Goal: Transaction & Acquisition: Purchase product/service

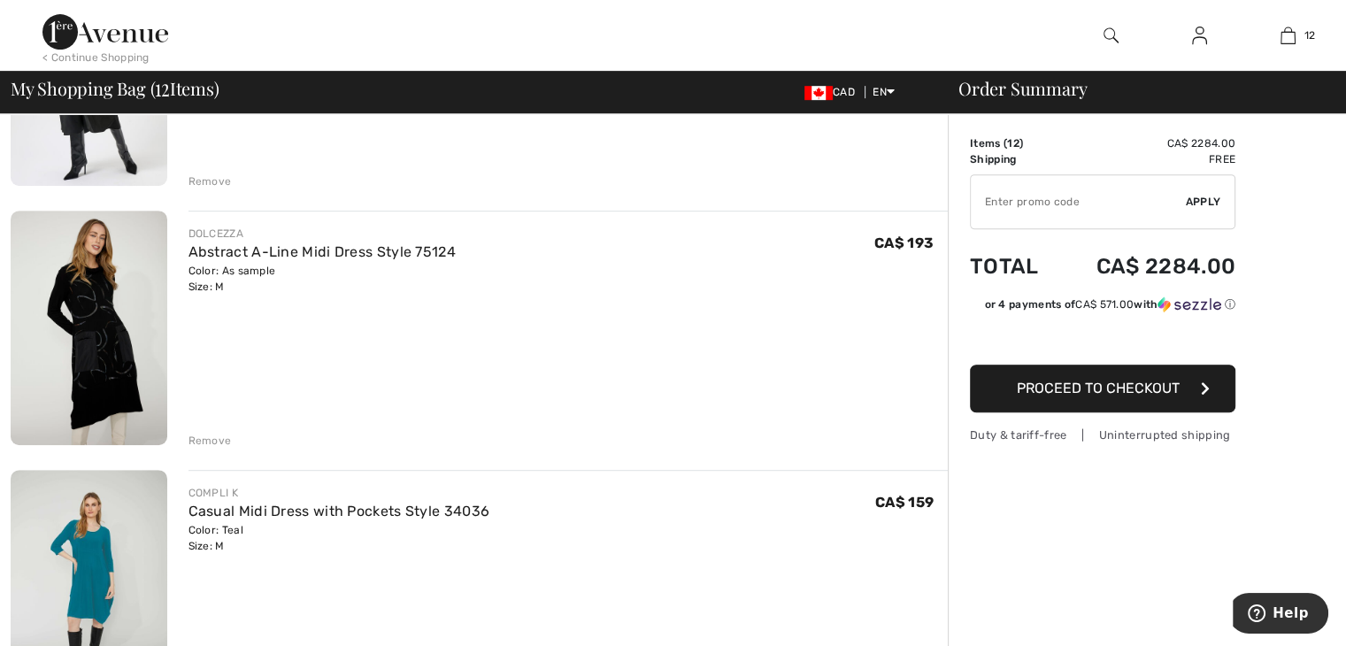
scroll to position [828, 0]
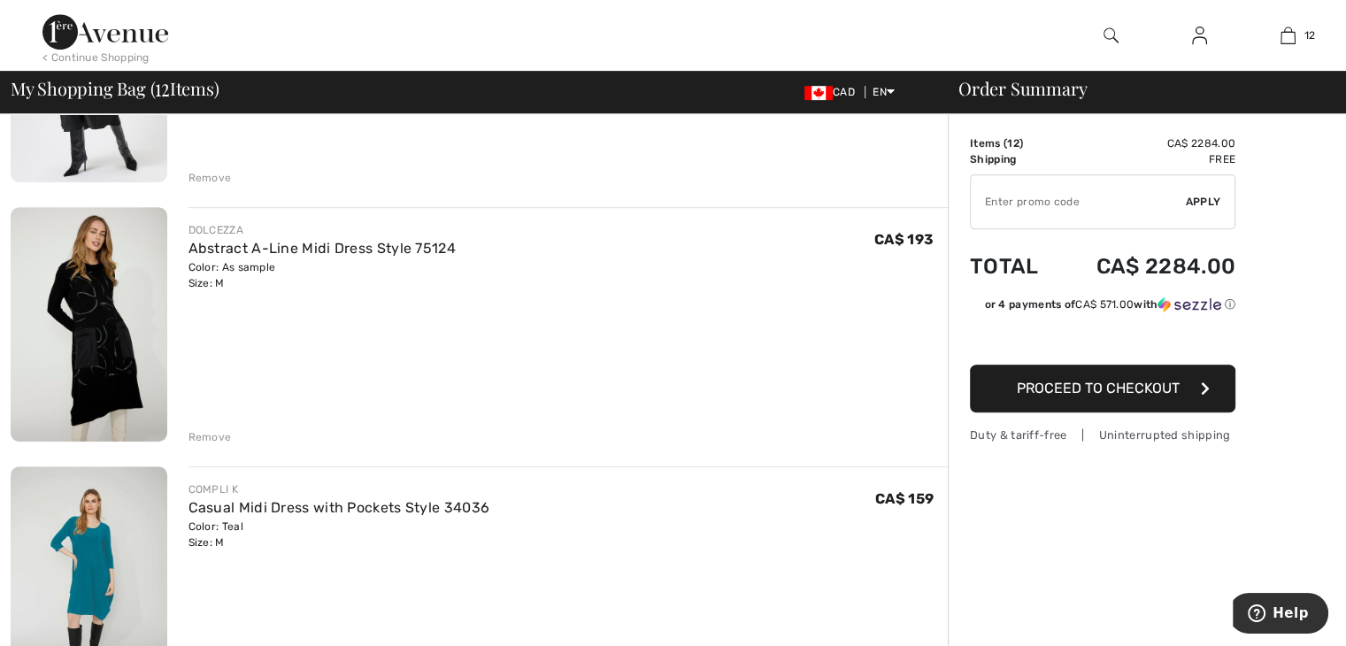
click at [195, 429] on div "Remove" at bounding box center [210, 437] width 43 height 16
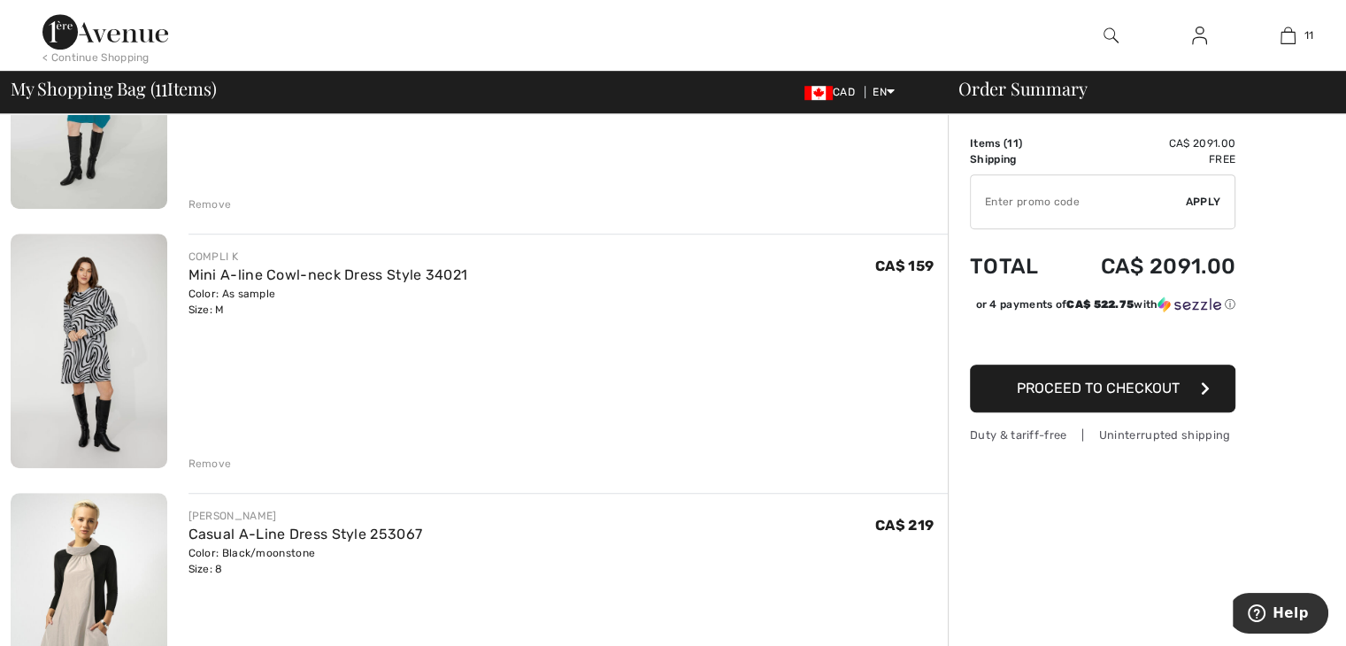
scroll to position [1066, 0]
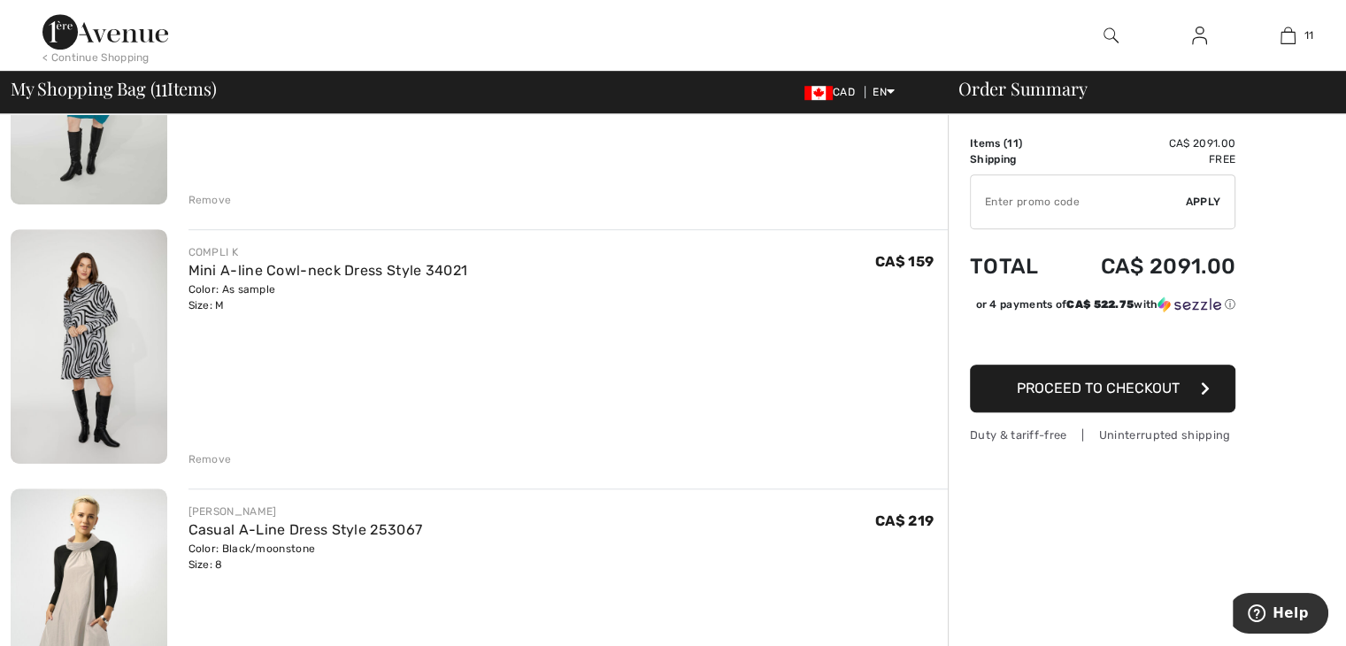
click at [209, 460] on div "Remove" at bounding box center [210, 459] width 43 height 16
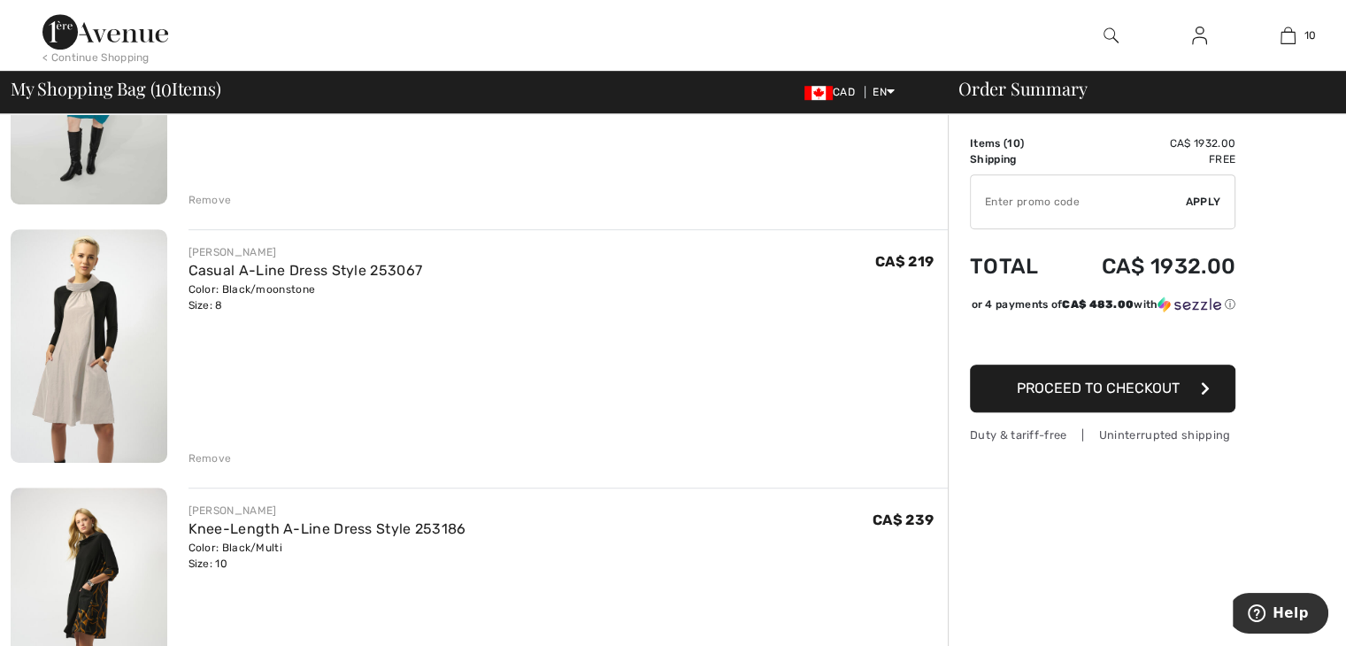
click at [209, 460] on div "Remove" at bounding box center [210, 459] width 43 height 16
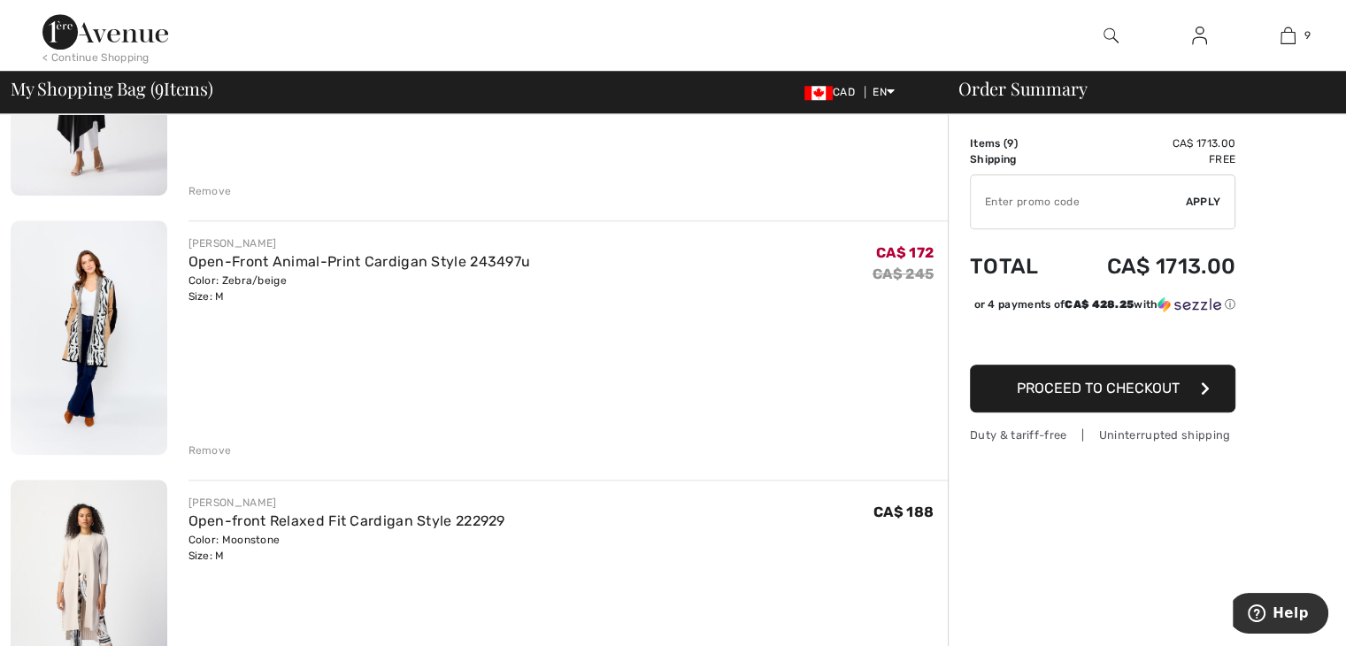
scroll to position [1607, 0]
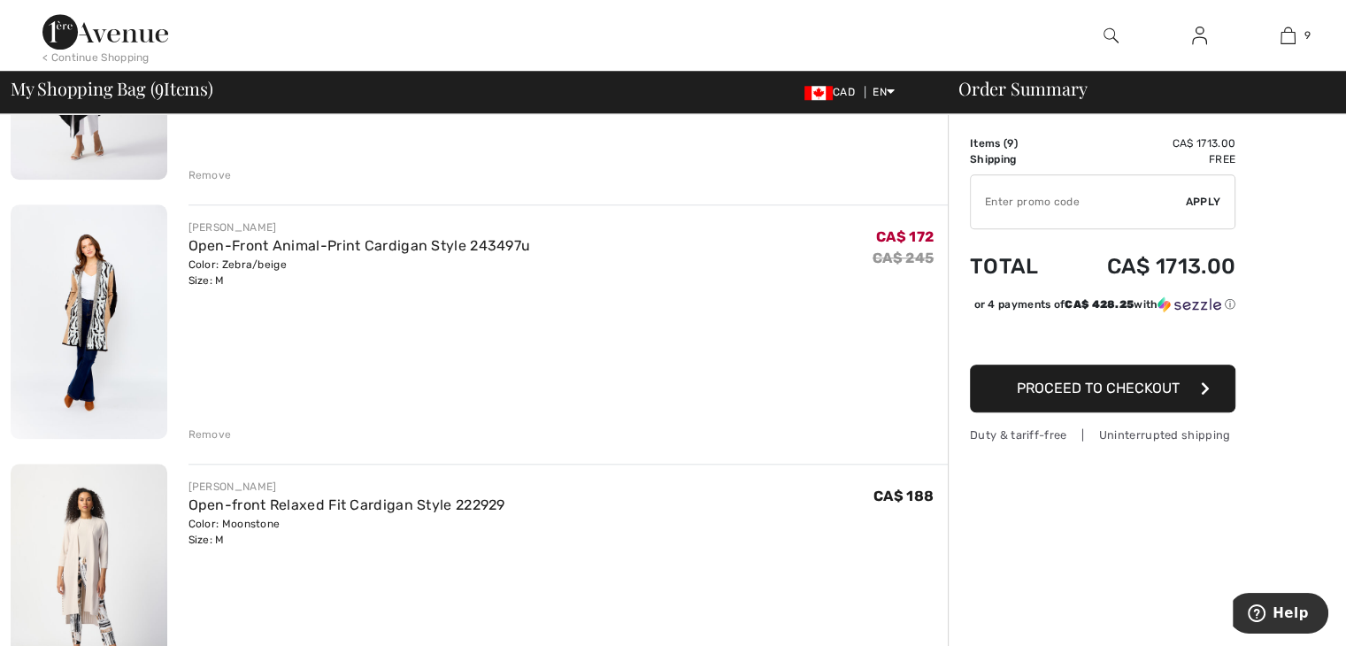
click at [208, 428] on div "Remove" at bounding box center [210, 435] width 43 height 16
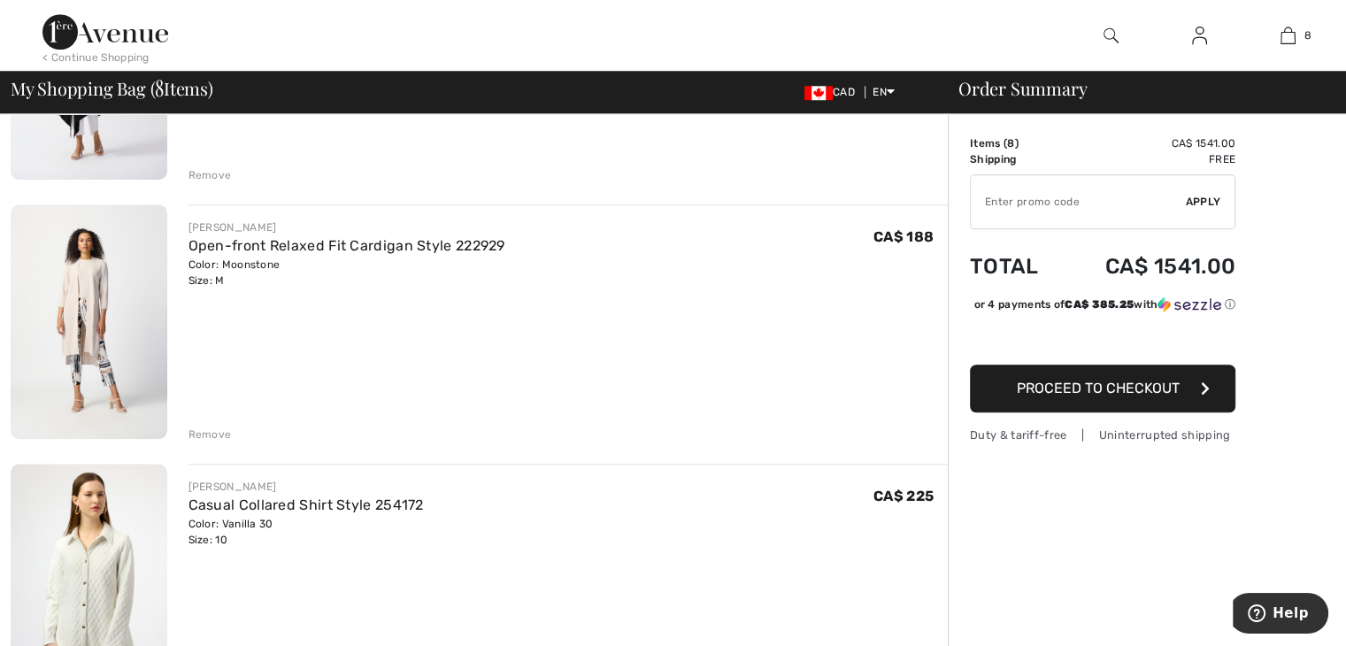
click at [211, 429] on div "Remove" at bounding box center [210, 435] width 43 height 16
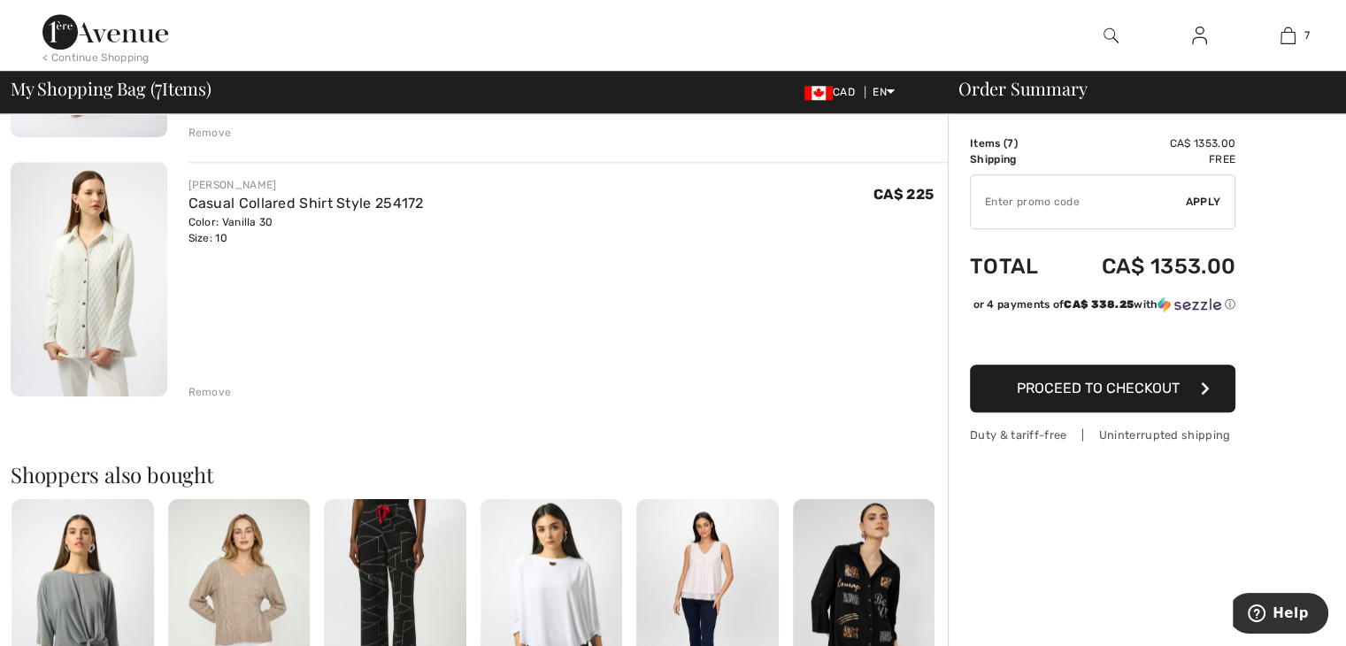
scroll to position [1645, 0]
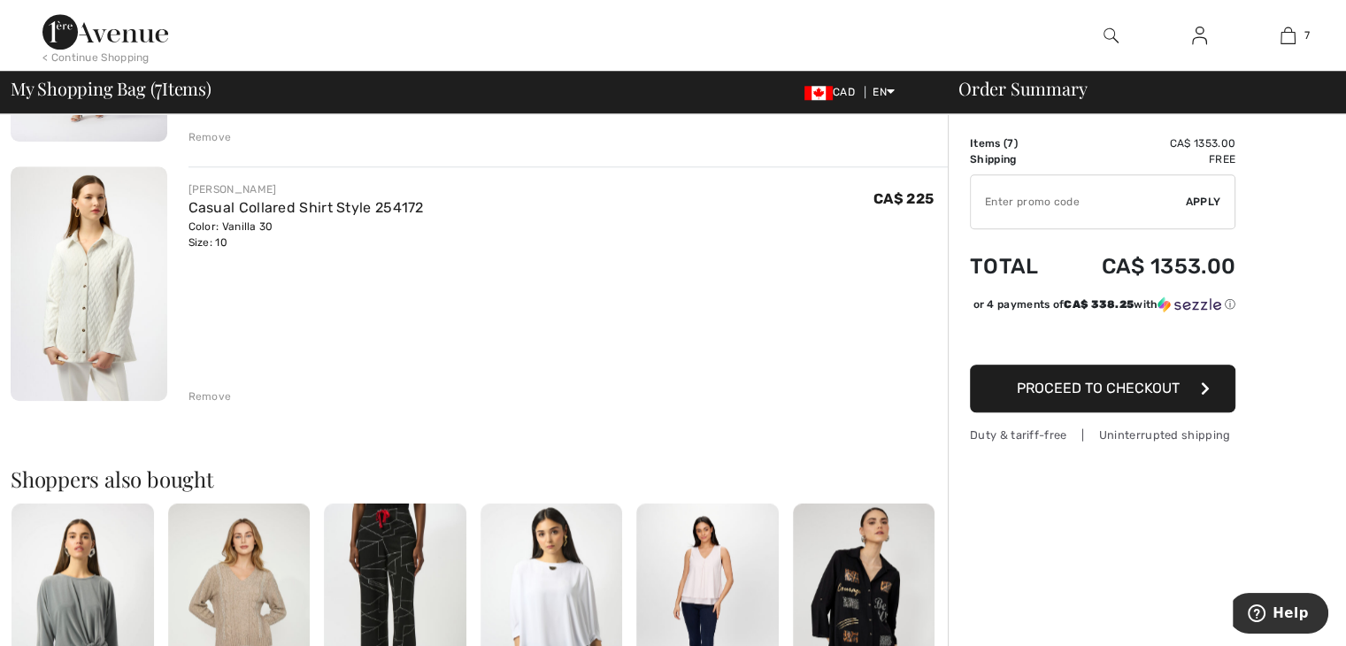
click at [196, 399] on div "Remove" at bounding box center [210, 397] width 43 height 16
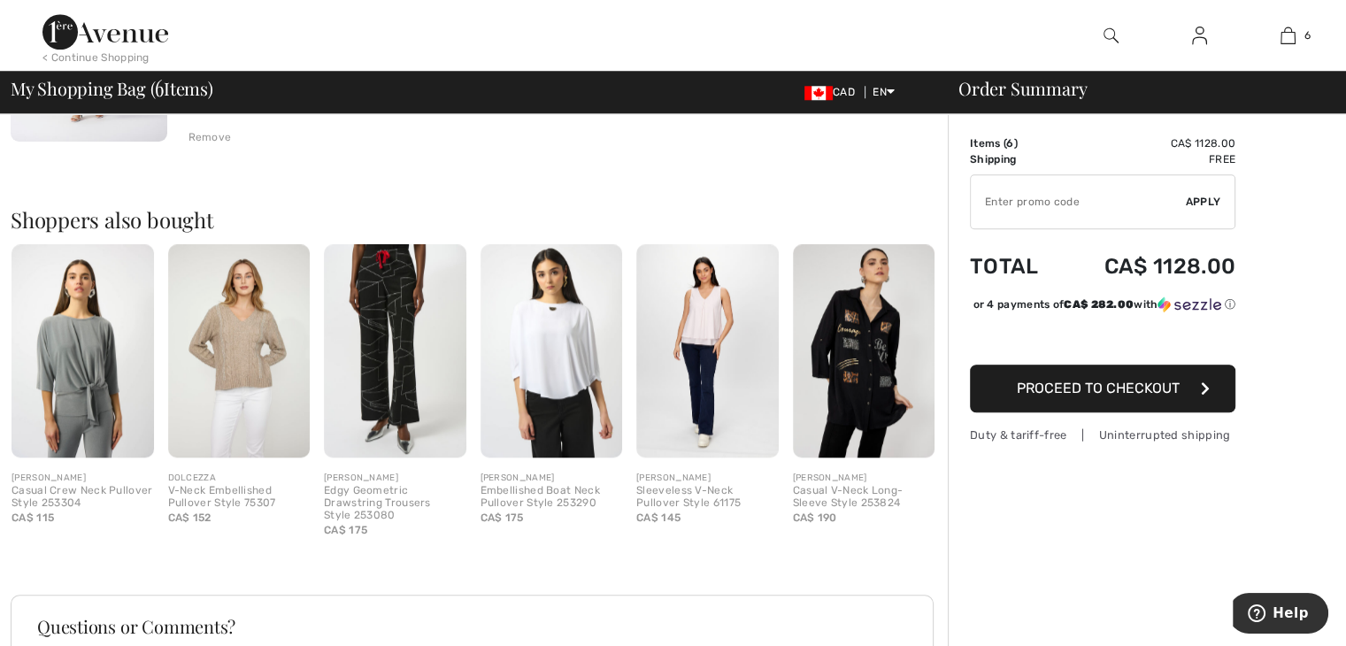
click at [352, 362] on img at bounding box center [395, 350] width 142 height 213
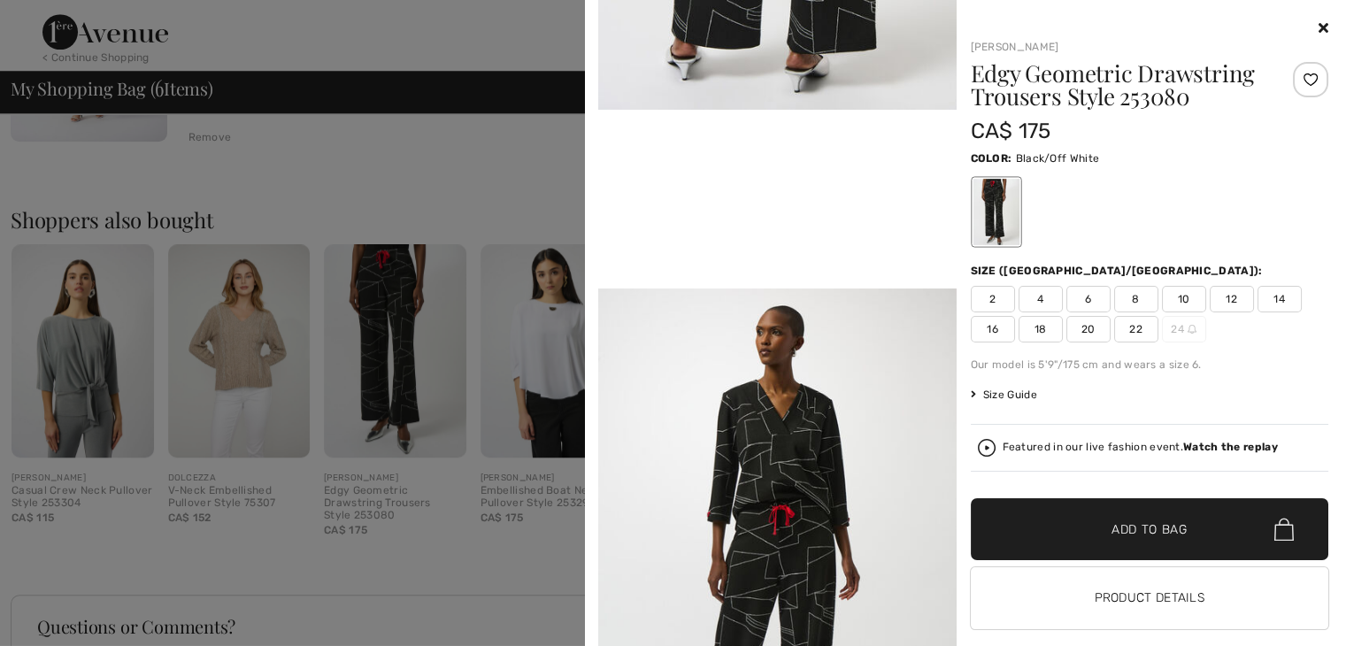
scroll to position [998, 0]
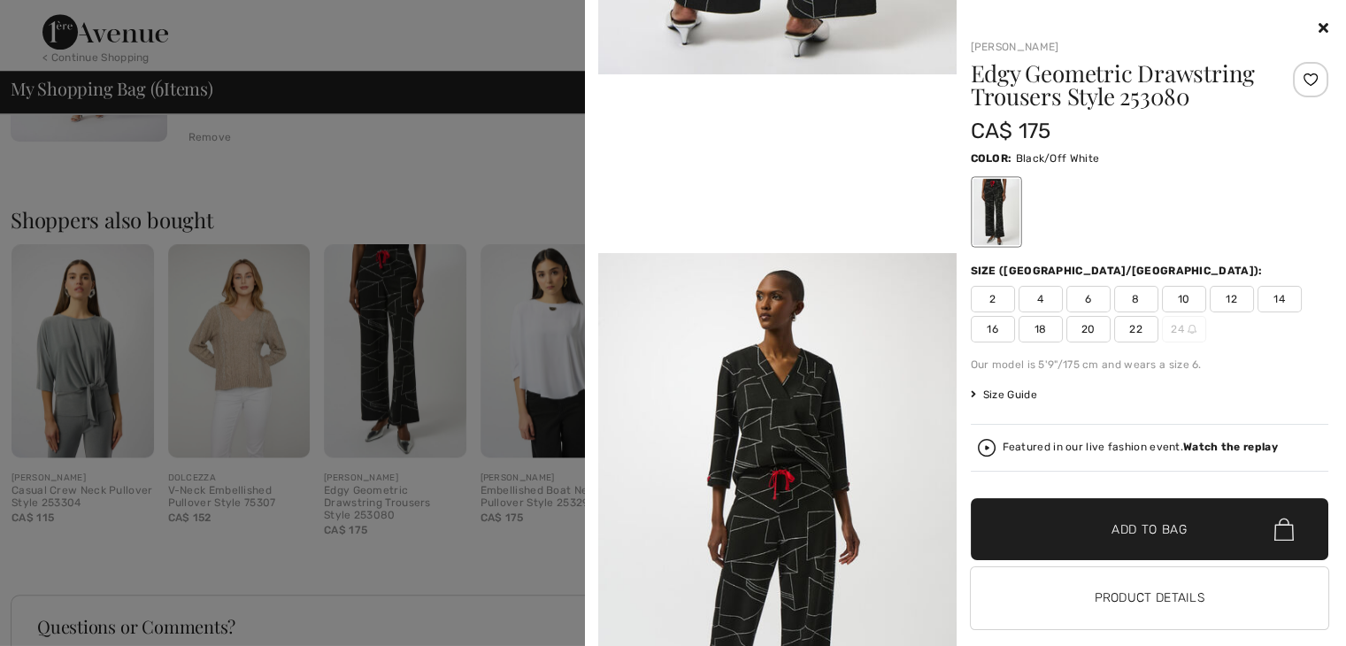
click at [1183, 305] on span "10" at bounding box center [1184, 299] width 44 height 27
click at [1145, 527] on span "Add to Bag" at bounding box center [1150, 529] width 76 height 19
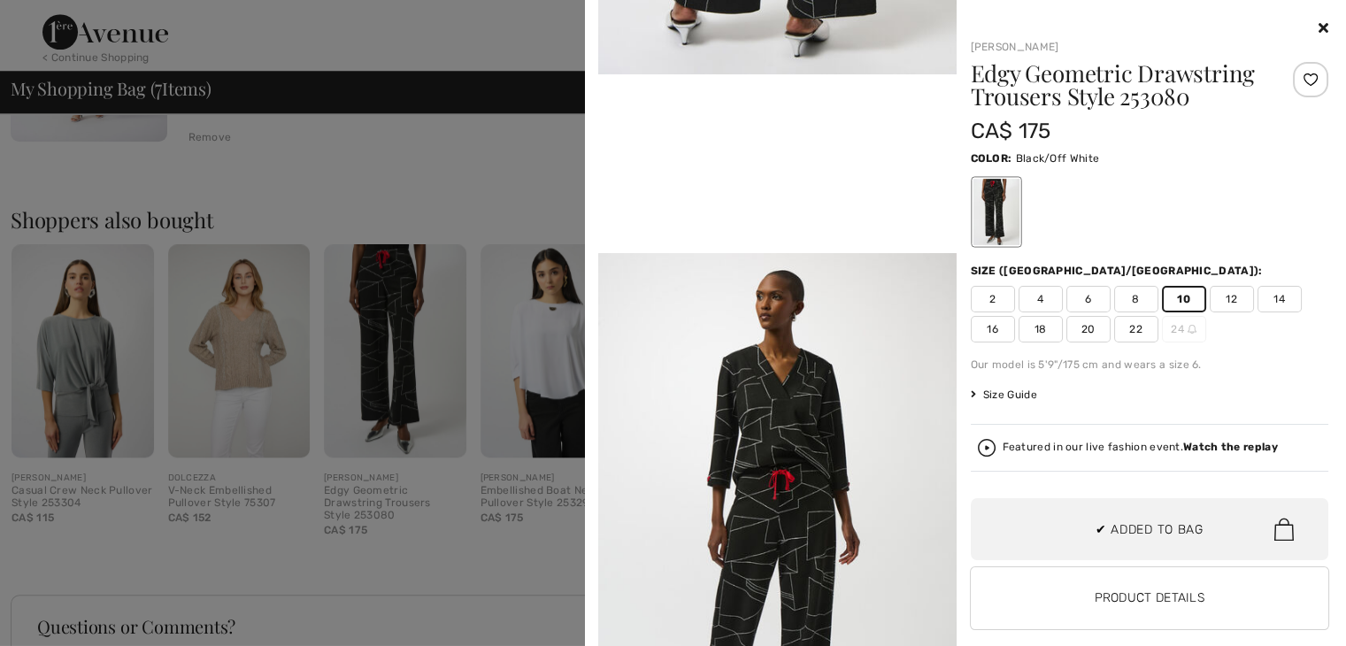
scroll to position [117, 0]
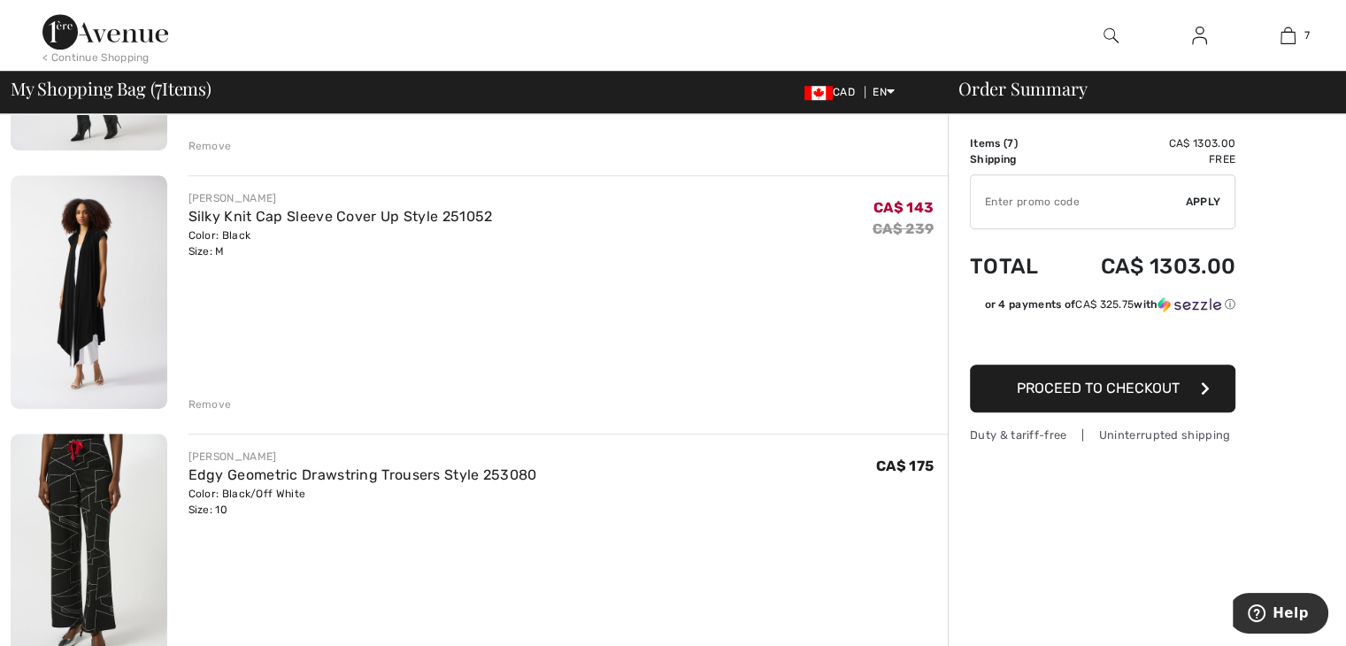
scroll to position [1377, 0]
click at [93, 529] on img at bounding box center [89, 552] width 157 height 234
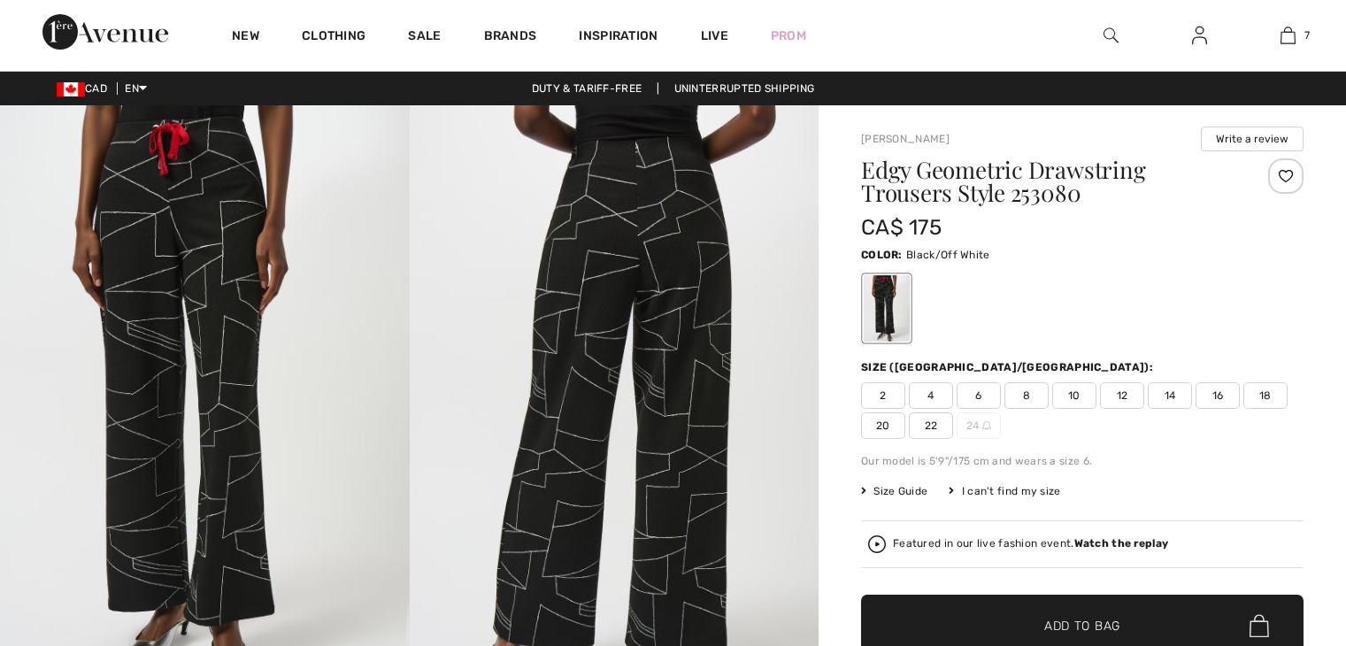
checkbox input "true"
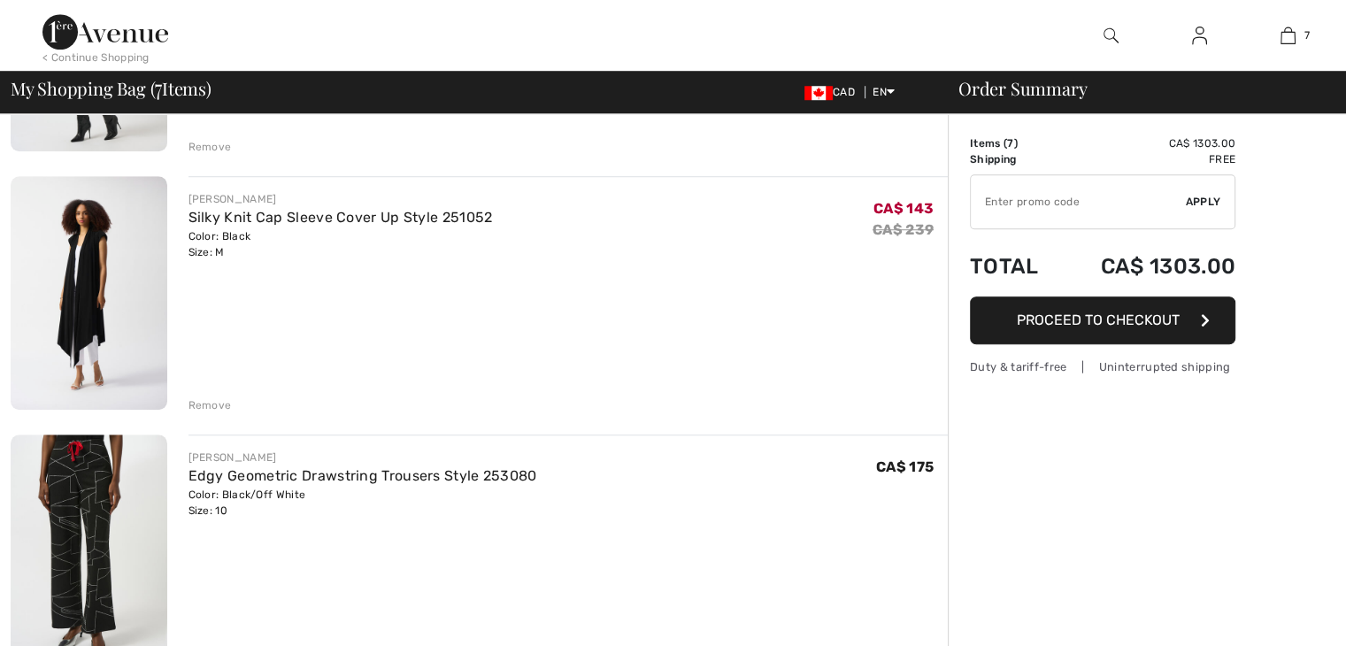
scroll to position [1377, 0]
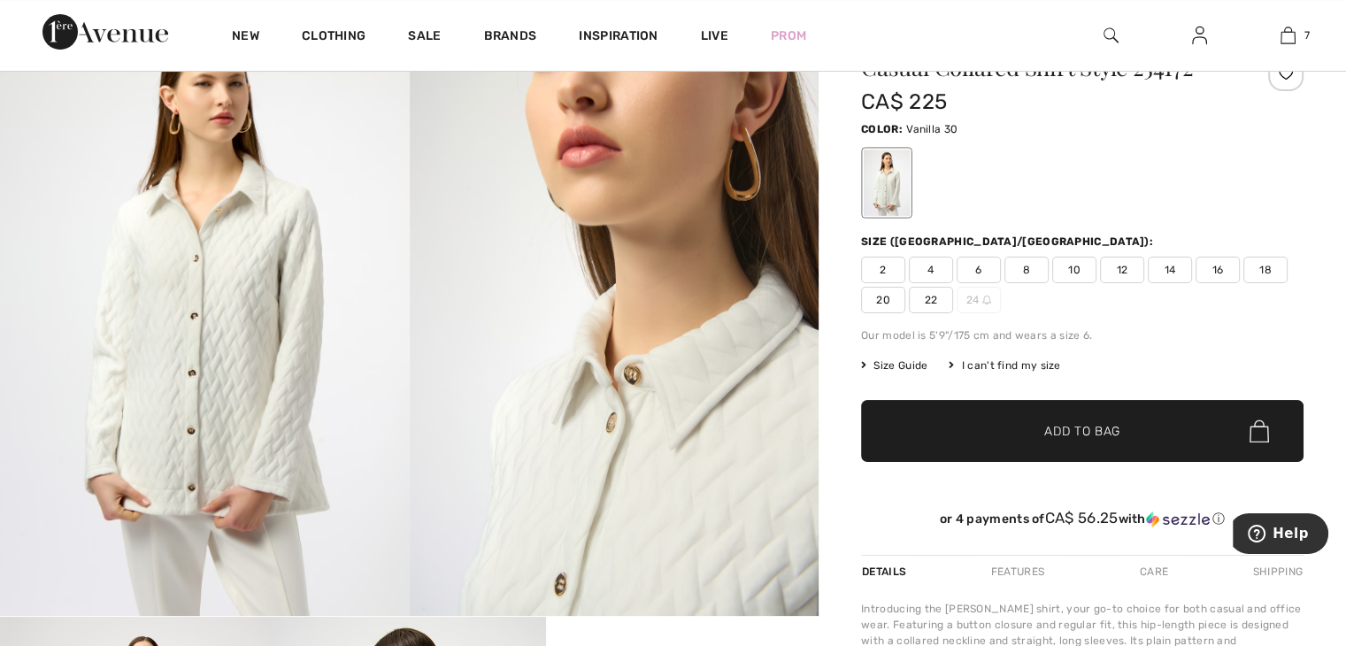
click at [1105, 37] on img at bounding box center [1111, 35] width 15 height 21
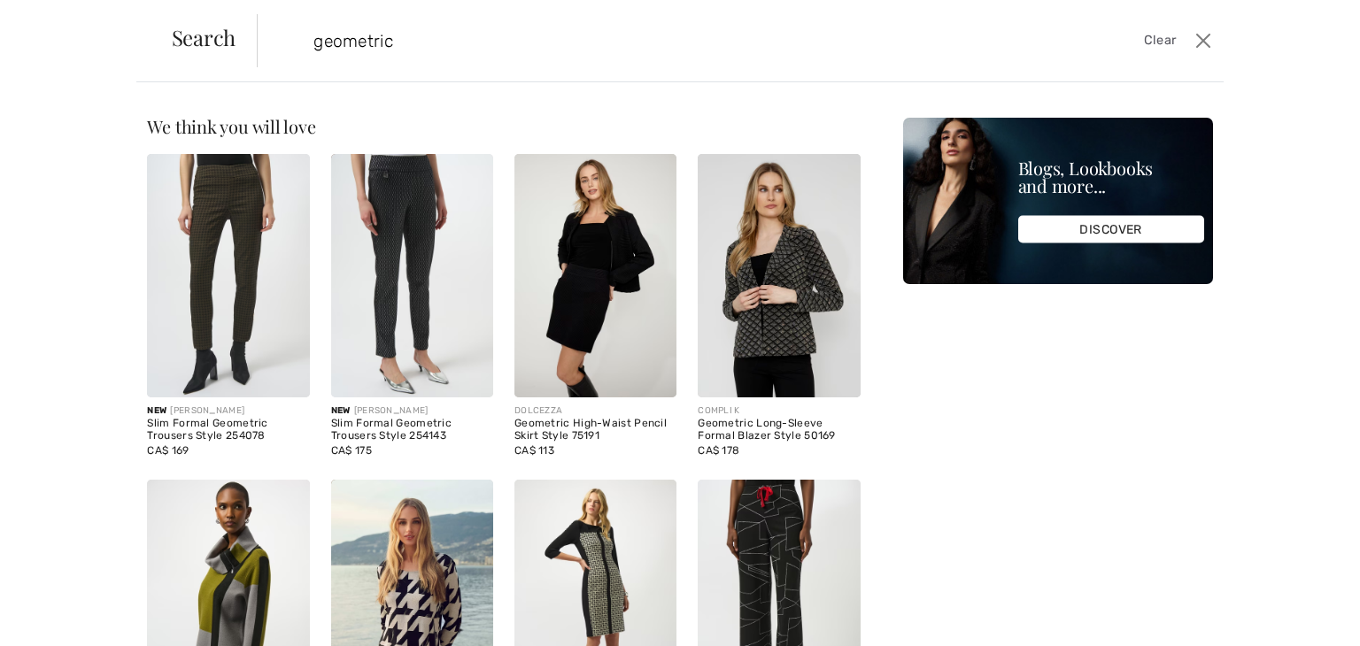
type input "geometric"
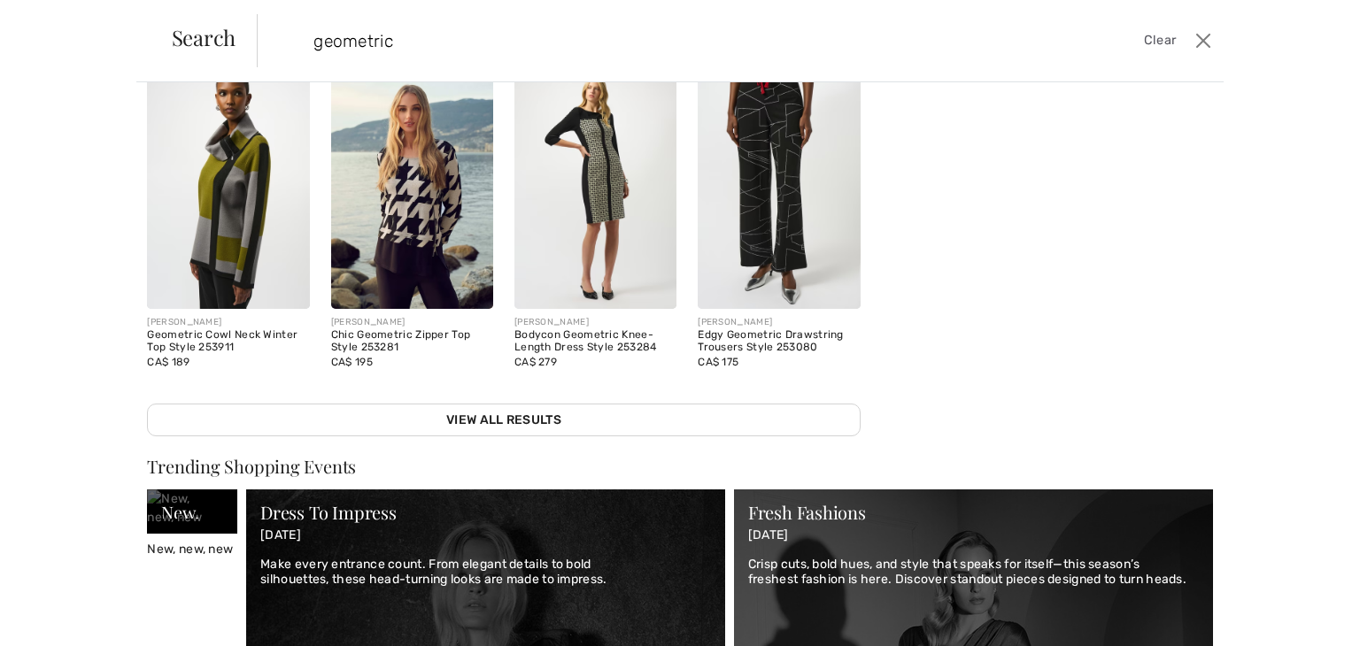
scroll to position [381, 0]
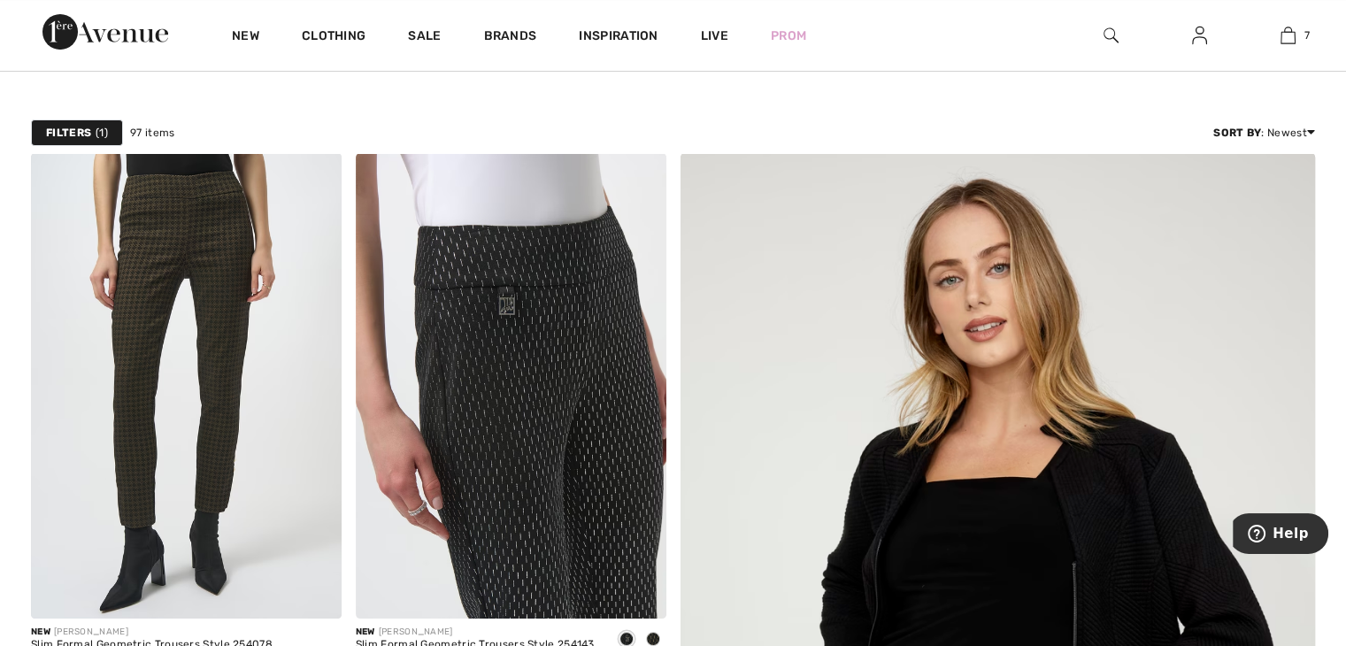
scroll to position [77, 0]
click at [549, 355] on img at bounding box center [511, 387] width 311 height 466
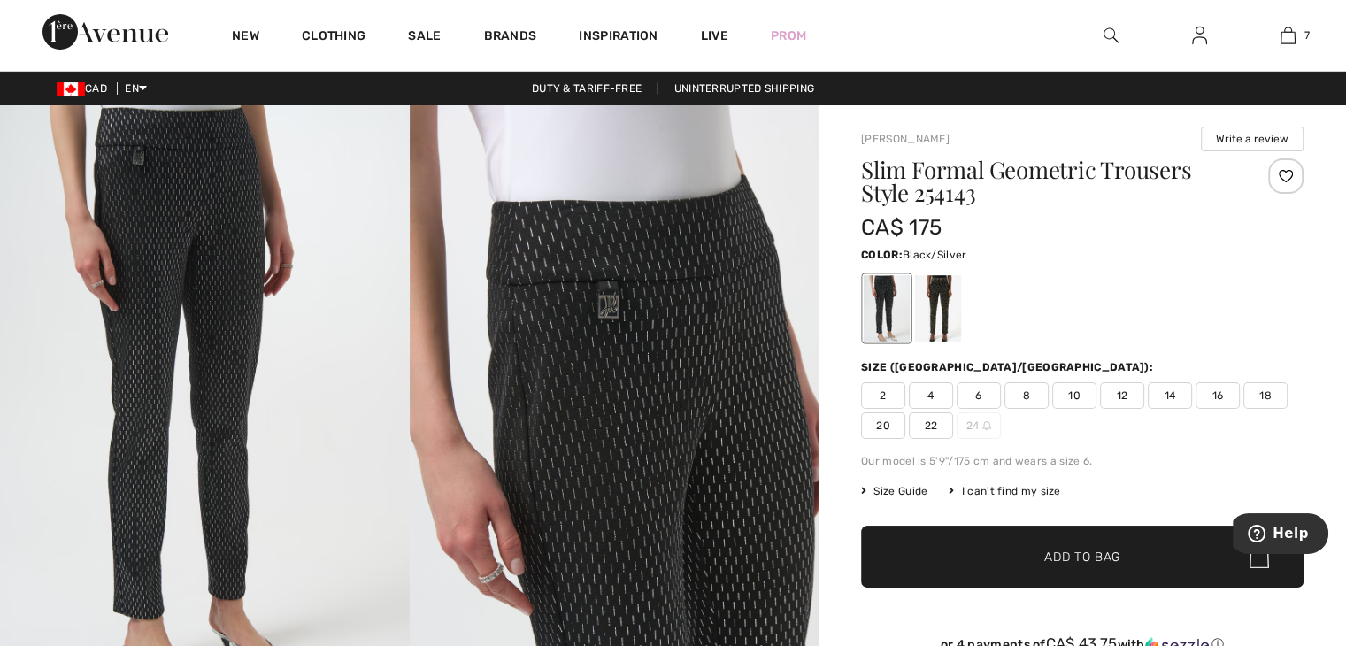
click at [549, 355] on img at bounding box center [615, 411] width 410 height 613
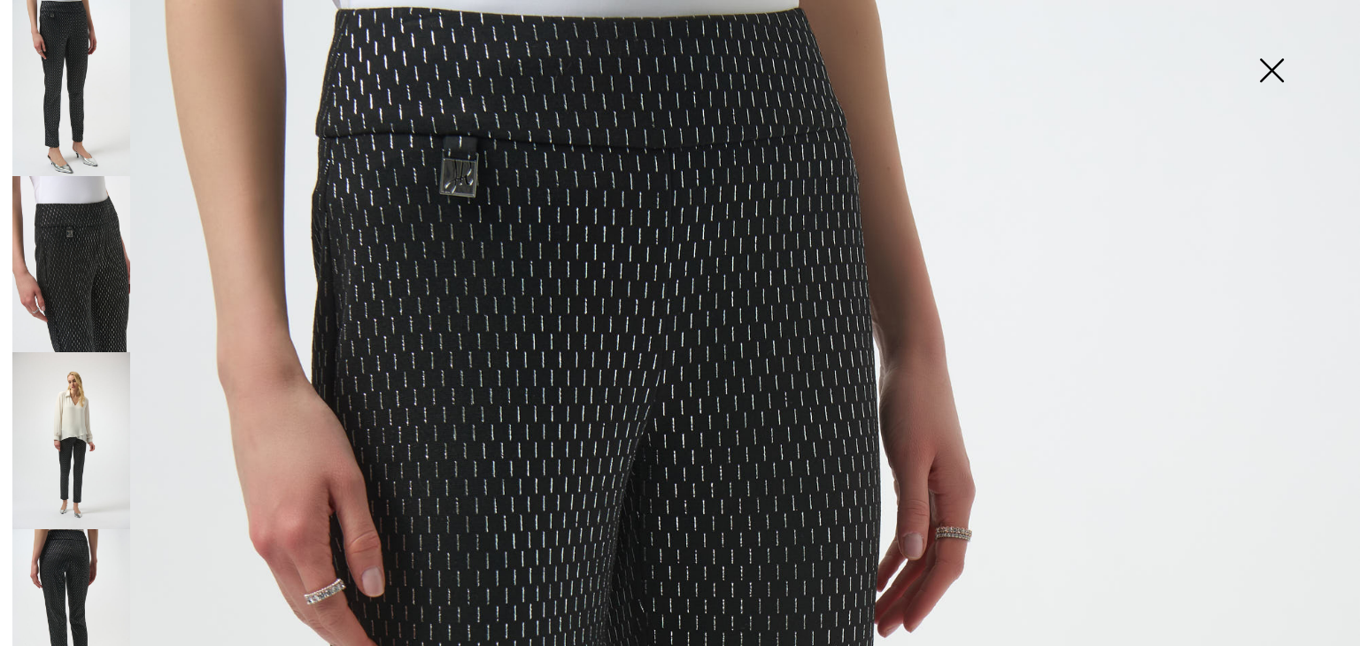
click at [1272, 73] on img at bounding box center [1271, 72] width 89 height 91
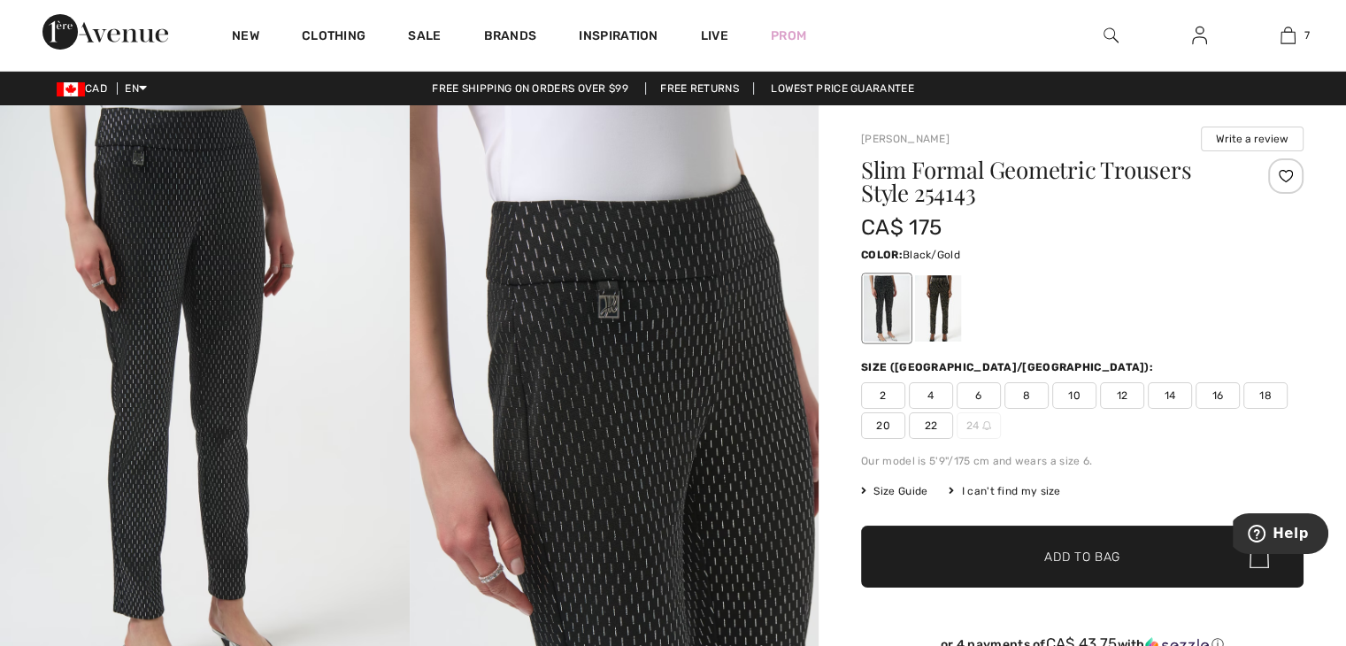
click at [938, 302] on div at bounding box center [938, 308] width 46 height 66
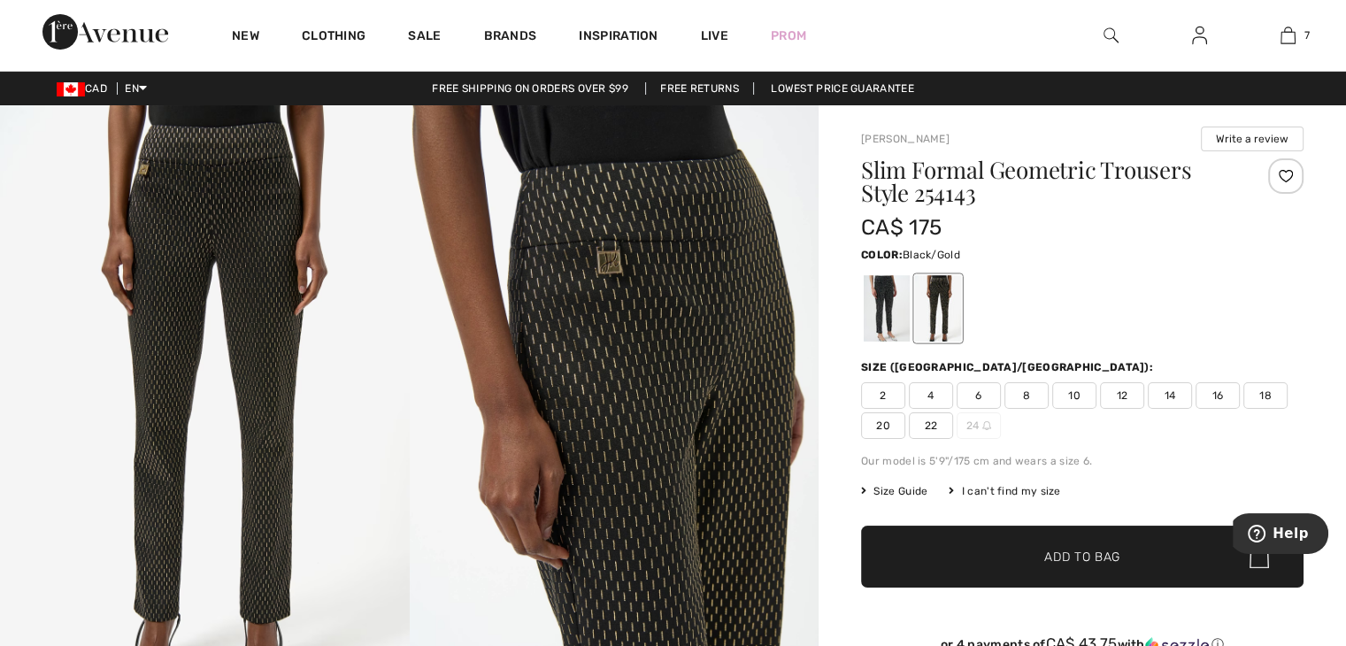
click at [1073, 389] on span "10" at bounding box center [1074, 395] width 44 height 27
click at [1023, 560] on span "✔ Added to Bag" at bounding box center [1056, 557] width 108 height 19
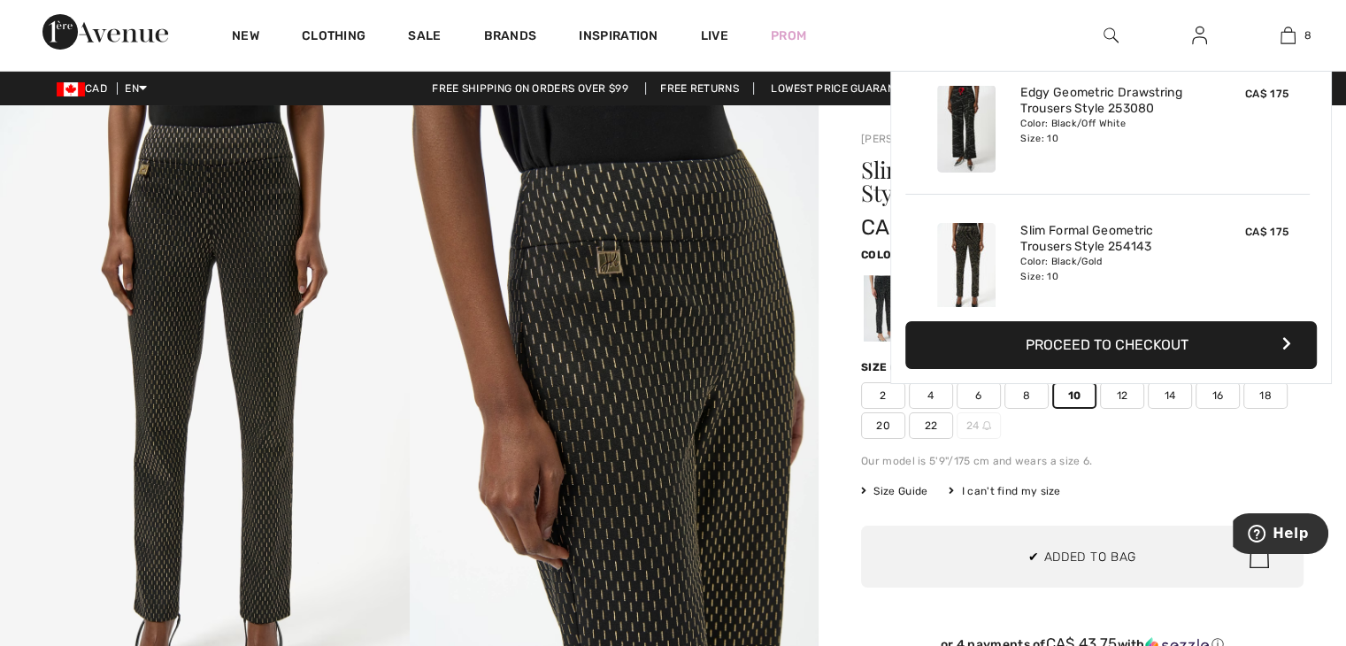
scroll to position [882, 0]
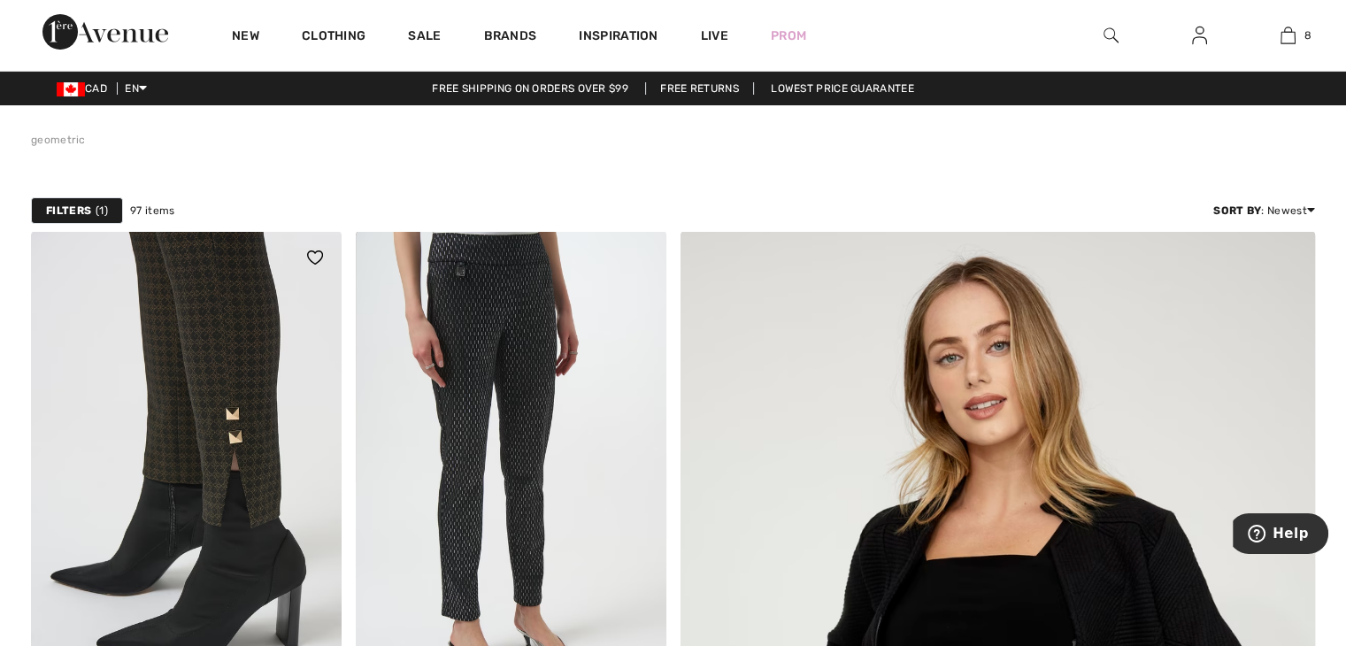
click at [204, 343] on img at bounding box center [186, 464] width 311 height 466
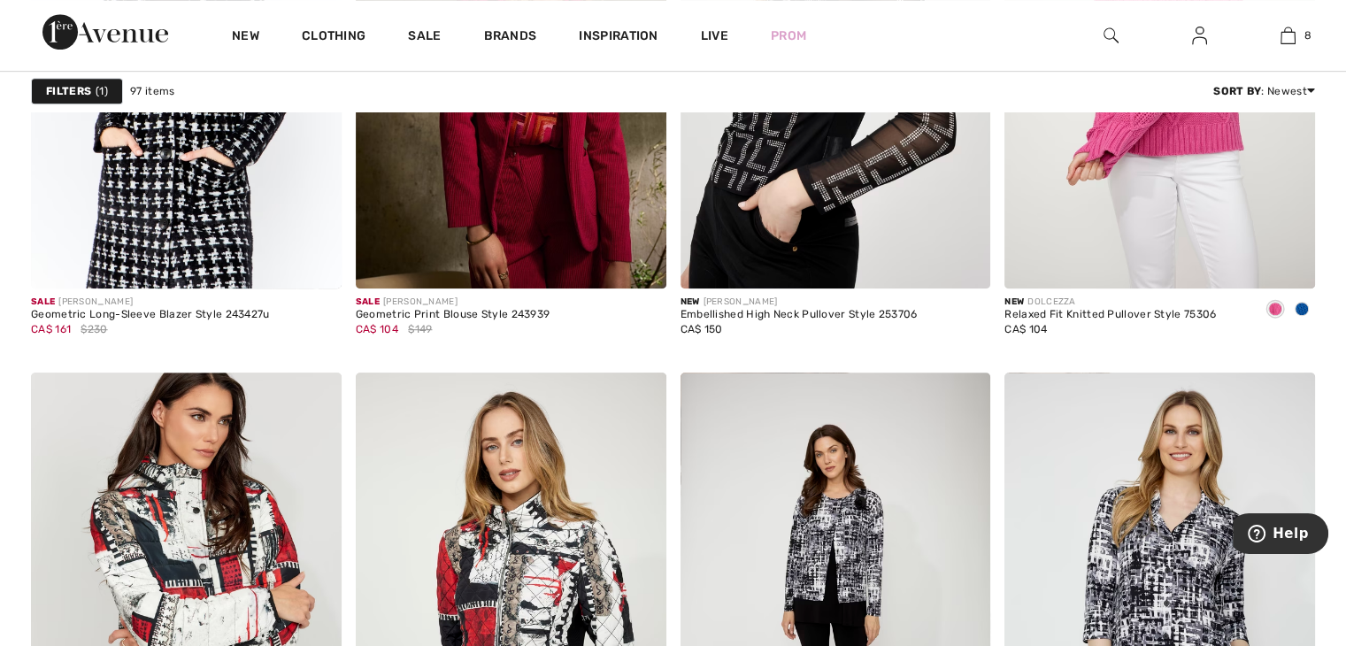
scroll to position [7652, 0]
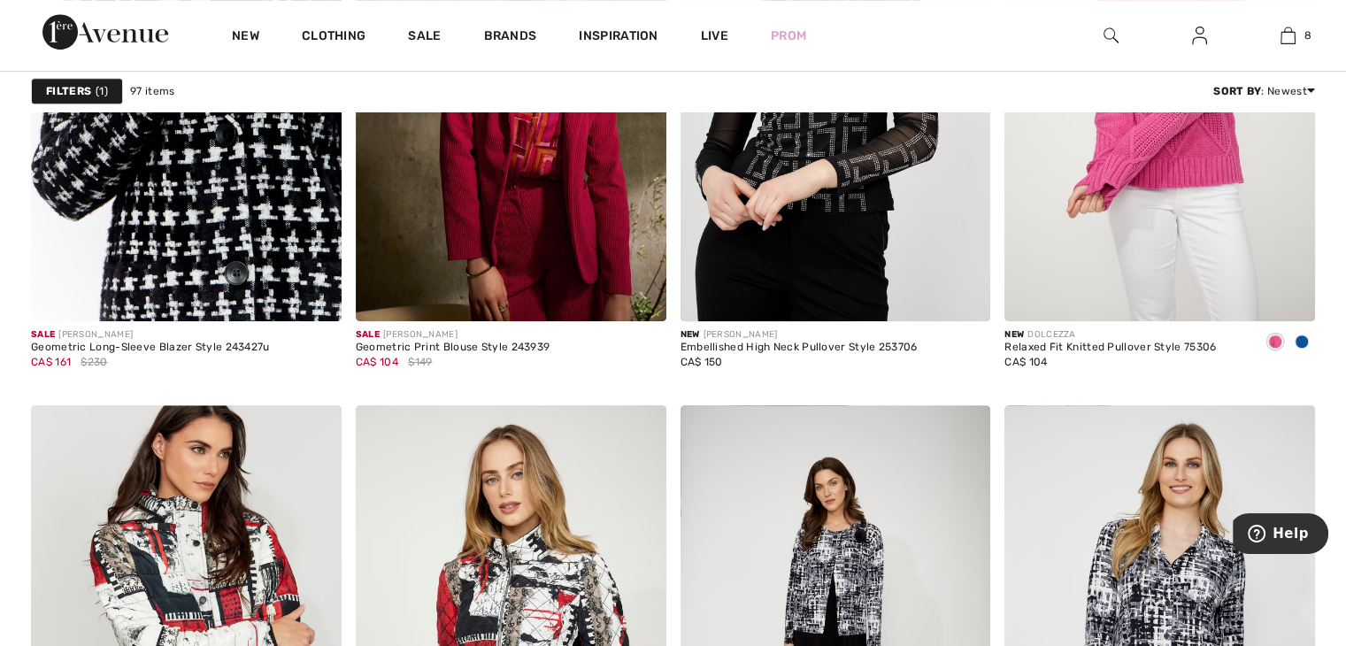
click at [184, 238] on img at bounding box center [186, 89] width 311 height 466
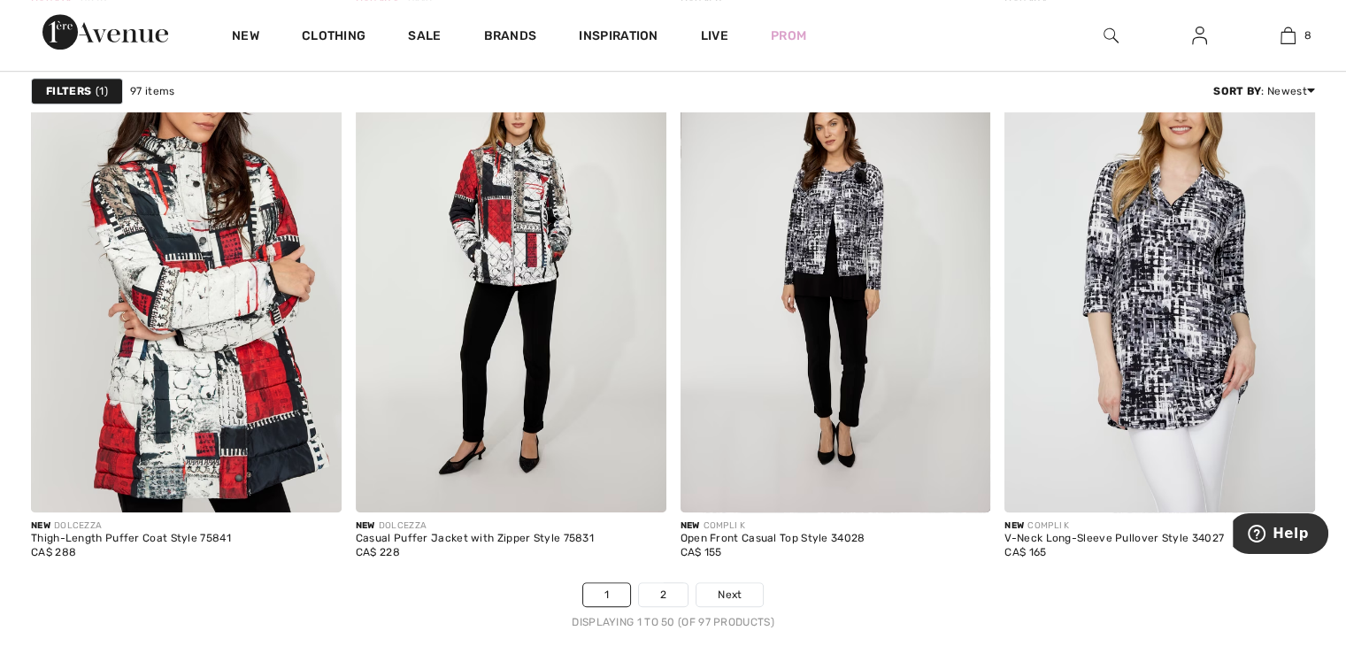
scroll to position [8031, 0]
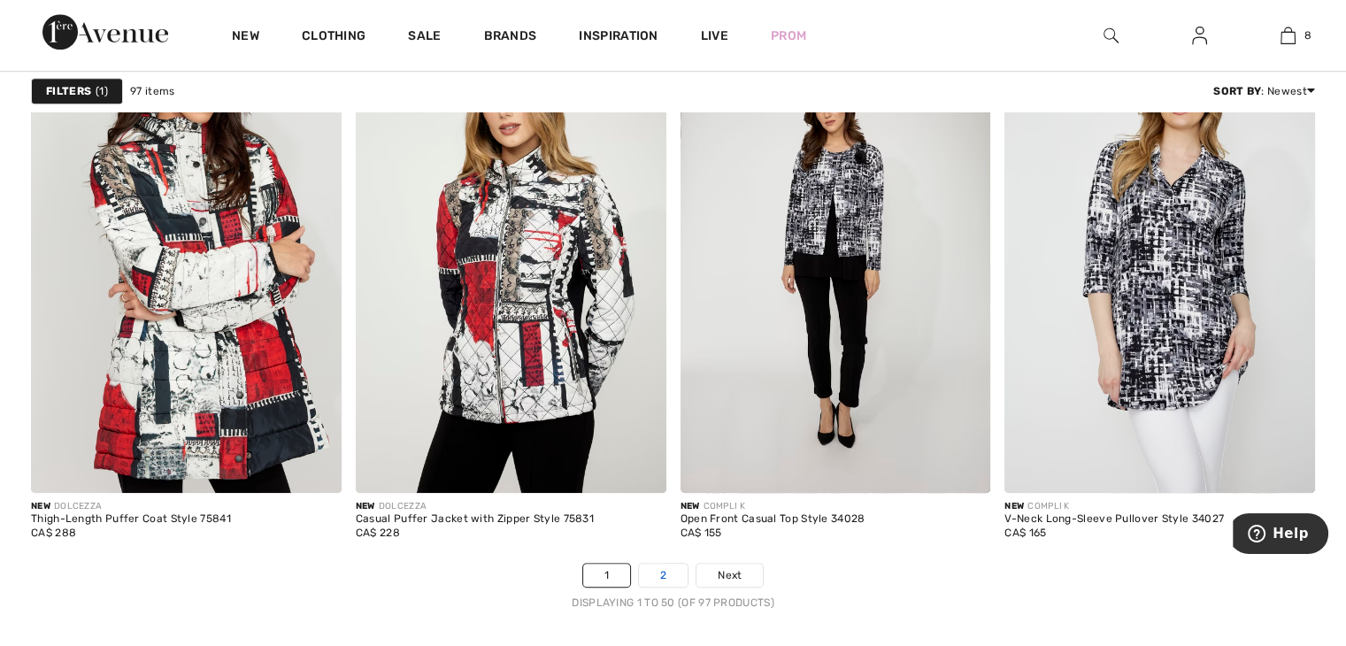
click at [645, 571] on link "2" at bounding box center [663, 575] width 49 height 23
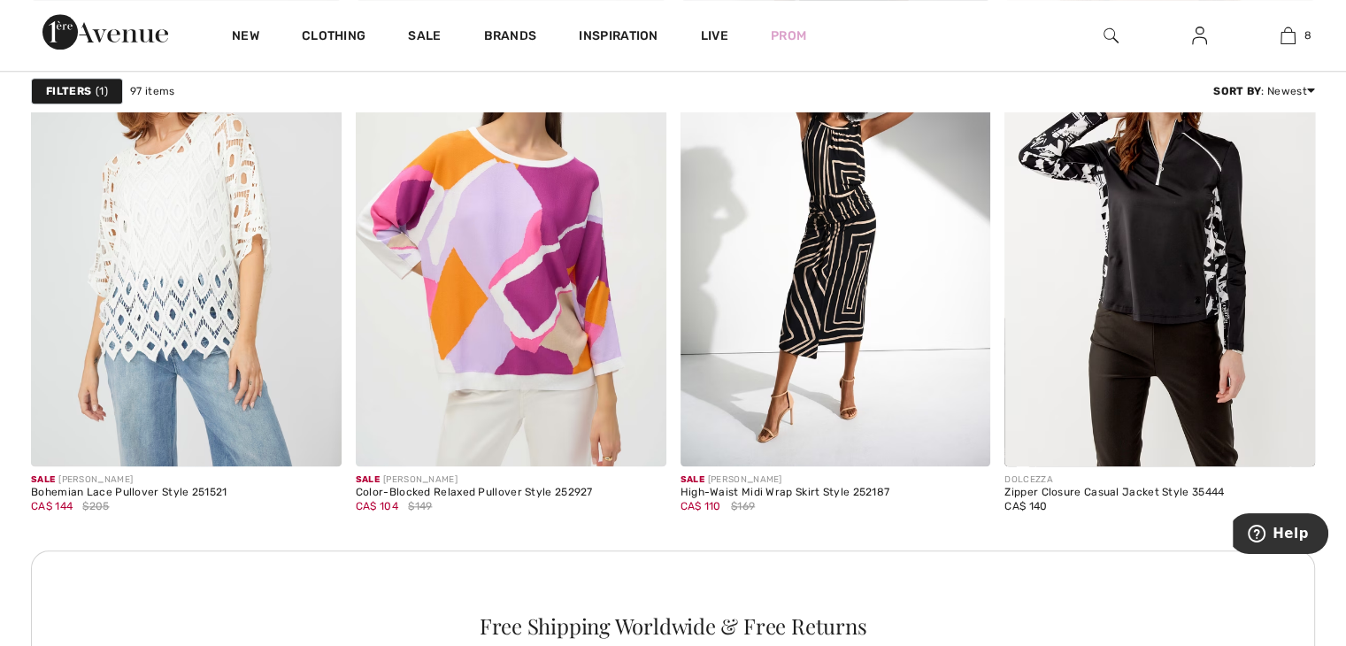
scroll to position [1882, 0]
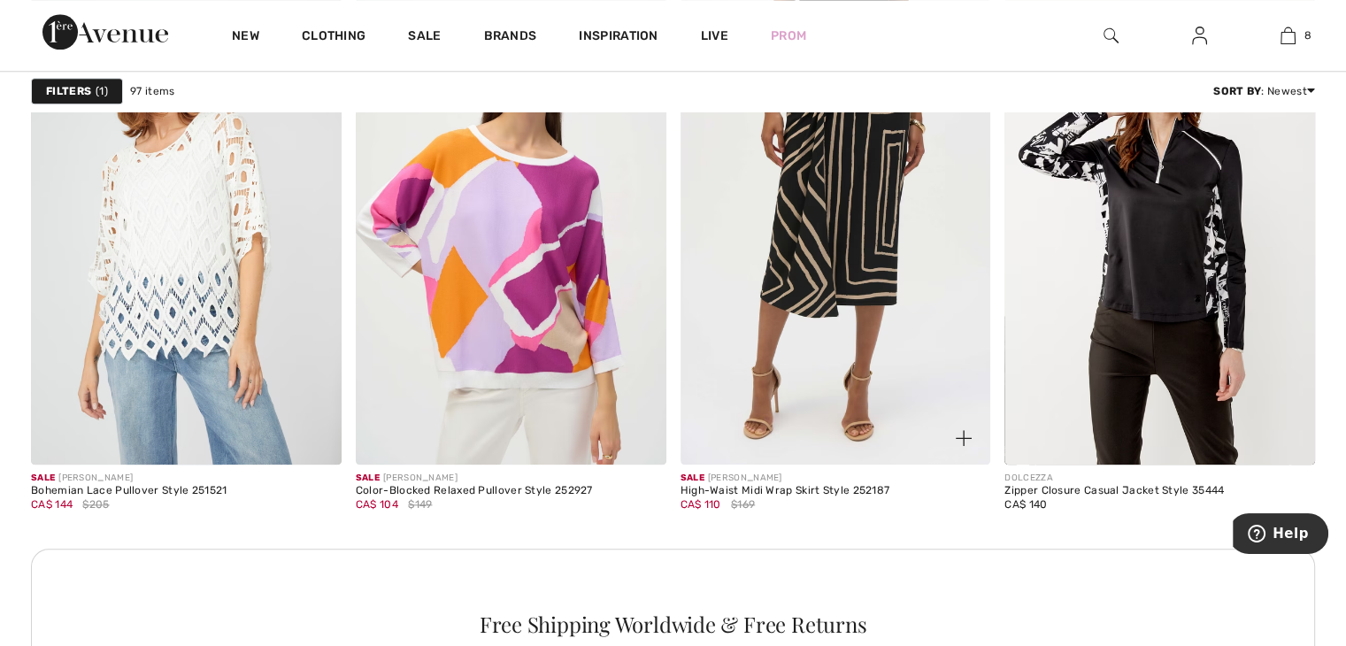
click at [784, 377] on img at bounding box center [836, 231] width 311 height 466
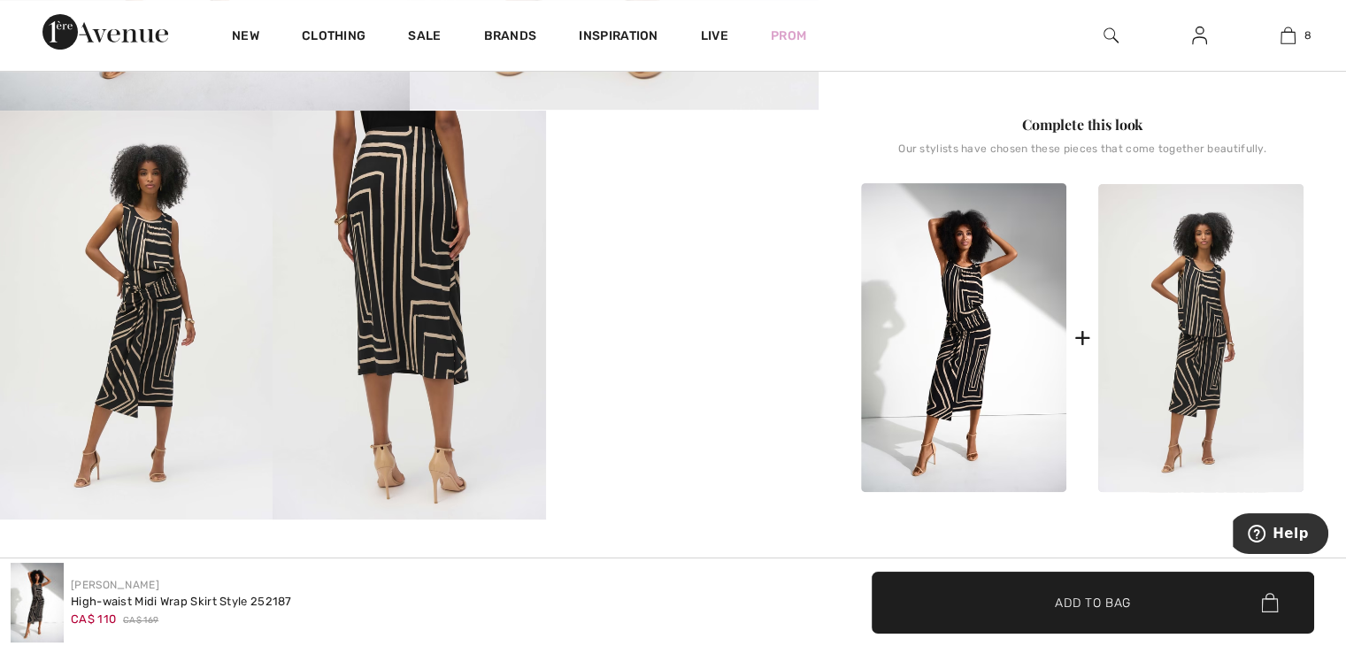
scroll to position [588, 0]
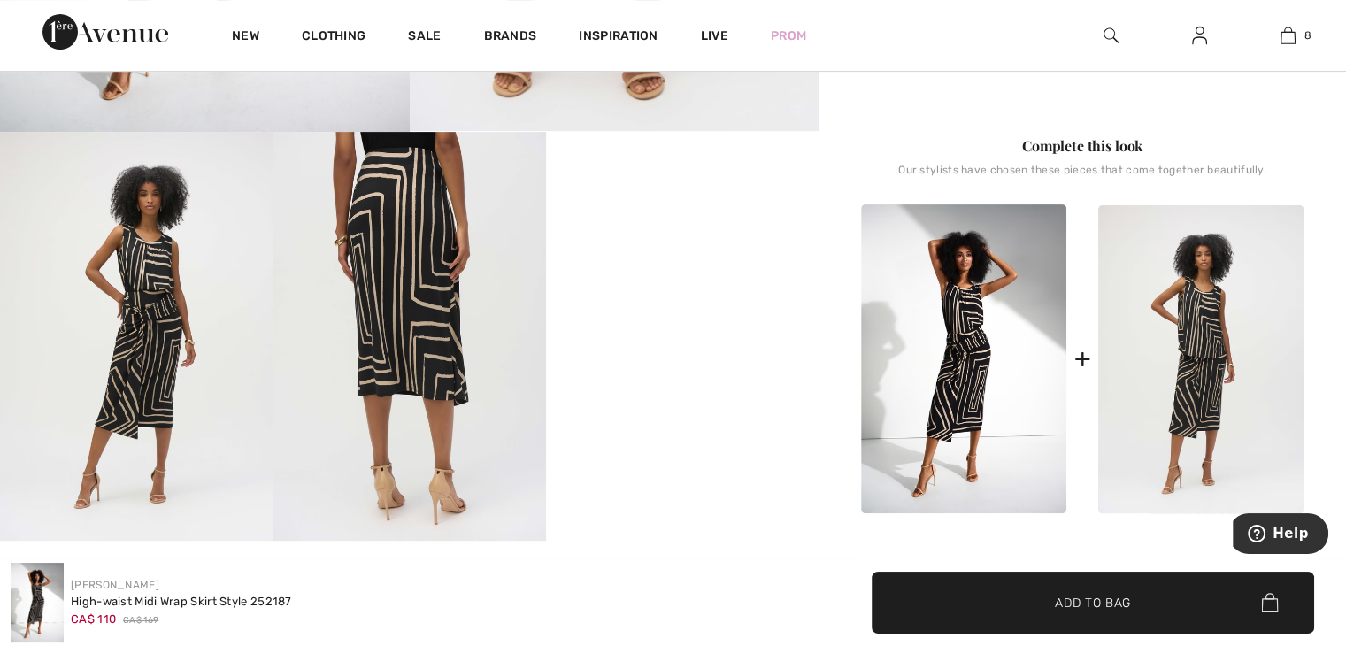
click at [944, 312] on img at bounding box center [963, 358] width 205 height 309
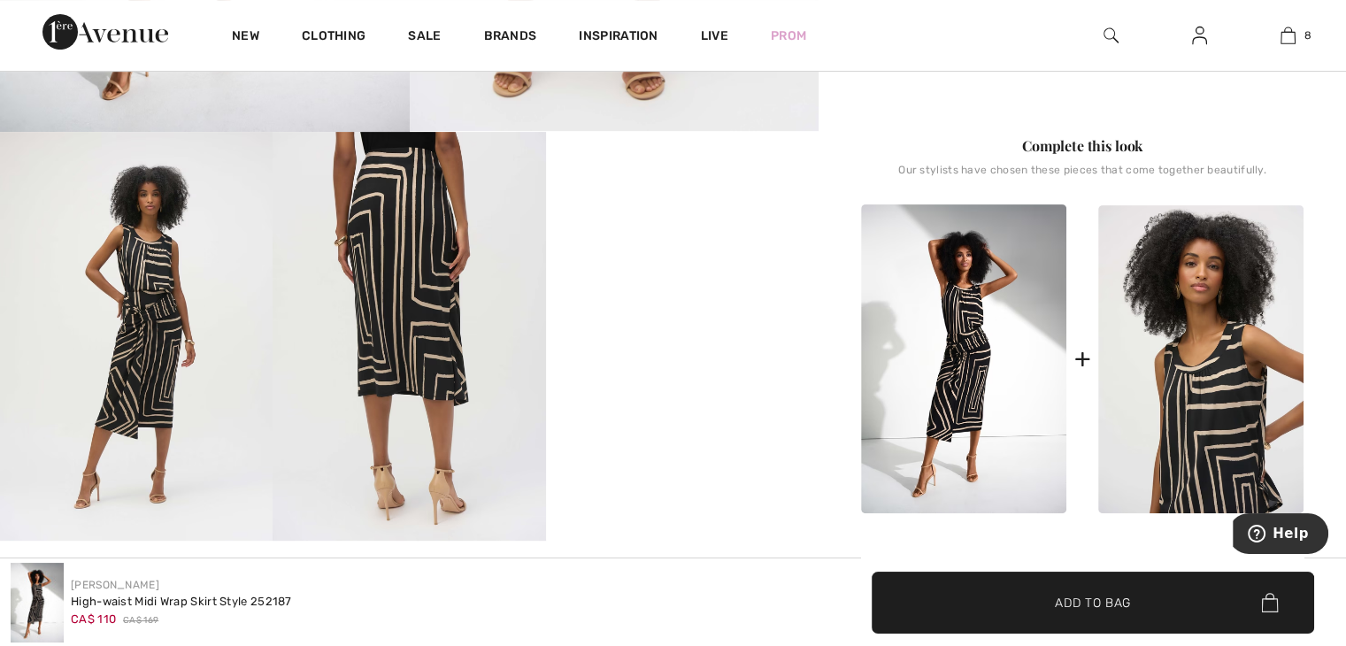
click at [1182, 316] on img at bounding box center [1200, 359] width 205 height 308
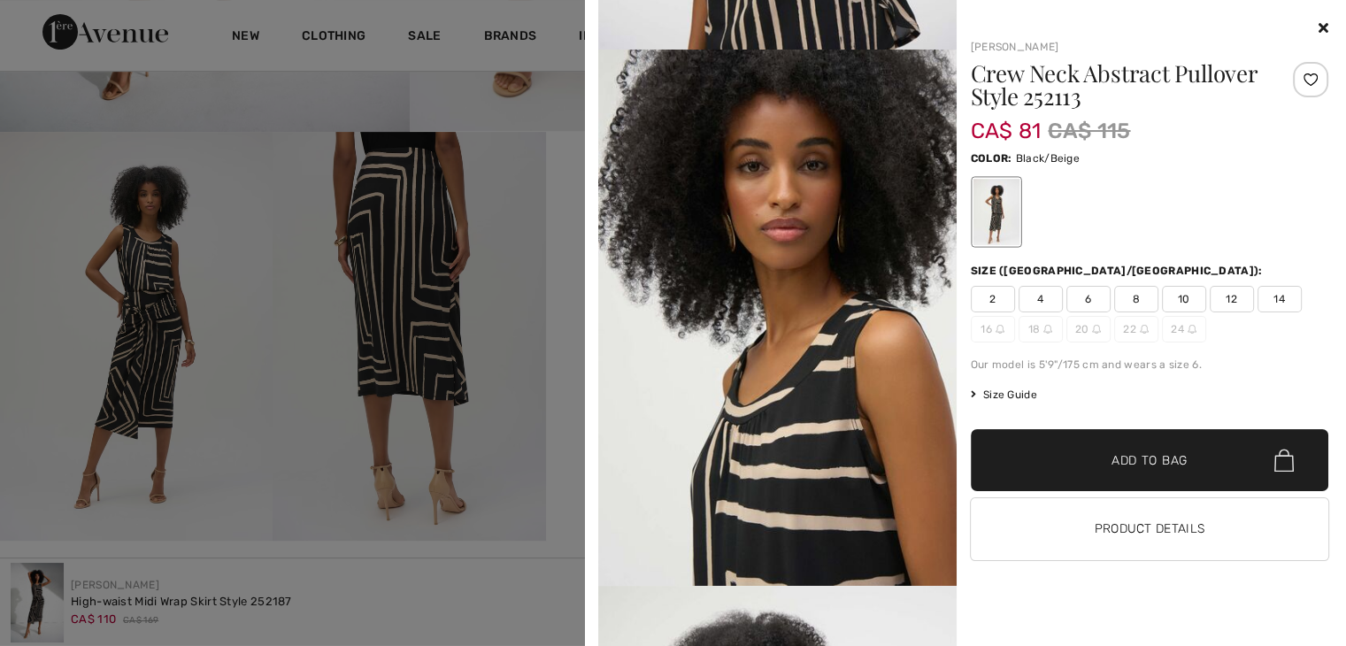
scroll to position [1073, 0]
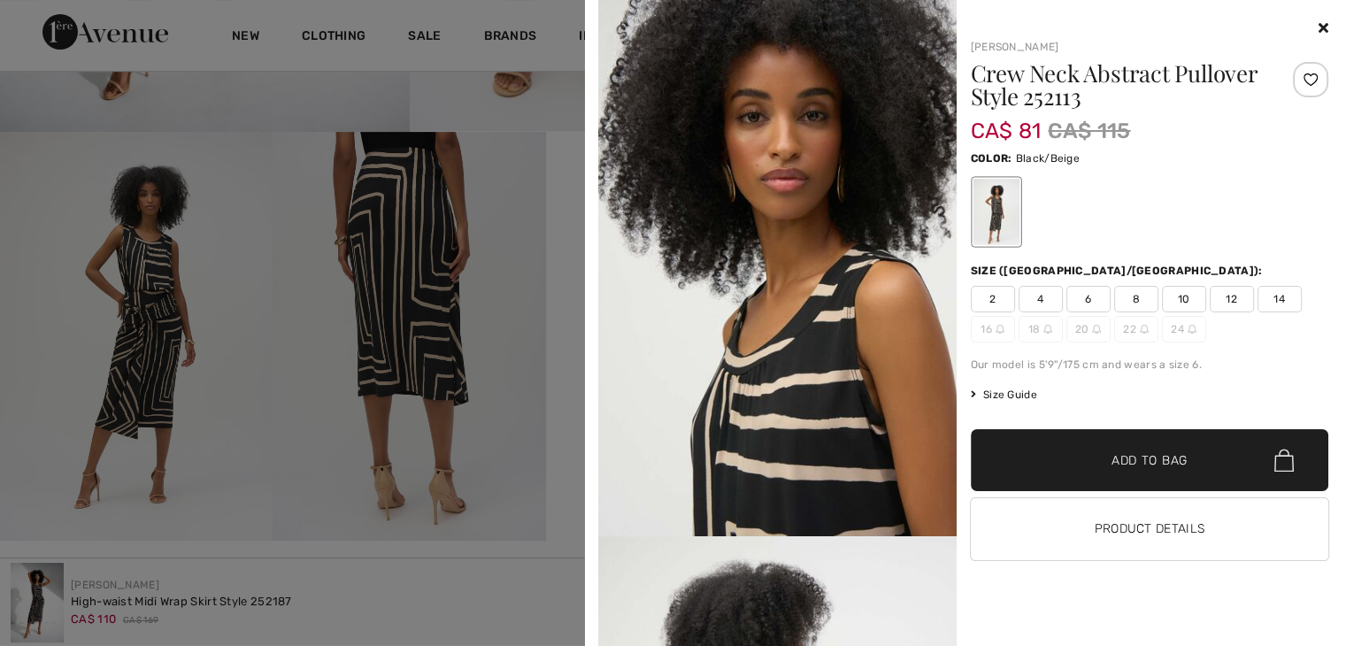
click at [1176, 300] on span "10" at bounding box center [1184, 299] width 44 height 27
click at [1122, 467] on span "Add to Bag" at bounding box center [1150, 460] width 76 height 19
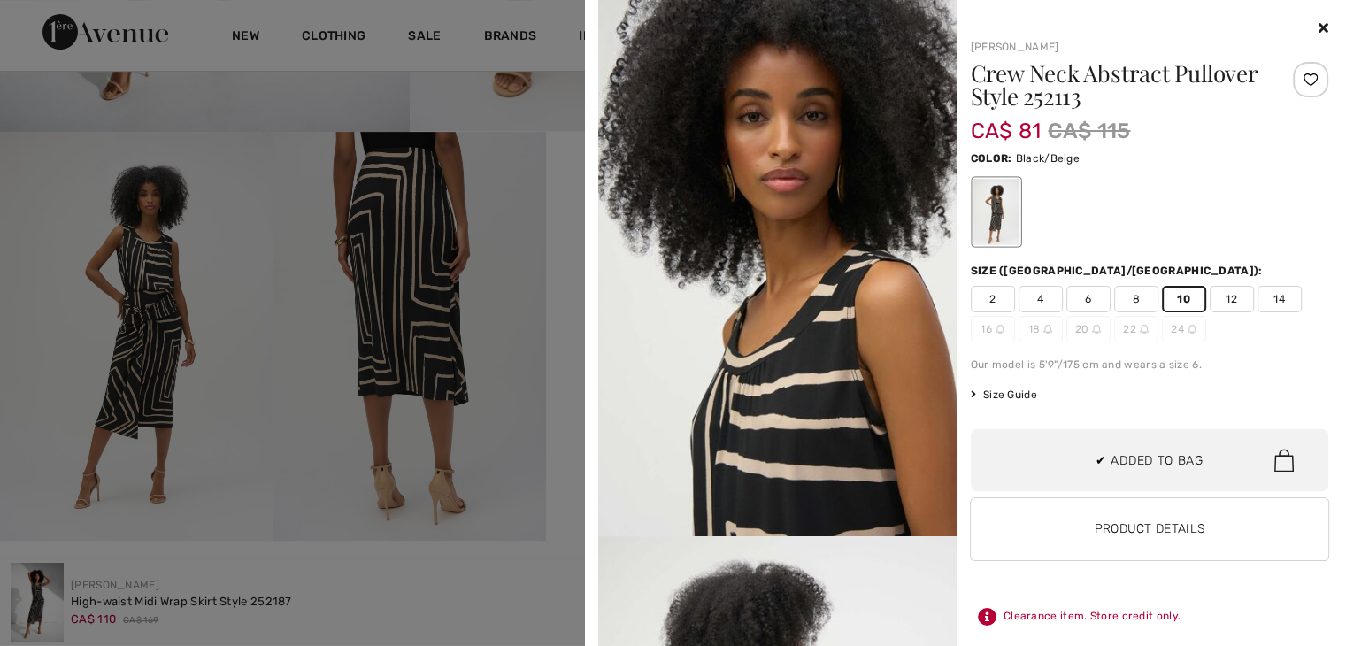
scroll to position [1020, 0]
click at [426, 366] on div at bounding box center [673, 323] width 1346 height 646
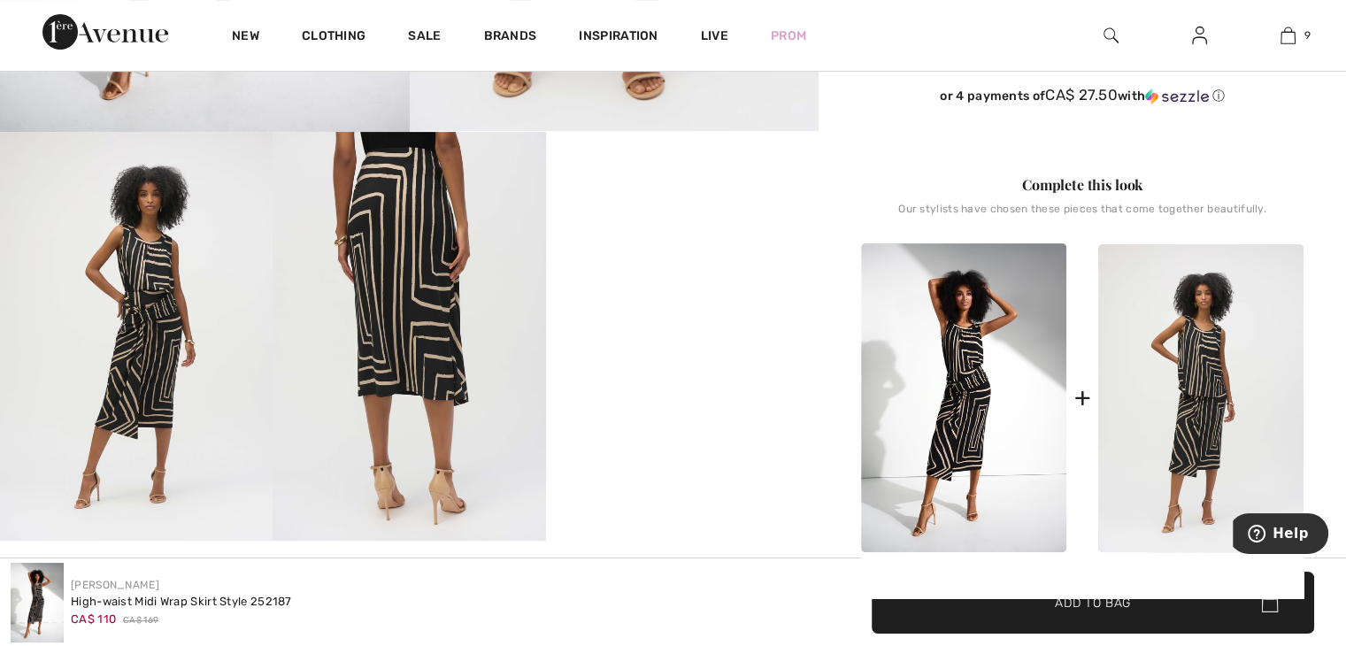
click at [942, 398] on img at bounding box center [963, 397] width 205 height 309
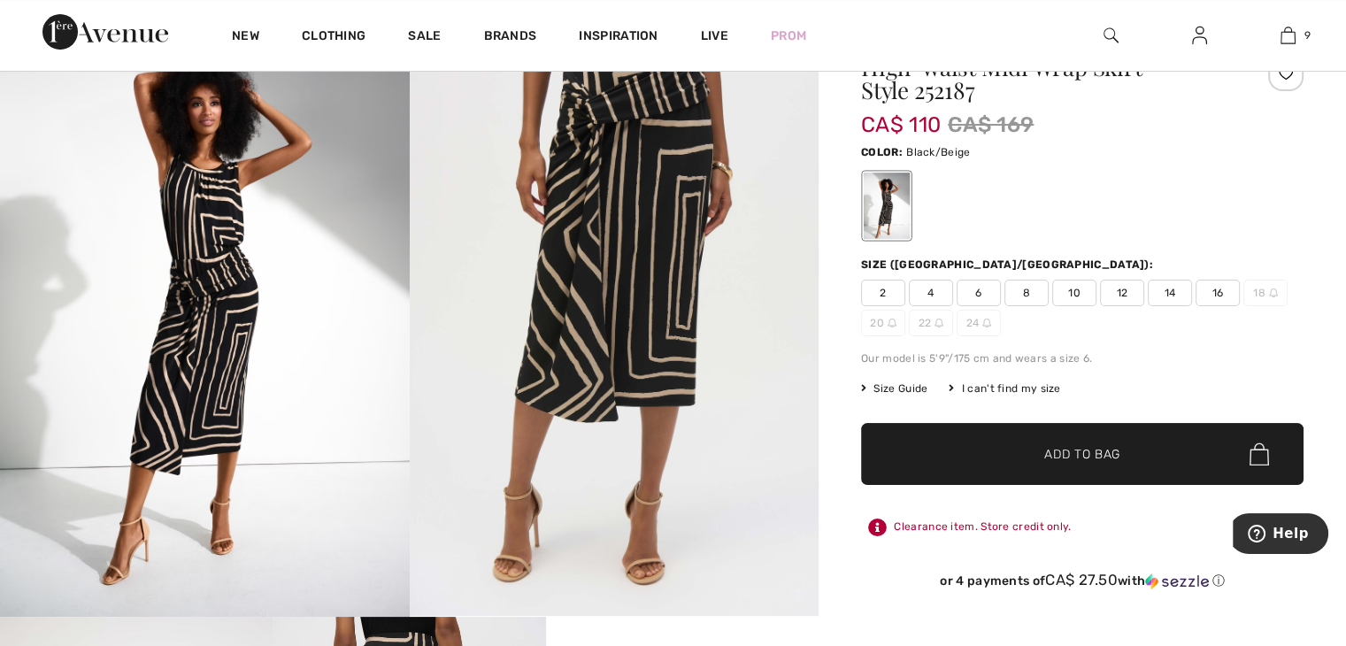
scroll to position [103, 0]
click at [1071, 293] on span "10" at bounding box center [1074, 293] width 44 height 27
click at [1055, 443] on span "✔ Added to Bag Add to Bag" at bounding box center [1082, 454] width 443 height 62
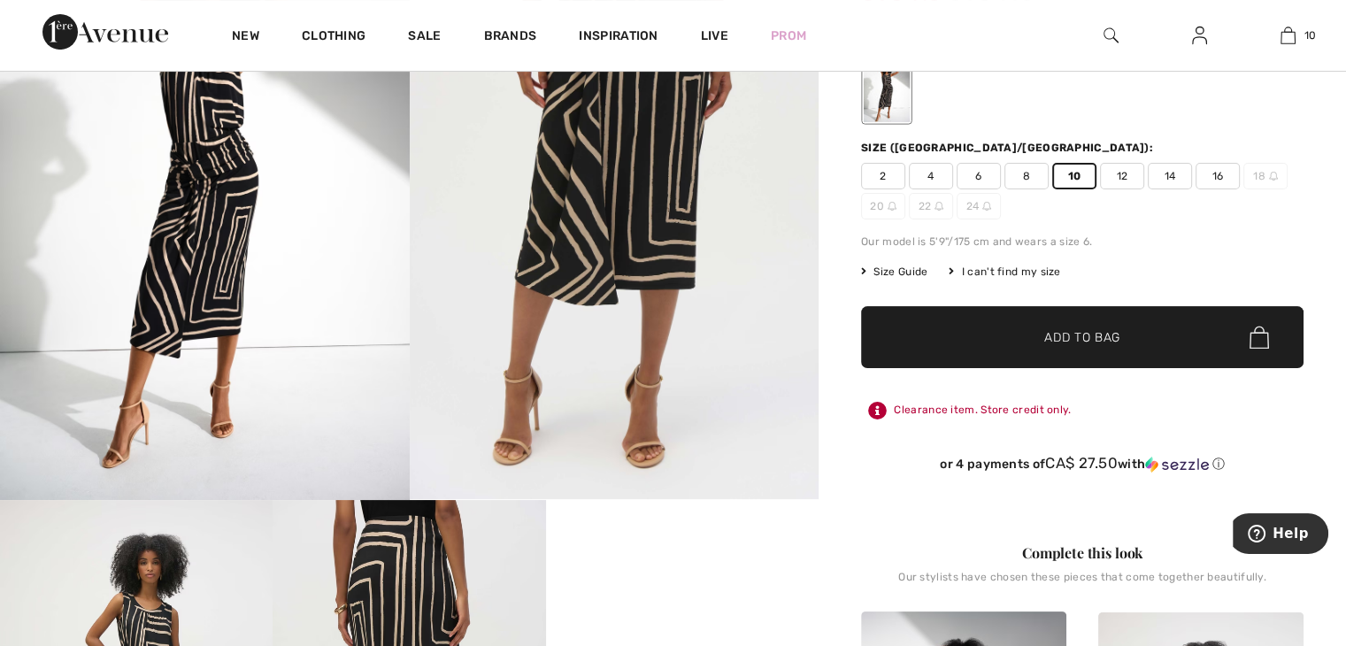
scroll to position [218, 0]
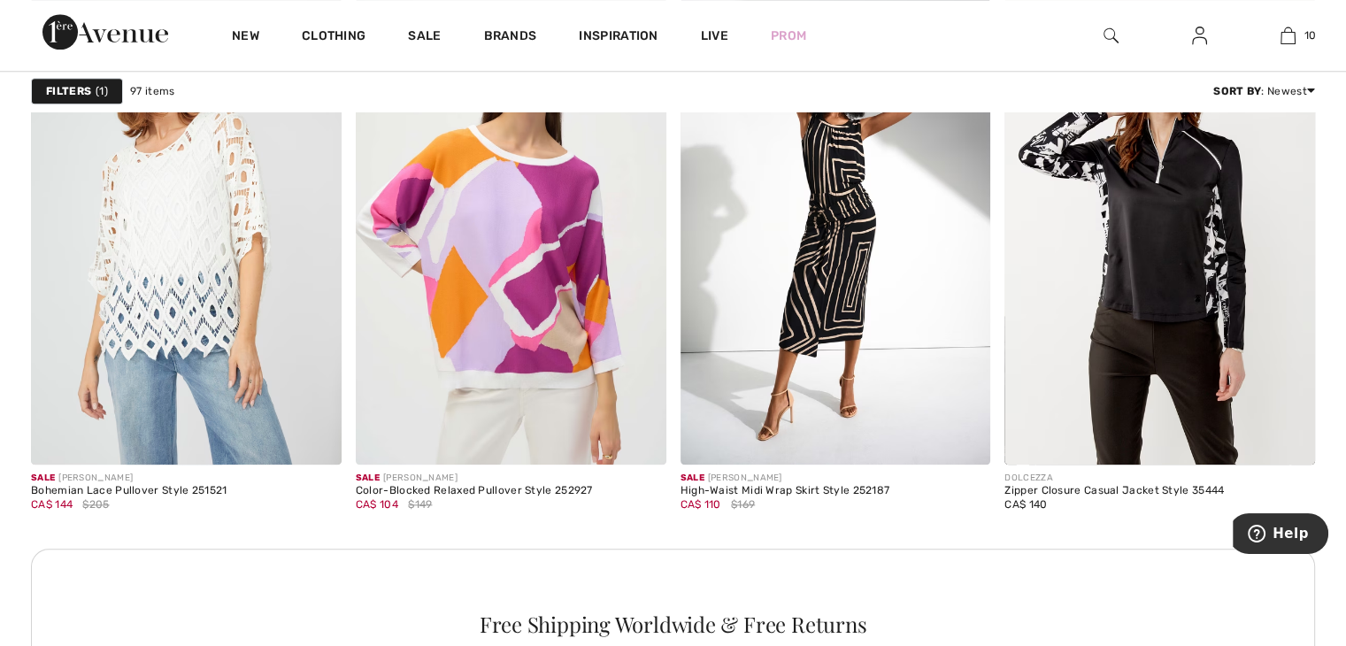
scroll to position [1882, 0]
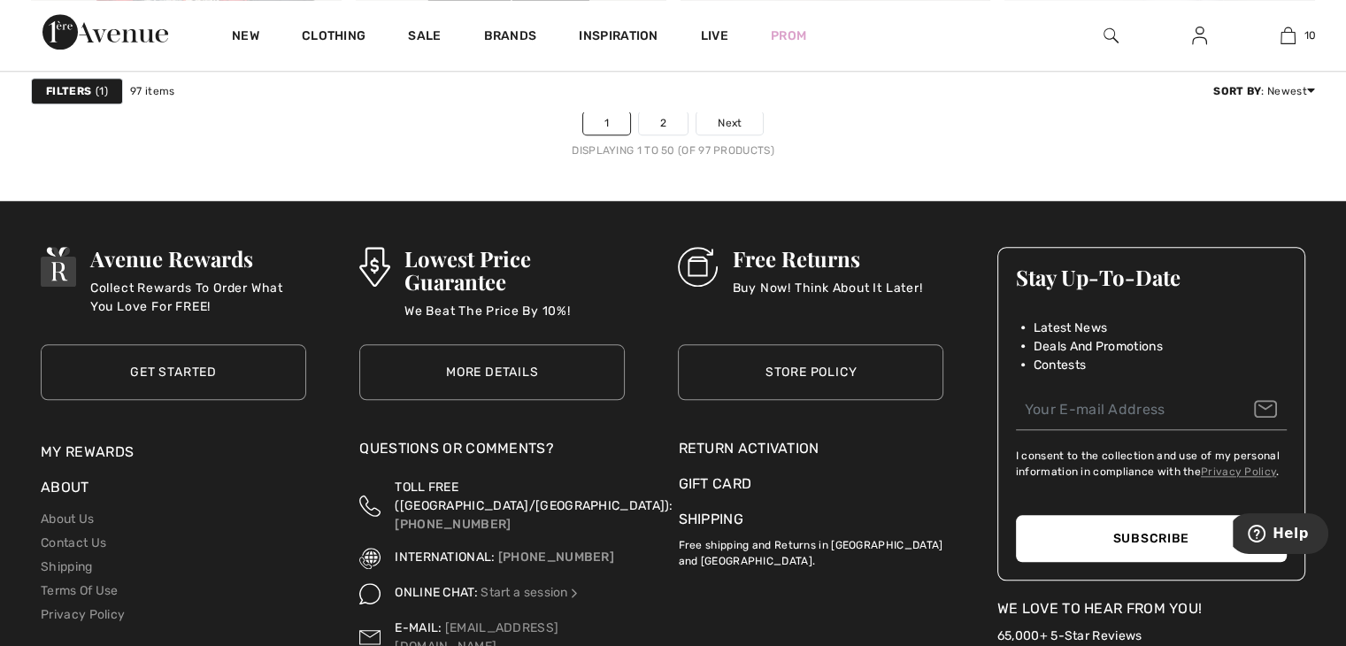
scroll to position [8484, 0]
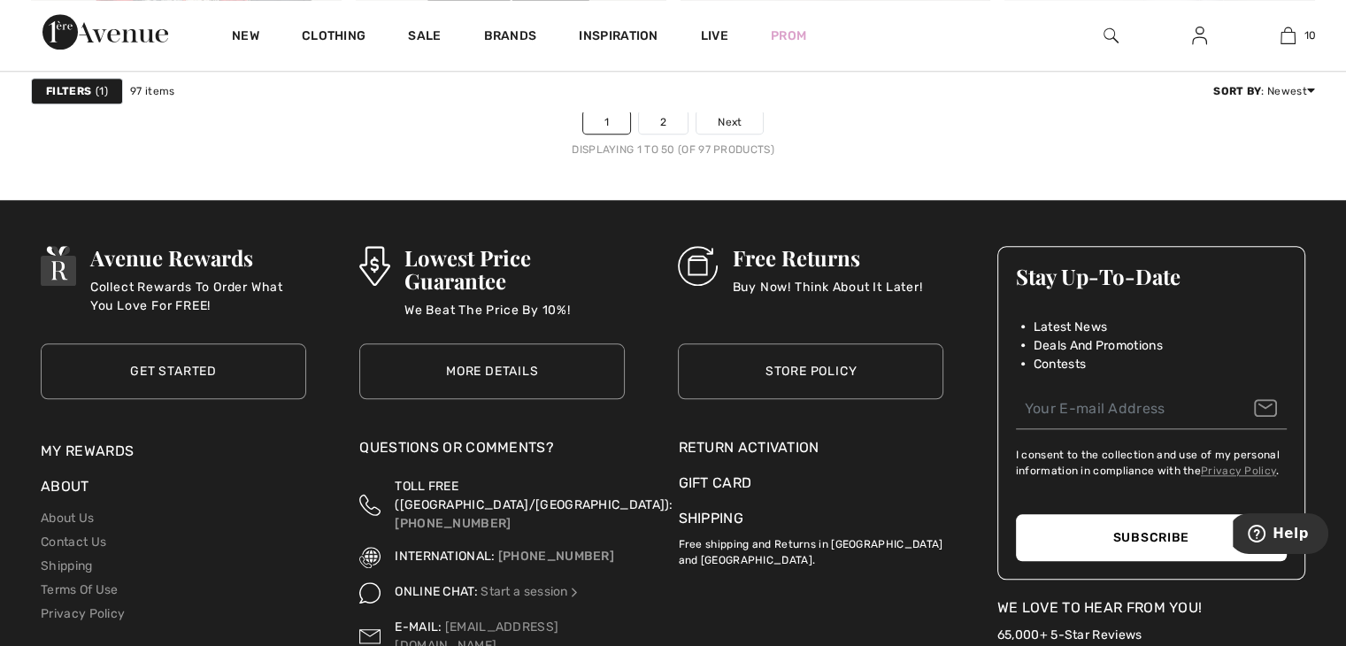
click at [662, 111] on div "Filters 1 97 items Sort By : Newest Price: High to Low Price: Low to High Newes…" at bounding box center [673, 91] width 1284 height 41
click at [668, 120] on link "2" at bounding box center [663, 122] width 49 height 23
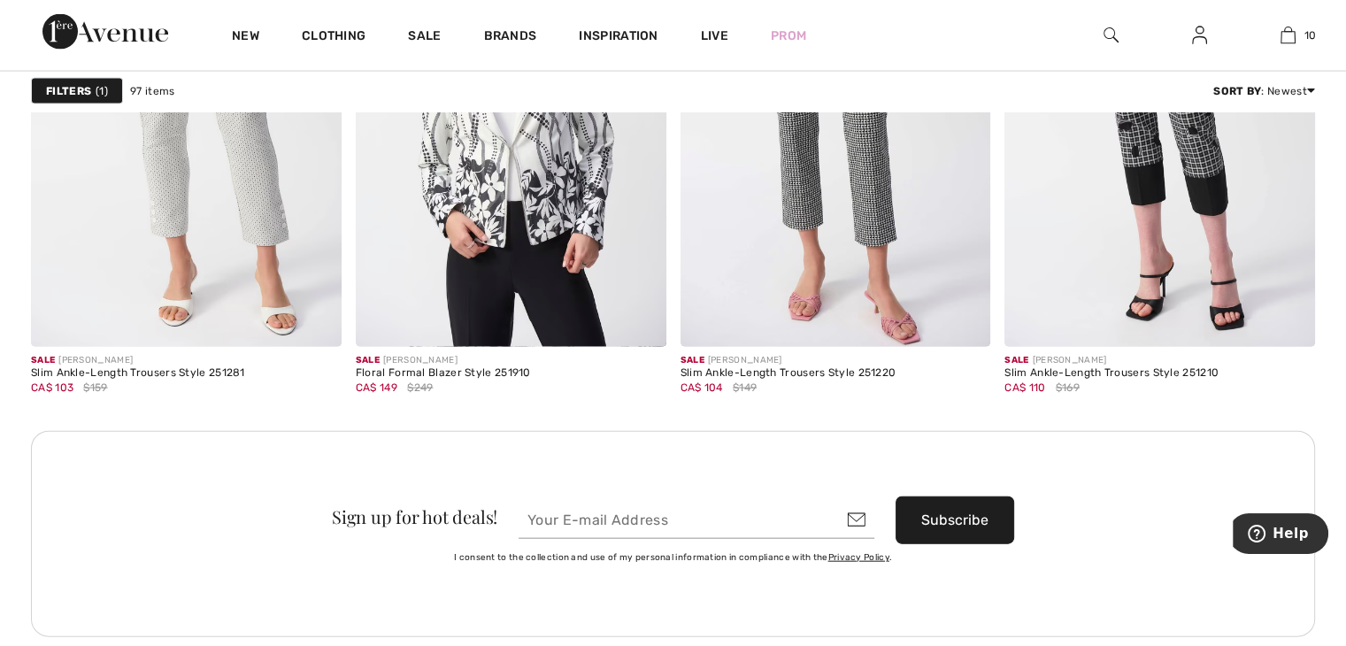
scroll to position [3855, 0]
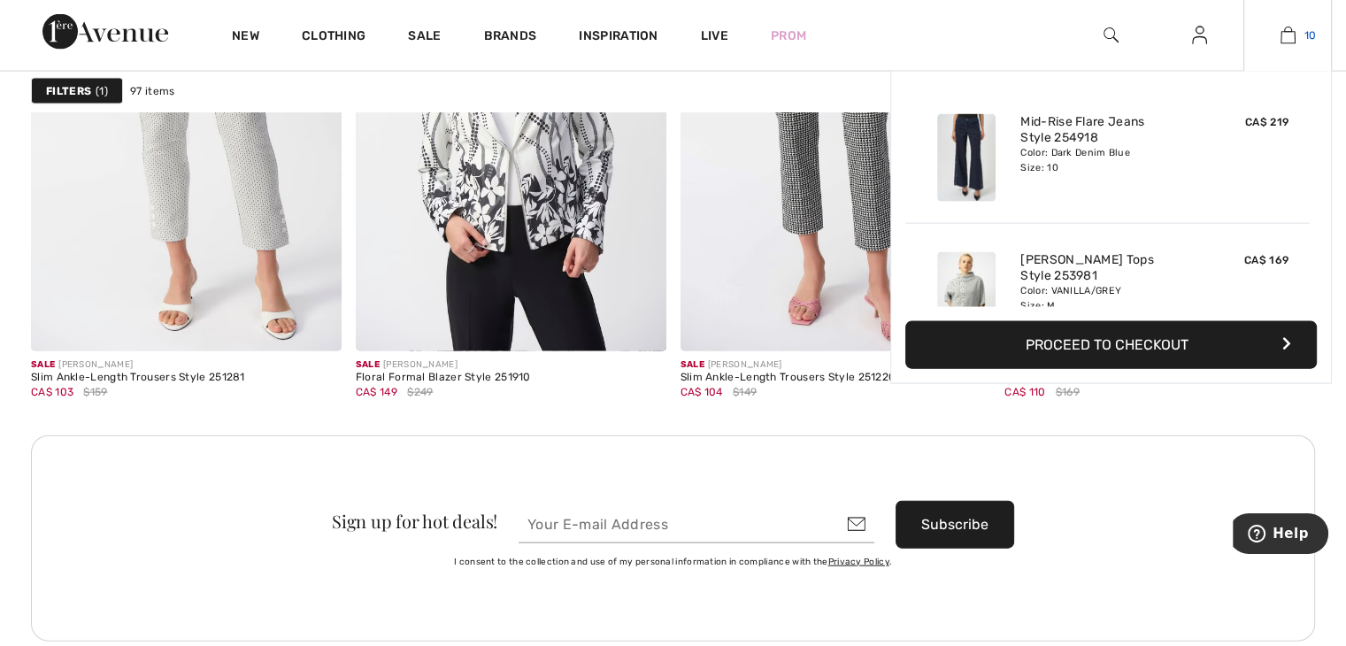
click at [1289, 36] on img at bounding box center [1288, 35] width 15 height 21
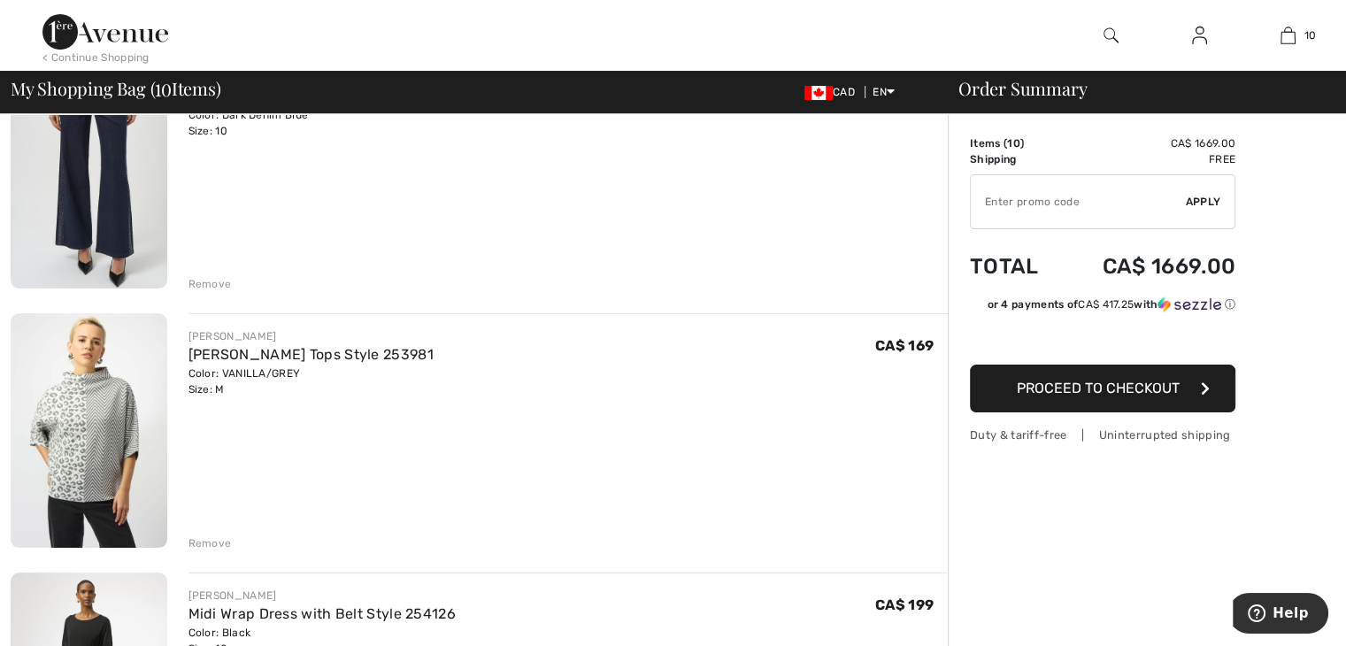
scroll to position [205, 0]
click at [215, 547] on div "Remove" at bounding box center [210, 543] width 43 height 16
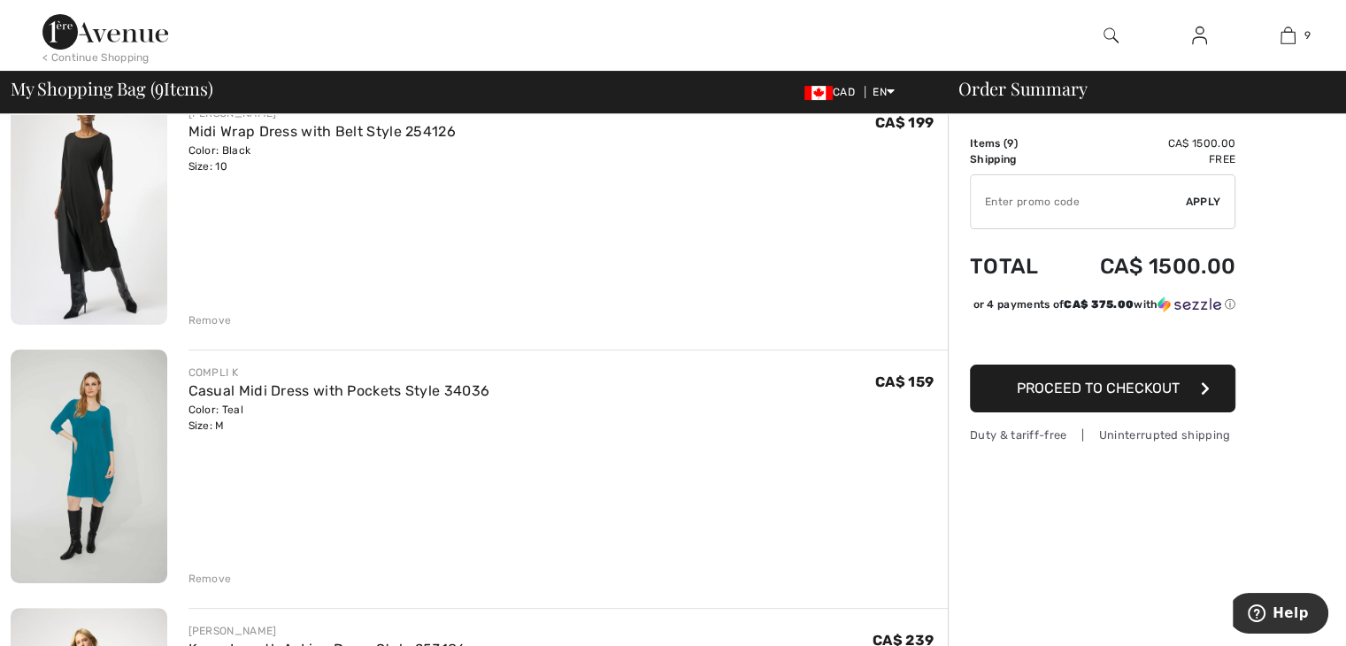
scroll to position [434, 0]
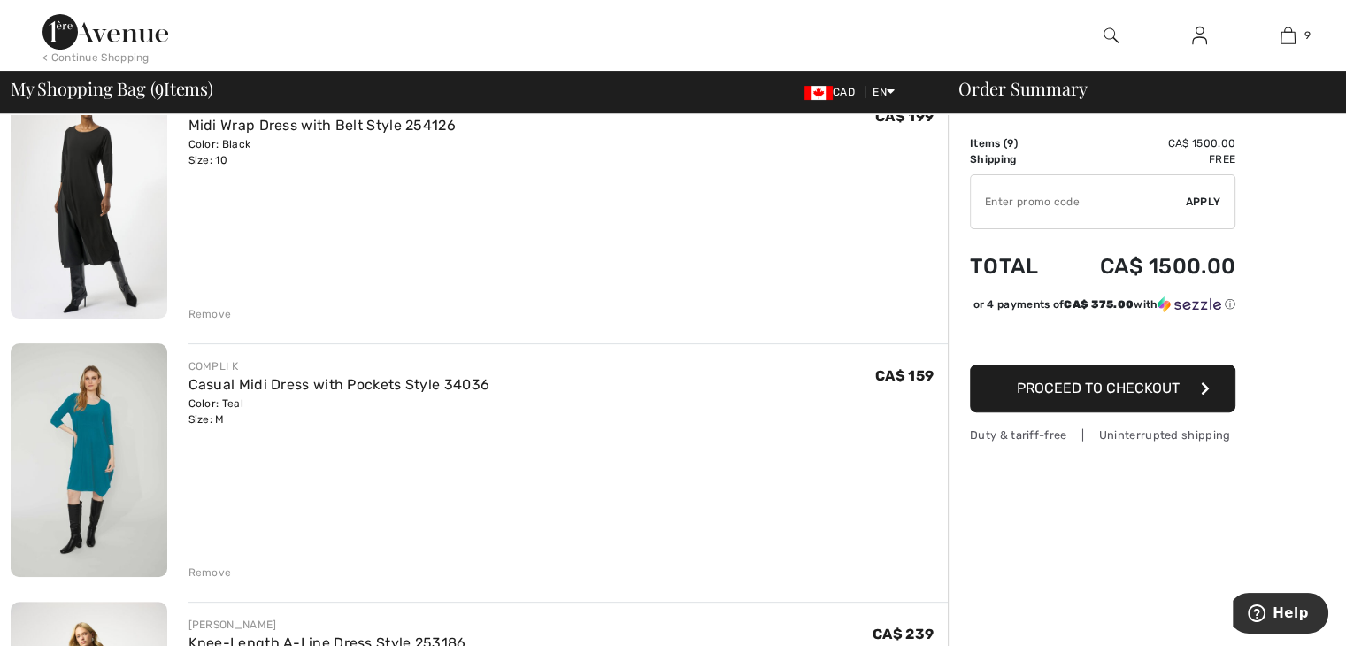
click at [212, 568] on div "Remove" at bounding box center [210, 573] width 43 height 16
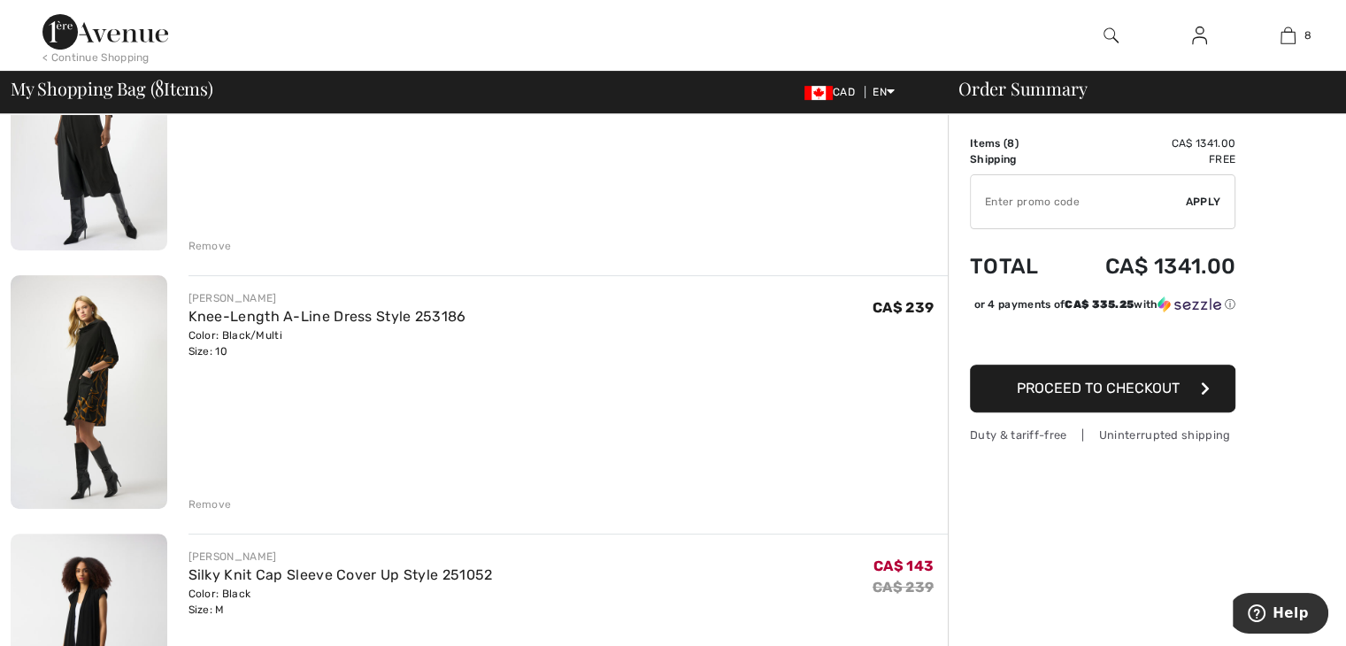
scroll to position [505, 0]
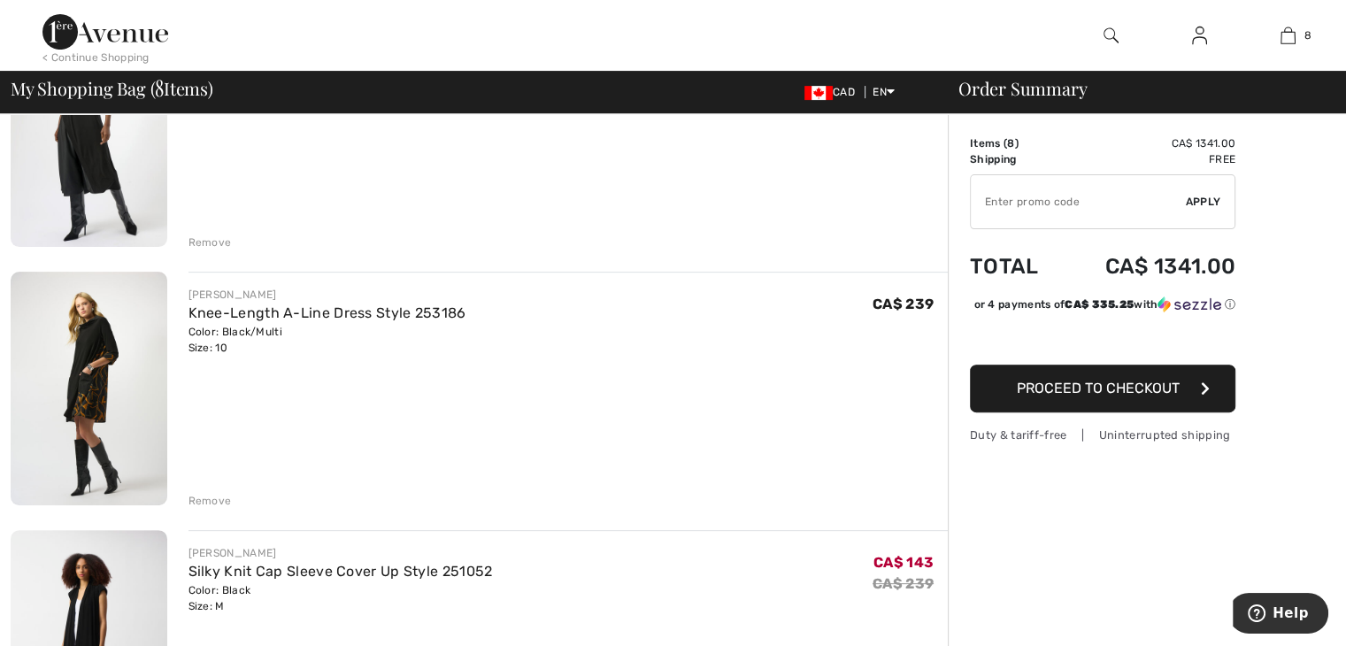
click at [209, 501] on div "Remove" at bounding box center [210, 501] width 43 height 16
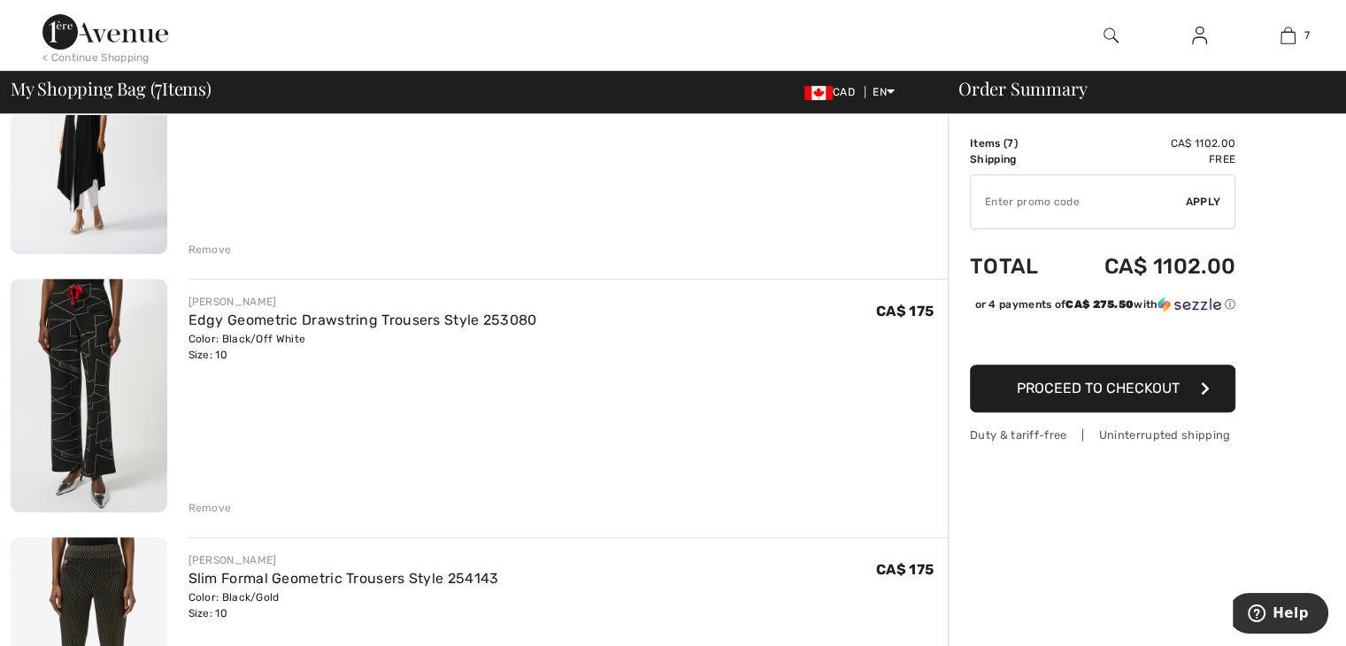
scroll to position [758, 0]
click at [212, 503] on div "Remove" at bounding box center [210, 507] width 43 height 16
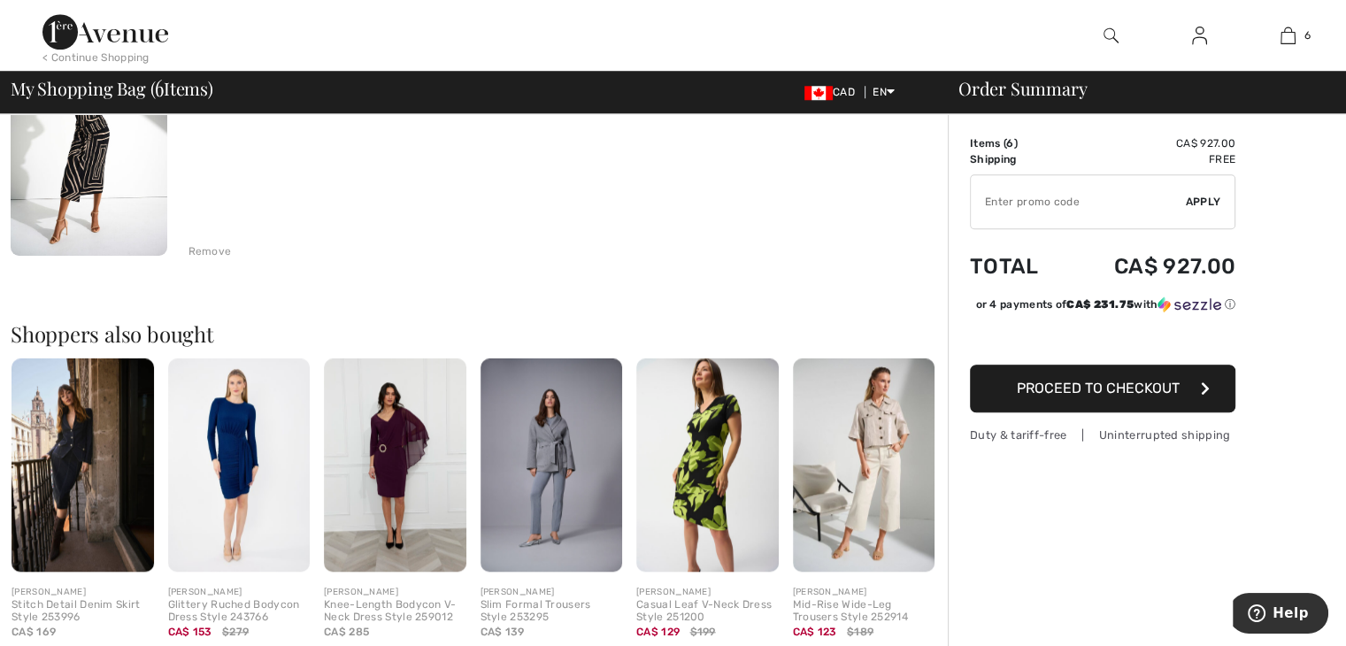
scroll to position [1538, 0]
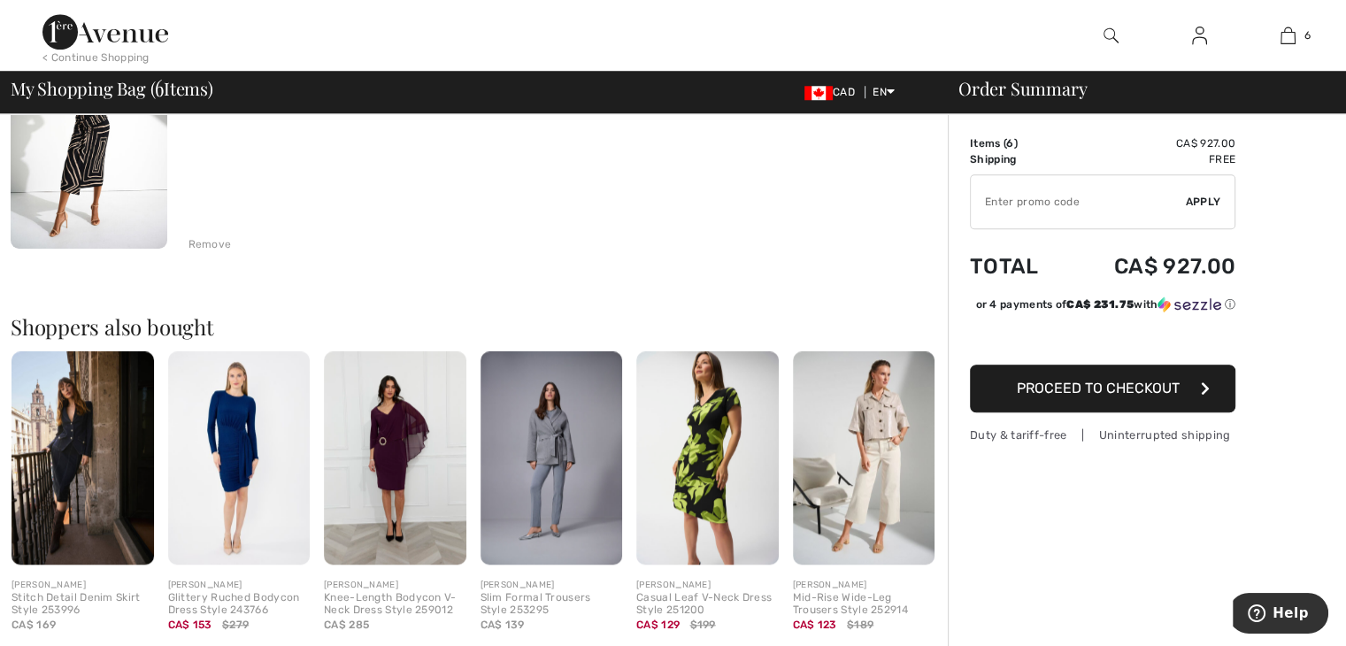
click at [89, 475] on img at bounding box center [83, 457] width 142 height 213
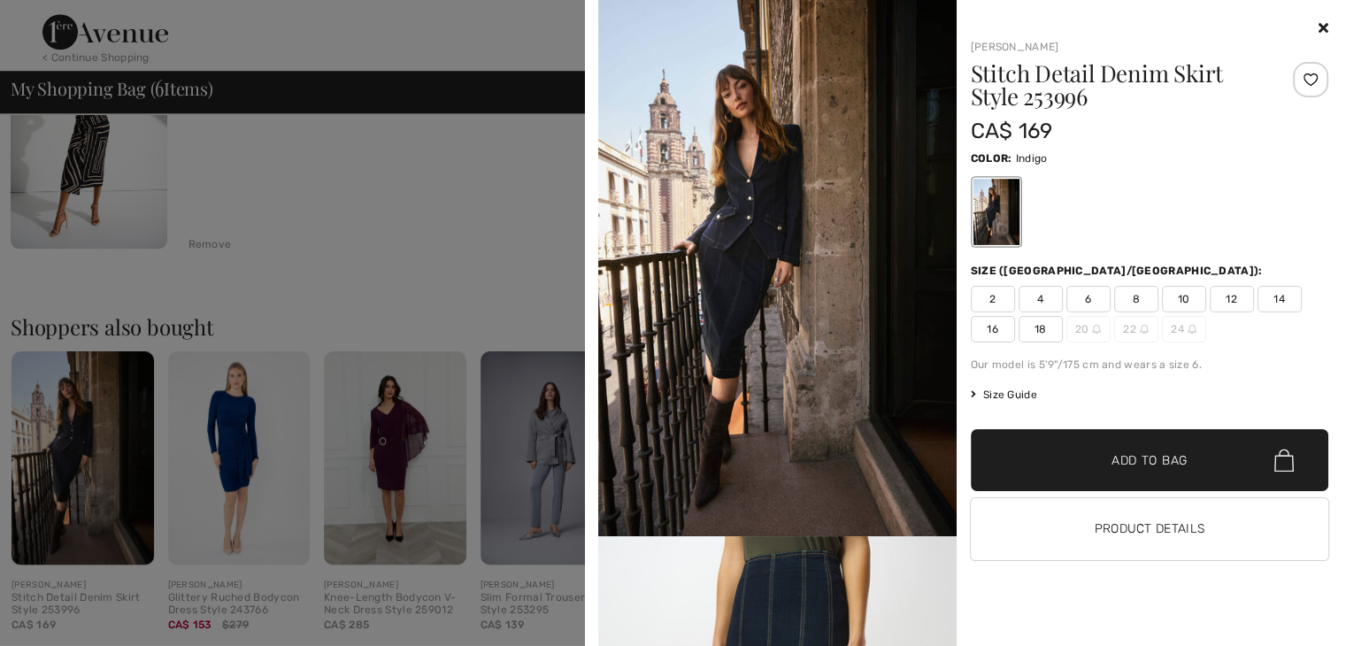
click at [736, 273] on img at bounding box center [777, 268] width 358 height 536
click at [759, 298] on img at bounding box center [777, 268] width 358 height 536
click at [996, 216] on div at bounding box center [996, 212] width 46 height 66
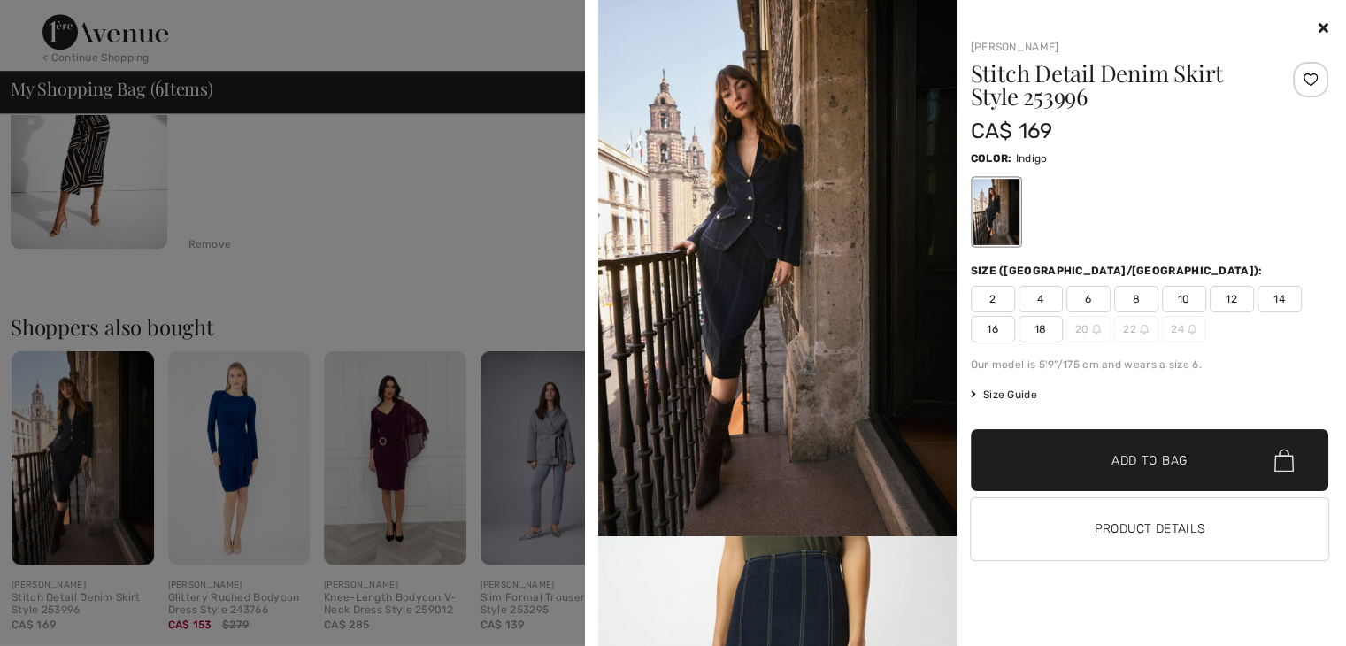
click at [813, 245] on img at bounding box center [777, 268] width 358 height 536
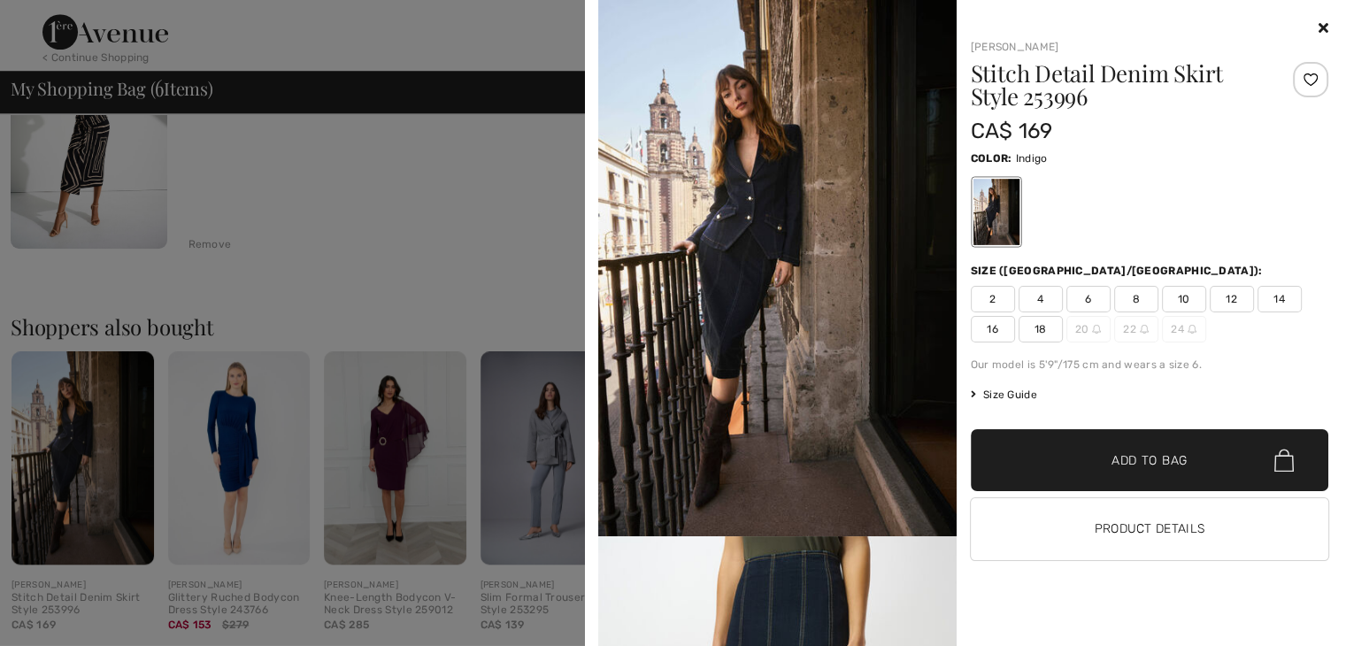
click at [813, 245] on img at bounding box center [777, 268] width 358 height 536
click at [69, 477] on div at bounding box center [673, 323] width 1346 height 646
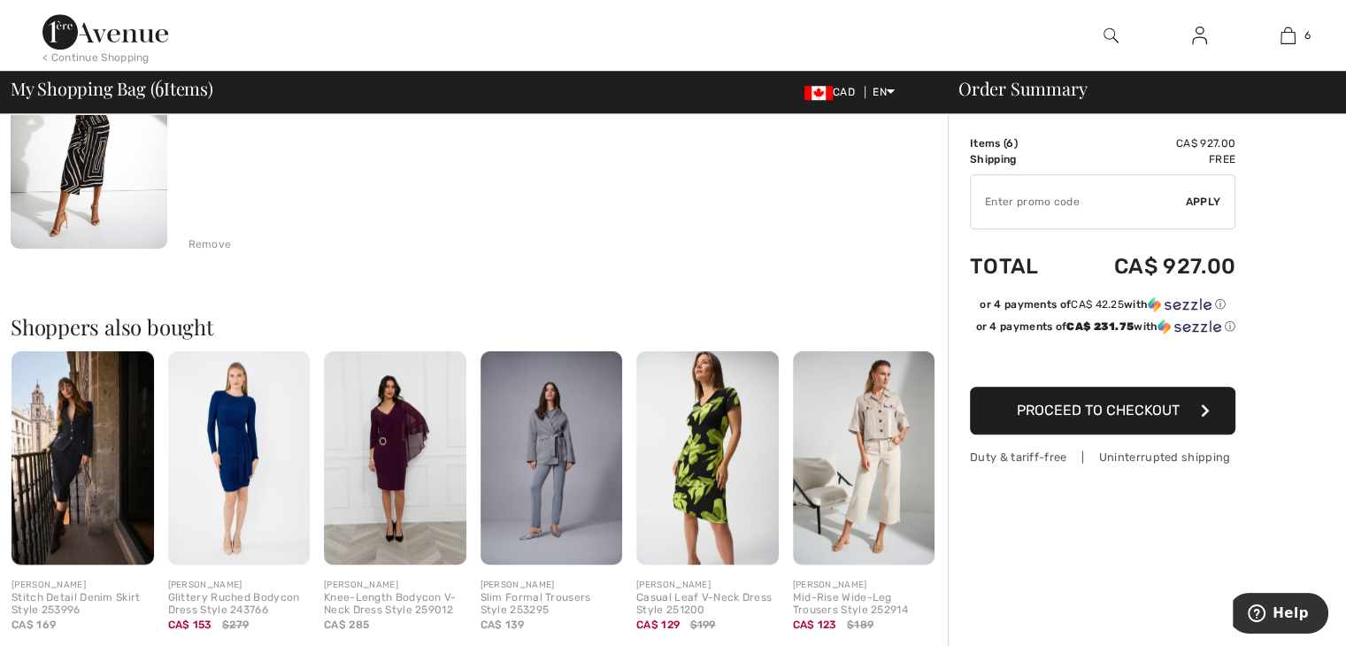
click at [69, 477] on img at bounding box center [83, 457] width 142 height 213
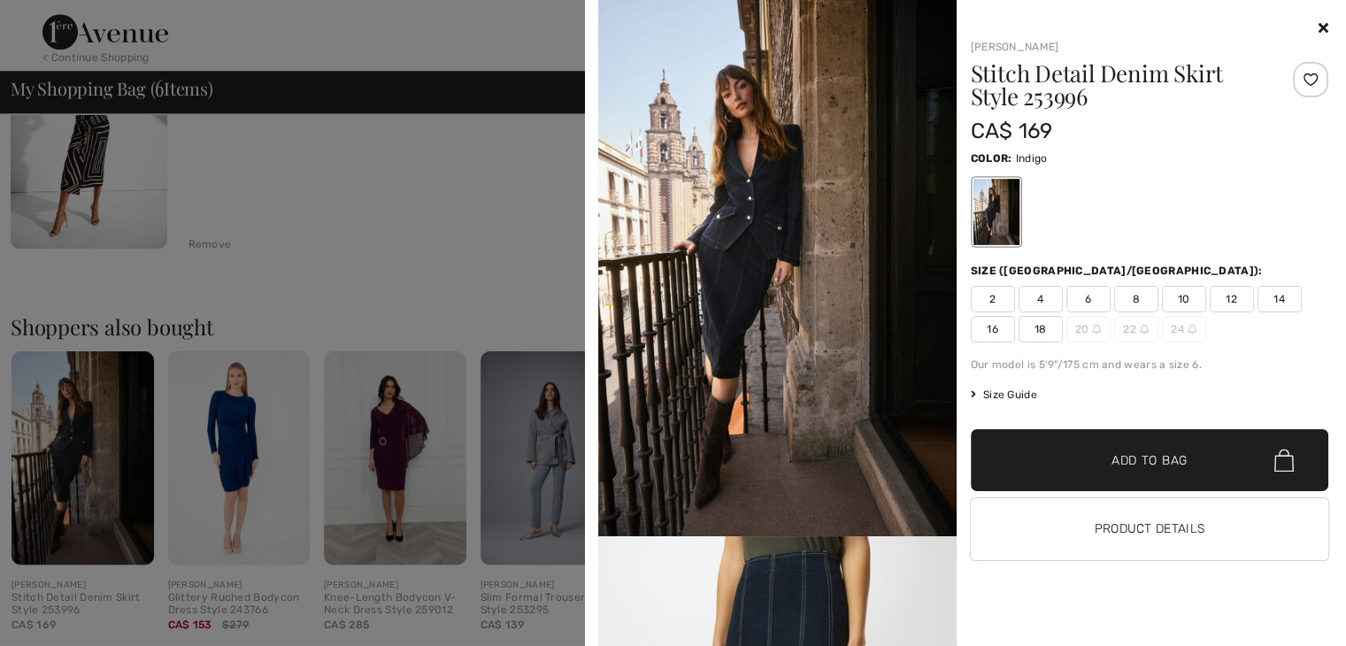
click at [57, 602] on div at bounding box center [673, 323] width 1346 height 646
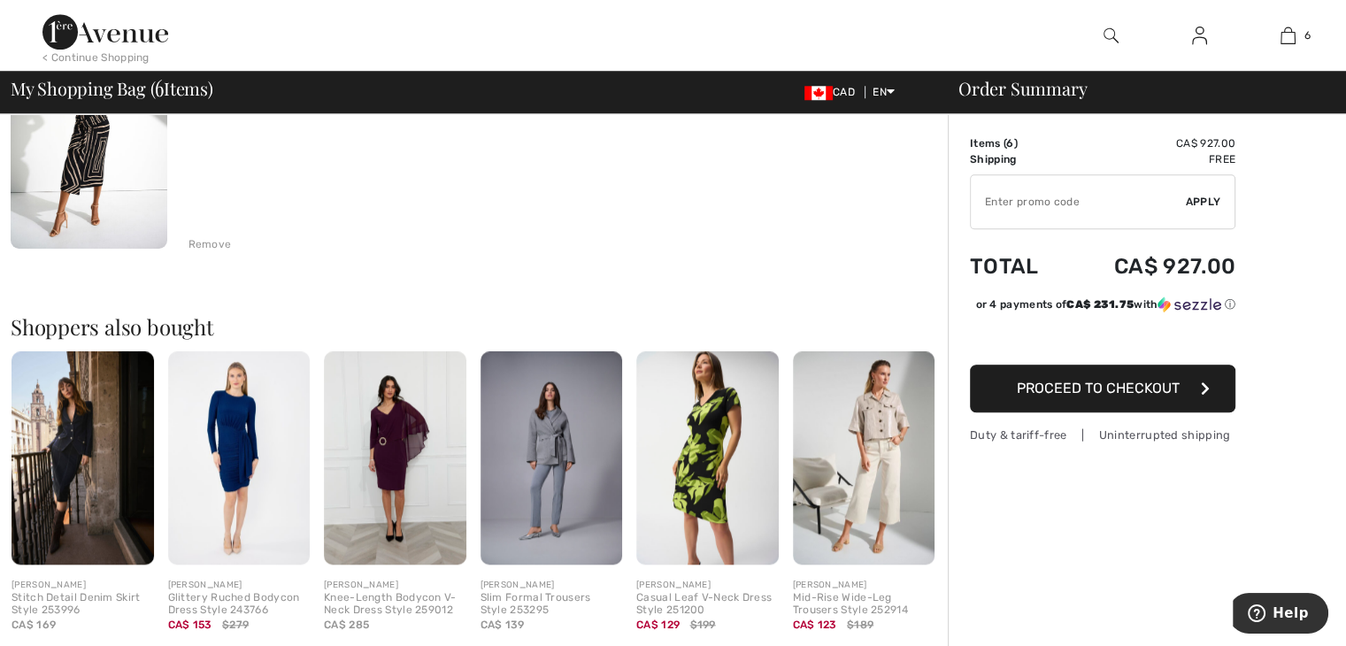
click at [57, 602] on div "Stitch Detail Denim Skirt Style 253996" at bounding box center [83, 604] width 142 height 25
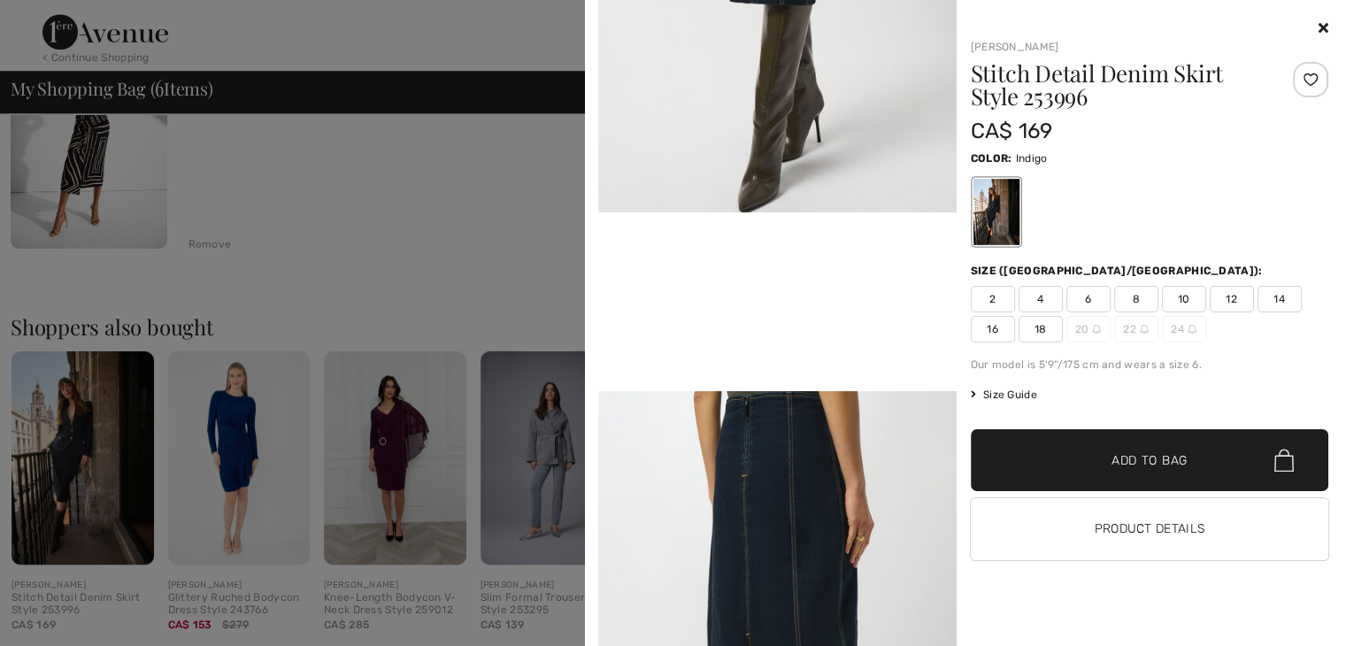
scroll to position [816, 0]
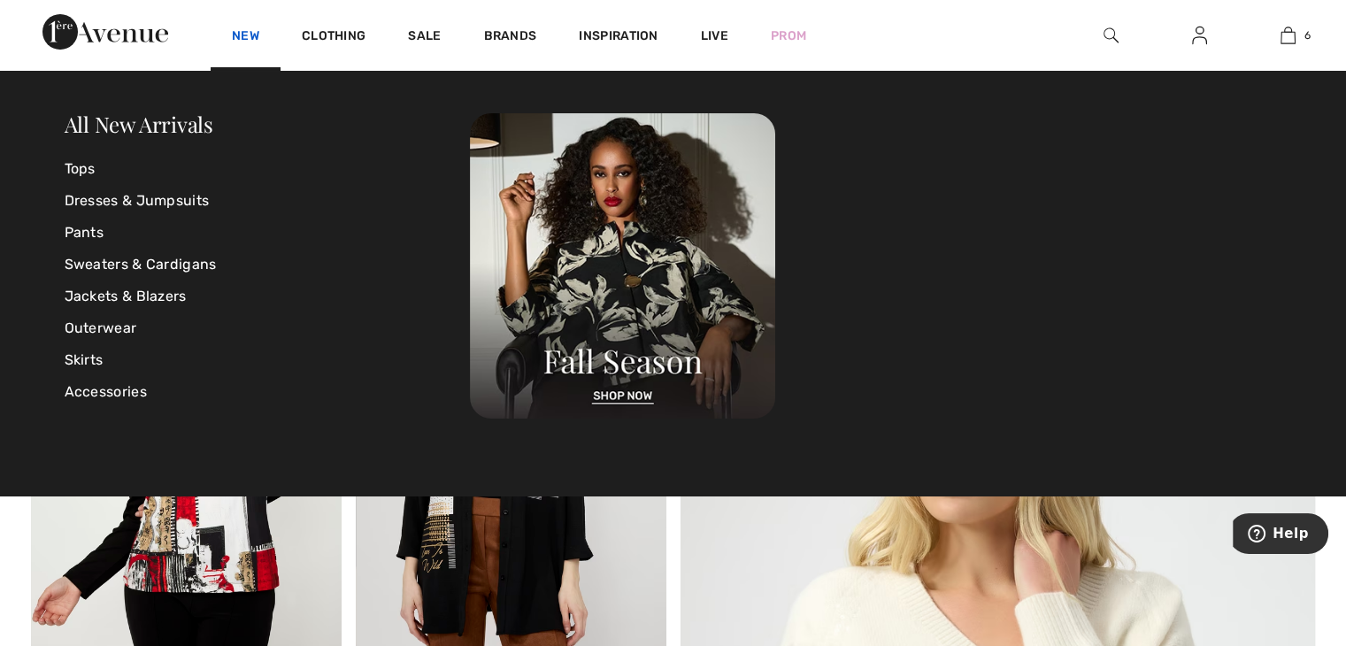
click at [255, 28] on link "New" at bounding box center [245, 37] width 27 height 19
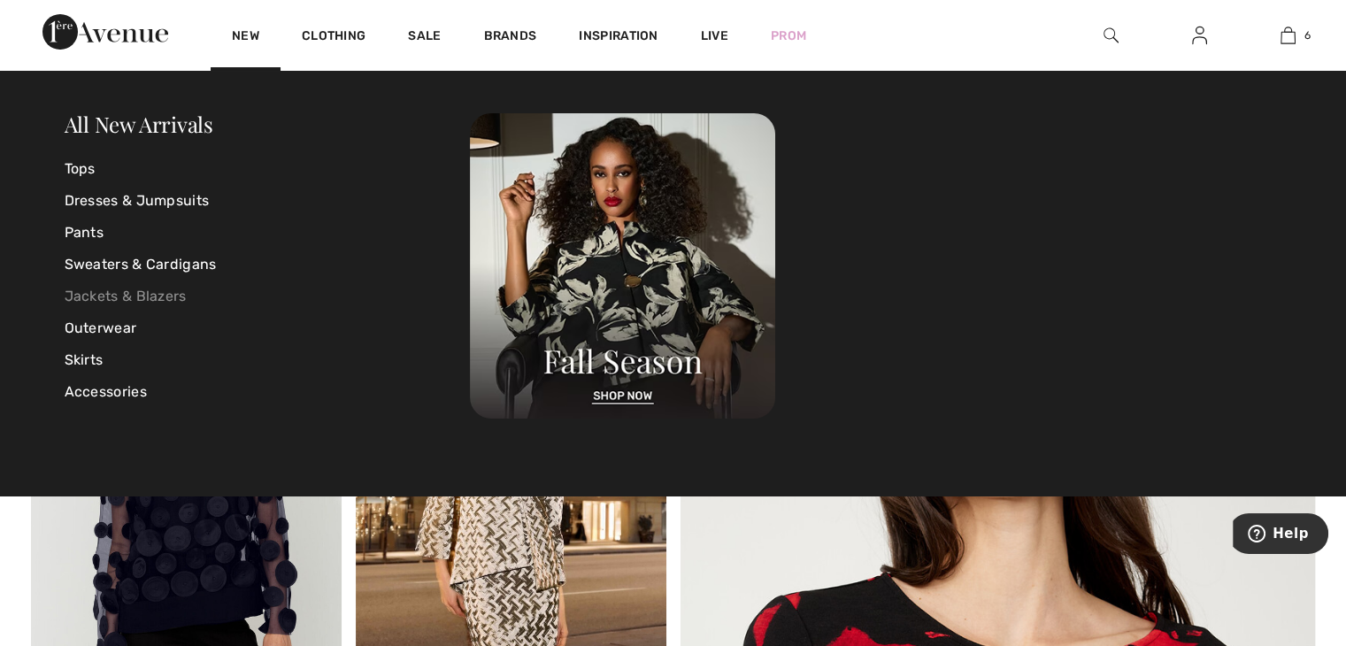
click at [117, 297] on link "Jackets & Blazers" at bounding box center [268, 297] width 406 height 32
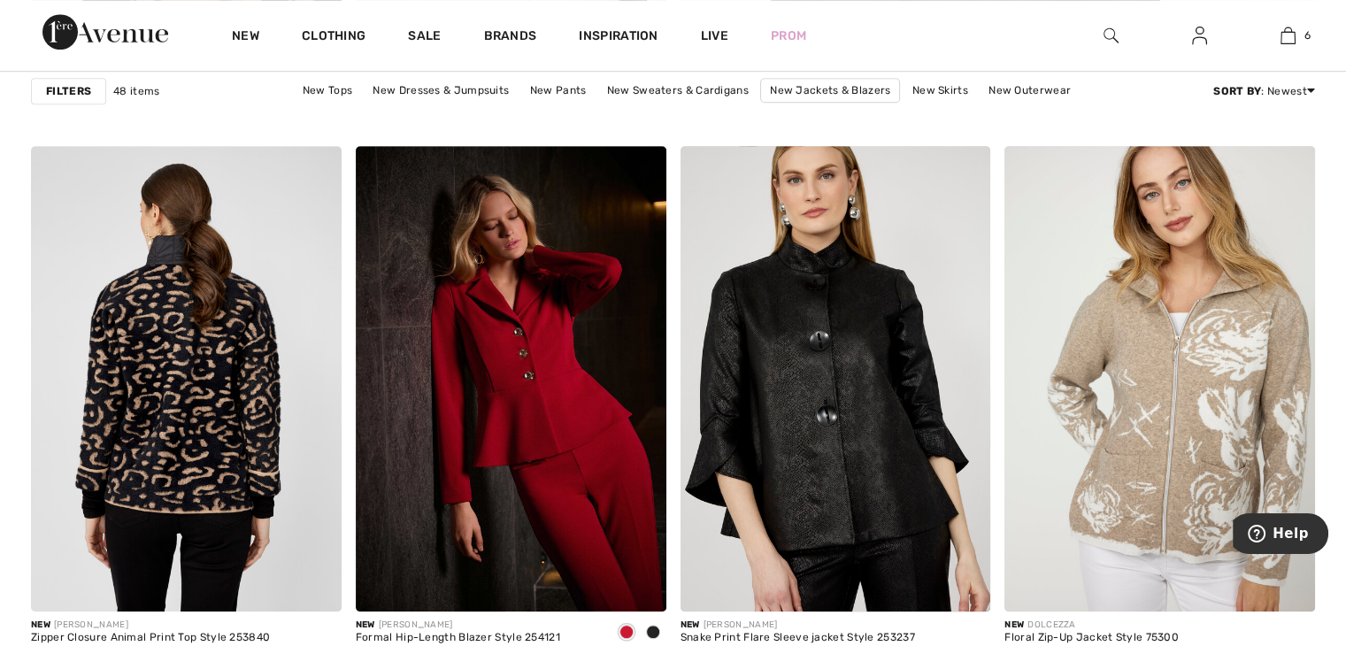
scroll to position [1236, 0]
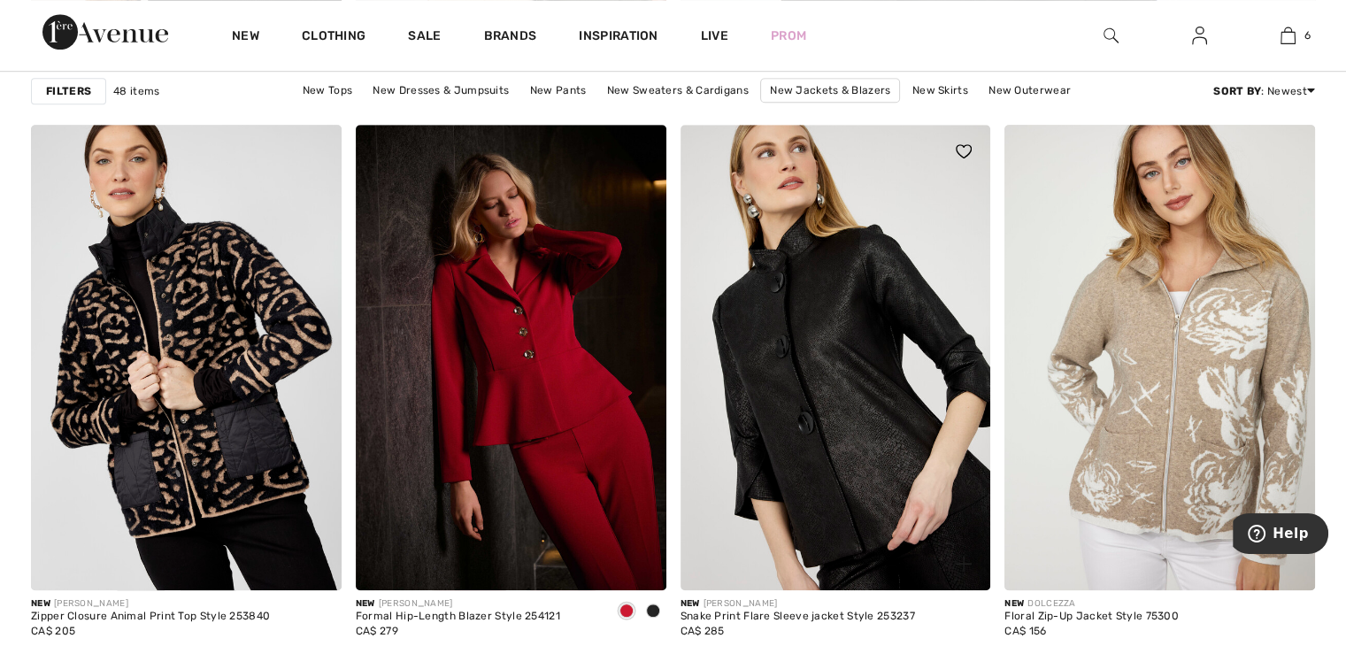
click at [768, 320] on img at bounding box center [836, 358] width 311 height 466
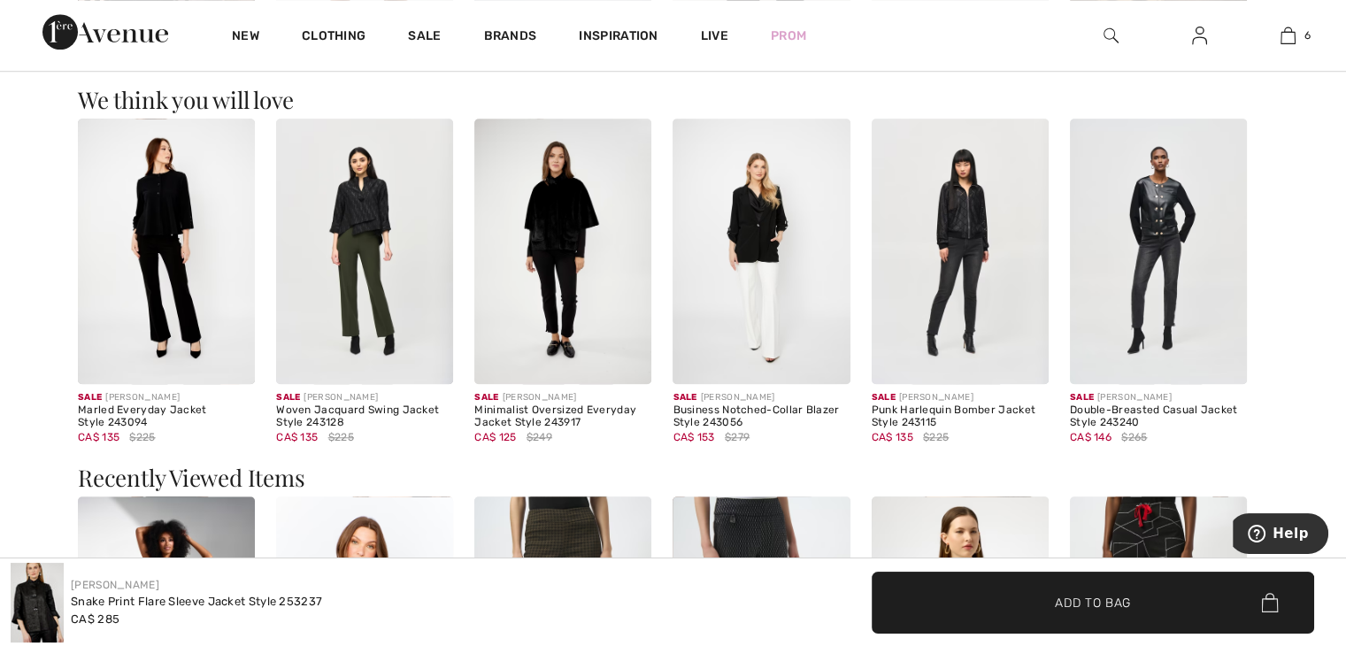
scroll to position [1453, 0]
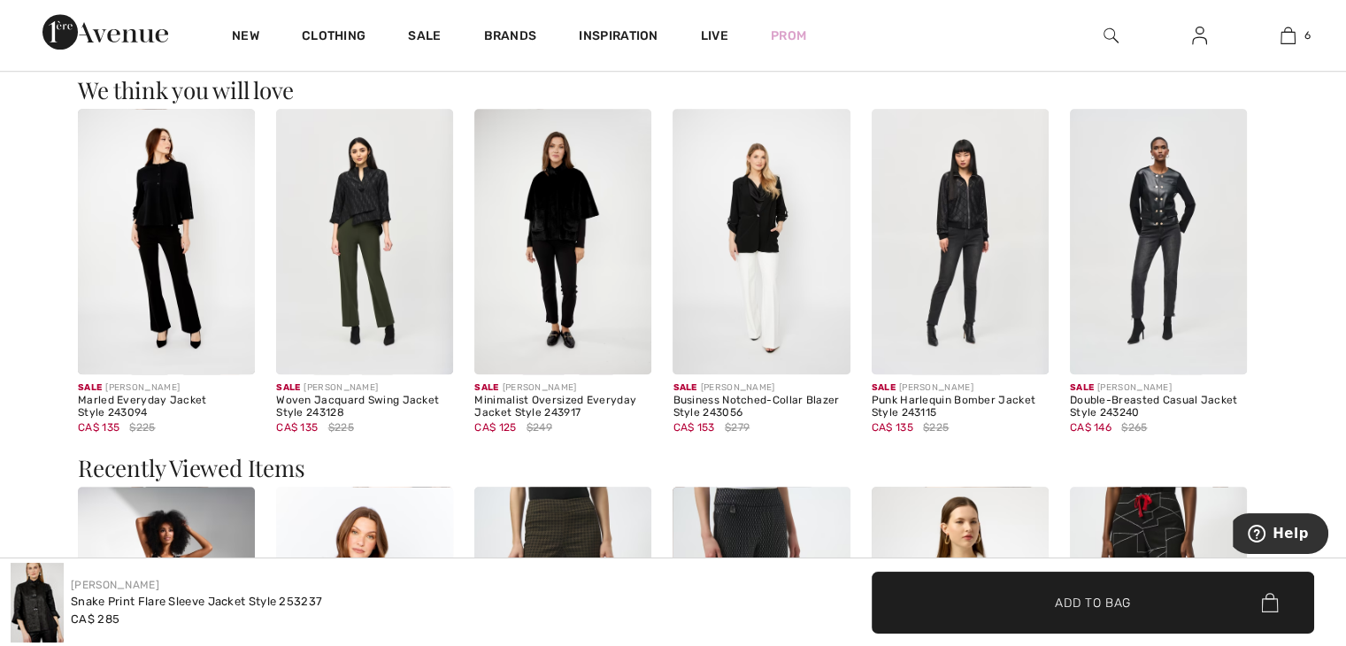
click at [347, 192] on img at bounding box center [364, 242] width 177 height 266
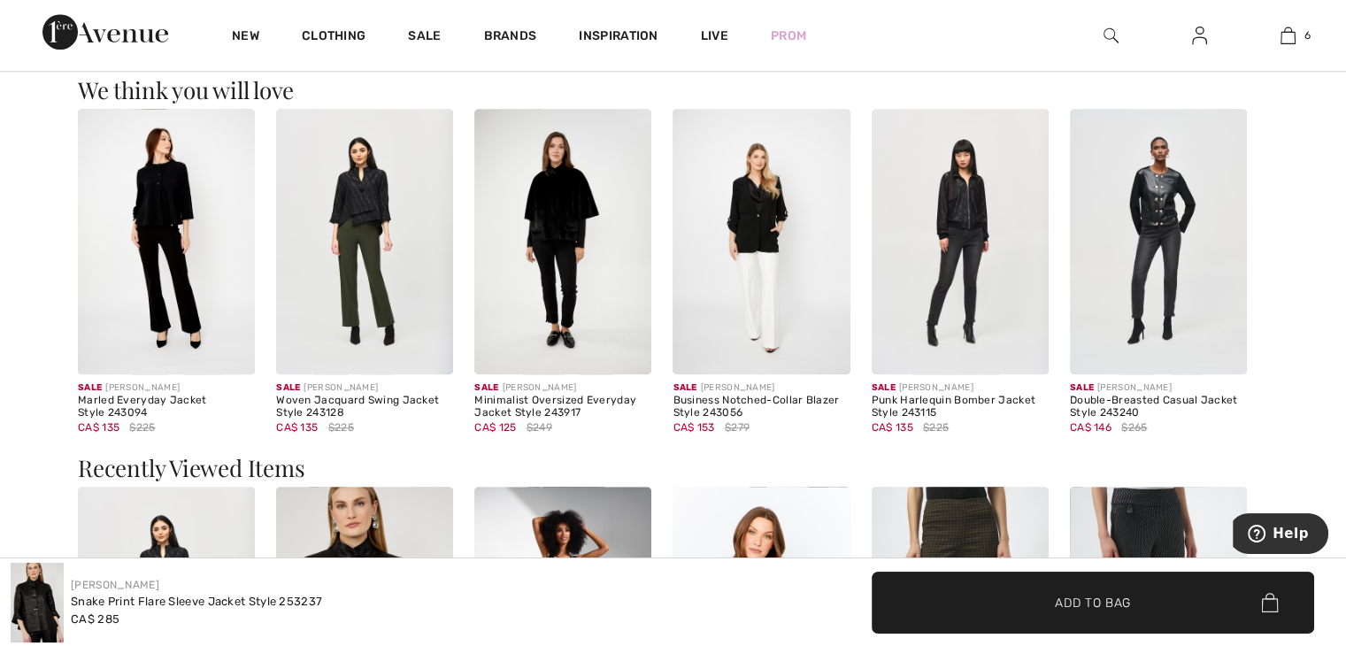
click at [170, 166] on img at bounding box center [166, 242] width 177 height 266
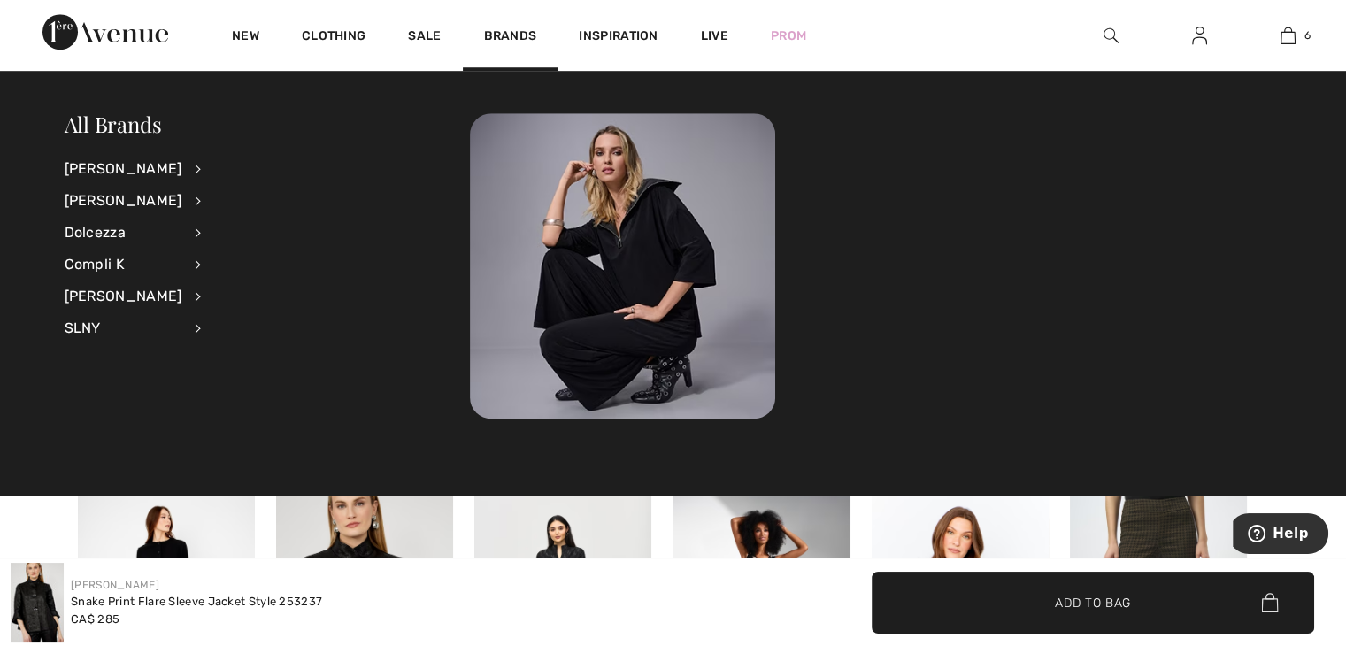
scroll to position [1453, 0]
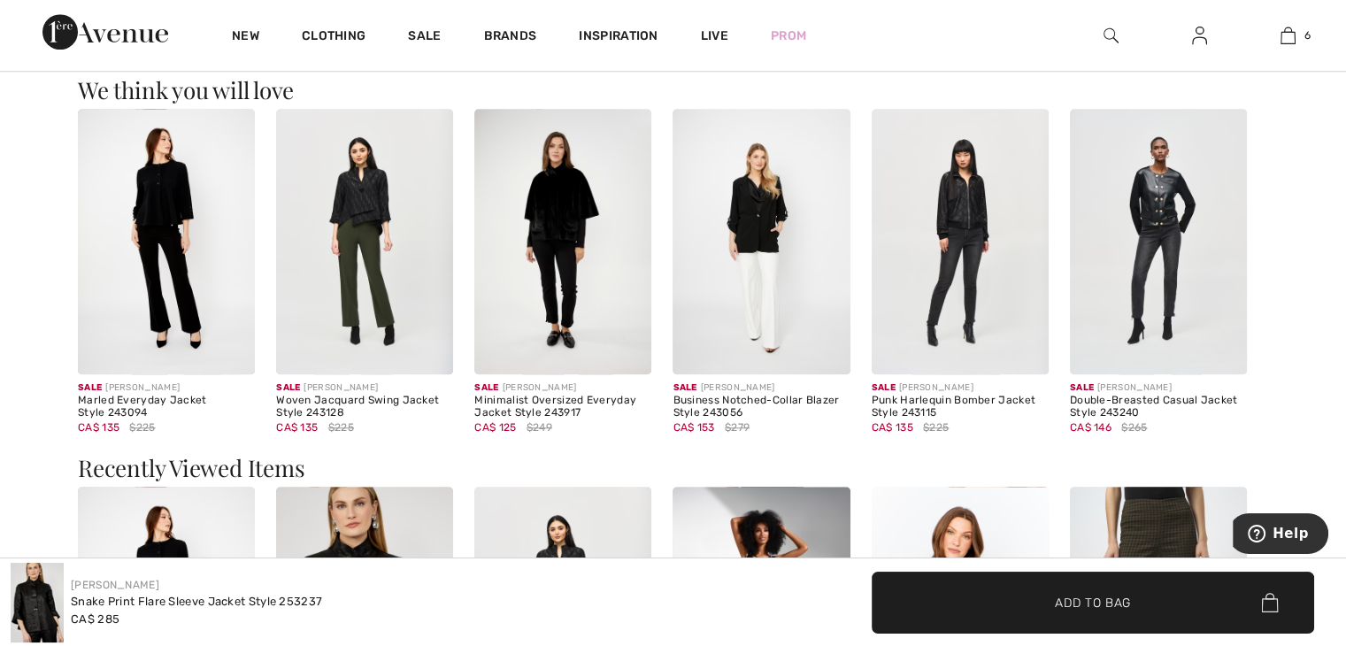
click at [534, 309] on img at bounding box center [562, 242] width 177 height 266
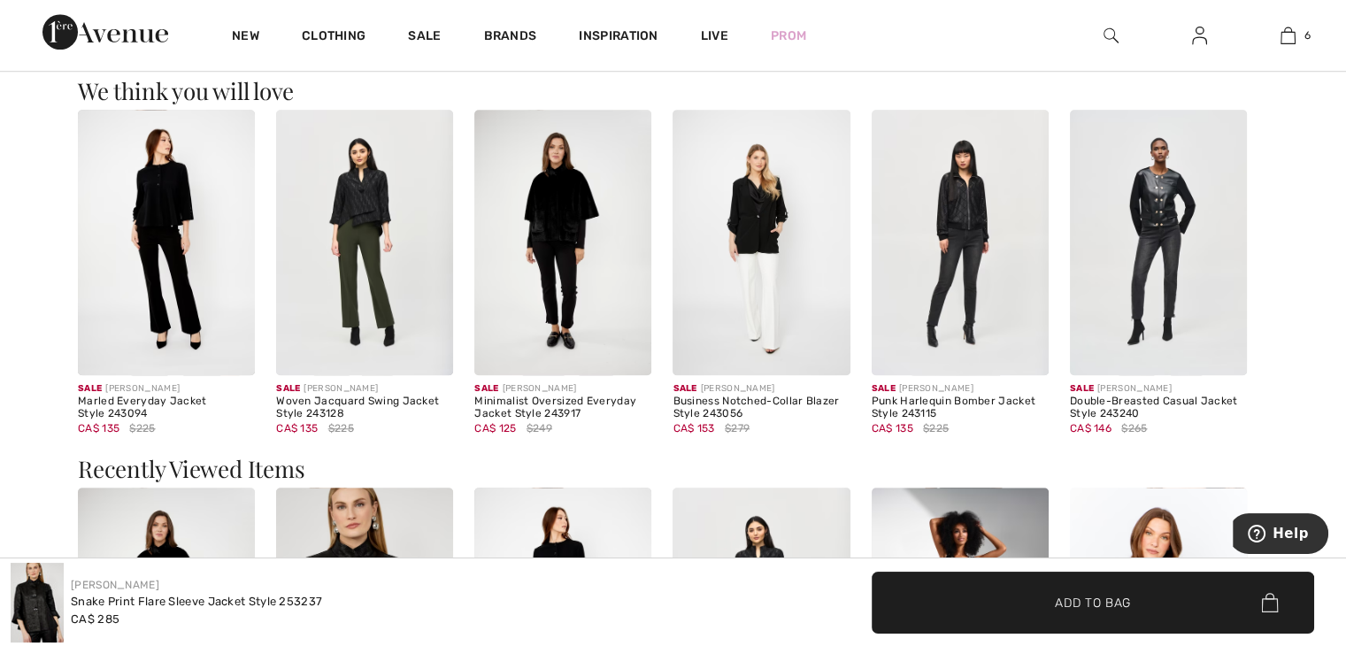
scroll to position [1452, 0]
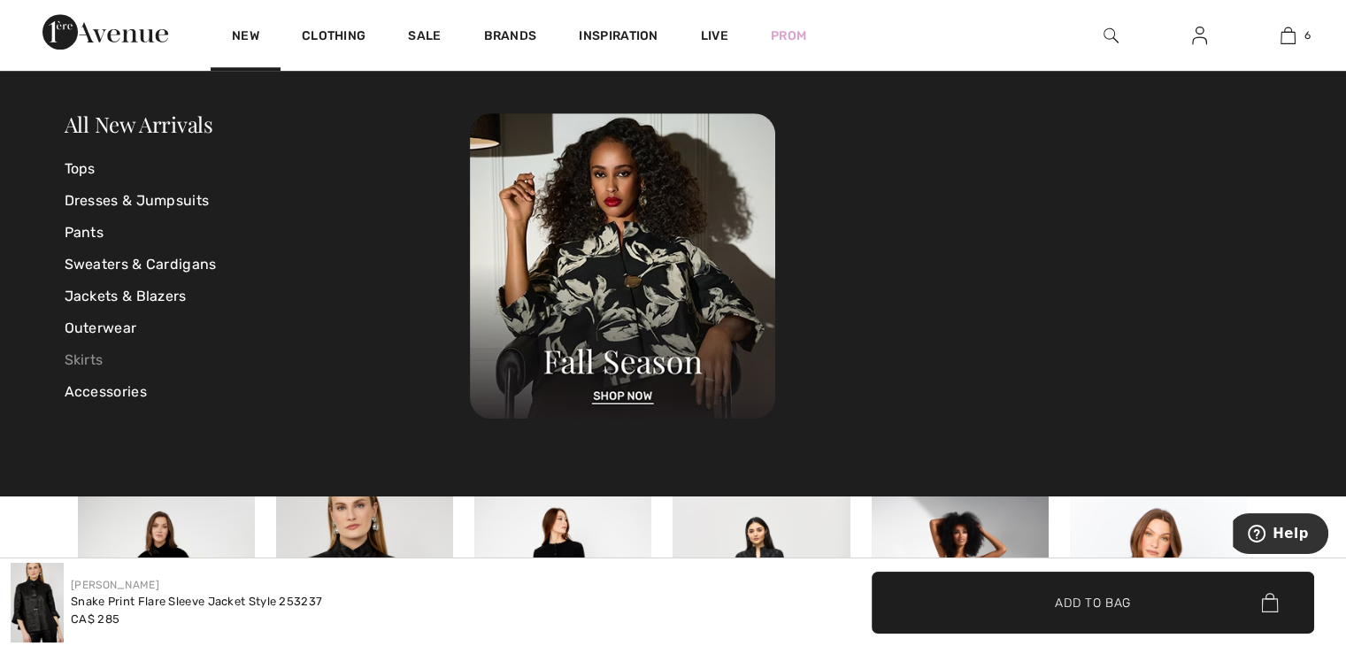
click at [79, 366] on link "Skirts" at bounding box center [268, 360] width 406 height 32
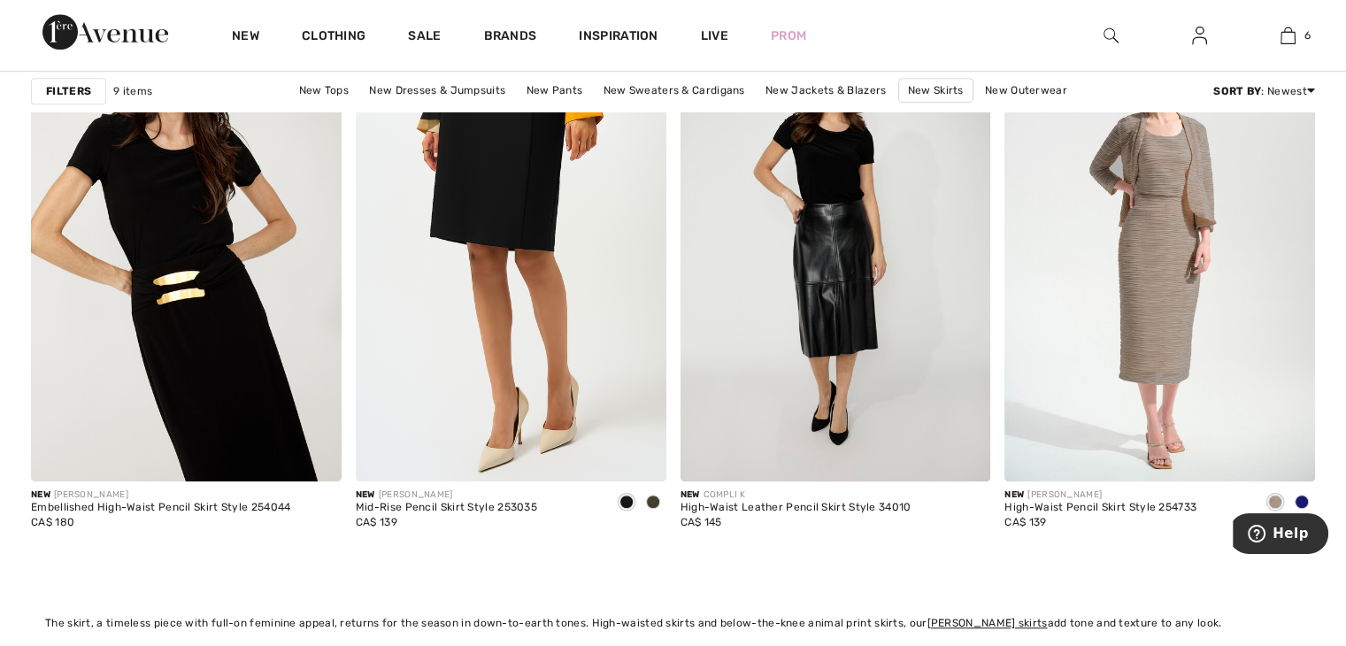
scroll to position [1345, 0]
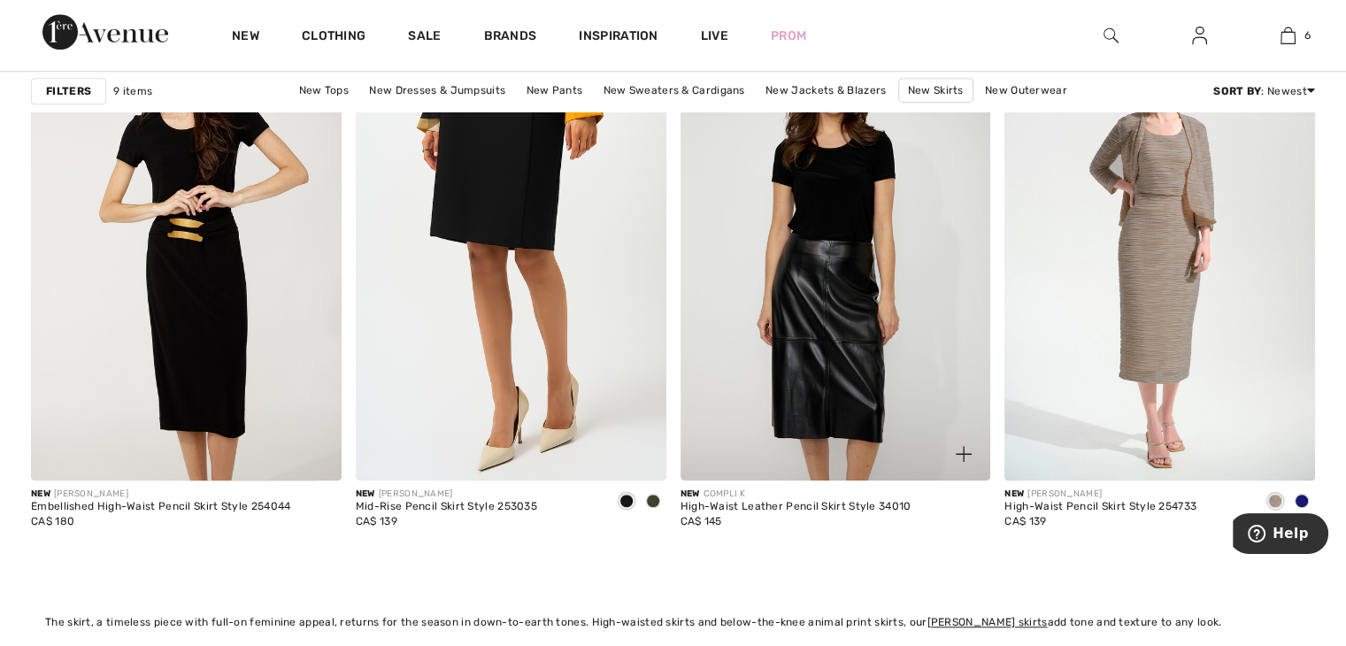
click at [770, 382] on img at bounding box center [836, 248] width 311 height 466
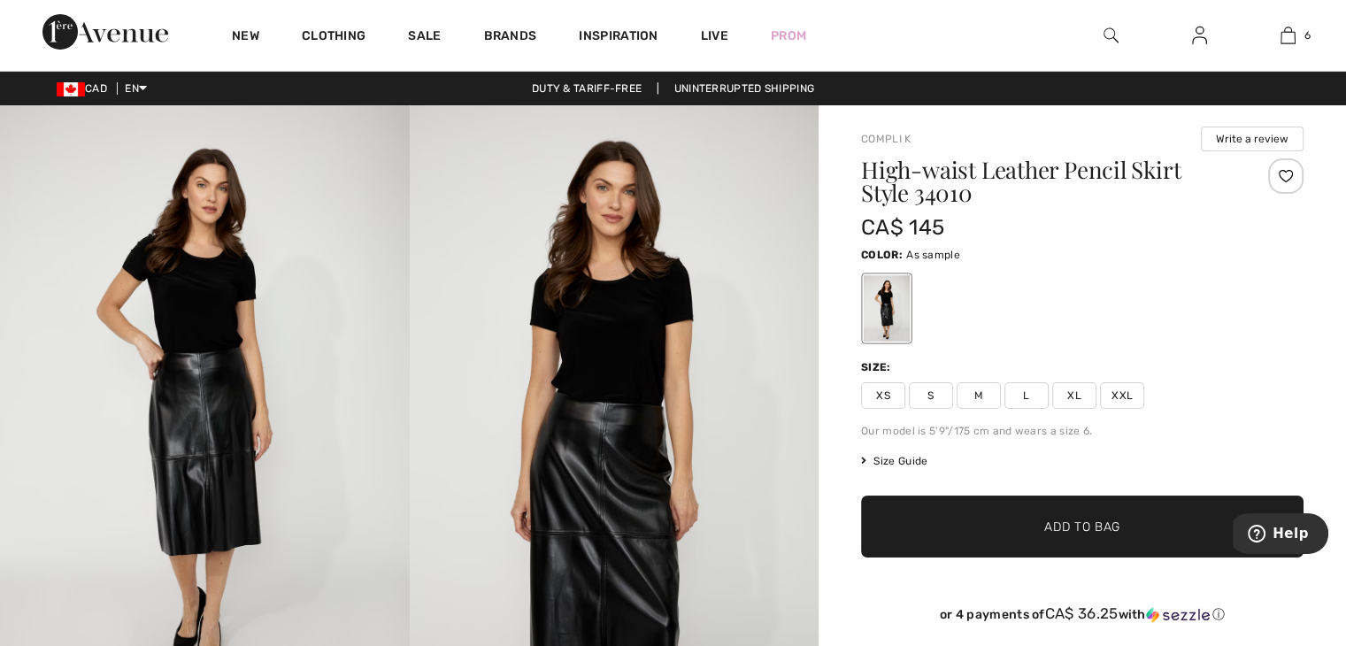
click at [563, 489] on img at bounding box center [615, 412] width 410 height 614
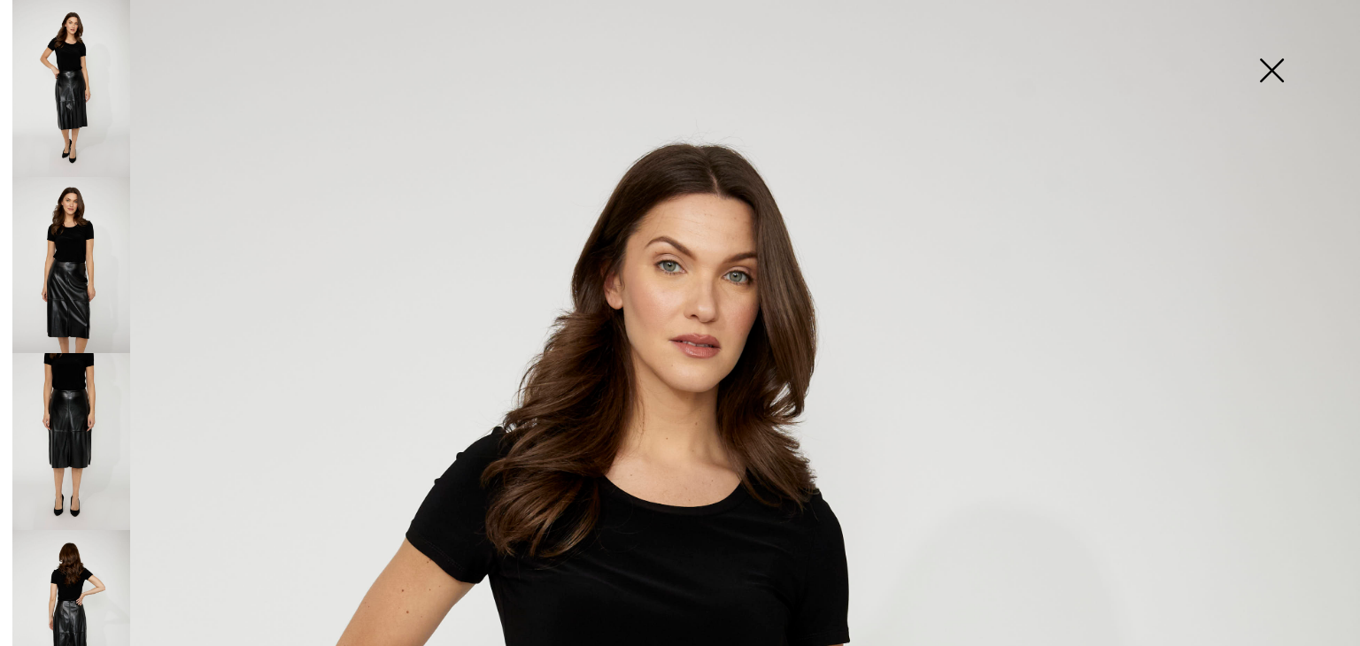
click at [53, 408] on img at bounding box center [71, 441] width 118 height 177
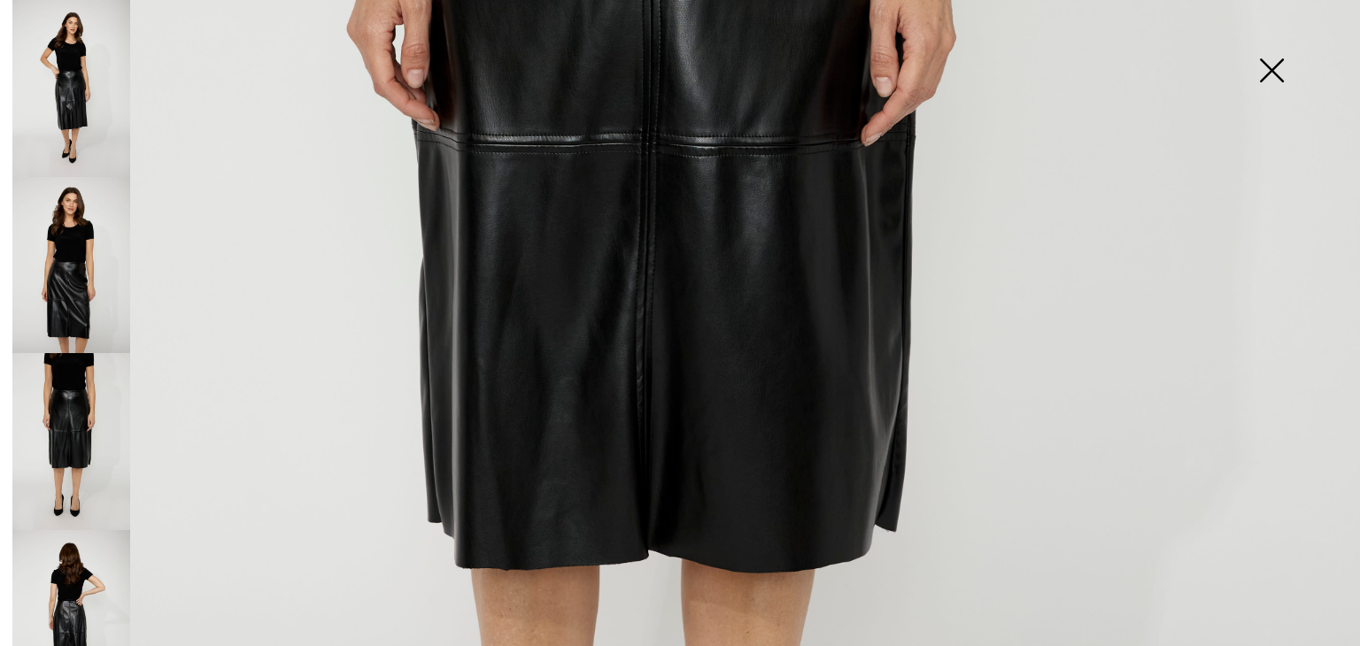
scroll to position [779, 0]
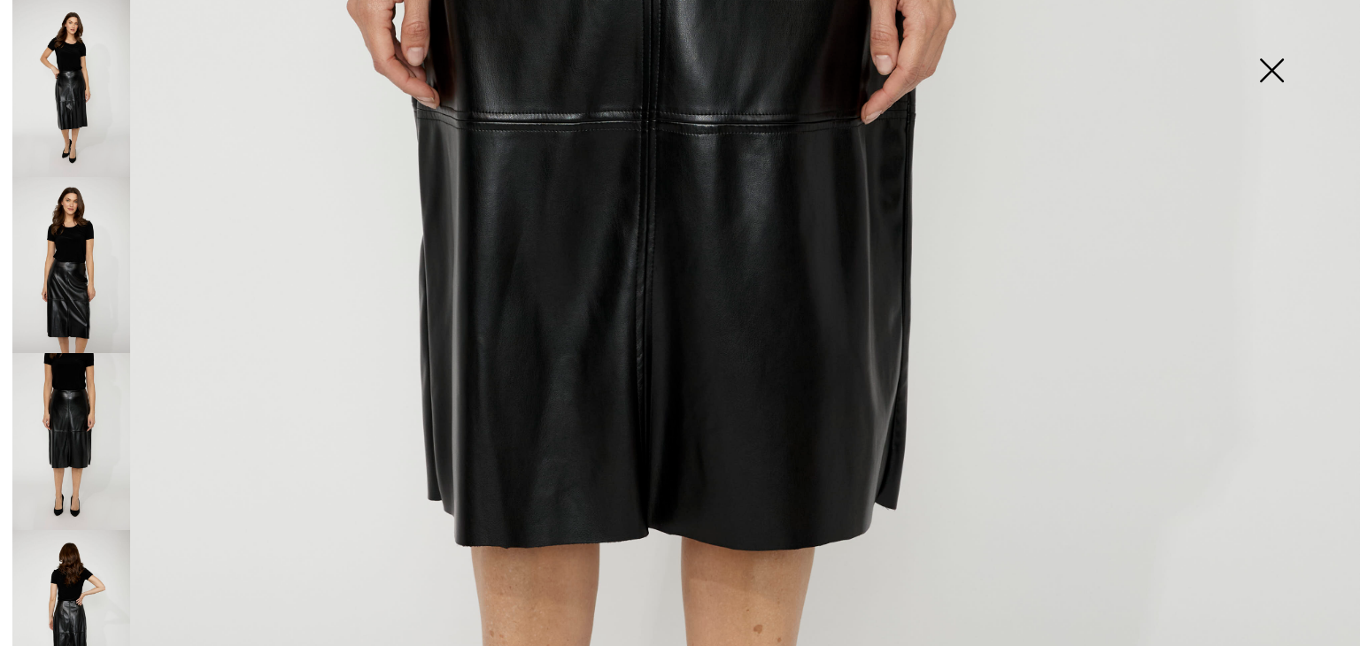
click at [64, 564] on img at bounding box center [71, 618] width 118 height 177
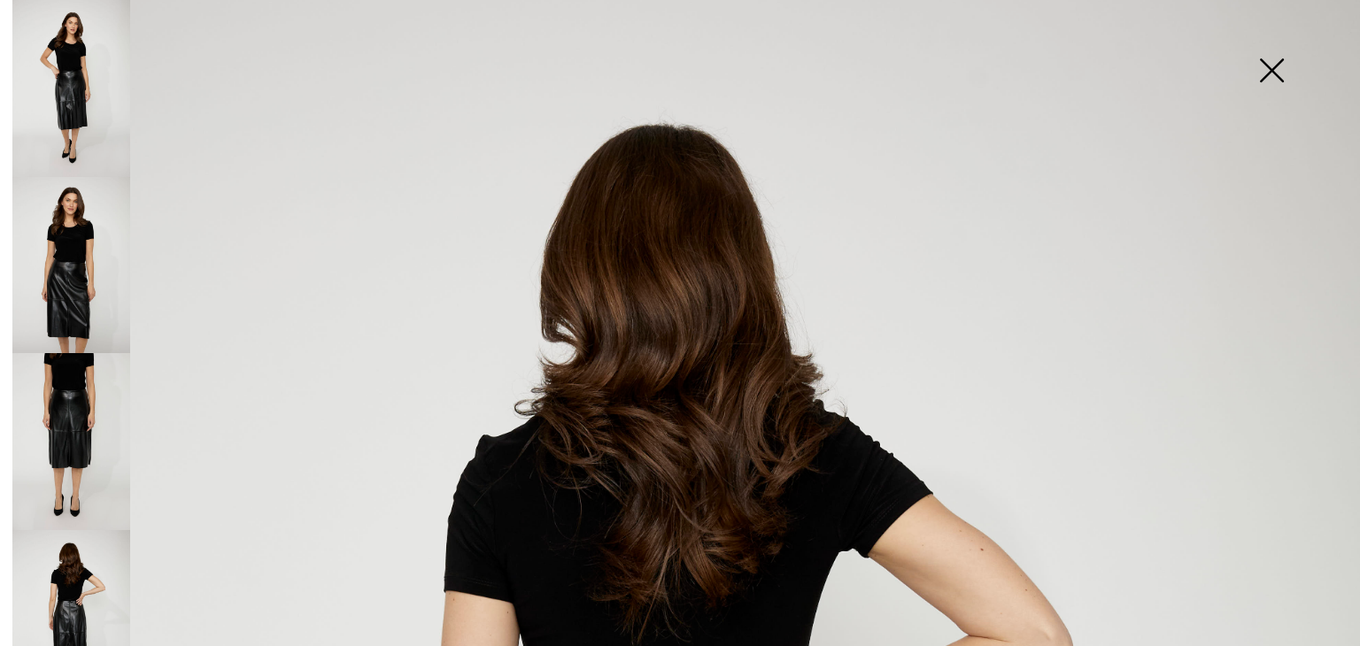
scroll to position [21, 0]
click at [51, 56] on img at bounding box center [71, 88] width 118 height 177
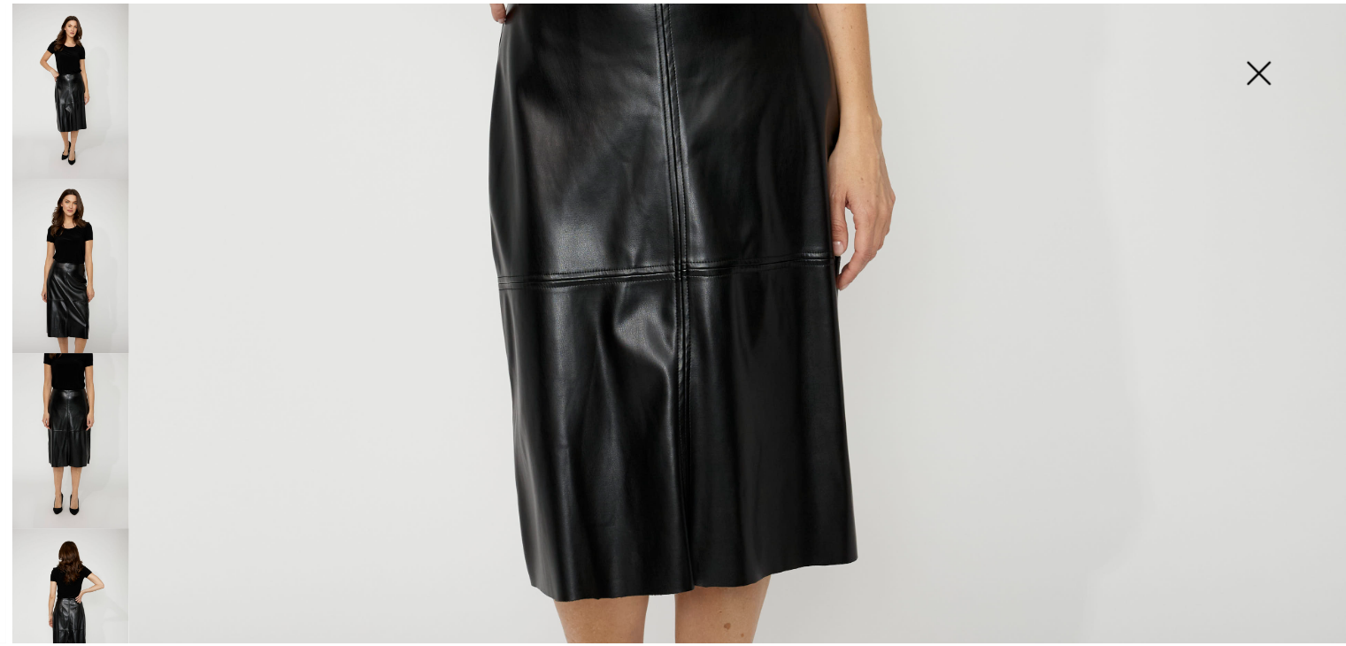
scroll to position [884, 0]
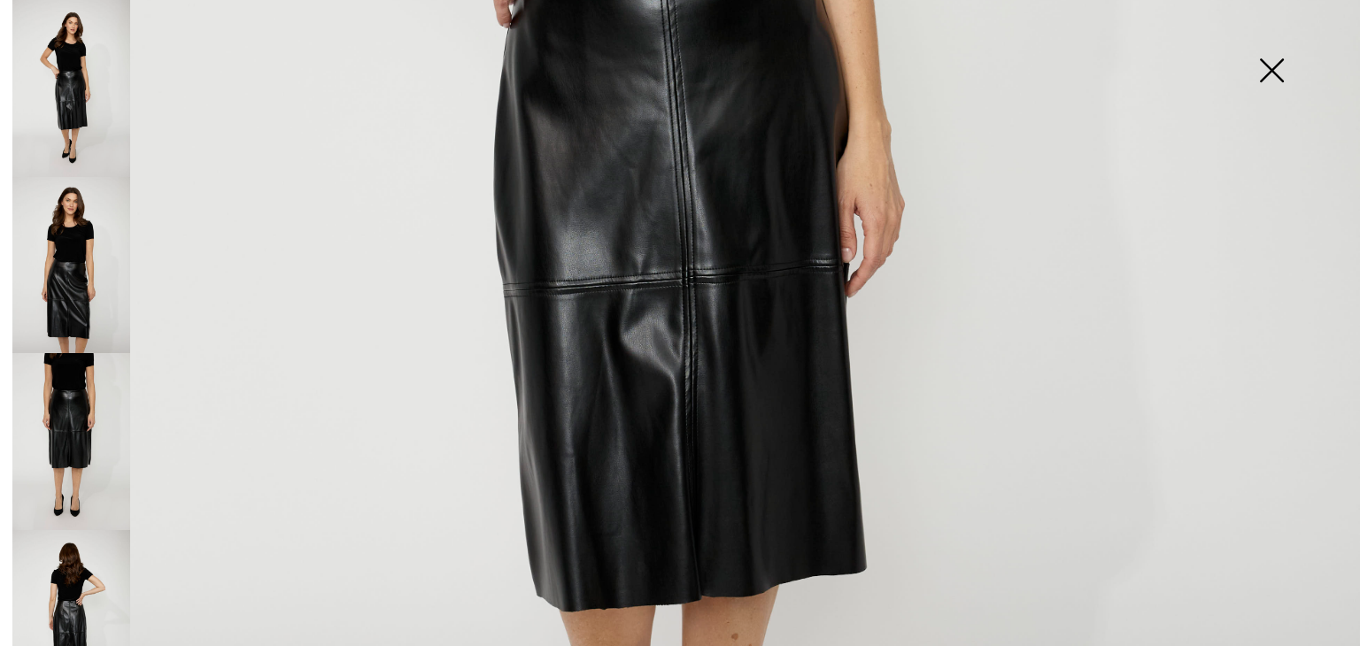
click at [1278, 68] on img at bounding box center [1271, 72] width 89 height 91
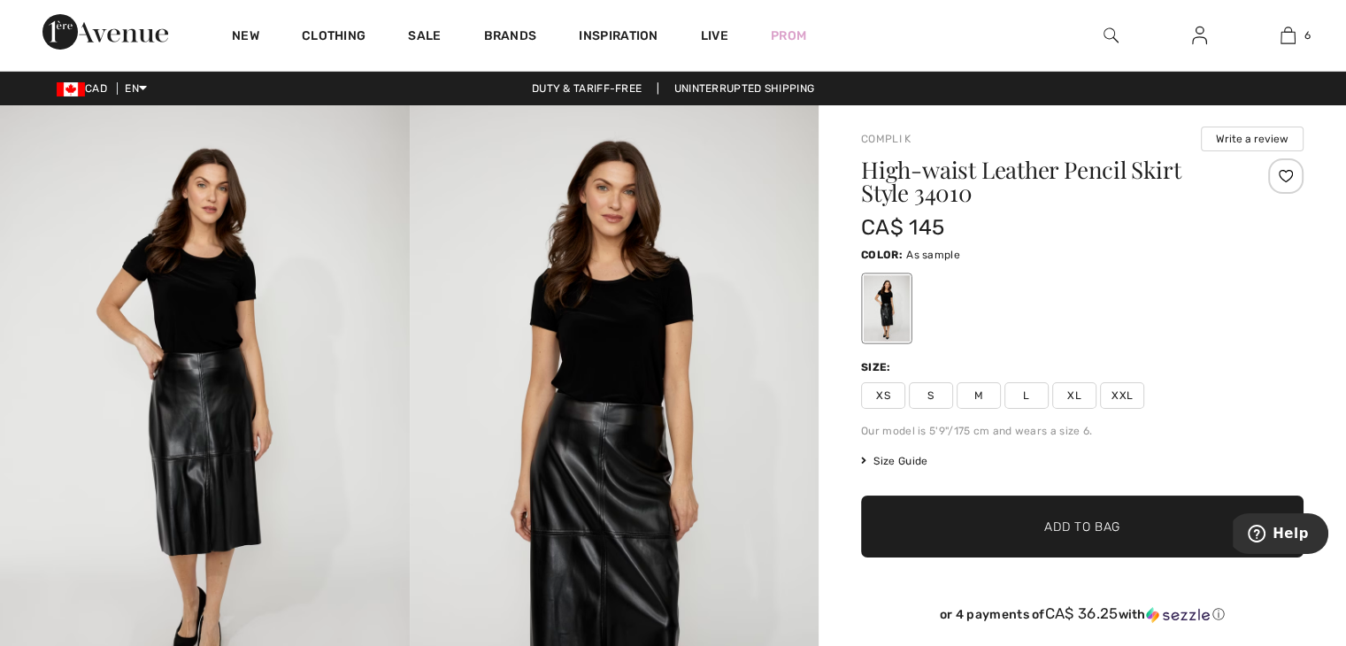
click at [980, 397] on span "M" at bounding box center [979, 395] width 44 height 27
click at [911, 461] on span "Size Guide" at bounding box center [894, 461] width 66 height 16
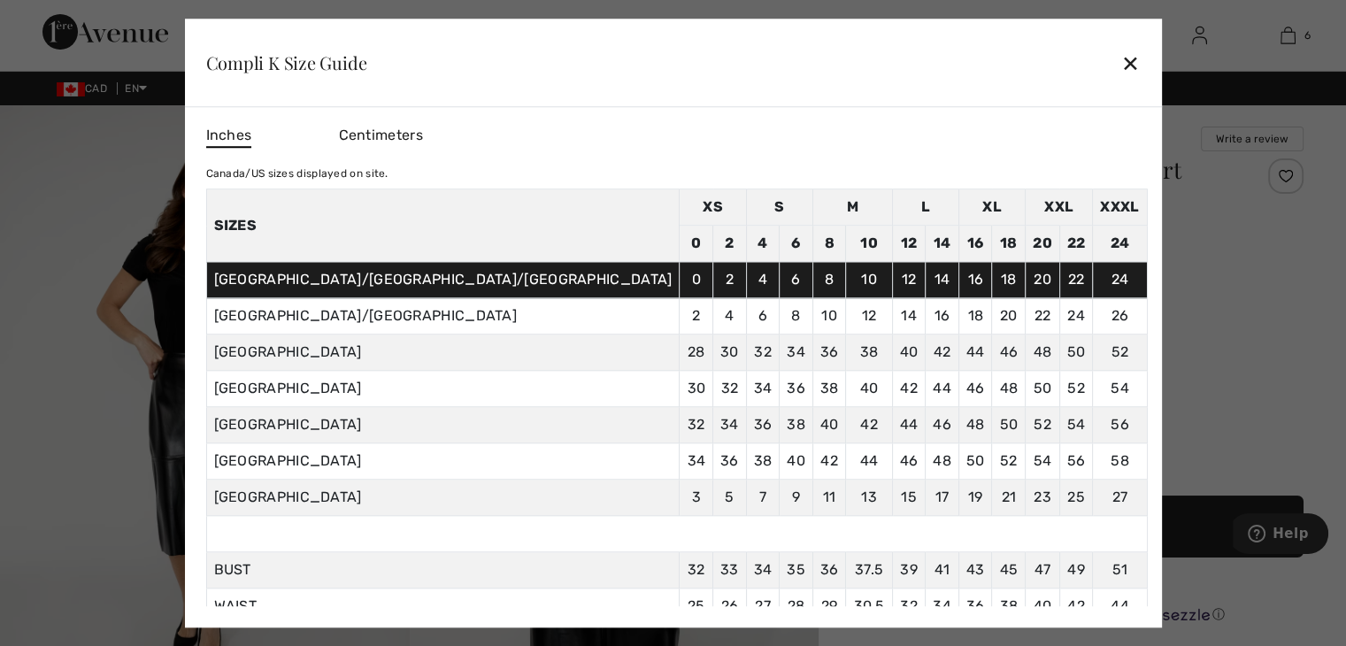
click at [1135, 261] on div at bounding box center [673, 323] width 1346 height 646
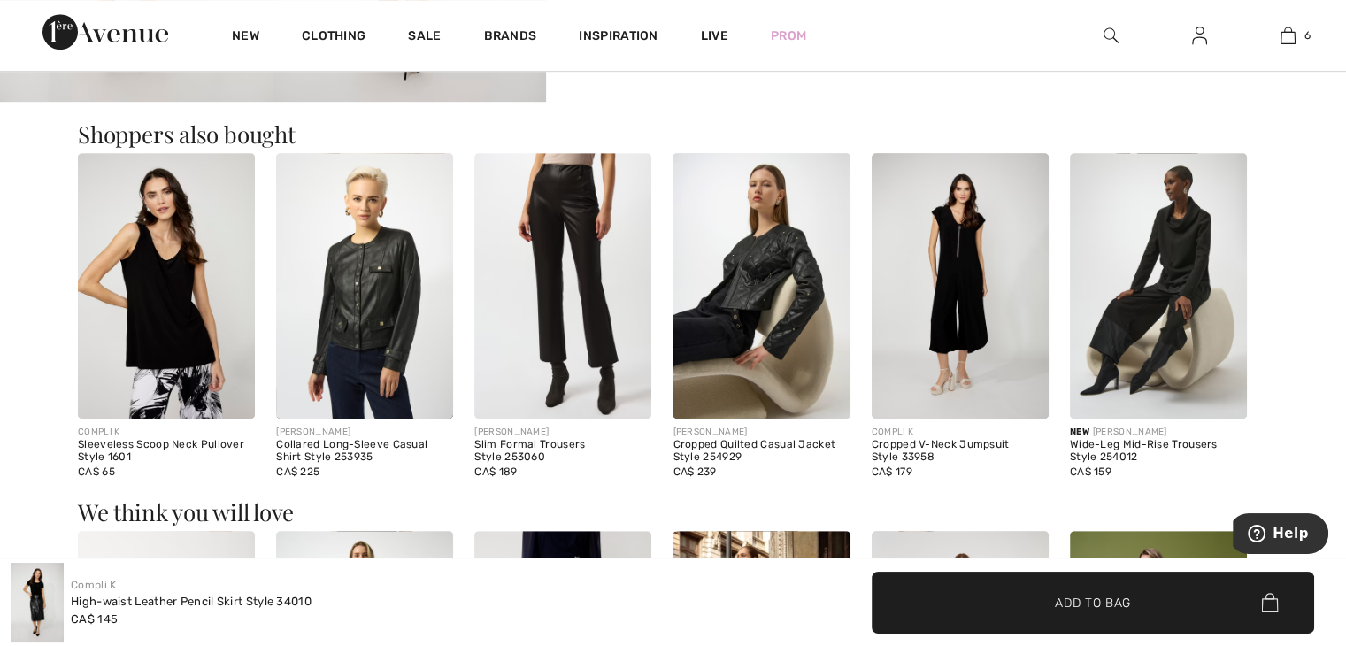
scroll to position [1030, 0]
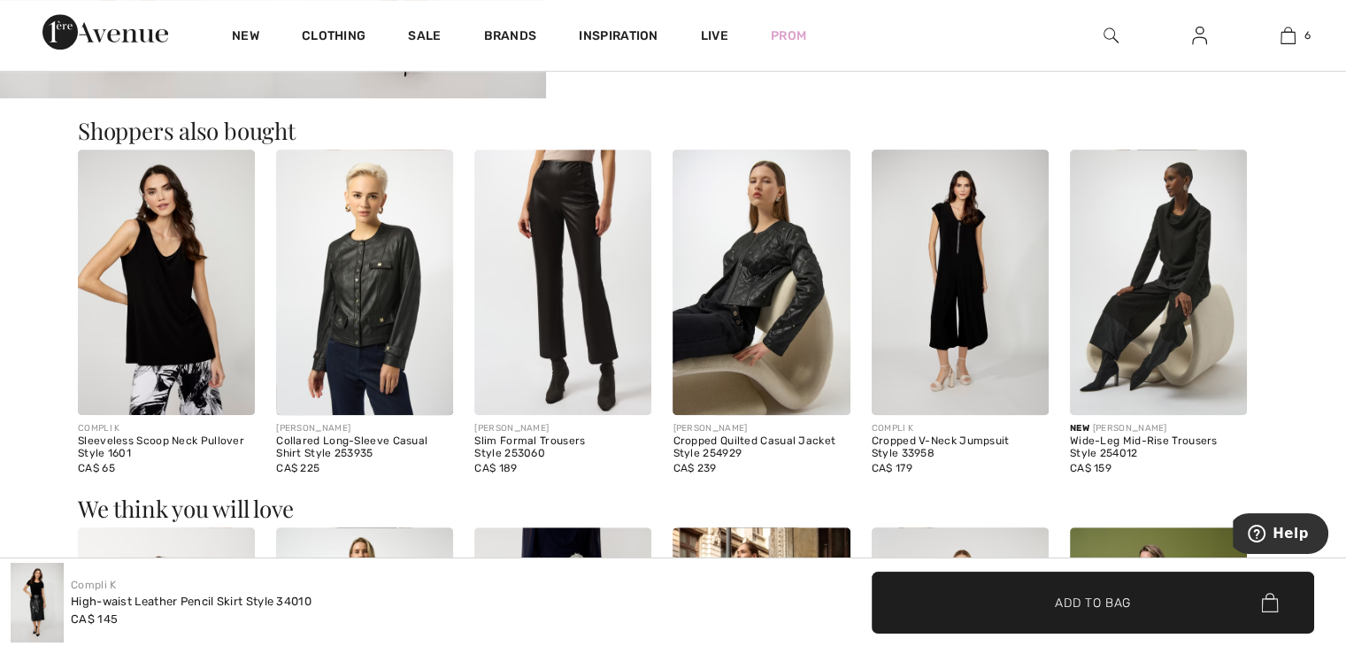
click at [711, 314] on img at bounding box center [761, 283] width 177 height 266
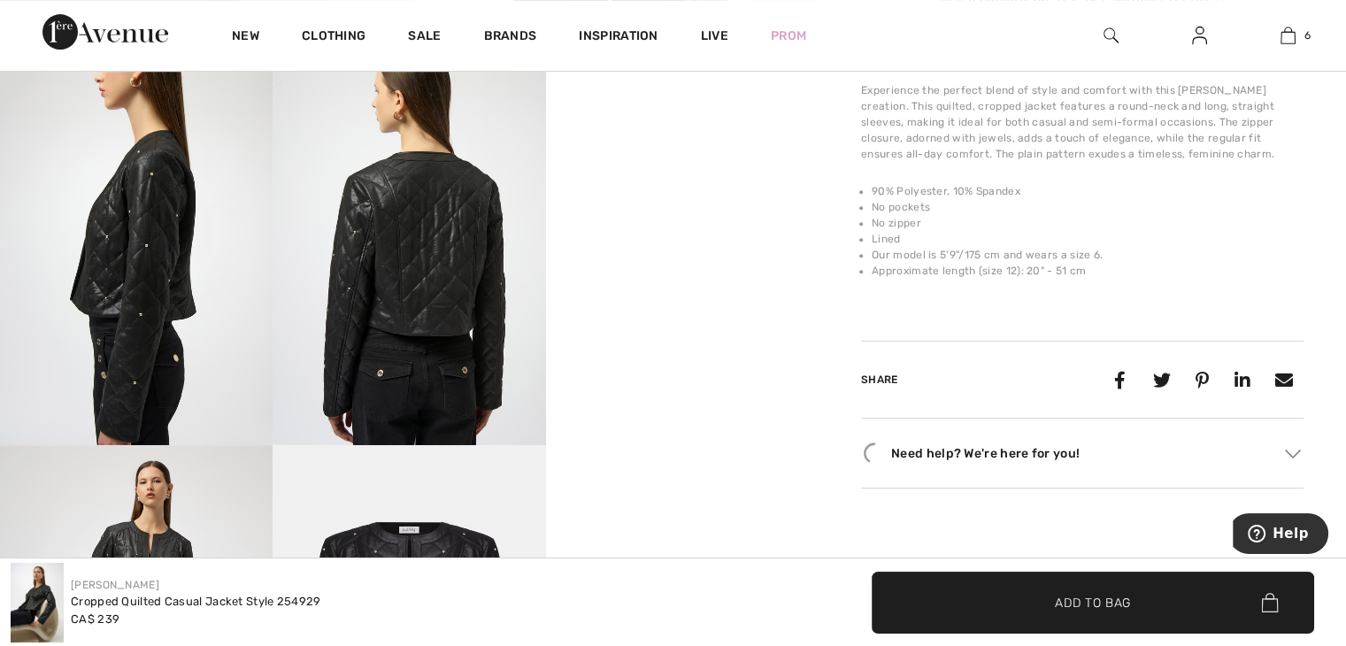
scroll to position [686, 0]
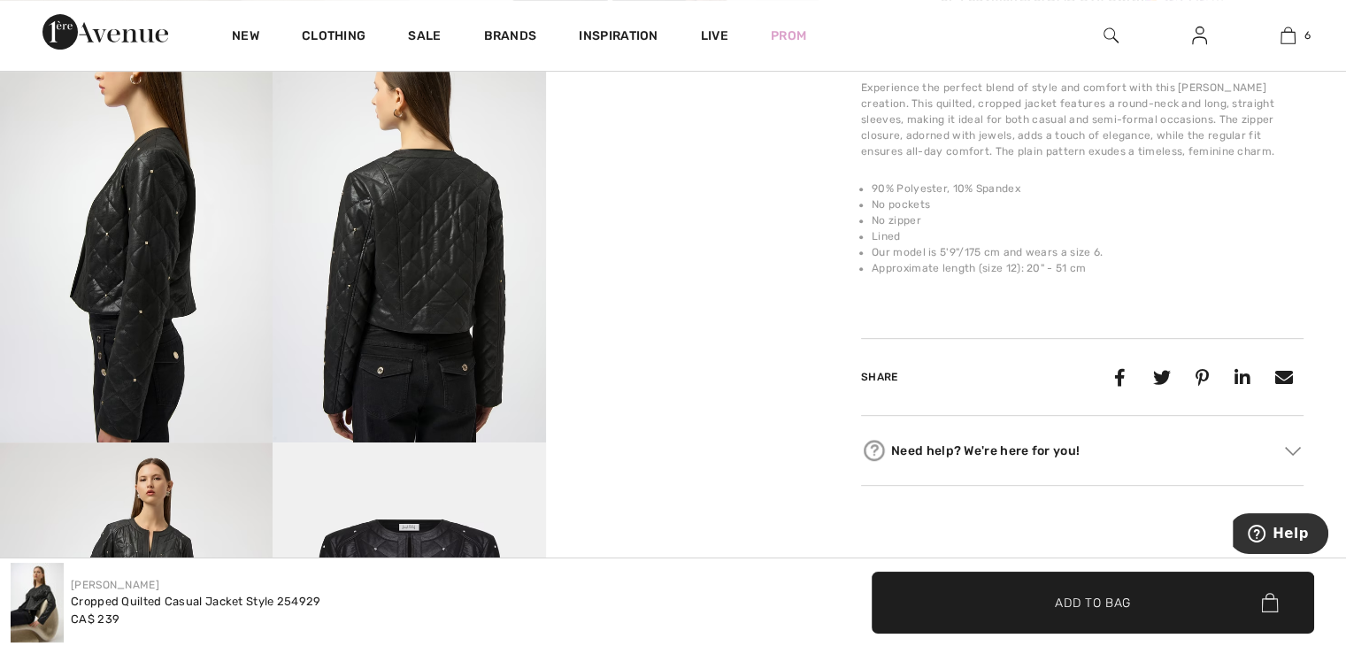
click at [710, 170] on video "Your browser does not support the video tag." at bounding box center [682, 102] width 273 height 136
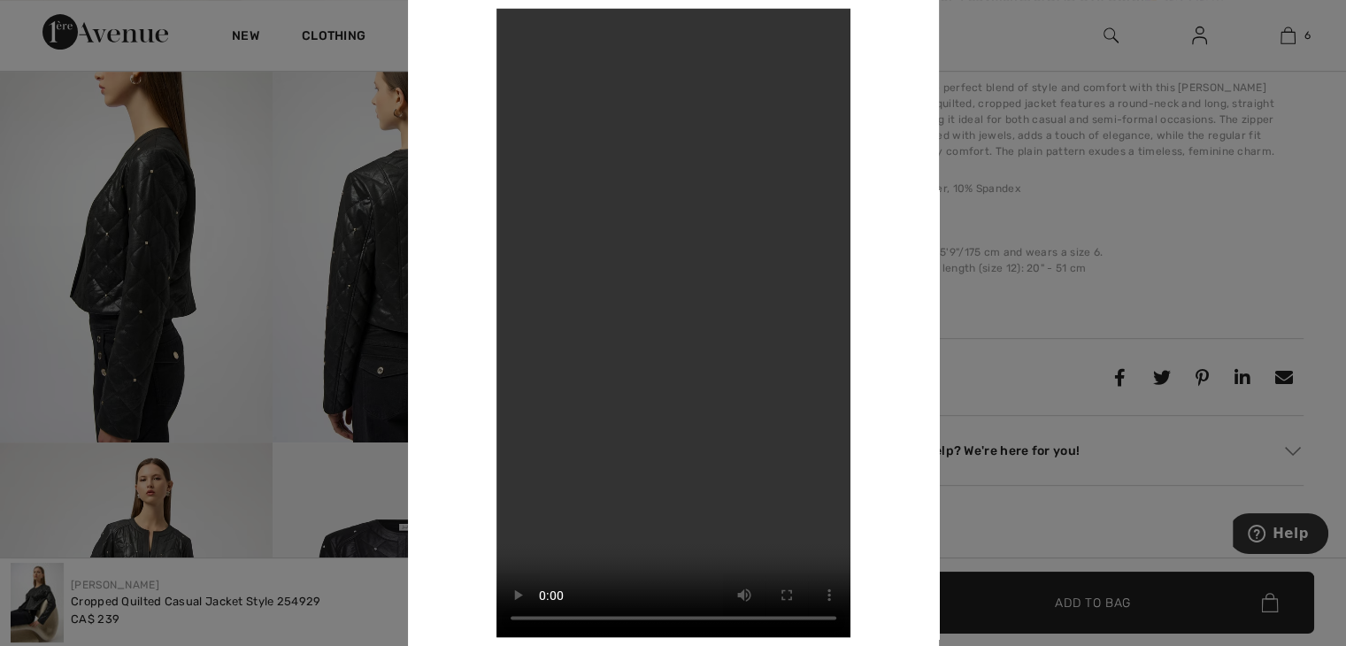
click at [1005, 305] on div at bounding box center [673, 323] width 1346 height 646
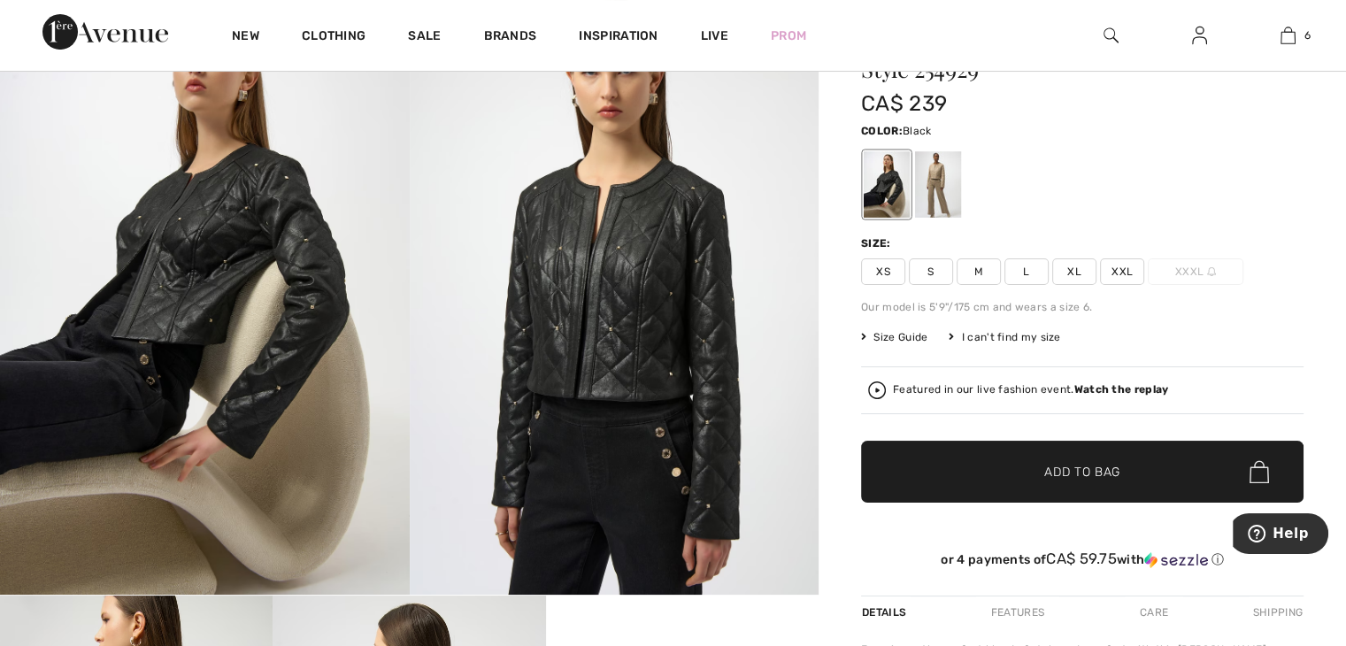
scroll to position [119, 0]
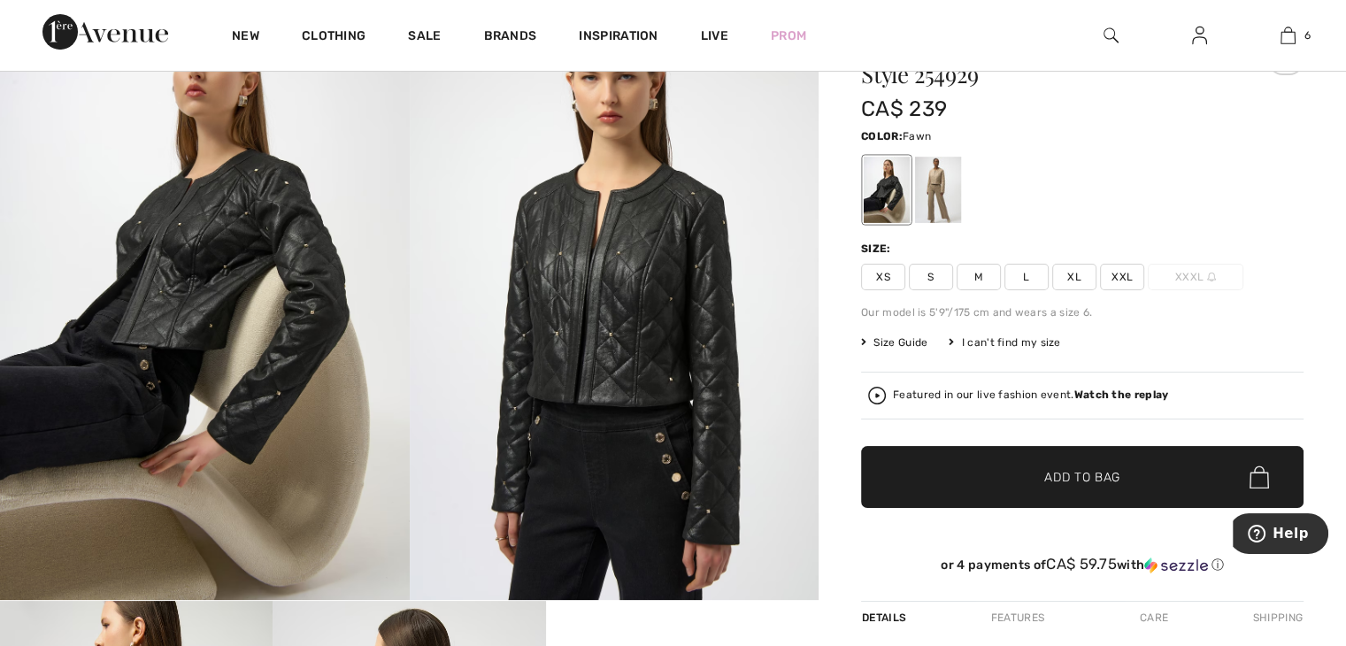
click at [935, 190] on div at bounding box center [938, 190] width 46 height 66
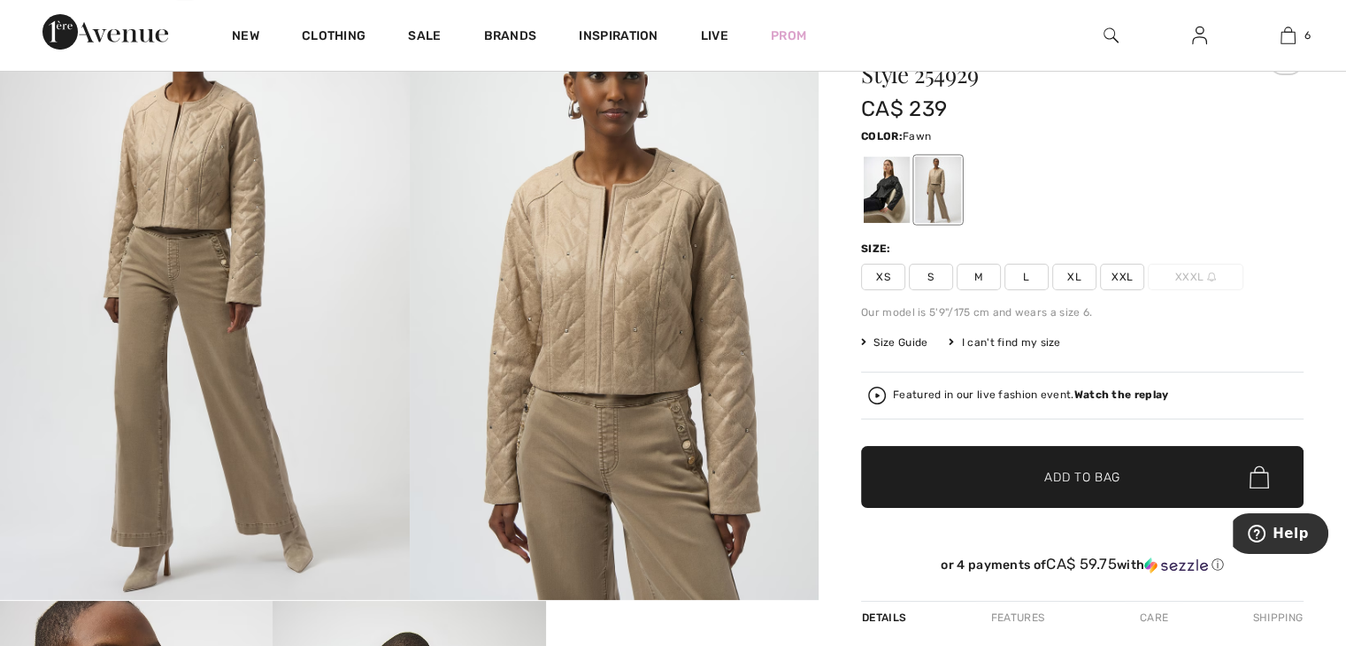
click at [971, 274] on span "M" at bounding box center [979, 277] width 44 height 27
click at [946, 482] on span "✔ Added to Bag Add to Bag" at bounding box center [1082, 477] width 443 height 62
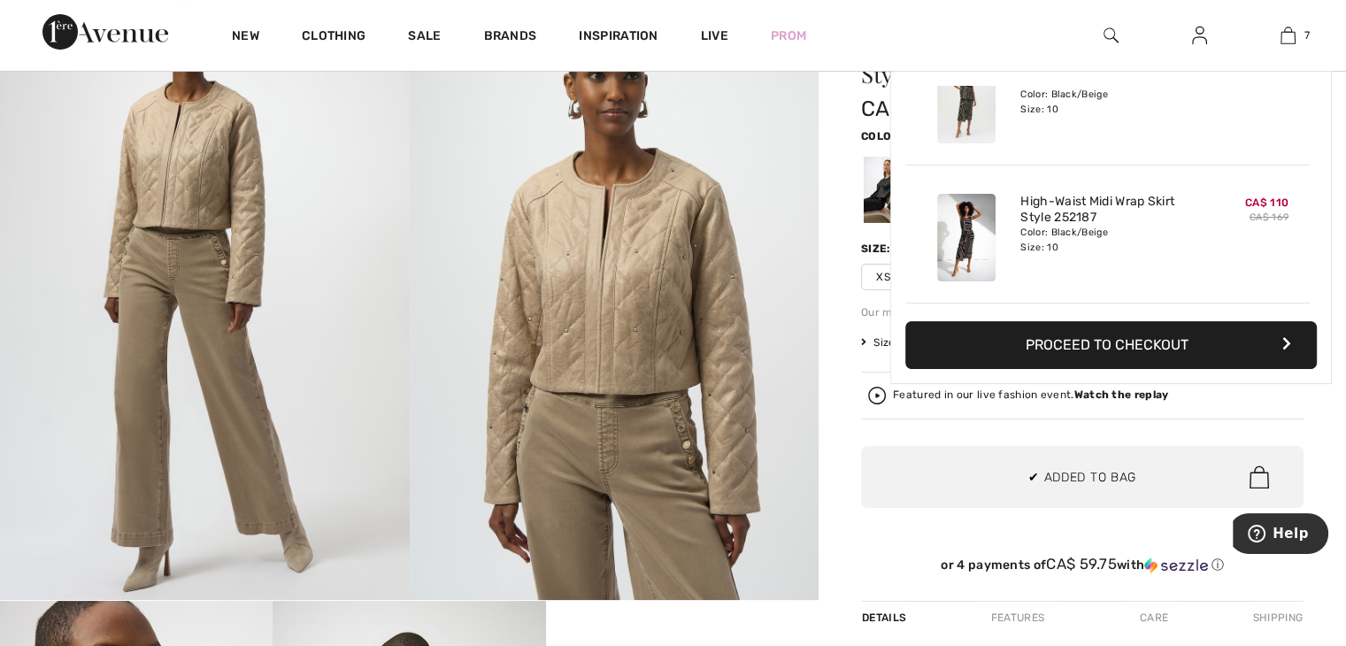
scroll to position [743, 0]
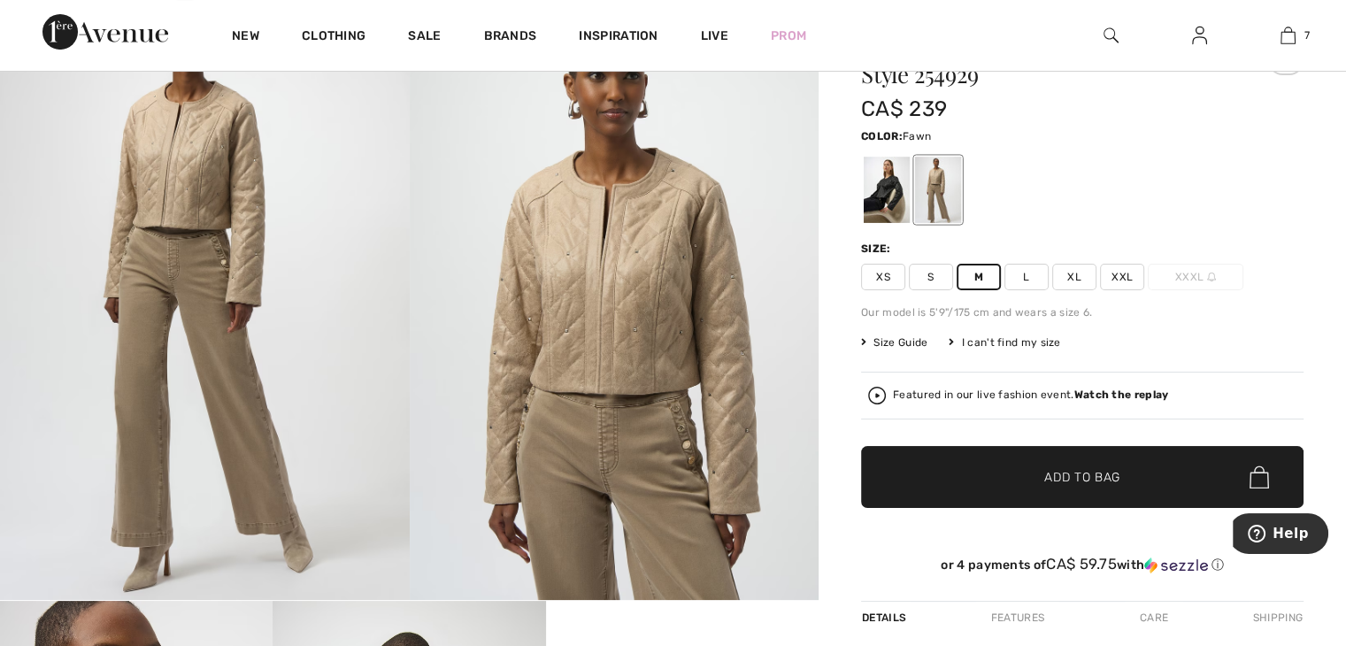
click at [926, 489] on span "✔ Added to Bag Add to Bag" at bounding box center [1082, 477] width 443 height 62
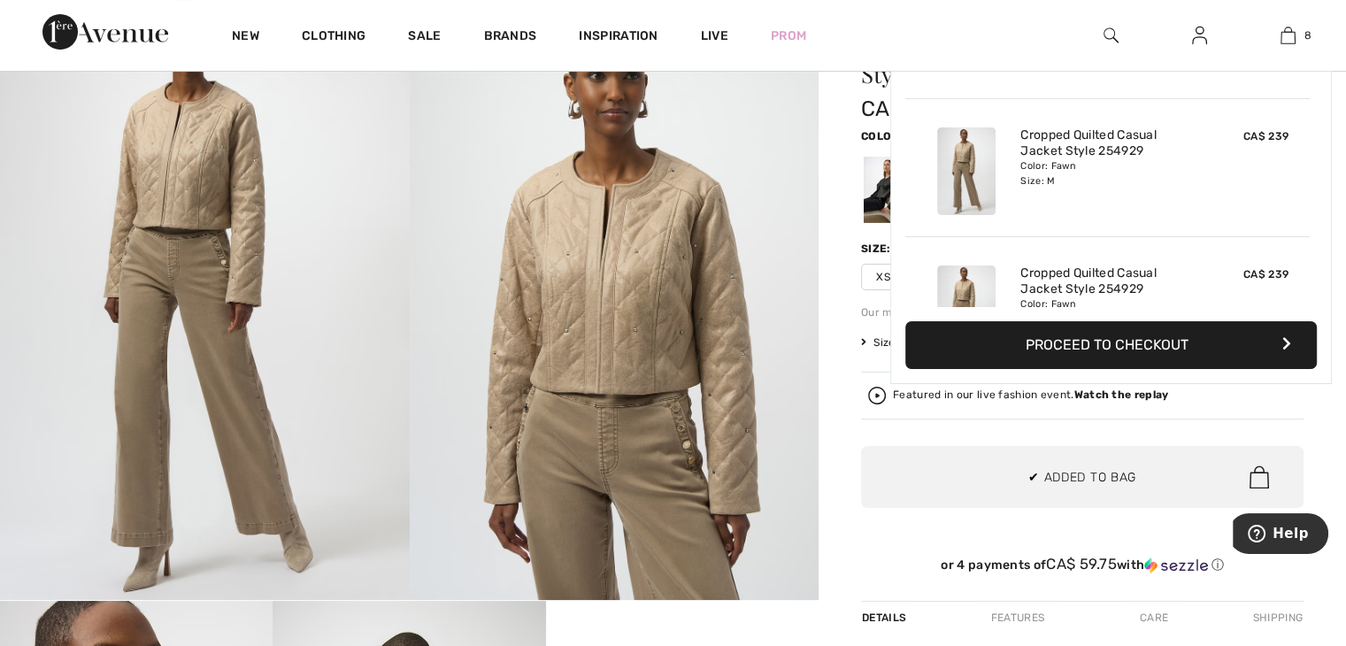
scroll to position [882, 0]
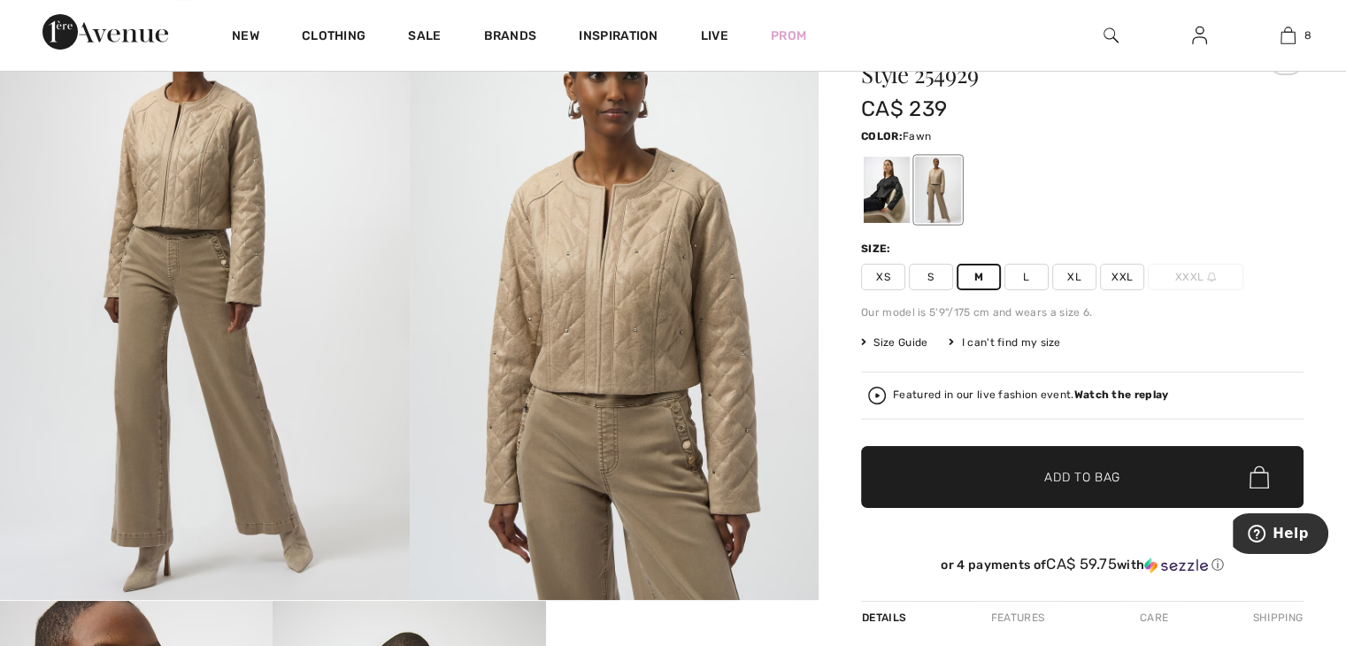
click at [947, 457] on span "✔ Added to Bag Add to Bag" at bounding box center [1082, 477] width 443 height 62
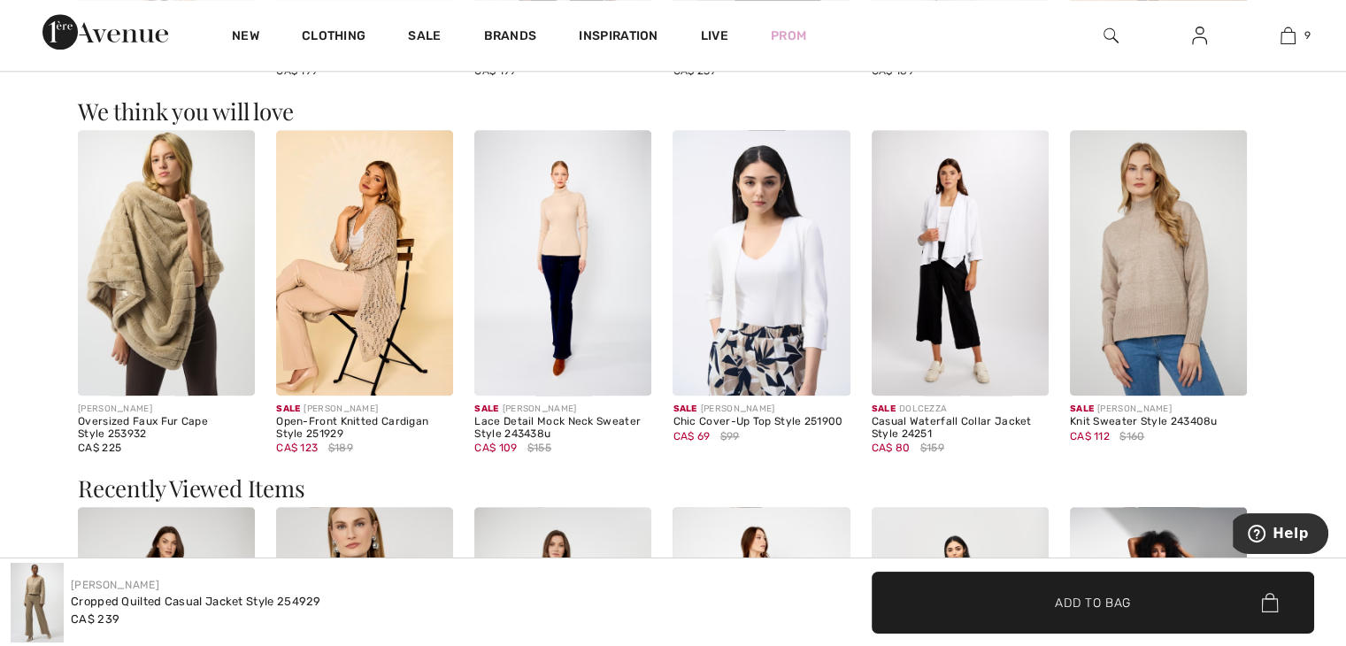
scroll to position [1837, 0]
click at [566, 235] on img at bounding box center [562, 263] width 177 height 266
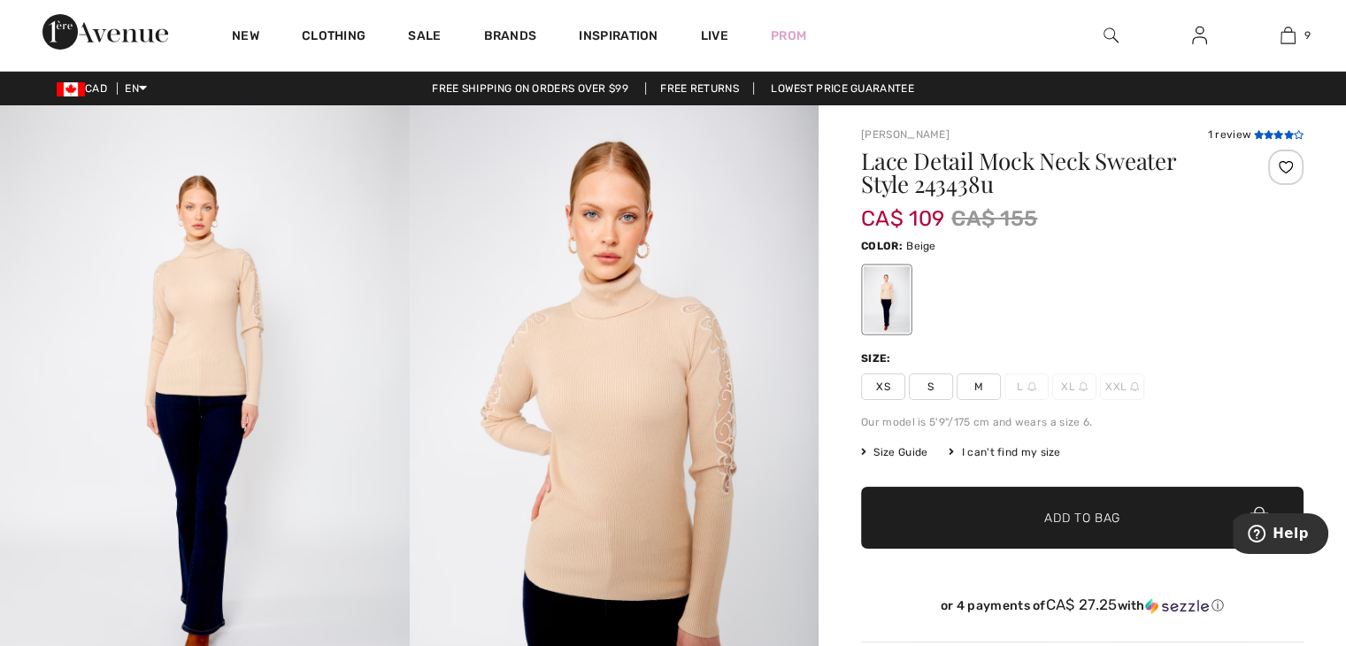
click at [1267, 130] on icon at bounding box center [1269, 134] width 10 height 9
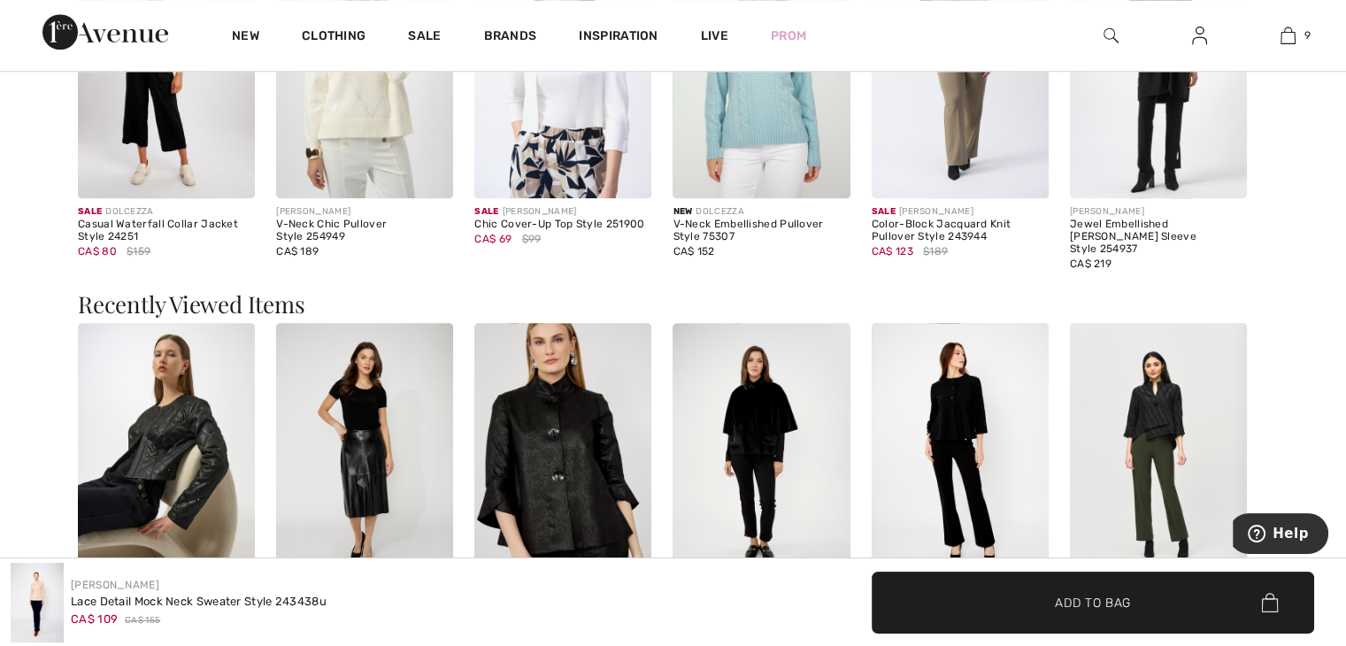
scroll to position [1616, 0]
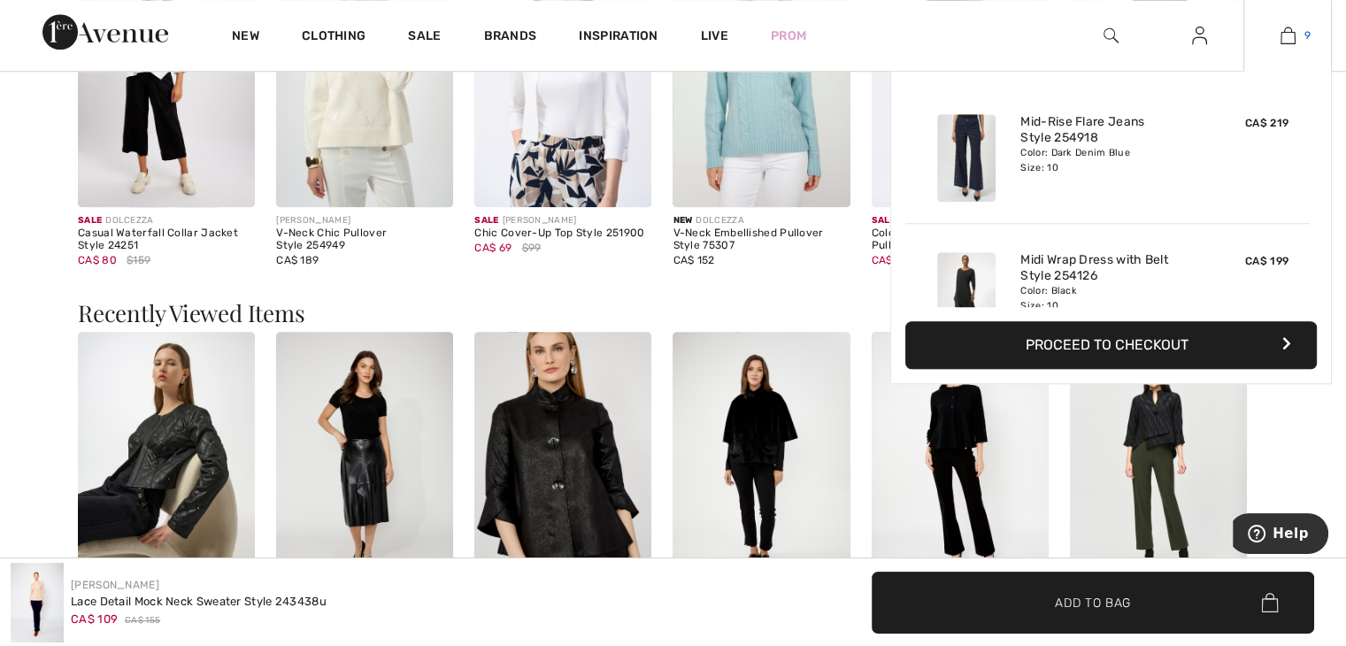
click at [1296, 35] on link "9" at bounding box center [1287, 35] width 87 height 21
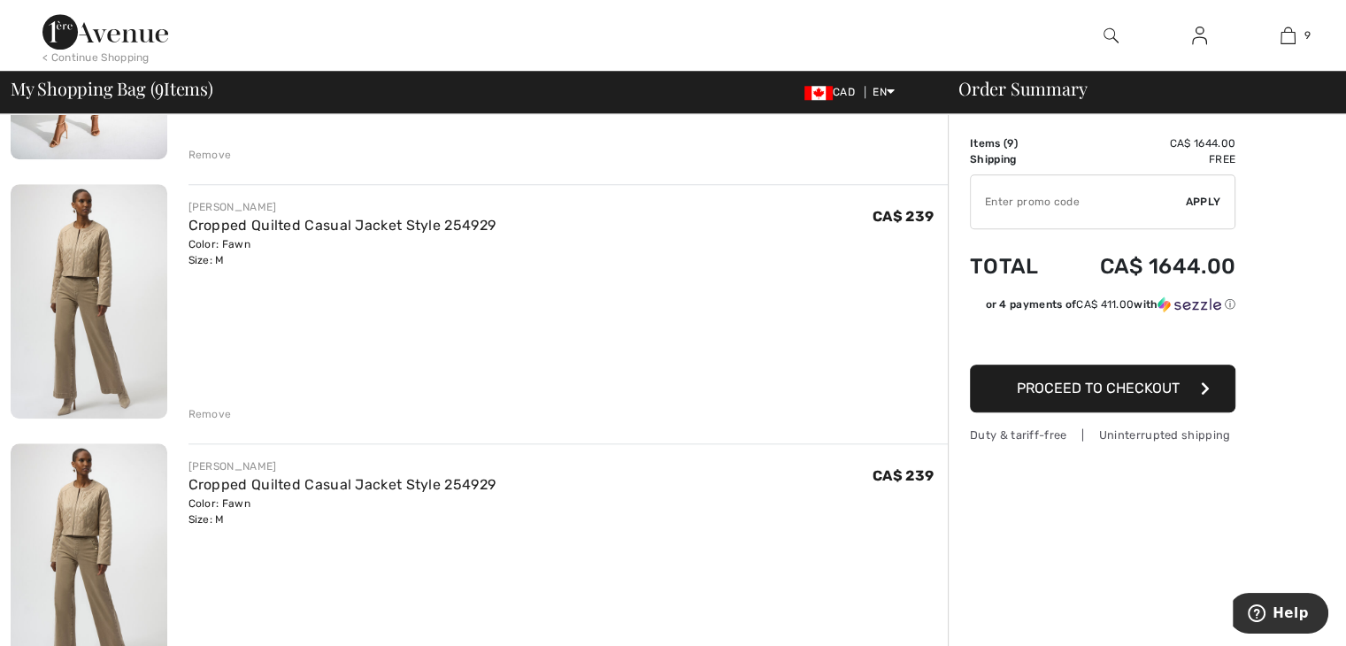
scroll to position [1634, 0]
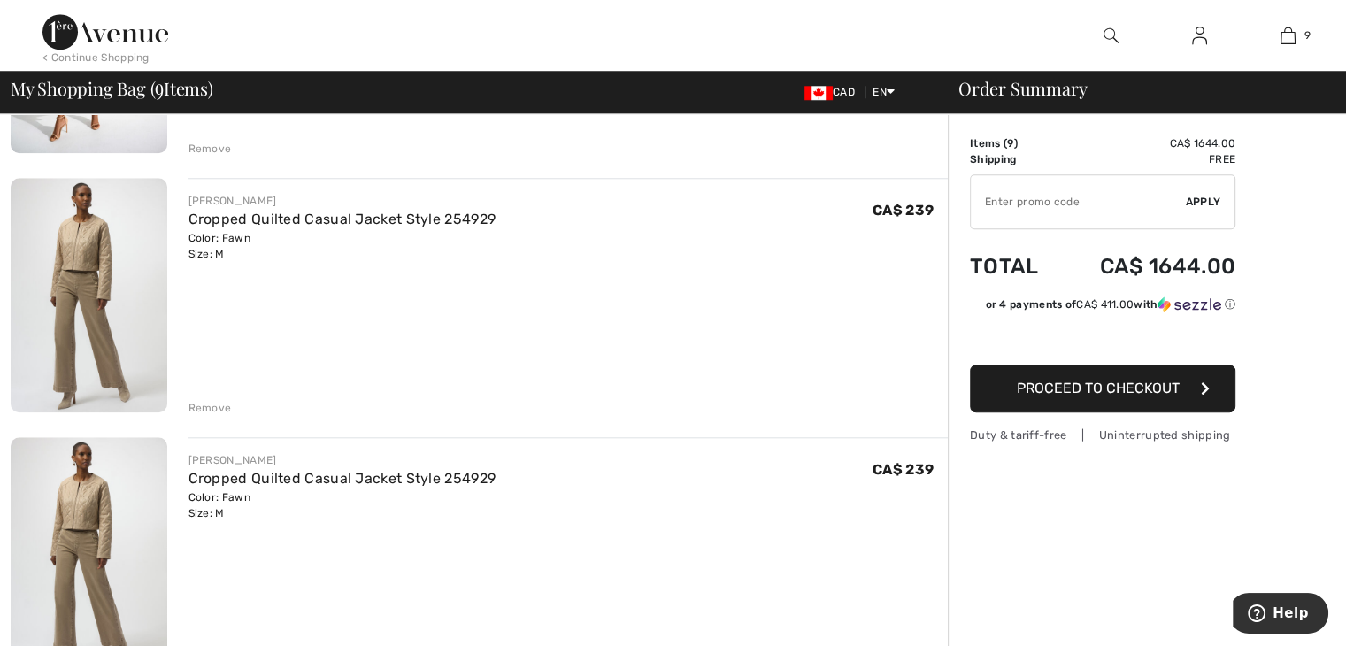
click at [219, 404] on div "Remove" at bounding box center [210, 408] width 43 height 16
click at [221, 404] on div "Remove" at bounding box center [210, 408] width 43 height 16
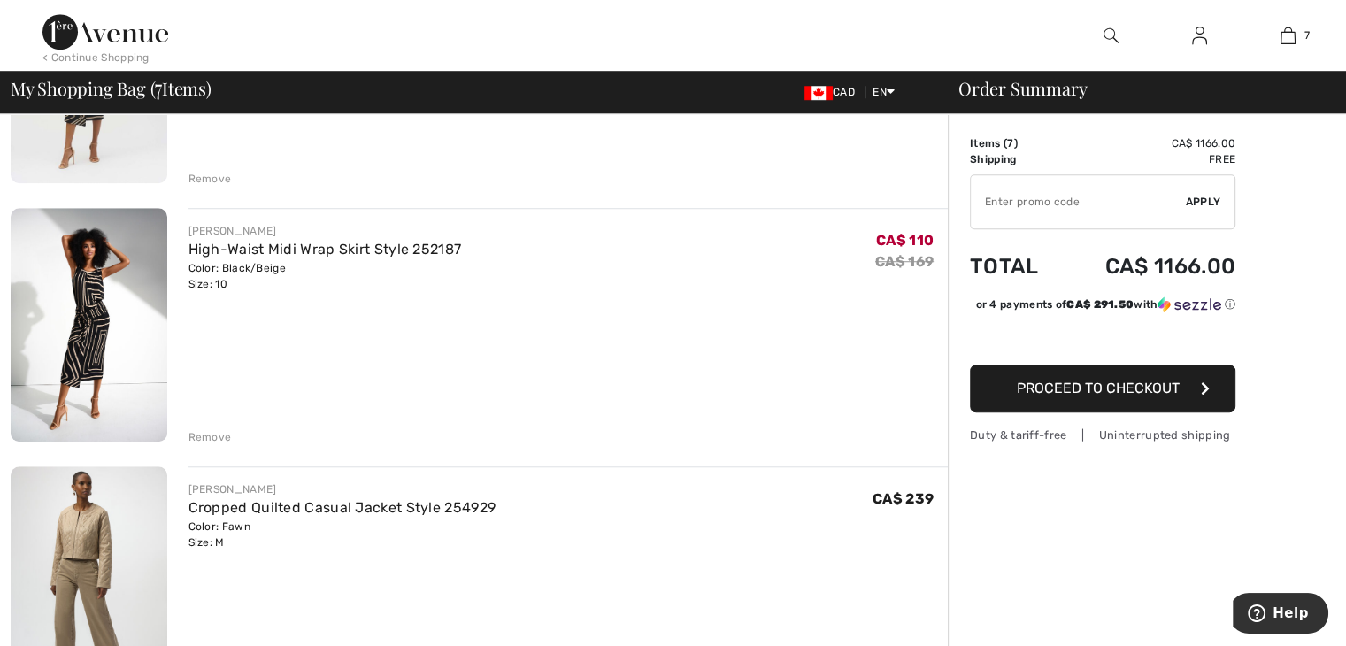
scroll to position [1338, 0]
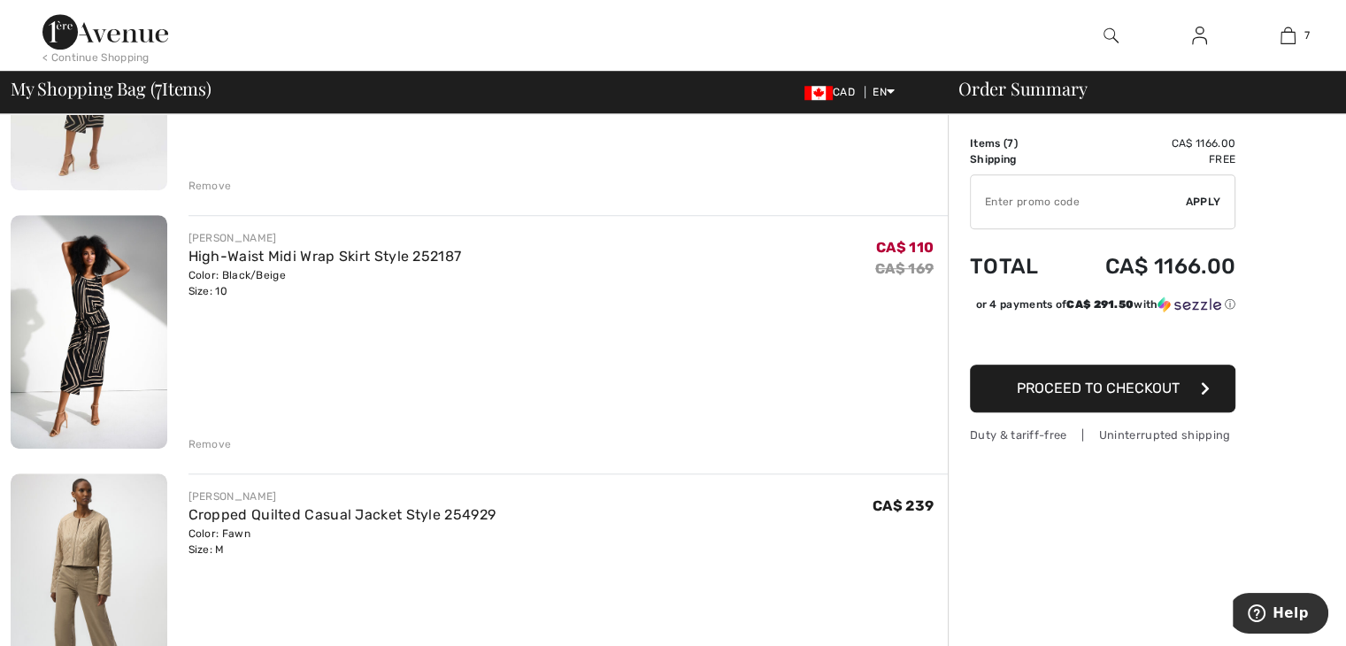
click at [211, 436] on div "Remove" at bounding box center [210, 444] width 43 height 16
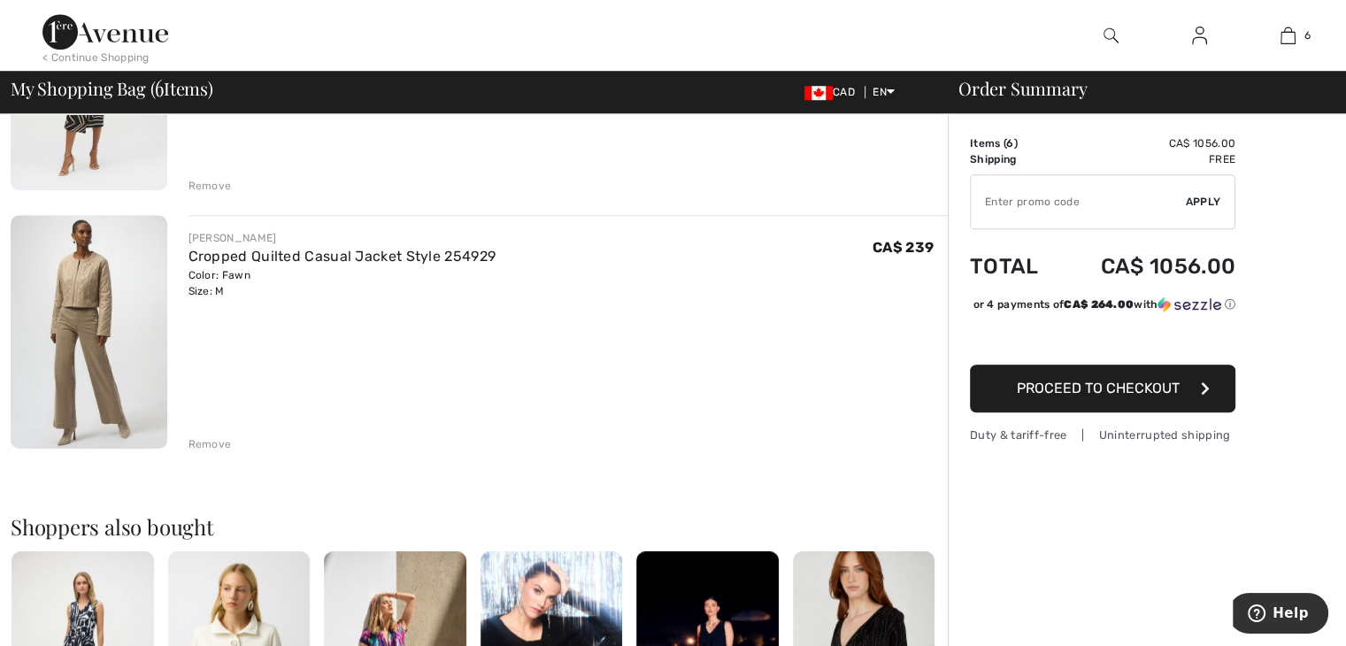
click at [212, 178] on div "Remove" at bounding box center [210, 186] width 43 height 16
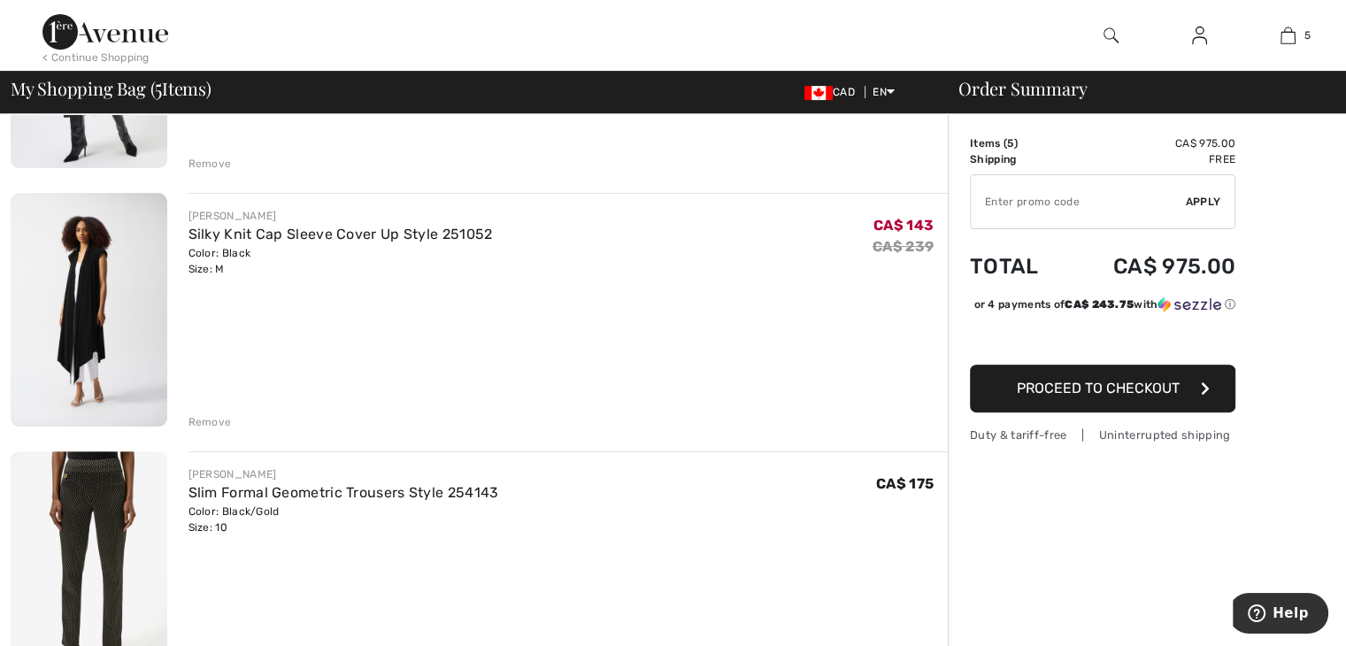
scroll to position [584, 0]
click at [215, 328] on div "[PERSON_NAME] Silky Knit Cap Sleeve Cover Up Style 251052 Color: Black Size: M …" at bounding box center [569, 311] width 760 height 237
click at [198, 417] on div "Remove" at bounding box center [210, 422] width 43 height 16
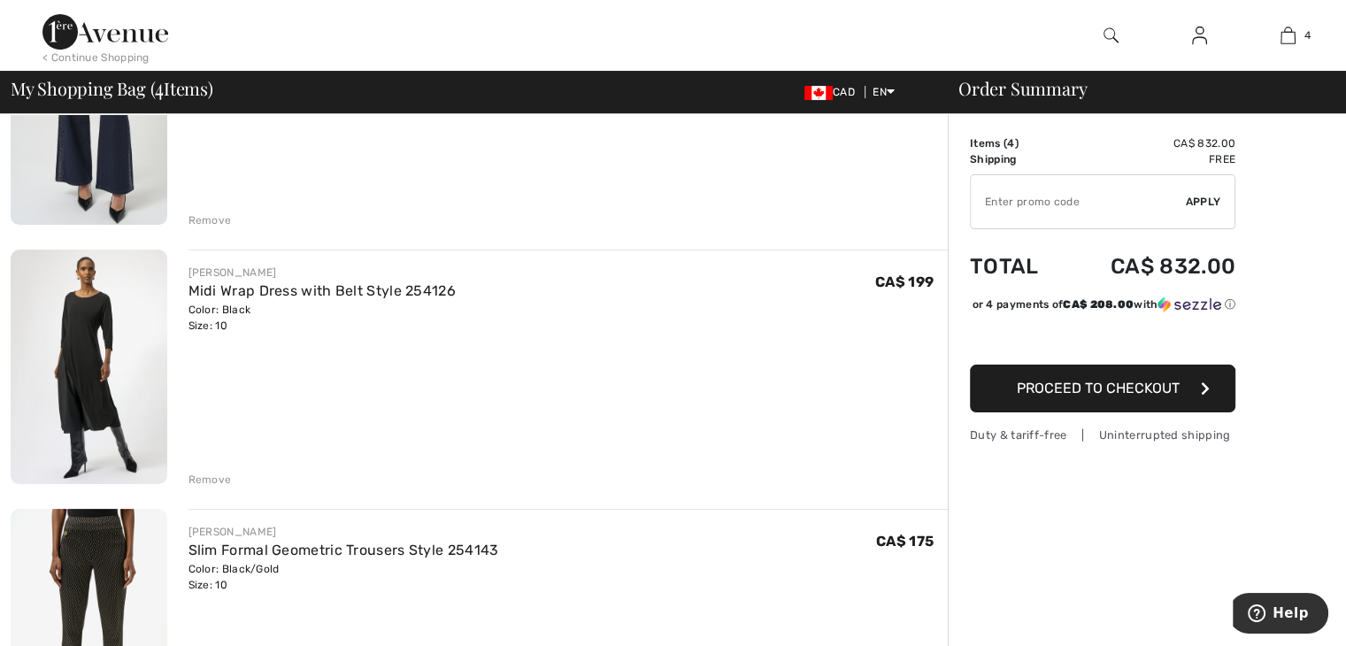
scroll to position [269, 0]
click at [196, 474] on div "Remove" at bounding box center [210, 479] width 43 height 16
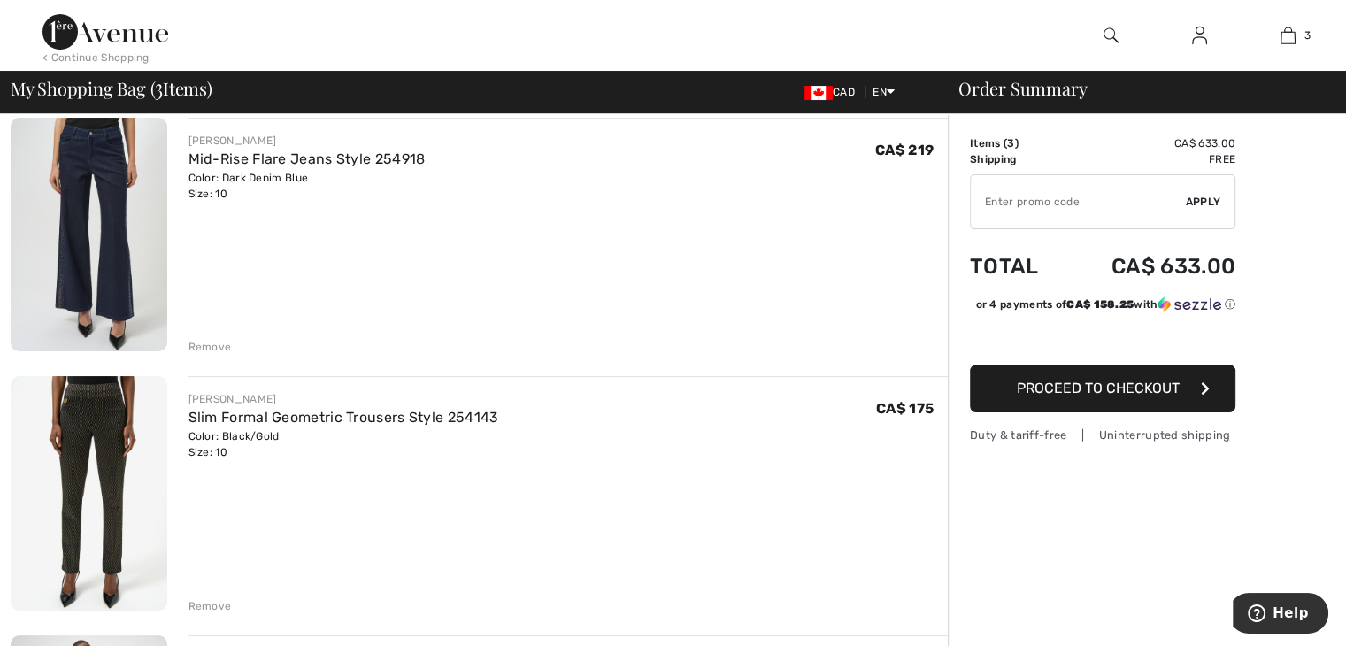
scroll to position [0, 0]
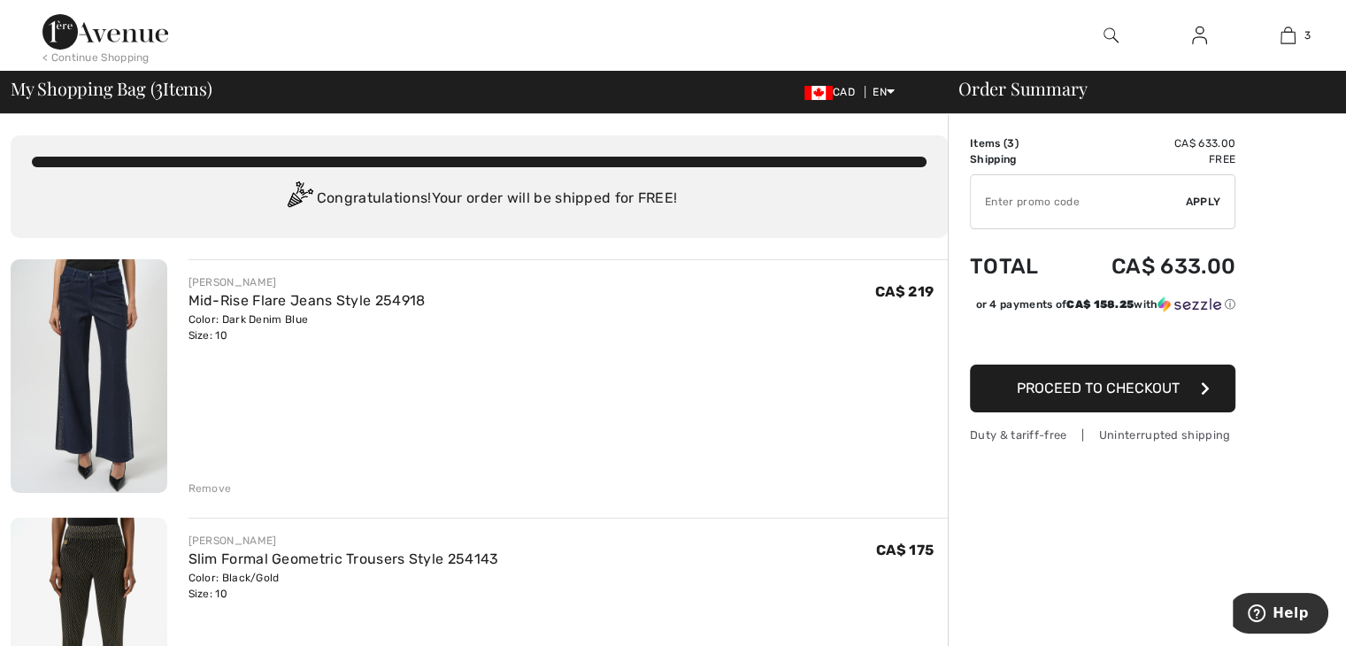
click at [203, 493] on div "Remove" at bounding box center [210, 489] width 43 height 16
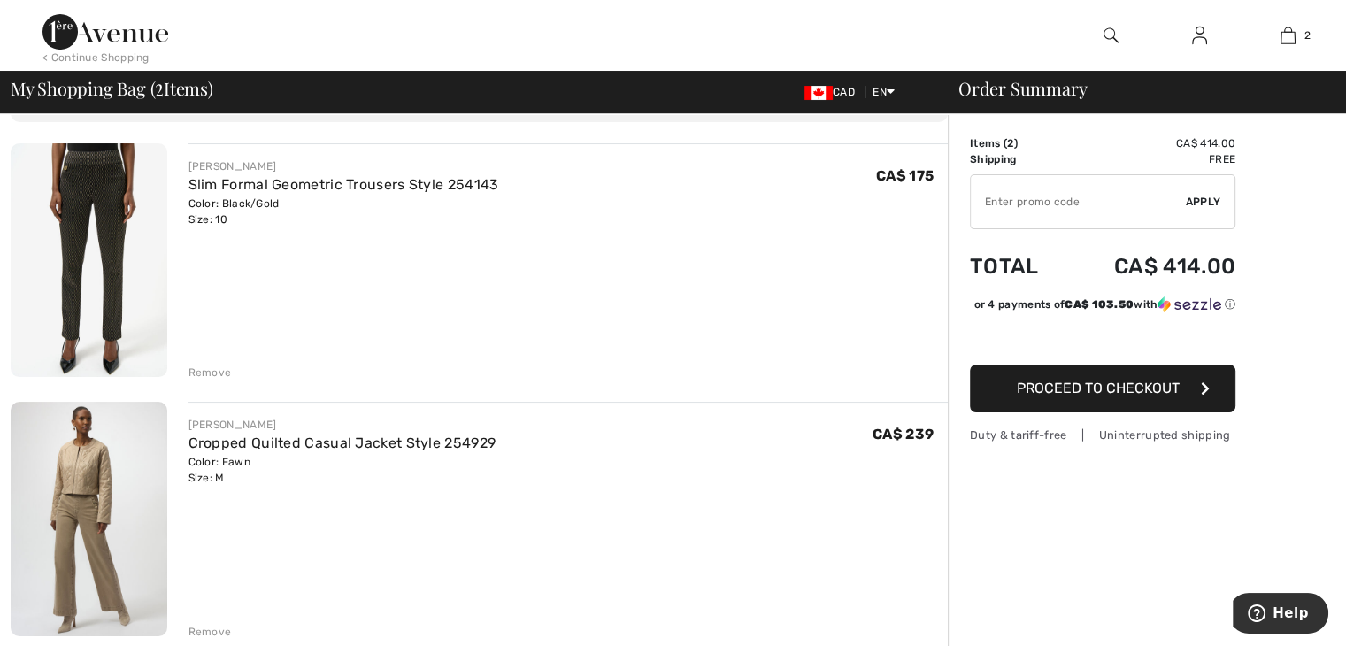
scroll to position [117, 0]
click at [1016, 217] on input "TEXT" at bounding box center [1078, 201] width 215 height 53
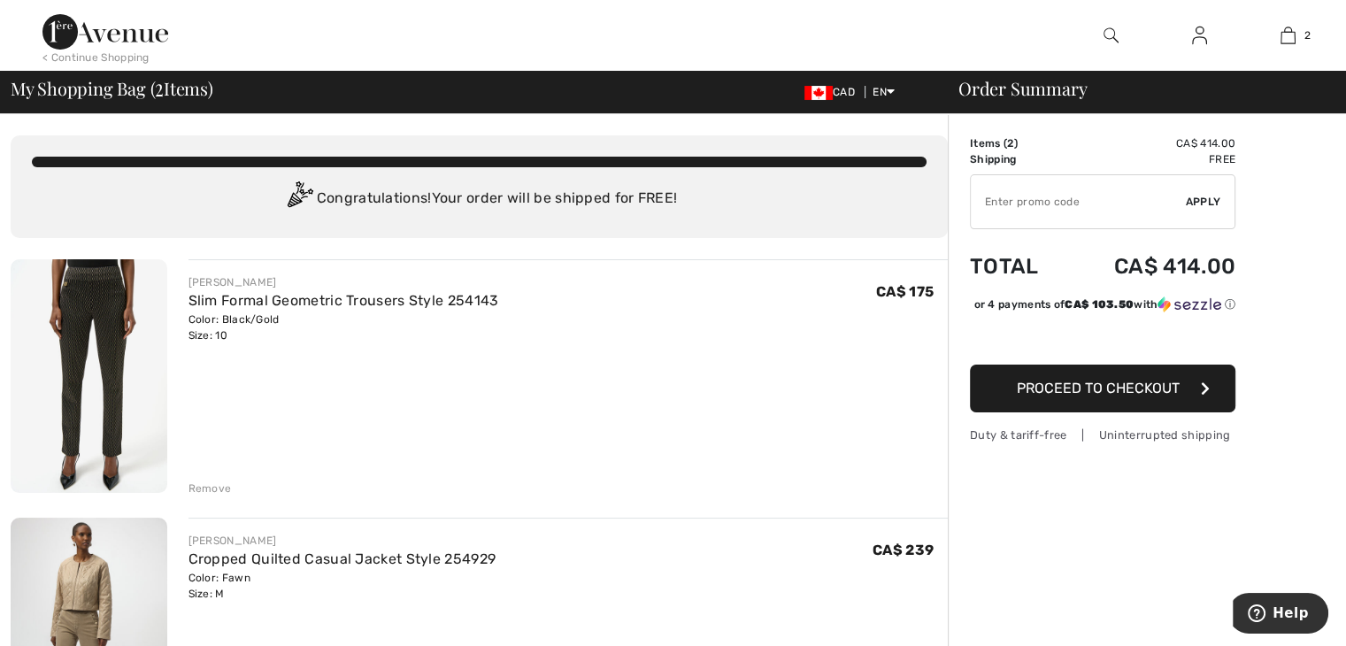
click at [1194, 27] on img at bounding box center [1199, 35] width 15 height 21
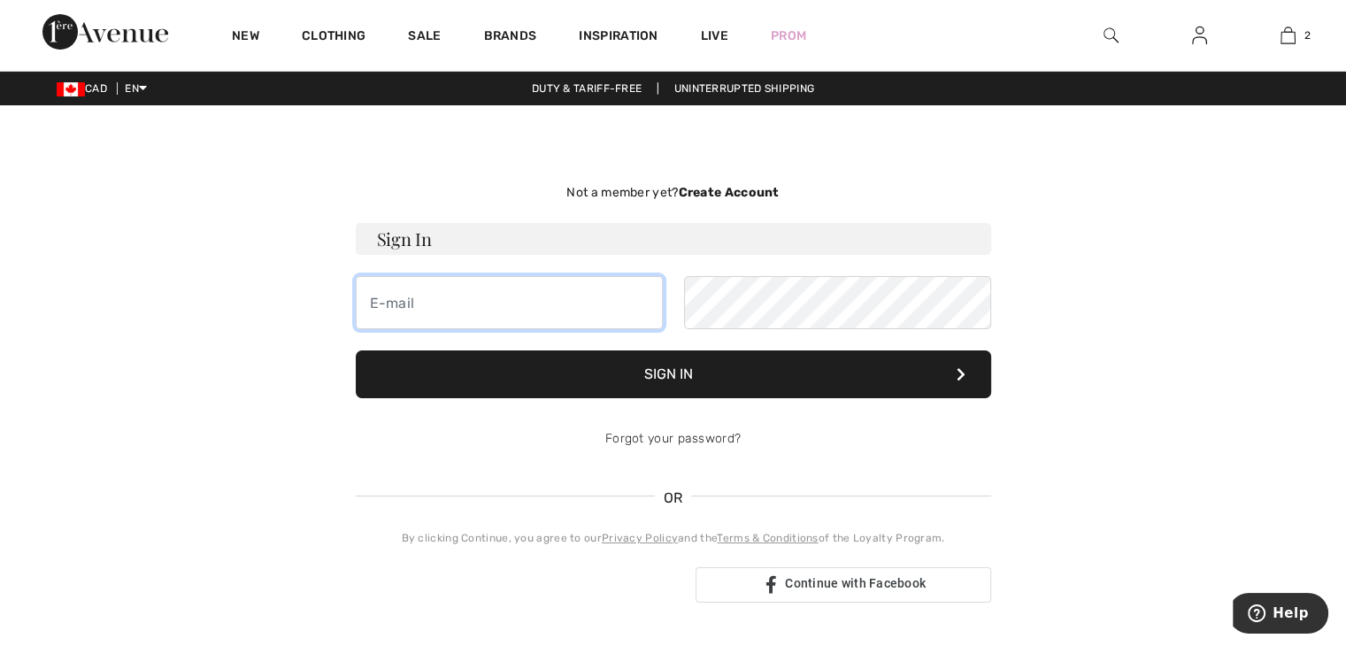
click at [570, 302] on input "email" at bounding box center [509, 302] width 307 height 53
click at [528, 302] on input "cl.armour@live.com" at bounding box center [509, 302] width 307 height 53
type input "cl"
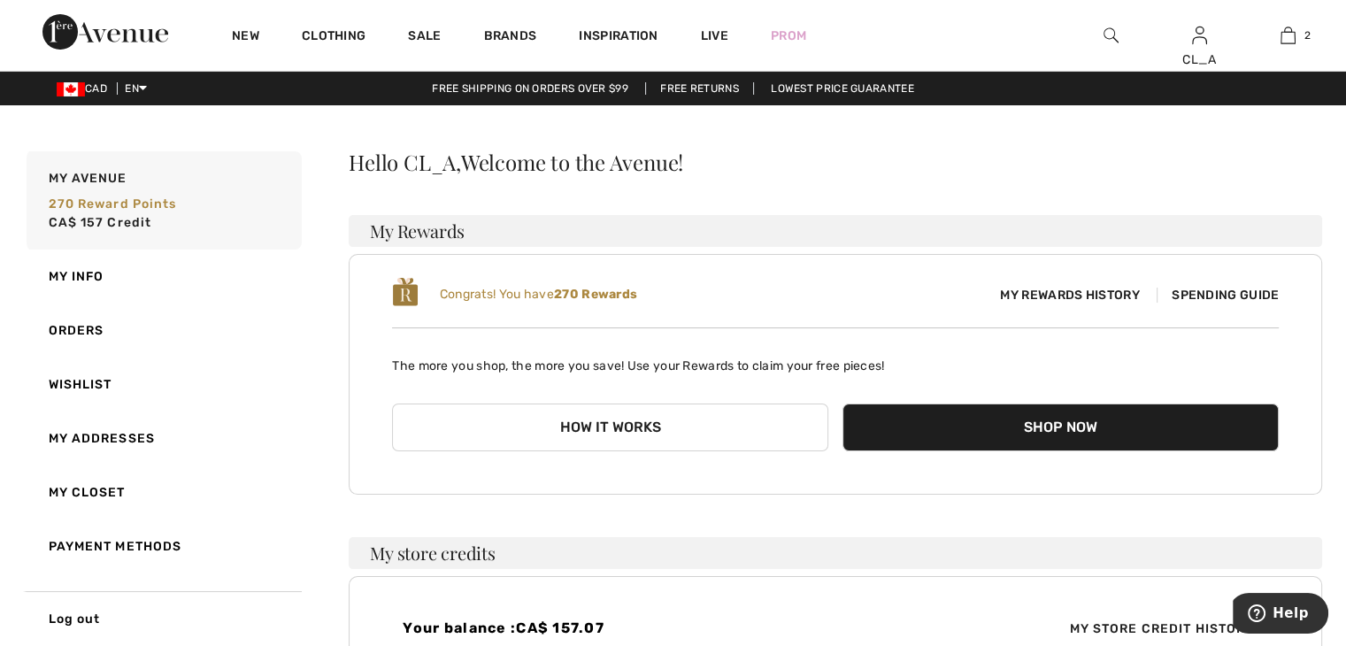
click at [622, 433] on button "How it works" at bounding box center [610, 428] width 436 height 48
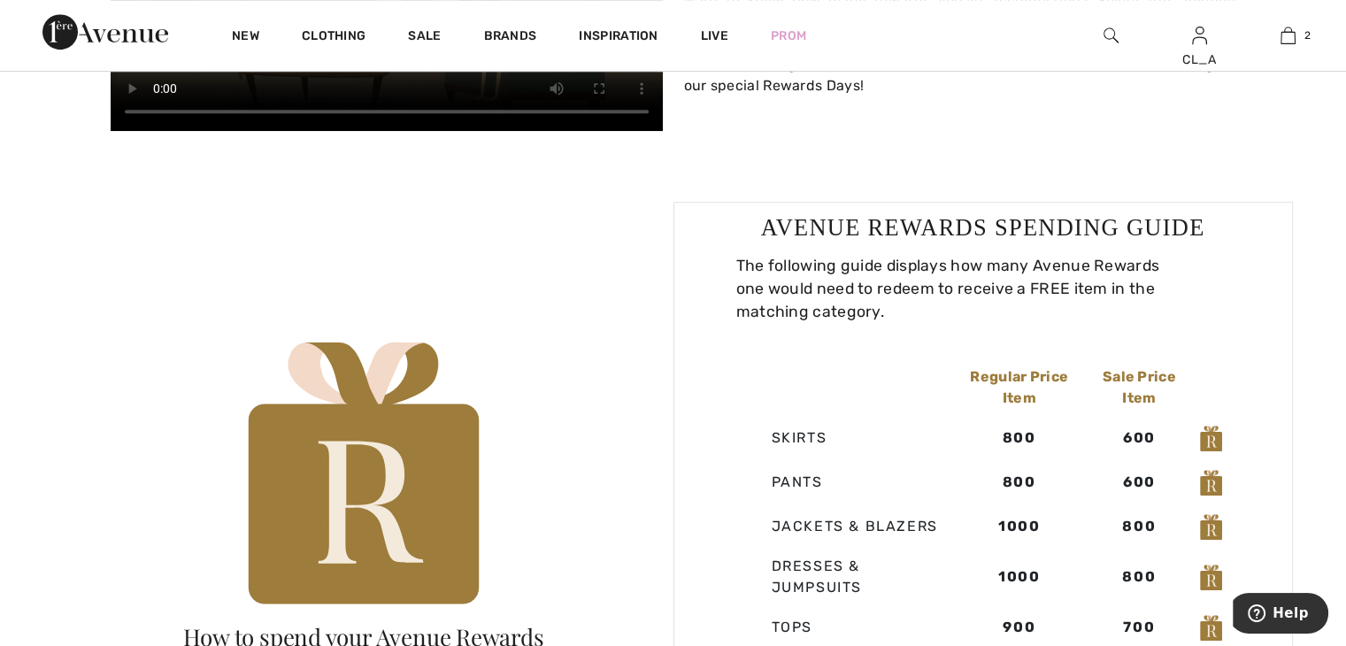
scroll to position [931, 0]
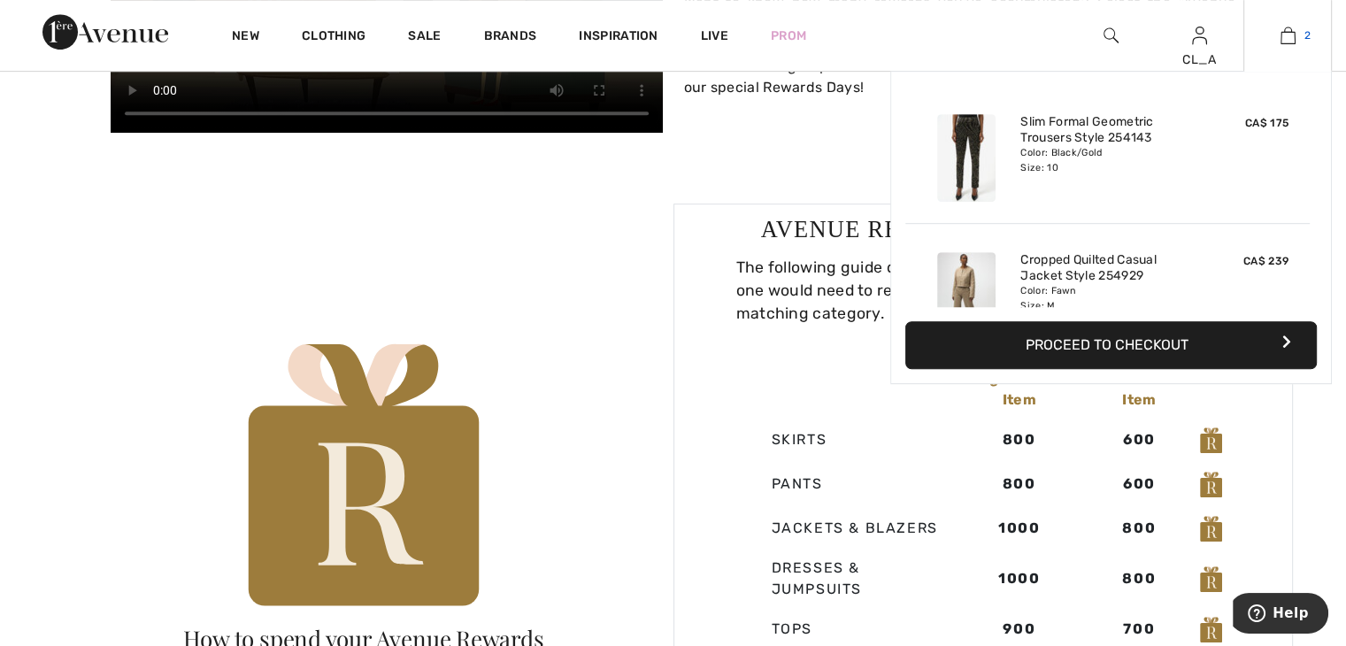
click at [1298, 30] on link "2" at bounding box center [1287, 35] width 87 height 21
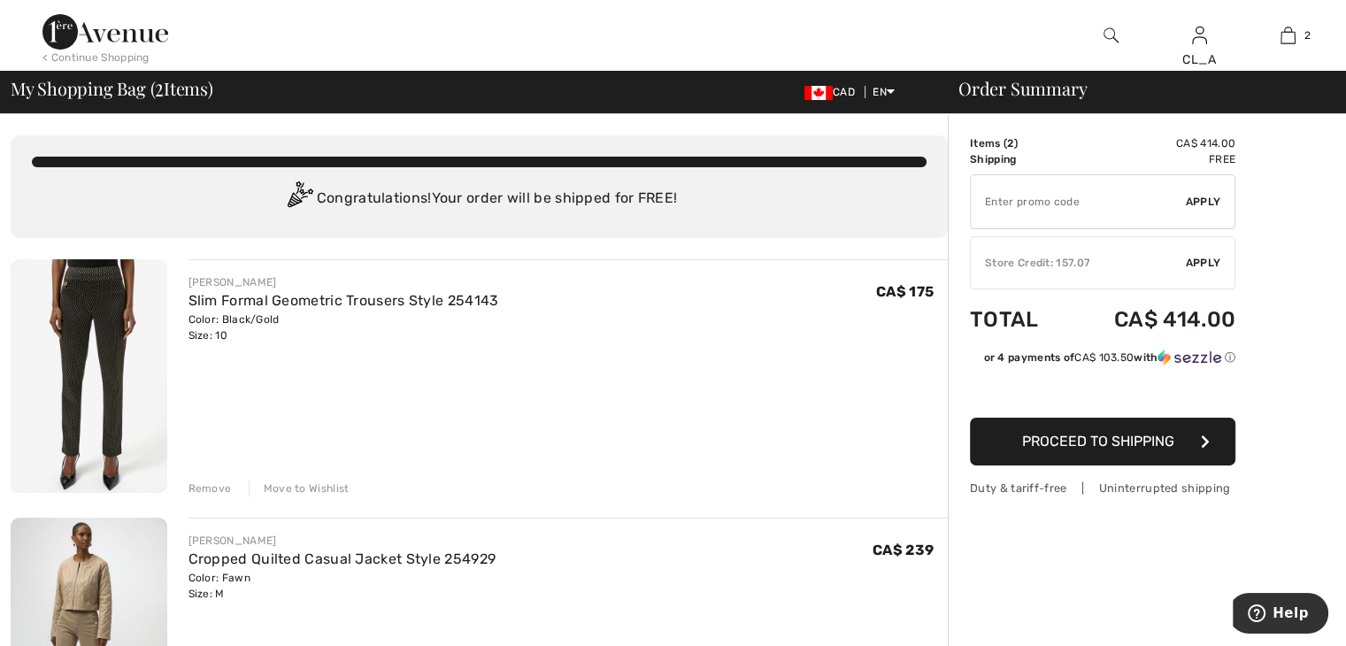
click at [1030, 446] on span "Proceed to Shipping" at bounding box center [1098, 441] width 152 height 17
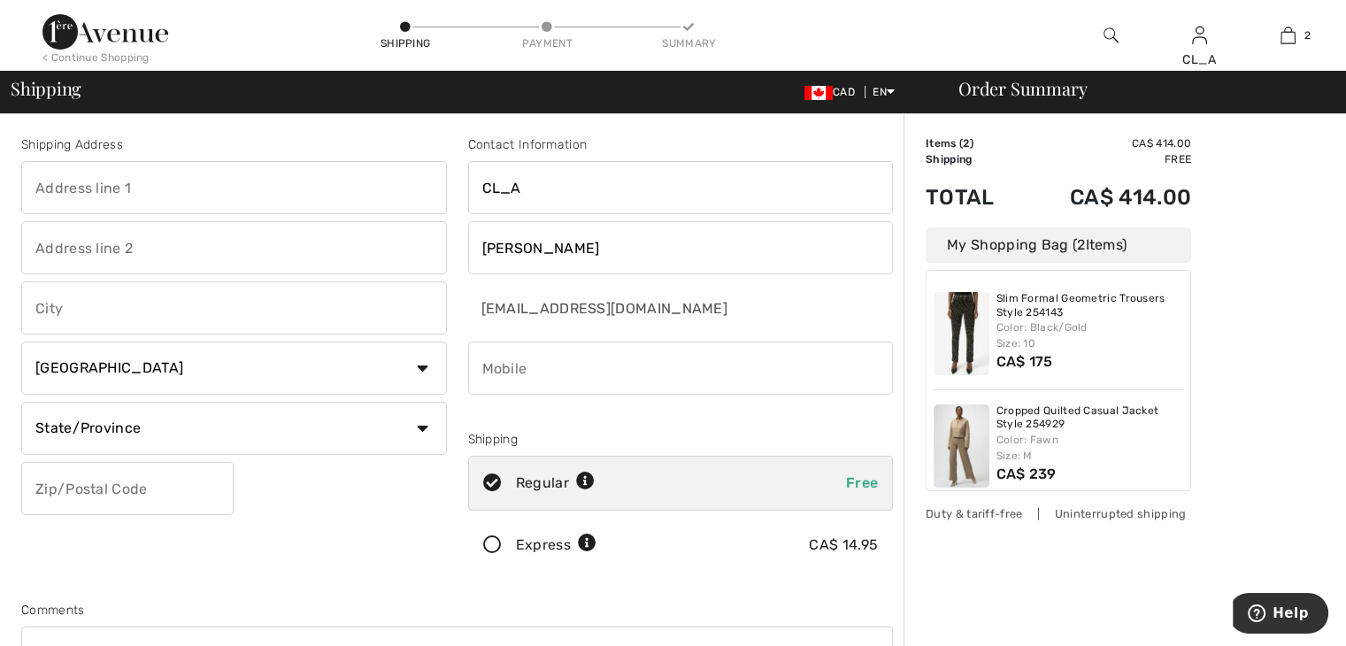
click at [819, 518] on div "Express CA$ 14.95" at bounding box center [681, 545] width 426 height 55
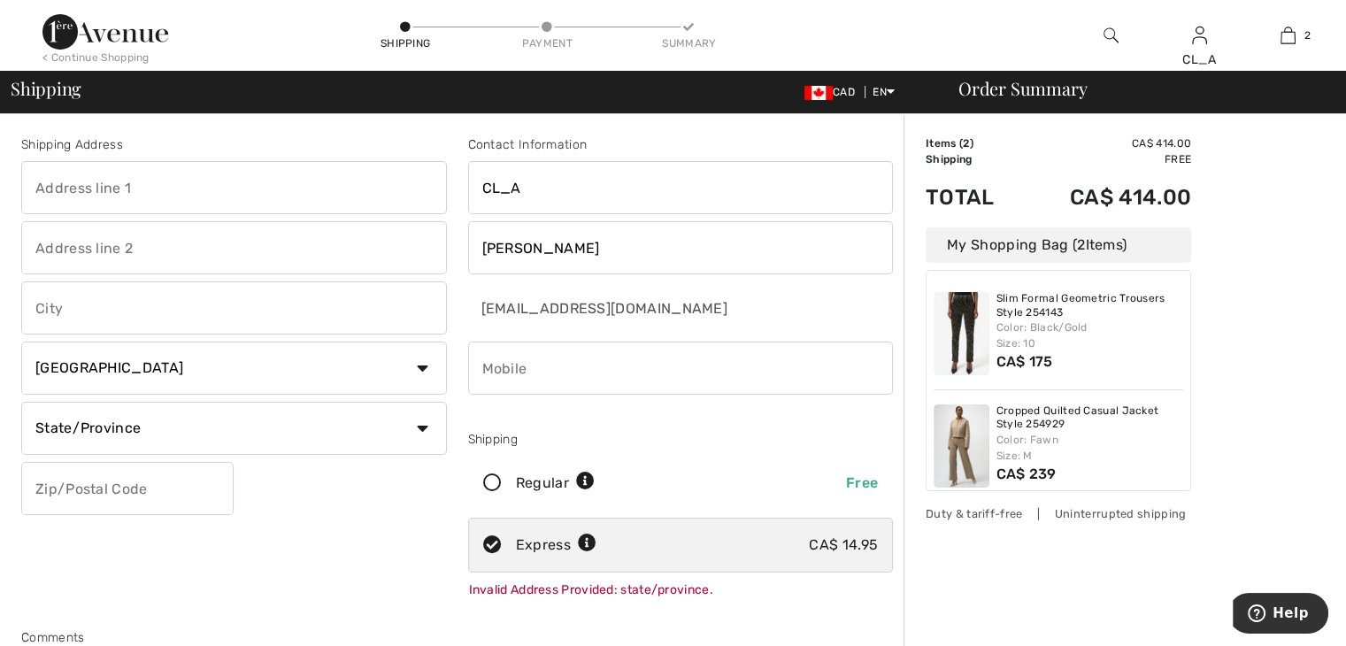
click at [491, 482] on icon at bounding box center [492, 483] width 47 height 19
radio input "true"
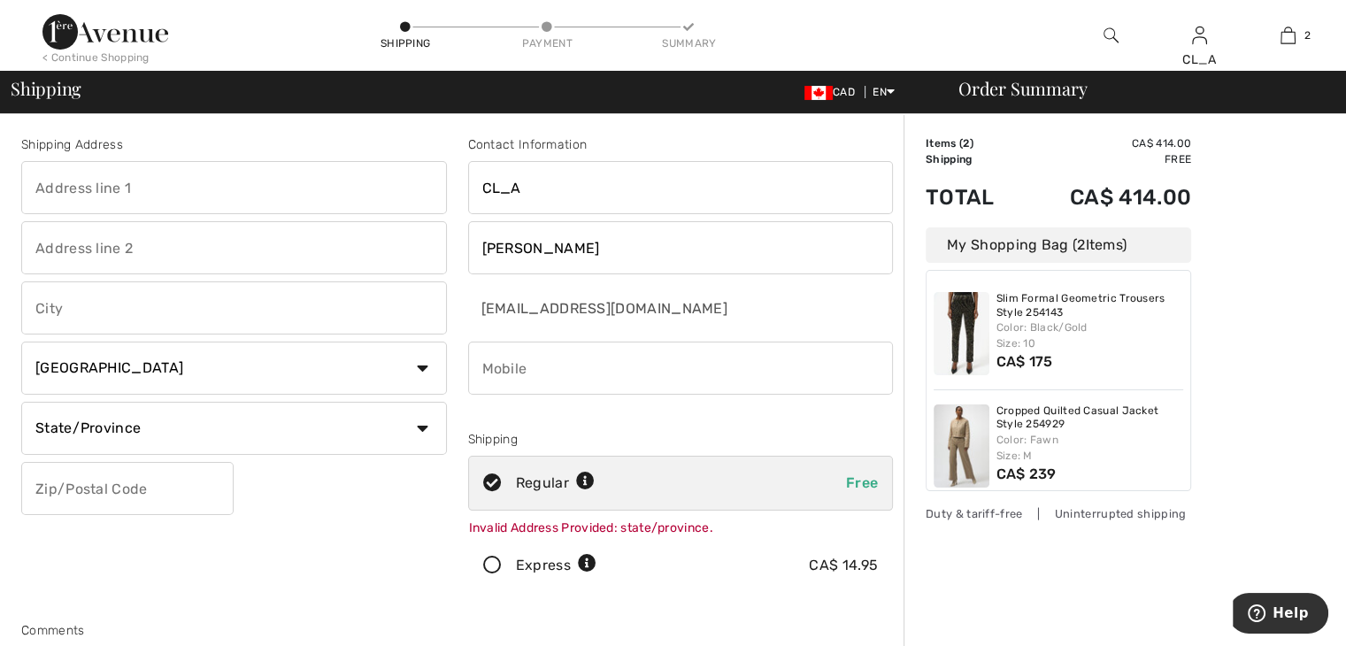
click at [183, 196] on input "text" at bounding box center [234, 187] width 426 height 53
type input "1074 Monarch Meadows Dr."
type input "Belle River"
select select "ON"
type input "N8L 0V7"
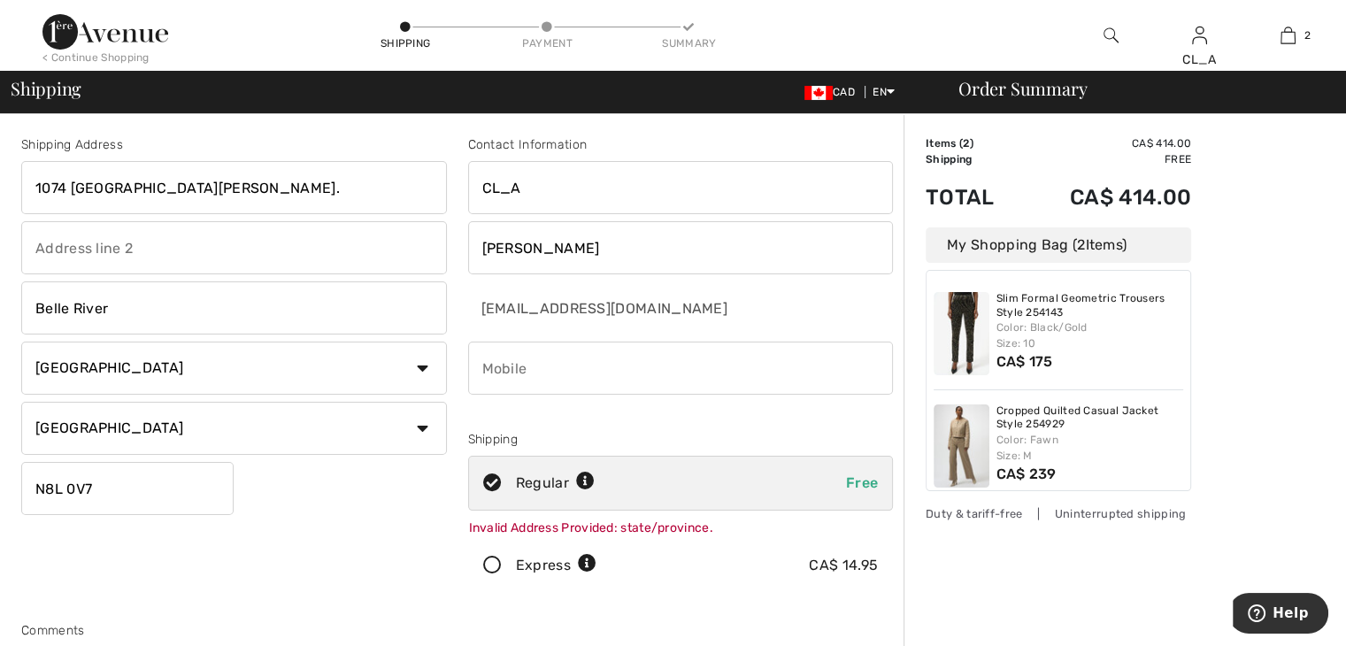
type input "5192592374"
type input "N8L0V7"
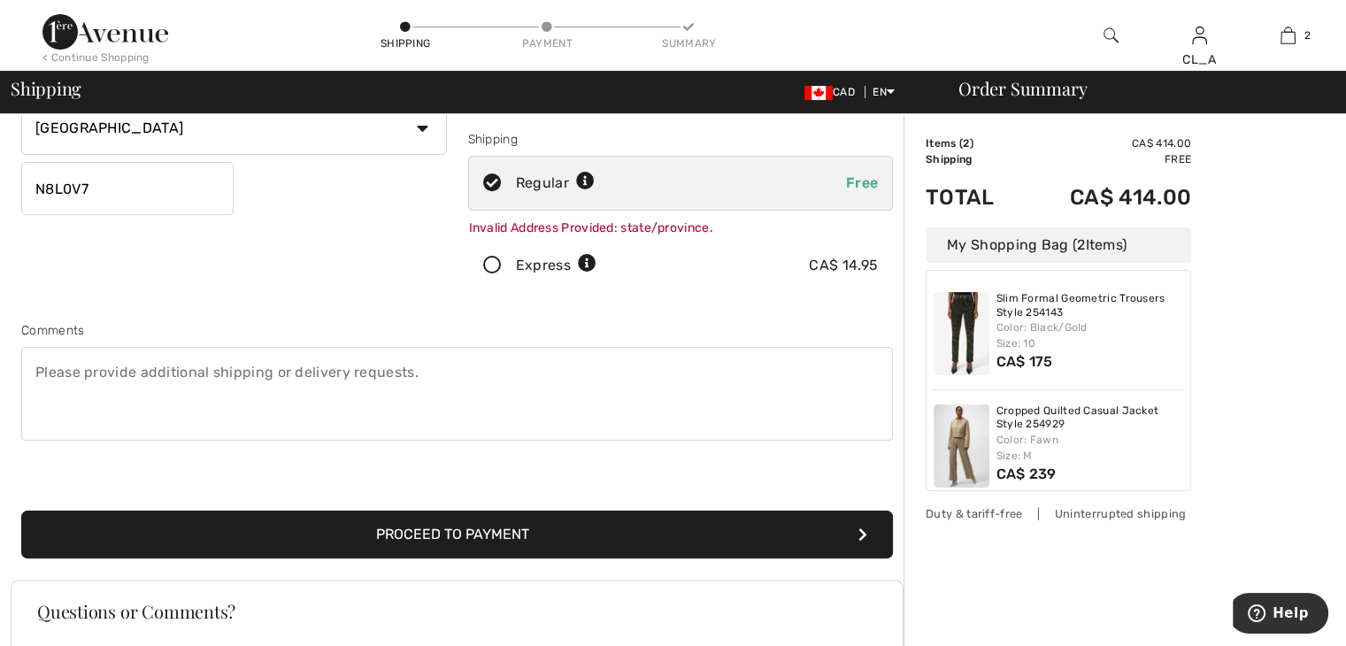
scroll to position [303, 0]
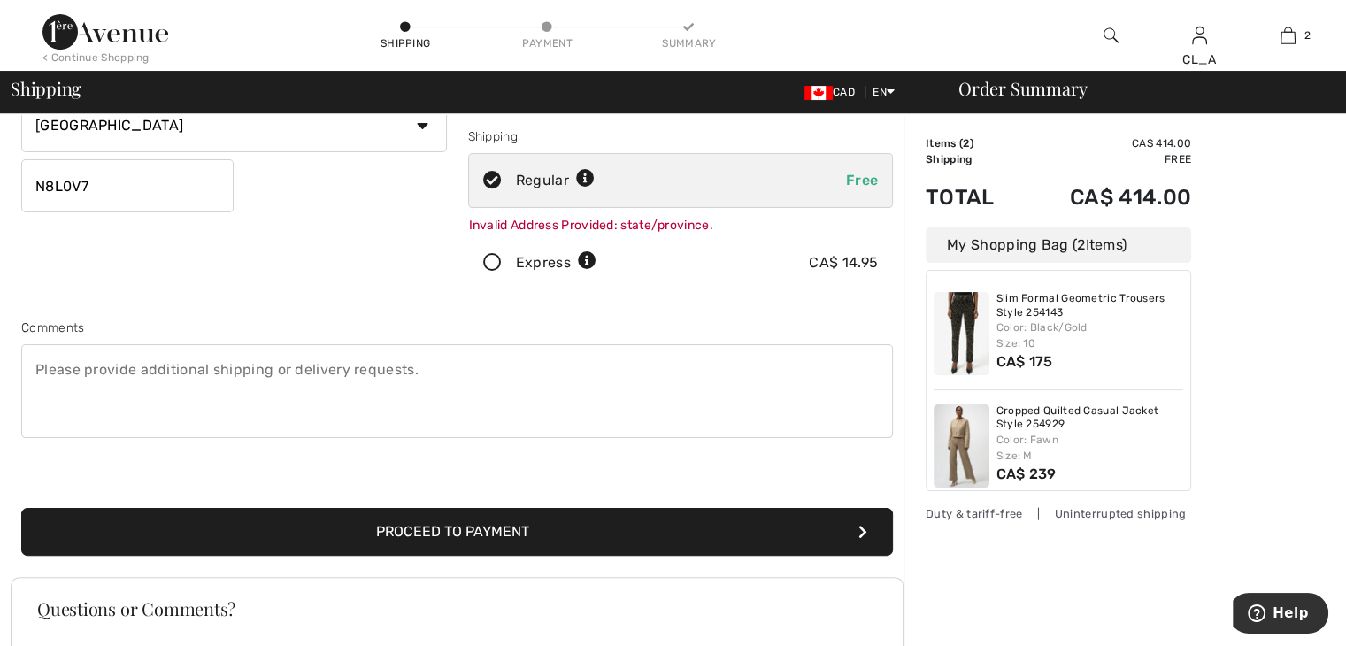
click at [514, 518] on button "Proceed to Payment" at bounding box center [457, 532] width 872 height 48
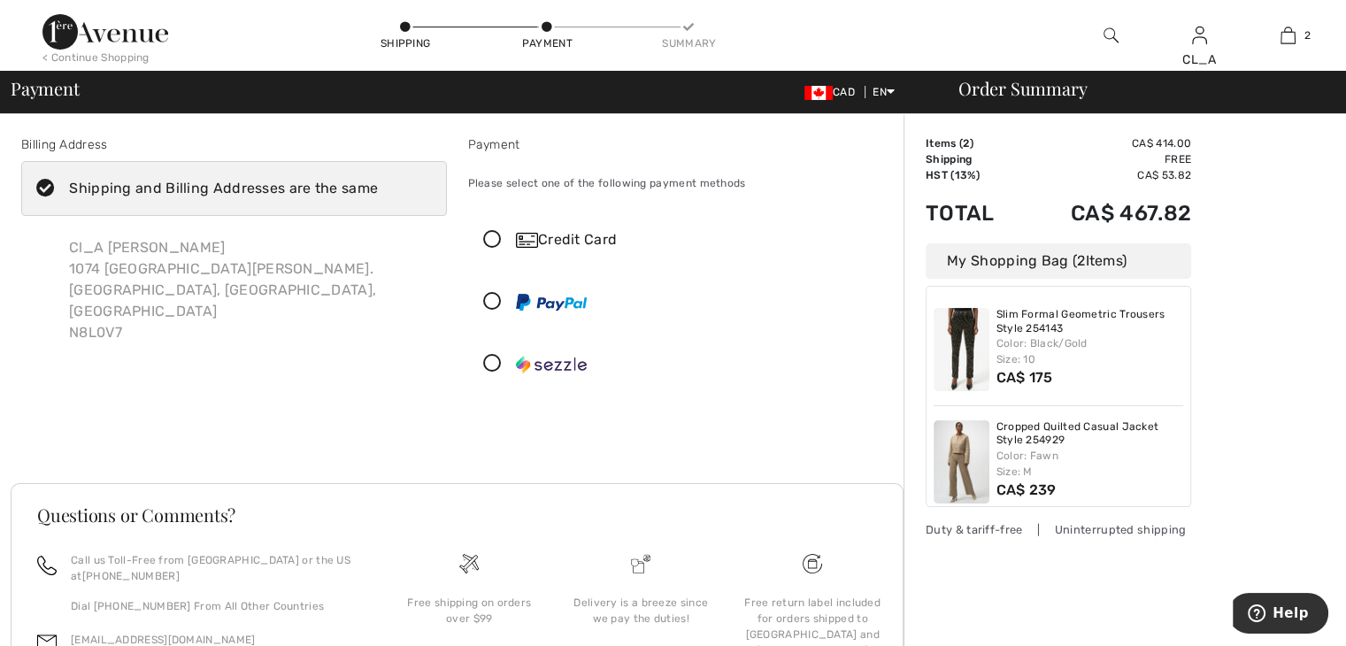
click at [514, 518] on h3 "Questions or Comments?" at bounding box center [457, 515] width 840 height 18
click at [487, 244] on icon at bounding box center [492, 240] width 47 height 19
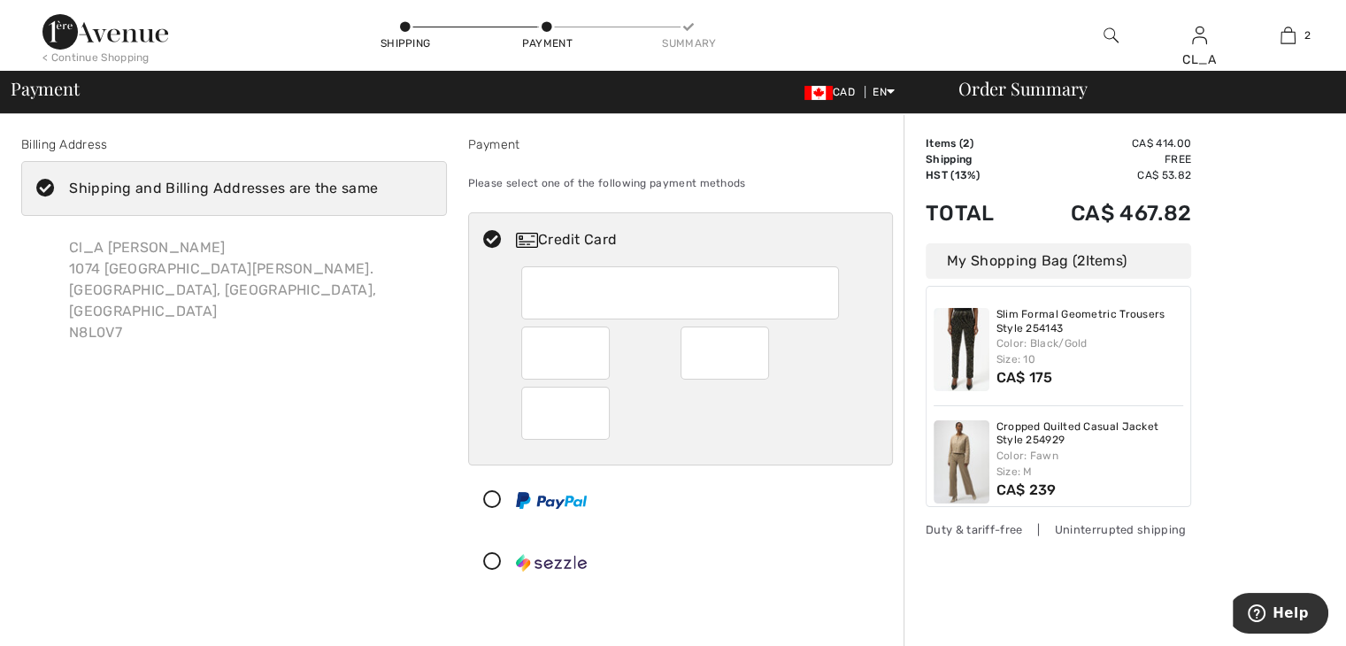
click at [486, 556] on icon at bounding box center [492, 562] width 47 height 19
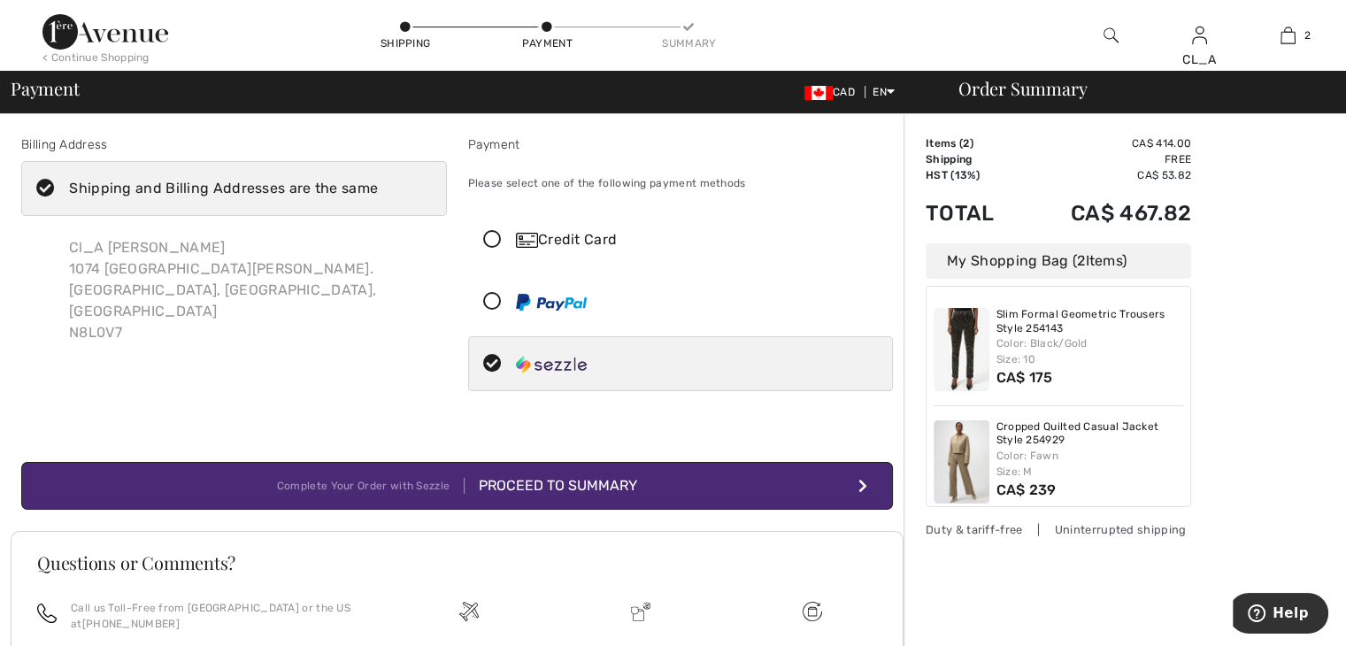
click at [555, 489] on div "Proceed to Summary" at bounding box center [551, 485] width 173 height 21
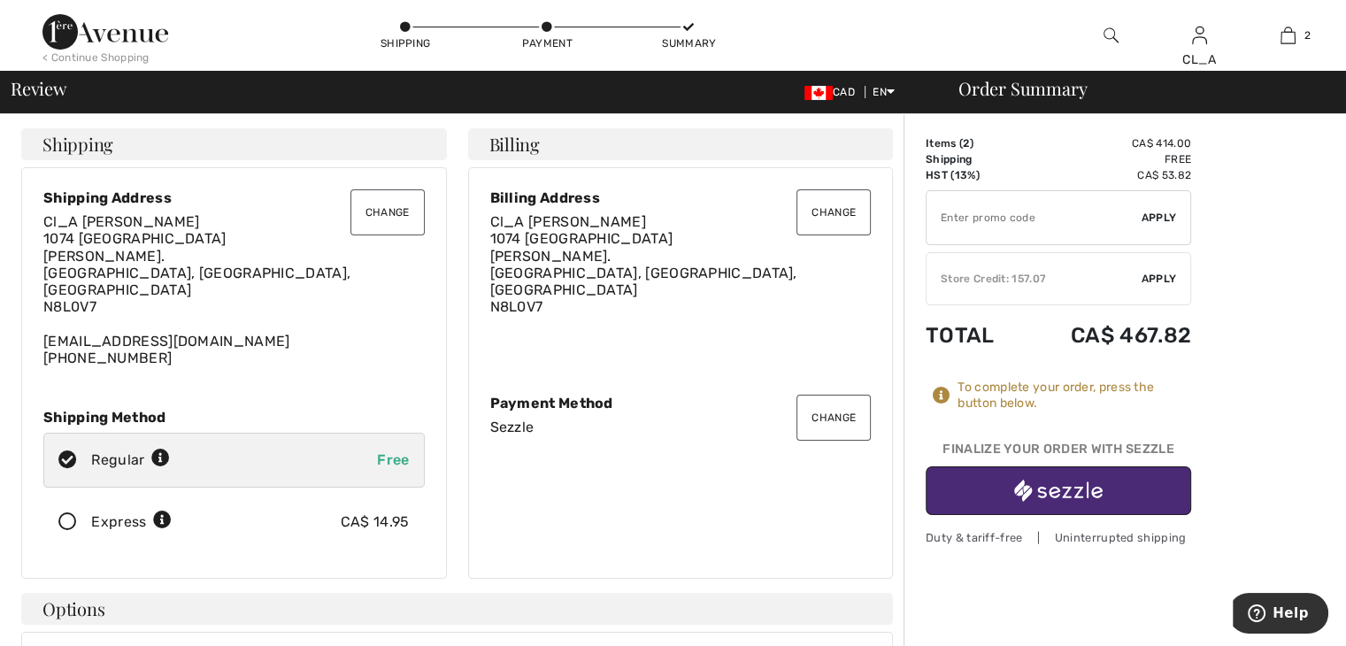
click at [1151, 278] on span "Apply" at bounding box center [1159, 279] width 35 height 16
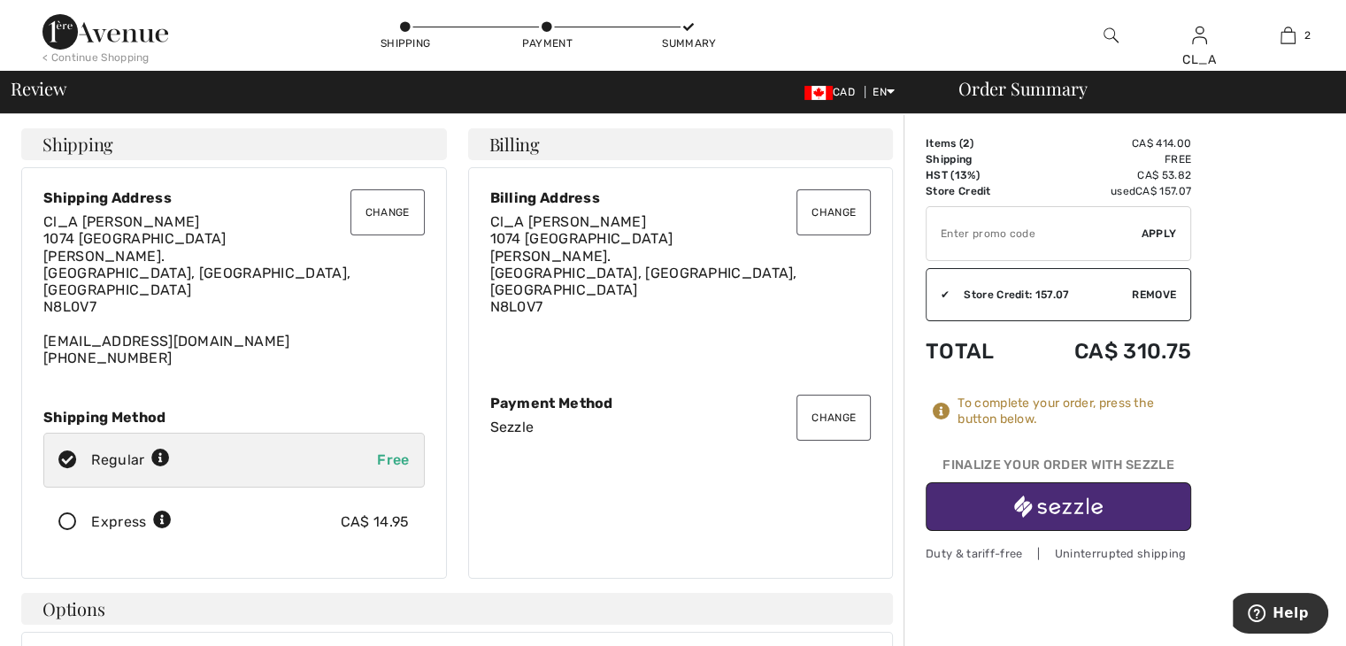
click at [385, 207] on button "Change" at bounding box center [387, 212] width 74 height 46
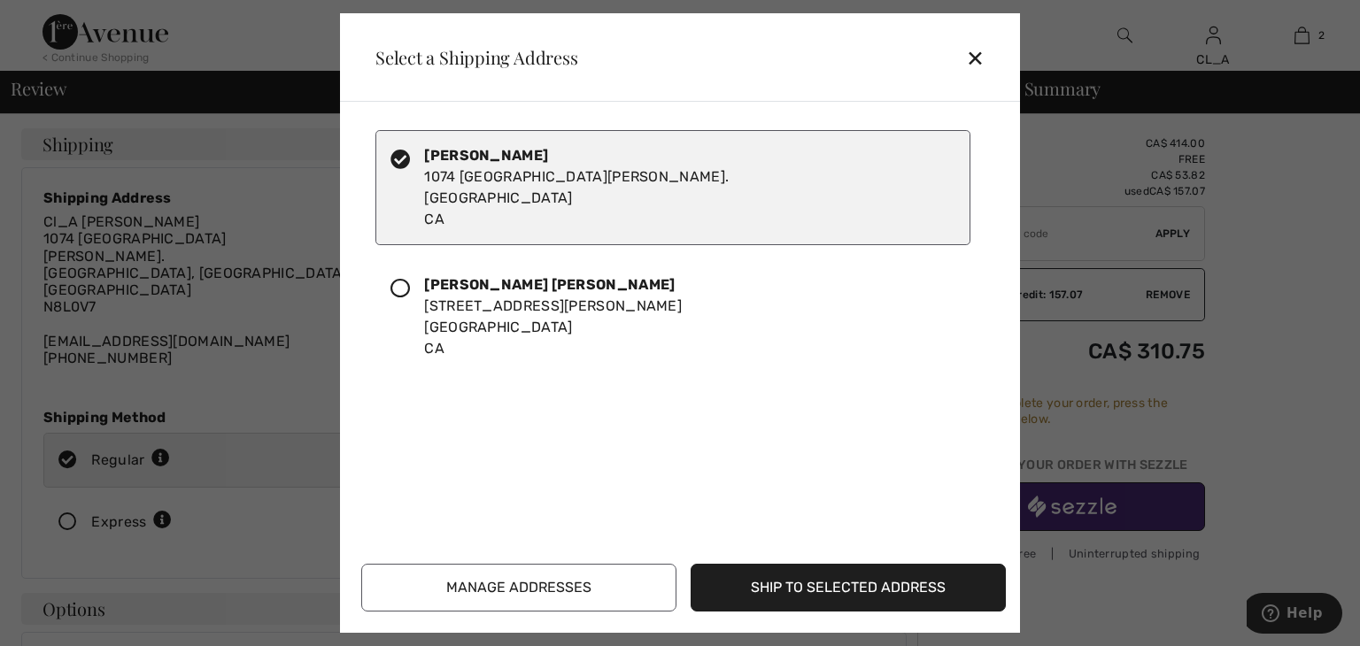
click at [428, 590] on button "Manage Addresses" at bounding box center [518, 588] width 315 height 48
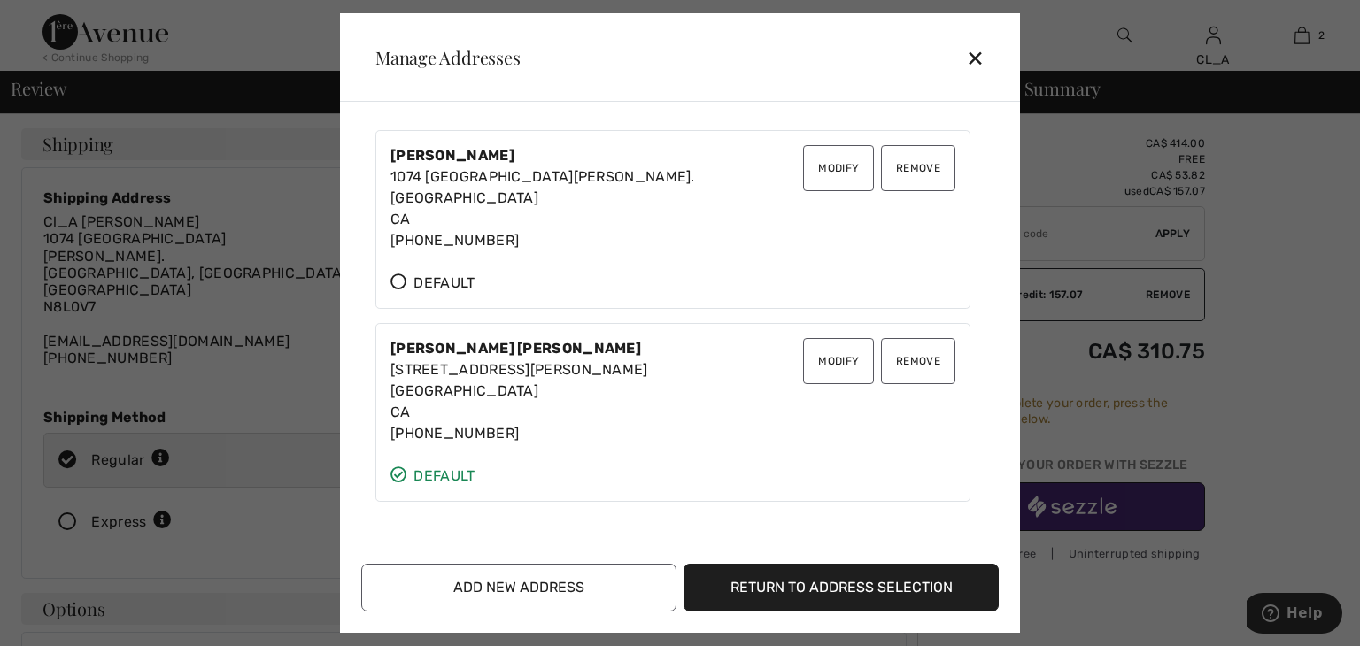
click at [897, 170] on button "Remove" at bounding box center [918, 168] width 74 height 46
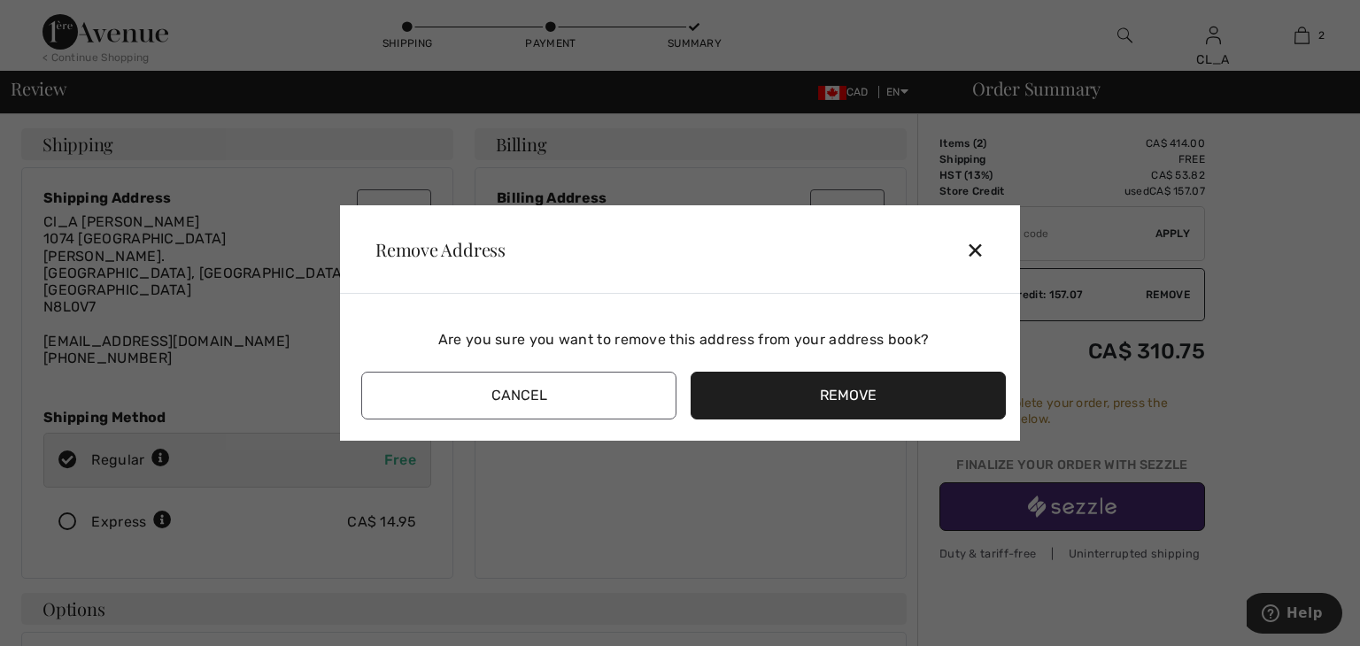
click at [828, 390] on button "Remove" at bounding box center [847, 396] width 315 height 48
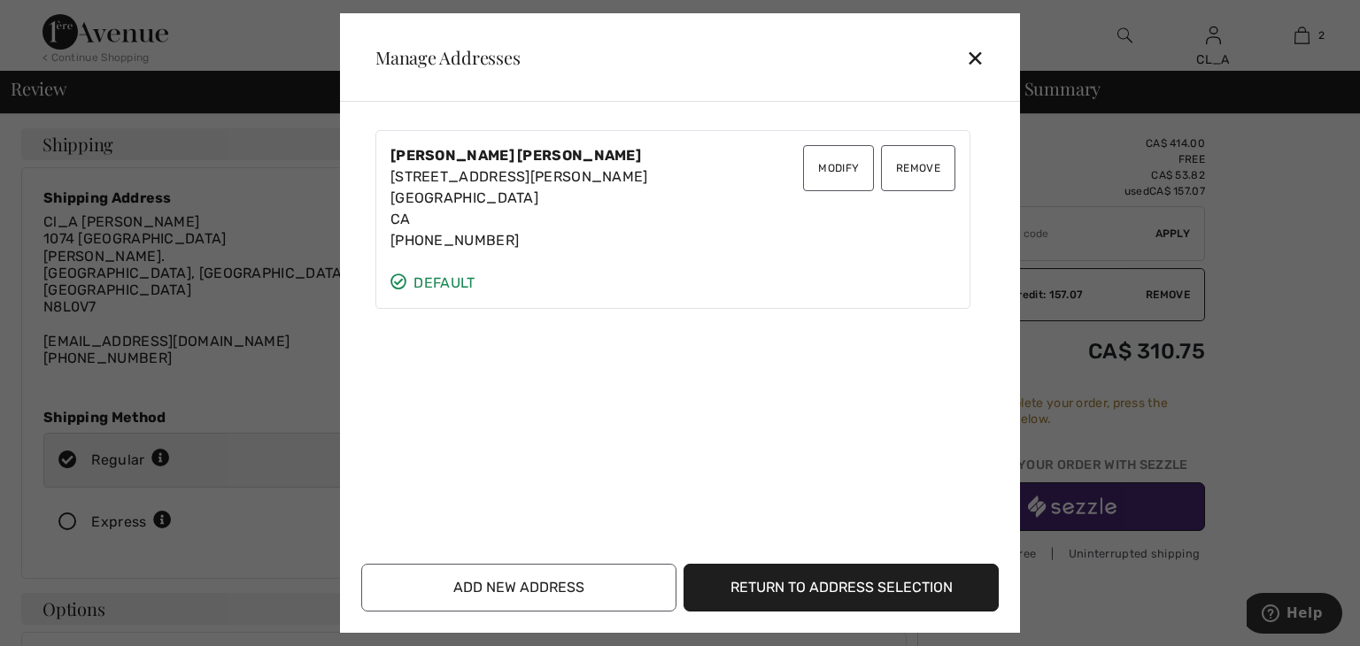
click at [784, 592] on button "Return to Address Selection" at bounding box center [840, 588] width 315 height 48
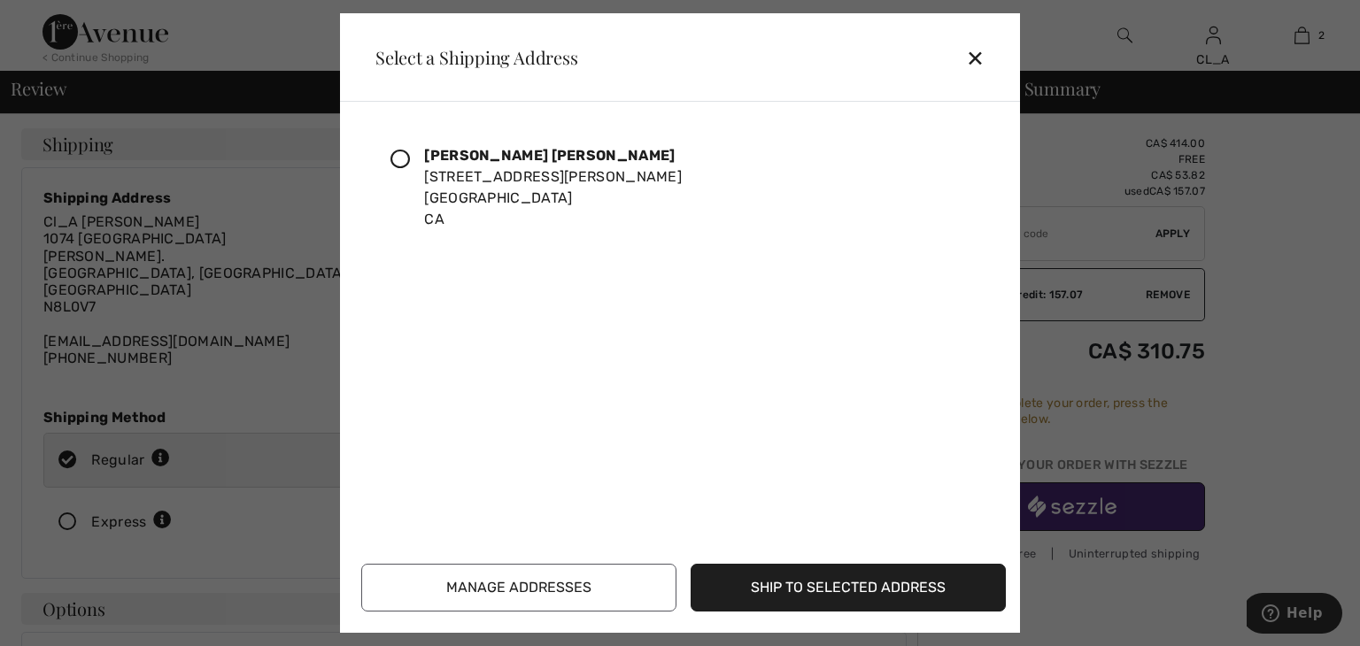
click at [768, 597] on button "Ship to Selected Address" at bounding box center [847, 588] width 315 height 48
click at [406, 157] on icon at bounding box center [399, 159] width 19 height 19
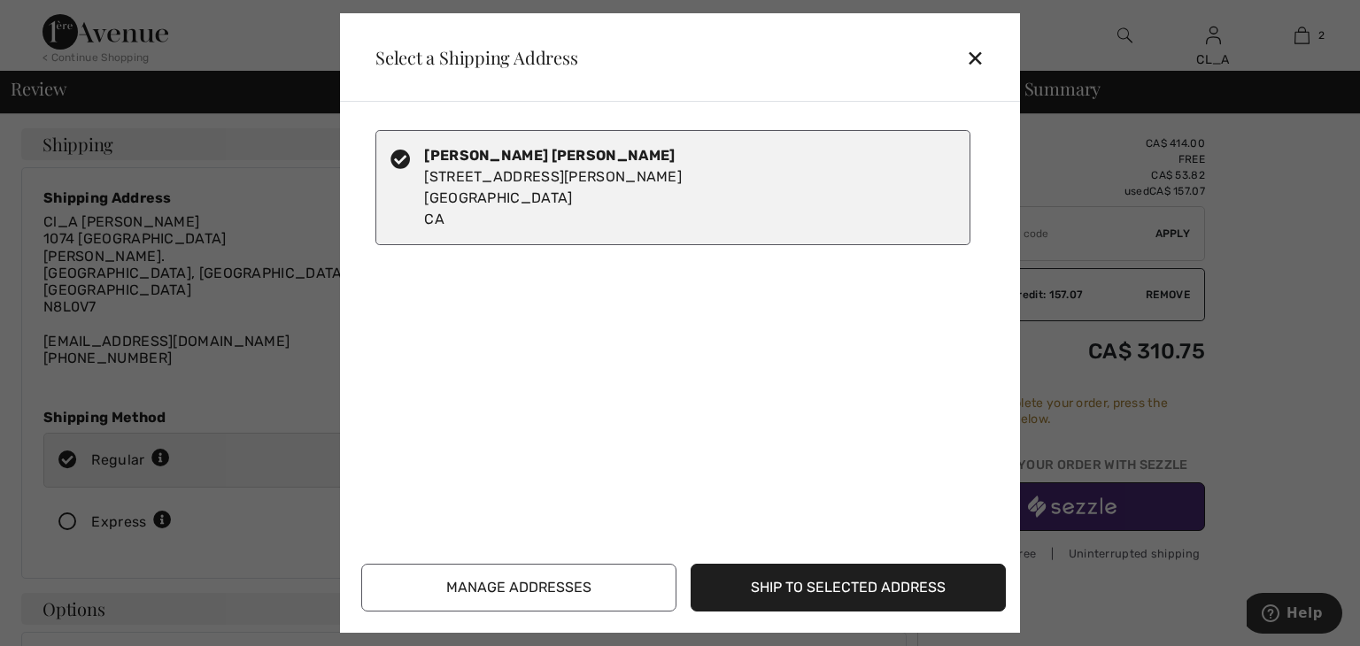
click at [734, 589] on button "Ship to Selected Address" at bounding box center [847, 588] width 315 height 48
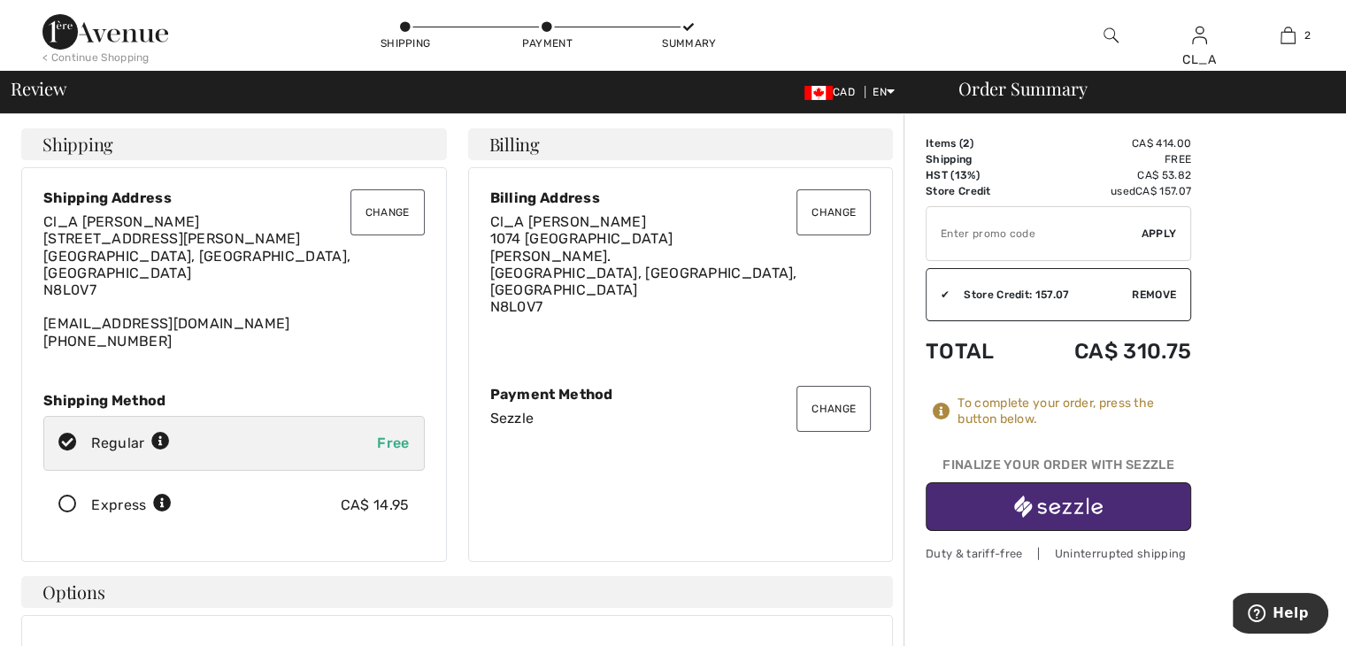
click at [823, 216] on button "Change" at bounding box center [834, 212] width 74 height 46
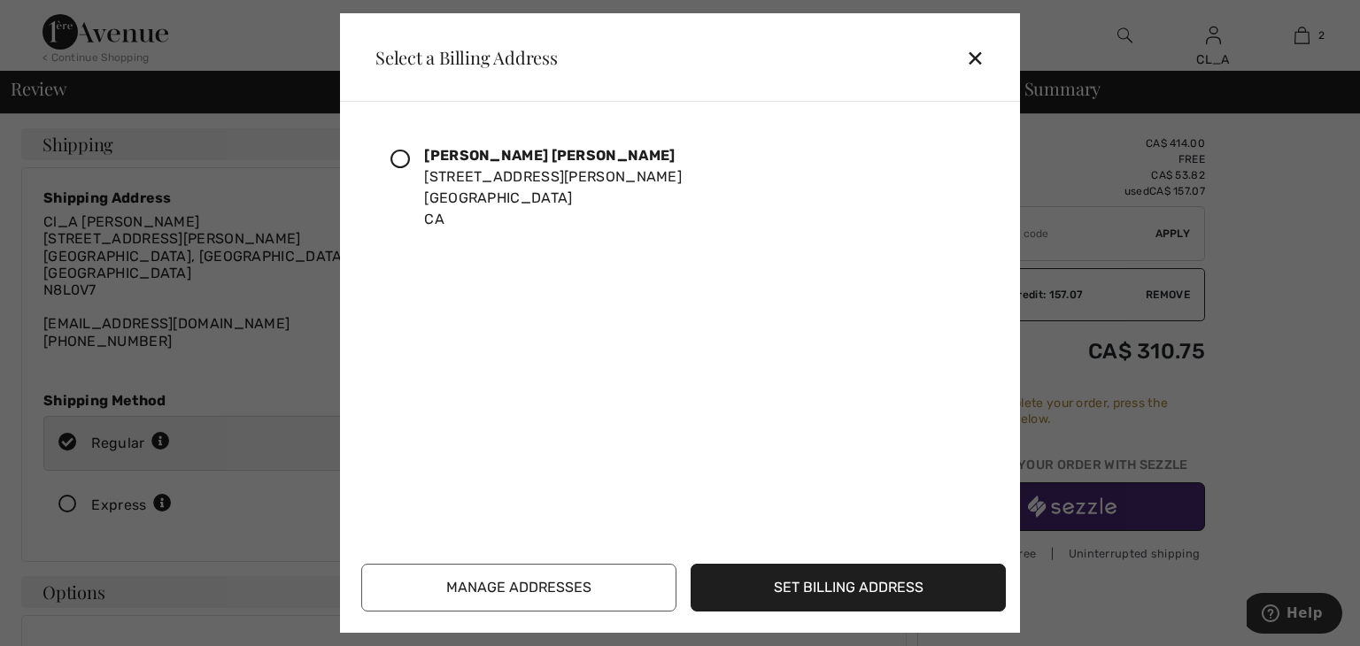
click at [404, 158] on icon at bounding box center [399, 159] width 19 height 19
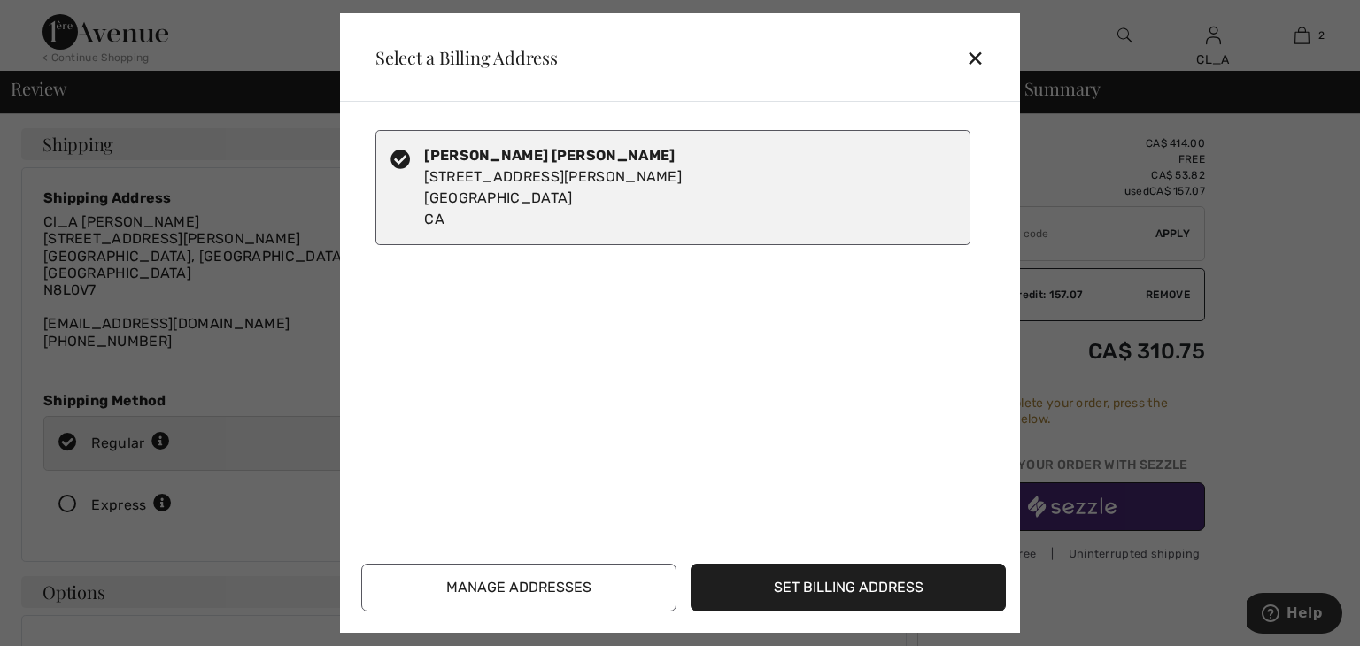
click at [746, 589] on button "Set Billing Address" at bounding box center [847, 588] width 315 height 48
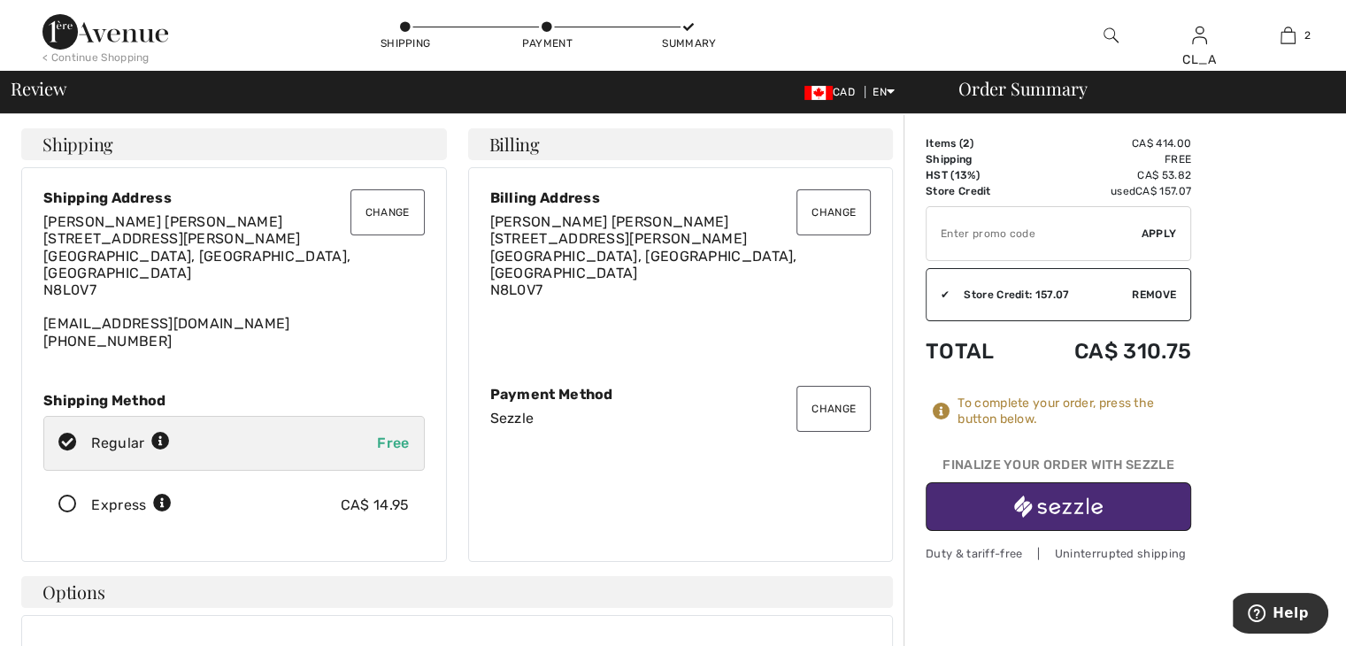
click at [1048, 159] on td "Free" at bounding box center [1107, 159] width 167 height 16
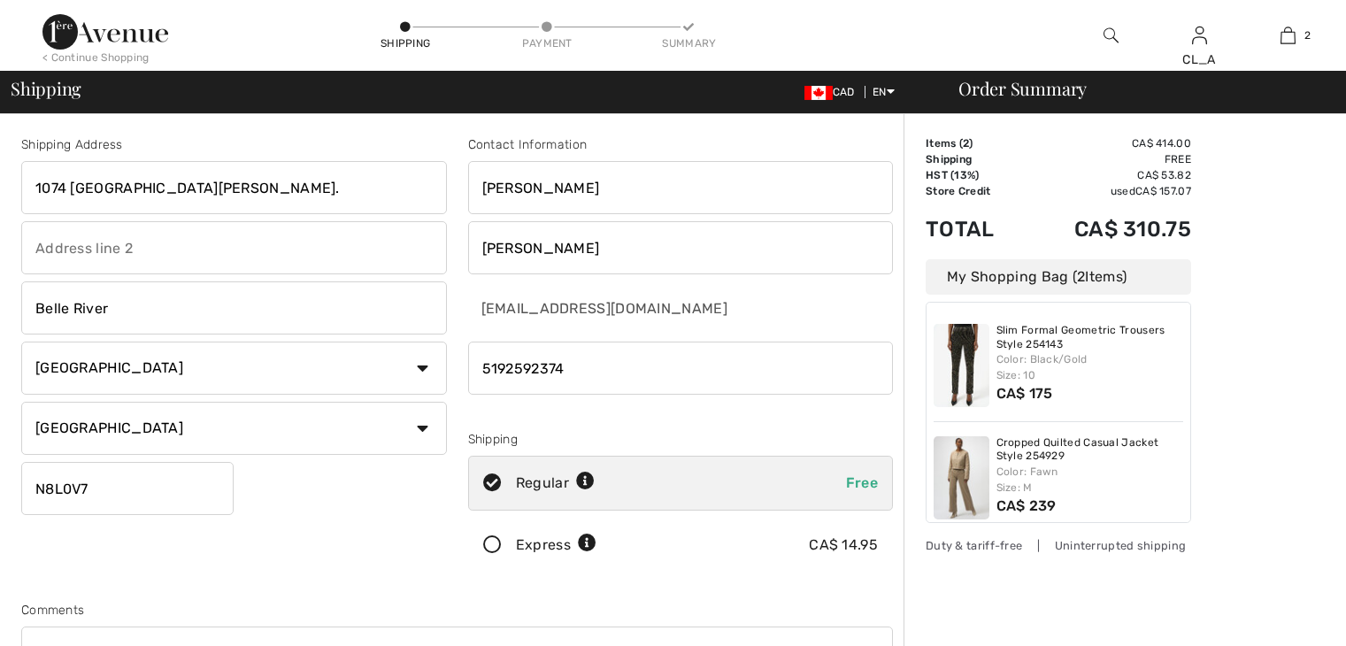
scroll to position [303, 0]
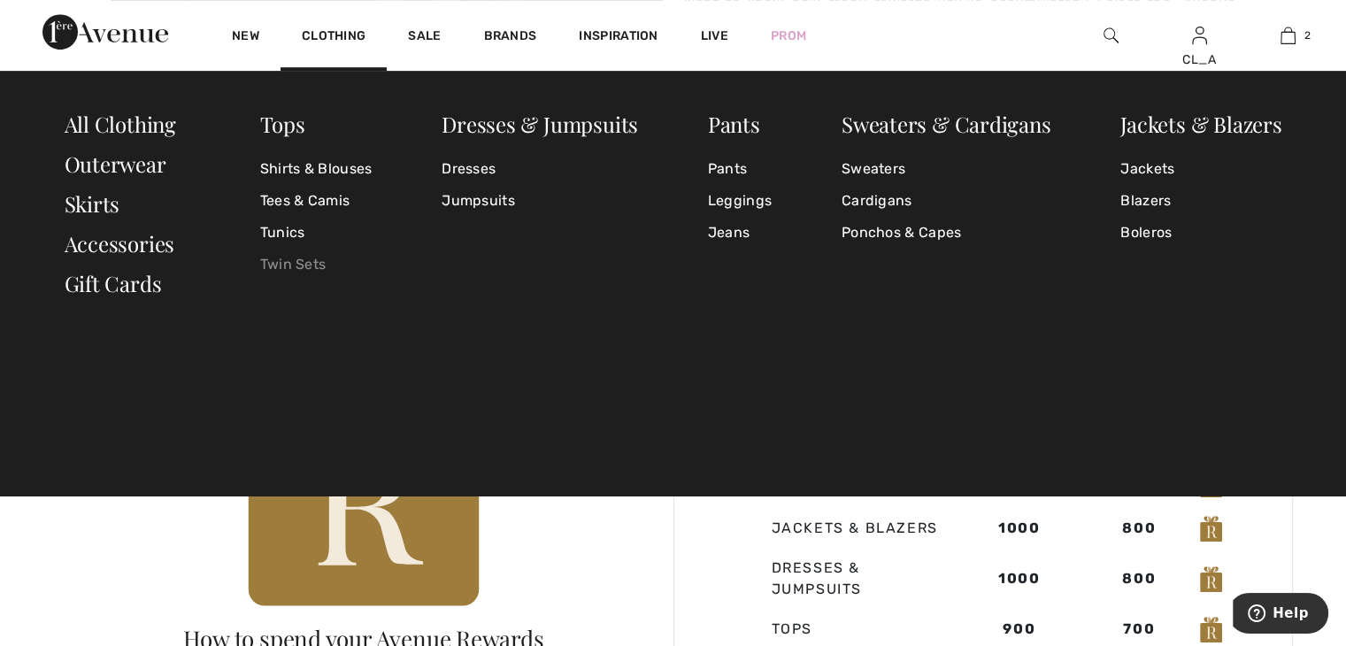
click at [308, 262] on link "Twin Sets" at bounding box center [316, 265] width 112 height 32
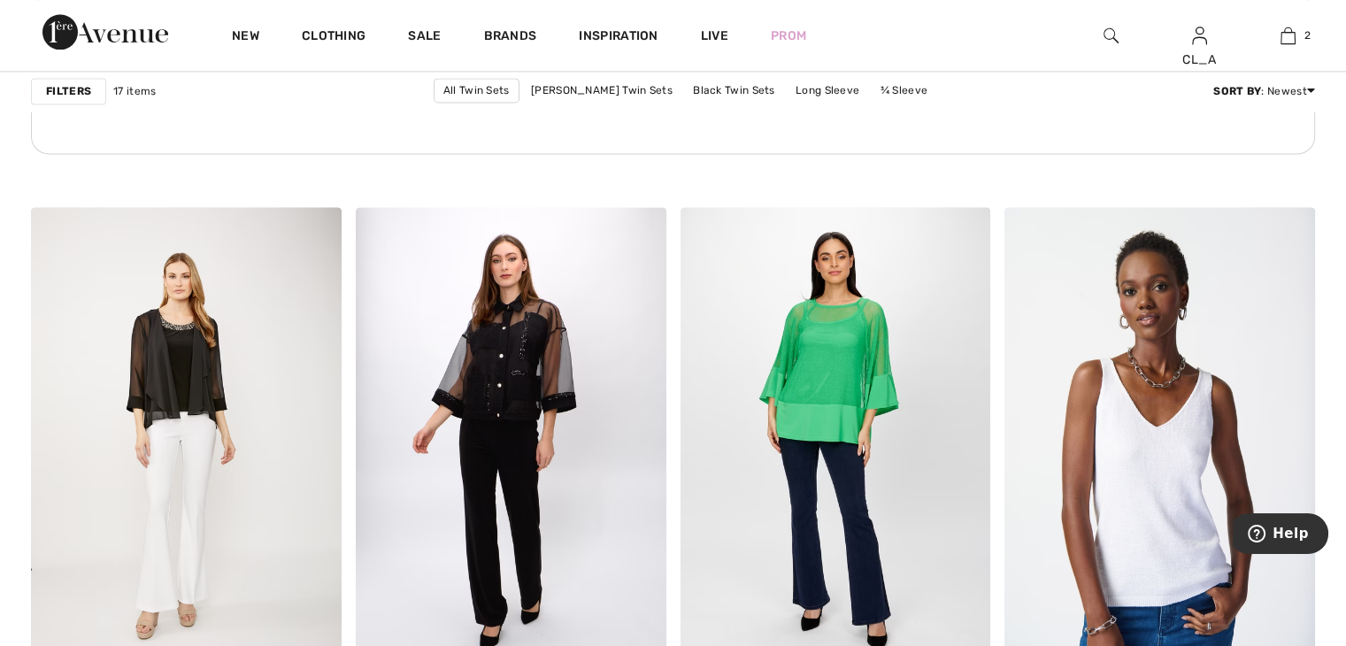
scroll to position [2507, 0]
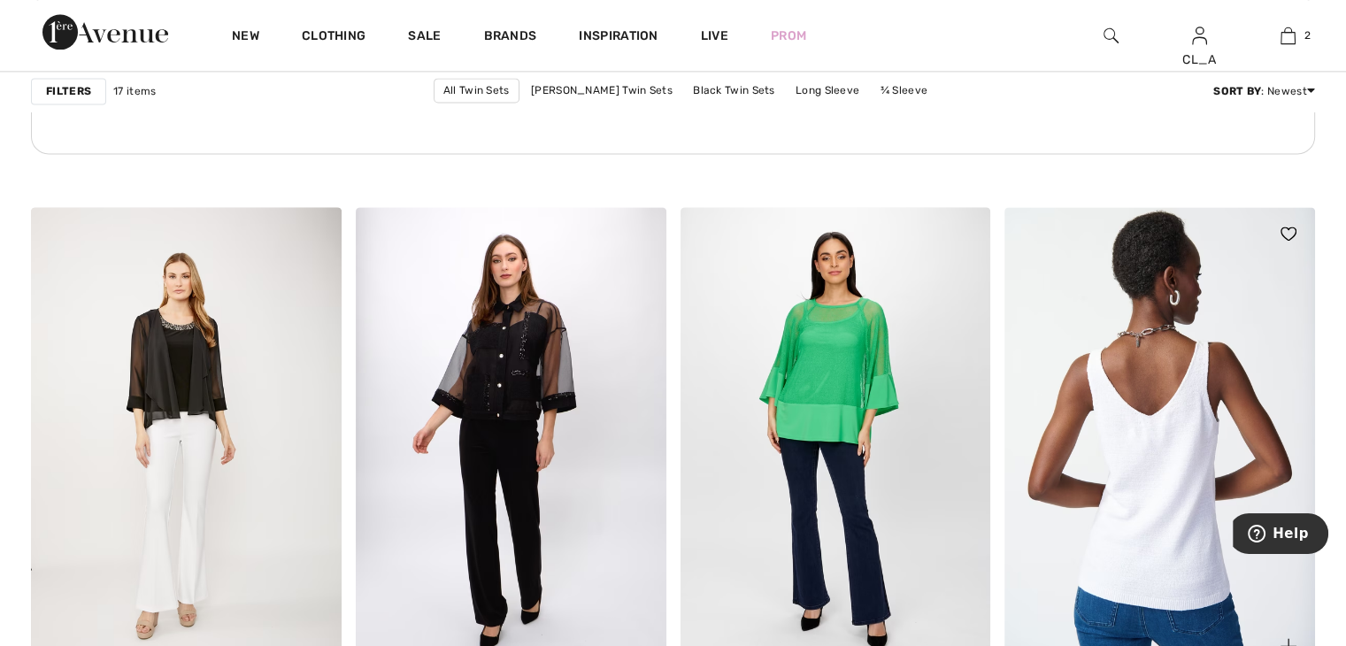
click at [1119, 366] on img at bounding box center [1160, 440] width 311 height 466
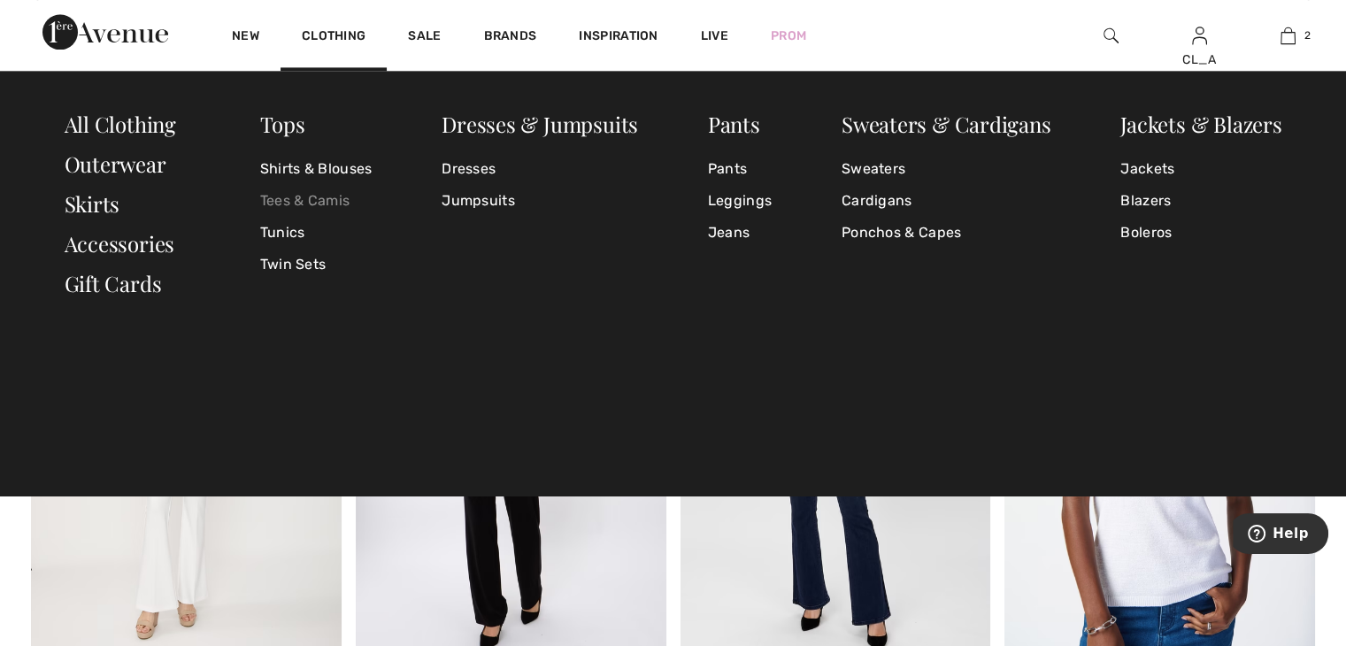
click at [304, 196] on link "Tees & Camis" at bounding box center [316, 201] width 112 height 32
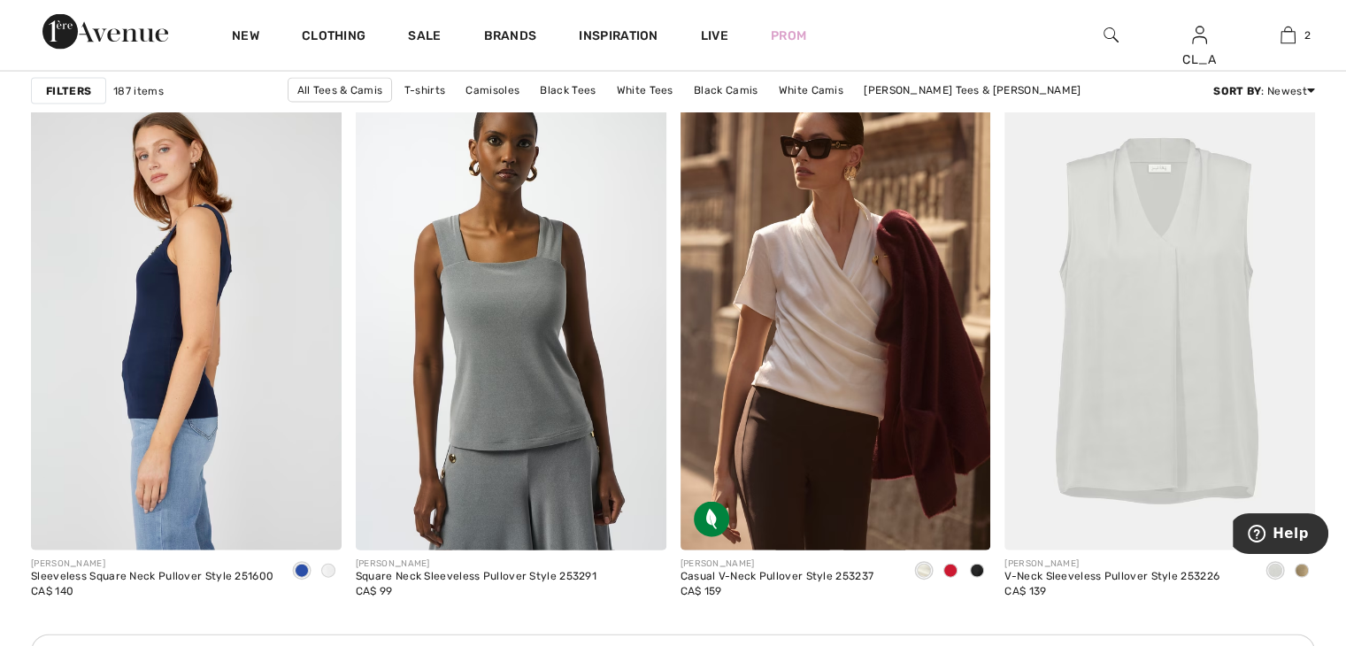
scroll to position [3689, 0]
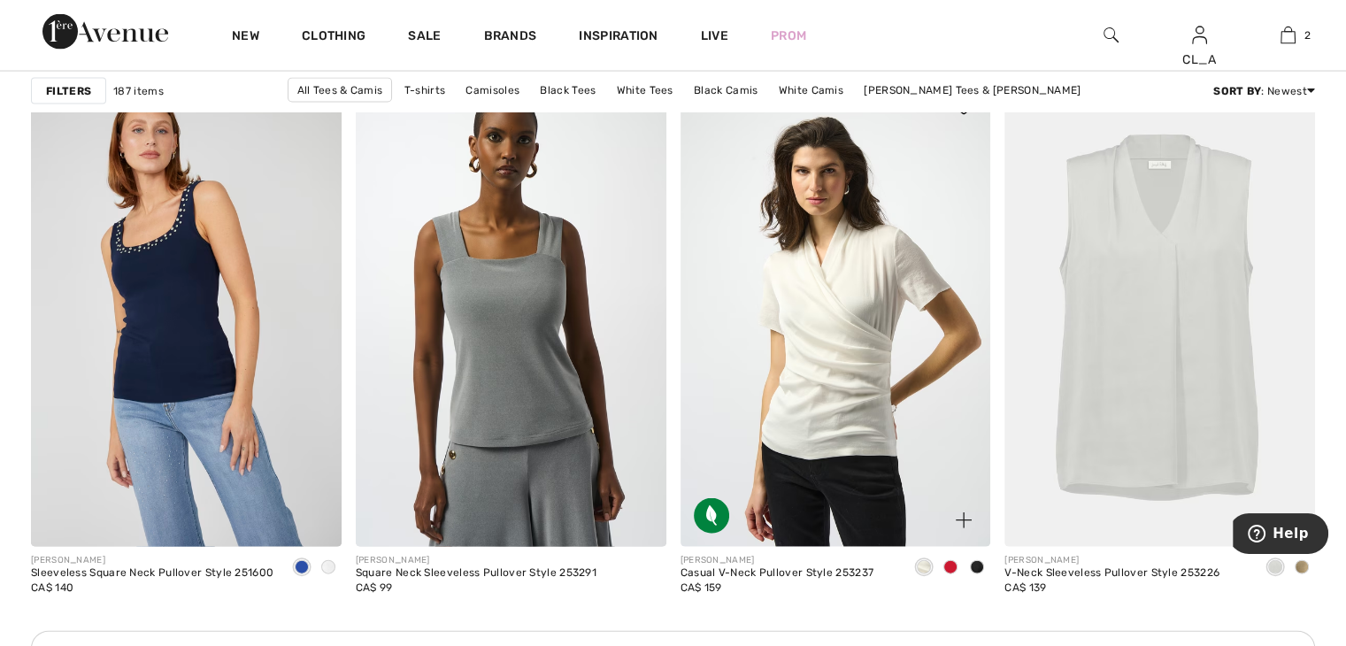
click at [794, 298] on img at bounding box center [836, 314] width 311 height 466
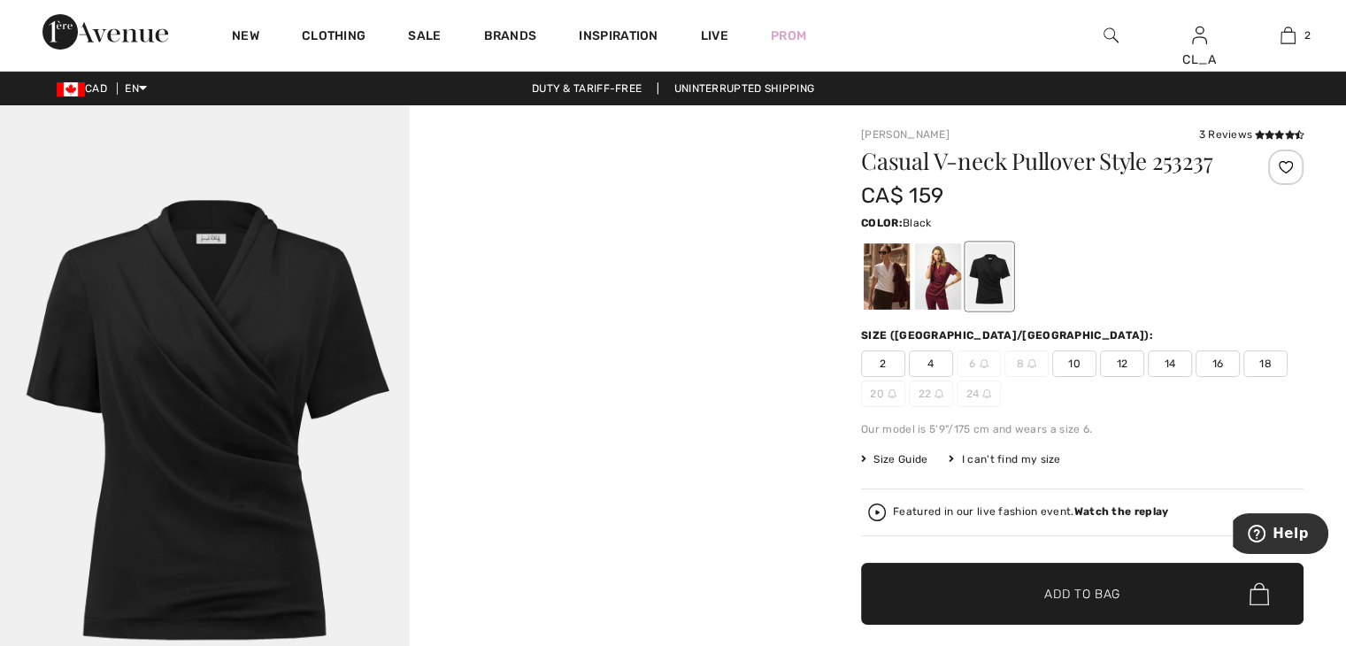
click at [1076, 357] on span "10" at bounding box center [1074, 363] width 44 height 27
click at [992, 596] on span "✔ Added to Bag Add to Bag" at bounding box center [1082, 594] width 443 height 62
click at [887, 289] on div at bounding box center [887, 276] width 46 height 66
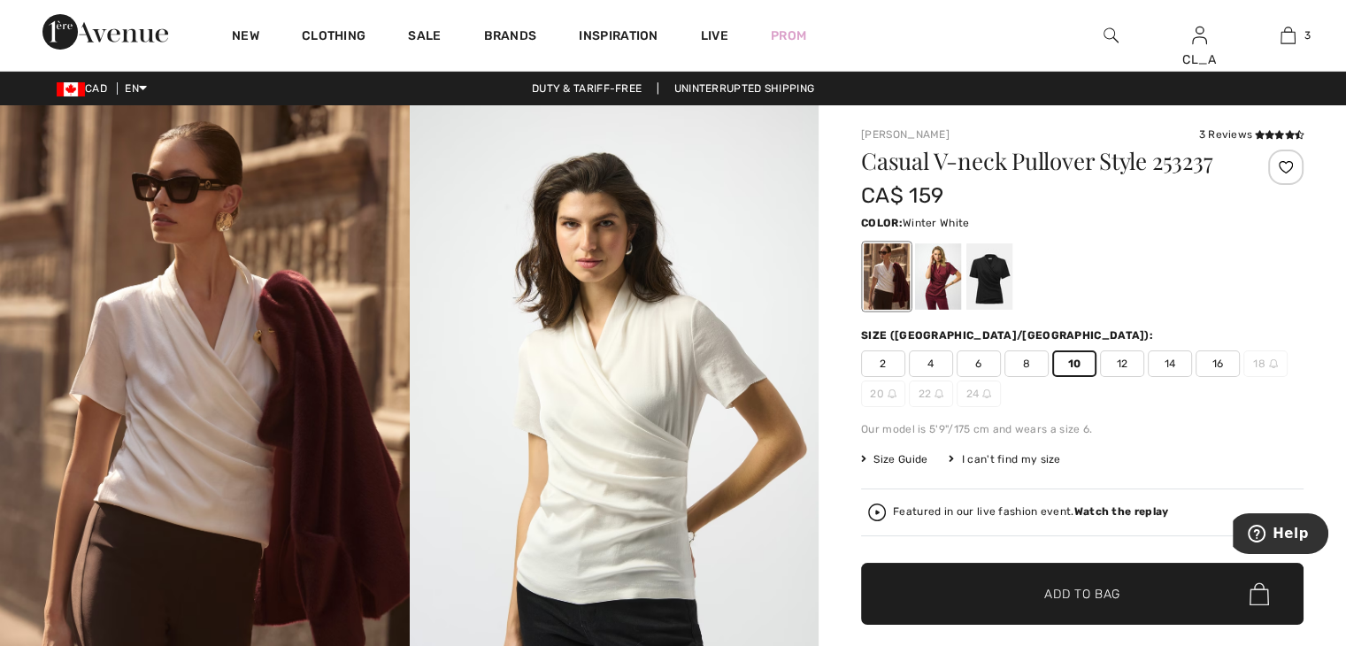
click at [1055, 585] on span "Add to Bag" at bounding box center [1082, 594] width 76 height 19
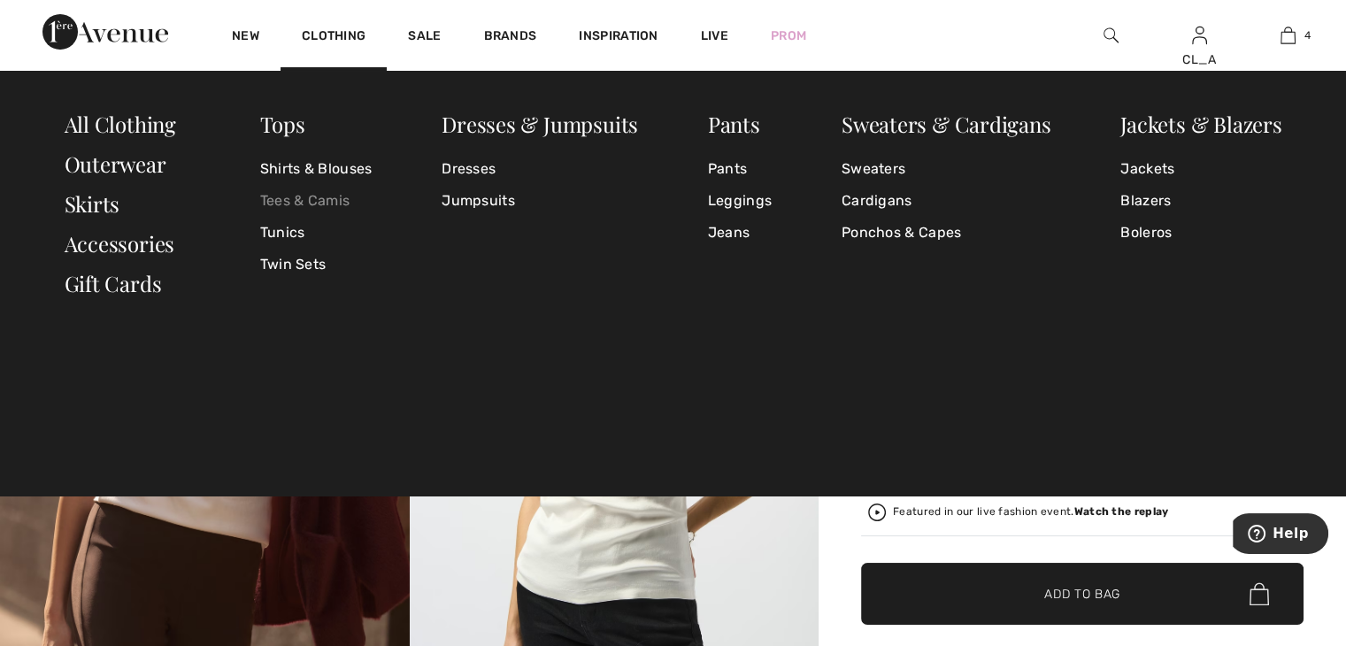
click at [312, 196] on link "Tees & Camis" at bounding box center [316, 201] width 112 height 32
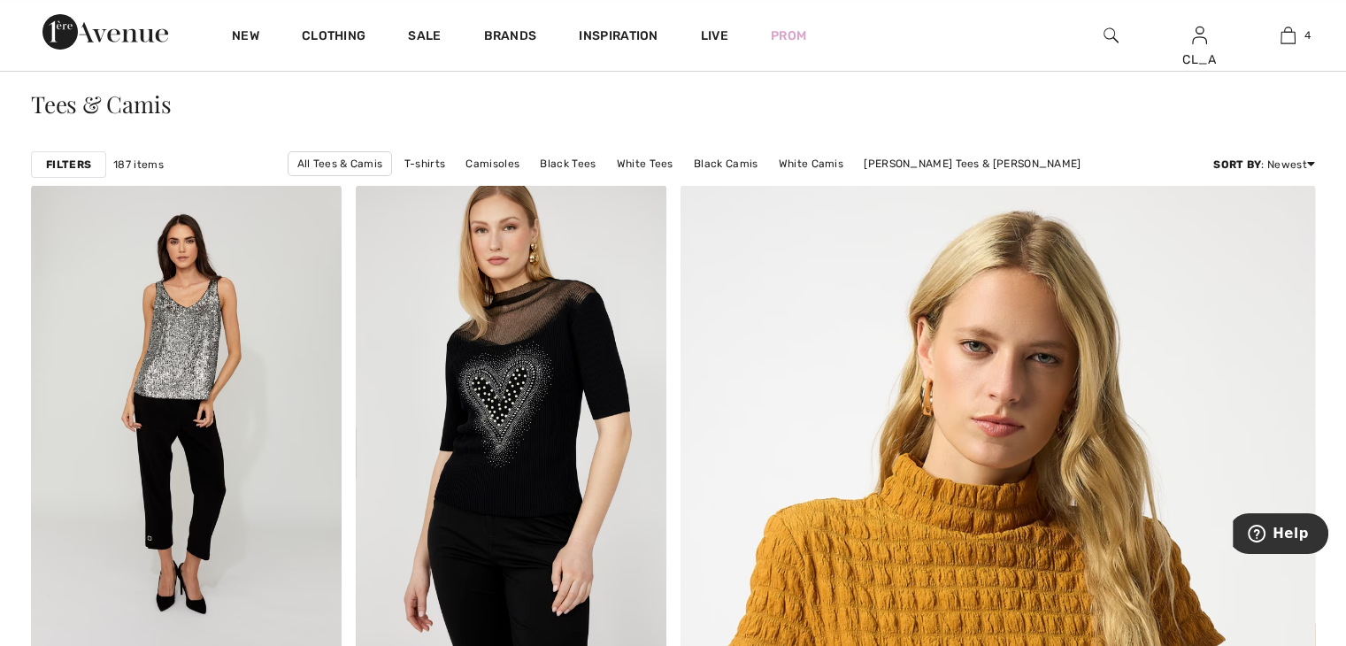
scroll to position [287, 0]
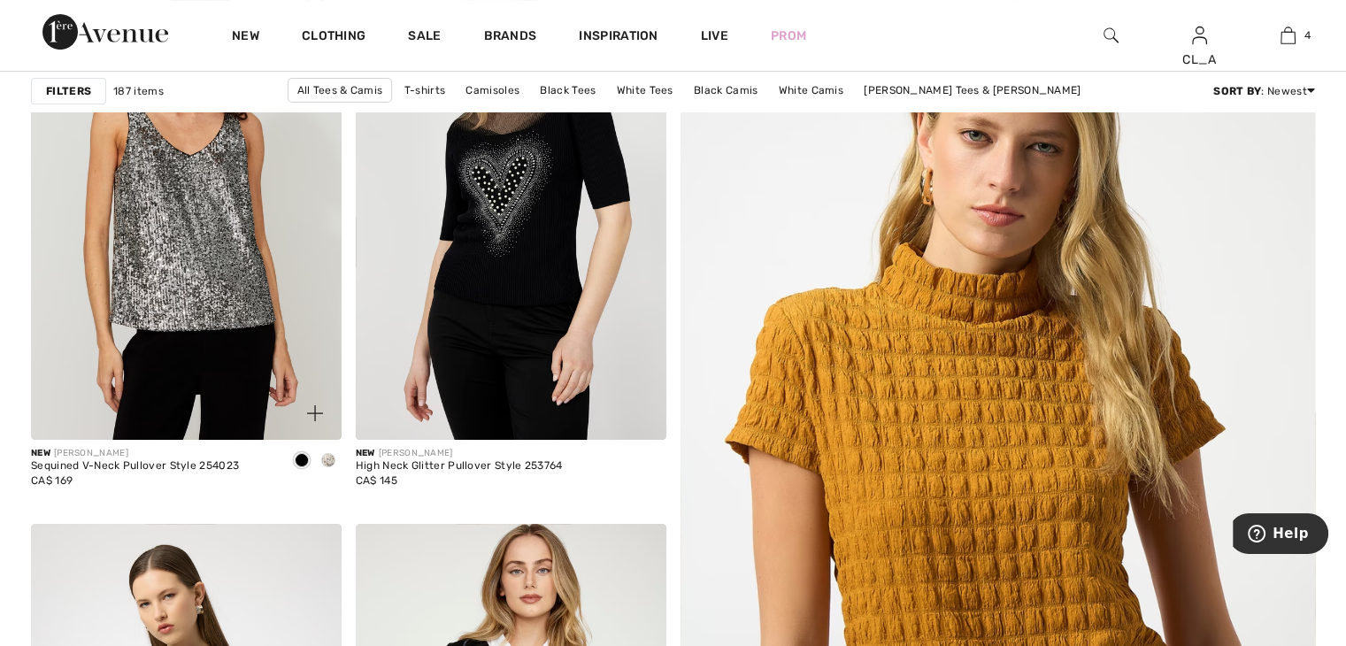
click at [327, 463] on span at bounding box center [328, 460] width 14 height 14
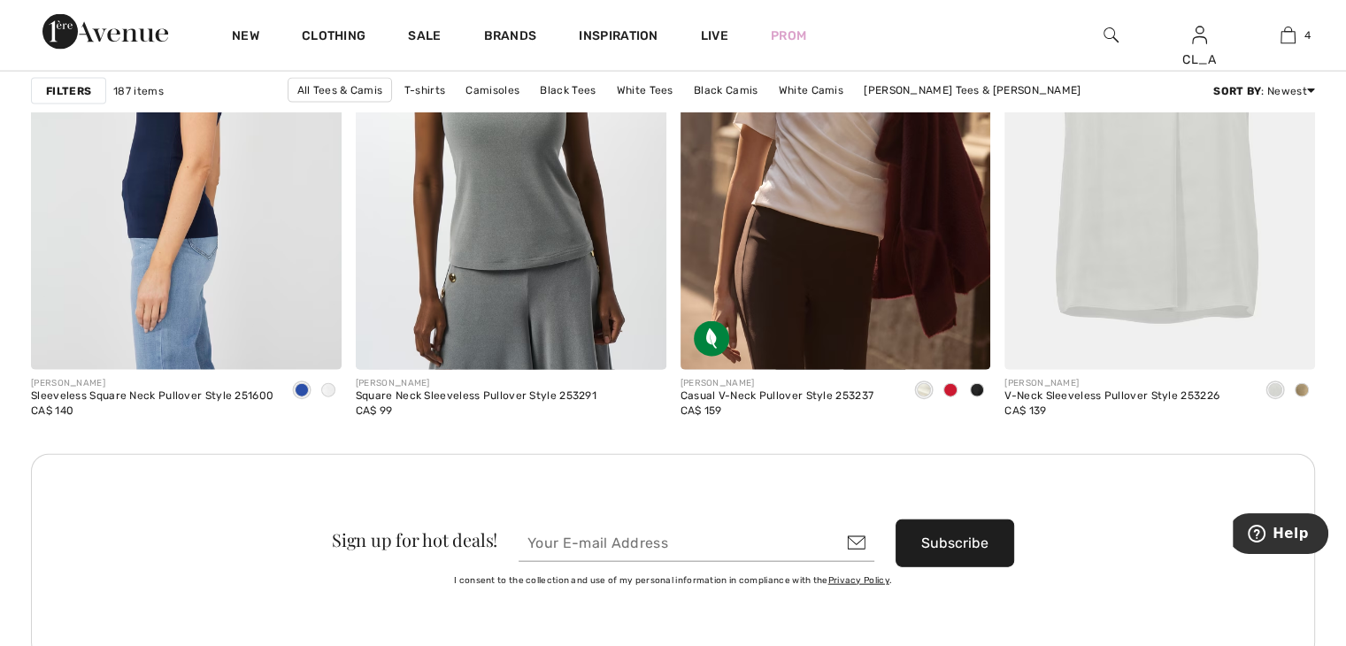
scroll to position [3884, 0]
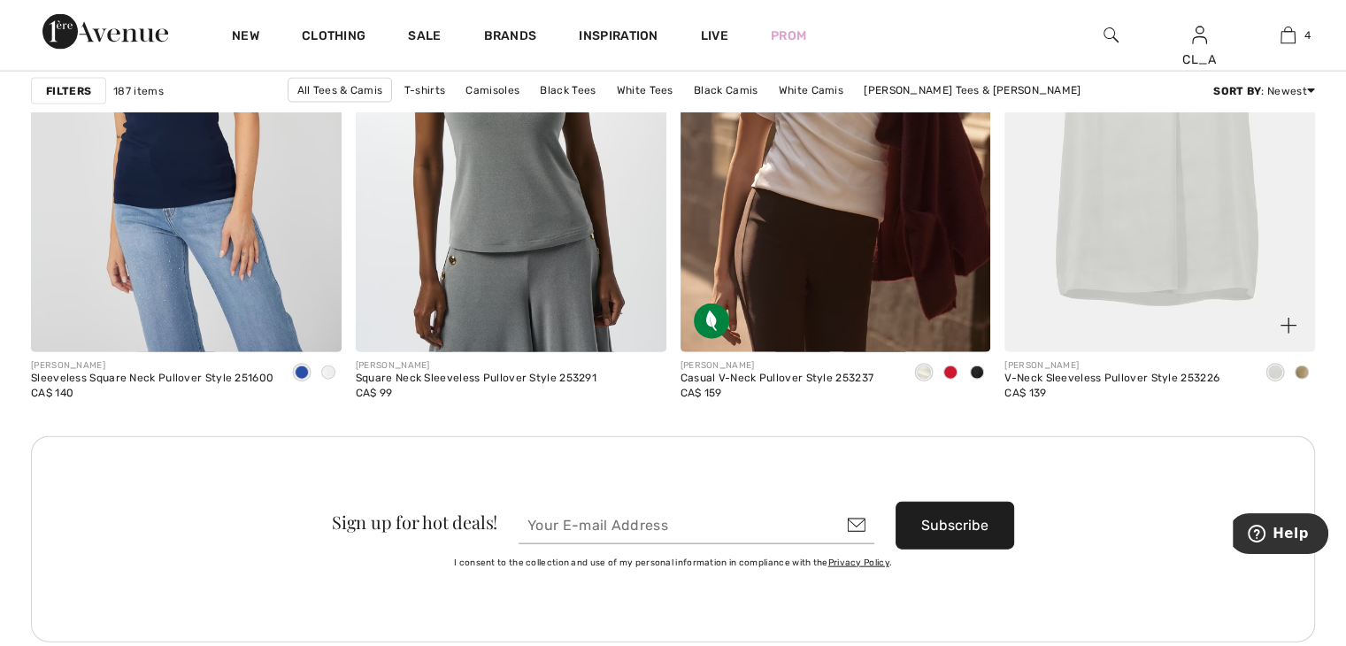
click at [1299, 374] on span at bounding box center [1302, 373] width 14 height 14
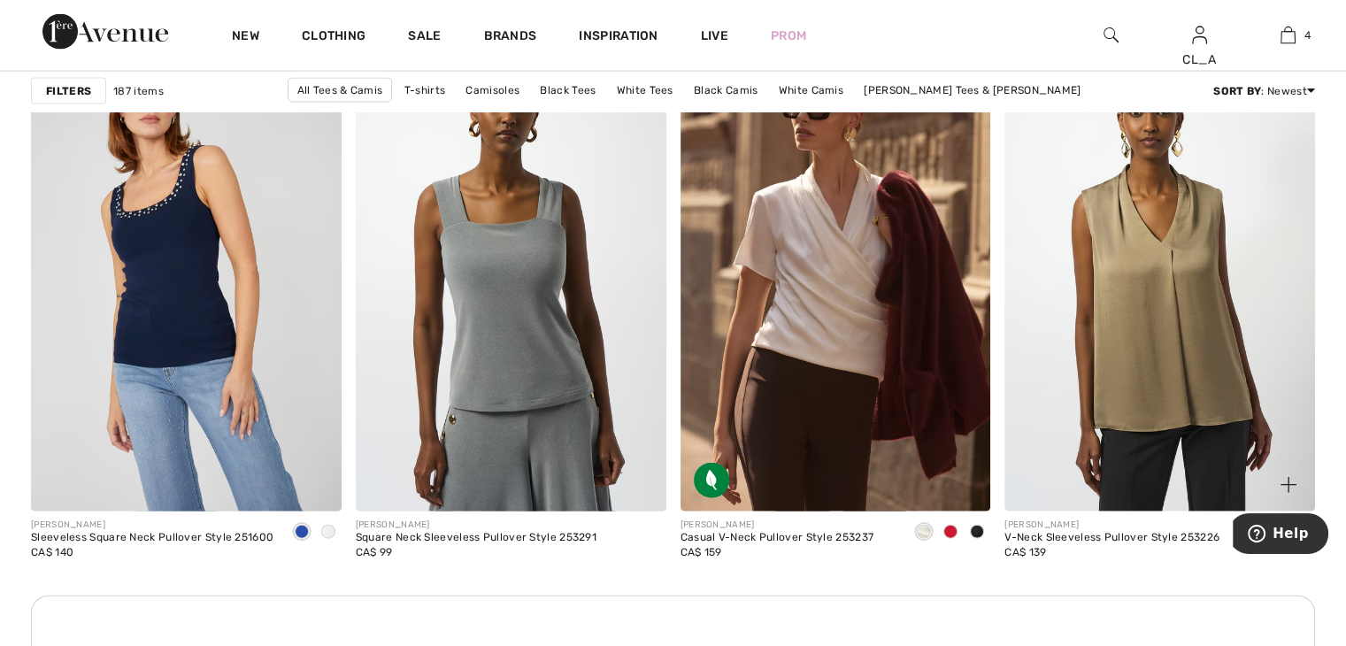
scroll to position [3721, 0]
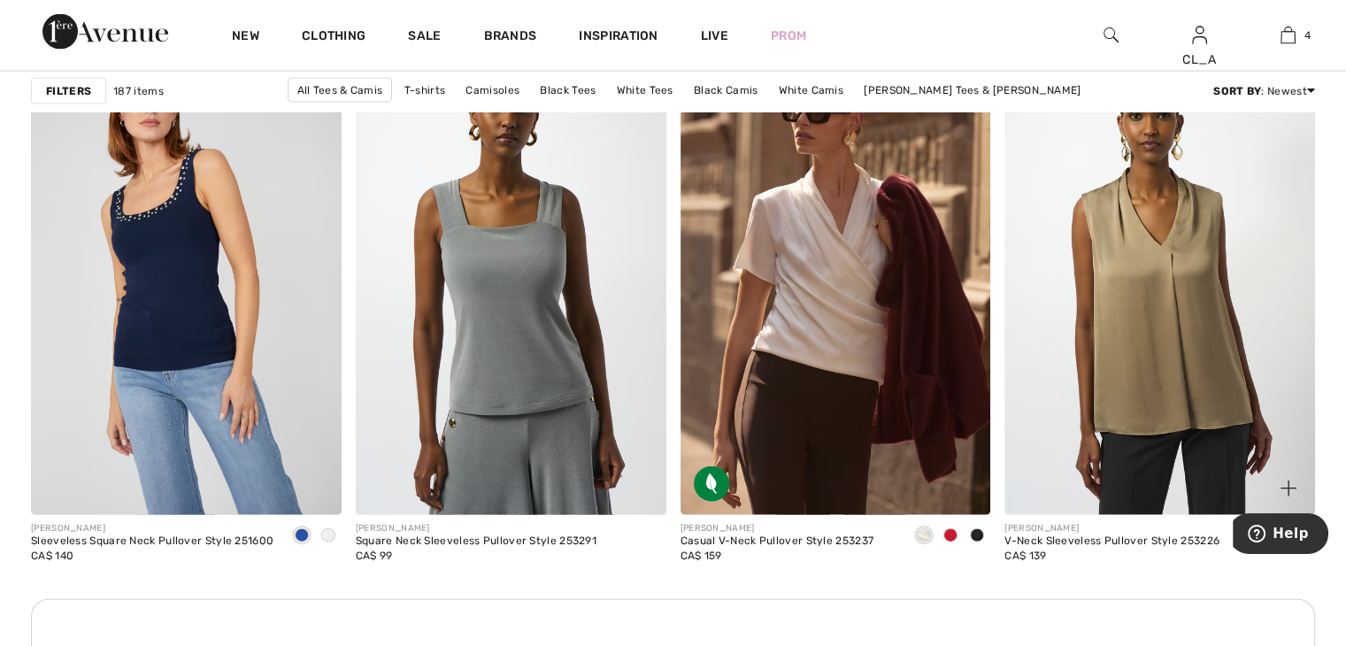
click at [1190, 362] on img at bounding box center [1160, 283] width 311 height 466
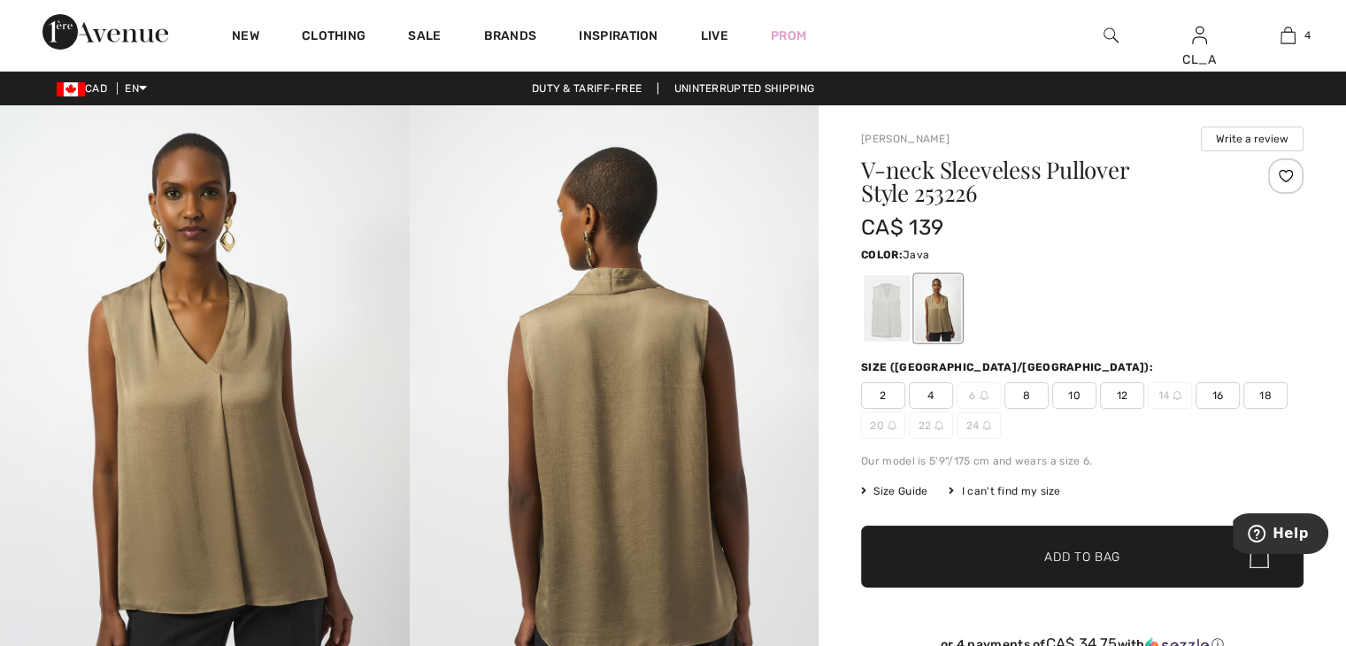
click at [1072, 397] on span "10" at bounding box center [1074, 395] width 44 height 27
click at [1033, 553] on span "✔ Added to Bag" at bounding box center [1056, 557] width 108 height 19
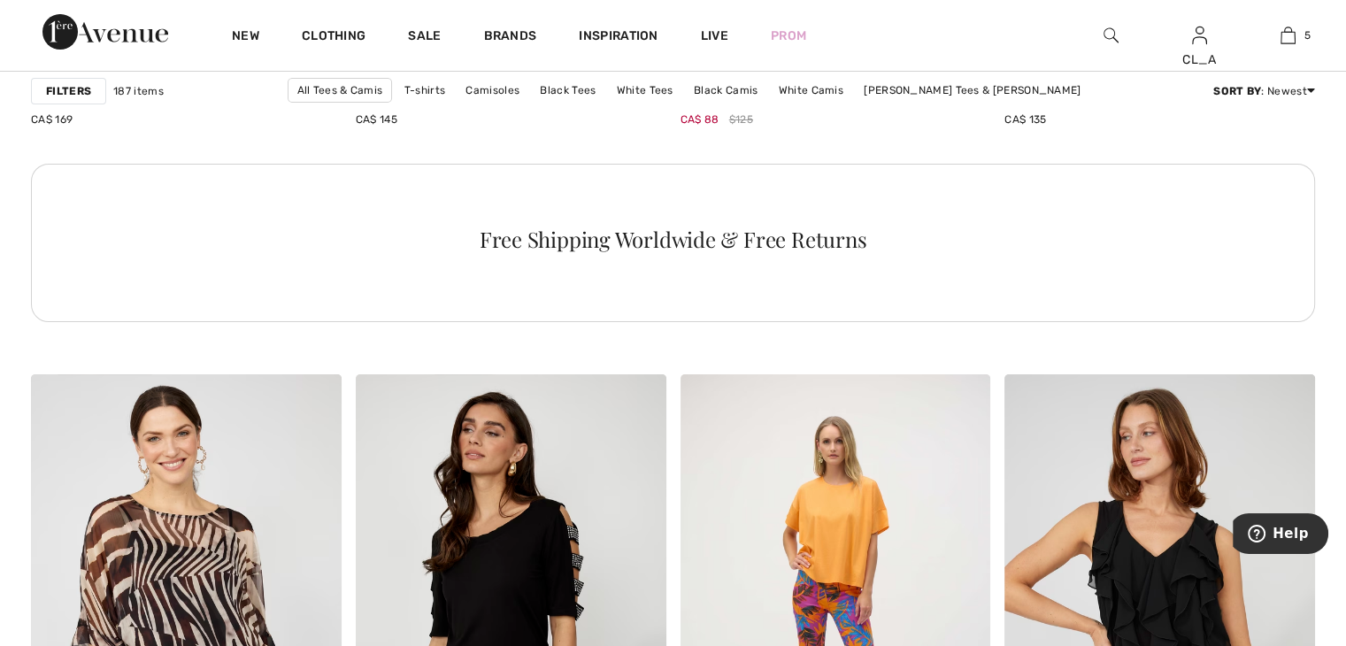
scroll to position [6627, 0]
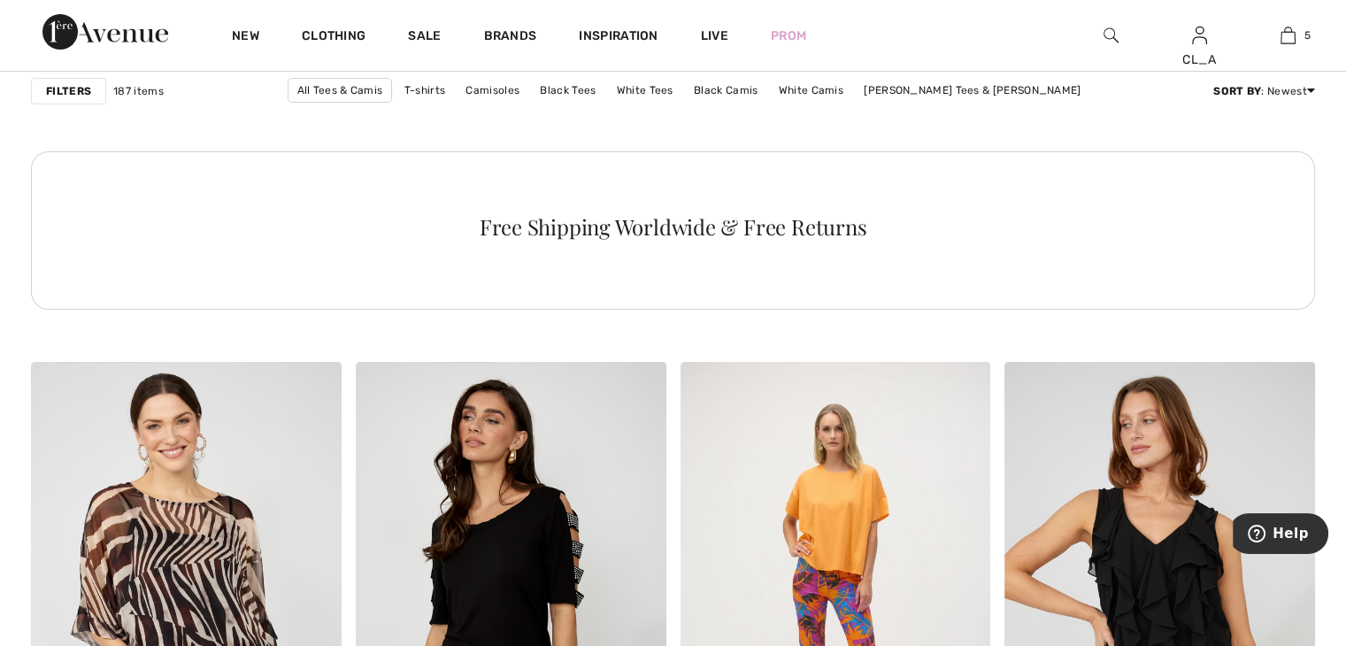
click at [347, 281] on div "Free Shipping Worldwide & Free Returns" at bounding box center [673, 230] width 1284 height 158
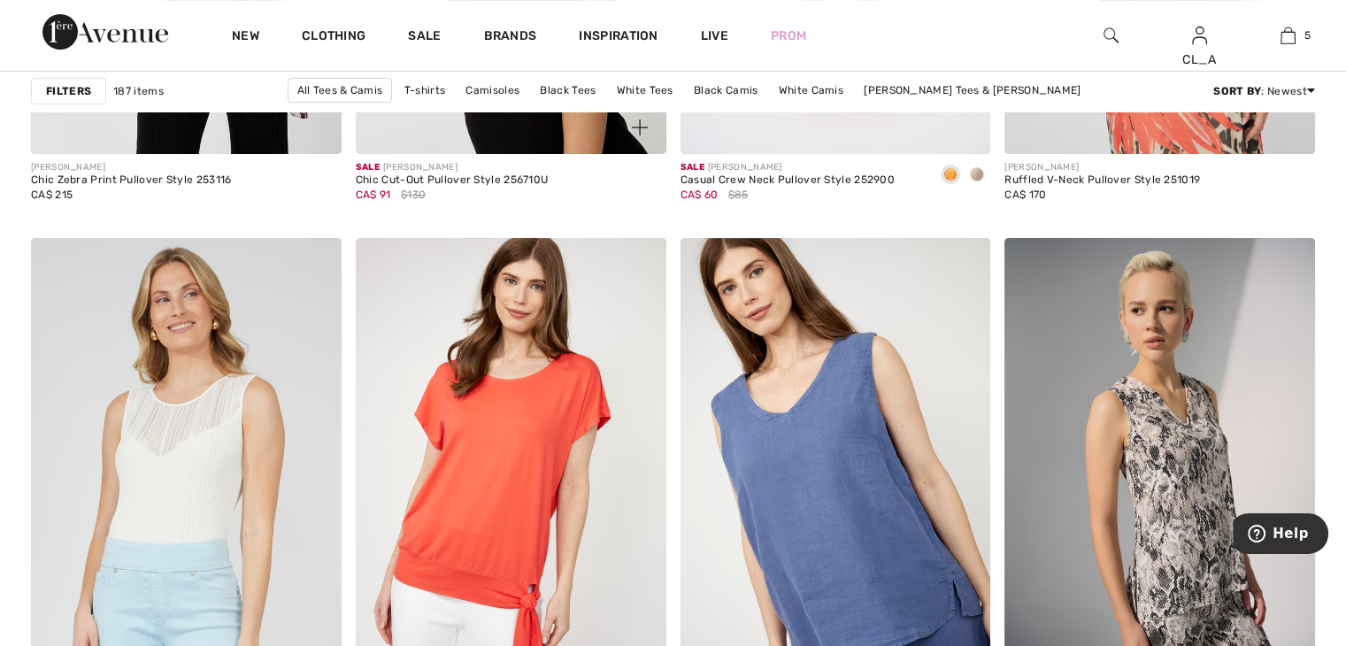
scroll to position [7304, 0]
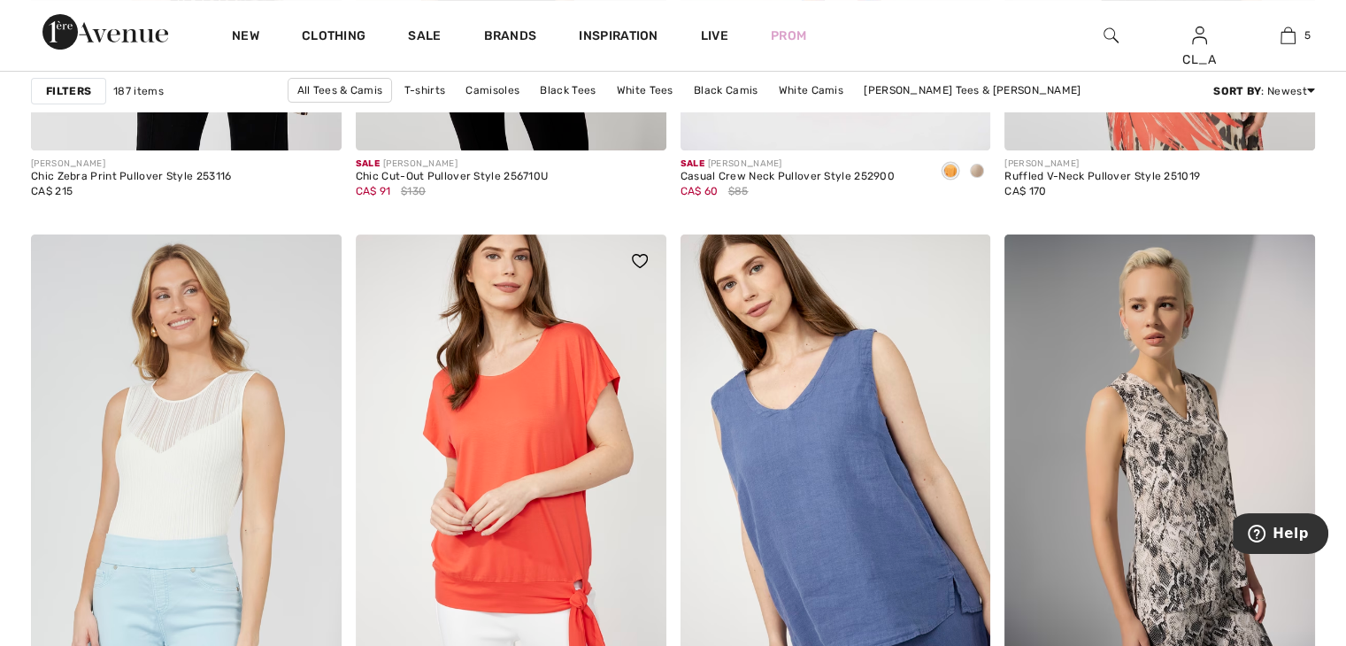
drag, startPoint x: 360, startPoint y: 251, endPoint x: 662, endPoint y: 340, distance: 314.5
click at [662, 340] on img at bounding box center [511, 468] width 311 height 466
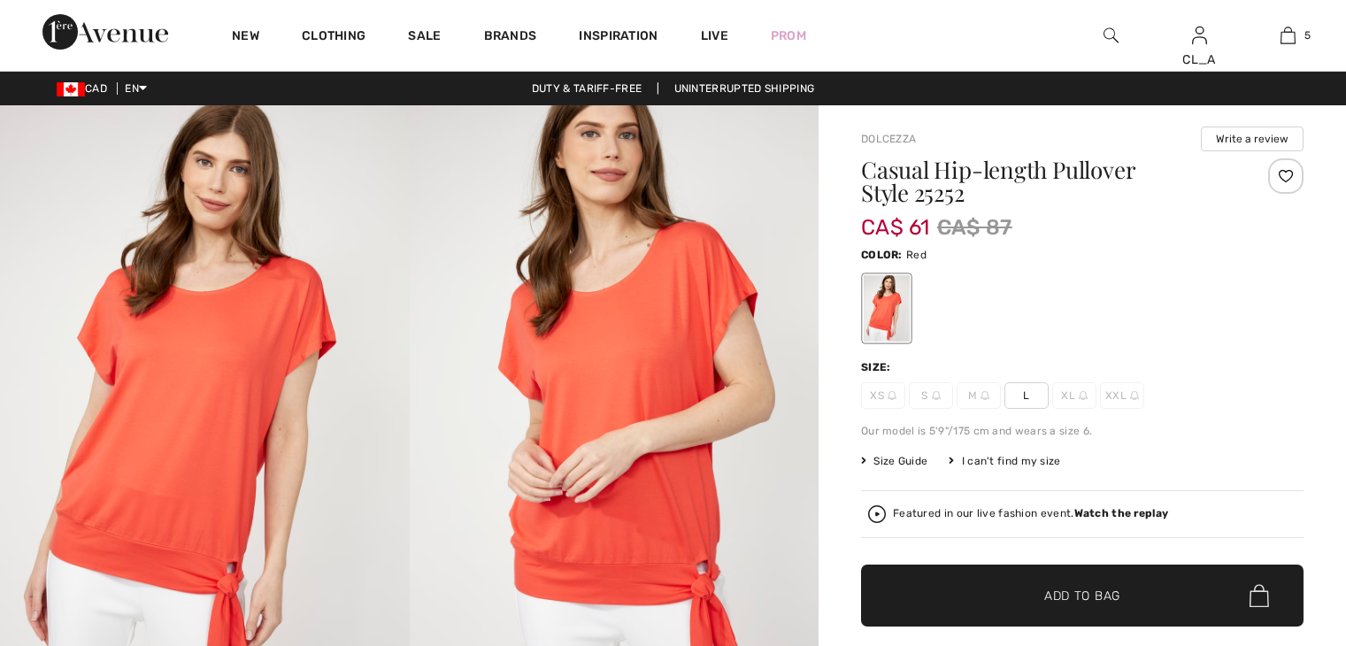
checkbox input "true"
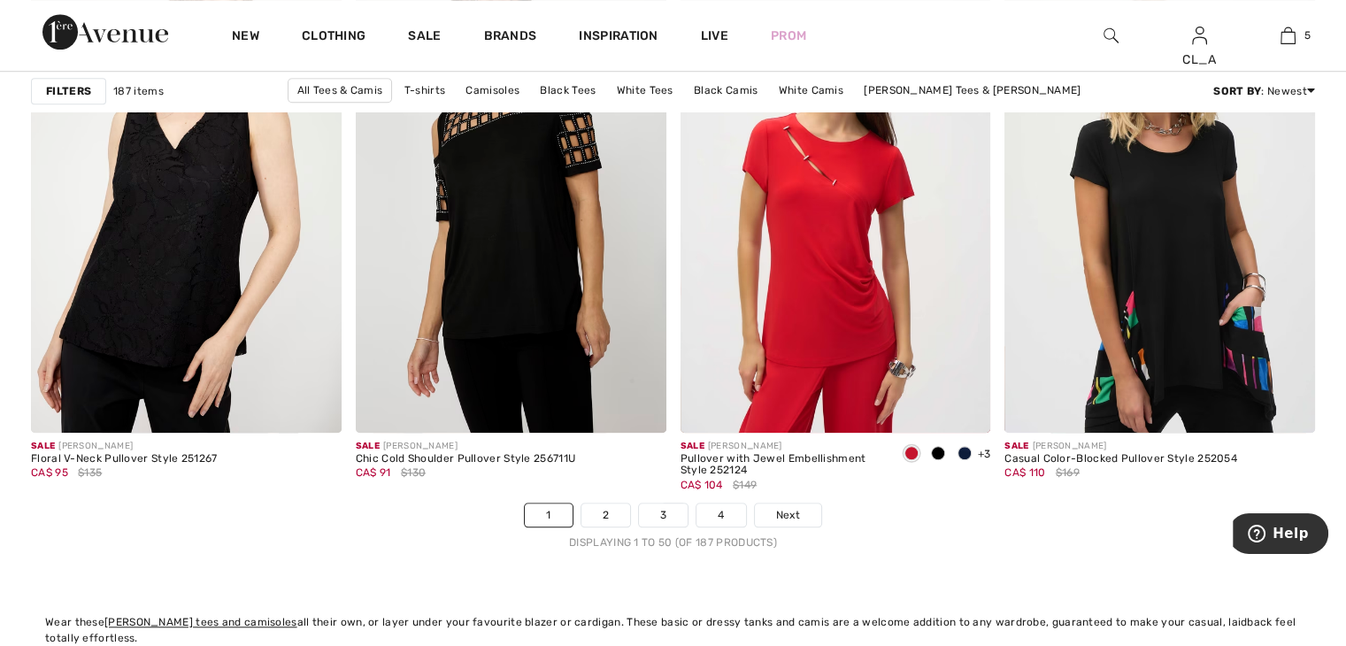
scroll to position [8123, 0]
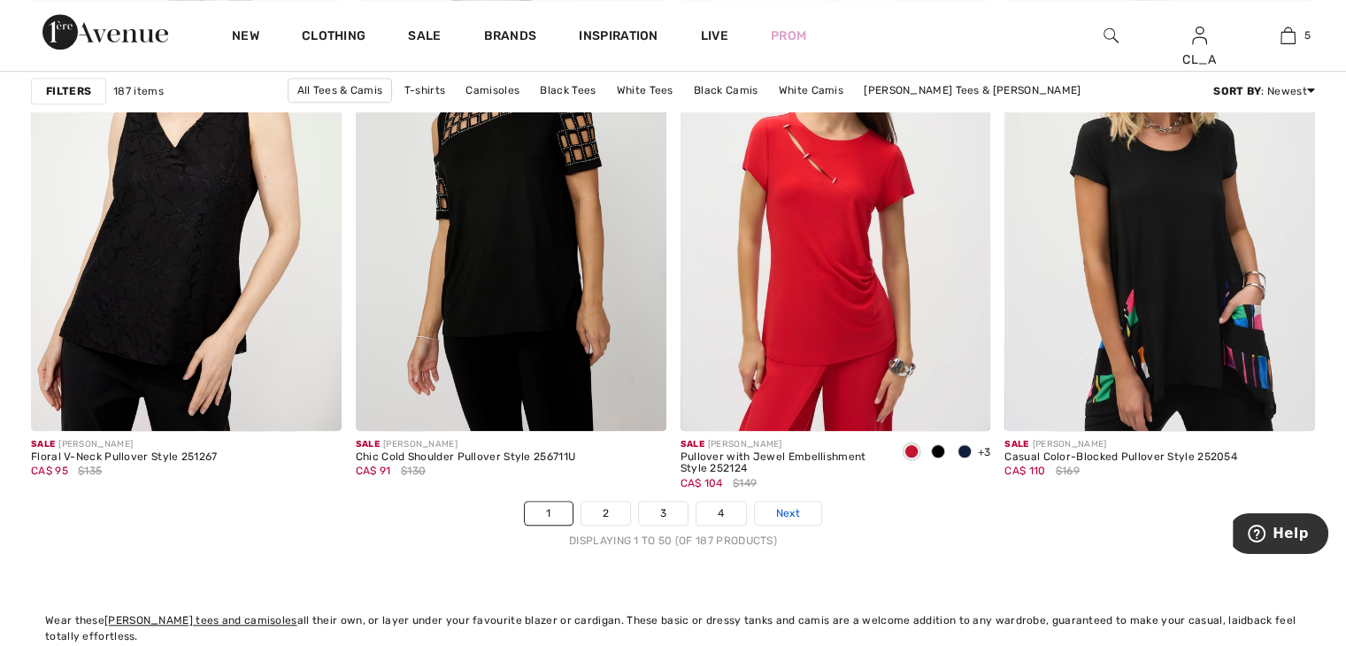
click at [782, 514] on span "Next" at bounding box center [788, 513] width 24 height 16
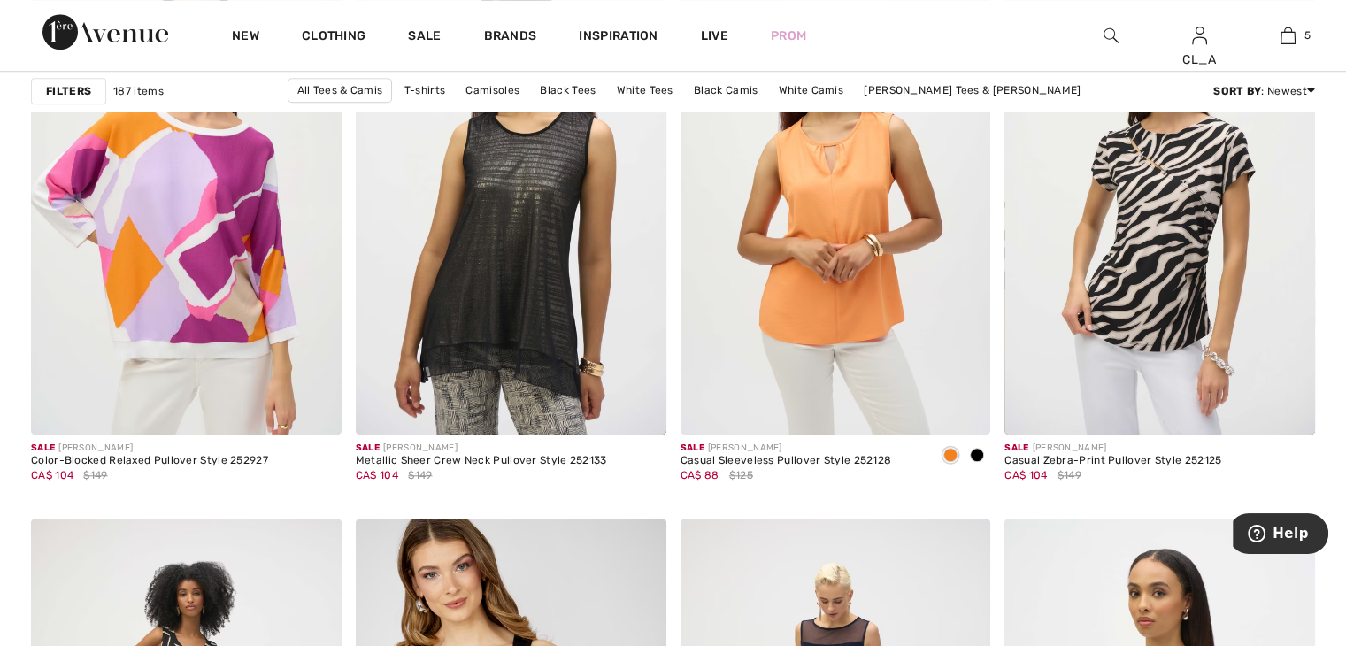
scroll to position [1398, 0]
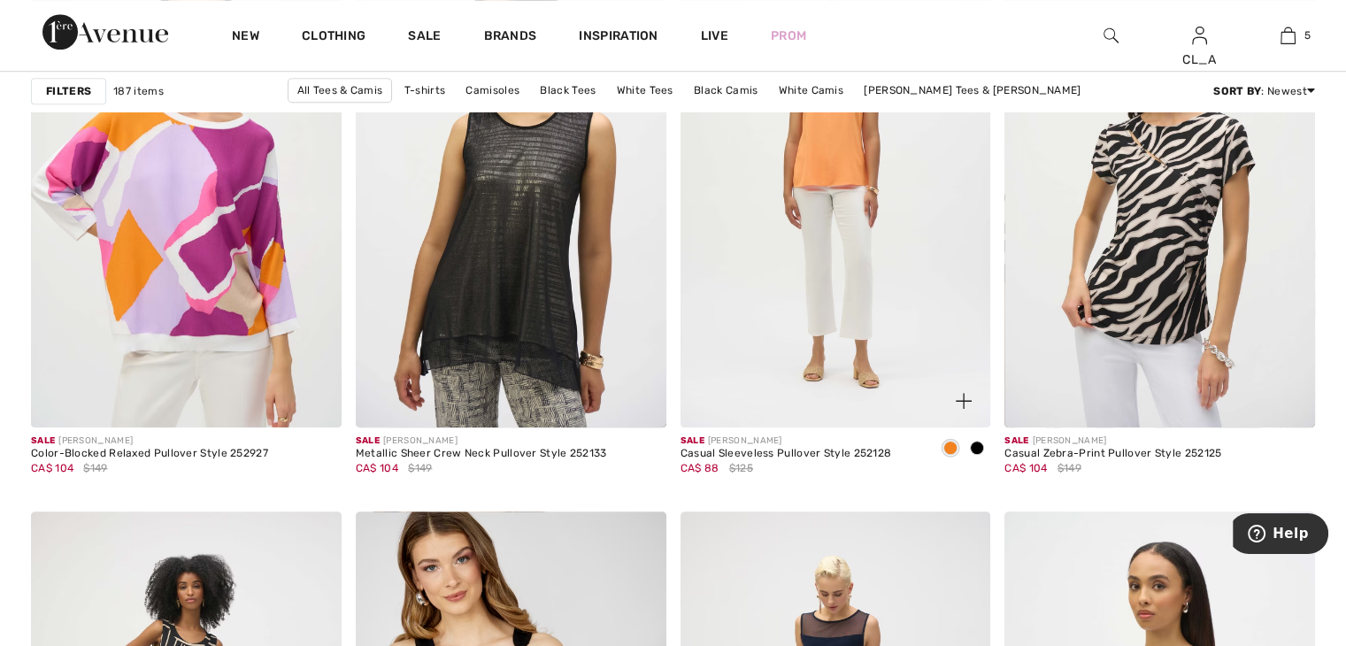
drag, startPoint x: 799, startPoint y: 478, endPoint x: 683, endPoint y: 449, distance: 119.6
click at [683, 449] on div "Casual Sleeveless Pullover Style 252128" at bounding box center [787, 454] width 212 height 12
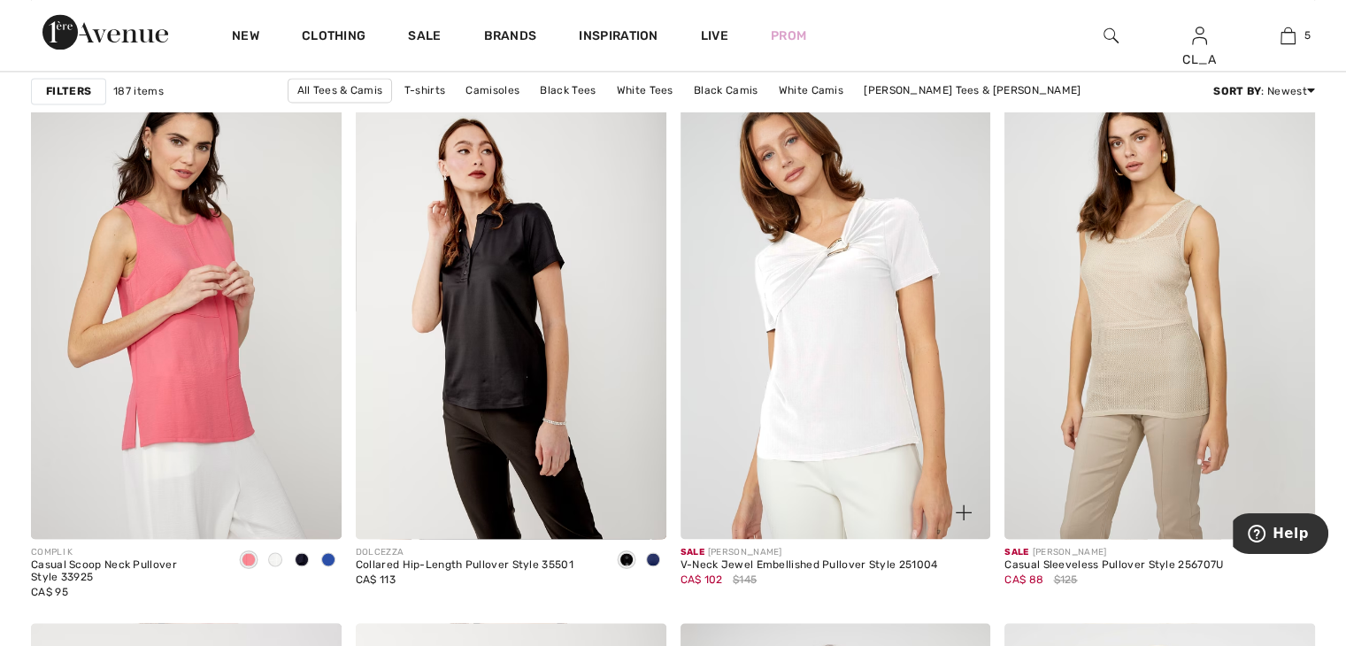
scroll to position [2599, 0]
click at [683, 447] on img at bounding box center [836, 306] width 311 height 466
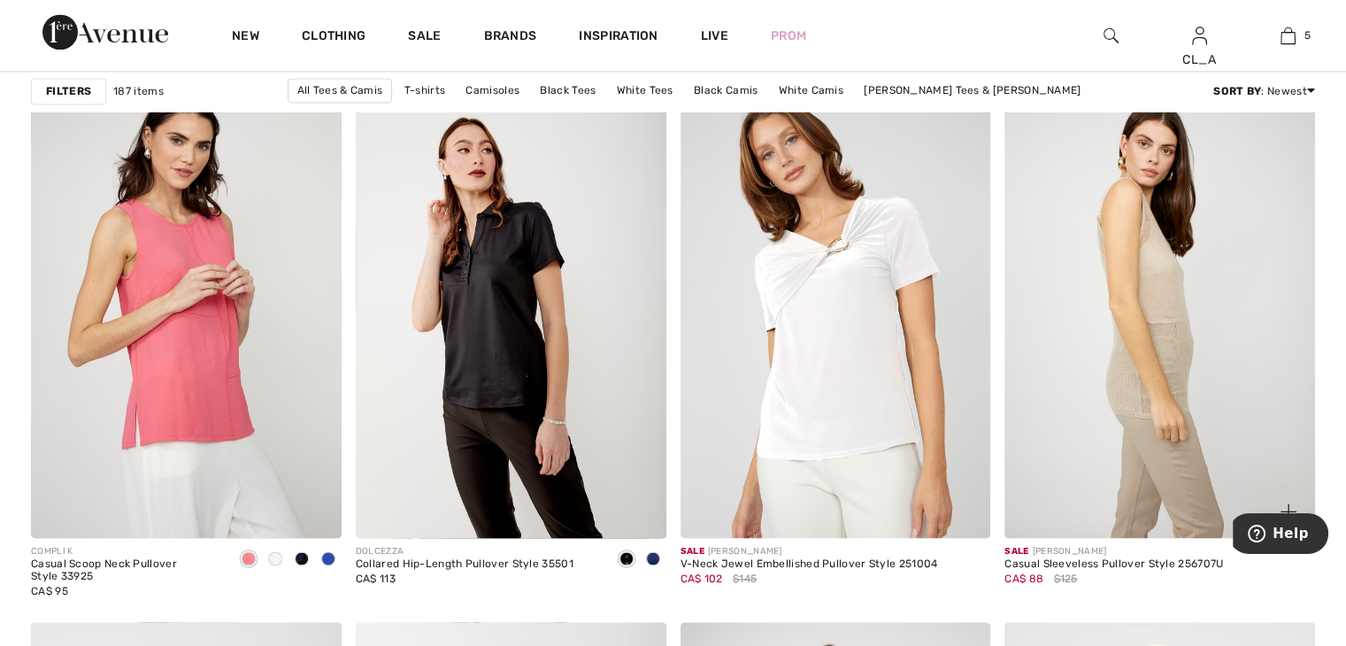
click at [1080, 243] on img at bounding box center [1160, 306] width 311 height 466
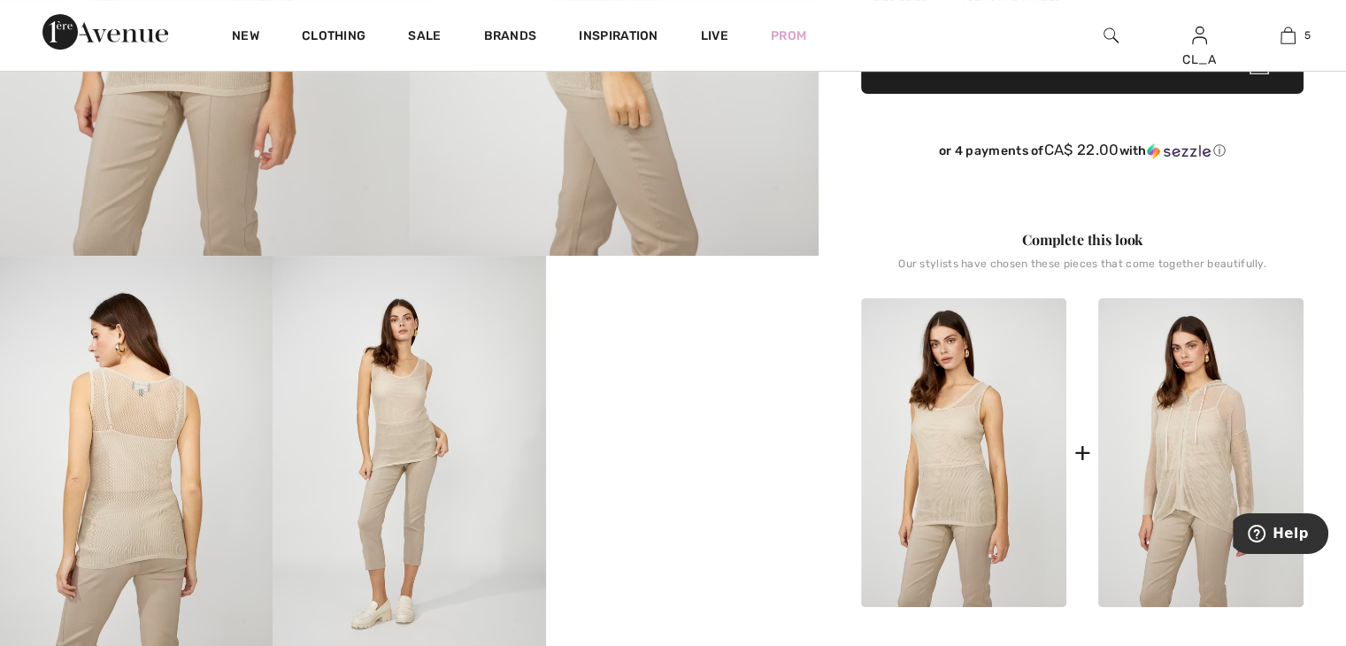
scroll to position [478, 0]
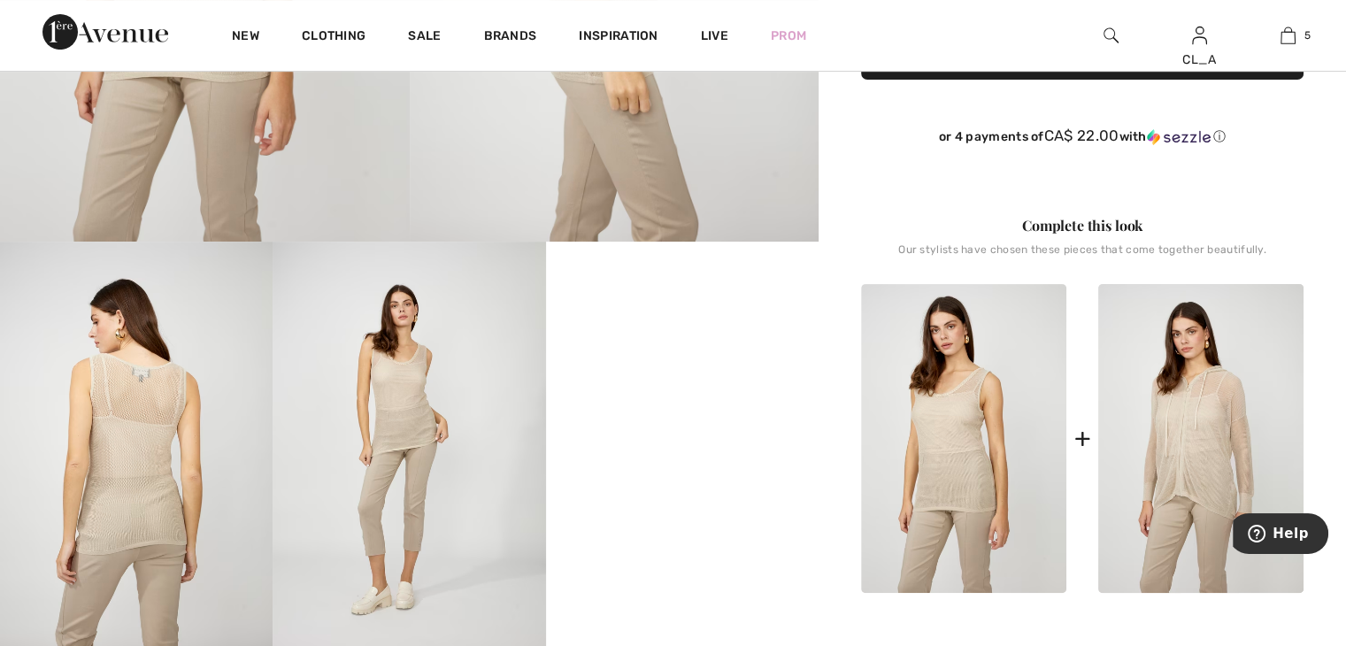
click at [952, 440] on img at bounding box center [963, 438] width 205 height 309
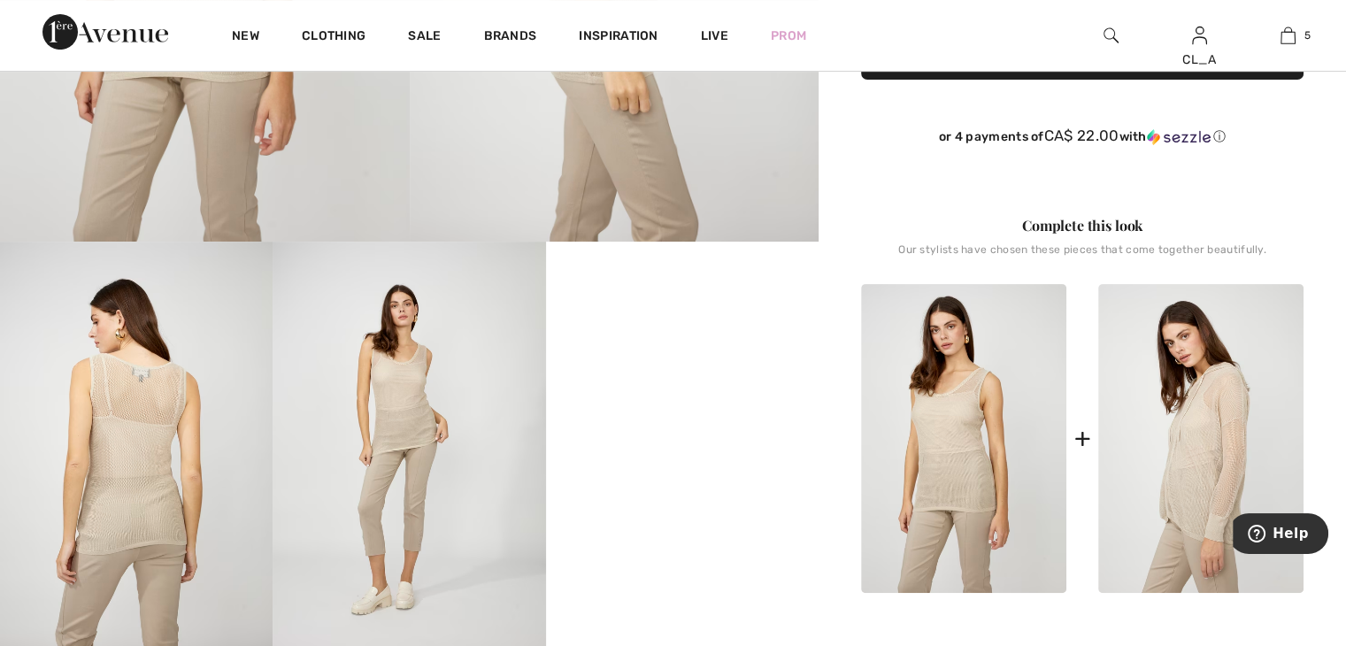
click at [1198, 410] on img at bounding box center [1200, 438] width 205 height 309
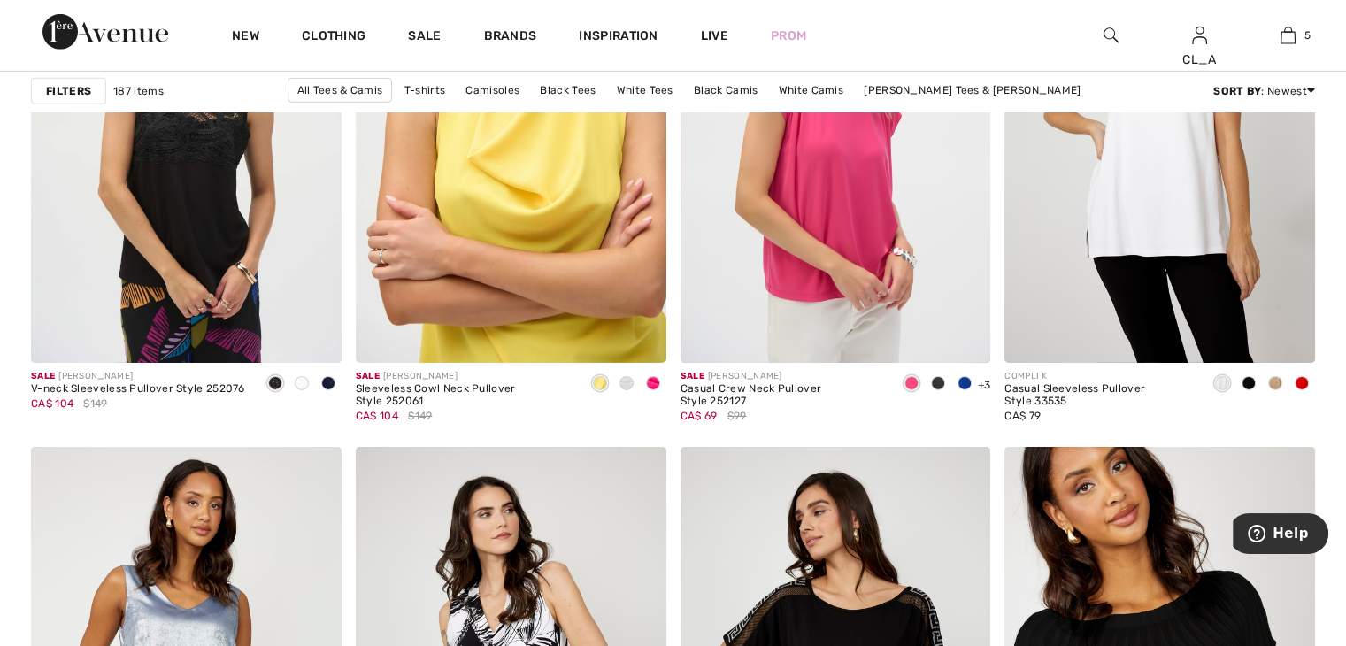
scroll to position [5791, 0]
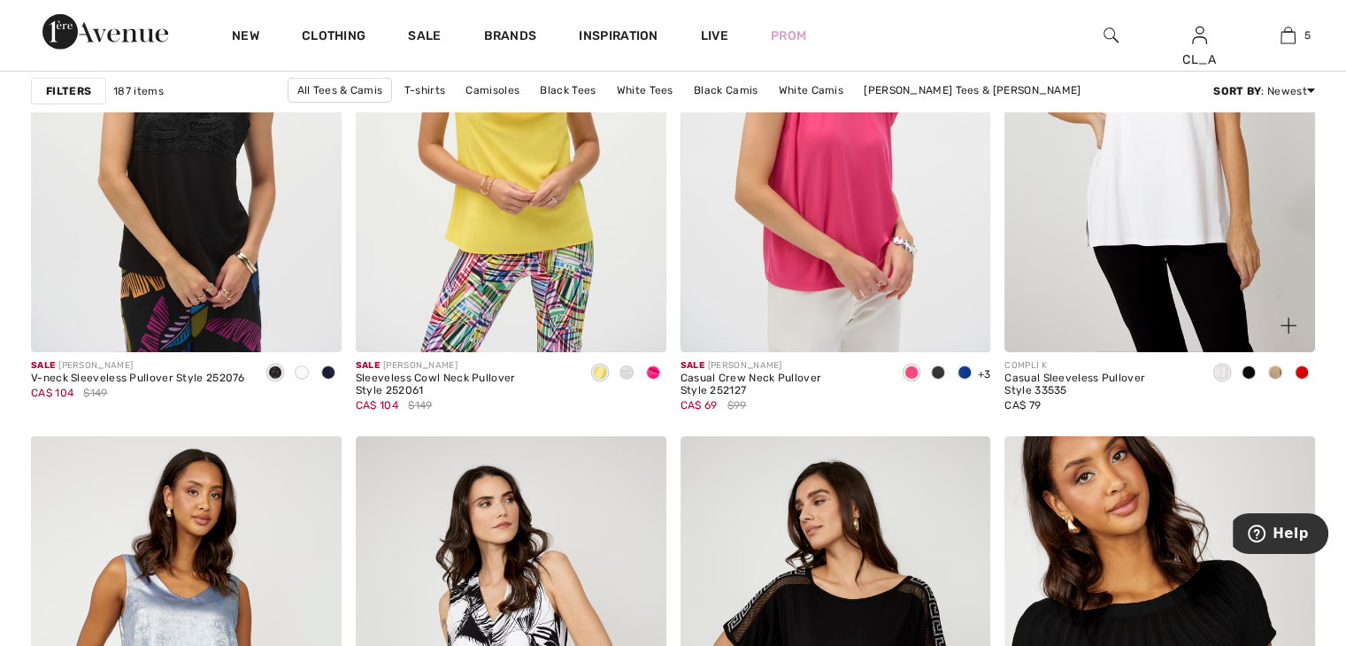
click at [1271, 366] on span at bounding box center [1275, 373] width 14 height 14
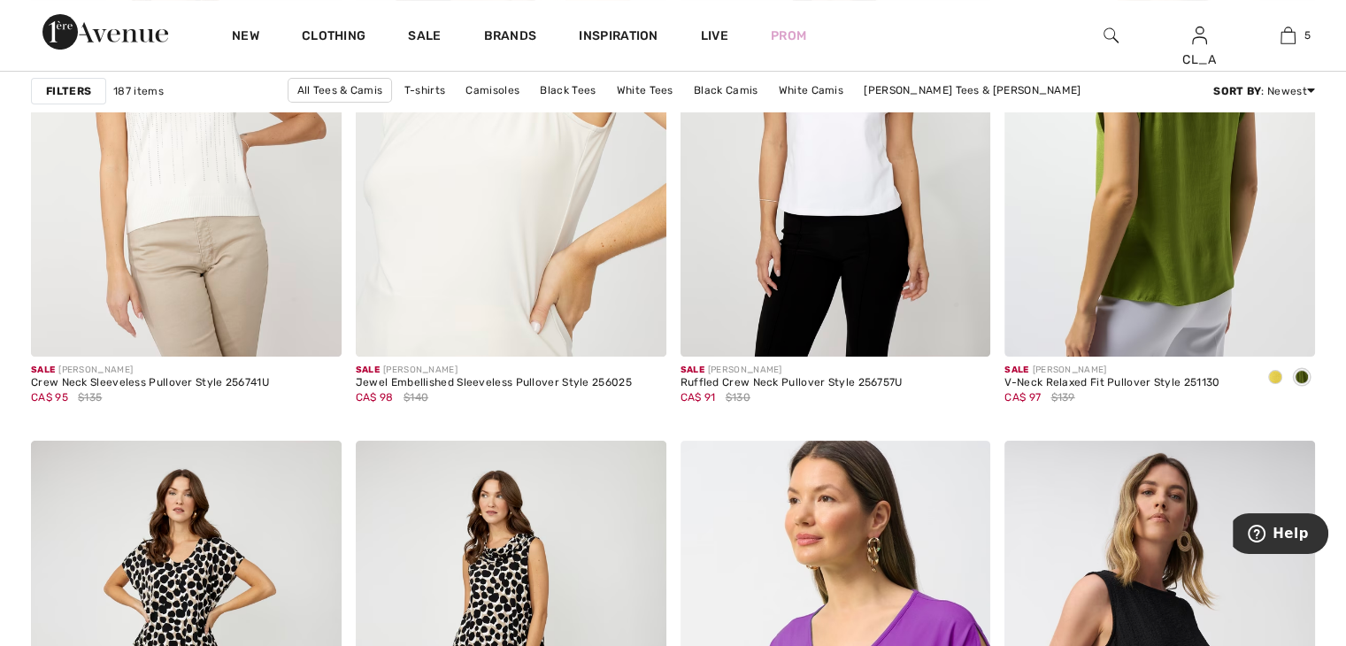
scroll to position [7098, 0]
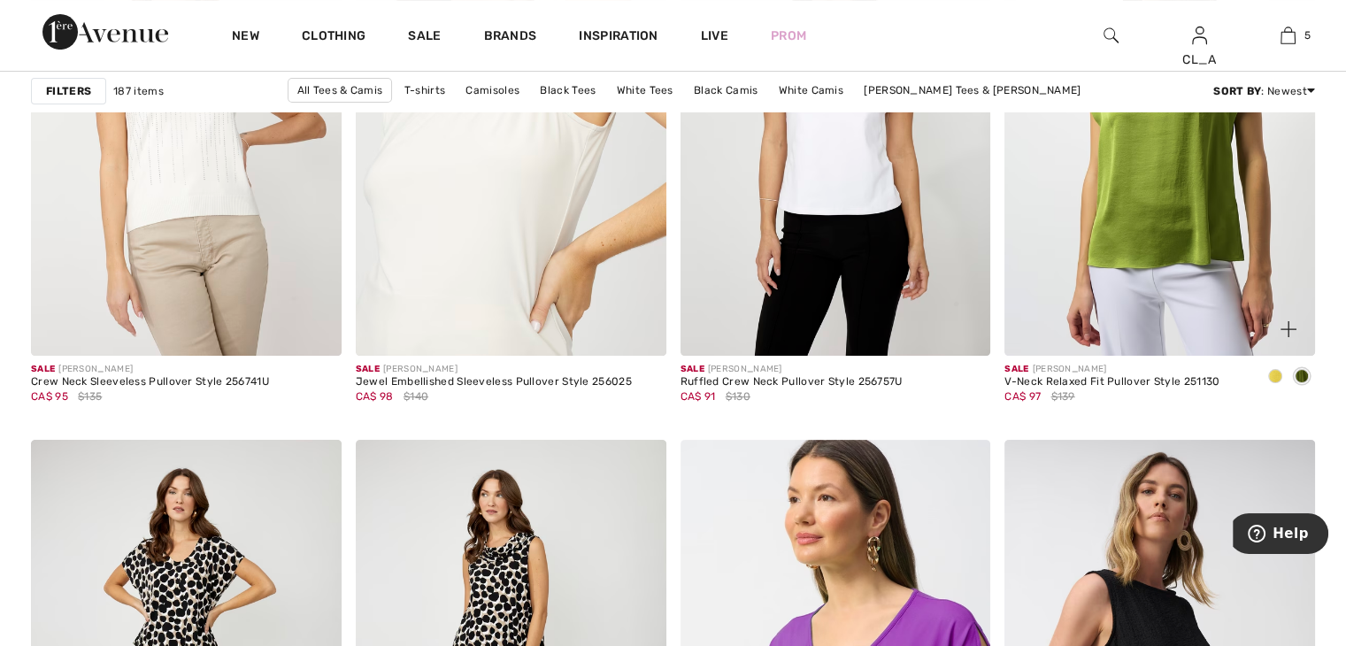
click at [1272, 376] on span at bounding box center [1275, 376] width 14 height 14
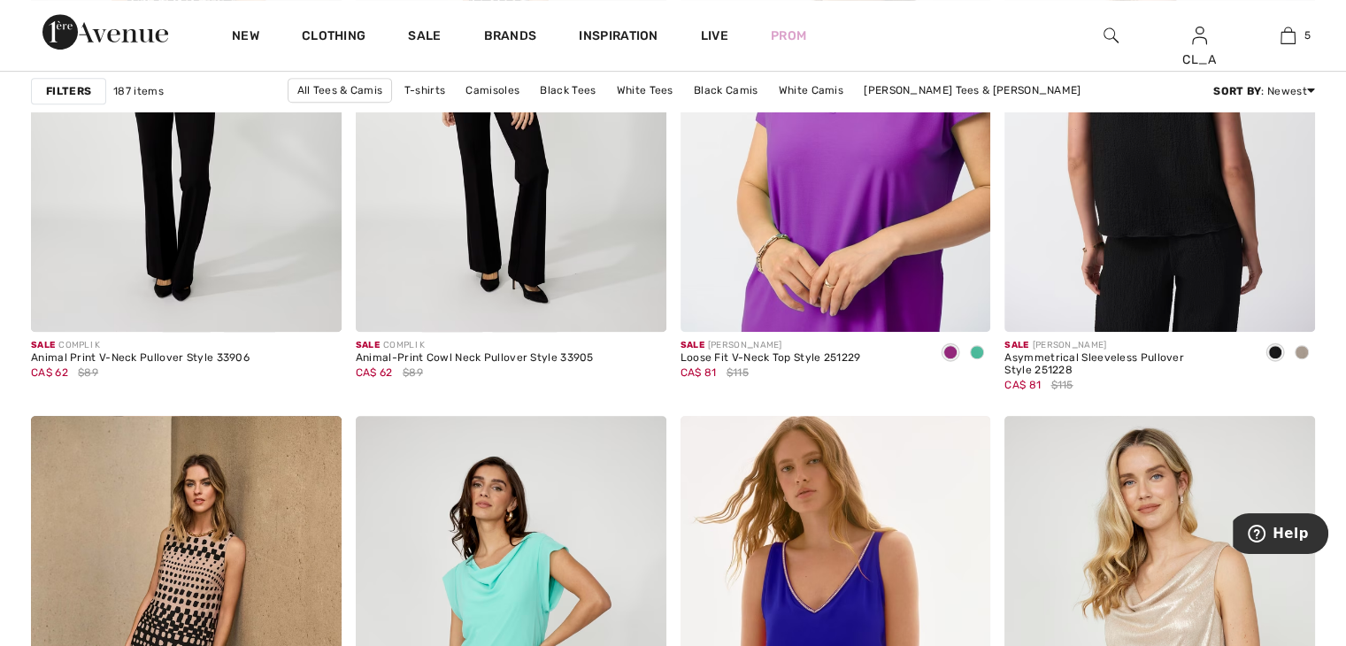
scroll to position [7676, 0]
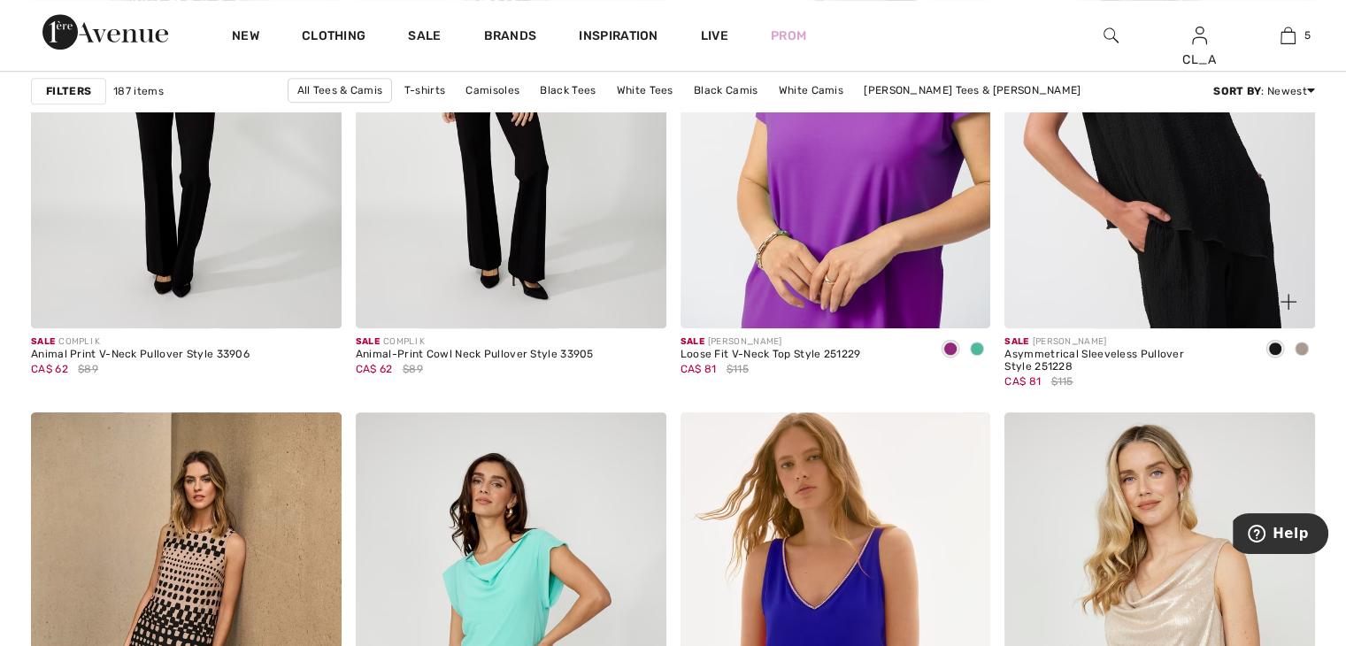
click at [1300, 342] on span at bounding box center [1302, 349] width 14 height 14
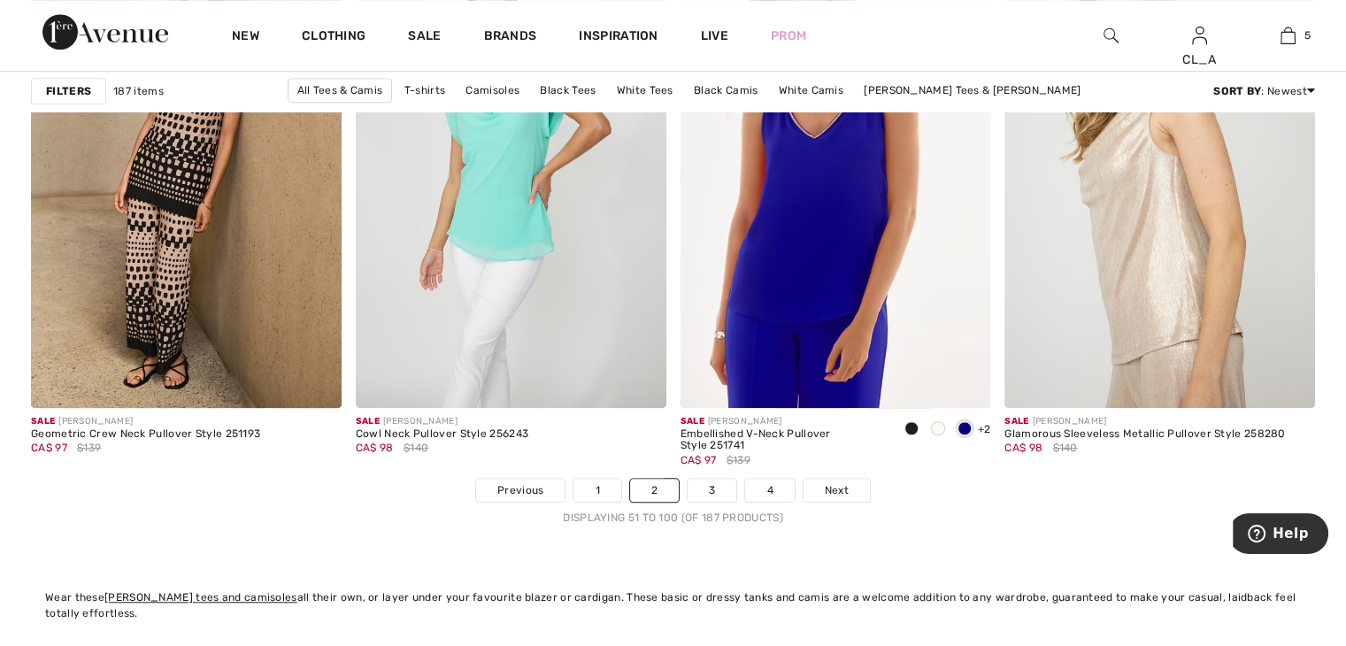
scroll to position [8179, 0]
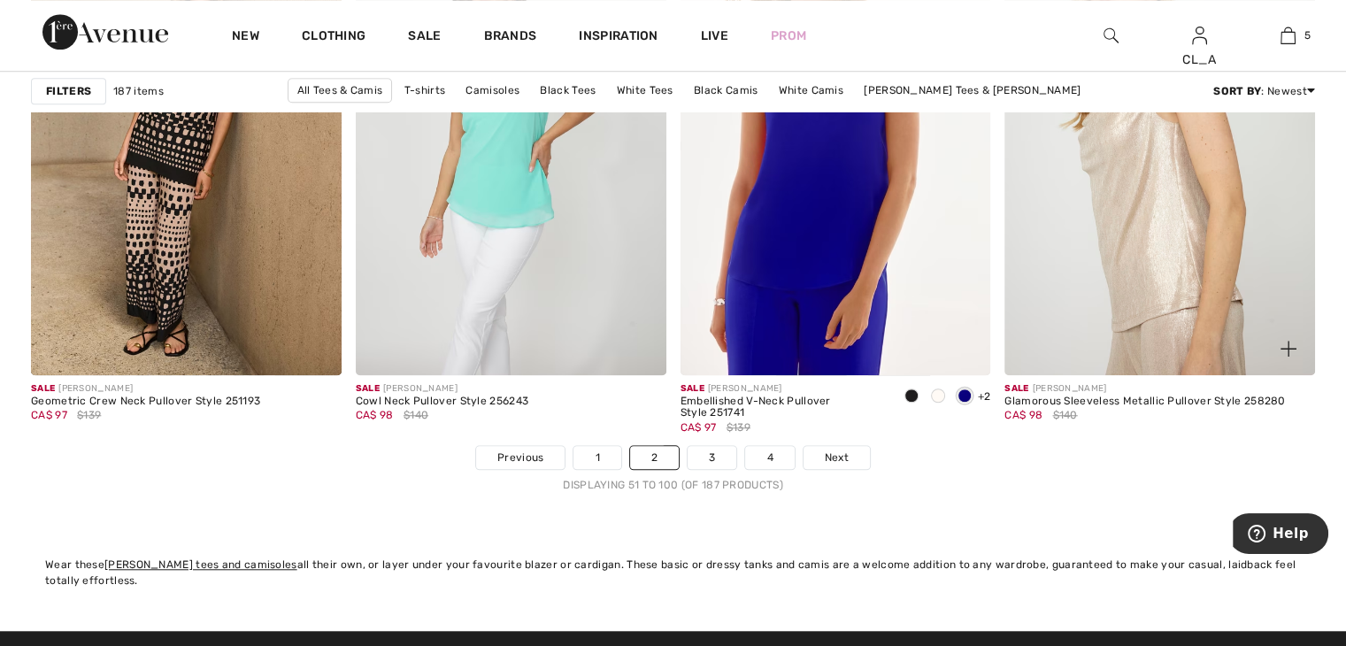
click at [1215, 328] on img at bounding box center [1160, 142] width 311 height 466
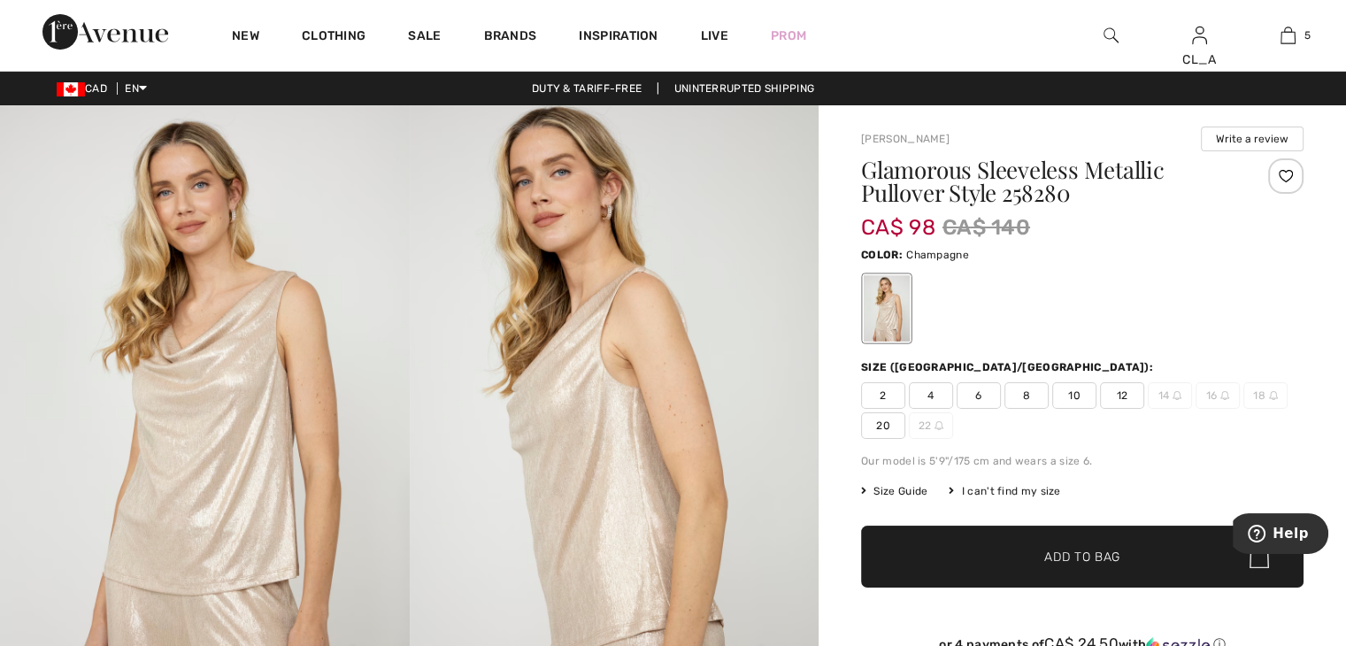
click at [1070, 400] on span "10" at bounding box center [1074, 395] width 44 height 27
click at [1041, 551] on span "✔ Added to Bag" at bounding box center [1056, 557] width 108 height 19
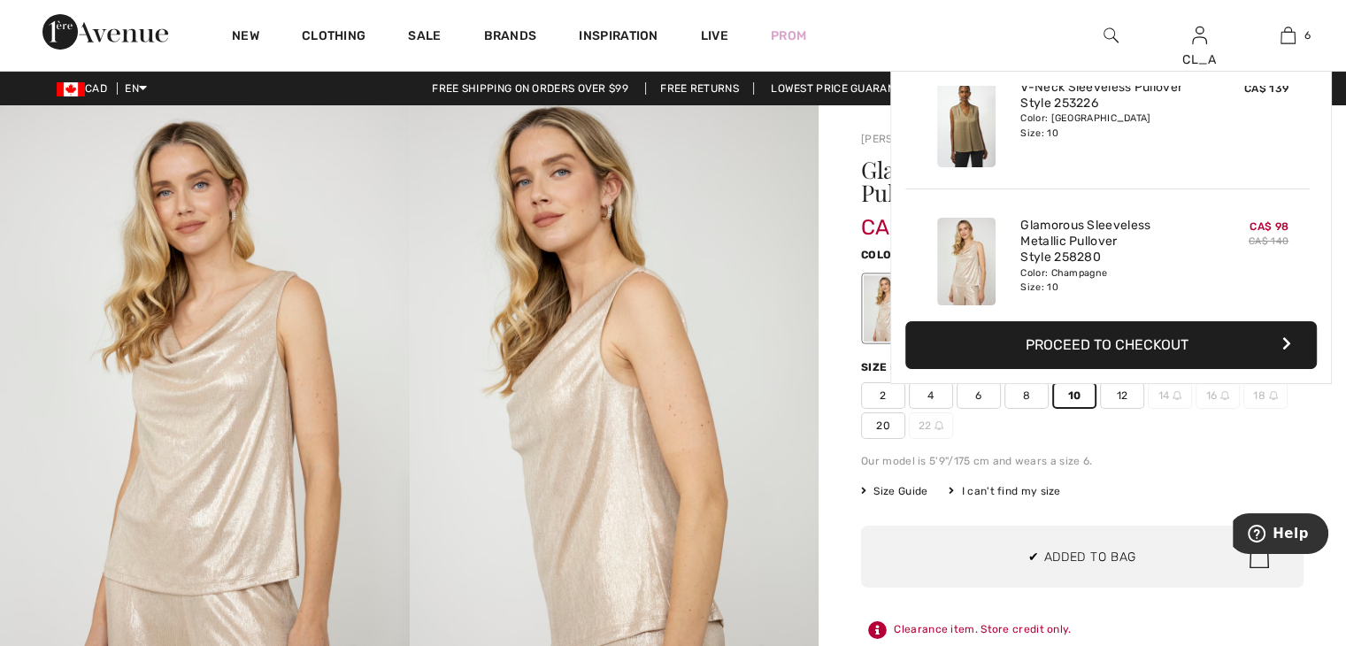
scroll to position [605, 0]
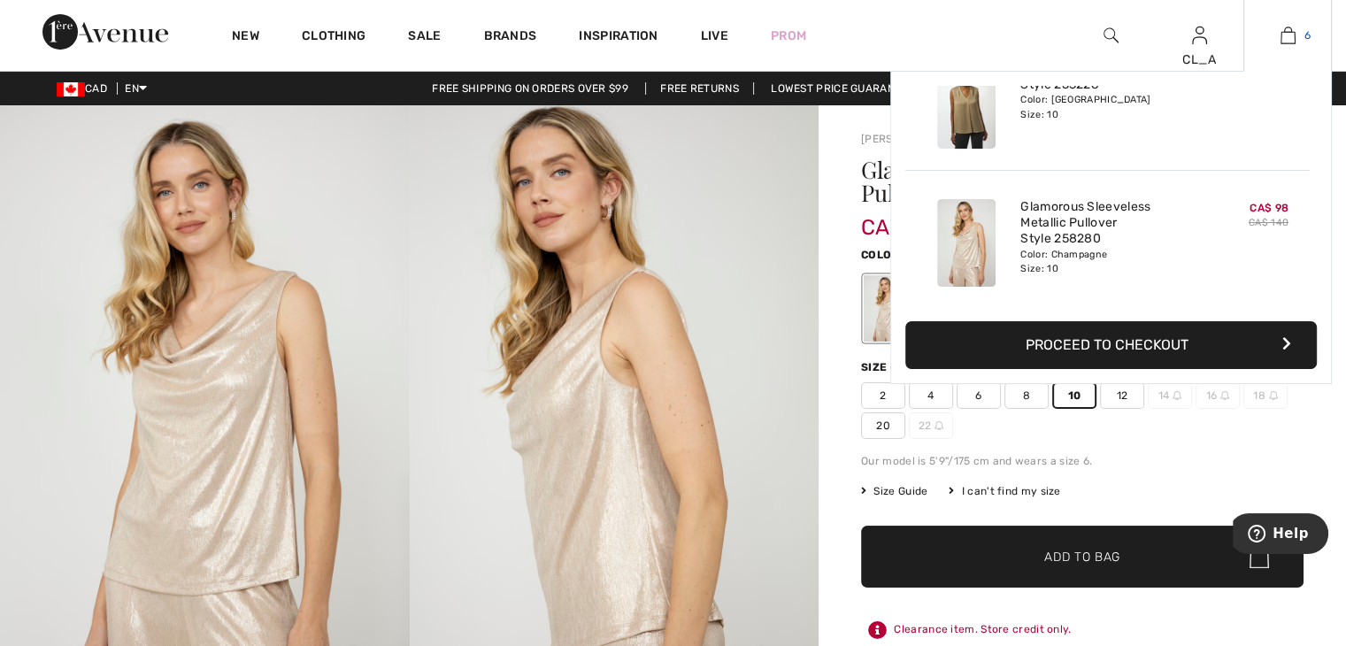
click at [1292, 29] on img at bounding box center [1288, 35] width 15 height 21
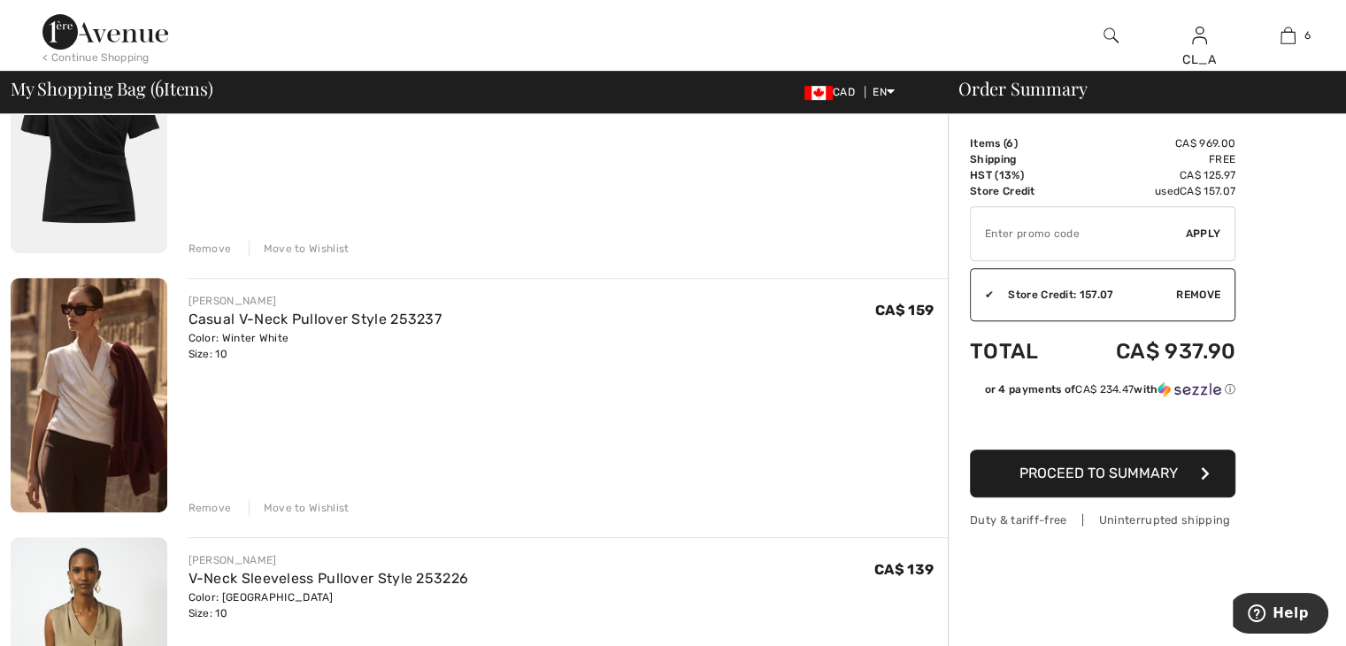
scroll to position [759, 0]
click at [213, 507] on div "Remove" at bounding box center [210, 506] width 43 height 16
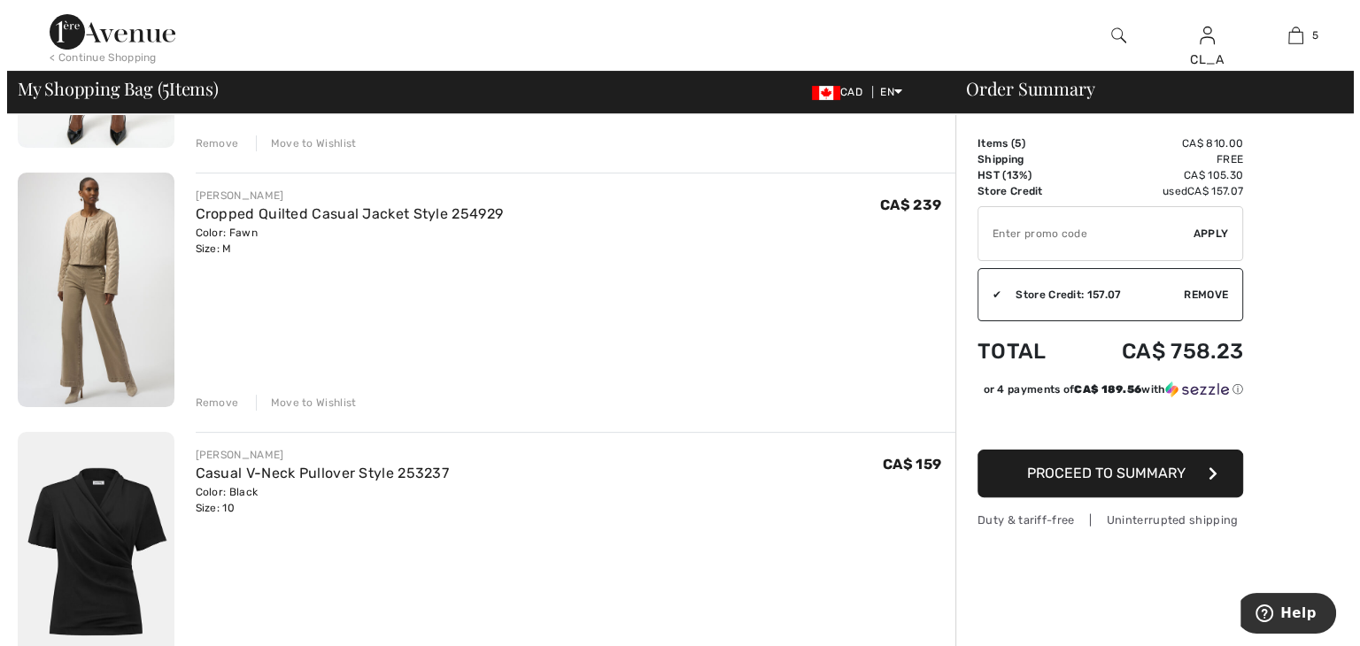
scroll to position [343, 0]
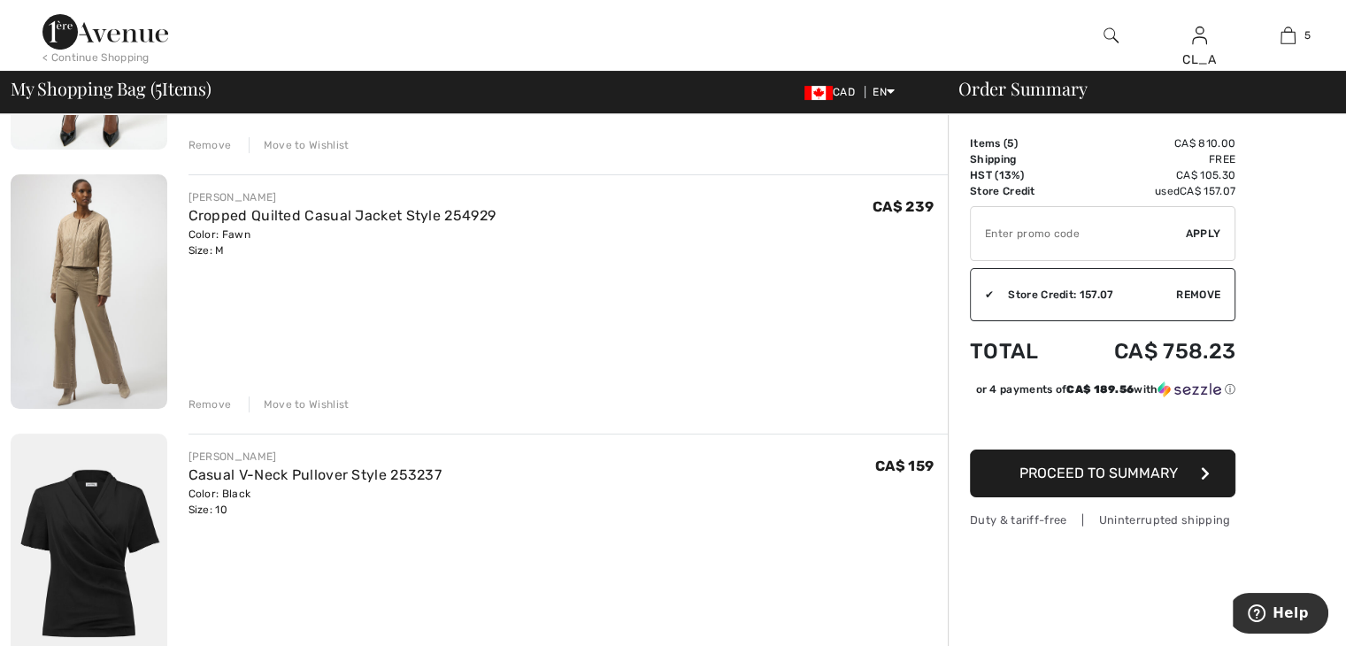
click at [1111, 36] on img at bounding box center [1111, 35] width 15 height 21
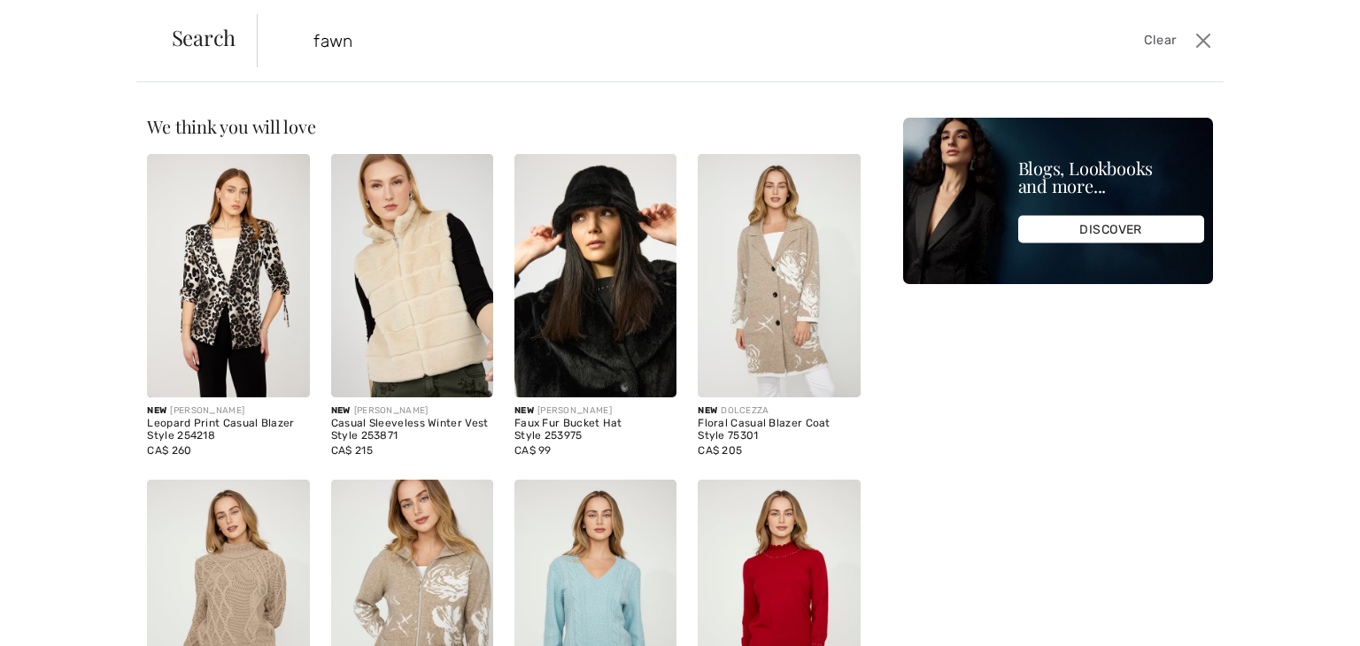
type input "fawn"
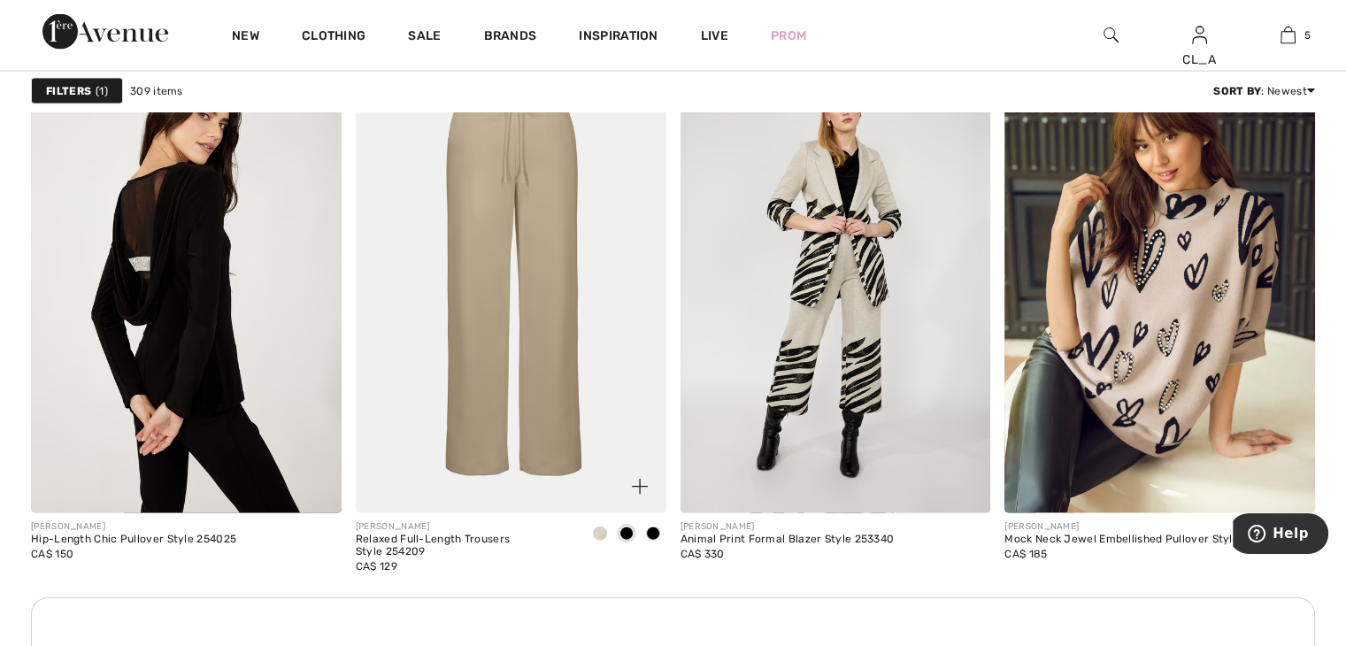
scroll to position [3678, 0]
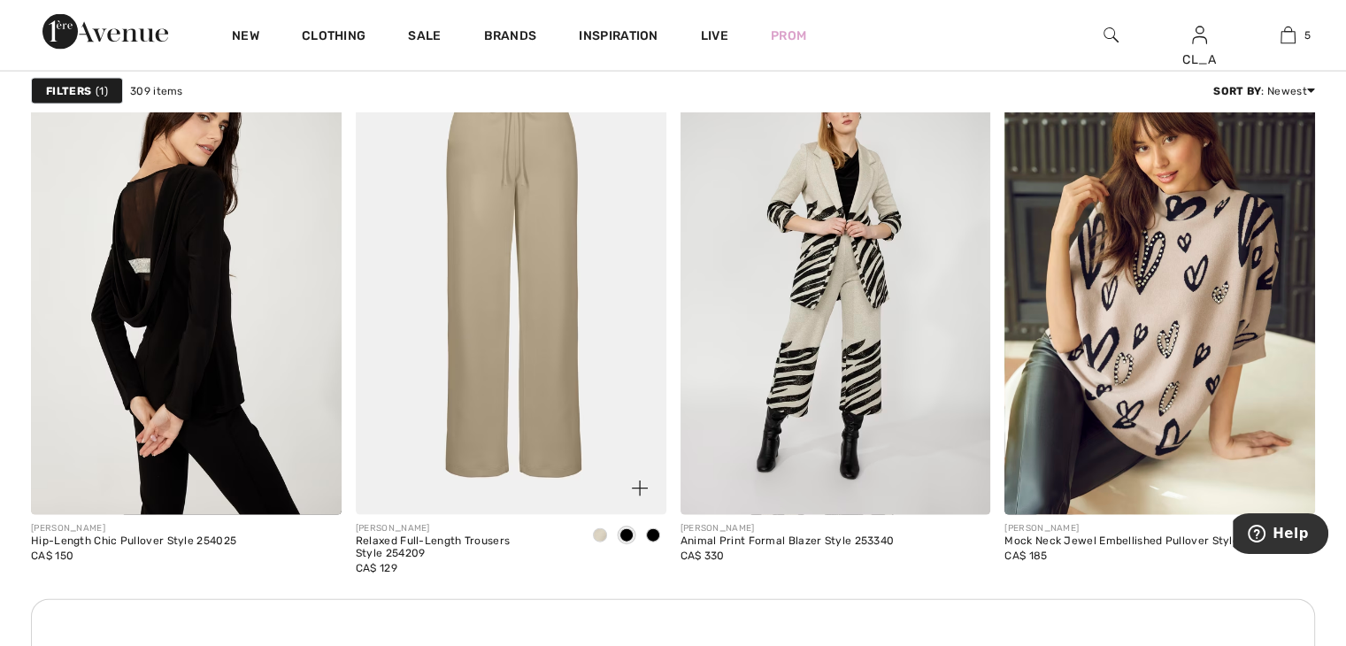
click at [598, 535] on span at bounding box center [600, 535] width 14 height 14
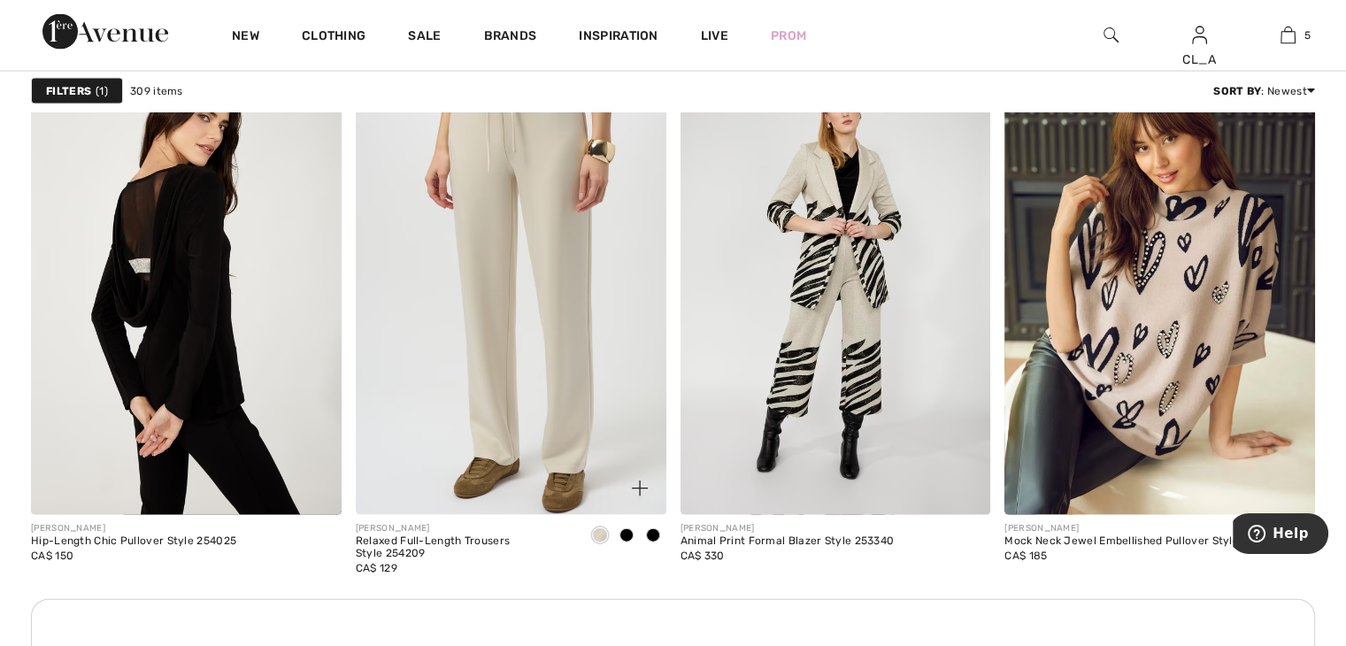
click at [545, 417] on img at bounding box center [511, 283] width 311 height 466
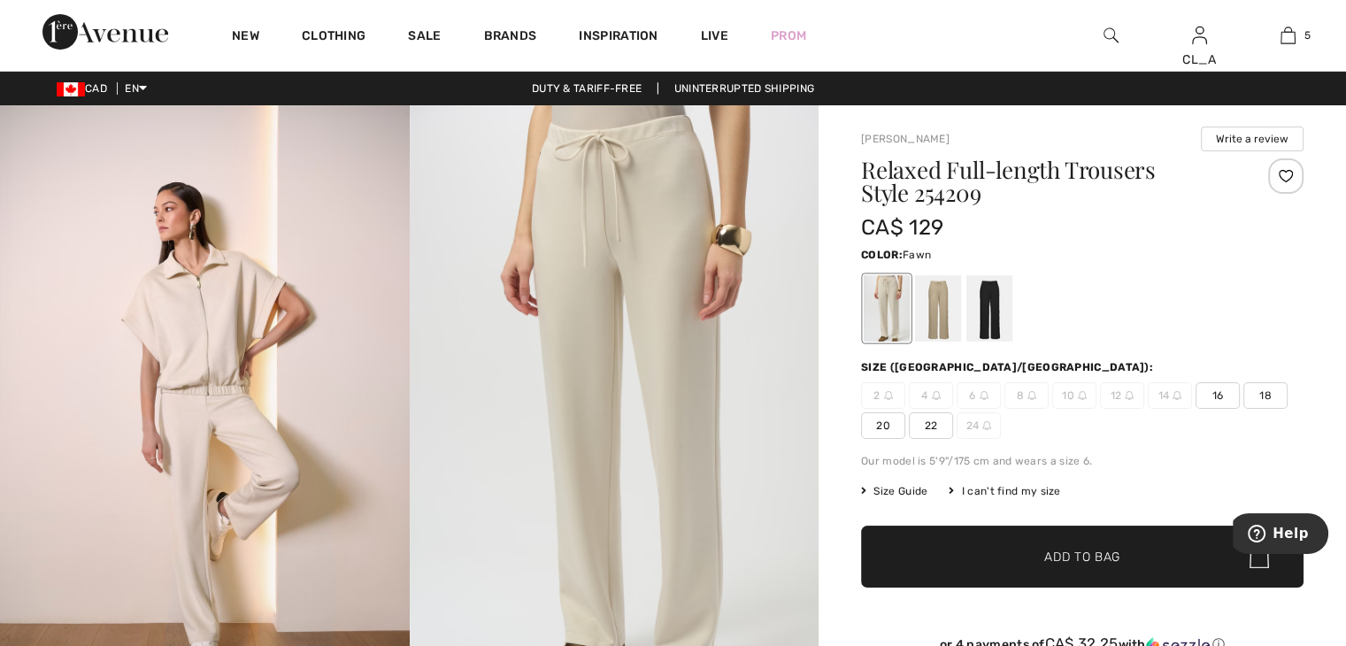
click at [938, 324] on div at bounding box center [938, 308] width 46 height 66
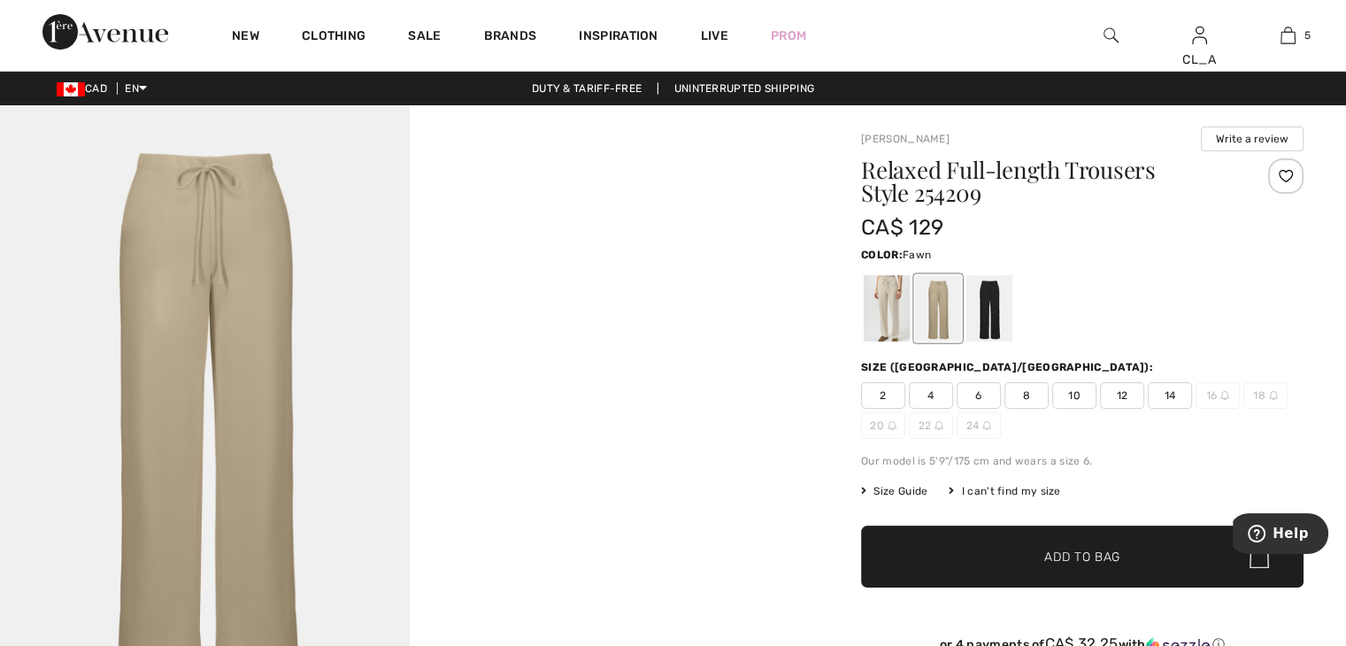
click at [1078, 392] on span "10" at bounding box center [1074, 395] width 44 height 27
click at [1056, 571] on span "✔ Added to Bag Add to Bag" at bounding box center [1082, 557] width 443 height 62
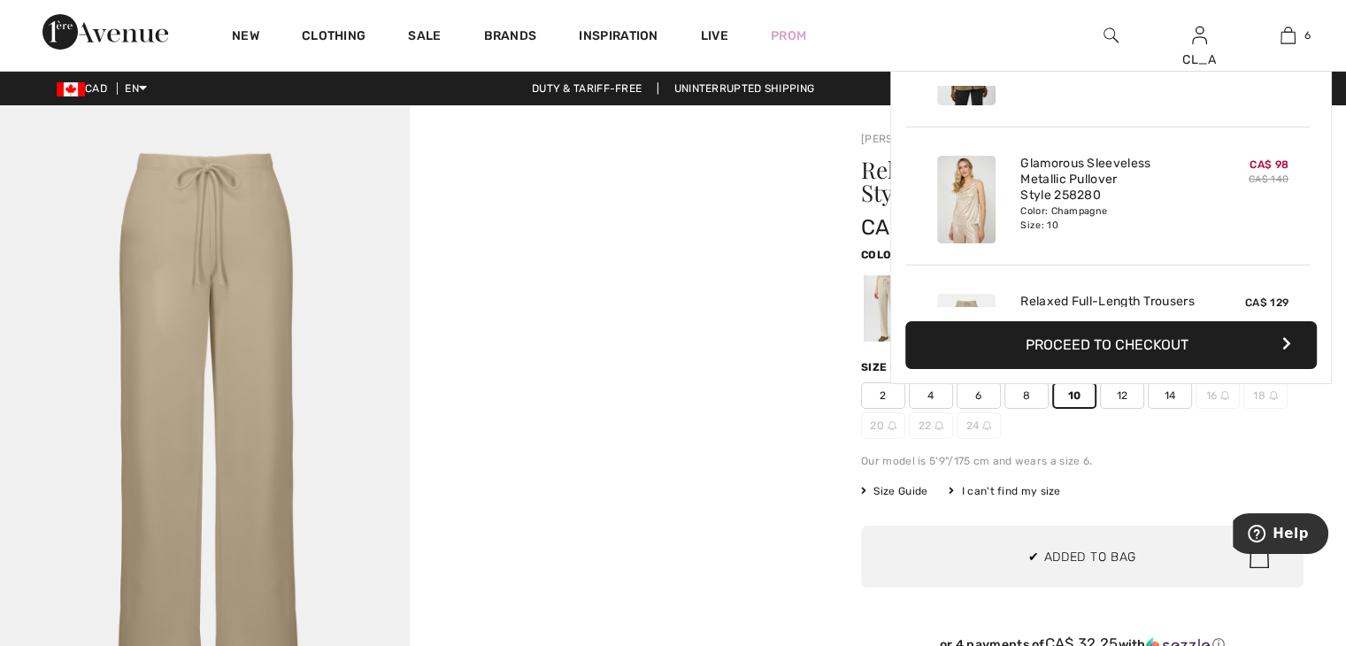
scroll to position [605, 0]
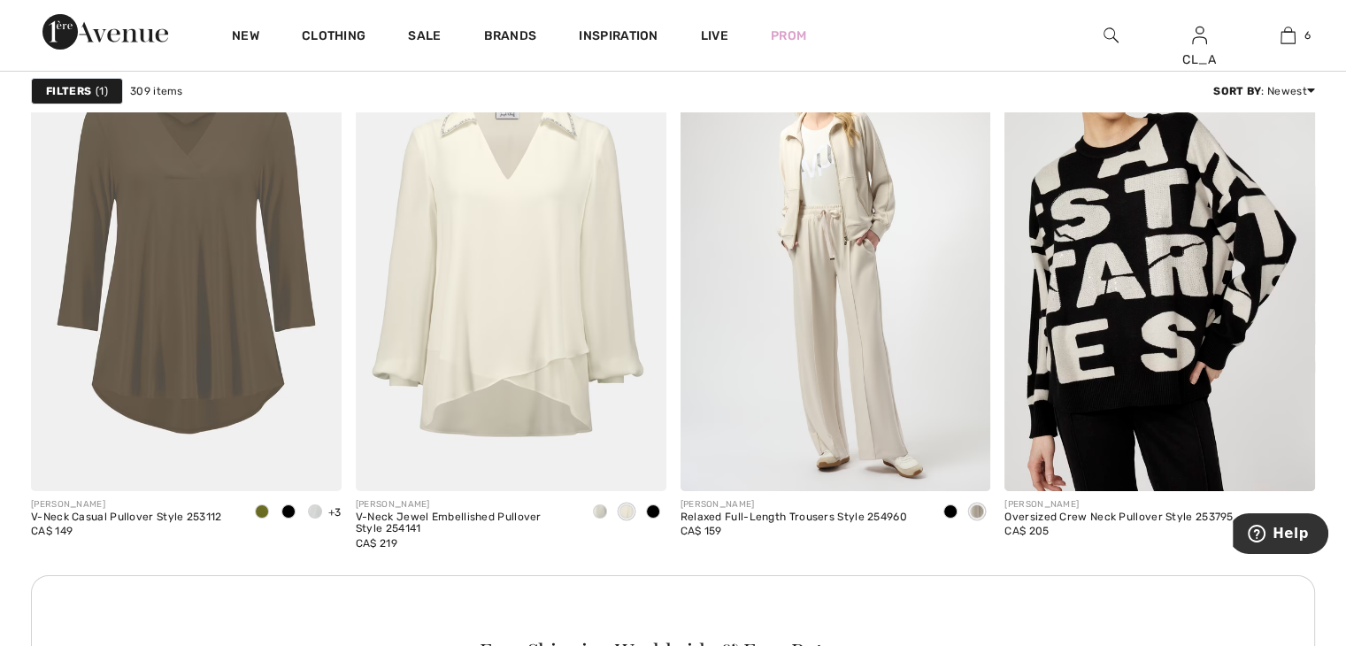
scroll to position [6188, 0]
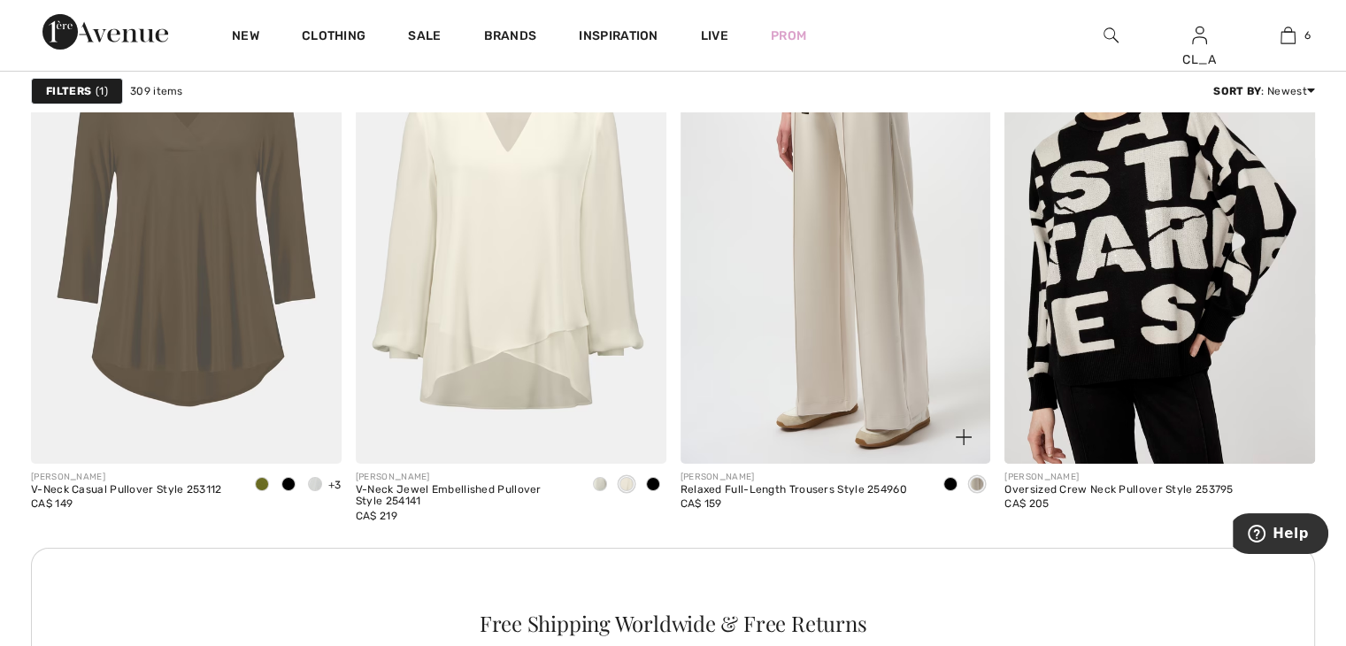
click at [772, 258] on img at bounding box center [836, 230] width 311 height 466
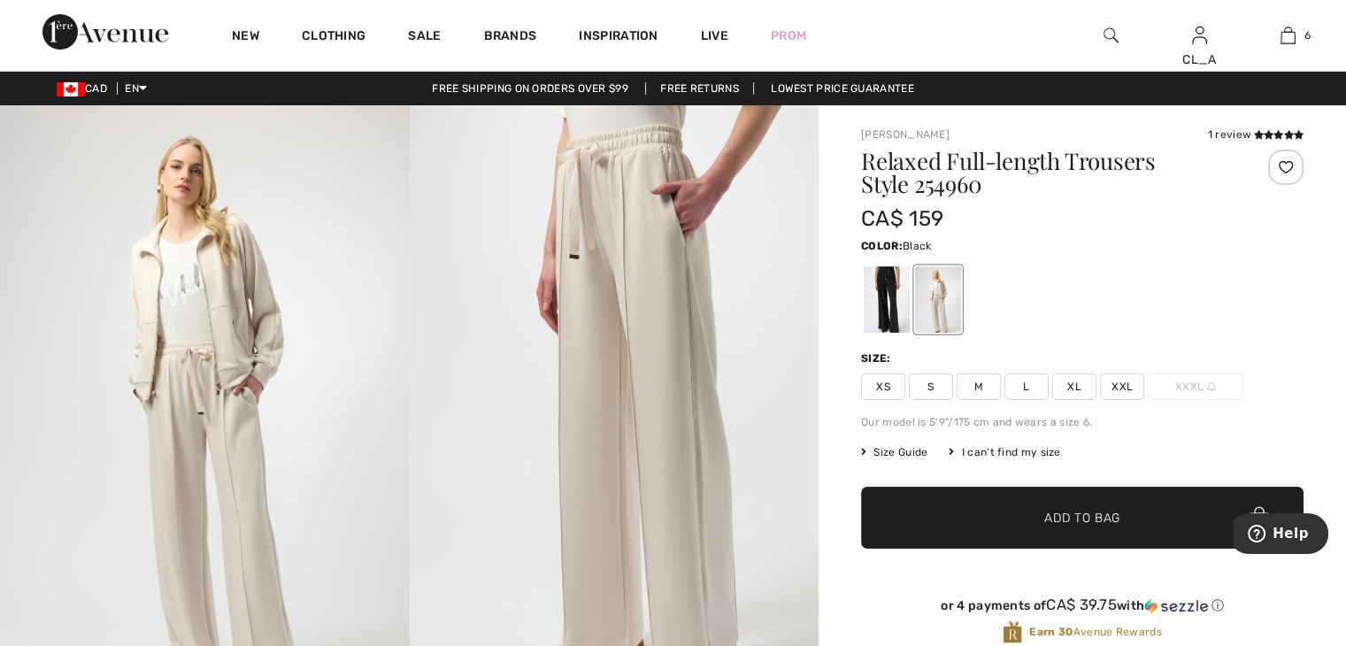
click at [881, 295] on div at bounding box center [887, 299] width 46 height 66
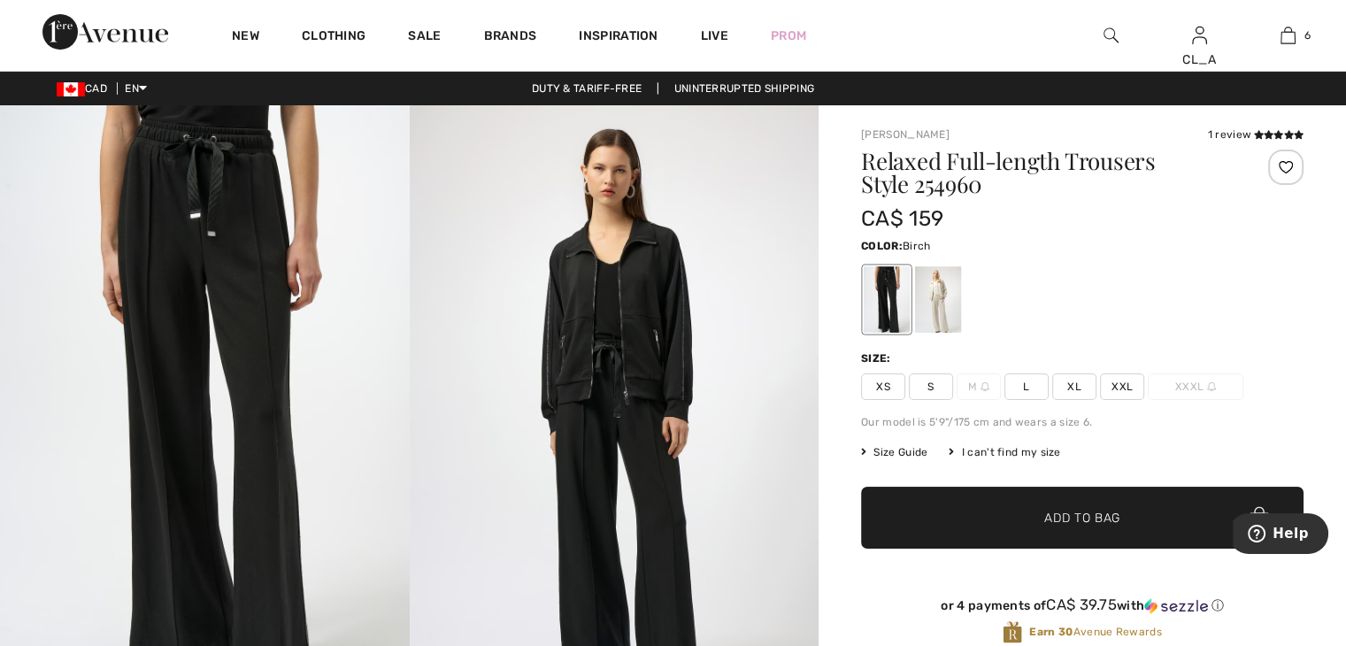
click at [936, 302] on div at bounding box center [938, 299] width 46 height 66
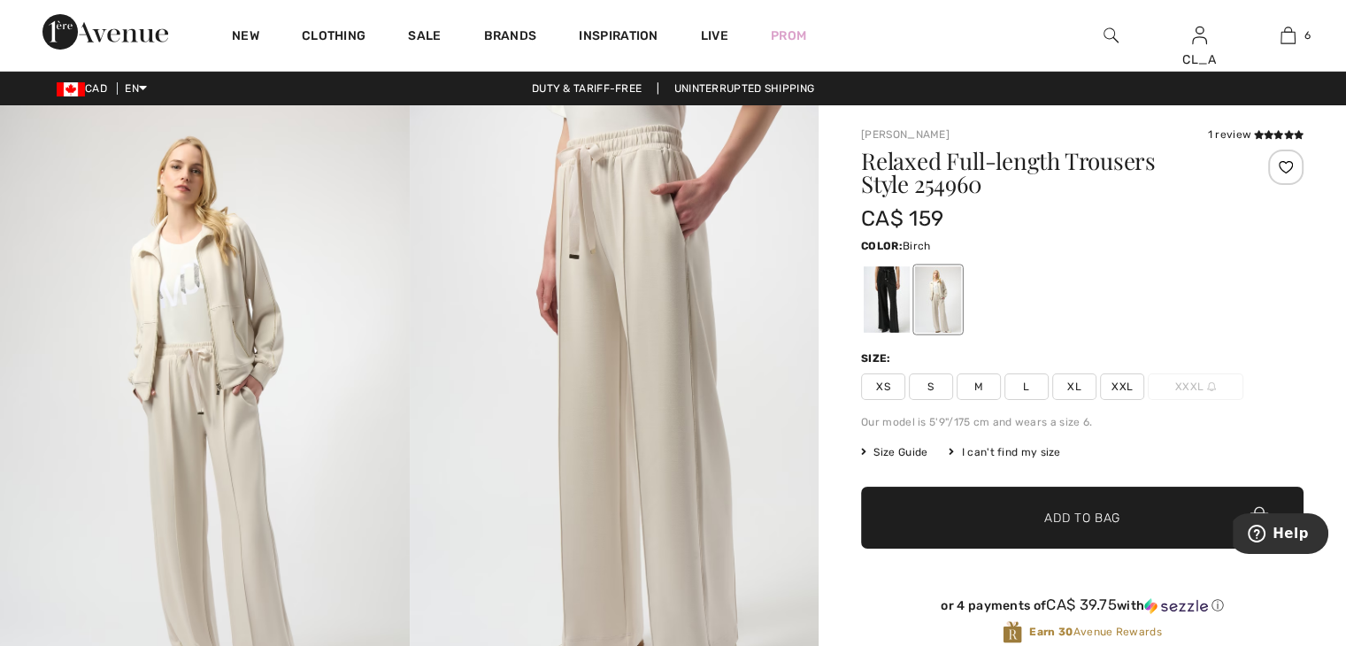
click at [1034, 383] on span "L" at bounding box center [1027, 387] width 44 height 27
click at [1021, 518] on span "✔ Added to Bag" at bounding box center [1056, 518] width 108 height 19
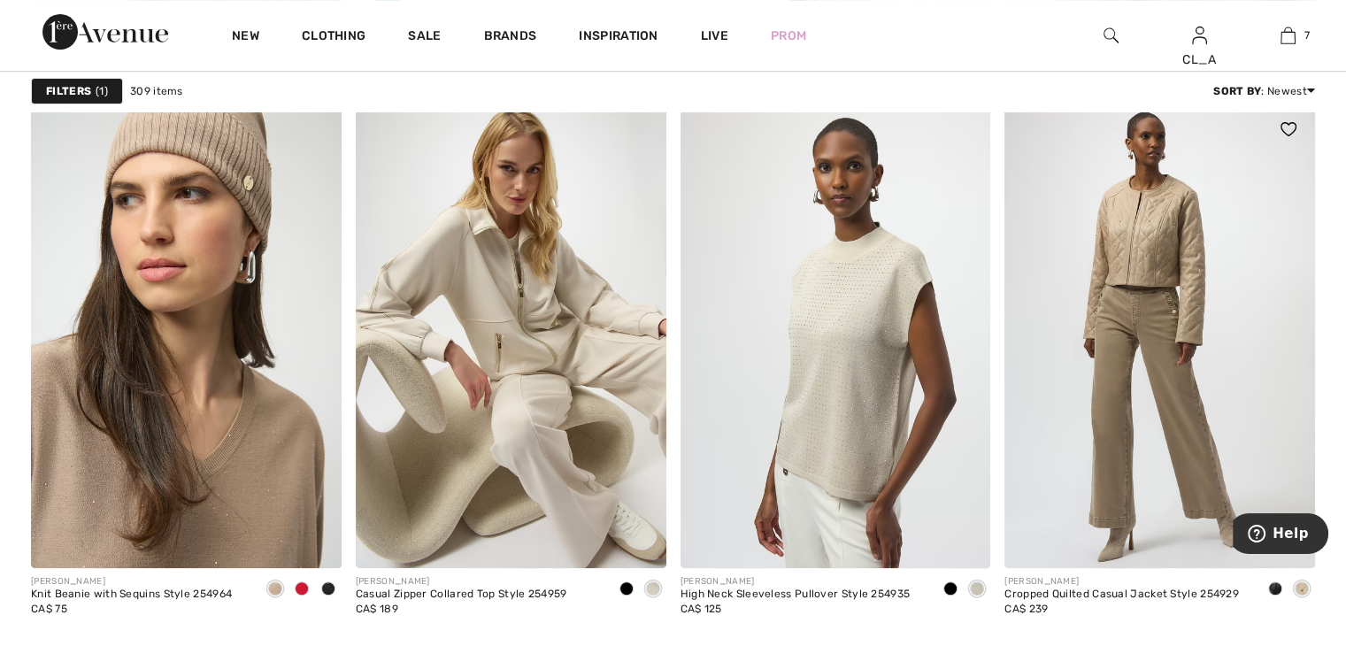
scroll to position [7392, 0]
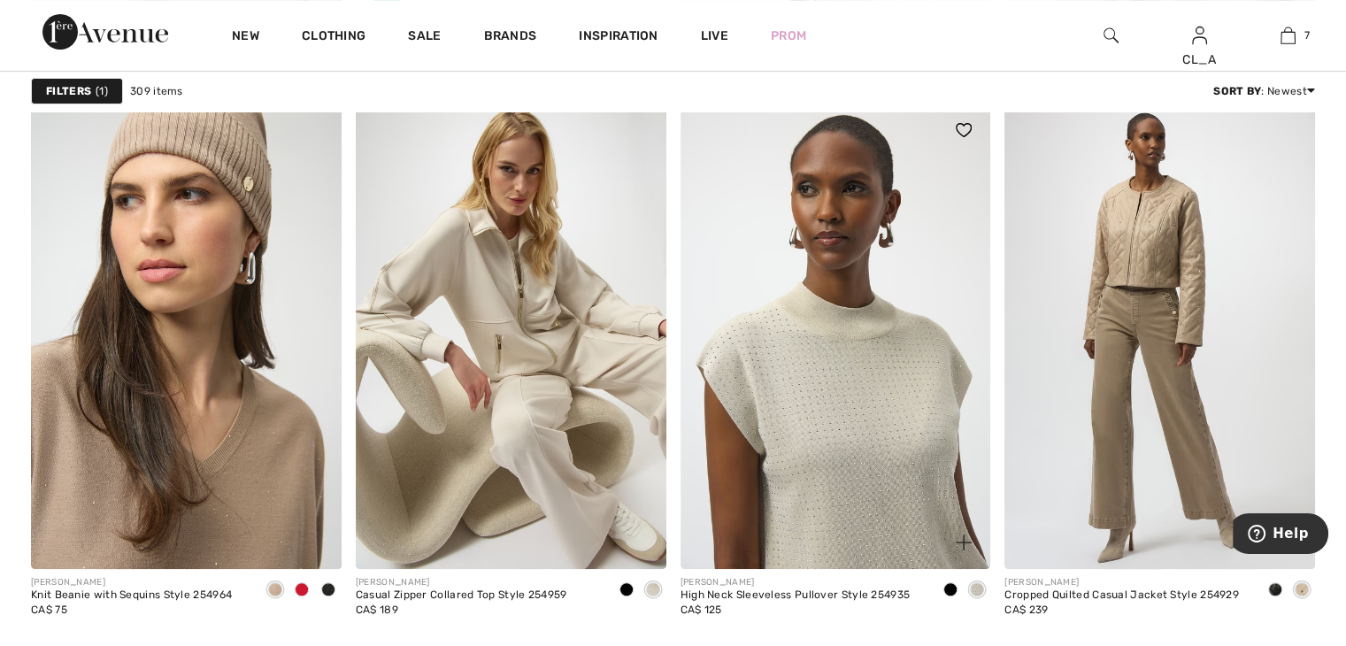
click at [864, 316] on img at bounding box center [836, 337] width 311 height 466
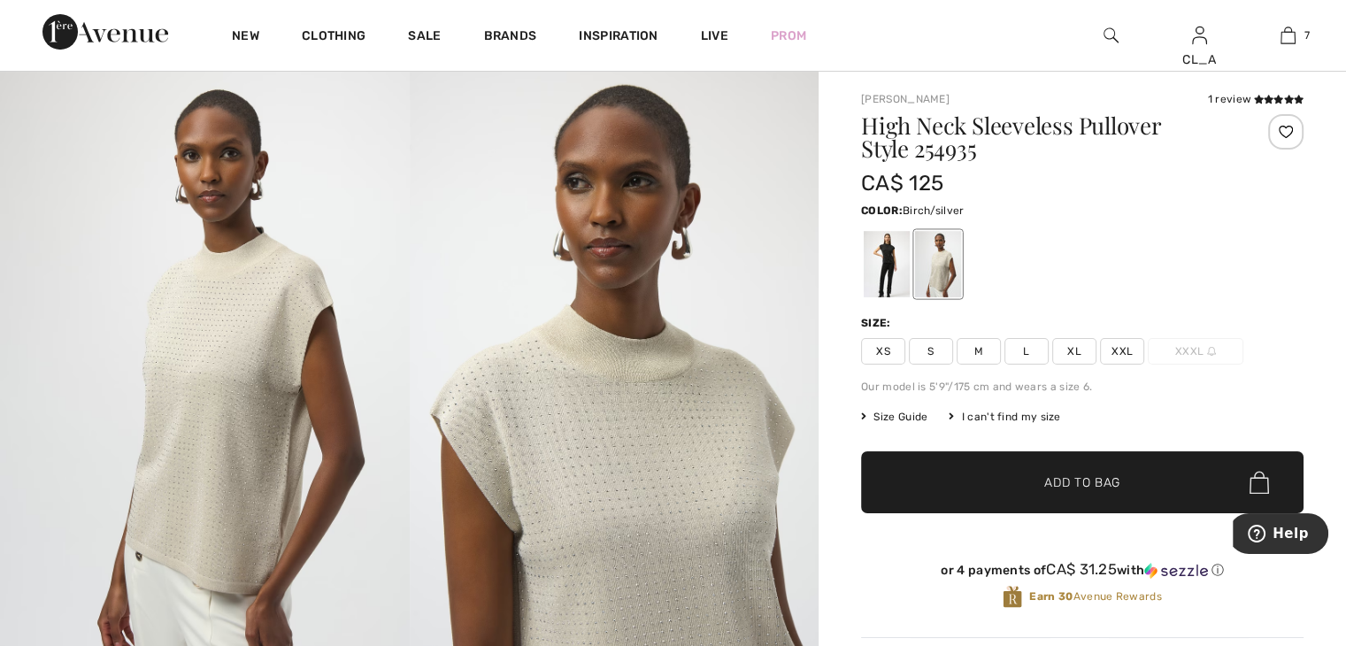
scroll to position [35, 0]
click at [984, 348] on span "M" at bounding box center [979, 352] width 44 height 27
click at [987, 483] on span "✔ Added to Bag Add to Bag" at bounding box center [1082, 483] width 443 height 62
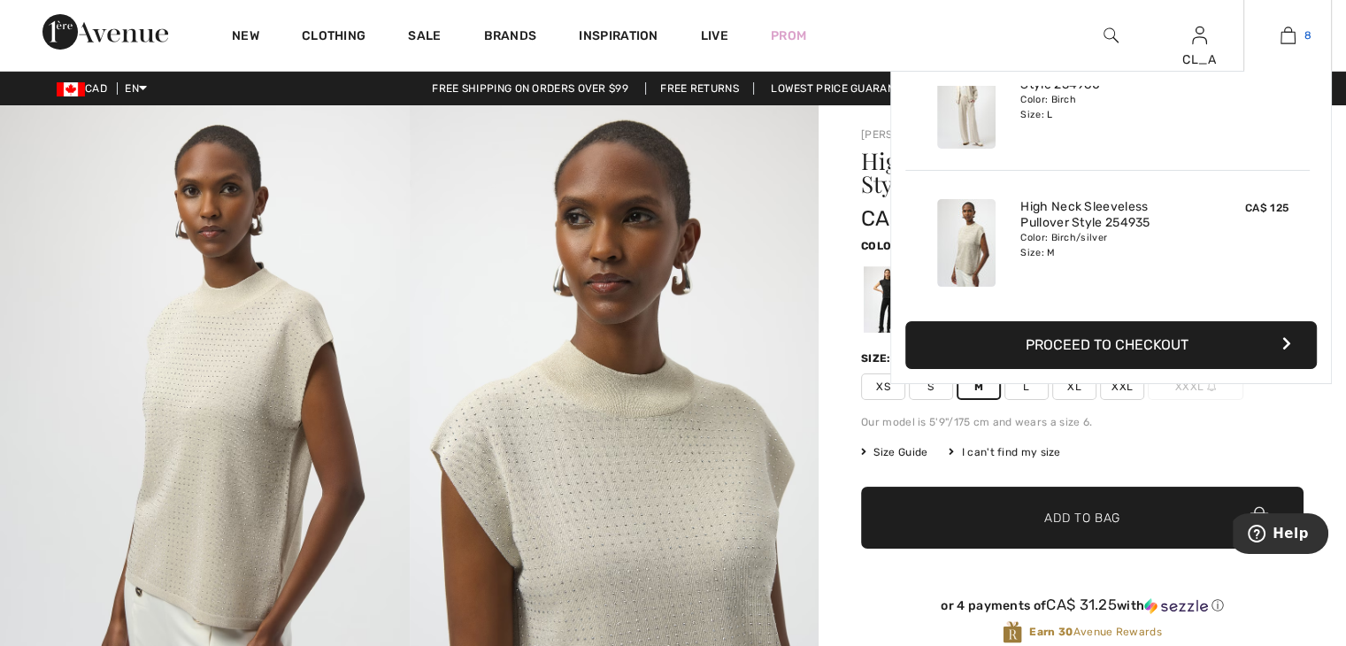
click at [1287, 34] on img at bounding box center [1288, 35] width 15 height 21
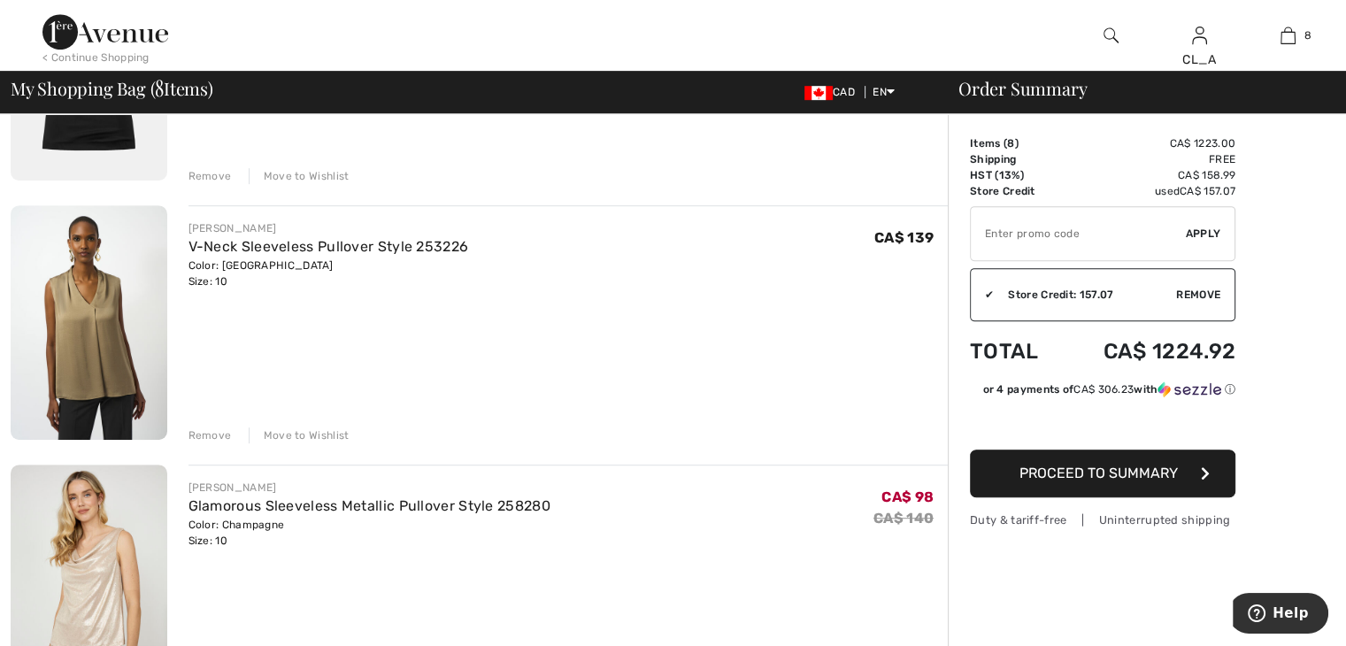
scroll to position [836, 0]
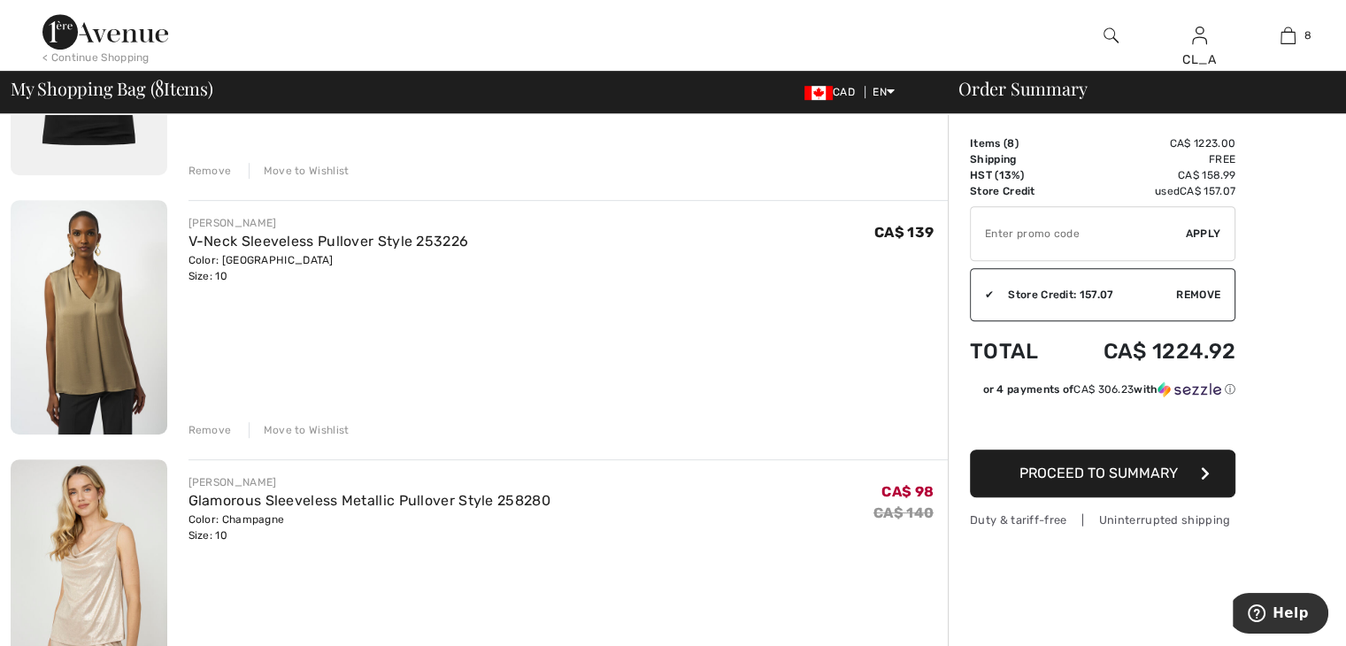
click at [209, 429] on div "Remove" at bounding box center [210, 430] width 43 height 16
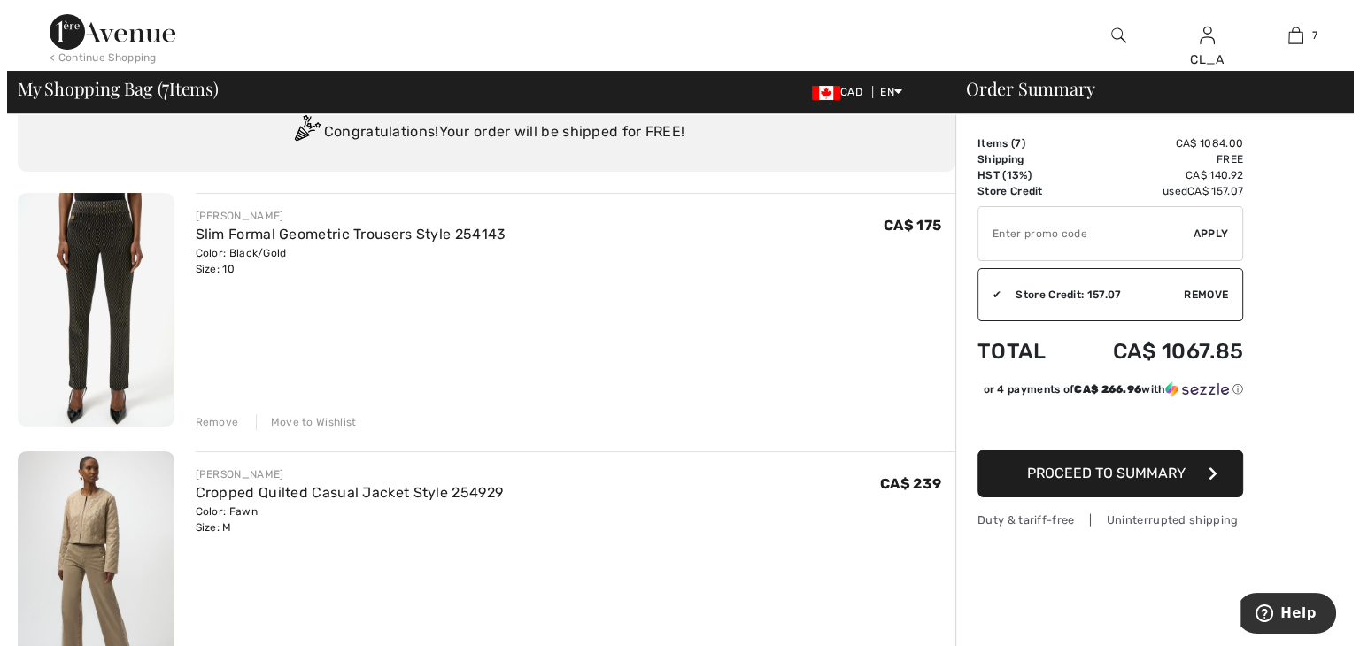
scroll to position [0, 0]
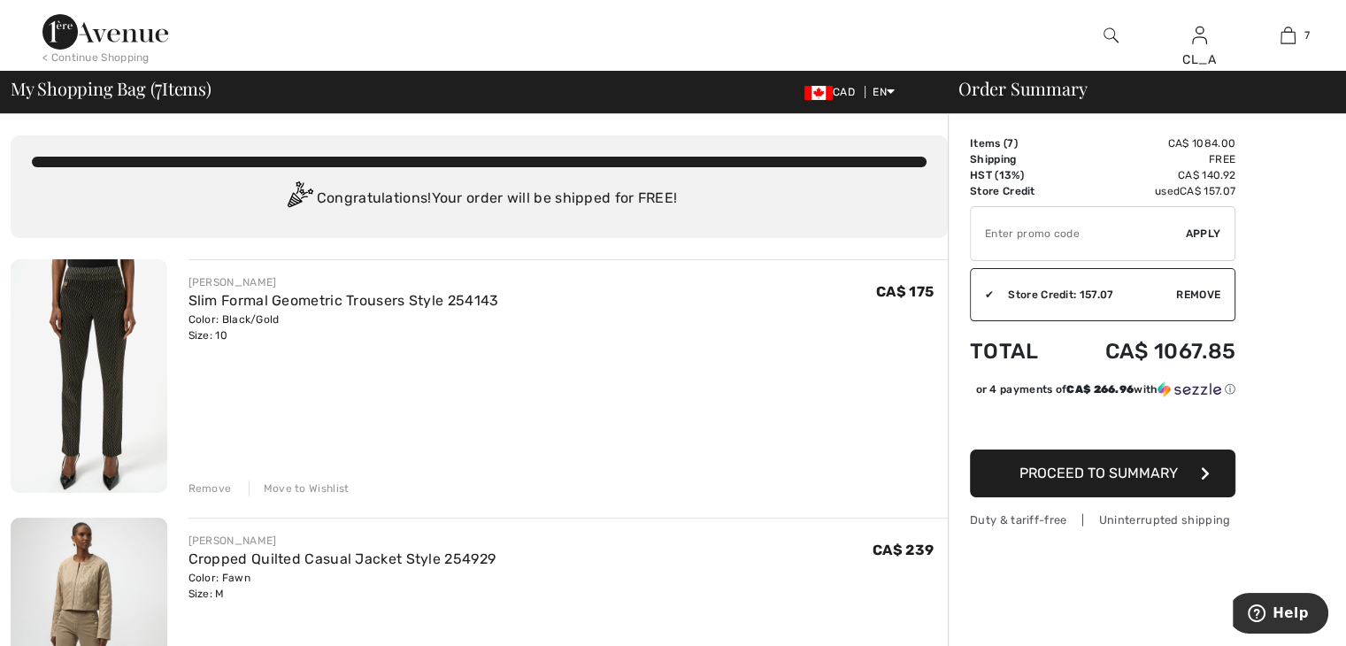
click at [1105, 33] on img at bounding box center [1111, 35] width 15 height 21
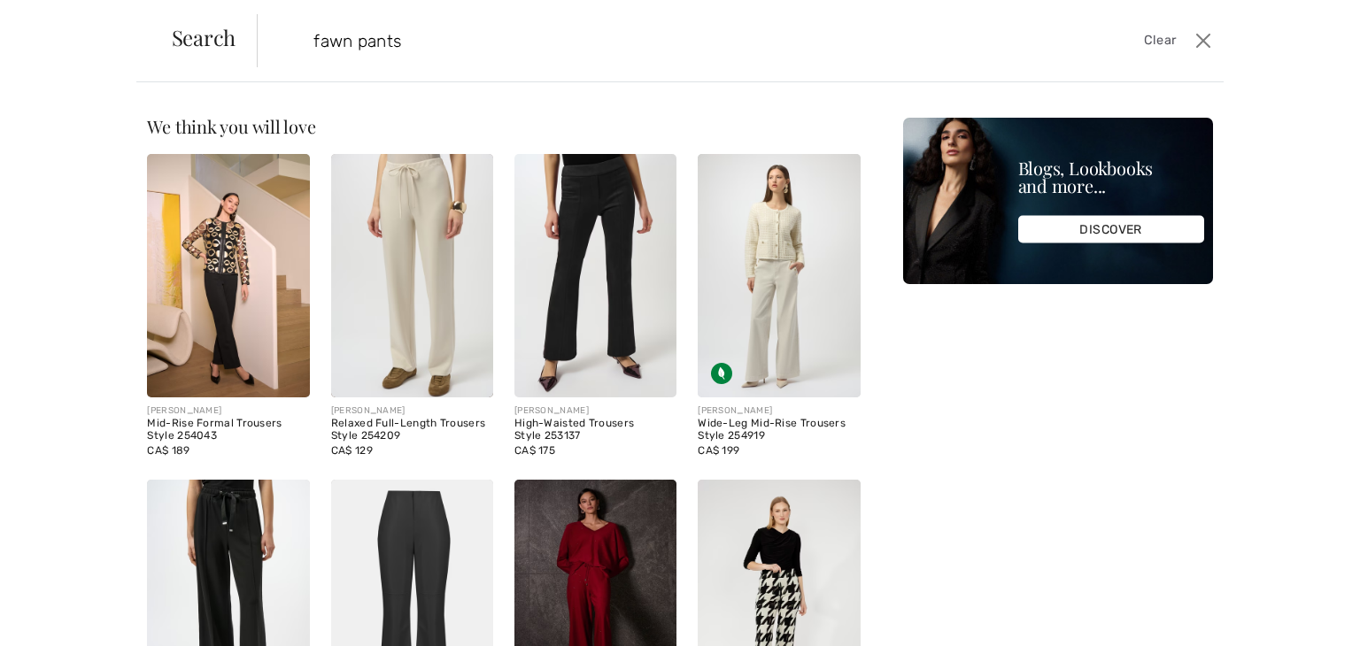
type input "fawn pants"
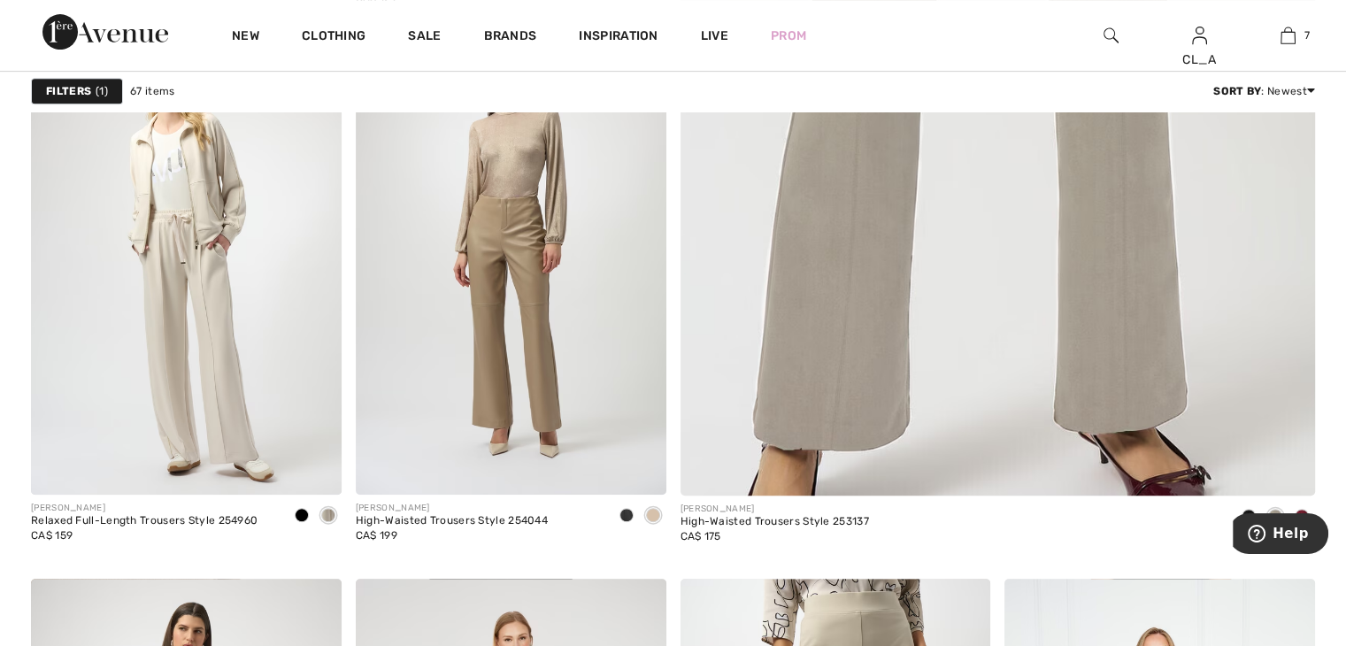
scroll to position [782, 0]
click at [530, 318] on img at bounding box center [511, 261] width 311 height 466
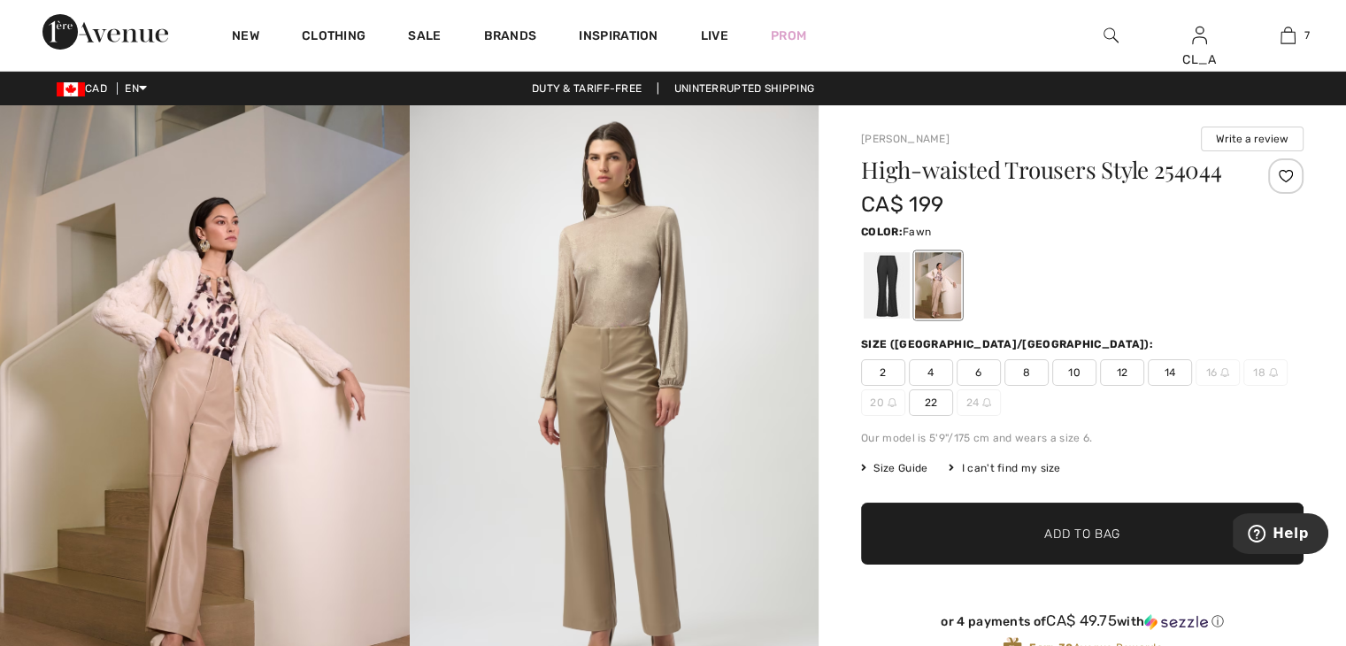
click at [685, 367] on img at bounding box center [615, 411] width 410 height 613
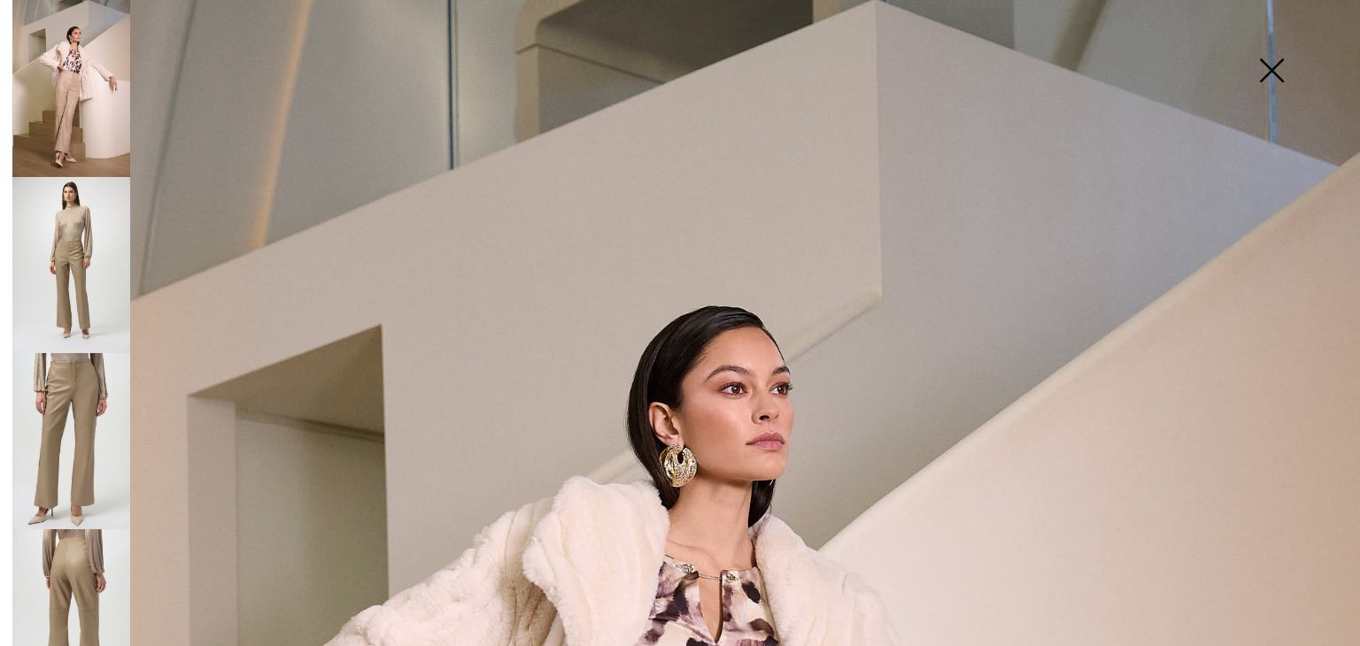
click at [78, 433] on img at bounding box center [71, 441] width 118 height 176
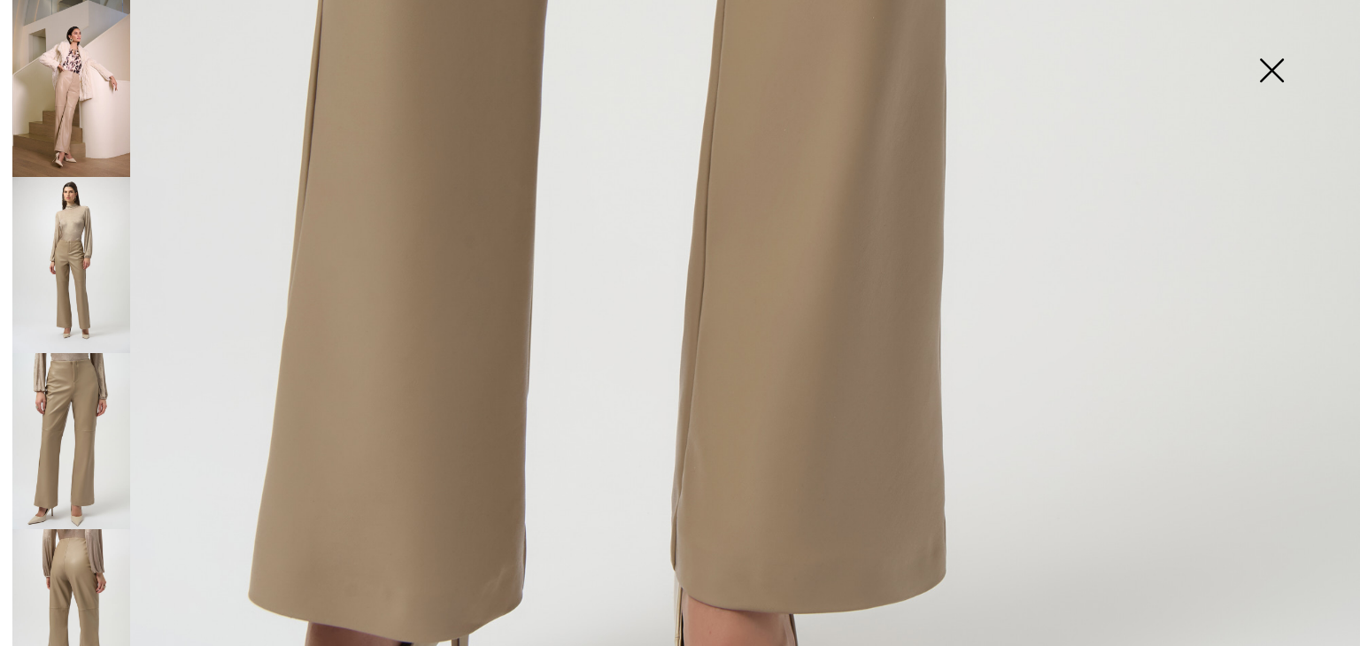
scroll to position [1155, 0]
click at [64, 553] on img at bounding box center [71, 617] width 118 height 176
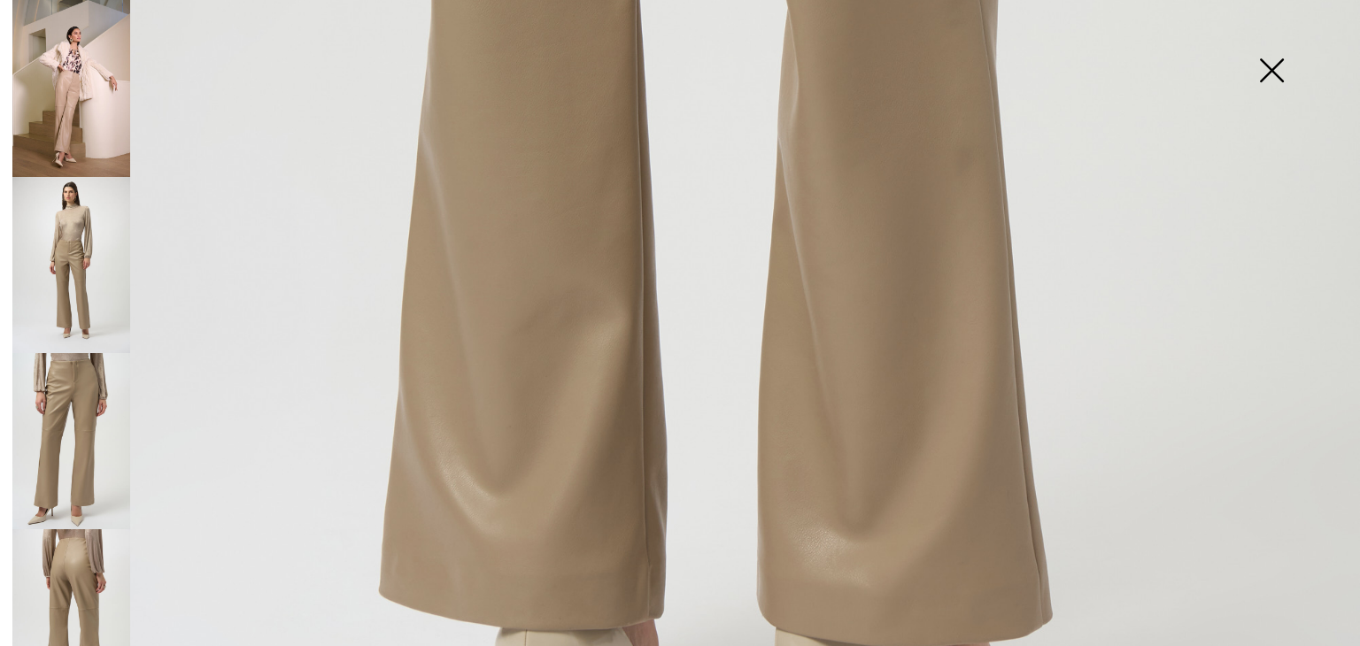
click at [66, 122] on img at bounding box center [71, 88] width 118 height 177
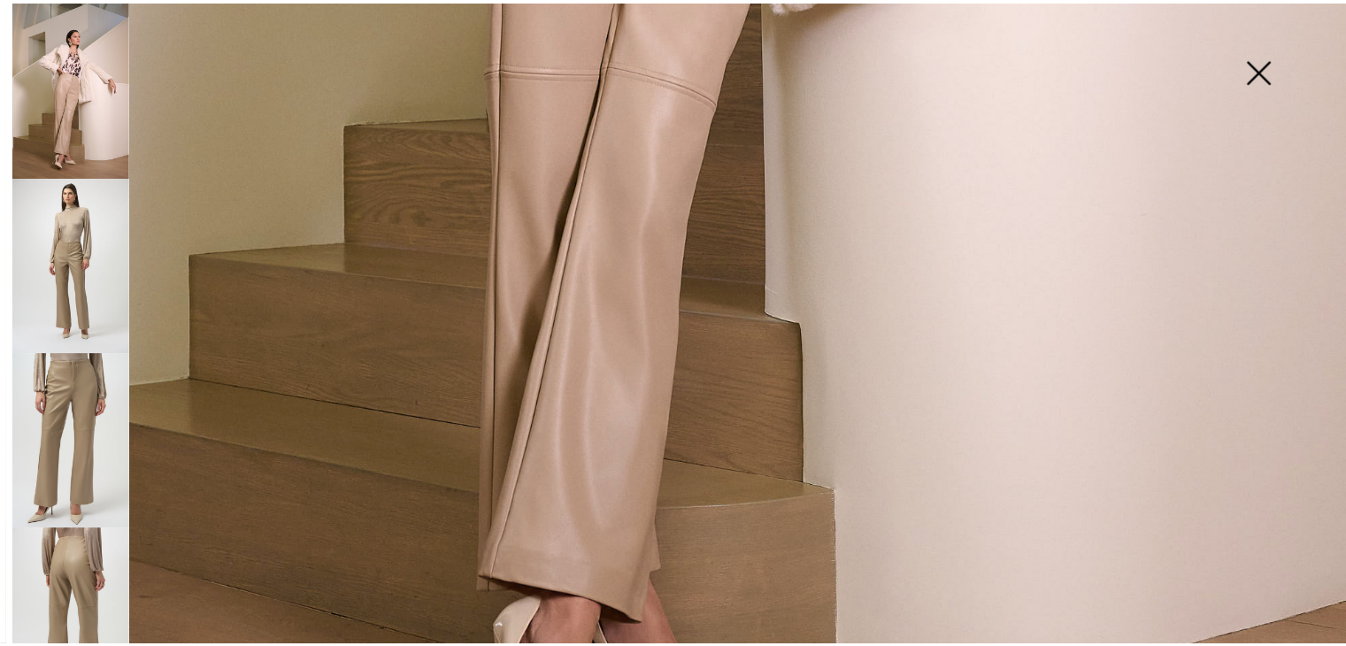
scroll to position [697, 0]
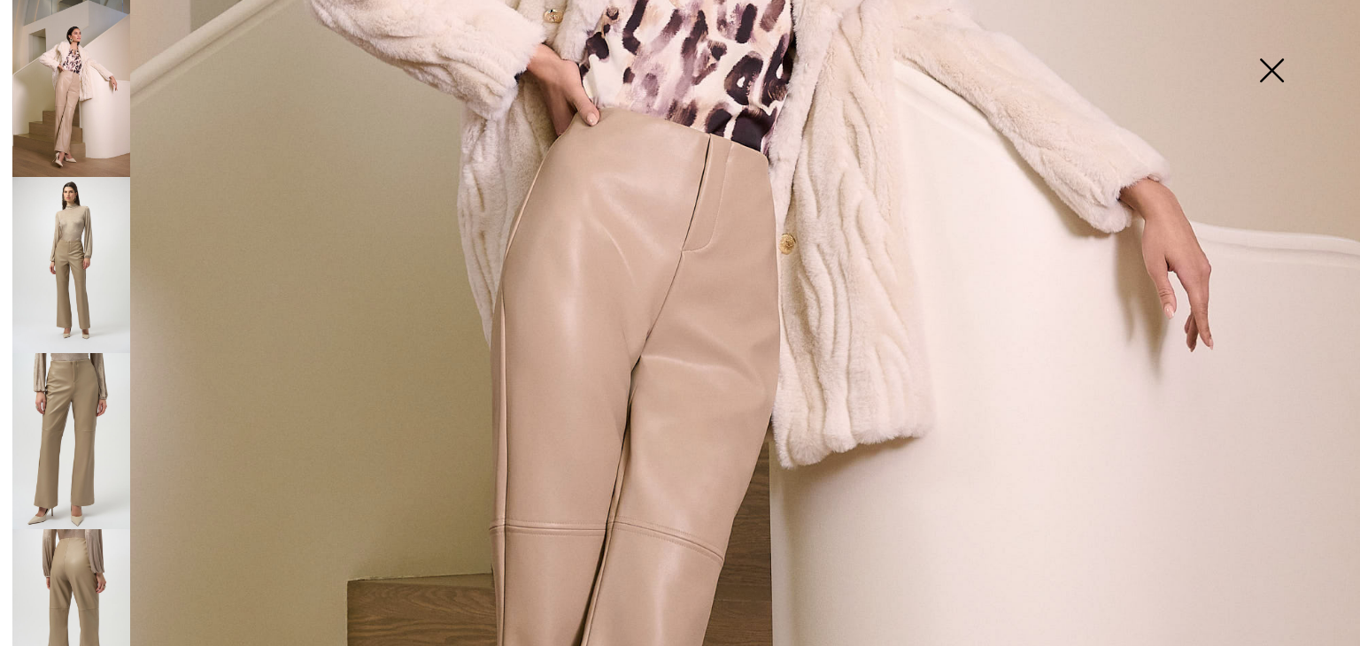
click at [1271, 68] on img at bounding box center [1271, 72] width 89 height 91
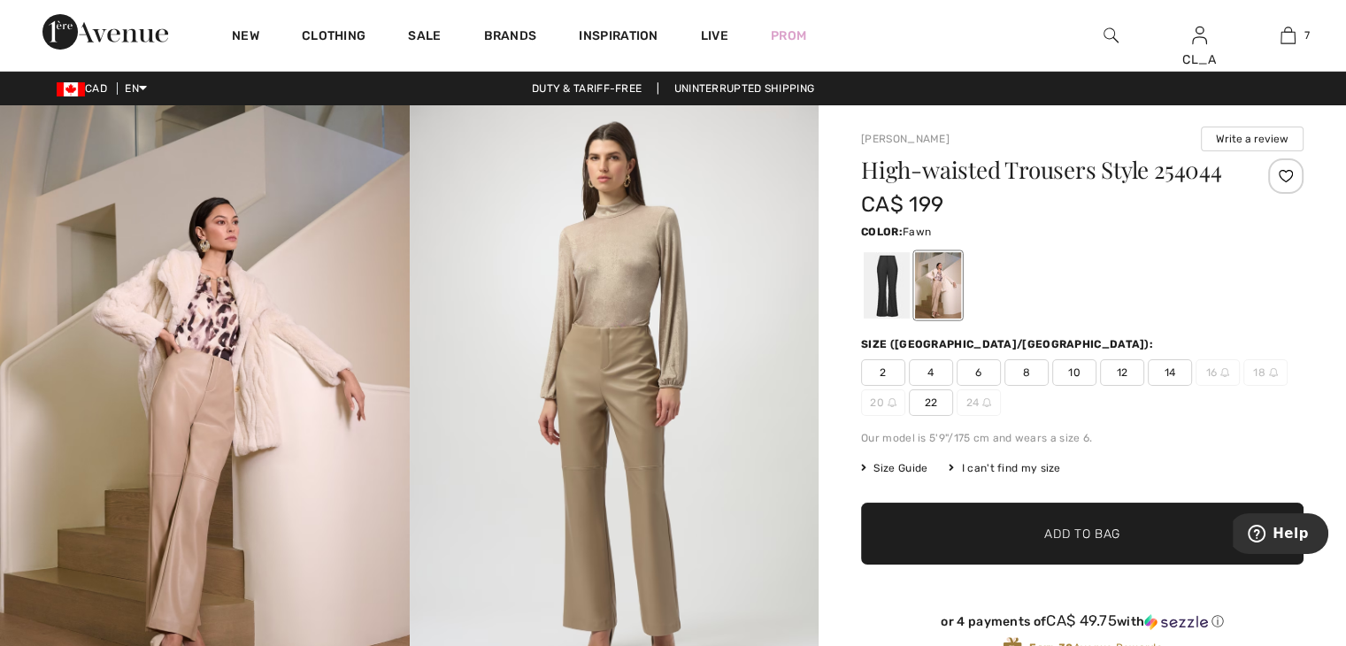
click at [1066, 369] on span "10" at bounding box center [1074, 372] width 44 height 27
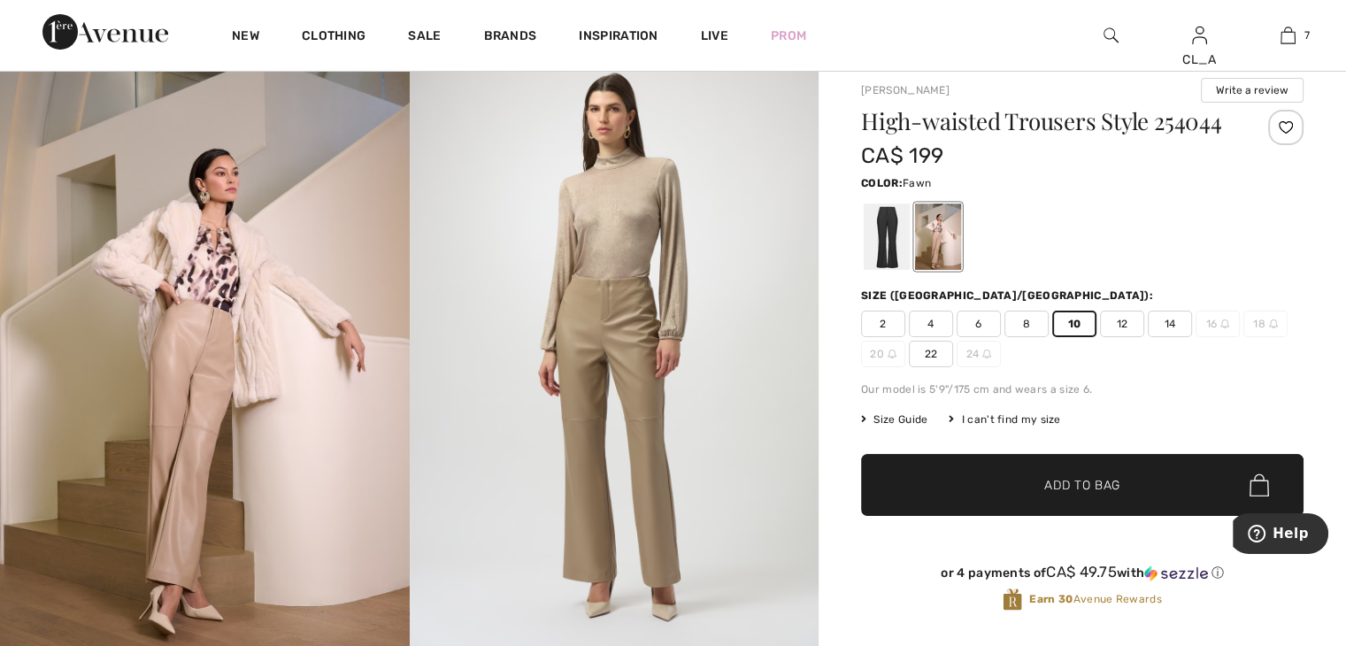
scroll to position [0, 0]
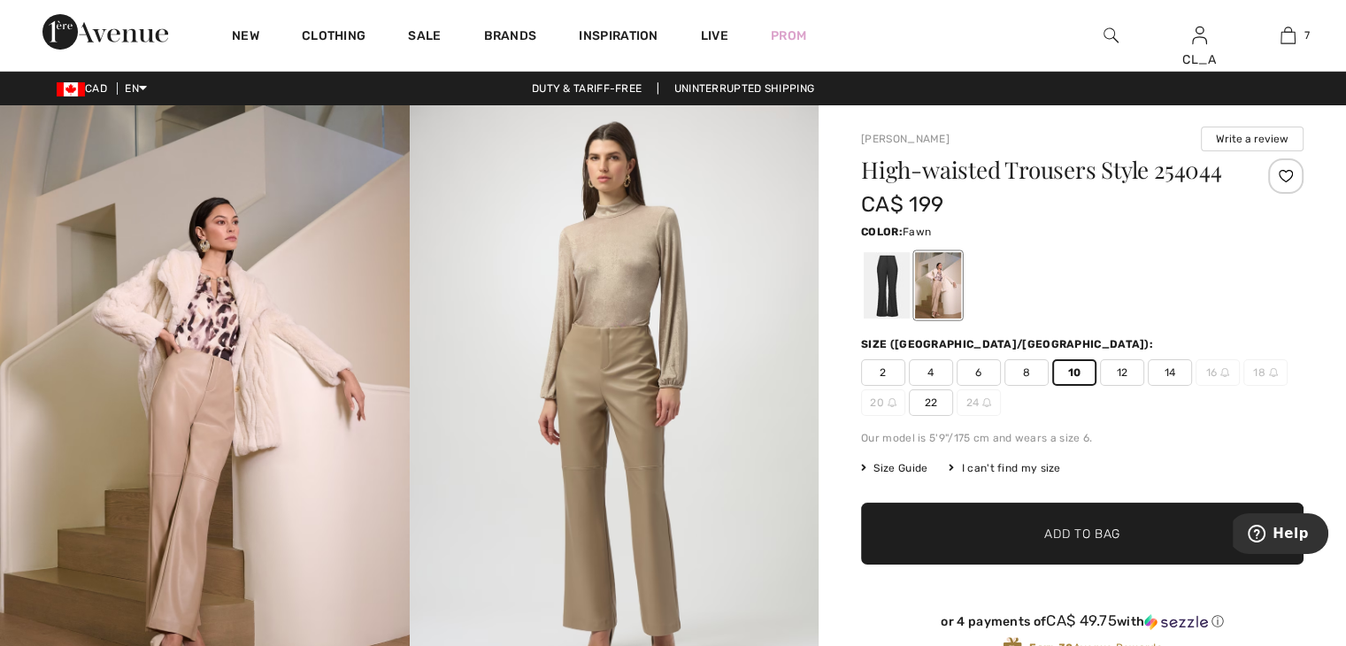
click at [961, 530] on span "✔ Added to Bag Add to Bag" at bounding box center [1082, 534] width 443 height 62
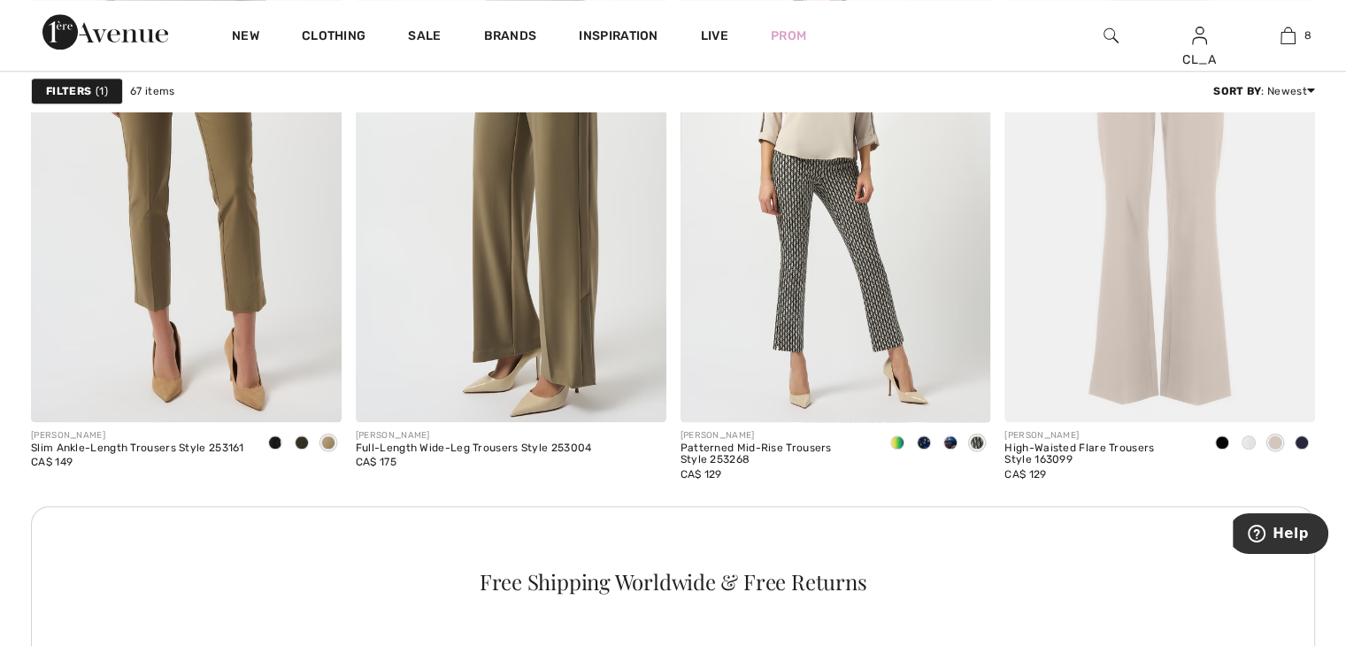
scroll to position [1956, 0]
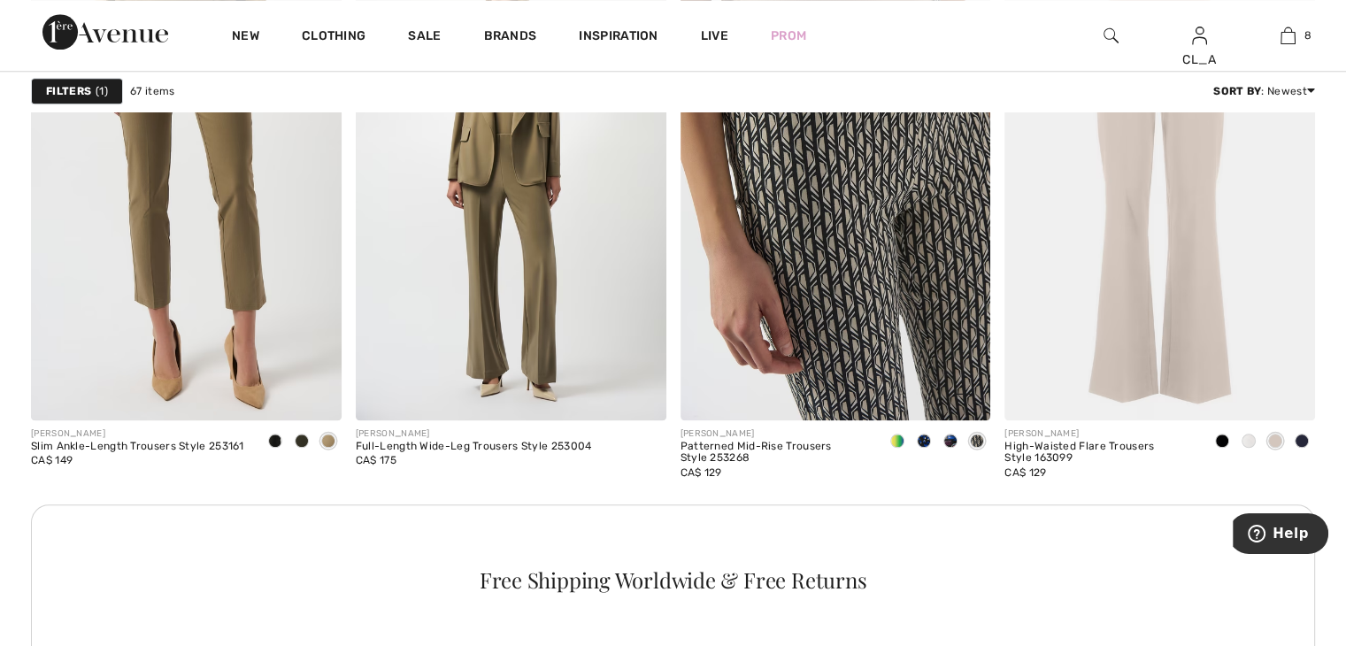
click at [814, 309] on img at bounding box center [836, 187] width 311 height 466
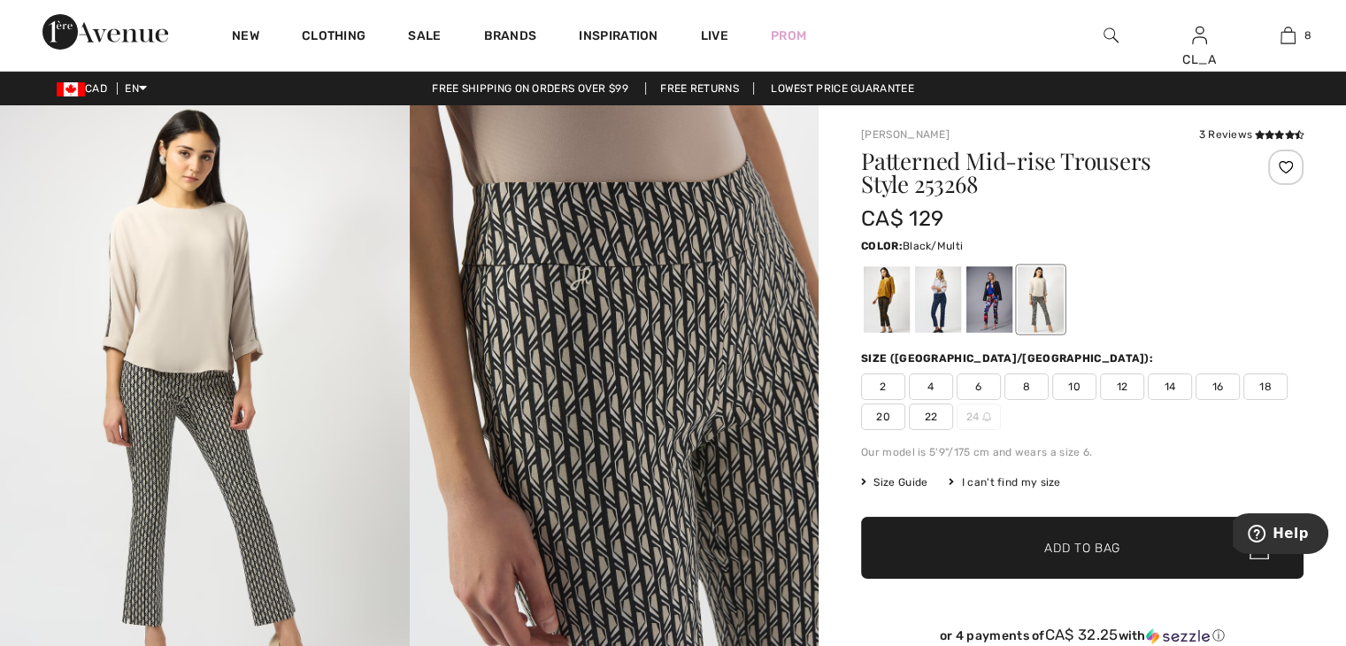
click at [889, 288] on div at bounding box center [887, 299] width 46 height 66
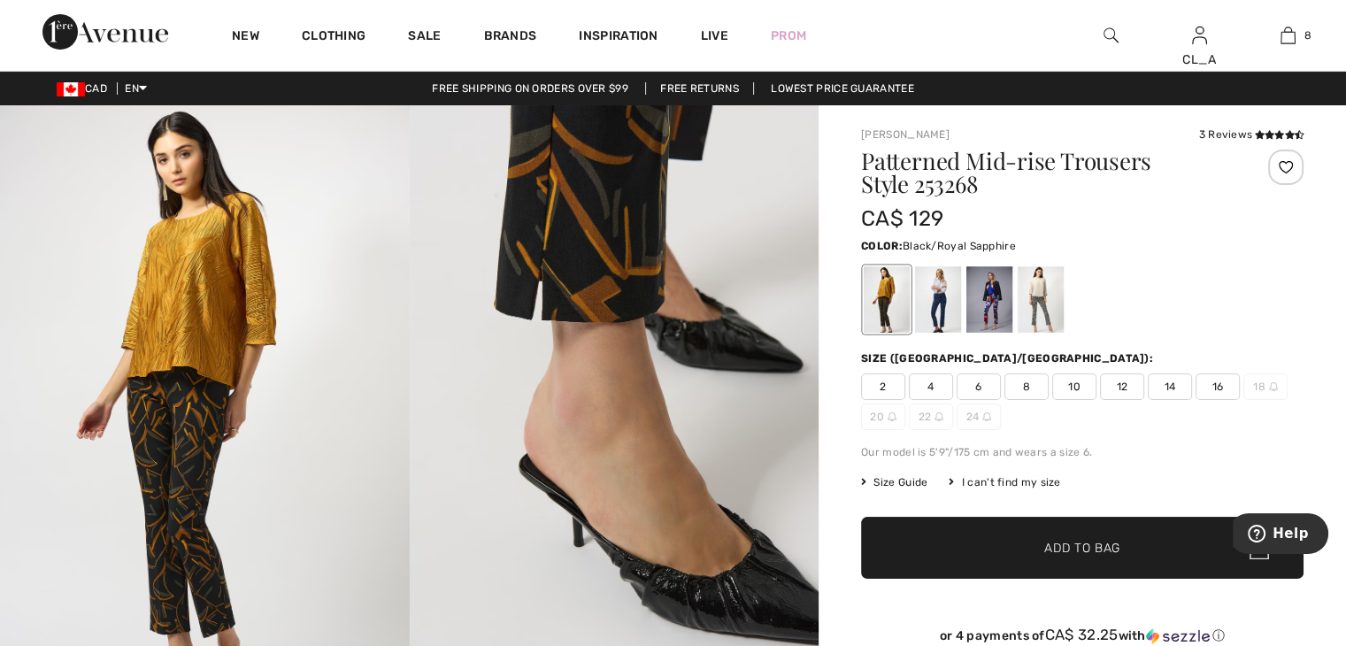
click at [934, 298] on div at bounding box center [938, 299] width 46 height 66
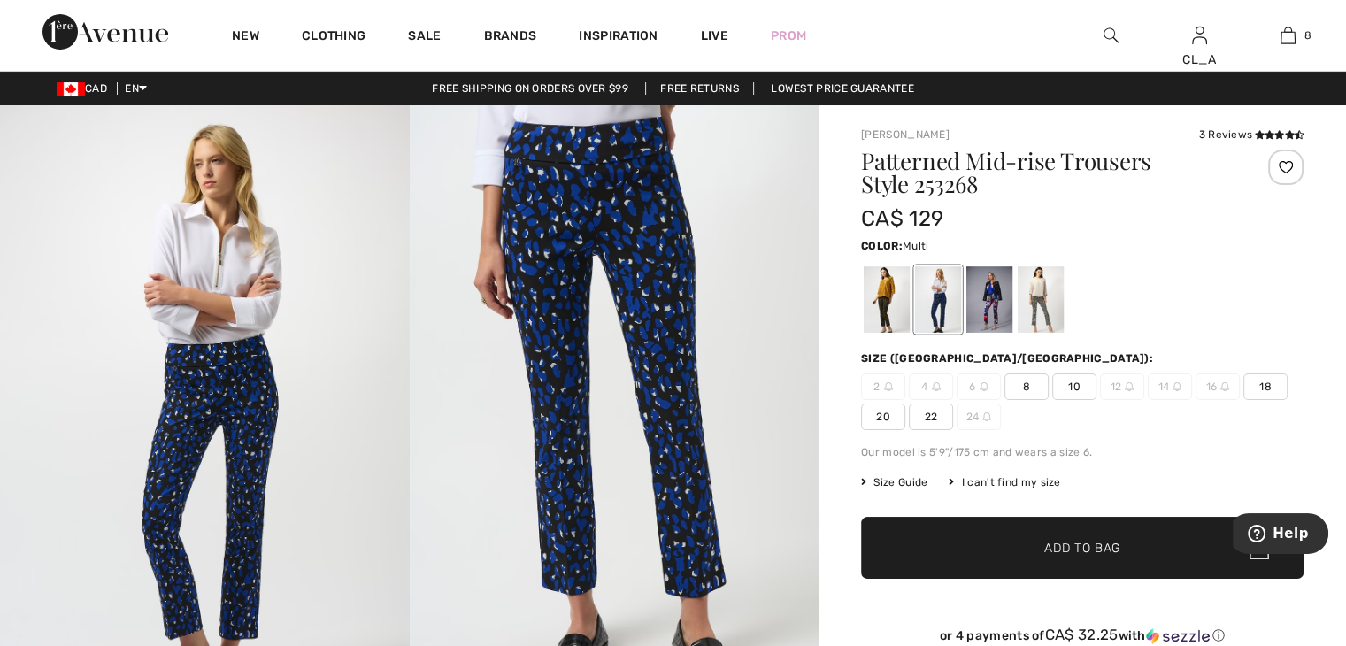
click at [988, 298] on div at bounding box center [990, 299] width 46 height 66
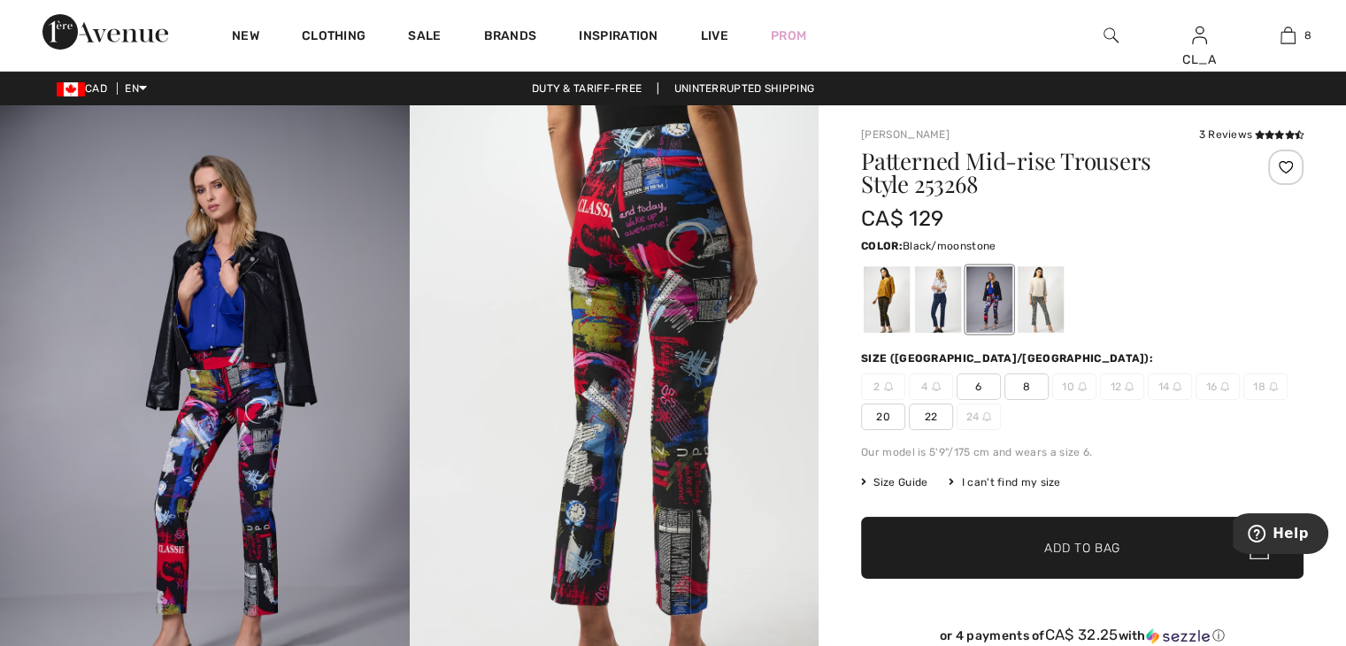
click at [1033, 297] on div at bounding box center [1041, 299] width 46 height 66
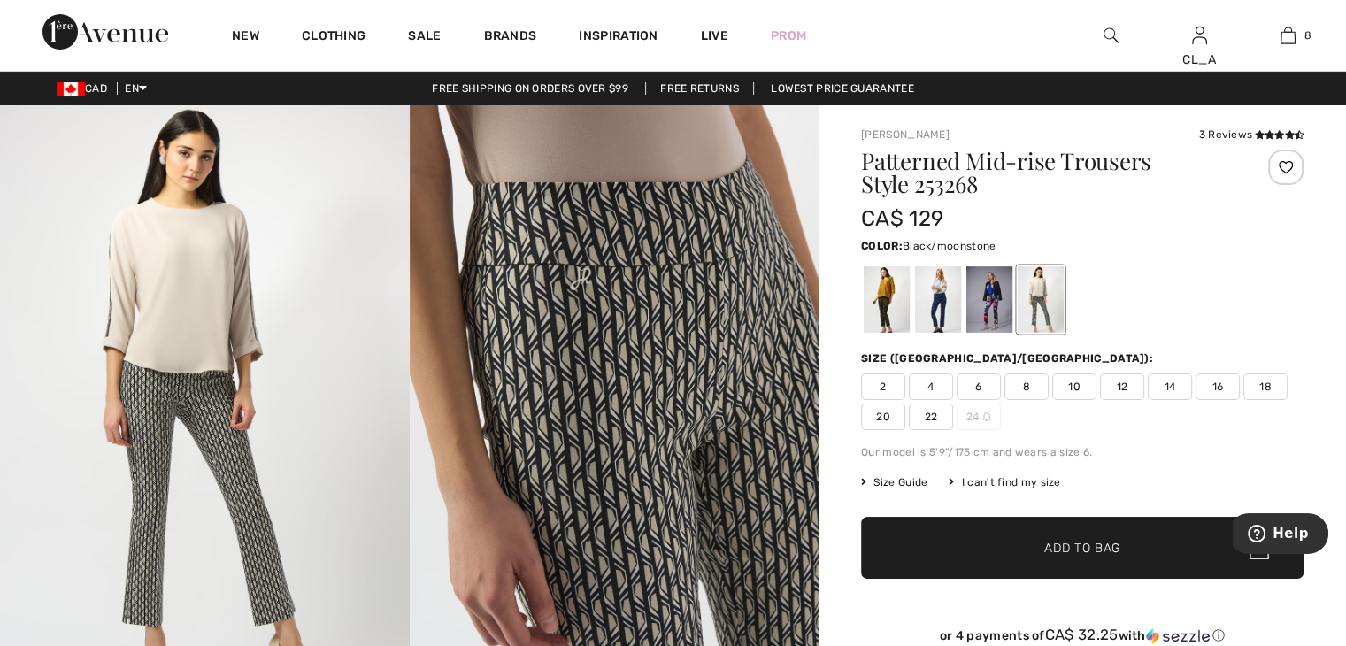
click at [1074, 380] on span "10" at bounding box center [1074, 387] width 44 height 27
click at [1030, 554] on span "✔ Added to Bag" at bounding box center [1056, 548] width 108 height 19
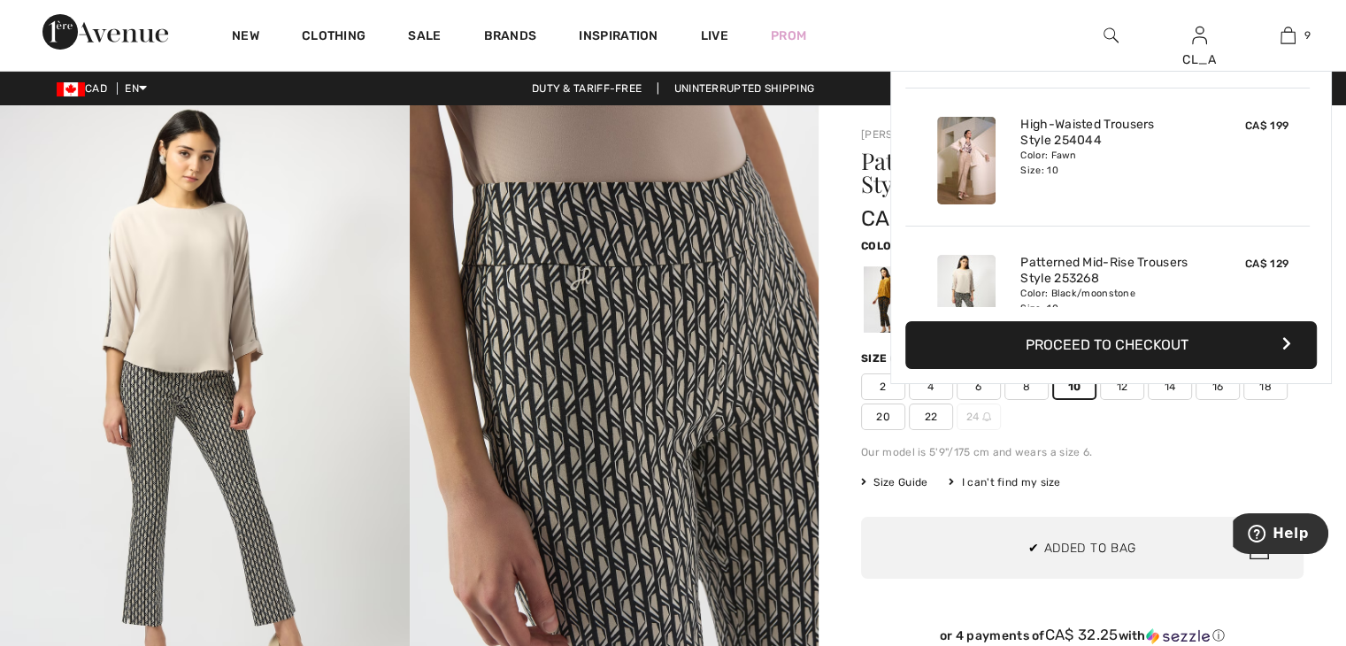
scroll to position [1020, 0]
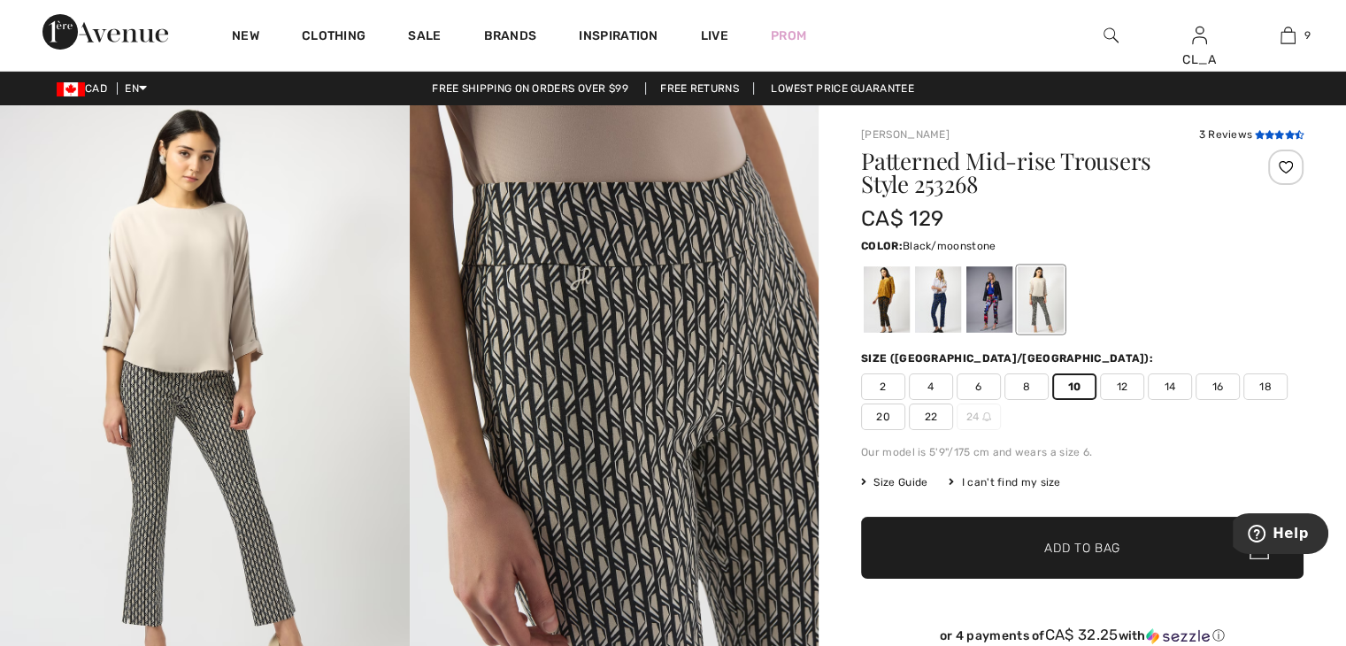
click at [1255, 132] on icon at bounding box center [1259, 134] width 10 height 9
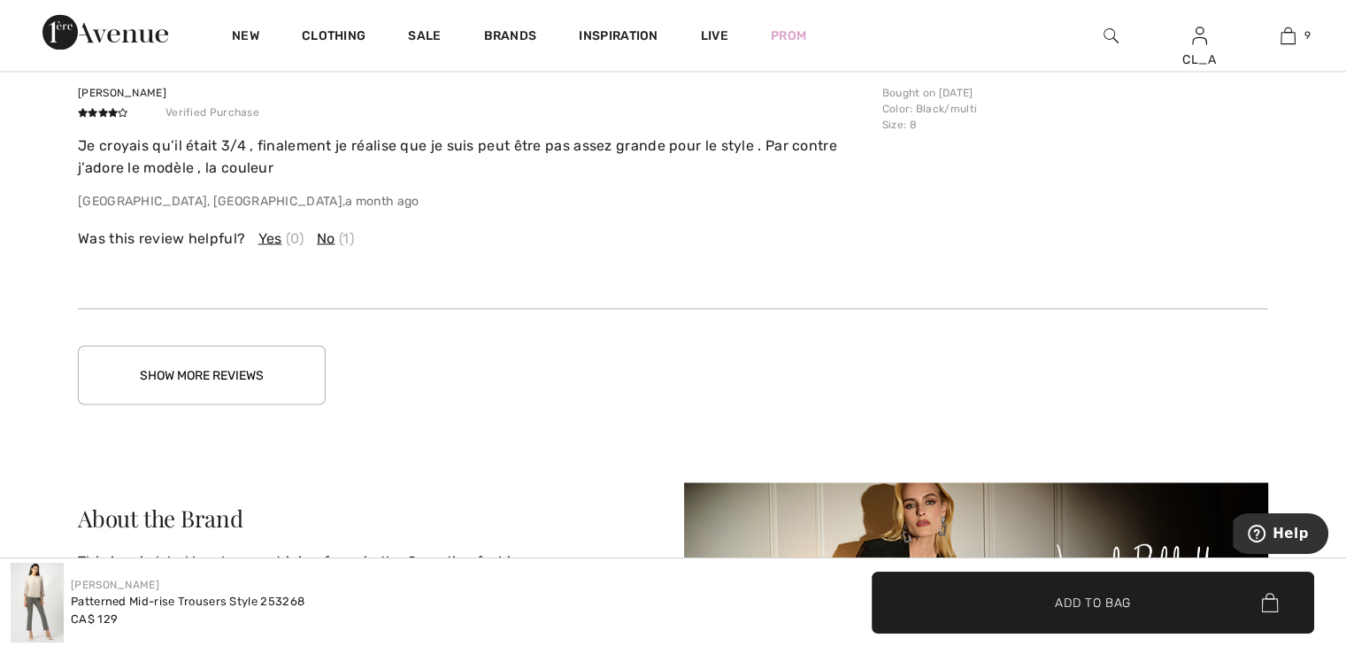
scroll to position [3212, 0]
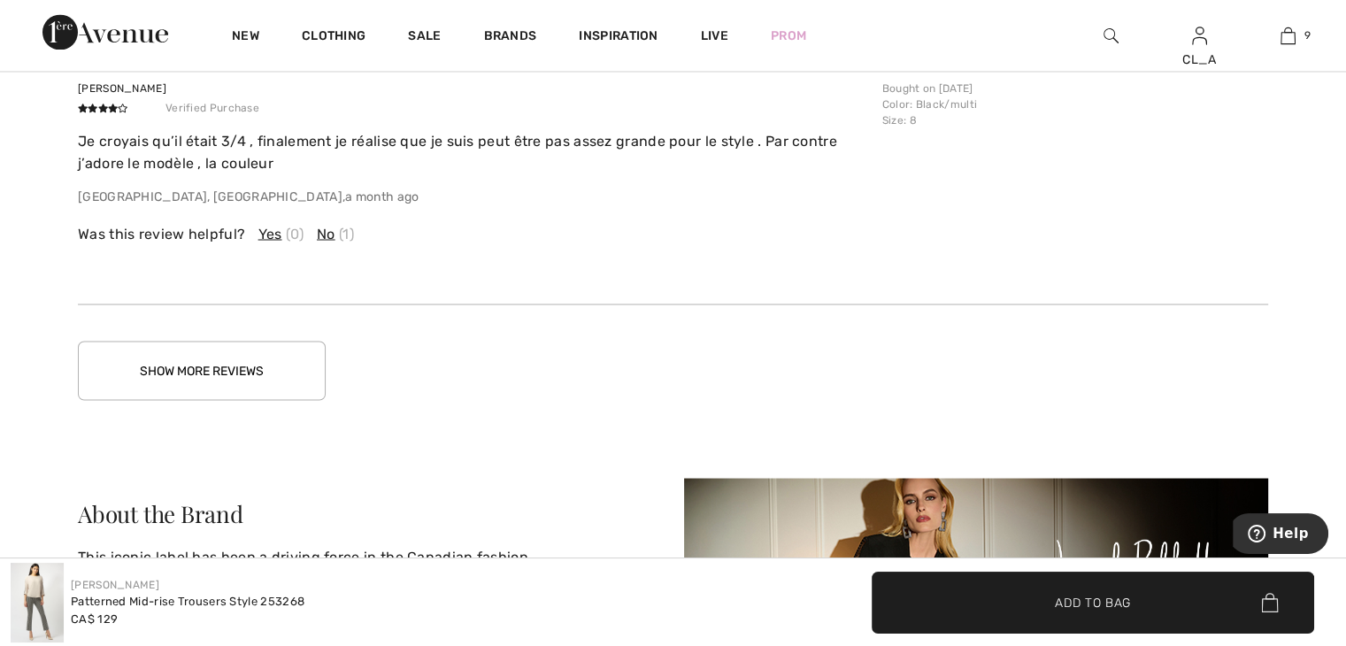
click at [188, 366] on button "Show More Reviews" at bounding box center [202, 370] width 248 height 59
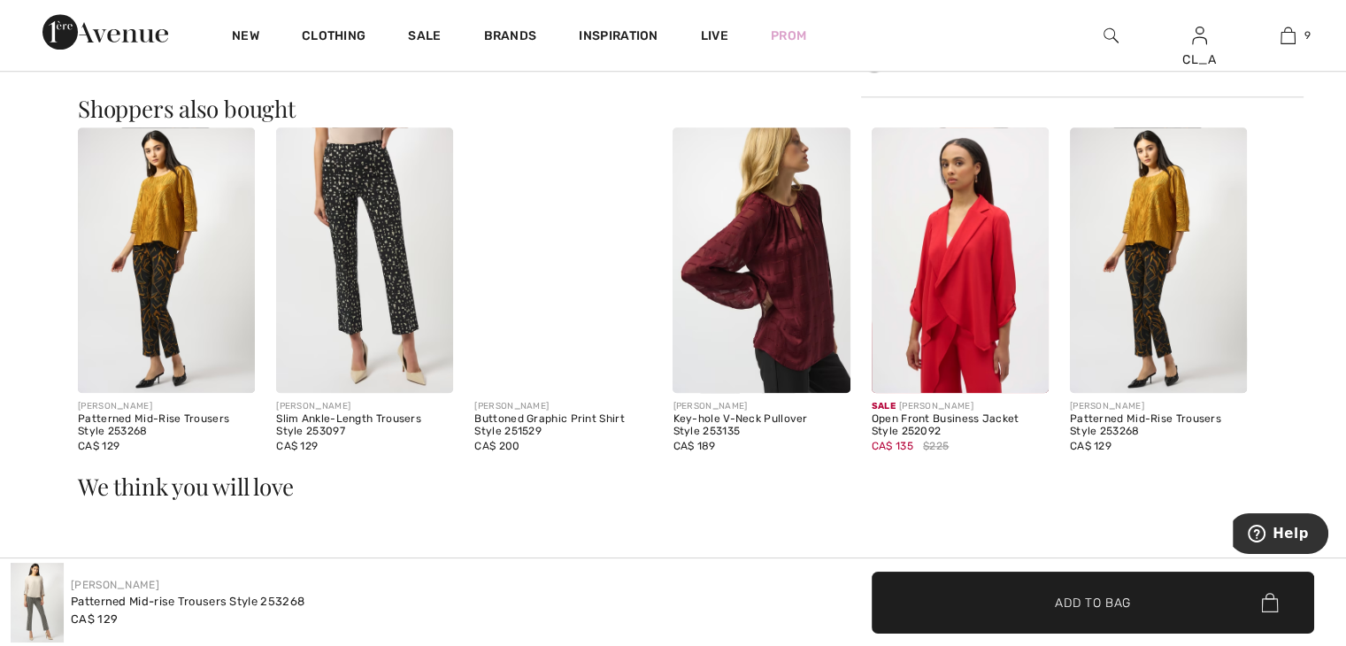
scroll to position [1555, 0]
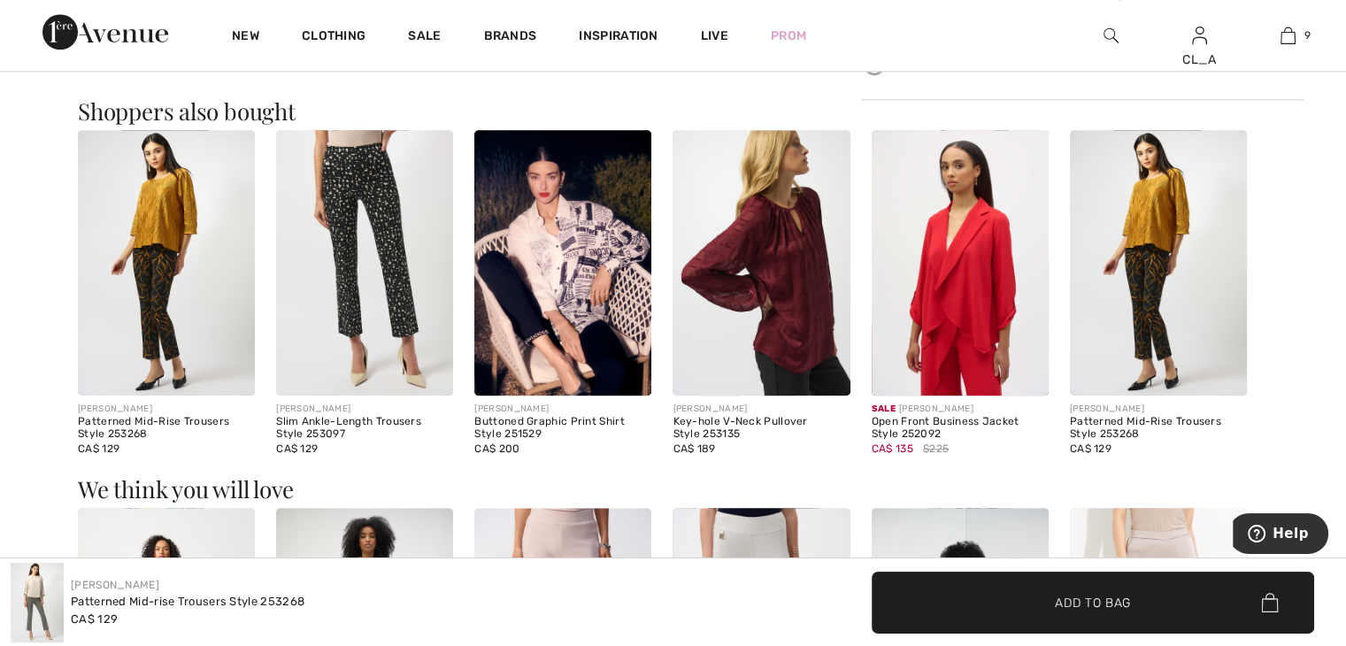
click at [379, 253] on img at bounding box center [364, 263] width 177 height 266
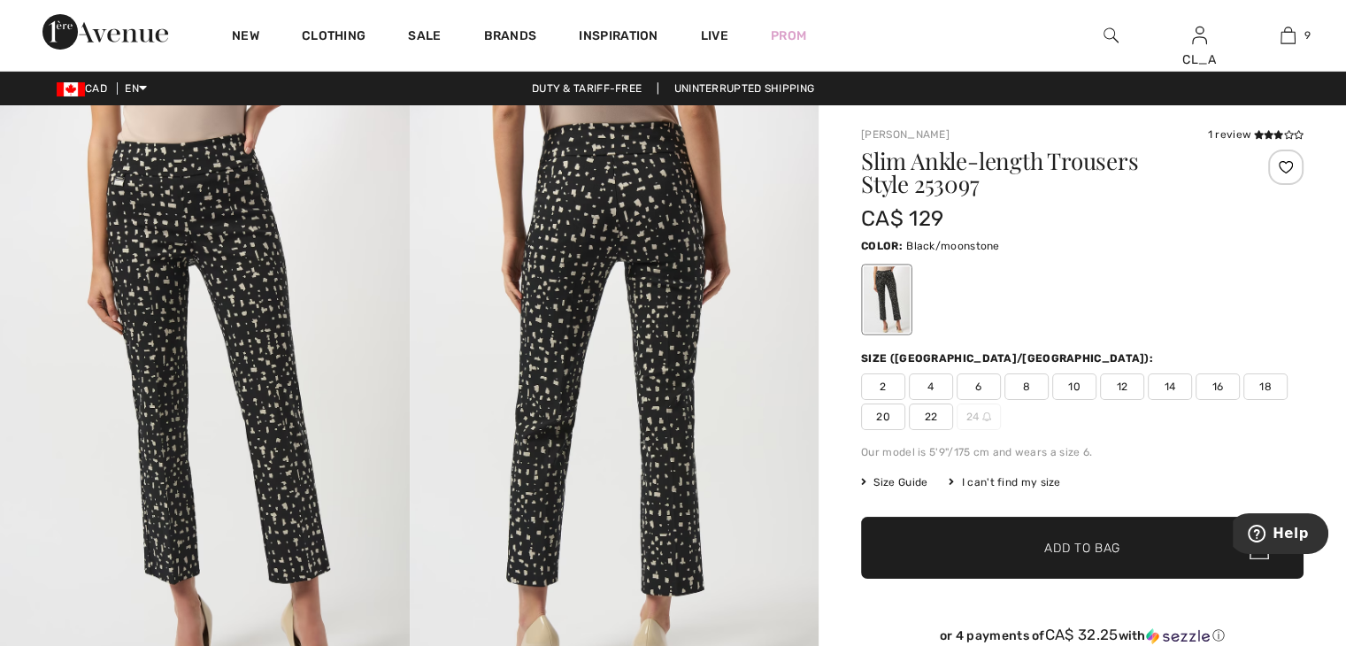
click at [1065, 390] on span "10" at bounding box center [1074, 387] width 44 height 27
click at [1028, 542] on span "✔ Added to Bag" at bounding box center [1056, 548] width 108 height 19
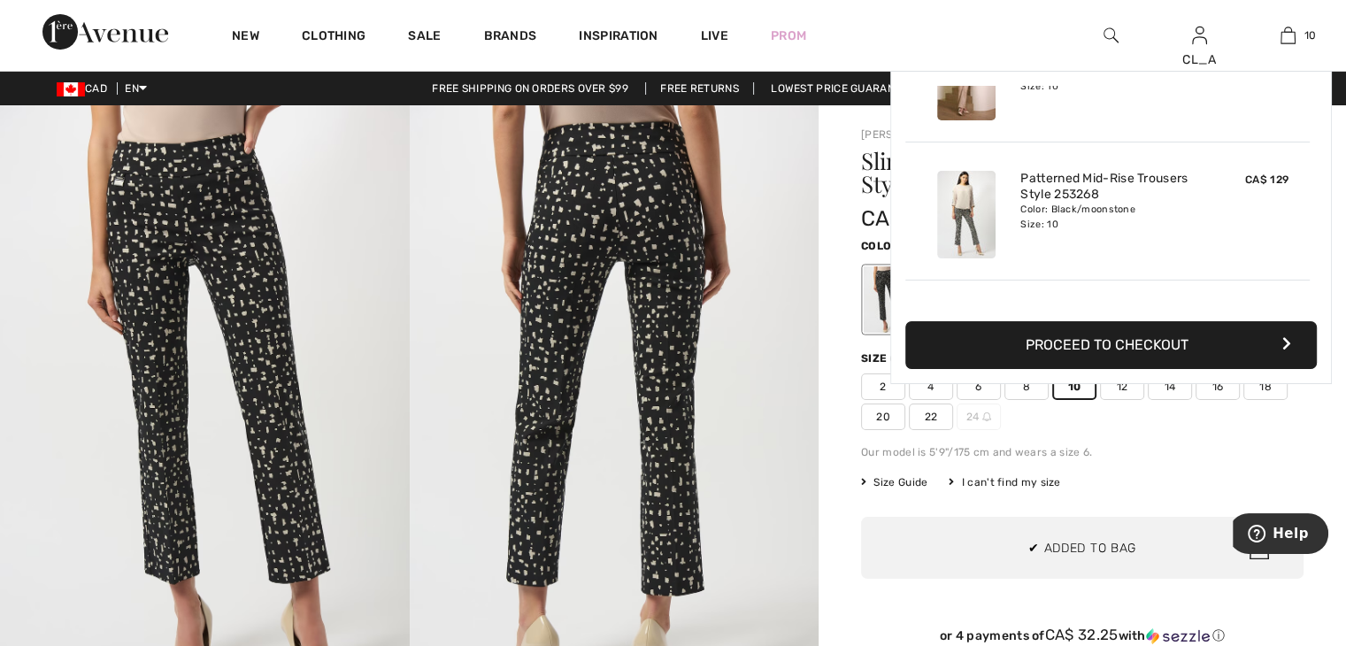
scroll to position [1158, 0]
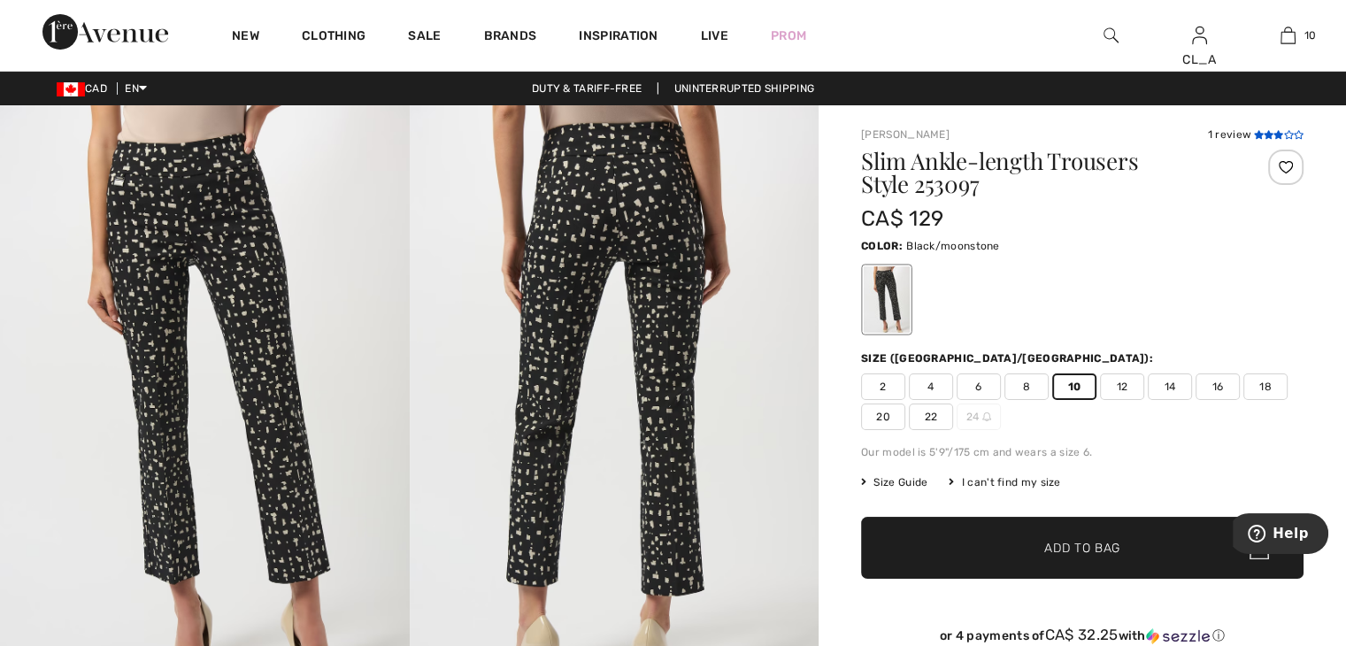
click at [1267, 132] on icon at bounding box center [1269, 134] width 10 height 9
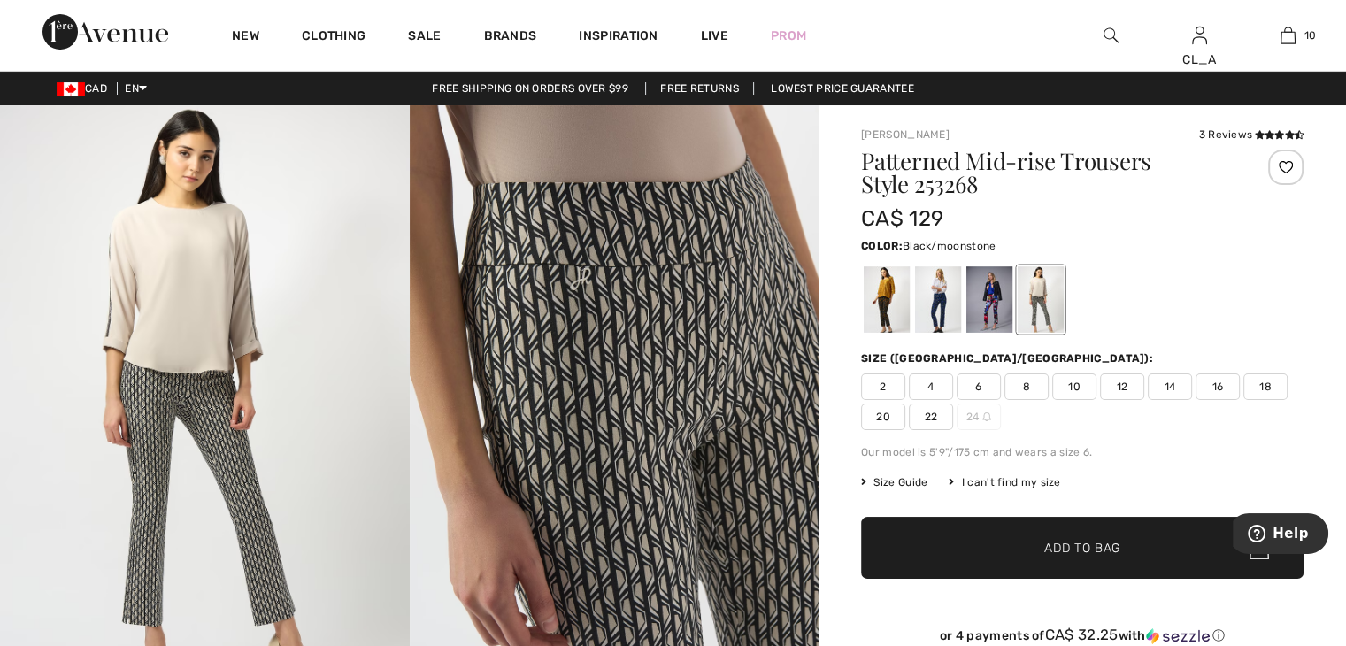
click at [1062, 389] on span "10" at bounding box center [1074, 387] width 44 height 27
click at [1031, 537] on span "✔ Added to Bag Add to Bag" at bounding box center [1082, 548] width 443 height 62
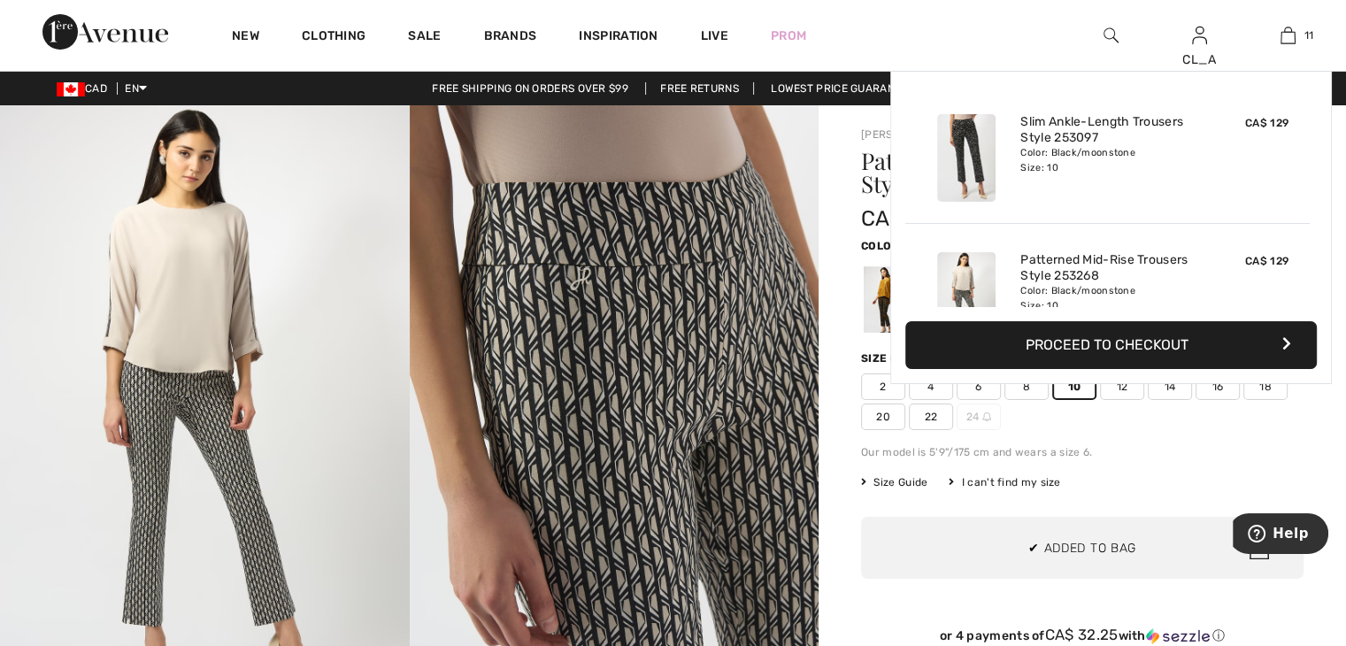
scroll to position [1295, 0]
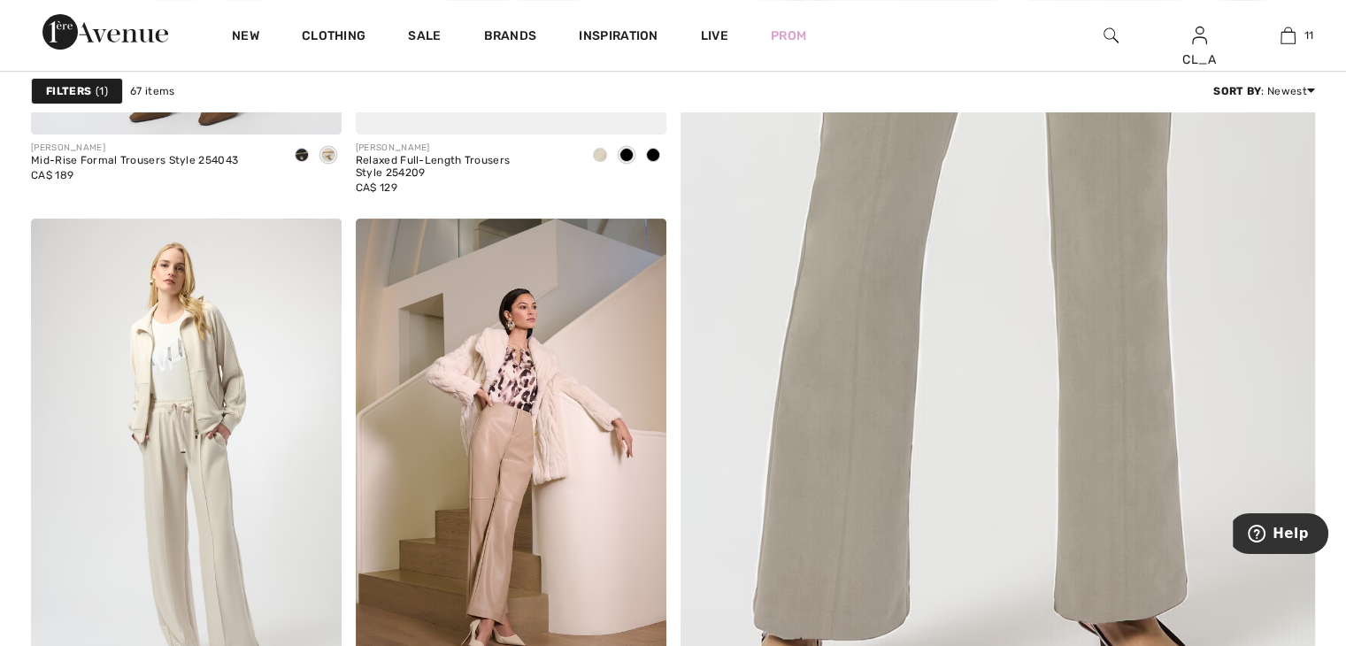
scroll to position [595, 0]
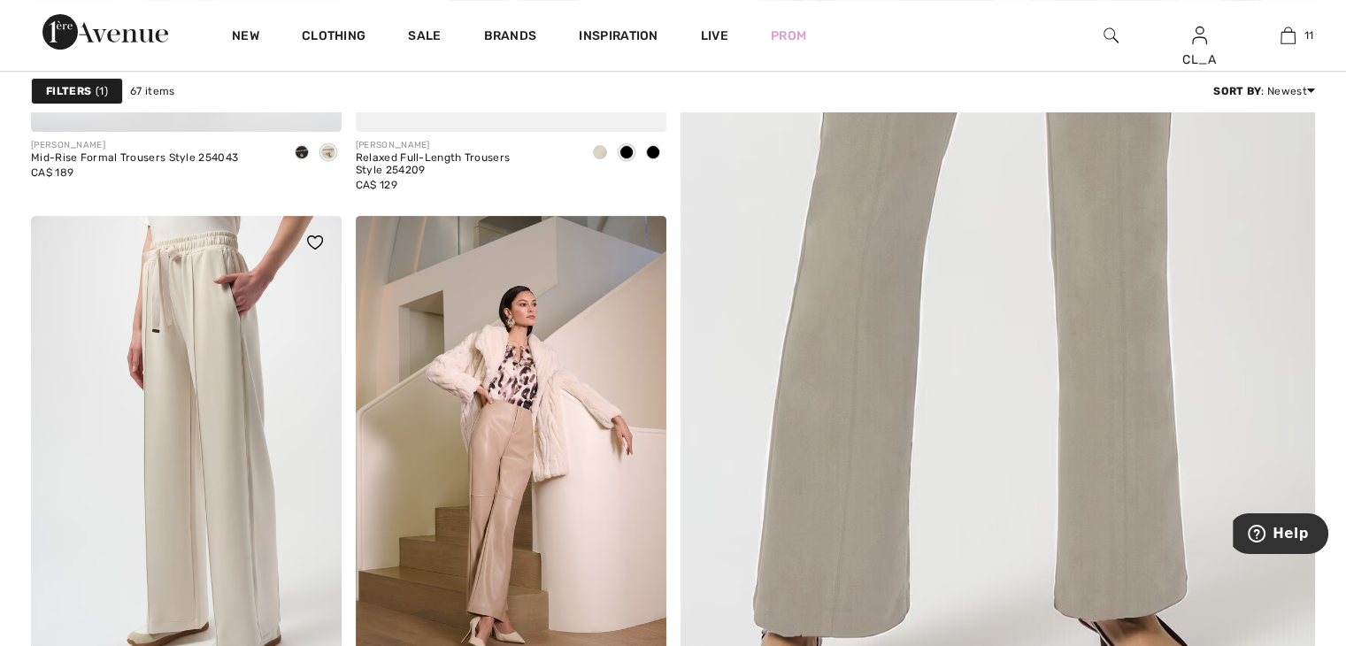
click at [135, 359] on img at bounding box center [186, 449] width 311 height 466
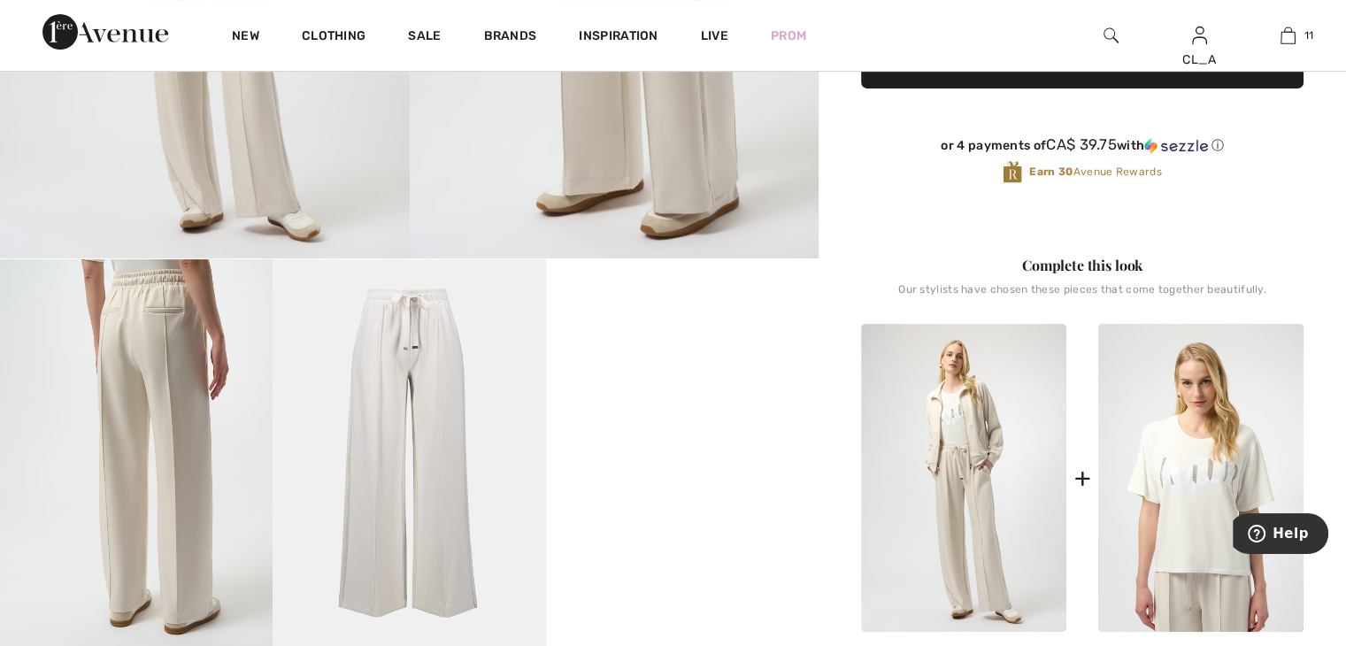
scroll to position [459, 0]
click at [976, 396] on img at bounding box center [963, 479] width 205 height 308
click at [944, 416] on img at bounding box center [963, 479] width 205 height 308
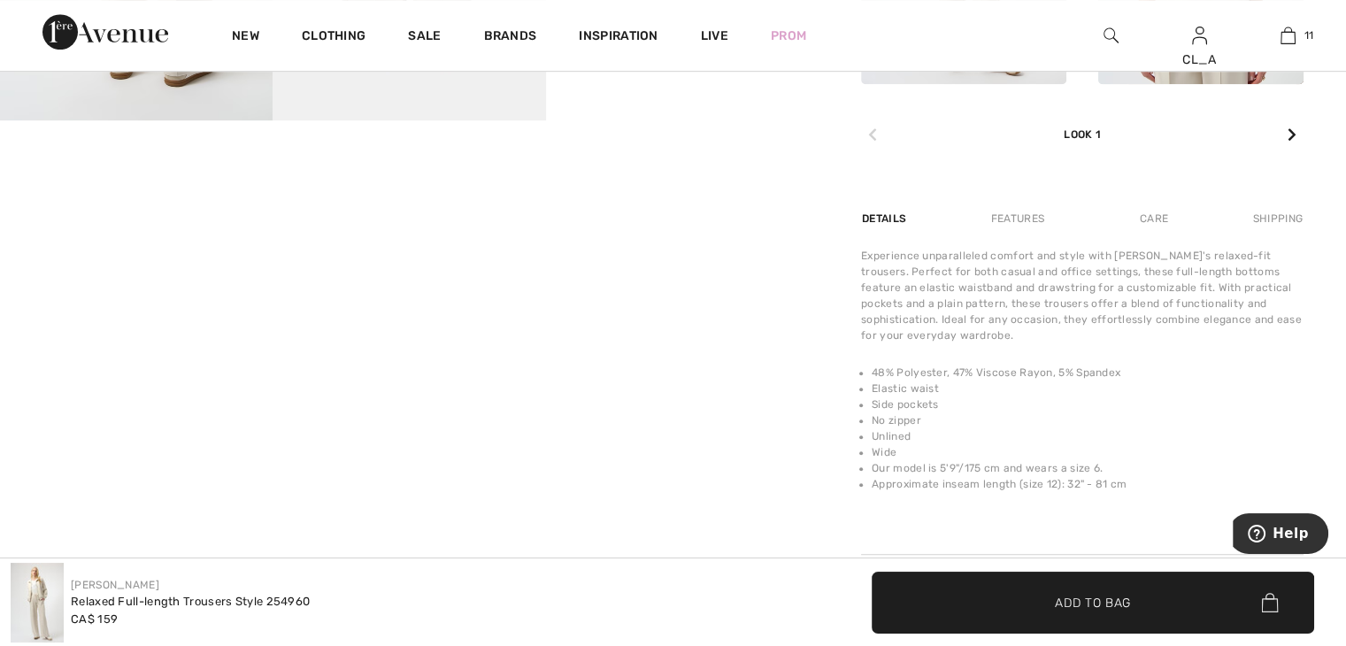
scroll to position [1002, 0]
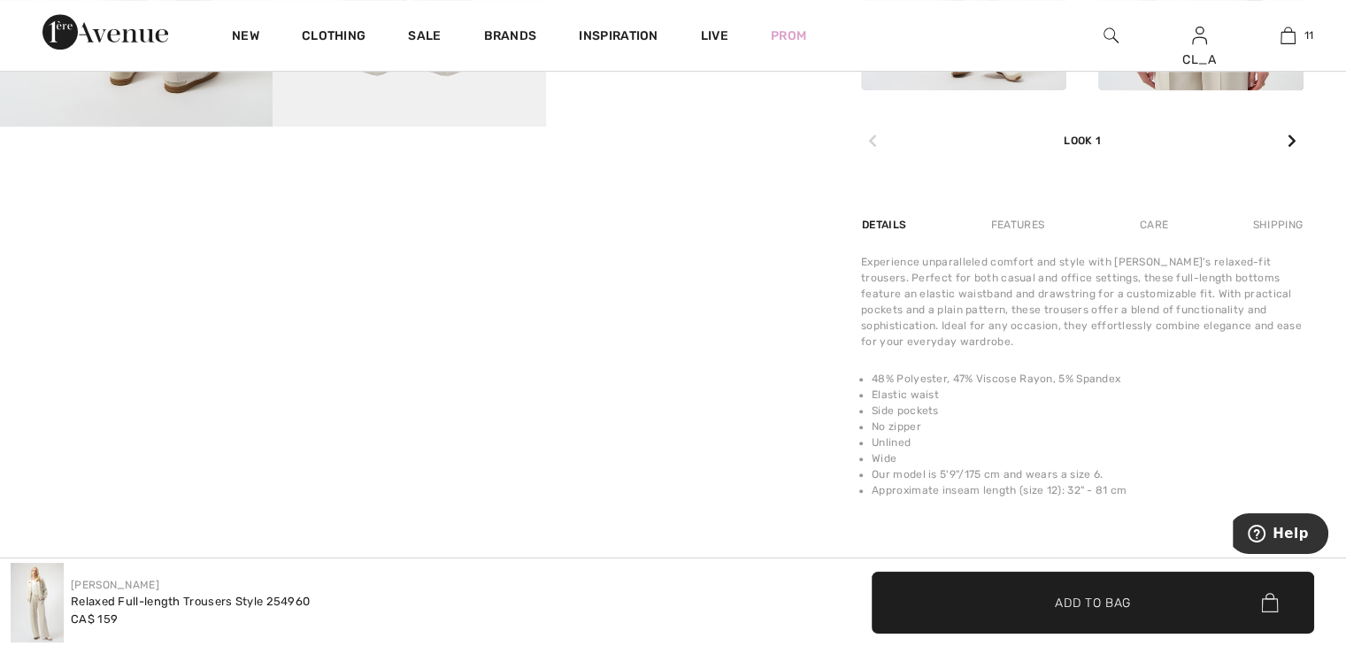
click at [1113, 40] on img at bounding box center [1111, 35] width 15 height 21
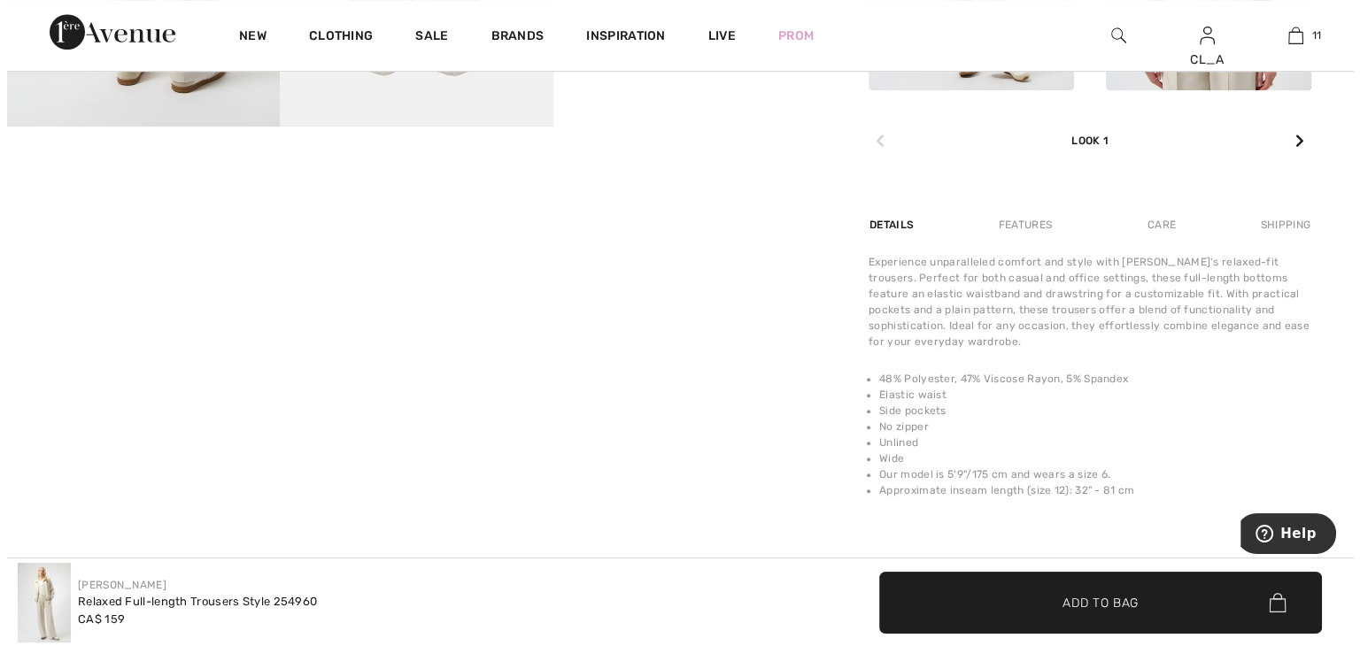
scroll to position [1012, 0]
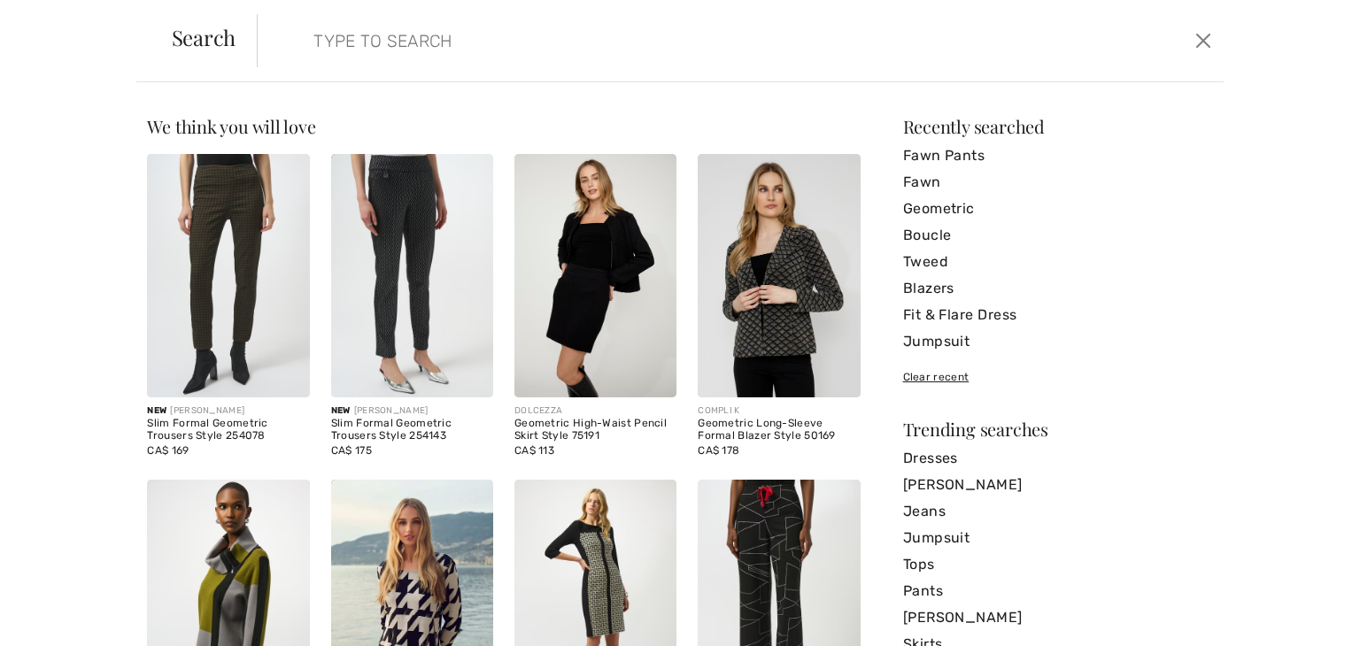
click at [828, 52] on input "search" at bounding box center [633, 40] width 667 height 53
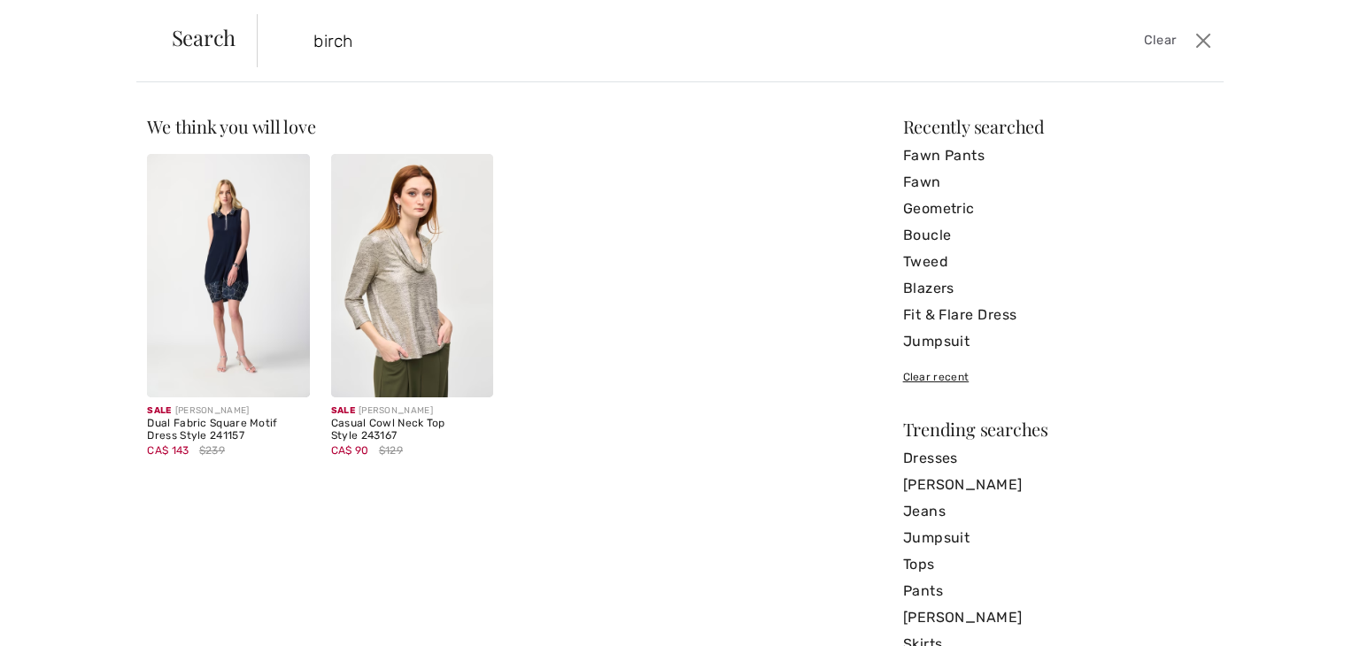
type input "birch"
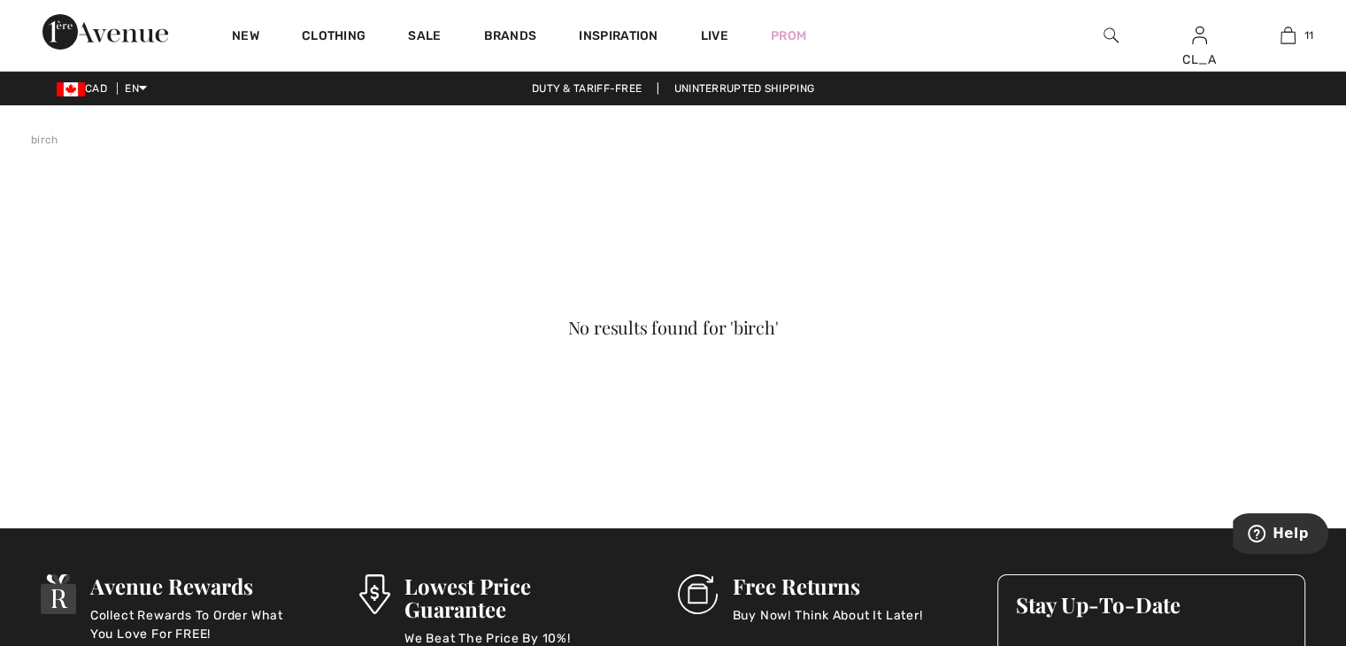
click at [1105, 28] on img at bounding box center [1111, 35] width 15 height 21
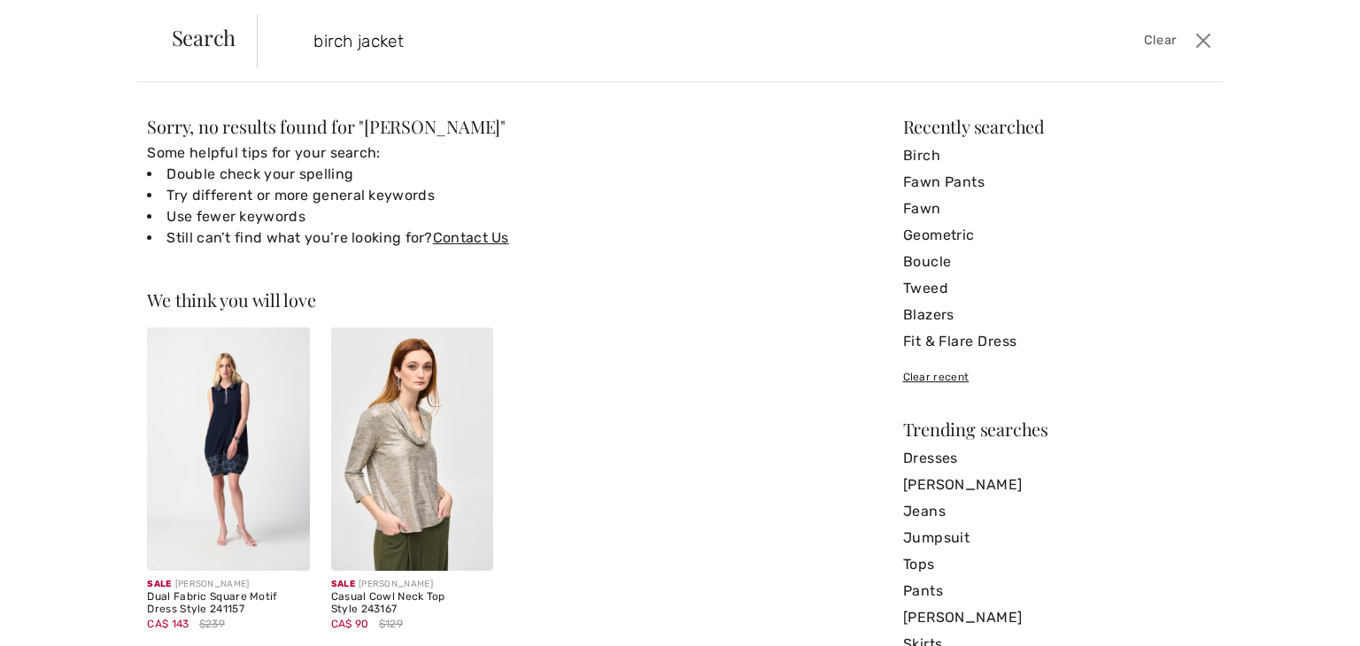
type input "birch jacket"
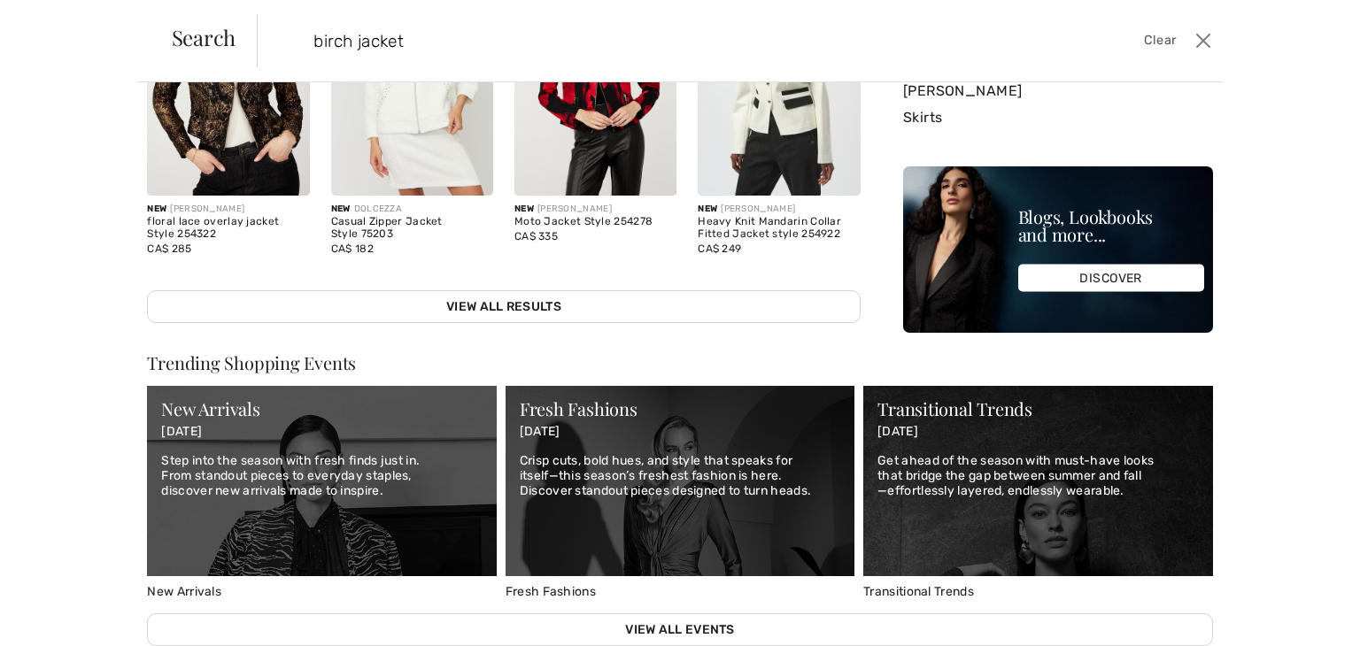
scroll to position [528, 0]
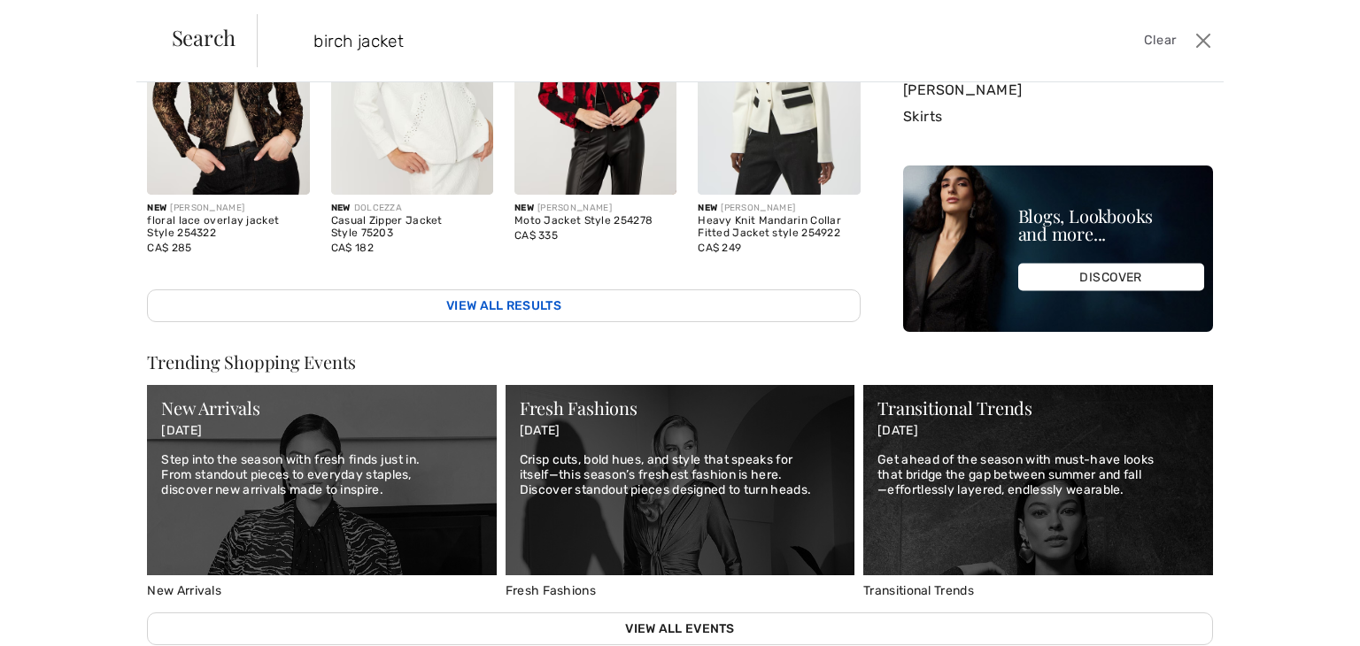
click at [414, 297] on link "View All Results" at bounding box center [503, 305] width 712 height 33
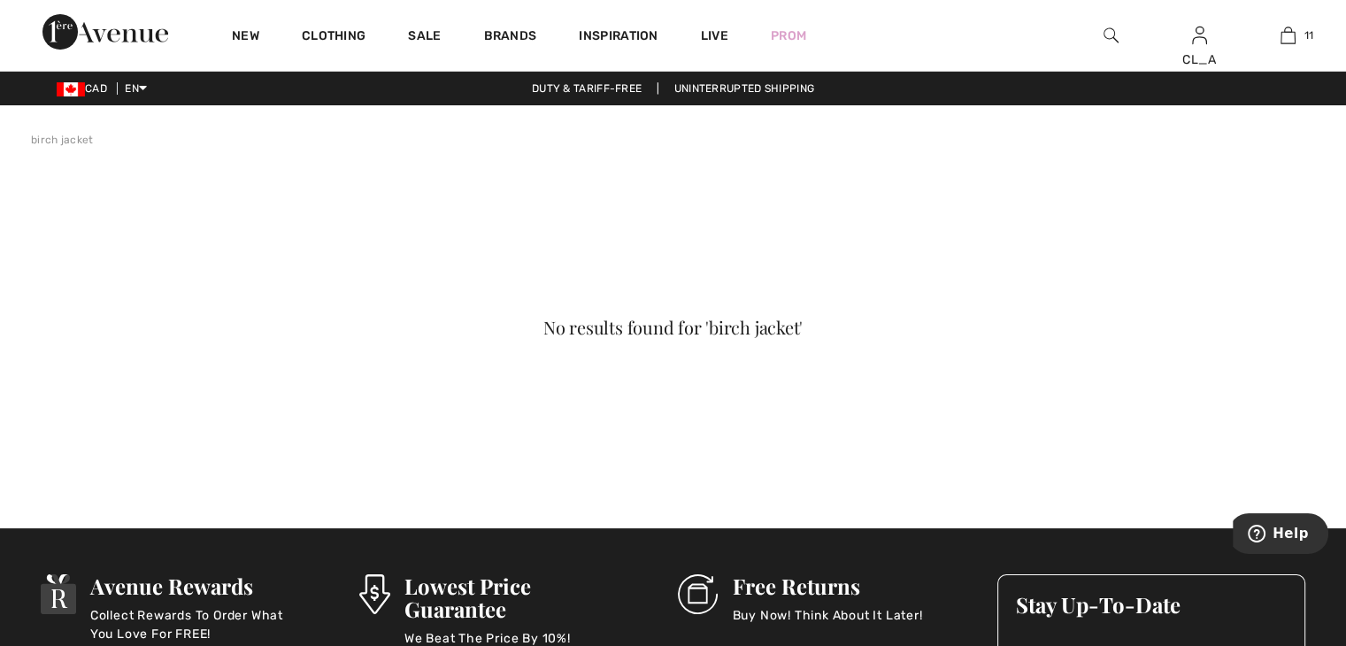
click at [1104, 35] on img at bounding box center [1111, 35] width 15 height 21
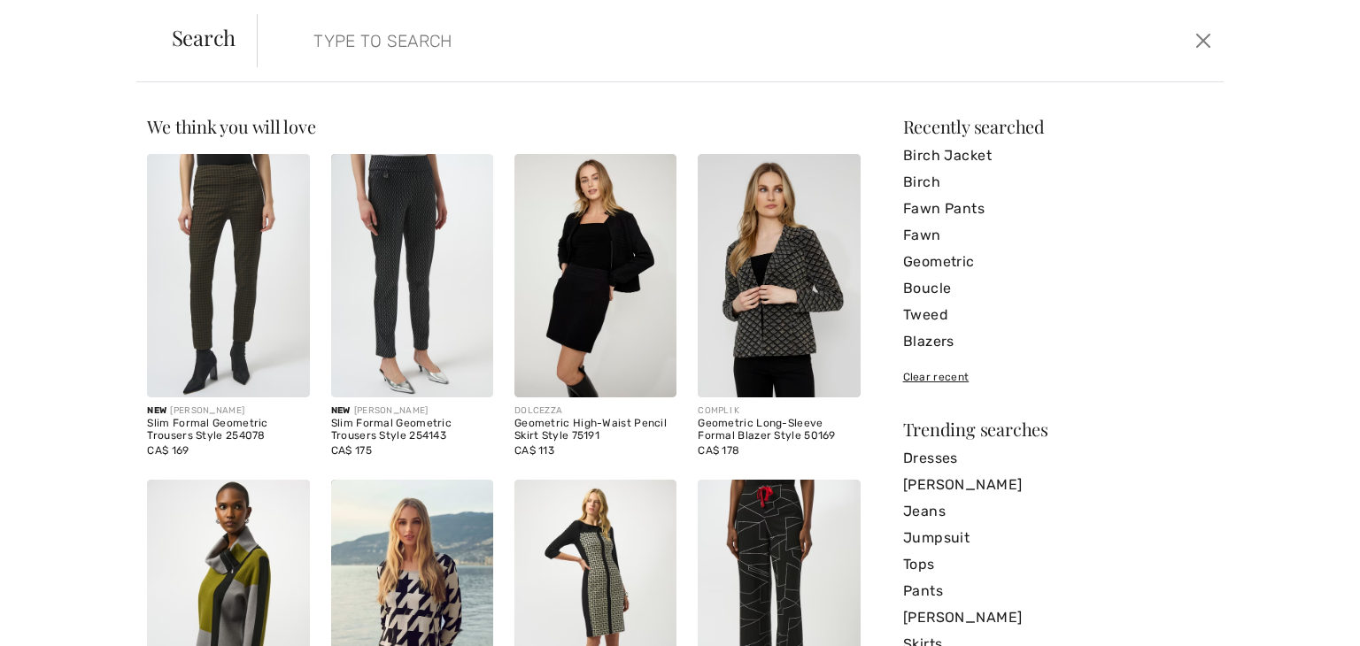
click at [704, 40] on input "search" at bounding box center [633, 40] width 667 height 53
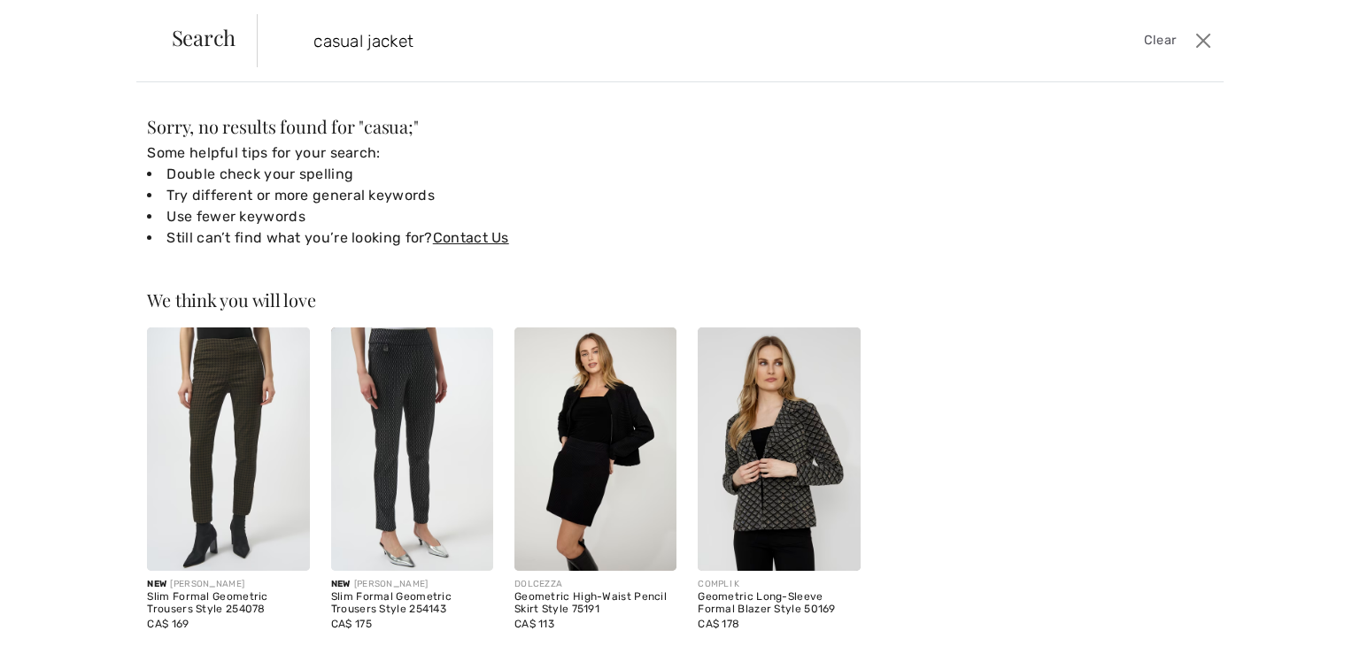
type input "casual jacket"
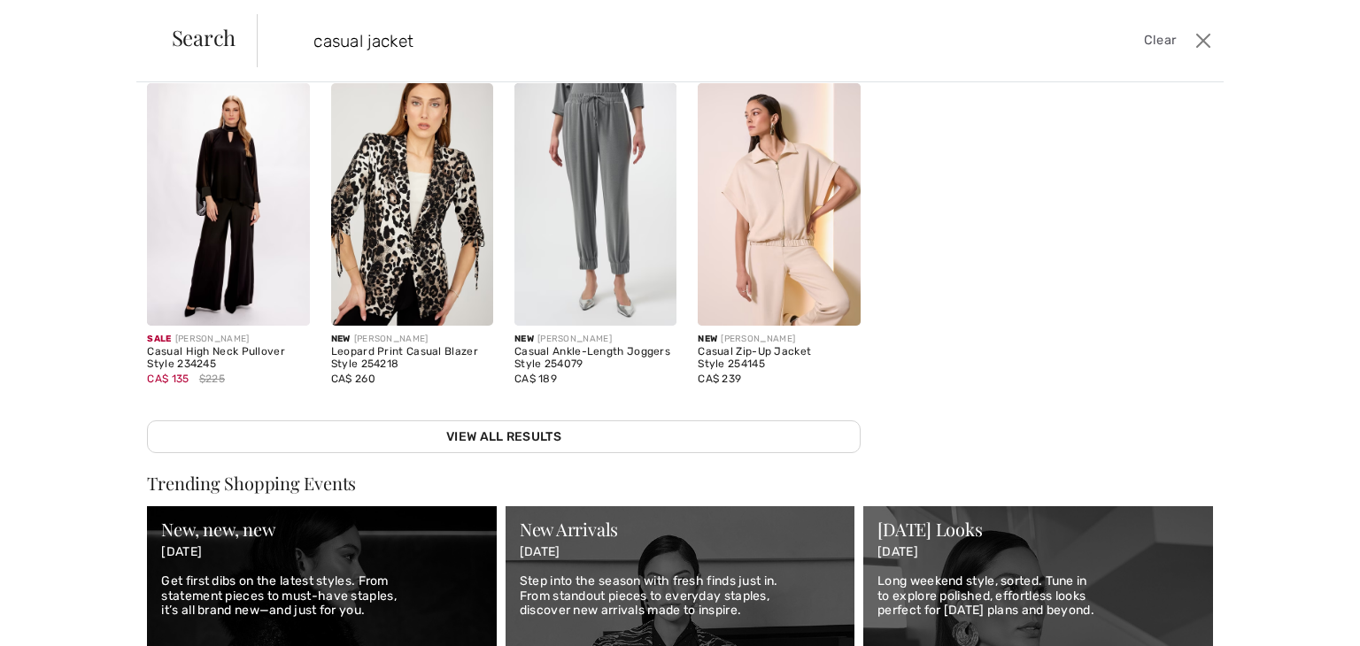
scroll to position [400, 0]
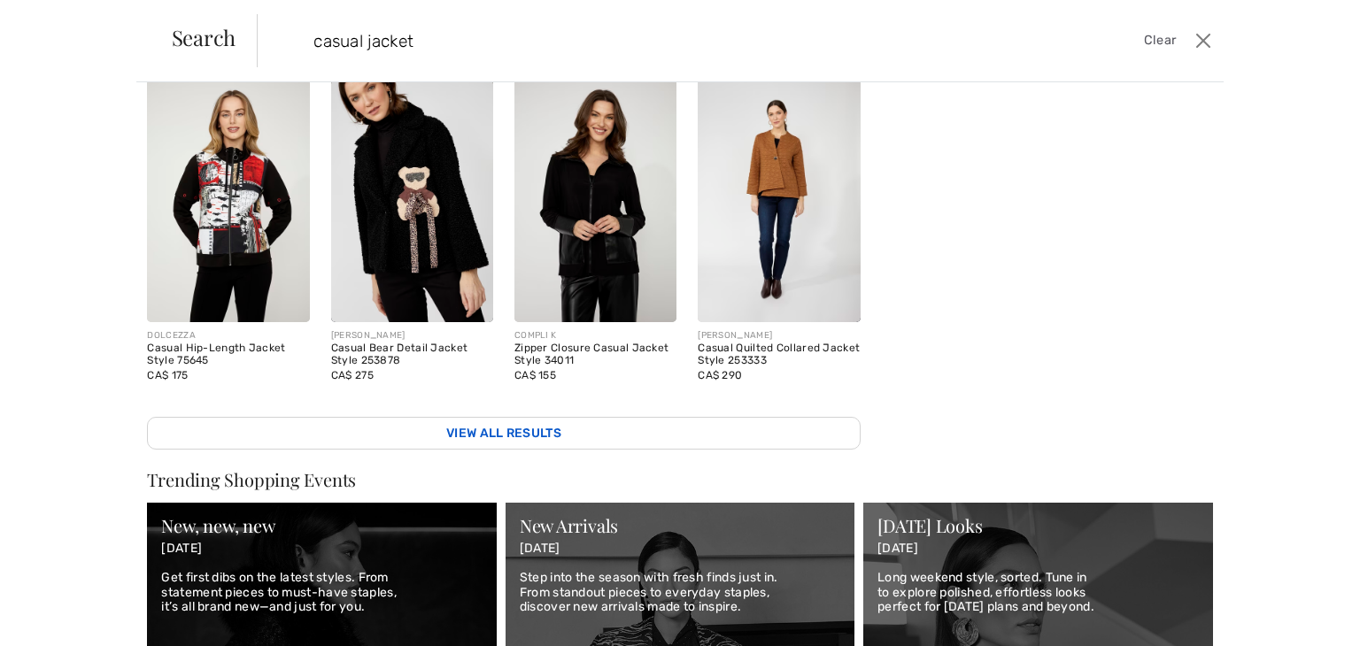
click at [393, 424] on link "View All Results" at bounding box center [503, 433] width 712 height 33
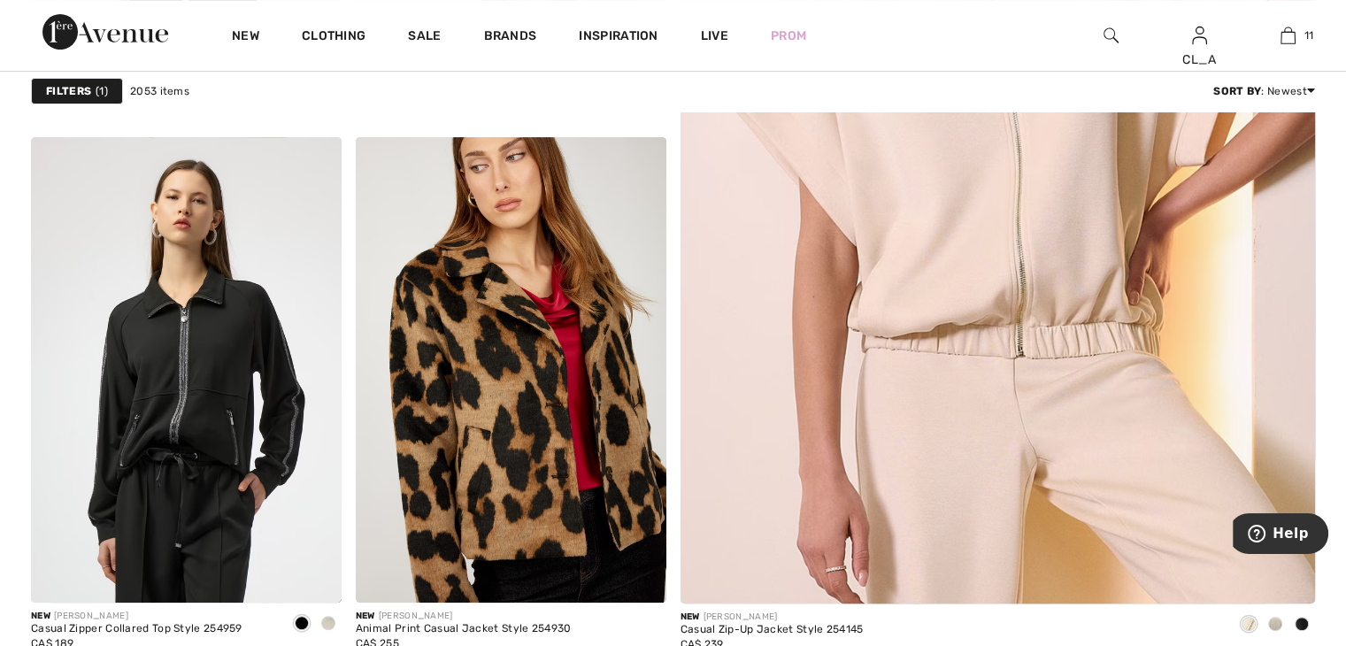
scroll to position [646, 0]
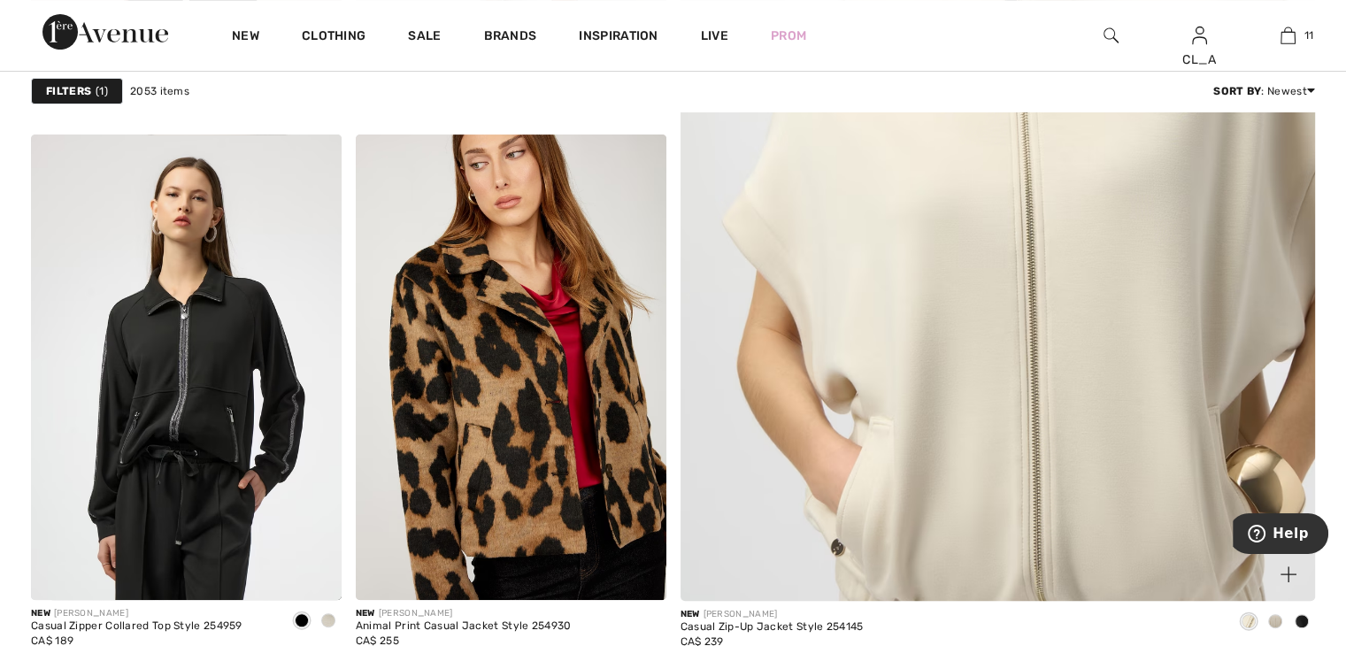
click at [889, 335] on img at bounding box center [998, 157] width 762 height 1144
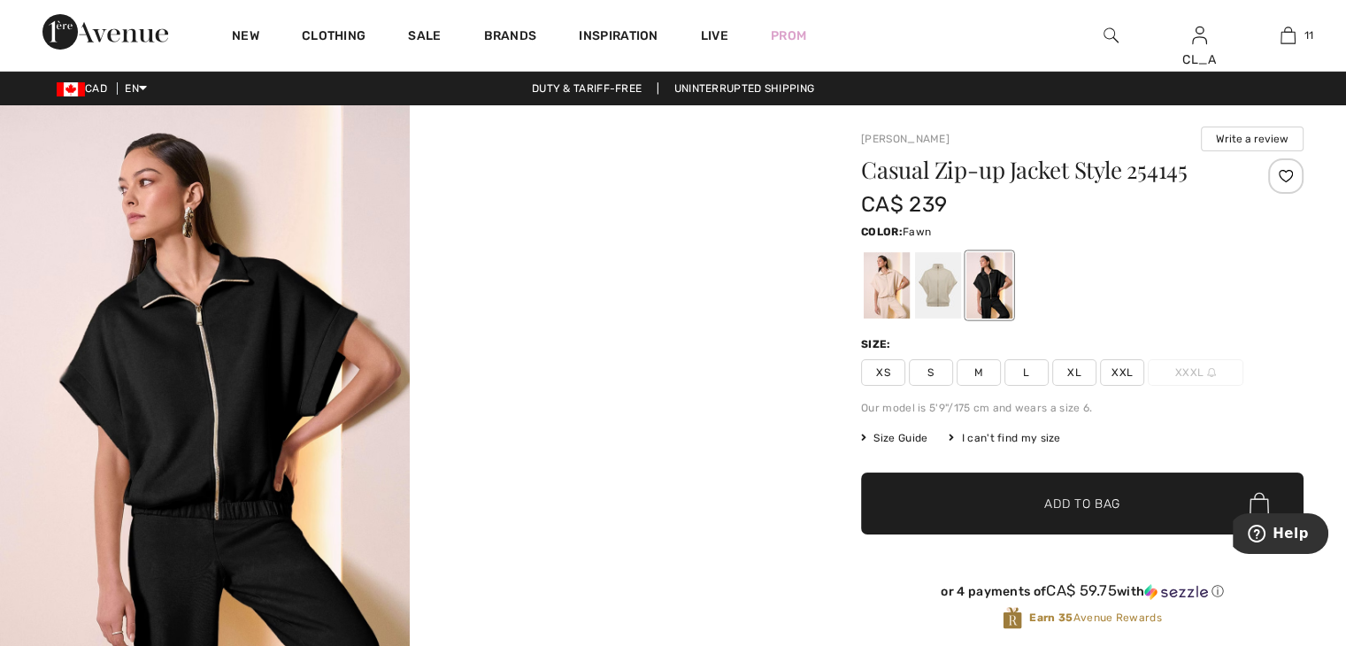
click at [926, 294] on div at bounding box center [938, 285] width 46 height 66
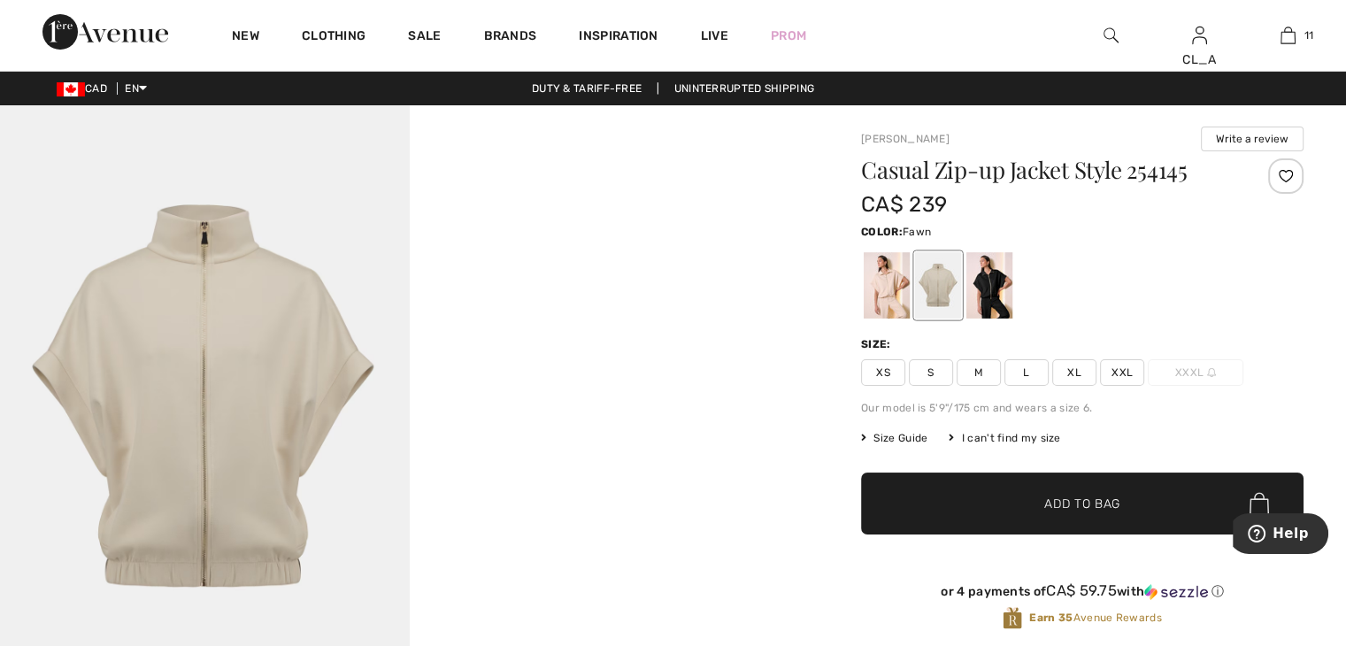
click at [983, 371] on span "M" at bounding box center [979, 372] width 44 height 27
click at [987, 518] on span "✔ Added to Bag Add to Bag" at bounding box center [1082, 504] width 443 height 62
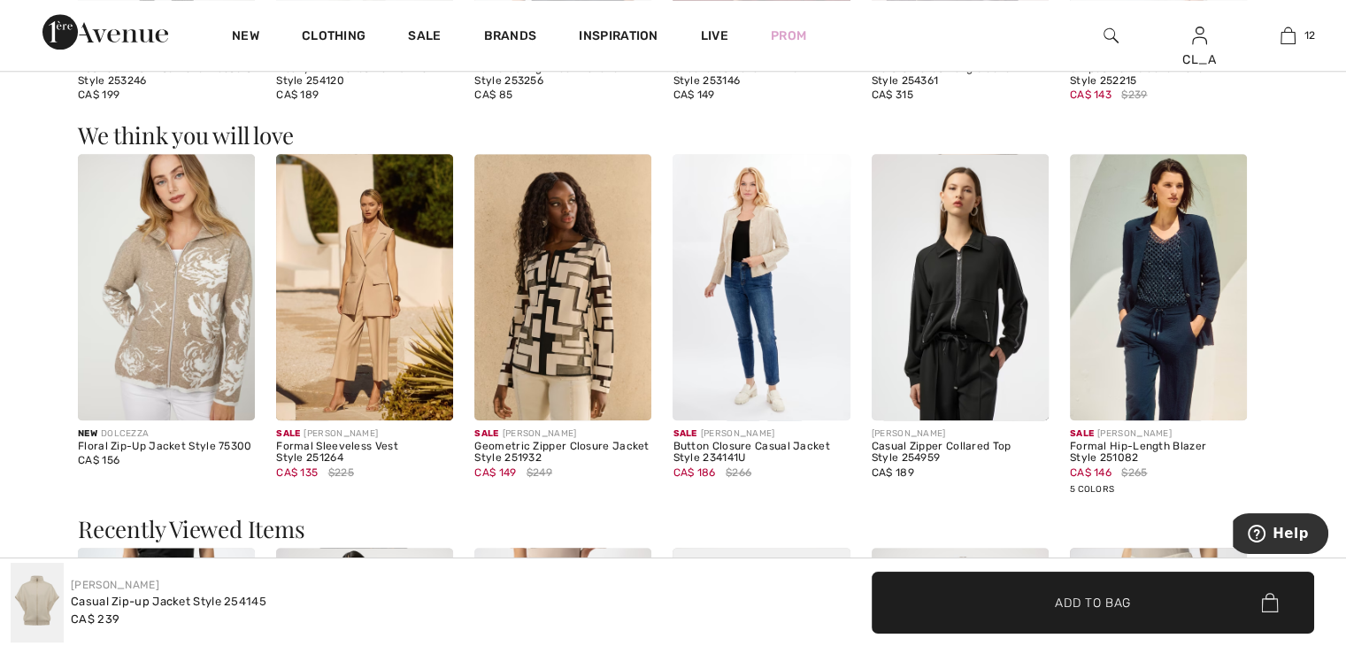
scroll to position [1866, 0]
click at [751, 305] on img at bounding box center [761, 286] width 177 height 266
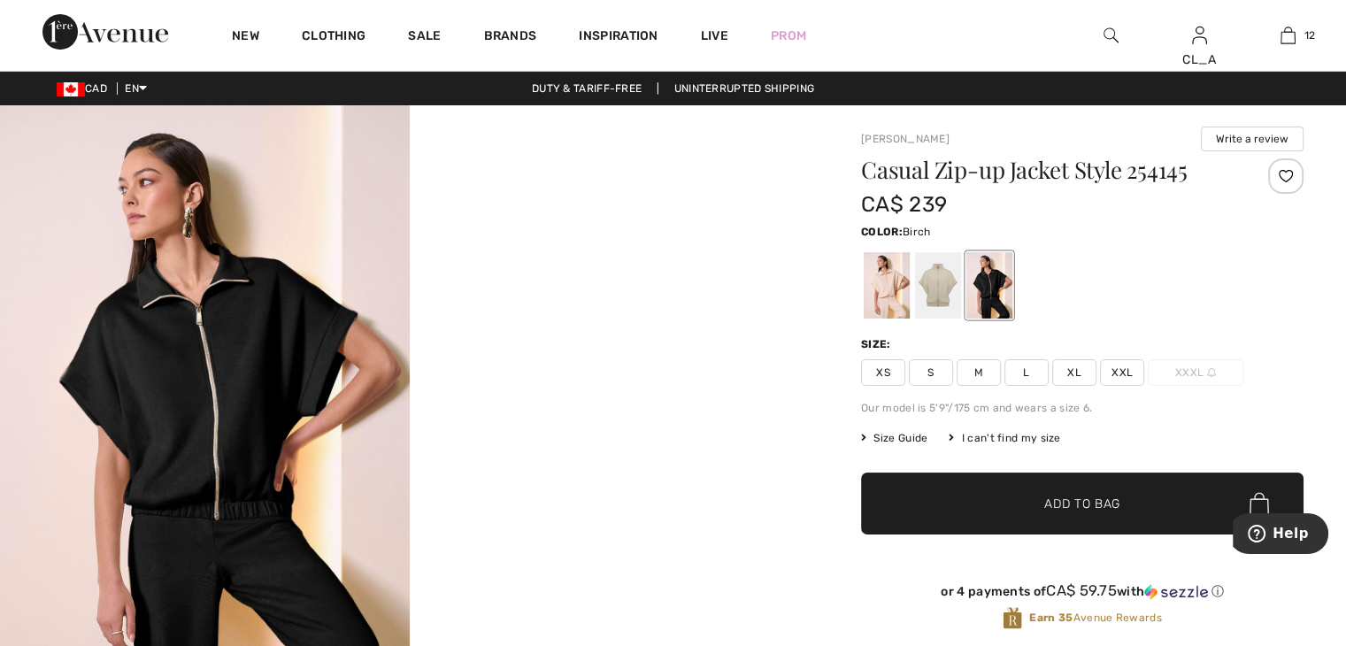
click at [878, 273] on div at bounding box center [887, 285] width 46 height 66
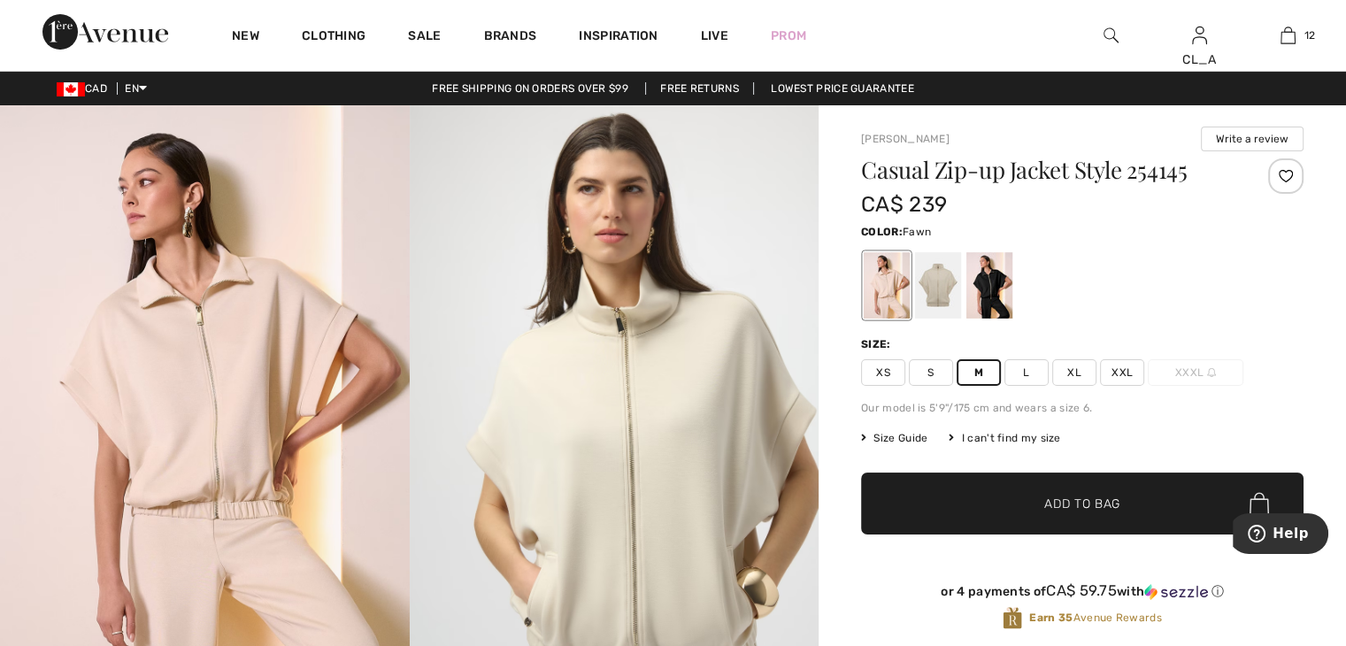
click at [928, 285] on div at bounding box center [938, 285] width 46 height 66
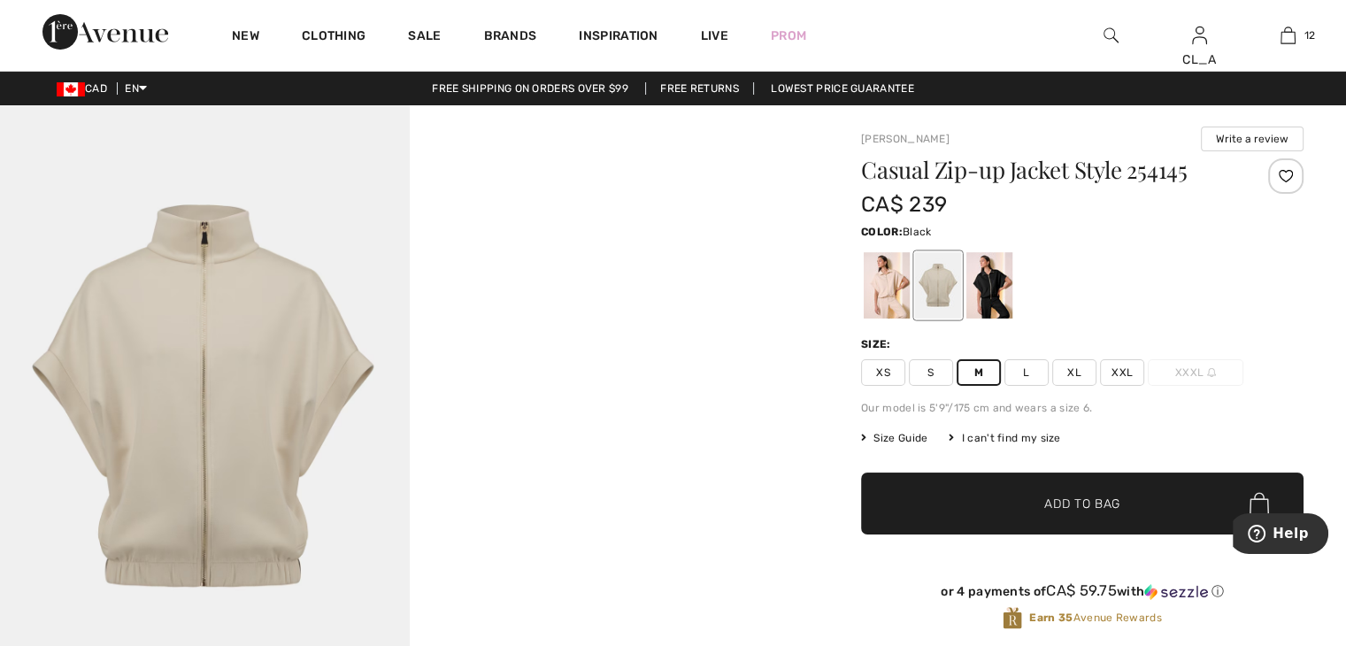
click at [992, 290] on div at bounding box center [990, 285] width 46 height 66
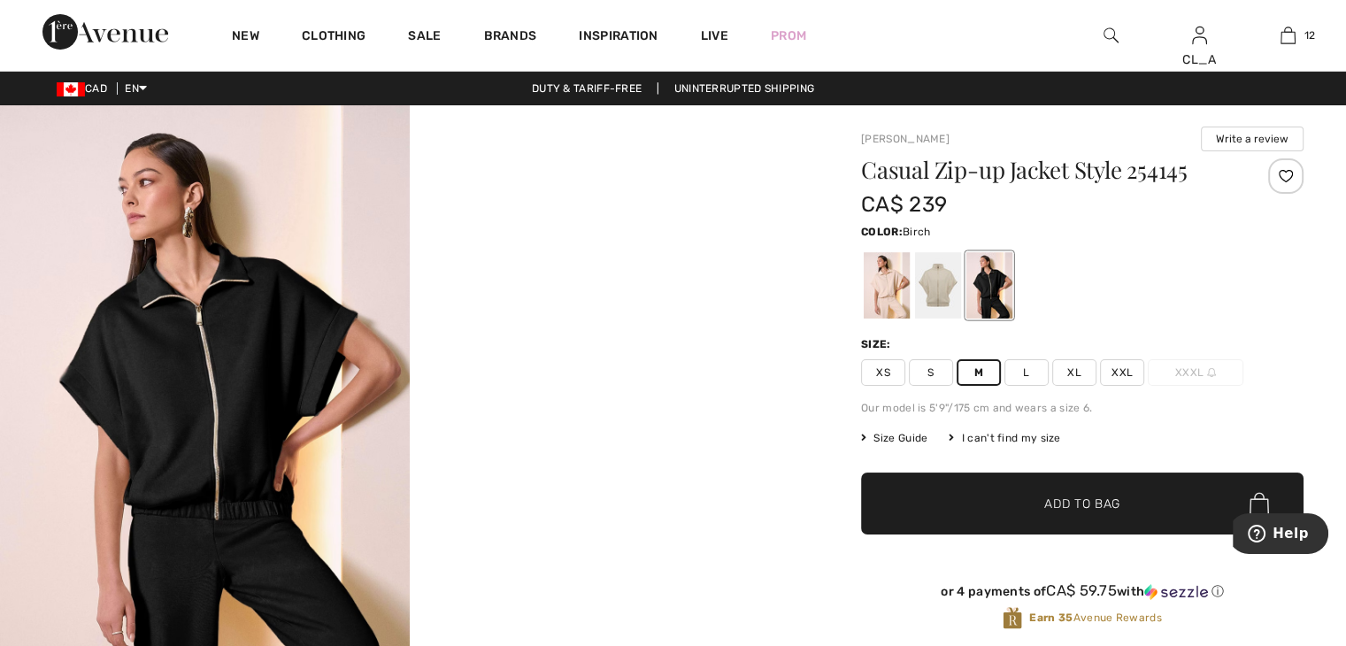
click at [885, 284] on div at bounding box center [887, 285] width 46 height 66
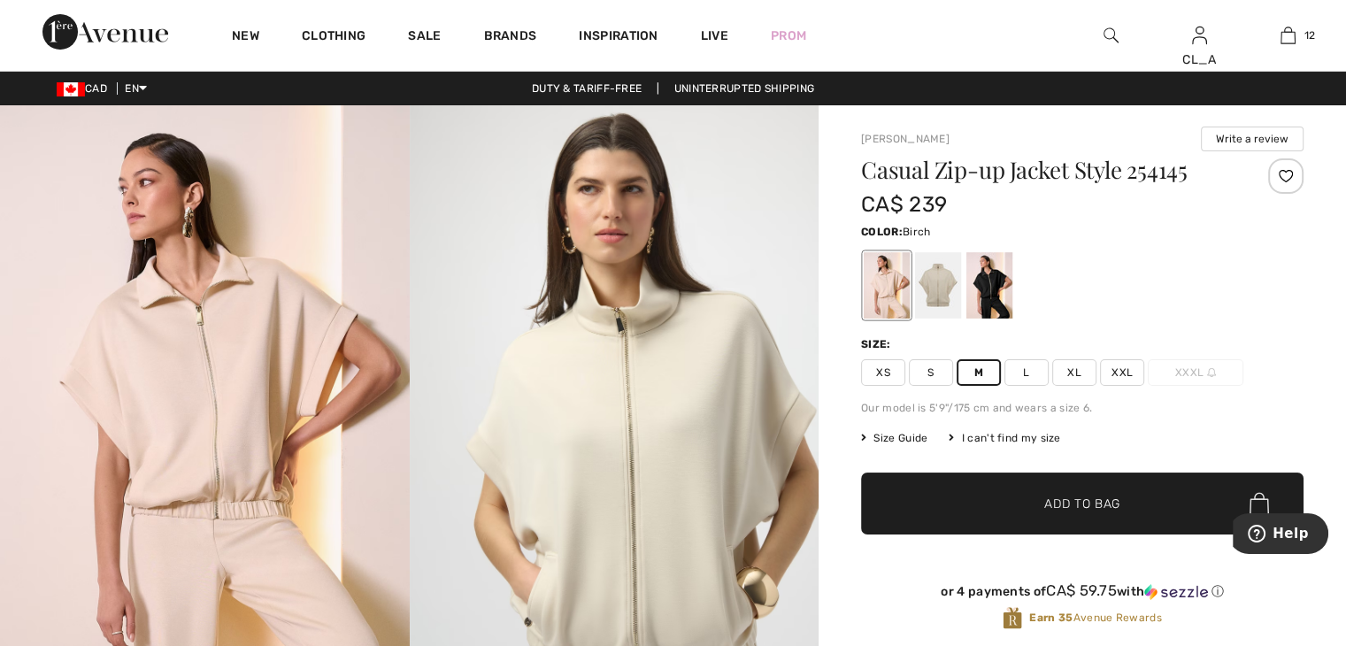
click at [942, 484] on span "✔ Added to Bag Add to Bag" at bounding box center [1082, 504] width 443 height 62
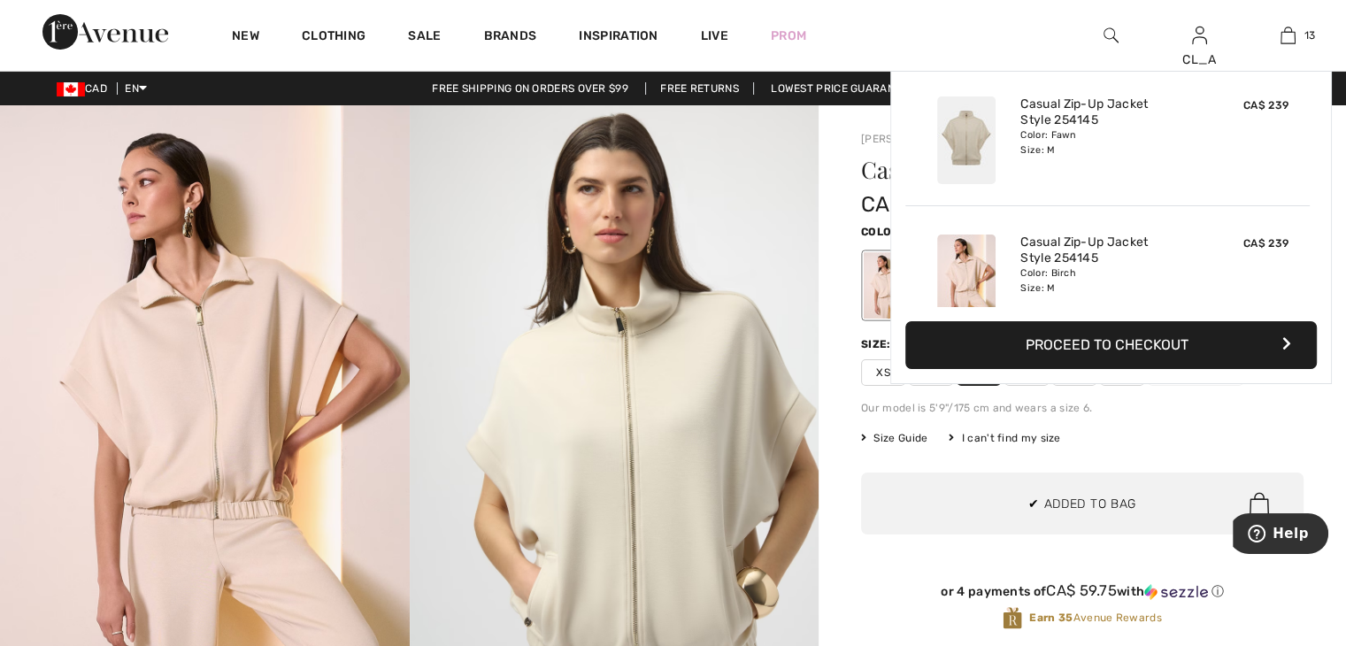
scroll to position [1571, 0]
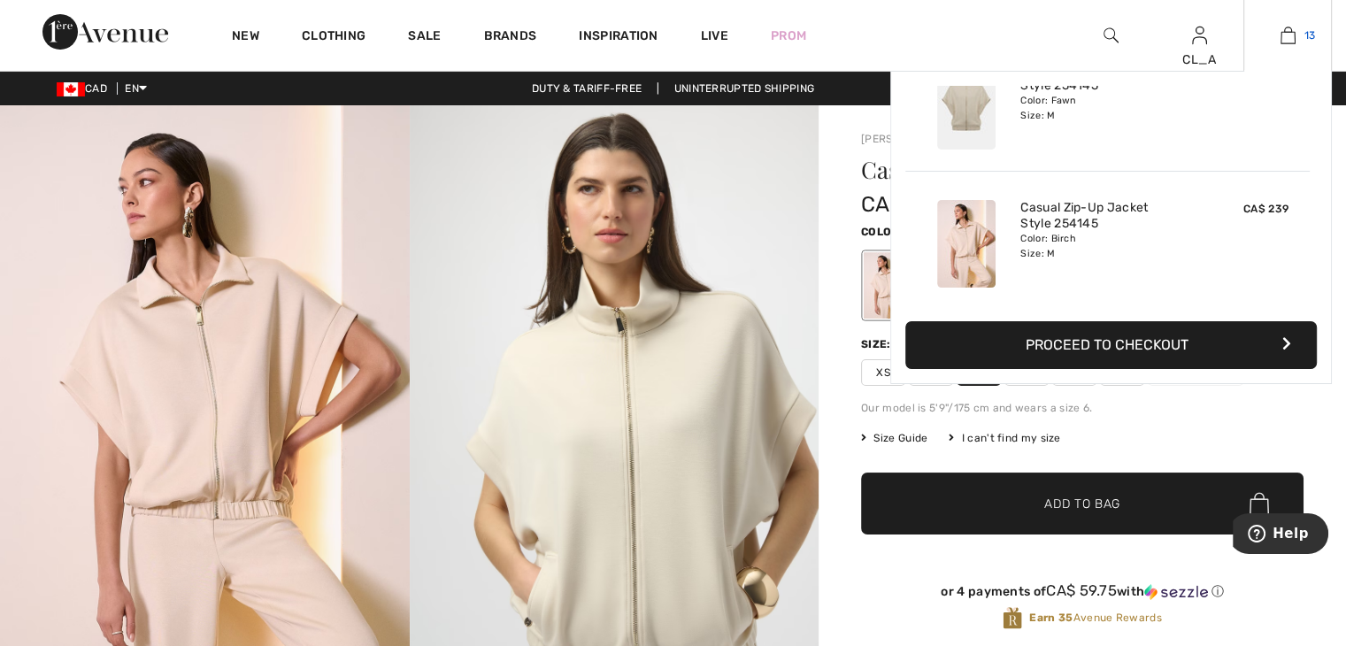
click at [1293, 40] on img at bounding box center [1288, 35] width 15 height 21
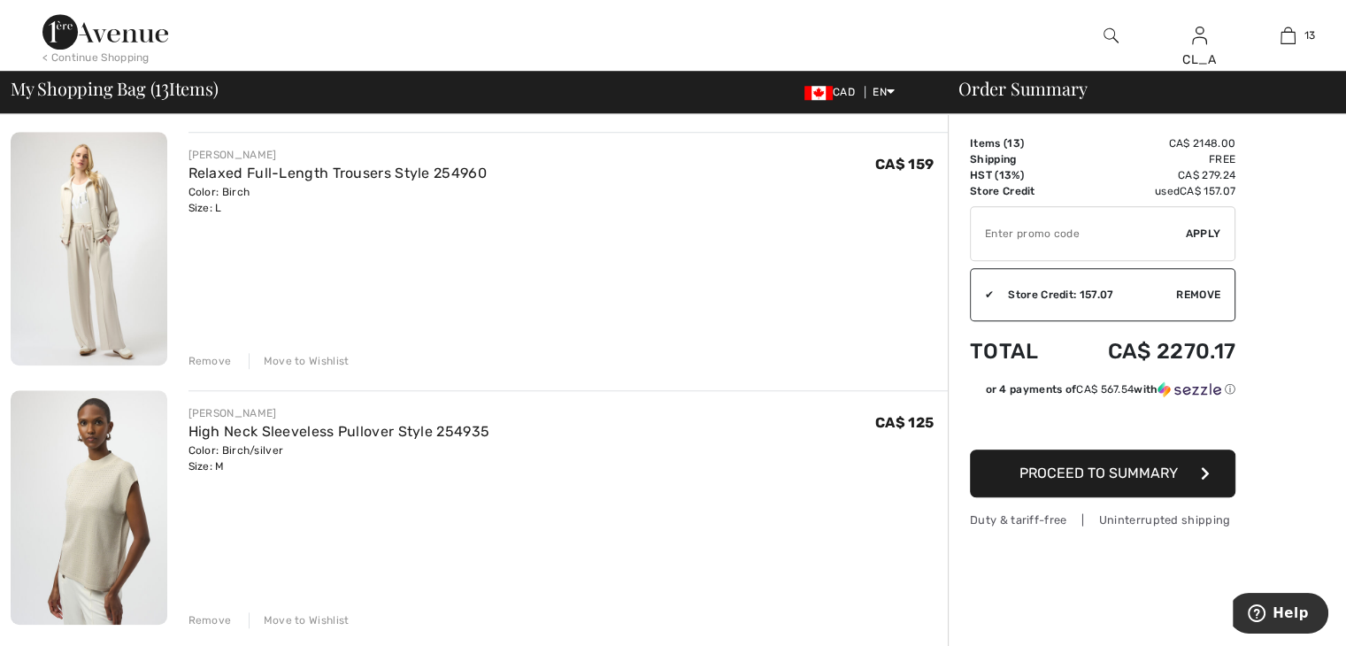
scroll to position [1430, 0]
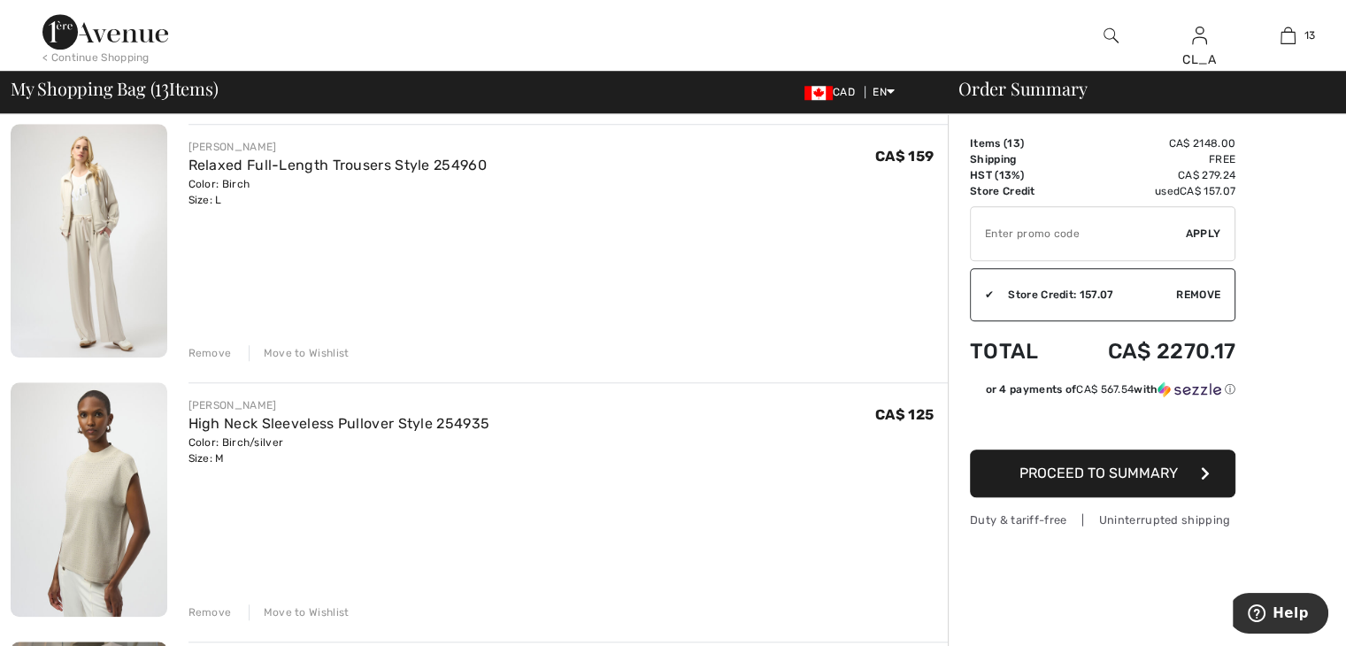
click at [208, 345] on div "Remove" at bounding box center [210, 353] width 43 height 16
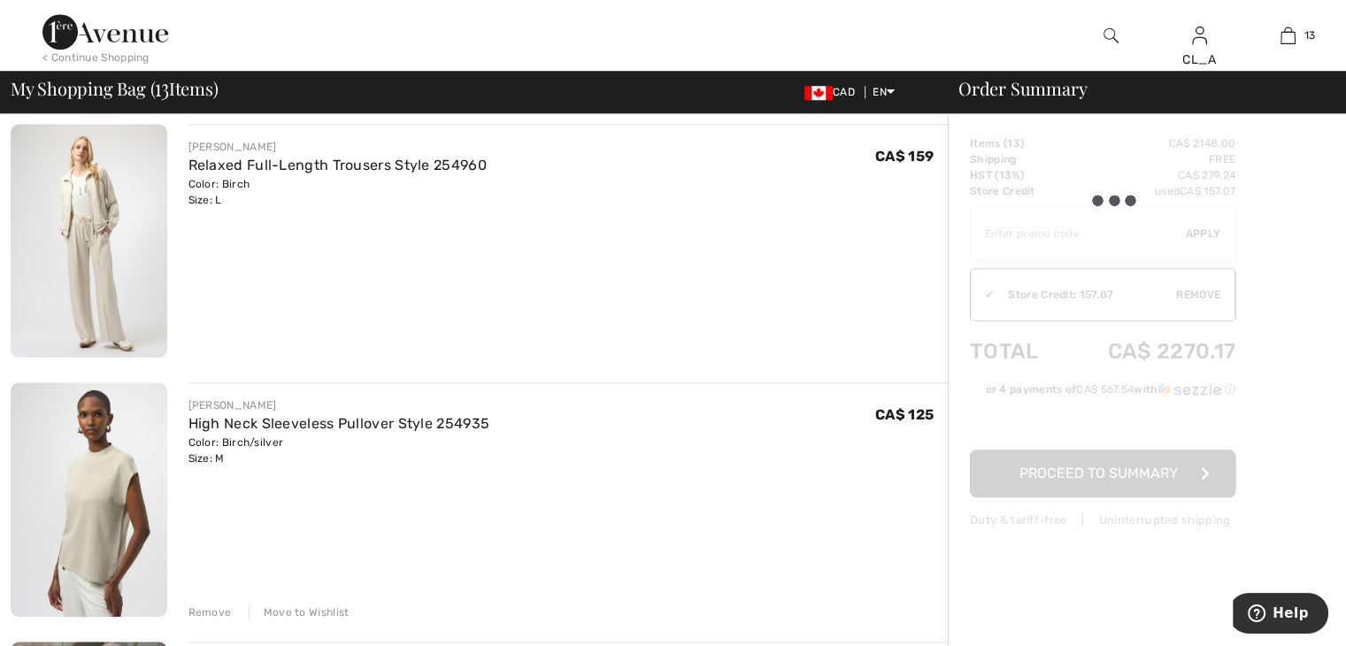
click at [208, 345] on div "Remove" at bounding box center [210, 353] width 43 height 16
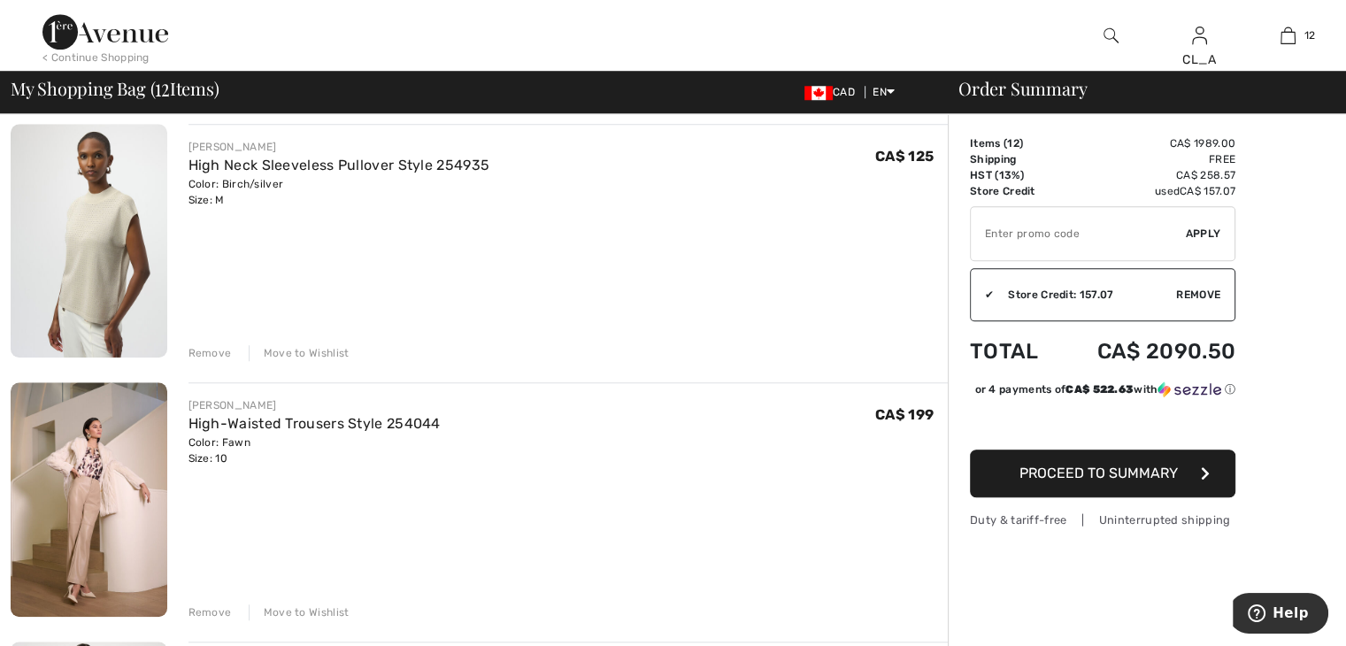
click at [208, 345] on div "Remove" at bounding box center [210, 353] width 43 height 16
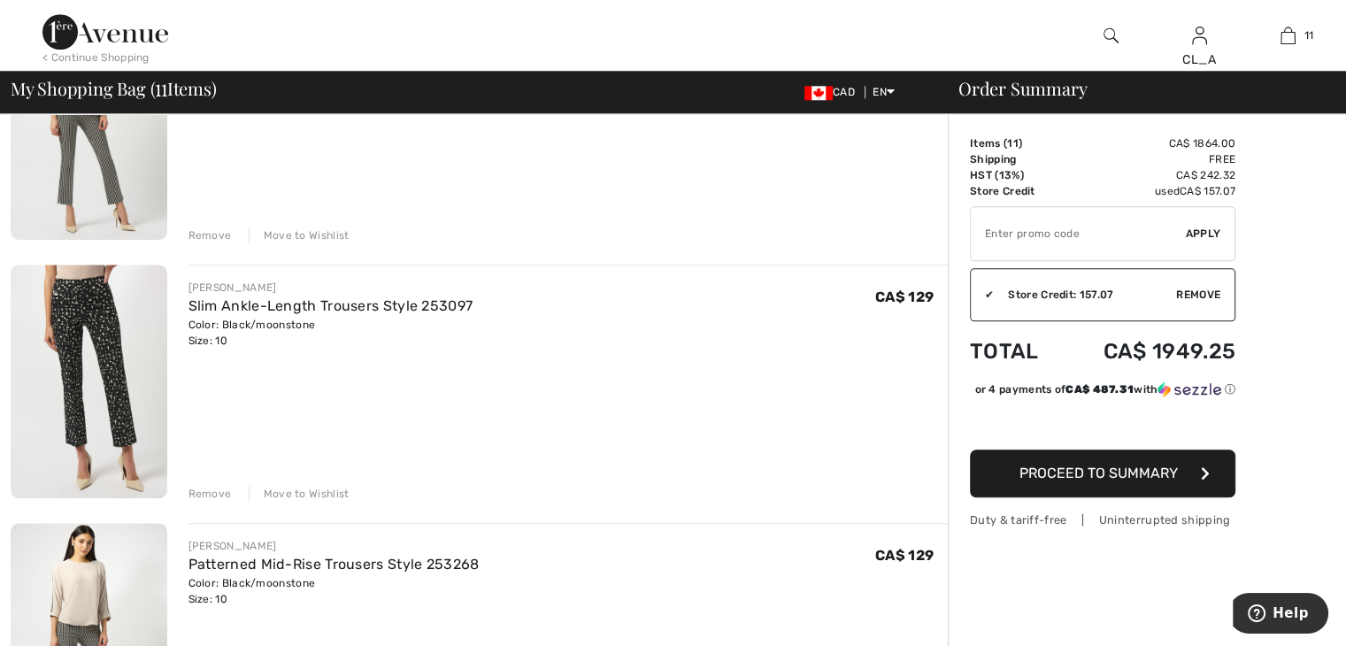
scroll to position [1809, 0]
click at [122, 151] on img at bounding box center [89, 121] width 157 height 234
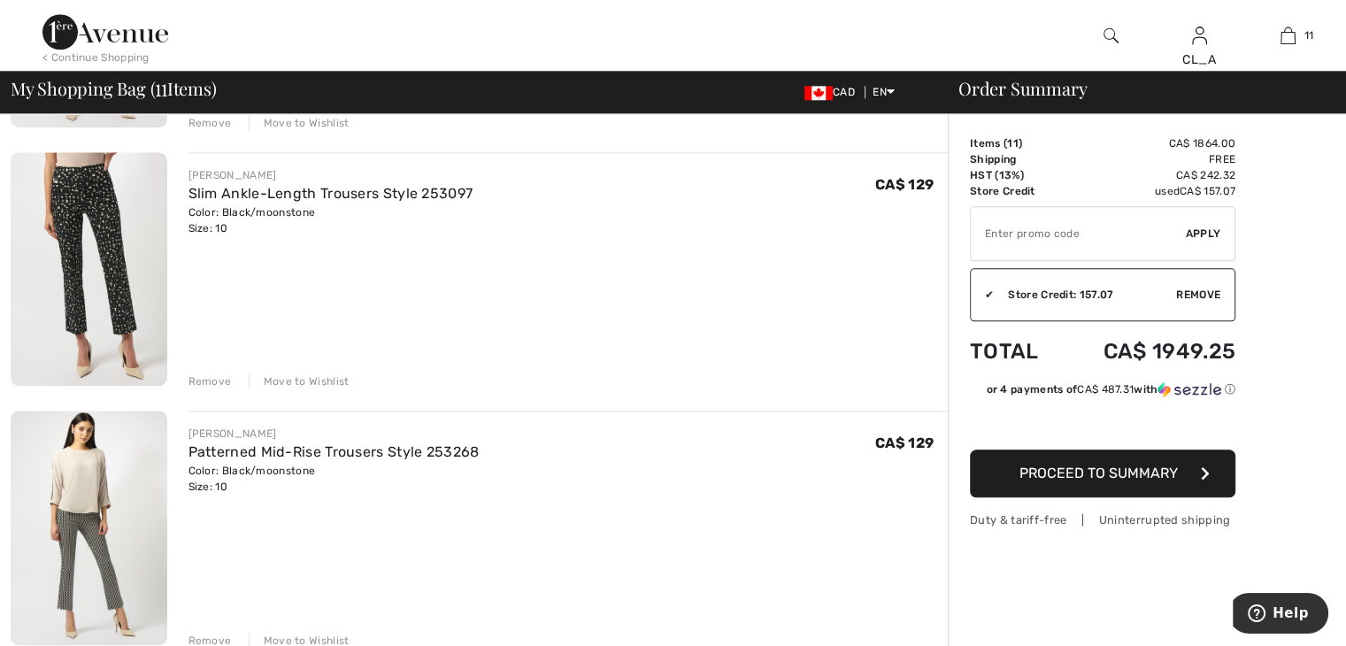
scroll to position [1916, 0]
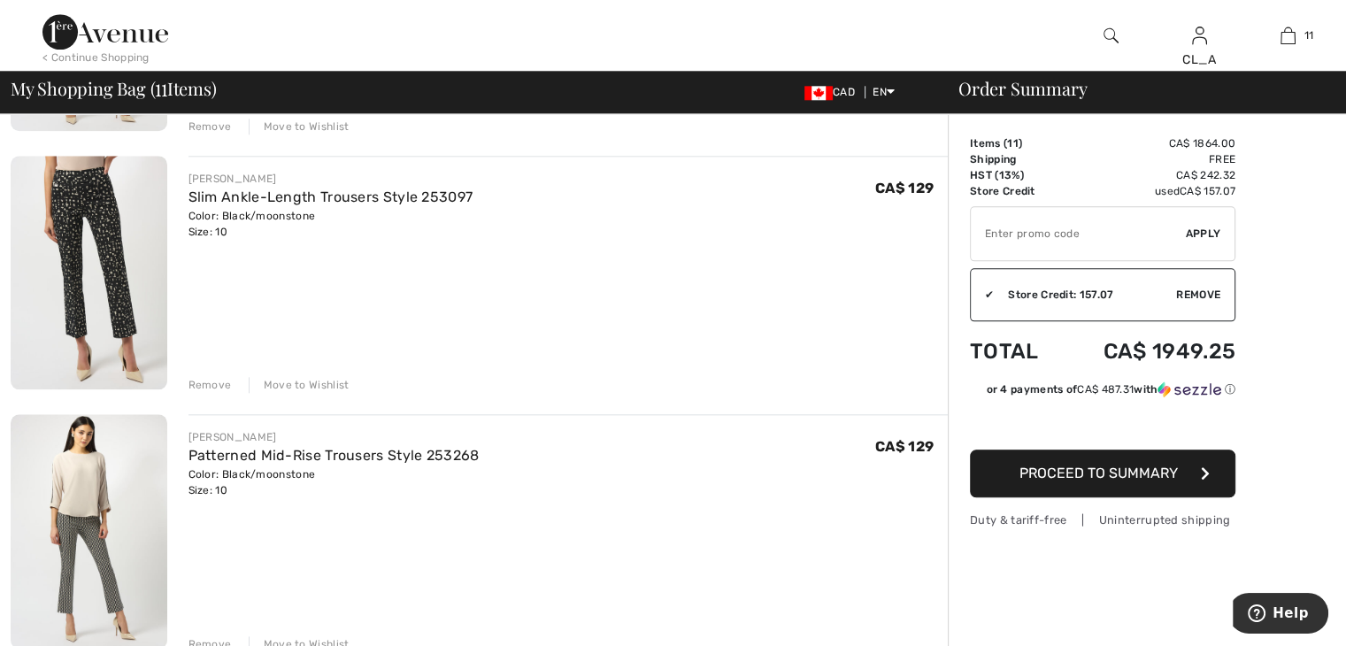
click at [53, 209] on img at bounding box center [89, 273] width 157 height 234
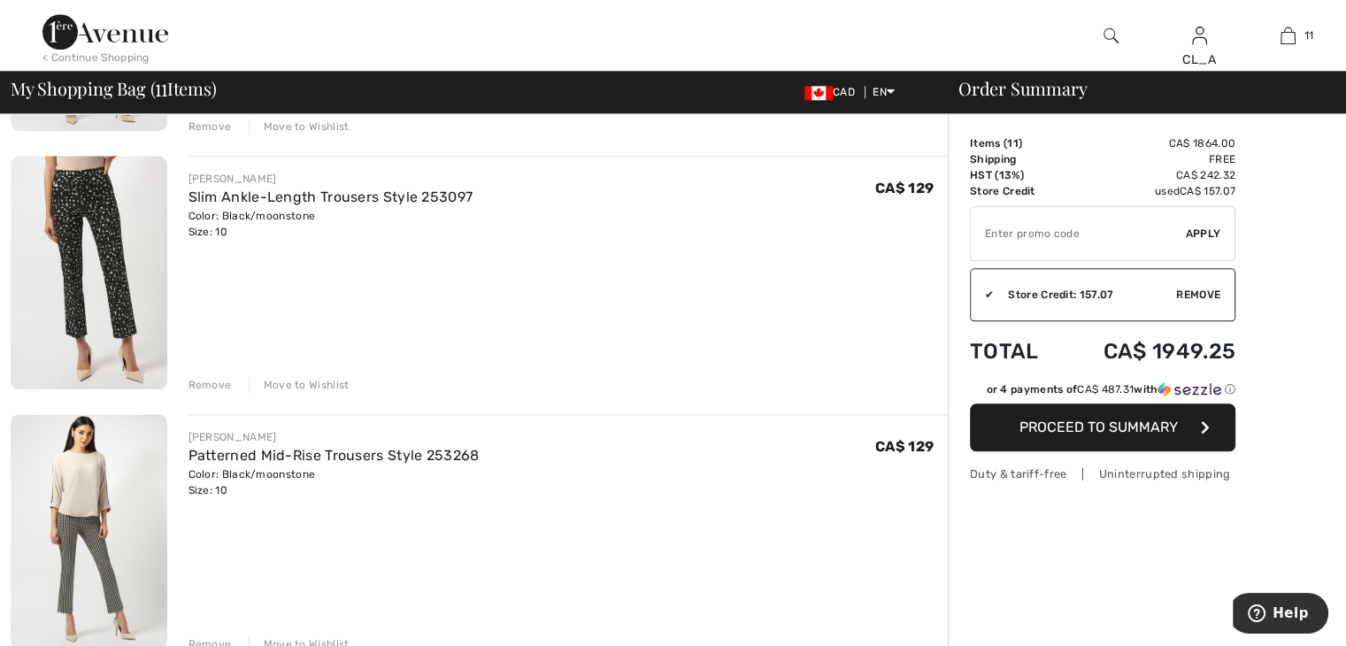
click at [96, 560] on img at bounding box center [89, 531] width 157 height 234
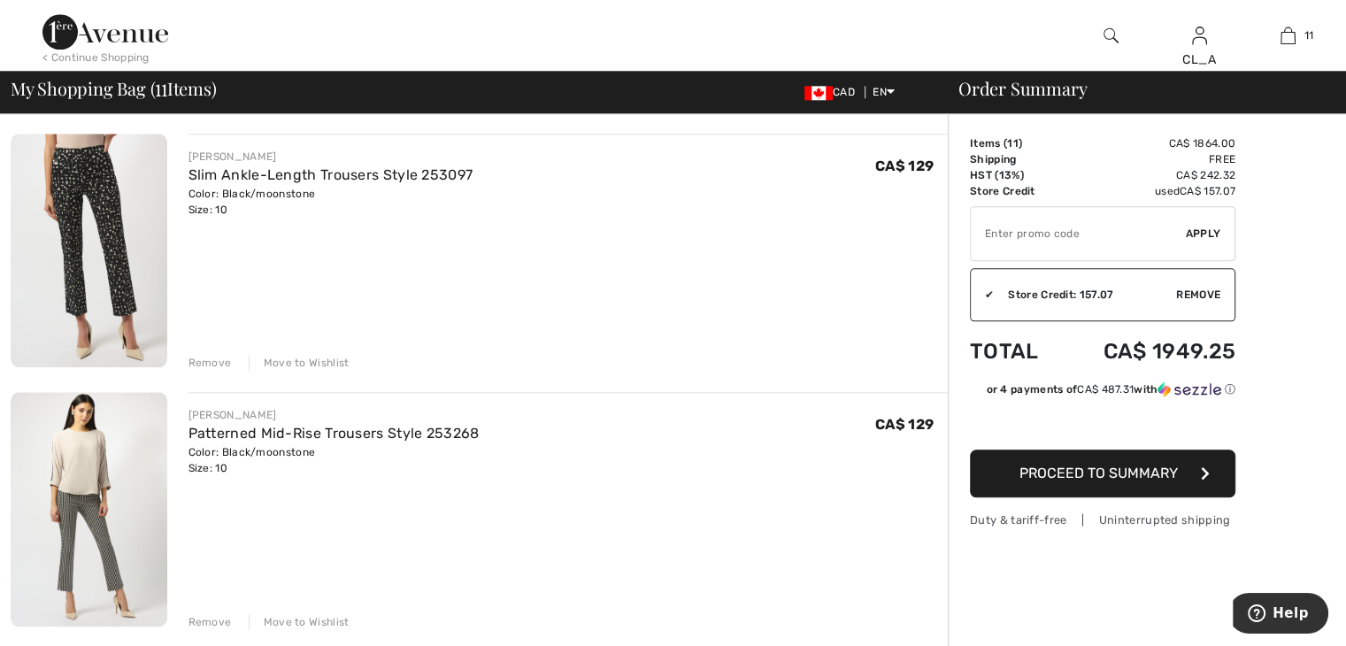
scroll to position [1937, 0]
click at [195, 359] on div "Remove" at bounding box center [210, 364] width 43 height 16
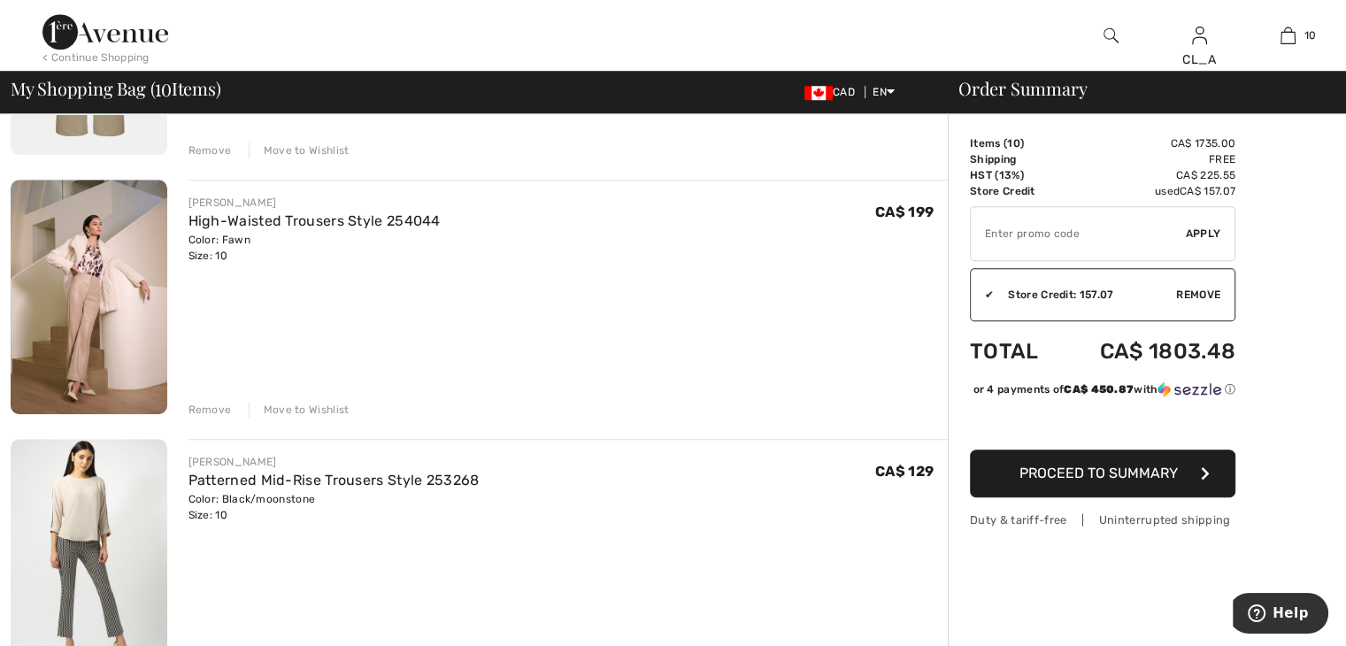
scroll to position [1378, 0]
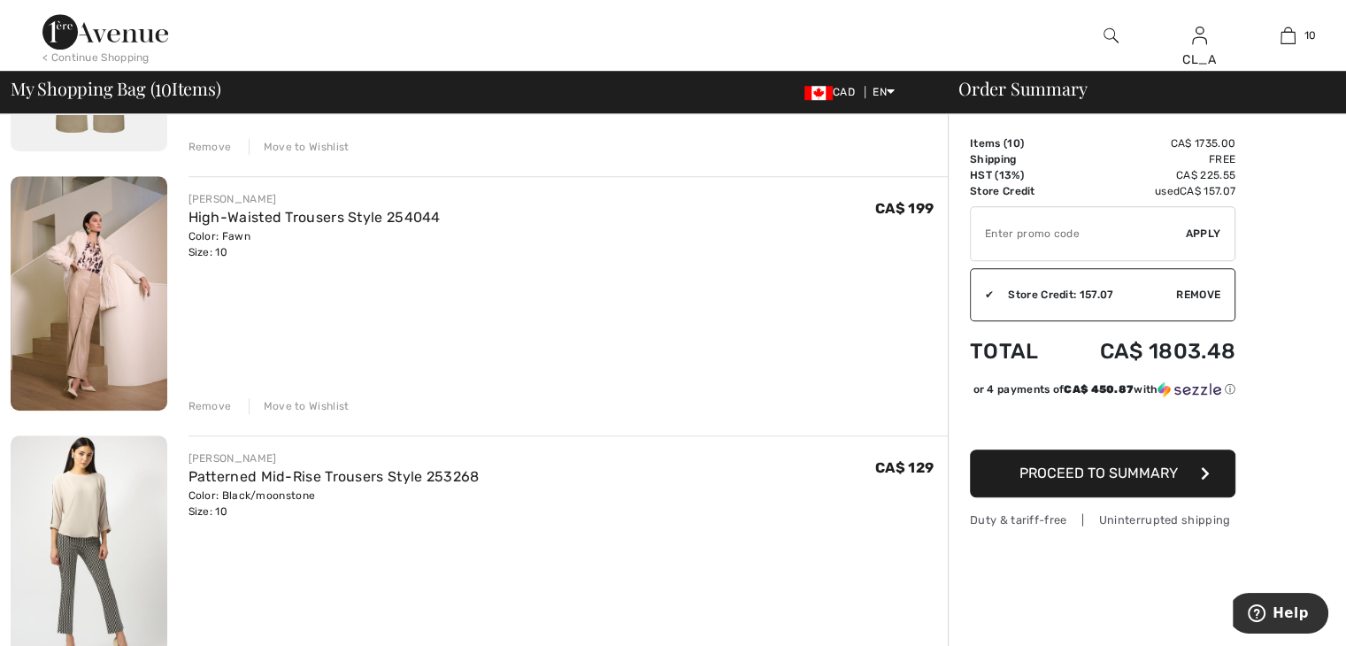
click at [212, 406] on div "Remove" at bounding box center [210, 406] width 43 height 16
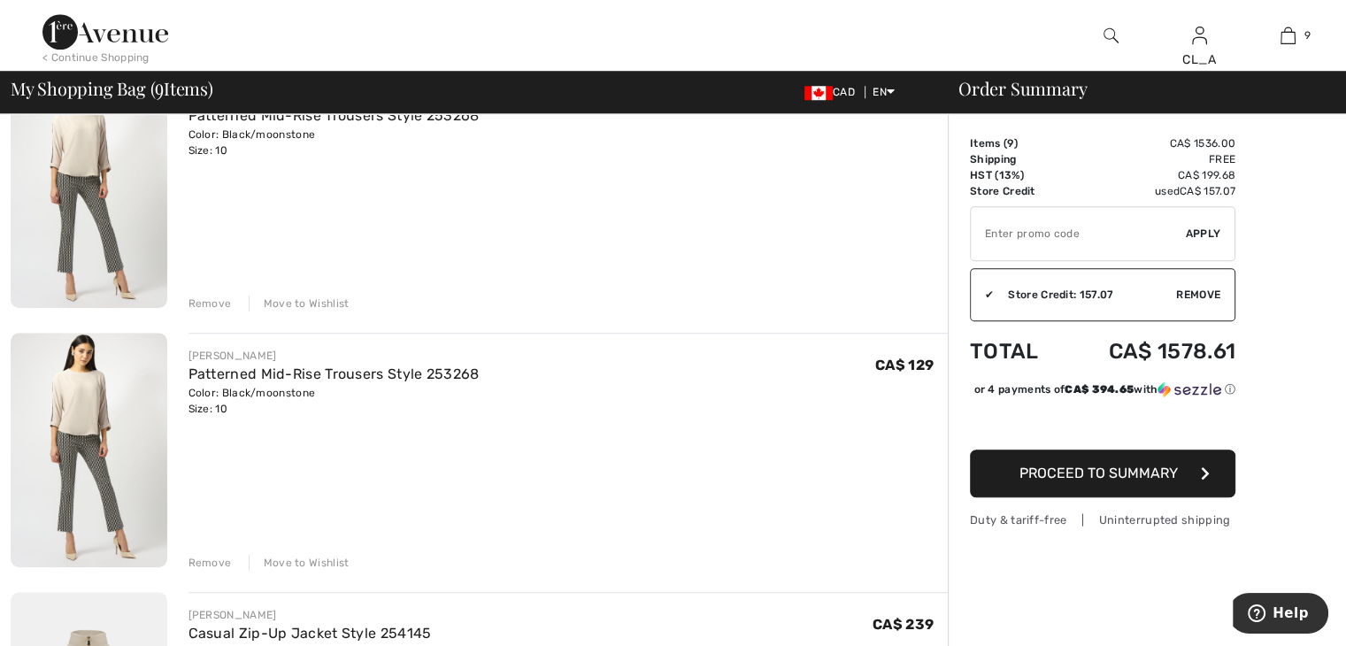
scroll to position [1480, 0]
click at [205, 310] on div "Remove" at bounding box center [210, 304] width 43 height 16
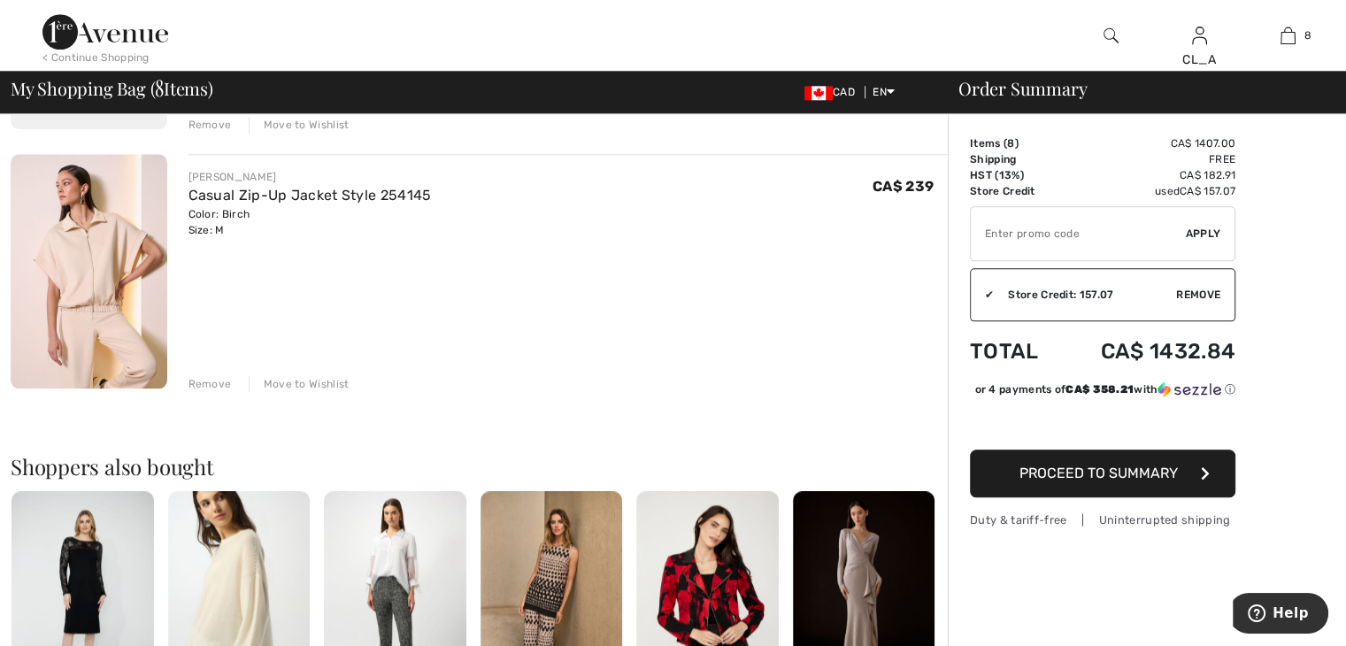
scroll to position [1932, 0]
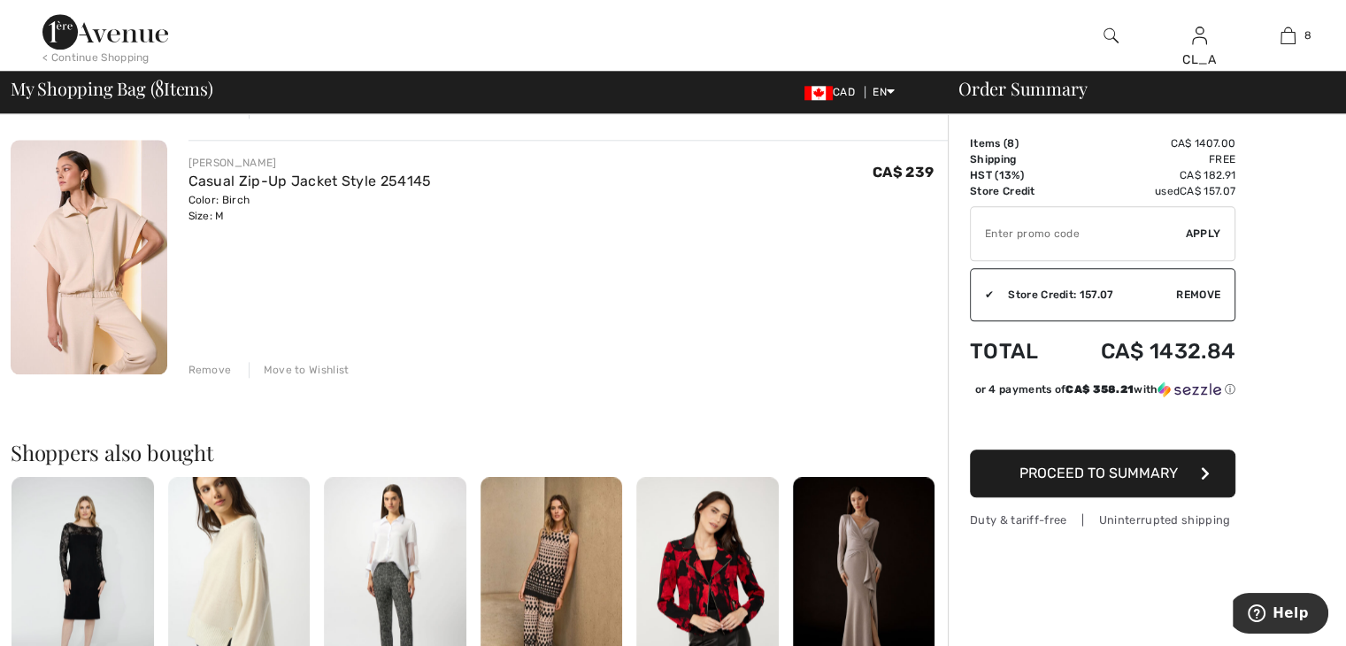
click at [212, 368] on div "Remove" at bounding box center [210, 370] width 43 height 16
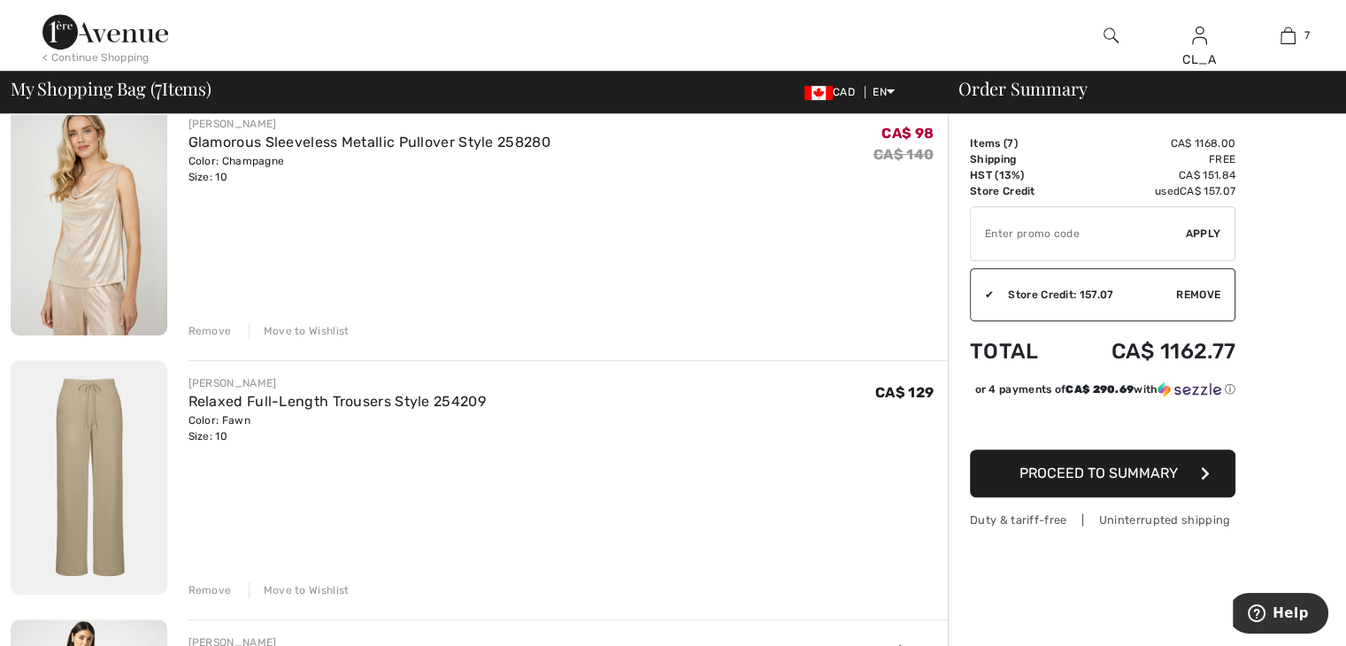
scroll to position [940, 0]
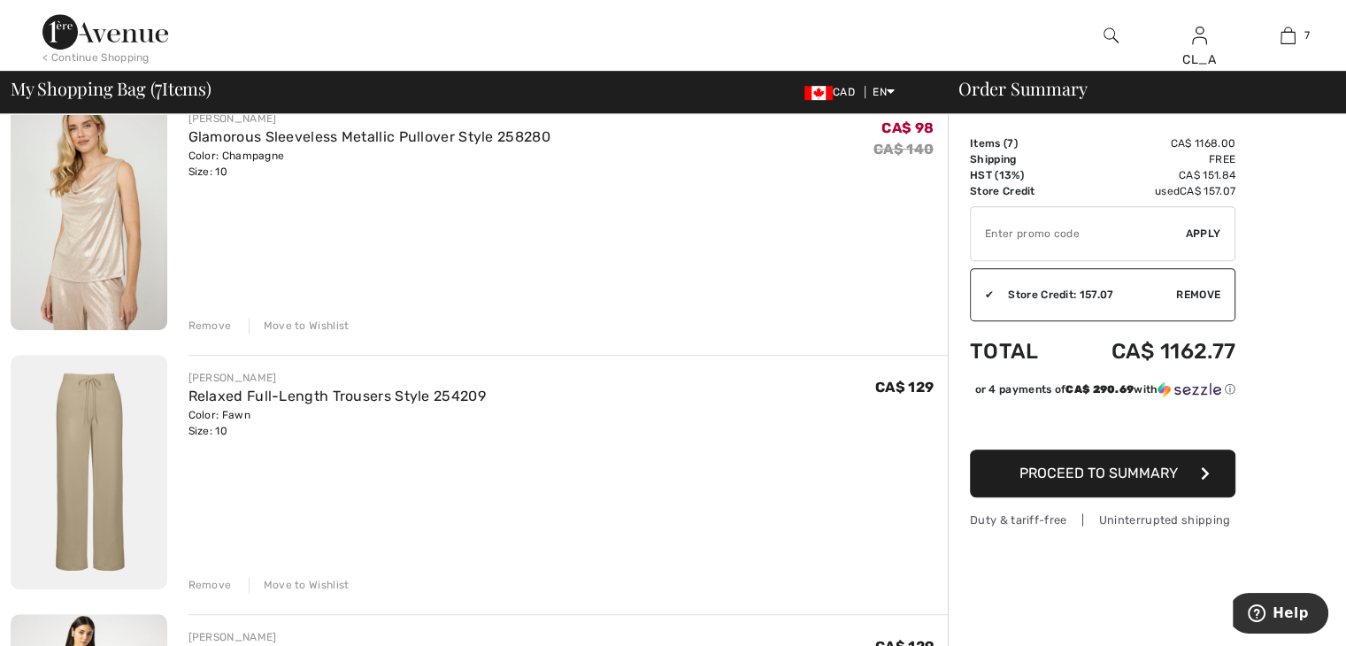
click at [214, 323] on div "Remove" at bounding box center [210, 326] width 43 height 16
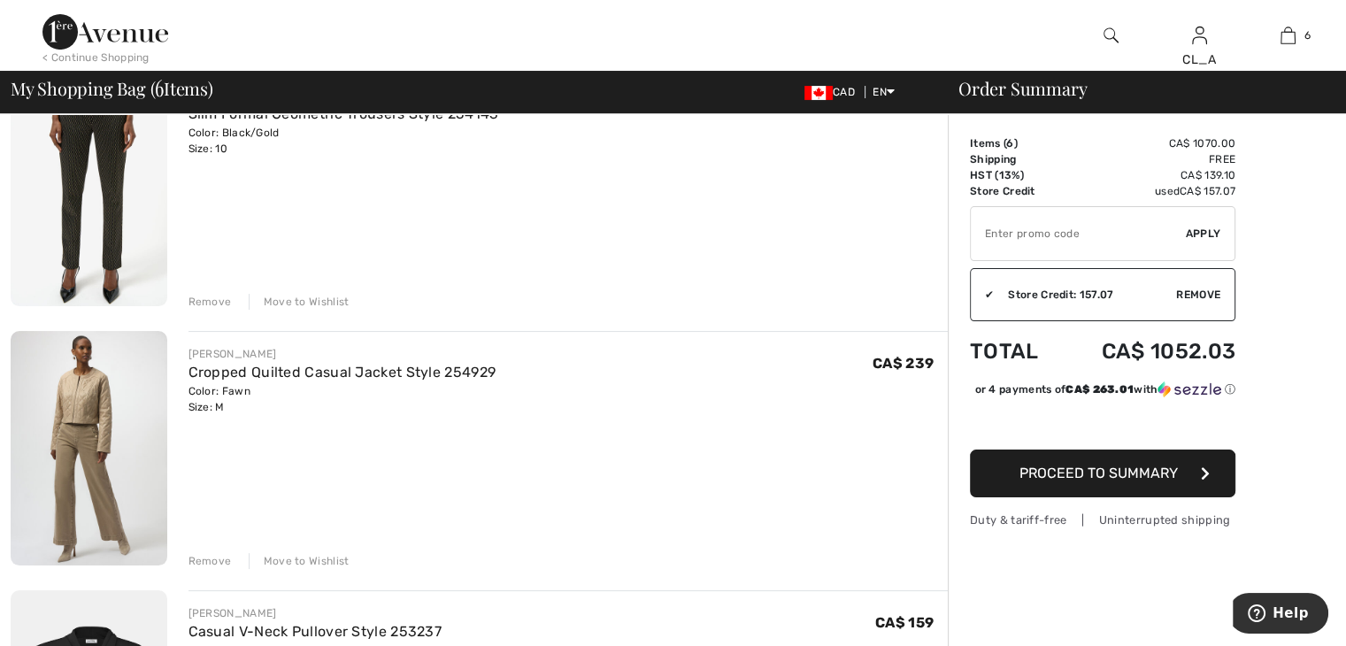
scroll to position [0, 0]
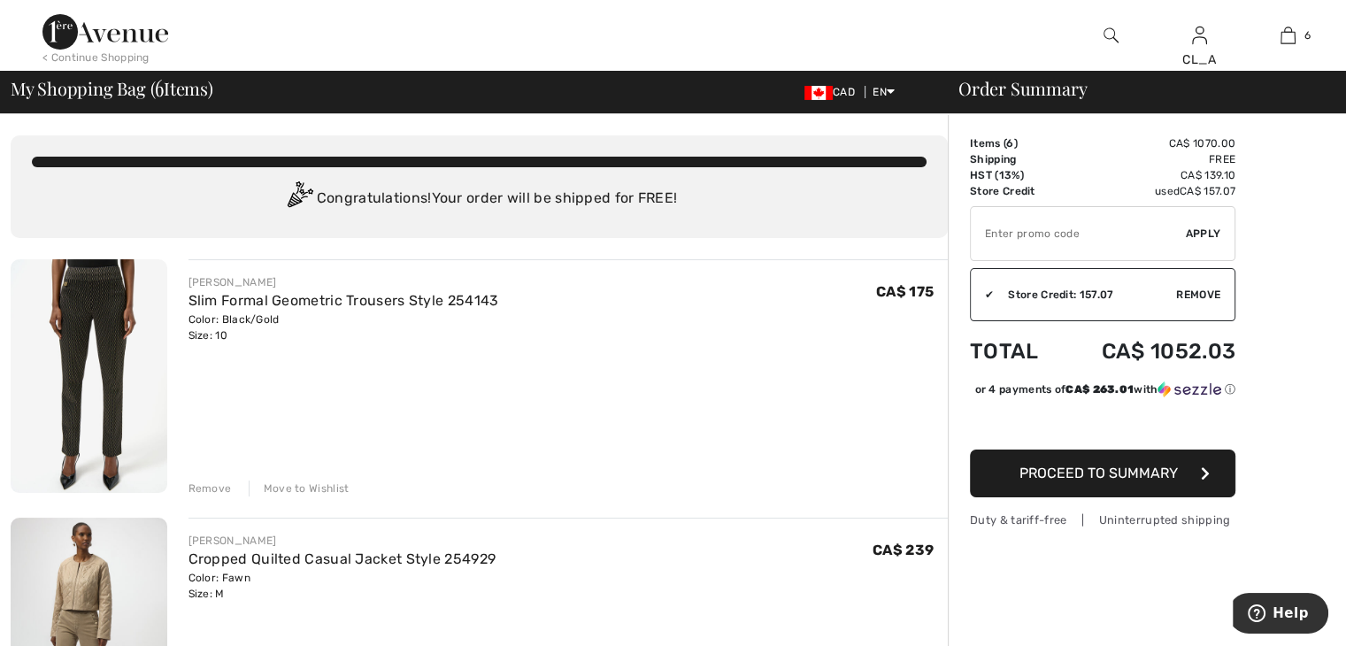
click at [98, 316] on img at bounding box center [89, 376] width 157 height 234
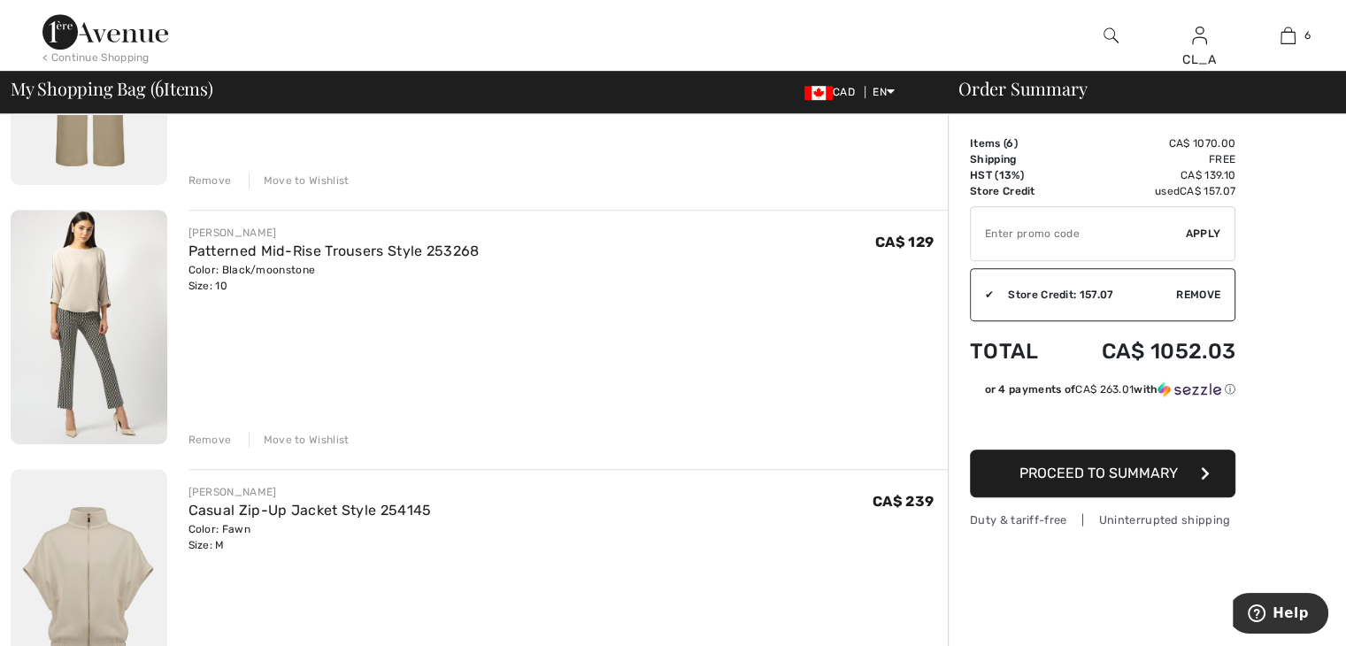
scroll to position [1090, 0]
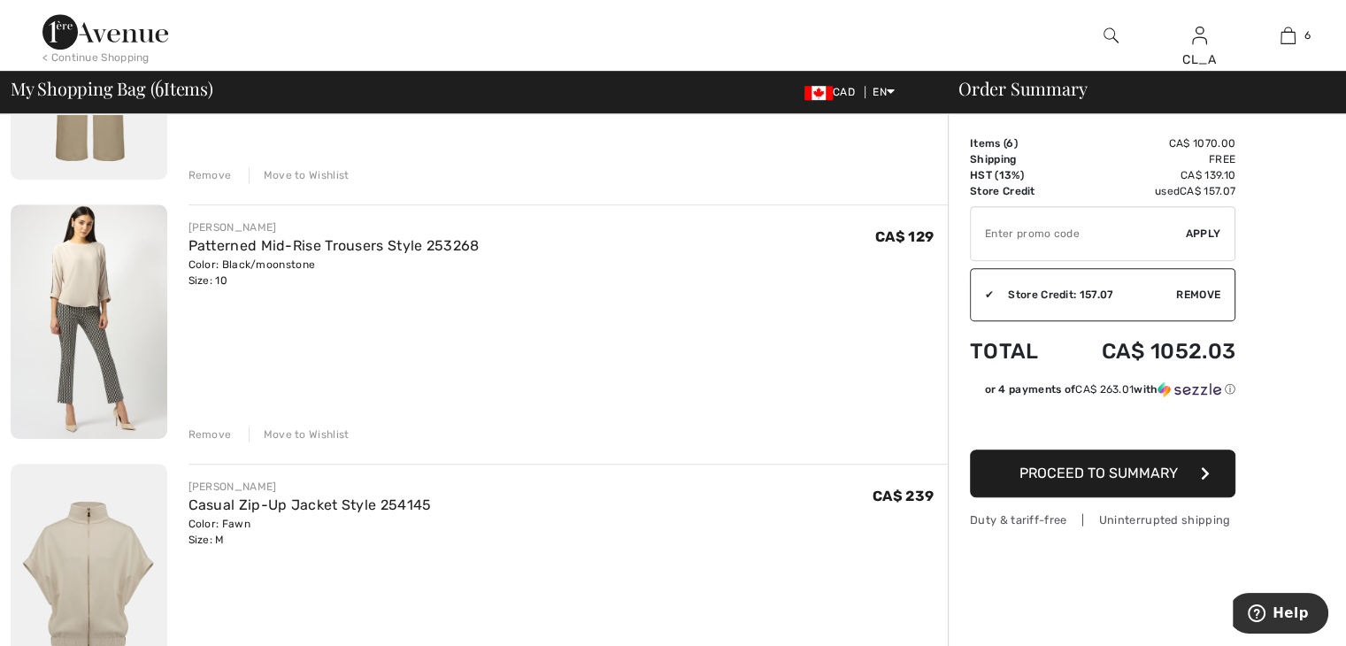
click at [202, 430] on div "Remove" at bounding box center [210, 435] width 43 height 16
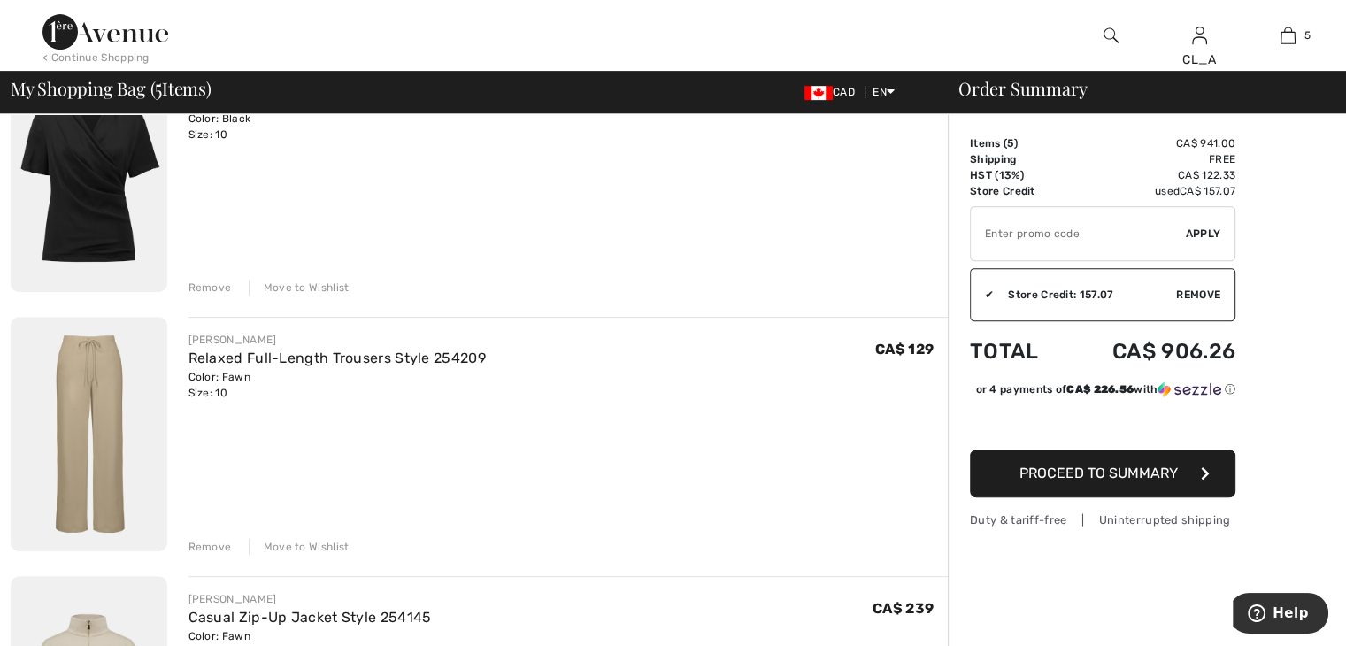
scroll to position [719, 0]
click at [203, 543] on div "Remove" at bounding box center [210, 547] width 43 height 16
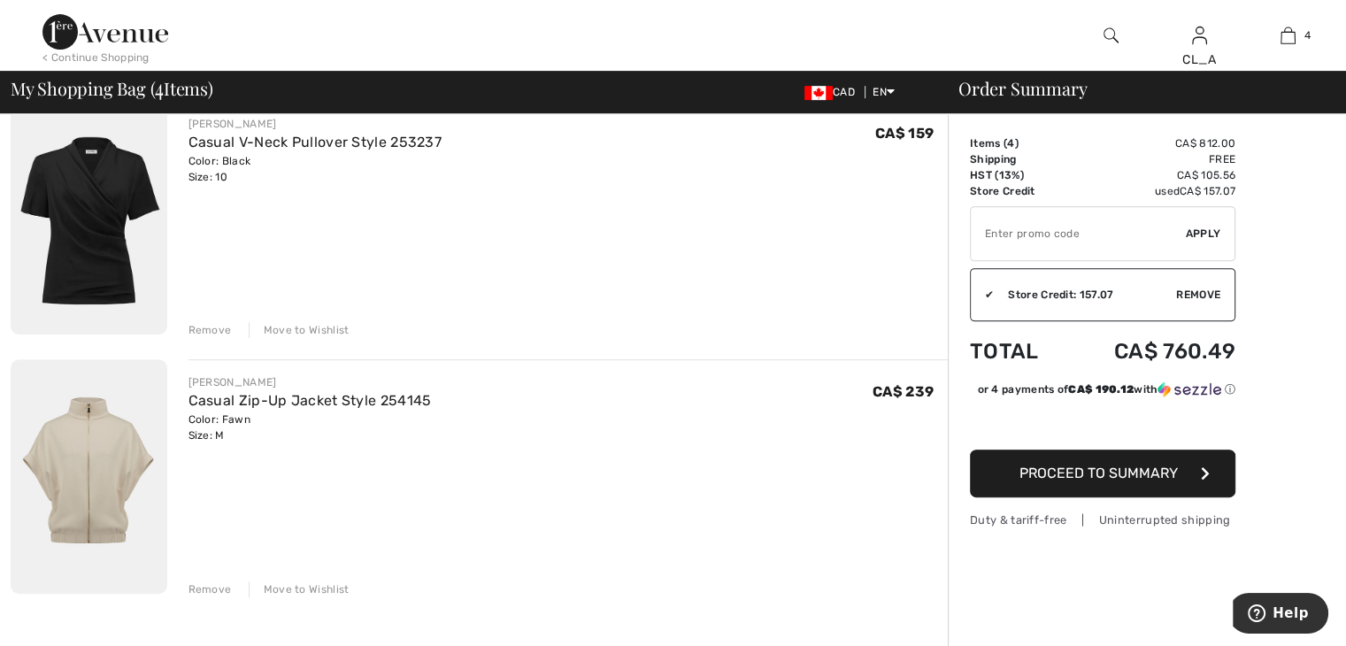
scroll to position [672, 0]
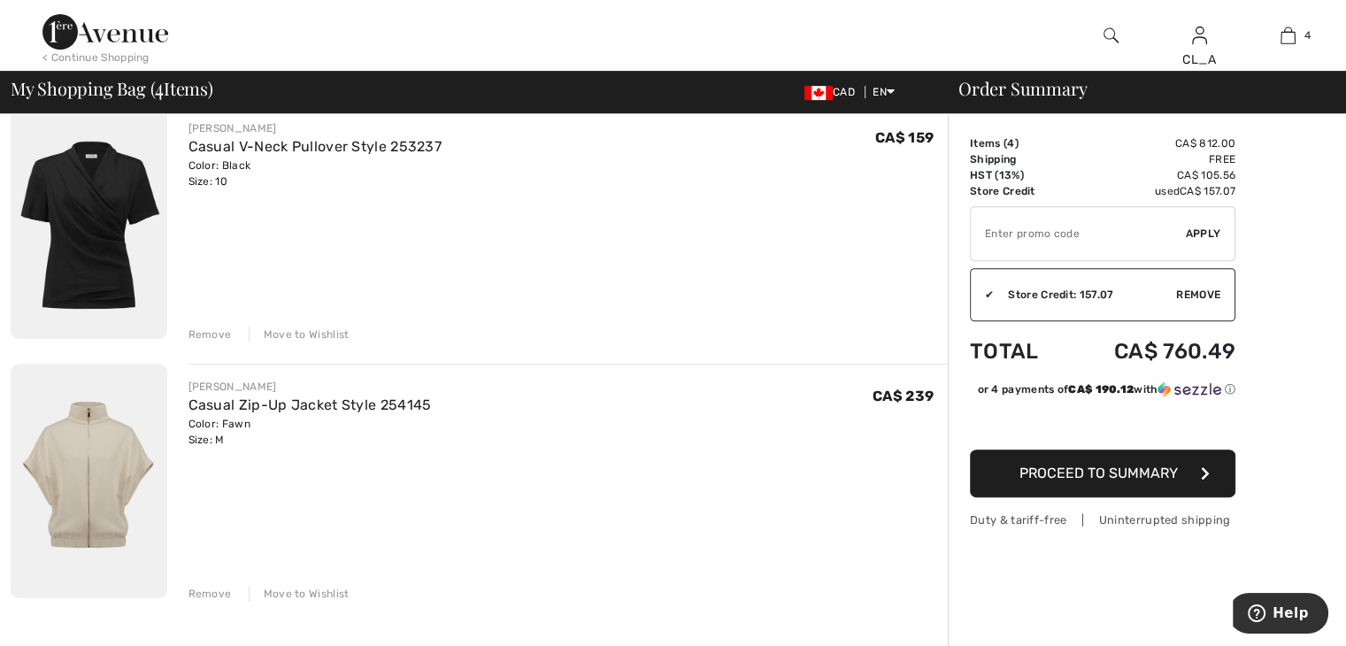
click at [514, 304] on div "JOSEPH RIBKOFF Casual V-Neck Pullover Style 253237 Color: Black Size: 10 Final …" at bounding box center [569, 224] width 760 height 238
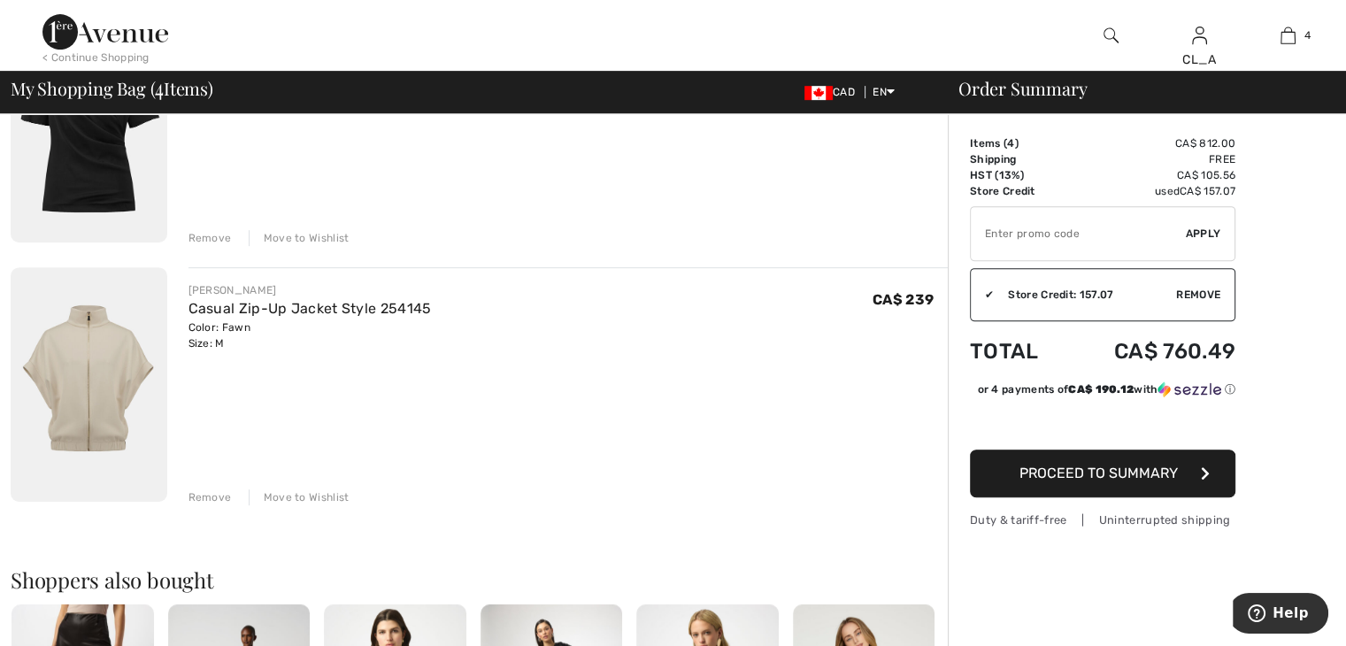
scroll to position [774, 0]
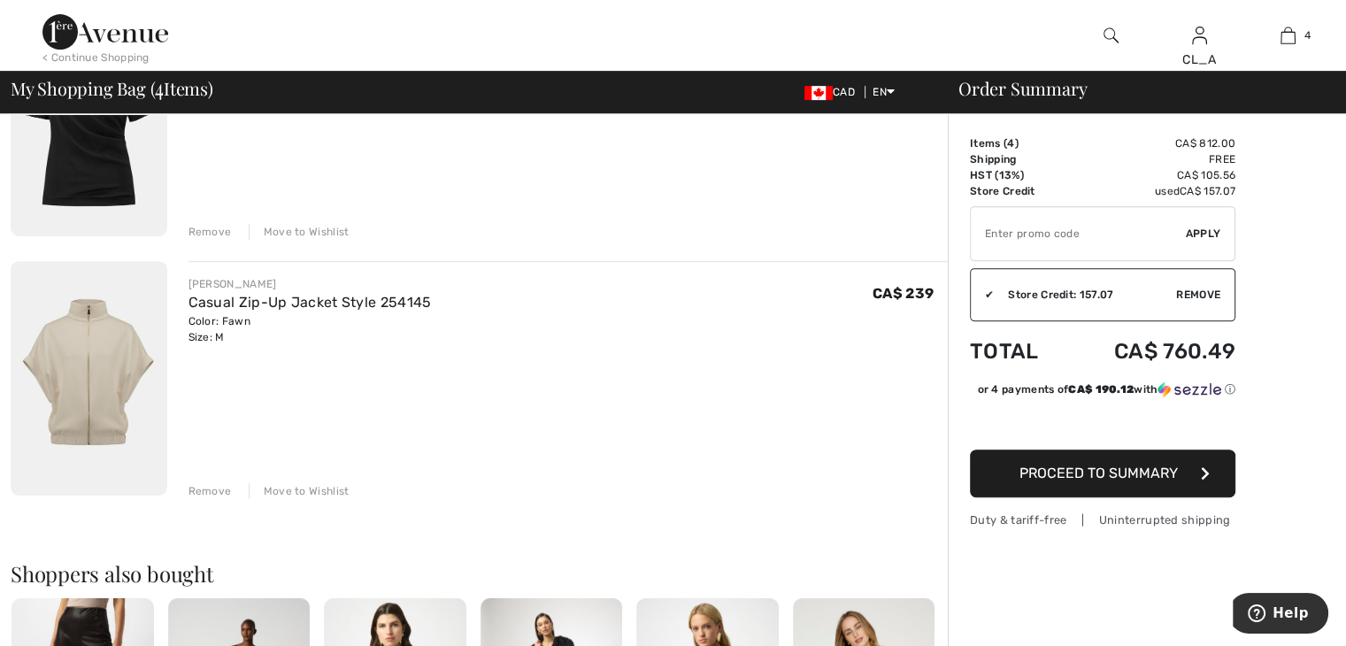
click at [212, 489] on div "Remove" at bounding box center [210, 491] width 43 height 16
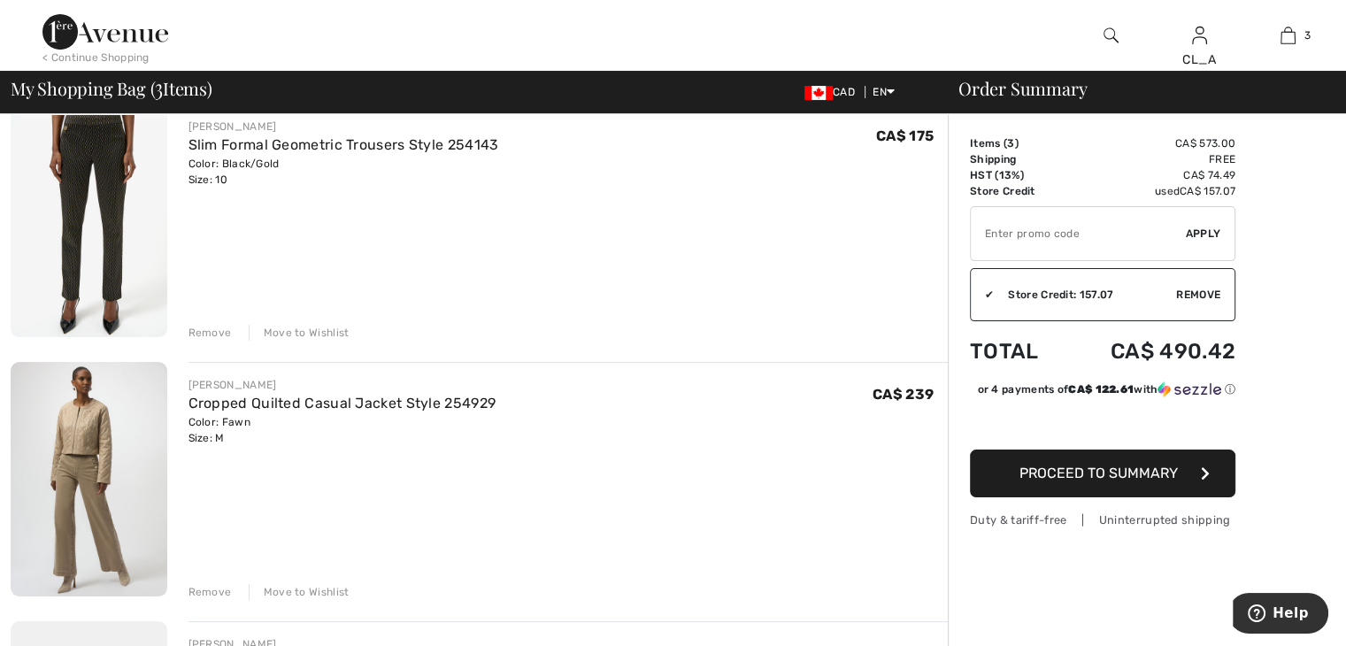
scroll to position [0, 0]
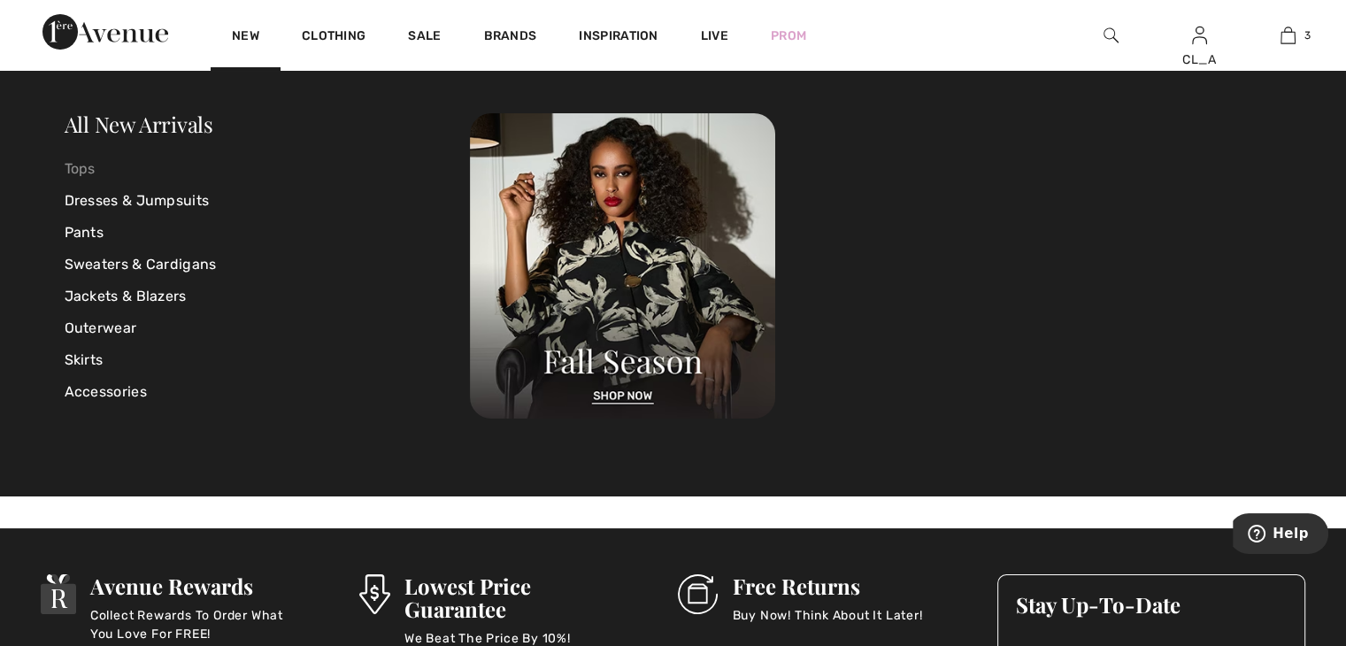
click at [93, 160] on link "Tops" at bounding box center [268, 169] width 406 height 32
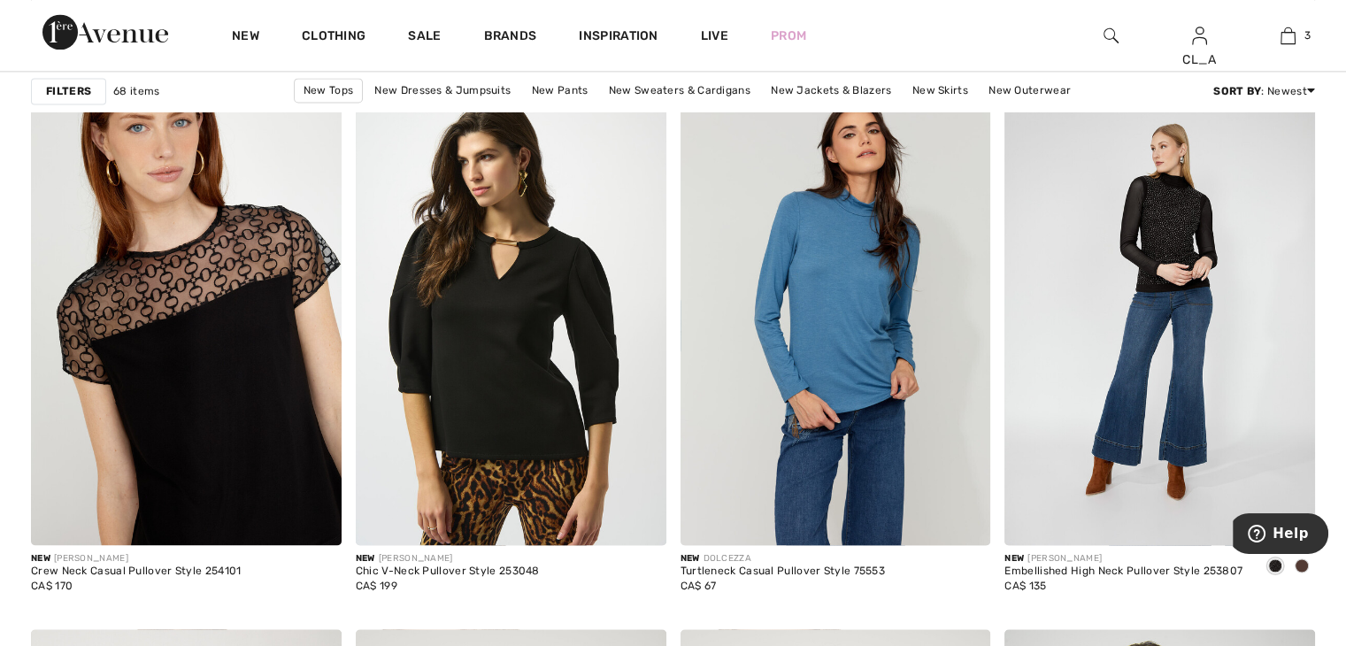
scroll to position [2599, 0]
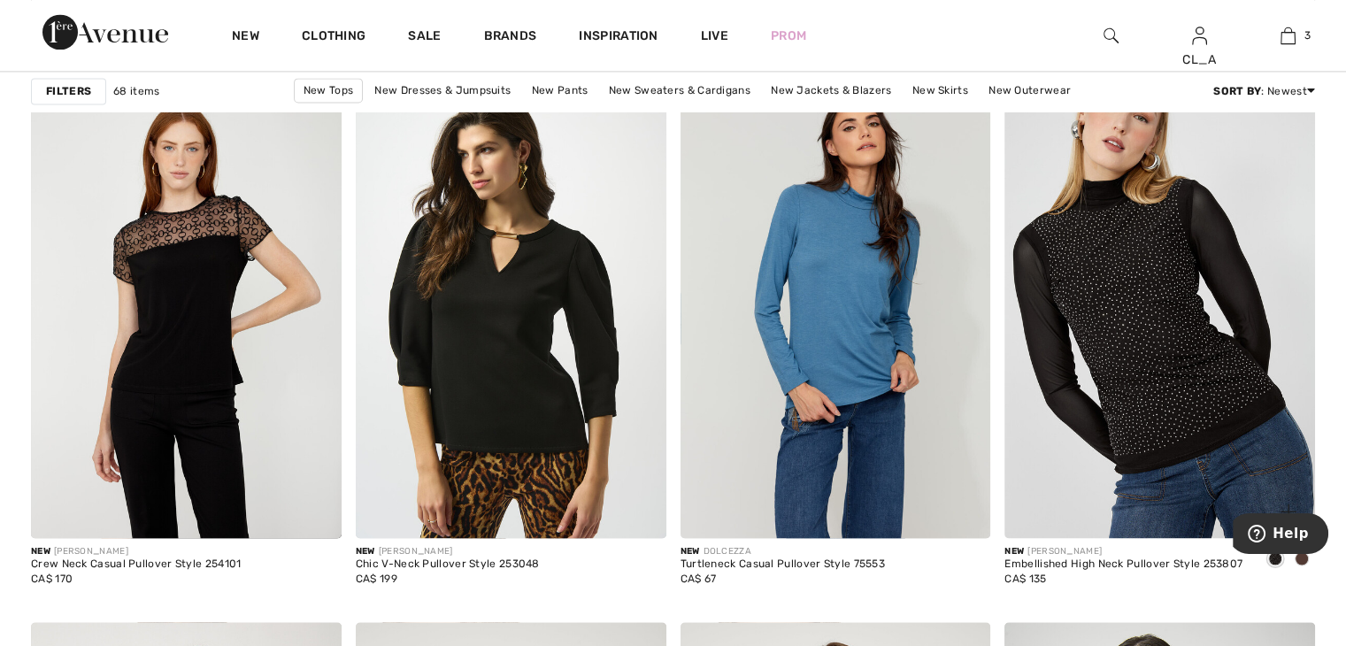
click at [1127, 411] on img at bounding box center [1160, 306] width 311 height 466
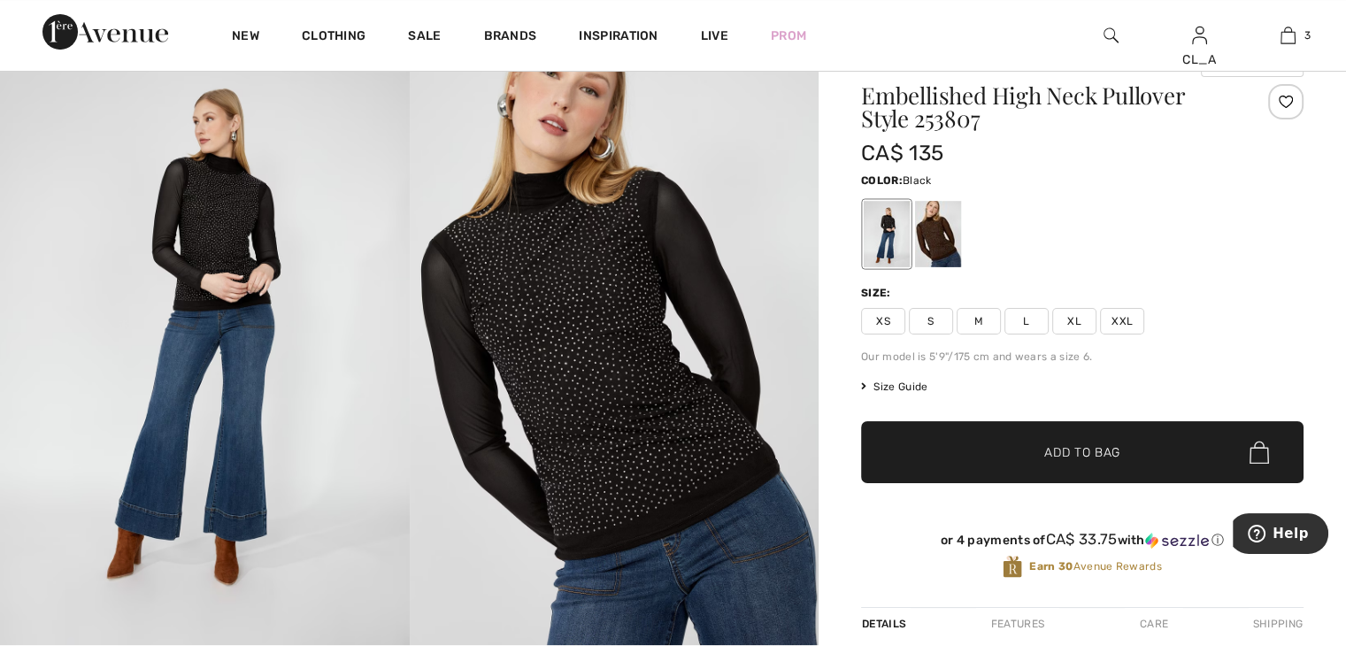
scroll to position [73, 0]
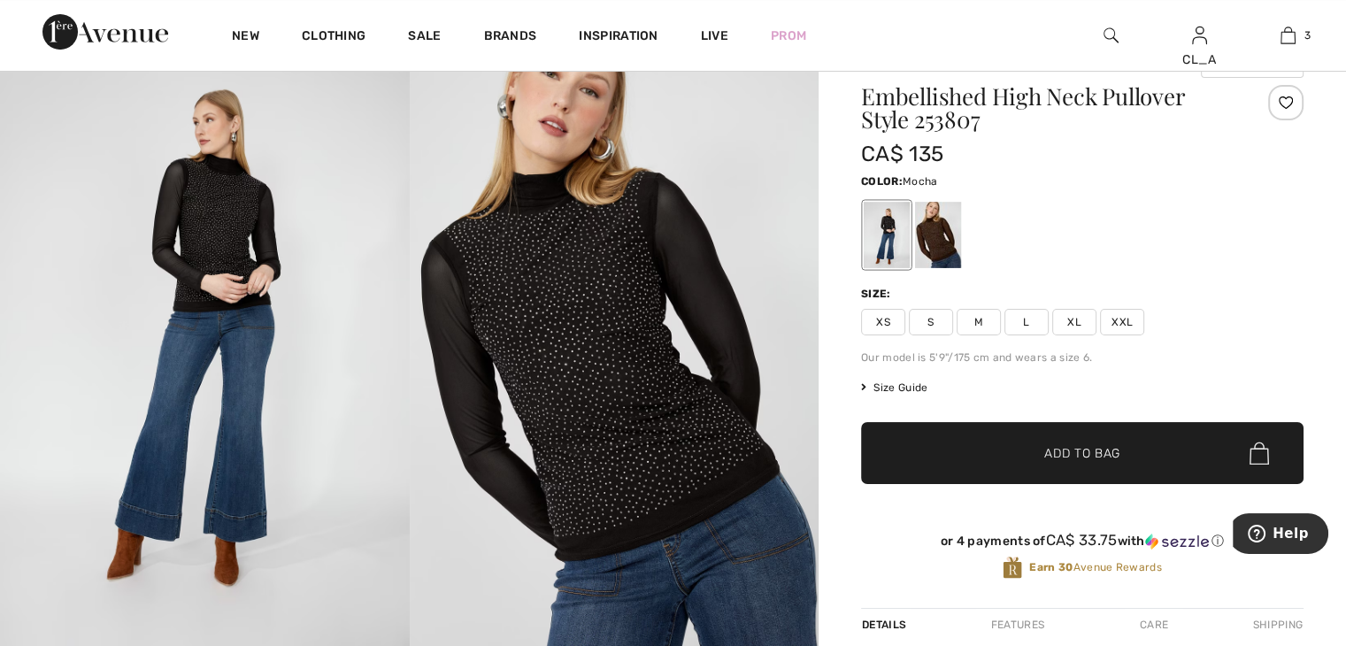
click at [922, 236] on div at bounding box center [938, 235] width 46 height 66
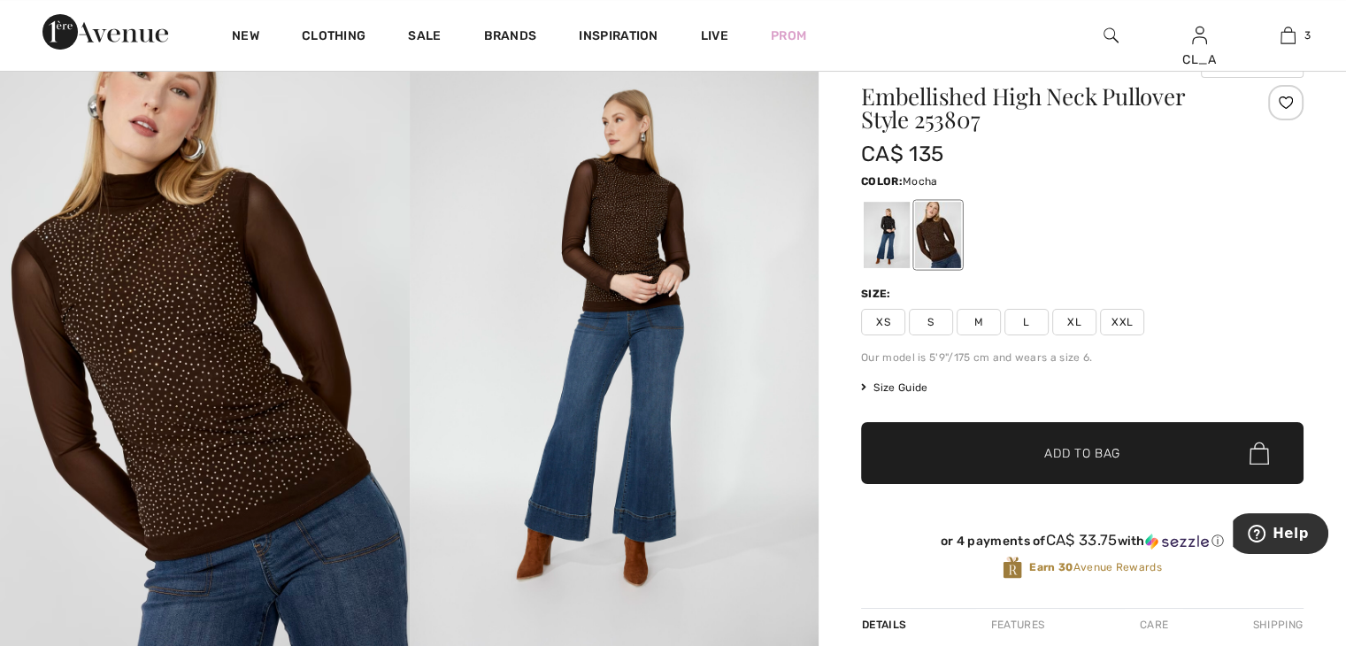
click at [584, 279] on img at bounding box center [615, 339] width 410 height 614
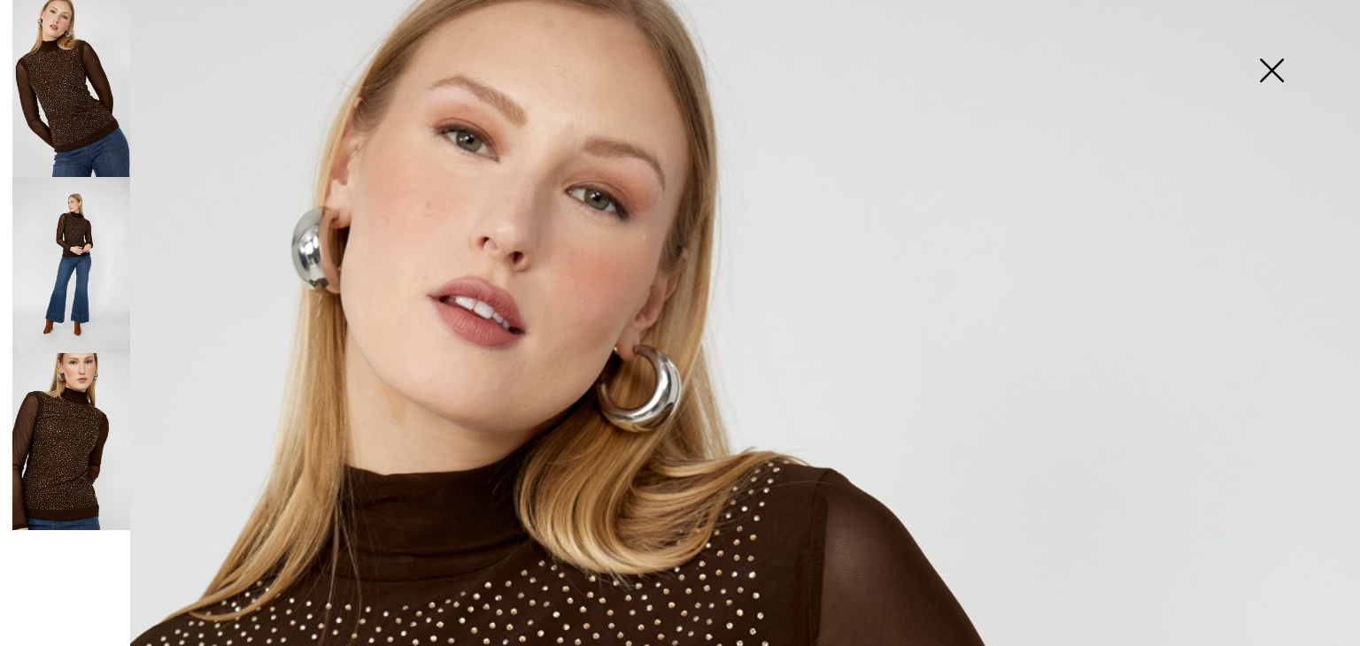
click at [69, 419] on img at bounding box center [71, 441] width 118 height 177
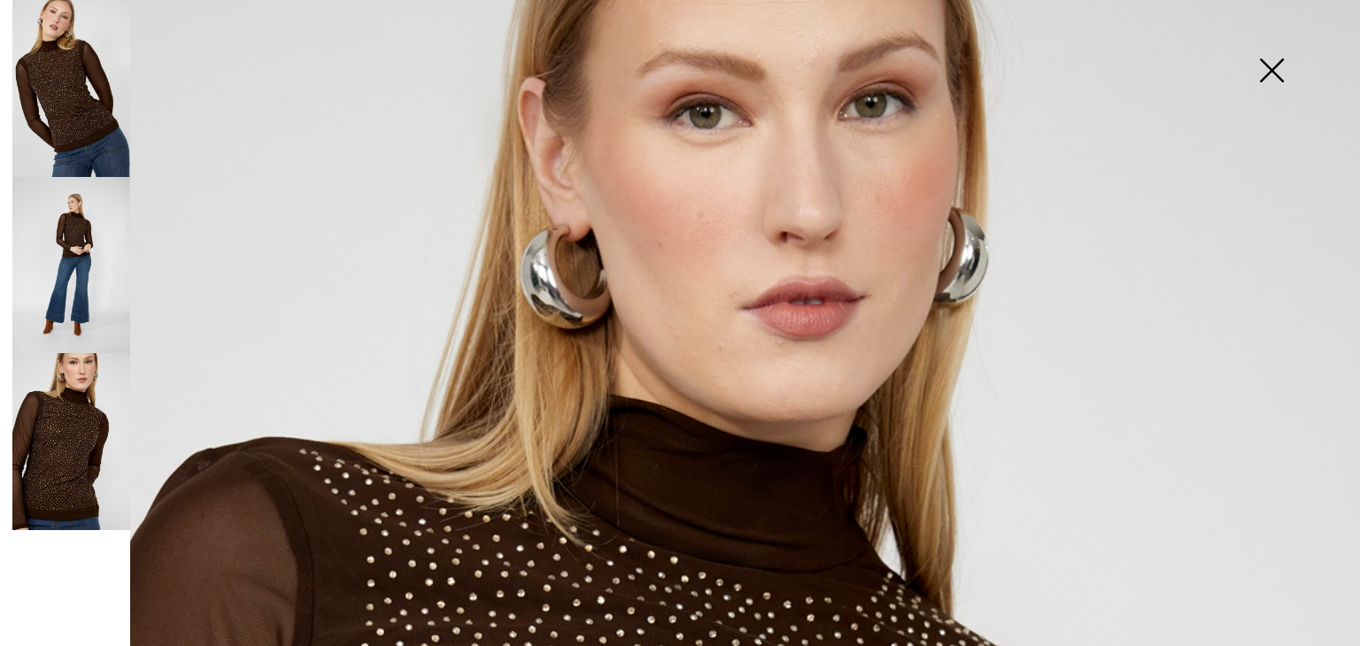
click at [84, 314] on img at bounding box center [71, 265] width 118 height 177
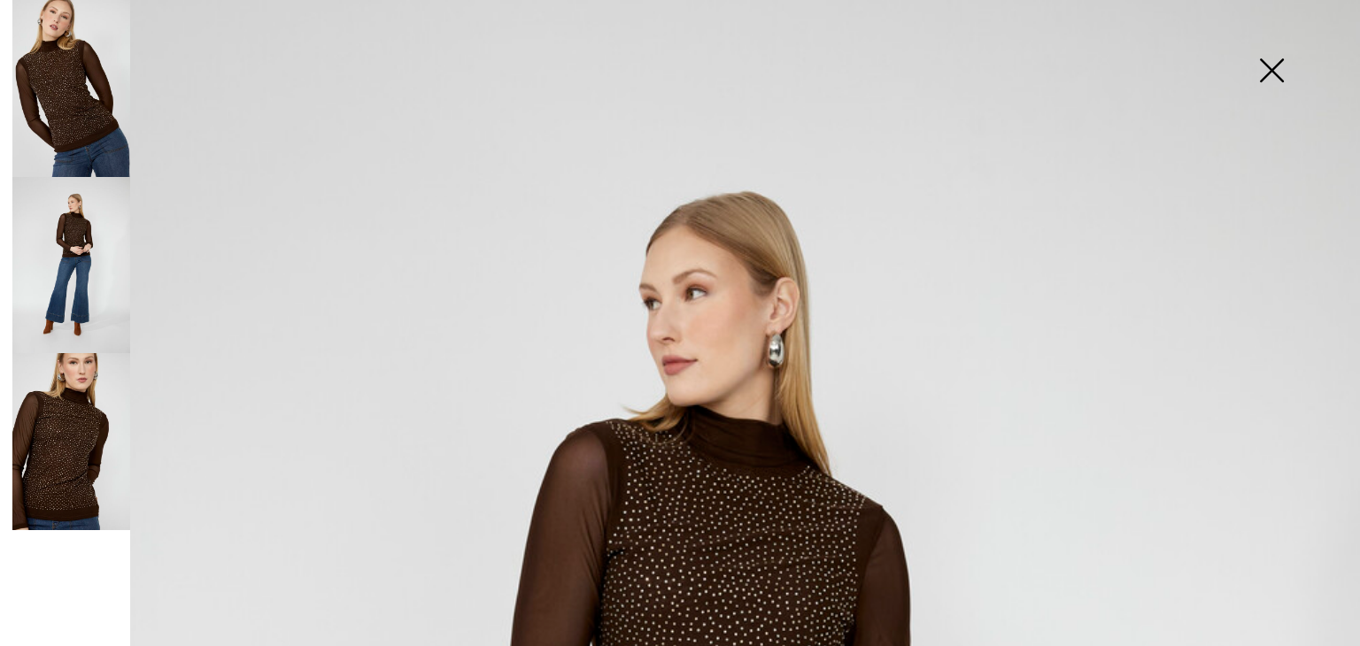
click at [99, 112] on img at bounding box center [71, 88] width 118 height 177
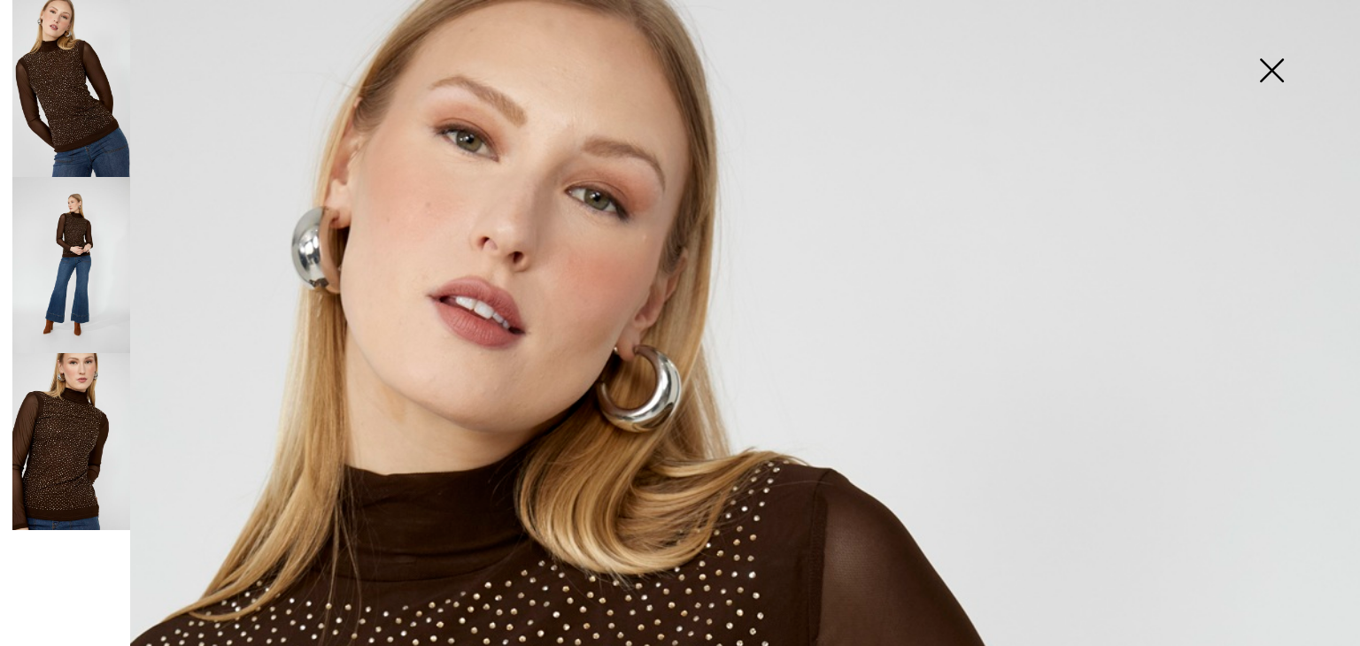
click at [1267, 68] on img at bounding box center [1271, 72] width 89 height 91
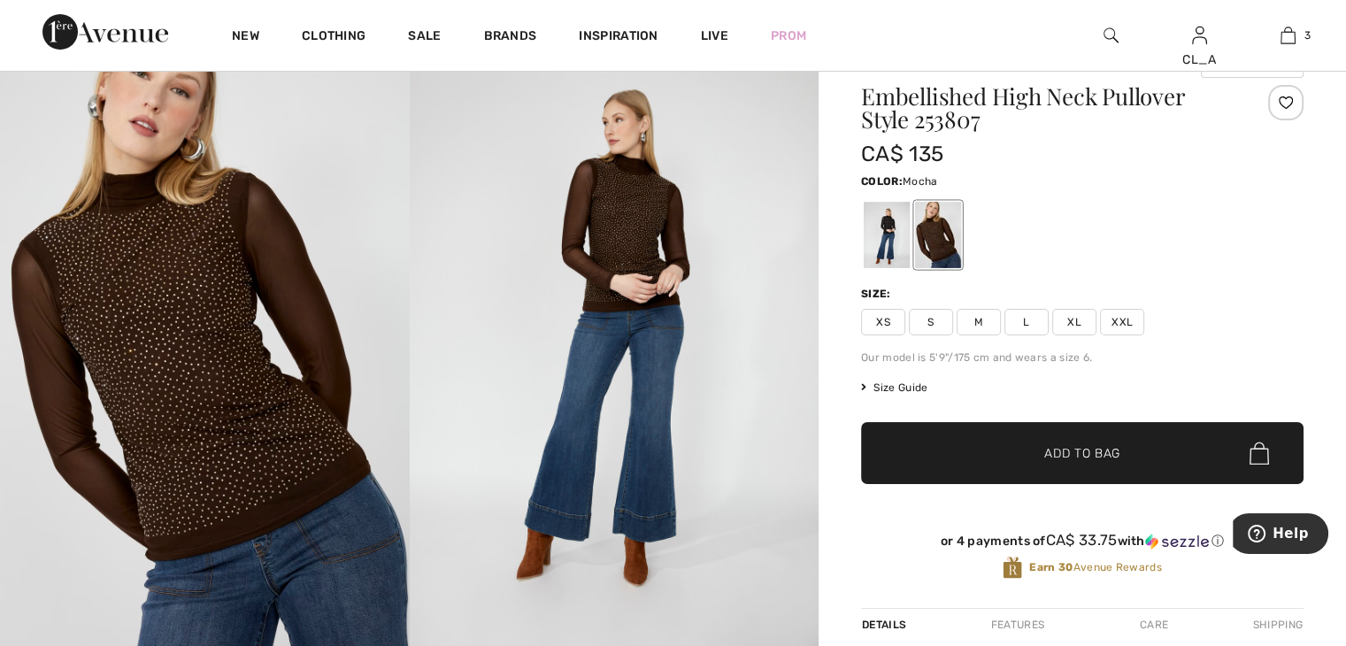
click at [1020, 317] on span "L" at bounding box center [1027, 322] width 44 height 27
click at [1015, 454] on span "✔ Added to Bag" at bounding box center [1056, 453] width 108 height 19
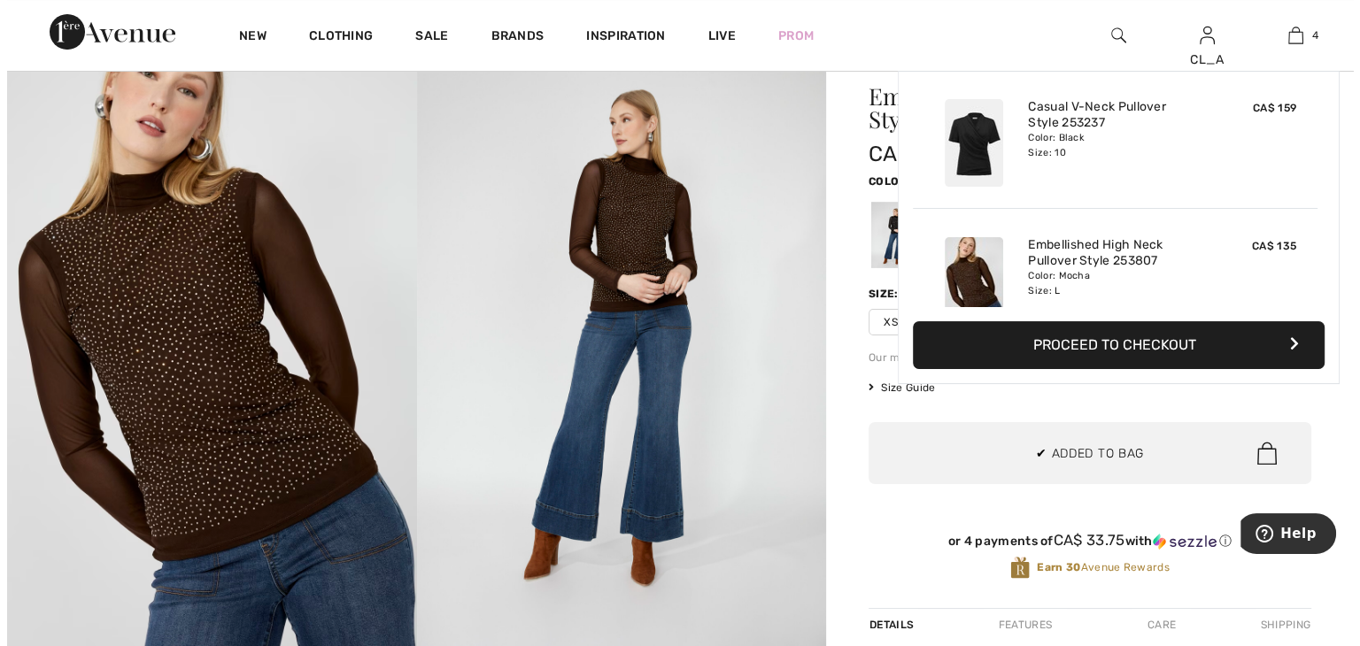
scroll to position [329, 0]
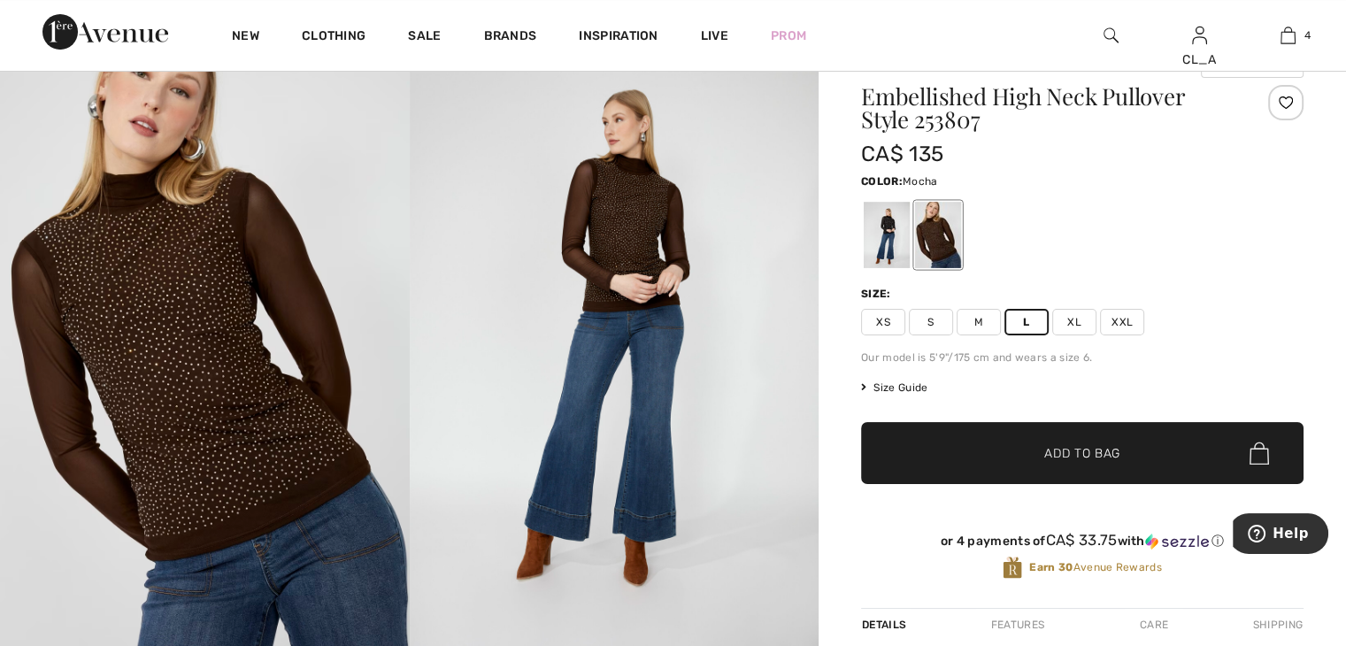
click at [753, 207] on img at bounding box center [615, 339] width 410 height 614
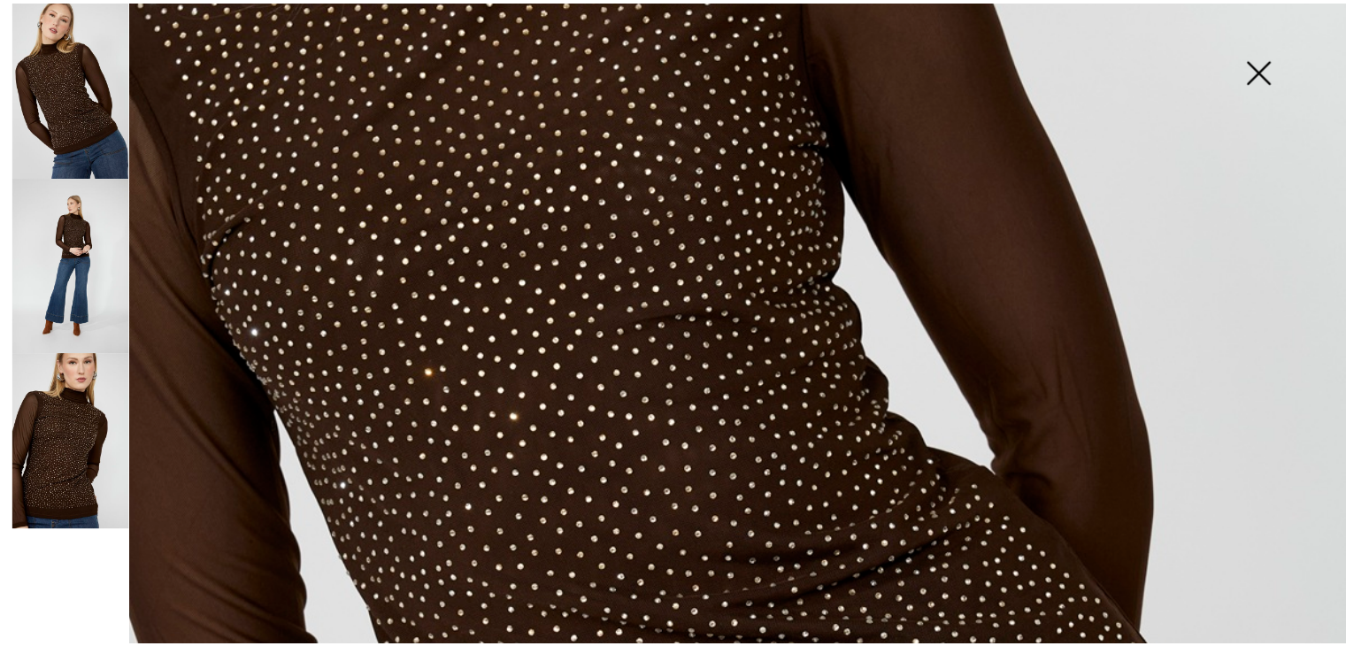
scroll to position [685, 0]
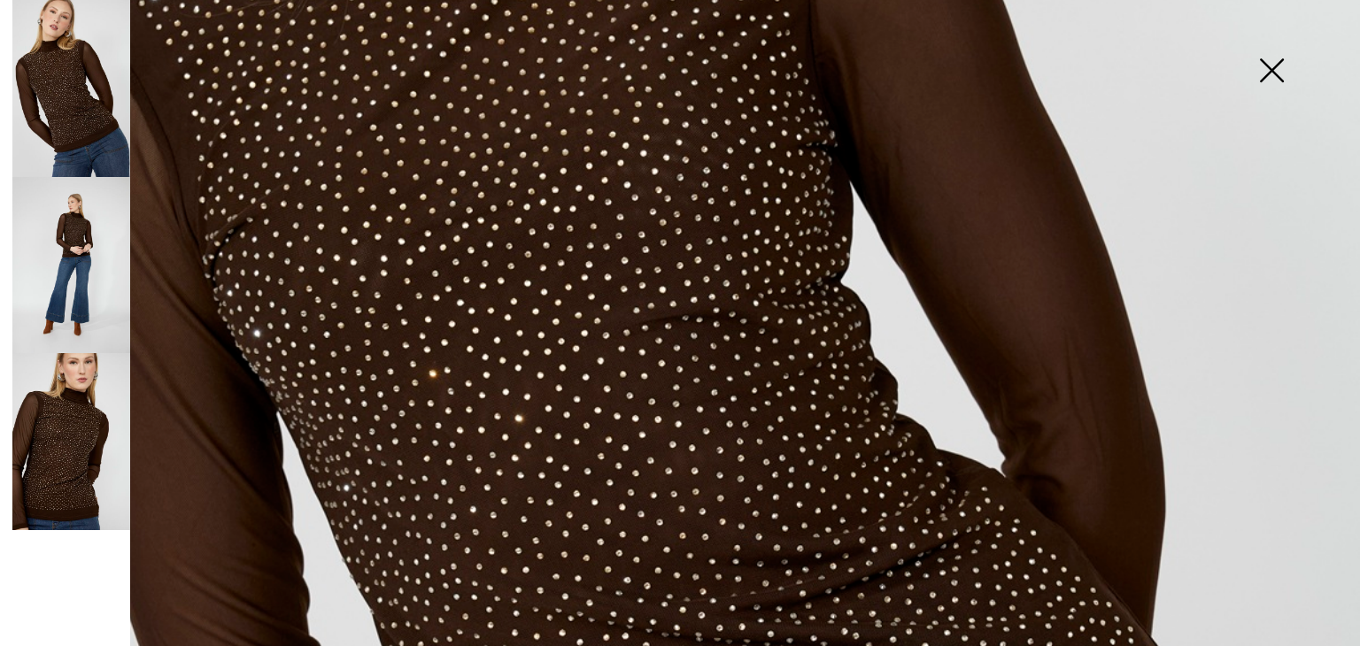
click at [1267, 71] on img at bounding box center [1271, 72] width 89 height 91
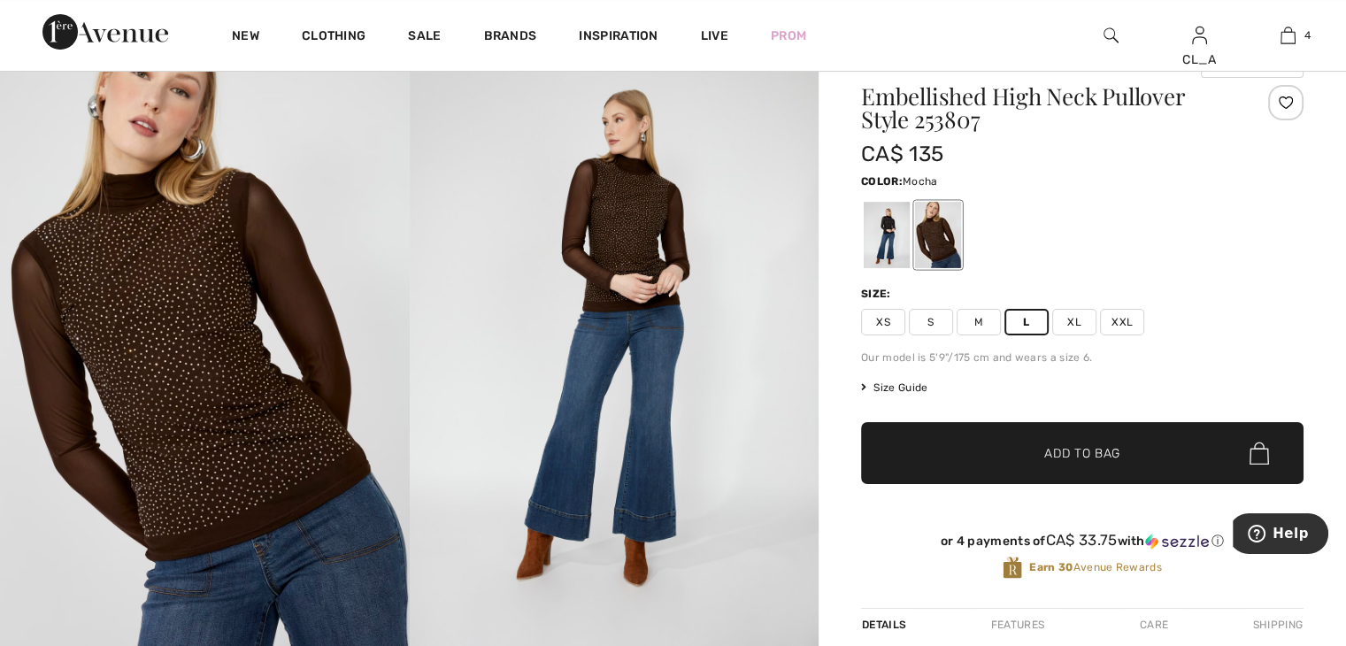
scroll to position [0, 0]
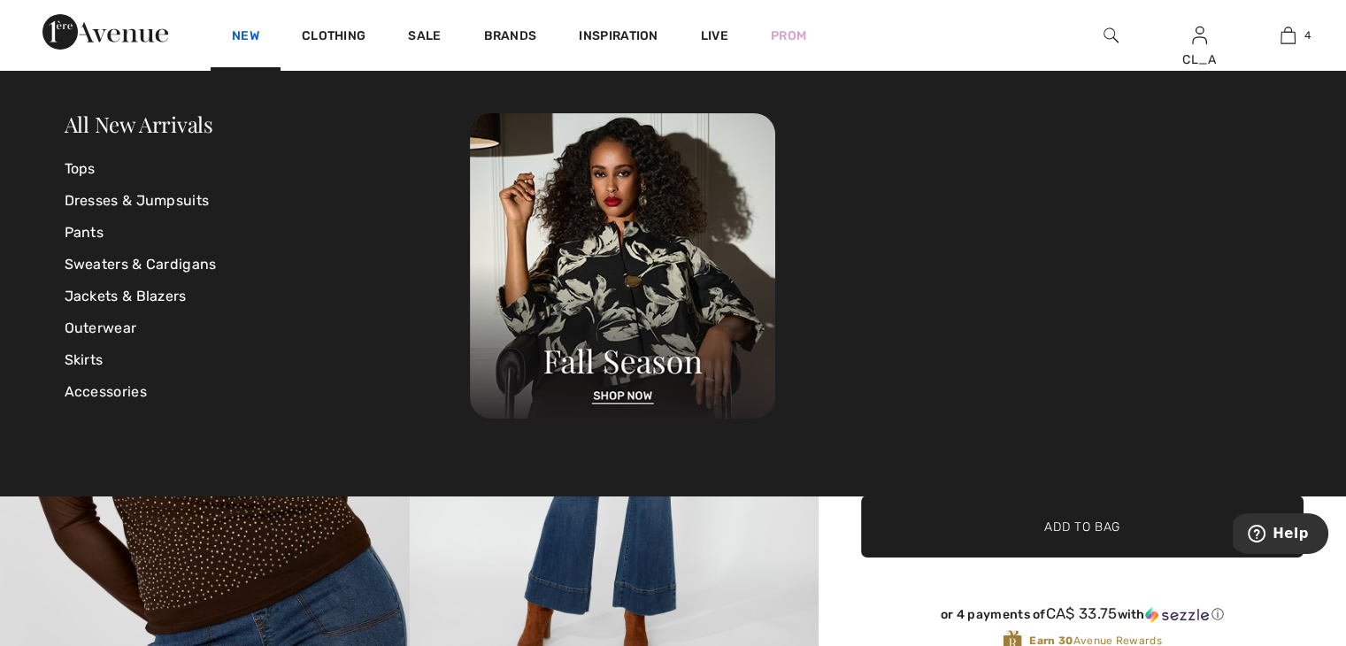
click at [249, 33] on link "New" at bounding box center [245, 37] width 27 height 19
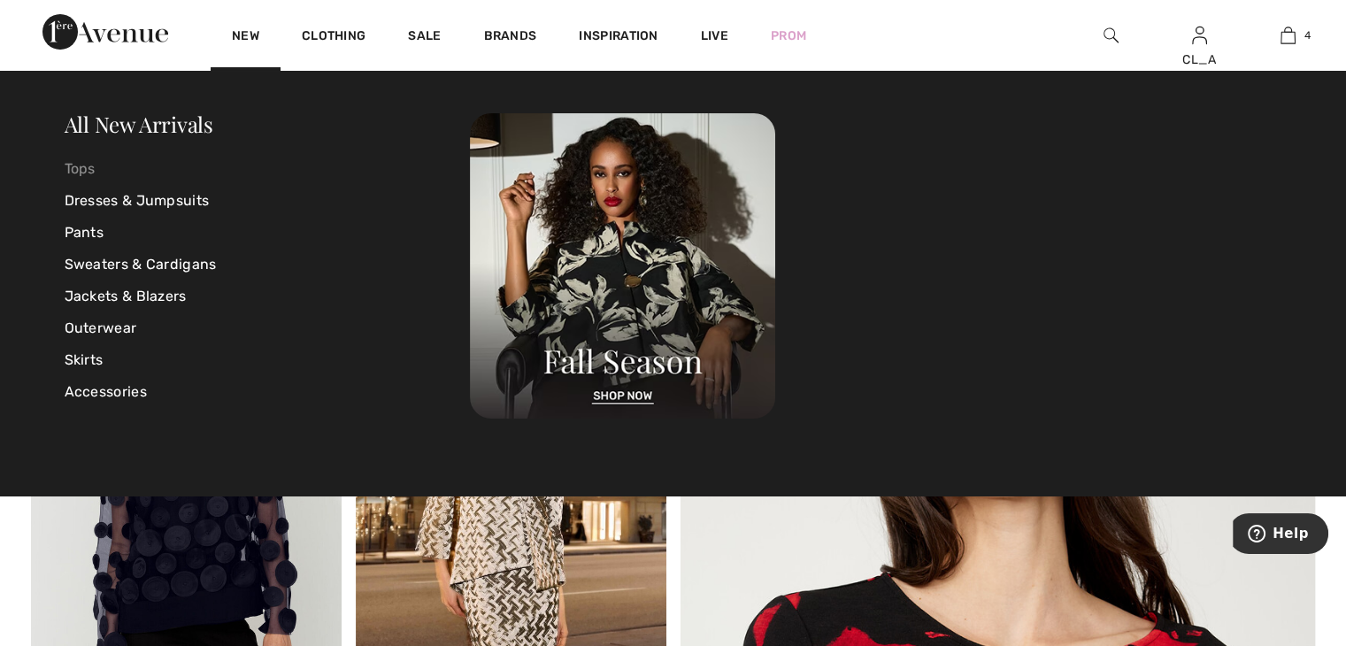
click at [73, 168] on link "Tops" at bounding box center [268, 169] width 406 height 32
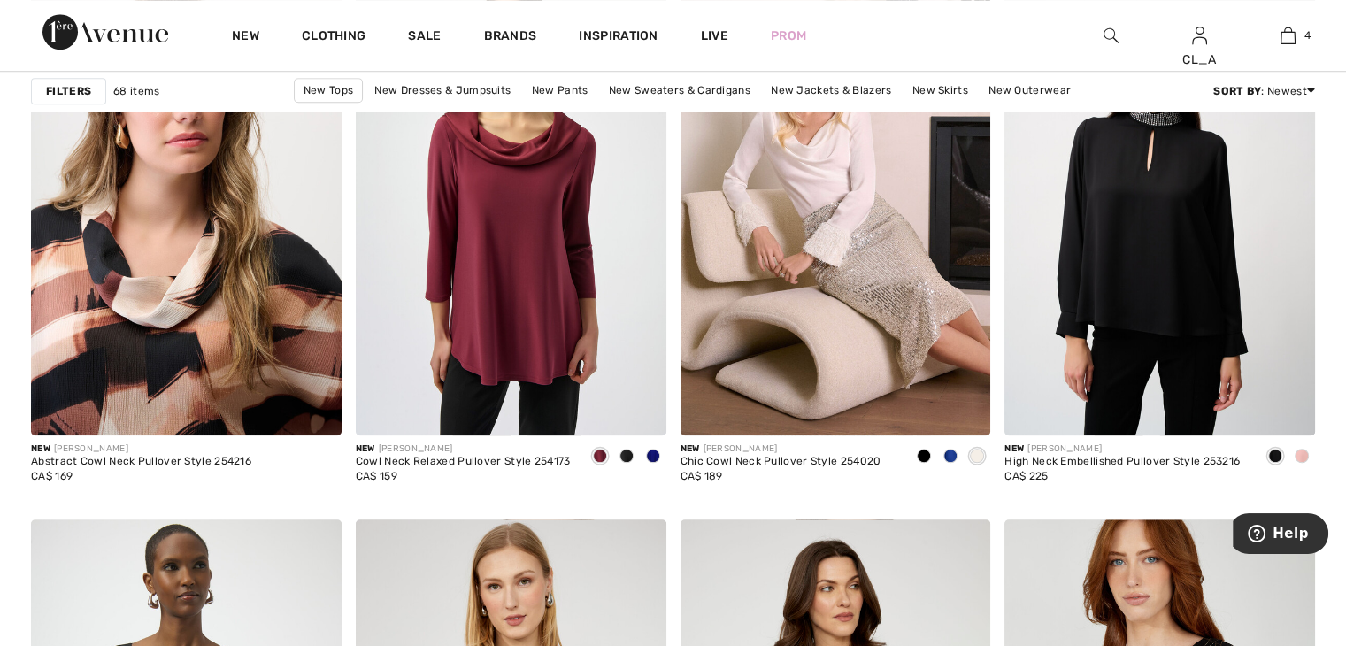
scroll to position [1405, 0]
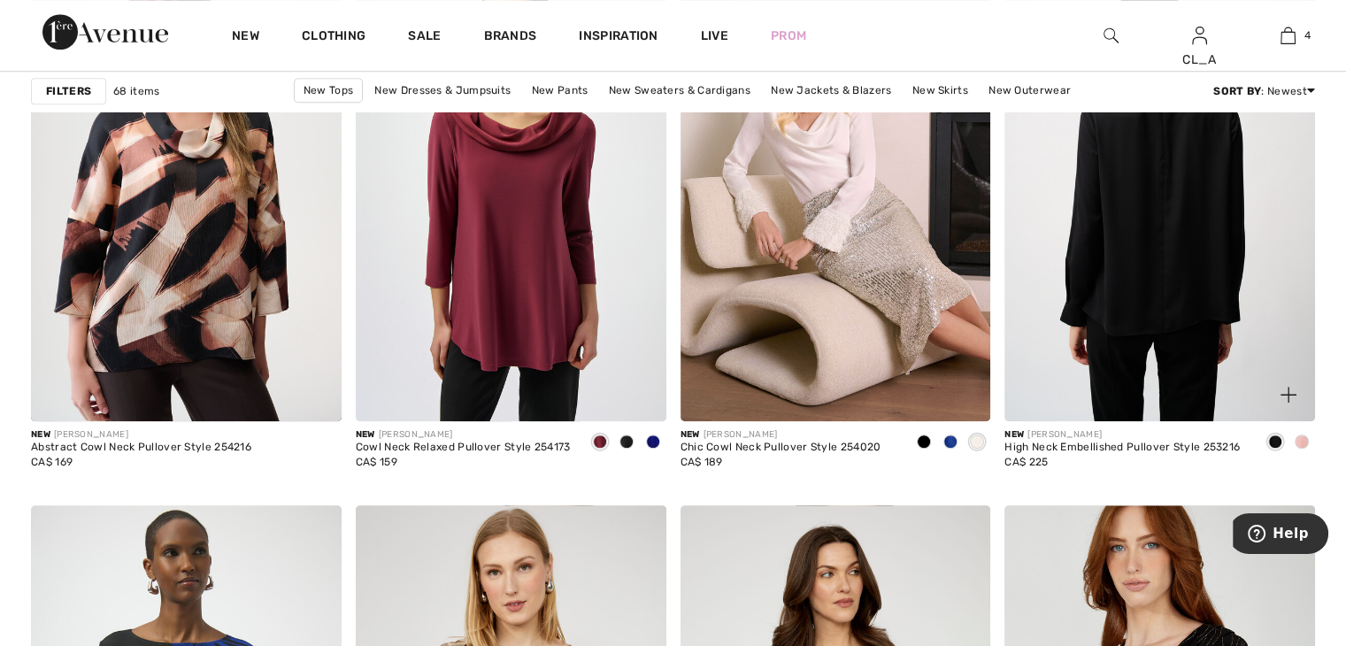
click at [1121, 263] on img at bounding box center [1160, 189] width 311 height 466
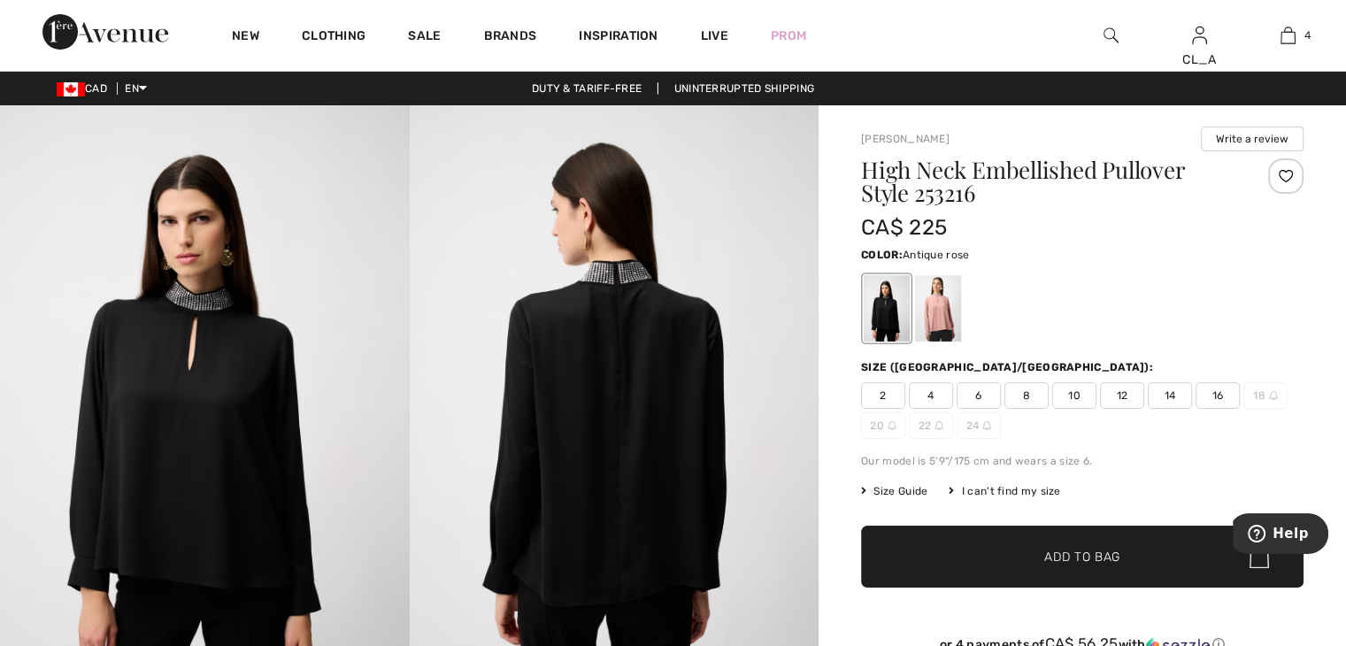
click at [936, 304] on div at bounding box center [938, 308] width 46 height 66
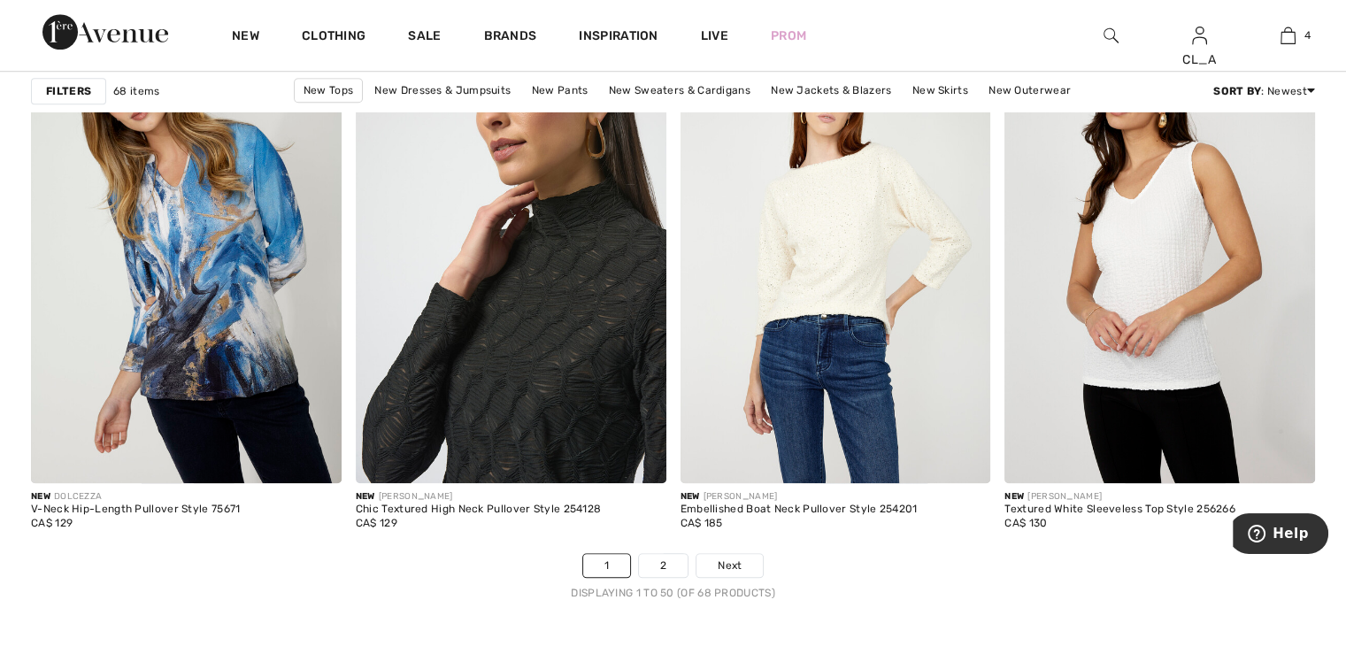
scroll to position [8072, 0]
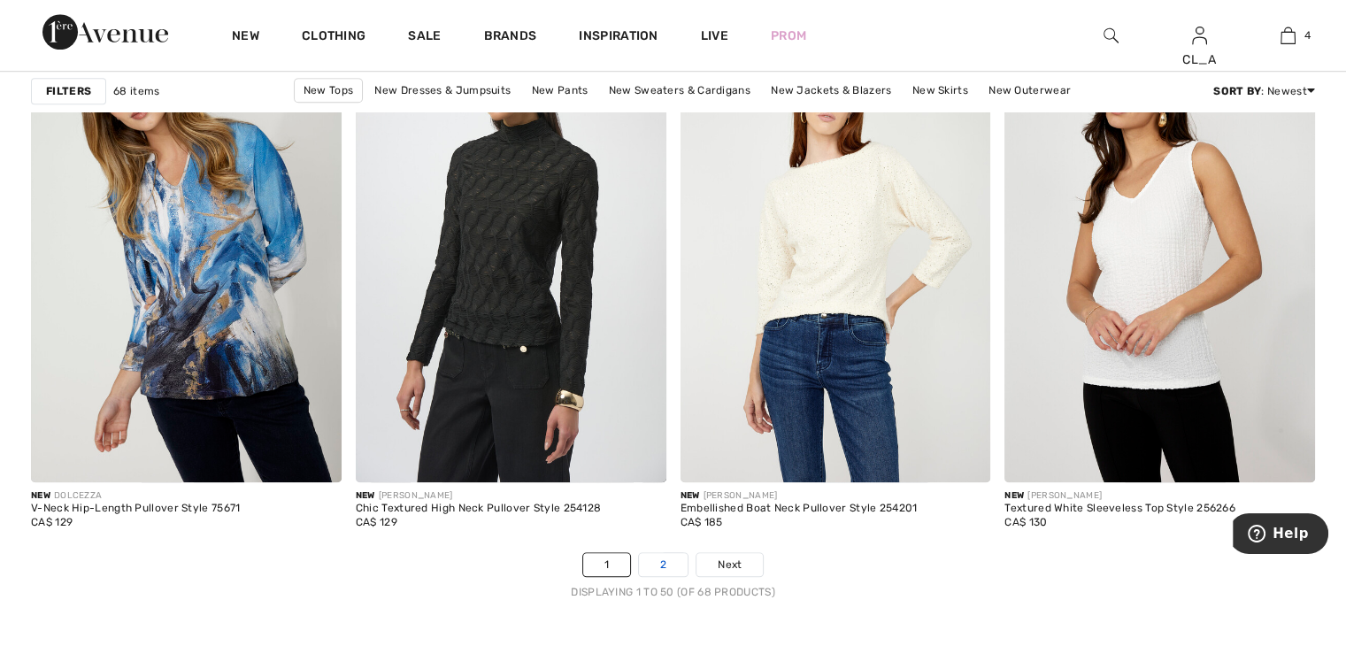
click at [655, 558] on link "2" at bounding box center [663, 564] width 49 height 23
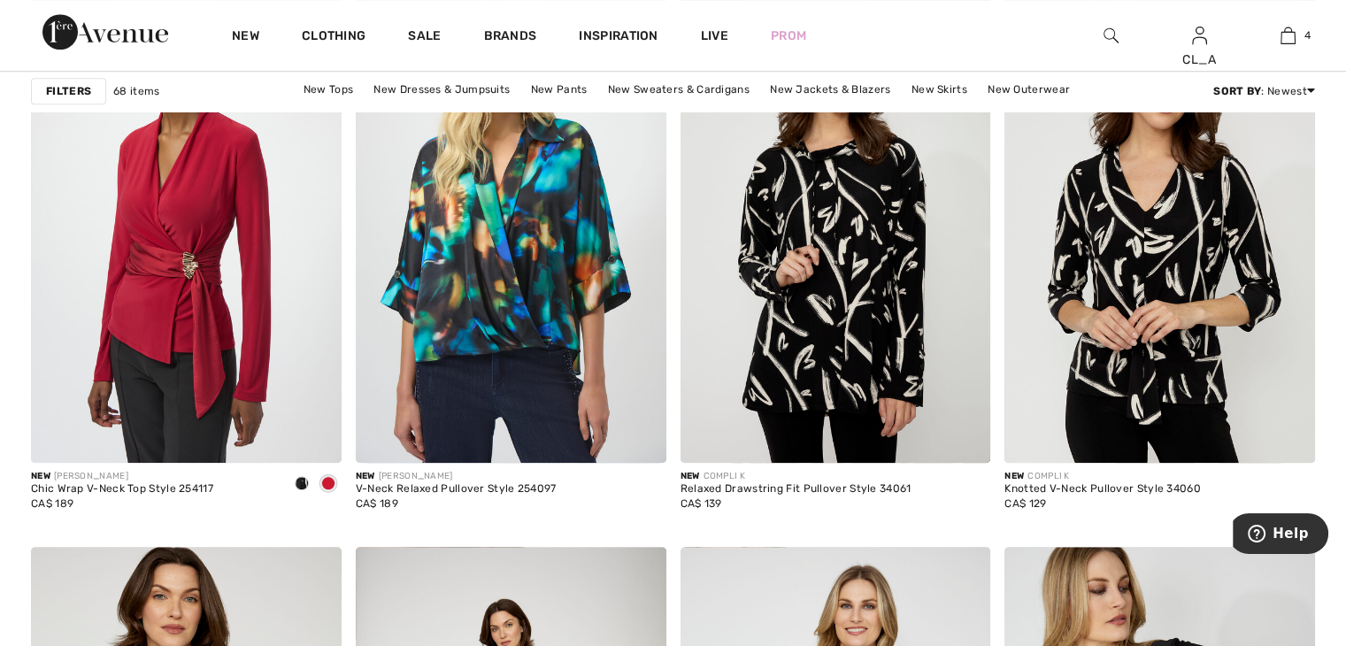
scroll to position [1348, 0]
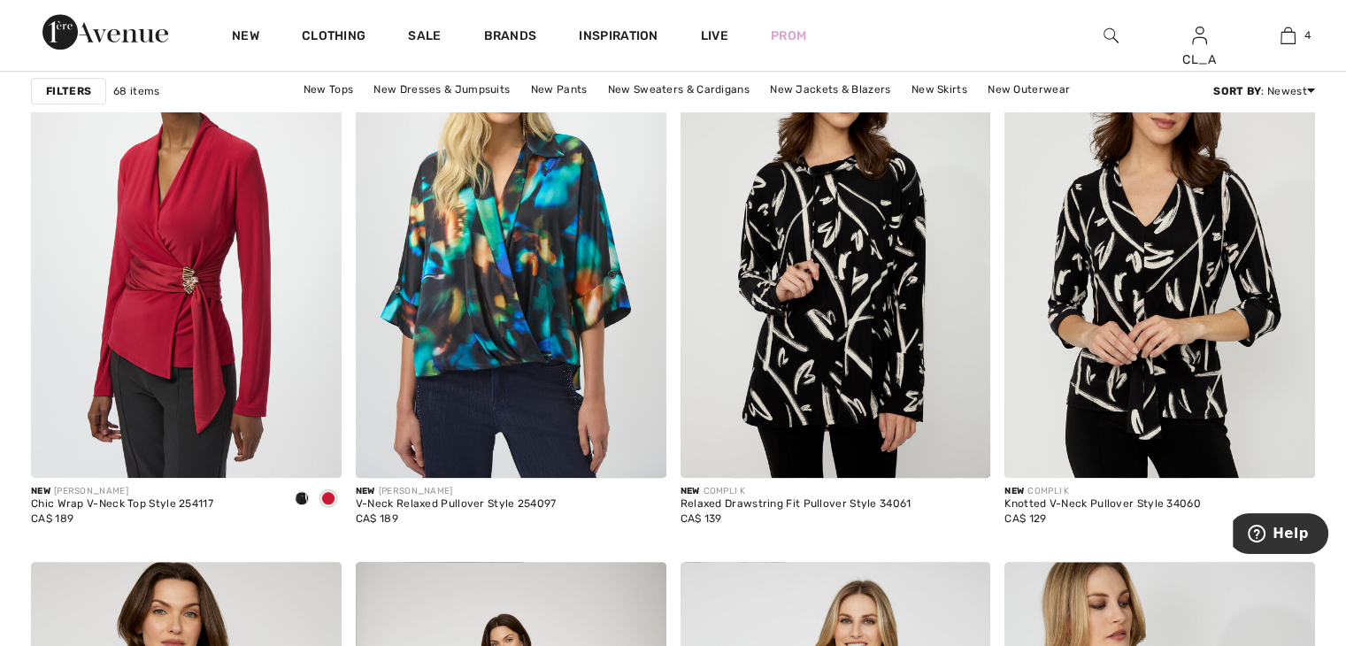
click at [1109, 40] on img at bounding box center [1111, 35] width 15 height 21
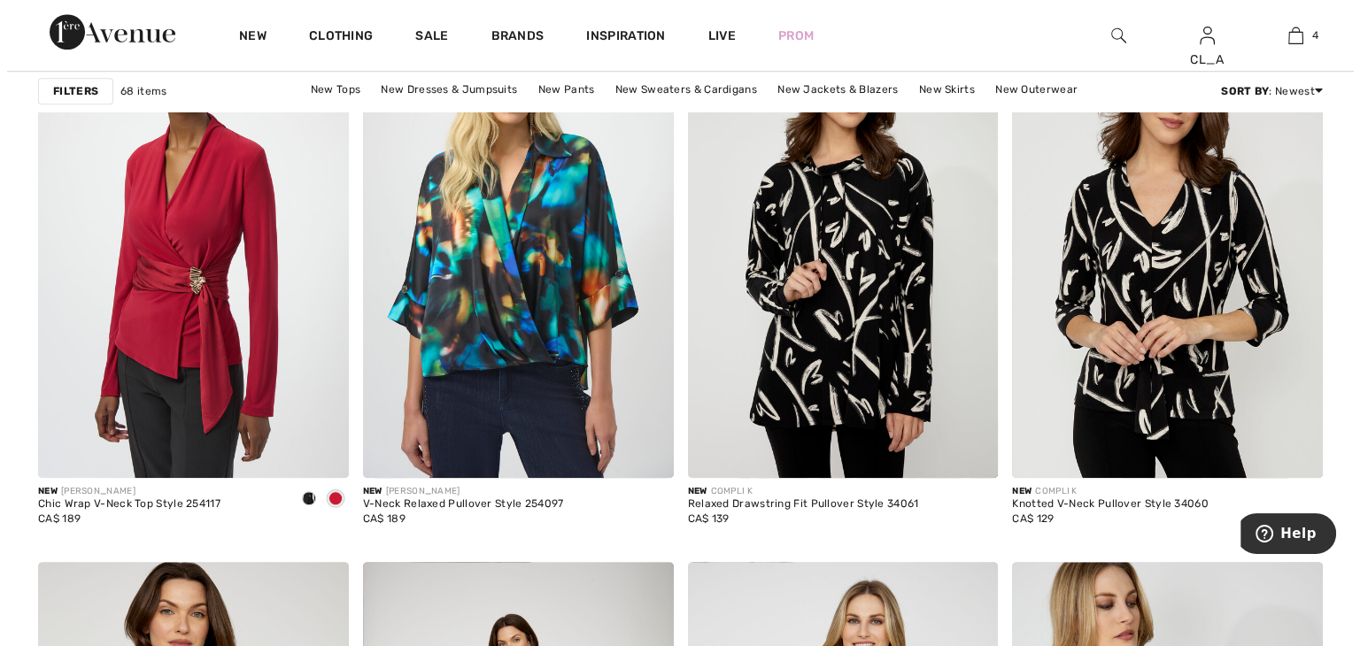
scroll to position [1358, 0]
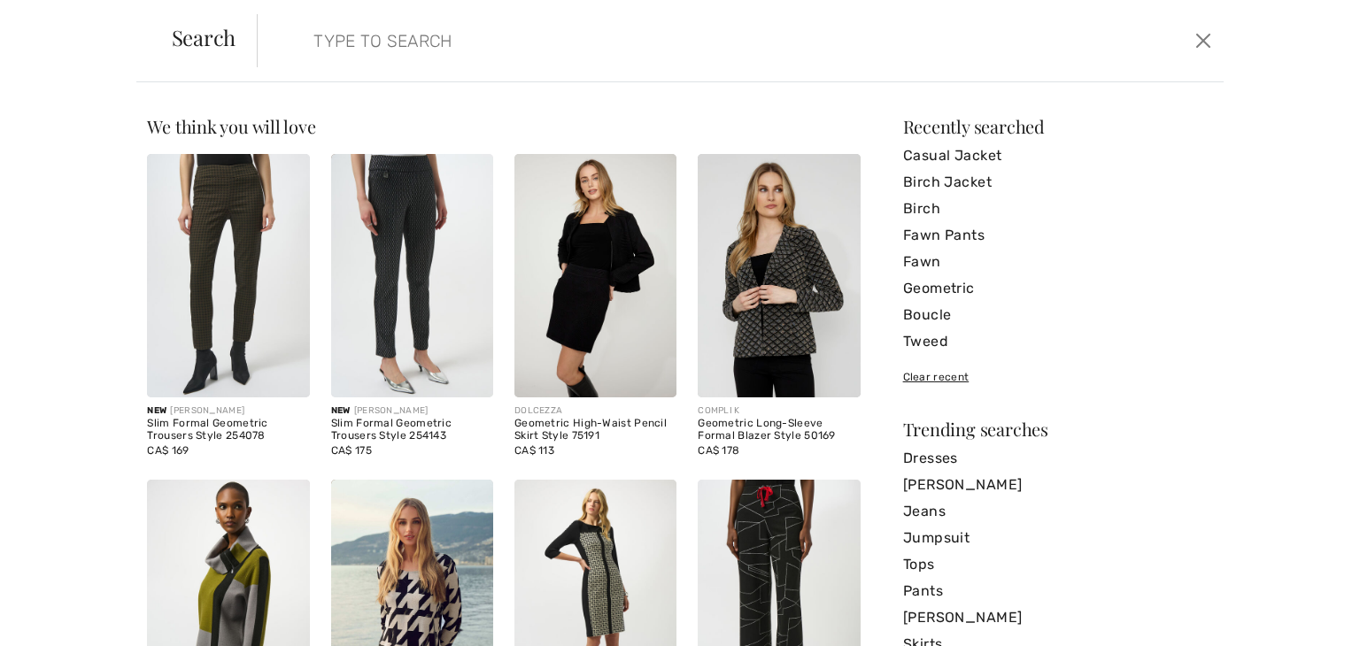
click at [811, 35] on input "search" at bounding box center [633, 40] width 667 height 53
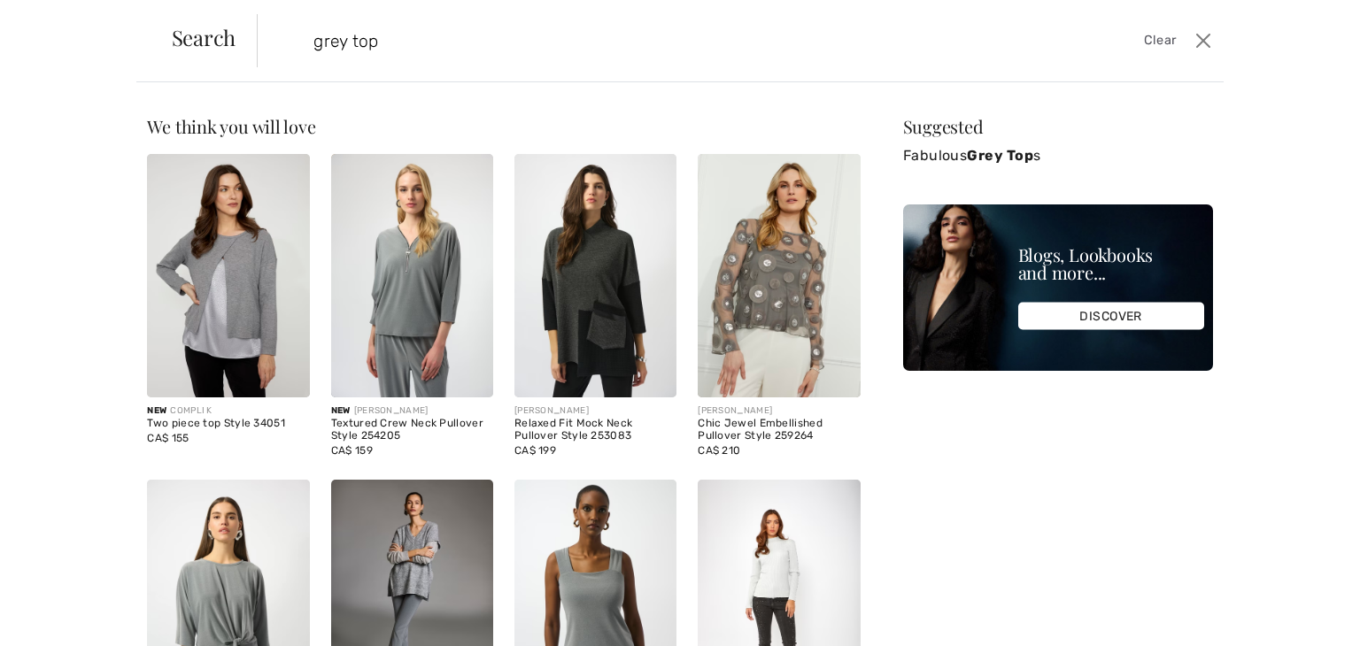
type input "grey top"
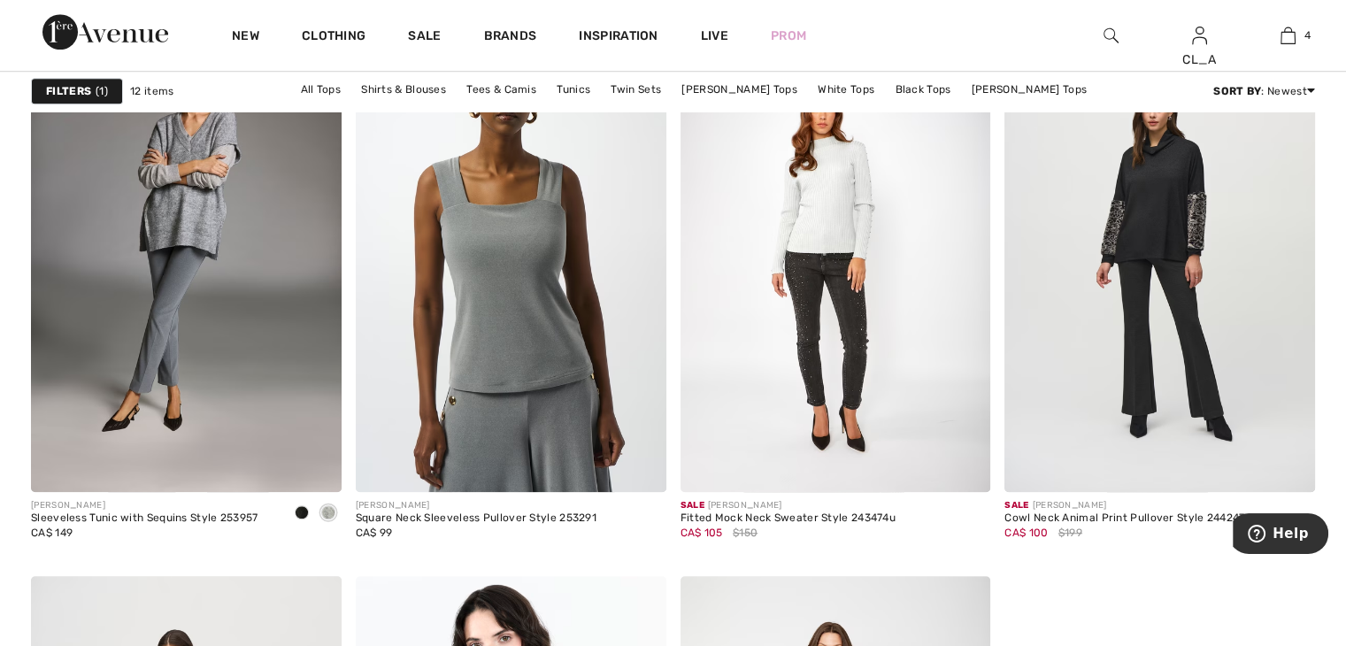
scroll to position [1331, 0]
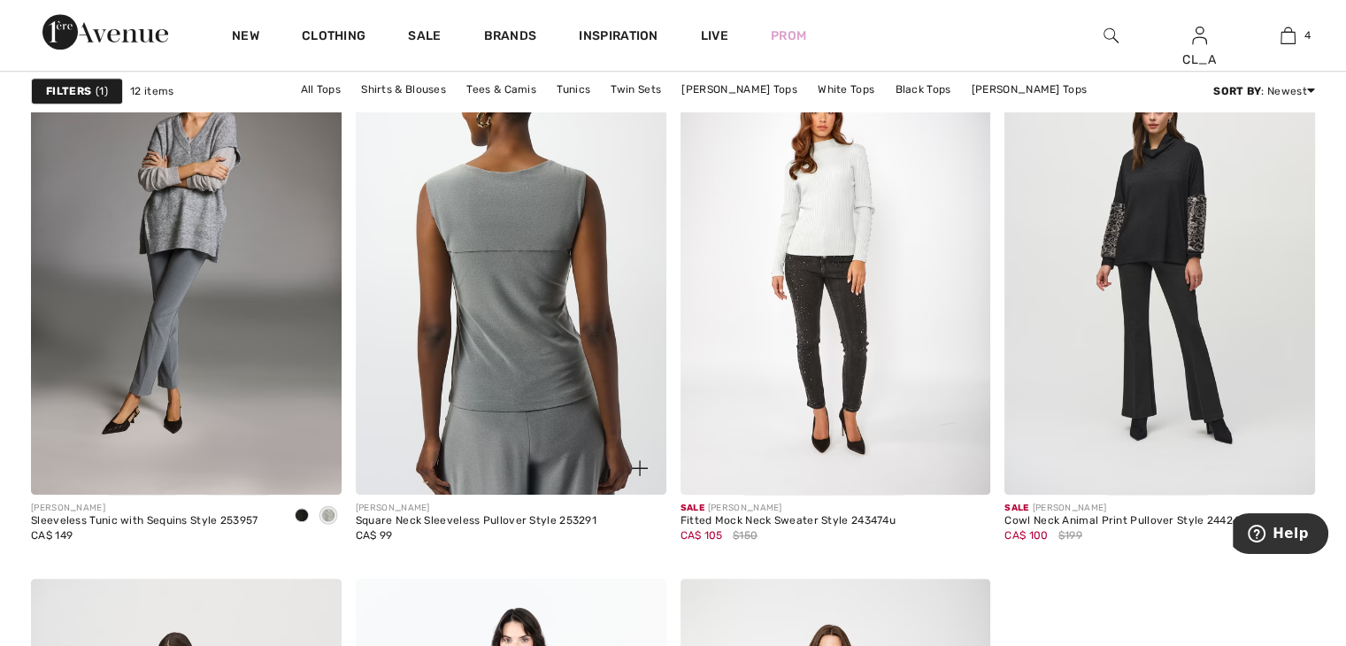
click at [543, 400] on img at bounding box center [511, 262] width 311 height 466
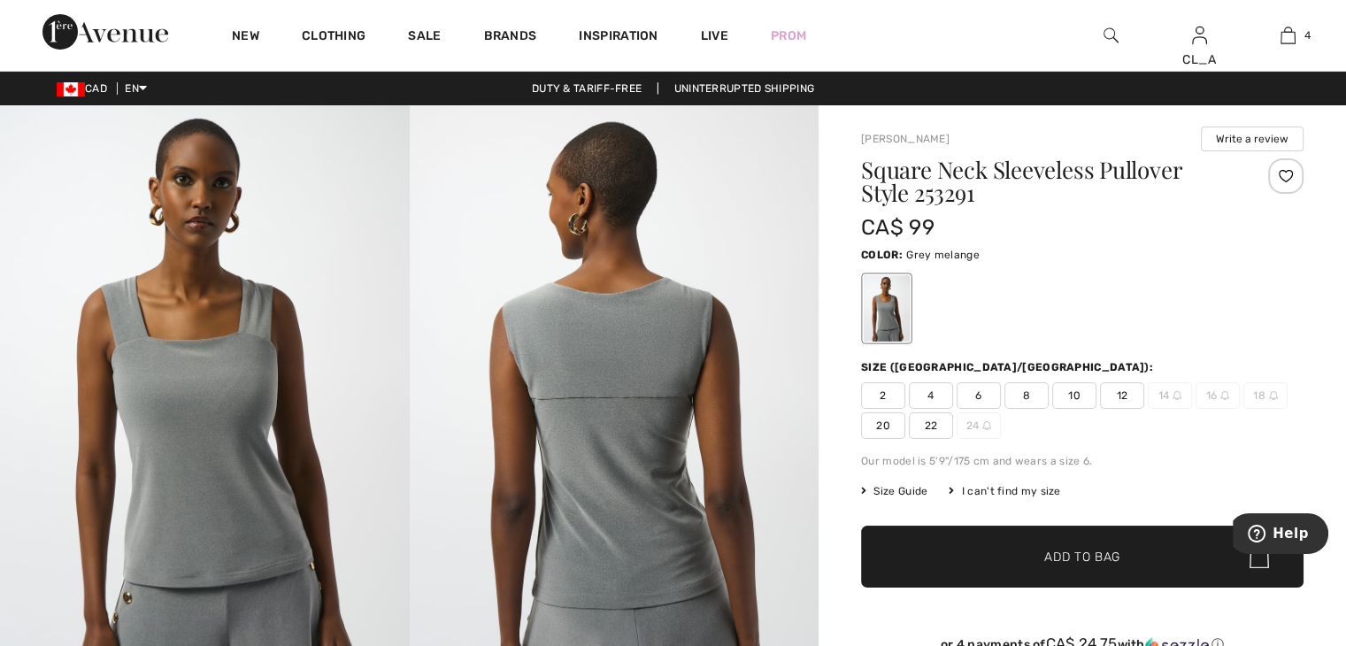
click at [1072, 390] on span "10" at bounding box center [1074, 395] width 44 height 27
click at [1041, 574] on span "✔ Added to Bag Add to Bag" at bounding box center [1082, 557] width 443 height 62
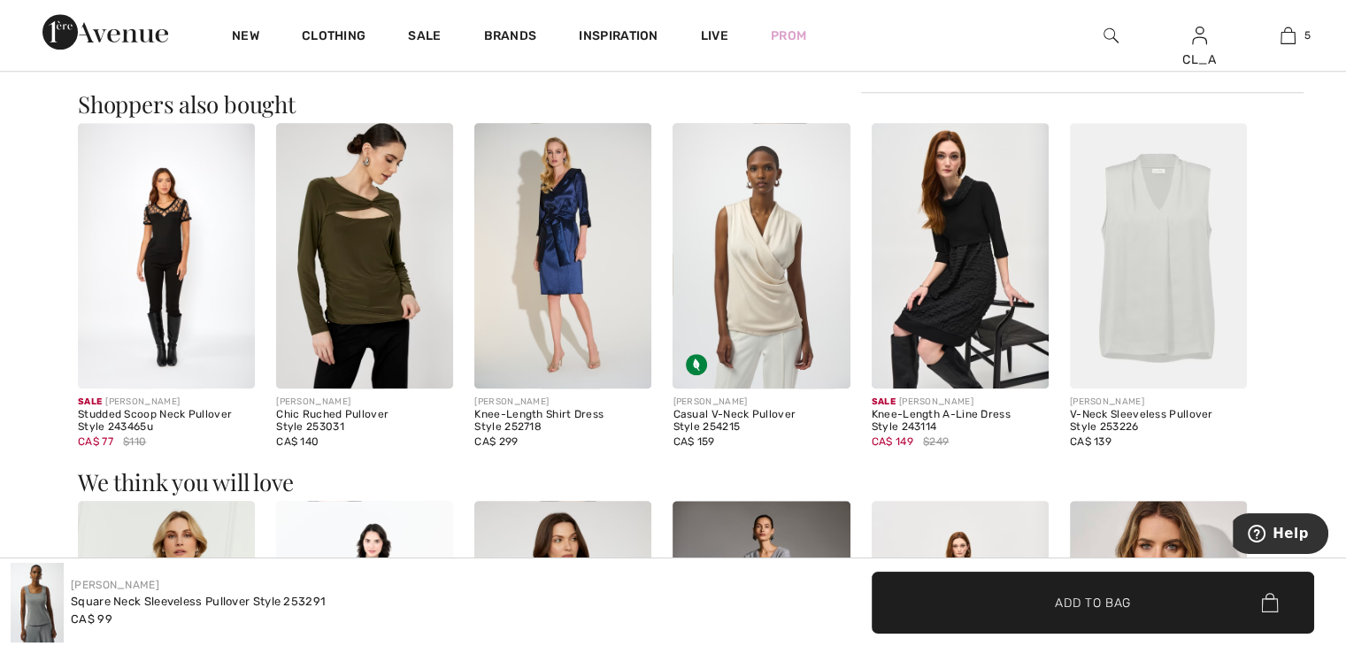
scroll to position [1614, 0]
click at [1168, 249] on img at bounding box center [1158, 256] width 177 height 266
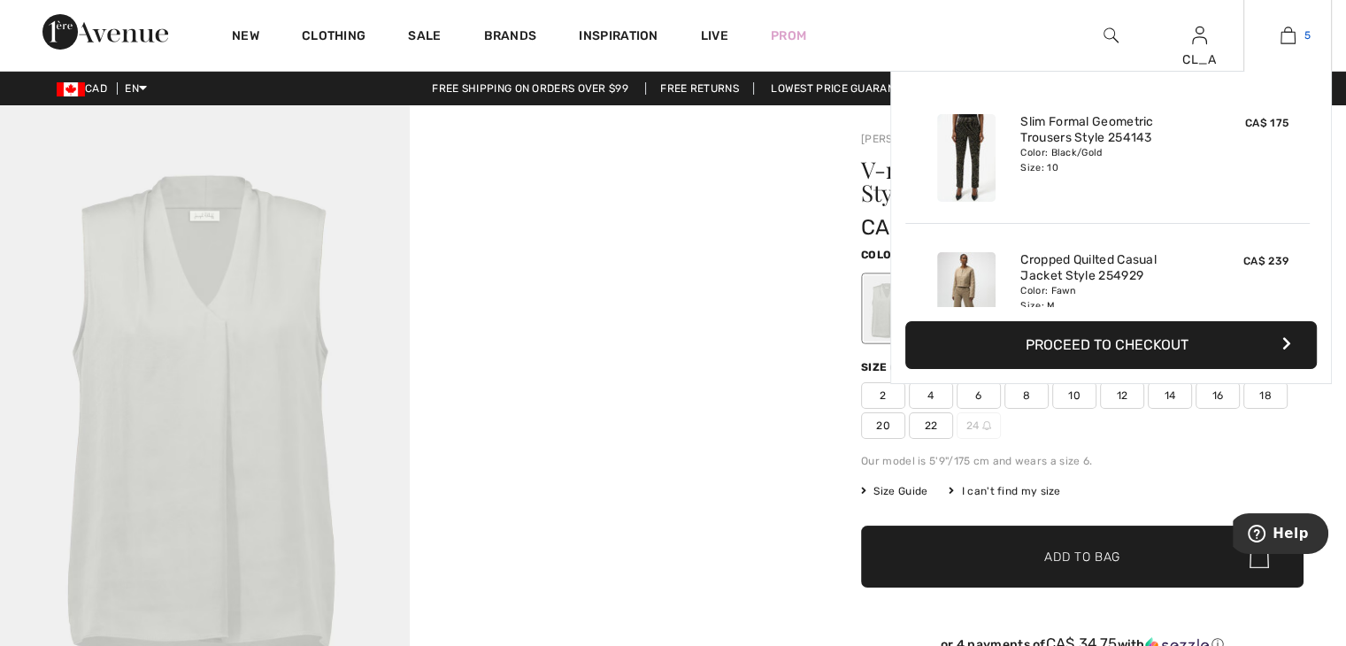
click at [1295, 28] on img at bounding box center [1288, 35] width 15 height 21
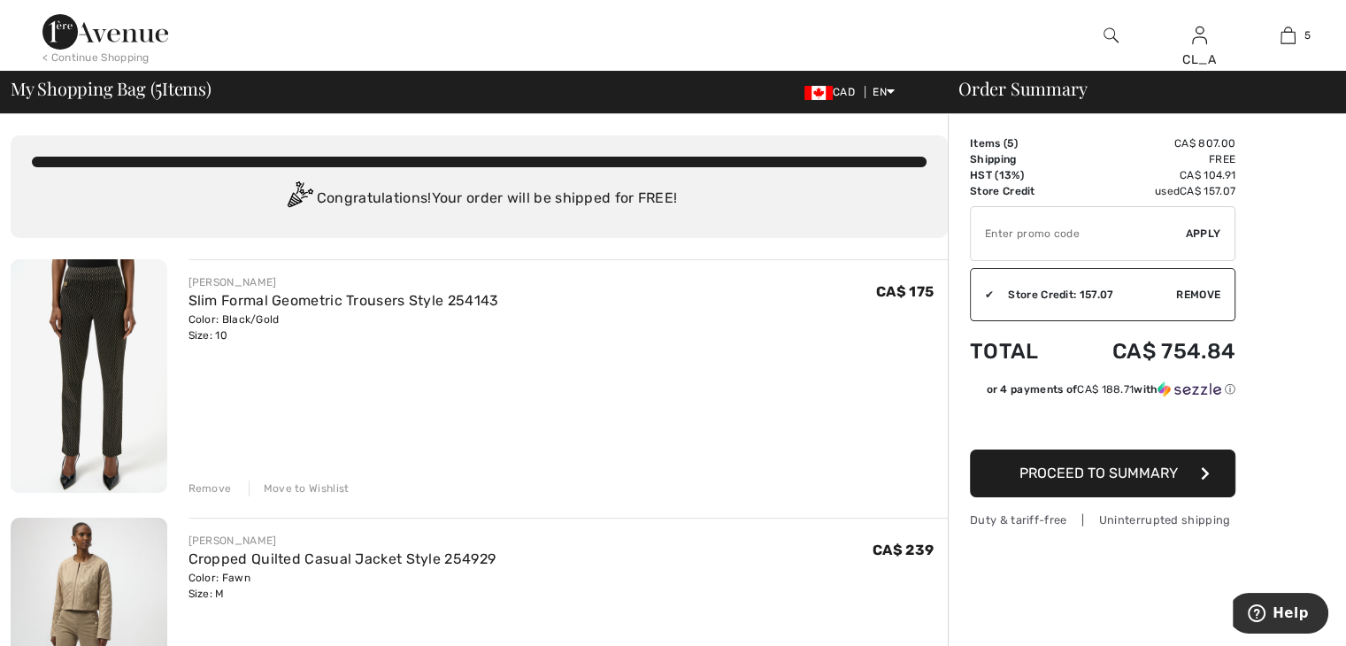
click at [81, 372] on img at bounding box center [89, 376] width 157 height 234
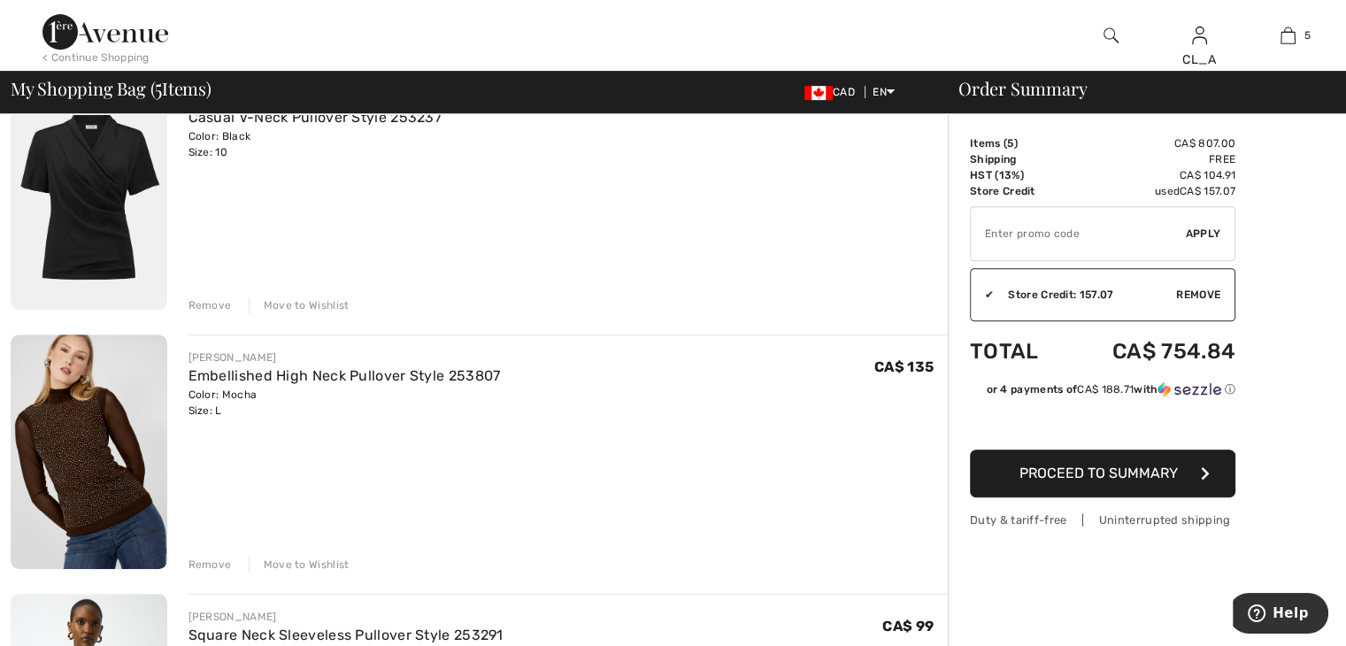
scroll to position [736, 0]
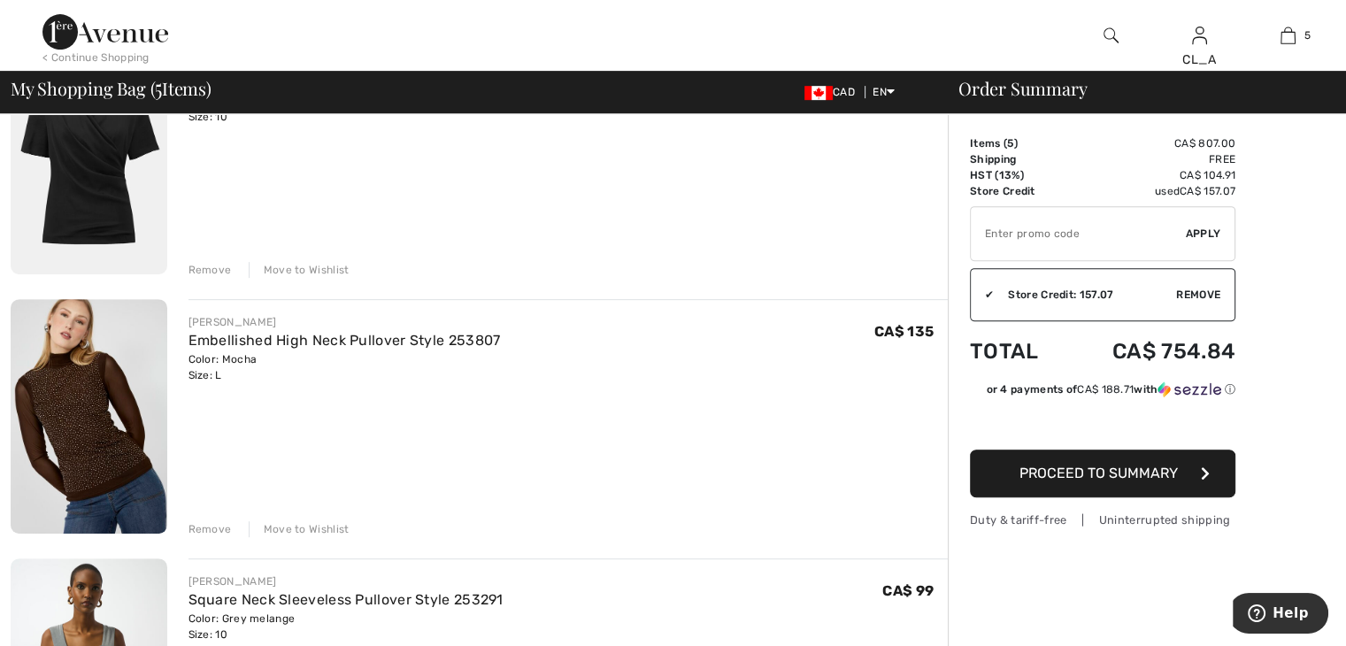
click at [195, 525] on div "Remove" at bounding box center [210, 529] width 43 height 16
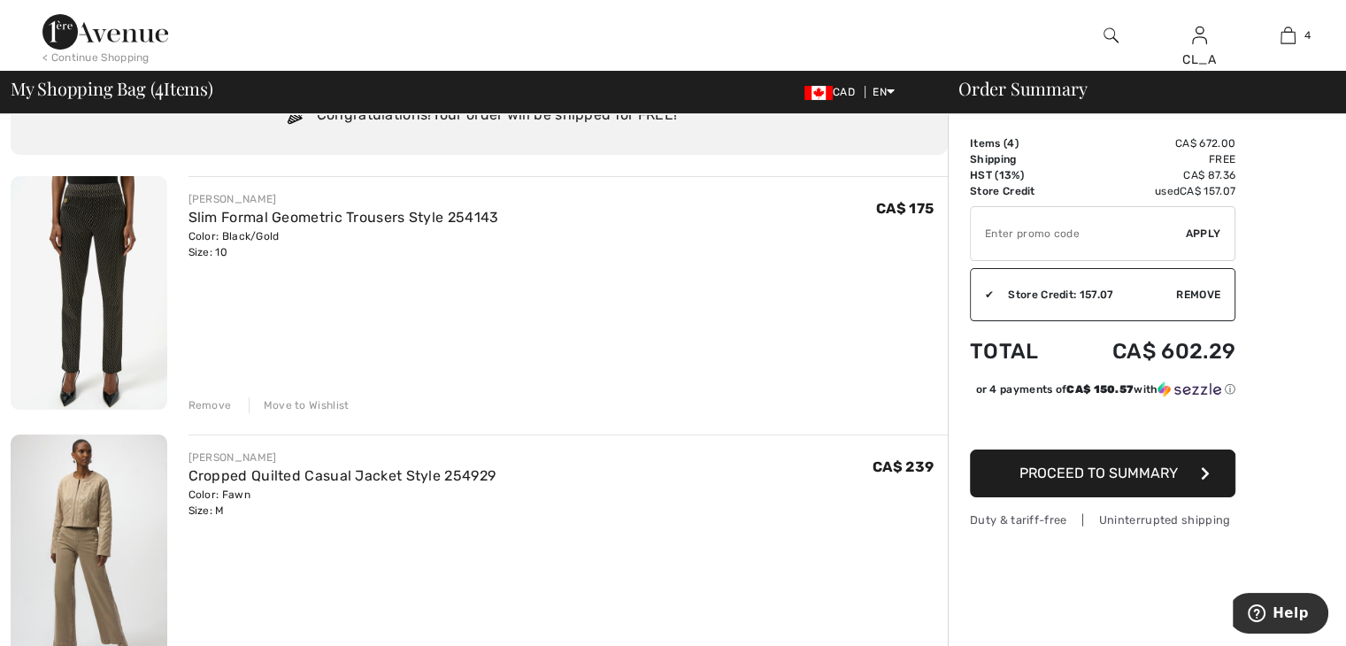
scroll to position [0, 0]
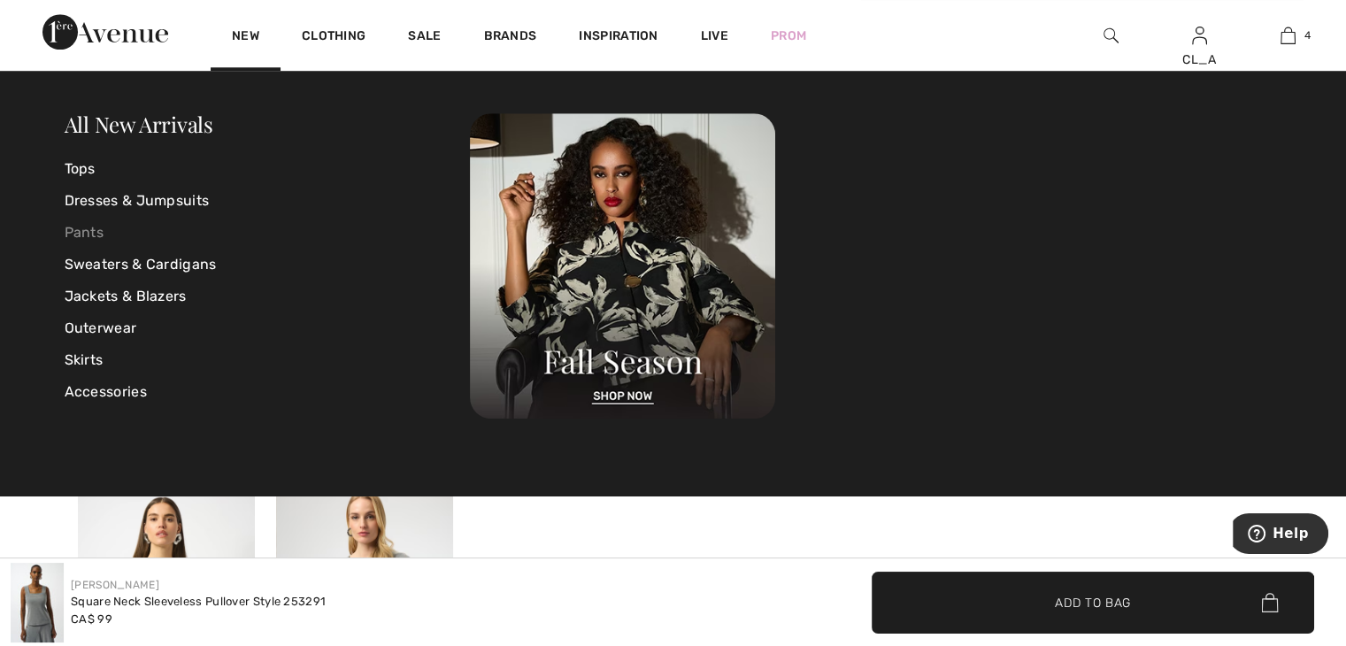
click at [85, 236] on link "Pants" at bounding box center [268, 233] width 406 height 32
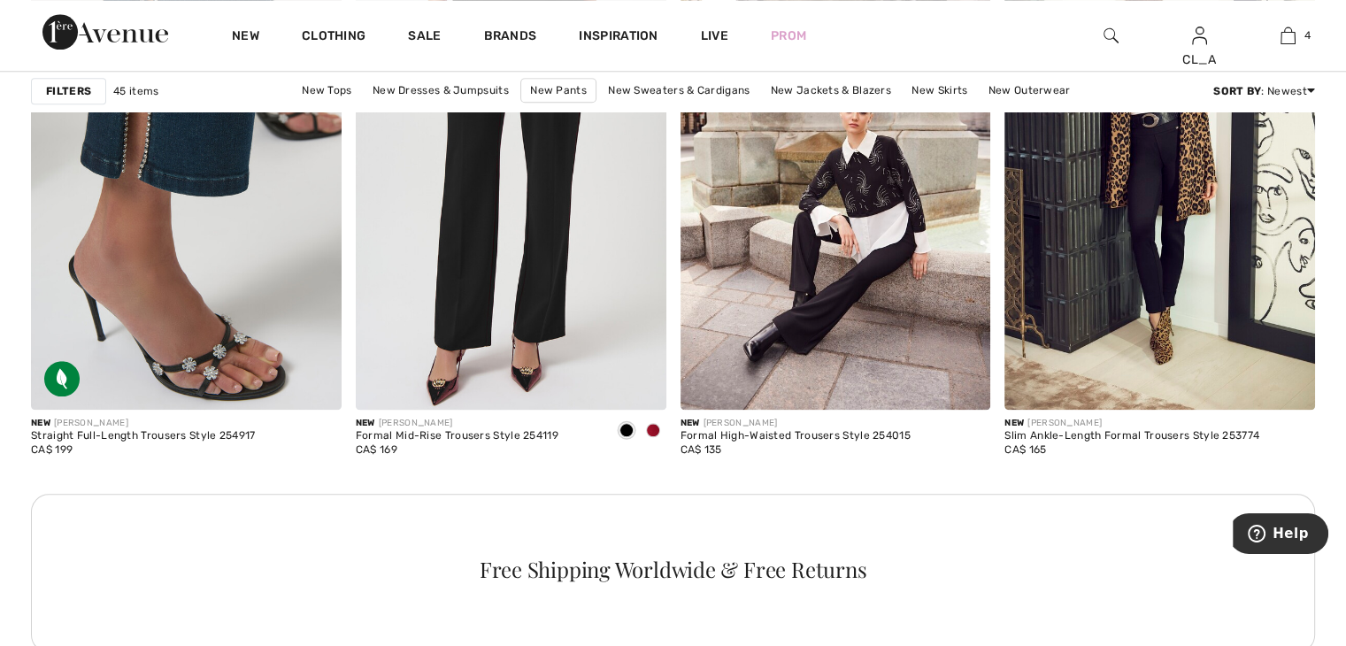
scroll to position [1968, 0]
click at [159, 403] on img at bounding box center [186, 175] width 311 height 466
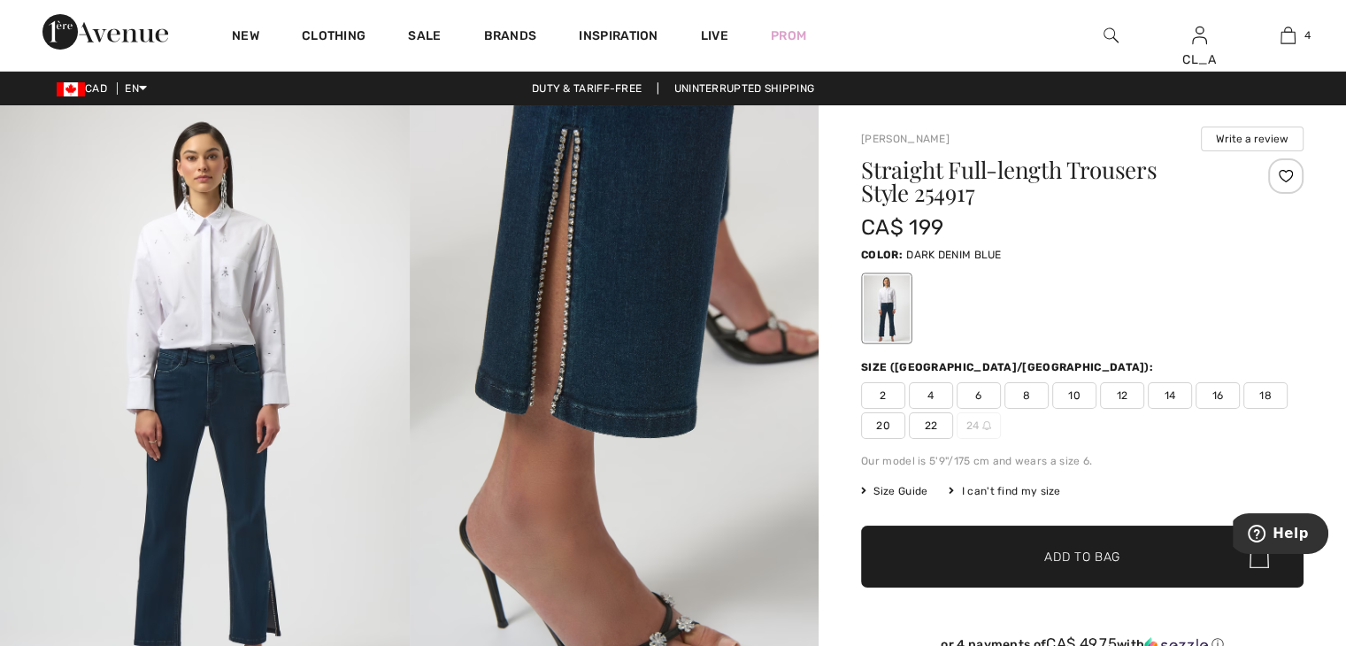
click at [193, 426] on img at bounding box center [205, 411] width 410 height 613
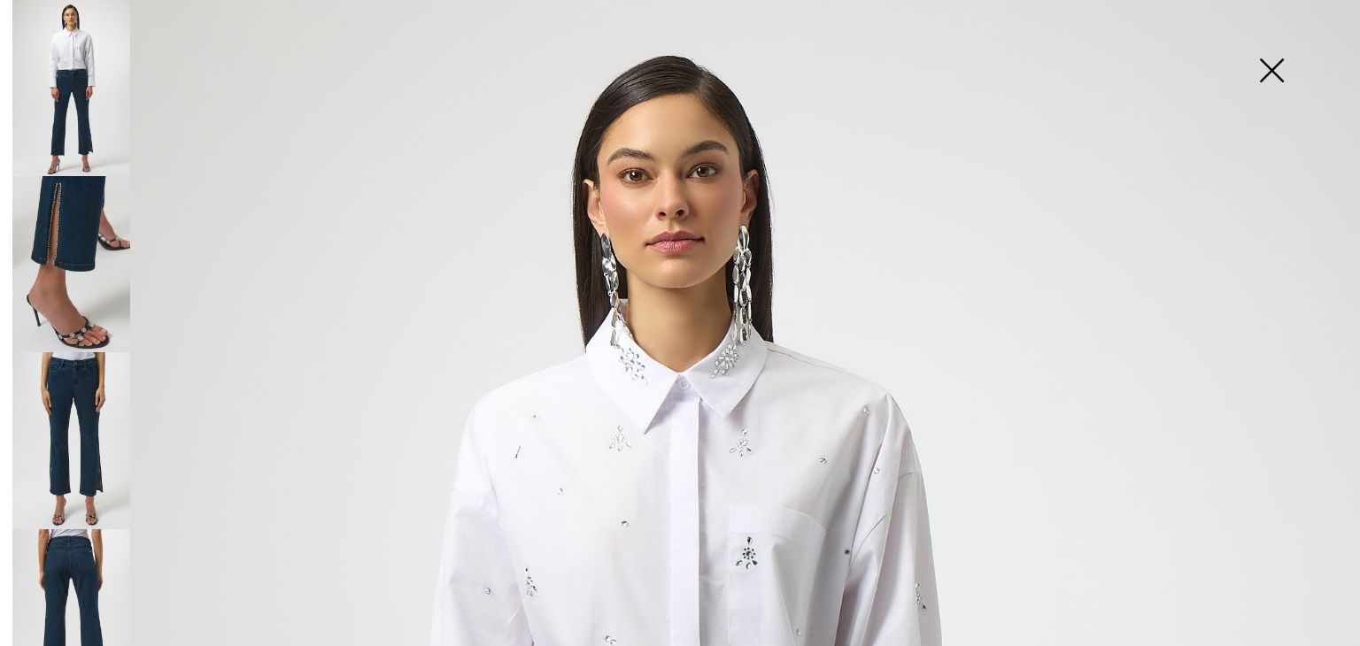
click at [64, 111] on img at bounding box center [71, 88] width 118 height 176
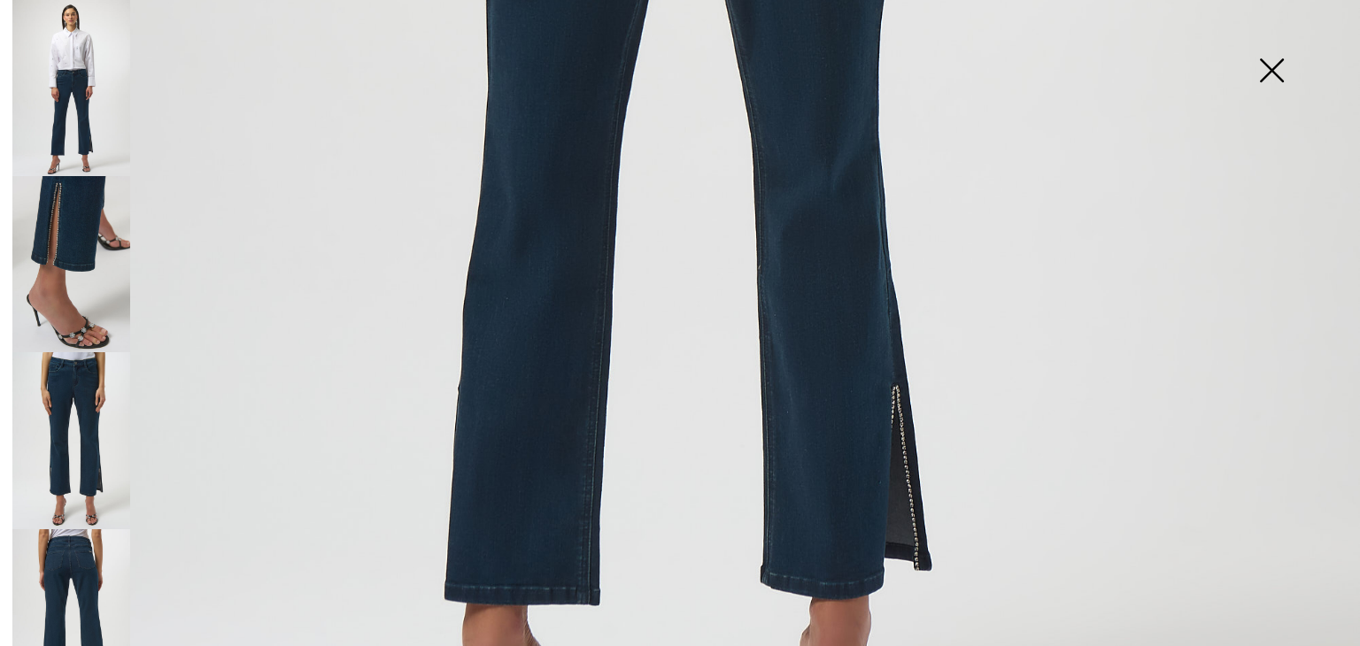
scroll to position [1193, 0]
click at [61, 380] on img at bounding box center [71, 440] width 118 height 176
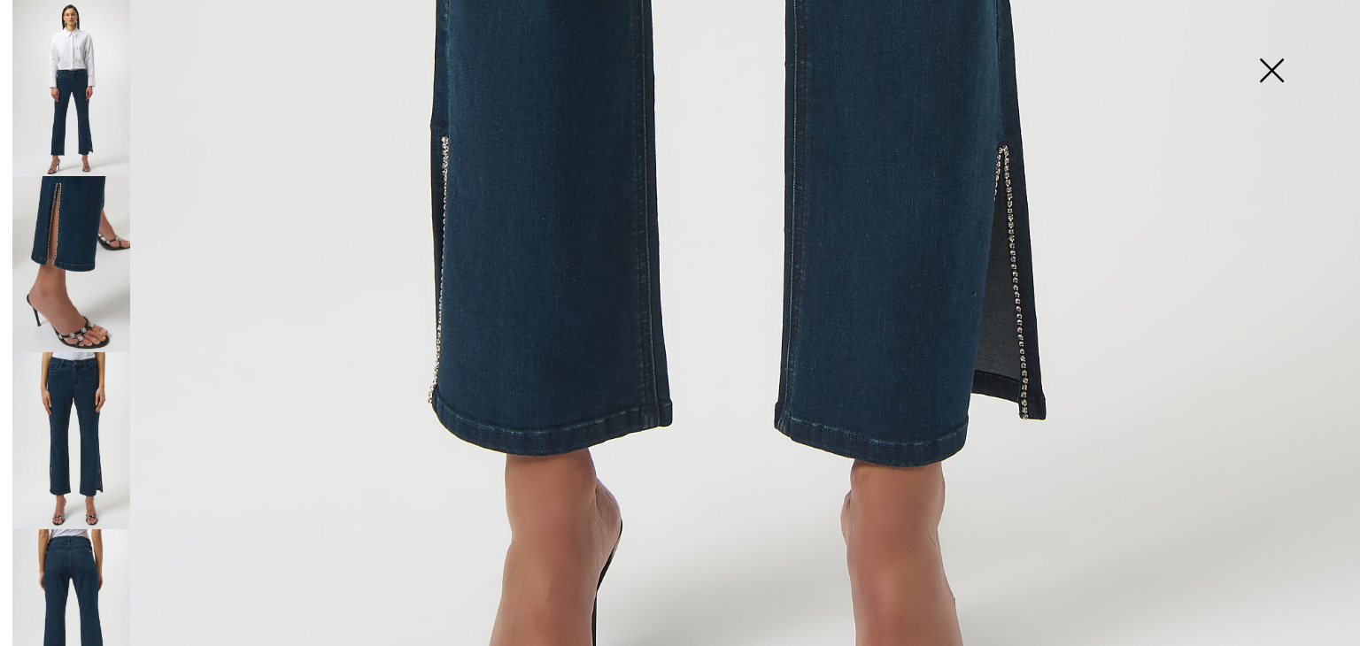
click at [102, 242] on img at bounding box center [71, 264] width 118 height 176
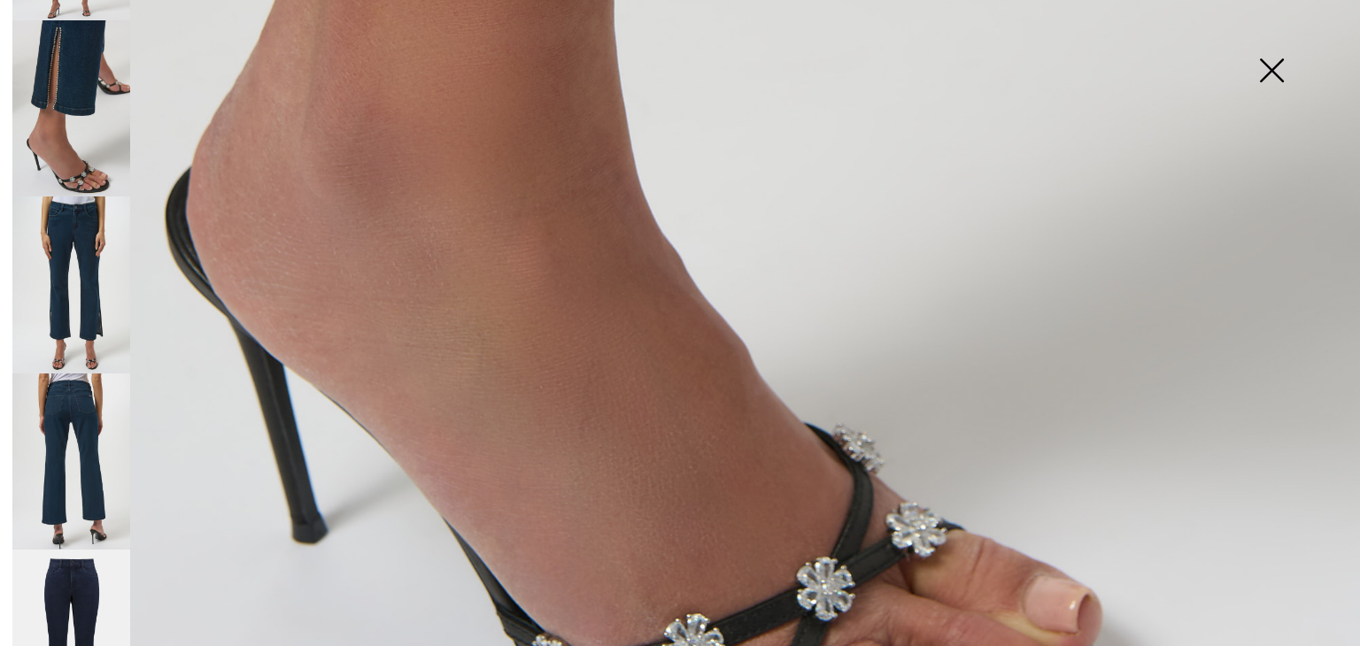
scroll to position [204, 0]
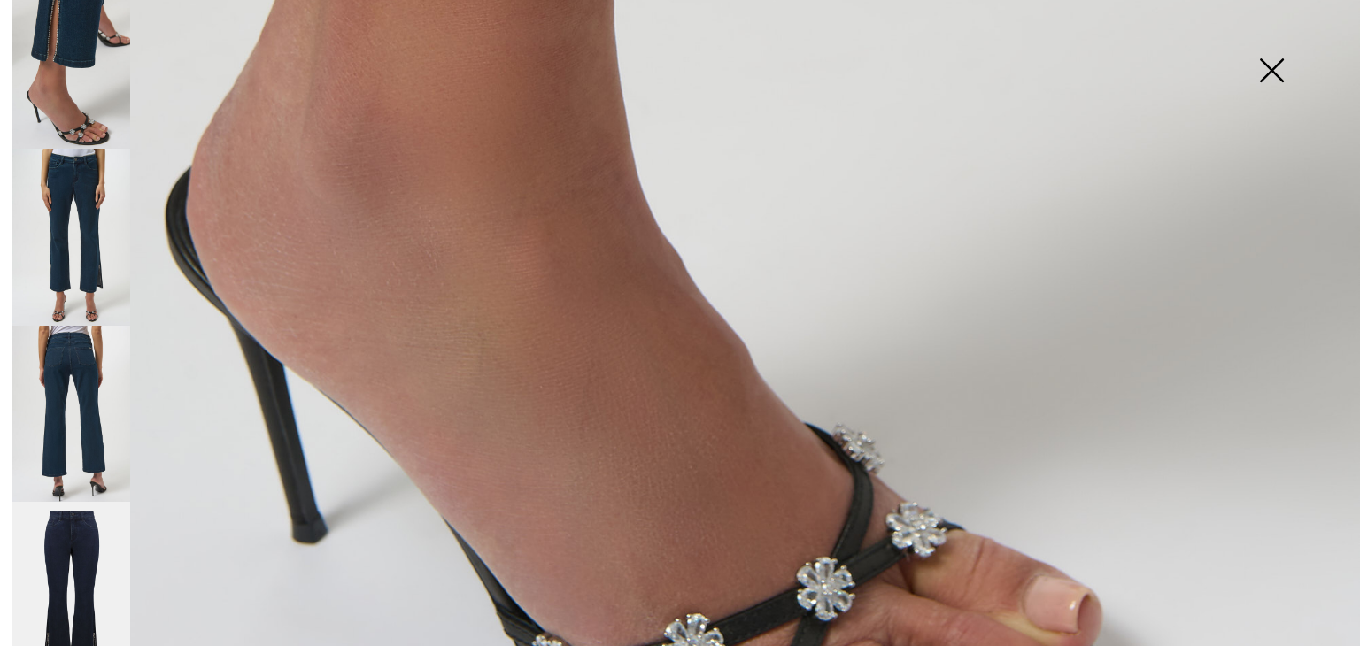
click at [41, 538] on img at bounding box center [71, 590] width 118 height 177
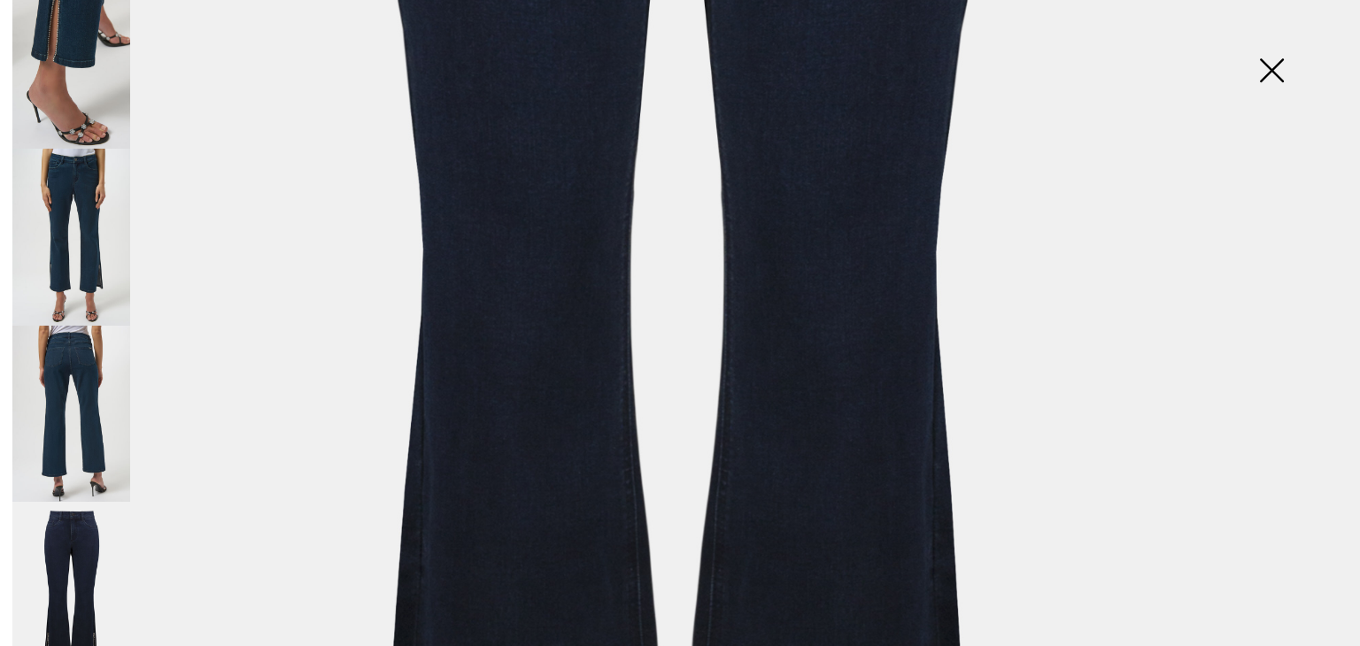
scroll to position [825, 0]
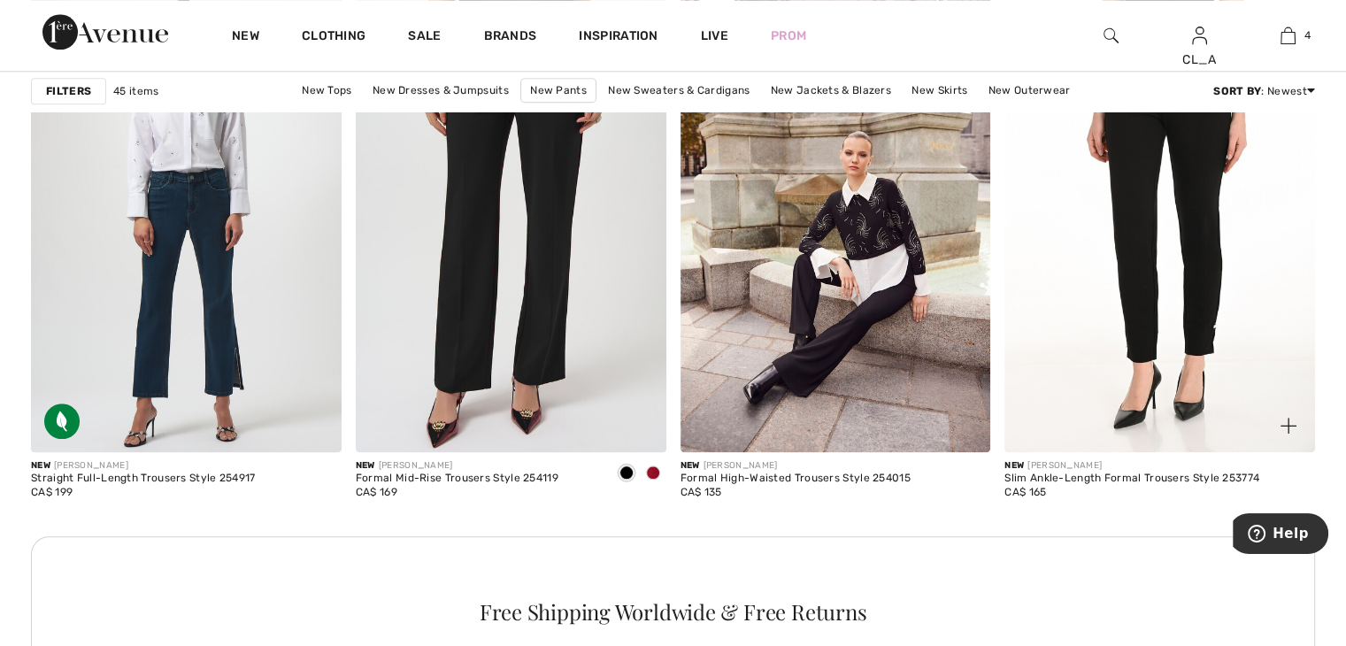
scroll to position [1937, 0]
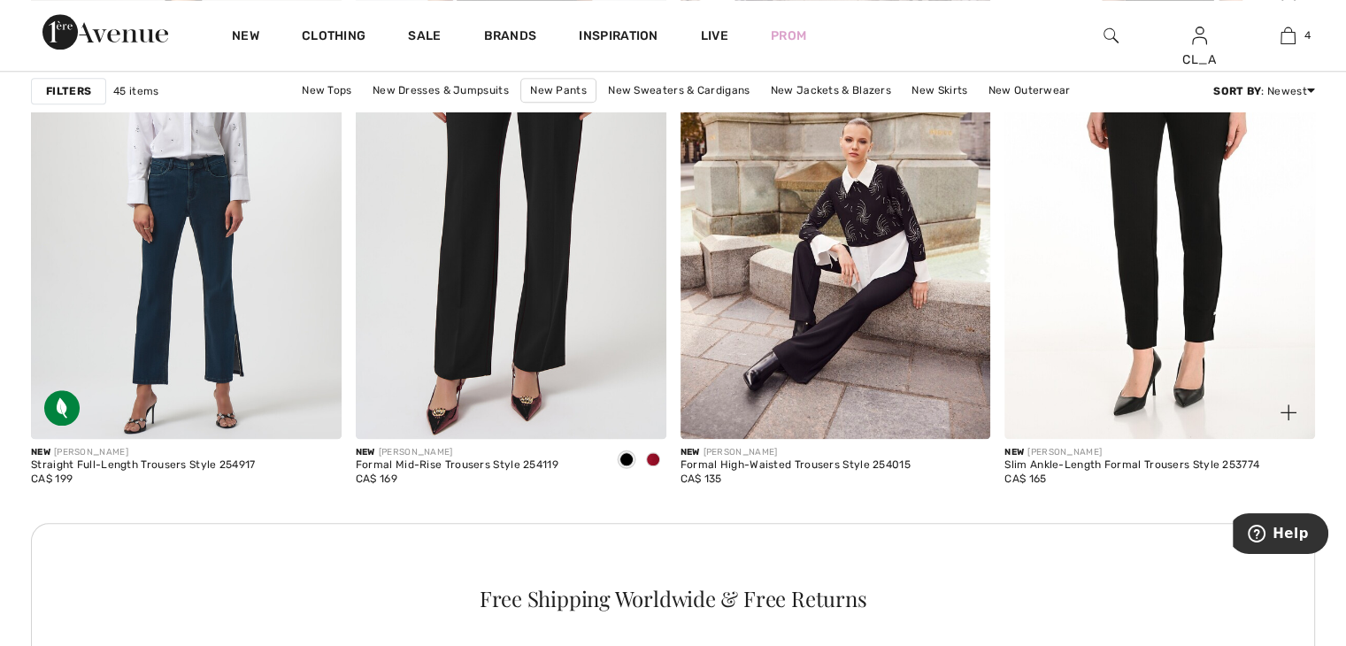
click at [1136, 296] on img at bounding box center [1160, 206] width 311 height 466
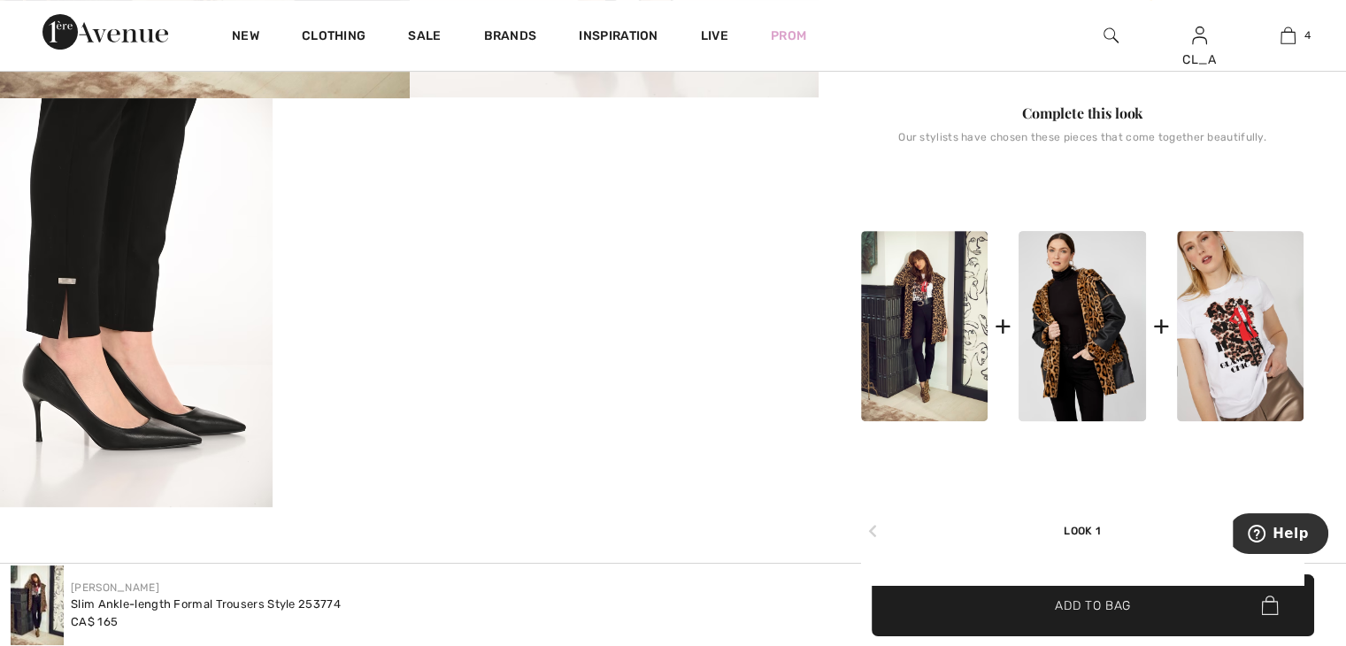
scroll to position [643, 0]
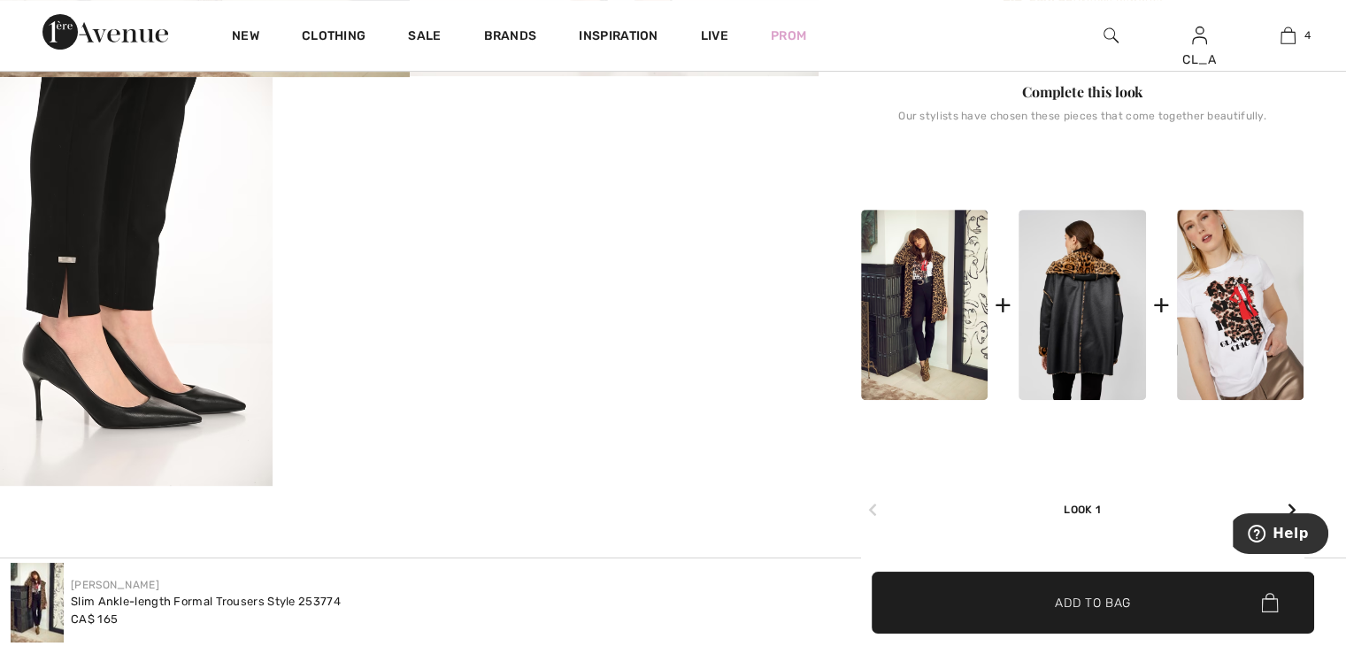
click at [1070, 325] on img at bounding box center [1082, 305] width 127 height 190
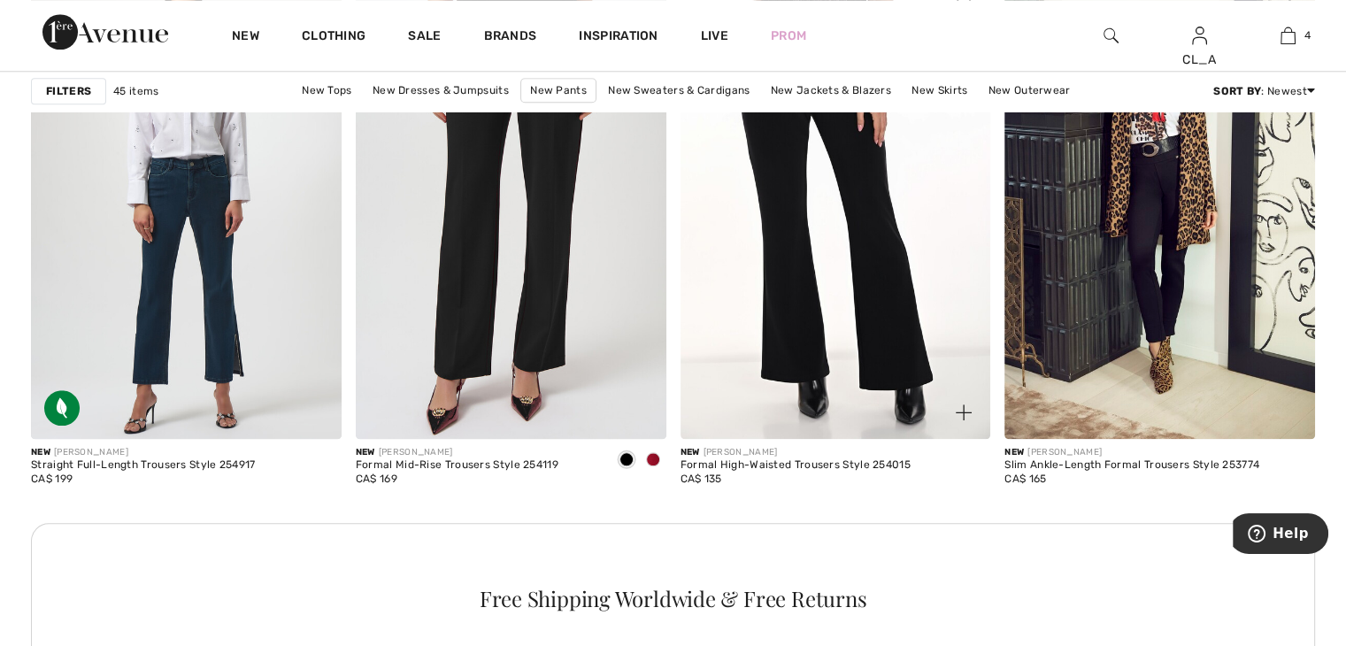
click at [786, 253] on img at bounding box center [836, 206] width 311 height 466
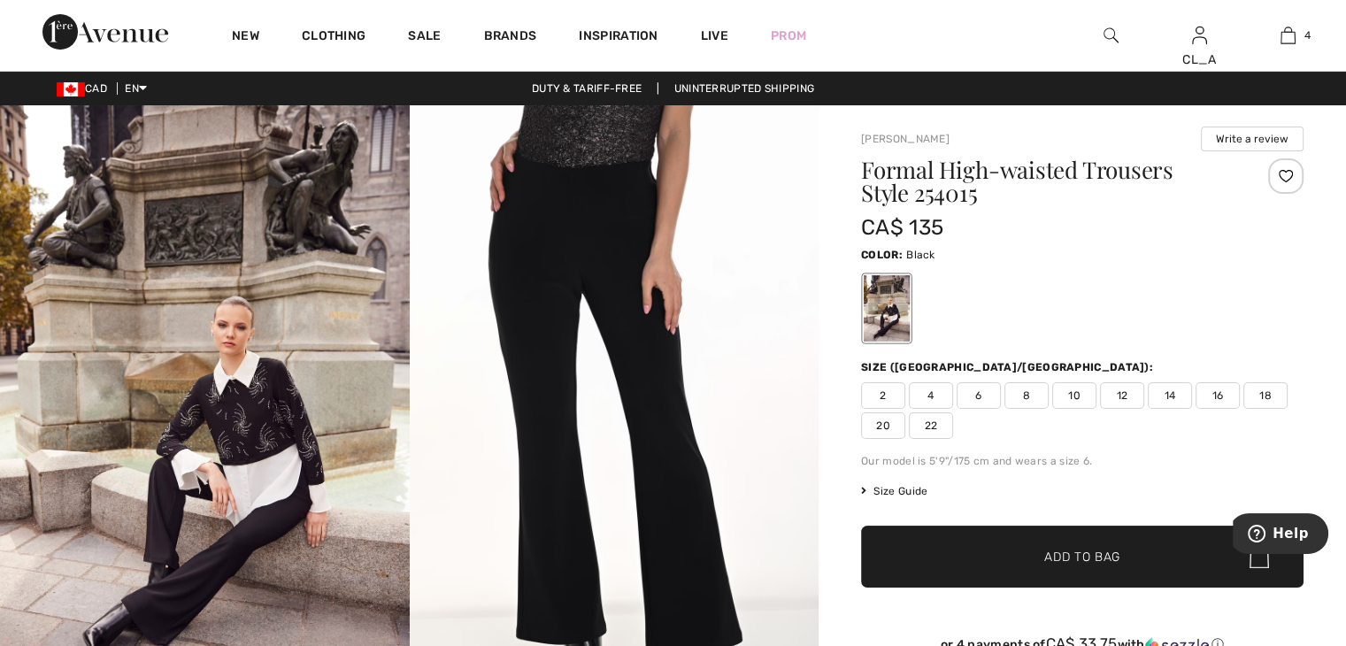
click at [287, 313] on img at bounding box center [205, 411] width 410 height 613
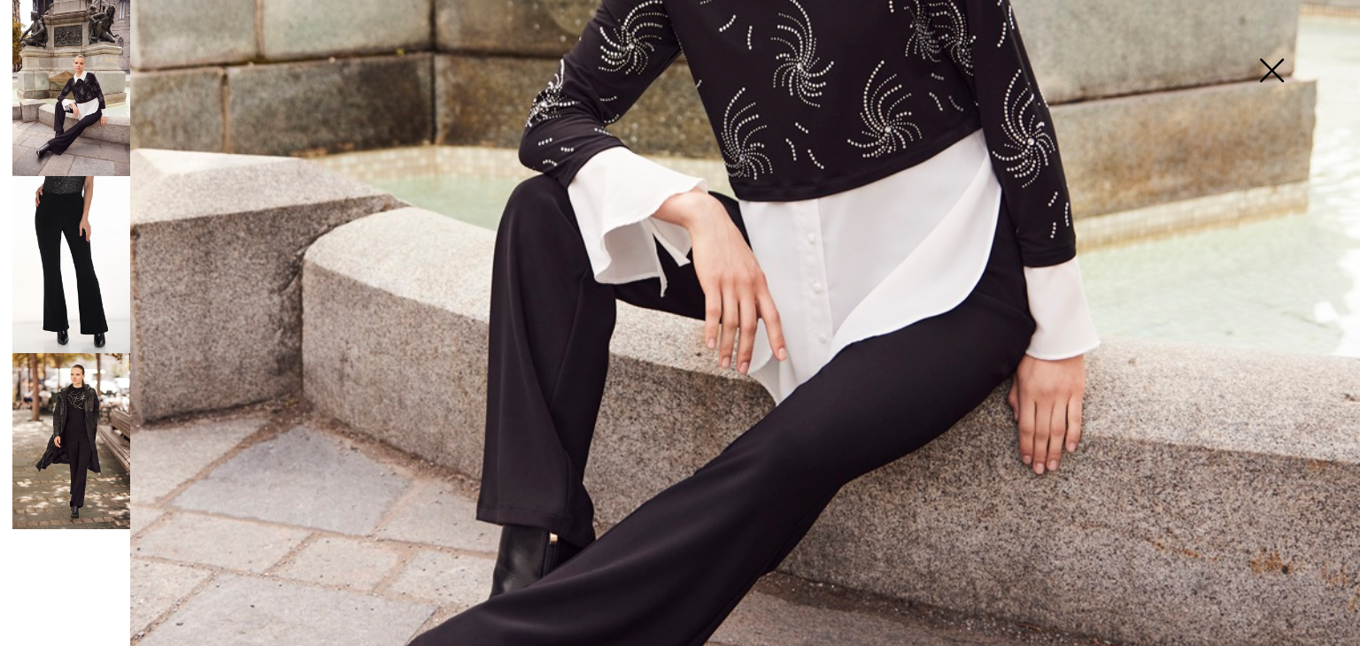
scroll to position [994, 0]
click at [71, 258] on img at bounding box center [71, 264] width 118 height 177
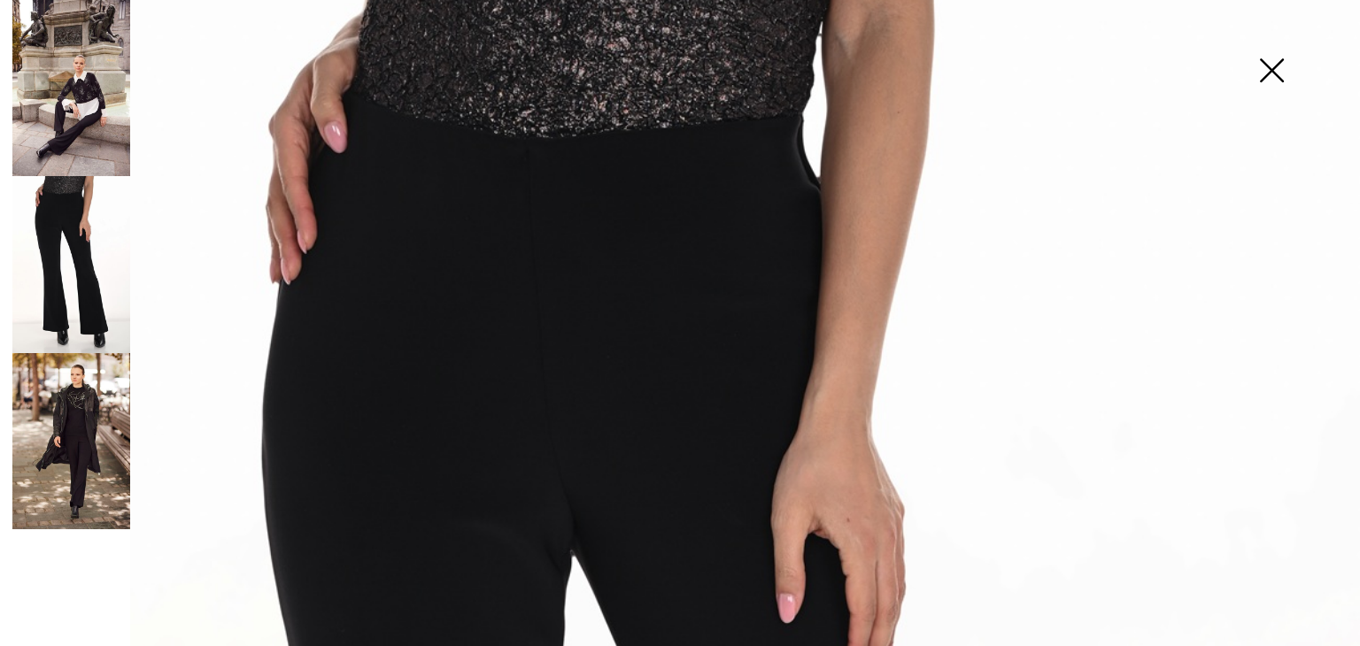
scroll to position [67, 0]
click at [84, 403] on img at bounding box center [71, 441] width 118 height 177
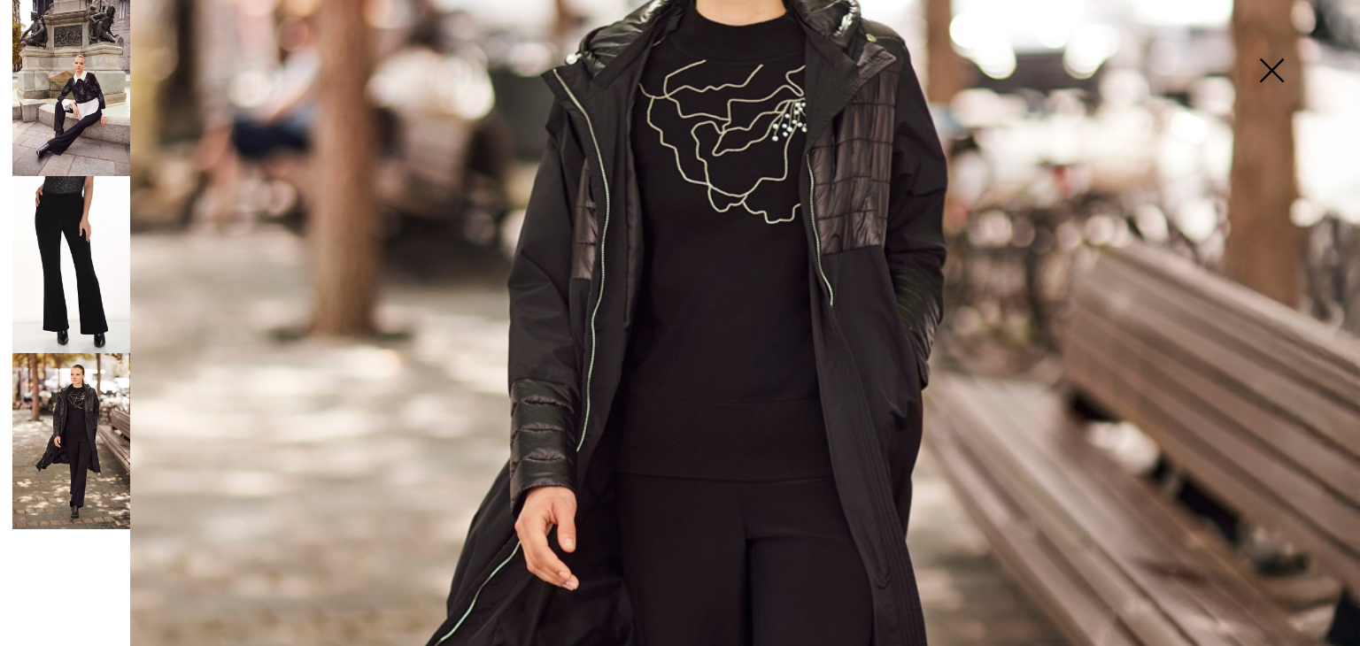
scroll to position [150, 0]
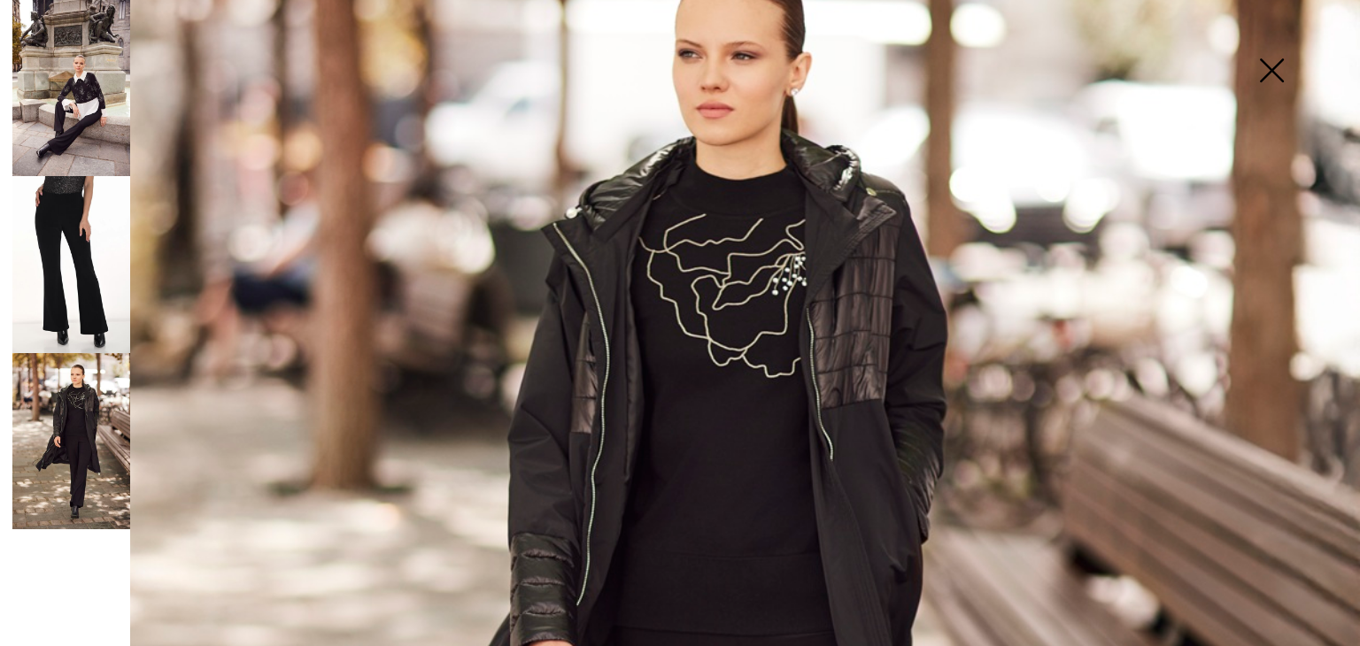
click at [71, 124] on img at bounding box center [71, 88] width 118 height 176
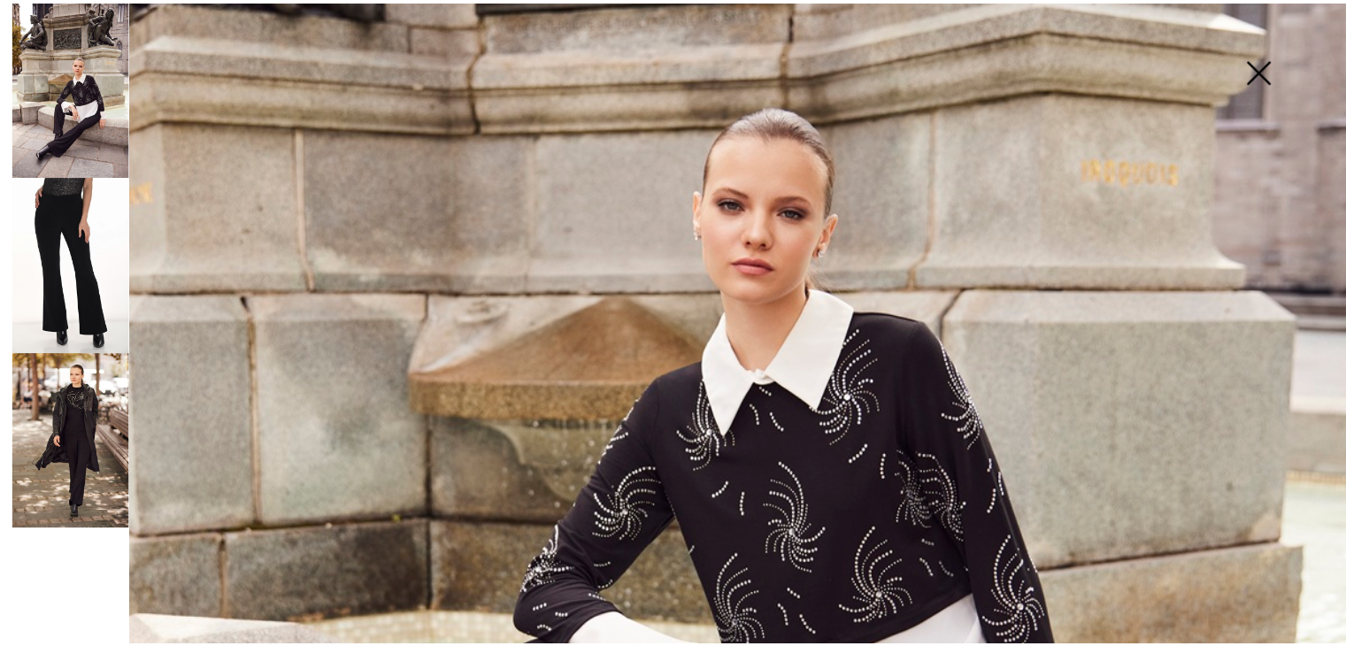
scroll to position [520, 0]
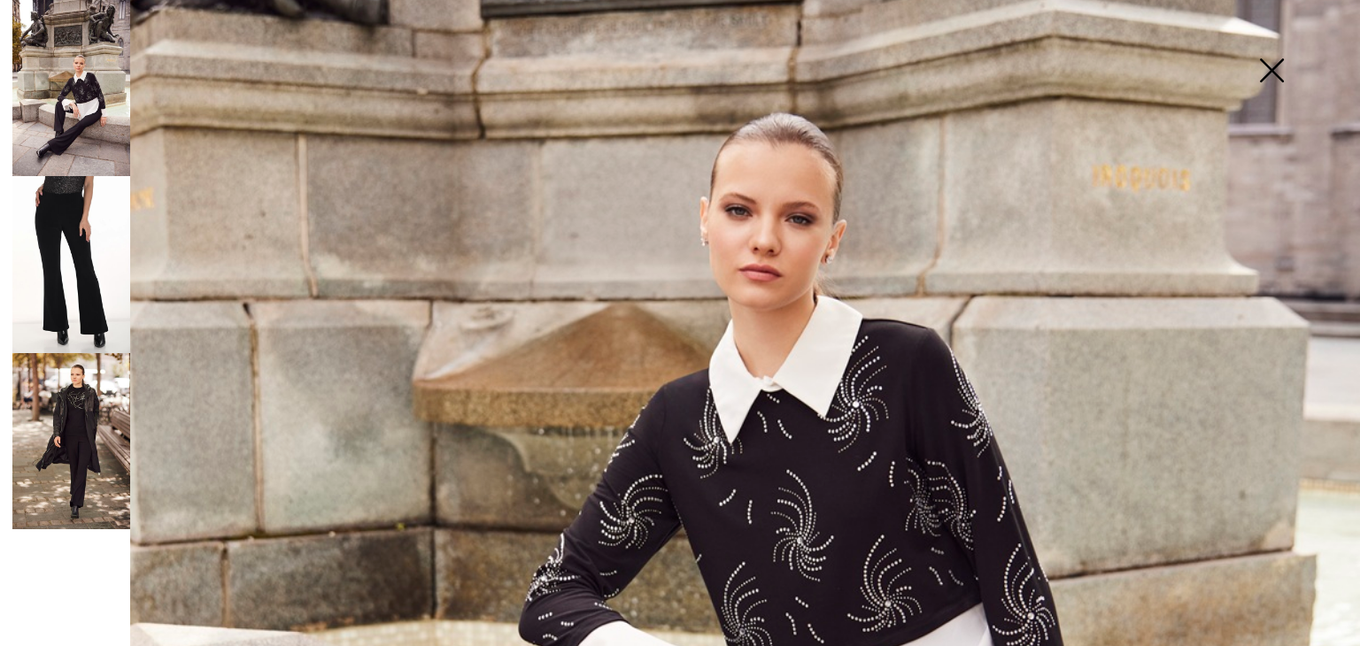
click at [1272, 59] on img at bounding box center [1271, 72] width 89 height 91
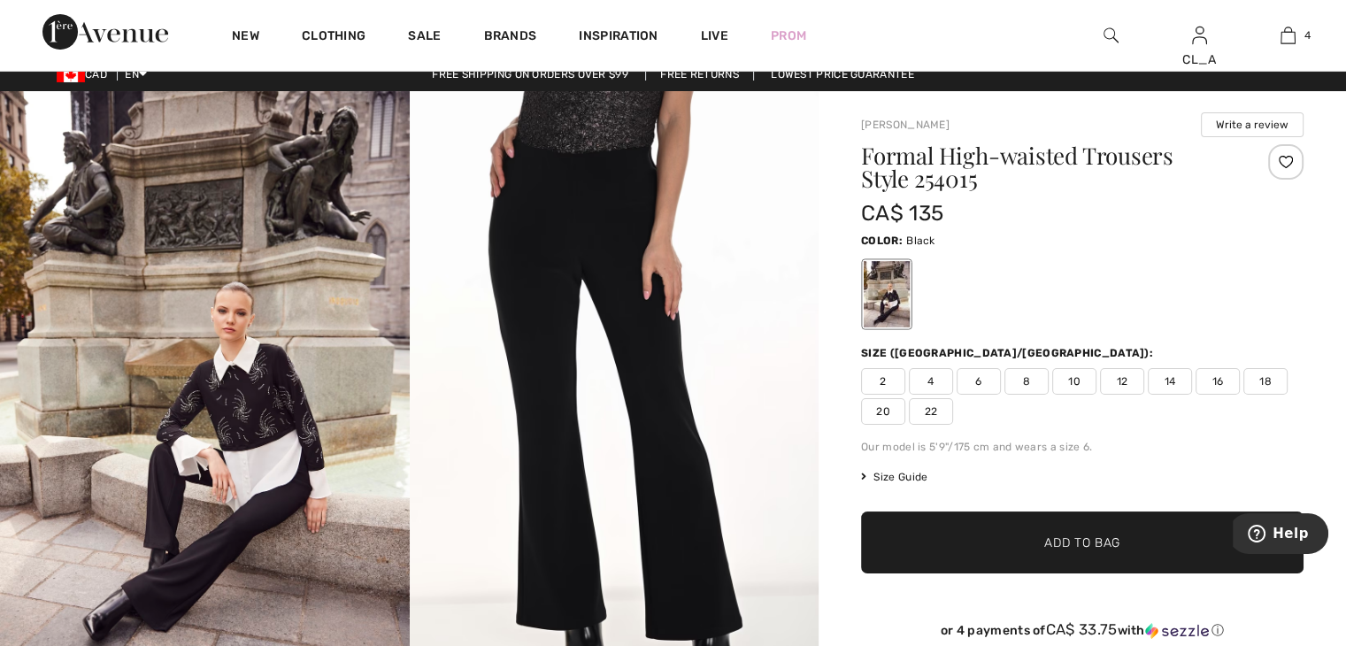
scroll to position [0, 0]
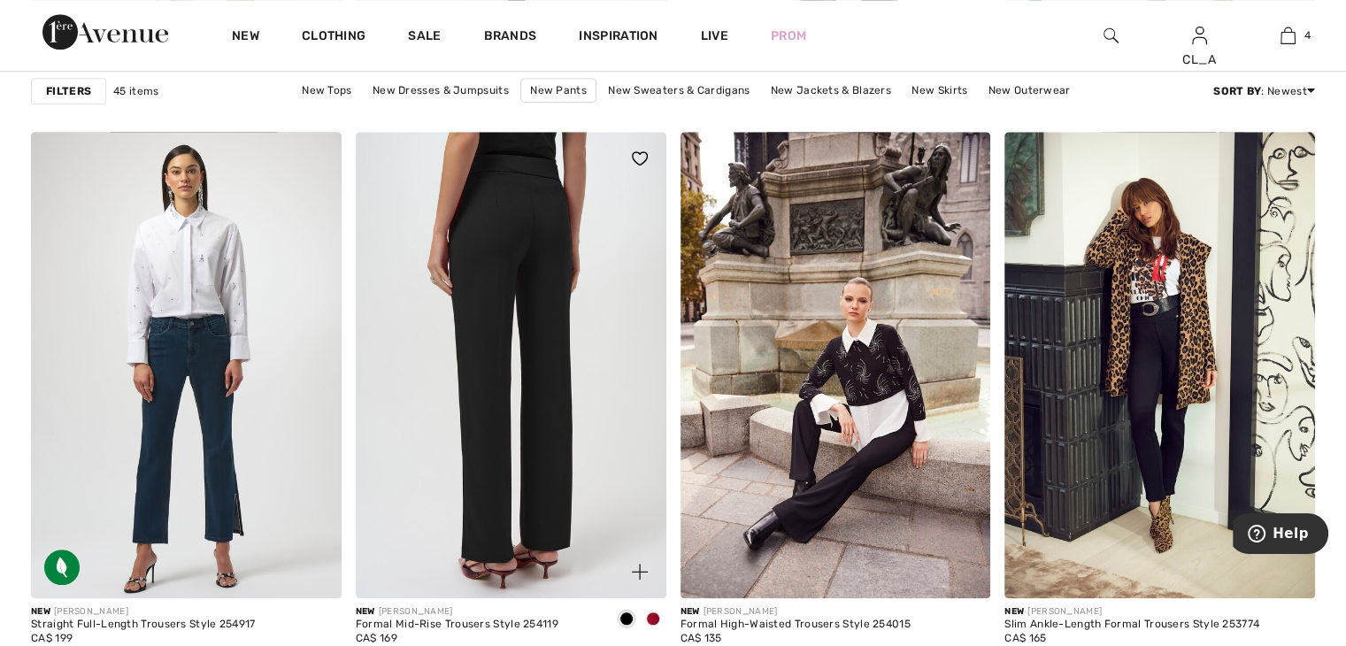
scroll to position [1760, 0]
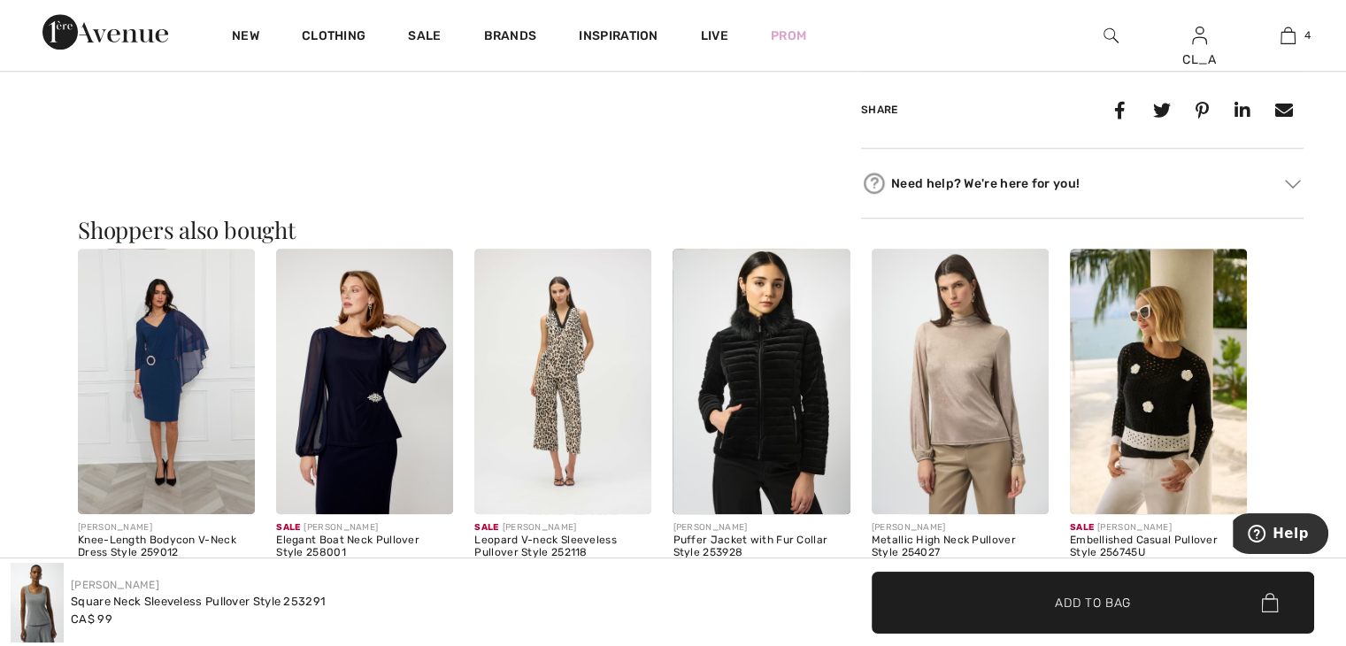
scroll to position [1486, 0]
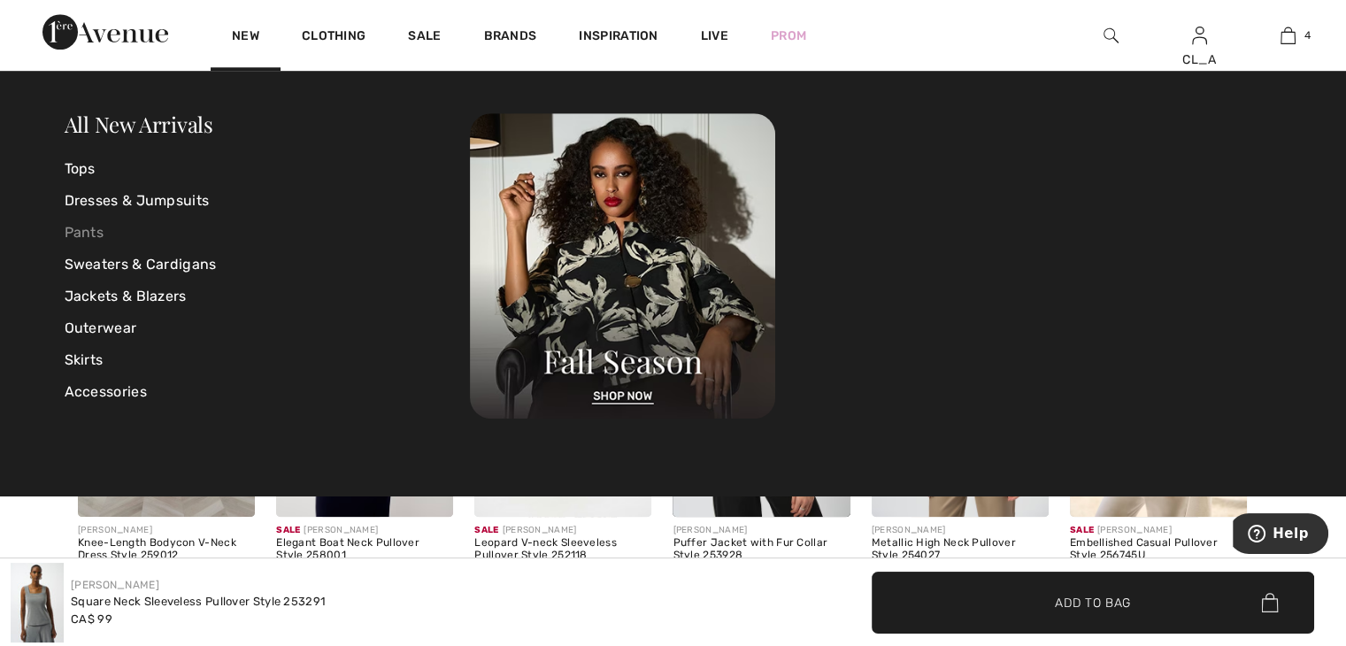
click at [88, 224] on link "Pants" at bounding box center [268, 233] width 406 height 32
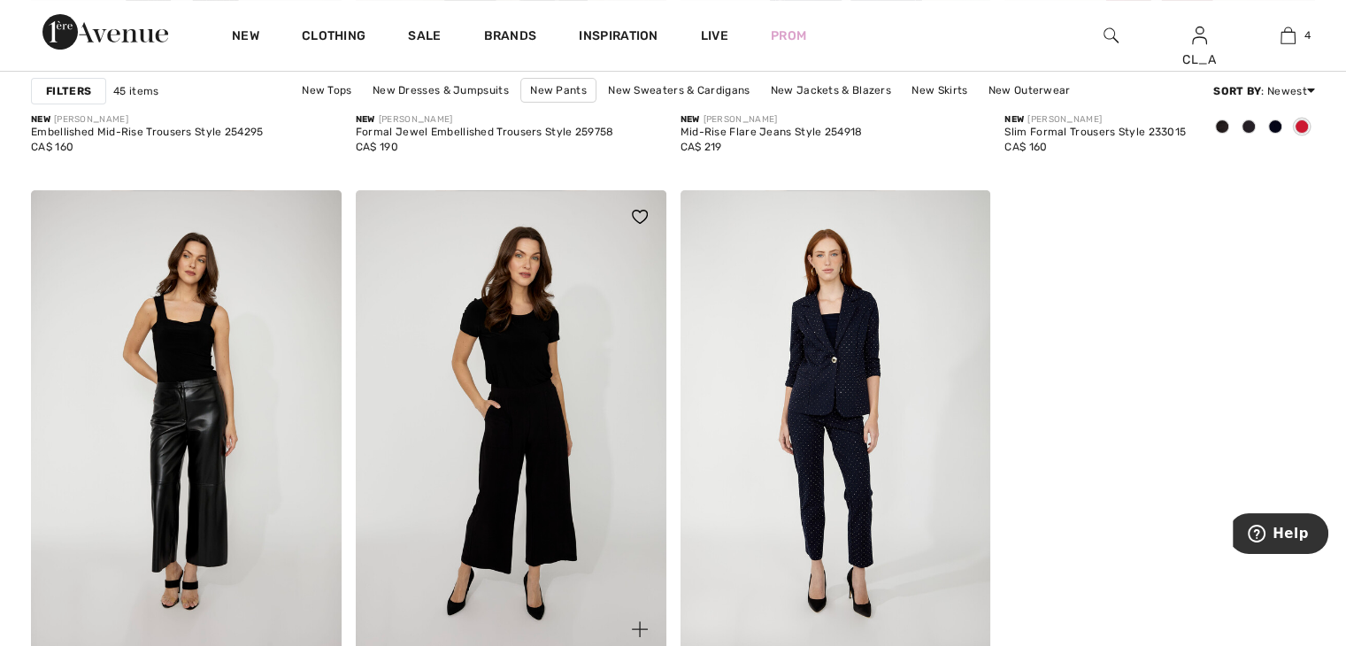
scroll to position [7346, 0]
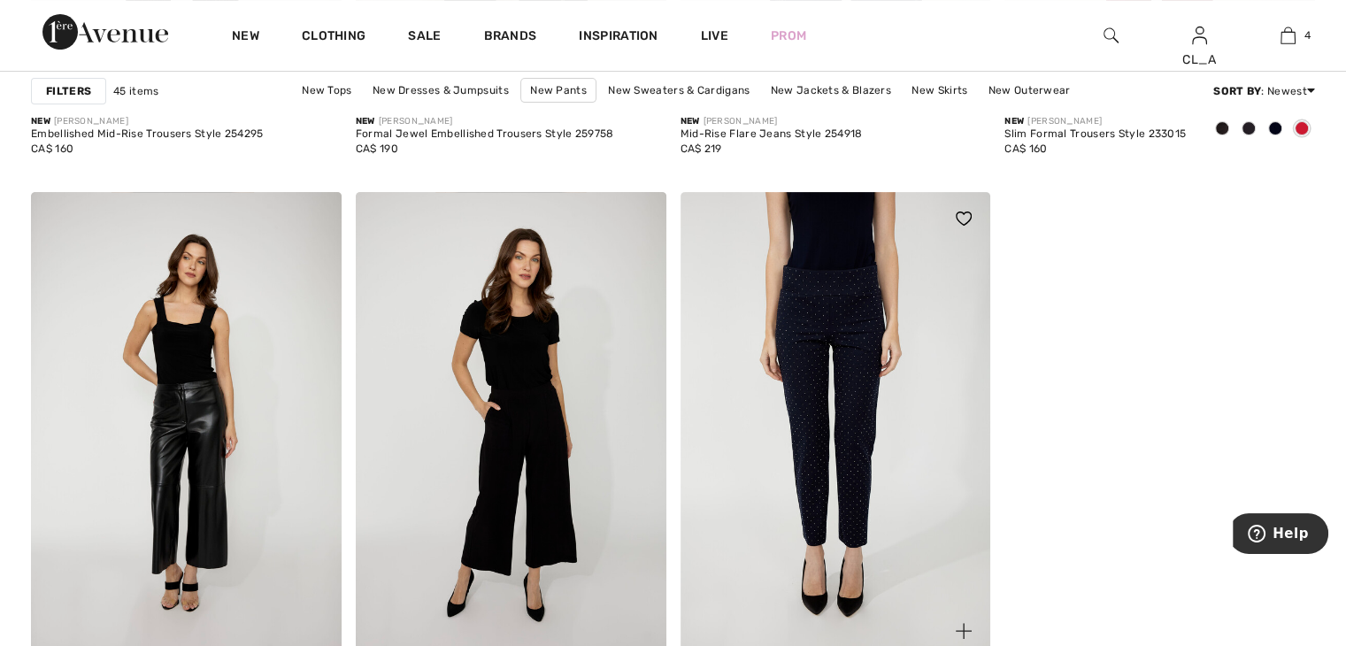
click at [779, 372] on img at bounding box center [836, 425] width 311 height 466
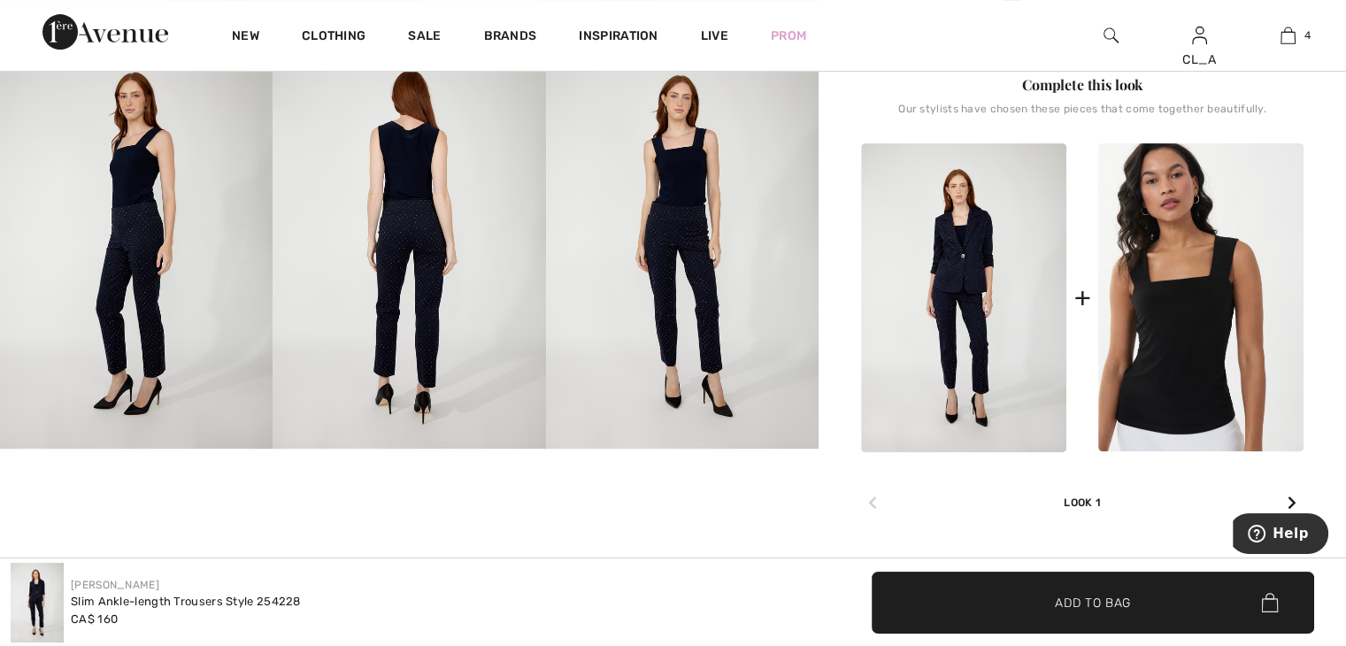
scroll to position [675, 0]
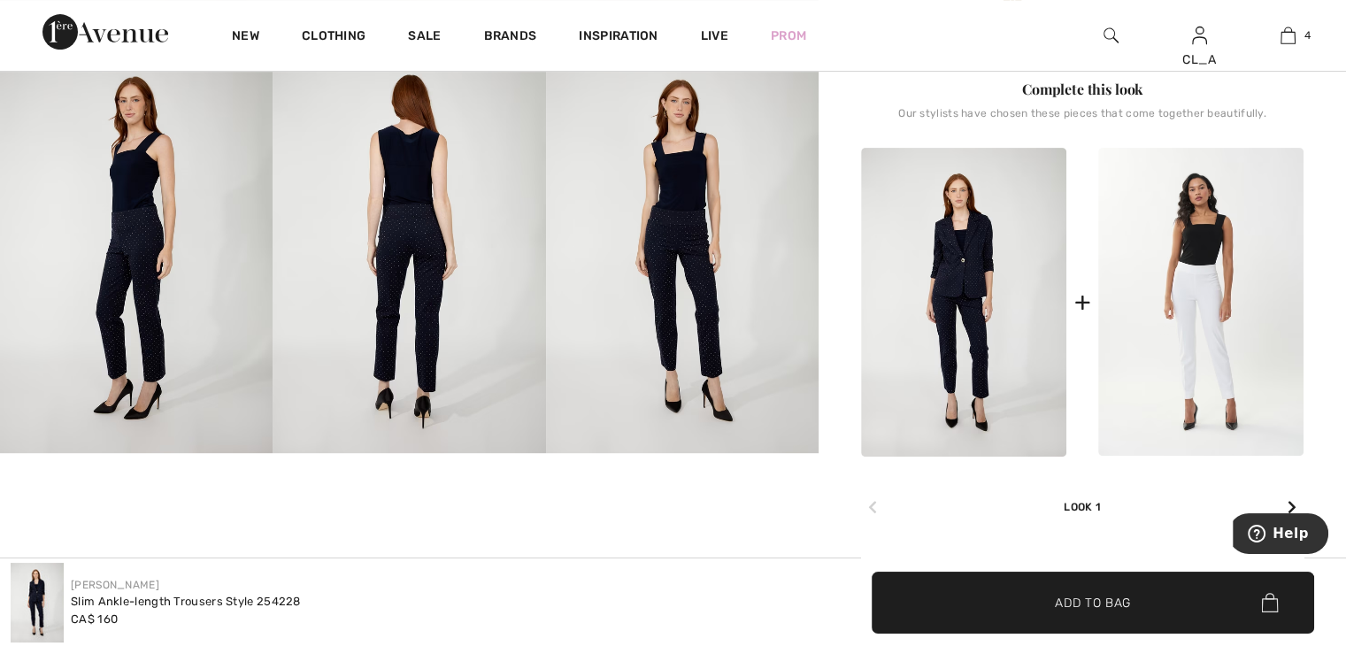
click at [1154, 247] on img at bounding box center [1200, 302] width 205 height 308
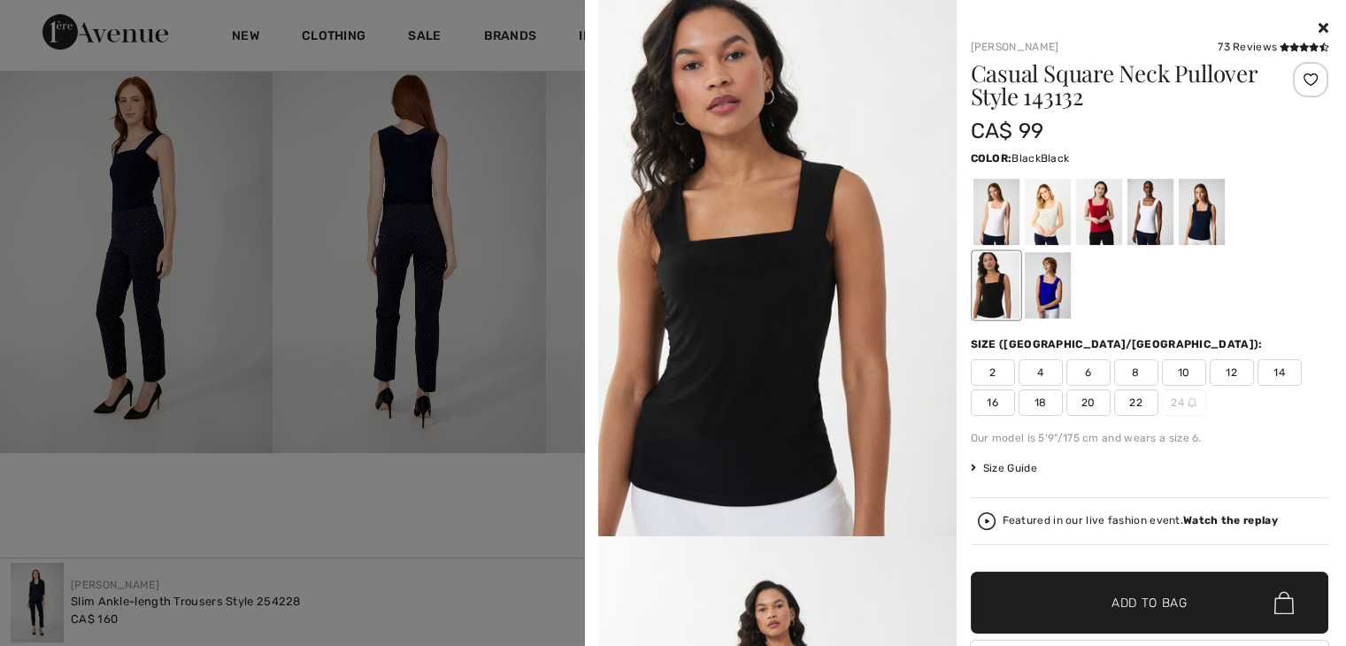
click at [985, 295] on div at bounding box center [996, 285] width 46 height 66
click at [1176, 368] on span "10" at bounding box center [1184, 372] width 44 height 27
click at [1070, 617] on span "✔ Added to Bag Add to Bag" at bounding box center [1150, 603] width 358 height 62
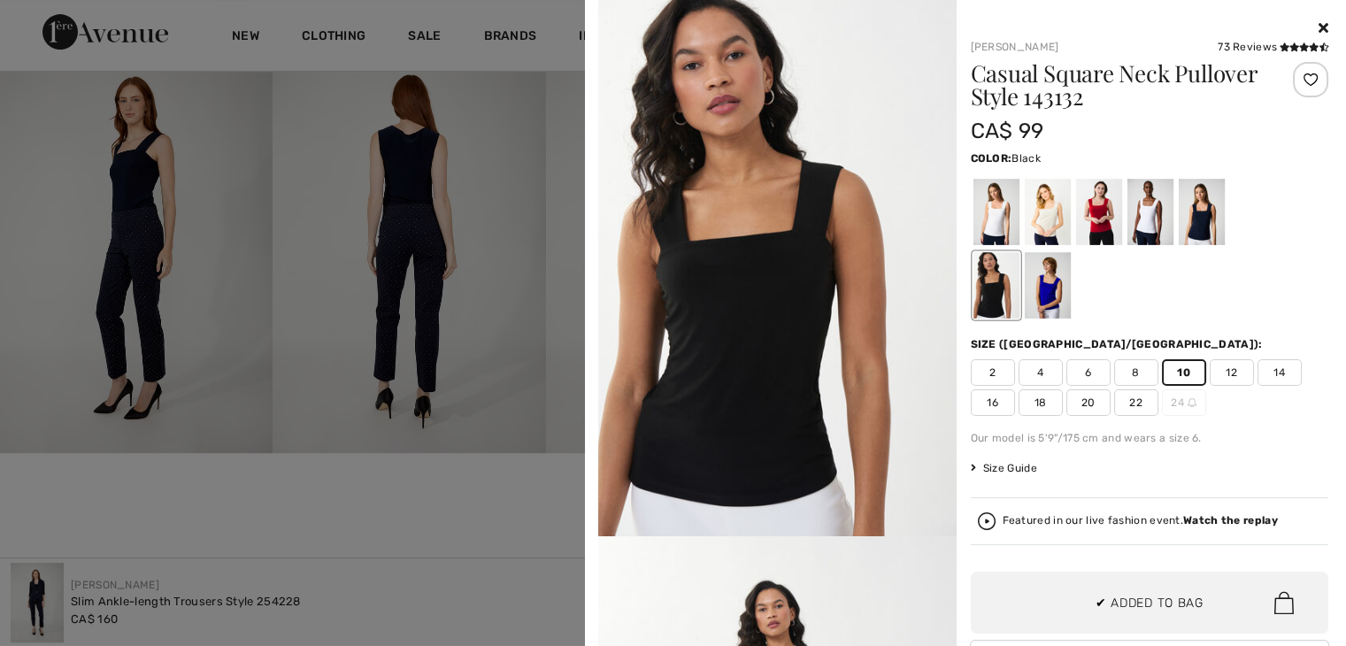
scroll to position [467, 0]
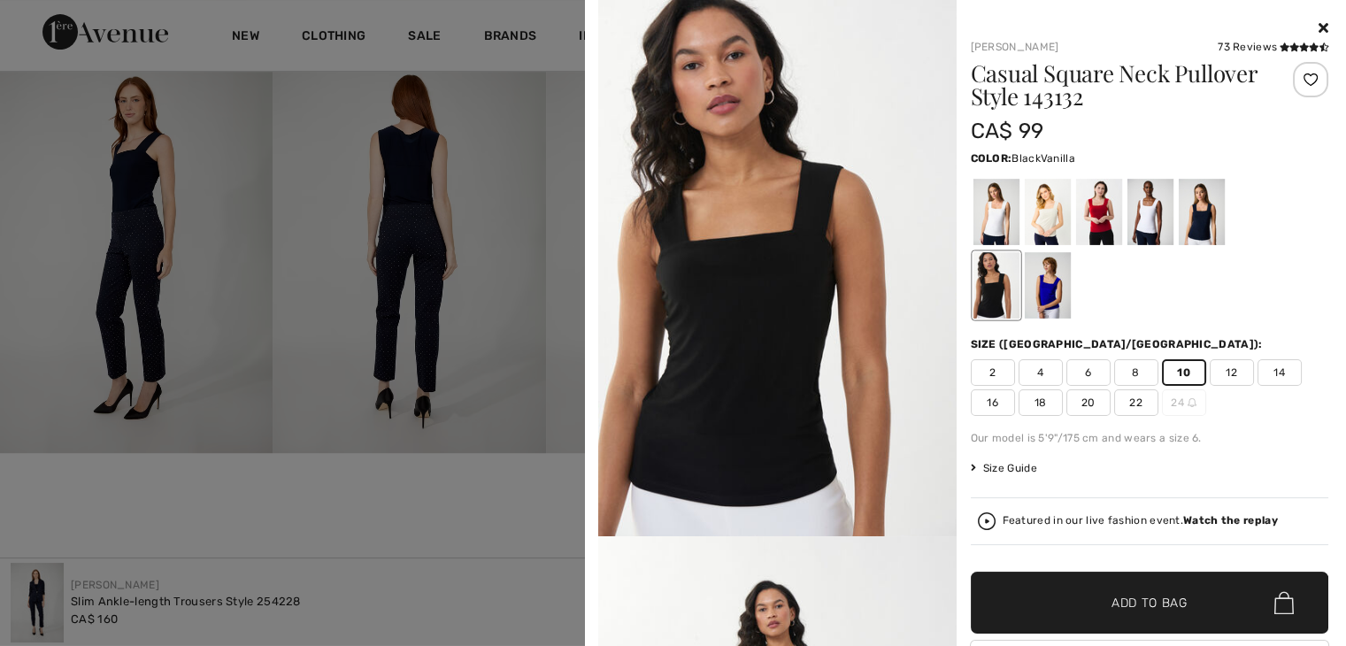
click at [987, 212] on div at bounding box center [996, 212] width 46 height 66
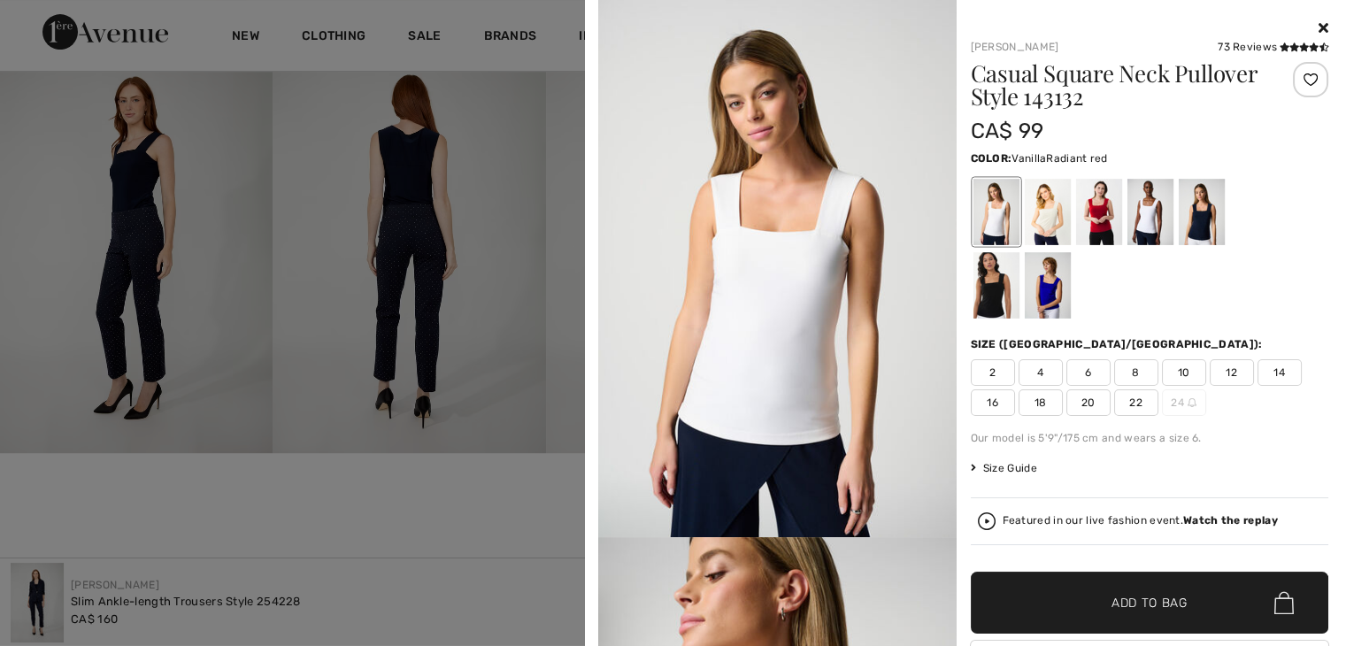
click at [1100, 206] on div at bounding box center [1098, 212] width 46 height 66
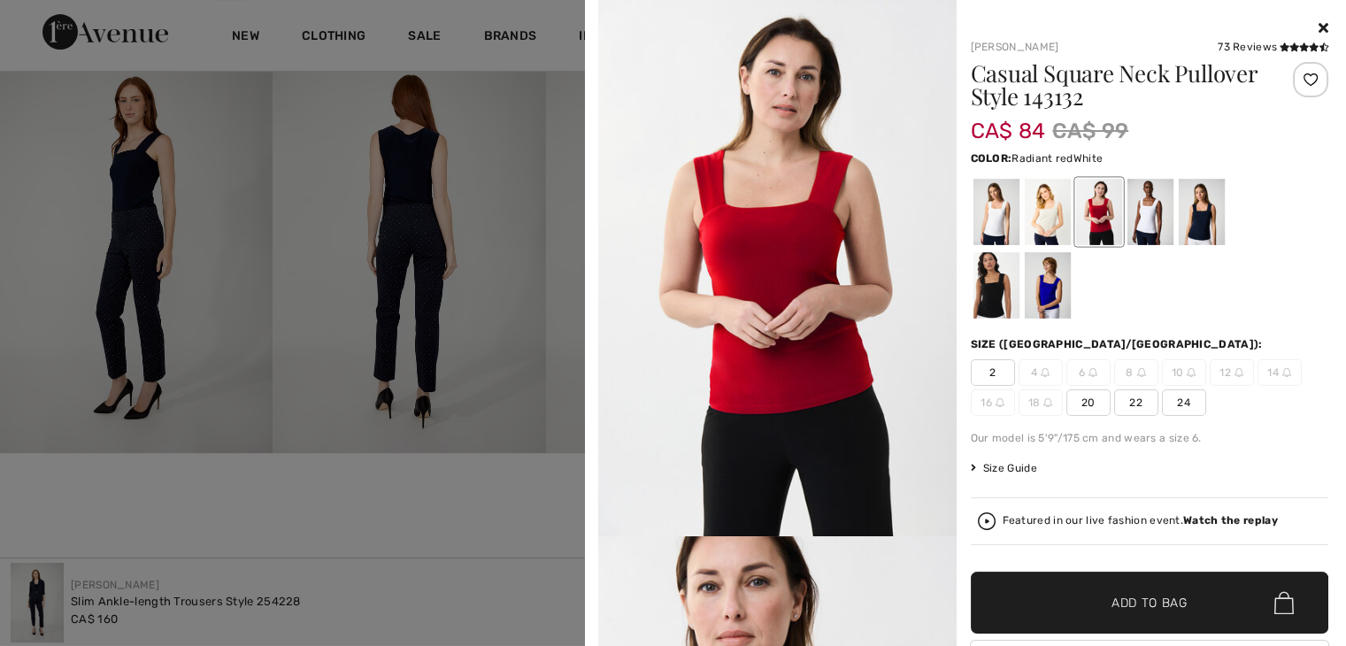
click at [1144, 207] on div at bounding box center [1150, 212] width 46 height 66
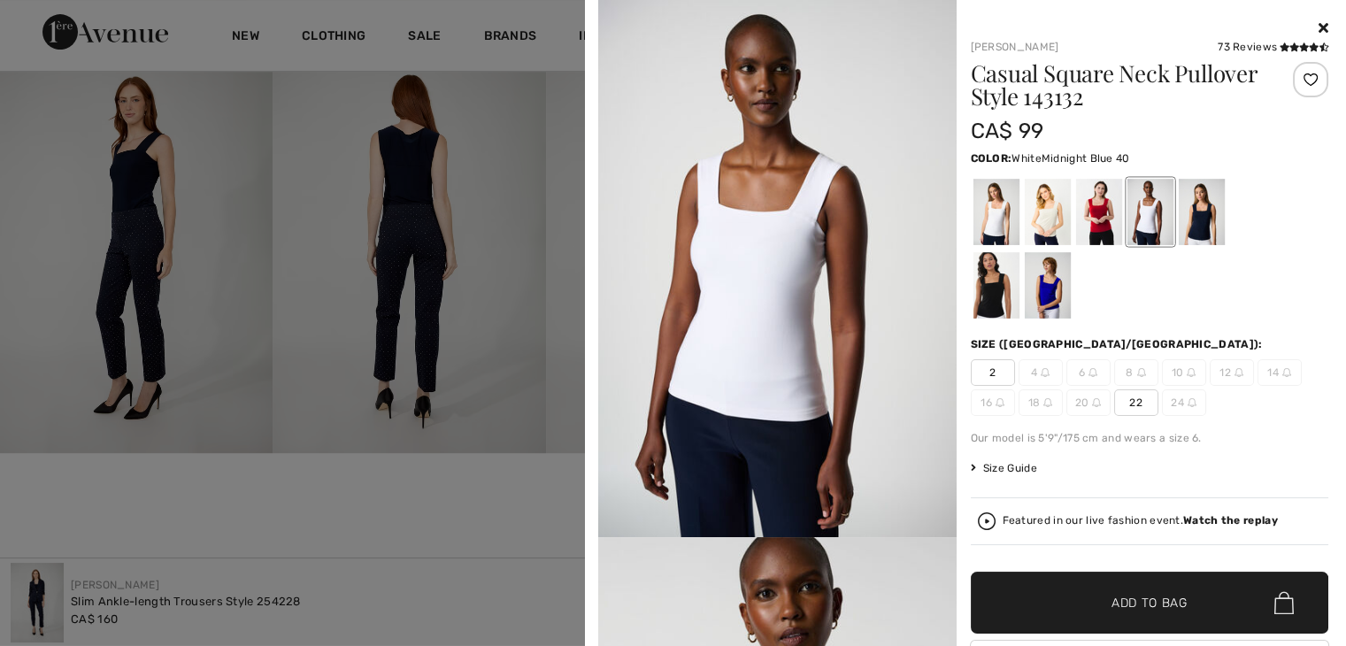
click at [1187, 212] on div at bounding box center [1201, 212] width 46 height 66
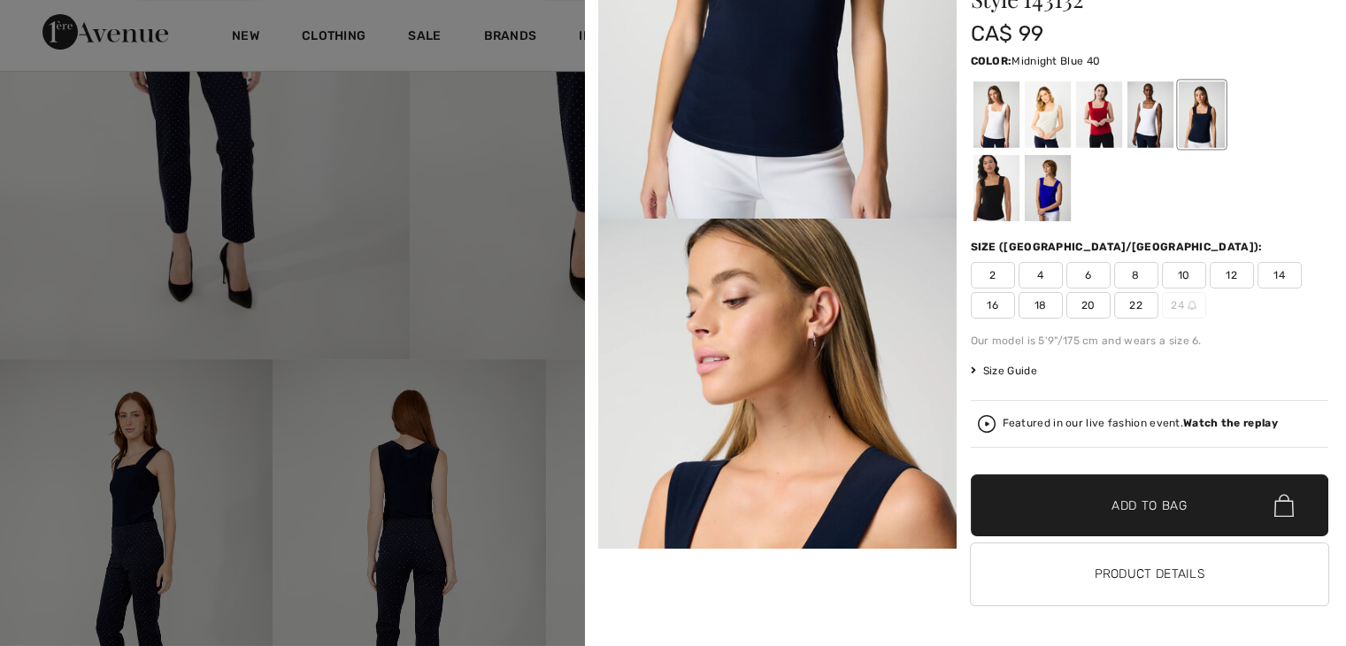
scroll to position [0, 0]
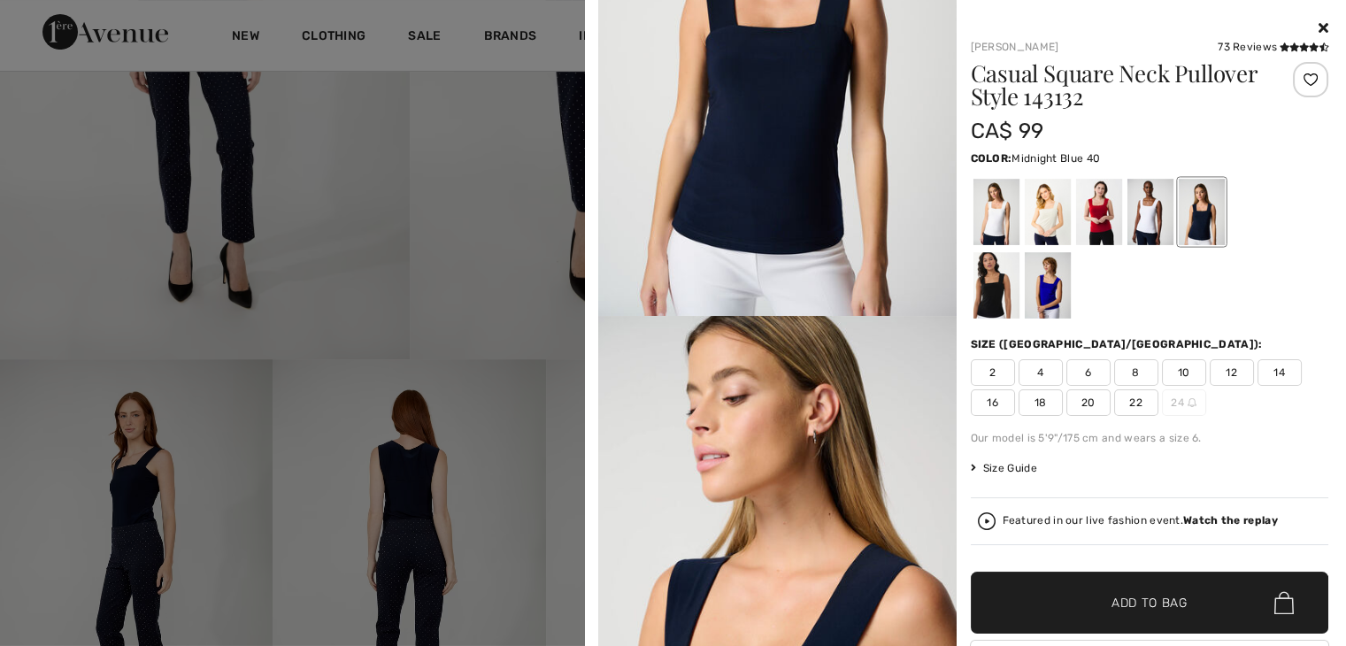
click at [1319, 22] on icon at bounding box center [1324, 27] width 10 height 14
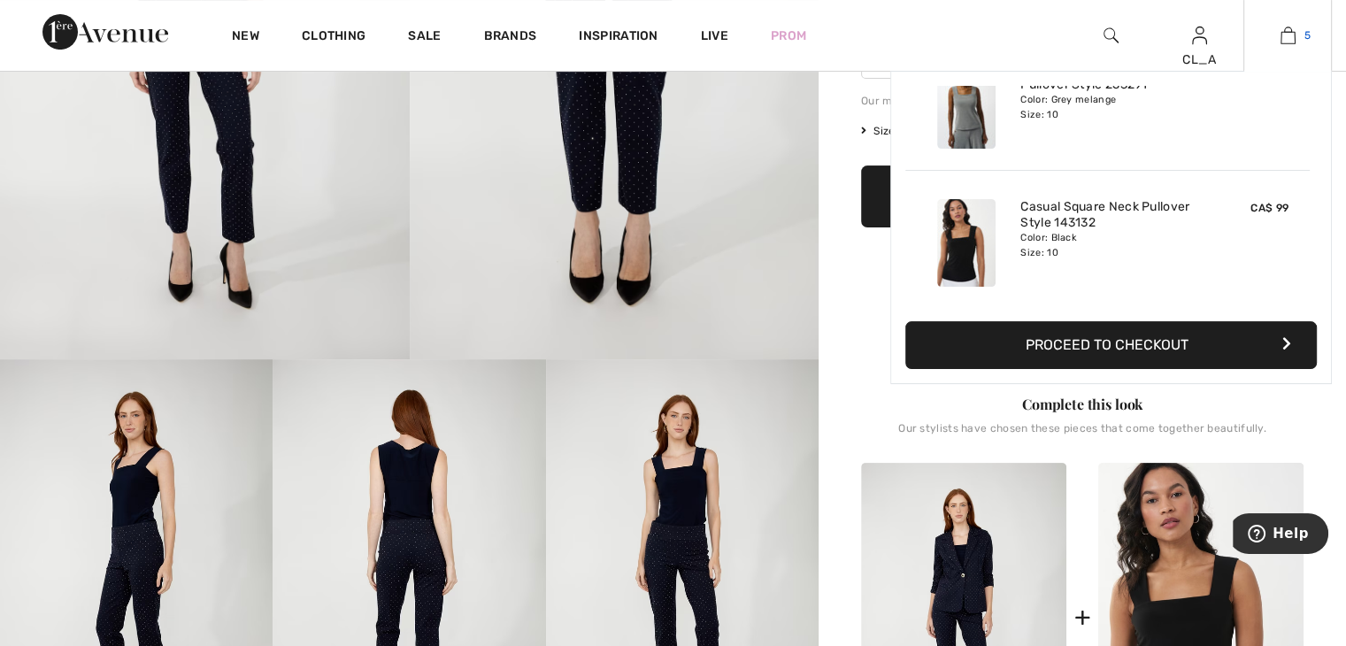
click at [1284, 36] on img at bounding box center [1288, 35] width 15 height 21
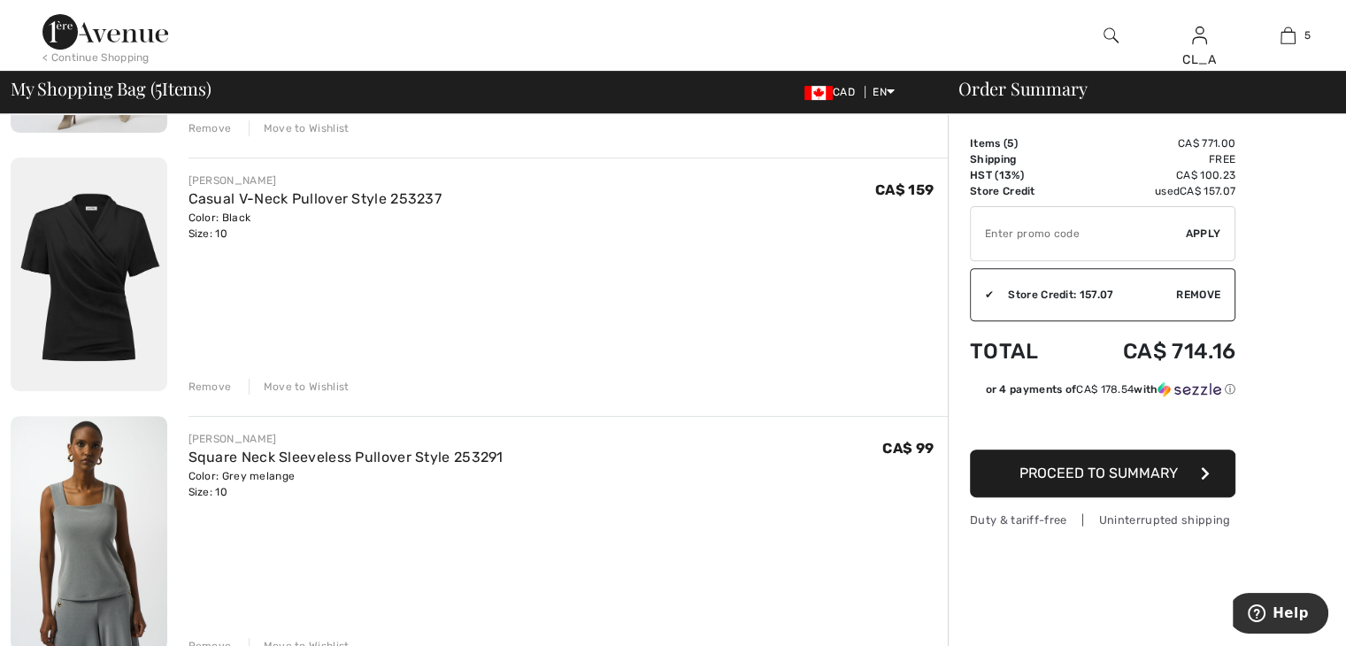
scroll to position [568, 0]
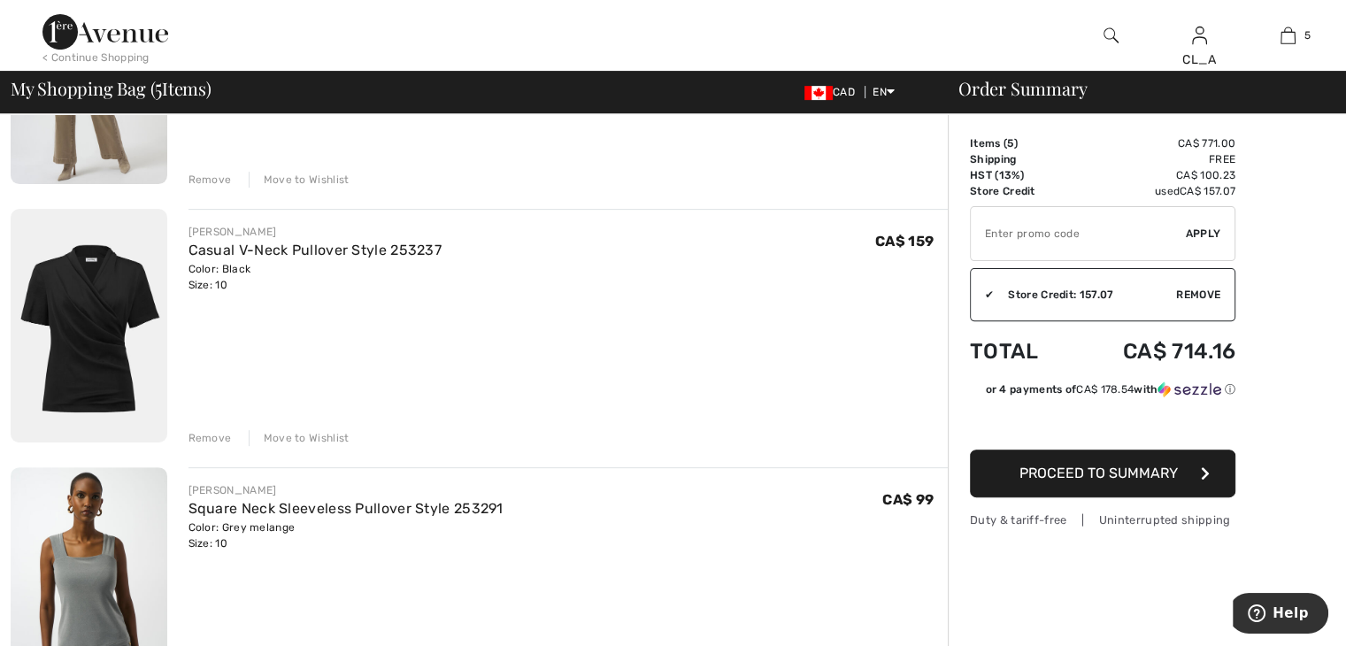
click at [213, 443] on div "Remove" at bounding box center [210, 438] width 43 height 16
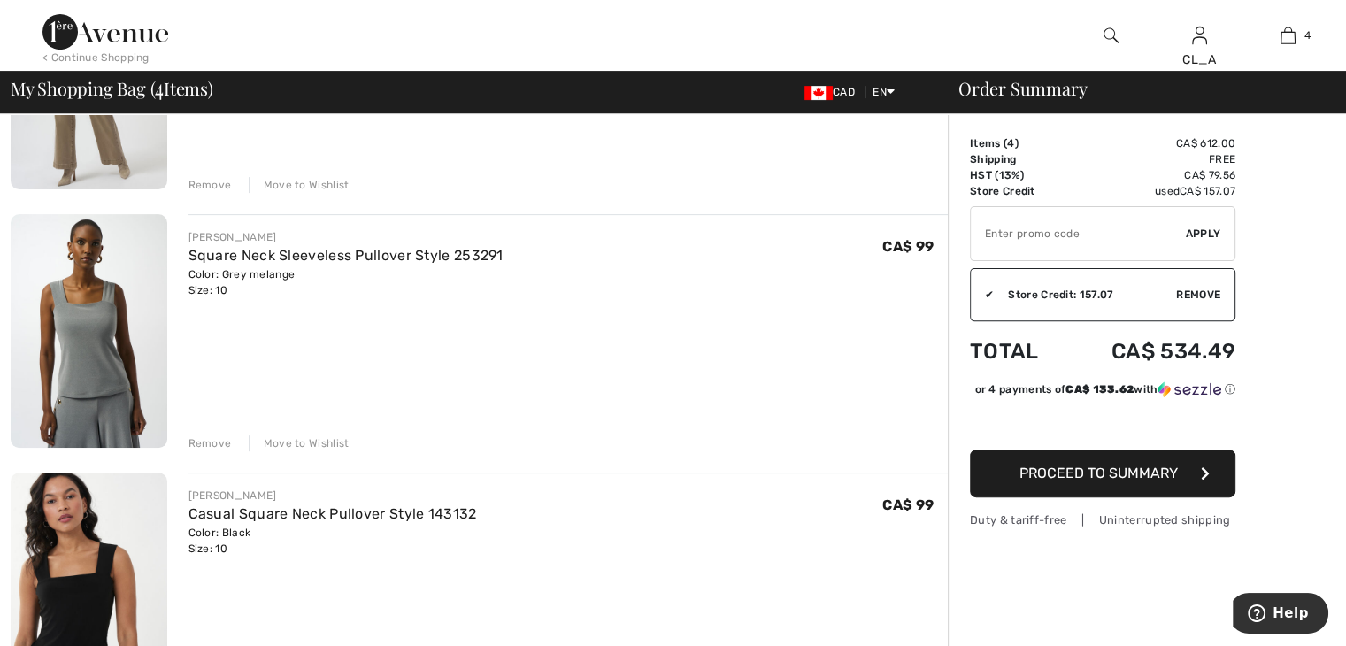
scroll to position [551, 0]
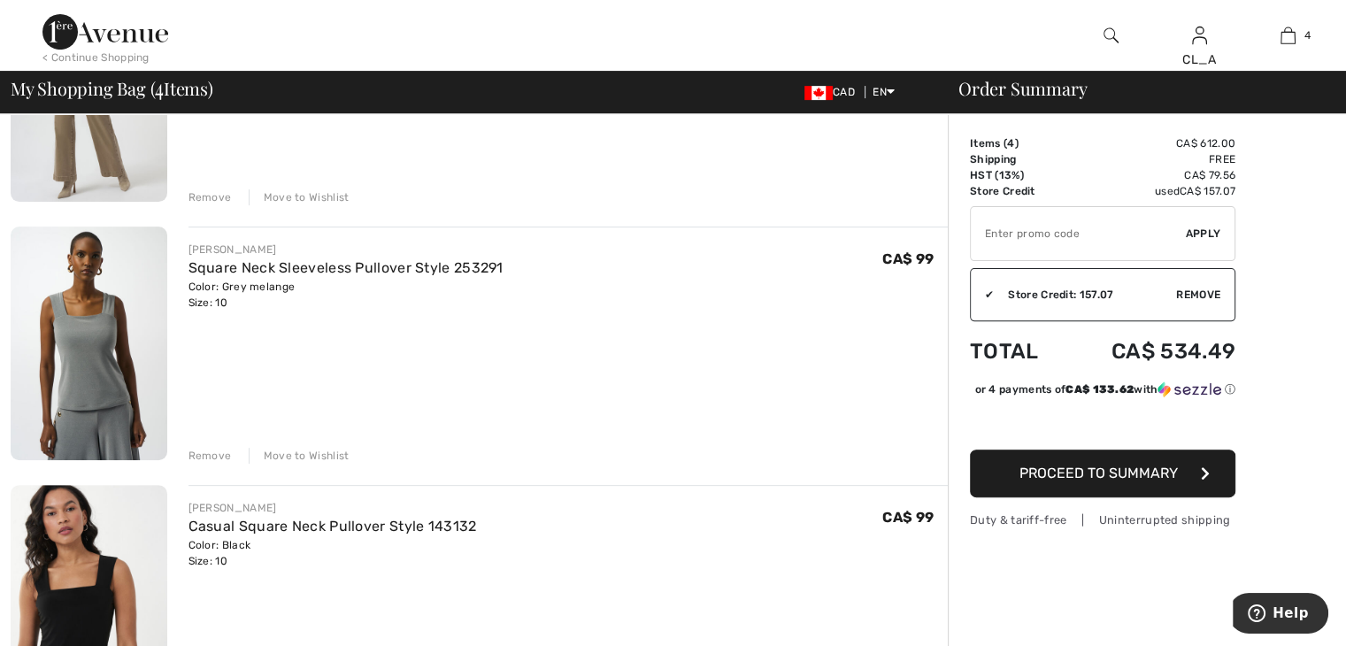
click at [443, 372] on div "[PERSON_NAME] Square Neck Sleeveless Pullover Style 253291 Color: Grey melange …" at bounding box center [569, 345] width 760 height 237
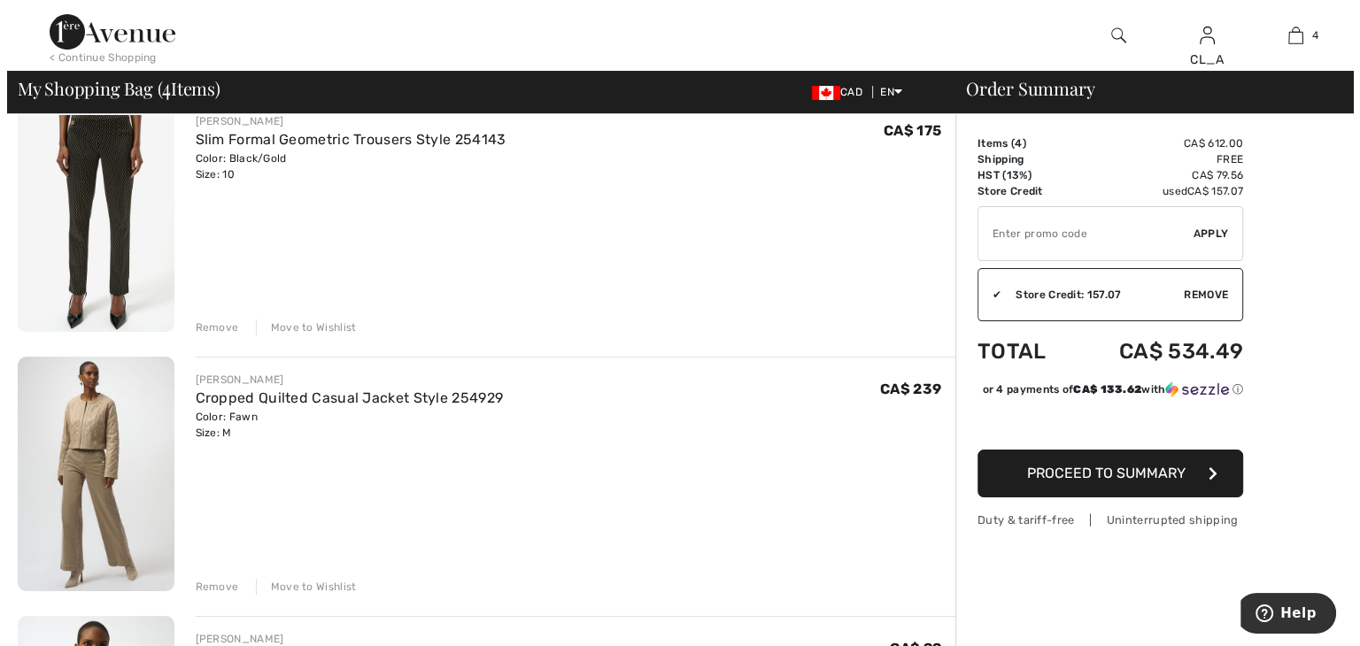
scroll to position [0, 0]
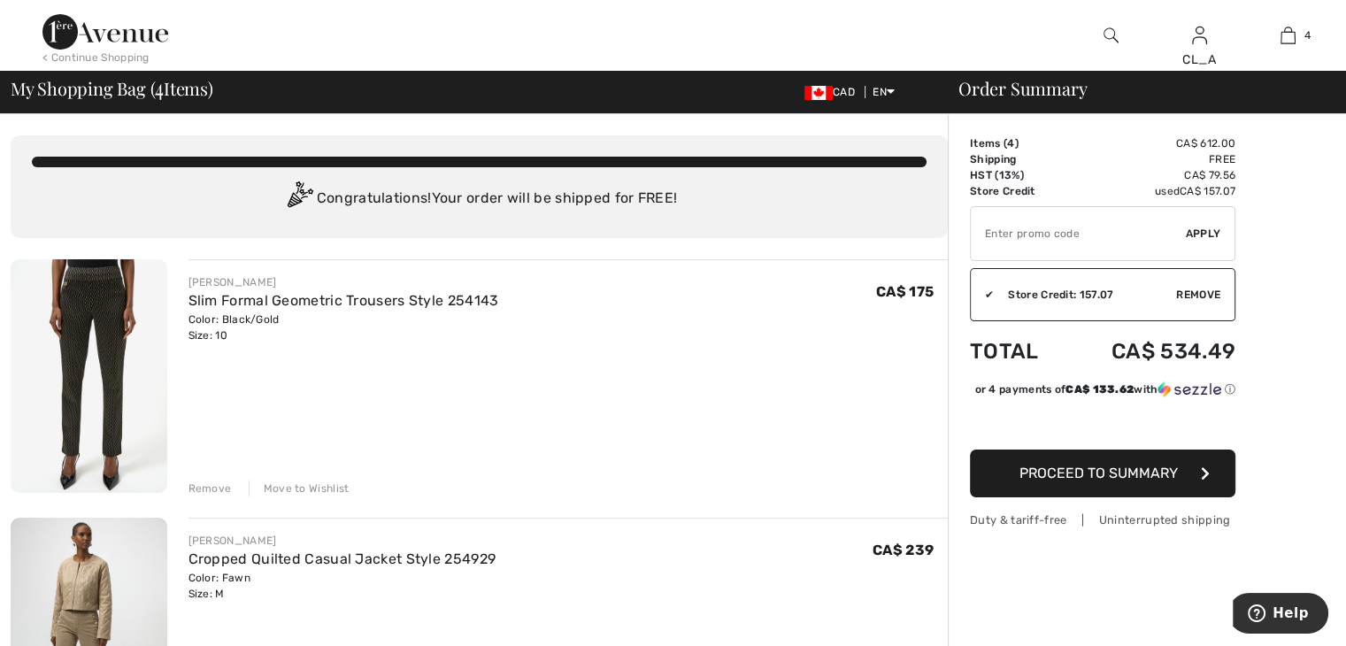
click at [1105, 29] on img at bounding box center [1111, 35] width 15 height 21
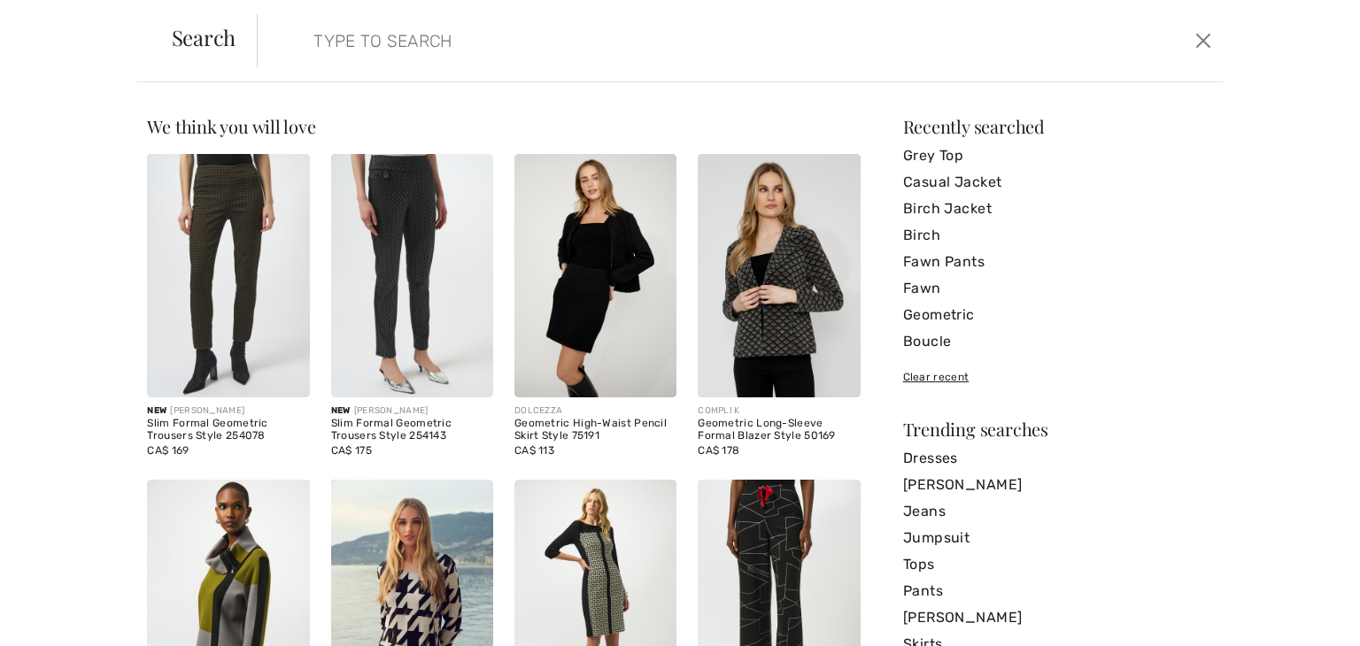
click at [698, 26] on input "search" at bounding box center [633, 40] width 667 height 53
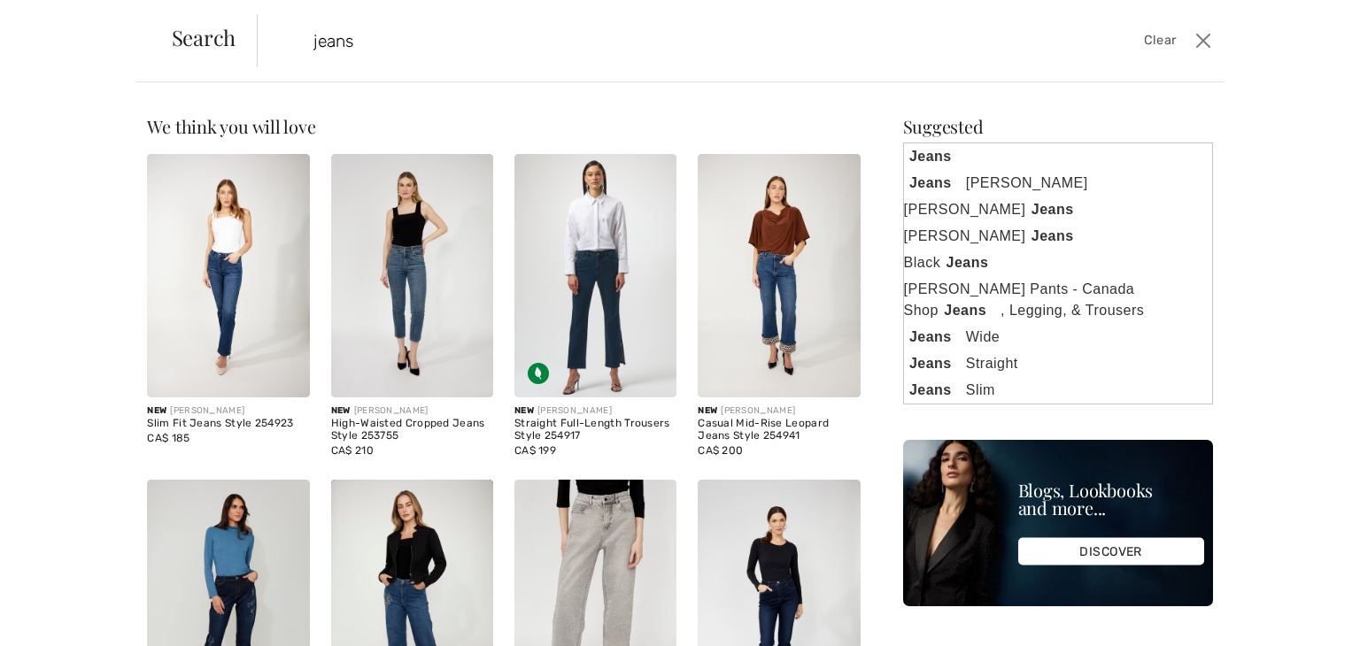
type input "jeans"
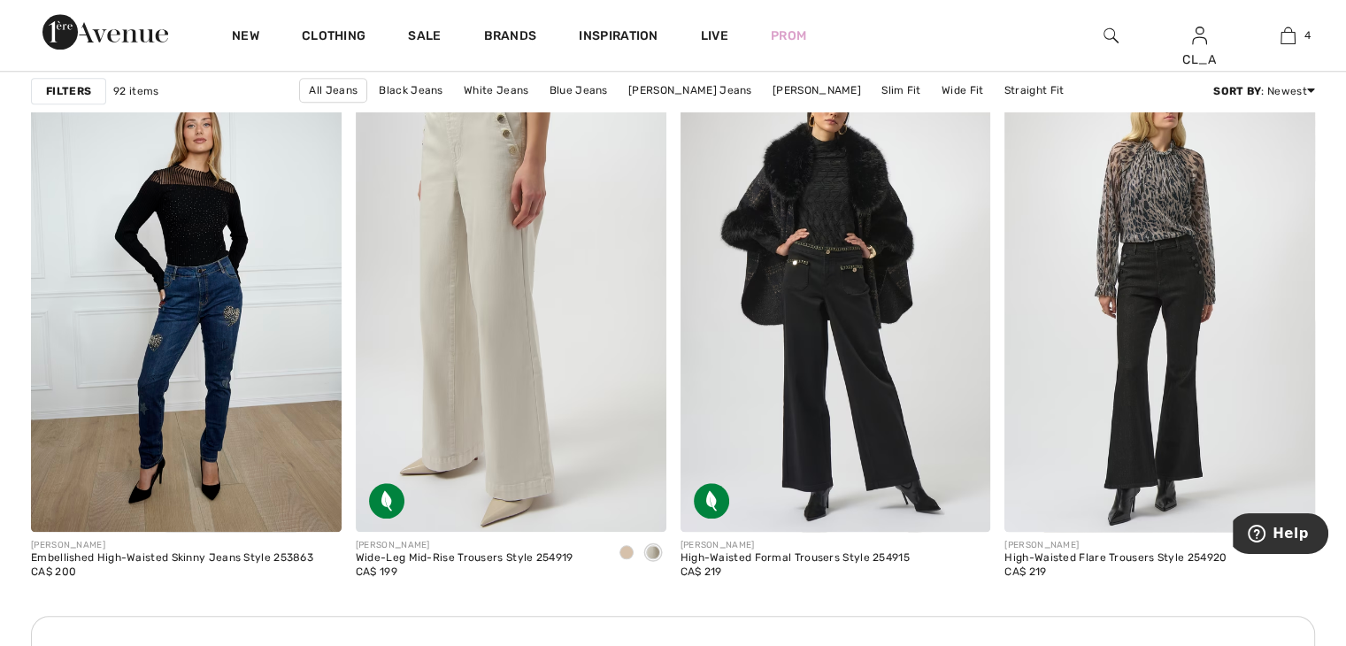
scroll to position [1847, 0]
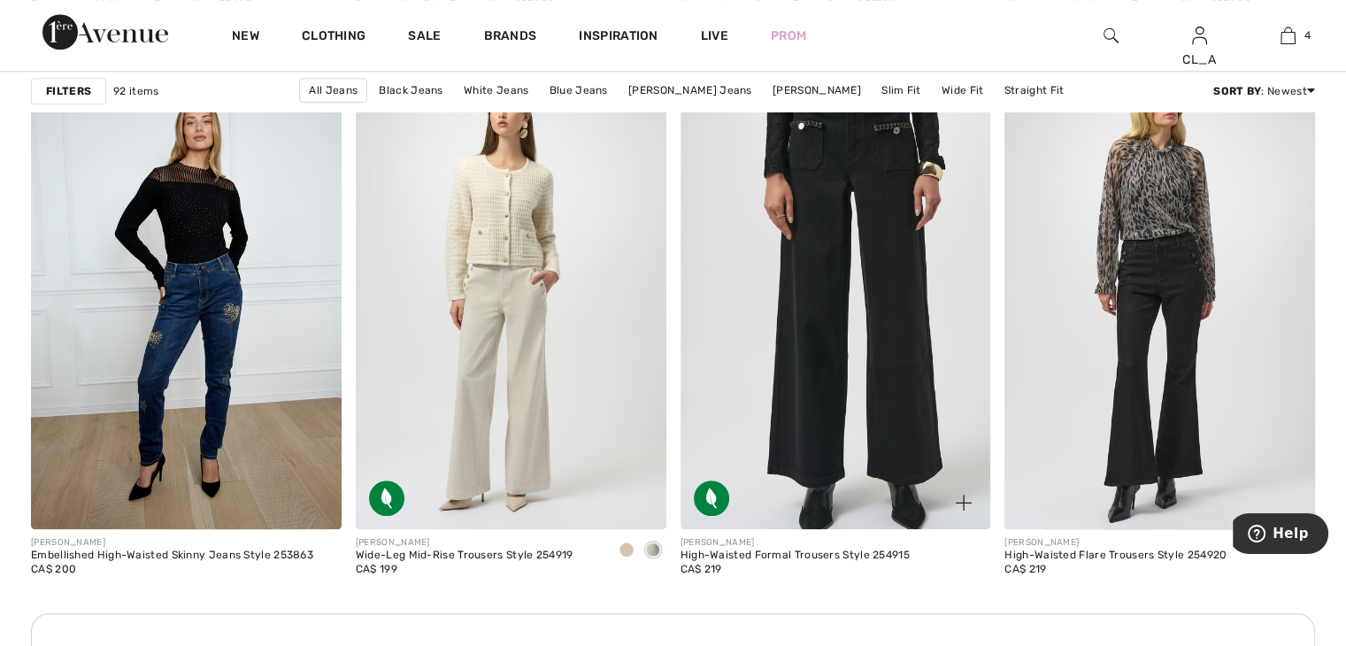
click at [828, 257] on img at bounding box center [836, 296] width 311 height 466
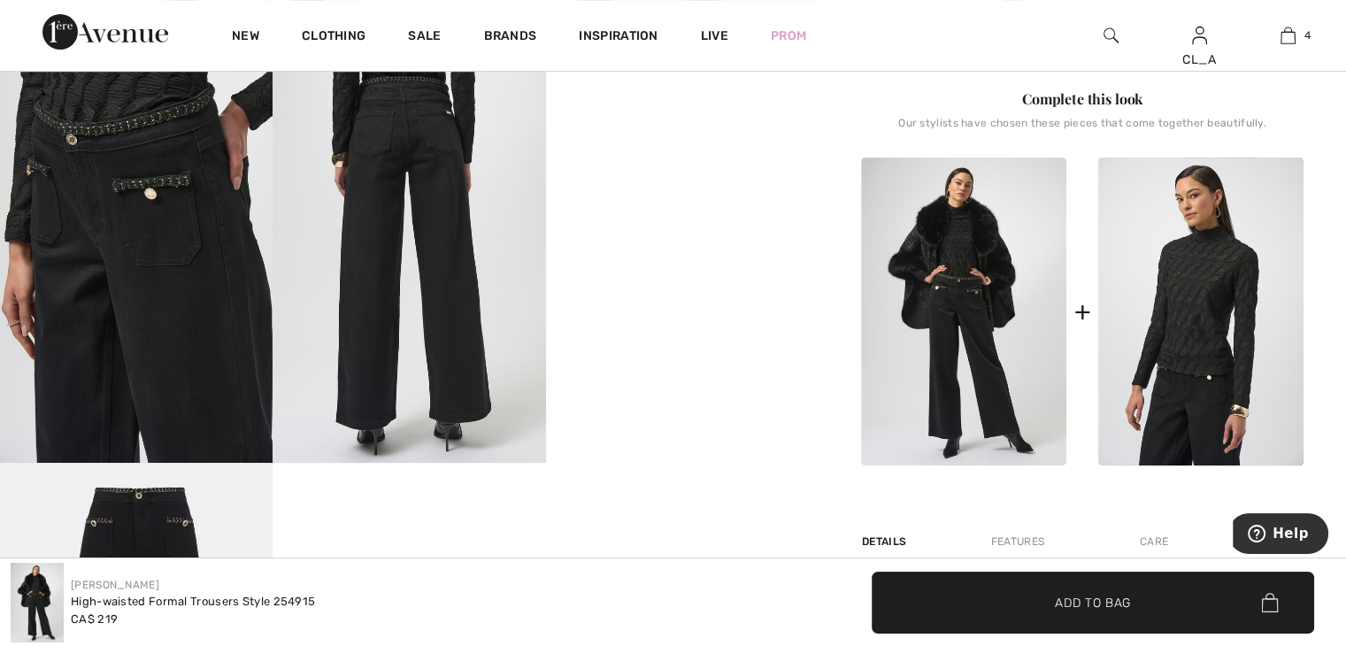
scroll to position [665, 0]
click at [948, 285] on img at bounding box center [963, 312] width 205 height 308
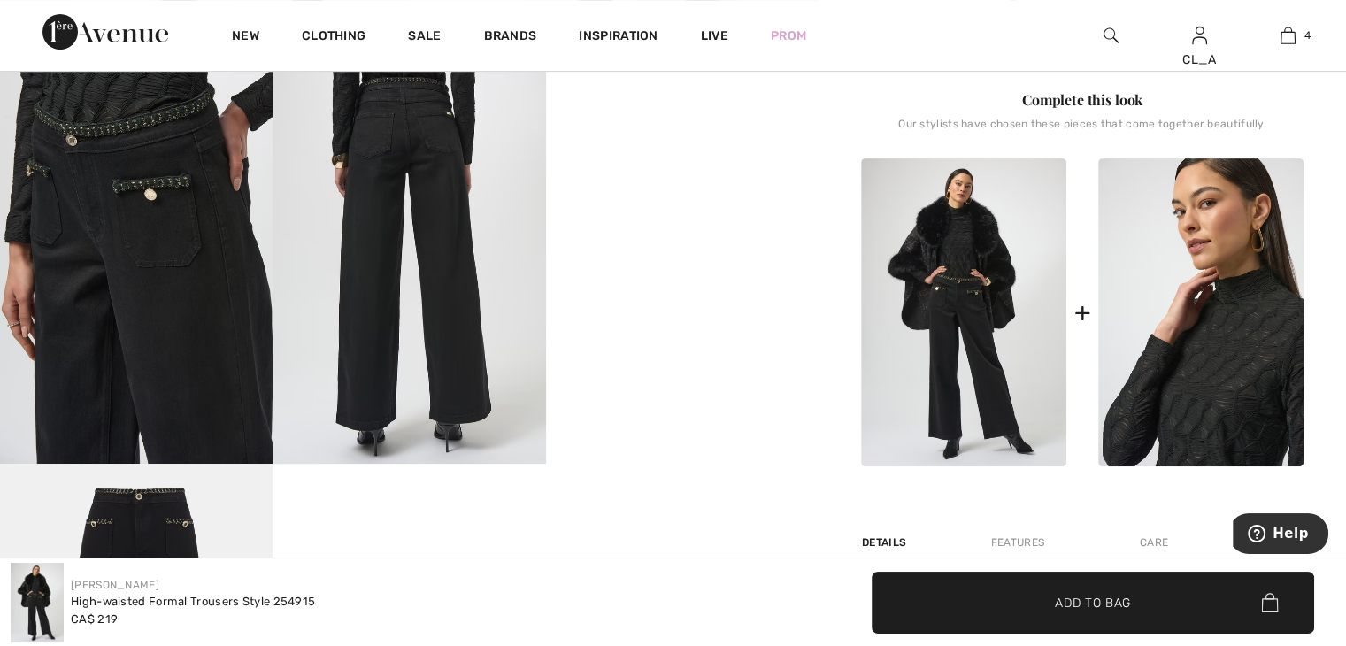
click at [1144, 244] on img at bounding box center [1200, 312] width 205 height 308
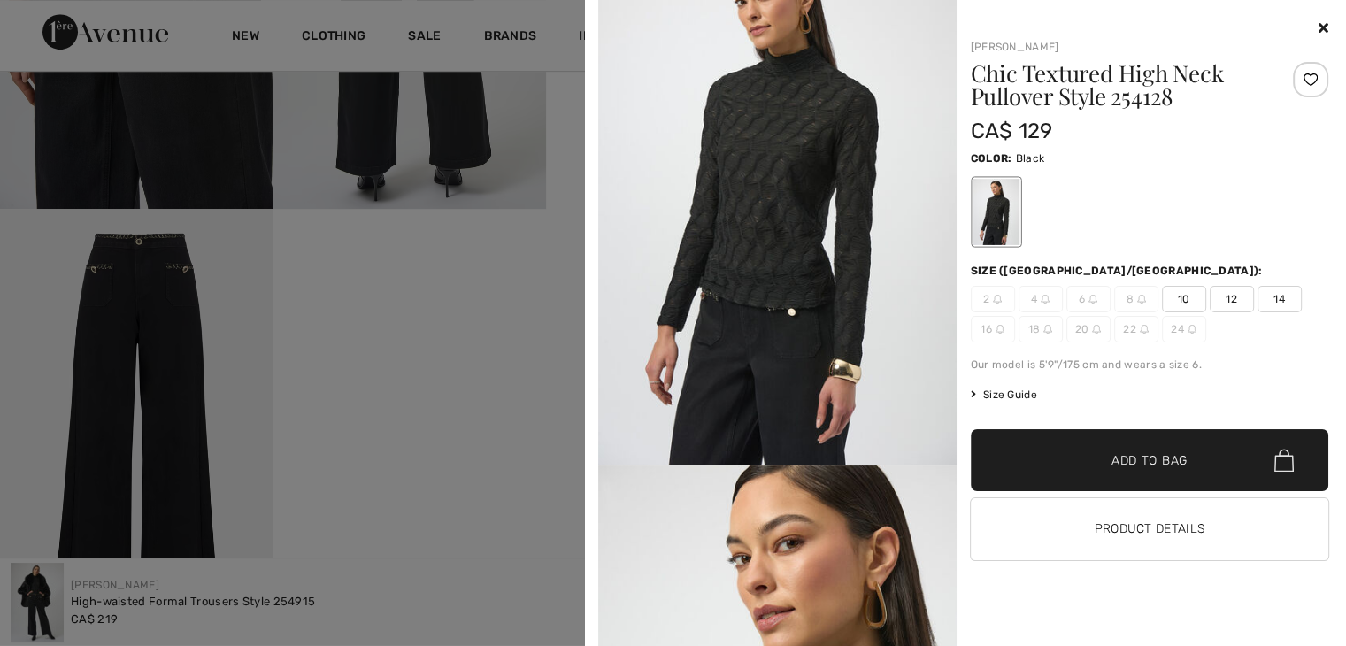
scroll to position [70, 0]
click at [1319, 26] on icon at bounding box center [1324, 27] width 10 height 14
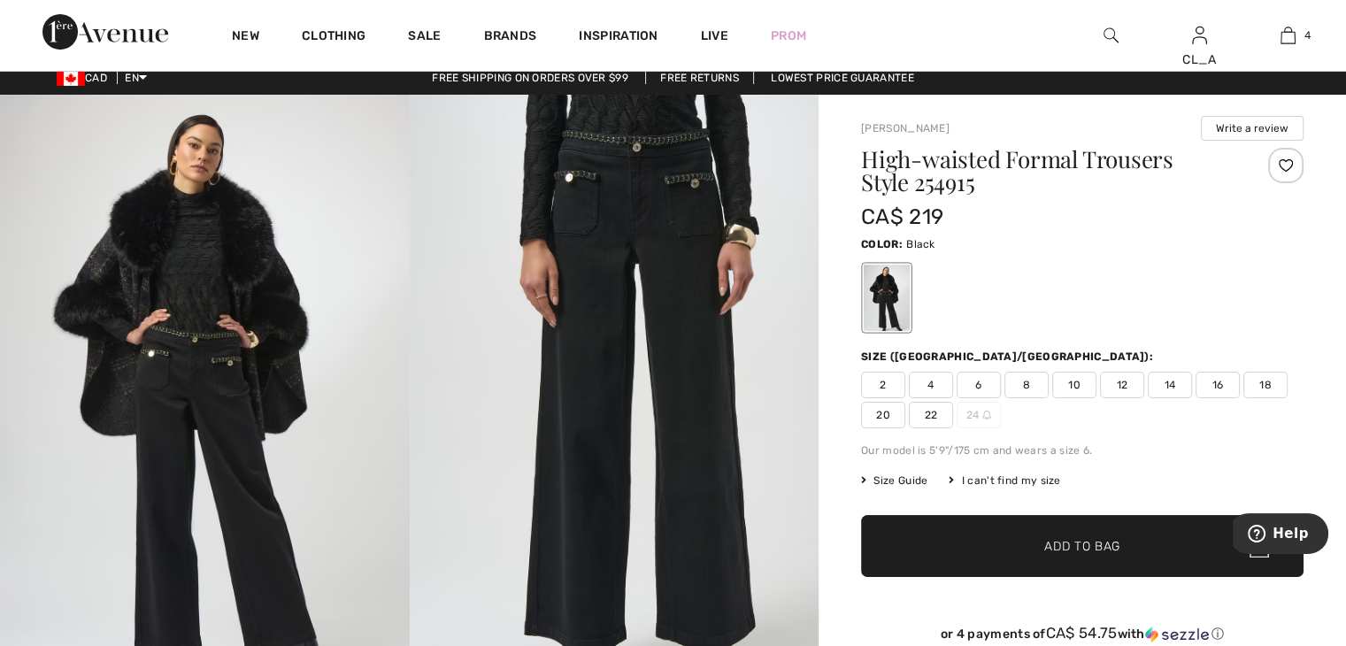
scroll to position [0, 0]
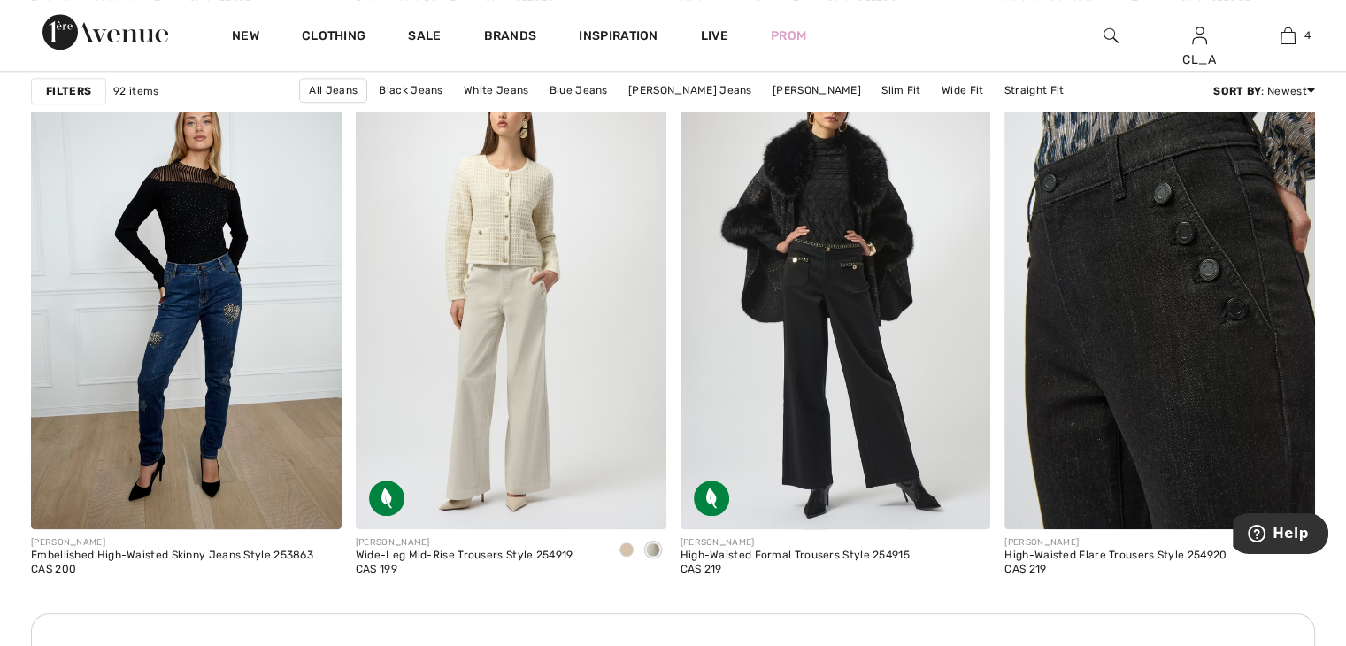
click at [1087, 343] on img at bounding box center [1160, 296] width 311 height 466
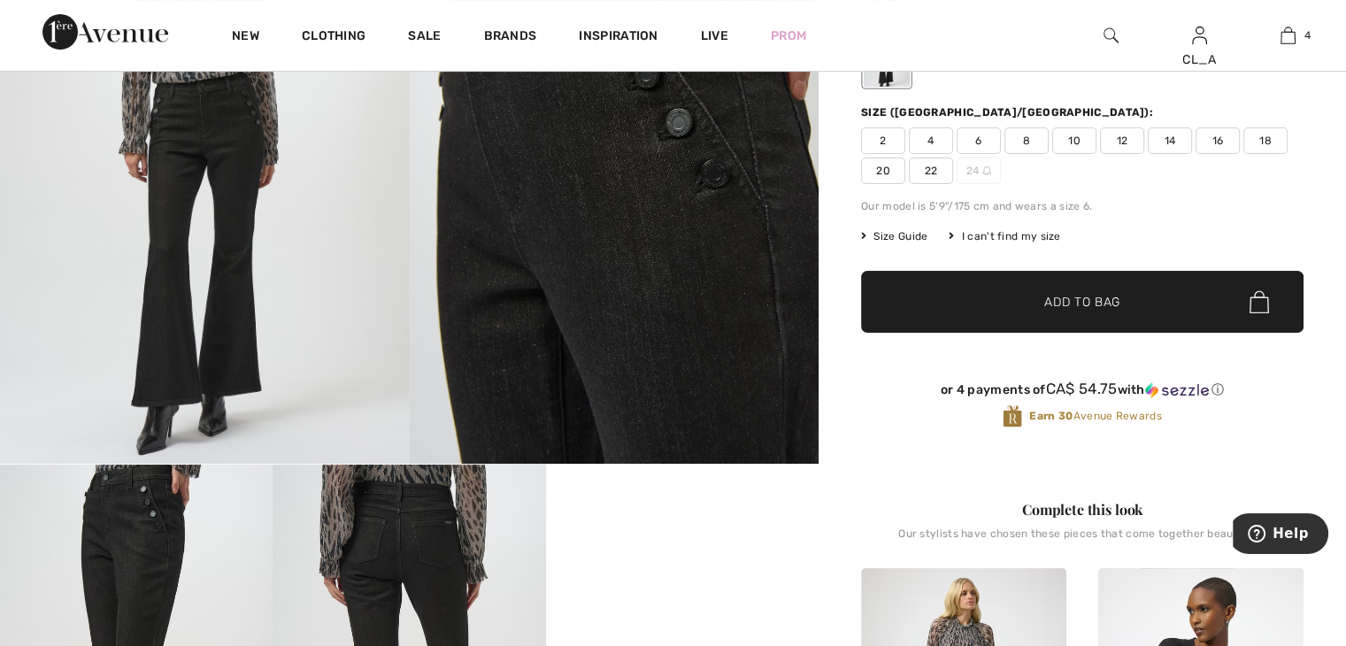
scroll to position [253, 0]
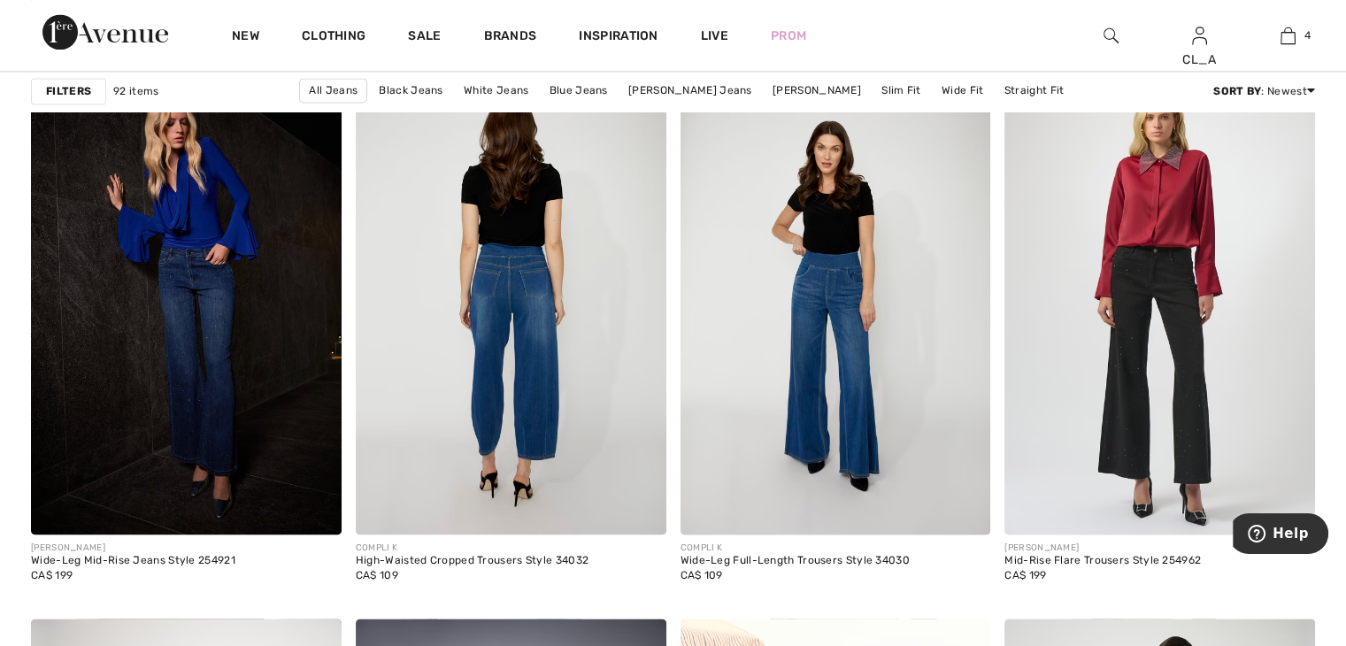
scroll to position [2603, 0]
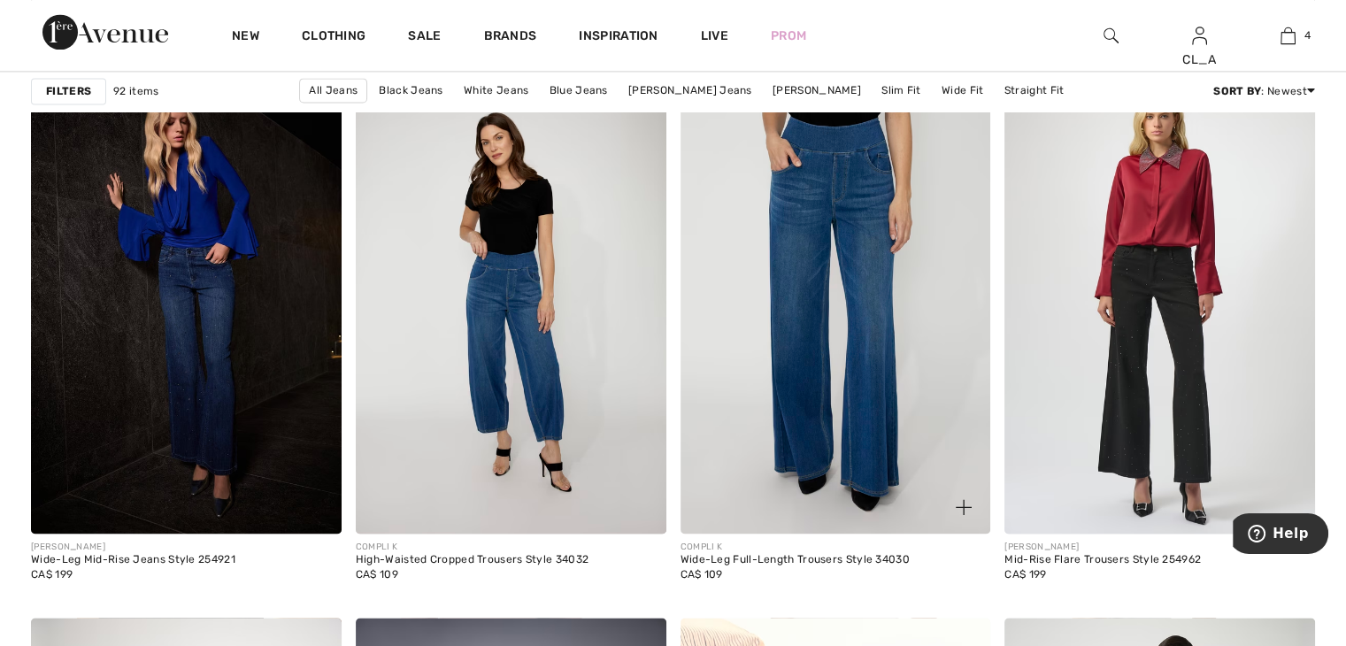
click at [782, 250] on img at bounding box center [836, 301] width 311 height 466
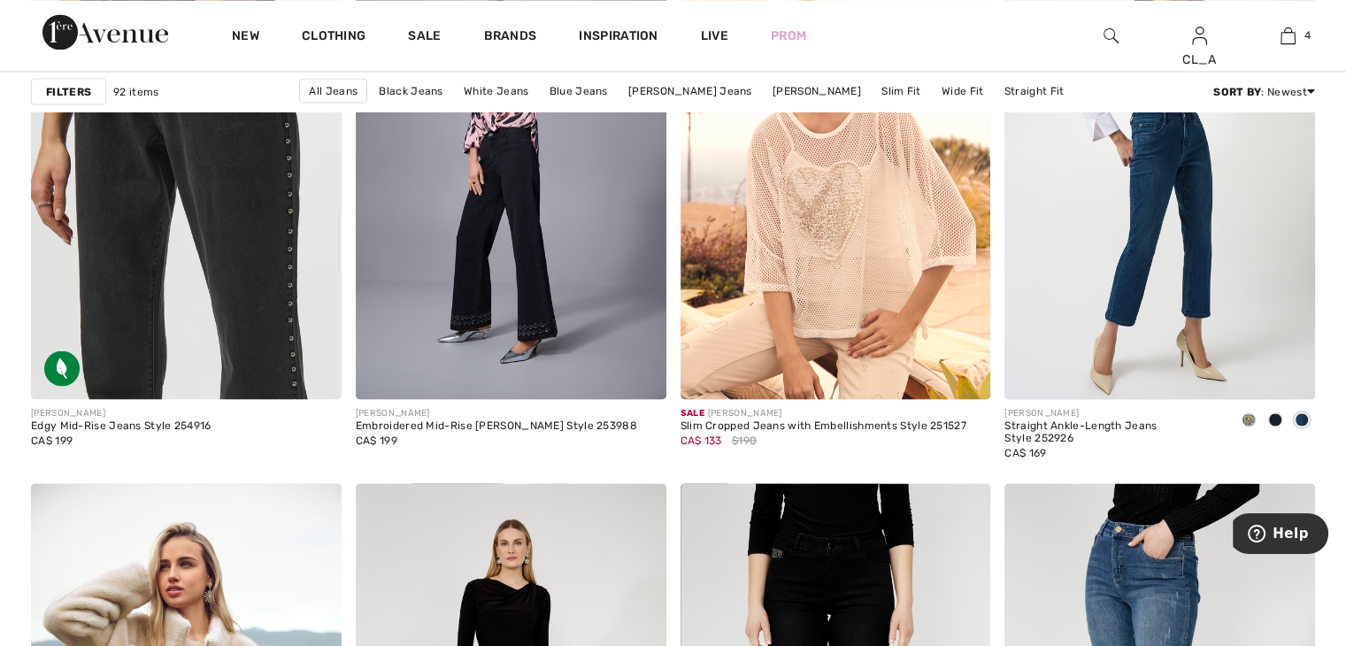
scroll to position [3296, 0]
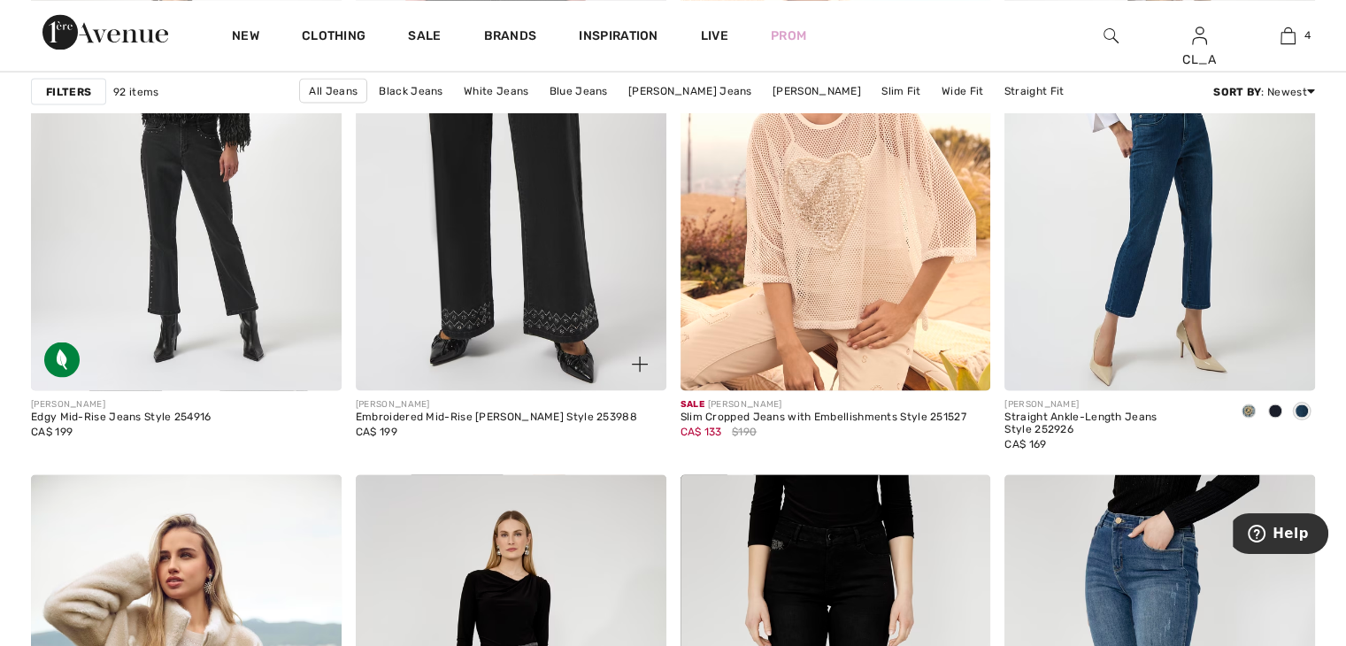
click at [481, 252] on img at bounding box center [511, 158] width 311 height 466
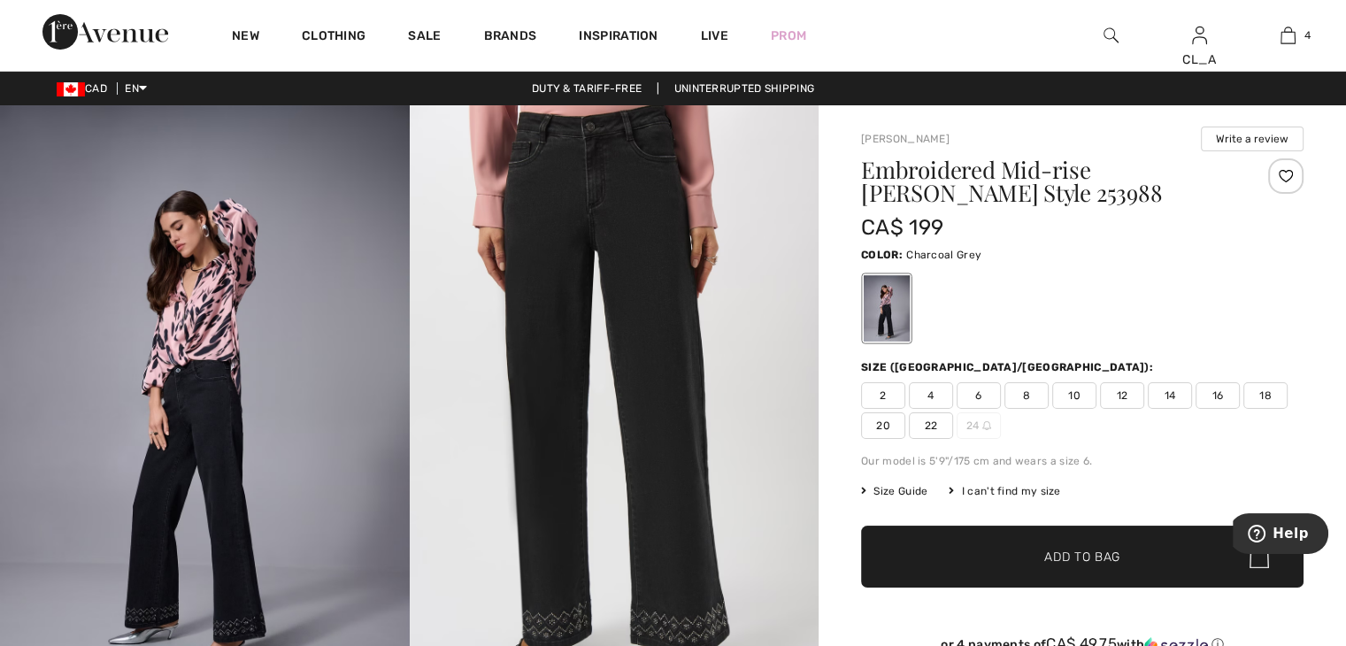
click at [183, 316] on img at bounding box center [205, 412] width 410 height 614
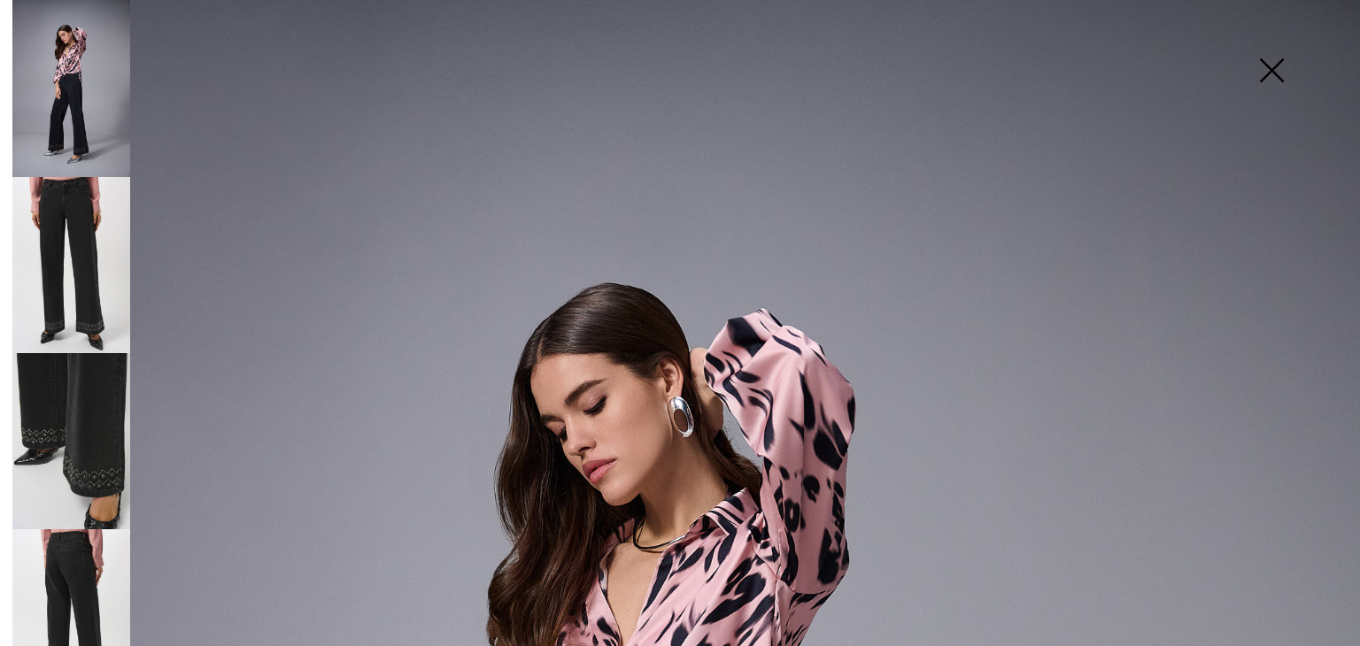
click at [62, 369] on img at bounding box center [71, 441] width 118 height 176
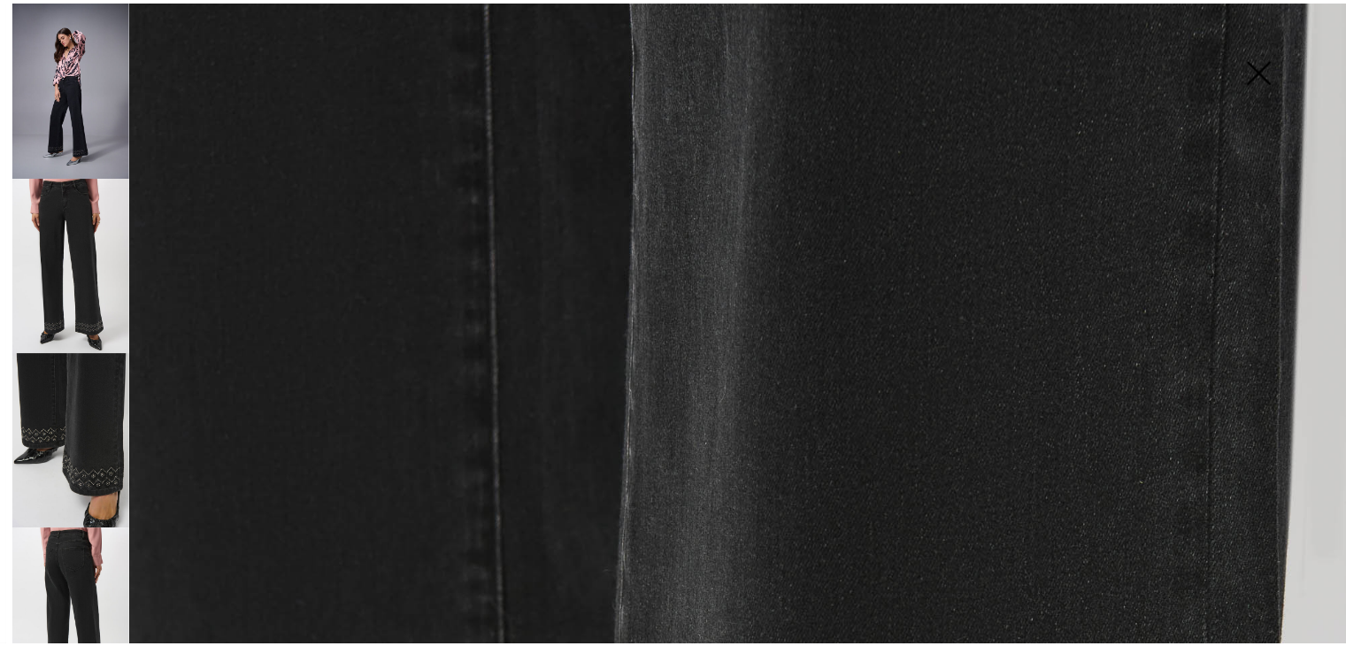
scroll to position [152, 0]
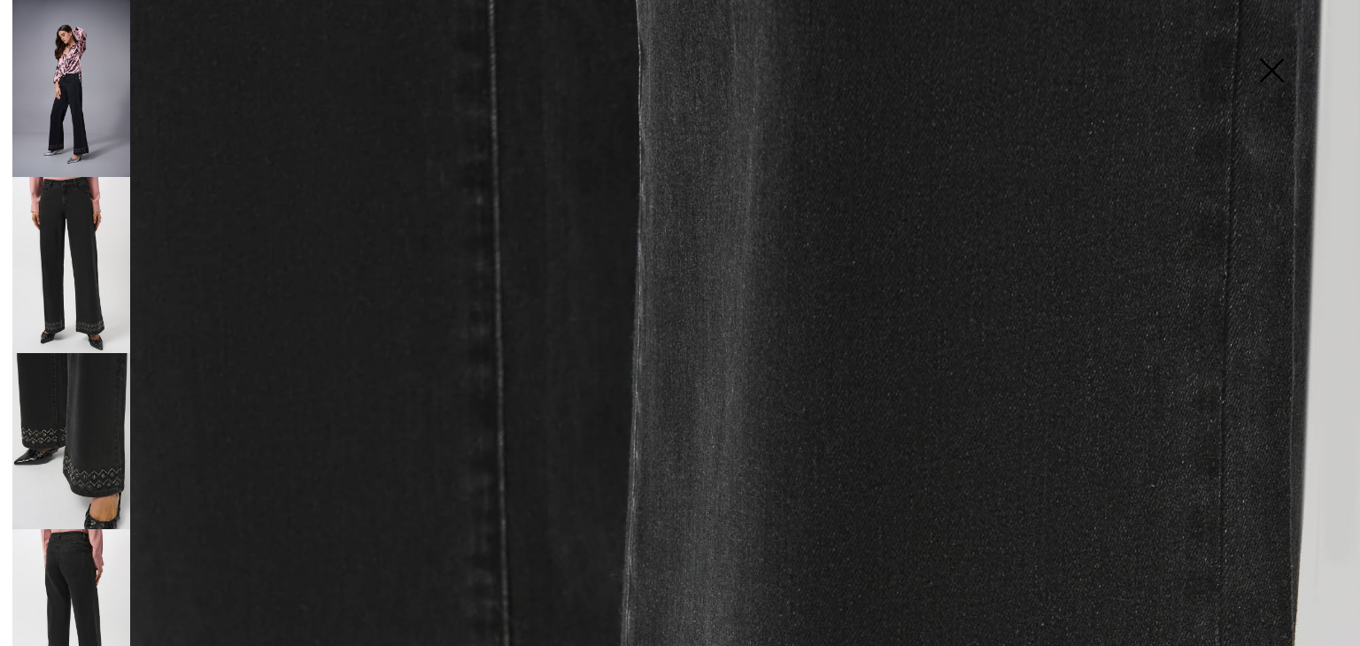
click at [99, 86] on img at bounding box center [71, 88] width 118 height 177
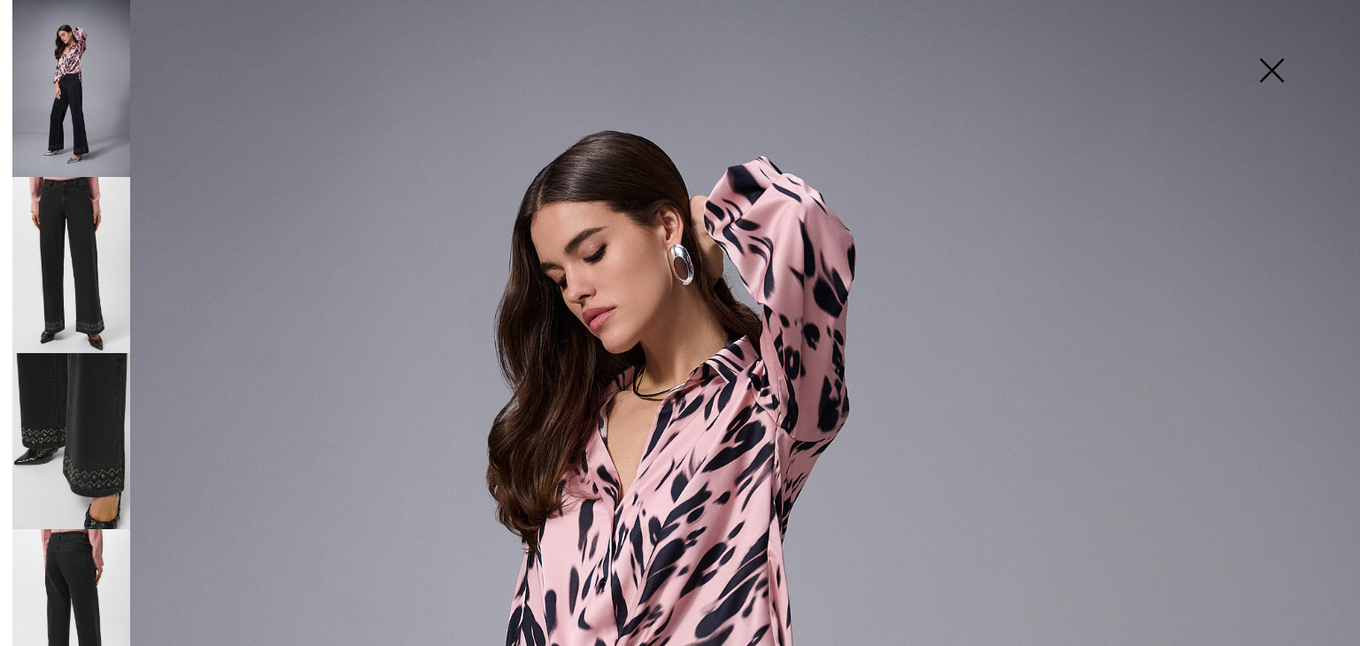
click at [1268, 77] on img at bounding box center [1271, 72] width 89 height 91
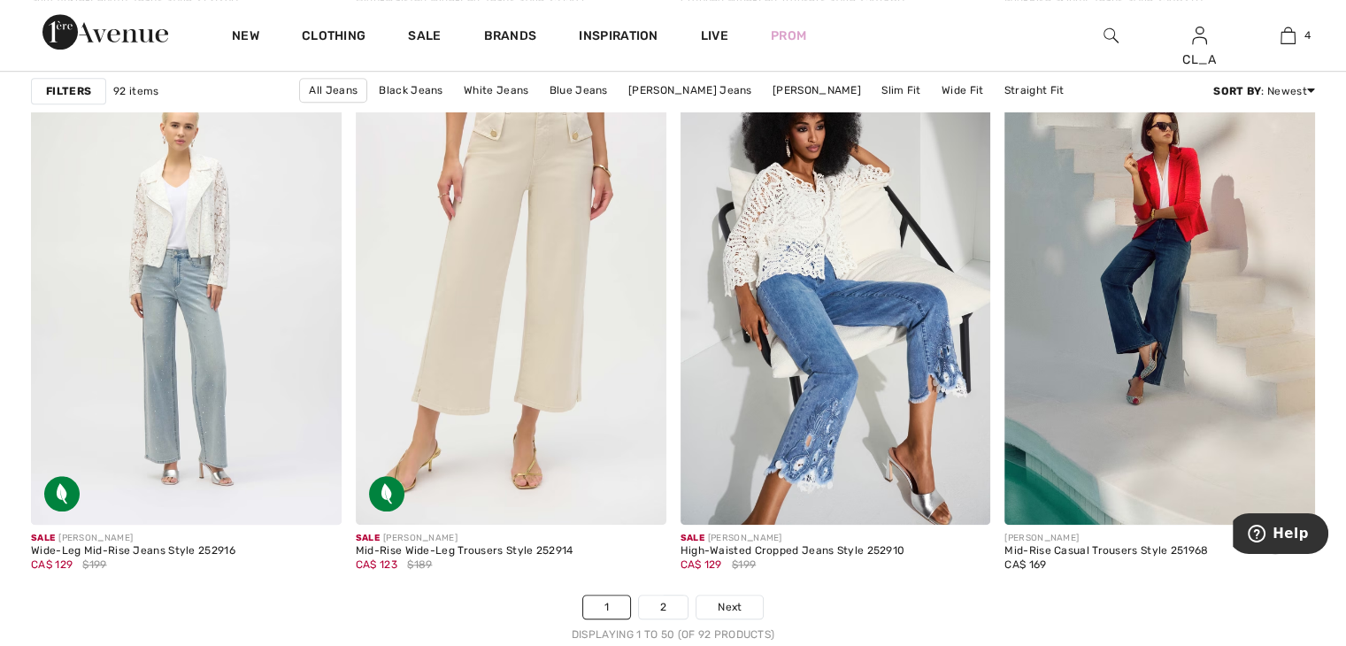
scroll to position [8036, 0]
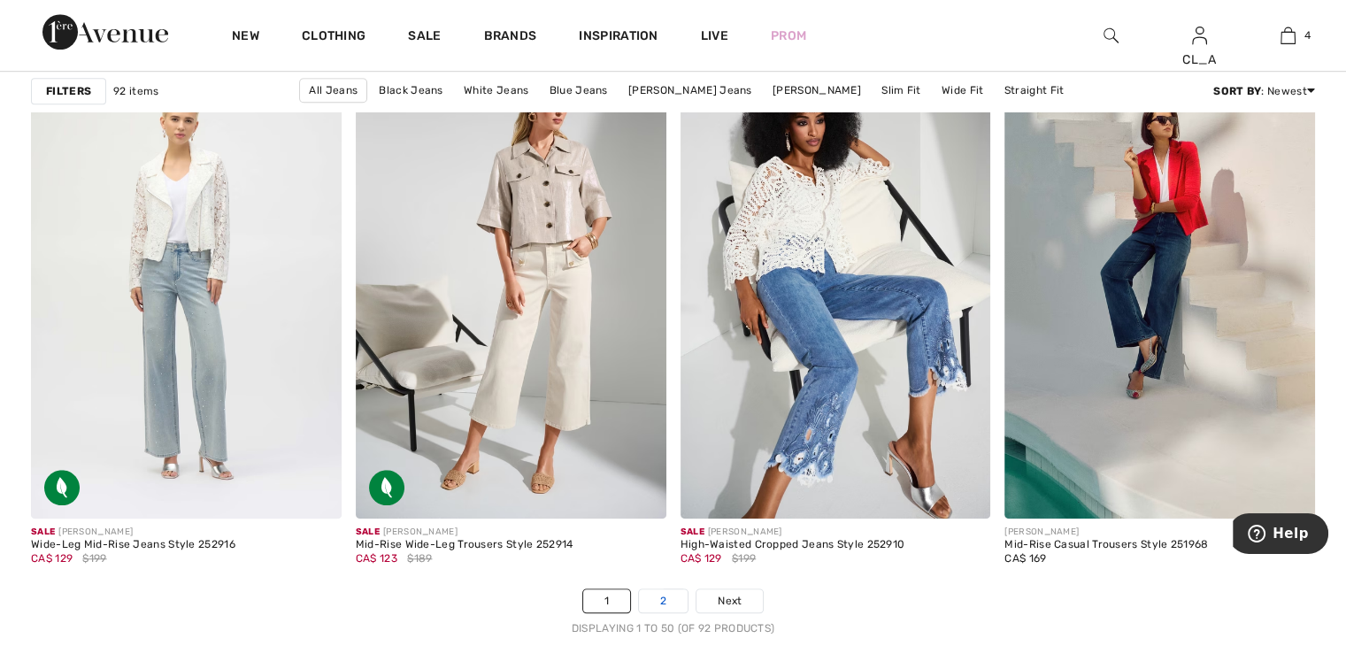
click at [652, 606] on link "2" at bounding box center [663, 600] width 49 height 23
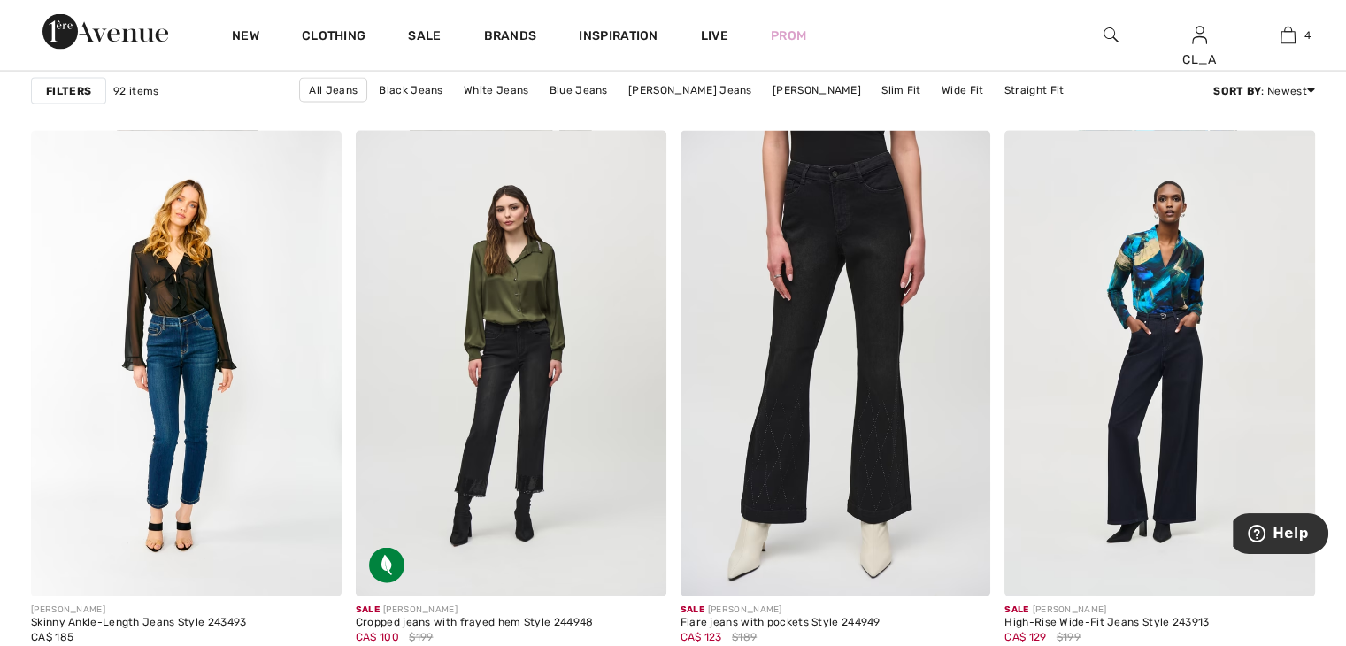
scroll to position [3639, 0]
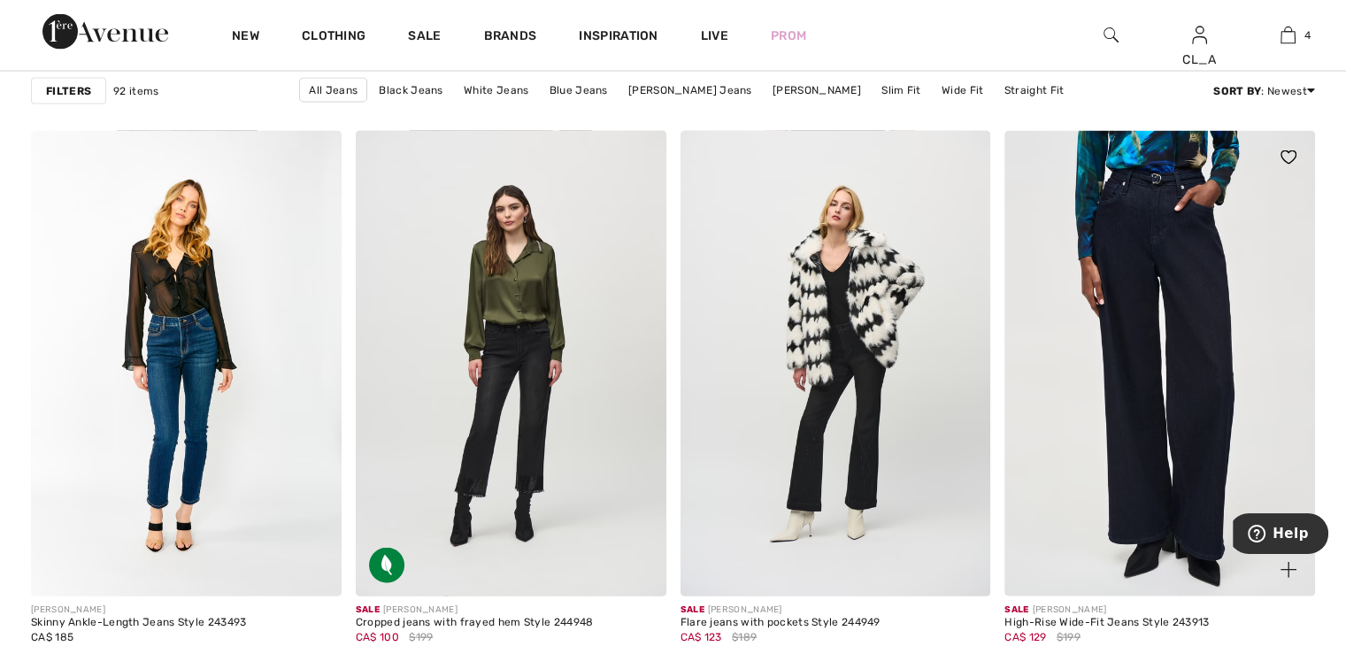
click at [1082, 366] on img at bounding box center [1160, 364] width 311 height 466
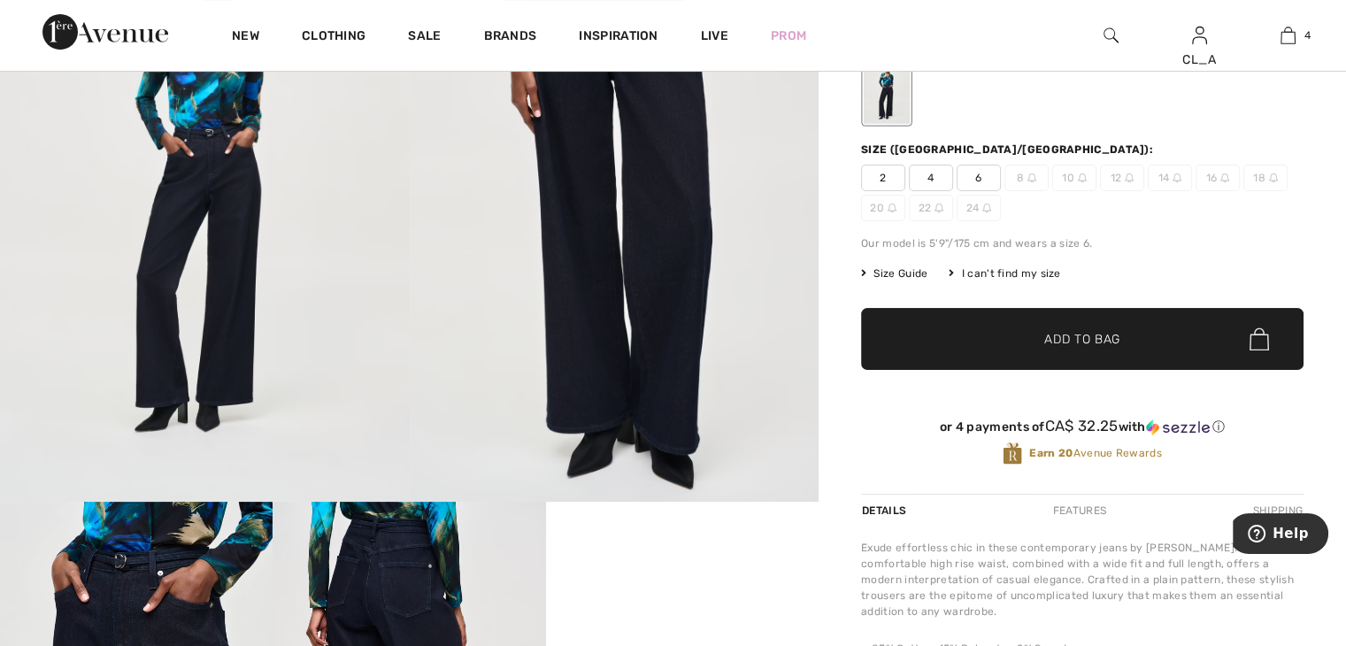
scroll to position [212, 0]
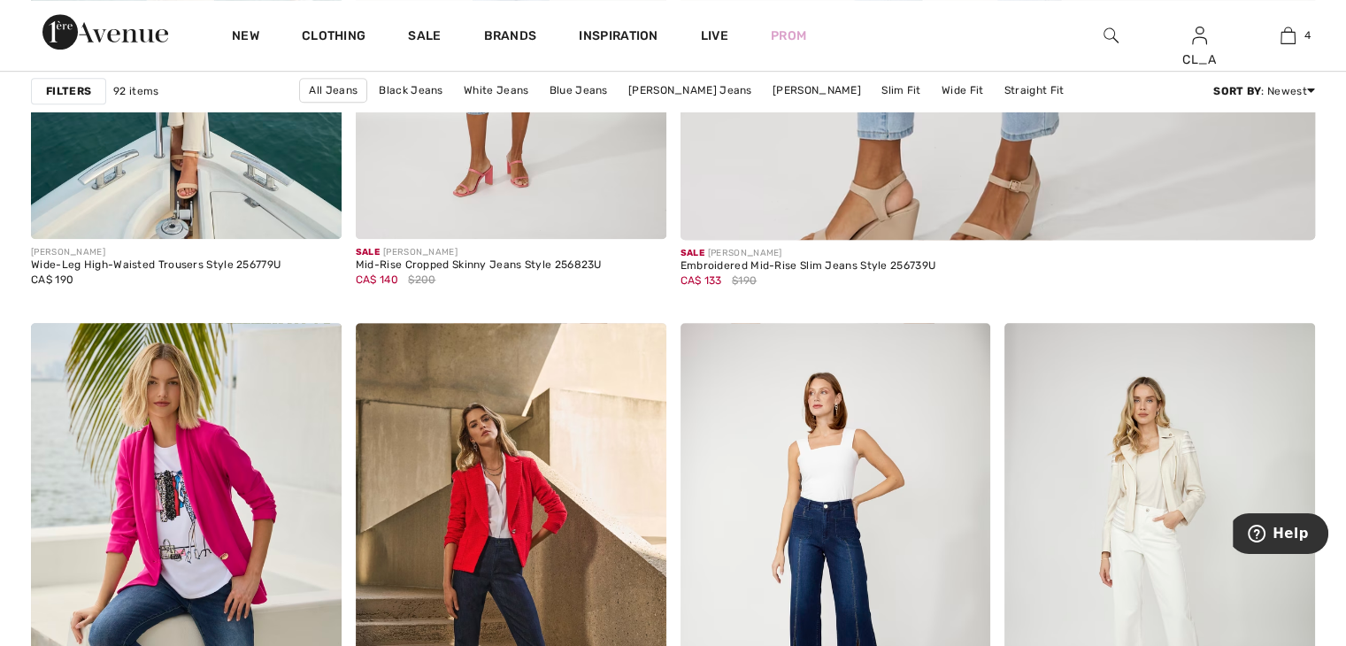
scroll to position [1036, 0]
click at [690, 88] on link "[PERSON_NAME] Jeans" at bounding box center [691, 90] width 142 height 23
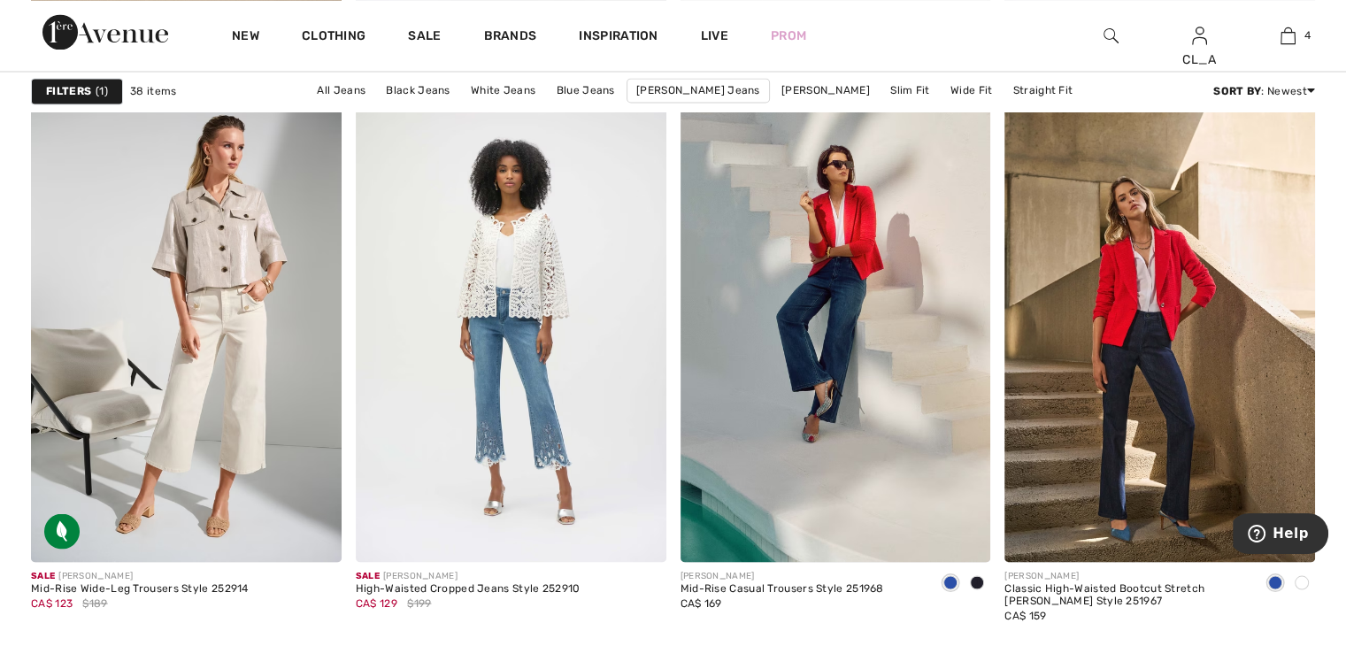
scroll to position [3143, 0]
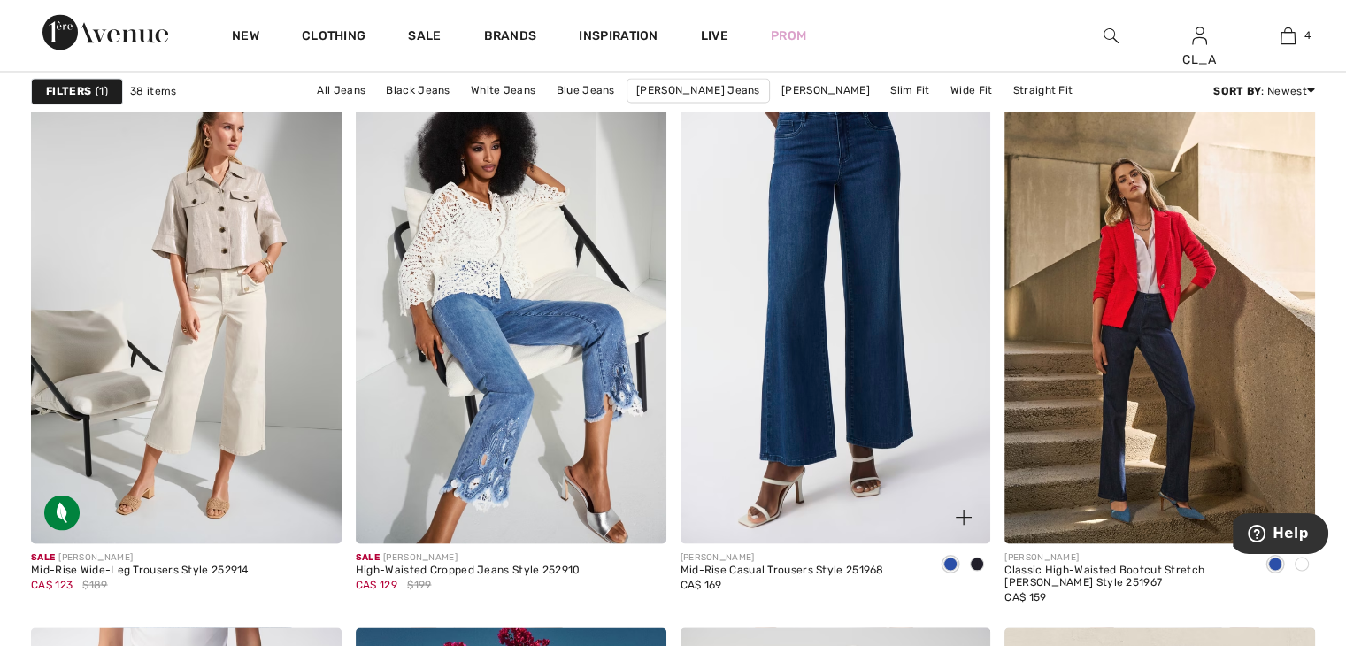
click at [786, 309] on img at bounding box center [836, 311] width 311 height 466
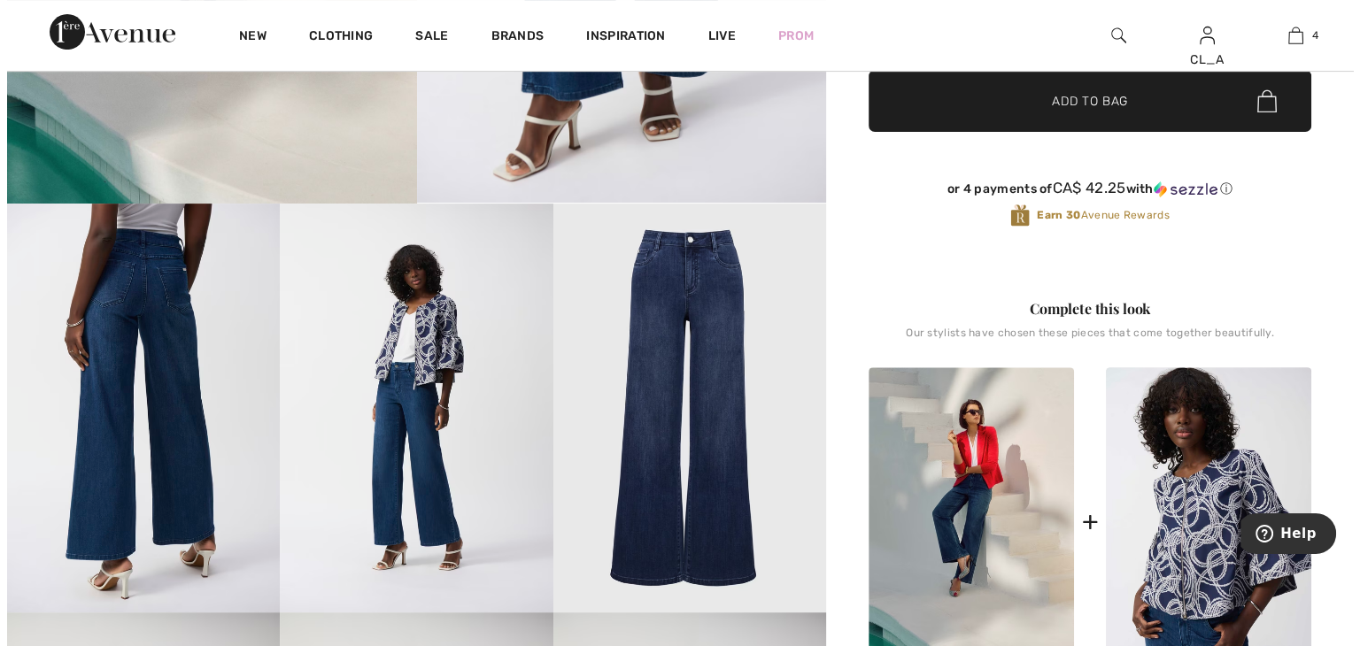
scroll to position [517, 0]
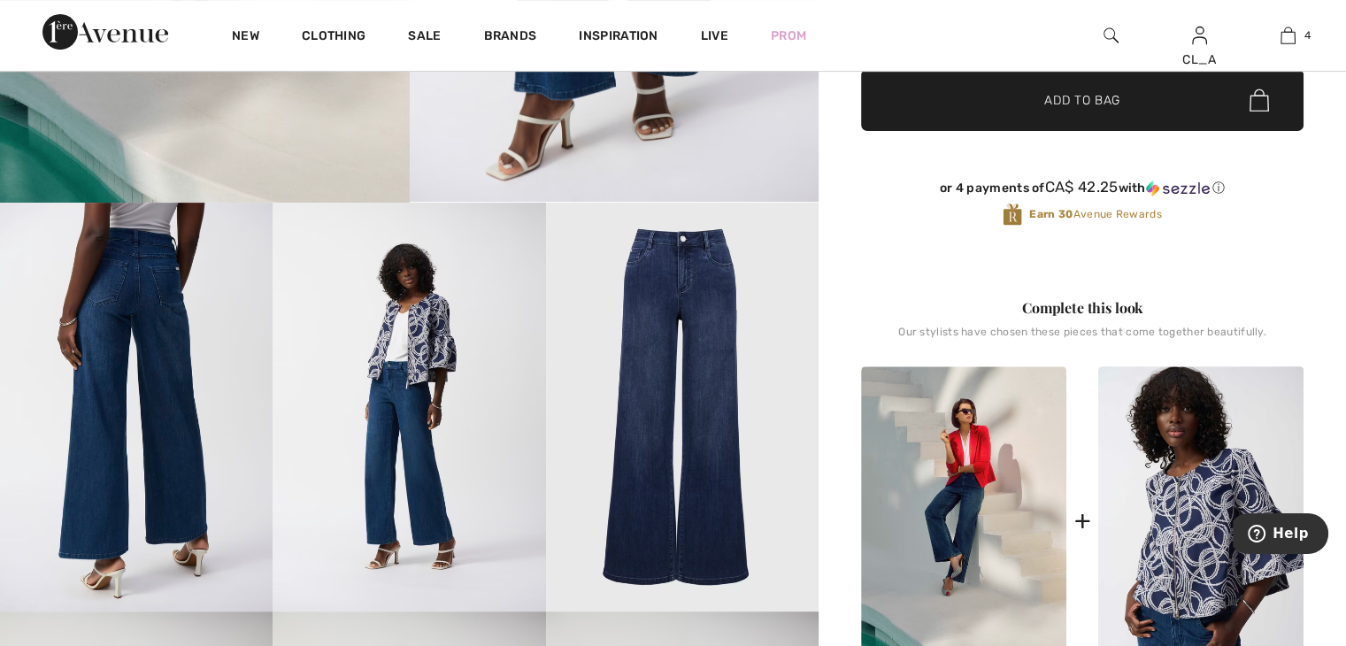
click at [632, 345] on img at bounding box center [682, 407] width 273 height 409
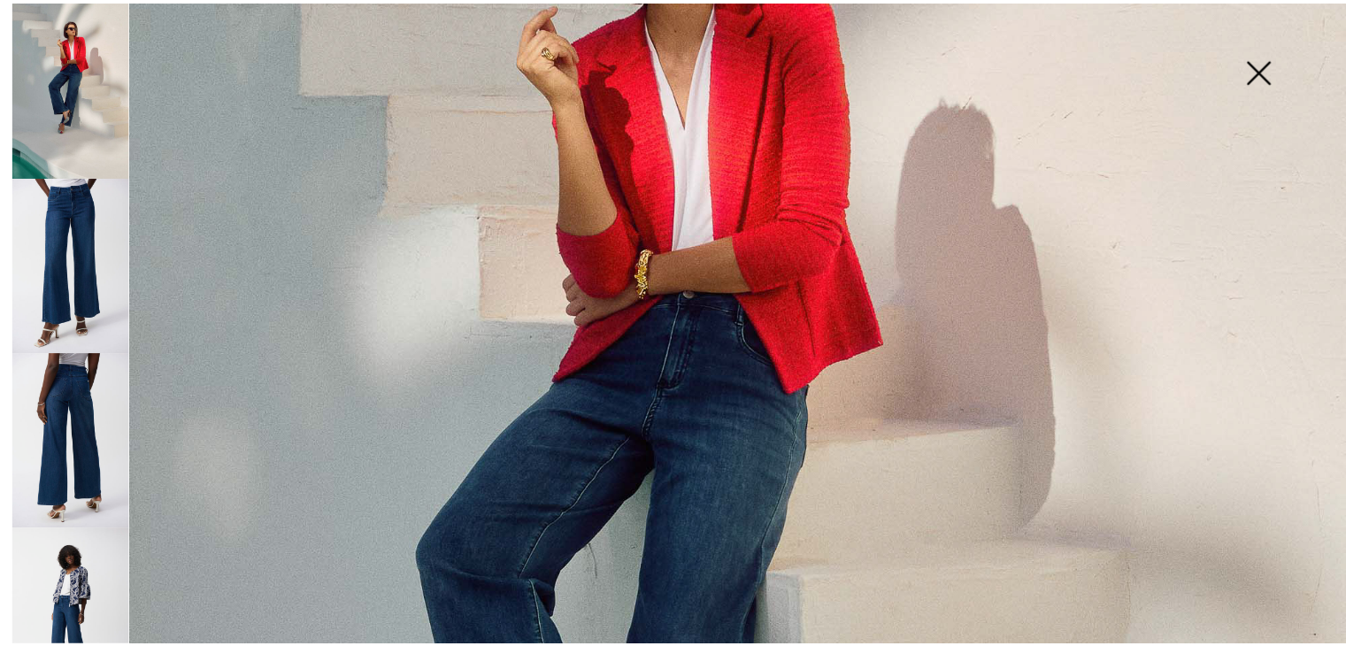
scroll to position [400, 0]
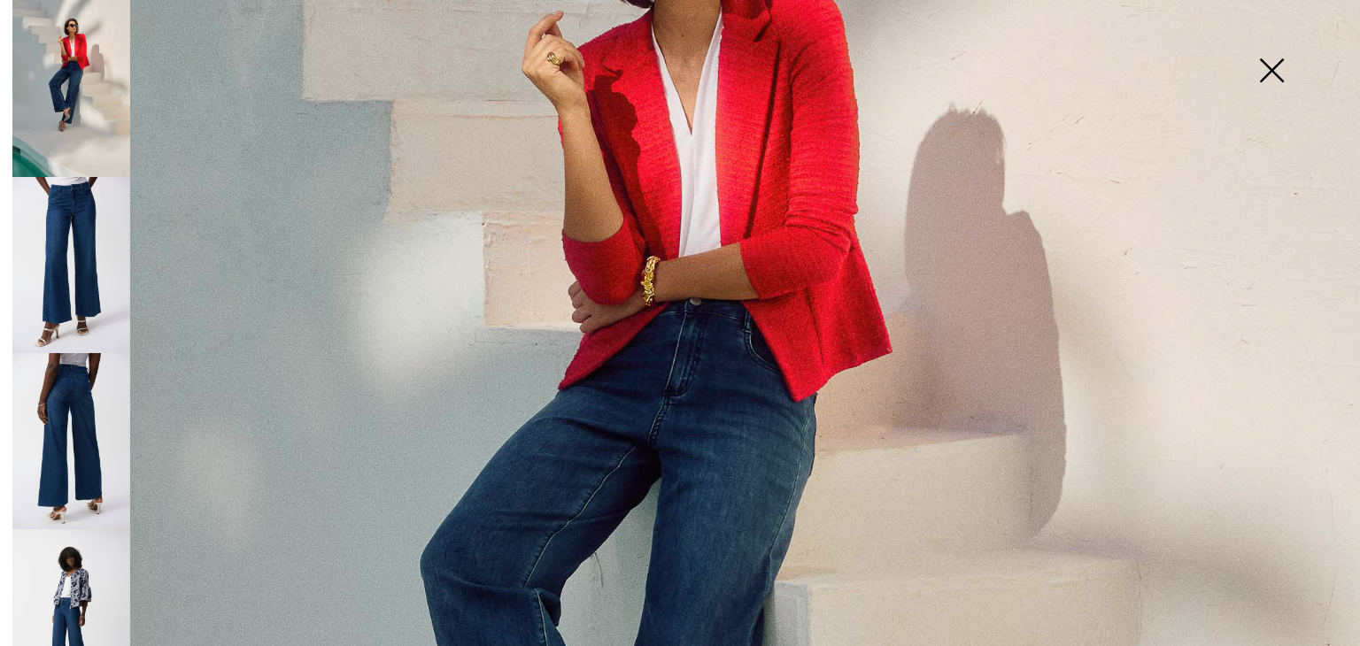
click at [1257, 78] on img at bounding box center [1271, 72] width 89 height 91
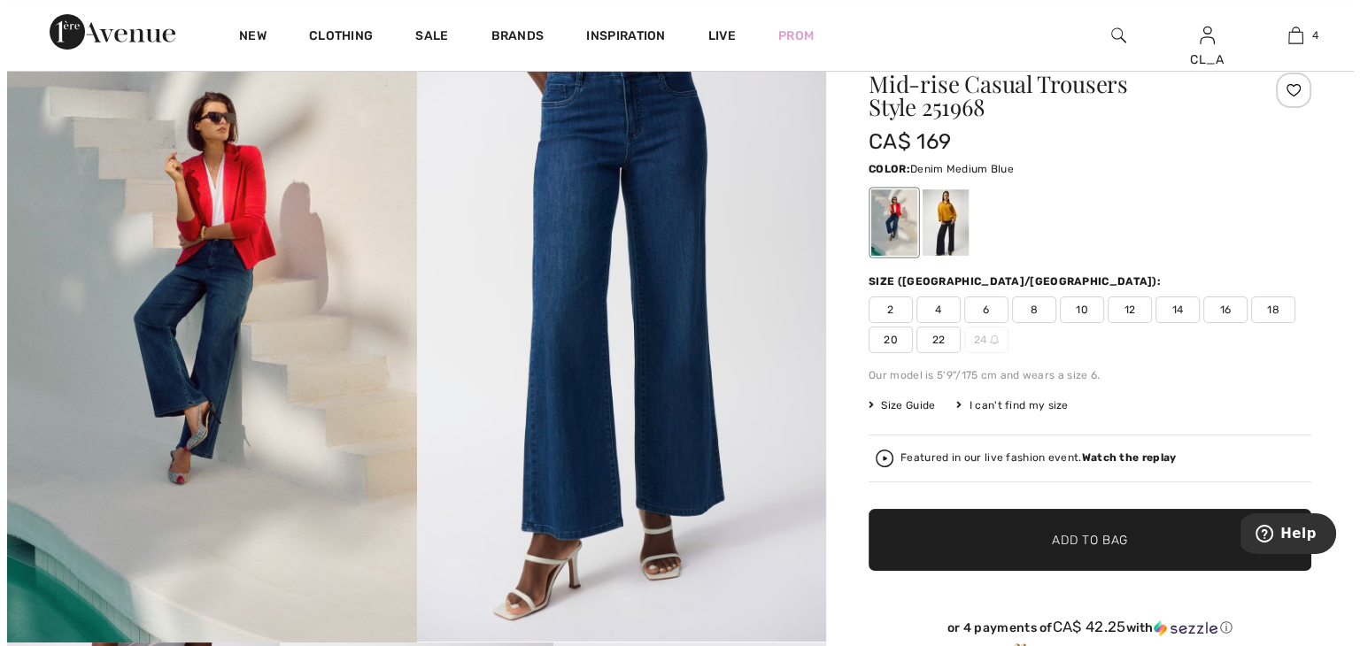
scroll to position [0, 0]
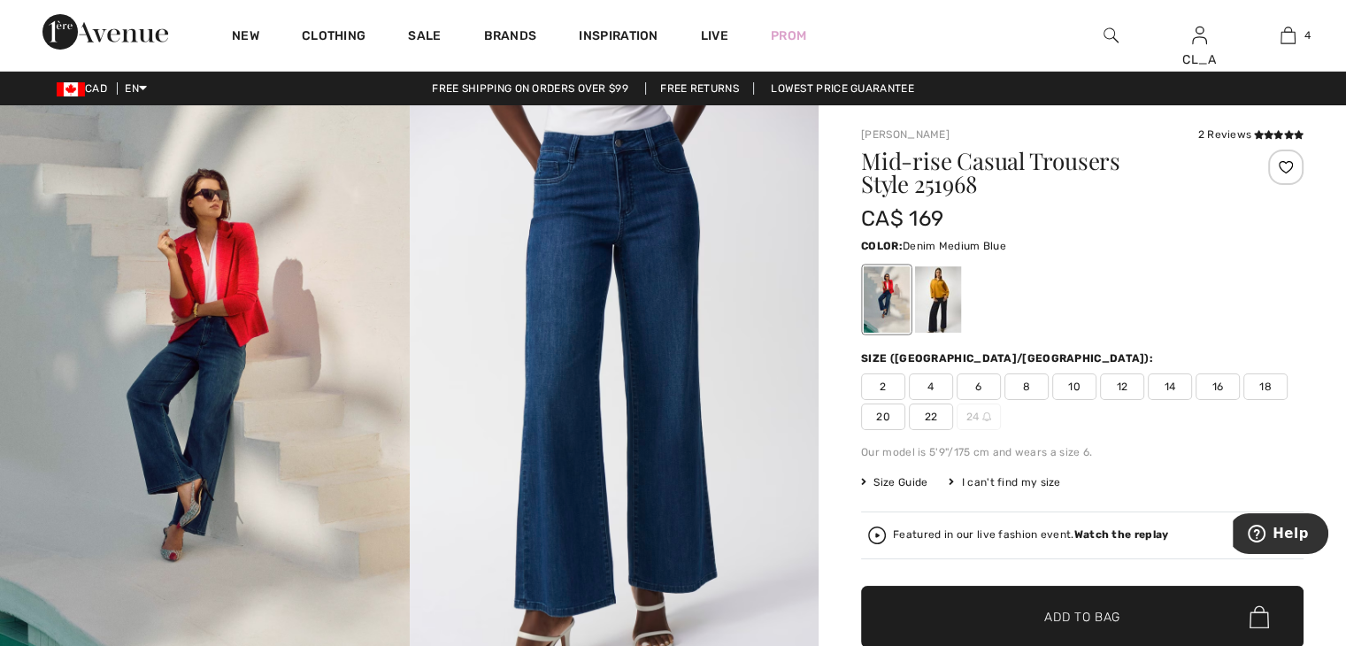
click at [1108, 37] on img at bounding box center [1111, 35] width 15 height 21
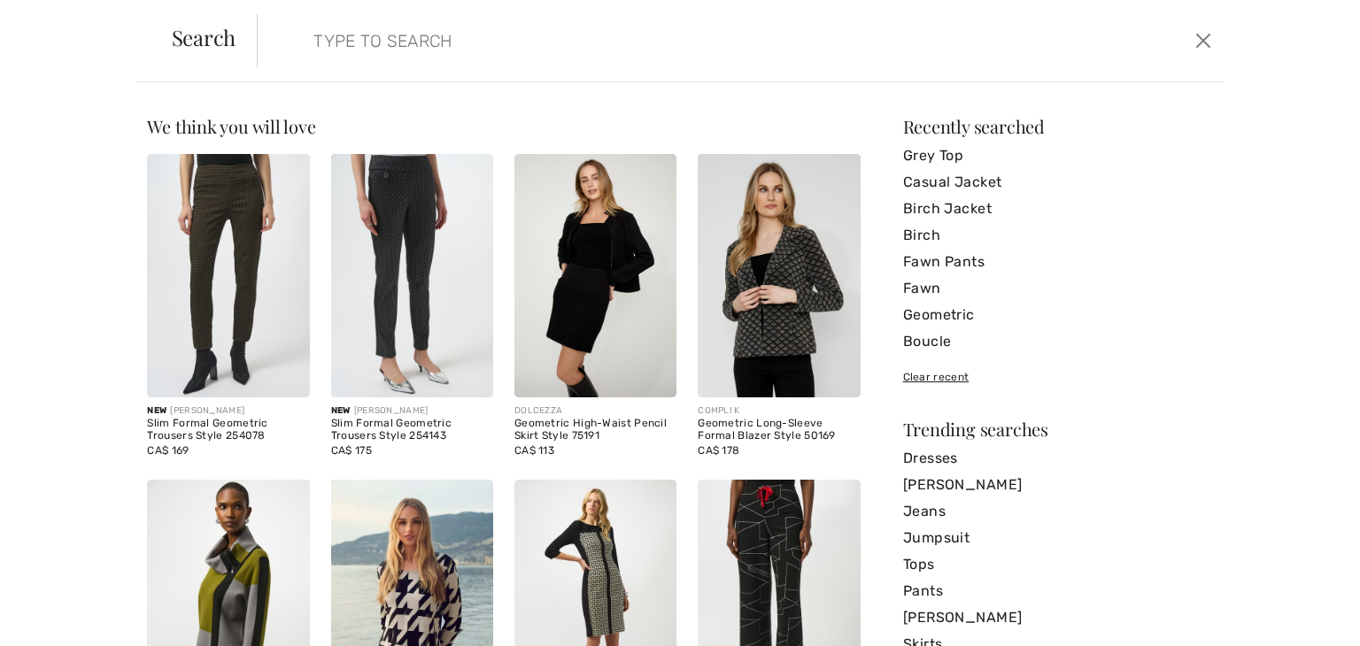
click at [505, 48] on input "search" at bounding box center [633, 40] width 667 height 53
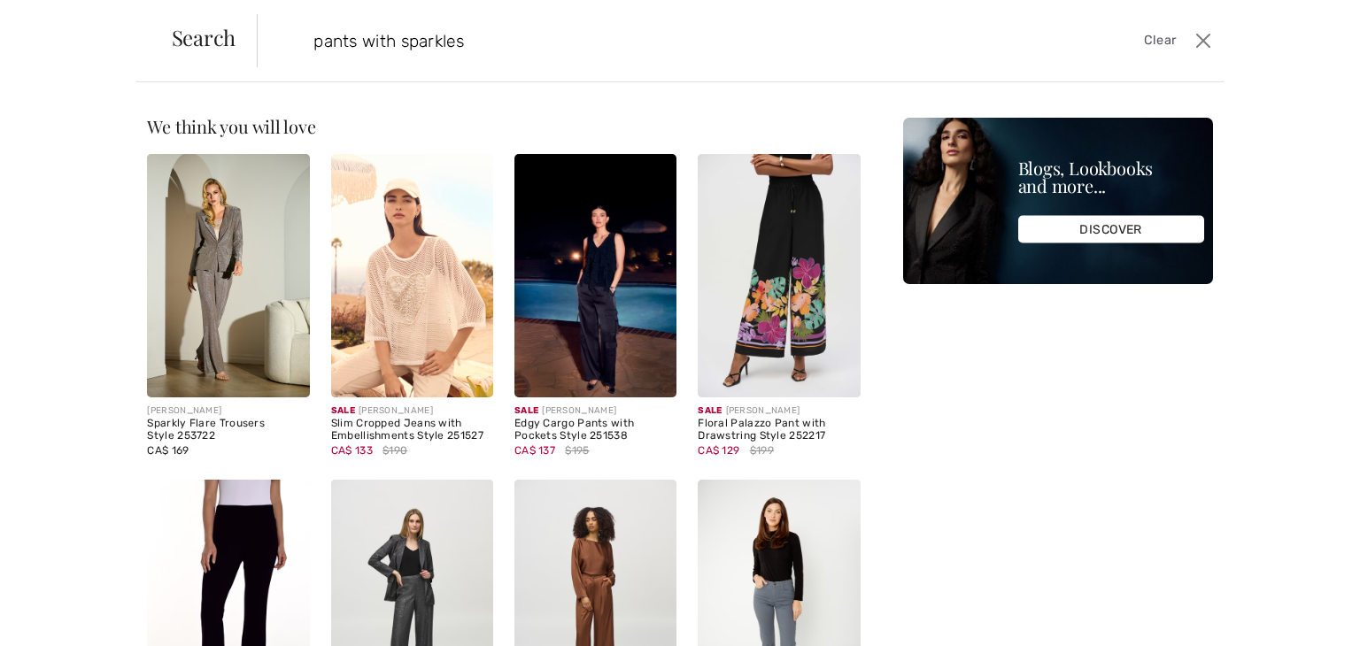
type input "pants with sparkles"
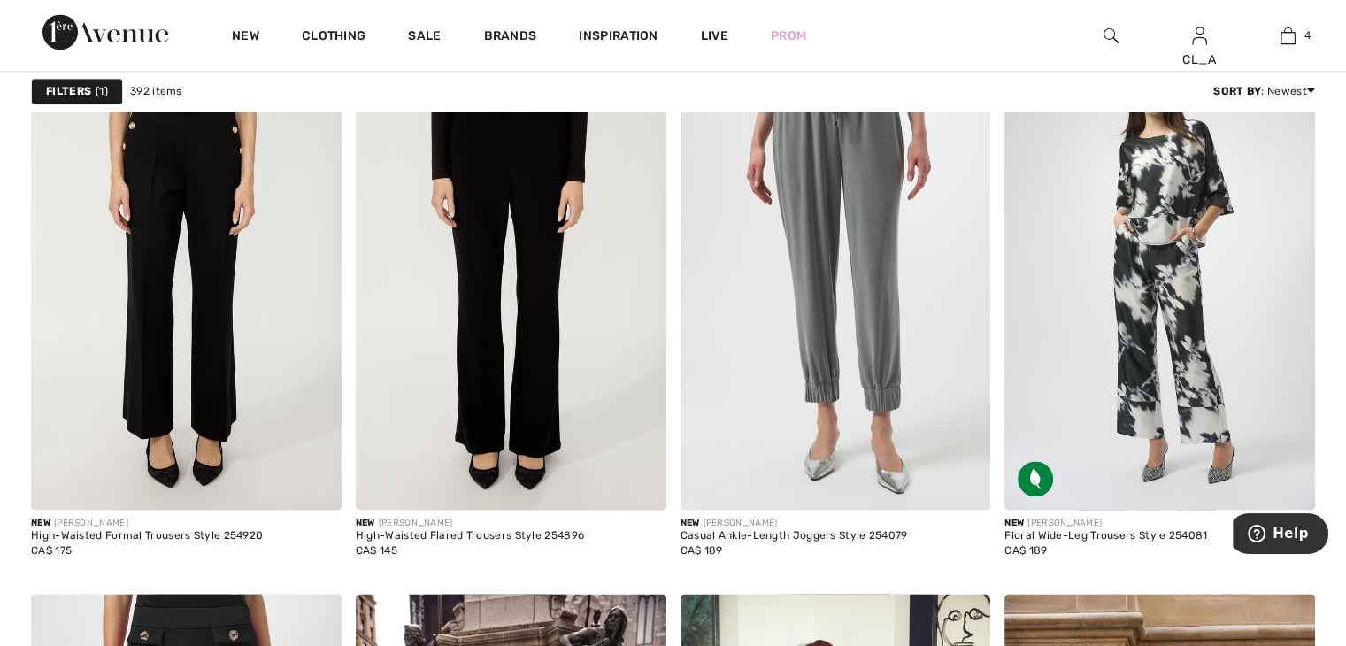
scroll to position [2627, 0]
drag, startPoint x: 595, startPoint y: 625, endPoint x: 874, endPoint y: 45, distance: 643.7
click at [874, 45] on div "New Clothing Sale Brands Inspiration Live Prom CL_A Hi, CL_A! 270 Reward points…" at bounding box center [673, 35] width 1346 height 71
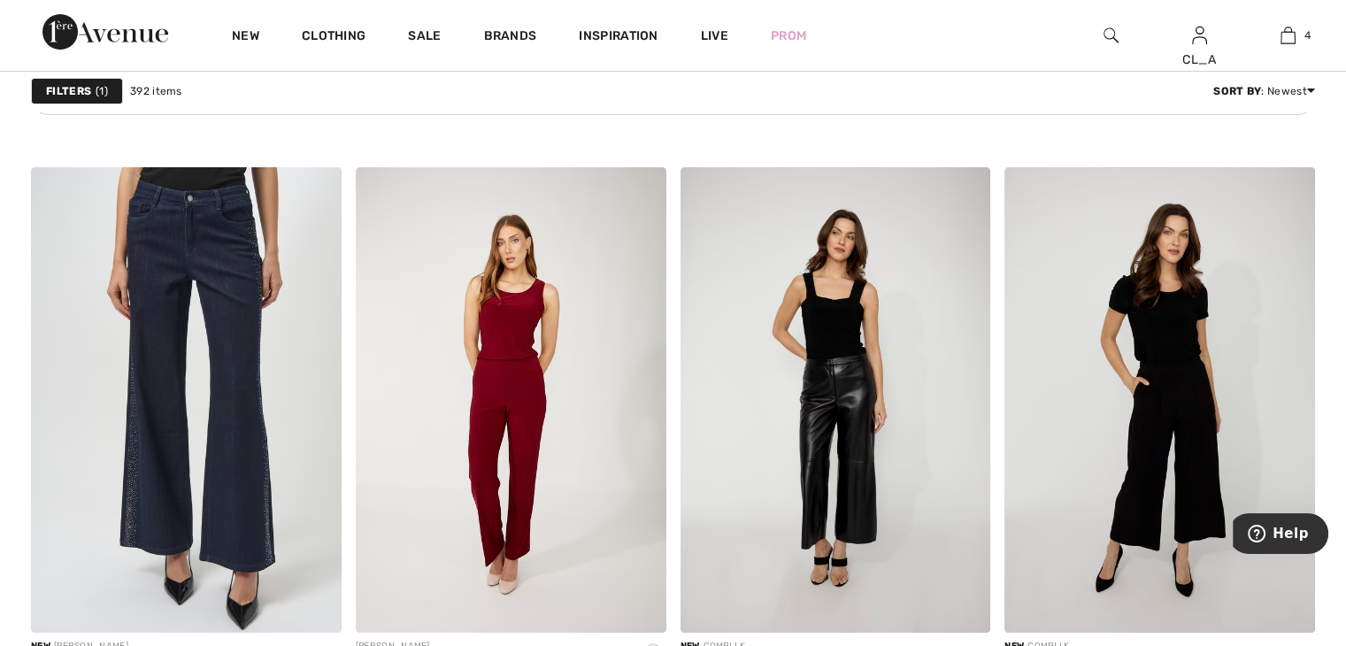
scroll to position [6822, 0]
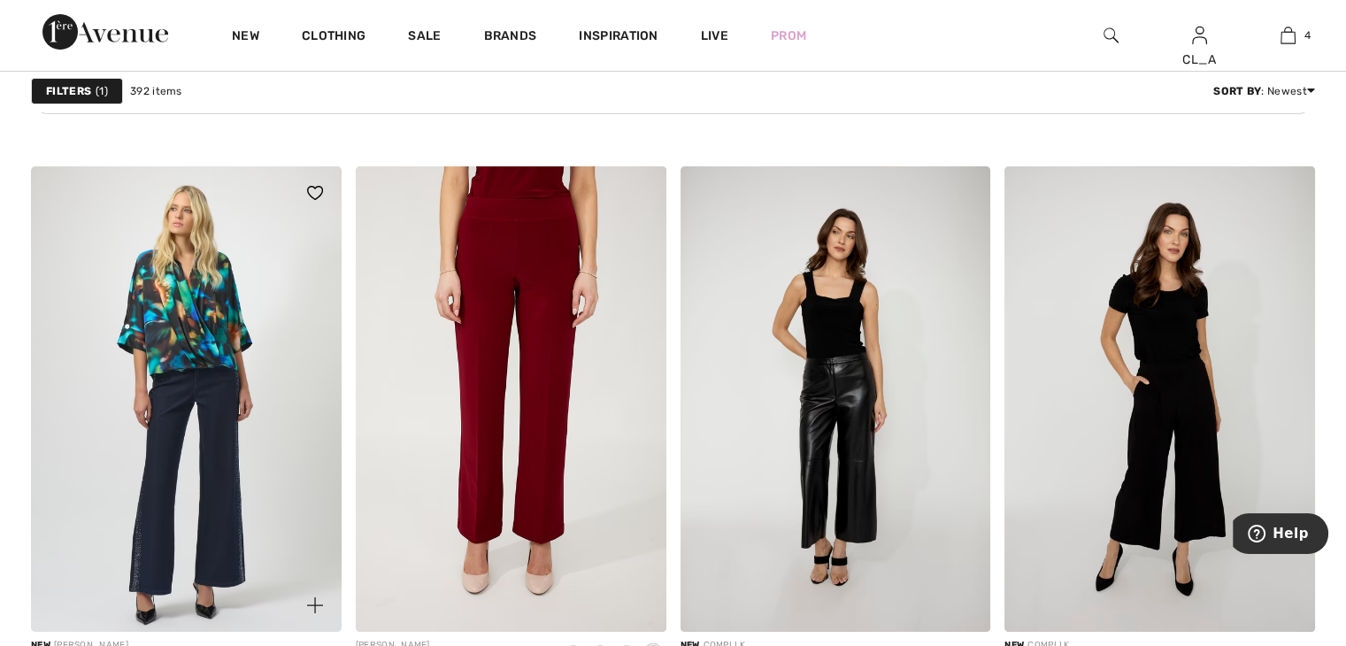
click at [225, 335] on img at bounding box center [186, 399] width 311 height 466
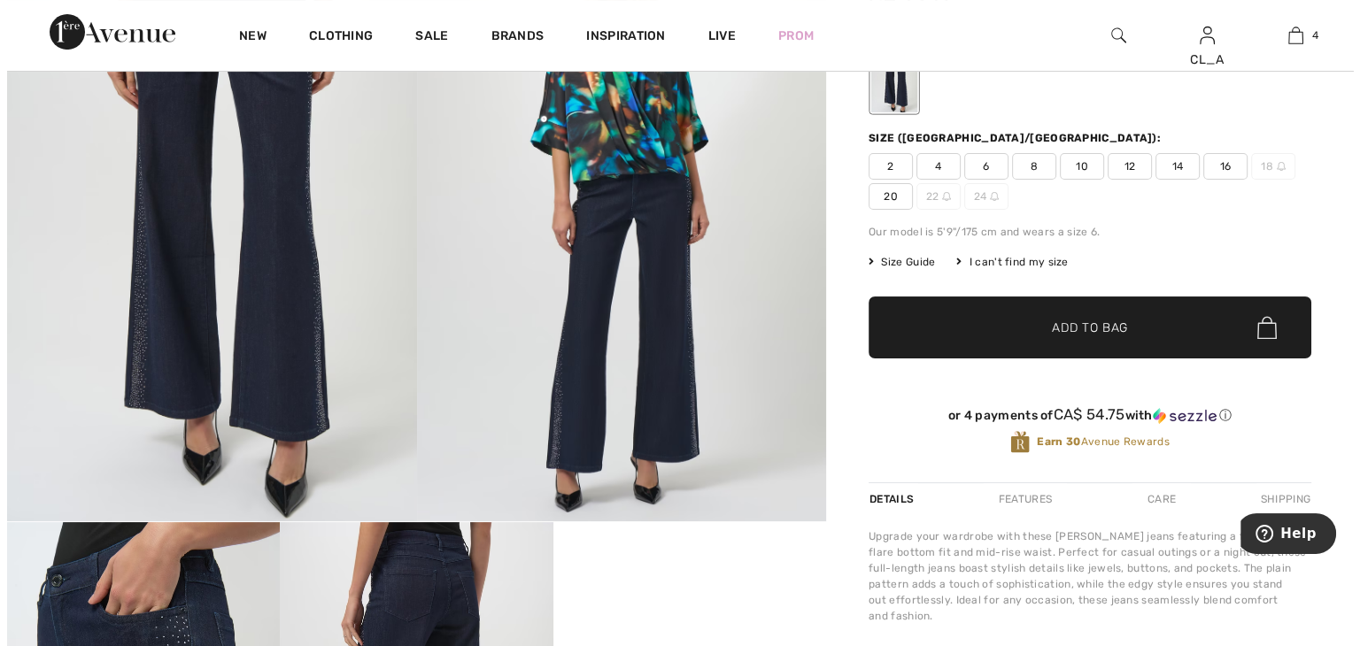
scroll to position [198, 0]
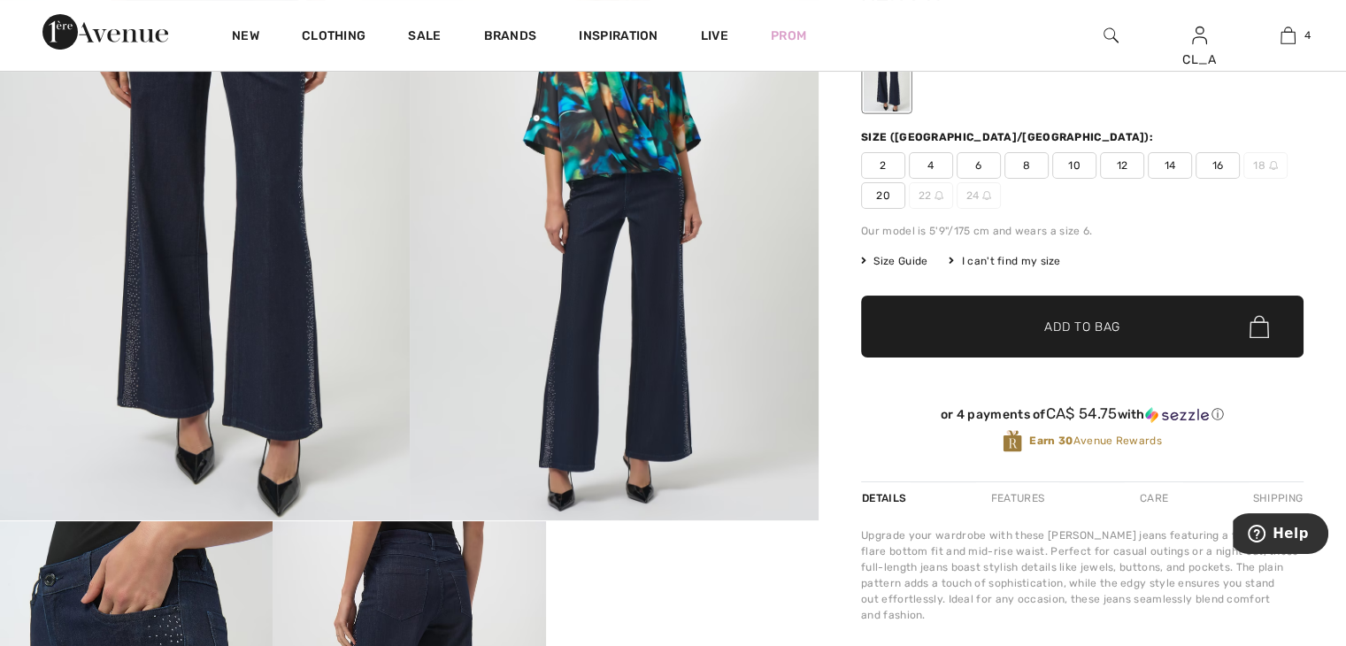
click at [497, 293] on img at bounding box center [615, 213] width 410 height 613
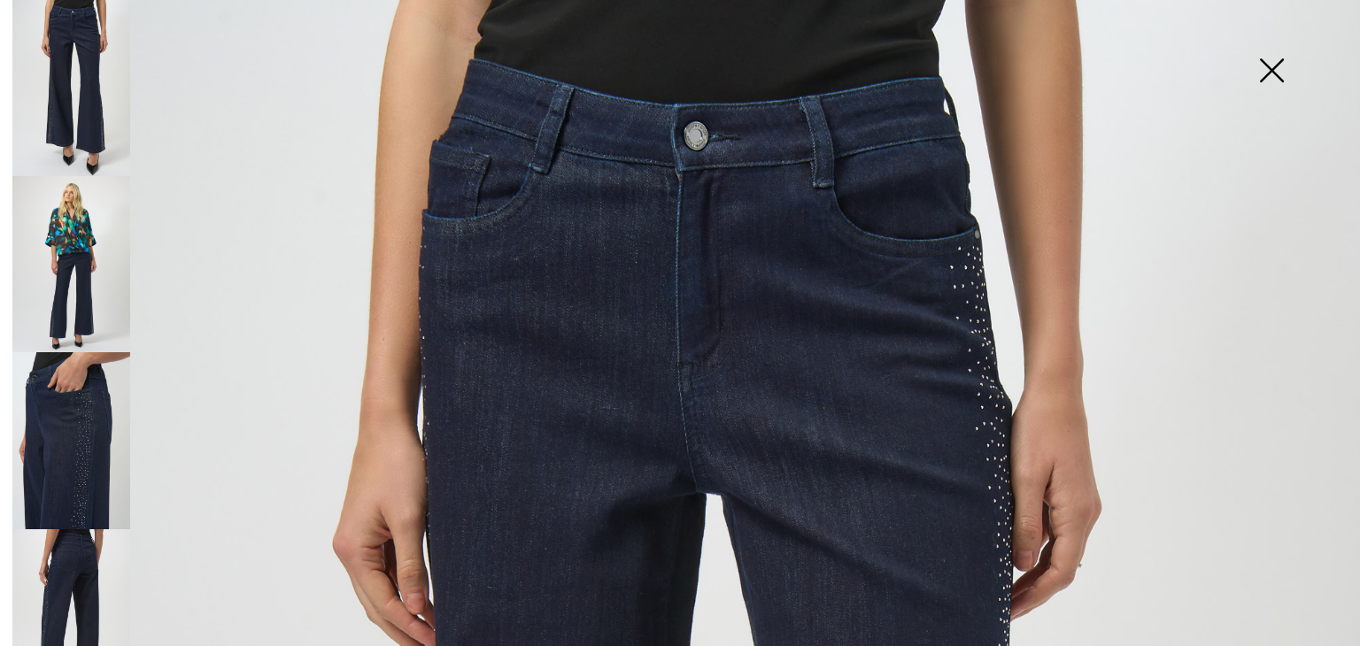
click at [93, 392] on img at bounding box center [71, 440] width 118 height 176
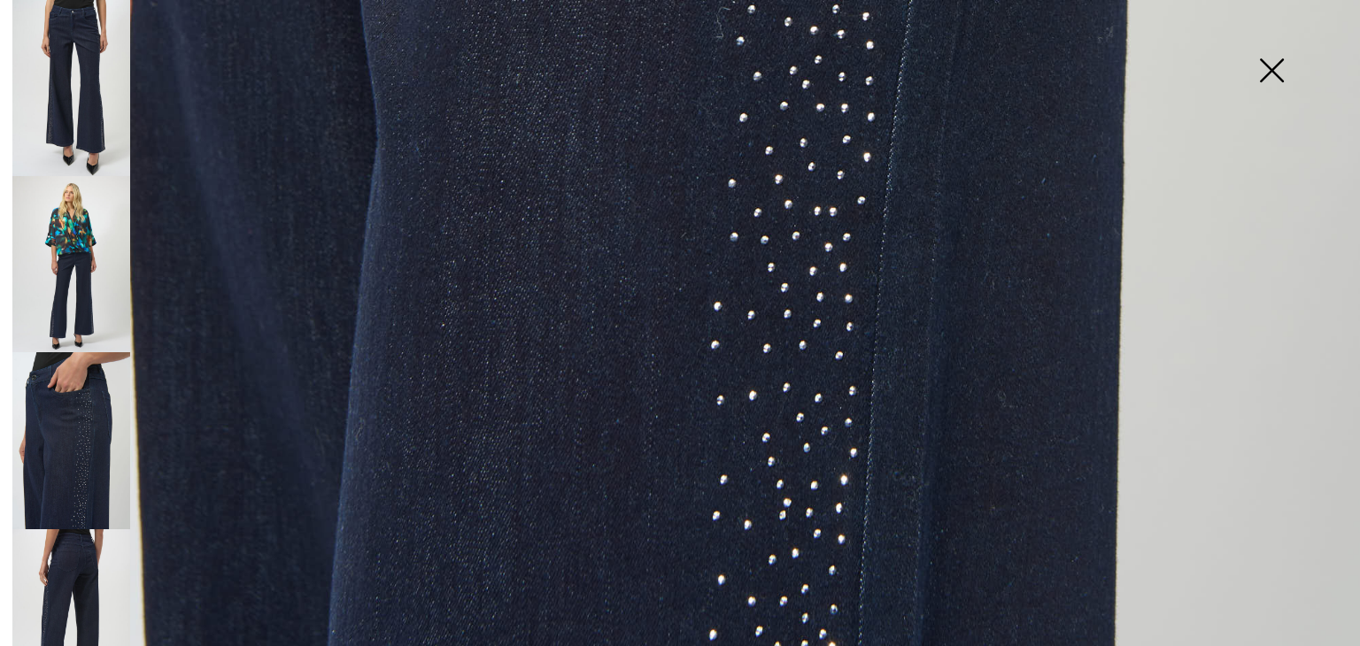
scroll to position [1371, 0]
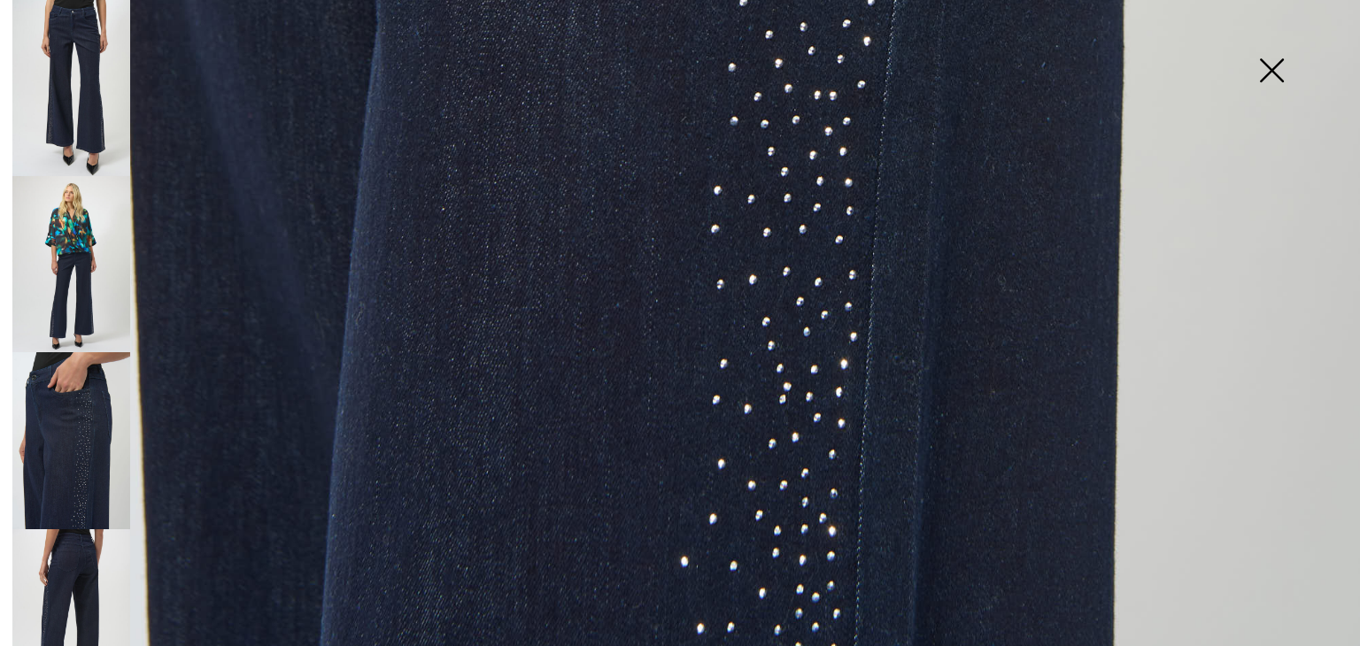
click at [69, 562] on img at bounding box center [71, 617] width 118 height 176
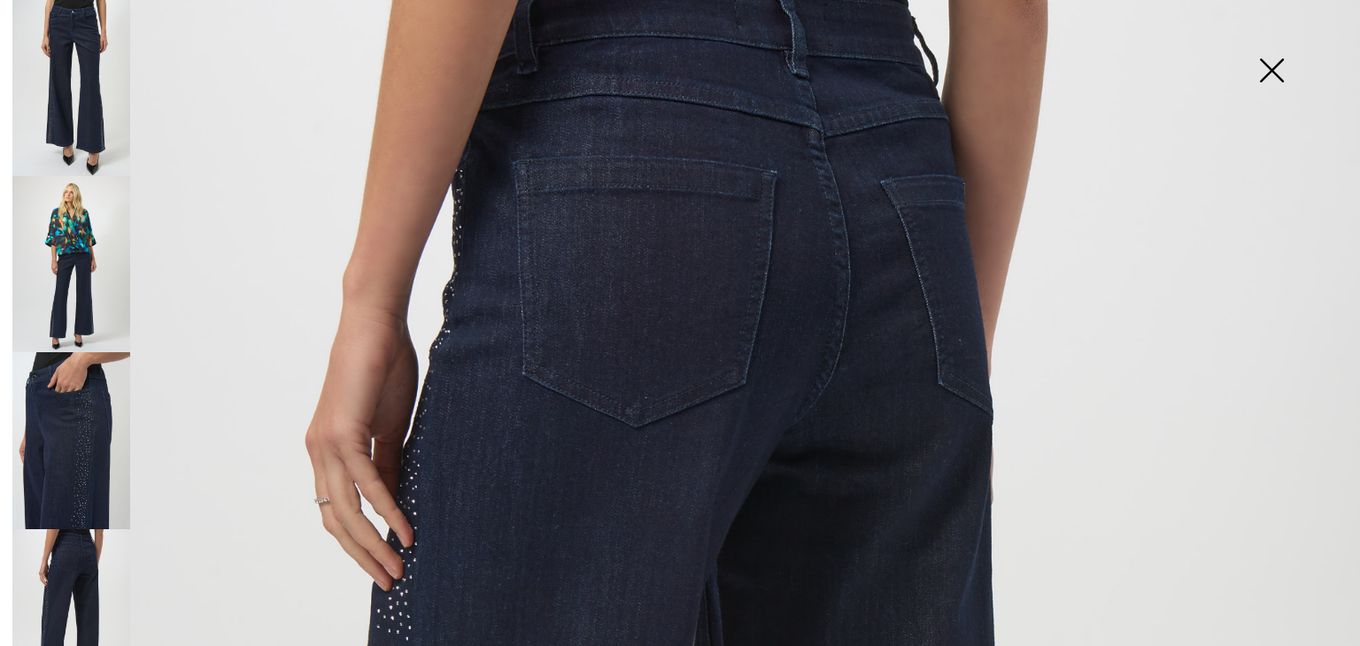
scroll to position [0, 0]
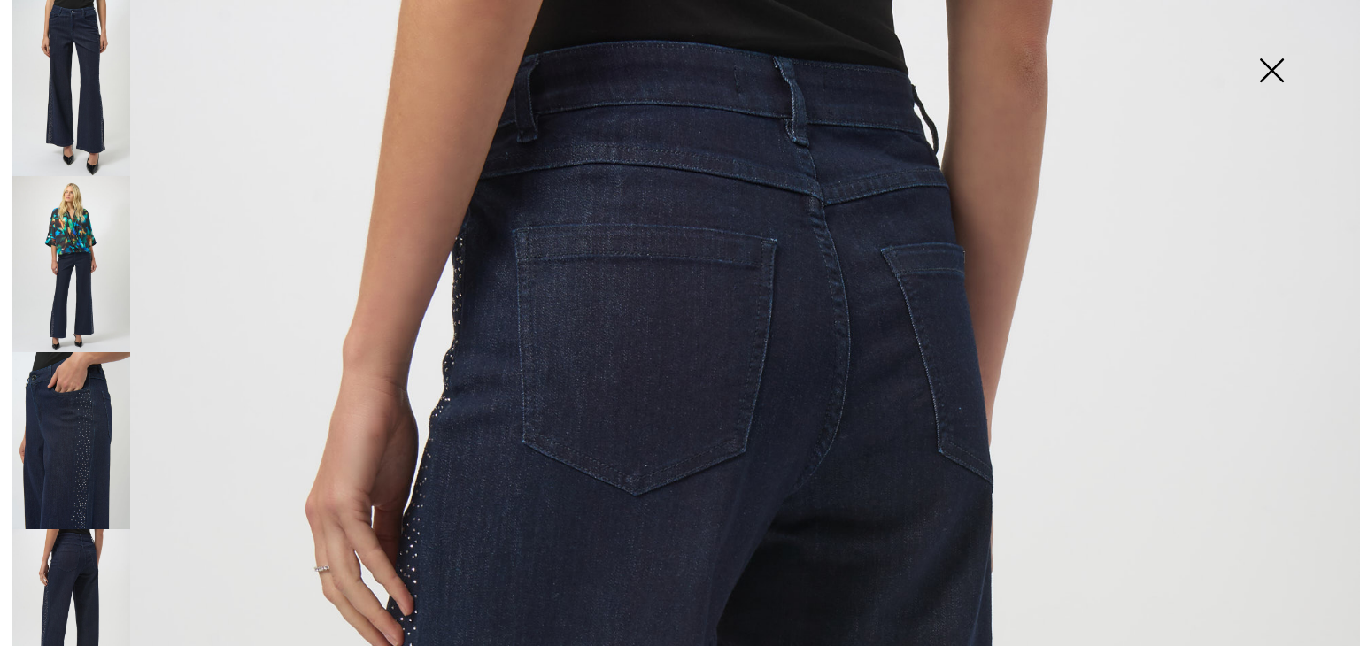
click at [60, 235] on img at bounding box center [71, 264] width 118 height 176
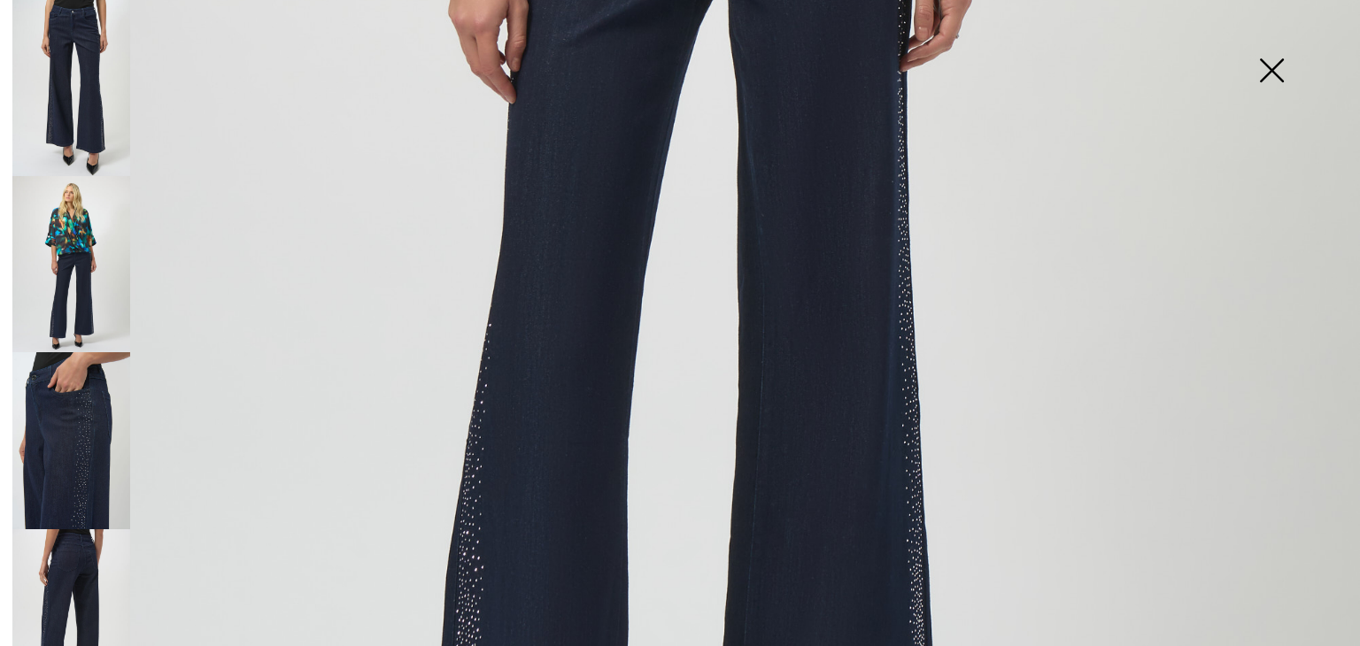
scroll to position [1036, 0]
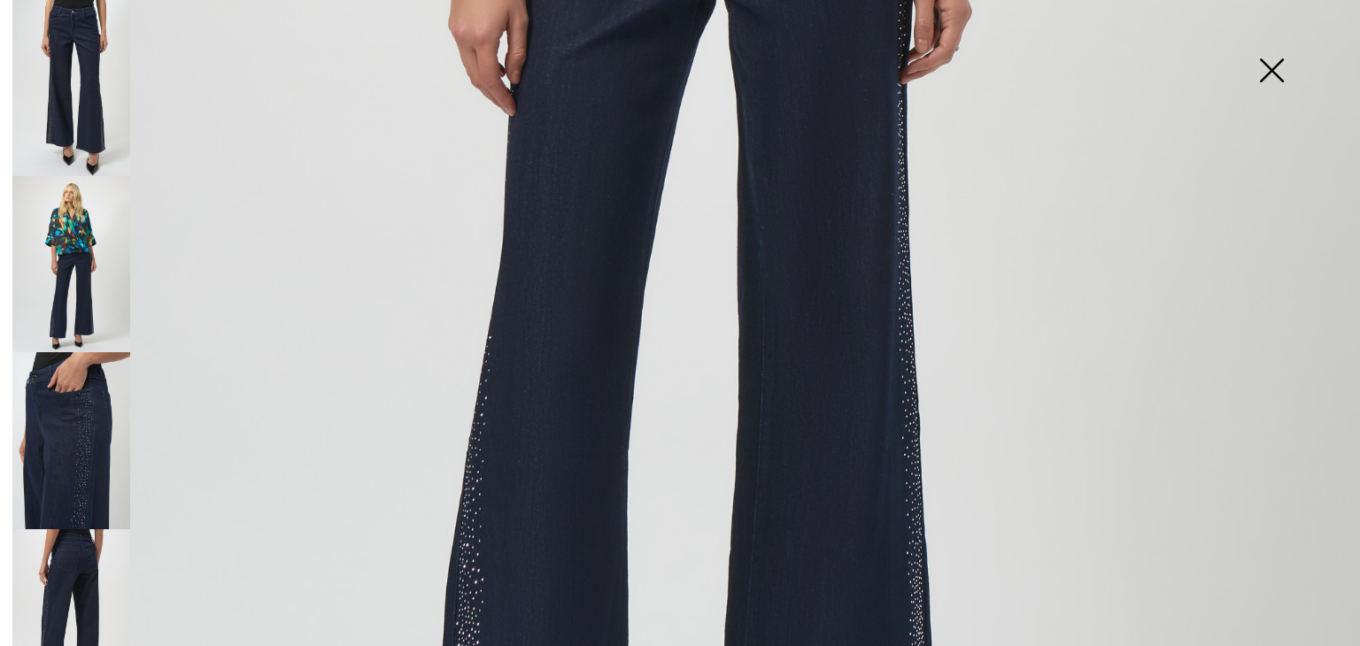
click at [60, 87] on img at bounding box center [71, 88] width 118 height 176
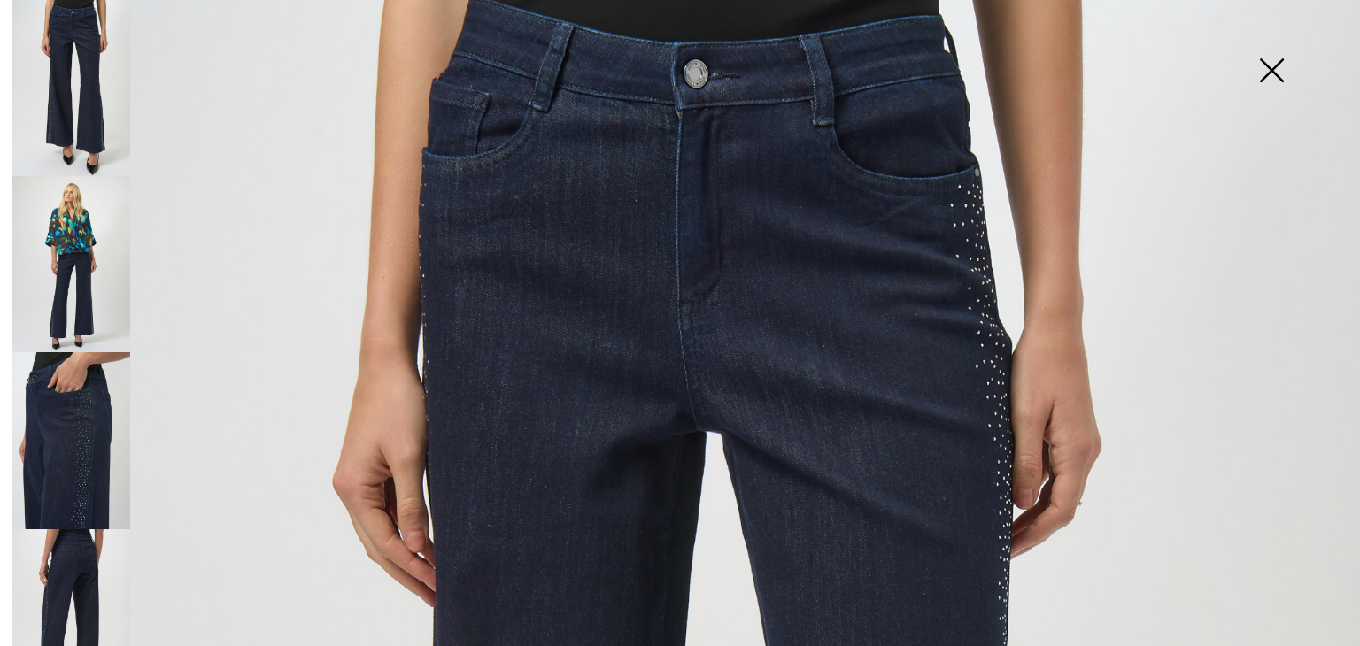
scroll to position [0, 0]
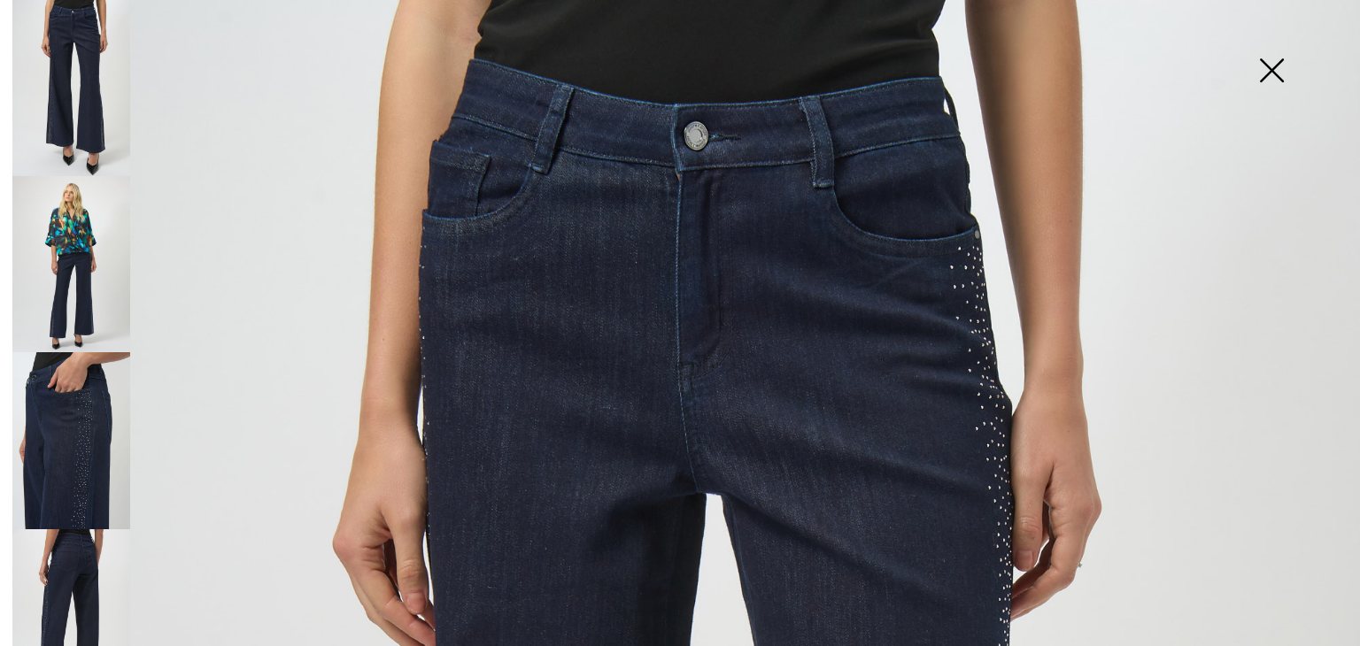
click at [64, 218] on img at bounding box center [71, 264] width 118 height 176
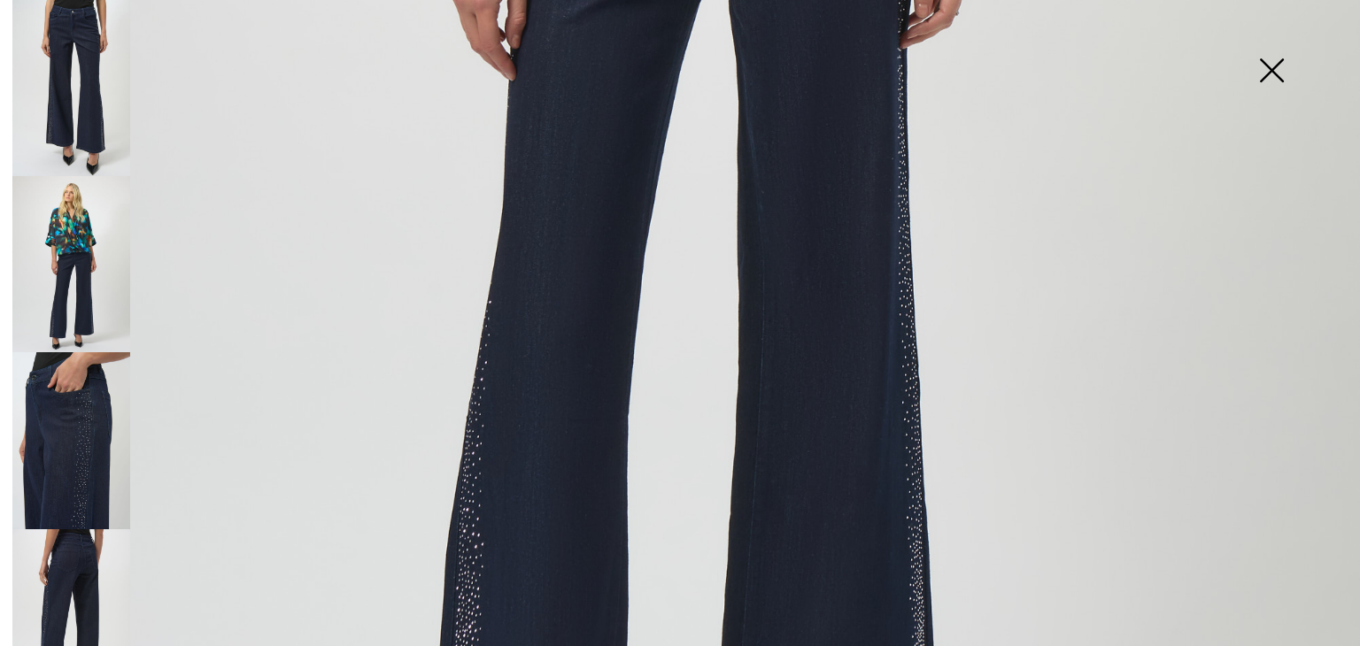
scroll to position [1075, 0]
click at [85, 396] on img at bounding box center [71, 440] width 118 height 176
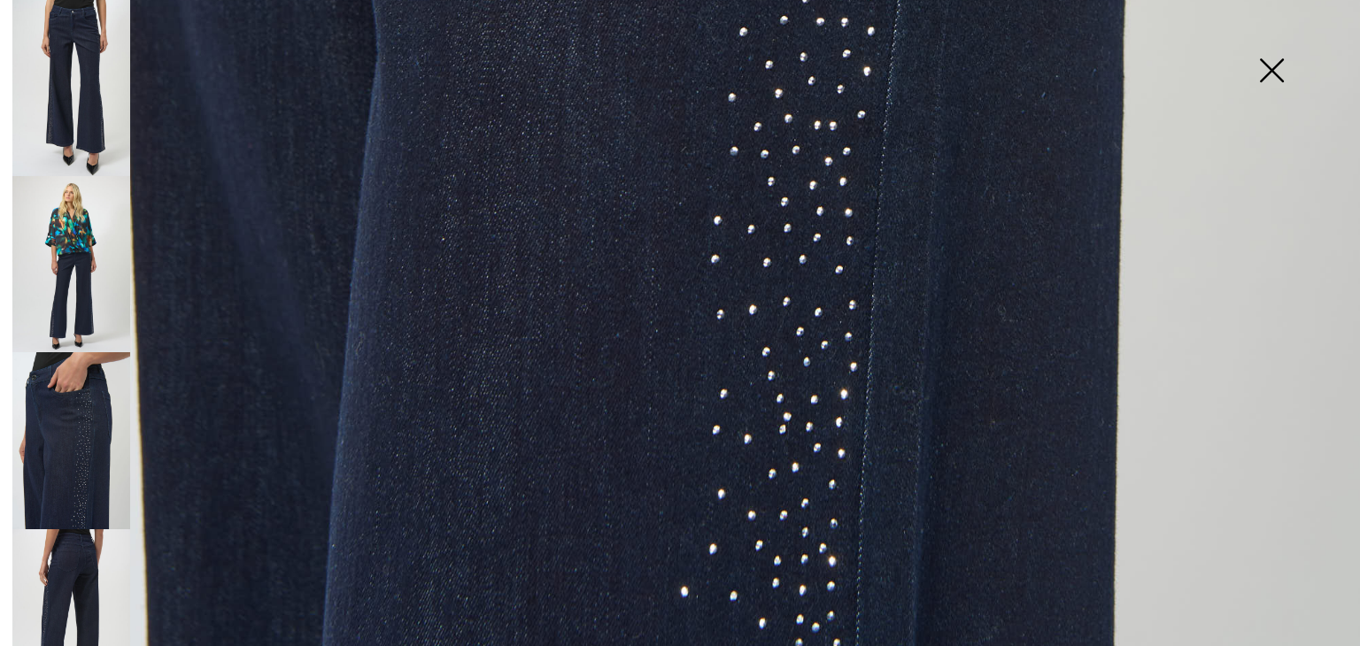
scroll to position [1371, 0]
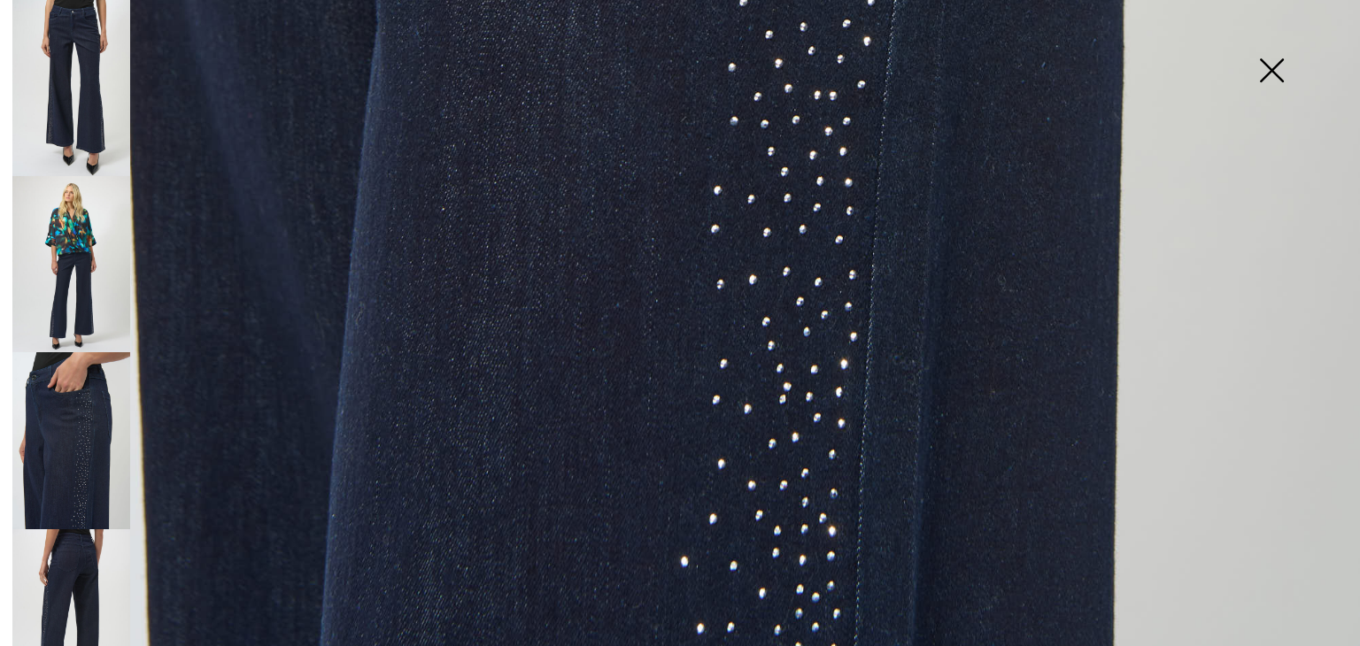
click at [74, 546] on img at bounding box center [71, 617] width 118 height 176
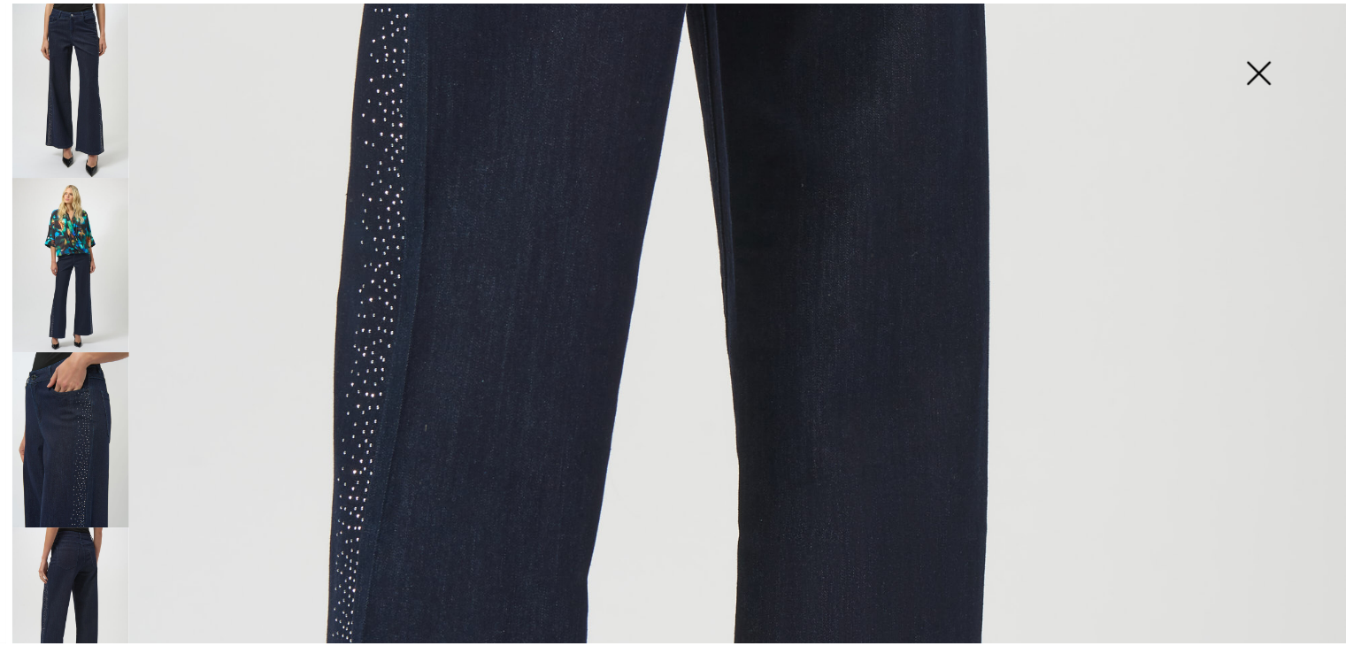
scroll to position [708, 0]
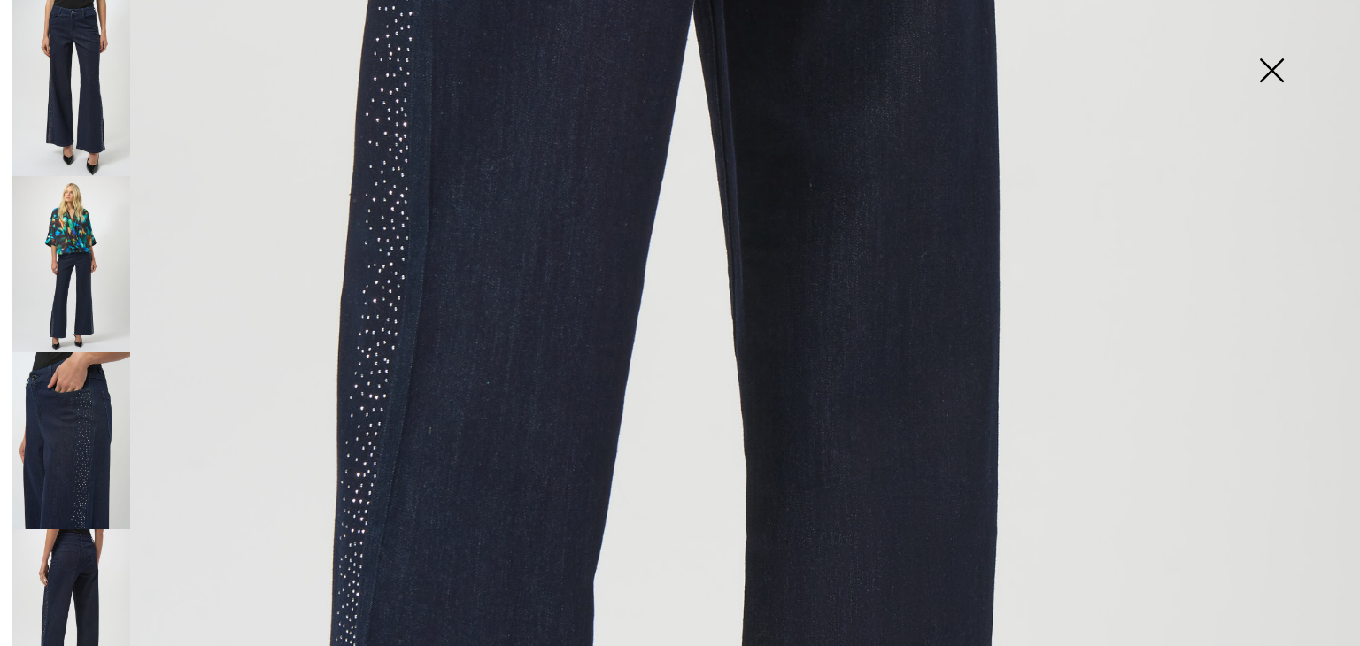
click at [1259, 79] on img at bounding box center [1271, 72] width 89 height 91
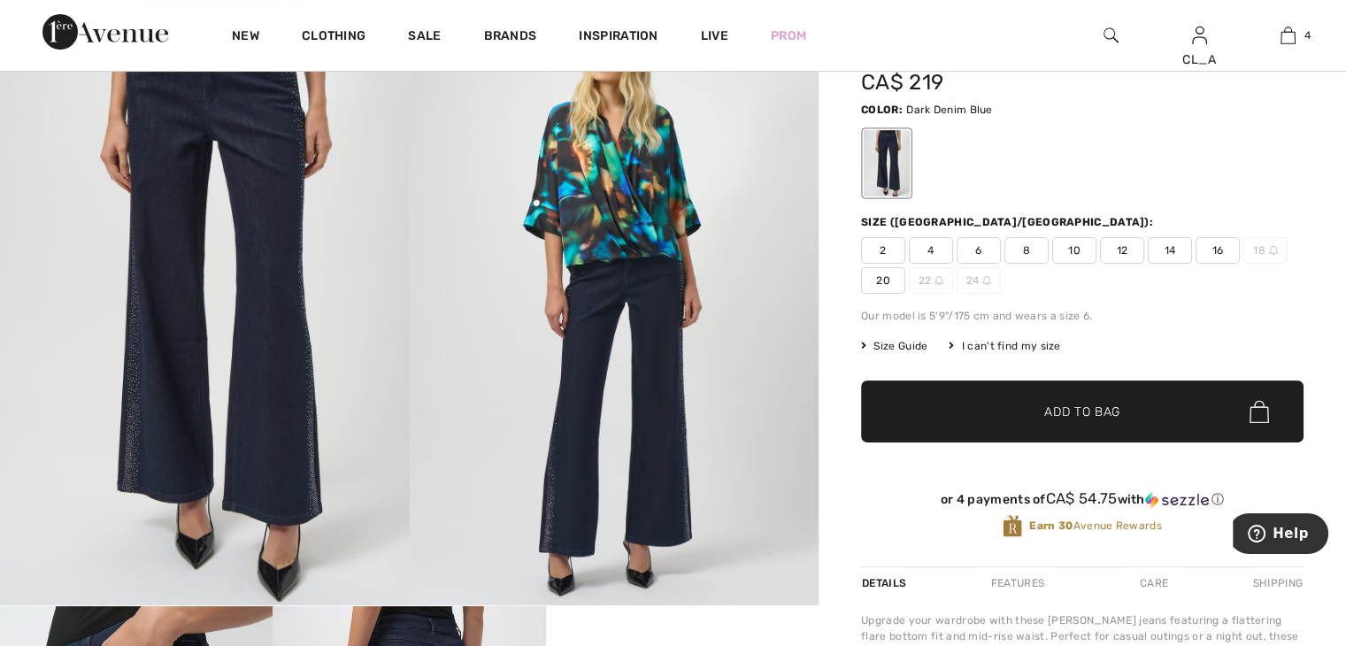
scroll to position [0, 0]
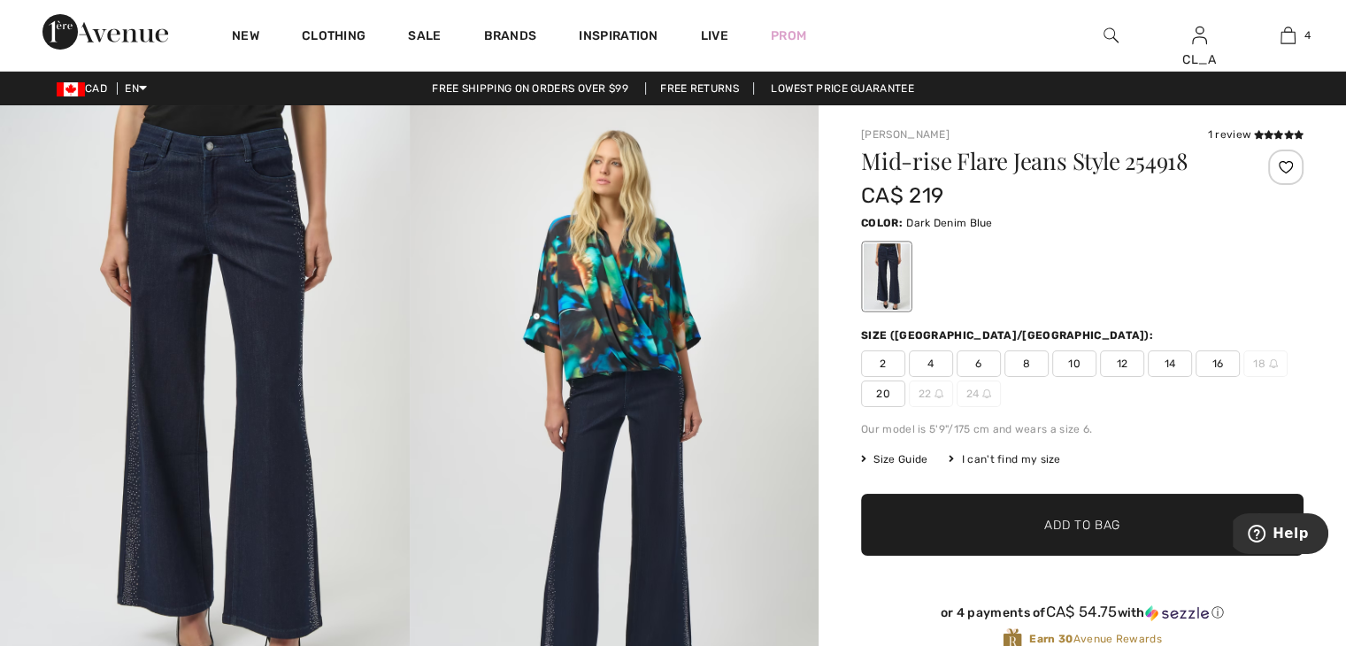
click at [1063, 358] on span "10" at bounding box center [1074, 363] width 44 height 27
click at [1031, 534] on span "✔ Added to Bag Add to Bag" at bounding box center [1082, 525] width 443 height 62
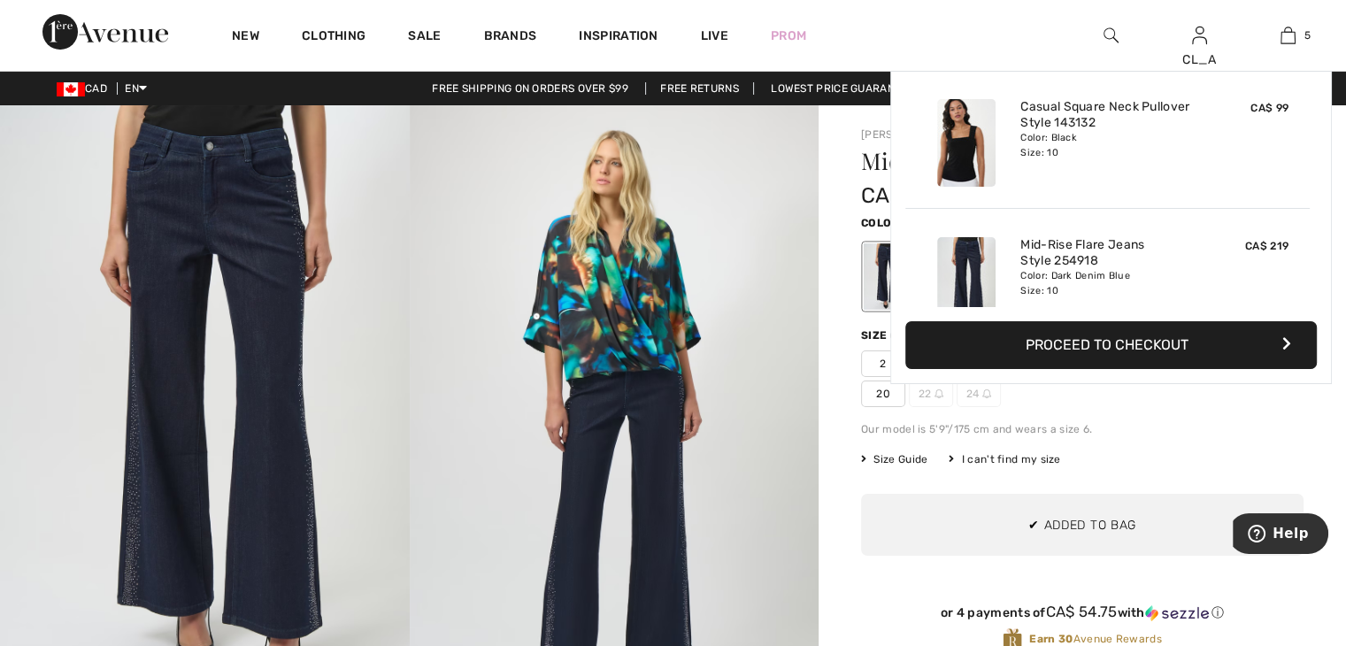
scroll to position [467, 0]
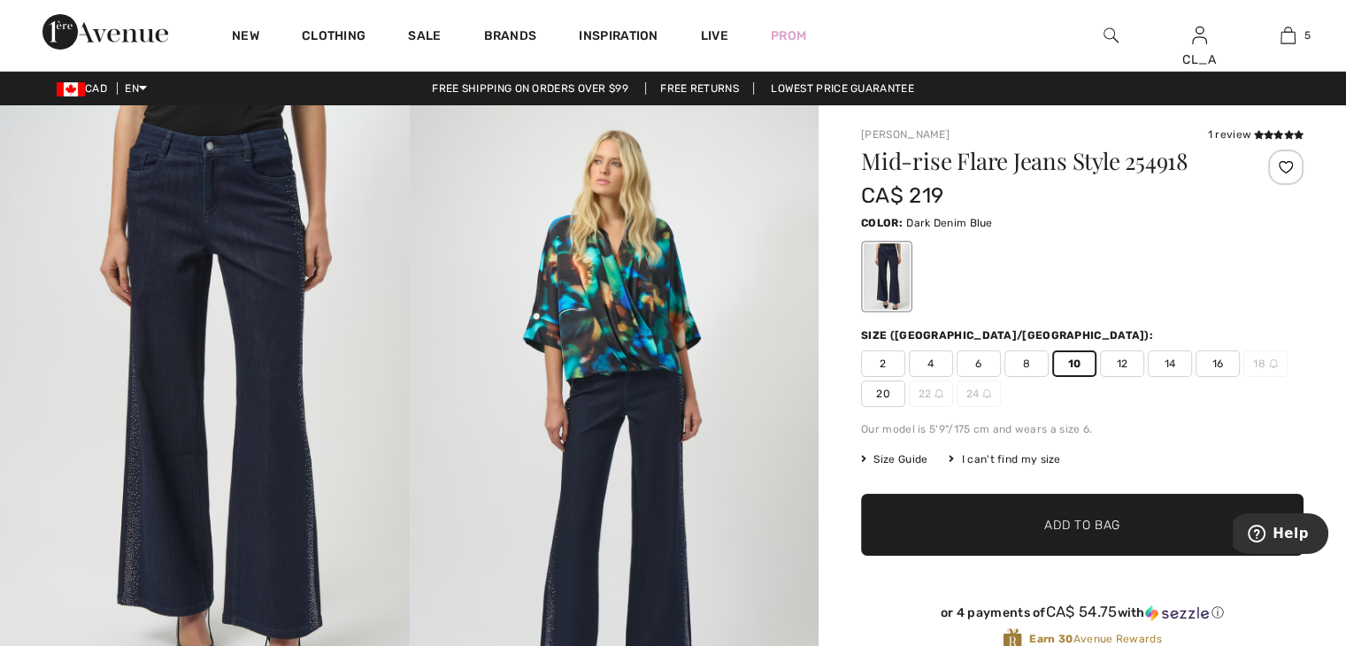
click at [1031, 534] on span "✔ Added to Bag Add to Bag" at bounding box center [1082, 525] width 443 height 62
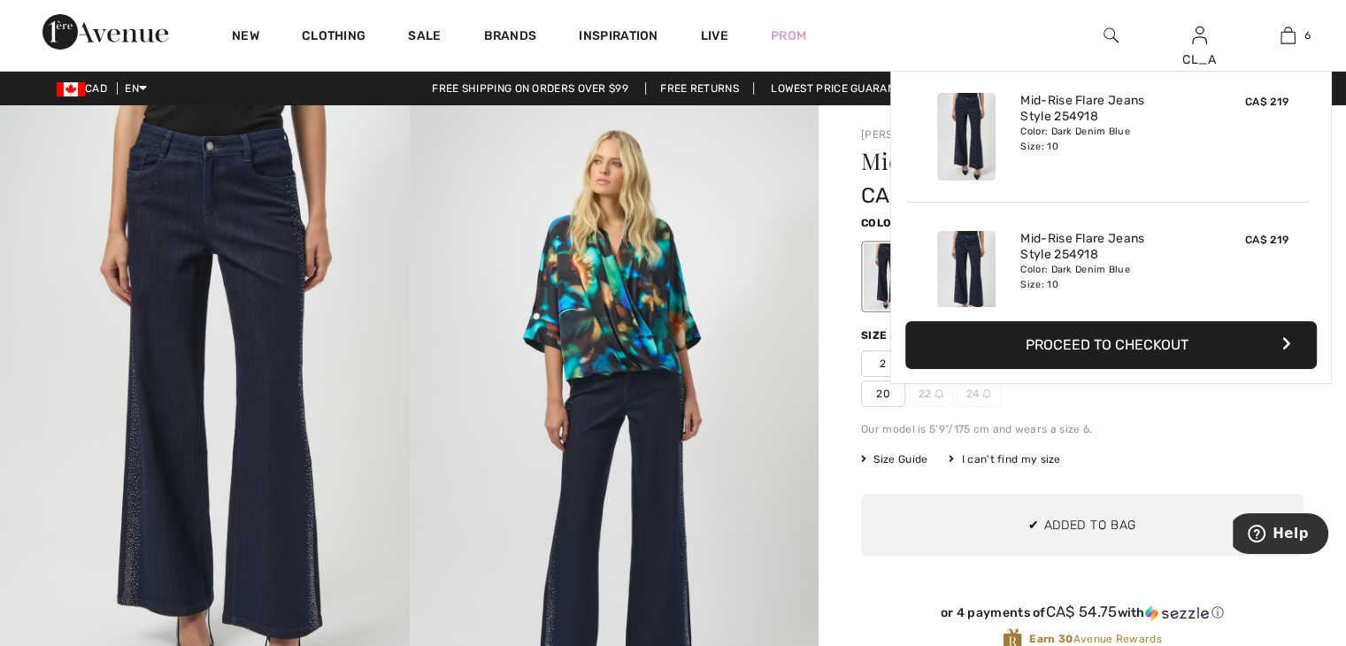
scroll to position [605, 0]
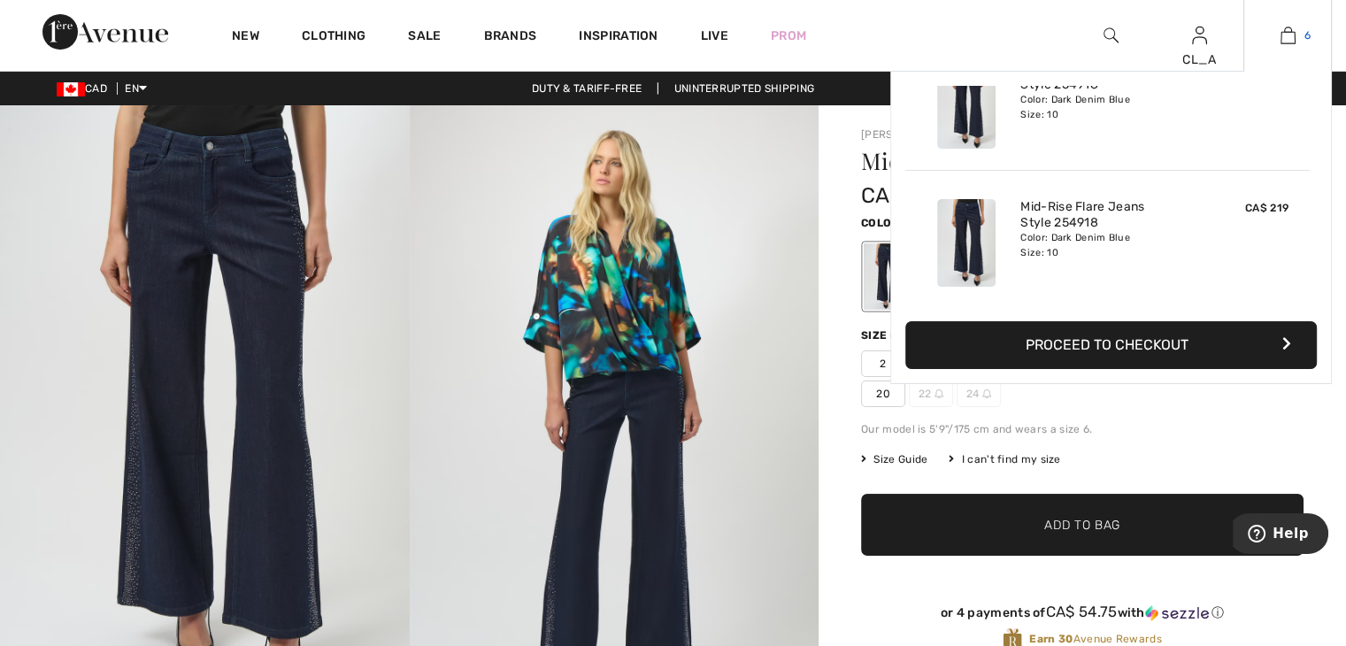
click at [1292, 33] on img at bounding box center [1288, 35] width 15 height 21
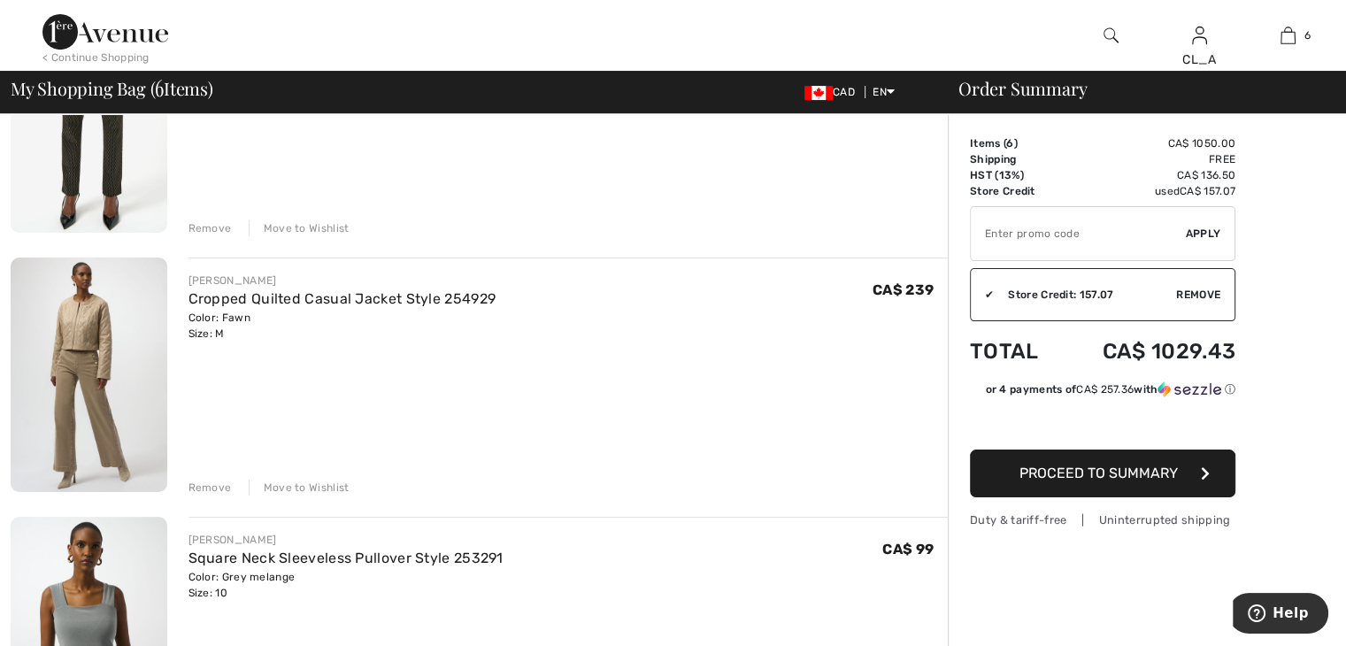
scroll to position [261, 0]
click at [216, 479] on div "Remove" at bounding box center [210, 487] width 43 height 16
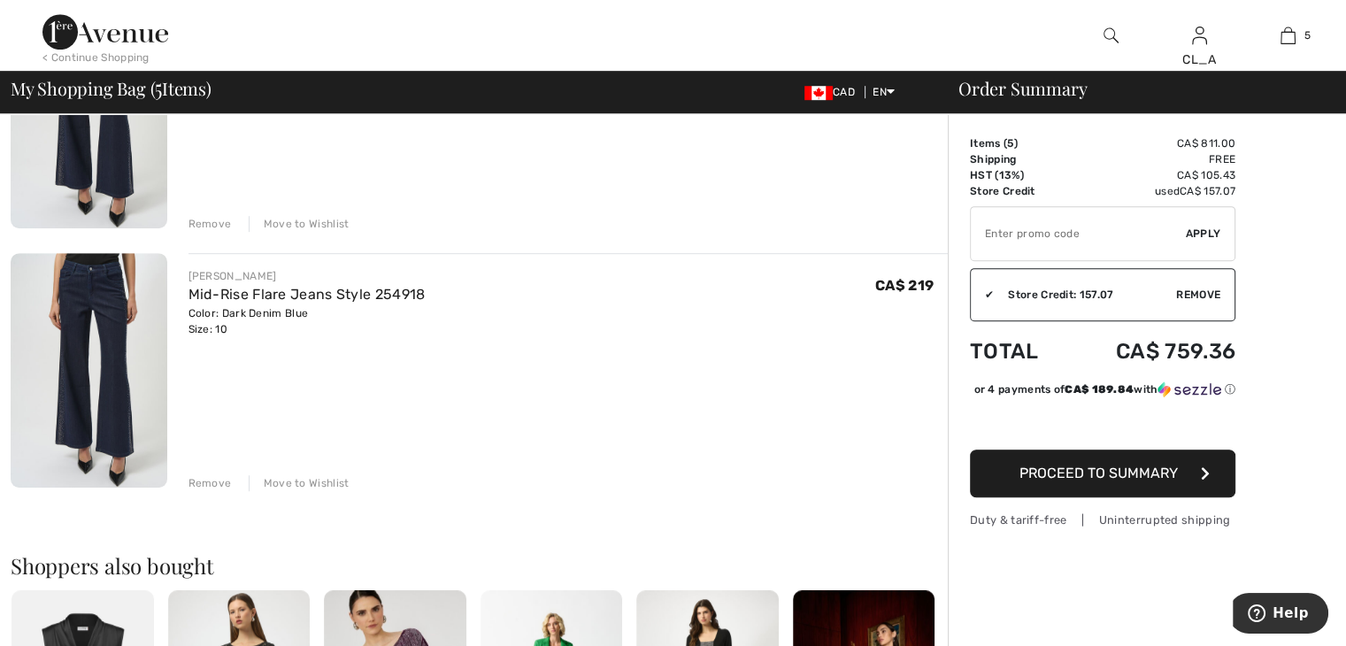
scroll to position [1051, 0]
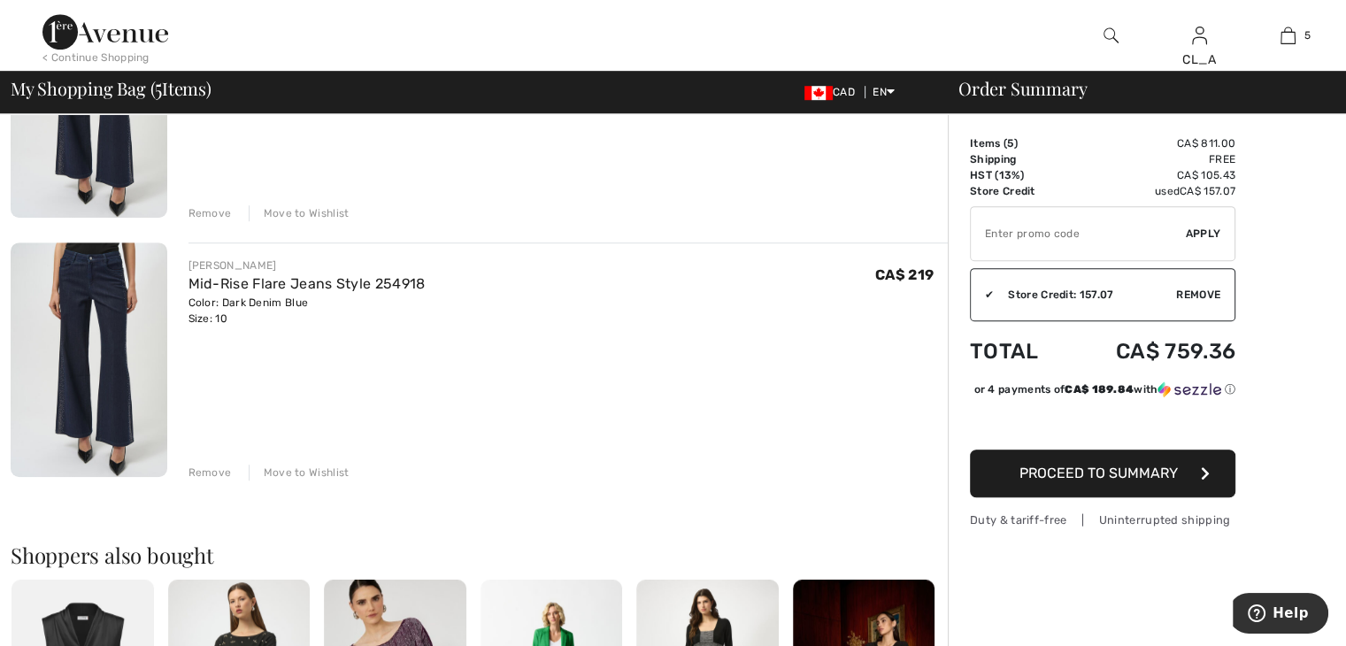
click at [208, 465] on div "Remove" at bounding box center [210, 473] width 43 height 16
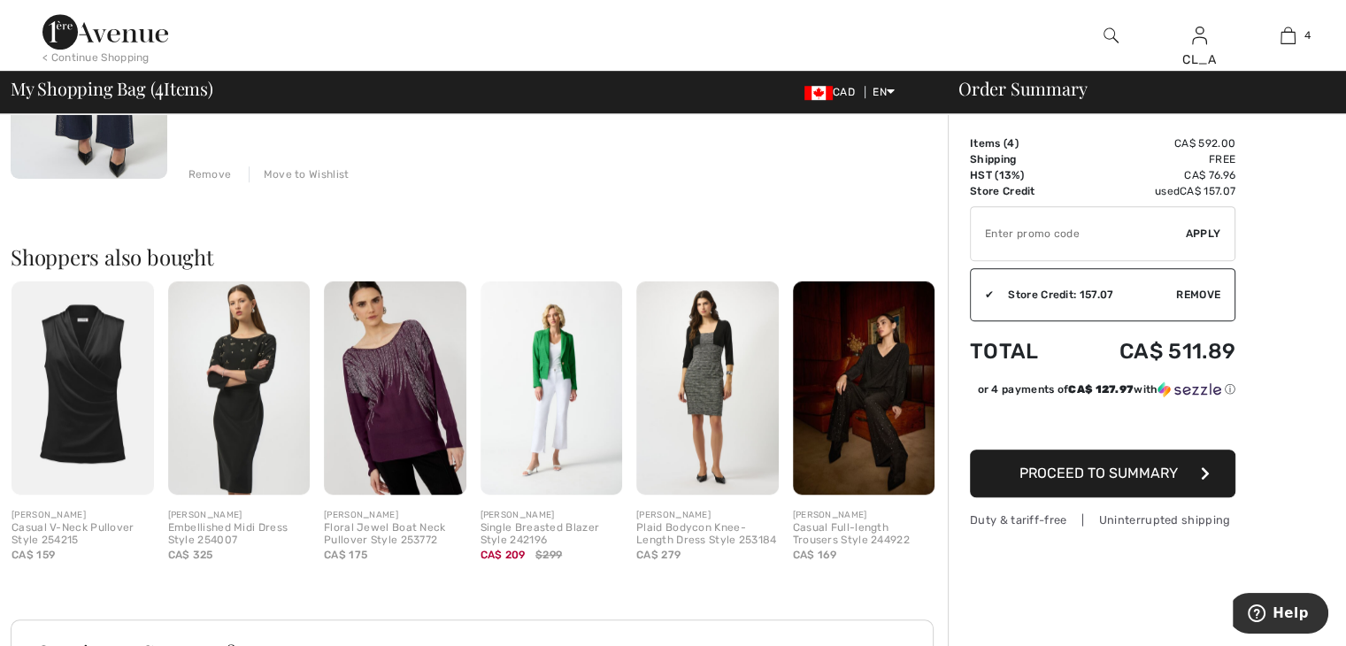
scroll to position [1092, 0]
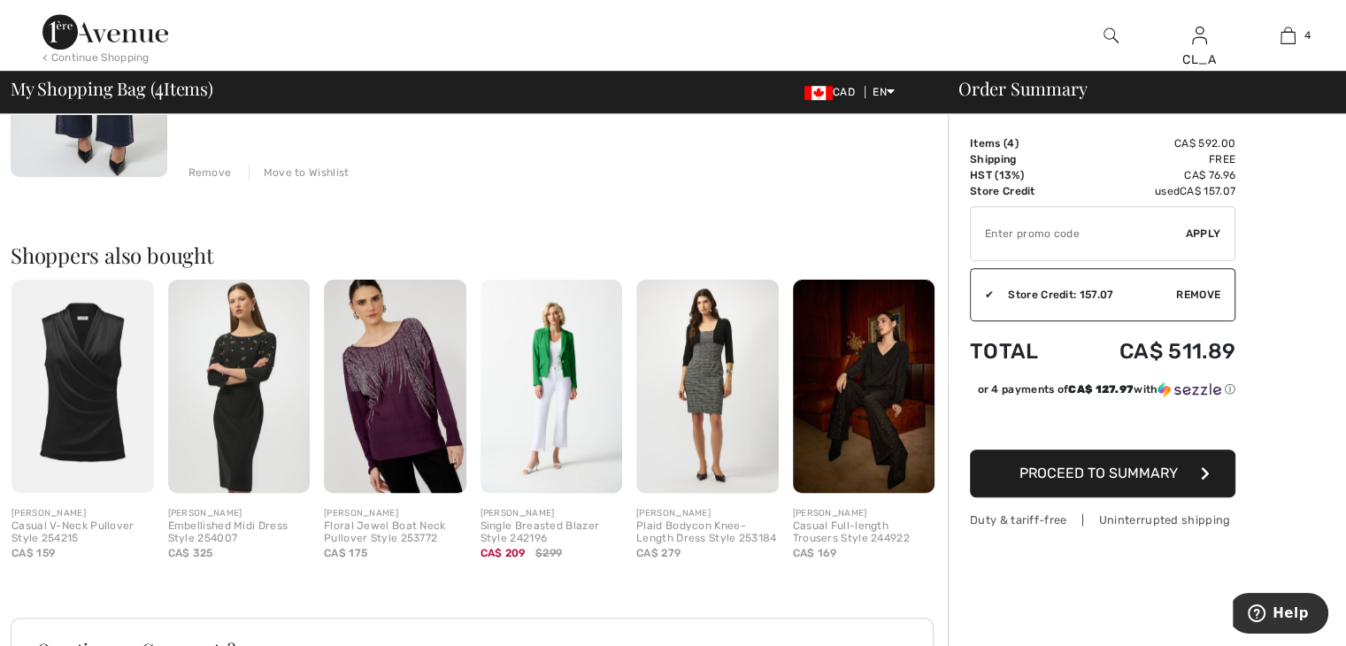
click at [90, 347] on img at bounding box center [83, 386] width 142 height 213
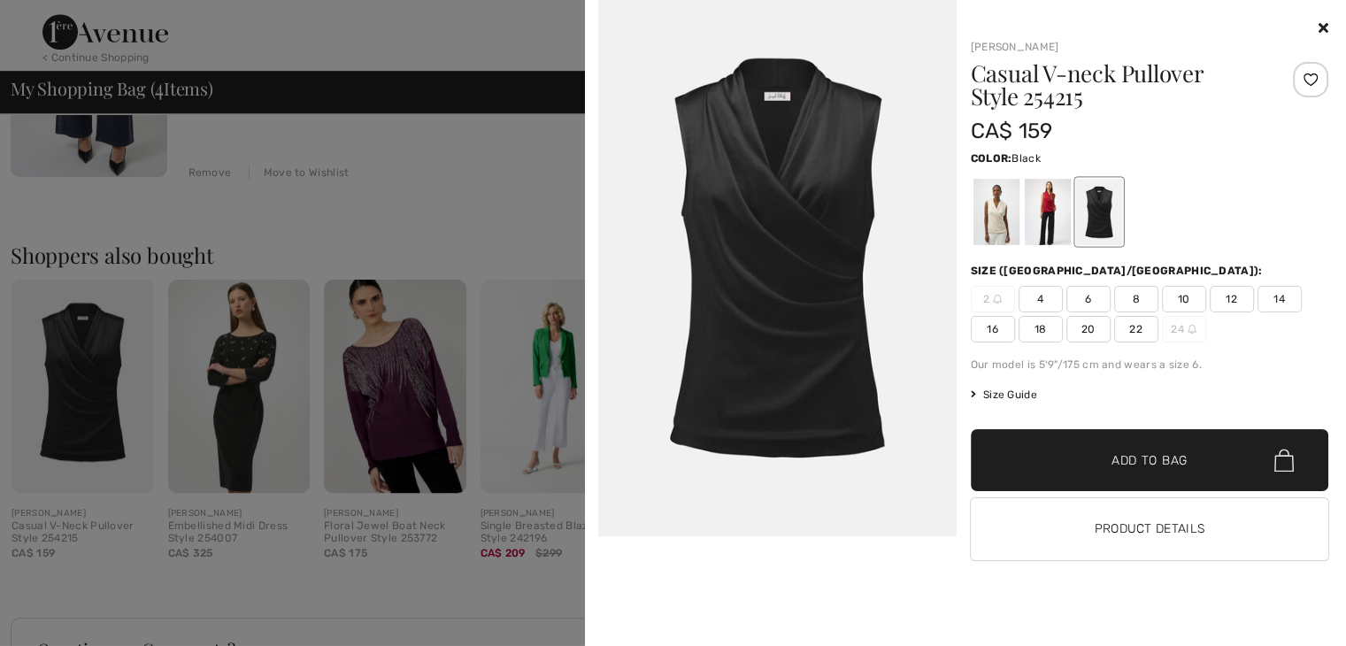
click at [1183, 298] on span "10" at bounding box center [1184, 299] width 44 height 27
click at [1122, 454] on span "Add to Bag" at bounding box center [1150, 460] width 76 height 19
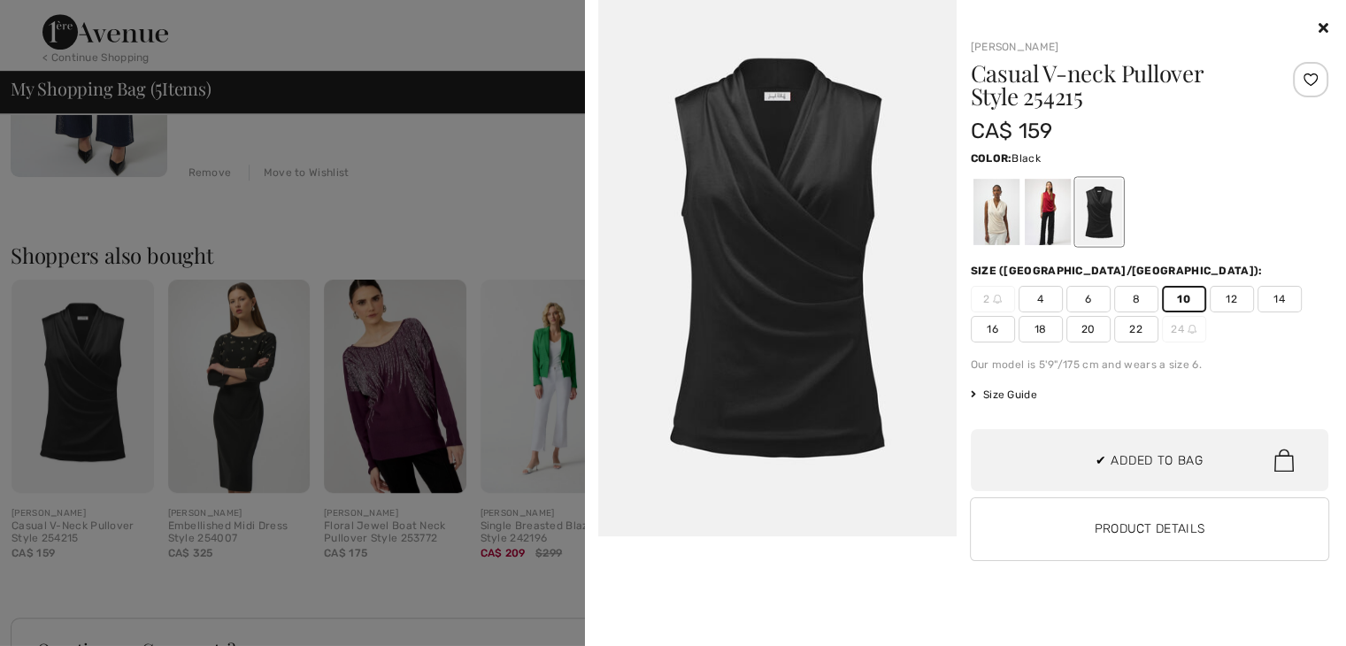
scroll to position [467, 0]
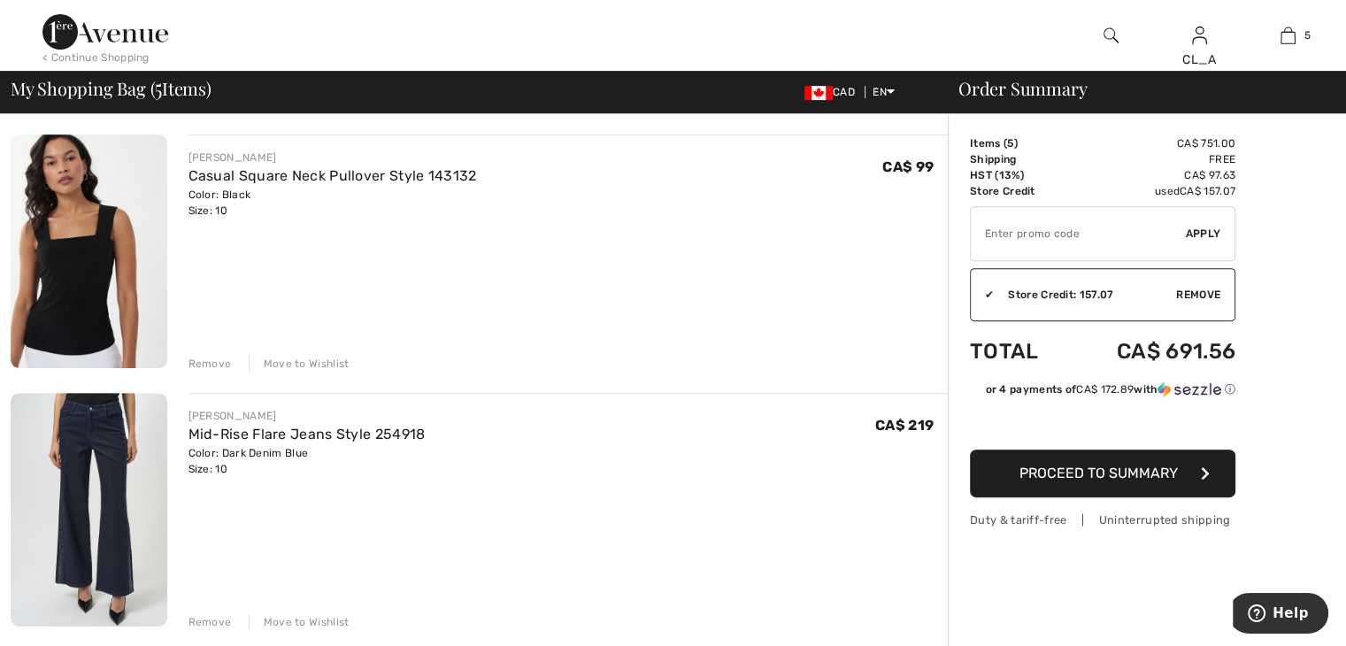
scroll to position [642, 0]
click at [212, 363] on div "Remove" at bounding box center [210, 365] width 43 height 16
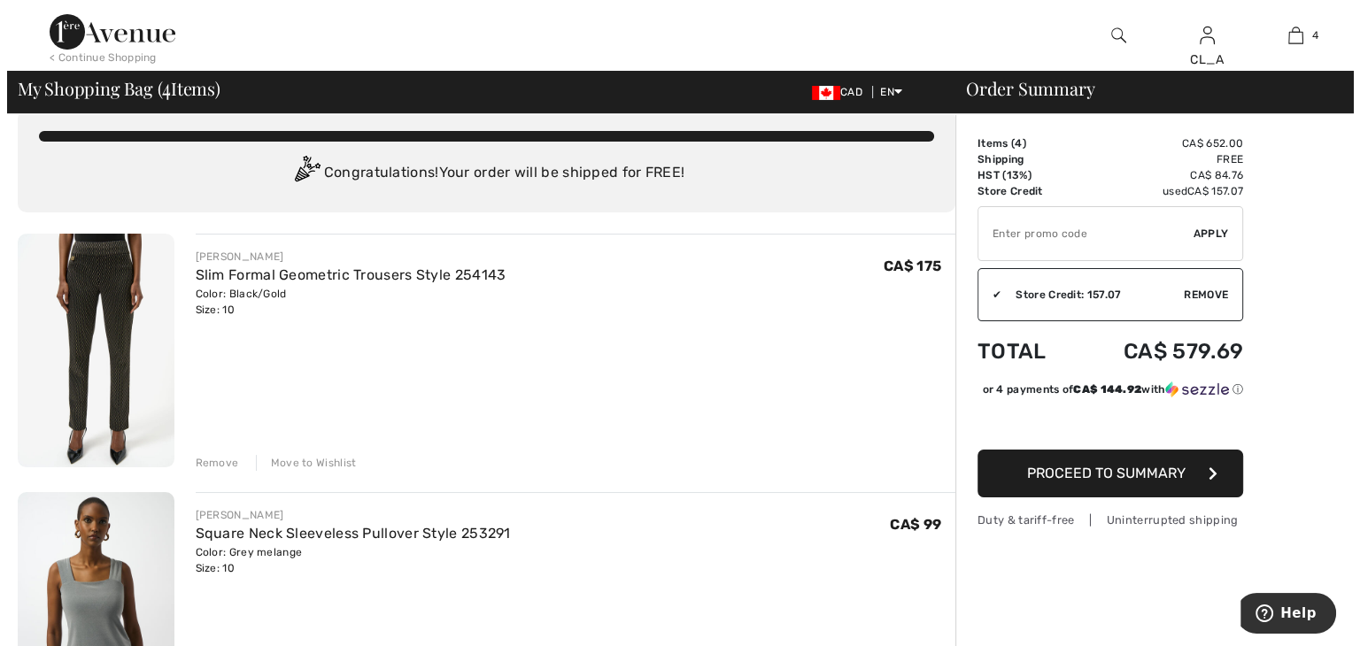
scroll to position [0, 0]
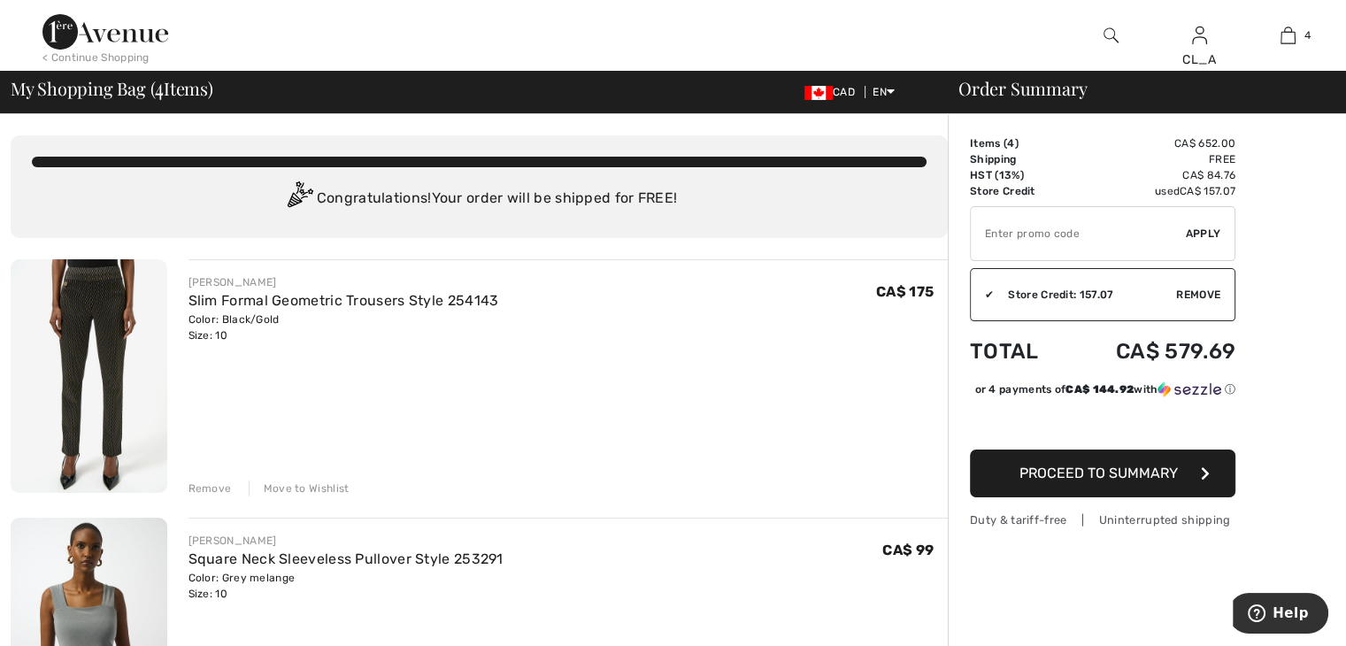
click at [1113, 33] on img at bounding box center [1111, 35] width 15 height 21
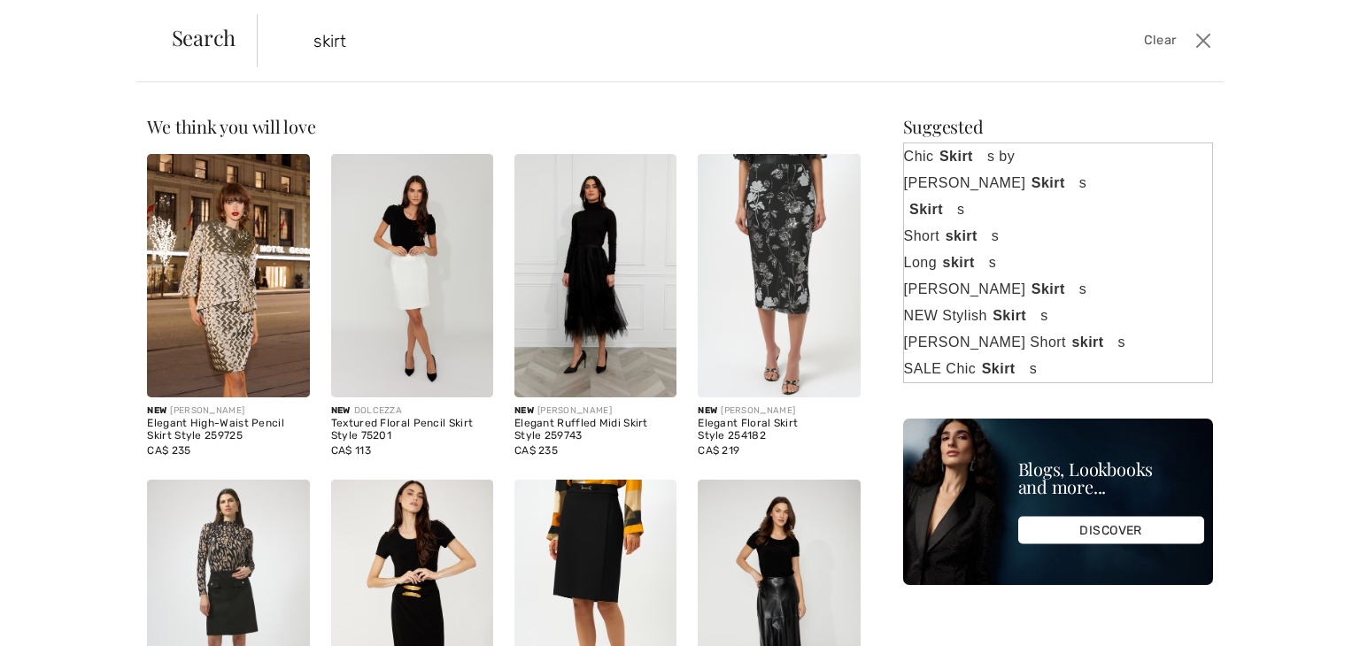
type input "skirt"
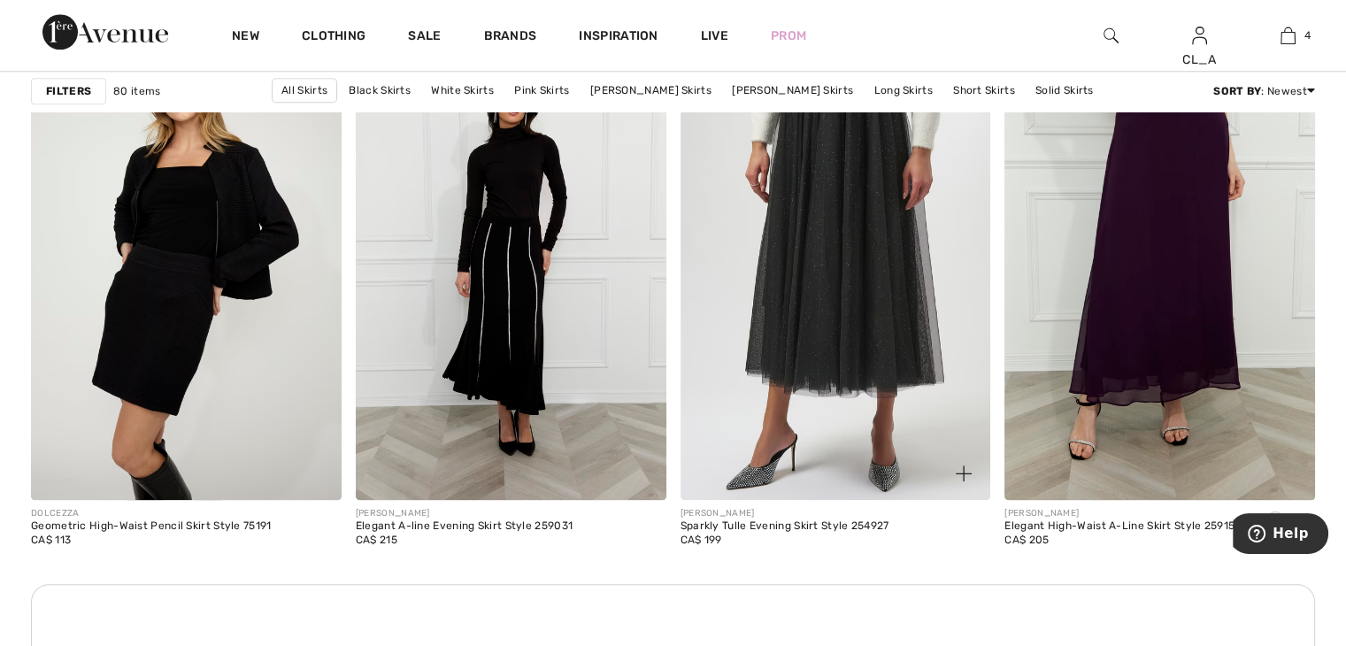
scroll to position [1905, 0]
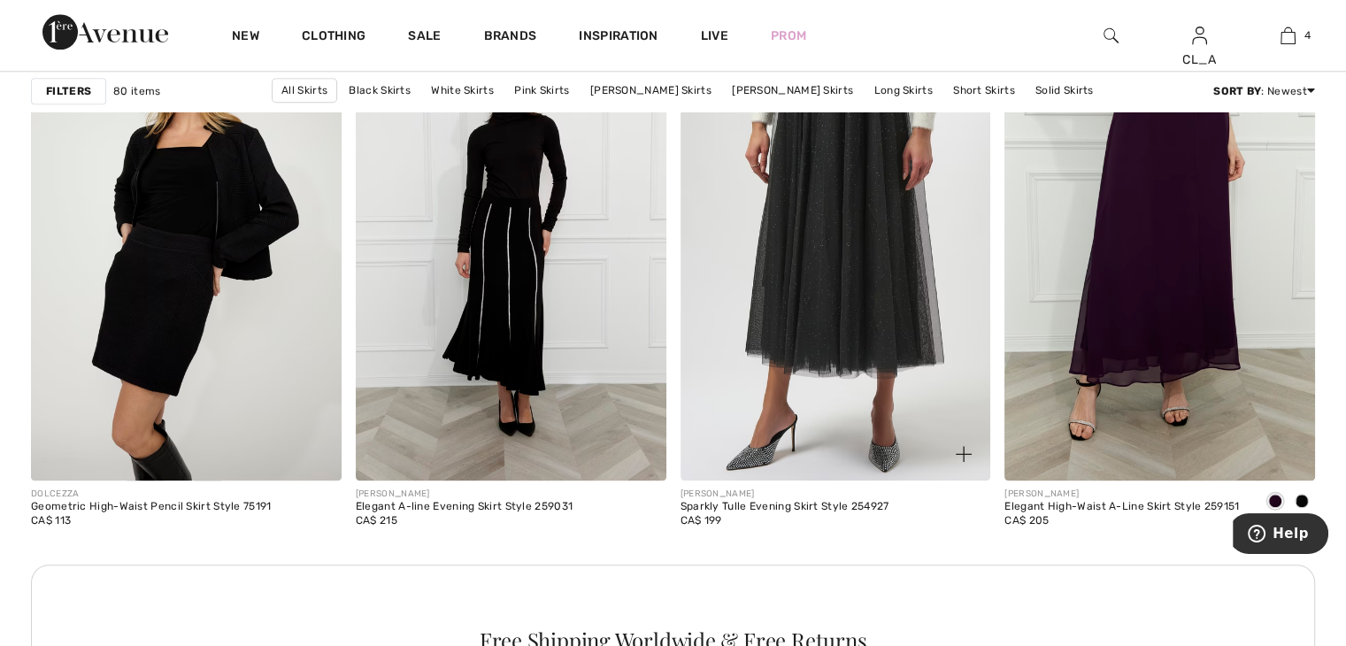
click at [885, 395] on img at bounding box center [836, 247] width 311 height 466
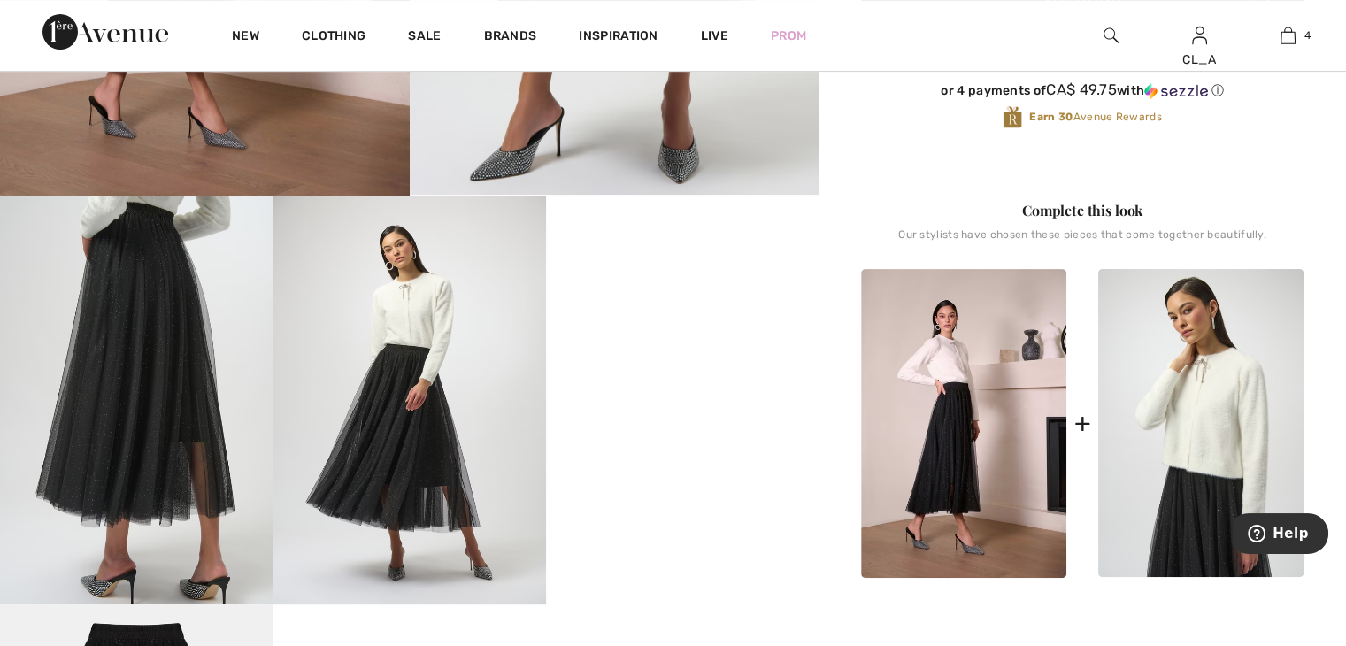
scroll to position [530, 0]
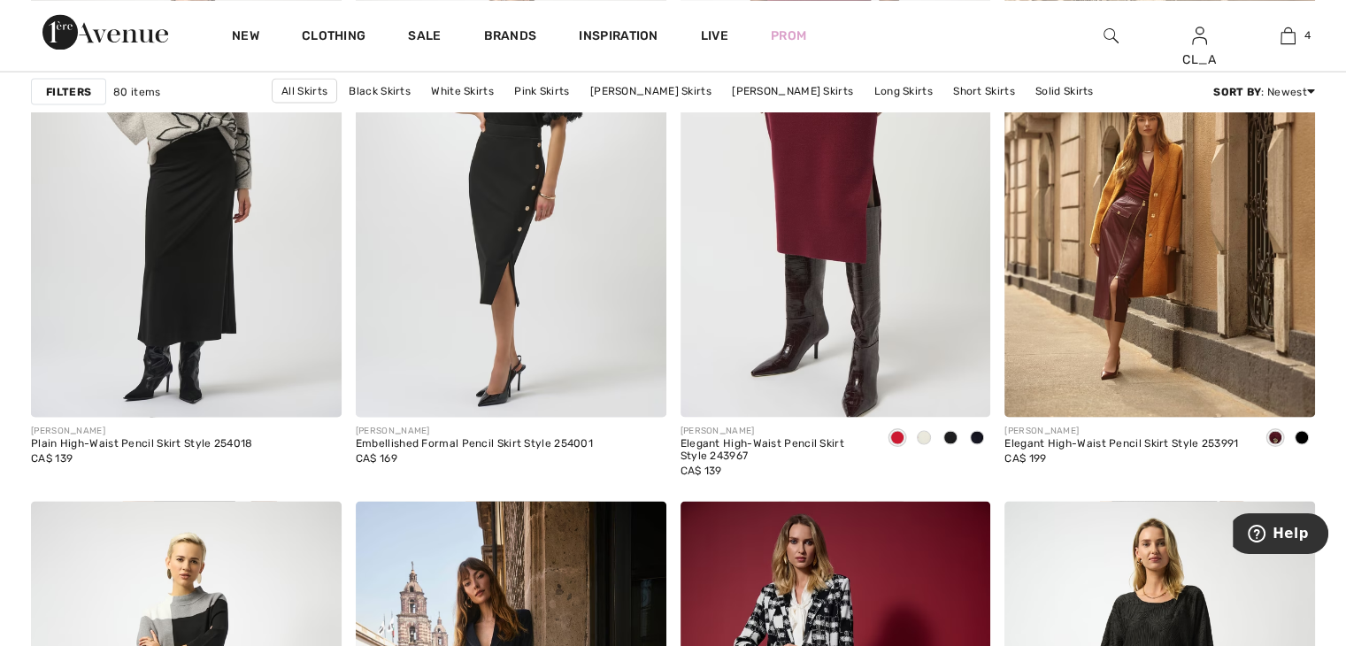
scroll to position [3280, 0]
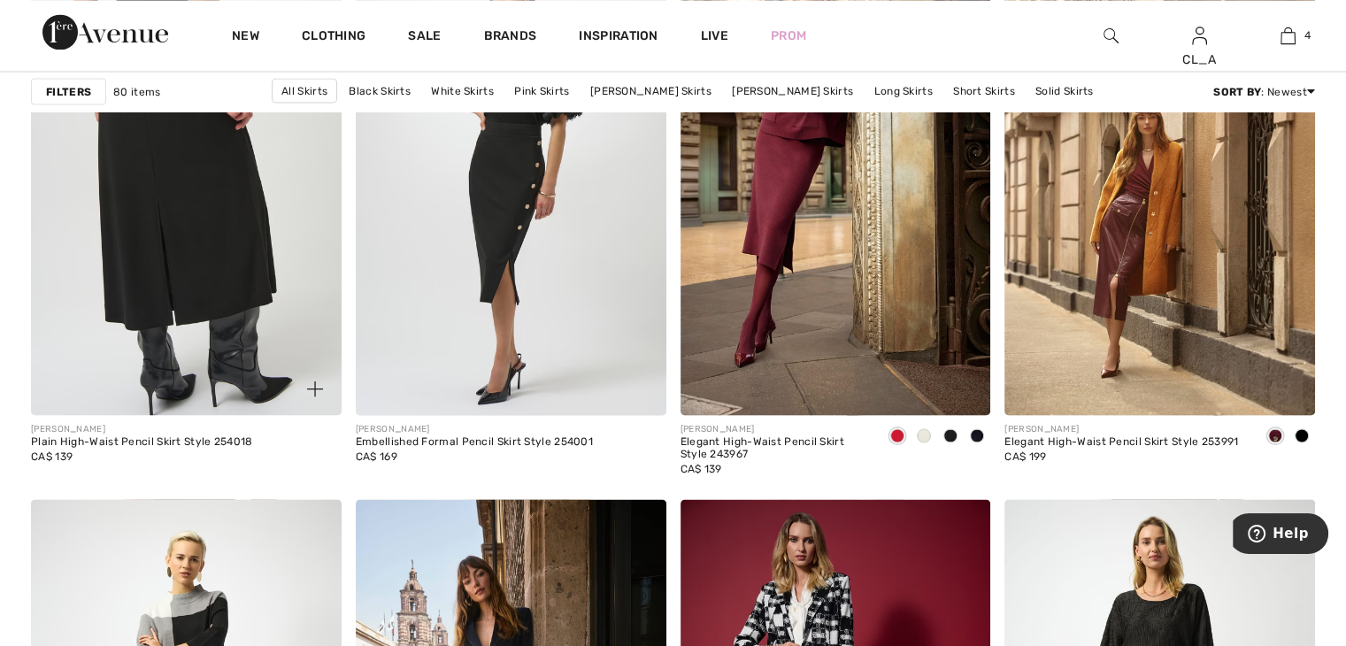
click at [194, 295] on img at bounding box center [186, 183] width 311 height 466
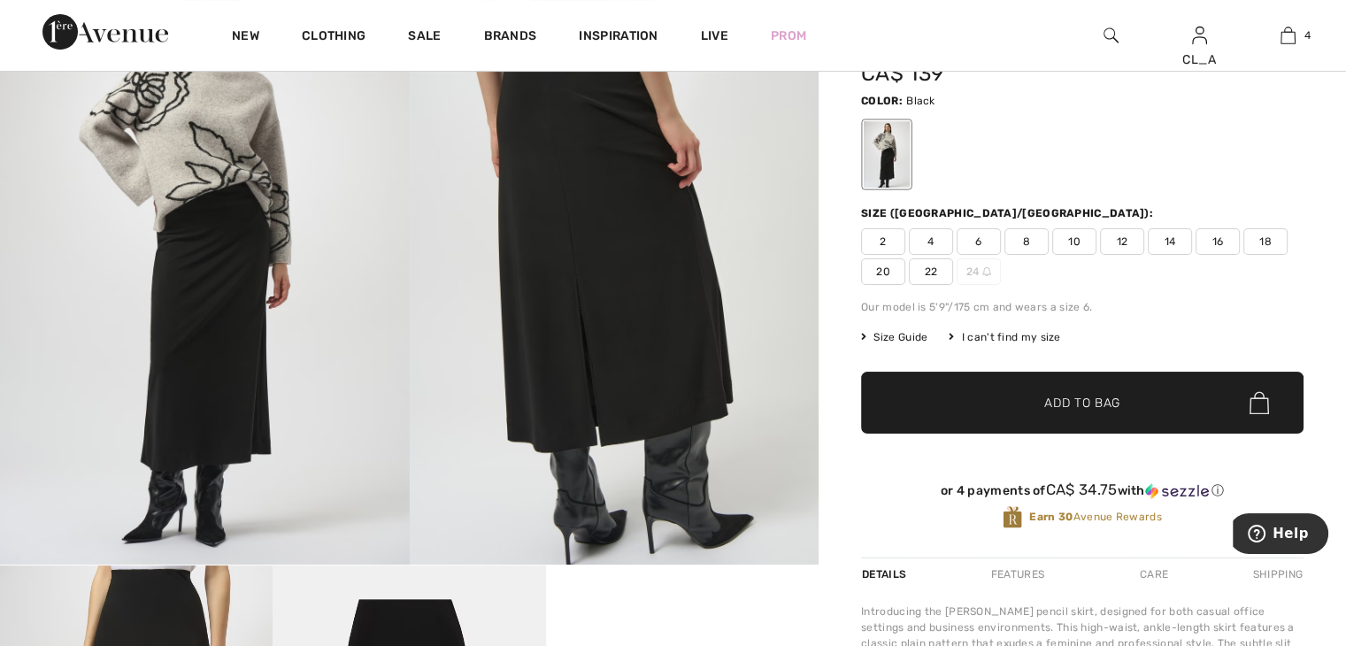
scroll to position [151, 0]
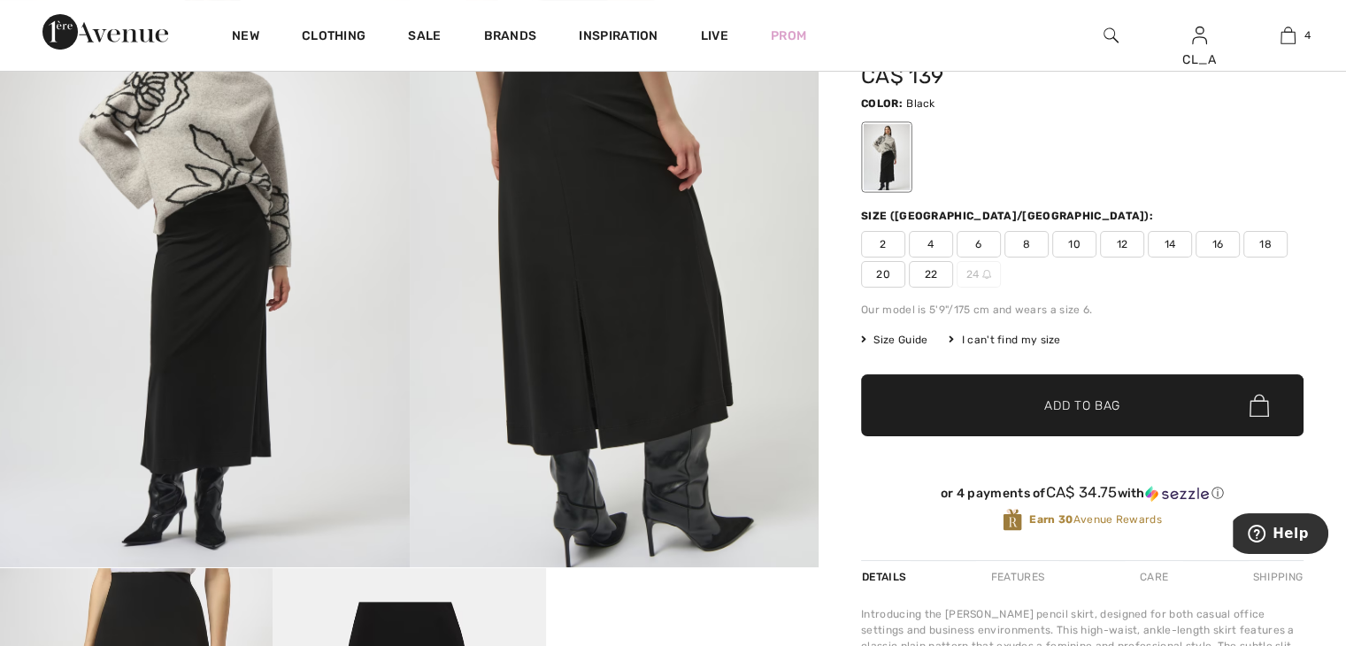
click at [1057, 237] on span "10" at bounding box center [1074, 244] width 44 height 27
click at [1041, 397] on span "✔ Added to Bag" at bounding box center [1056, 406] width 108 height 19
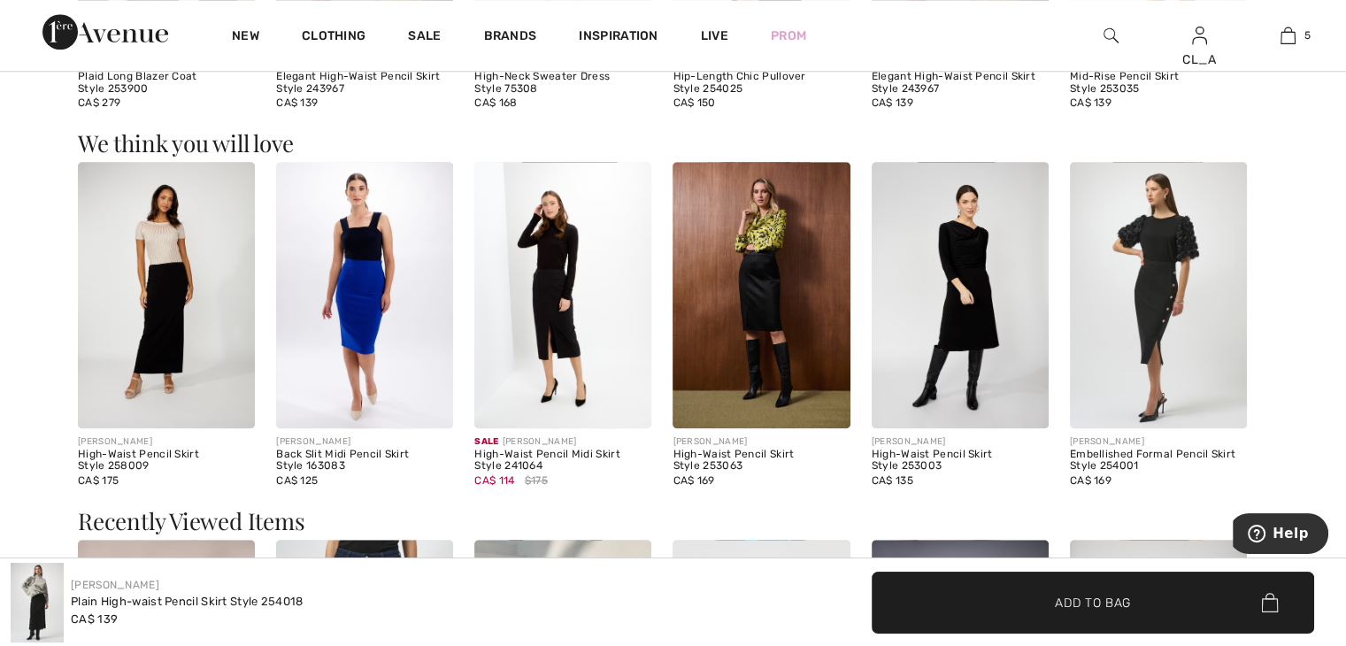
scroll to position [1430, 0]
click at [948, 357] on img at bounding box center [960, 295] width 177 height 266
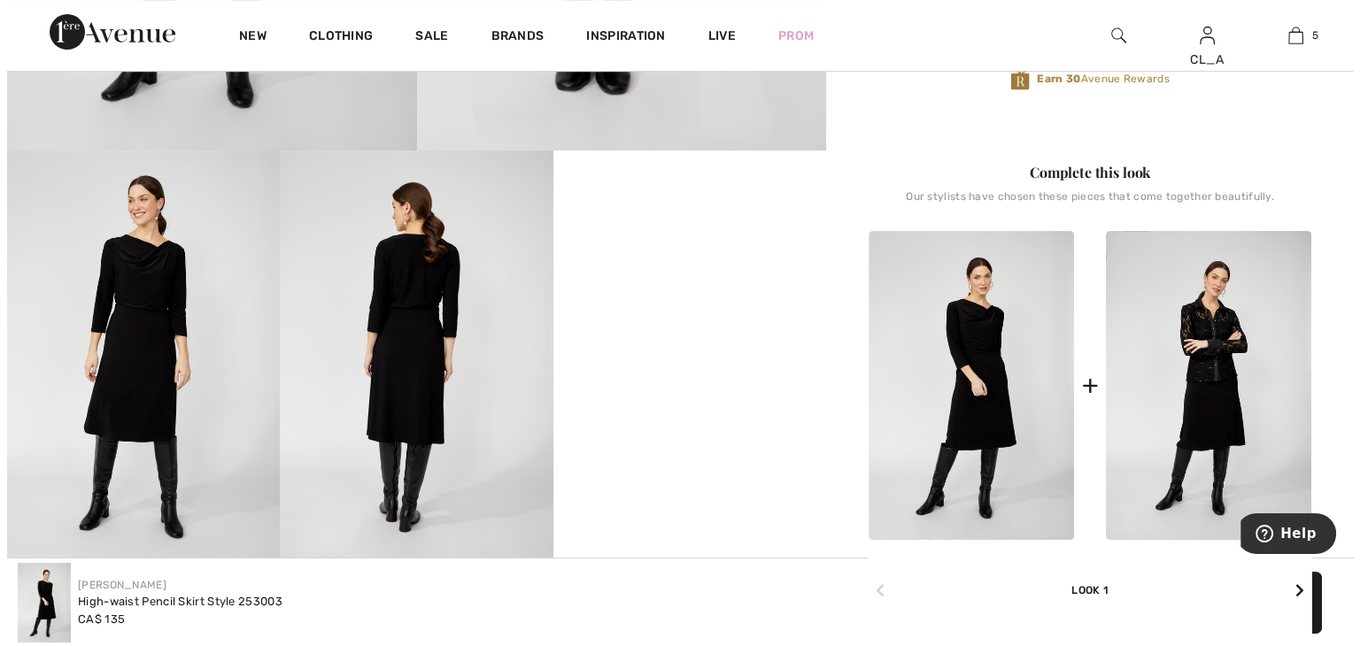
scroll to position [576, 0]
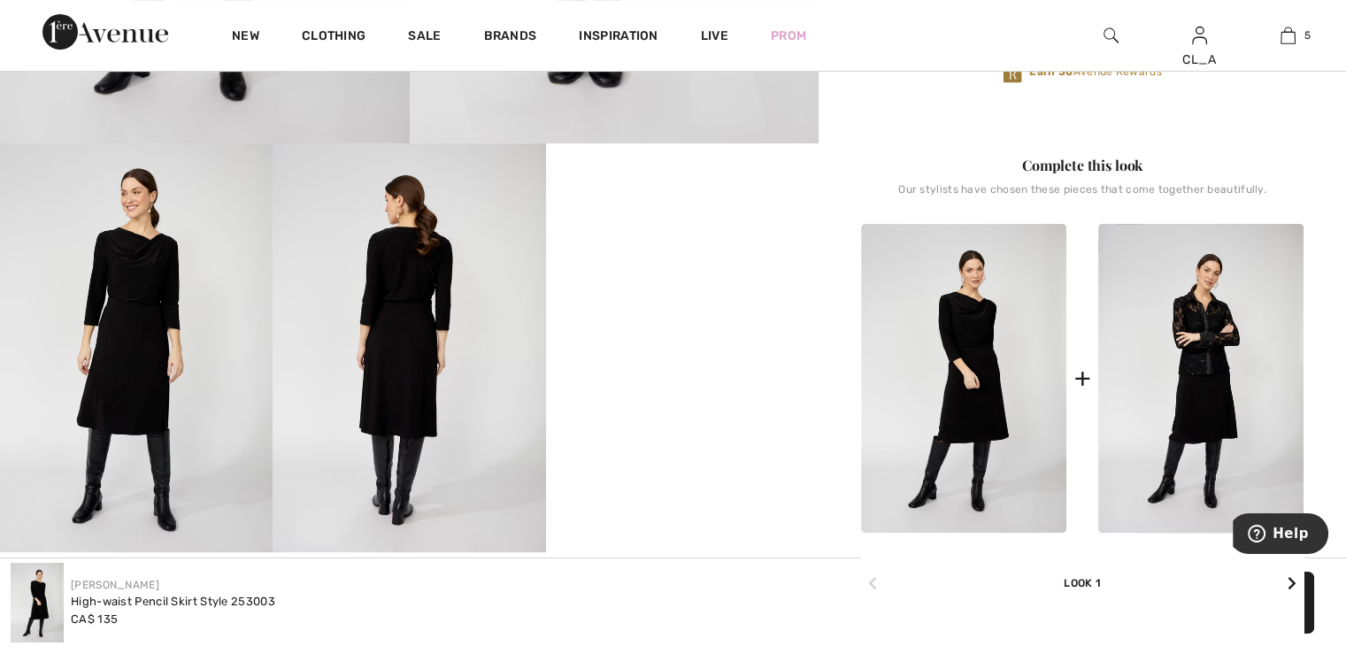
click at [445, 408] on img at bounding box center [409, 347] width 273 height 409
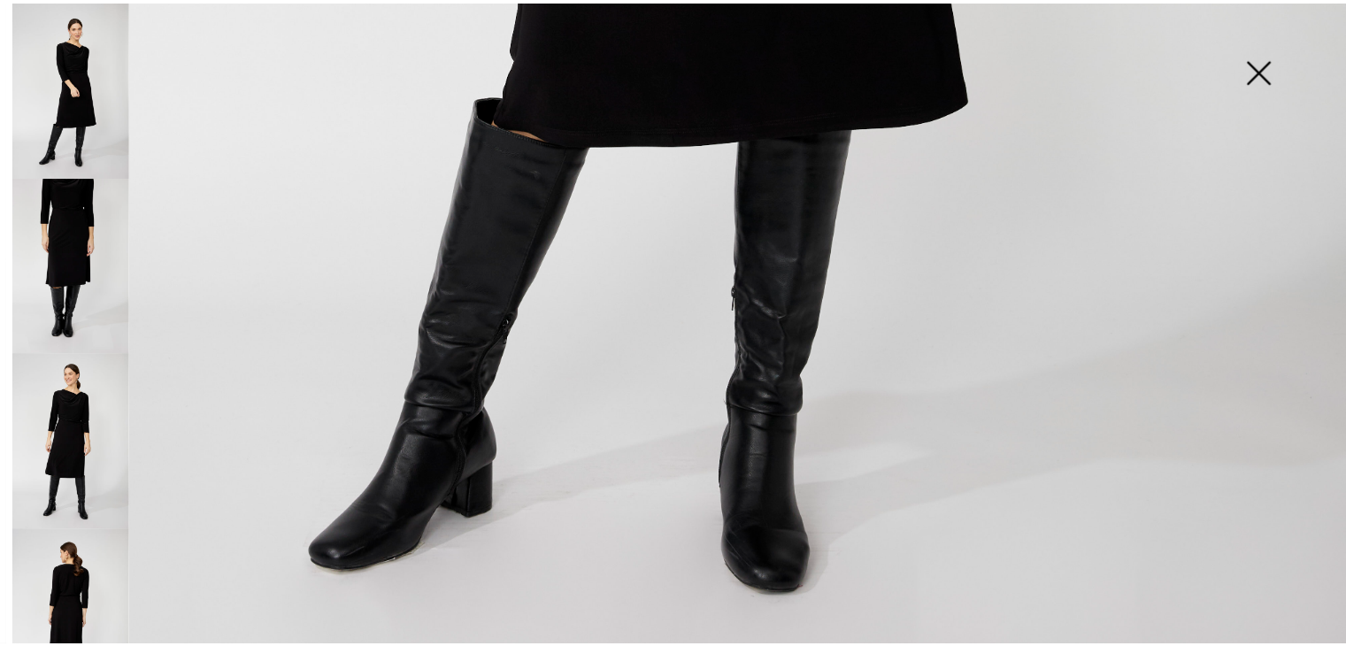
scroll to position [1313, 0]
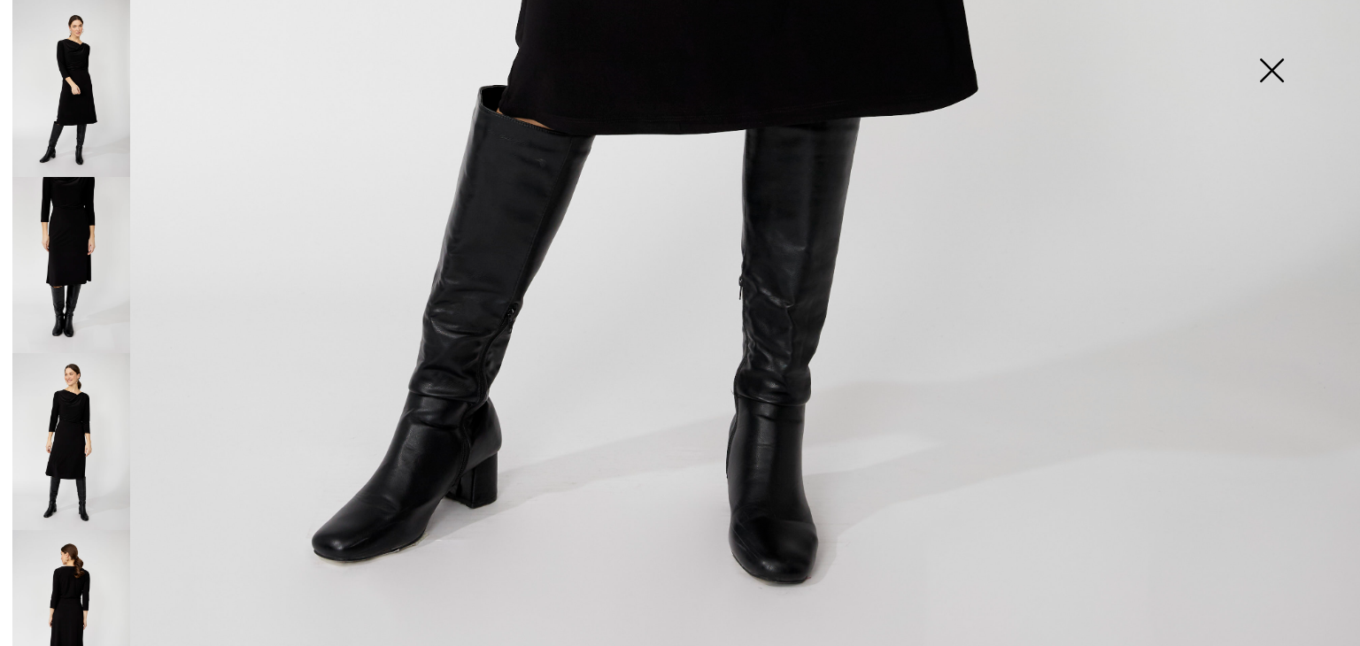
click at [1288, 67] on img at bounding box center [1271, 72] width 89 height 91
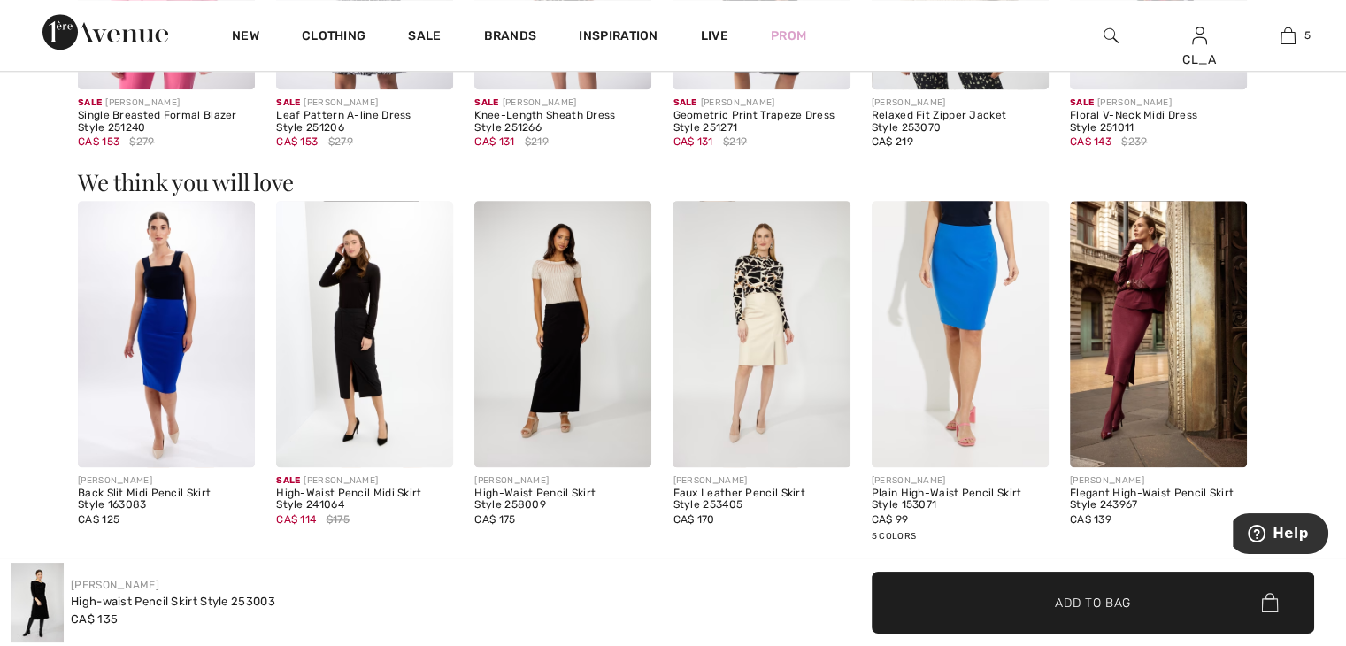
scroll to position [1879, 0]
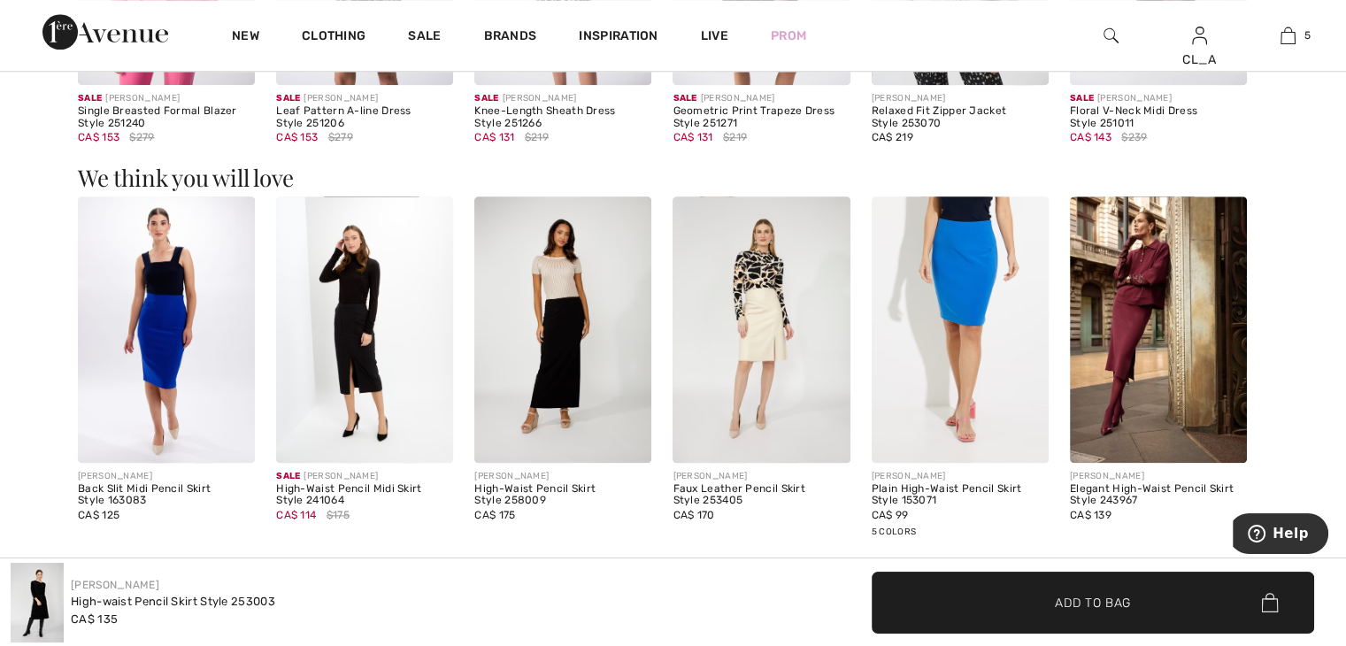
click at [356, 358] on img at bounding box center [364, 329] width 177 height 266
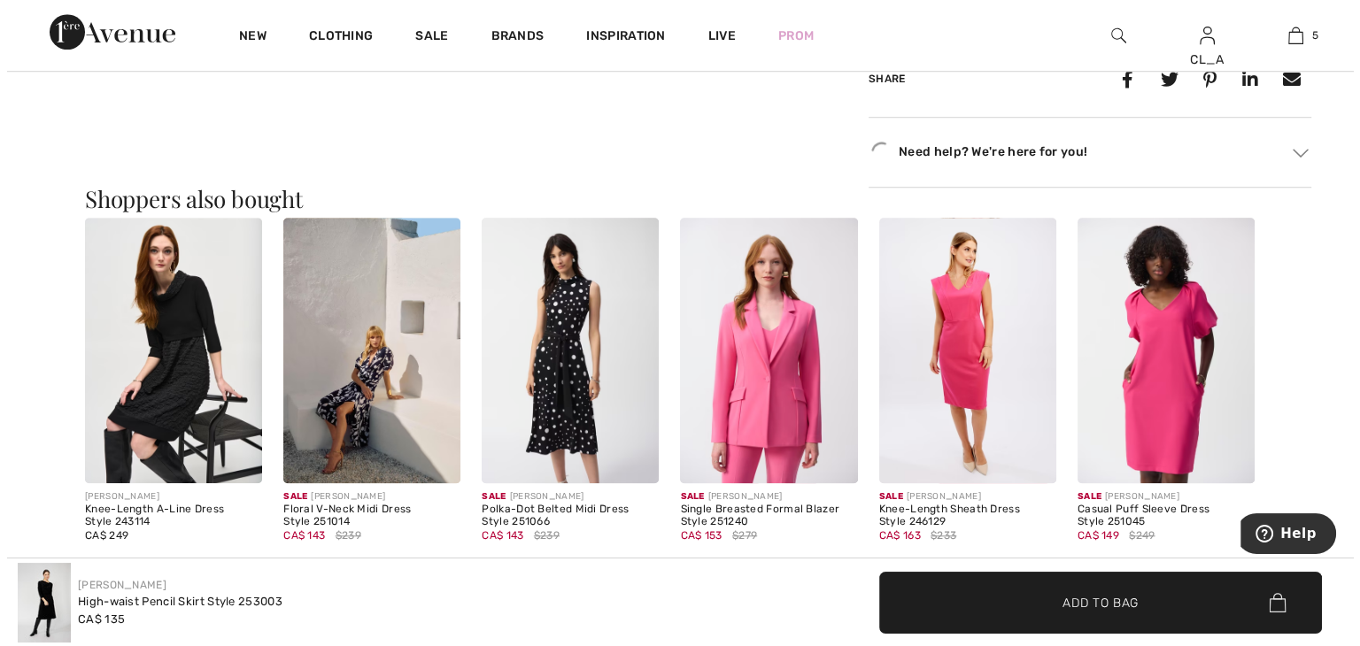
scroll to position [1480, 0]
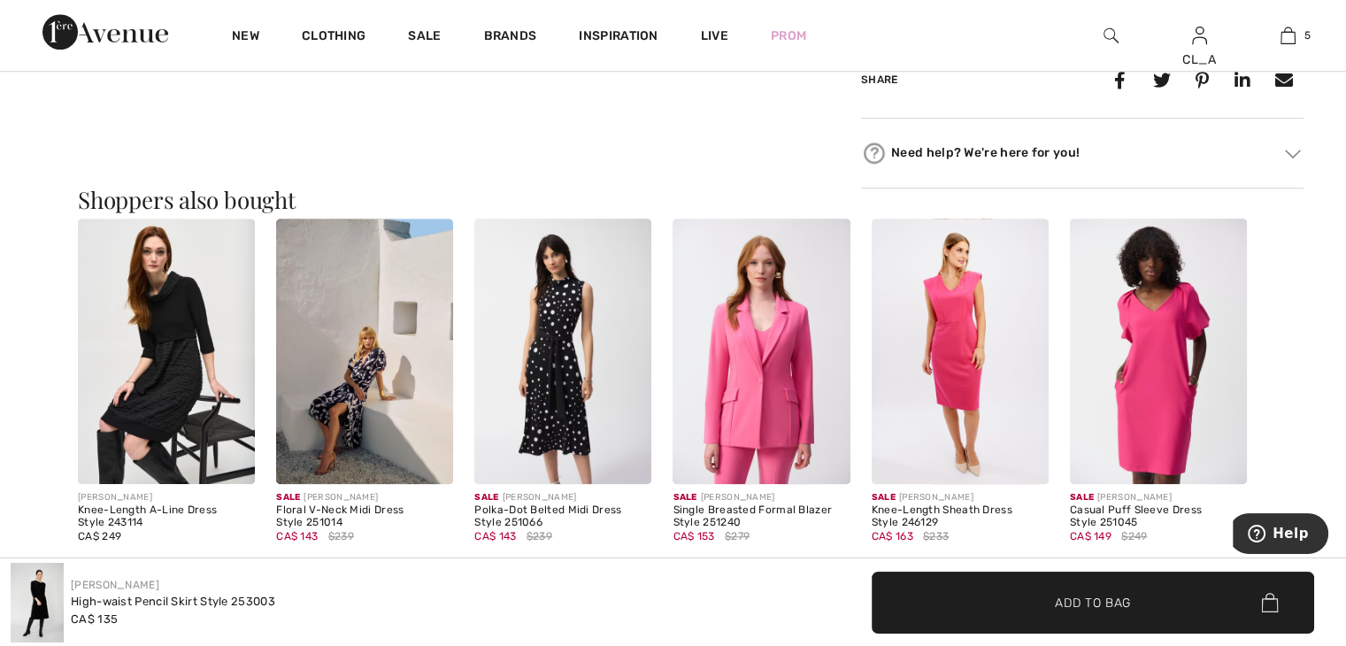
click at [1106, 37] on img at bounding box center [1111, 35] width 15 height 21
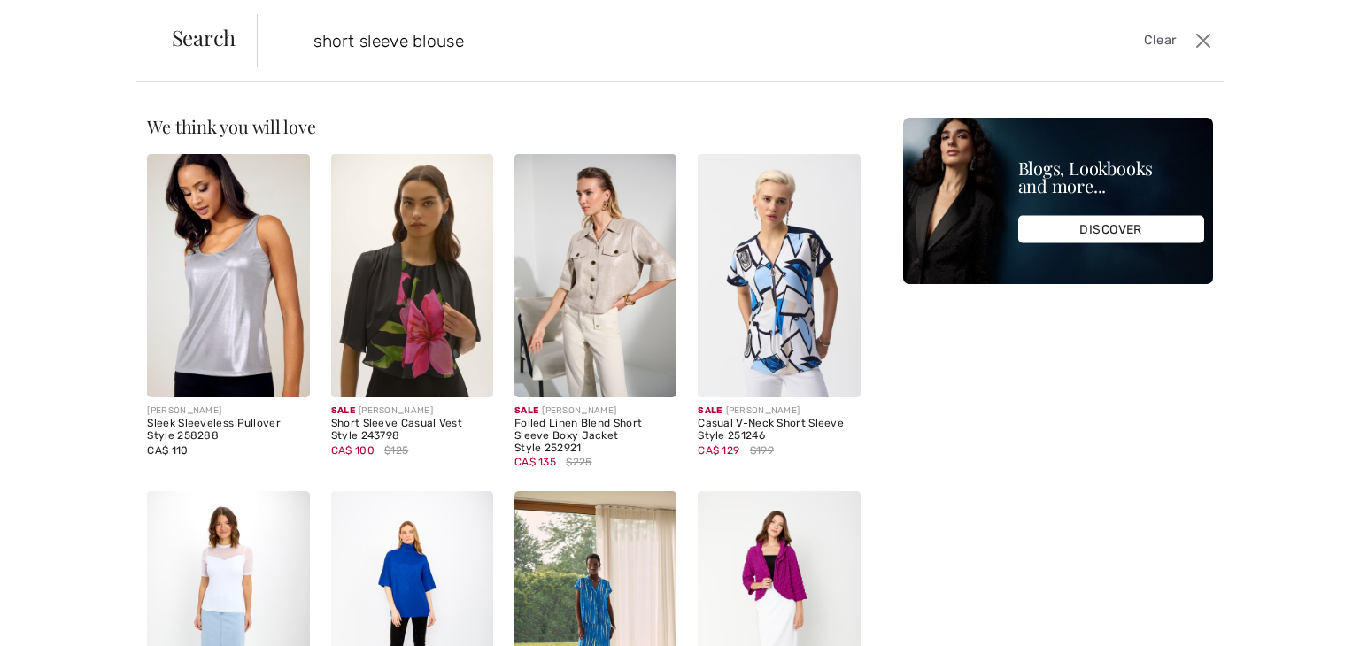
type input "short sleeve blouse"
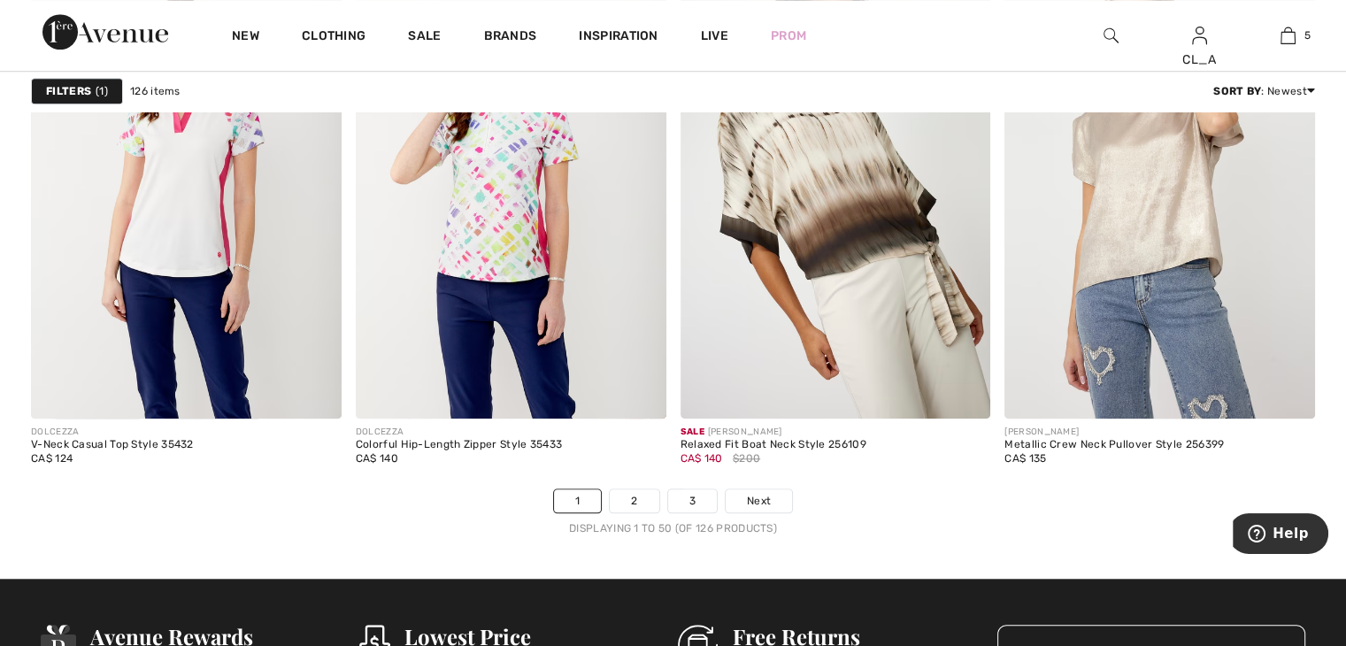
scroll to position [8143, 0]
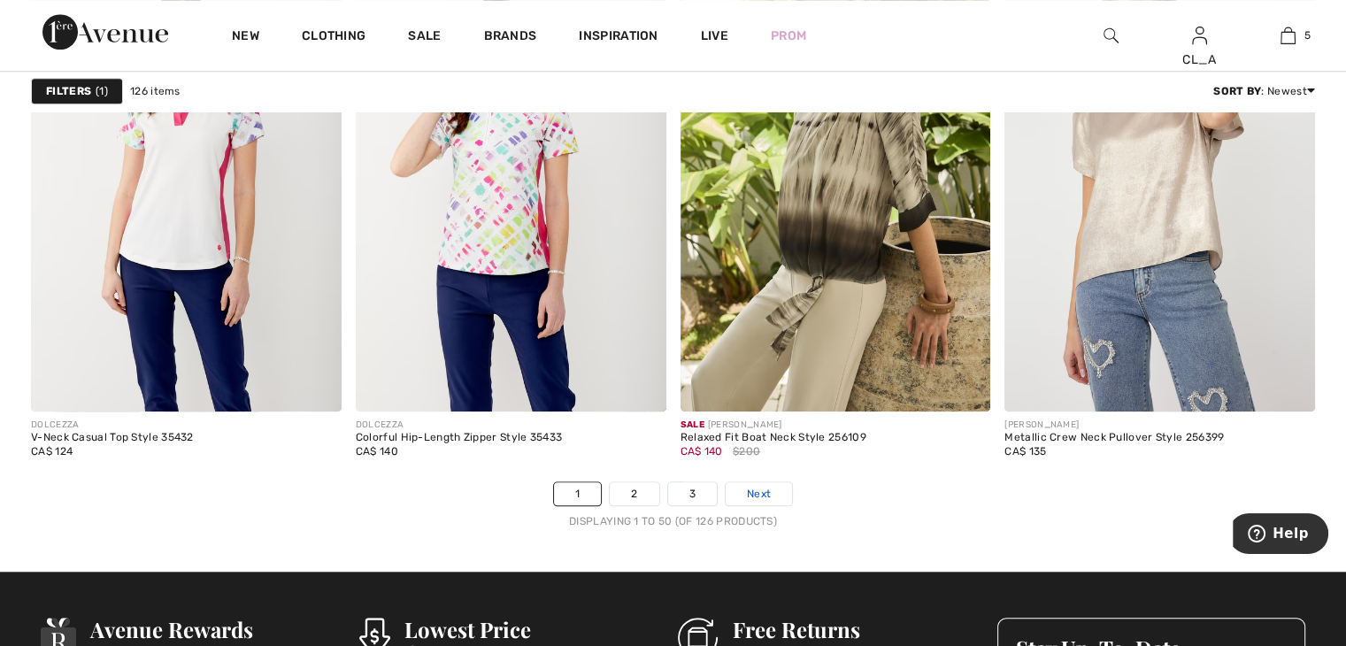
click at [743, 482] on link "Next" at bounding box center [759, 493] width 66 height 23
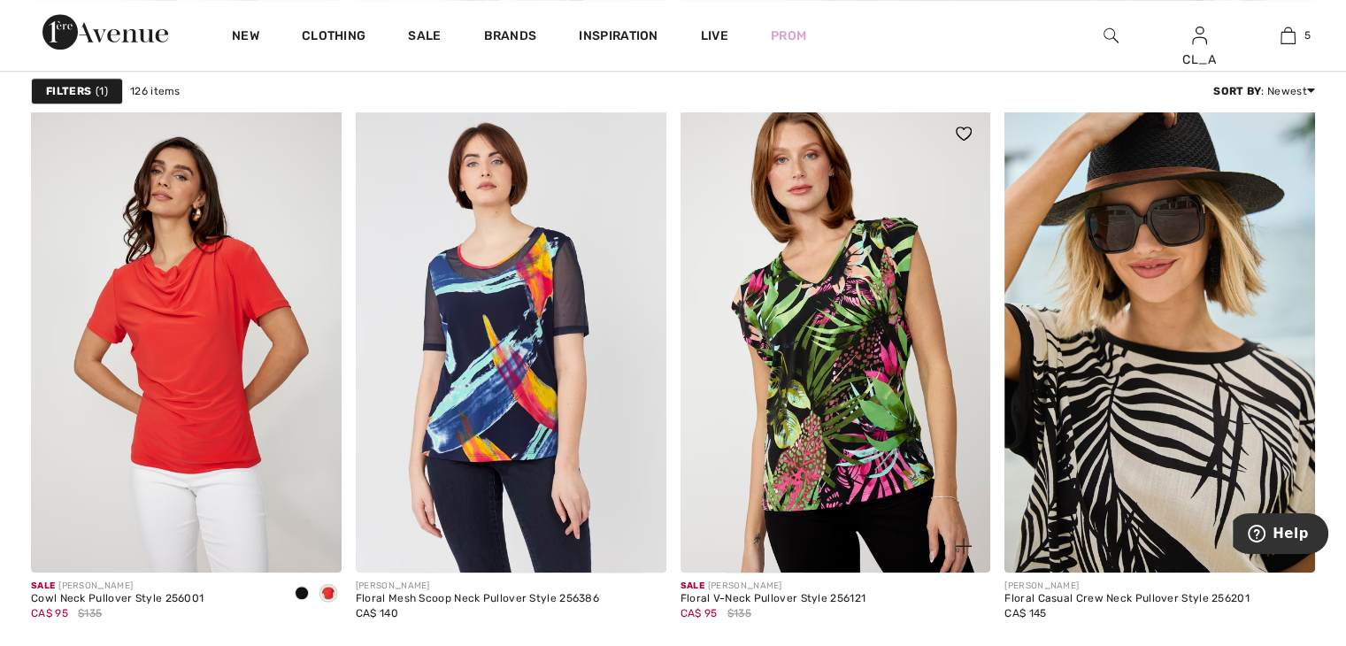
scroll to position [1239, 0]
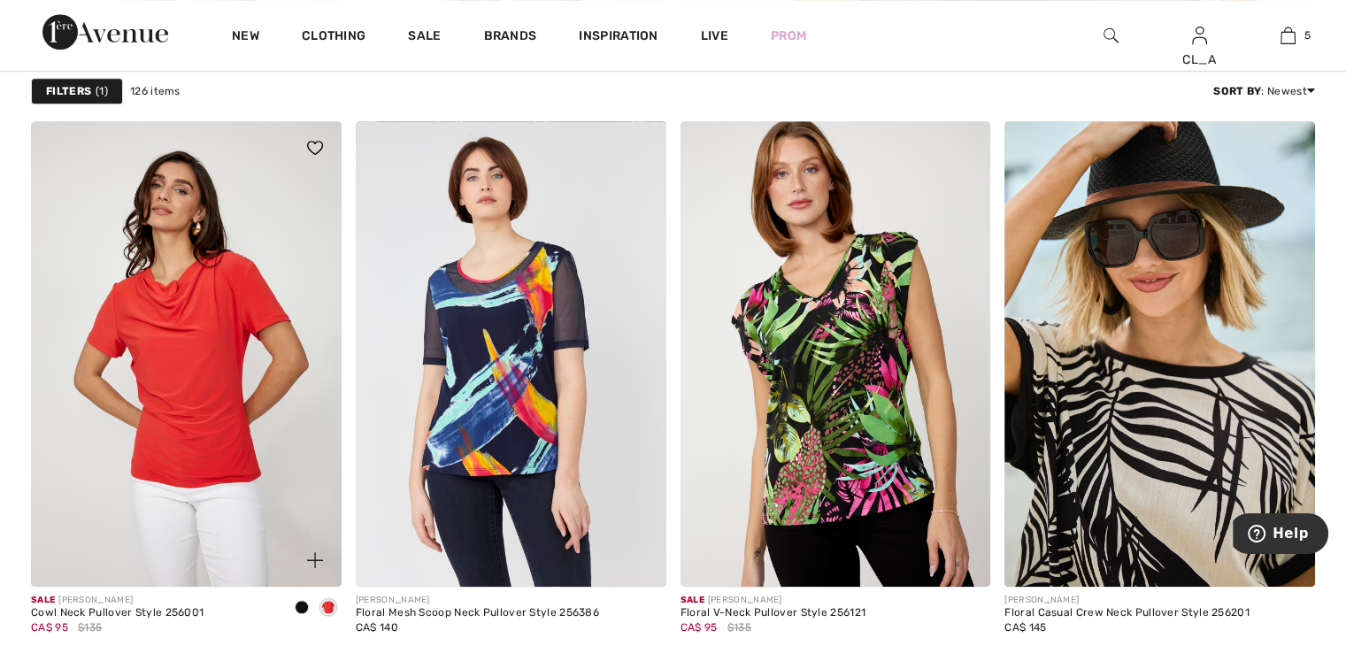
click at [294, 603] on div at bounding box center [302, 608] width 27 height 29
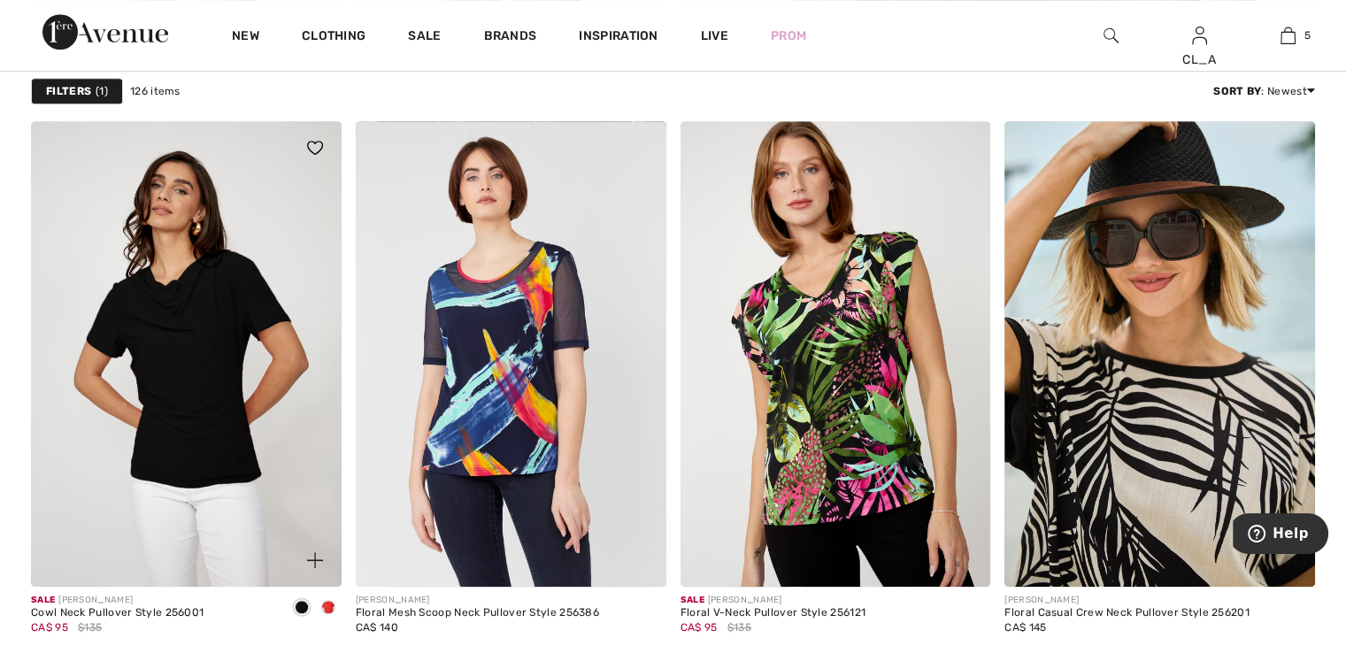
click at [322, 604] on span at bounding box center [328, 607] width 14 height 14
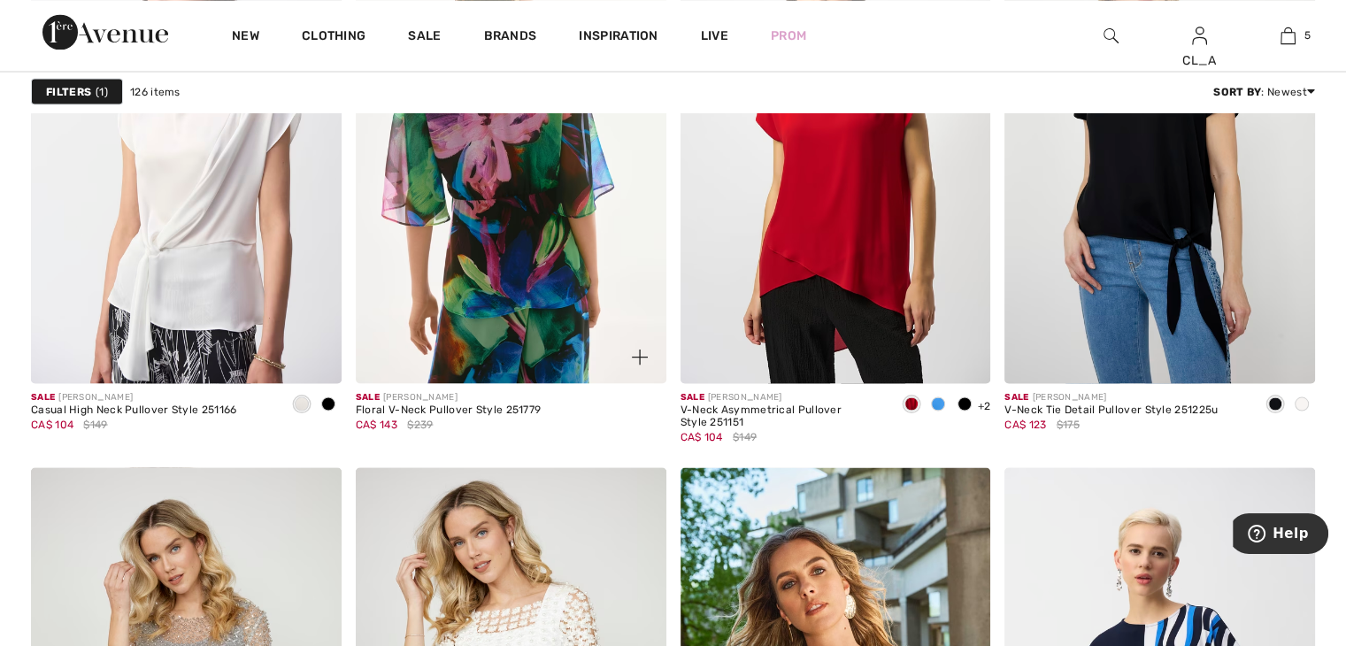
scroll to position [3321, 0]
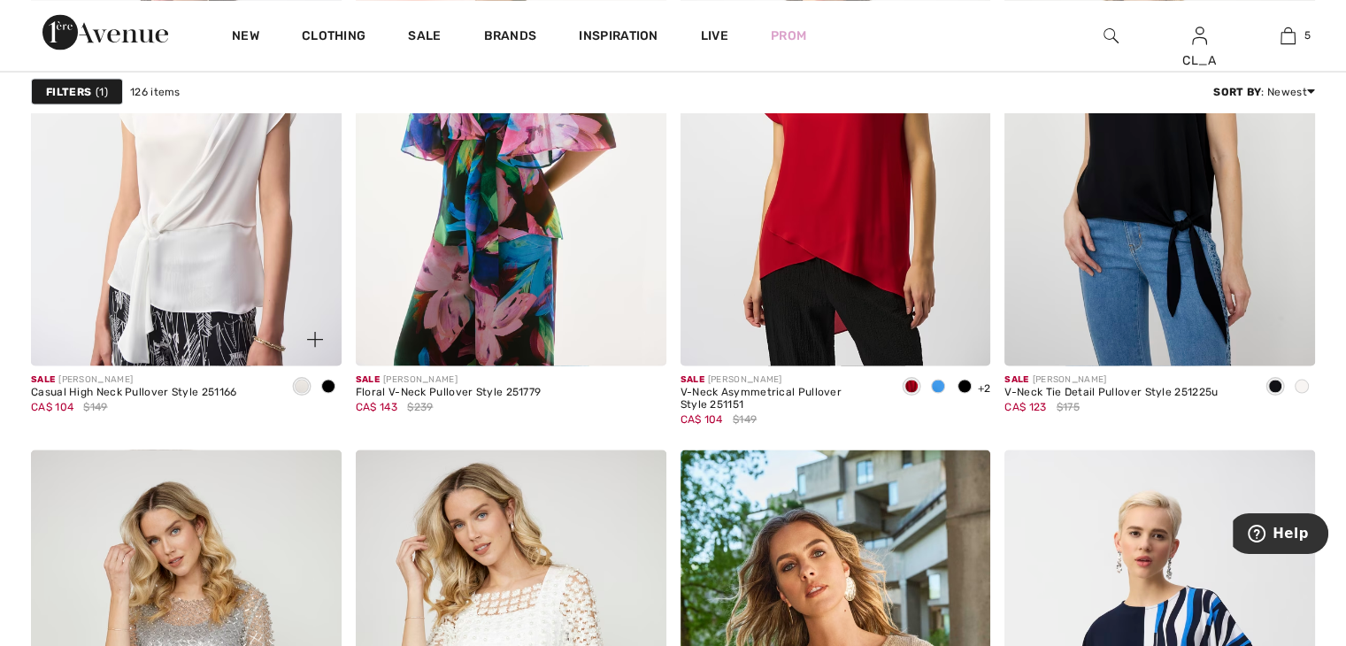
click at [322, 391] on span at bounding box center [328, 386] width 14 height 14
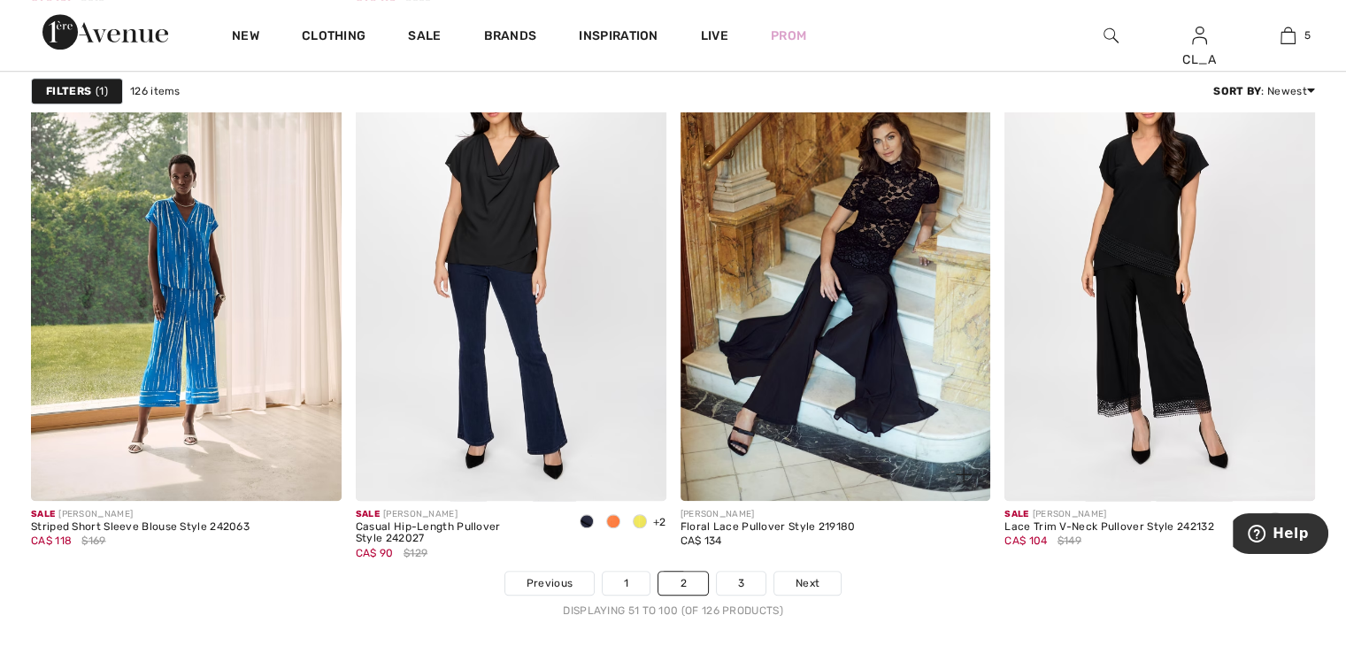
scroll to position [8054, 0]
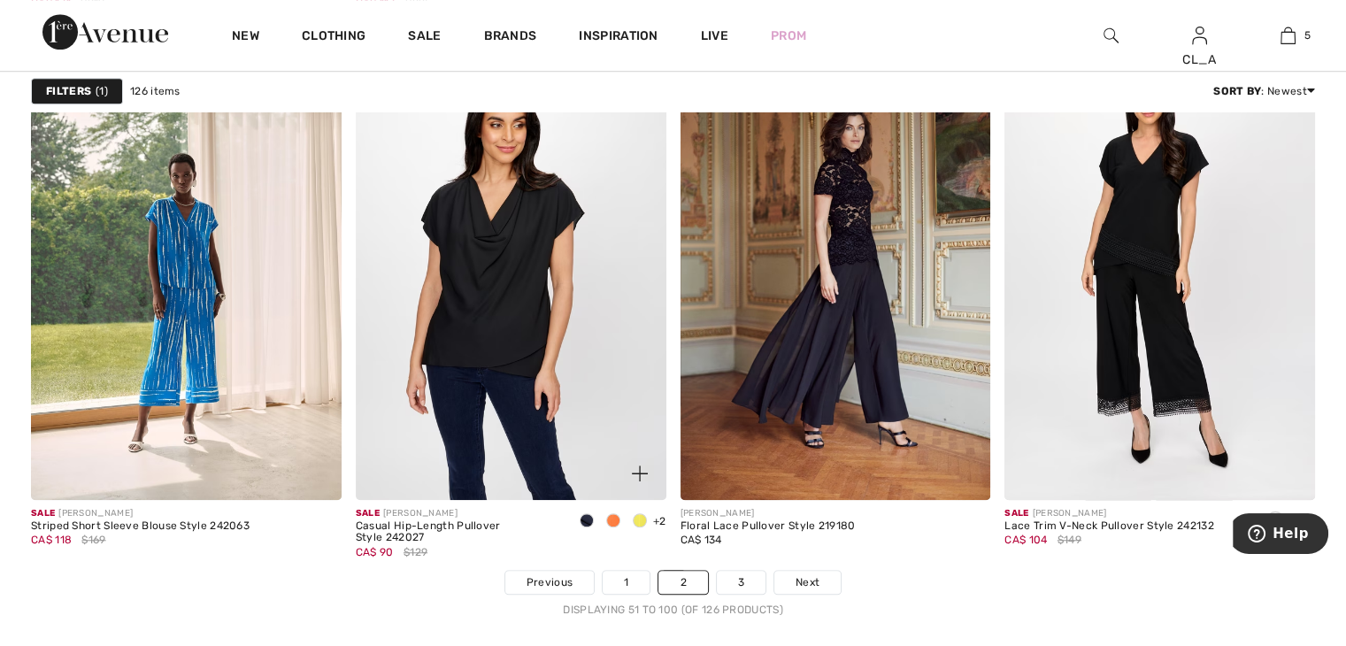
click at [546, 374] on img at bounding box center [511, 267] width 311 height 466
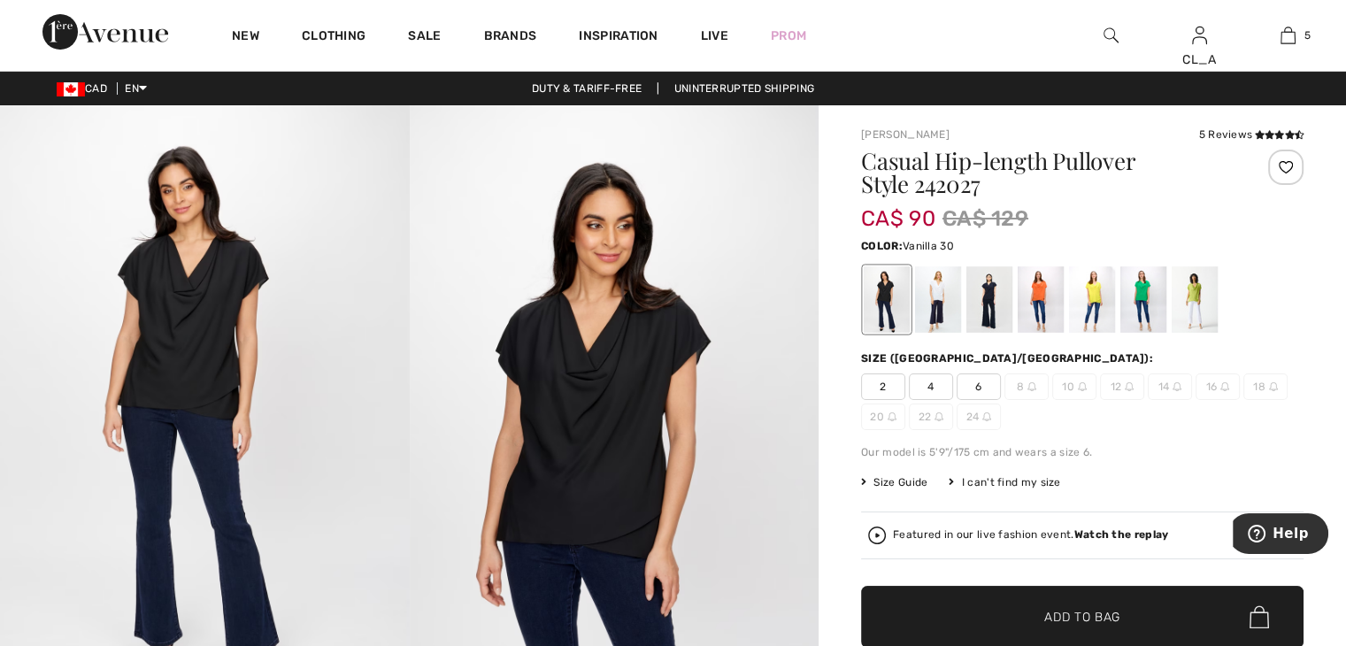
click at [936, 284] on div at bounding box center [938, 299] width 46 height 66
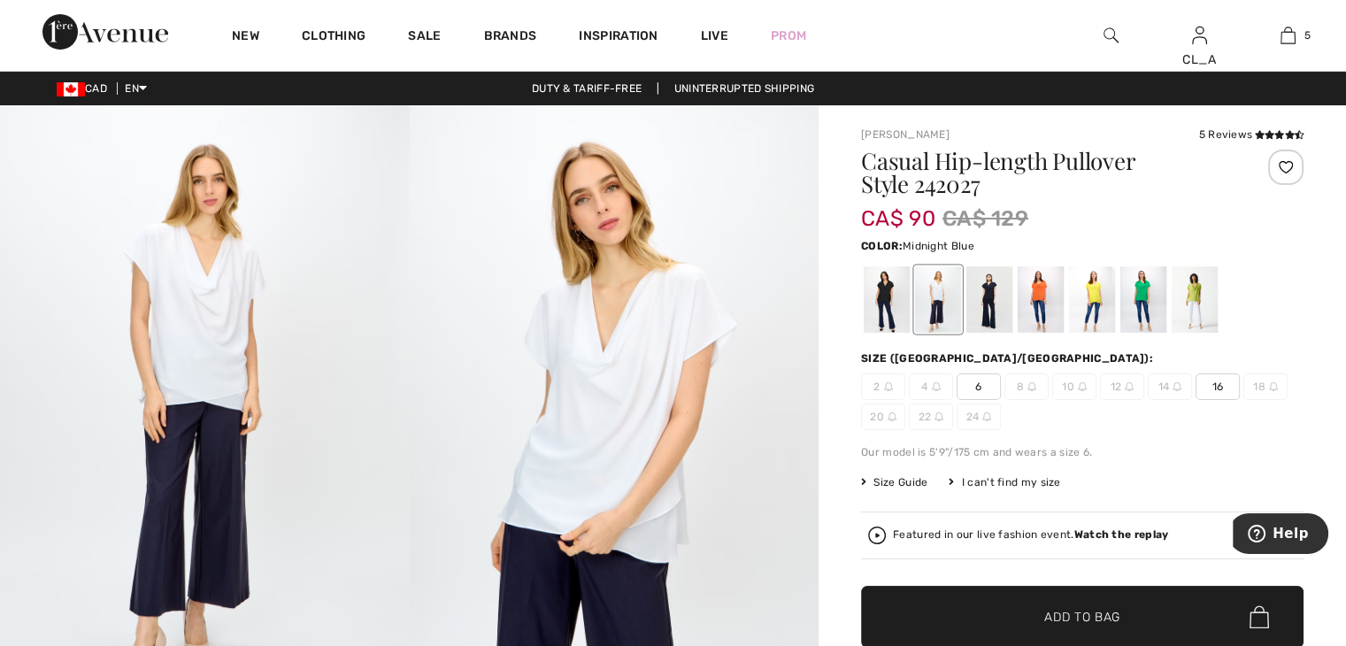
click at [993, 289] on div at bounding box center [990, 299] width 46 height 66
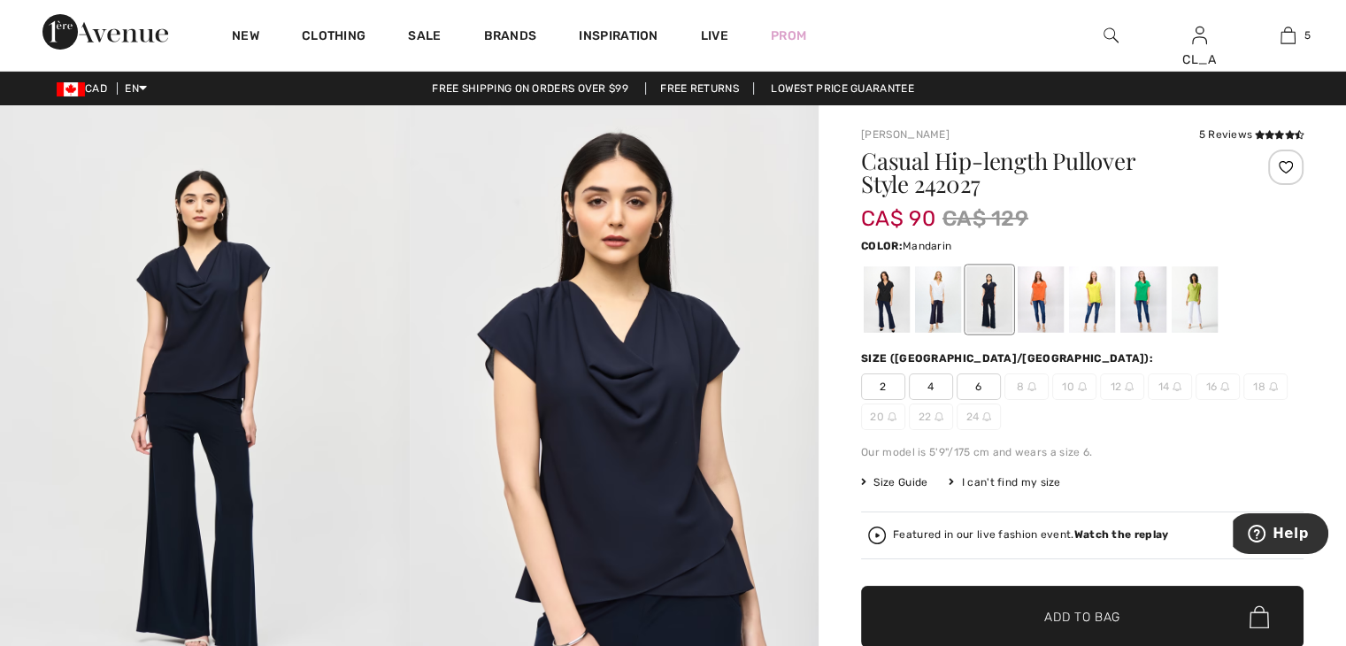
click at [1051, 303] on div at bounding box center [1041, 299] width 46 height 66
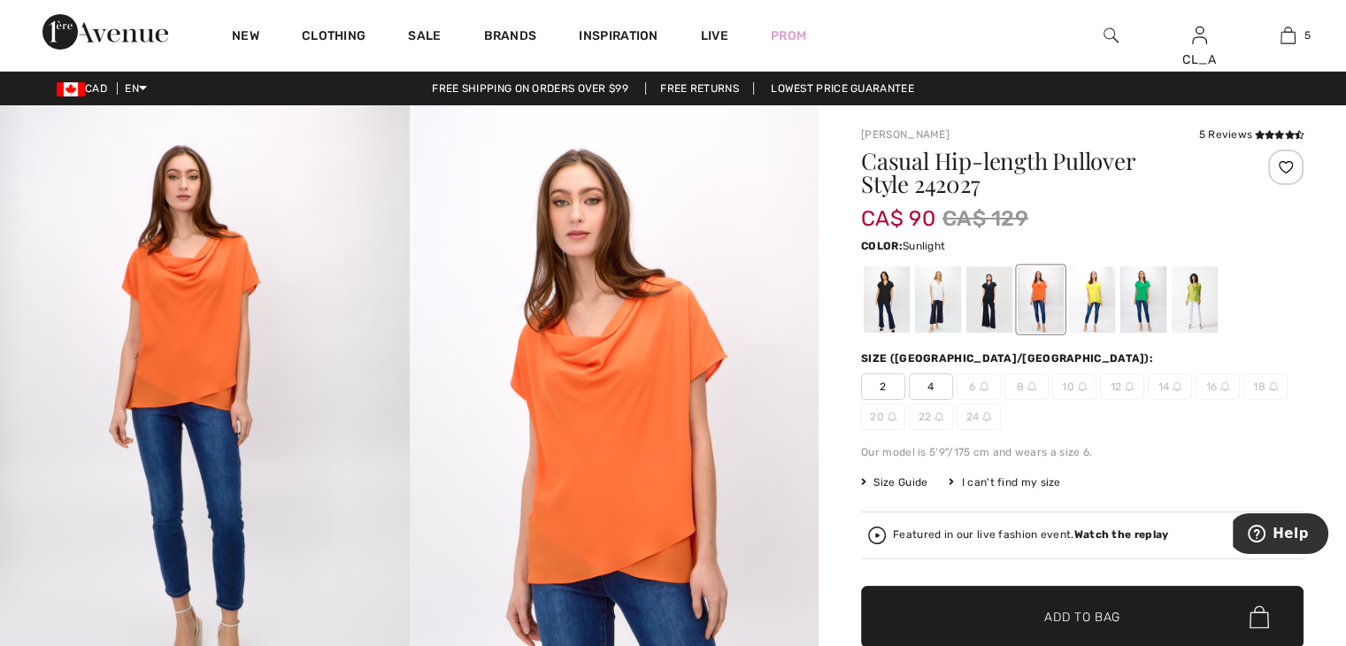
click at [1090, 310] on div at bounding box center [1092, 299] width 46 height 66
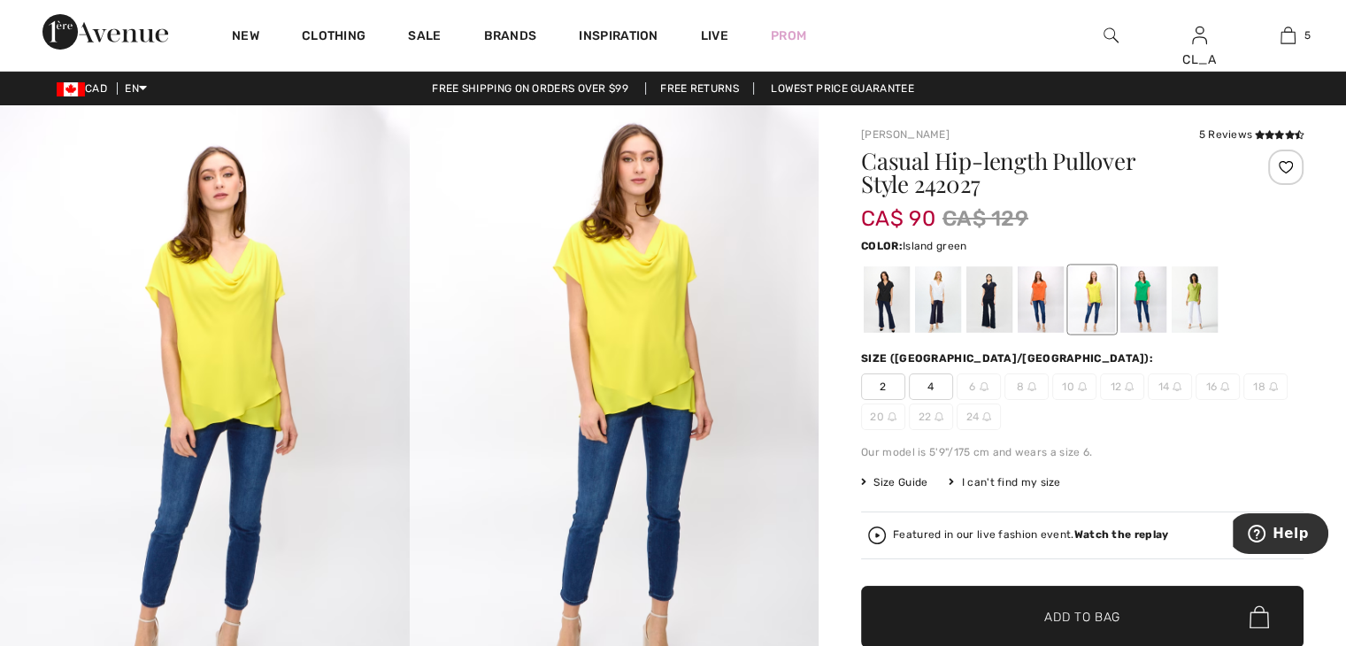
click at [1136, 312] on div at bounding box center [1144, 299] width 46 height 66
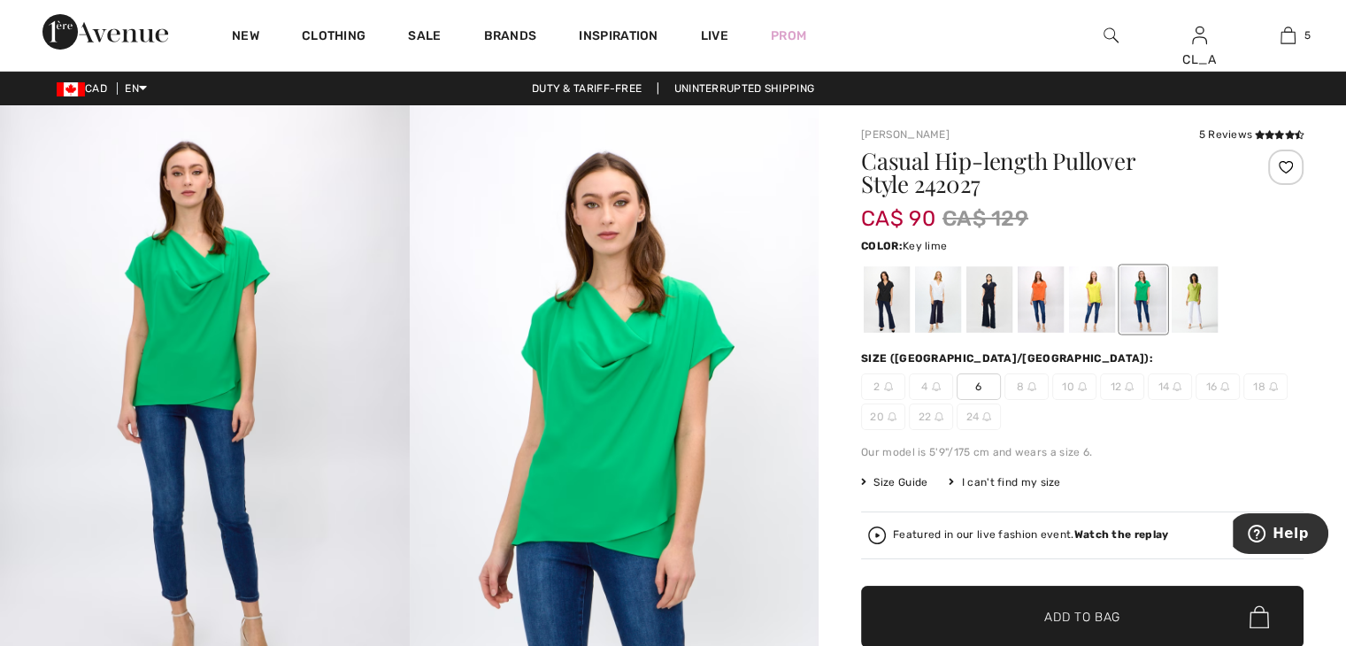
click at [1190, 314] on div at bounding box center [1195, 299] width 46 height 66
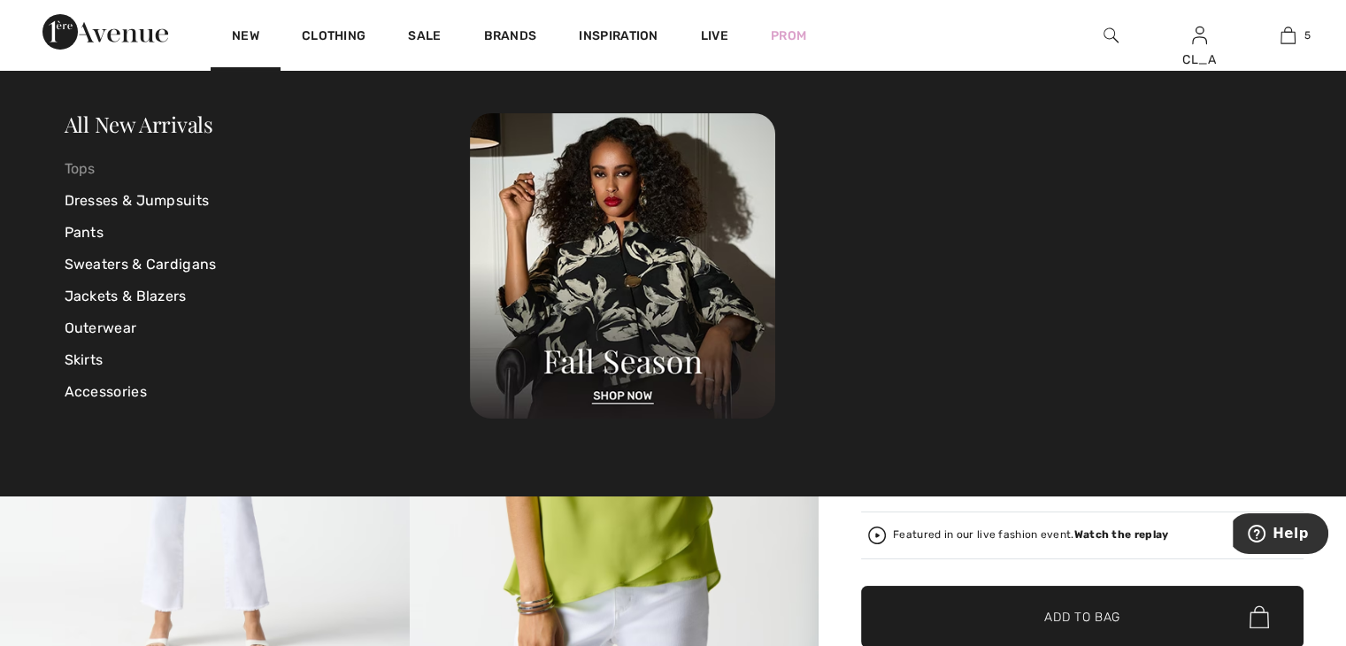
click at [89, 164] on link "Tops" at bounding box center [268, 169] width 406 height 32
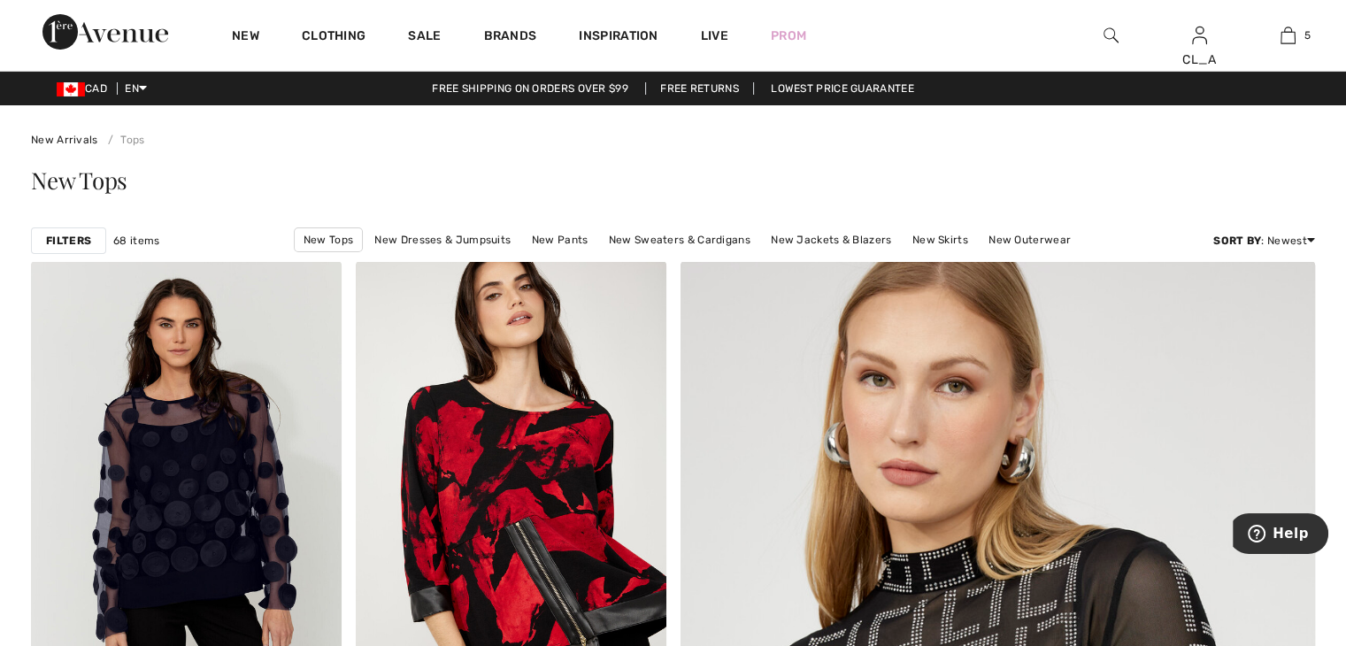
click at [72, 238] on strong "Filters" at bounding box center [68, 241] width 45 height 16
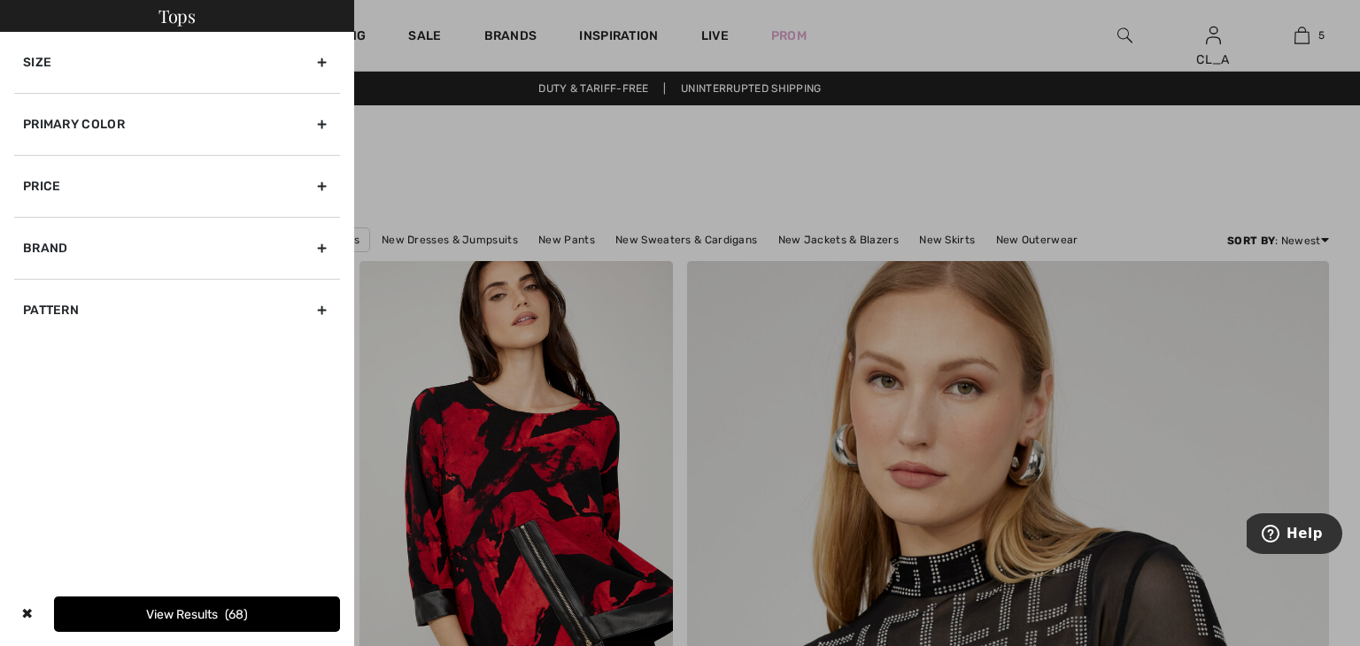
click at [324, 63] on div "Size" at bounding box center [177, 62] width 326 height 61
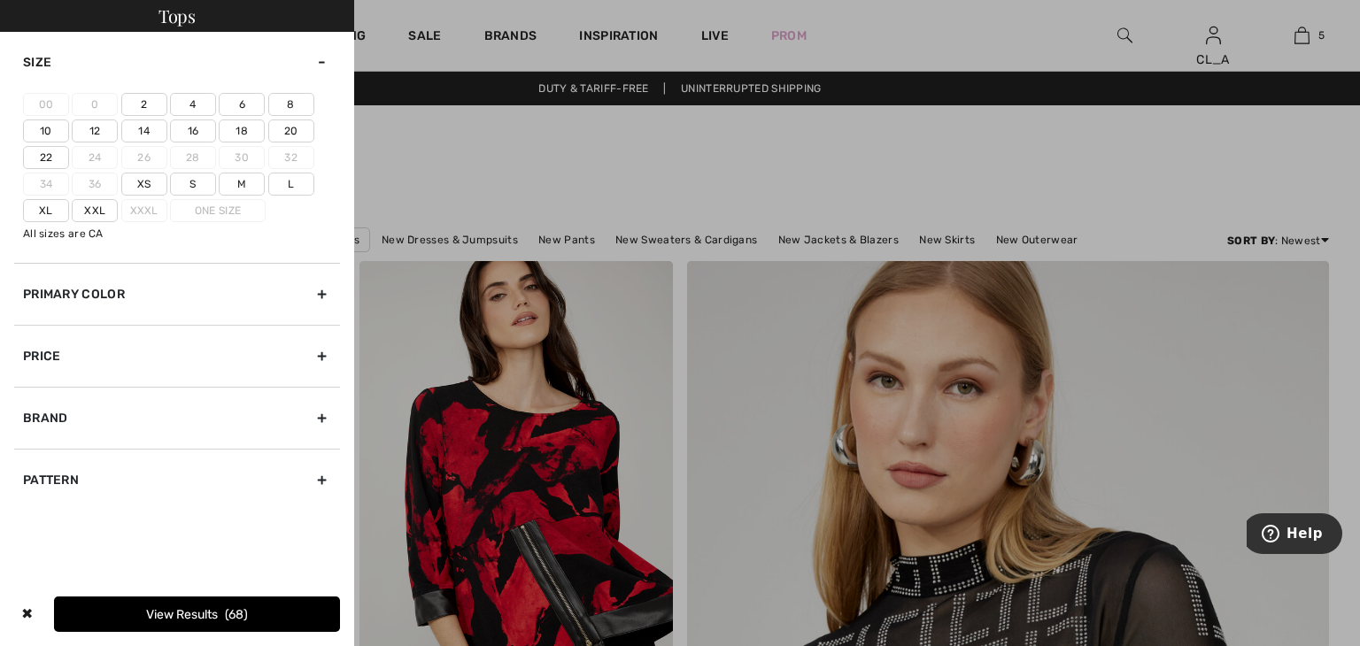
click at [42, 133] on label "10" at bounding box center [46, 130] width 46 height 23
click at [0, 0] on input"] "10" at bounding box center [0, 0] width 0 height 0
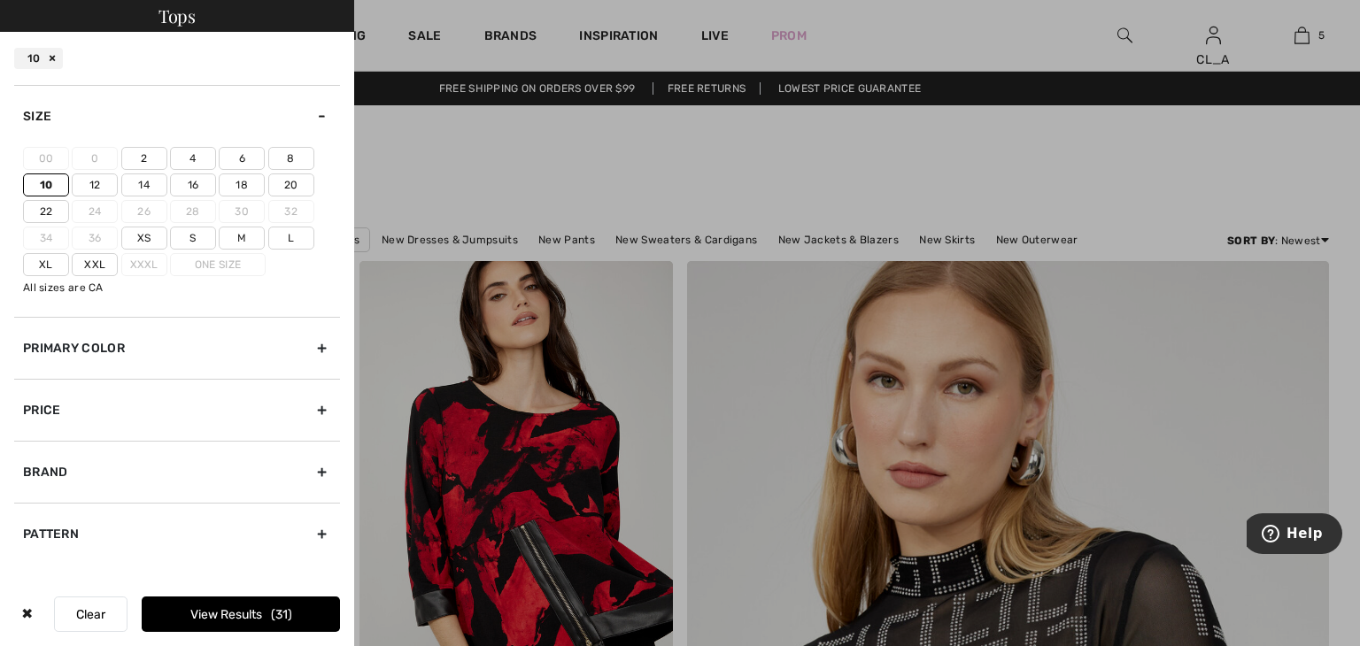
click at [234, 230] on label "M" at bounding box center [242, 238] width 46 height 23
click at [0, 0] on input"] "M" at bounding box center [0, 0] width 0 height 0
click at [276, 239] on label "L" at bounding box center [291, 238] width 46 height 23
click at [0, 0] on input"] "L" at bounding box center [0, 0] width 0 height 0
click at [223, 604] on button "View Results 60" at bounding box center [241, 614] width 198 height 35
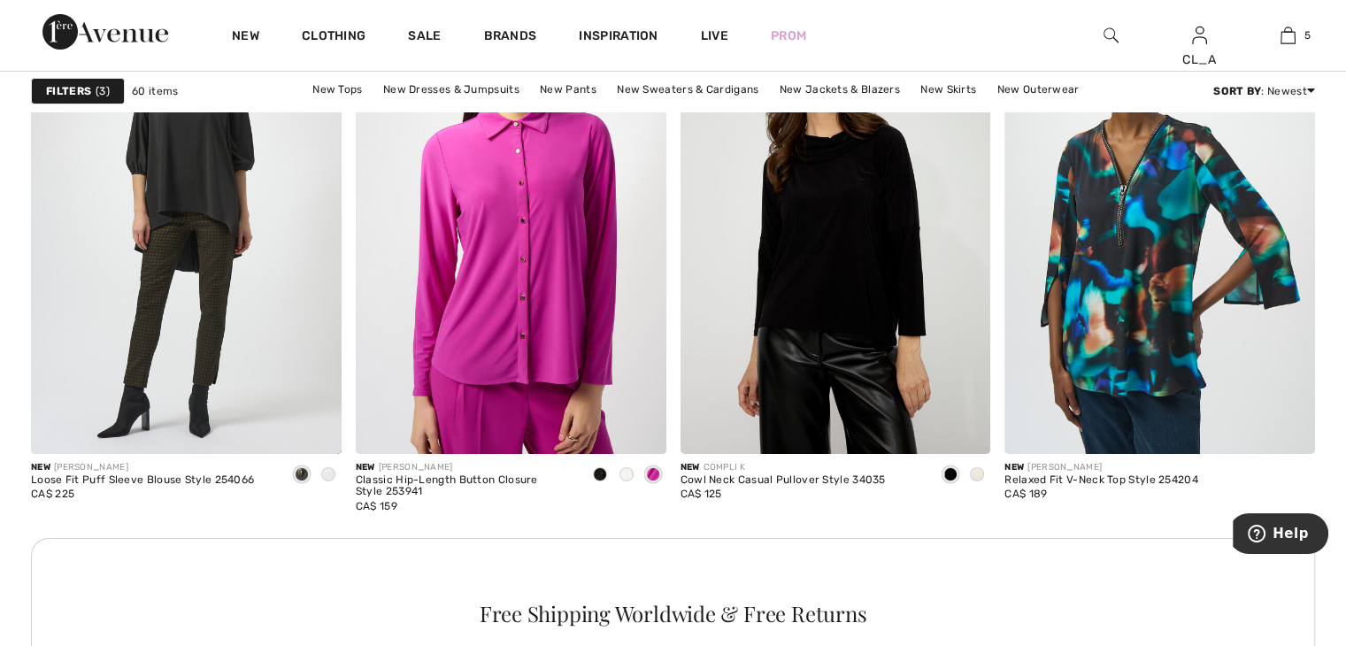
scroll to position [6242, 0]
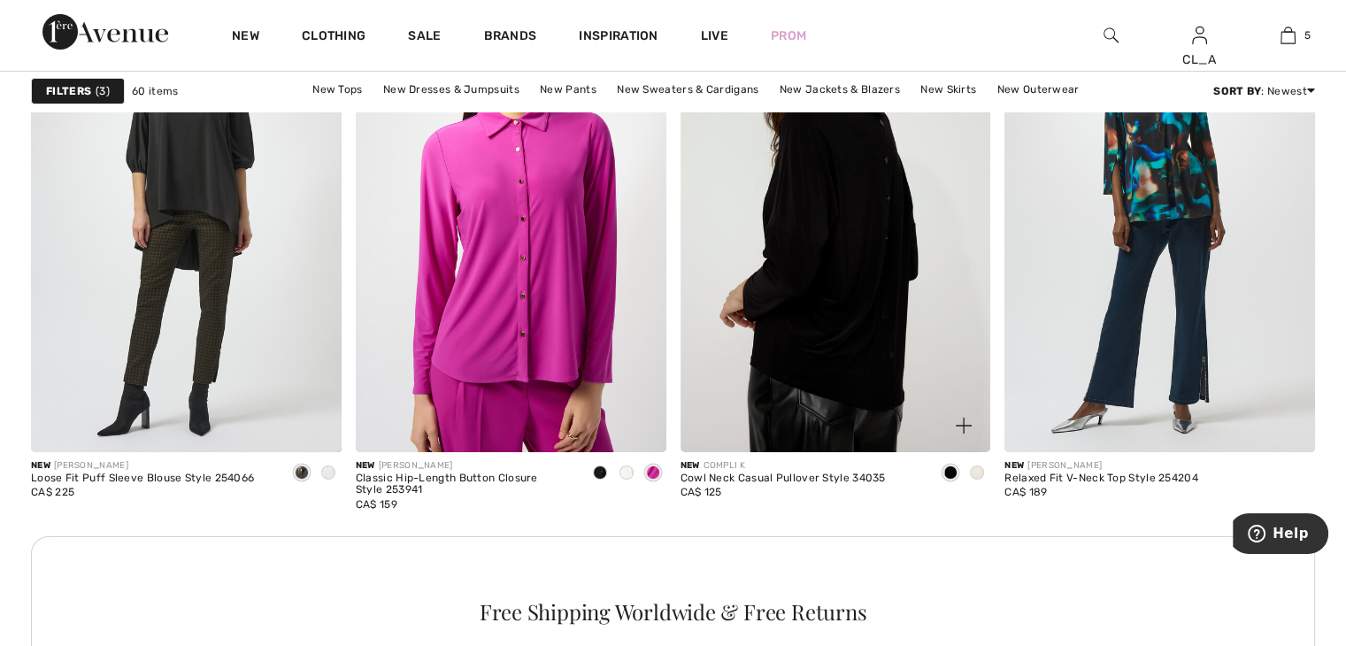
click at [857, 309] on img at bounding box center [836, 219] width 311 height 466
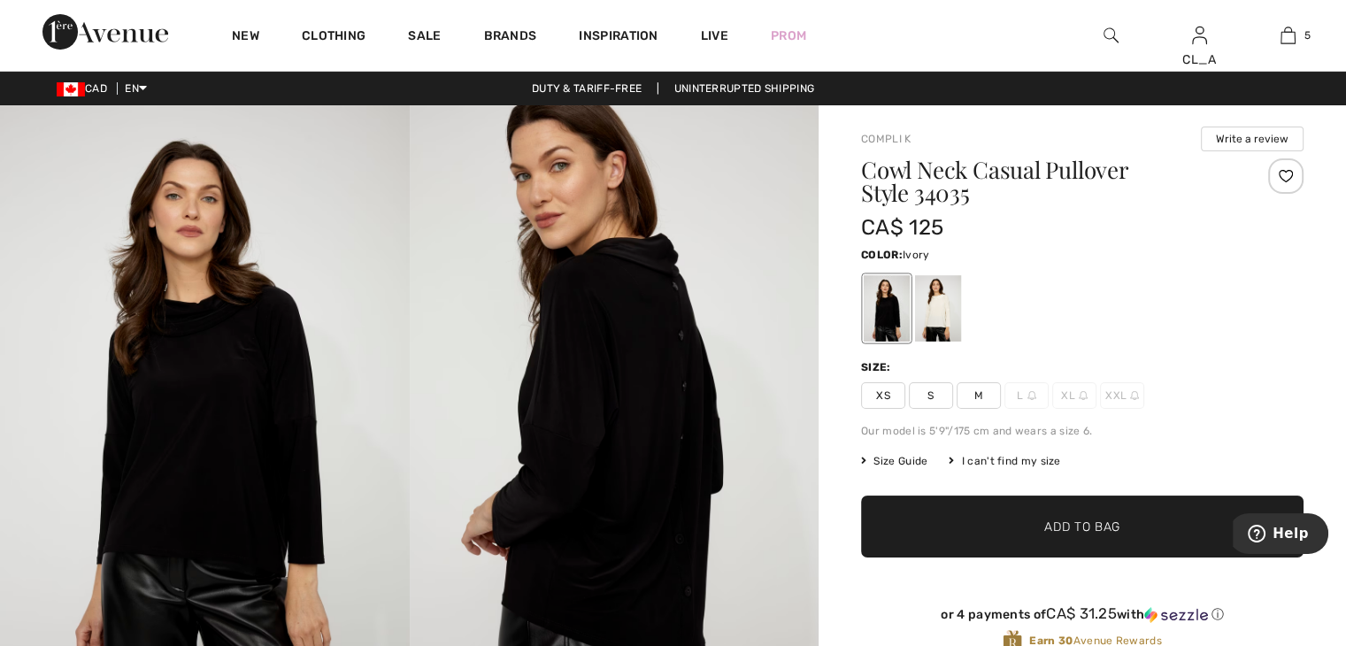
click at [954, 320] on div at bounding box center [938, 308] width 46 height 66
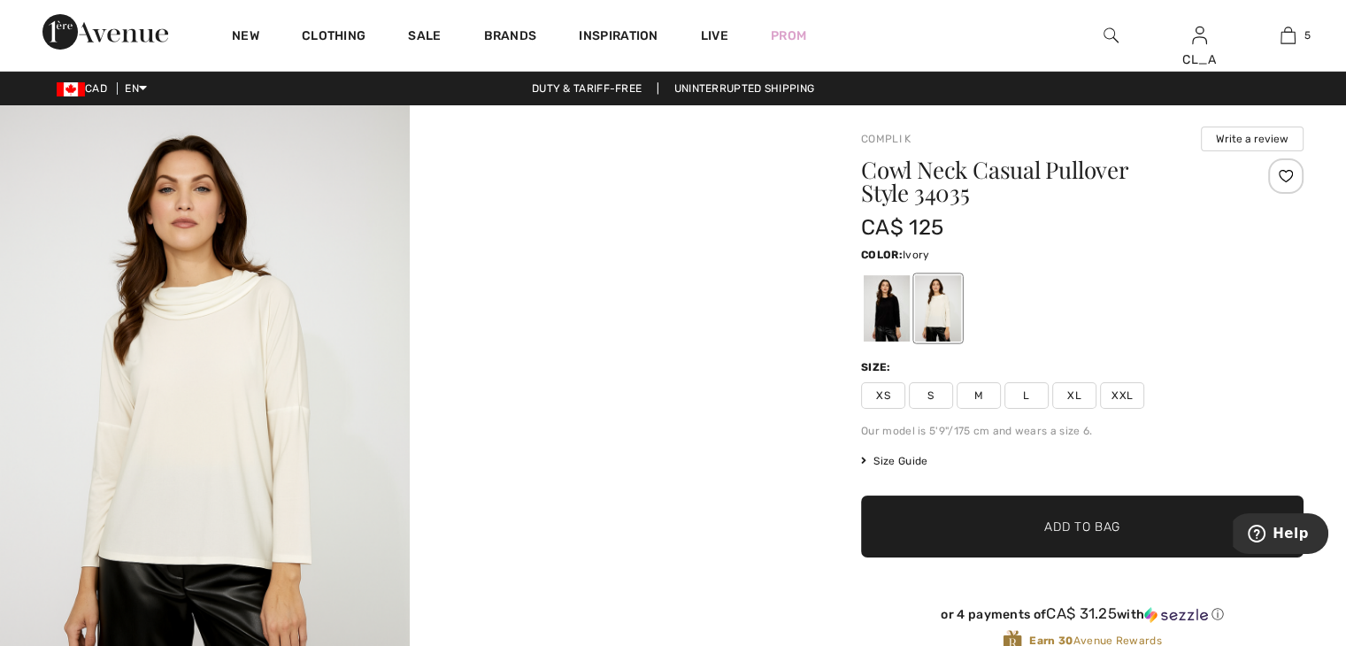
click at [227, 359] on img at bounding box center [205, 412] width 410 height 614
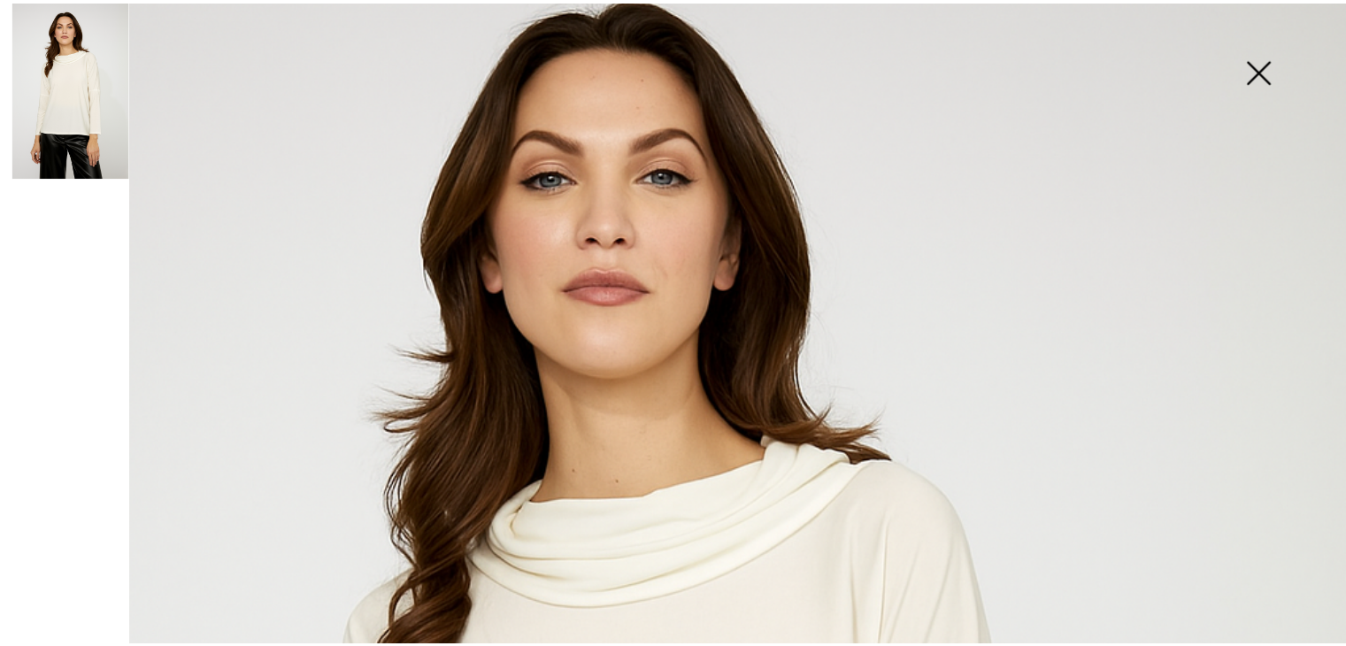
scroll to position [64, 0]
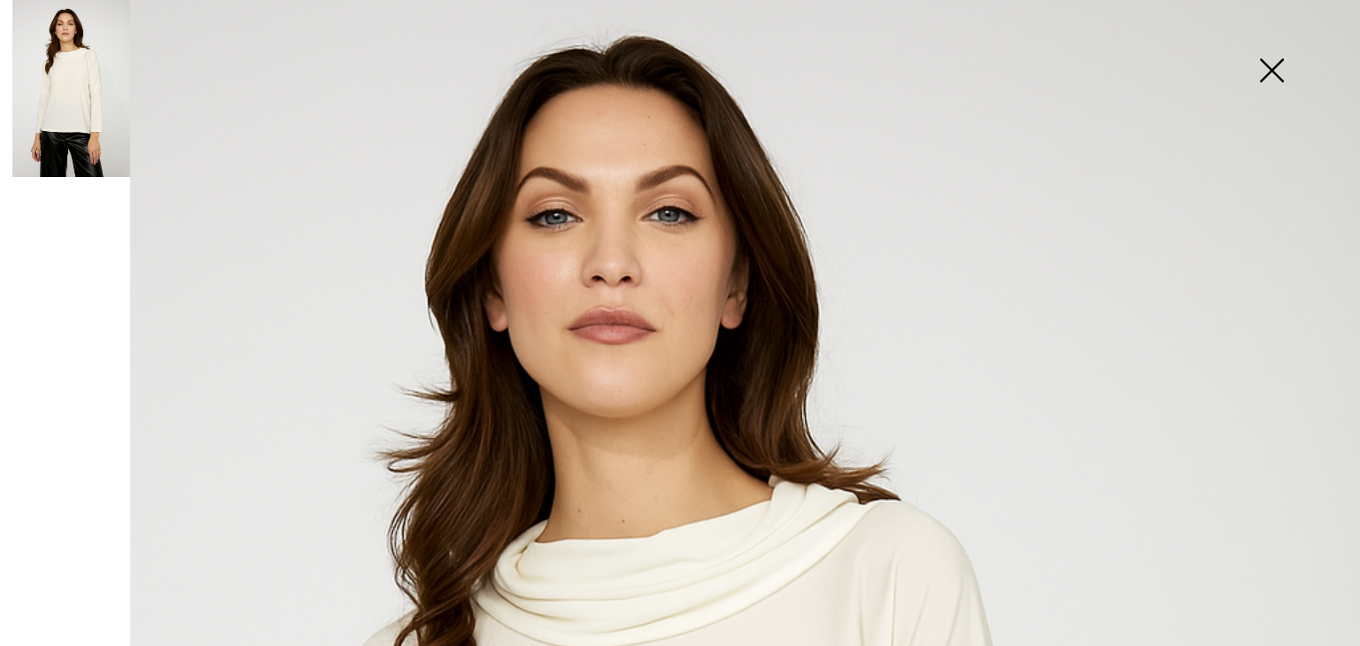
click at [1264, 64] on img at bounding box center [1271, 72] width 89 height 91
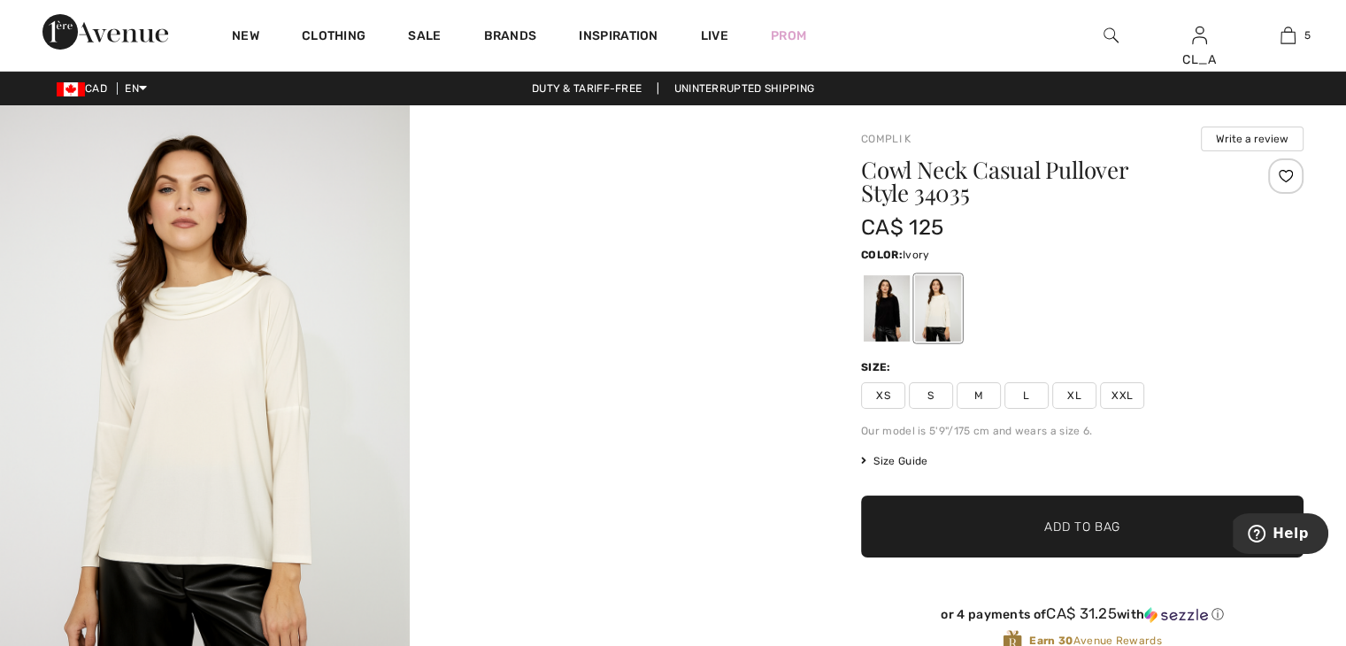
click at [885, 462] on span "Size Guide" at bounding box center [894, 461] width 66 height 16
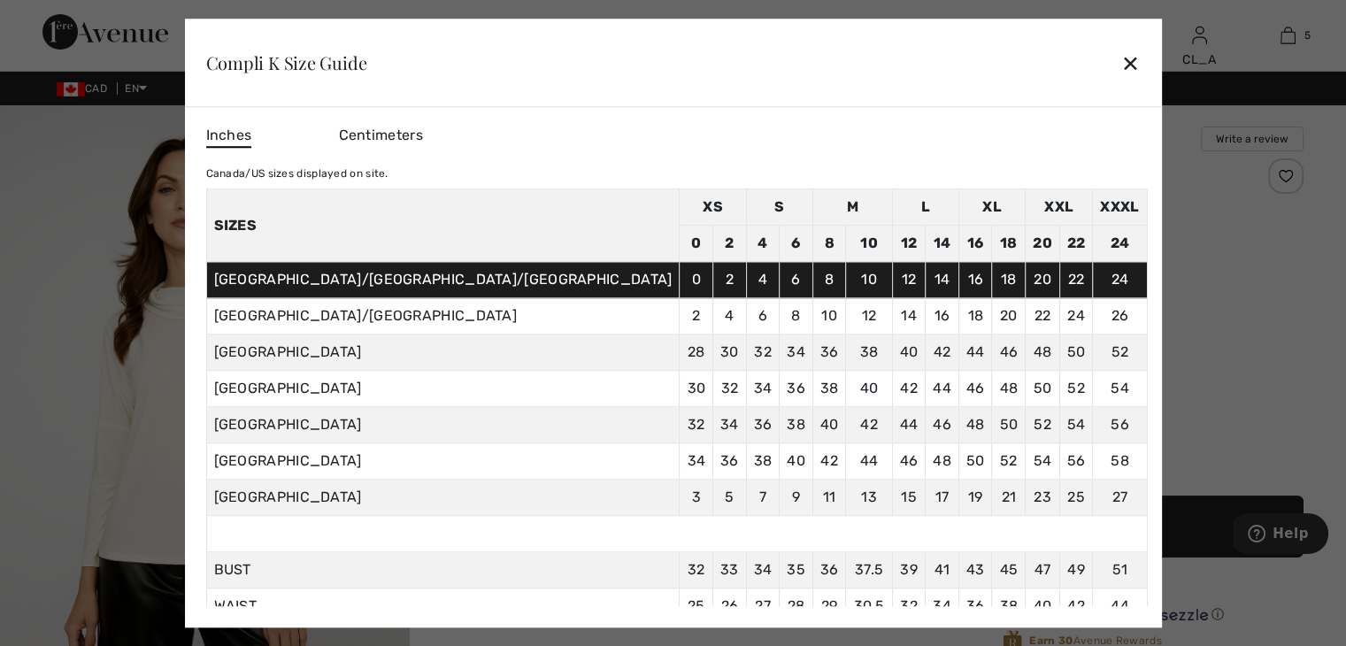
click at [1121, 60] on div "✕" at bounding box center [1130, 62] width 19 height 37
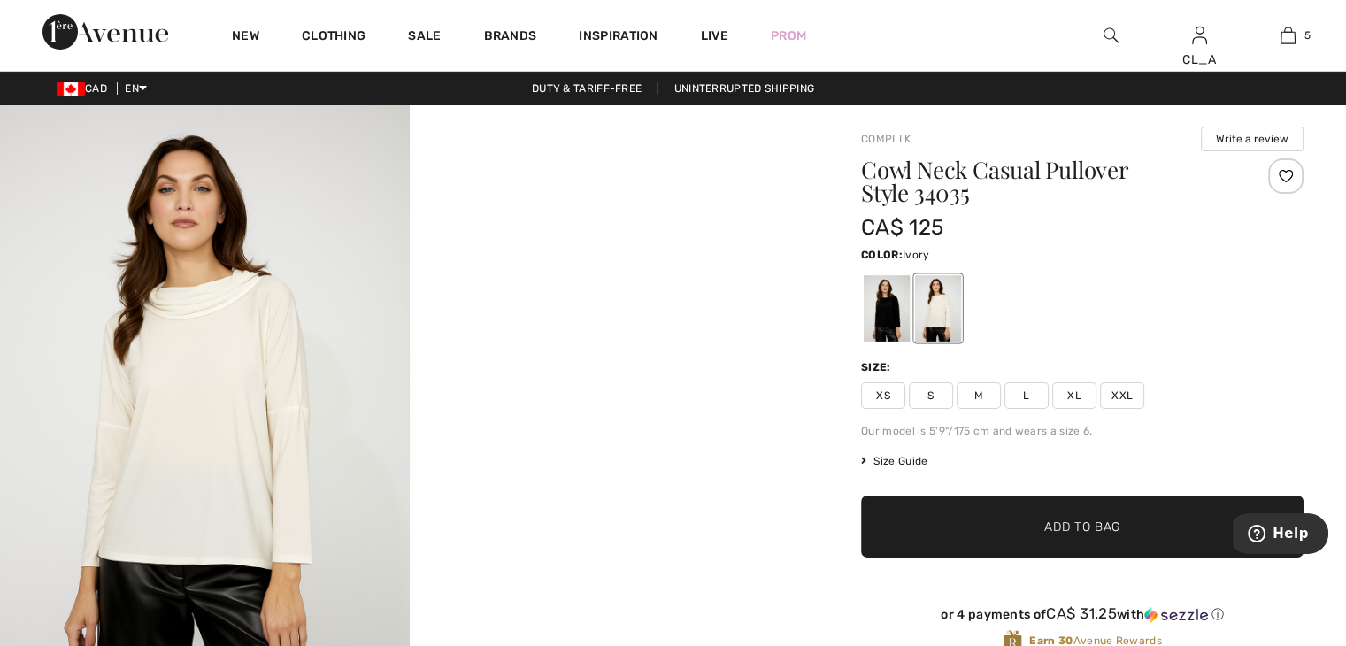
click at [981, 380] on div "Size: XS S M L XL XXL" at bounding box center [1082, 384] width 443 height 50
click at [982, 395] on span "M" at bounding box center [979, 395] width 44 height 27
drag, startPoint x: 980, startPoint y: 525, endPoint x: 956, endPoint y: 525, distance: 23.9
click at [956, 525] on span "✔ Added to Bag Add to Bag" at bounding box center [1082, 527] width 443 height 62
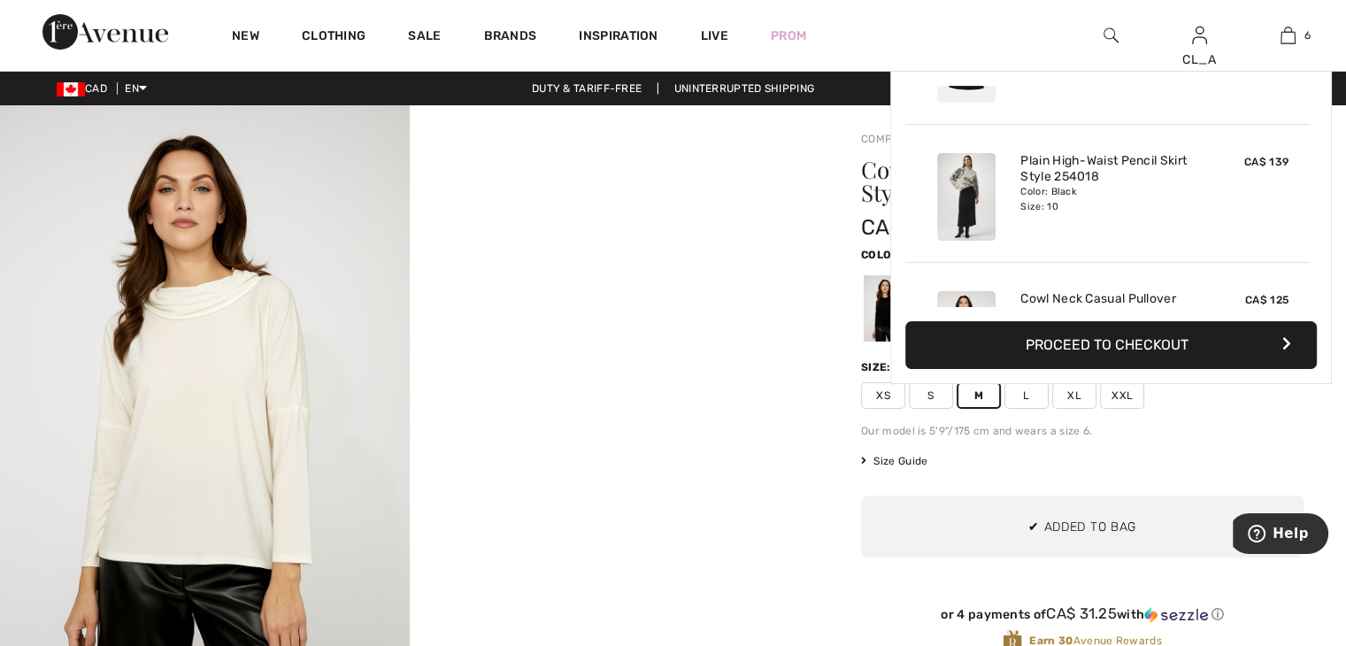
scroll to position [605, 0]
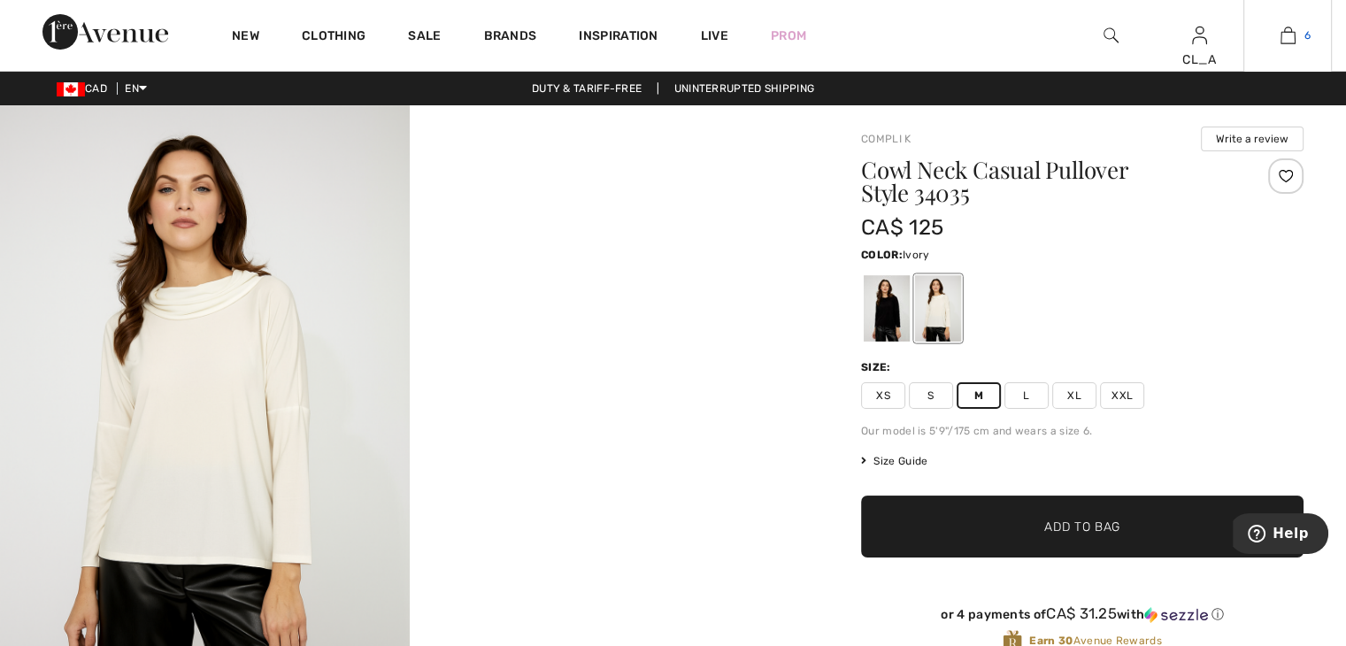
click at [1290, 28] on img at bounding box center [1288, 35] width 15 height 21
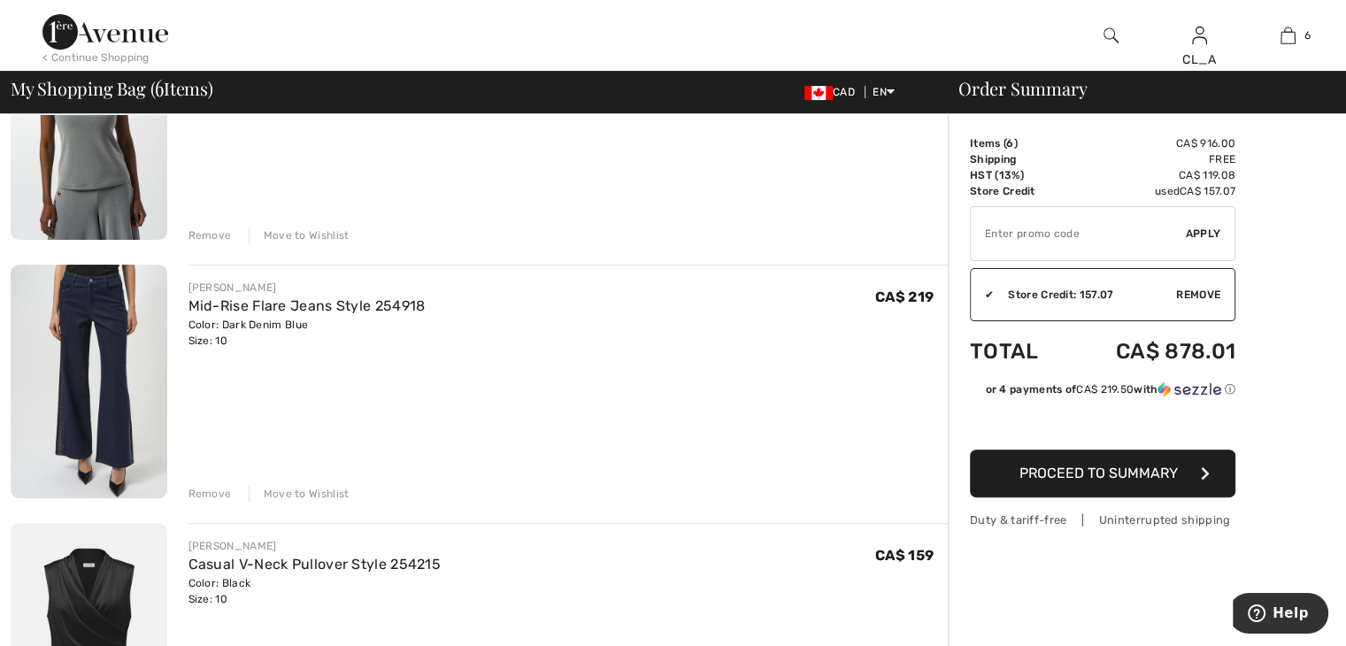
scroll to position [397, 0]
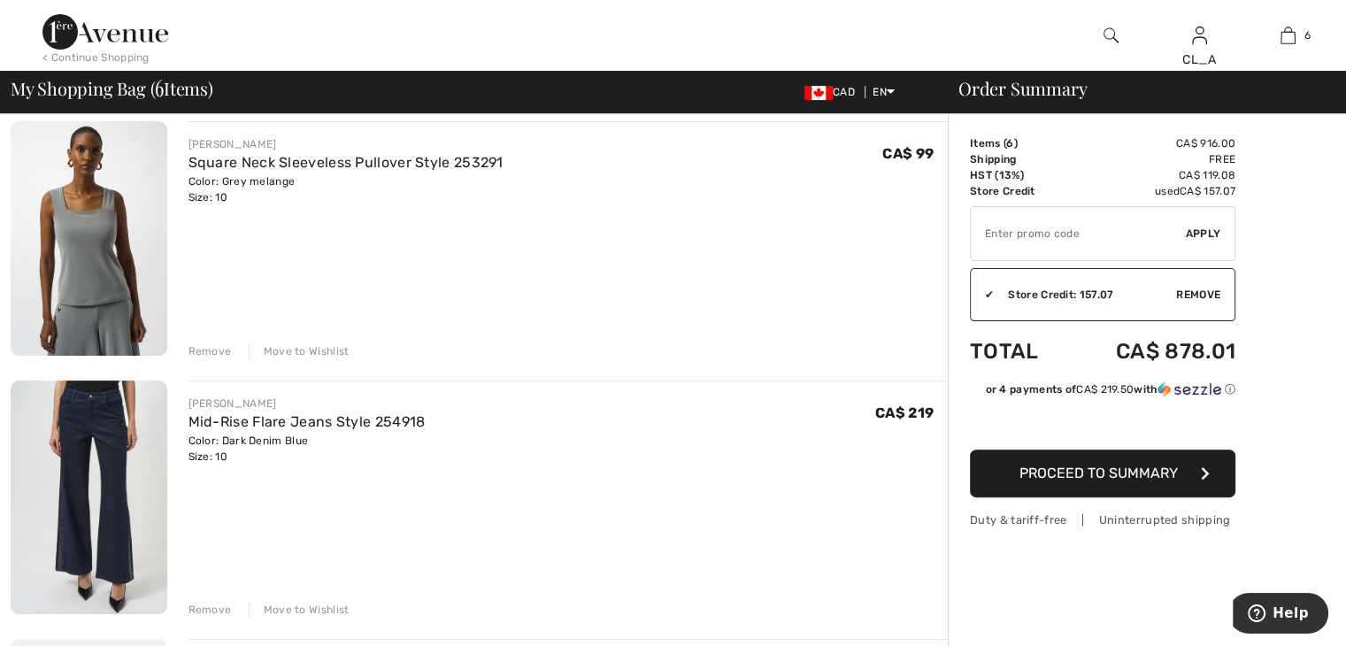
click at [85, 461] on img at bounding box center [89, 498] width 157 height 234
click at [1105, 36] on img at bounding box center [1111, 35] width 15 height 21
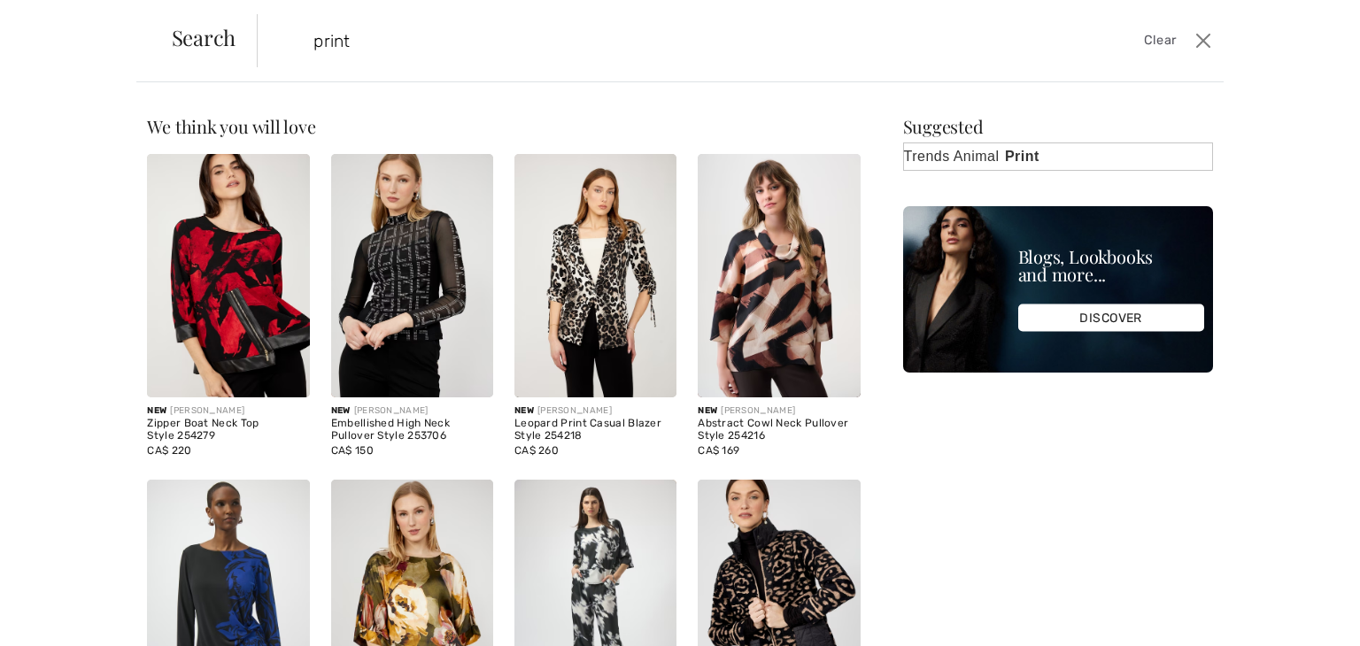
type input "print"
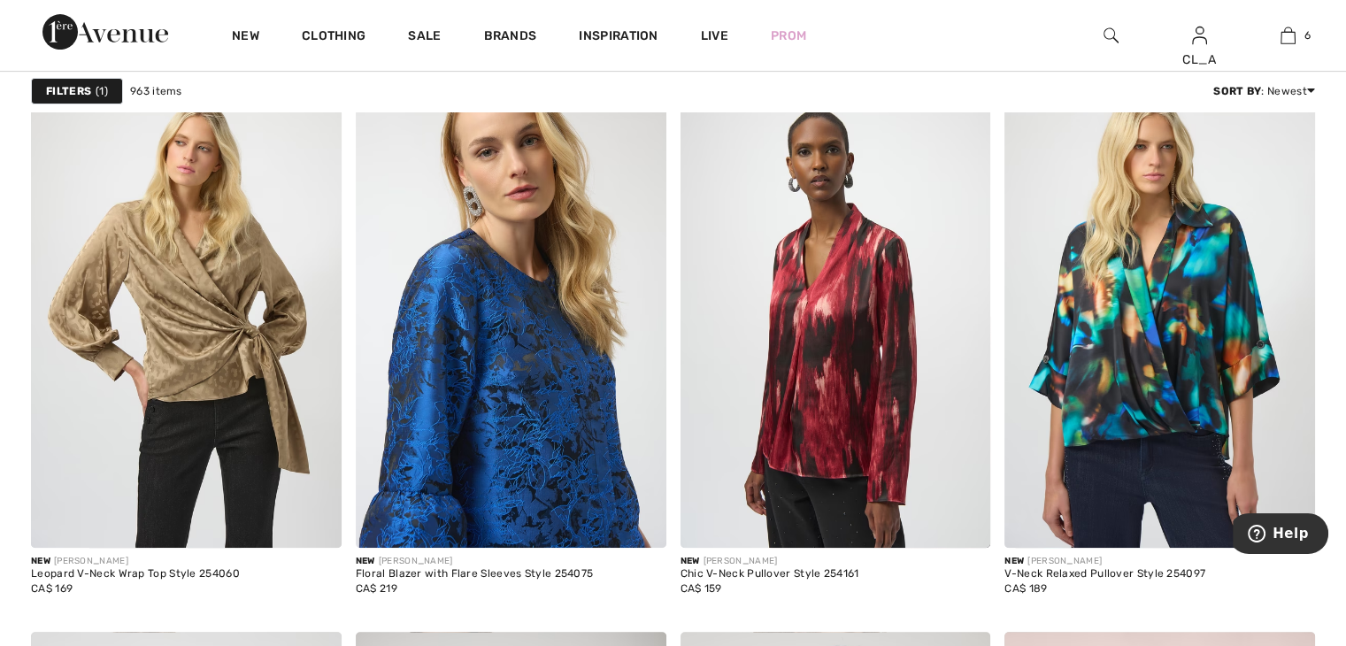
scroll to position [7406, 0]
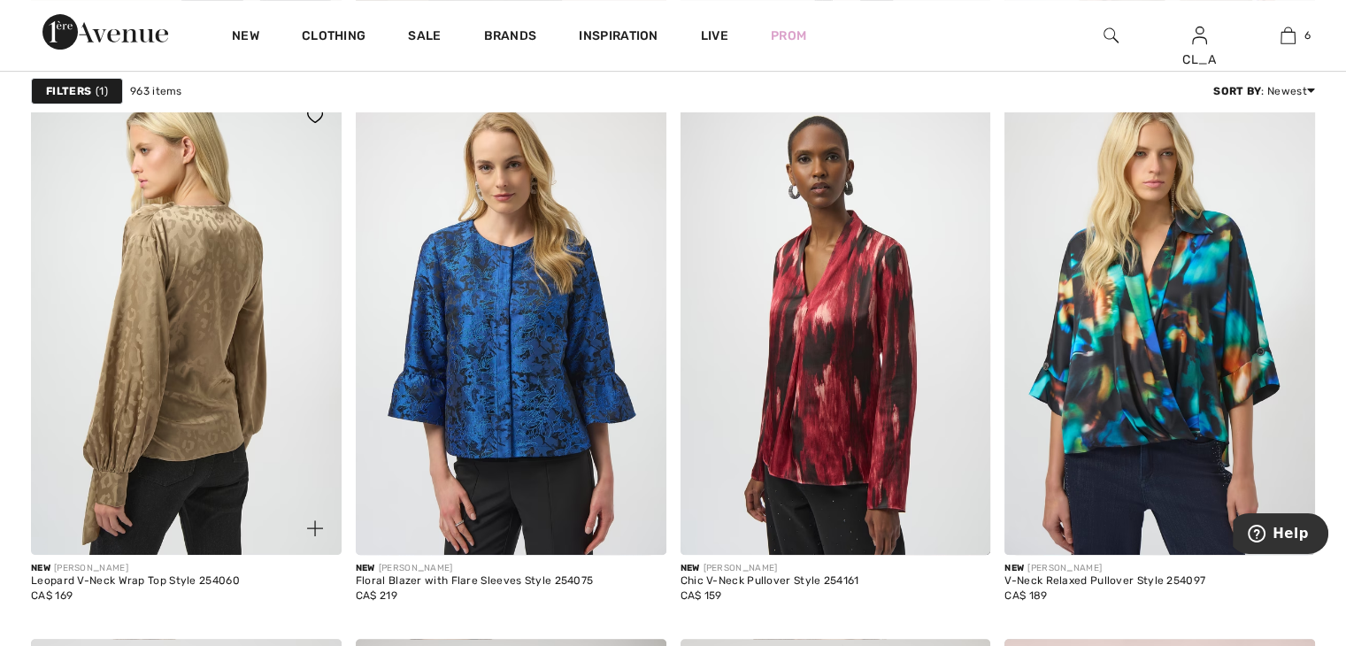
click at [189, 391] on img at bounding box center [186, 322] width 311 height 466
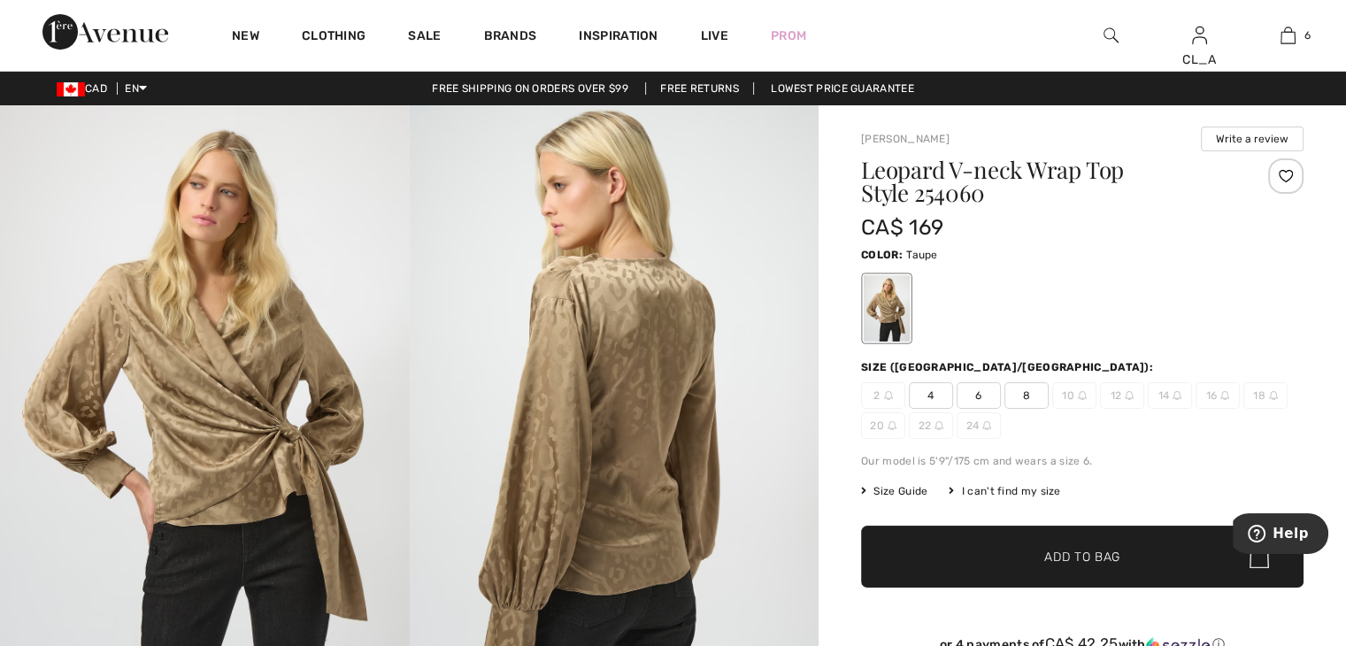
click at [1024, 394] on span "8" at bounding box center [1027, 395] width 44 height 27
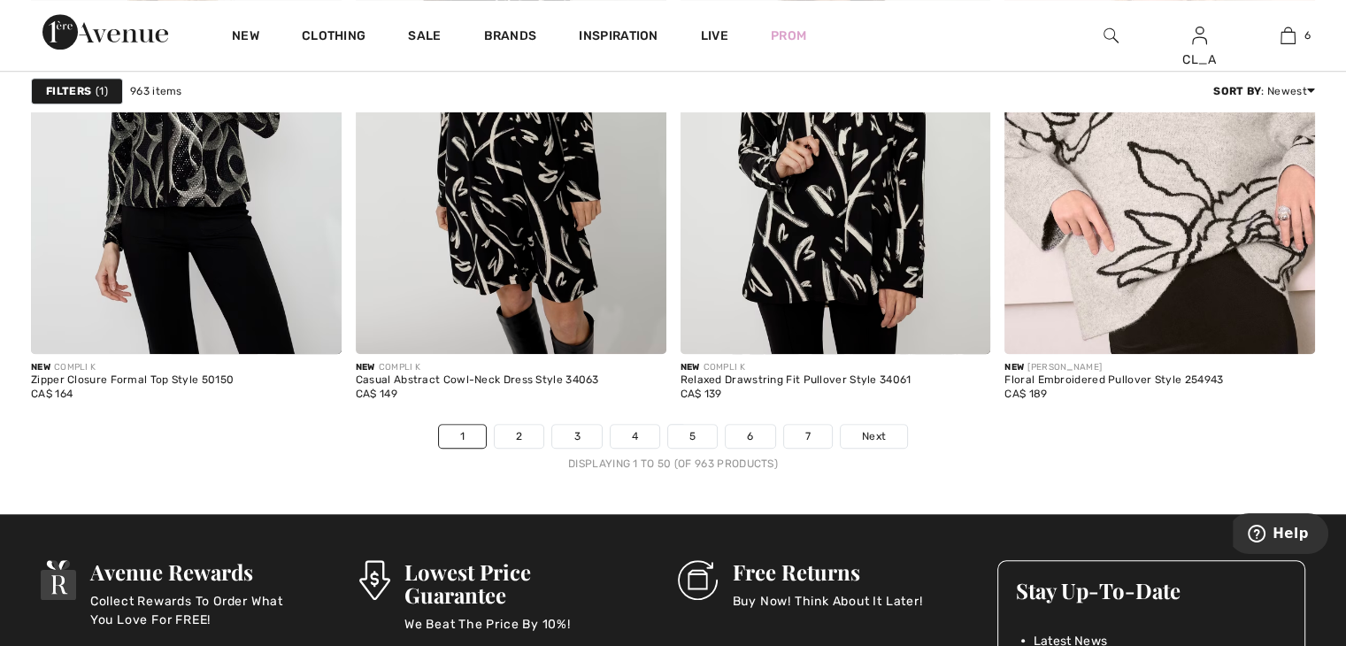
scroll to position [8160, 0]
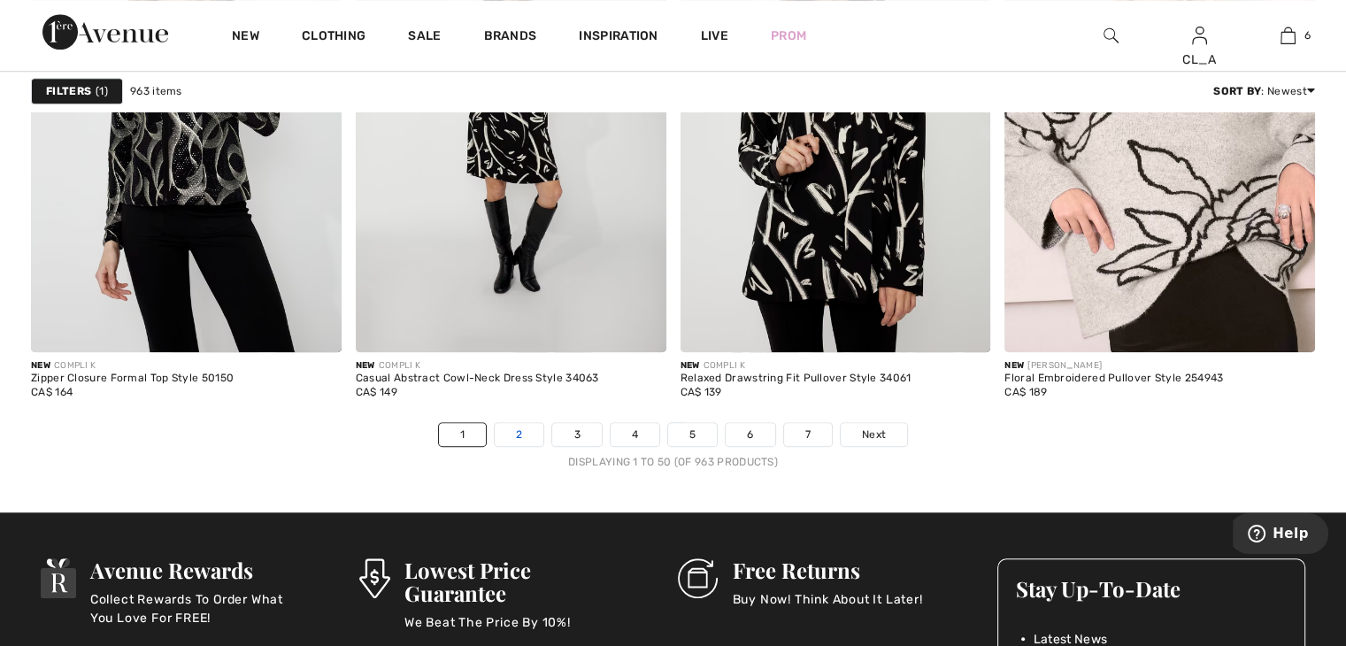
click at [520, 428] on link "2" at bounding box center [519, 434] width 49 height 23
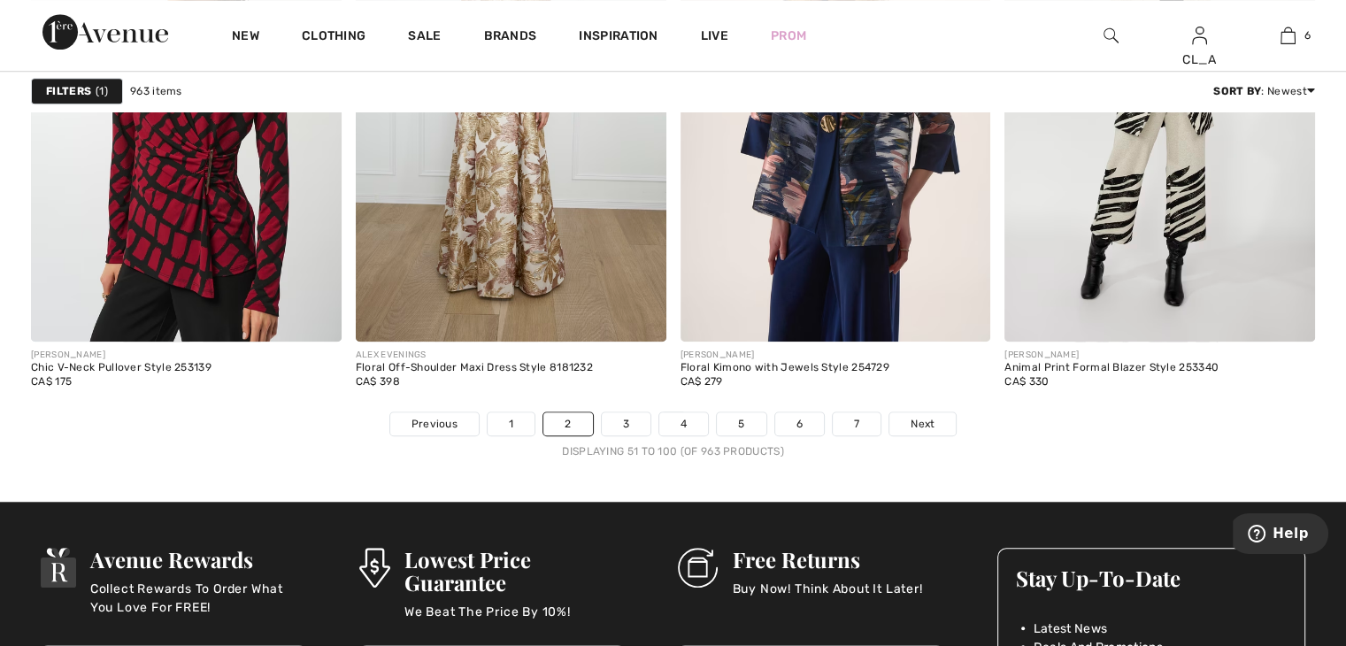
scroll to position [8176, 0]
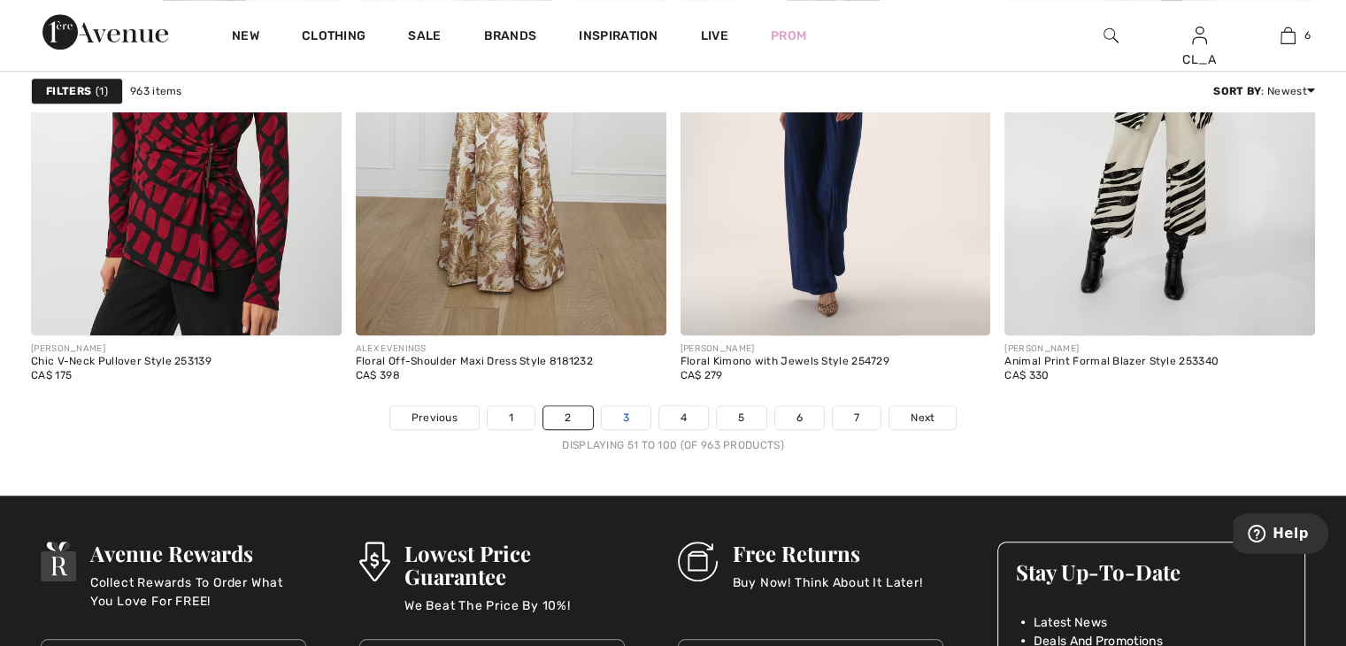
click at [628, 406] on link "3" at bounding box center [626, 417] width 49 height 23
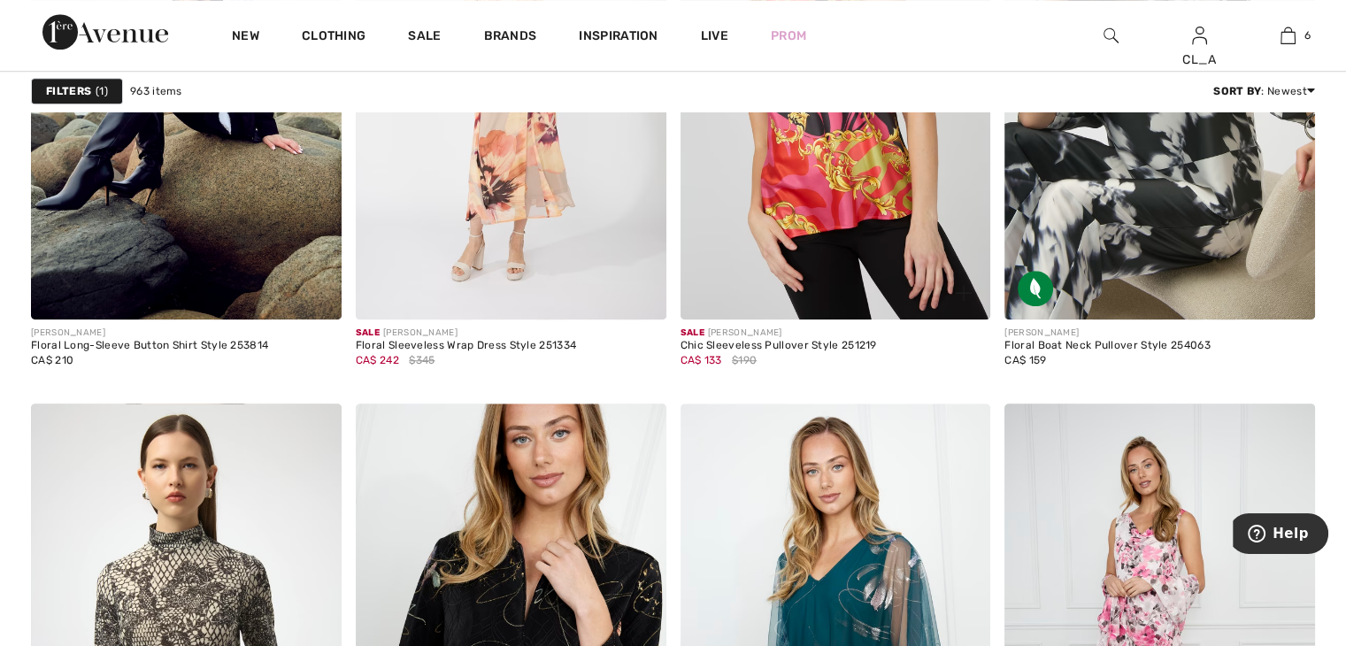
scroll to position [1459, 0]
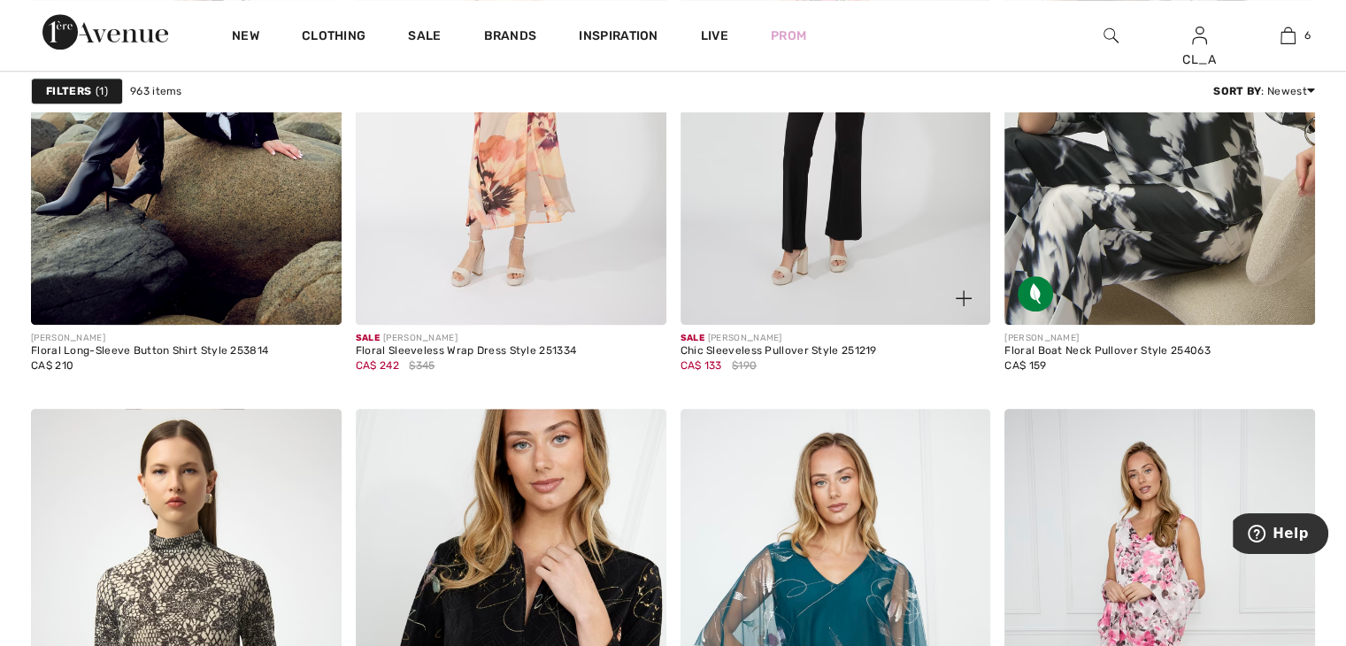
click at [774, 253] on img at bounding box center [836, 92] width 311 height 466
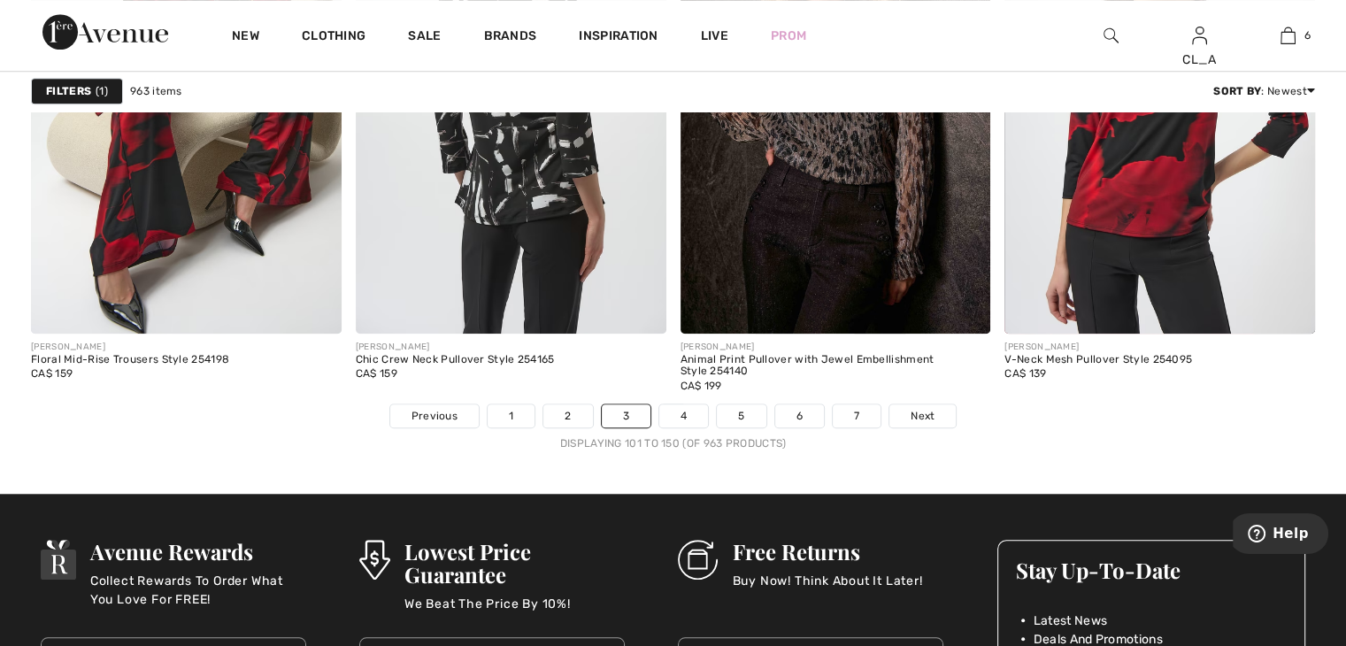
scroll to position [8182, 0]
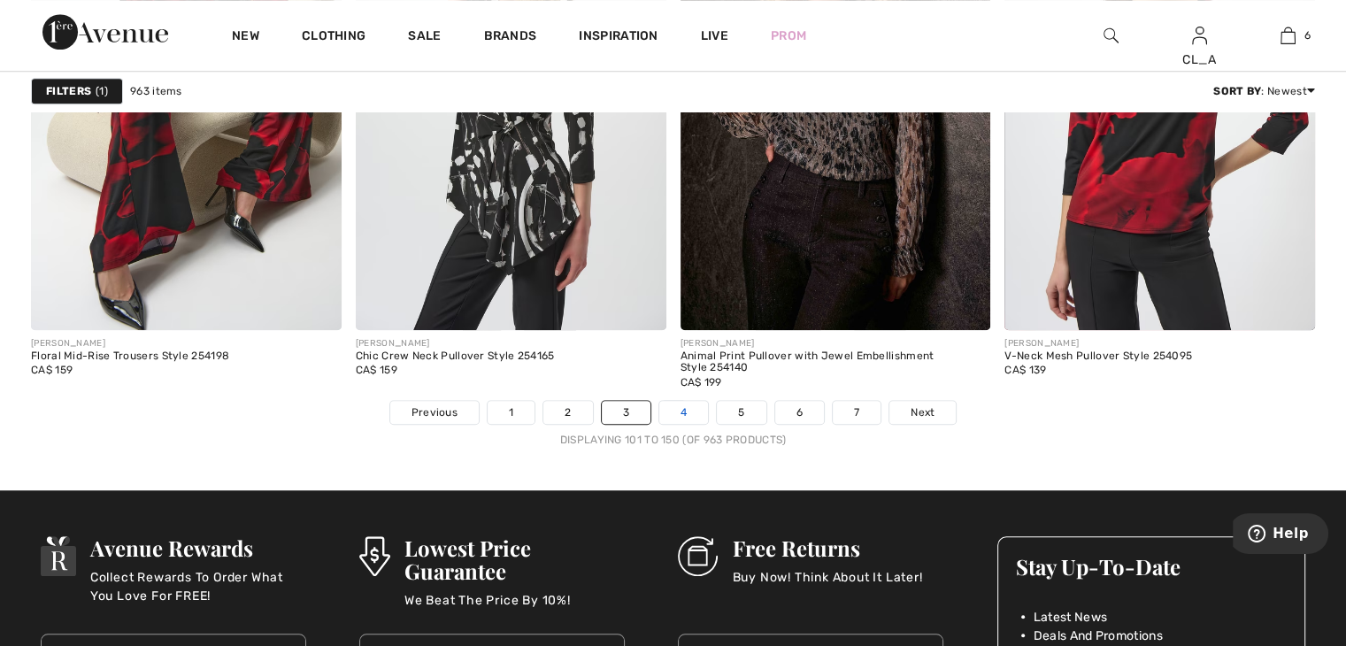
click at [676, 404] on link "4" at bounding box center [683, 412] width 49 height 23
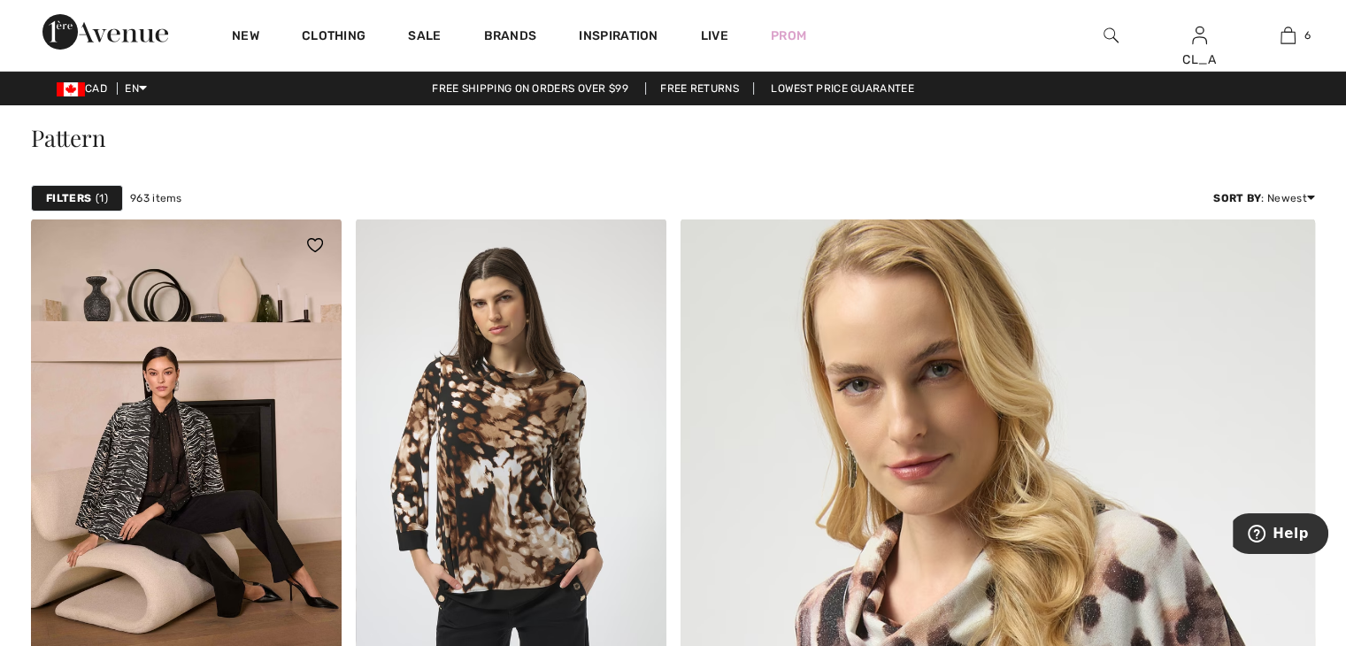
click at [39, 517] on img at bounding box center [186, 452] width 311 height 466
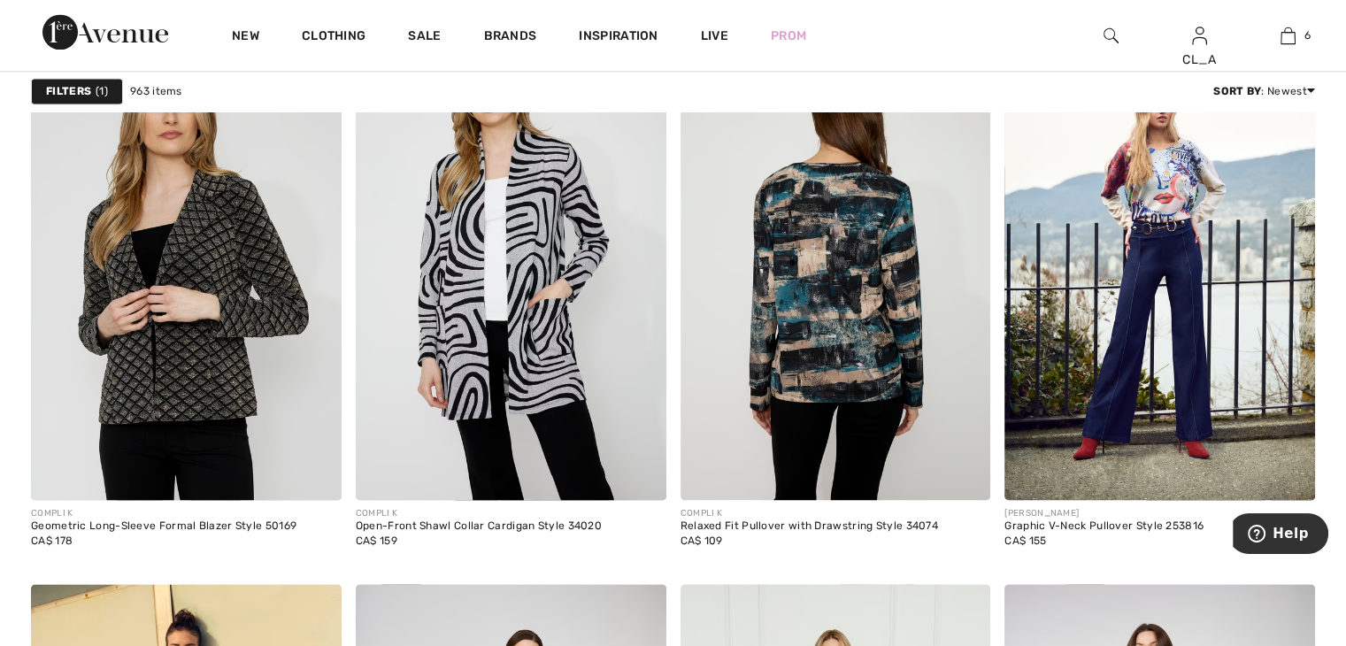
scroll to position [2598, 0]
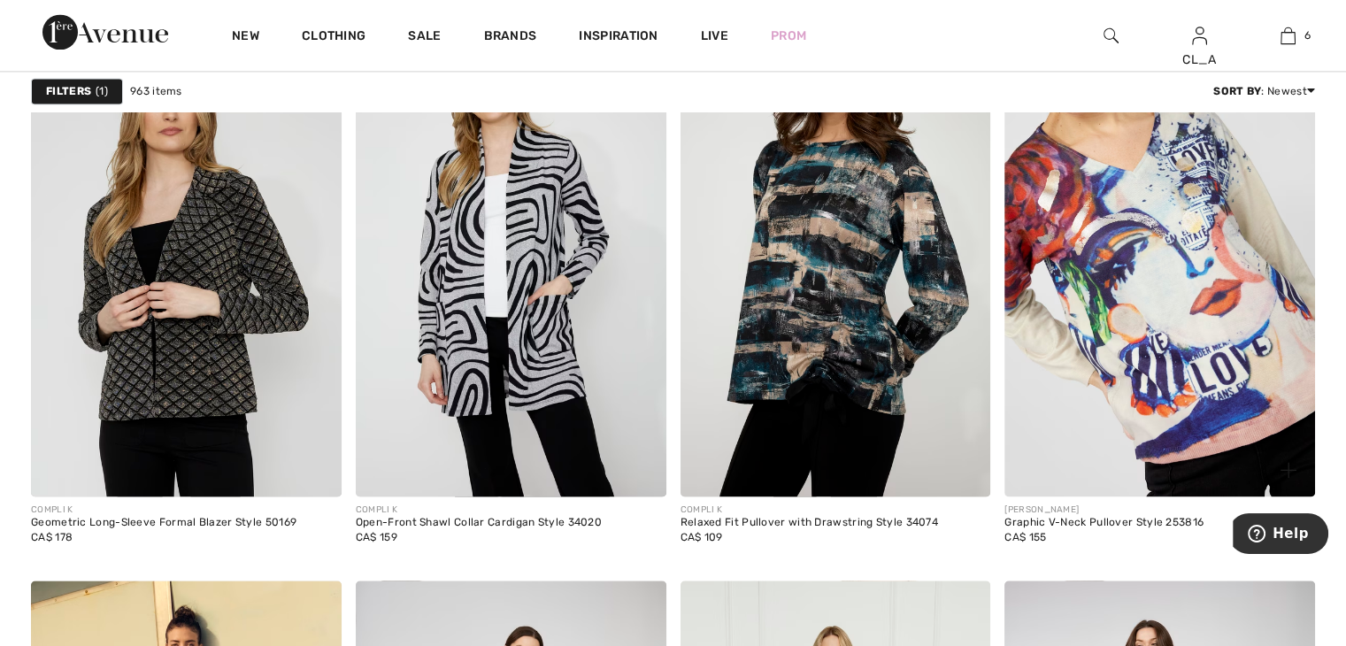
click at [1127, 284] on img at bounding box center [1160, 264] width 311 height 466
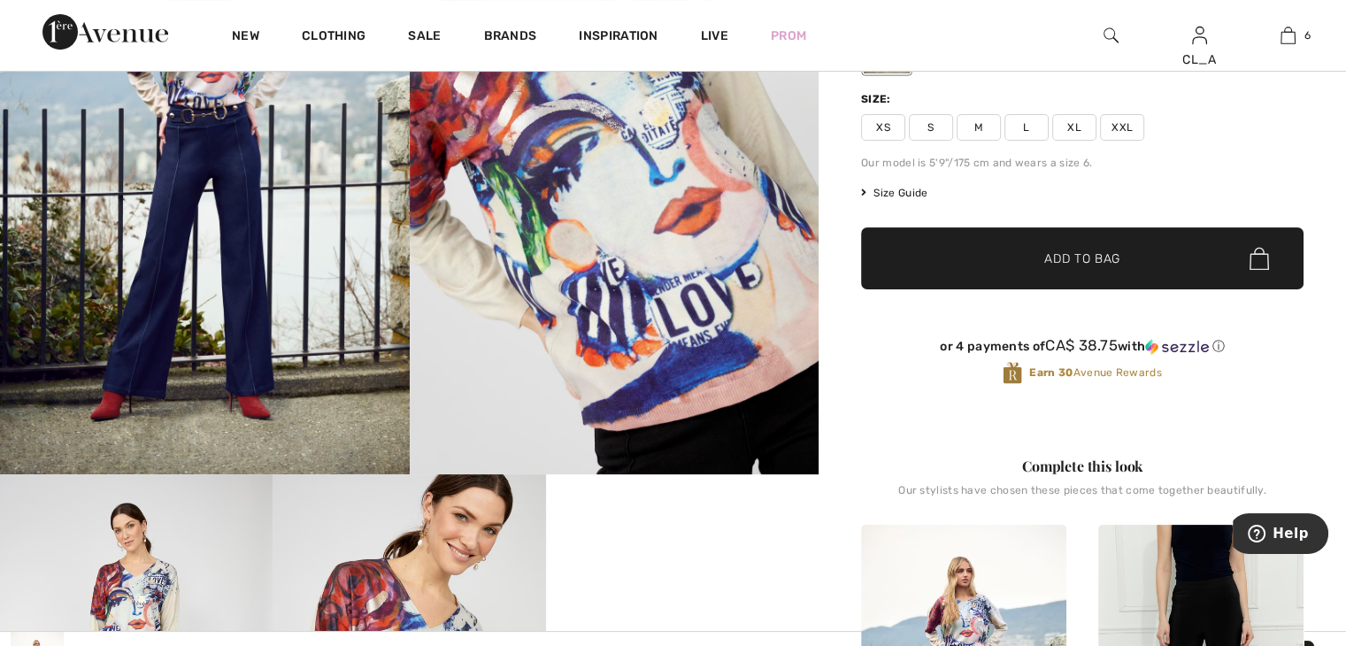
scroll to position [238, 0]
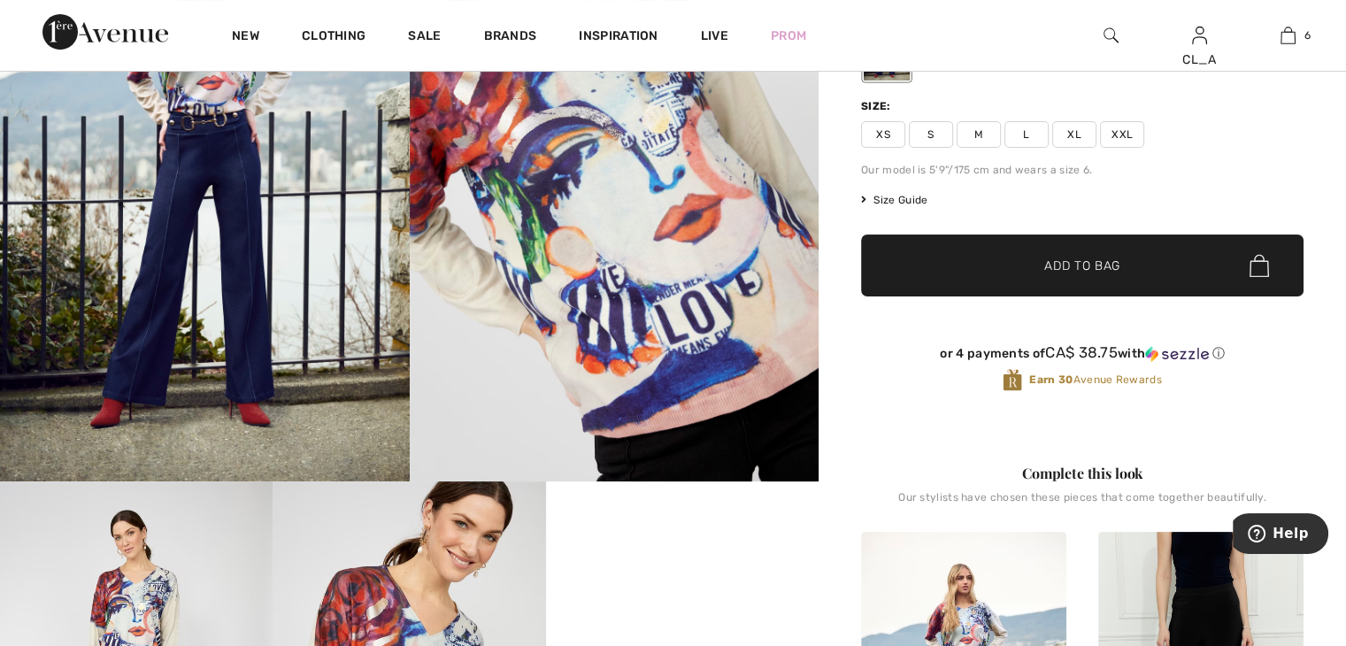
click at [974, 148] on span "M" at bounding box center [979, 134] width 44 height 27
click at [981, 273] on span "✔ Added to Bag Add to Bag" at bounding box center [1082, 266] width 443 height 62
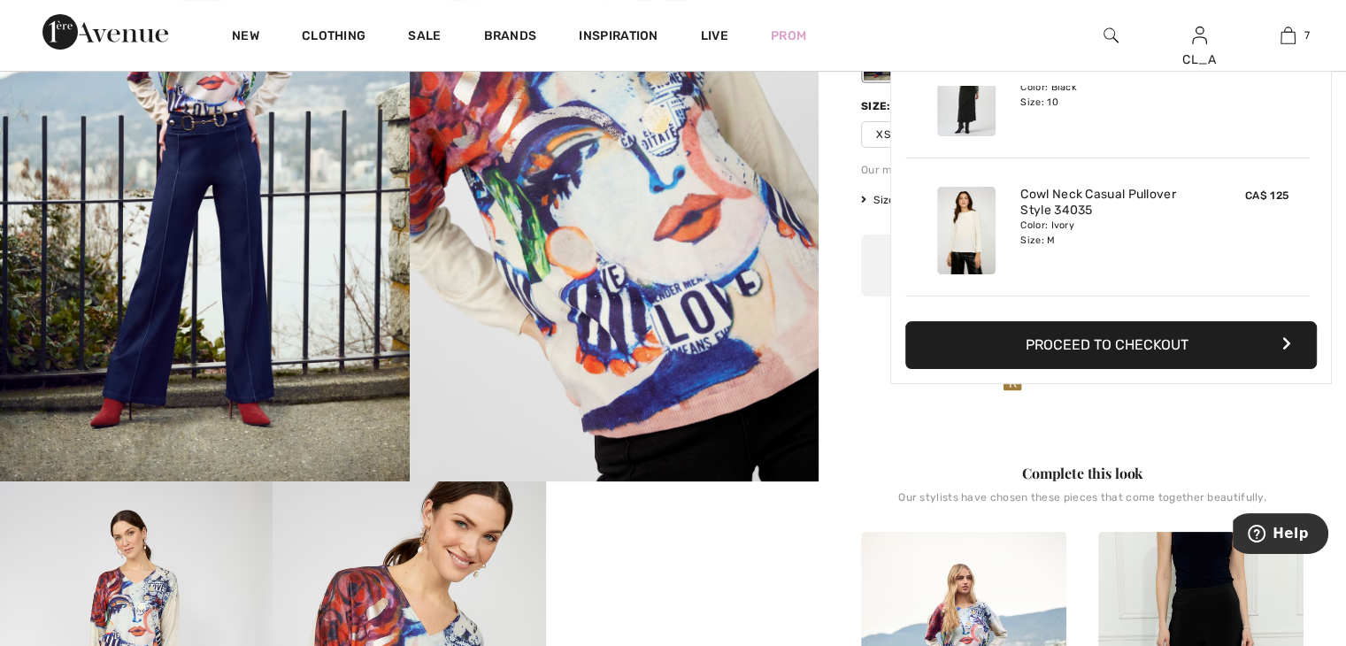
scroll to position [743, 0]
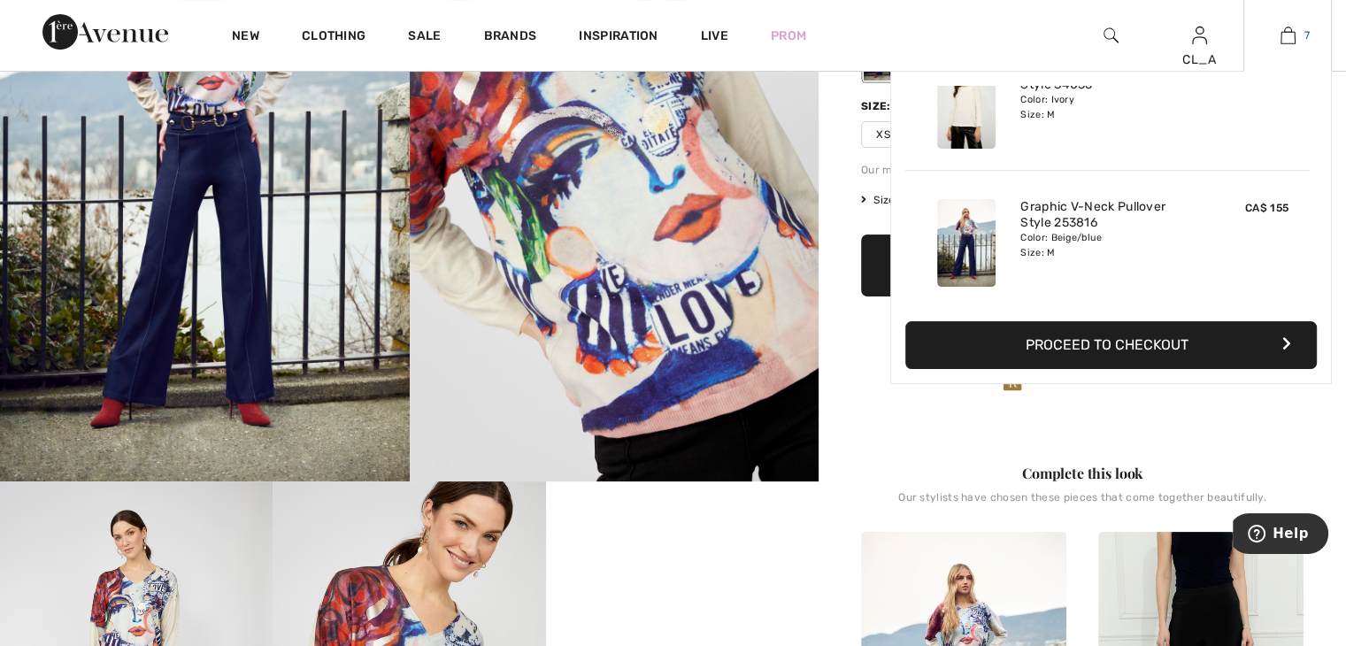
click at [1282, 34] on img at bounding box center [1288, 35] width 15 height 21
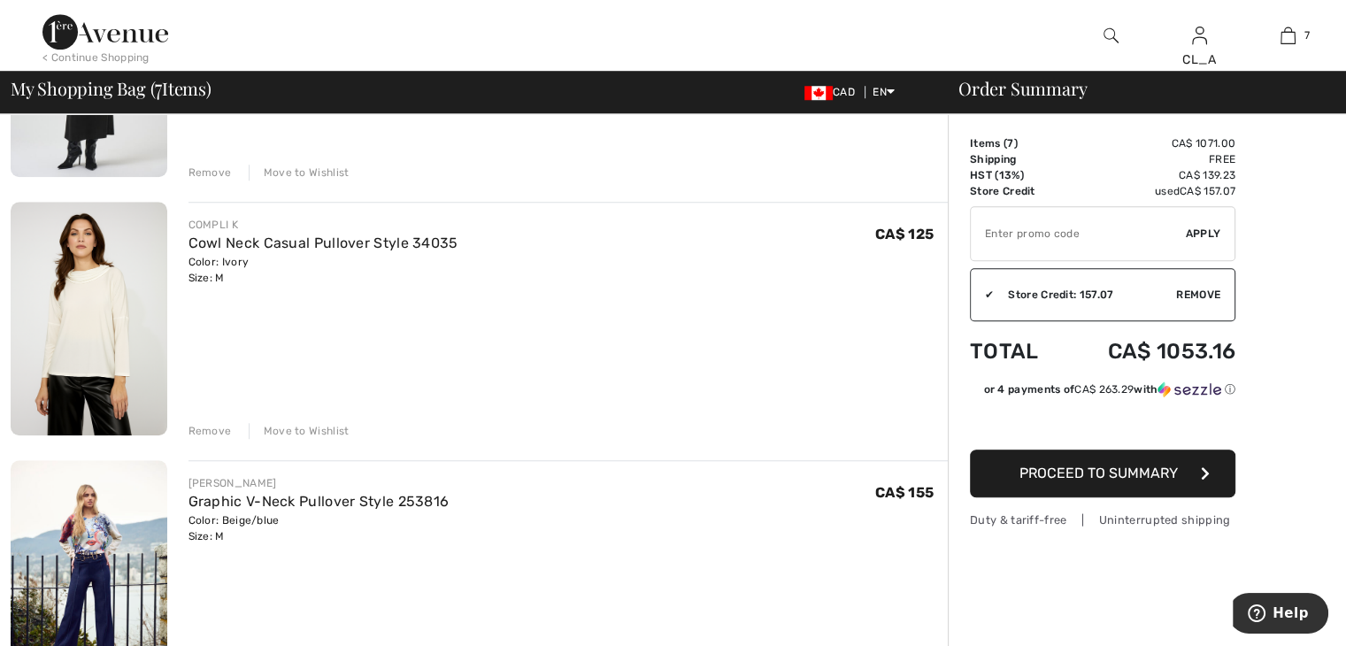
scroll to position [1352, 0]
click at [196, 433] on div "Remove" at bounding box center [210, 430] width 43 height 16
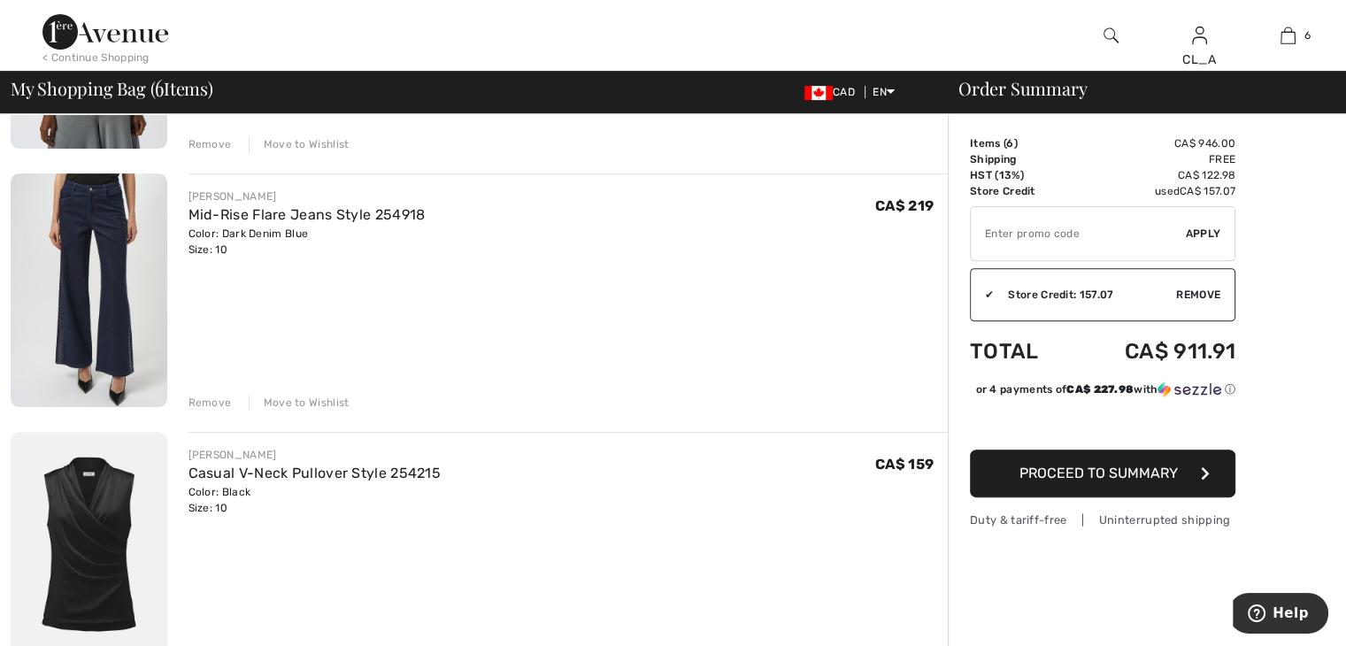
scroll to position [602, 0]
click at [81, 284] on img at bounding box center [89, 292] width 157 height 234
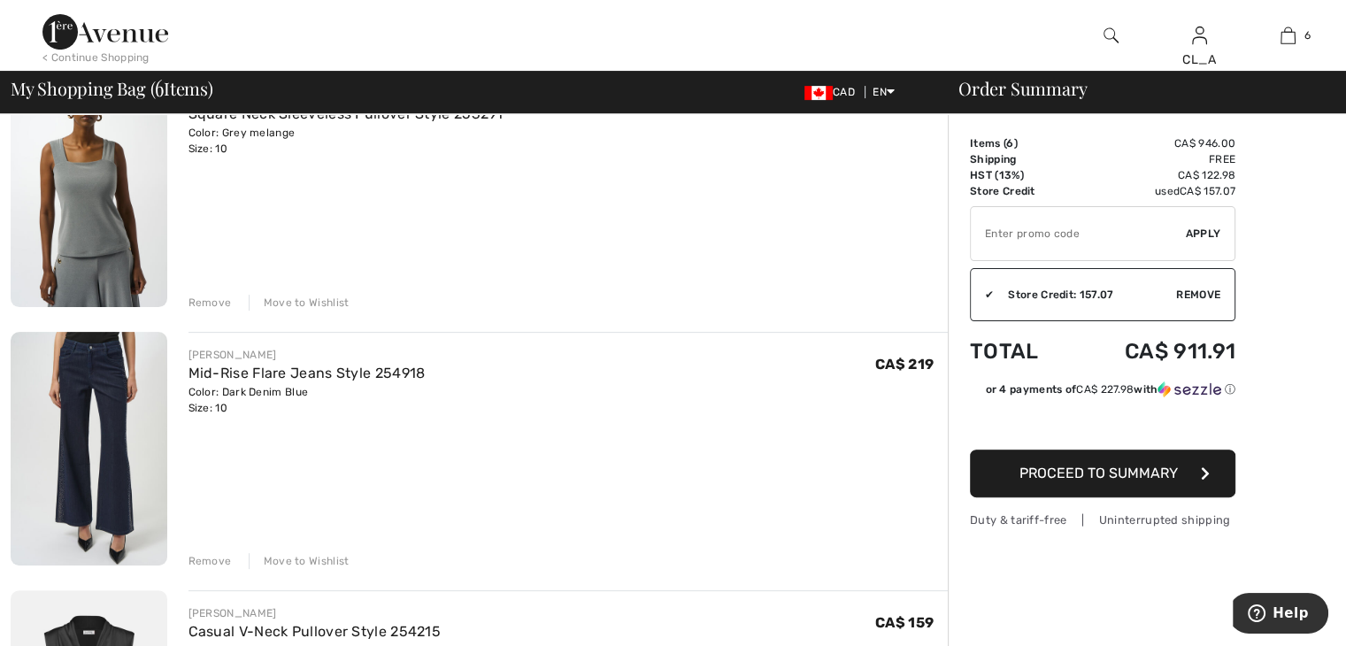
scroll to position [448, 0]
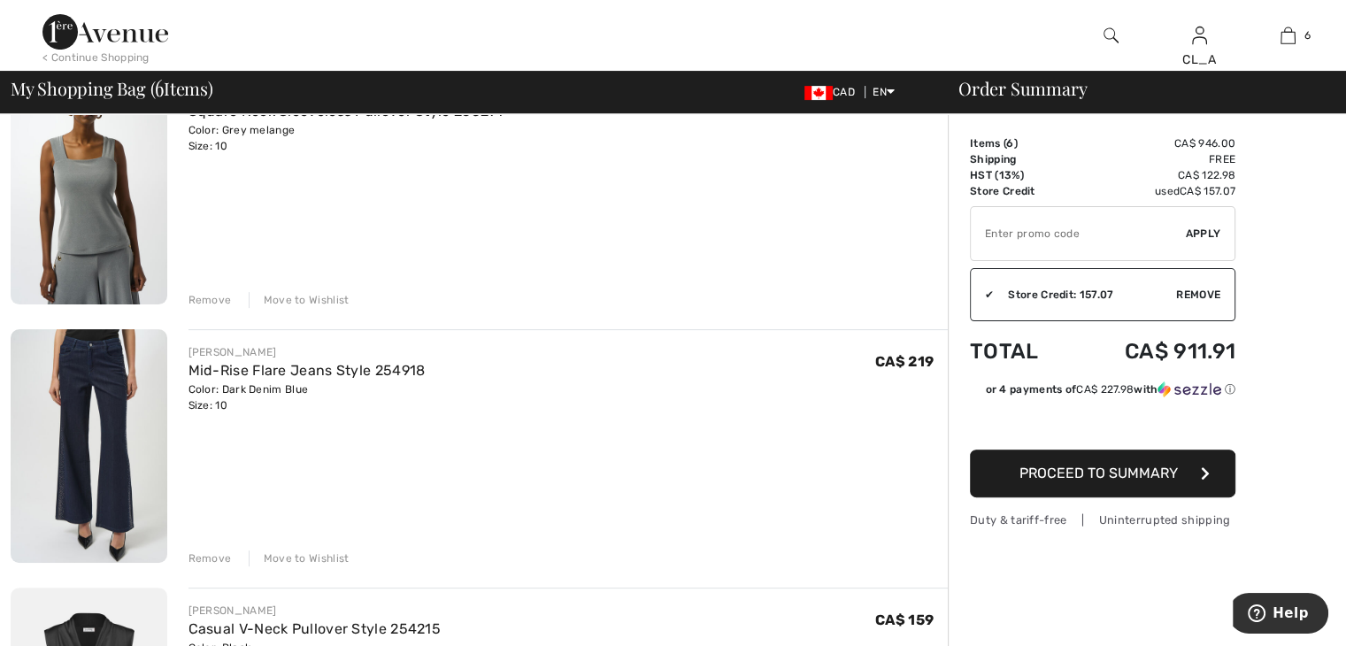
click at [71, 452] on img at bounding box center [89, 446] width 157 height 234
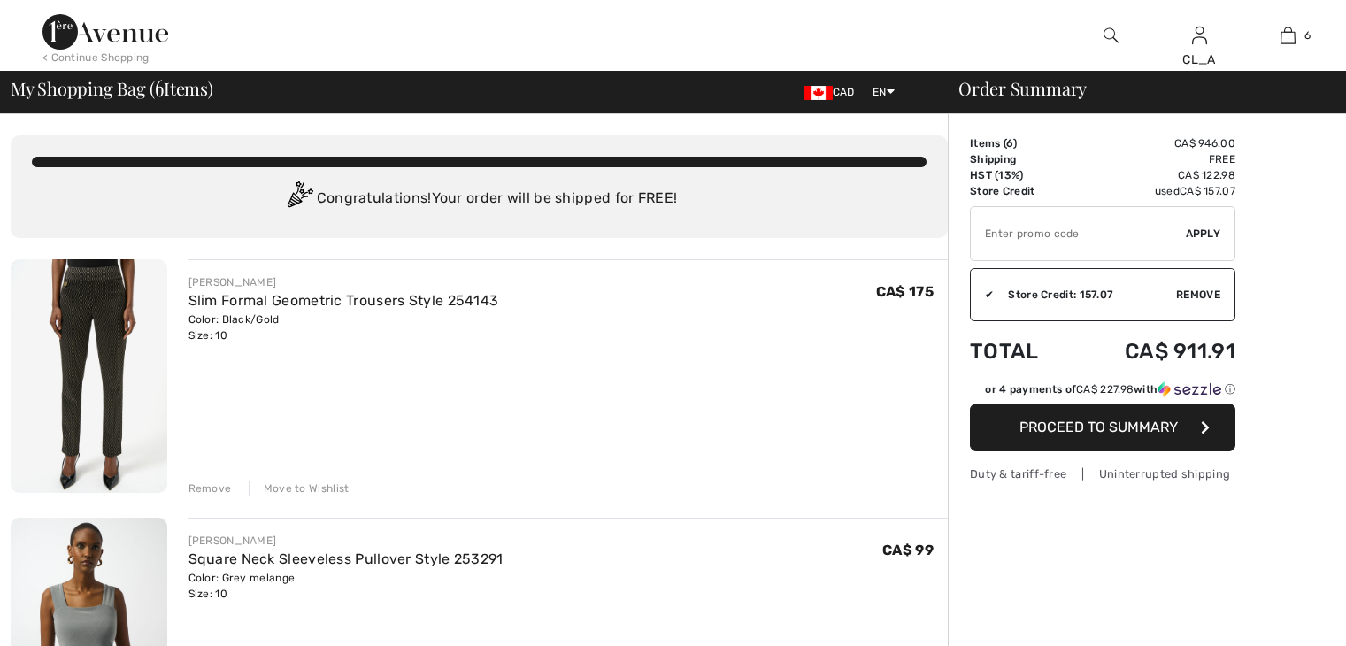
checkbox input "true"
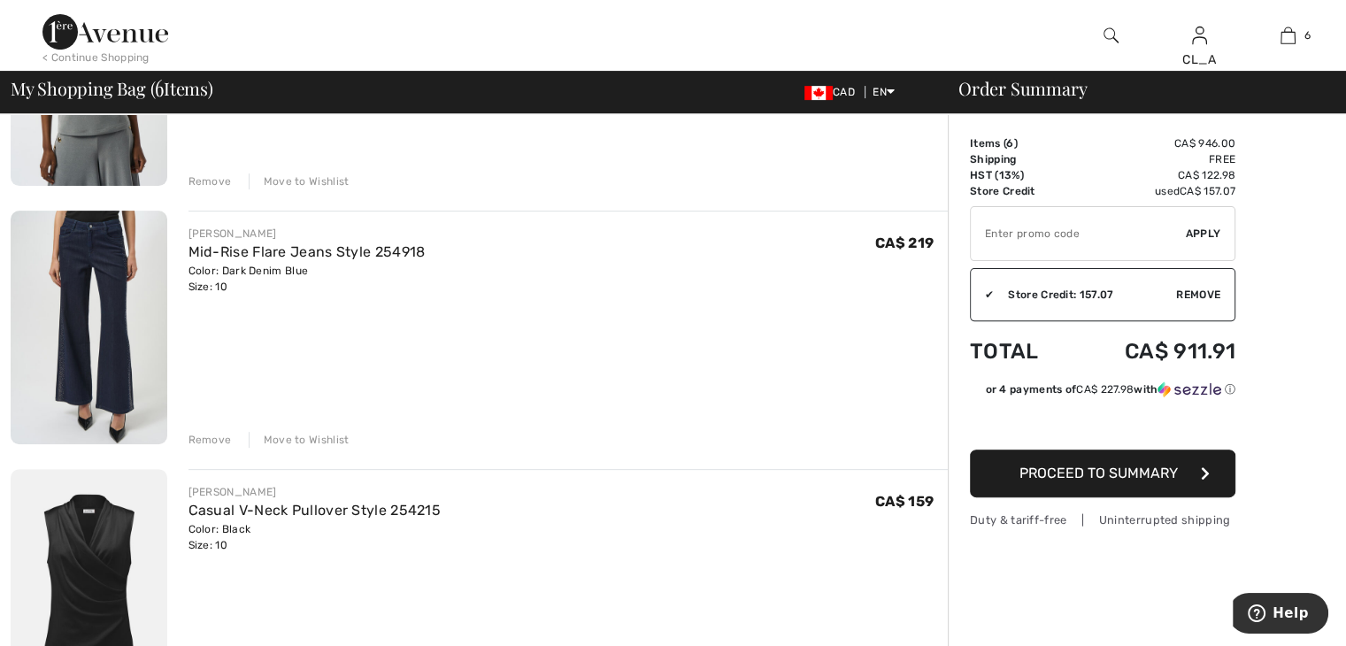
scroll to position [569, 0]
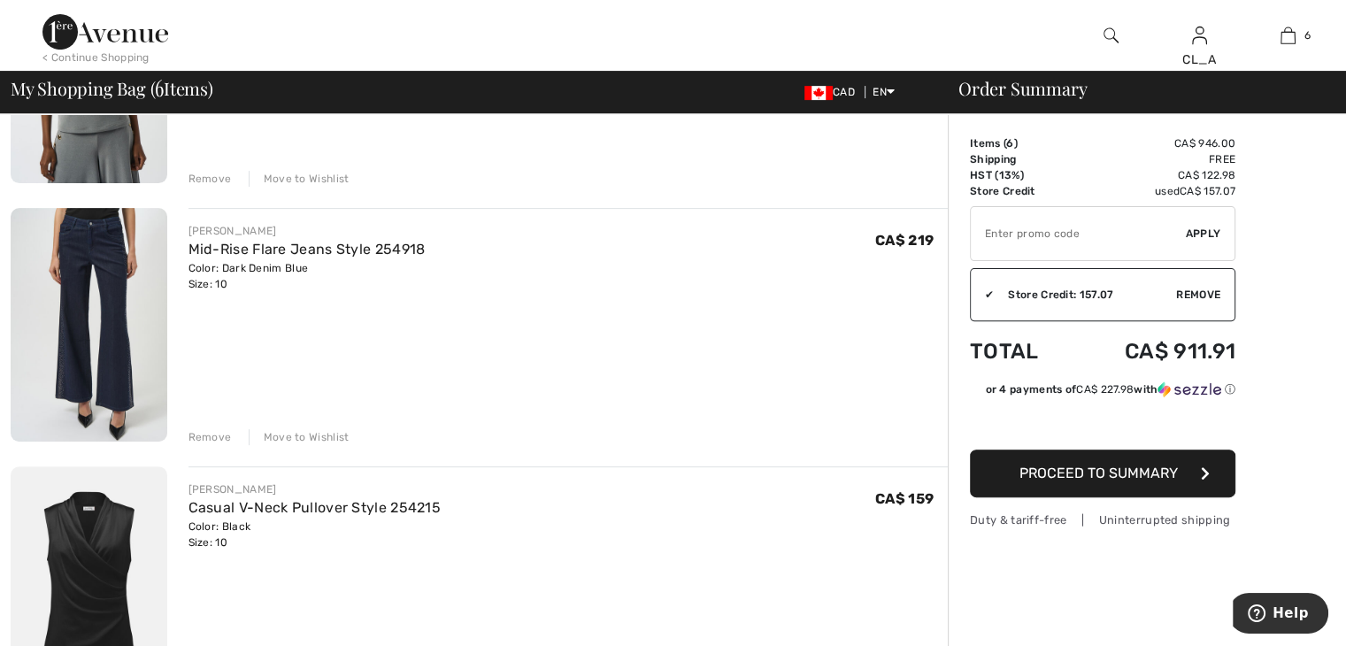
click at [266, 436] on div "Move to Wishlist" at bounding box center [299, 437] width 101 height 16
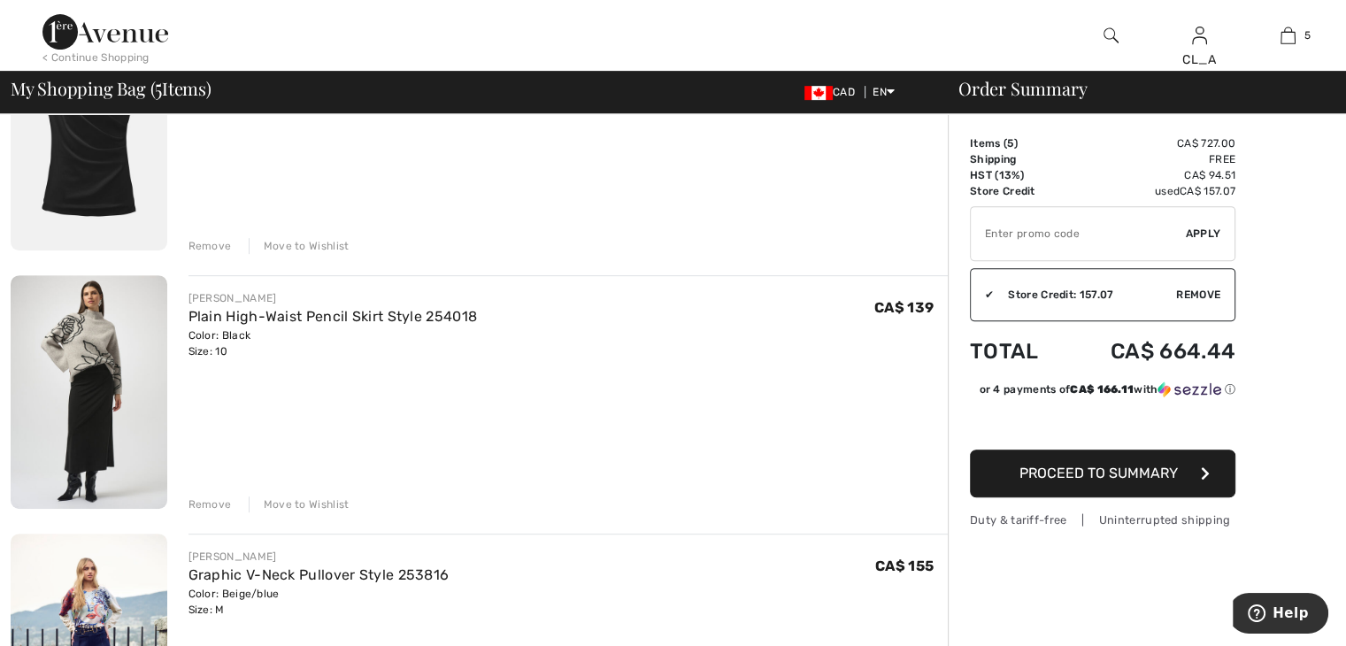
scroll to position [763, 0]
click at [108, 391] on img at bounding box center [89, 390] width 157 height 234
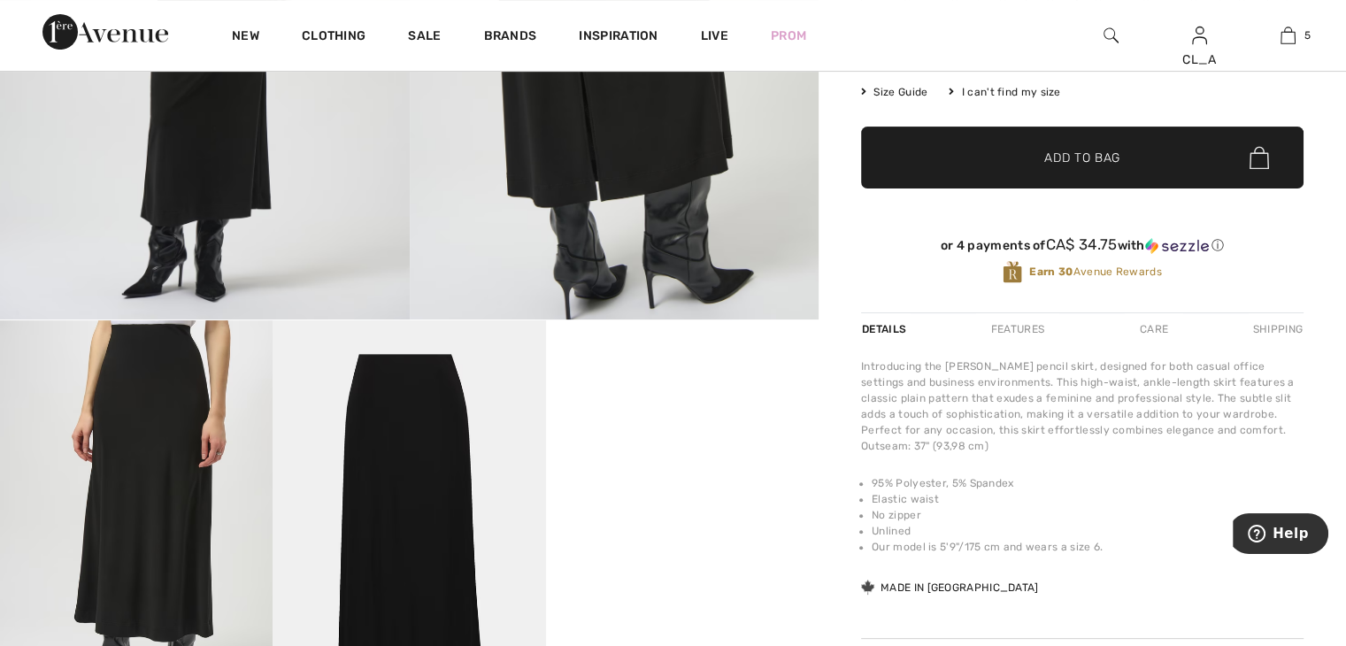
scroll to position [397, 0]
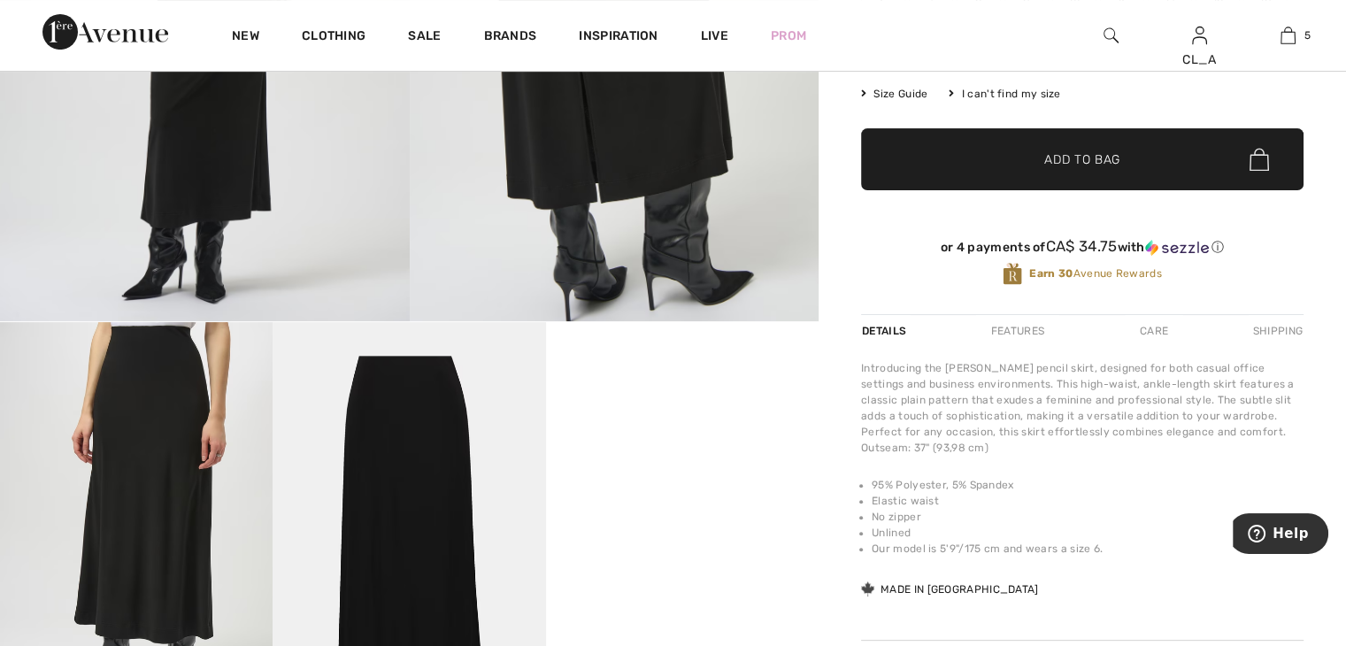
drag, startPoint x: 1340, startPoint y: 0, endPoint x: 958, endPoint y: 26, distance: 383.2
click at [958, 26] on div "New Clothing Sale Brands Inspiration Live Prom CL_A Hi, CL_A! 270 Reward points…" at bounding box center [673, 35] width 1346 height 71
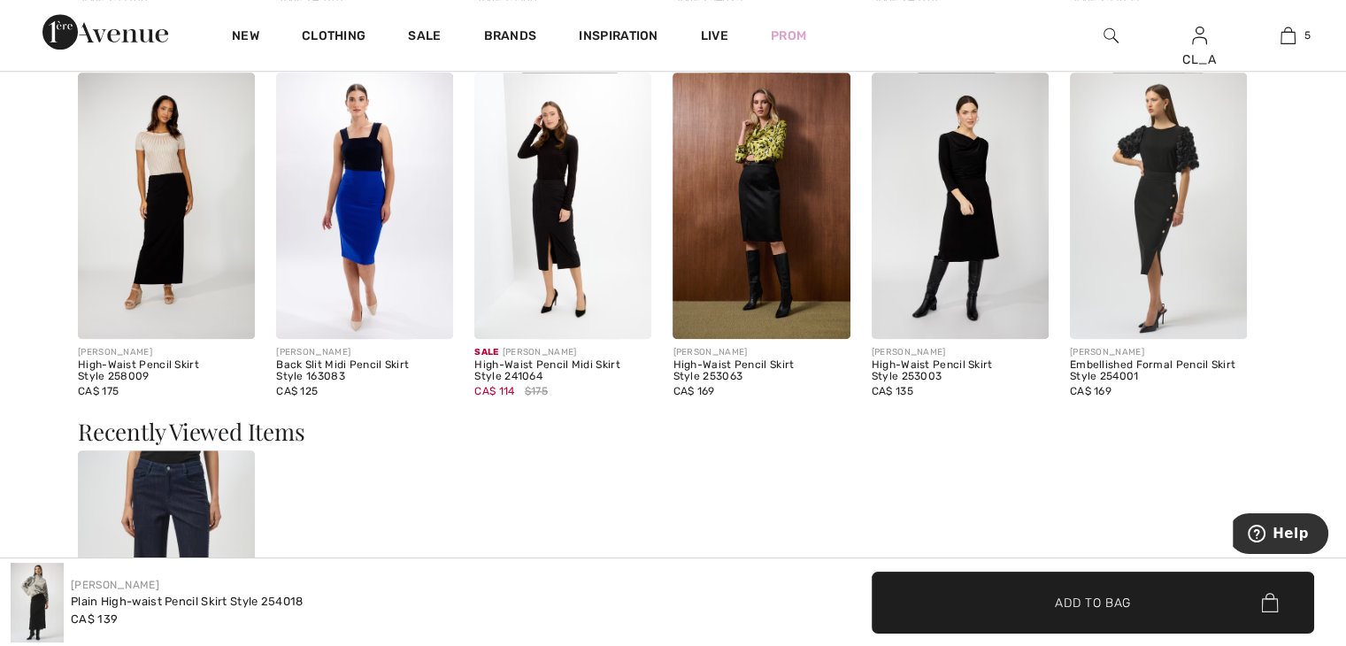
scroll to position [1533, 0]
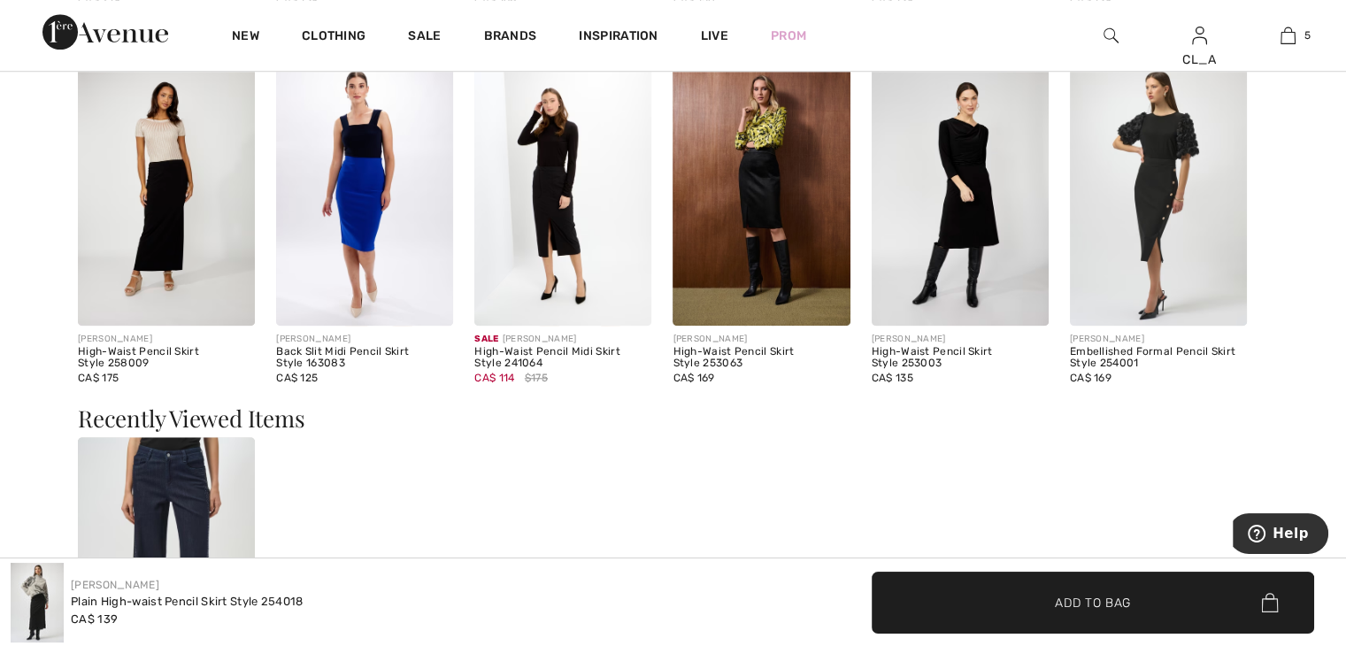
click at [923, 174] on img at bounding box center [960, 192] width 177 height 266
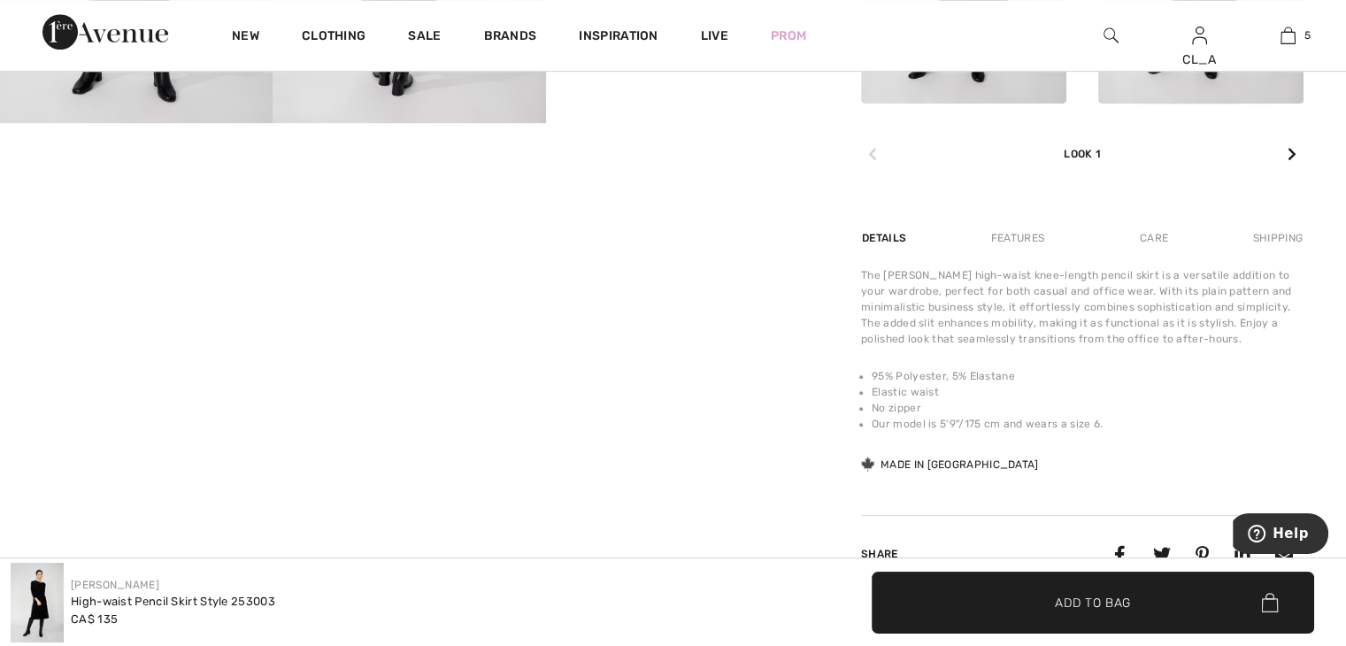
scroll to position [1007, 0]
click at [1290, 150] on icon at bounding box center [1292, 152] width 9 height 14
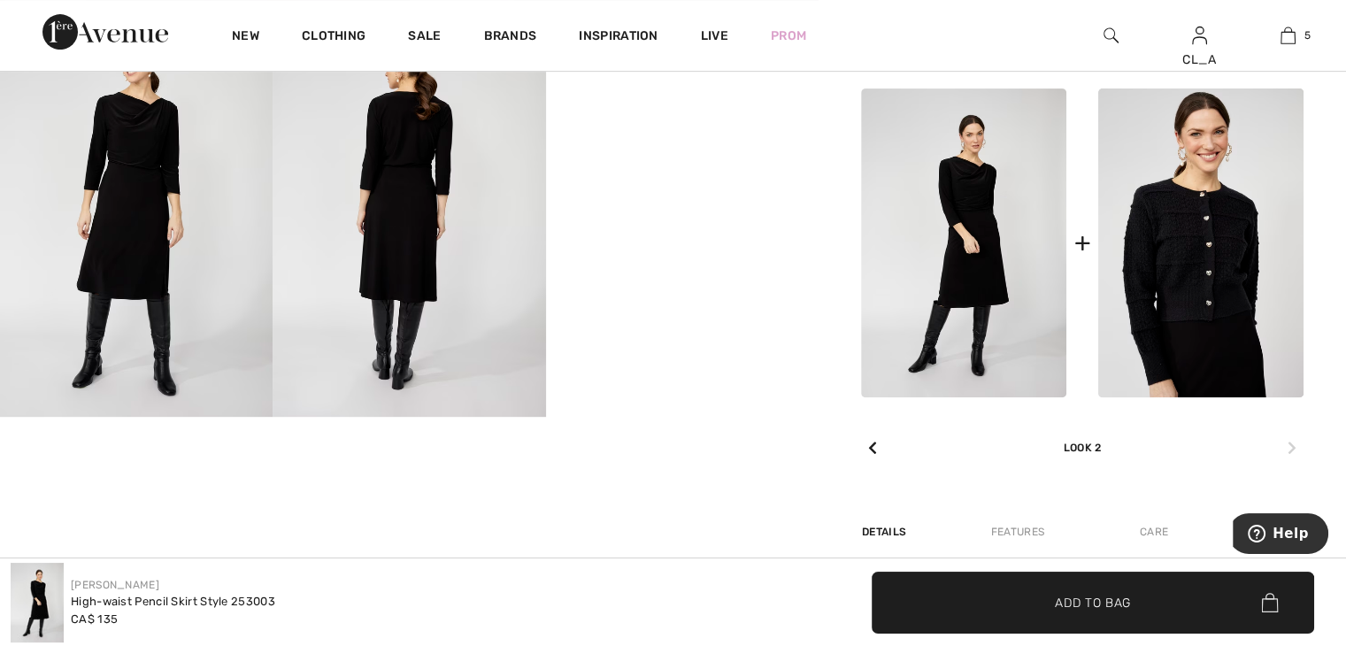
scroll to position [706, 0]
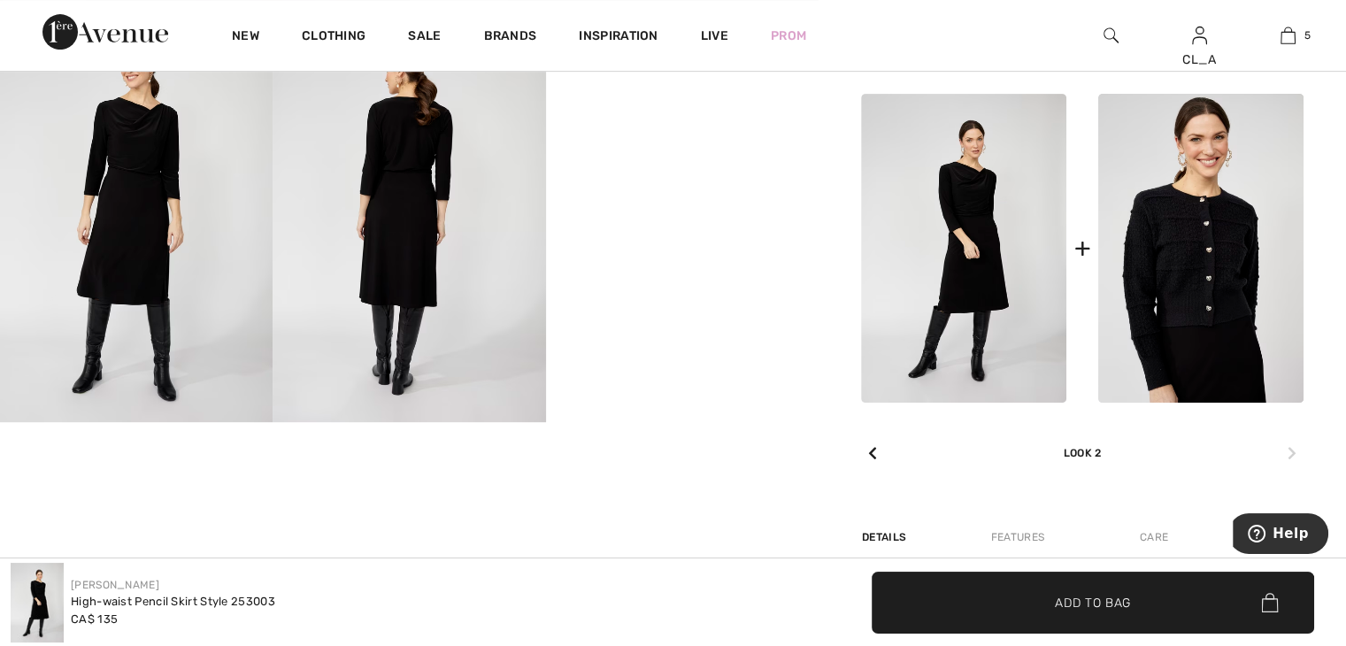
click at [867, 451] on div at bounding box center [872, 453] width 23 height 35
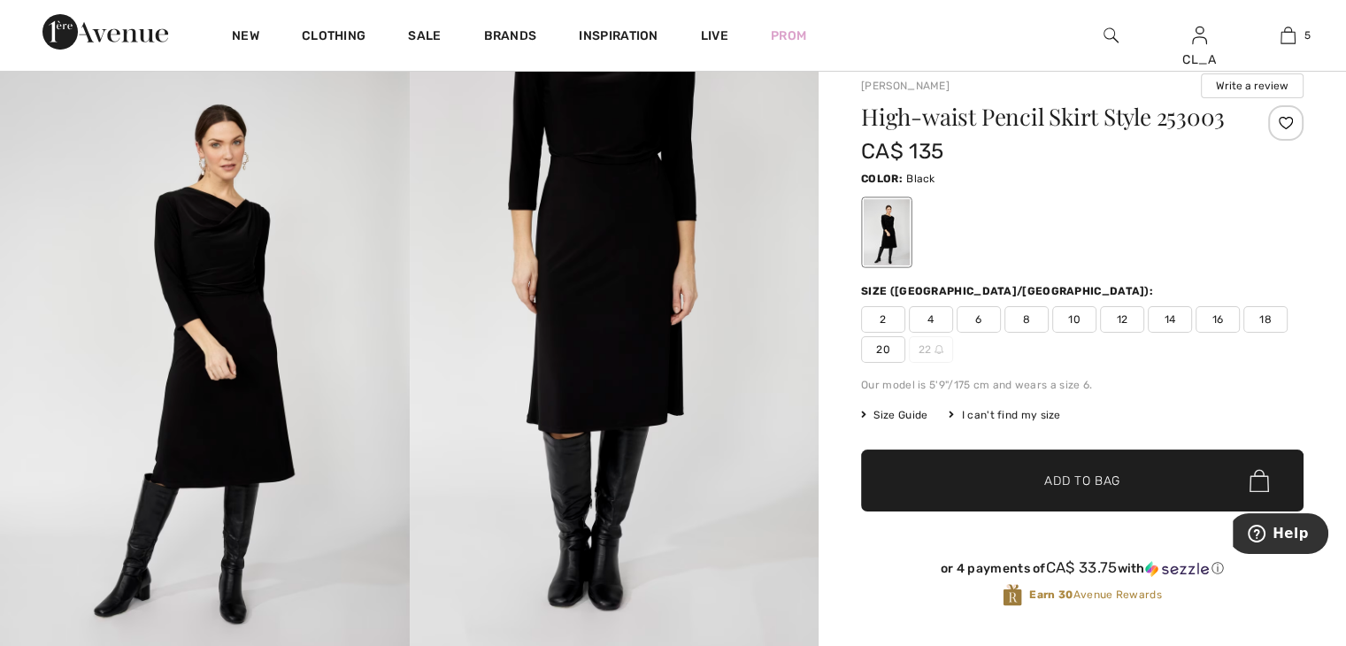
scroll to position [51, 0]
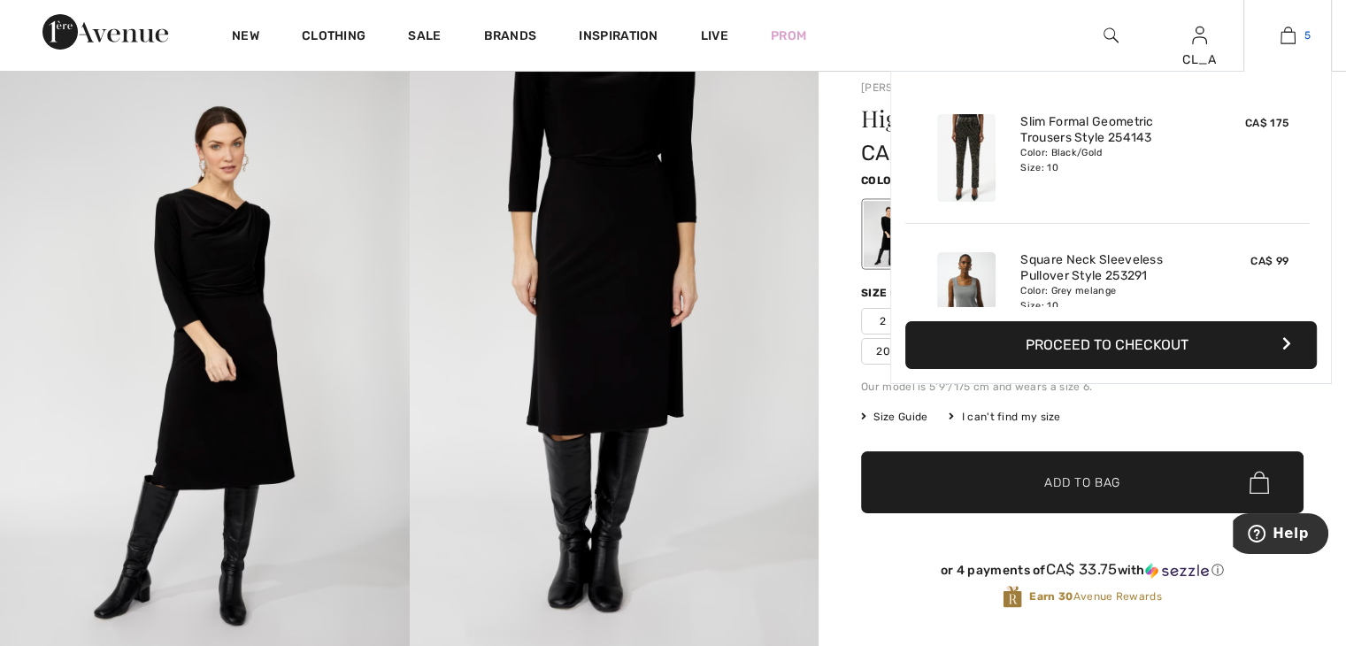
click at [1285, 38] on img at bounding box center [1288, 35] width 15 height 21
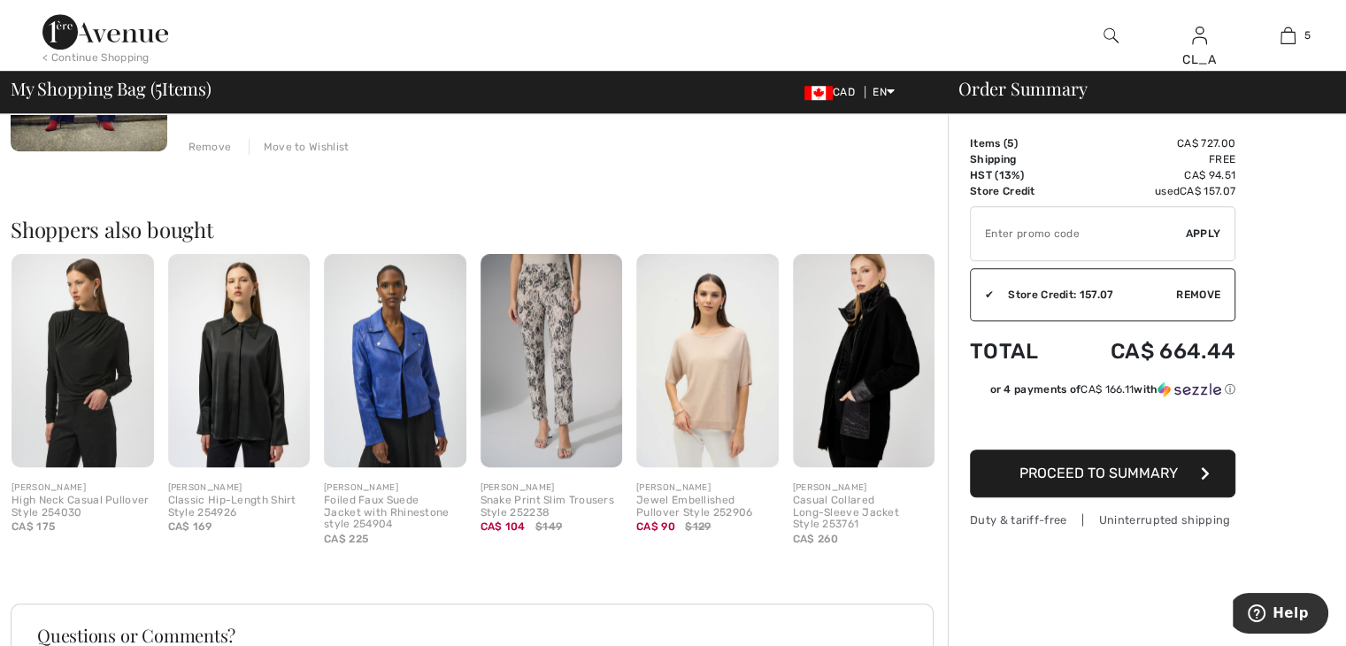
scroll to position [1377, 0]
click at [737, 329] on img at bounding box center [707, 360] width 142 height 213
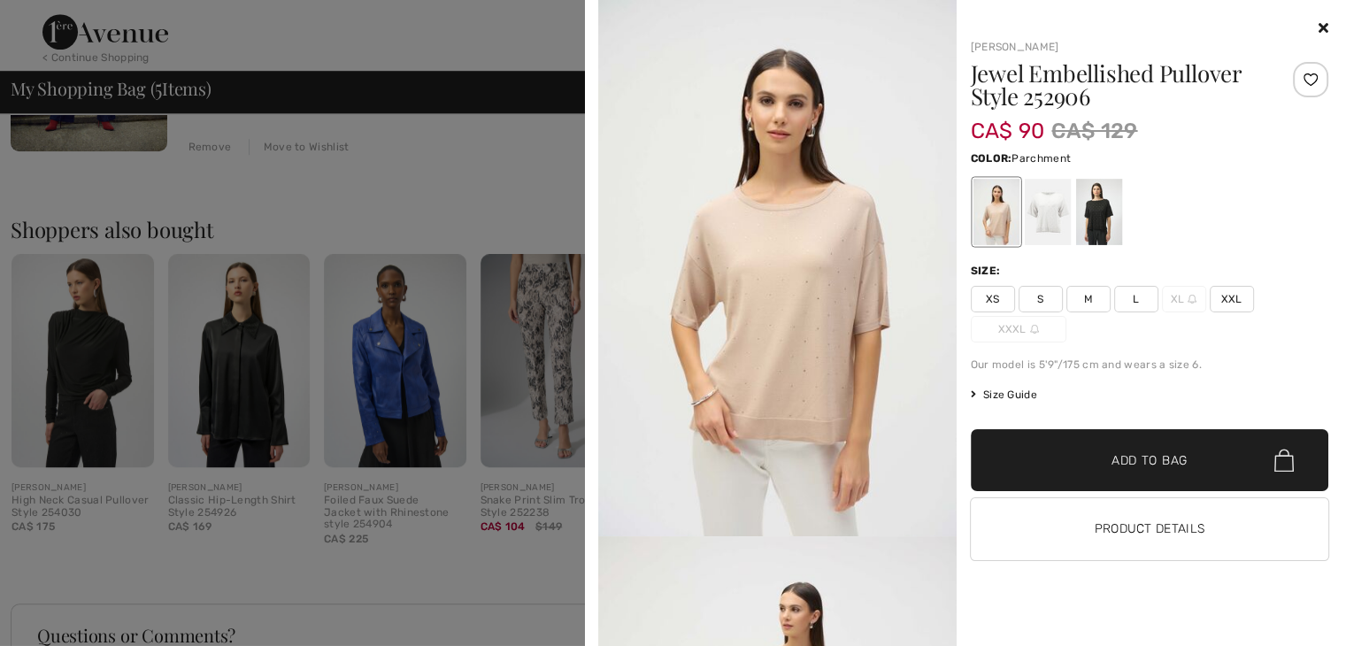
click at [779, 277] on img at bounding box center [777, 268] width 358 height 536
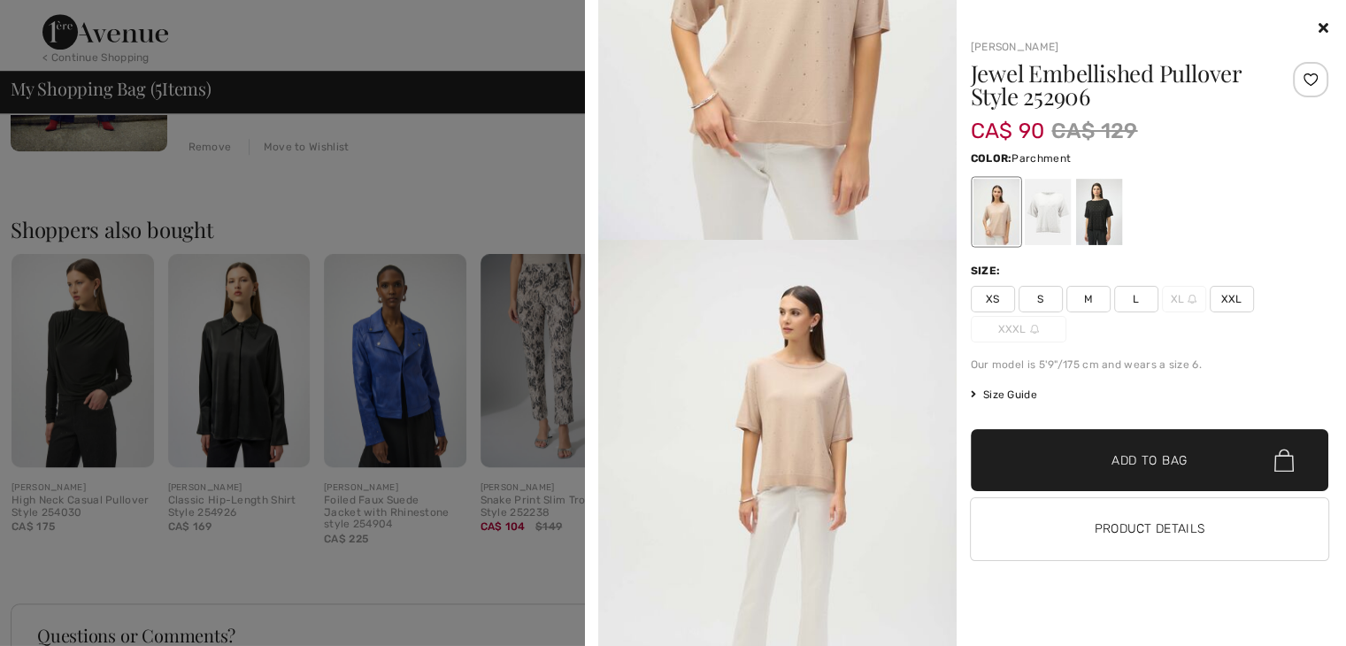
scroll to position [299, 0]
click at [800, 383] on img at bounding box center [777, 505] width 358 height 536
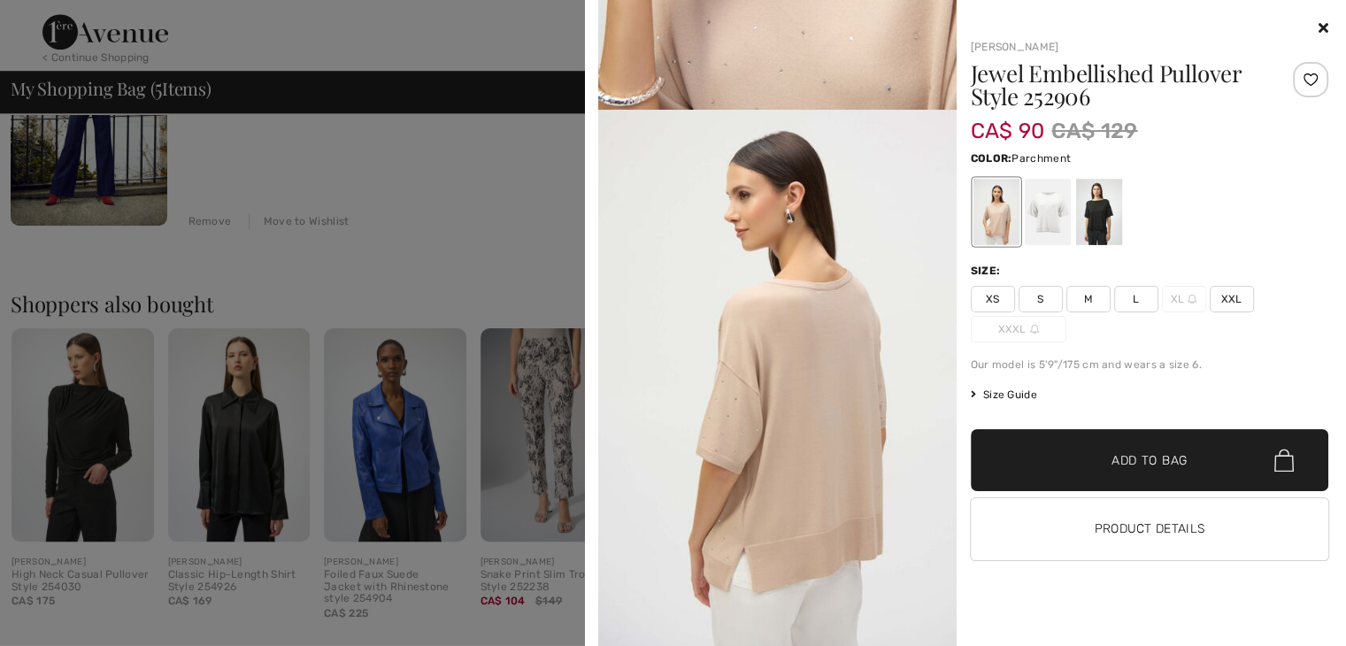
scroll to position [2102, 0]
click at [1076, 302] on span "M" at bounding box center [1089, 299] width 44 height 27
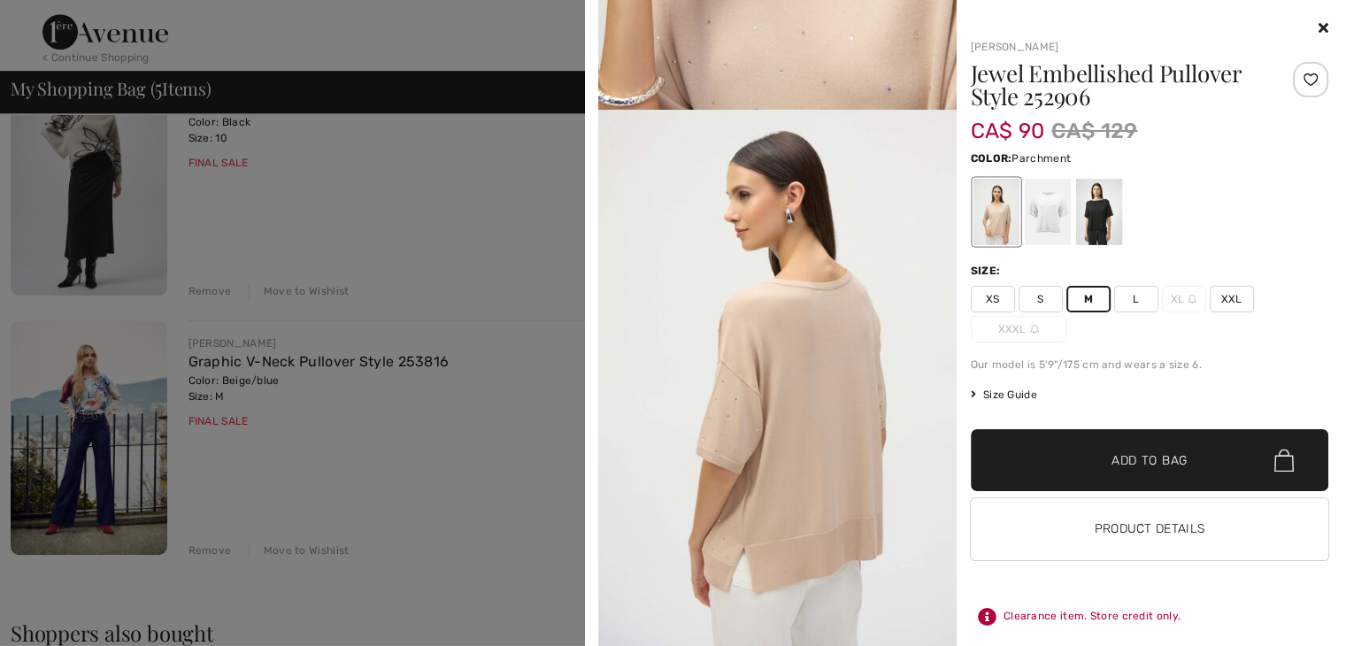
scroll to position [973, 0]
click at [979, 390] on span "Size Guide" at bounding box center [1004, 395] width 66 height 16
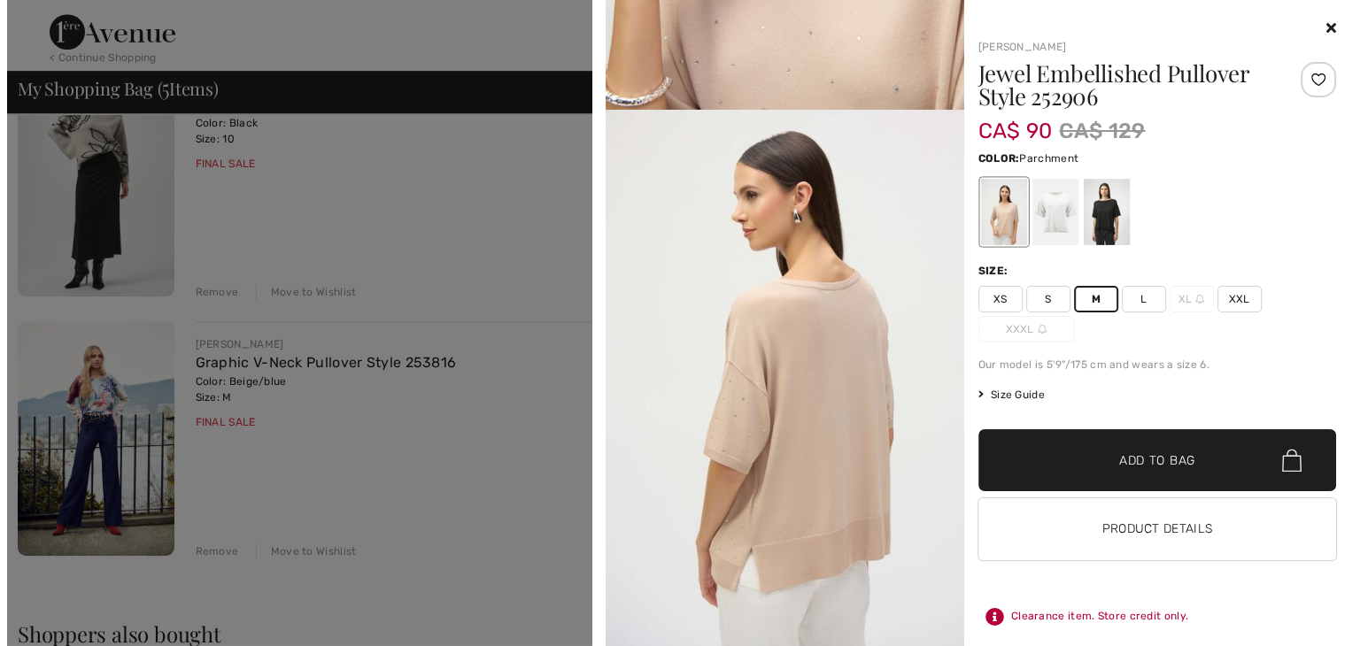
scroll to position [982, 0]
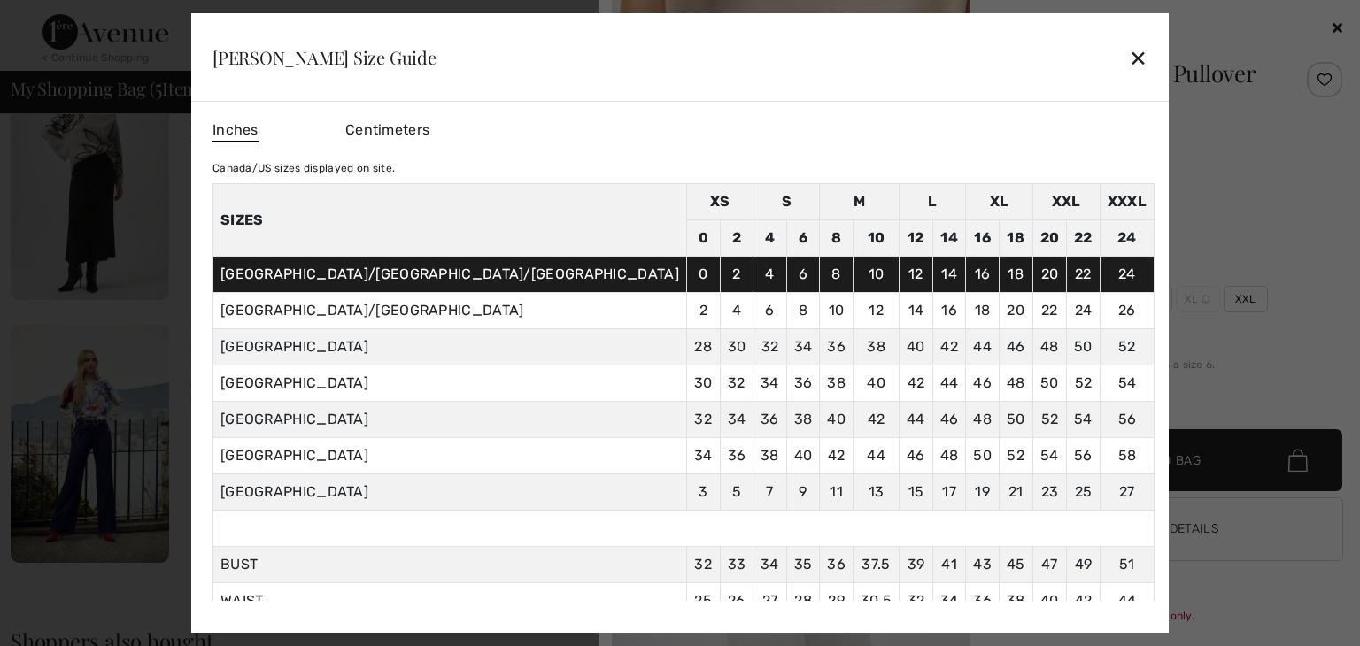
click at [1128, 61] on div "✕" at bounding box center [1137, 57] width 19 height 37
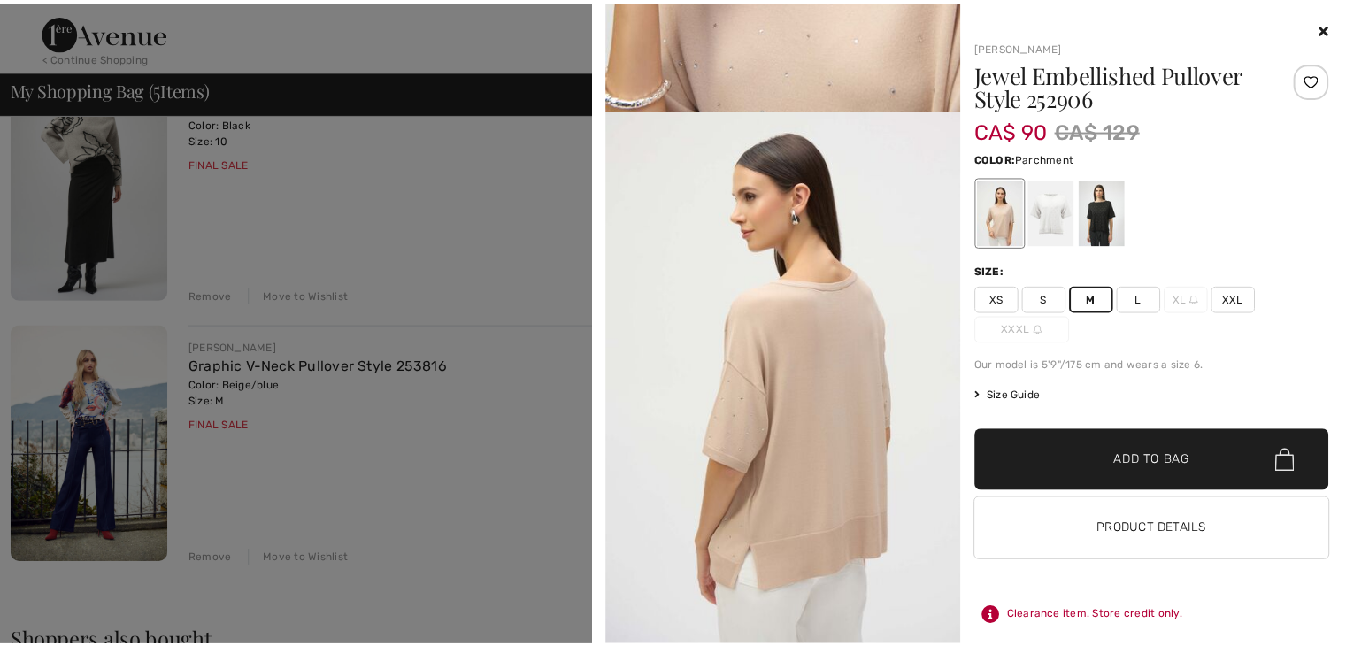
scroll to position [973, 0]
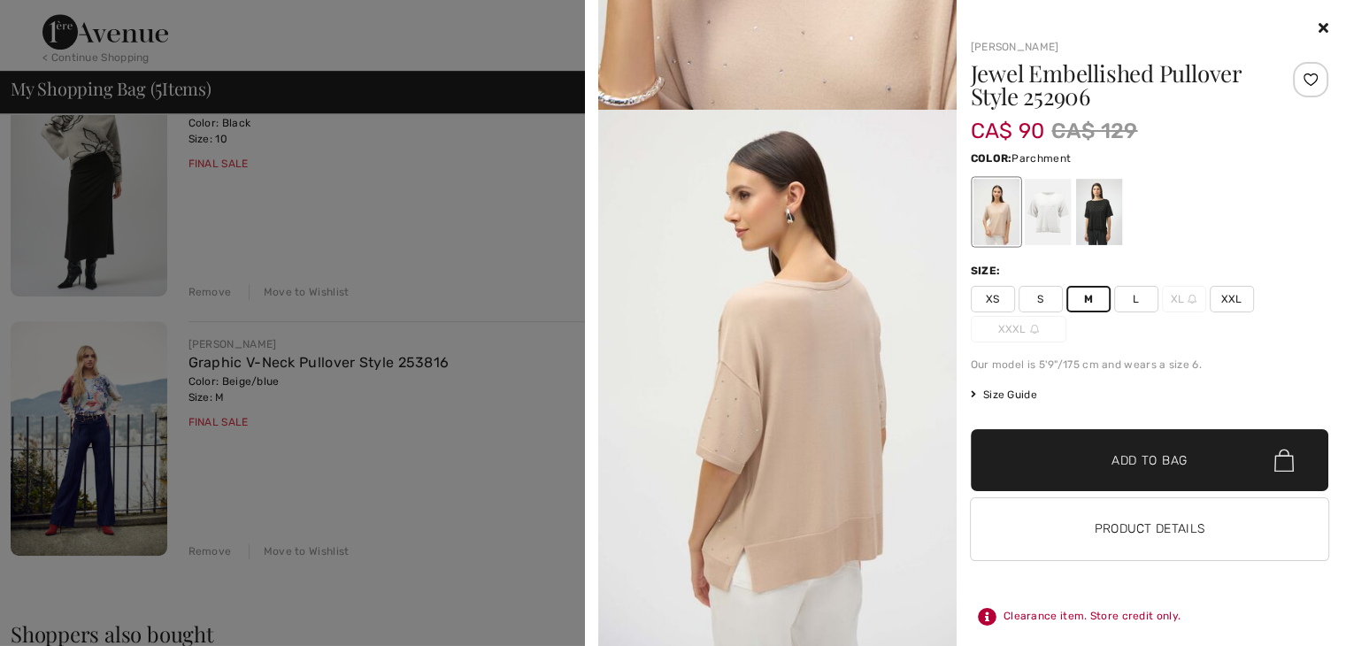
click at [1070, 465] on span "✔ Added to Bag" at bounding box center [1123, 460] width 108 height 19
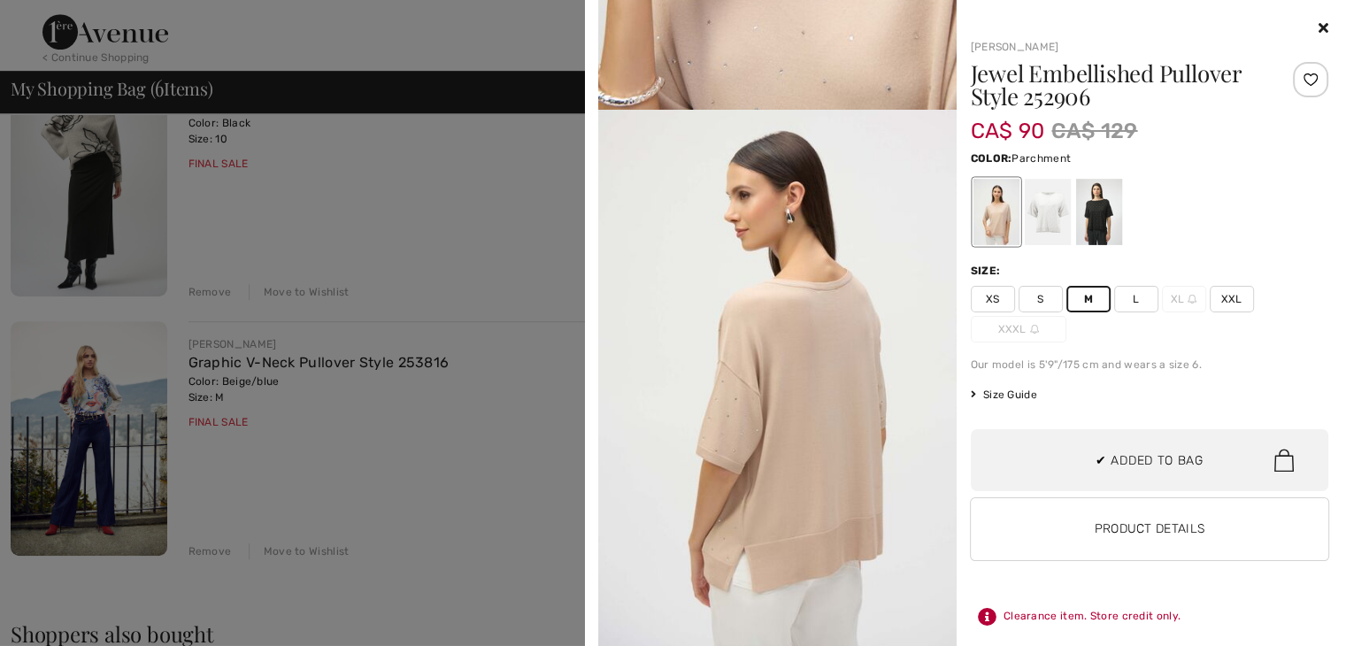
scroll to position [328, 0]
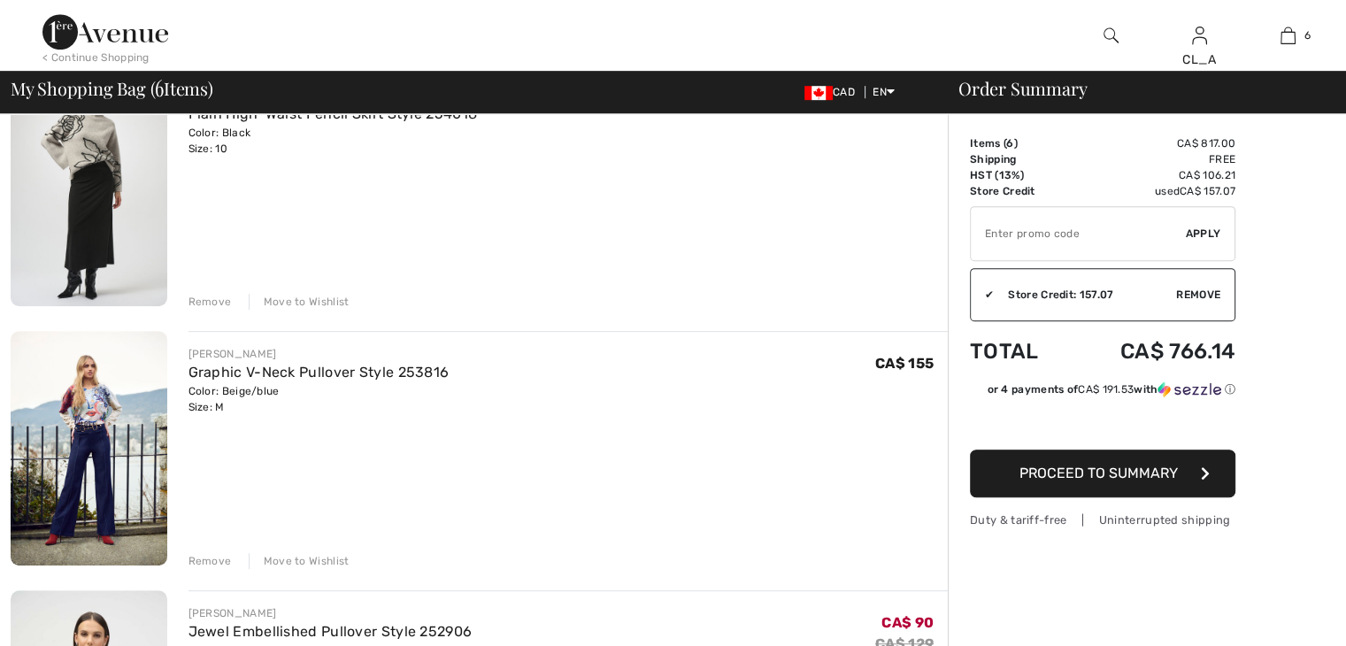
scroll to position [963, 0]
checkbox input "true"
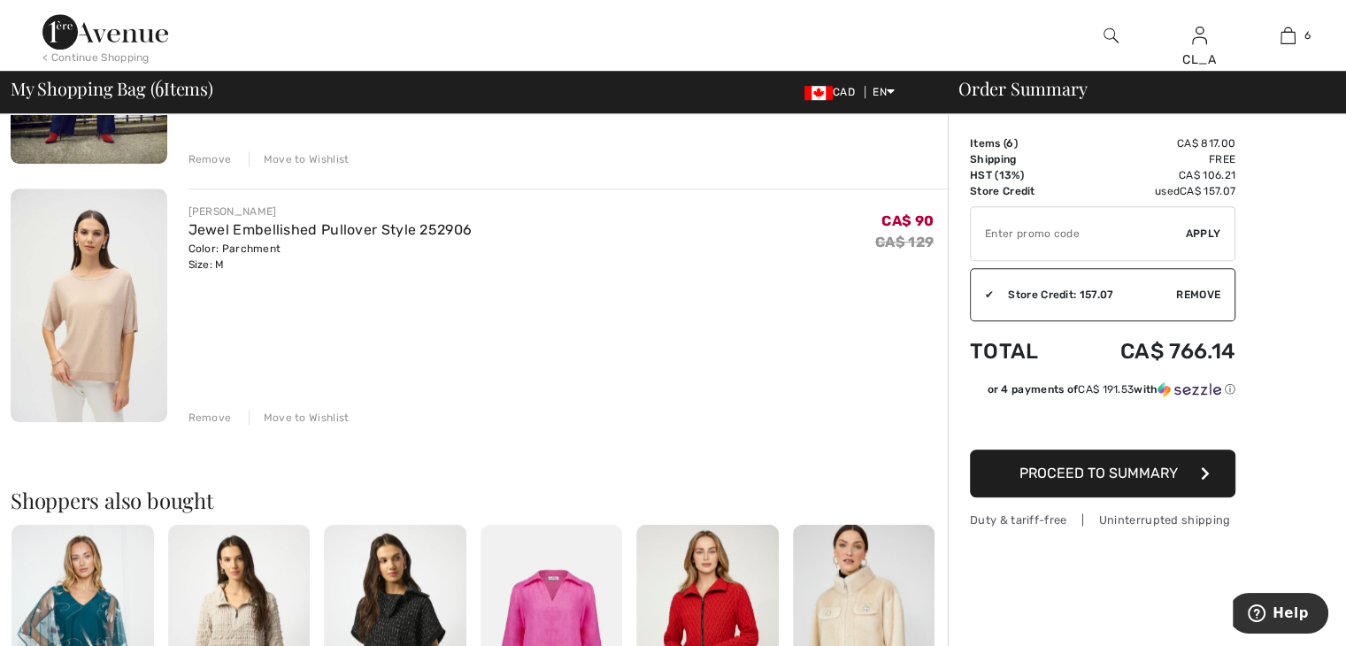
scroll to position [1372, 0]
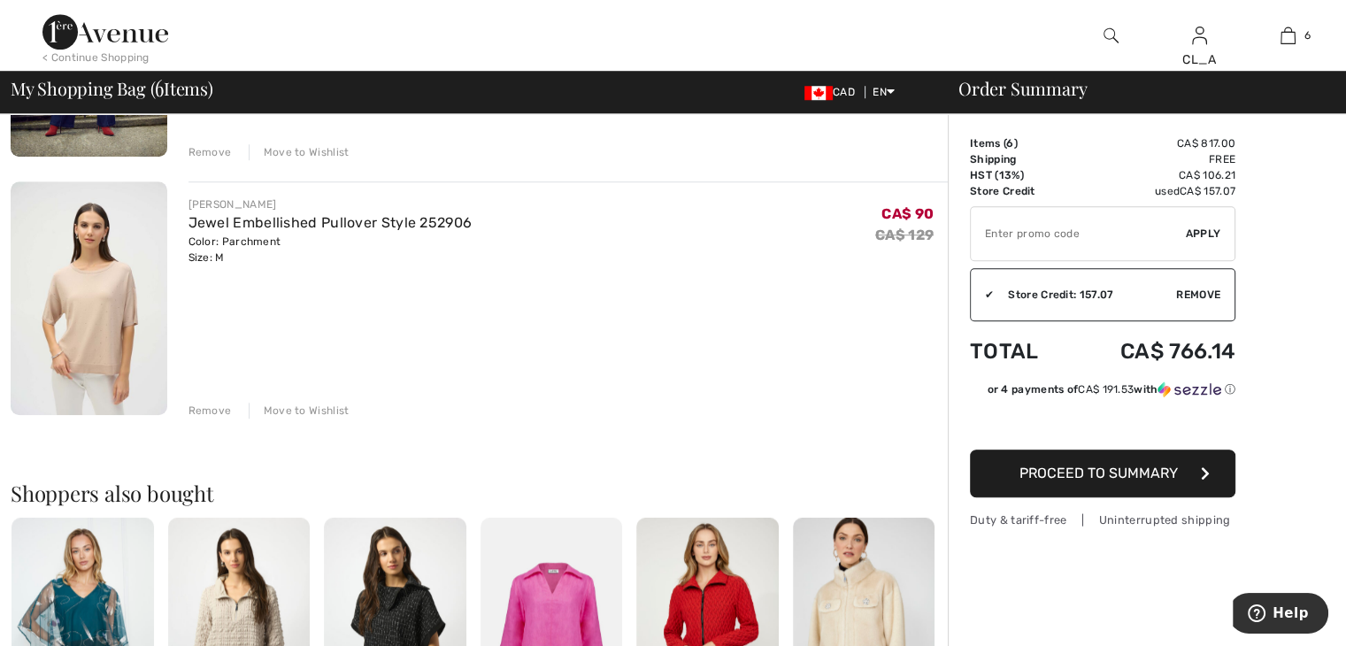
click at [145, 283] on img at bounding box center [89, 298] width 157 height 234
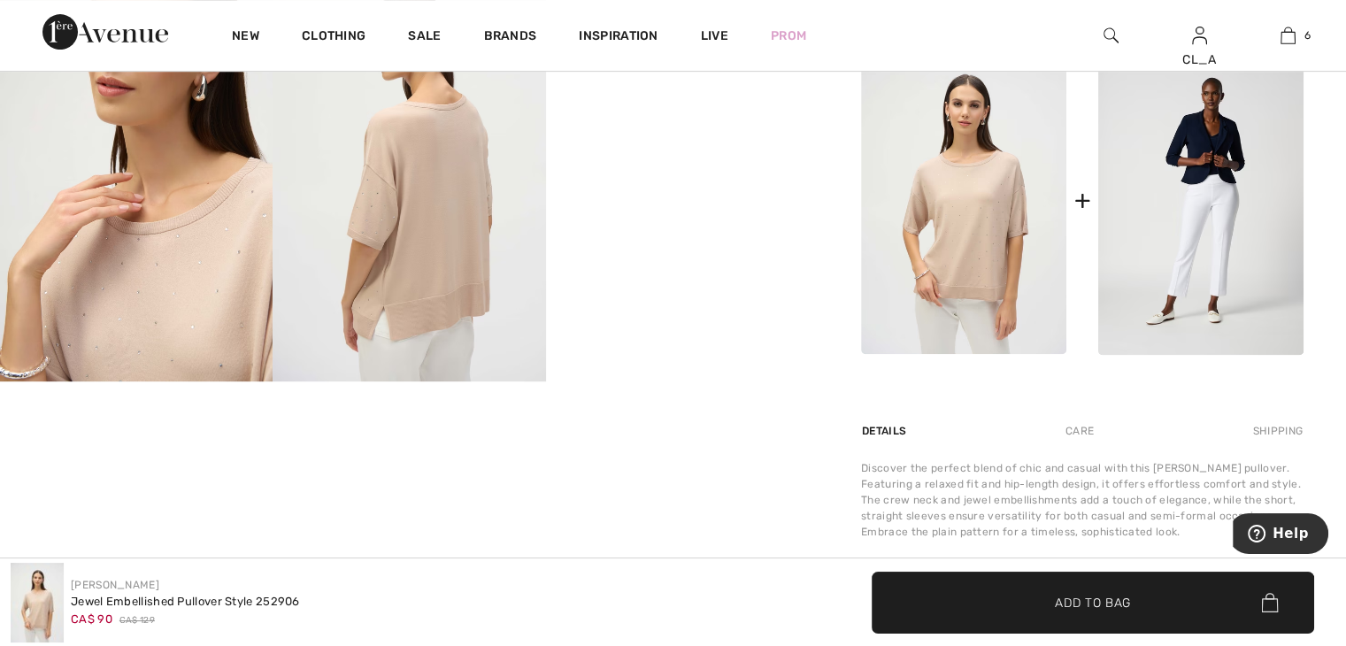
scroll to position [747, 0]
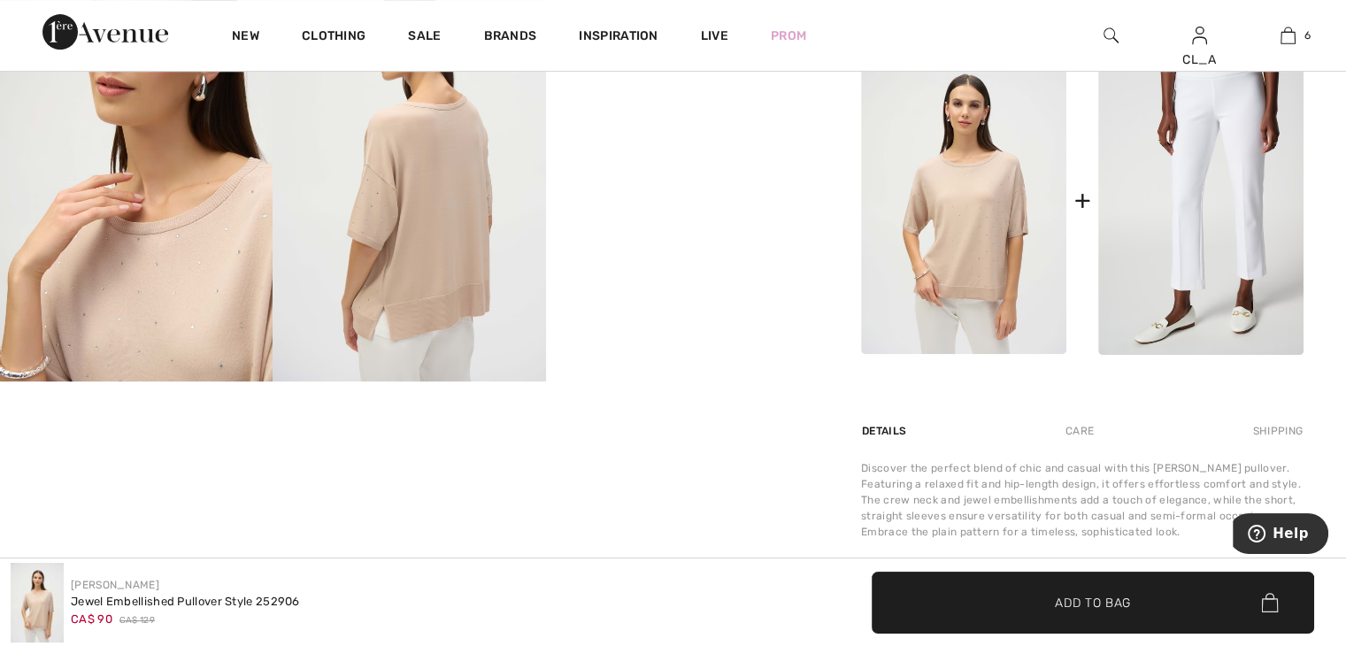
click at [1189, 227] on img at bounding box center [1200, 200] width 205 height 309
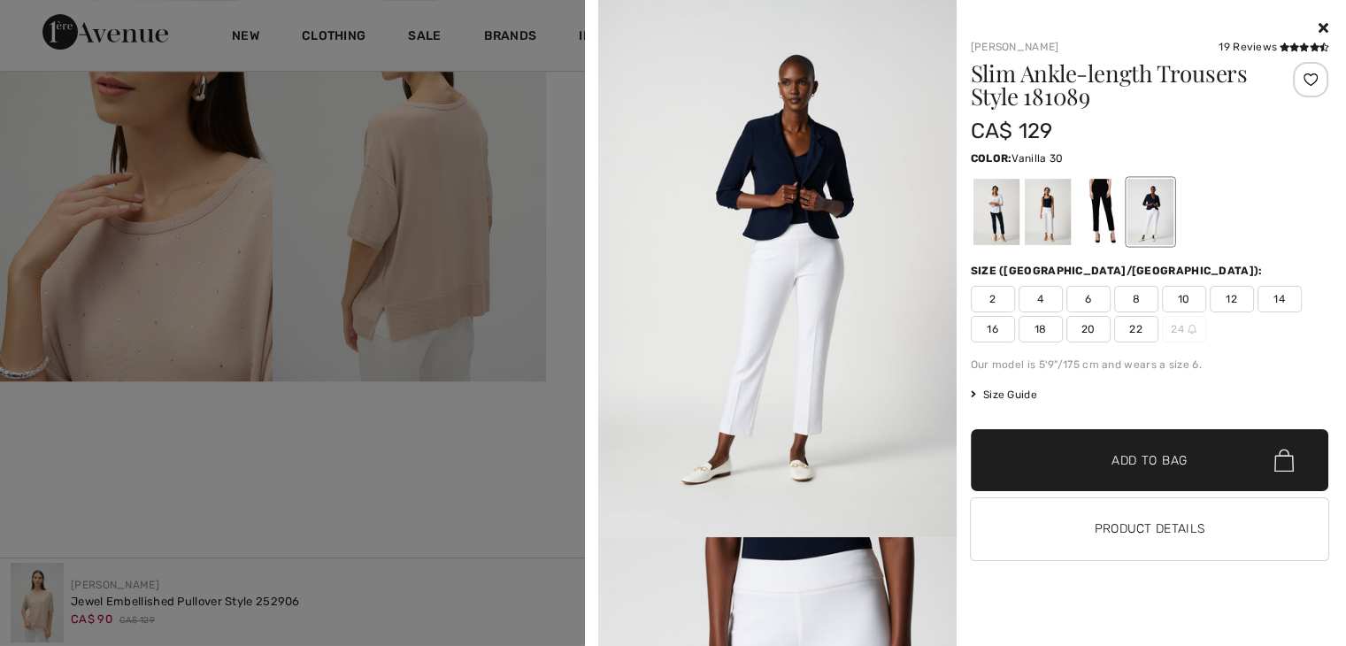
click at [1093, 184] on div at bounding box center [1098, 212] width 46 height 66
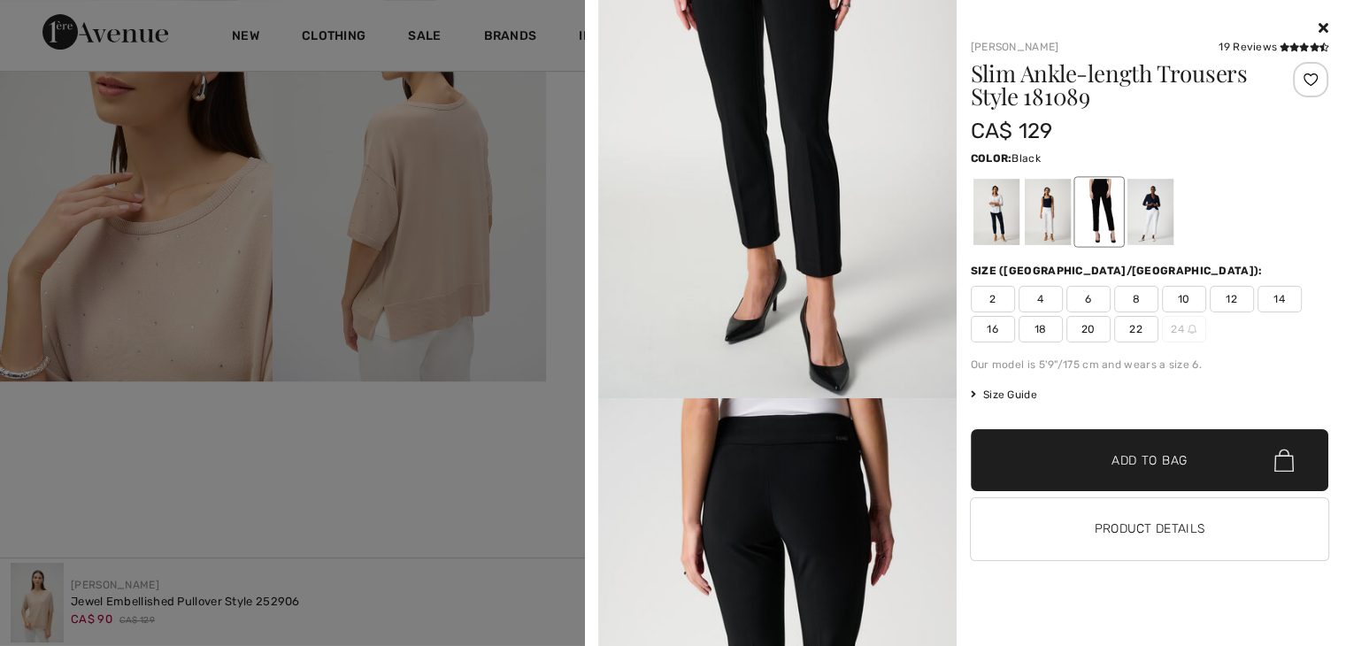
scroll to position [2652, 0]
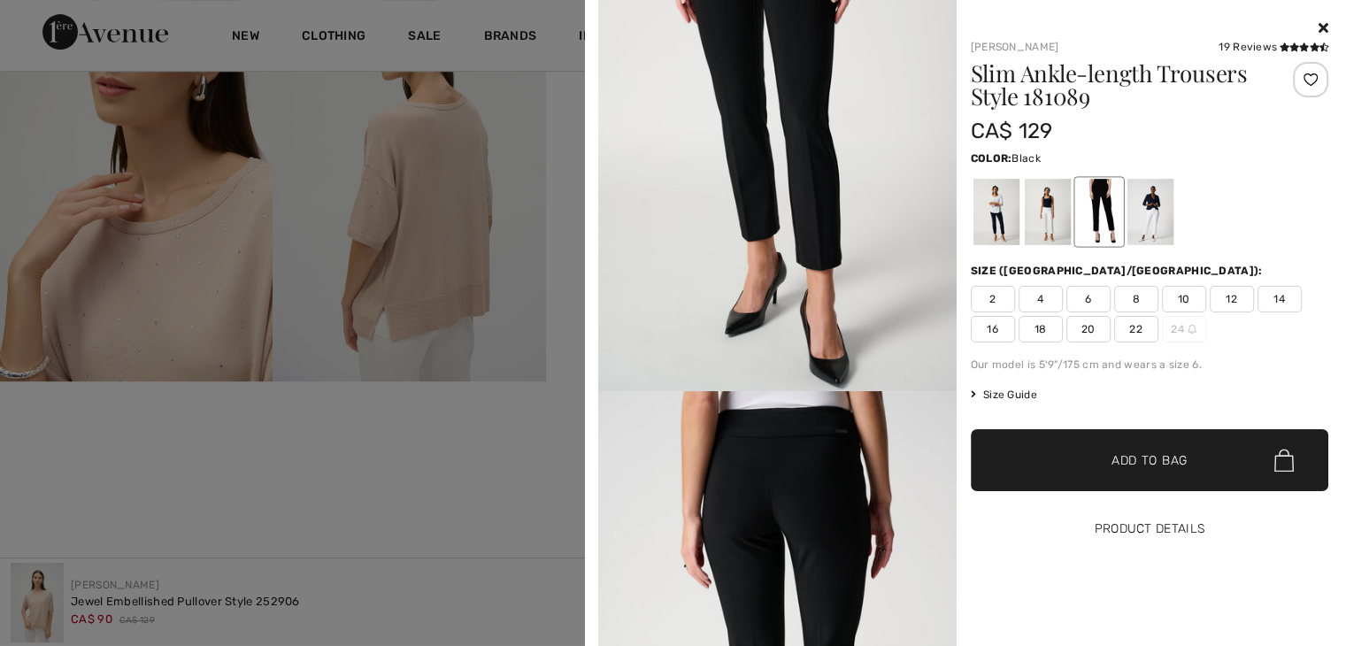
click at [1026, 516] on button "Product Details" at bounding box center [1150, 529] width 358 height 62
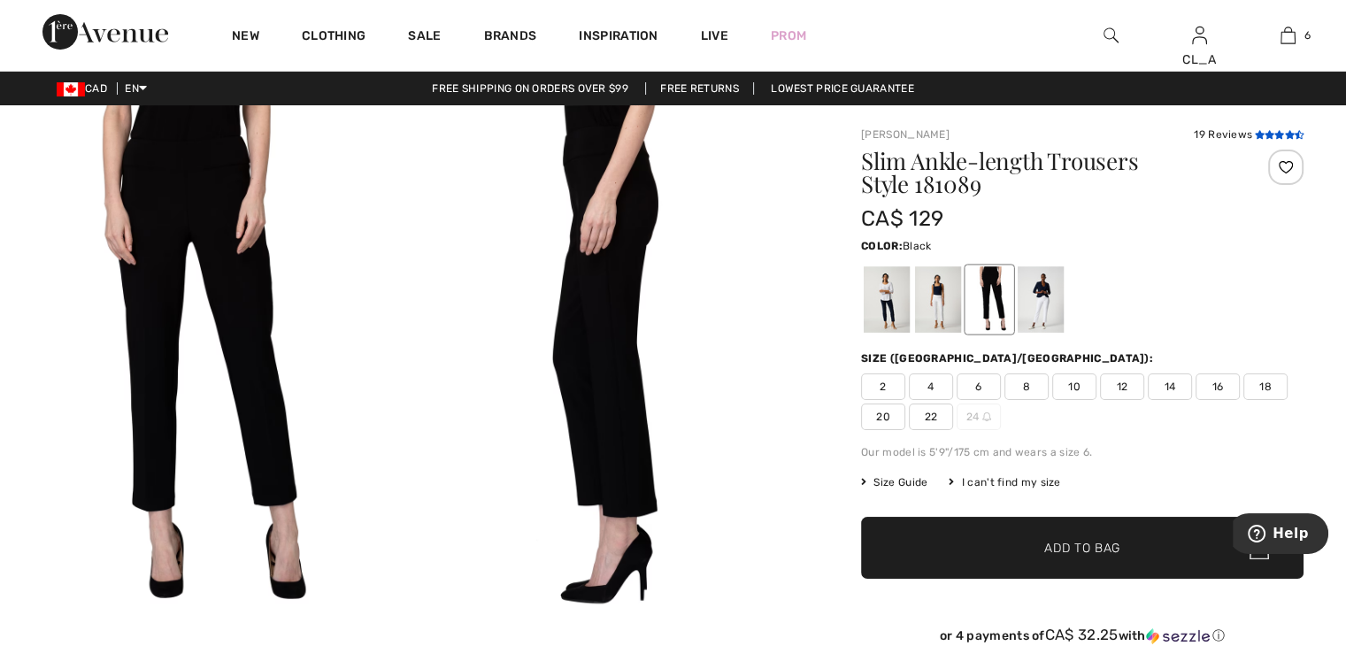
click at [1275, 135] on icon at bounding box center [1280, 134] width 10 height 9
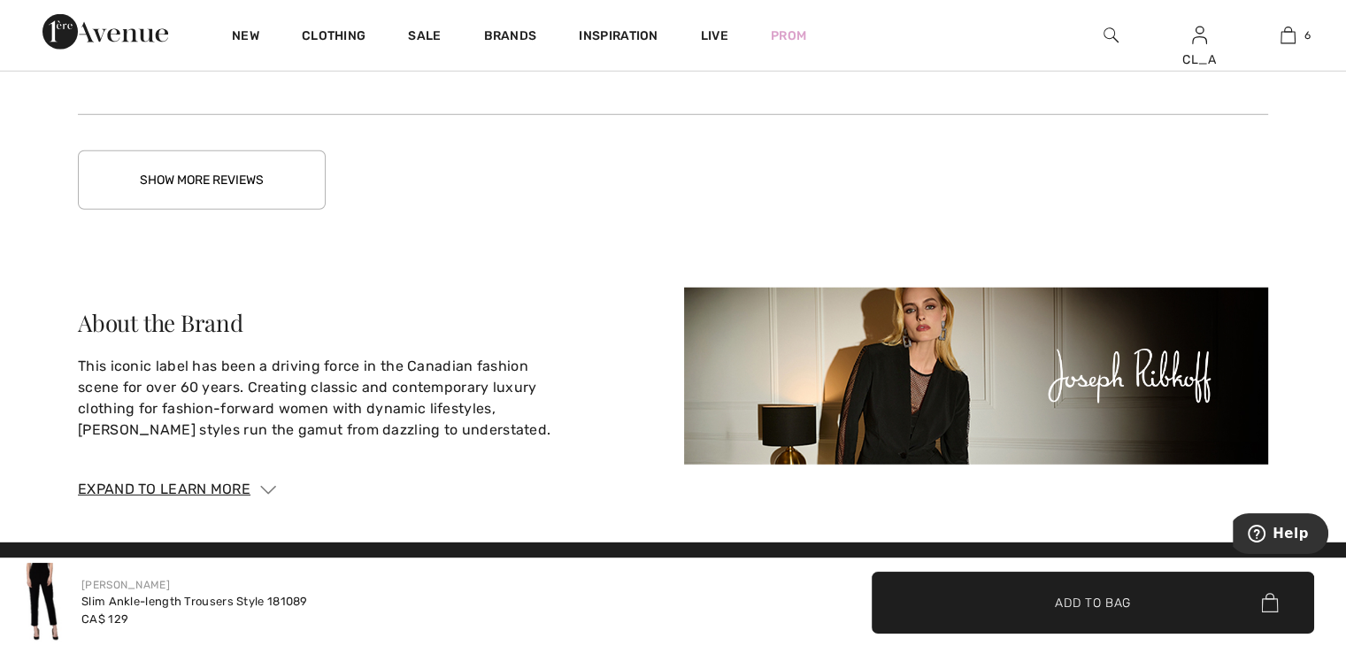
scroll to position [5006, 0]
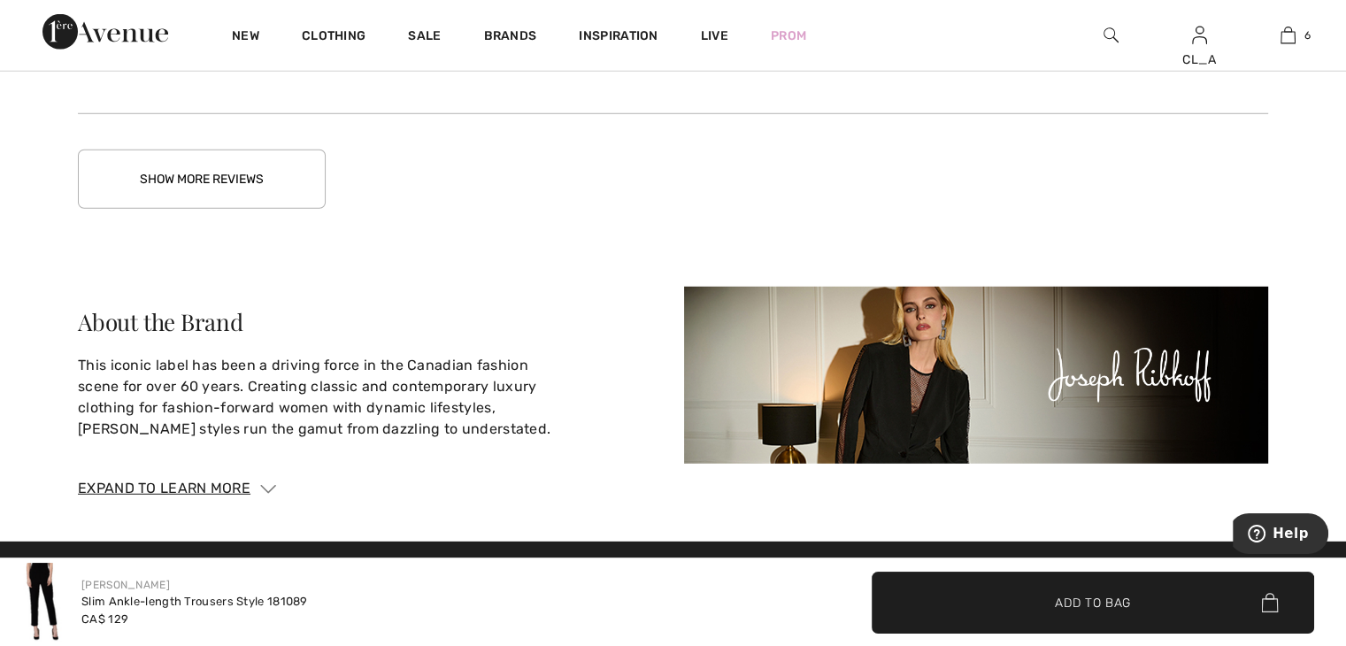
click at [238, 175] on button "Show More Reviews" at bounding box center [202, 179] width 248 height 59
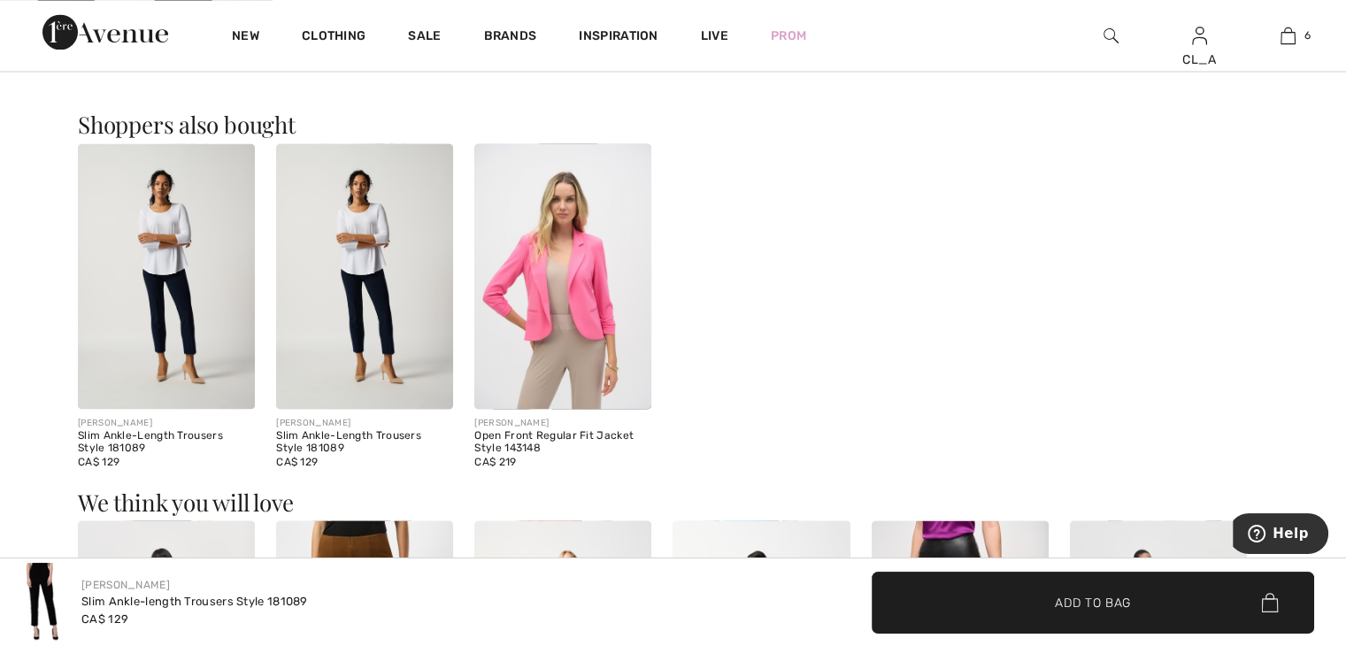
scroll to position [3076, 0]
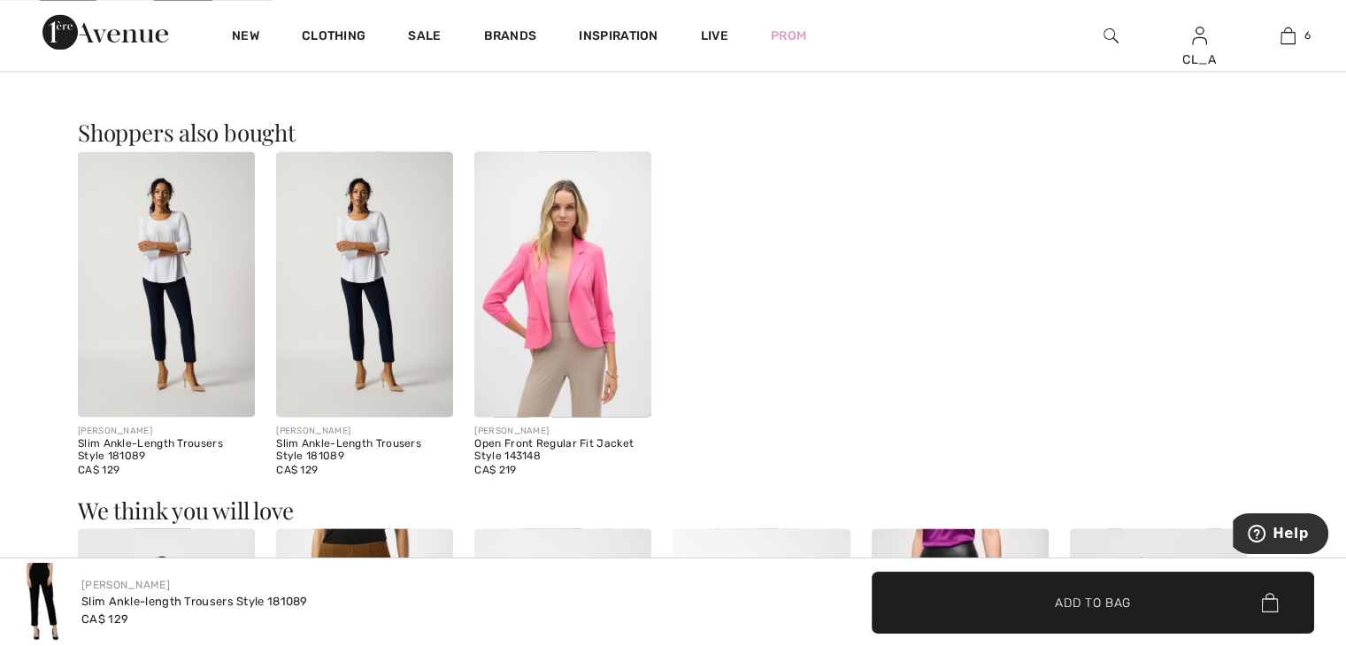
click at [346, 264] on img at bounding box center [364, 284] width 177 height 266
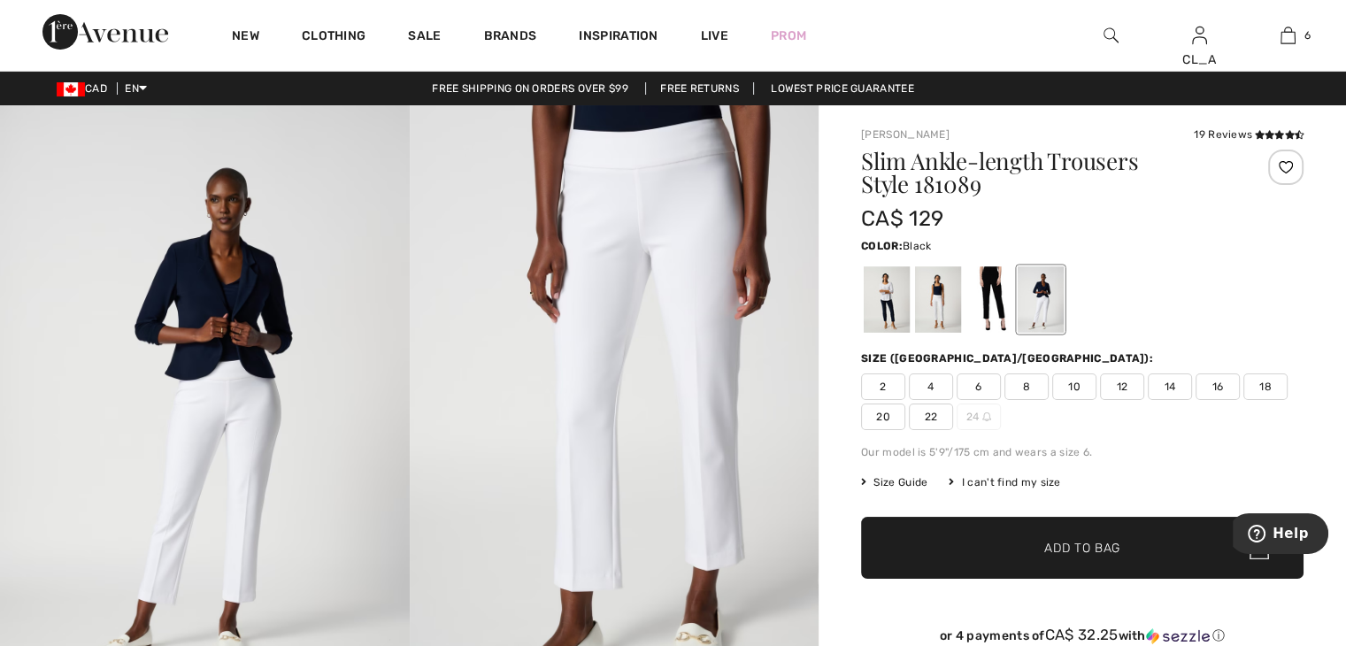
click at [979, 299] on div at bounding box center [990, 299] width 46 height 66
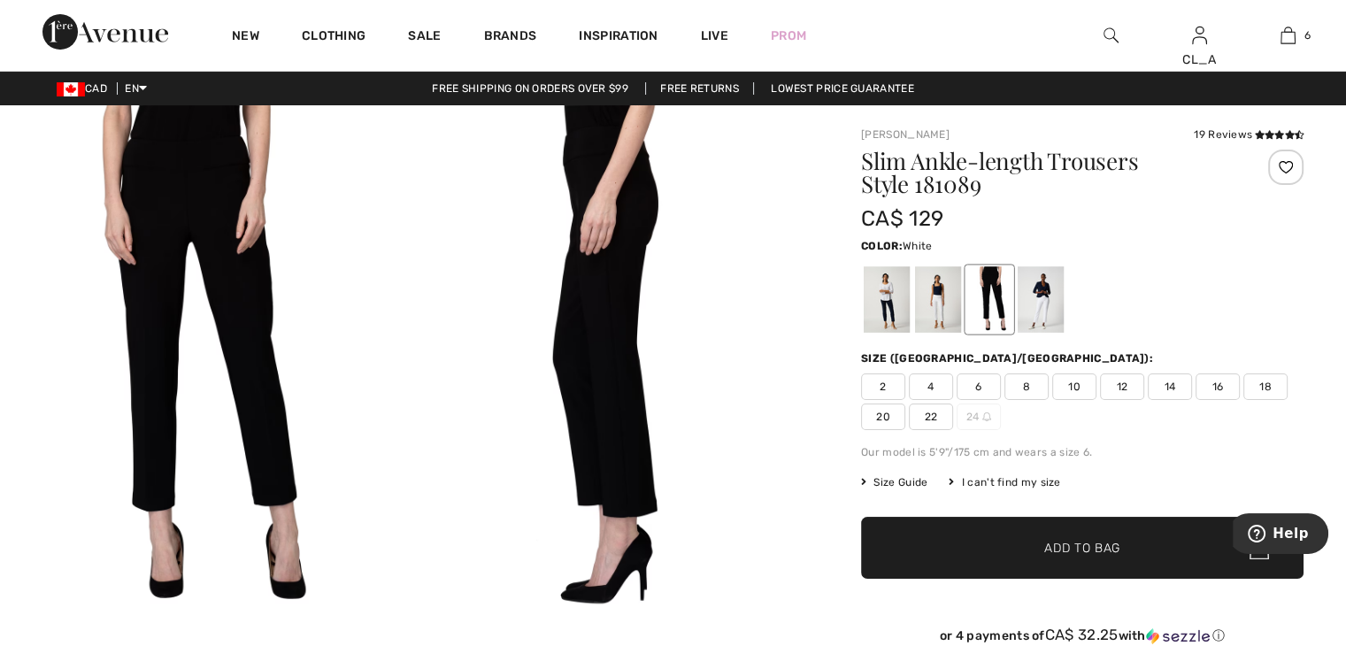
click at [944, 297] on div at bounding box center [938, 299] width 46 height 66
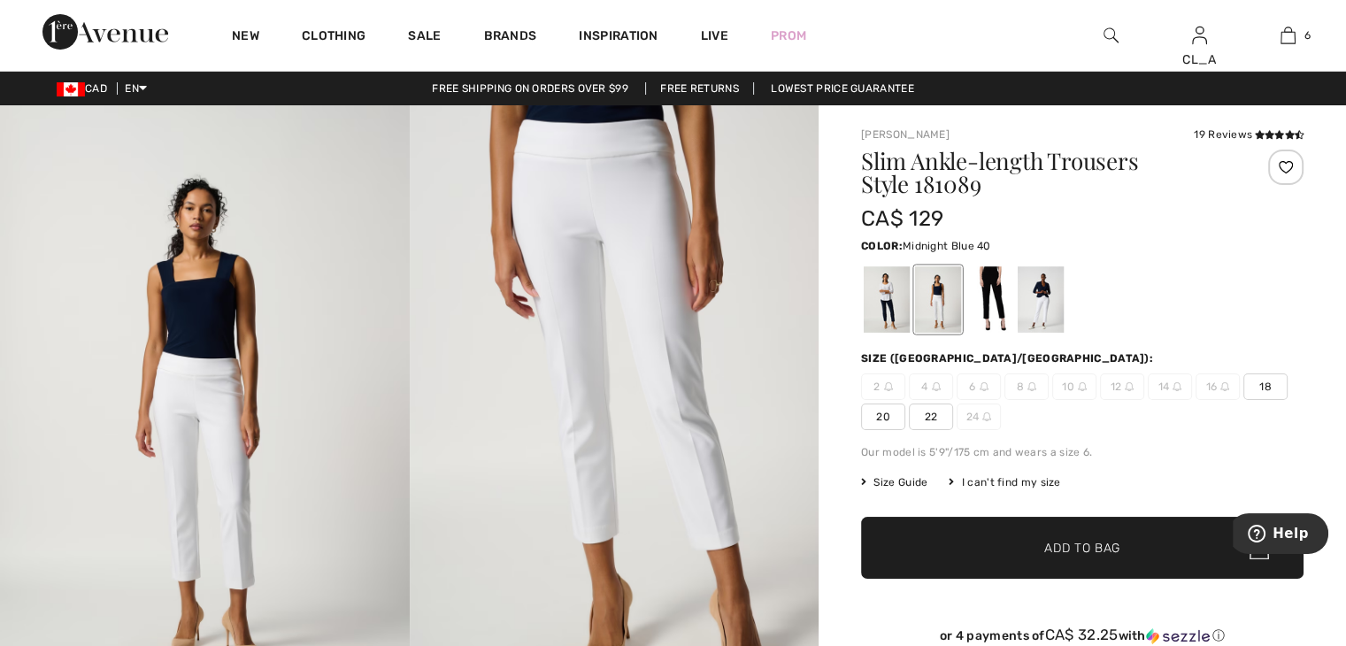
click at [881, 292] on div at bounding box center [887, 299] width 46 height 66
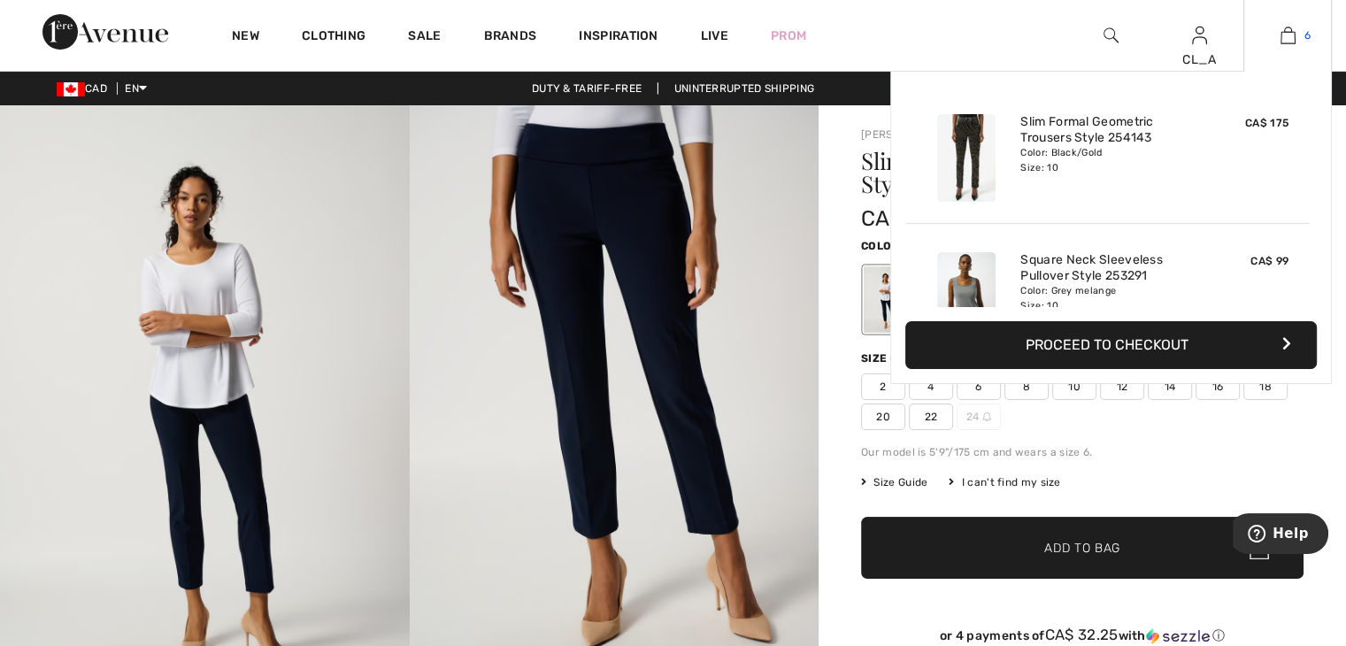
click at [1289, 33] on img at bounding box center [1288, 35] width 15 height 21
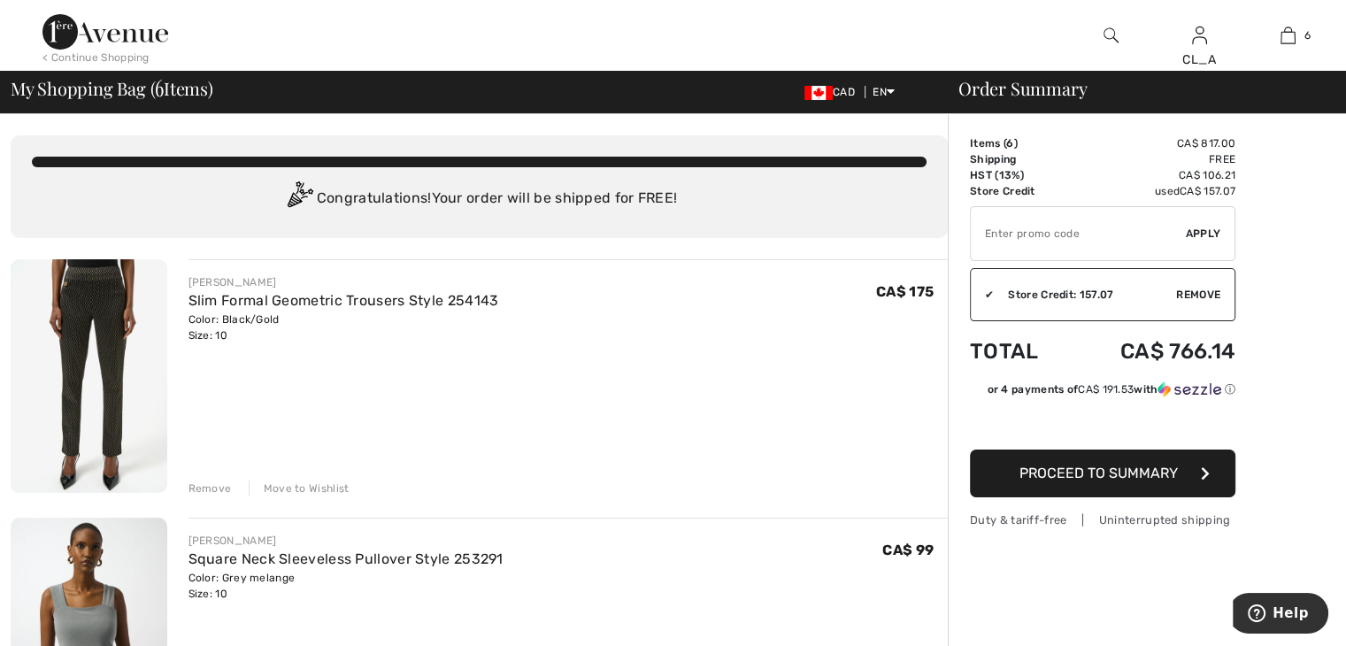
click at [114, 366] on img at bounding box center [89, 376] width 157 height 234
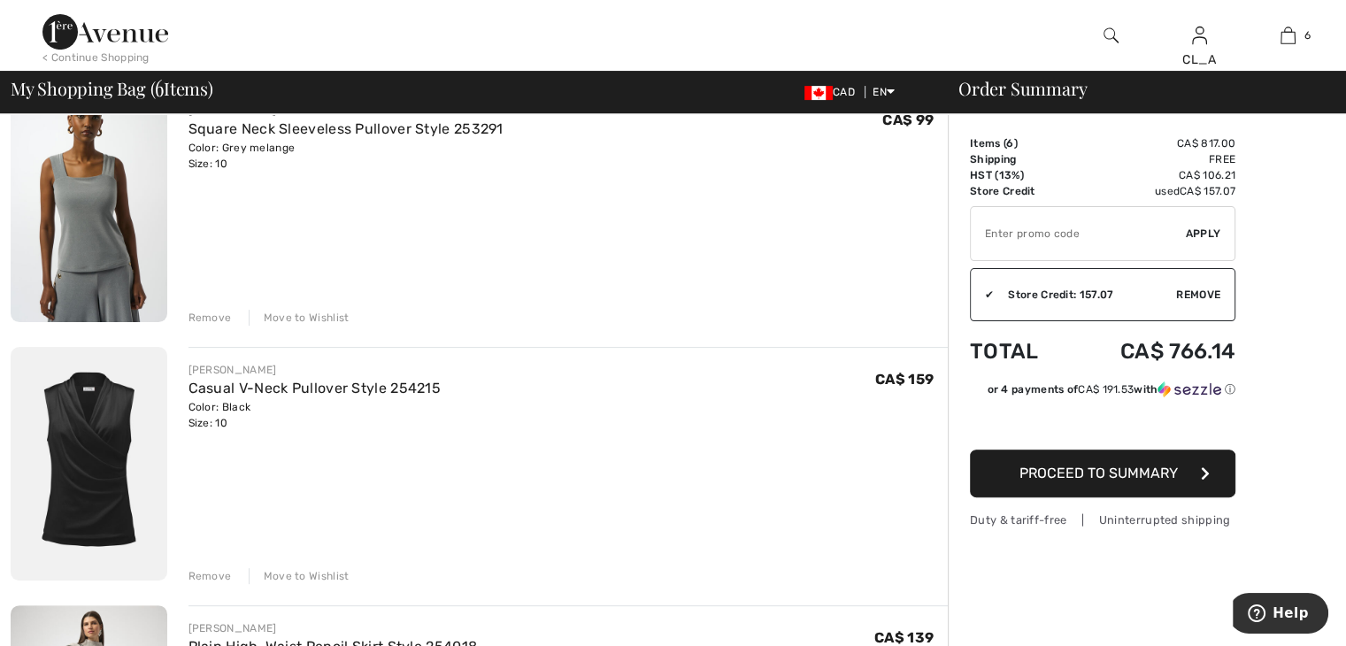
scroll to position [476, 0]
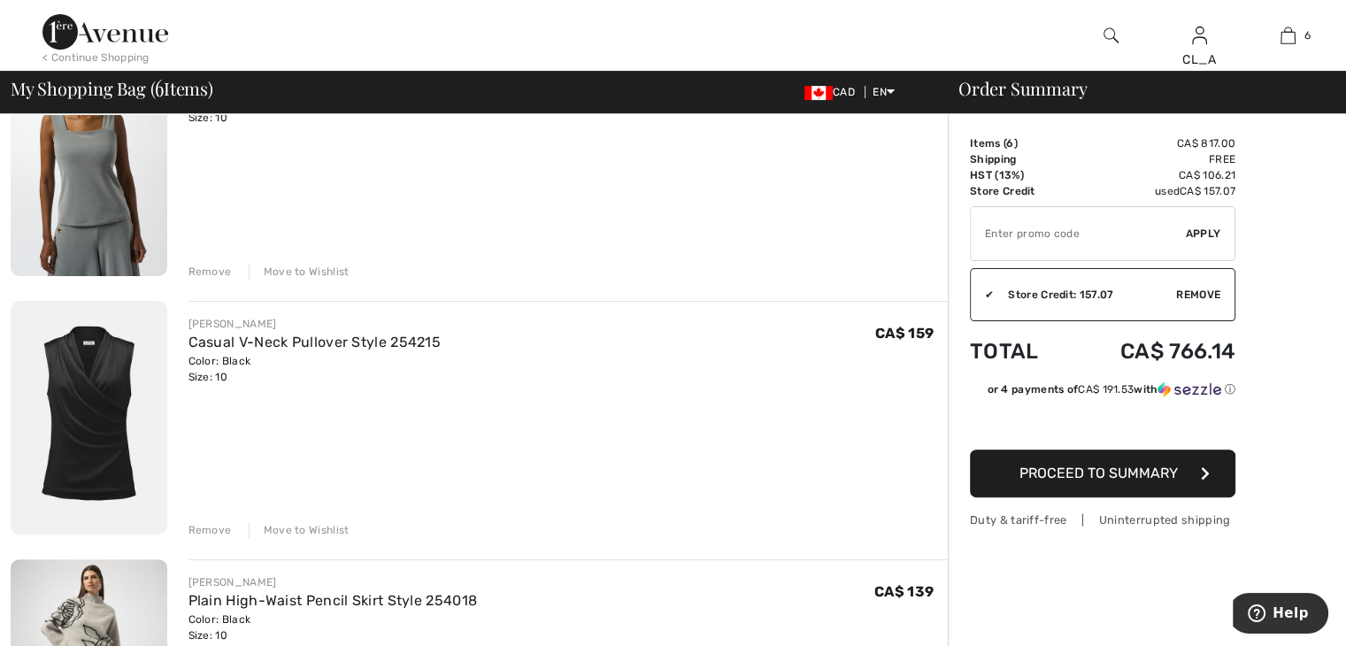
click at [118, 370] on img at bounding box center [89, 418] width 157 height 234
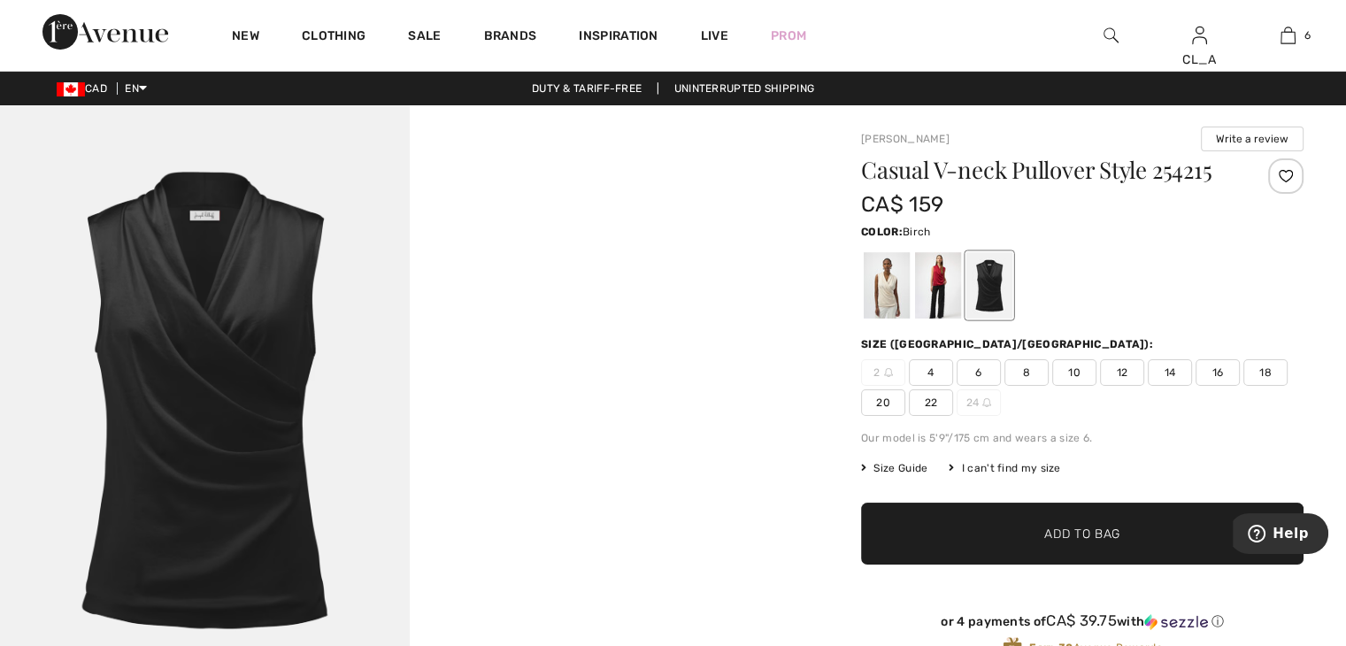
click at [892, 286] on div at bounding box center [887, 285] width 46 height 66
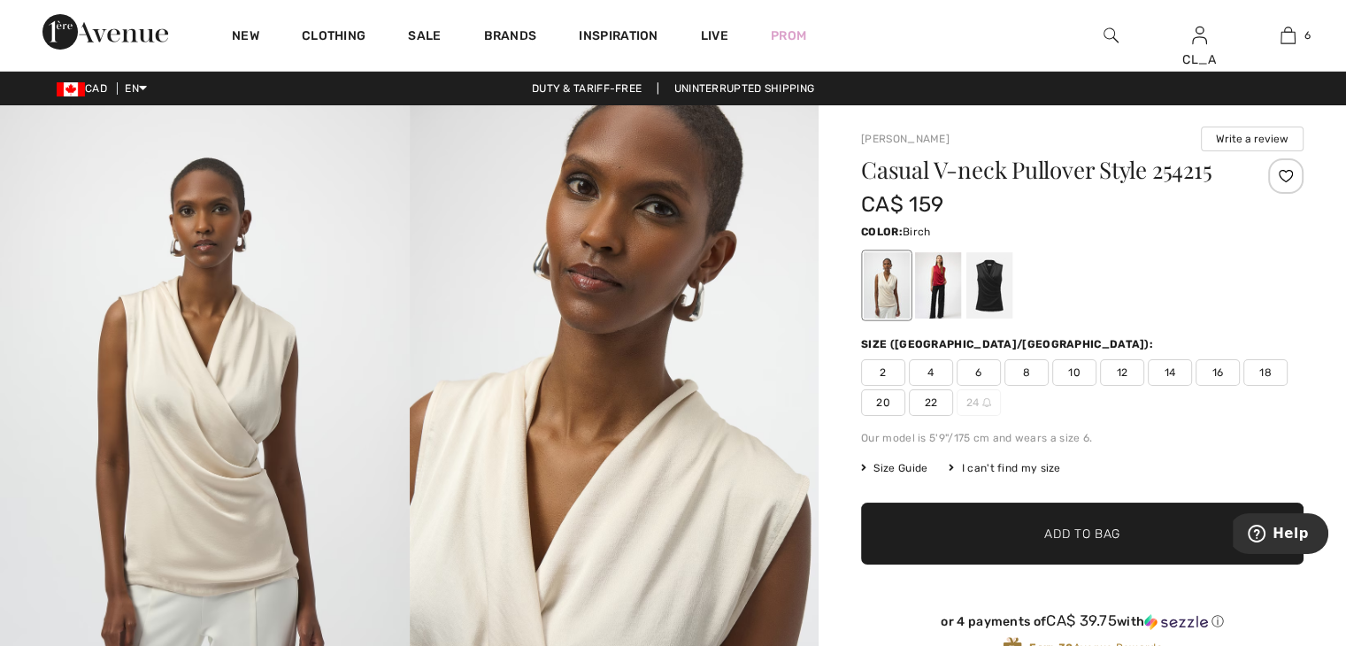
click at [1064, 373] on span "10" at bounding box center [1074, 372] width 44 height 27
click at [1021, 376] on span "8" at bounding box center [1027, 372] width 44 height 27
click at [1028, 532] on span "✔ Added to Bag" at bounding box center [1056, 534] width 108 height 19
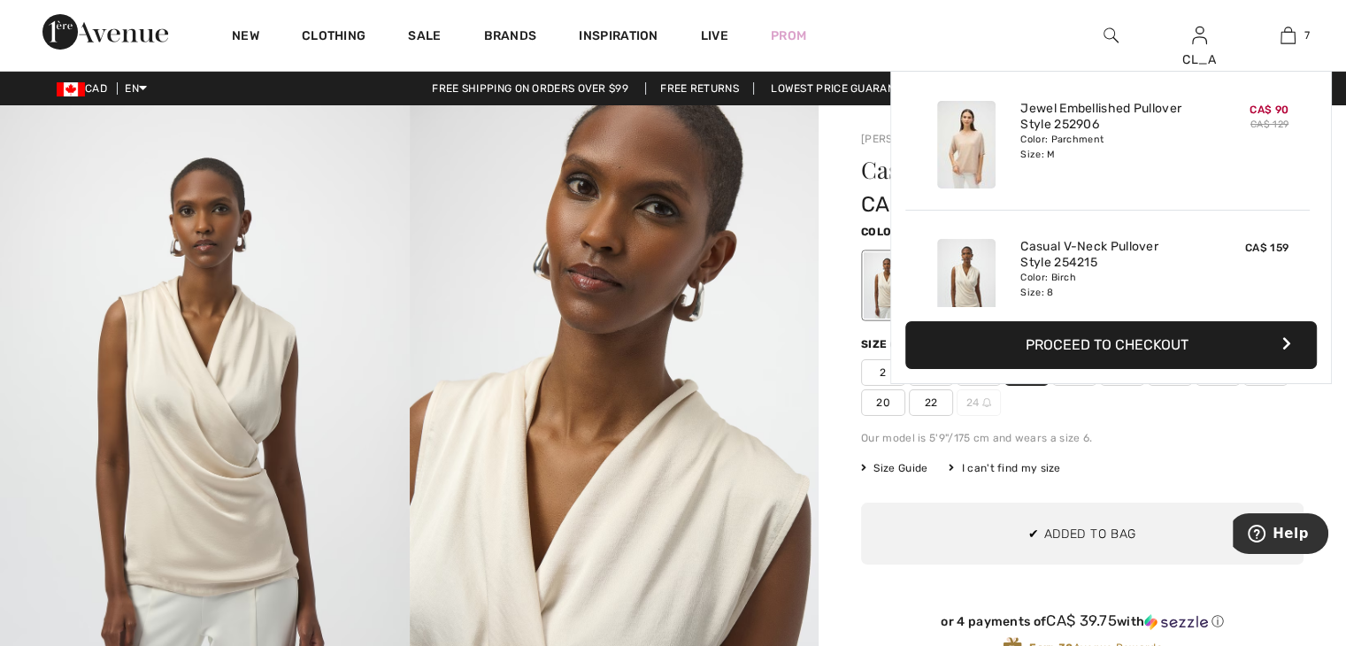
scroll to position [743, 0]
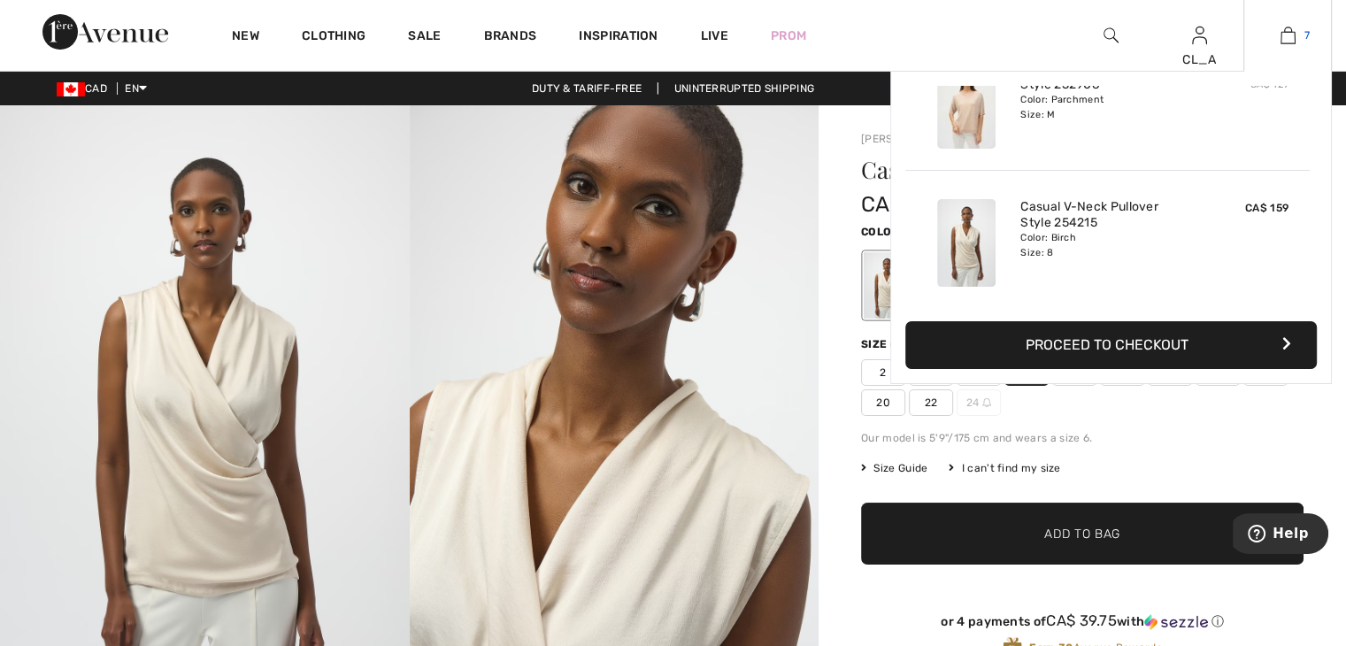
click at [1286, 30] on img at bounding box center [1288, 35] width 15 height 21
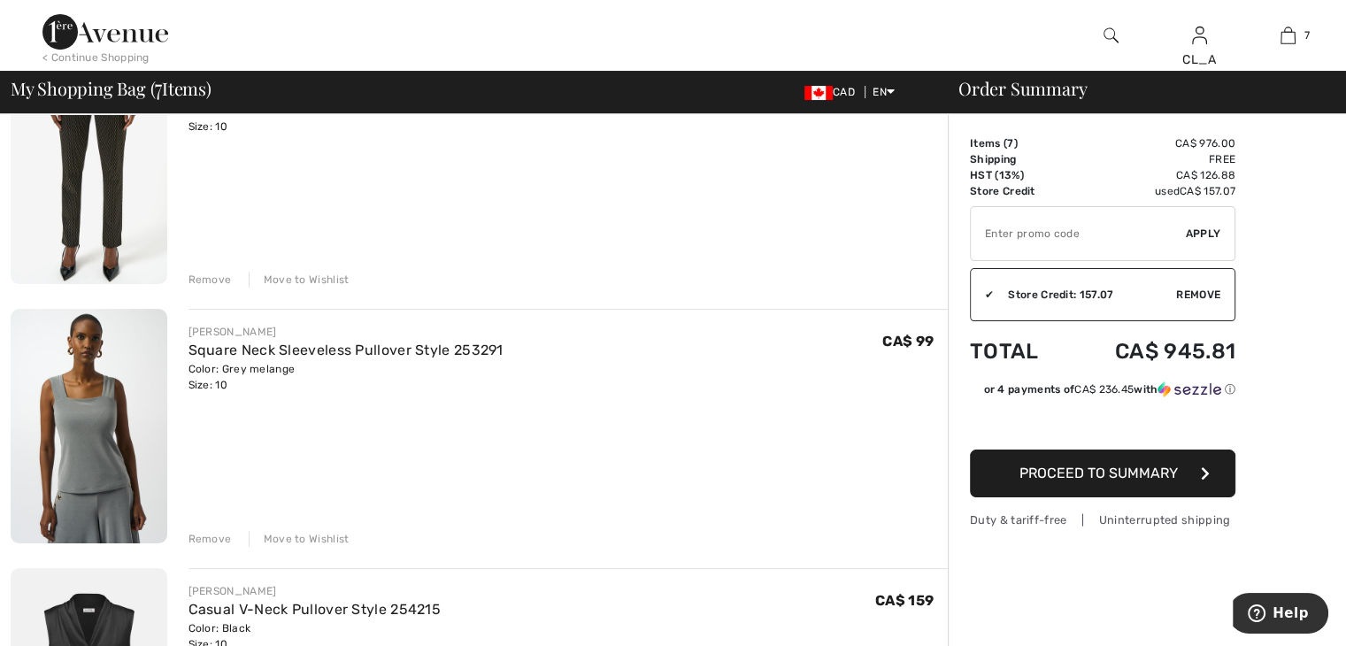
scroll to position [212, 0]
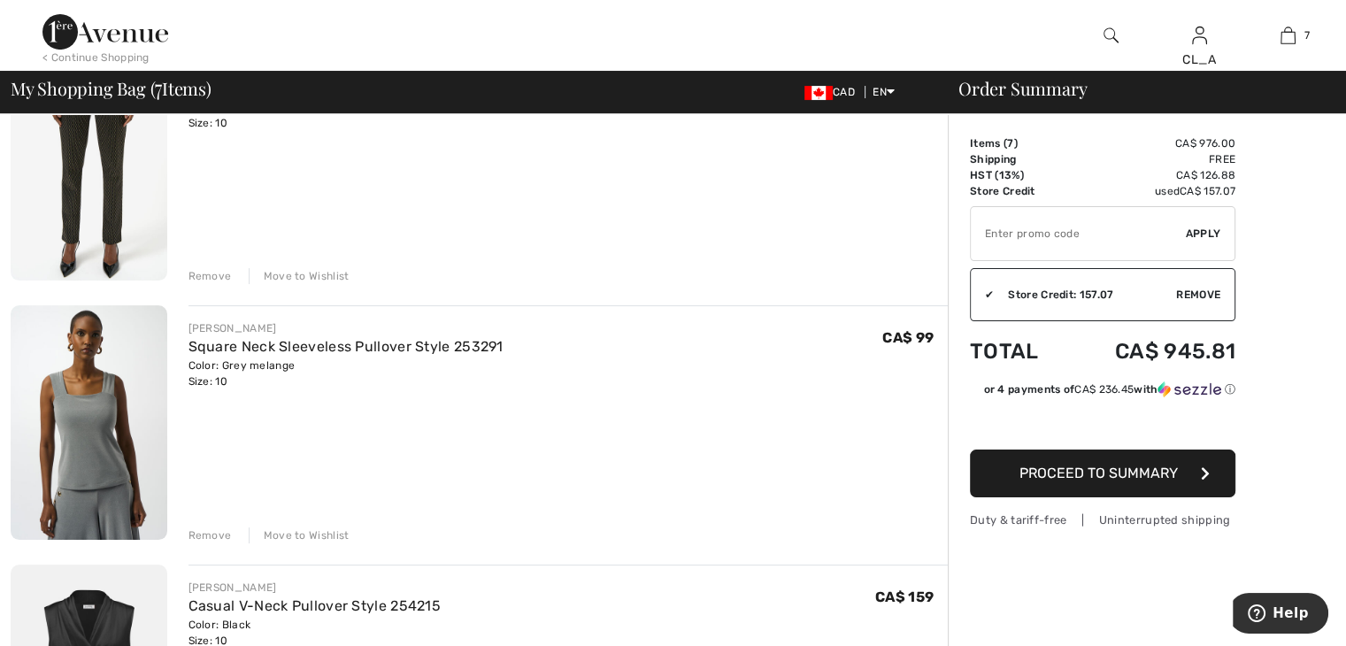
click at [110, 365] on img at bounding box center [89, 422] width 157 height 234
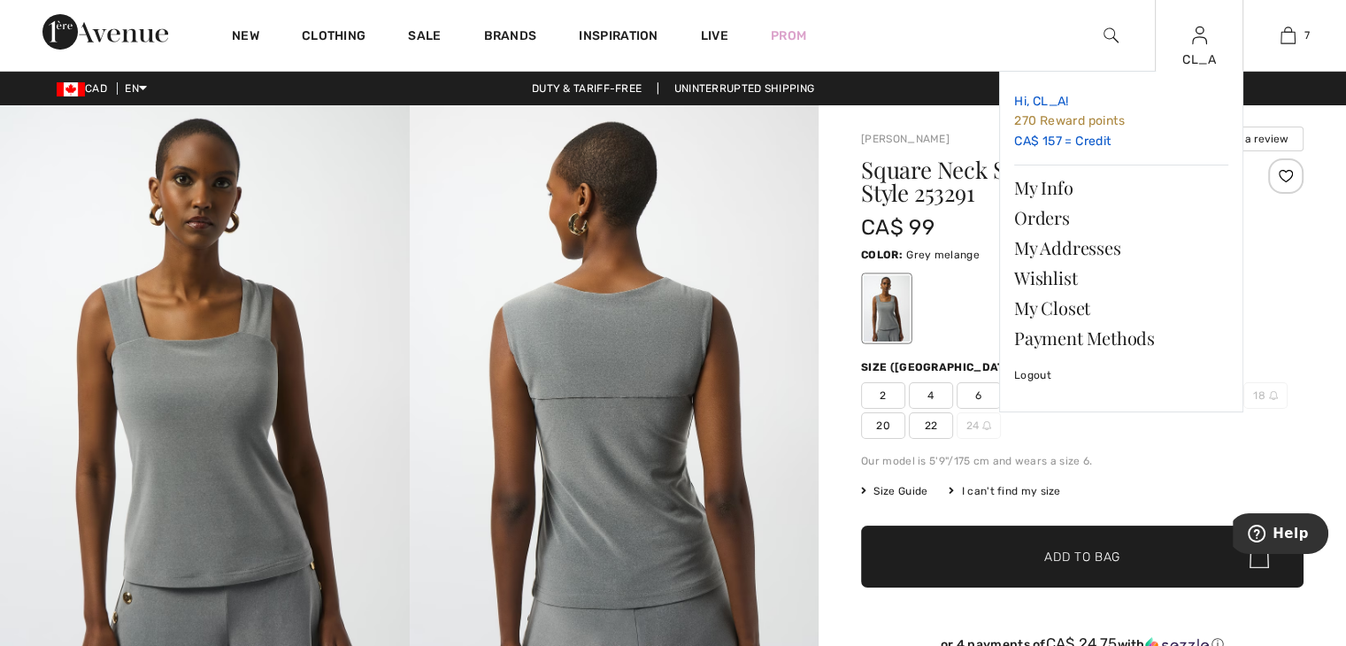
drag, startPoint x: 928, startPoint y: 216, endPoint x: 1194, endPoint y: 146, distance: 275.4
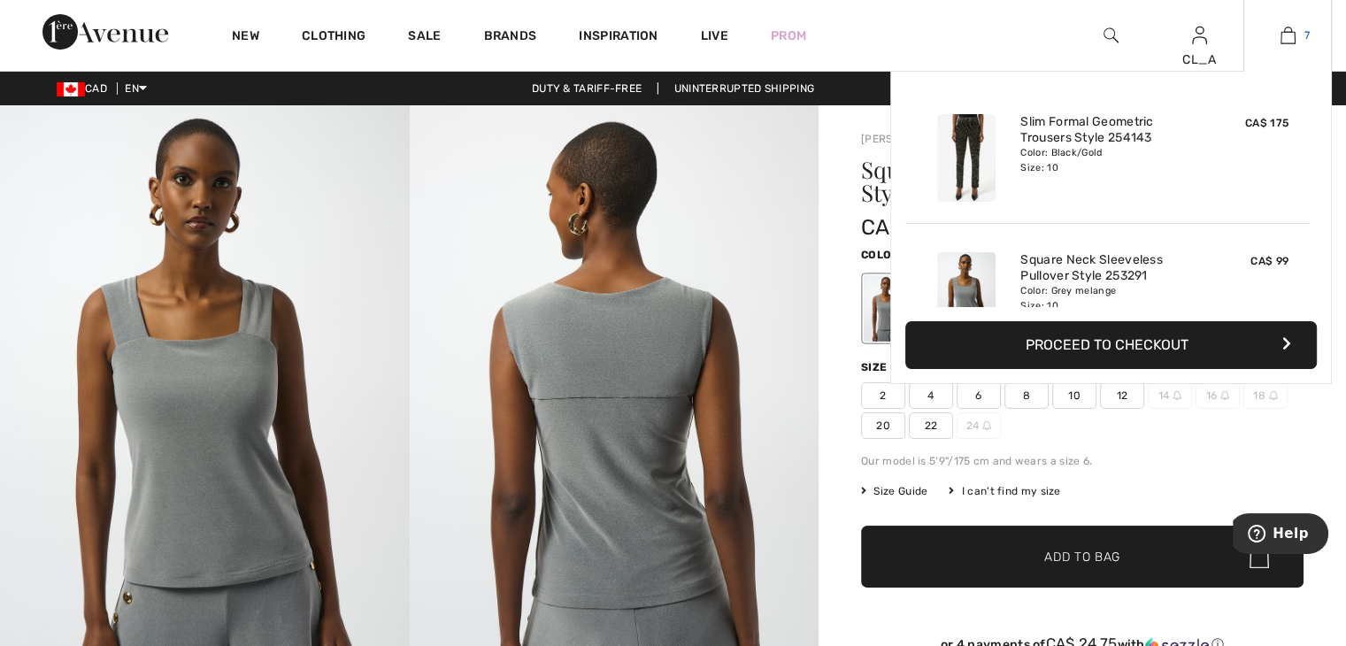
click at [1304, 45] on link "7" at bounding box center [1287, 35] width 87 height 21
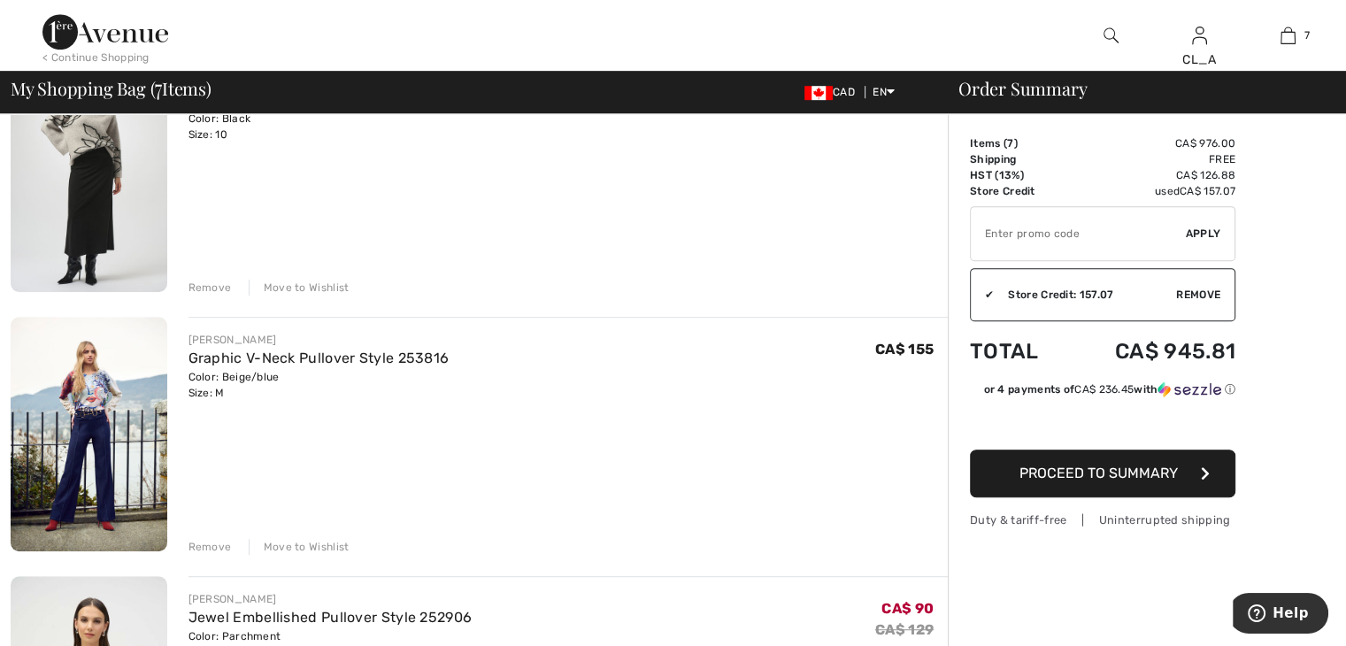
scroll to position [982, 0]
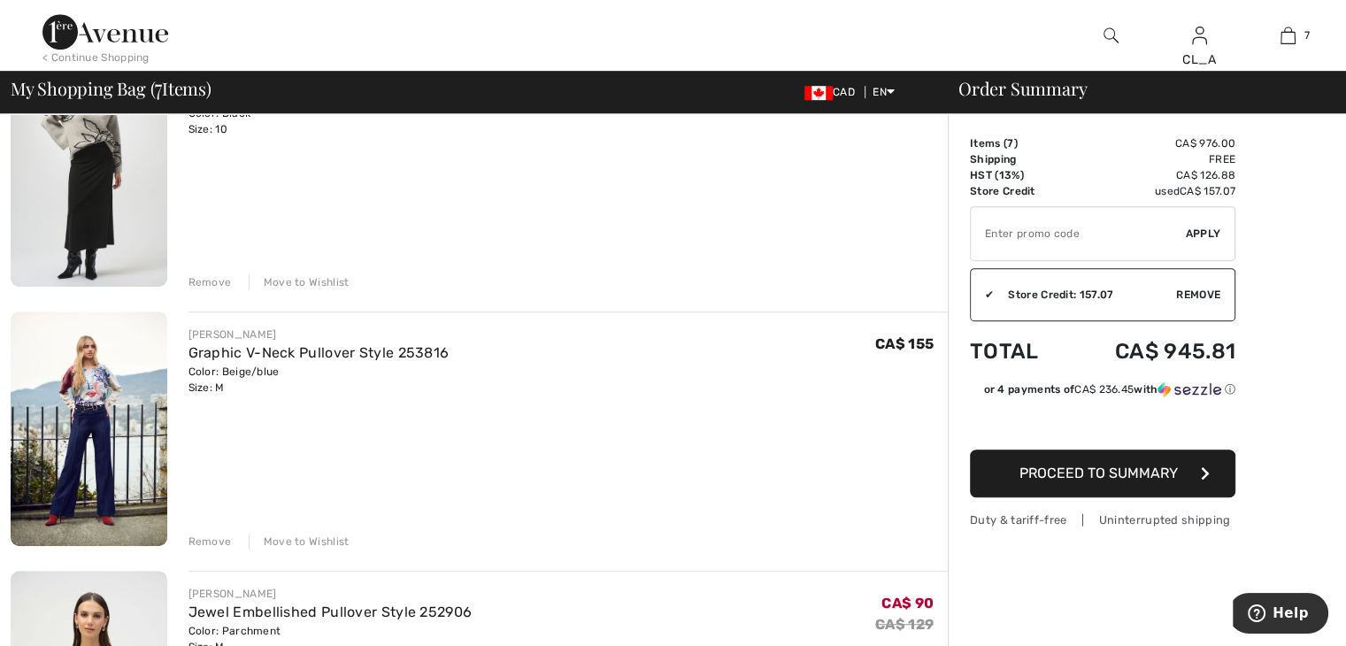
click at [220, 539] on div "Remove" at bounding box center [210, 542] width 43 height 16
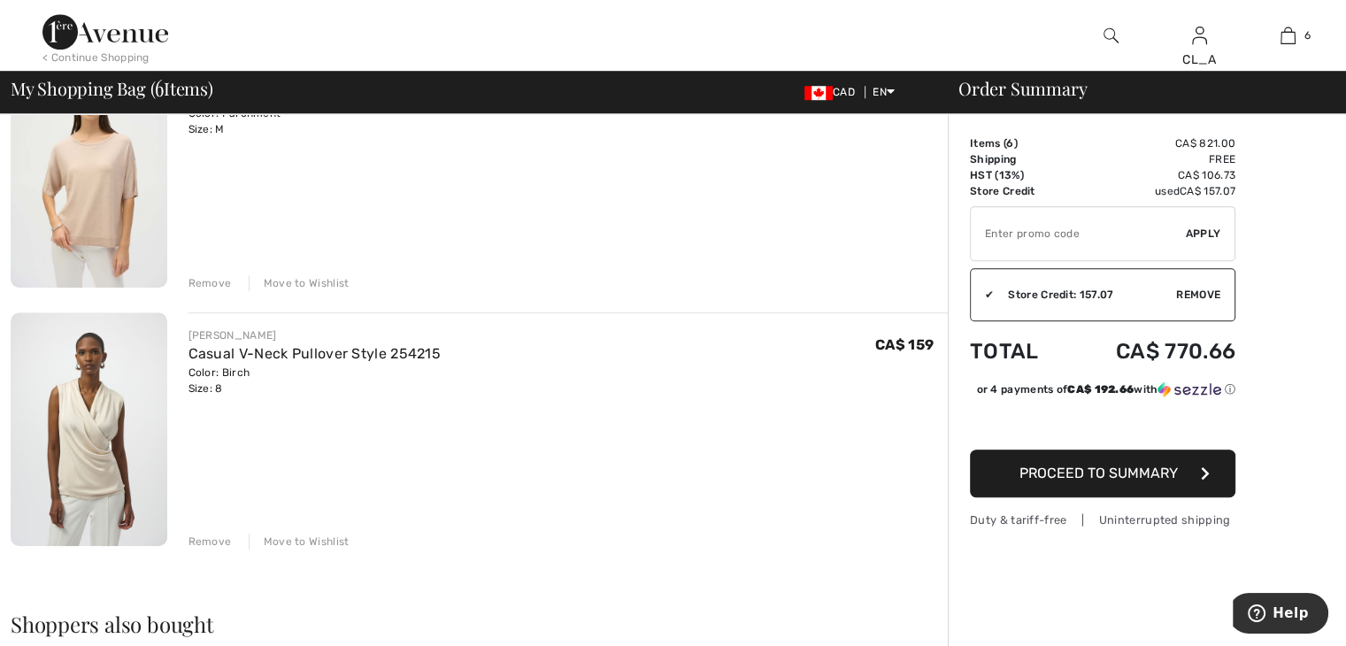
scroll to position [1257, 0]
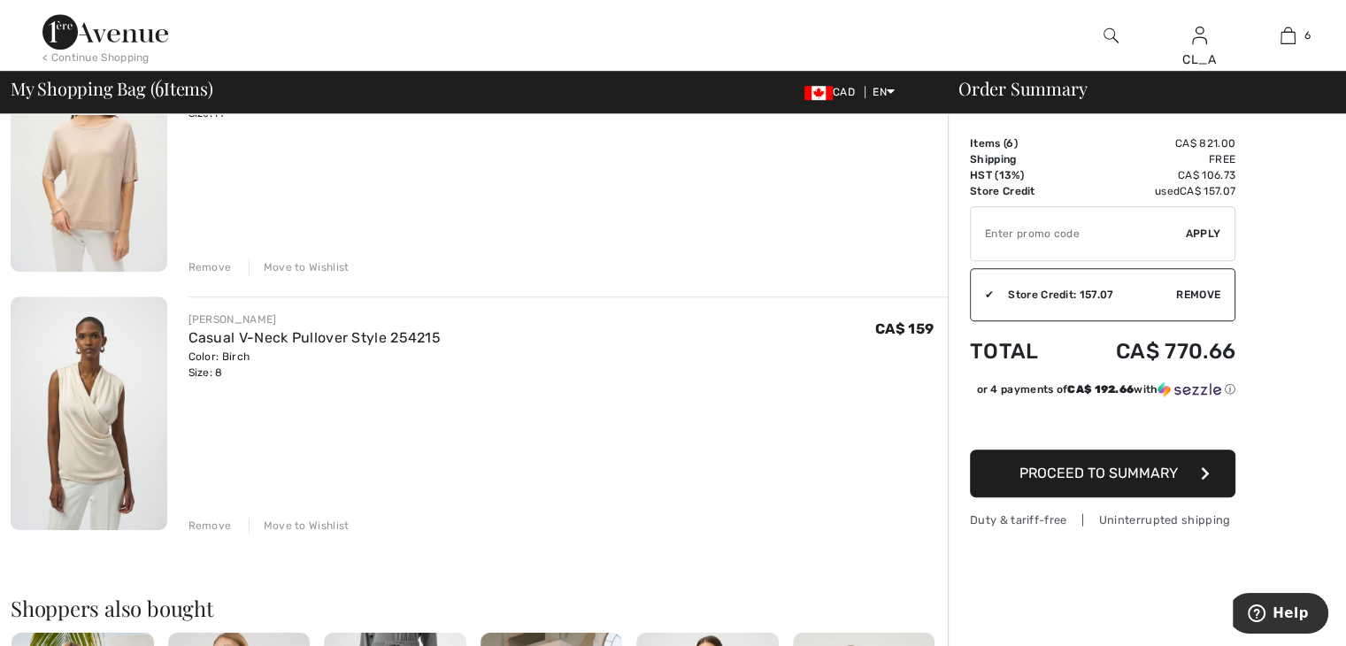
click at [122, 387] on img at bounding box center [89, 414] width 157 height 234
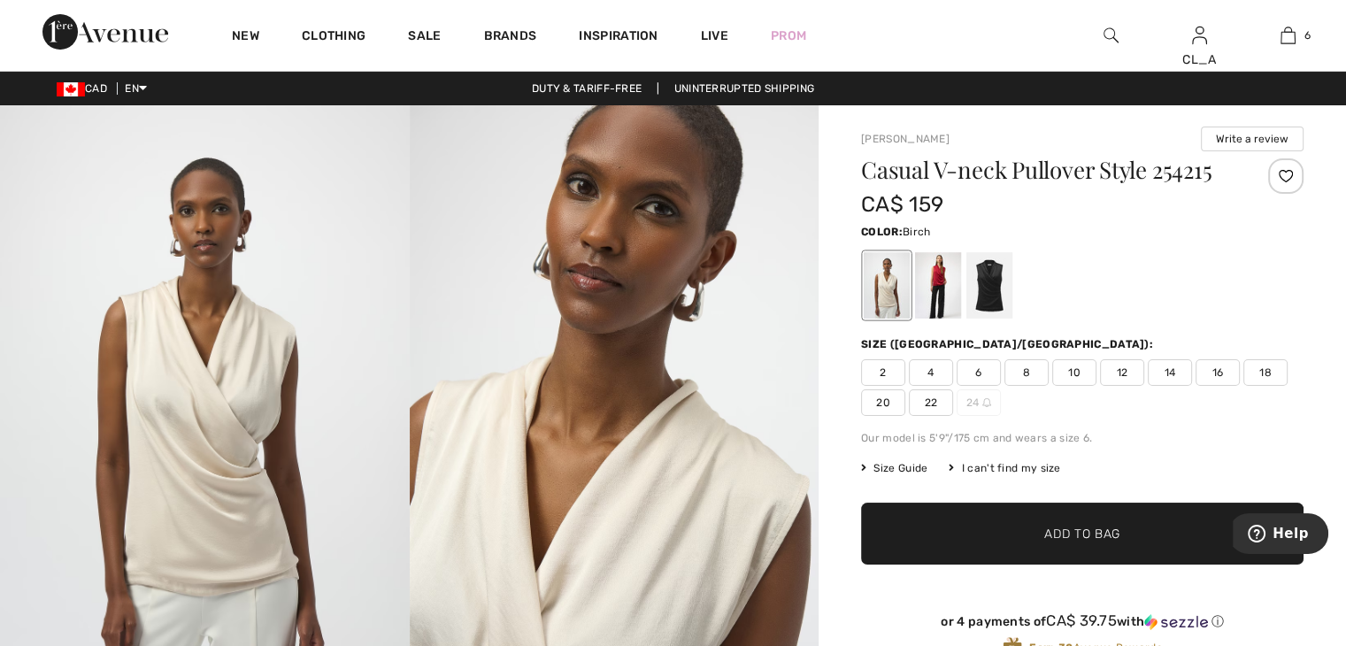
click at [1075, 383] on span "10" at bounding box center [1074, 372] width 44 height 27
click at [1051, 528] on span "Add to Bag" at bounding box center [1082, 534] width 76 height 19
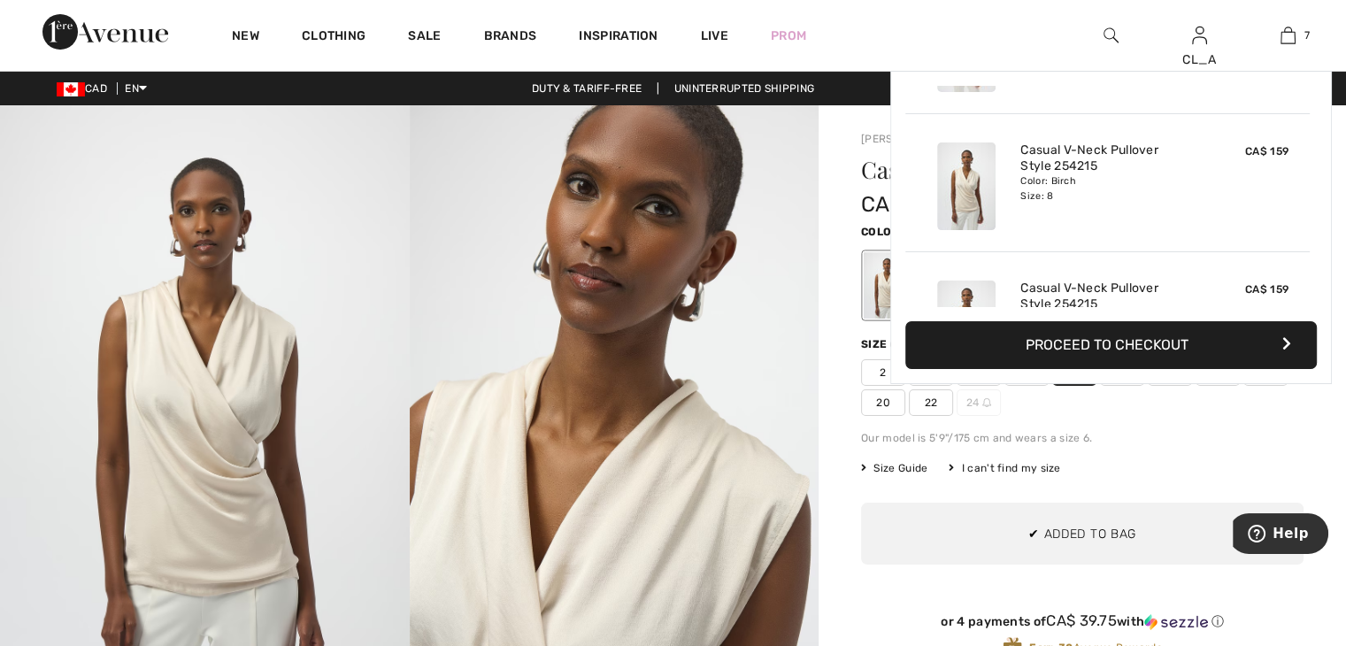
scroll to position [743, 0]
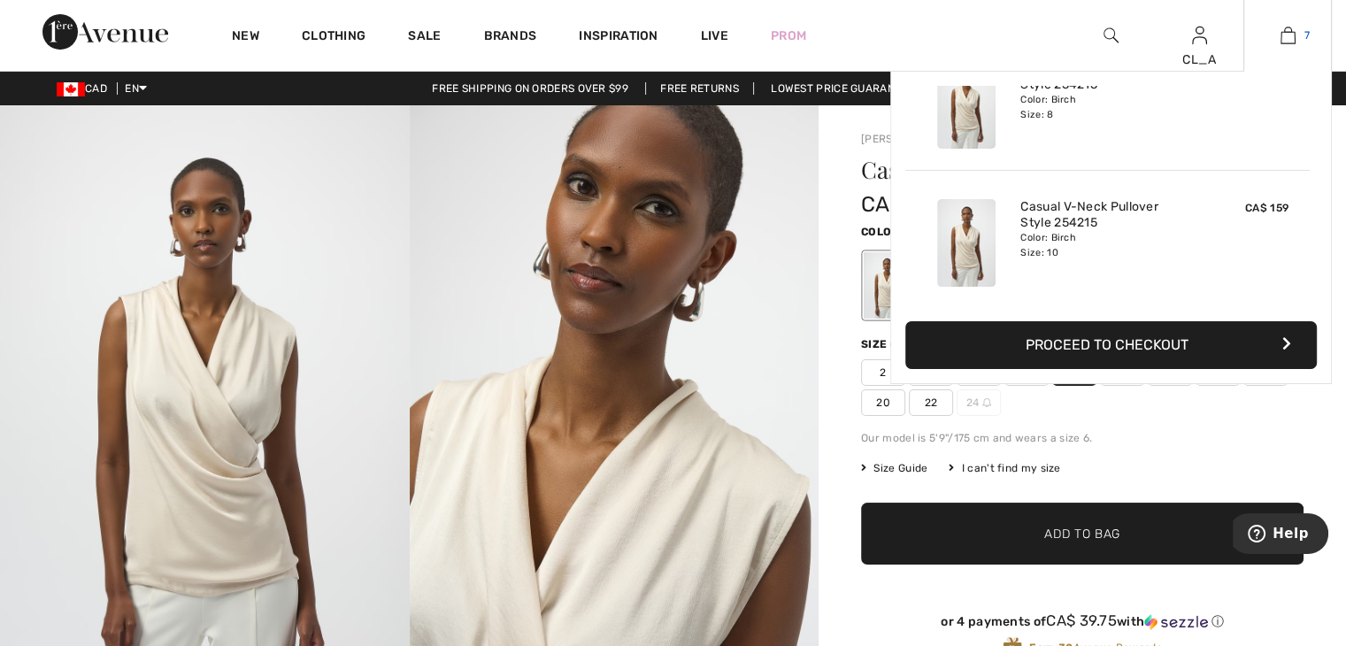
click at [1286, 35] on img at bounding box center [1288, 35] width 15 height 21
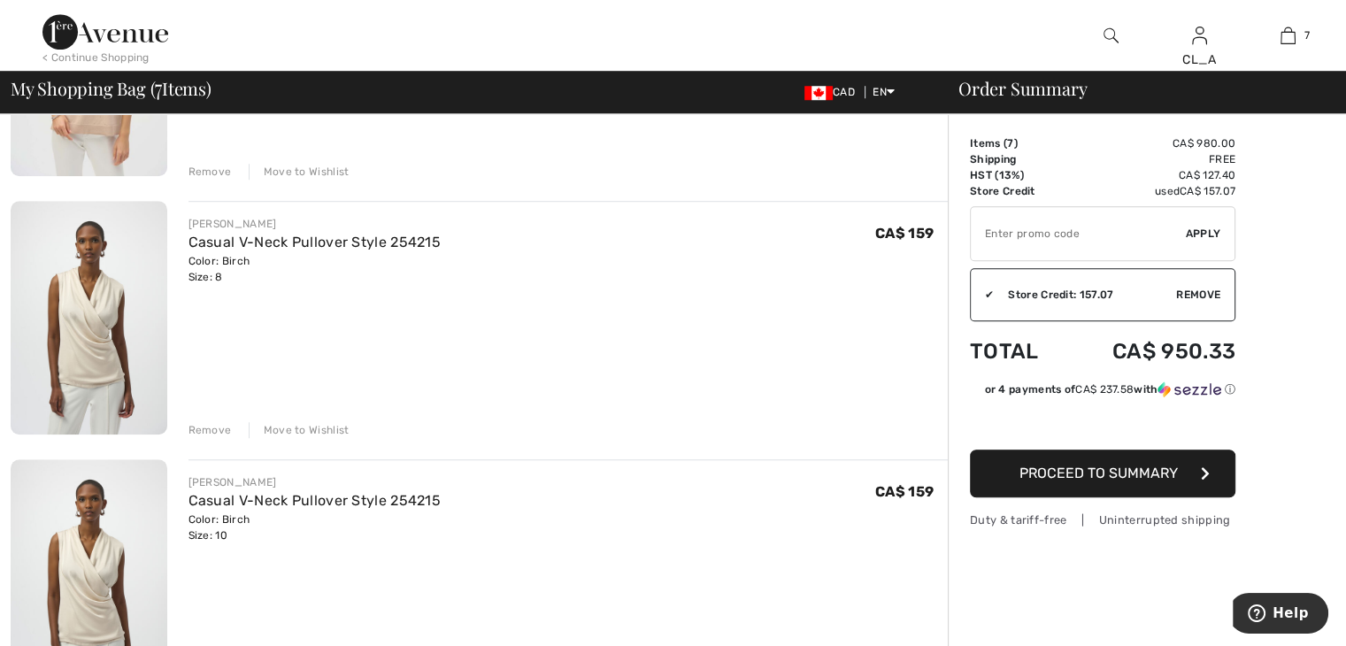
scroll to position [1394, 0]
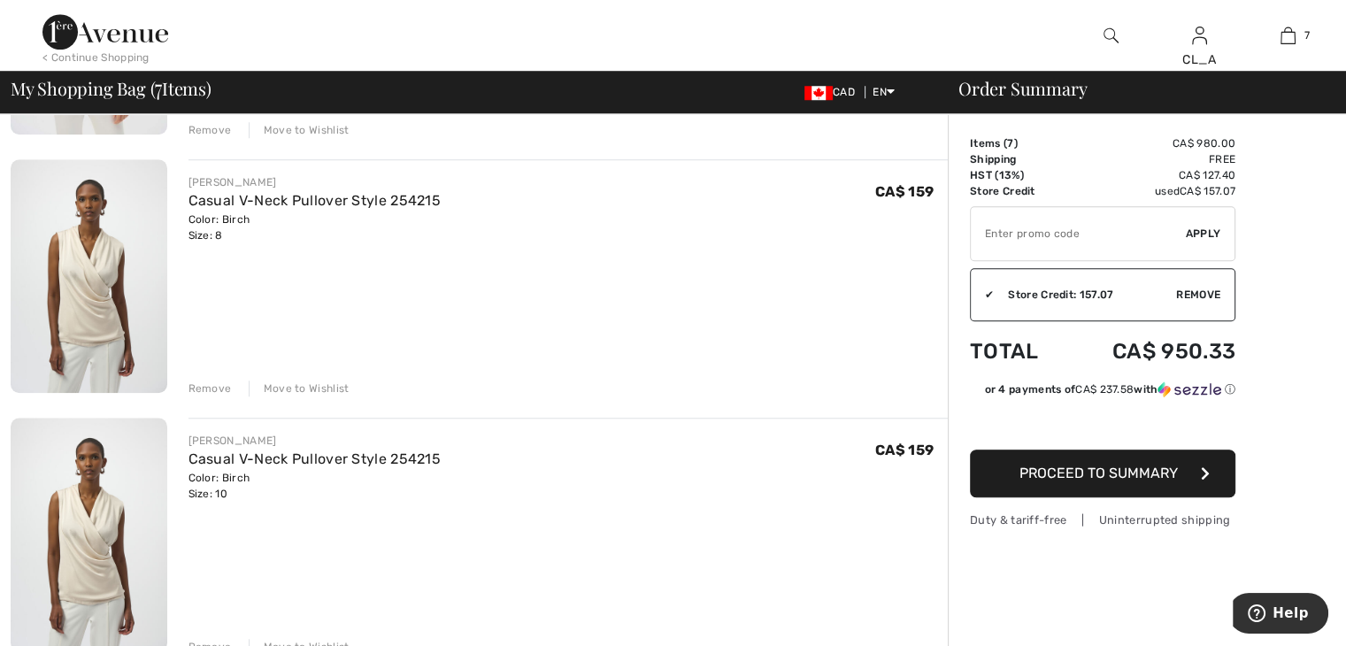
click at [219, 386] on div "Remove" at bounding box center [210, 389] width 43 height 16
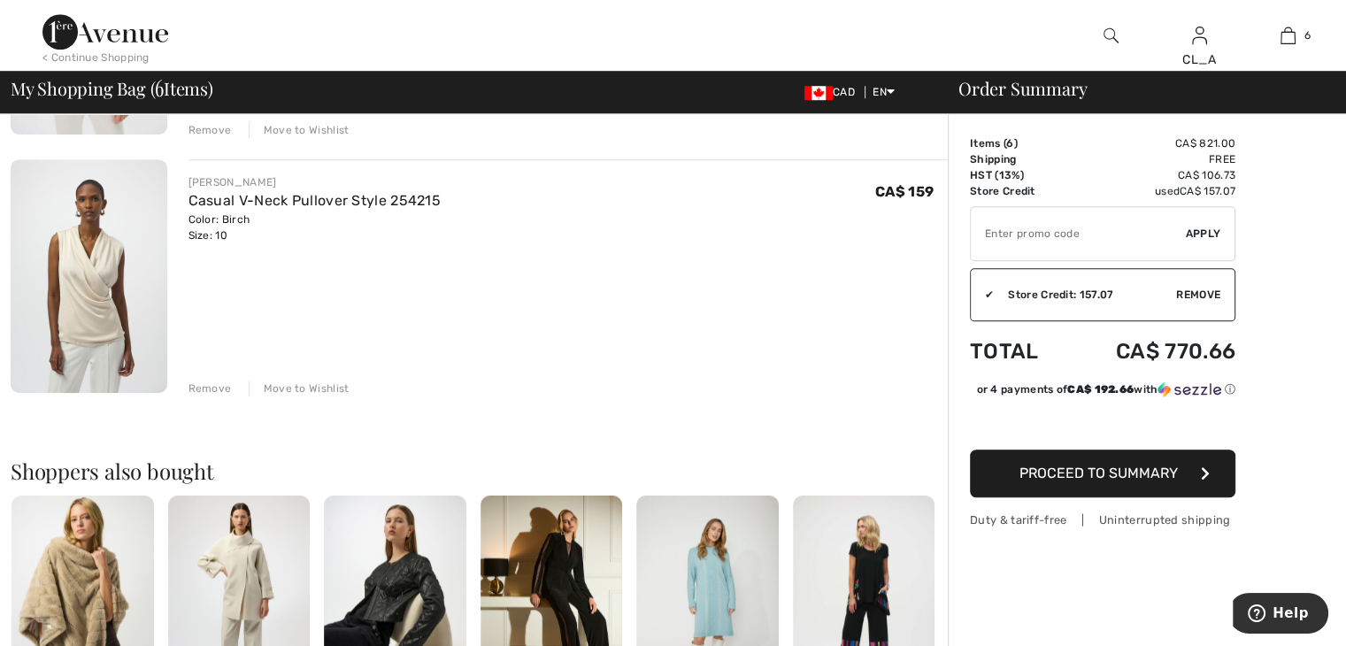
click at [219, 386] on div "Remove" at bounding box center [210, 389] width 43 height 16
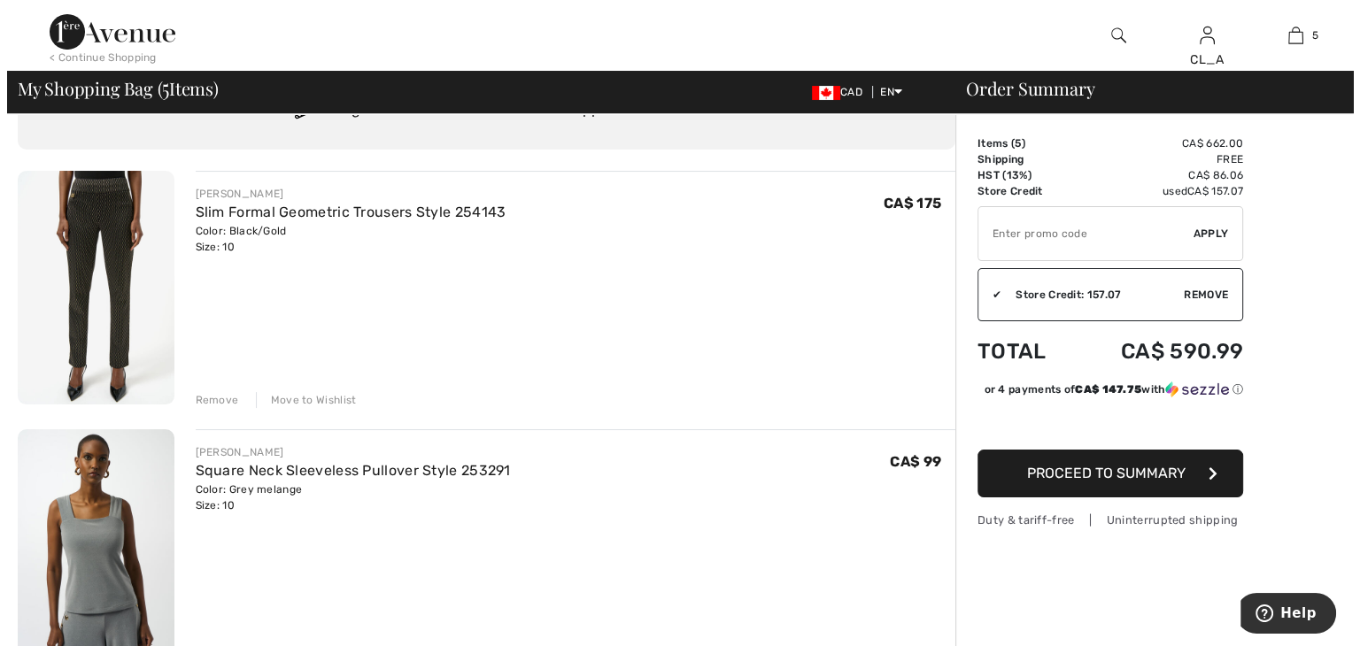
scroll to position [0, 0]
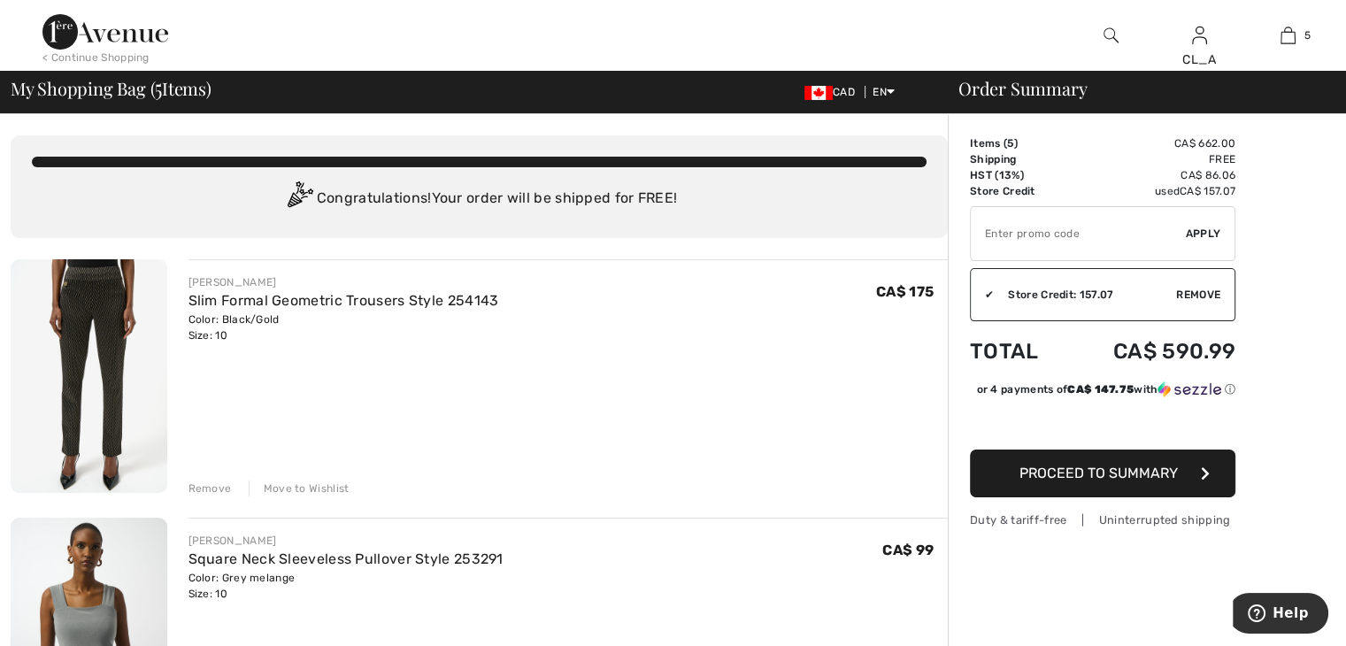
click at [1104, 34] on img at bounding box center [1111, 35] width 15 height 21
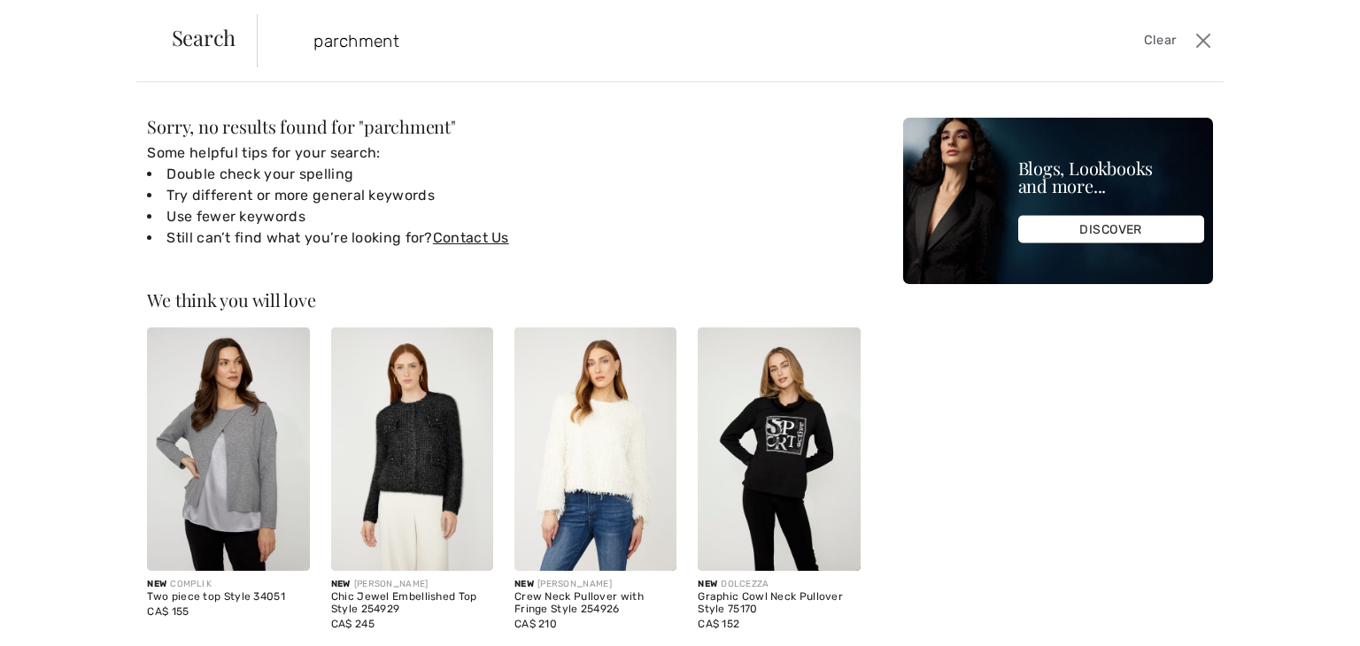
type input "parchment"
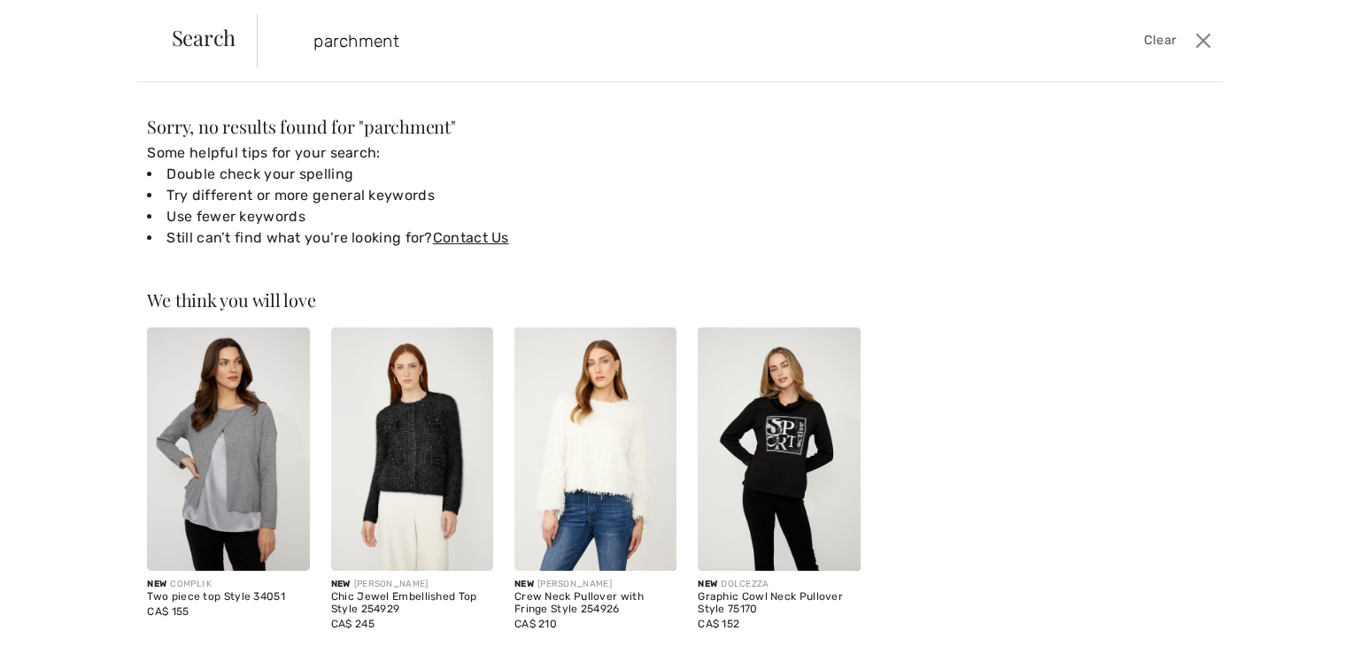
scroll to position [404, 0]
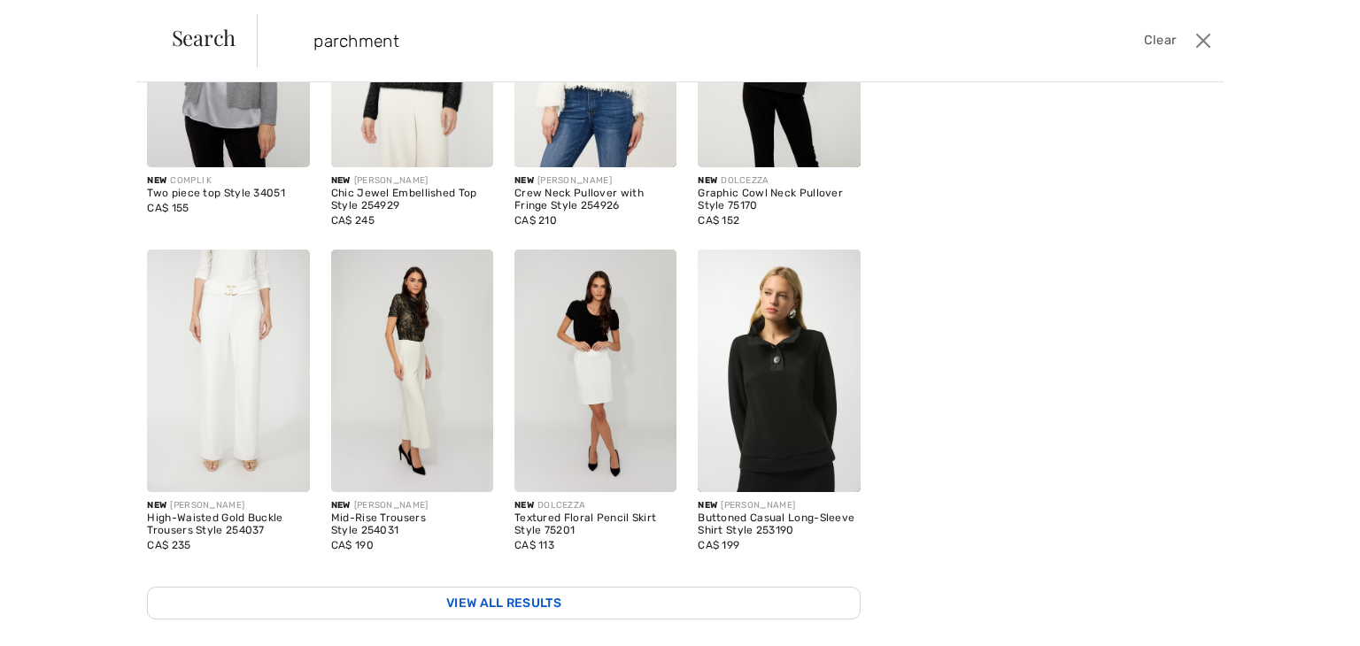
click at [522, 587] on link "View All Results" at bounding box center [503, 603] width 712 height 33
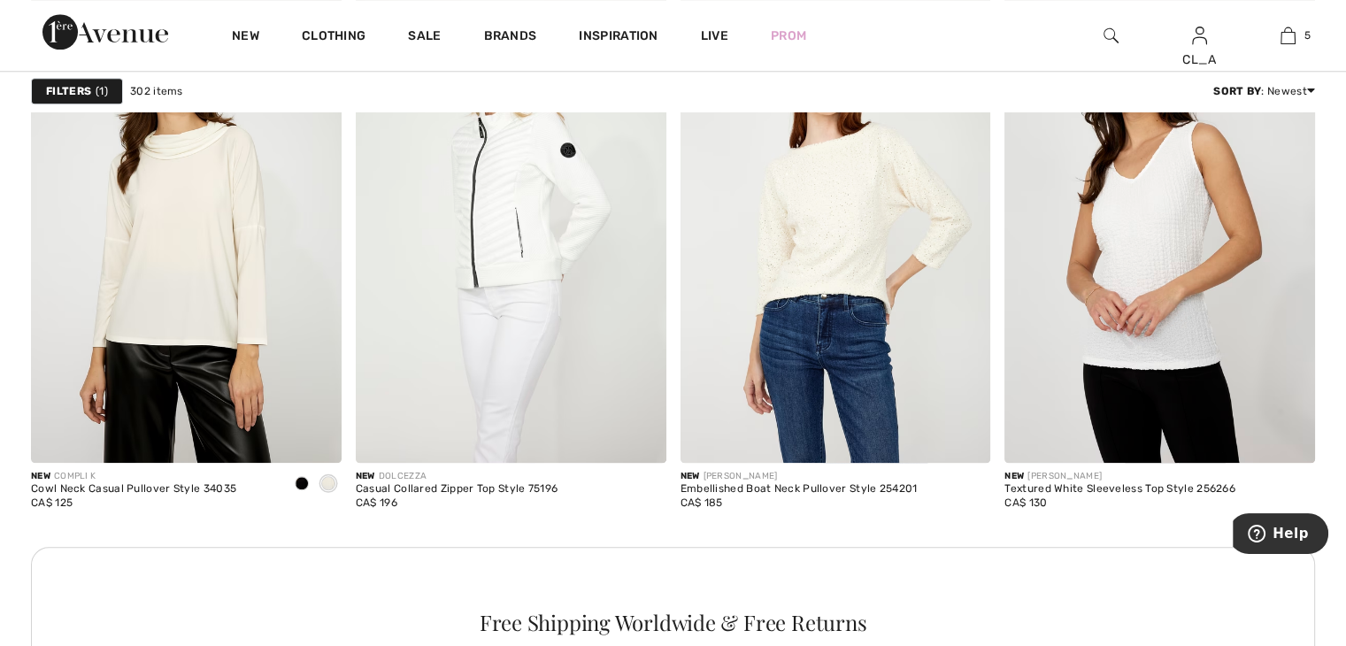
scroll to position [1865, 0]
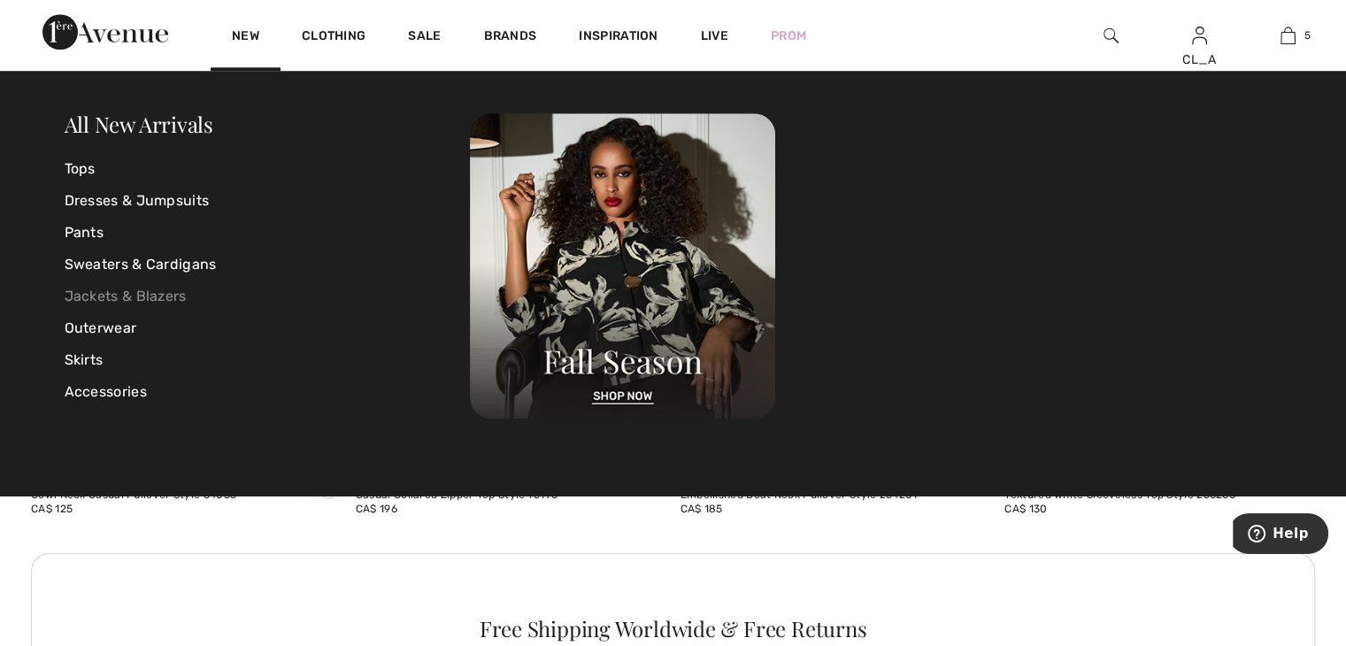
click at [127, 295] on link "Jackets & Blazers" at bounding box center [268, 297] width 406 height 32
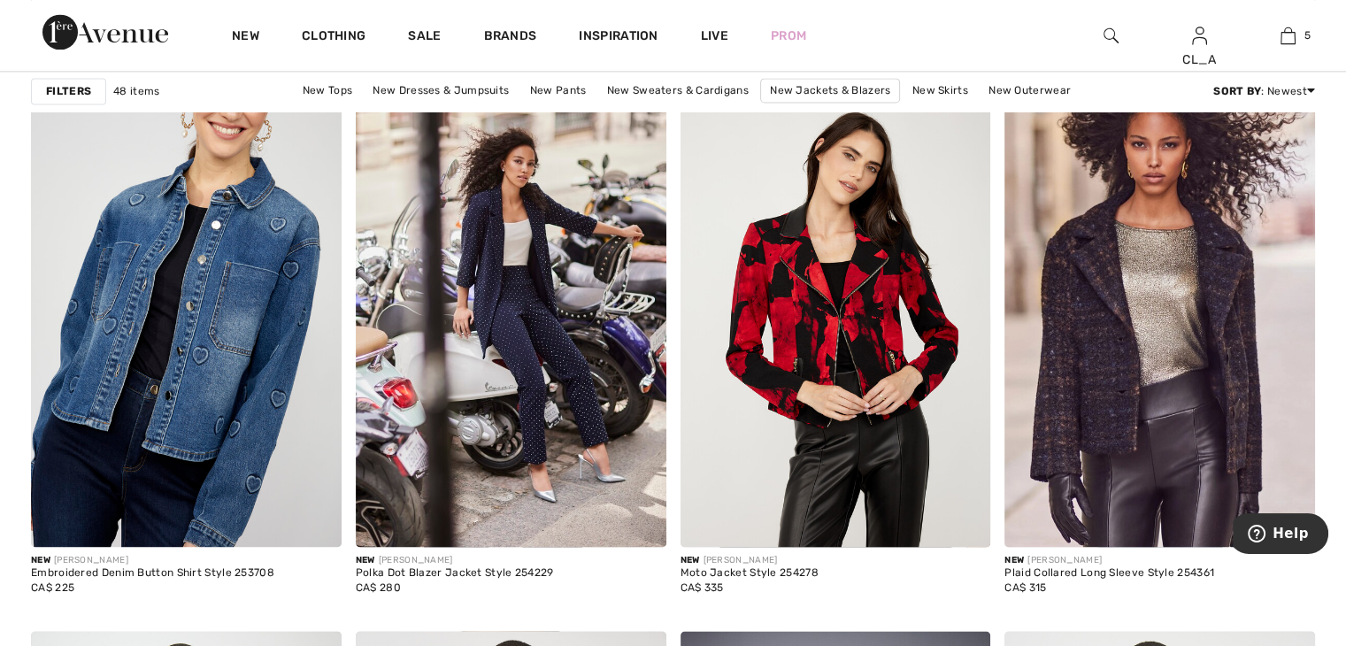
scroll to position [2591, 0]
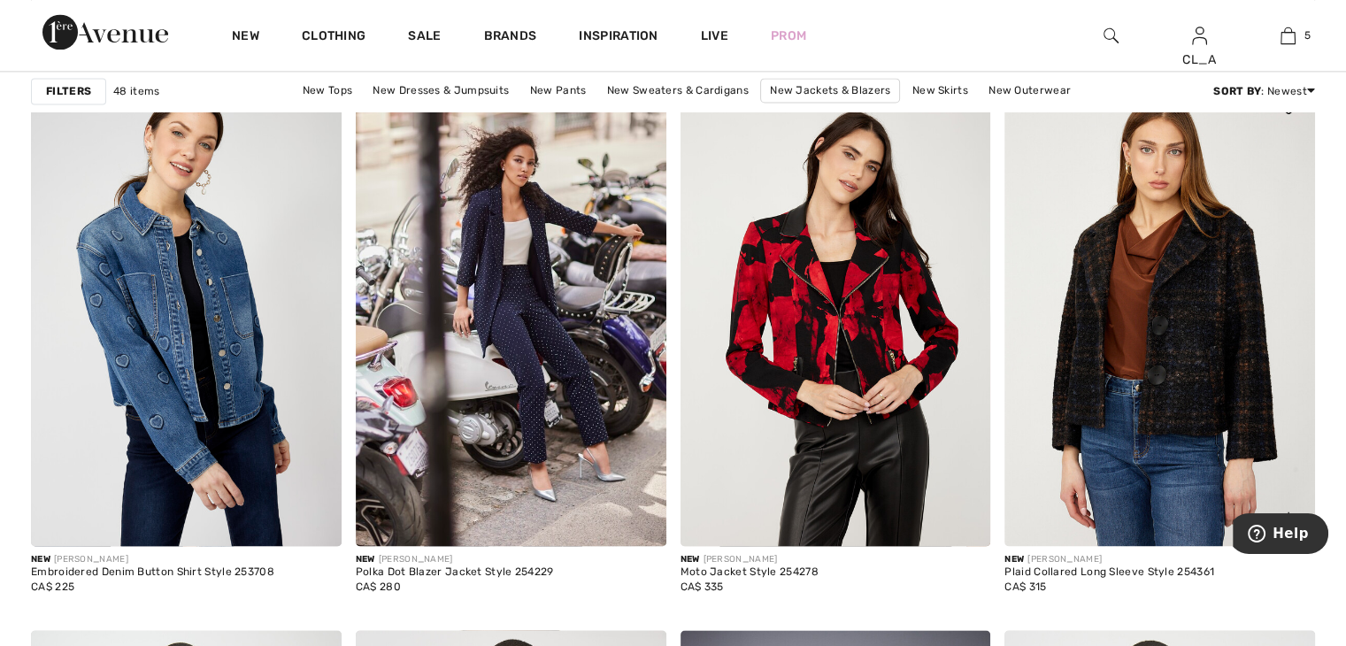
click at [1120, 266] on img at bounding box center [1160, 314] width 311 height 466
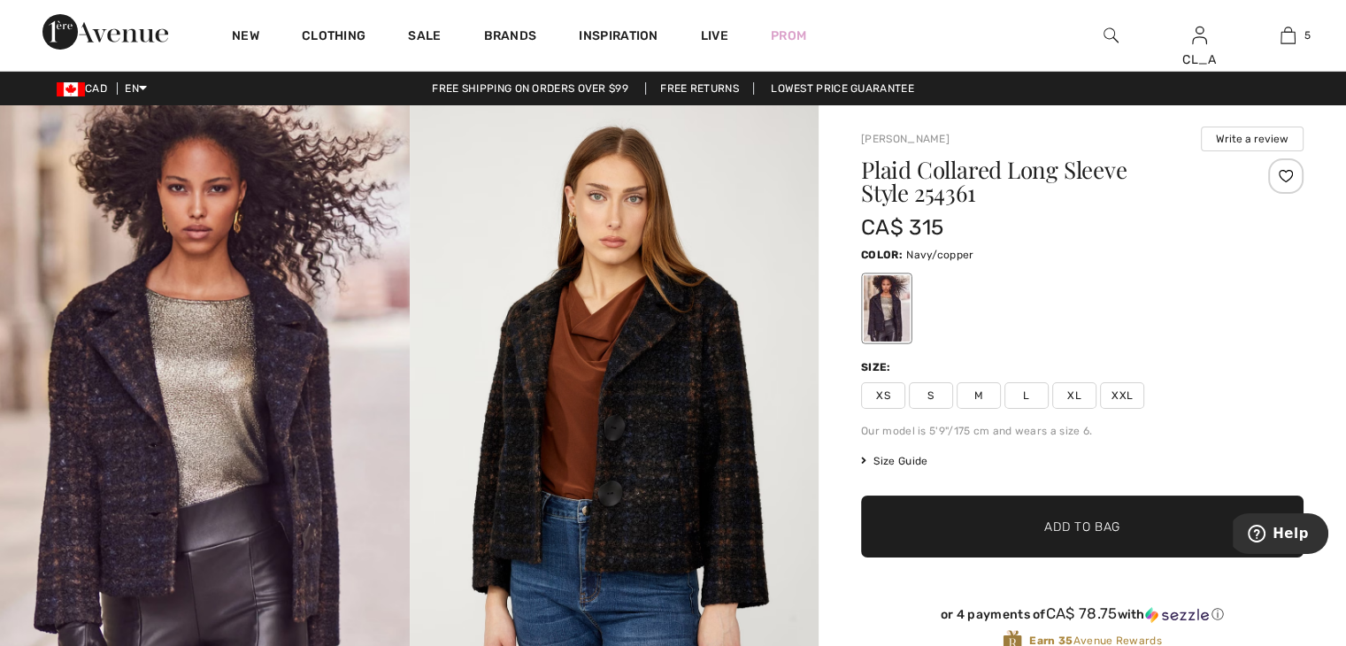
click at [593, 393] on img at bounding box center [615, 412] width 410 height 614
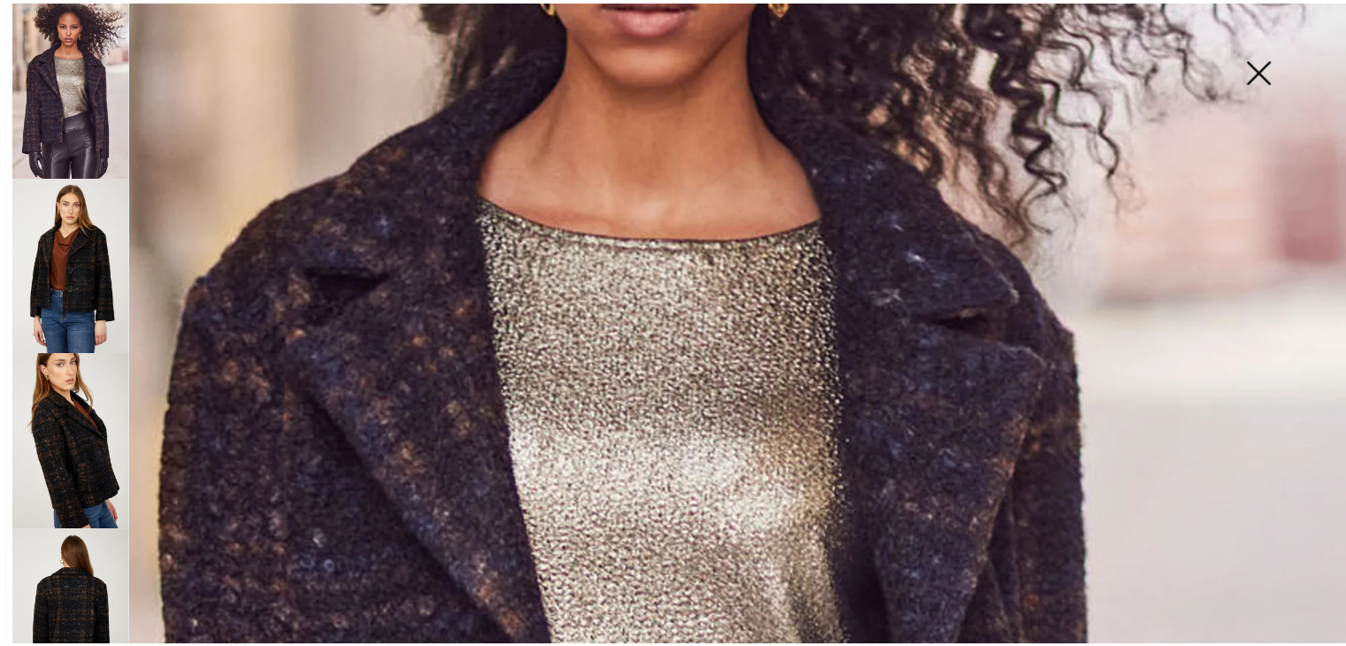
scroll to position [420, 0]
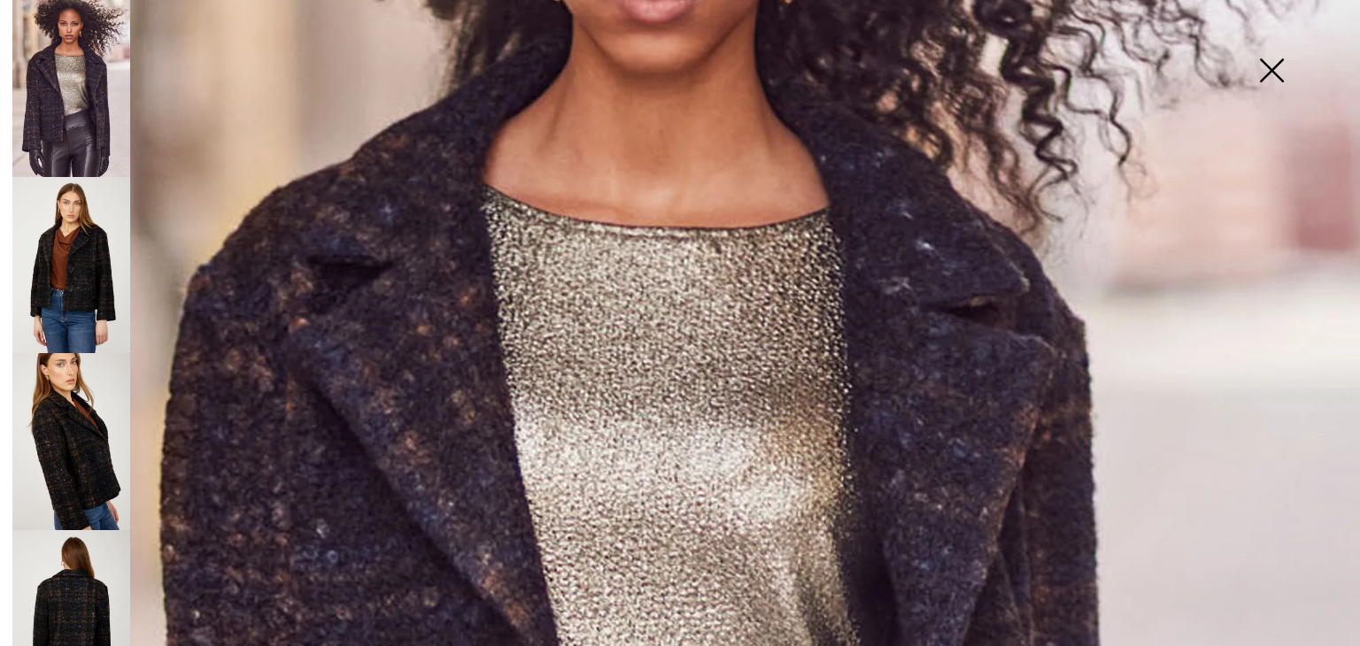
click at [1254, 73] on img at bounding box center [1271, 72] width 89 height 91
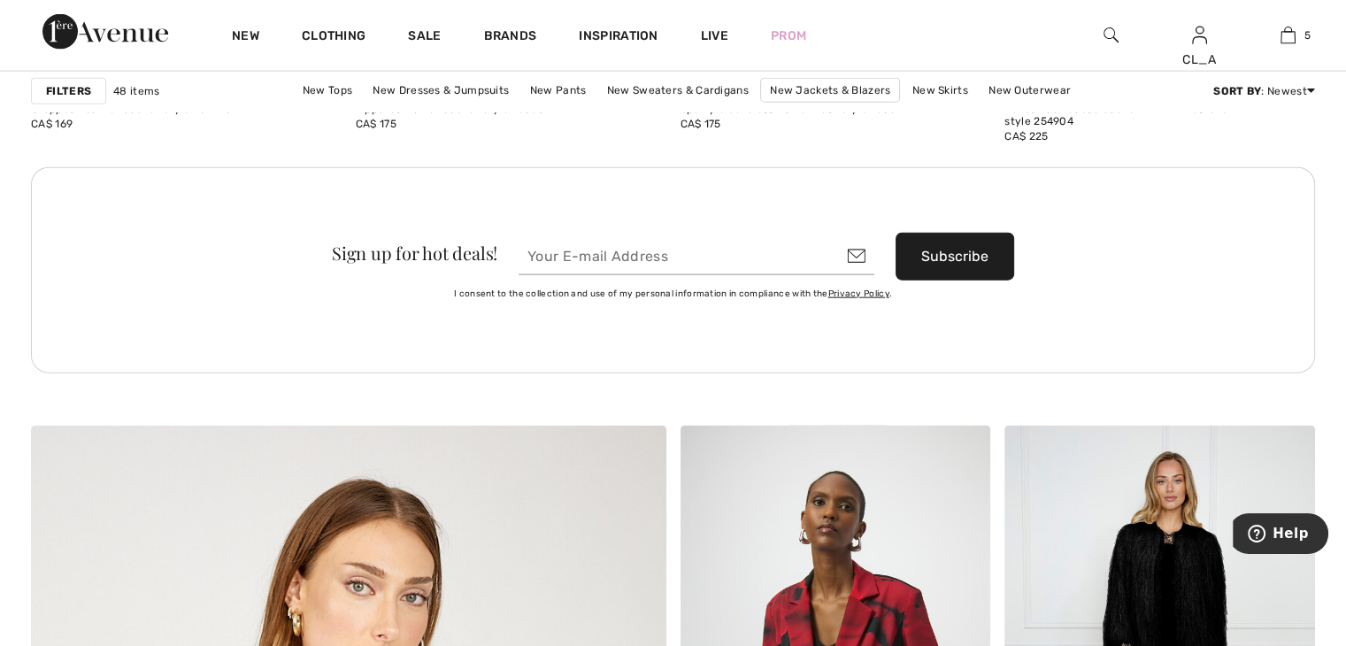
scroll to position [4150, 0]
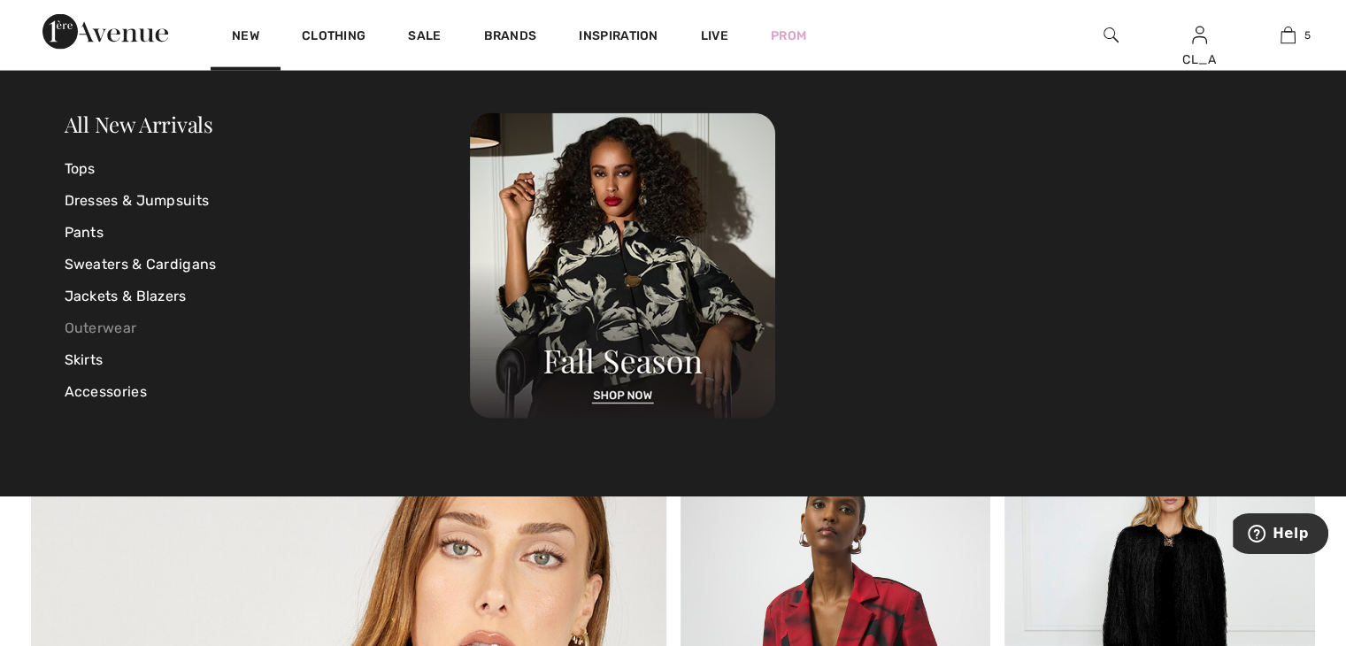
click at [95, 327] on link "Outerwear" at bounding box center [268, 328] width 406 height 32
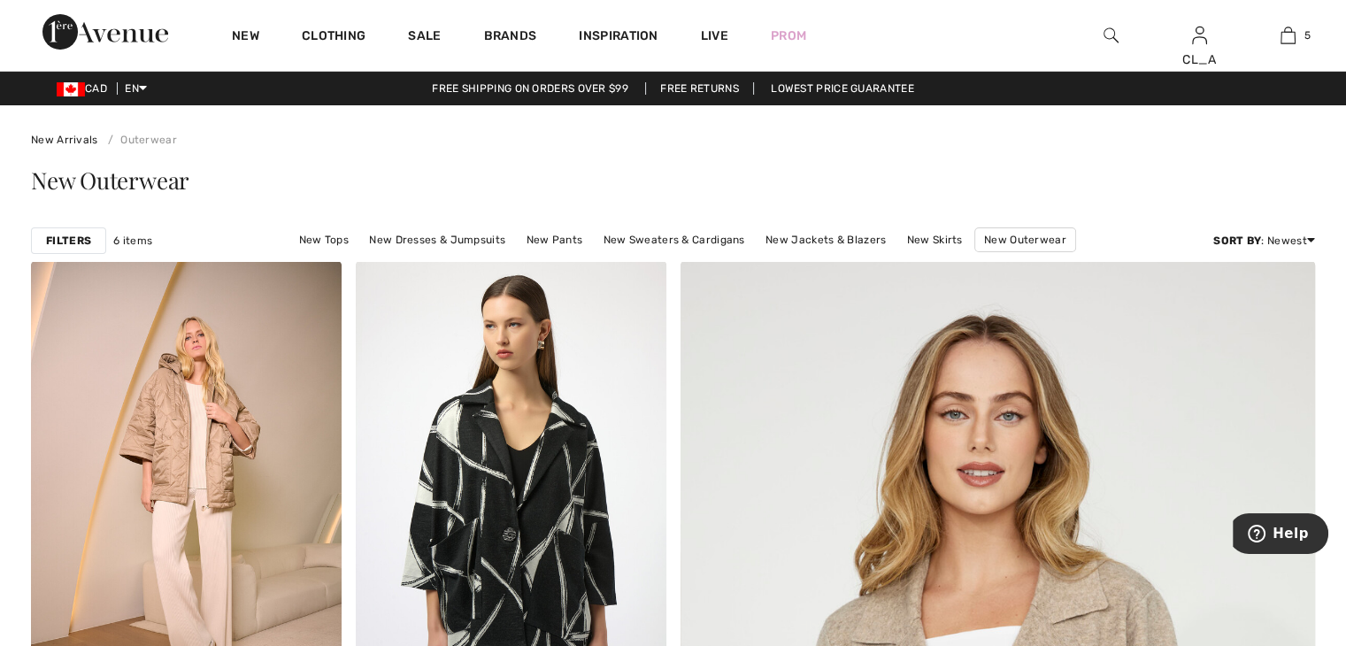
click at [1108, 35] on img at bounding box center [1111, 35] width 15 height 21
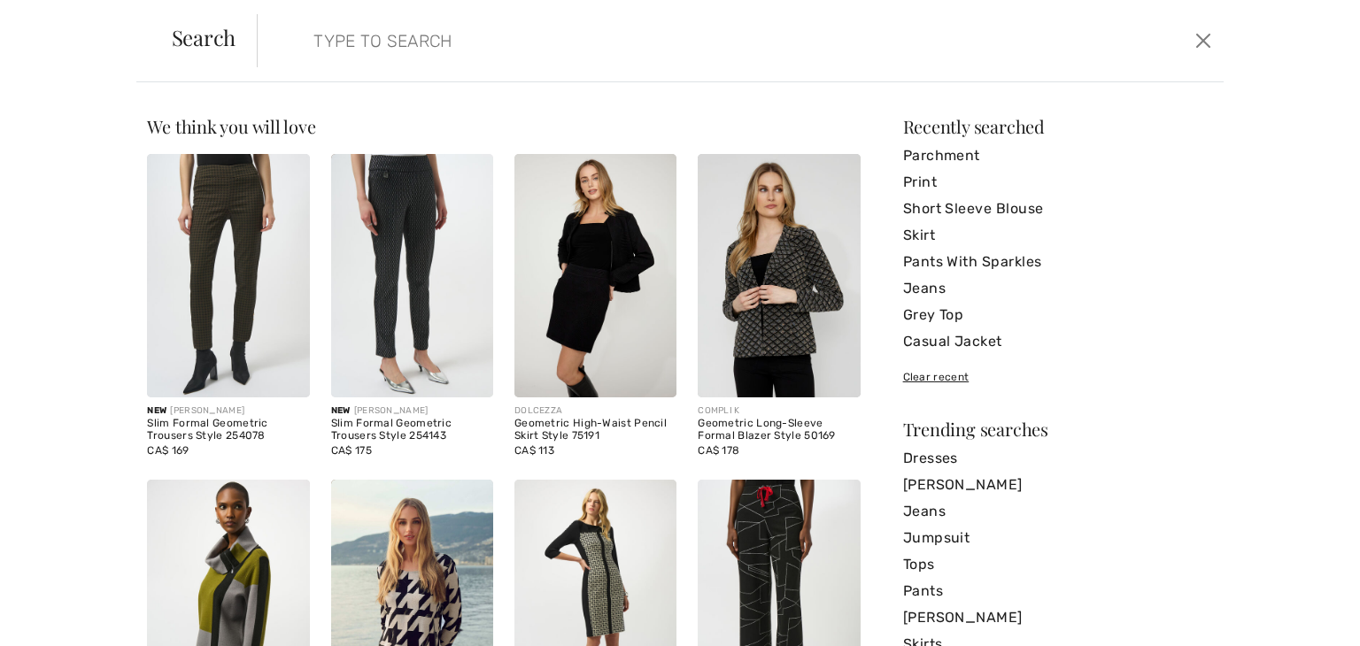
type input "f"
type input "leather"
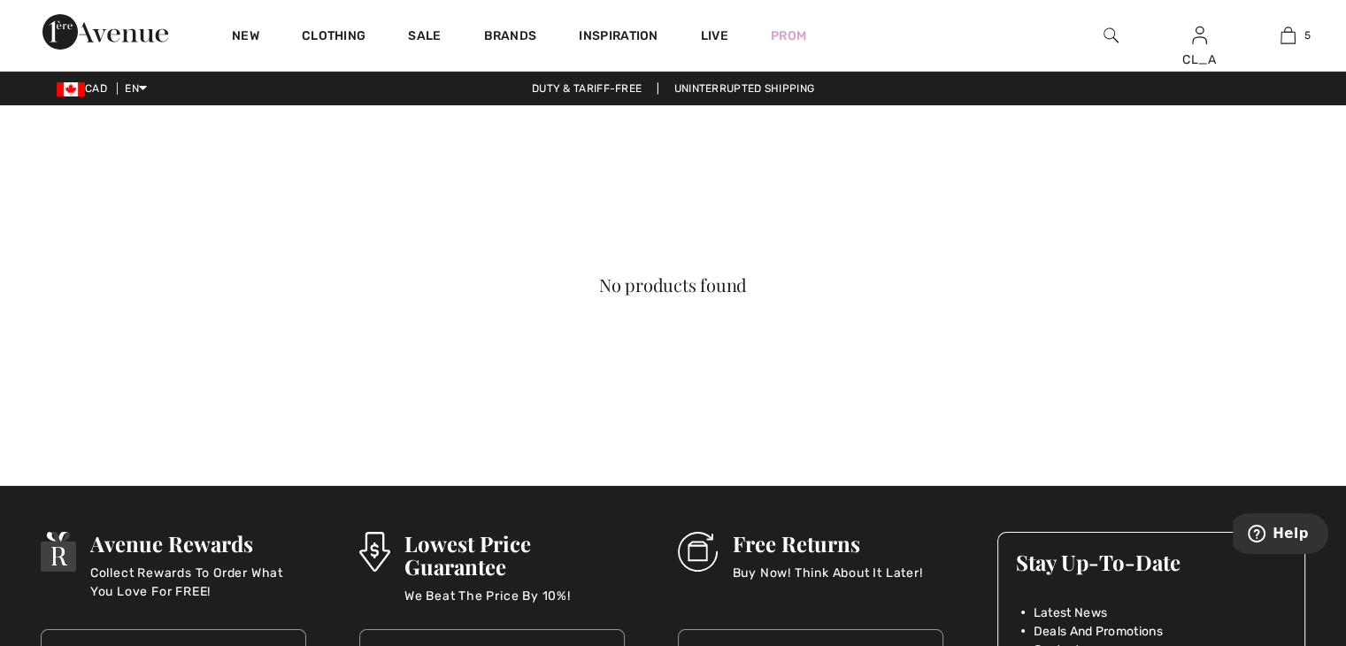
click at [1100, 34] on div at bounding box center [1111, 35] width 89 height 71
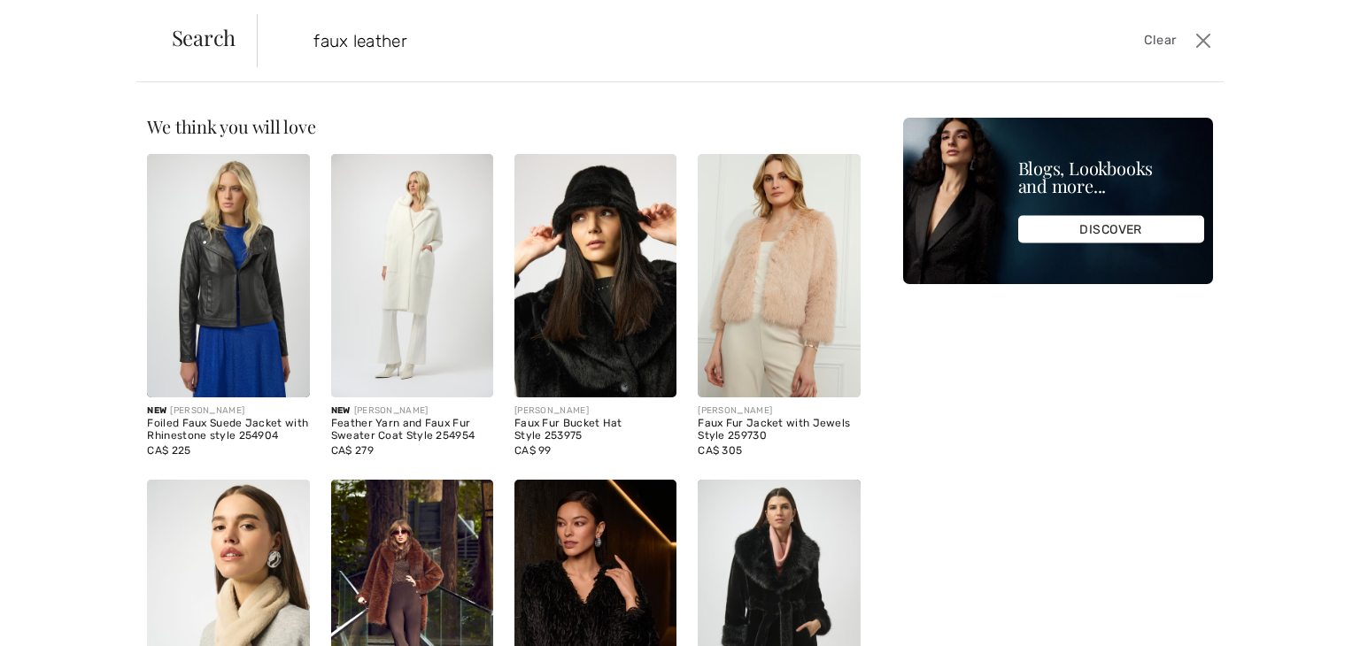
type input "faux leather"
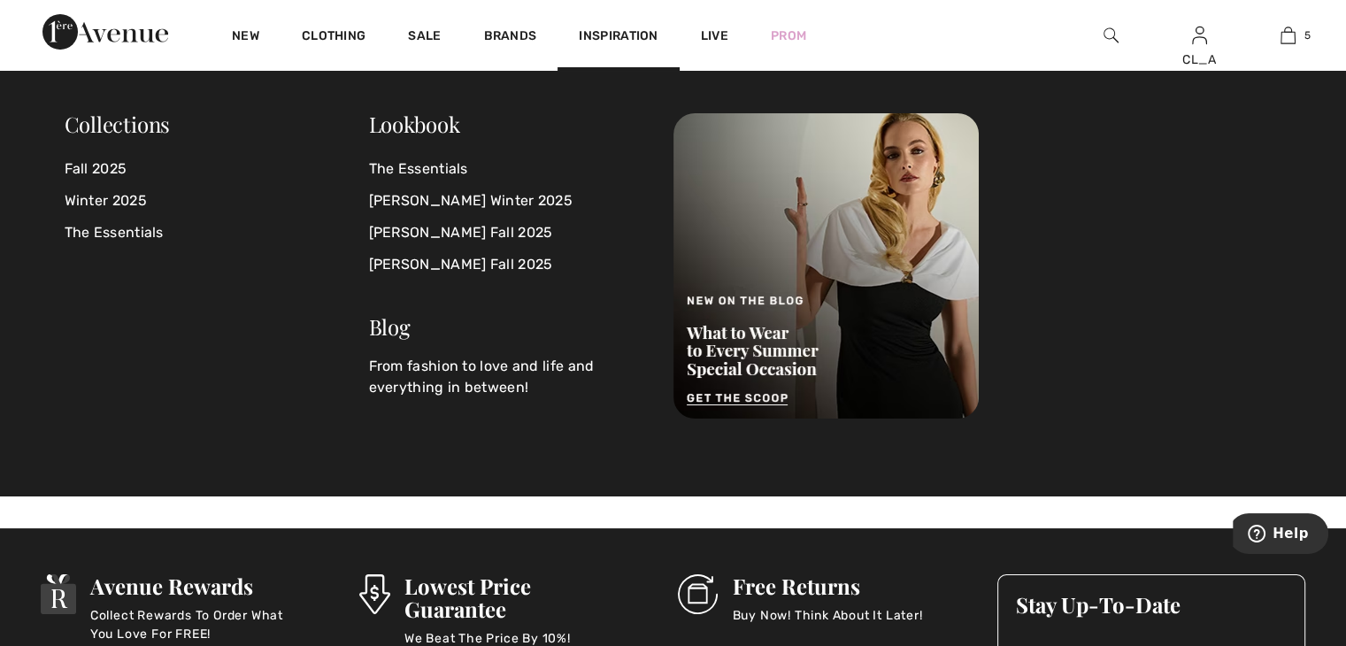
click at [1113, 36] on img at bounding box center [1111, 35] width 15 height 21
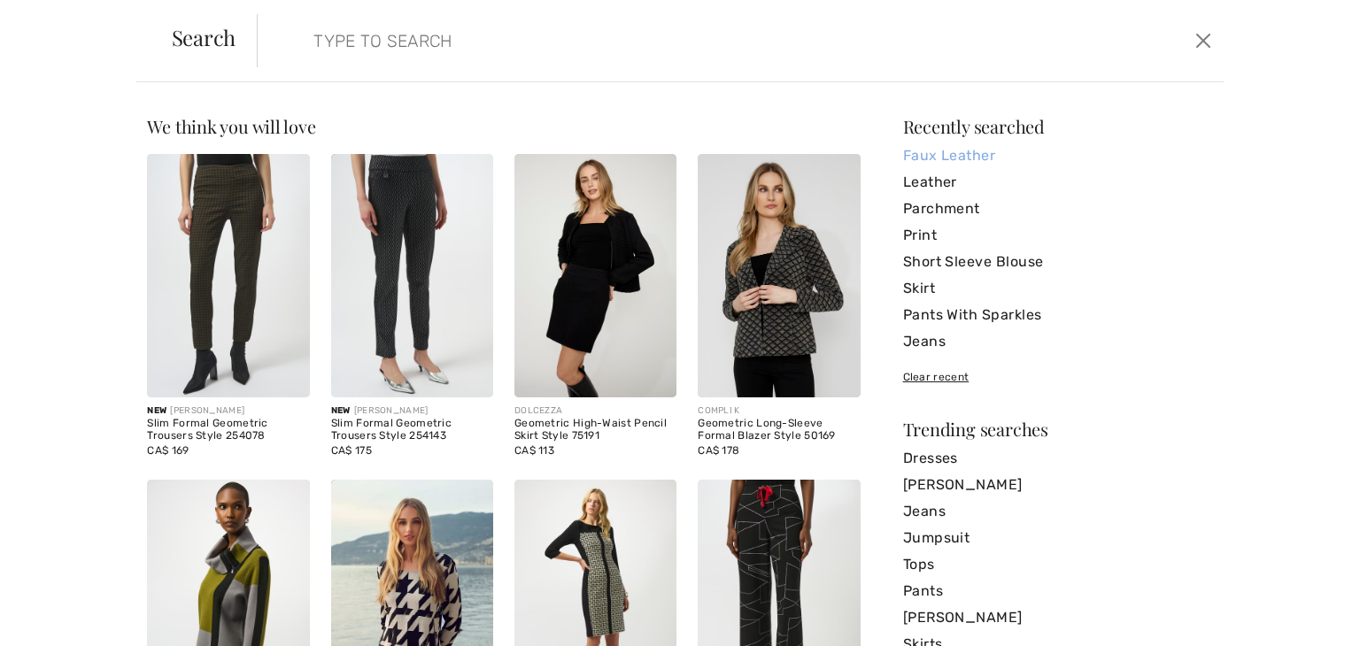
click at [914, 152] on link "Faux Leather" at bounding box center [1058, 155] width 310 height 27
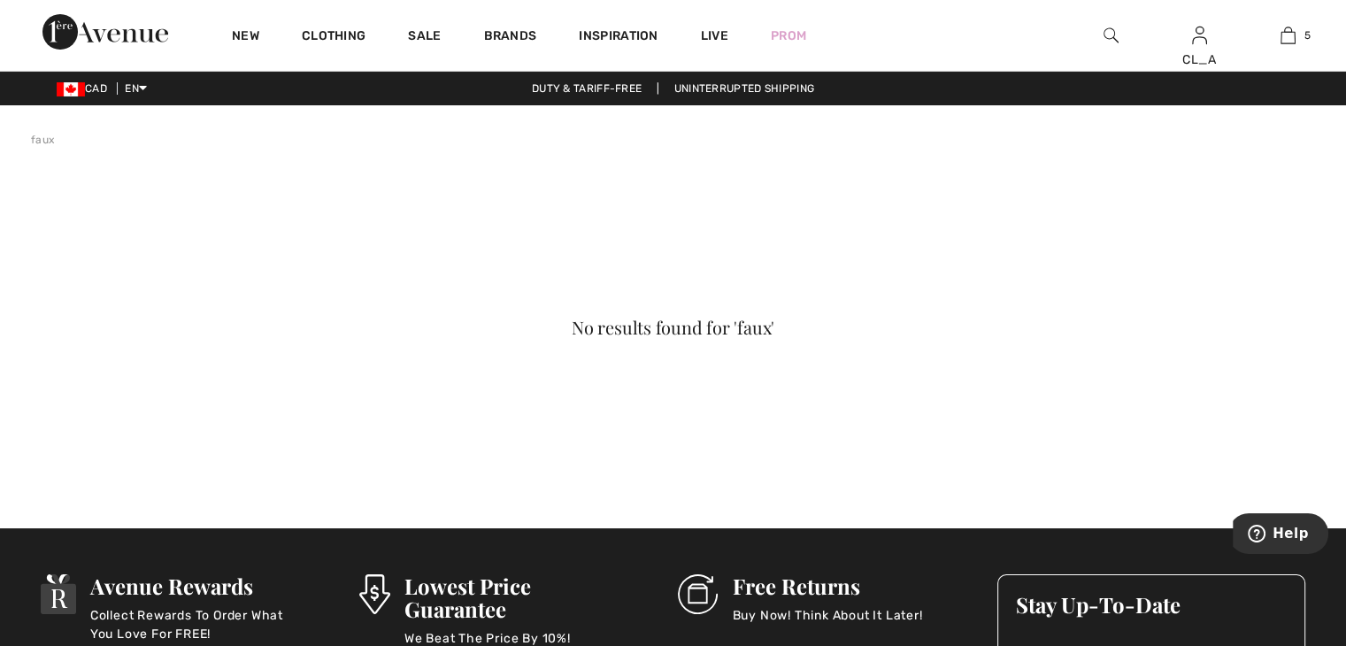
click at [1114, 35] on img at bounding box center [1111, 35] width 15 height 21
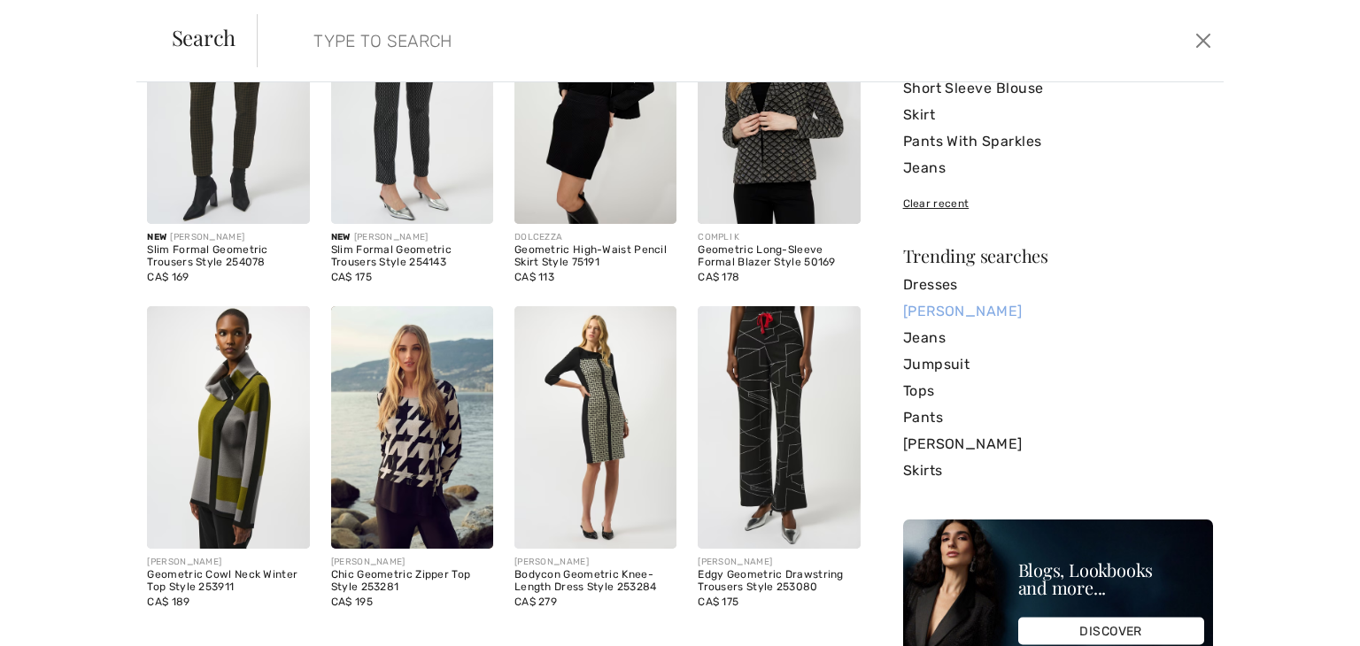
scroll to position [184, 0]
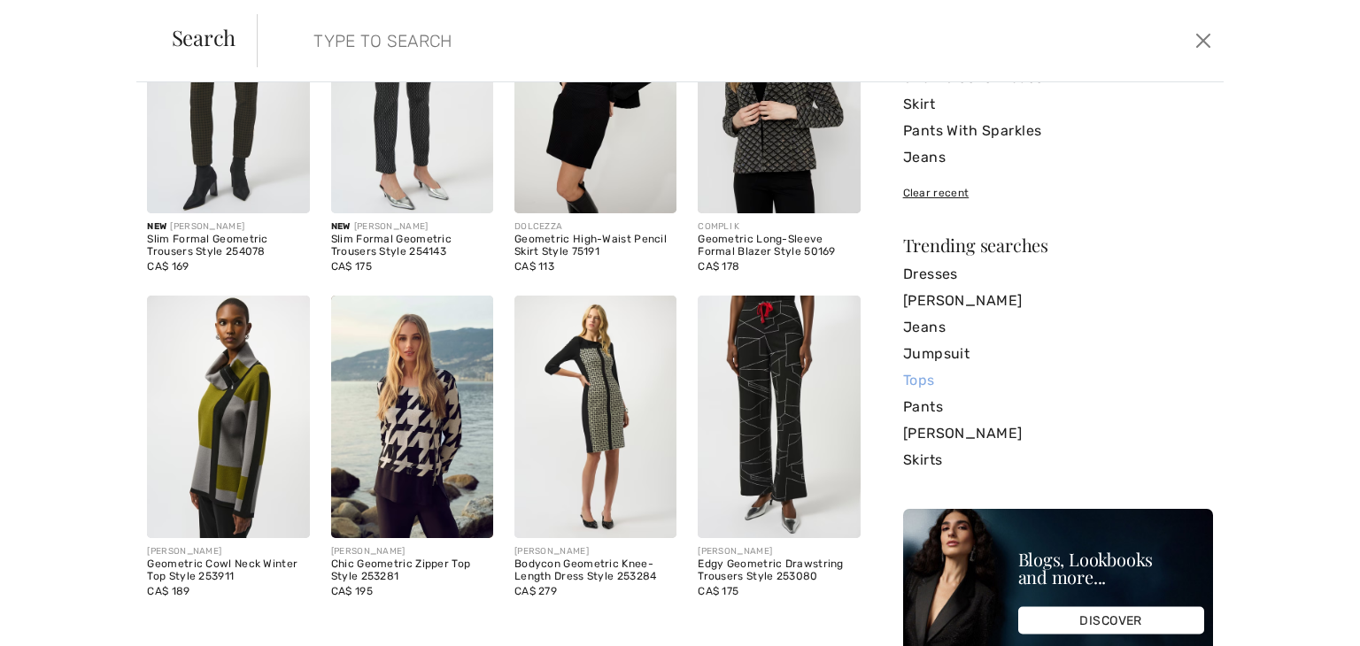
click at [917, 381] on link "Tops" at bounding box center [1058, 380] width 310 height 27
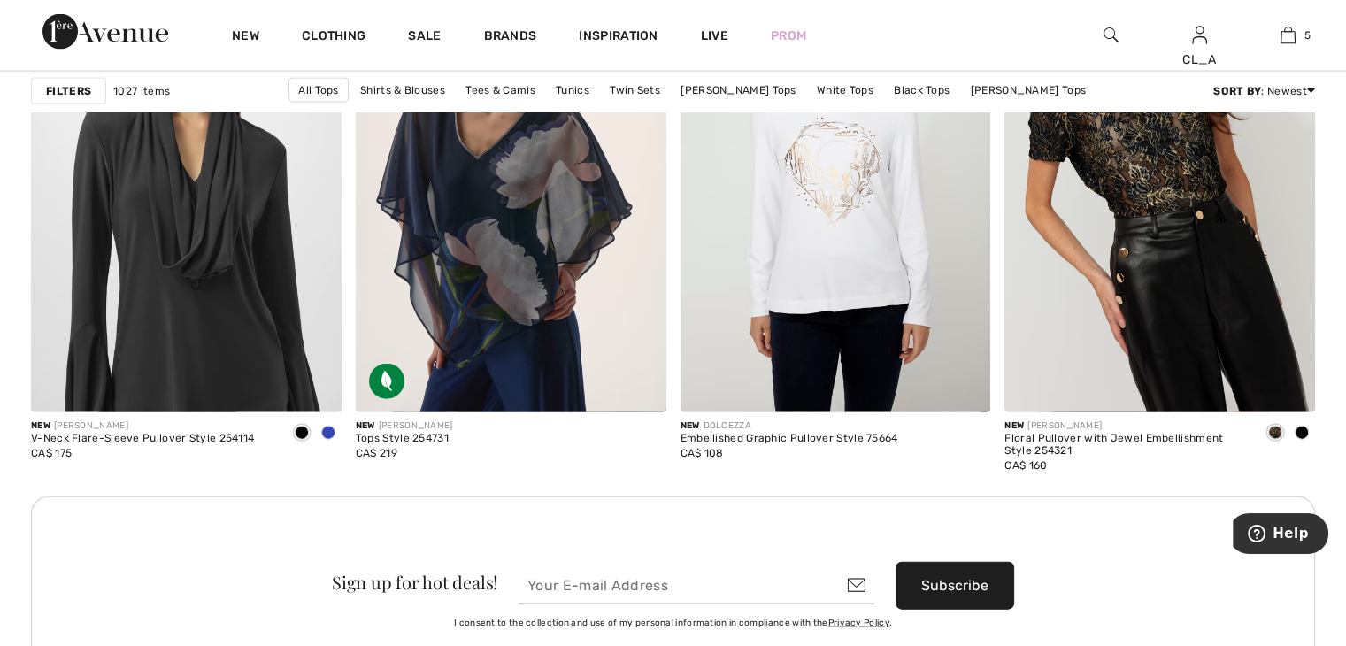
scroll to position [3833, 0]
click at [1108, 35] on img at bounding box center [1111, 35] width 15 height 21
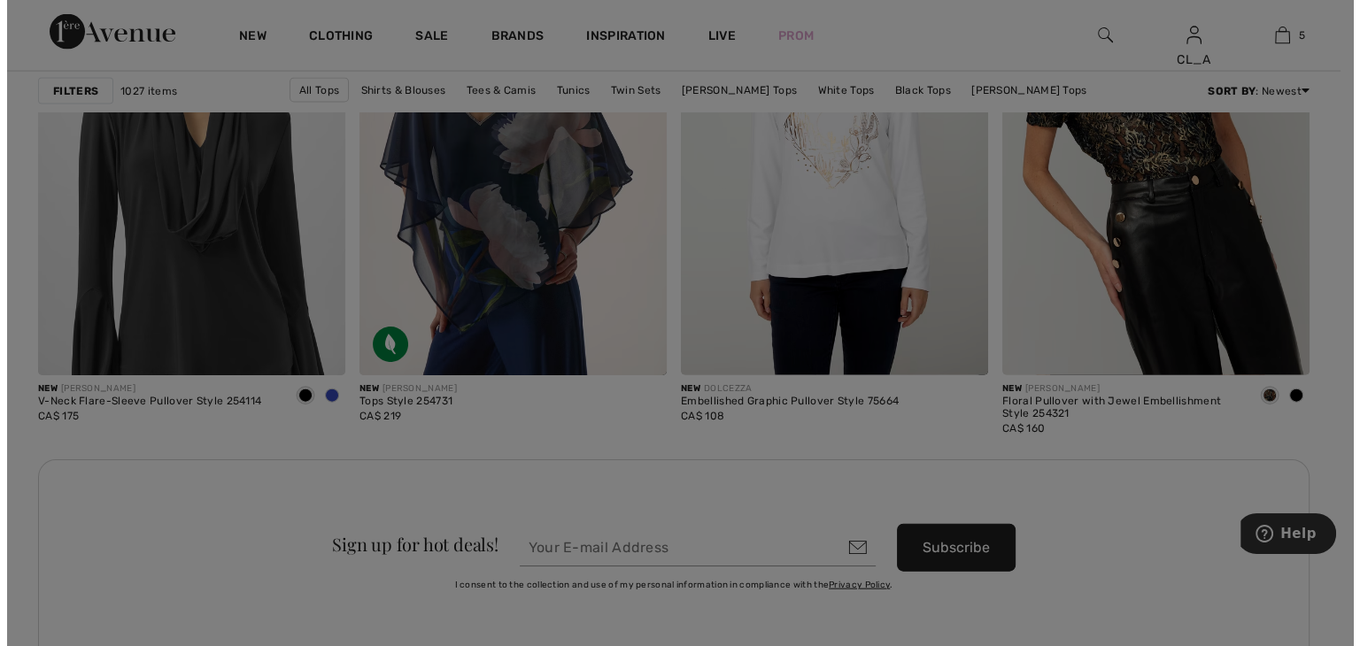
scroll to position [3865, 0]
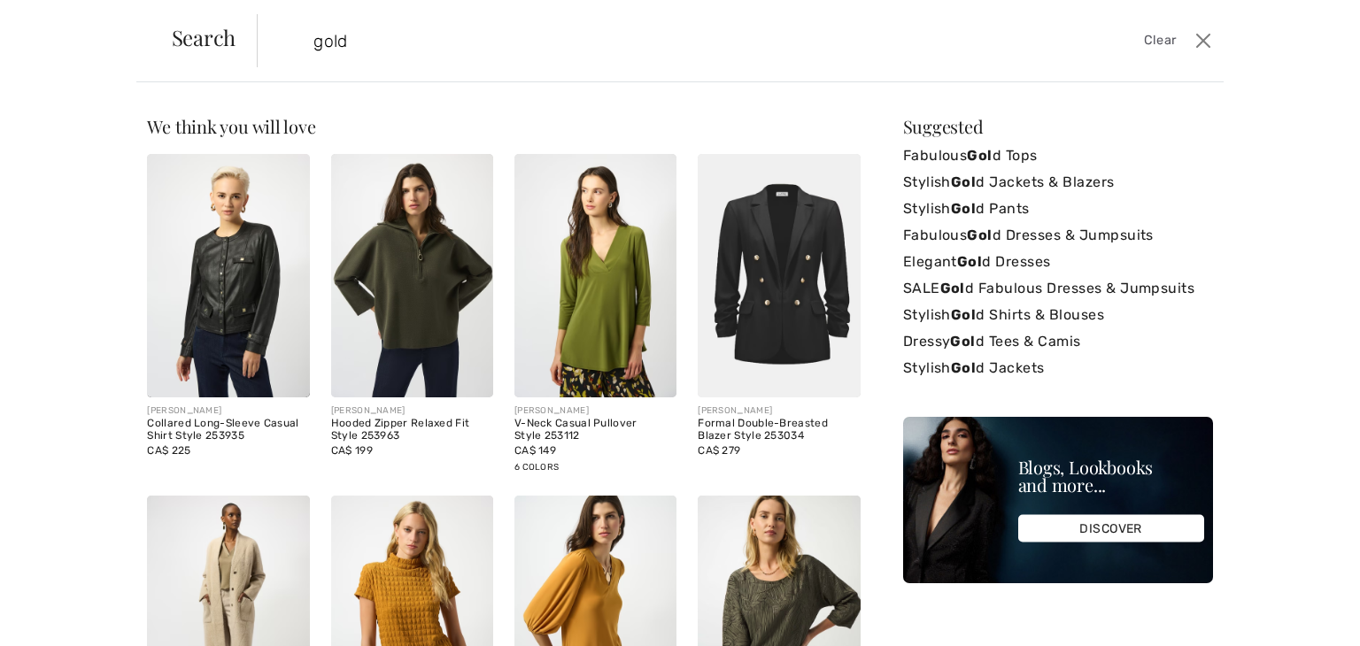
type input "gold"
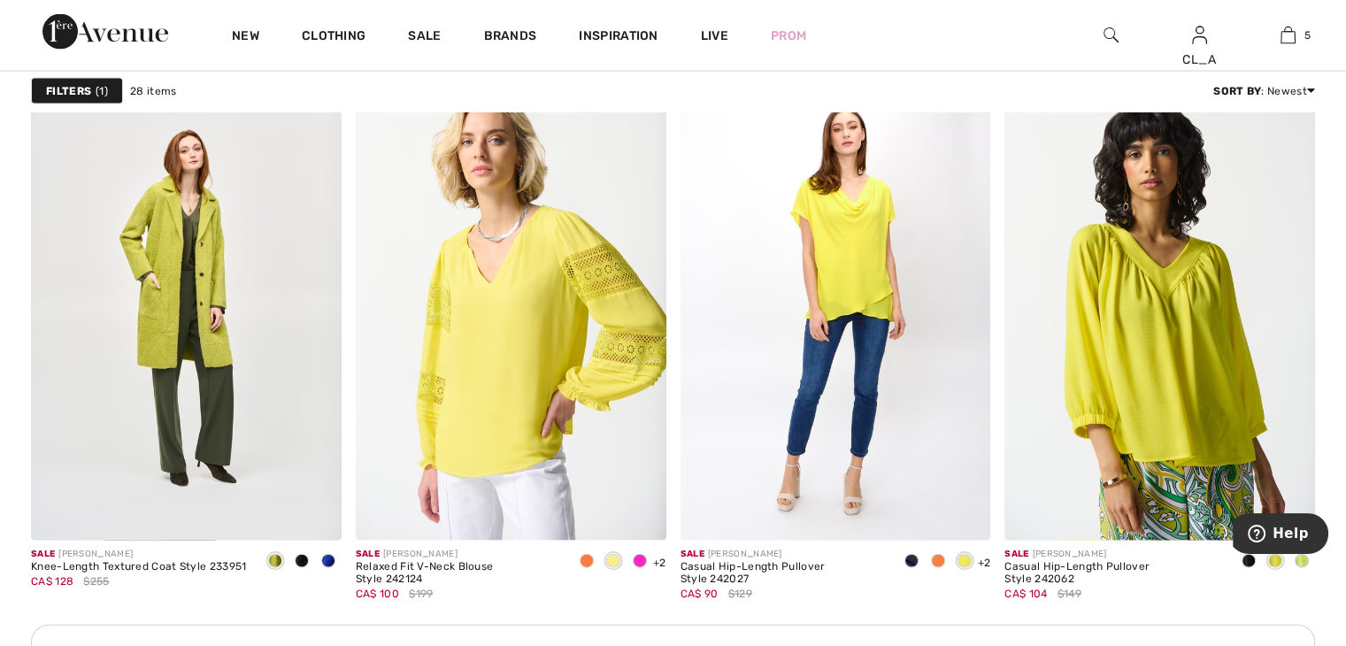
scroll to position [3654, 0]
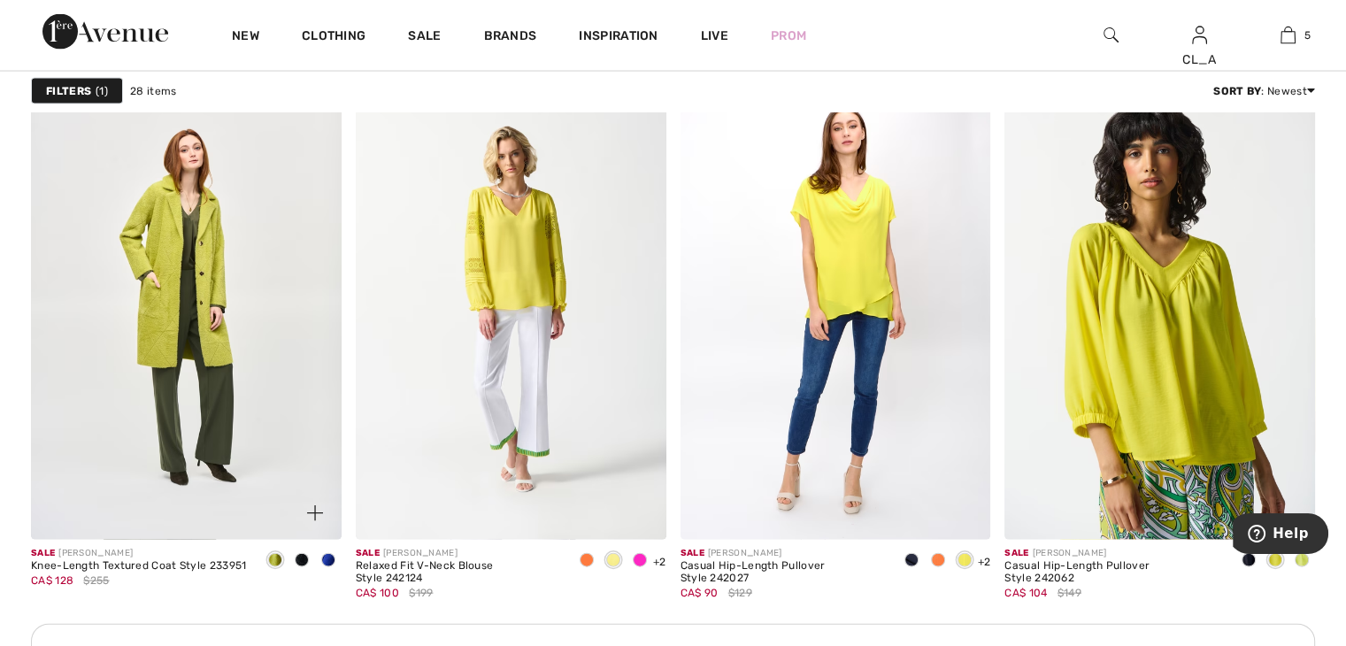
click at [297, 554] on span at bounding box center [302, 560] width 14 height 14
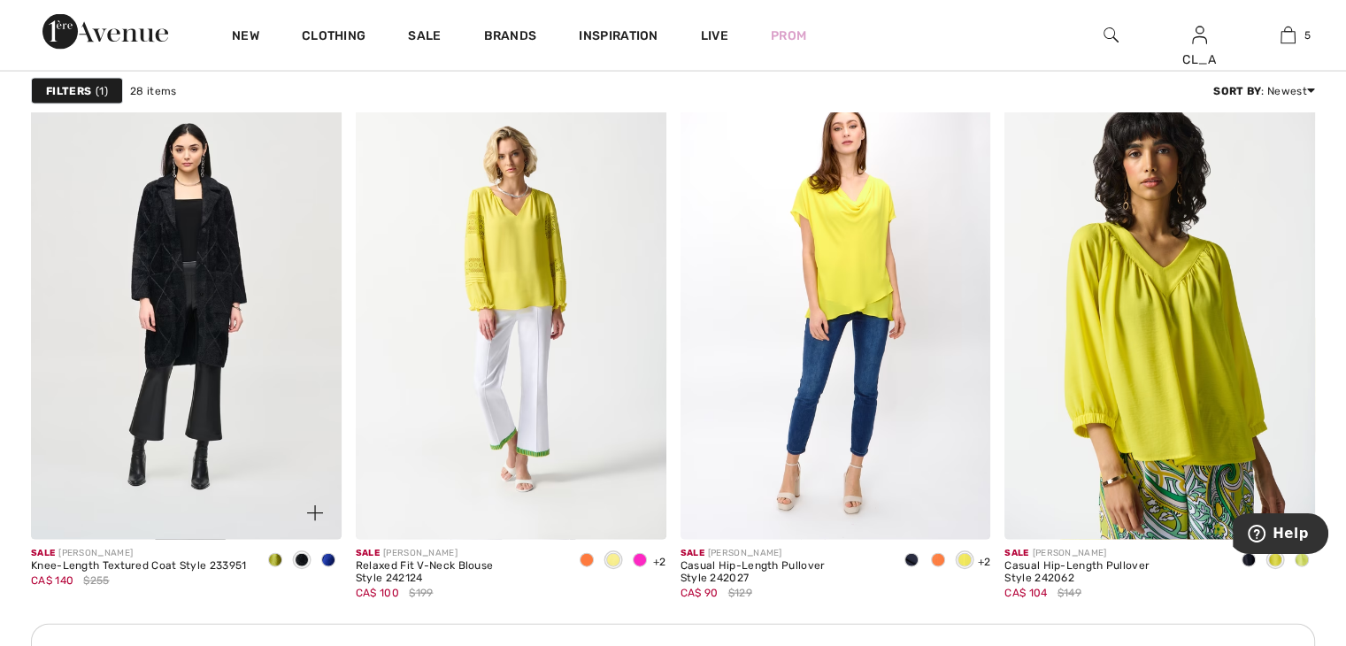
click at [331, 557] on span at bounding box center [328, 560] width 14 height 14
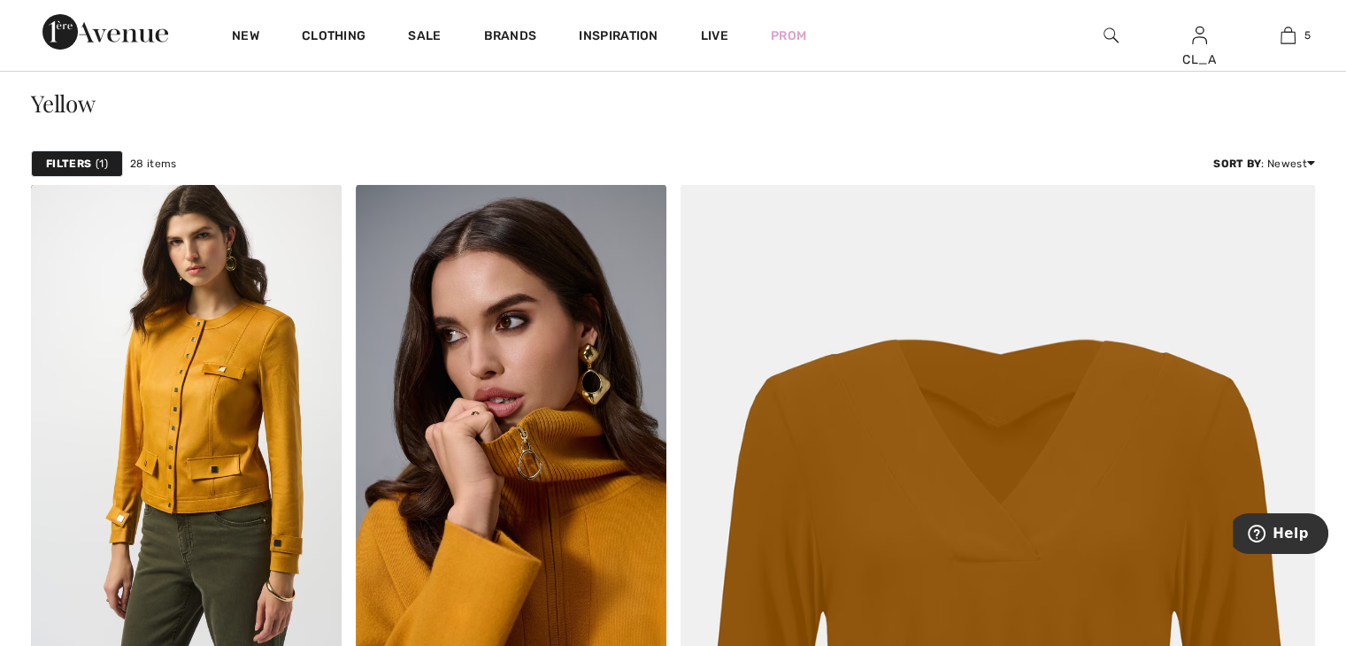
scroll to position [0, 0]
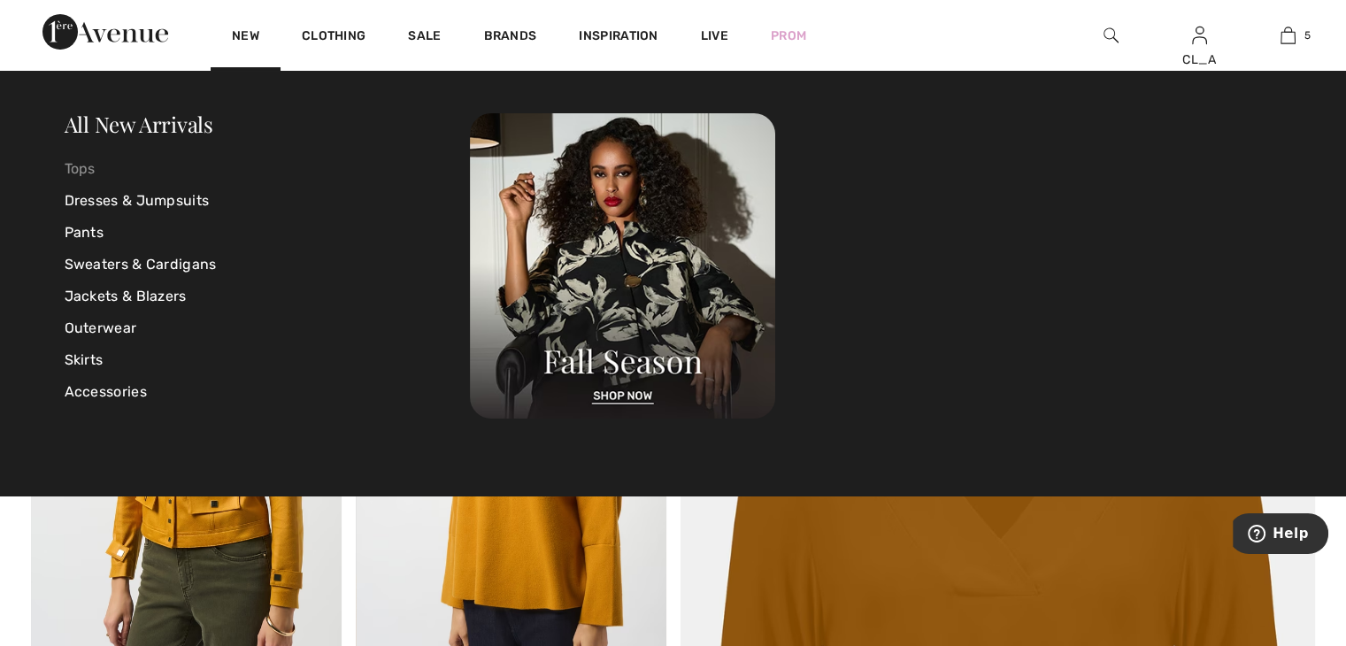
click at [99, 162] on link "Tops" at bounding box center [268, 169] width 406 height 32
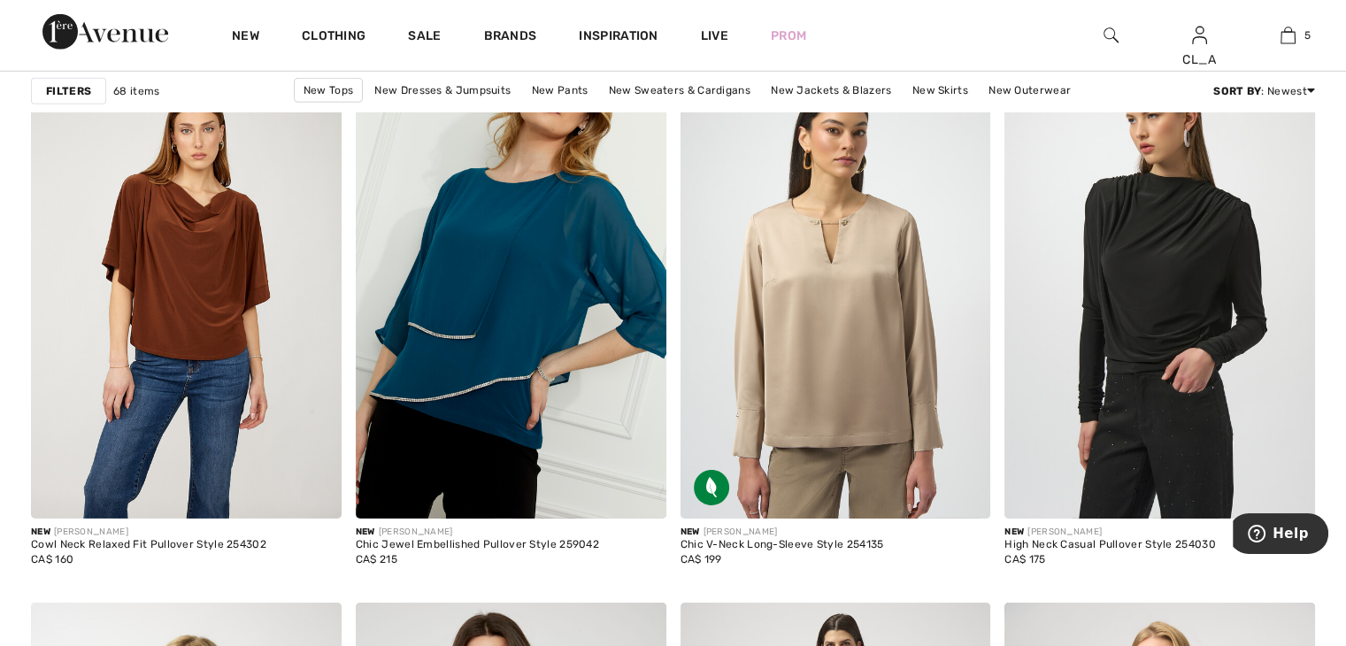
scroll to position [5626, 0]
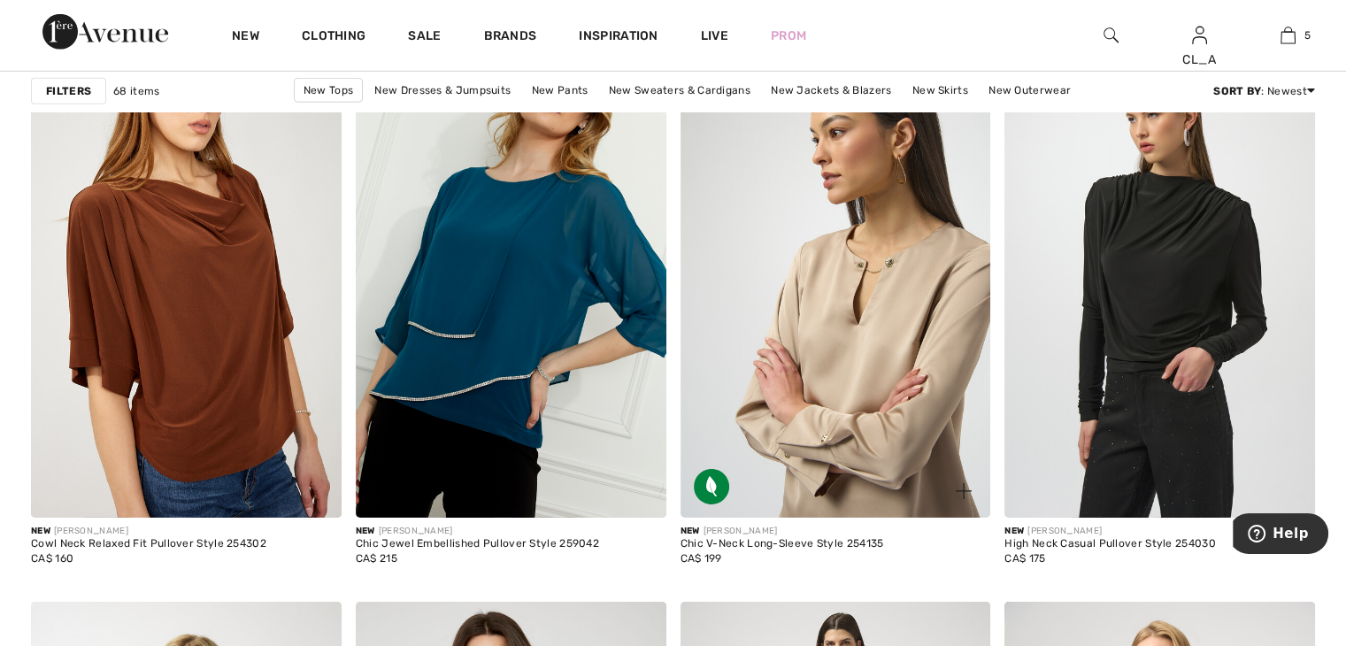
click at [801, 297] on img at bounding box center [836, 285] width 311 height 466
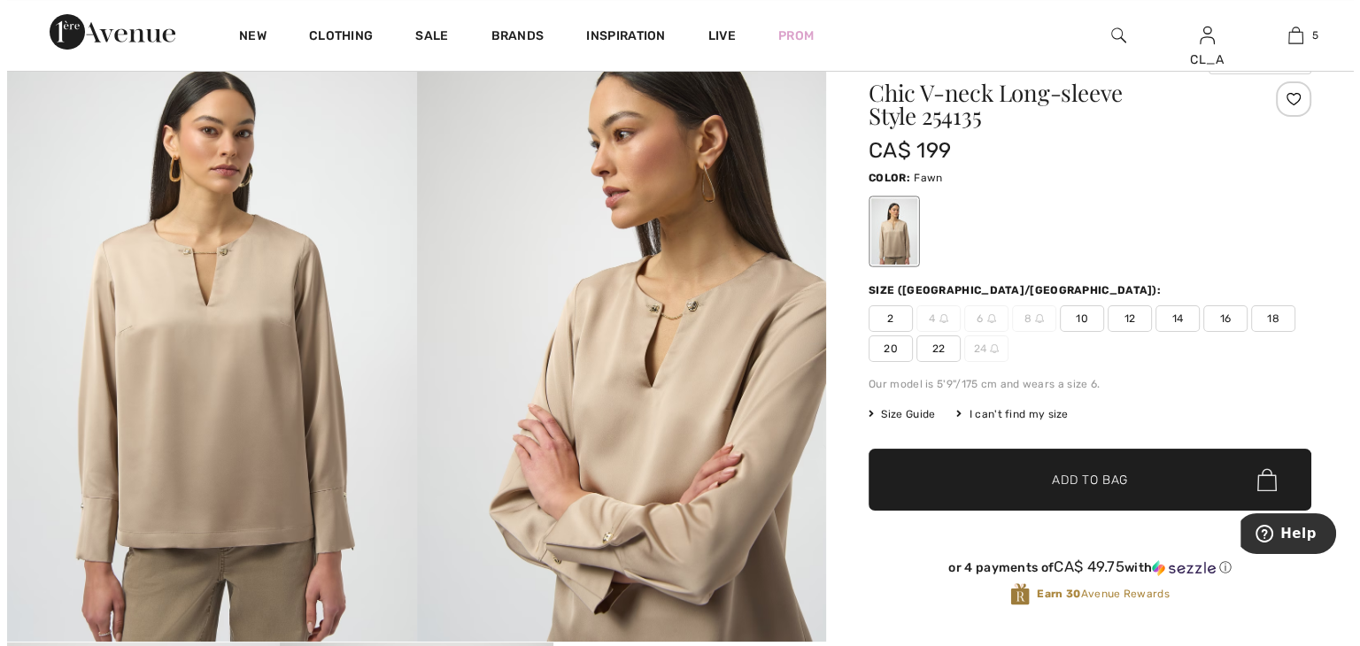
scroll to position [73, 0]
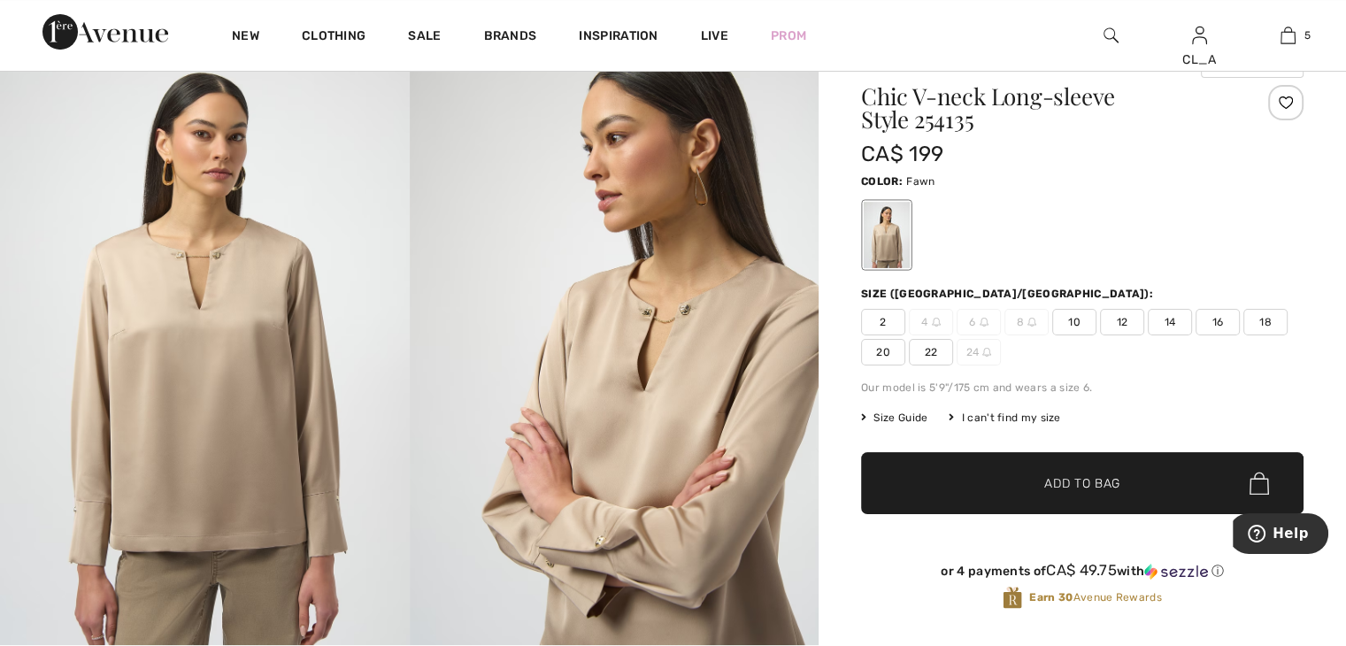
click at [1066, 312] on span "10" at bounding box center [1074, 322] width 44 height 27
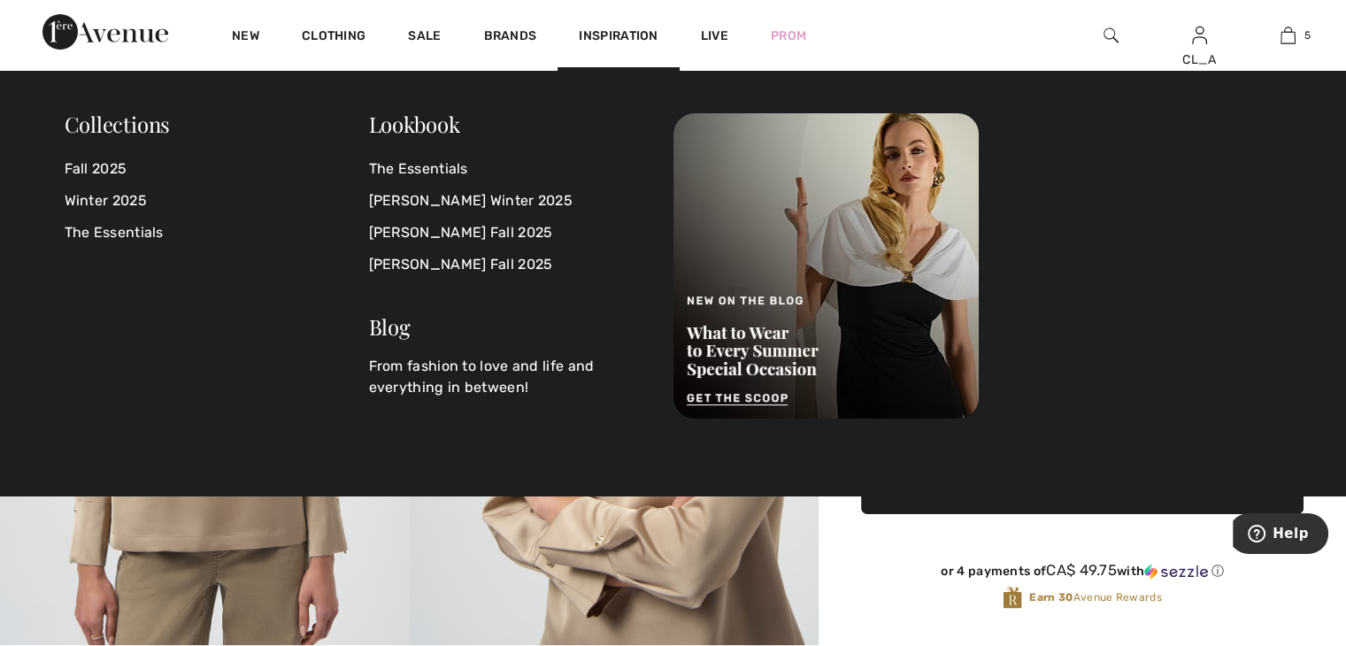
click at [1106, 34] on img at bounding box center [1111, 35] width 15 height 21
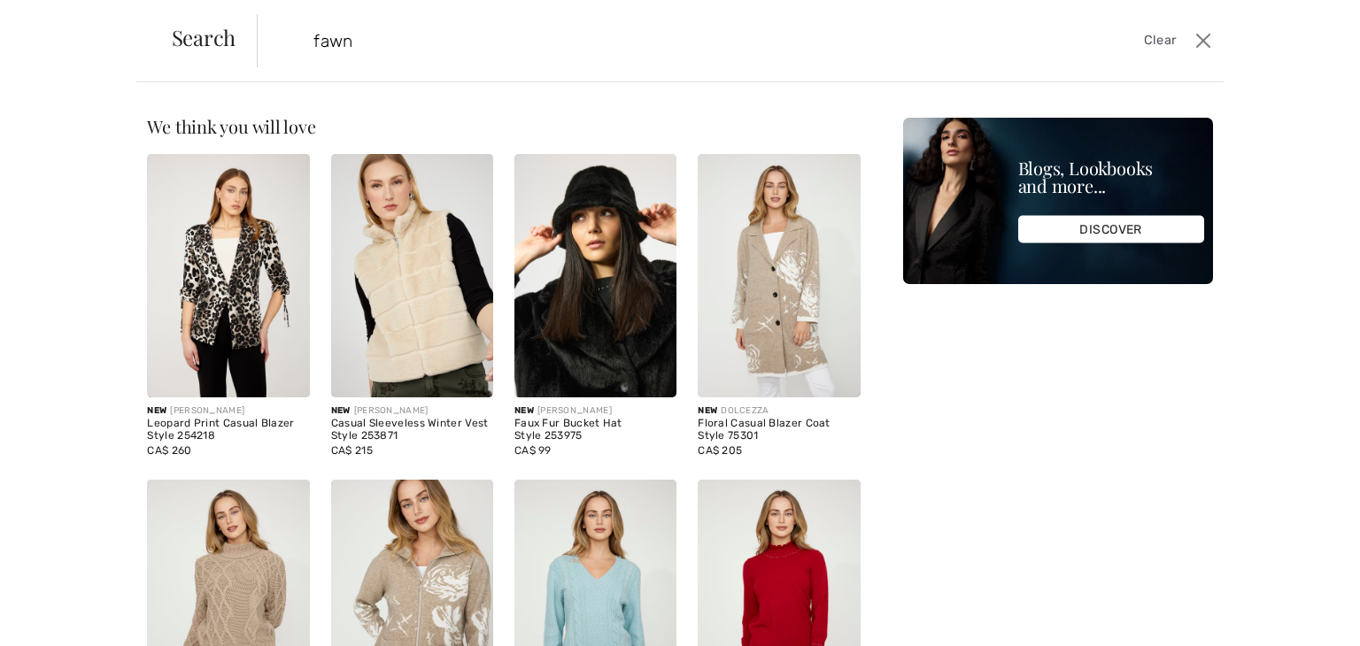
type input "fawn"
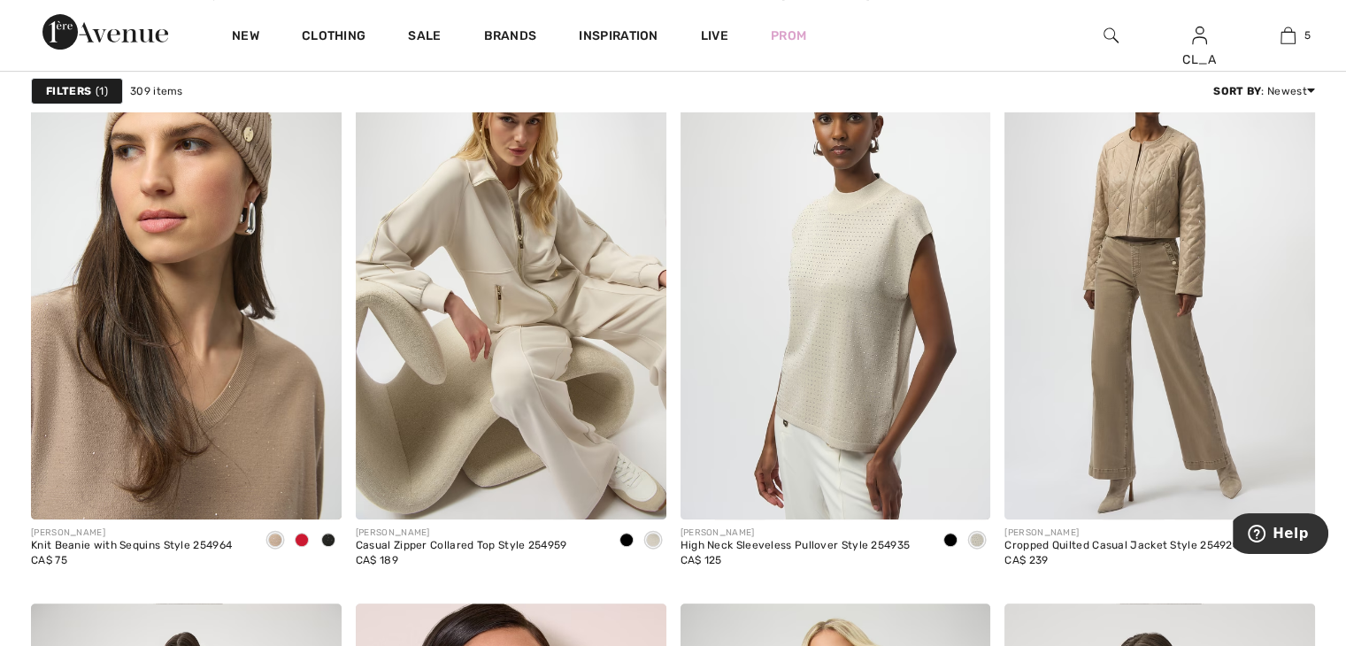
scroll to position [7445, 0]
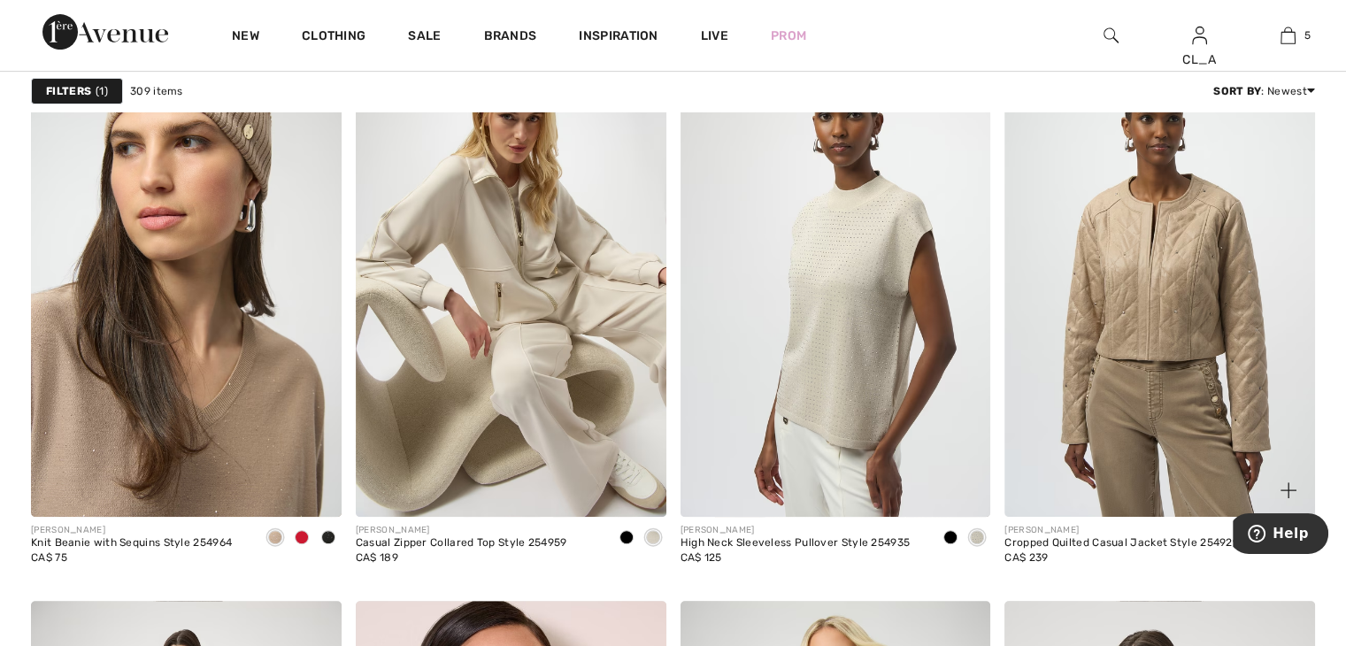
click at [1076, 249] on img at bounding box center [1160, 284] width 311 height 466
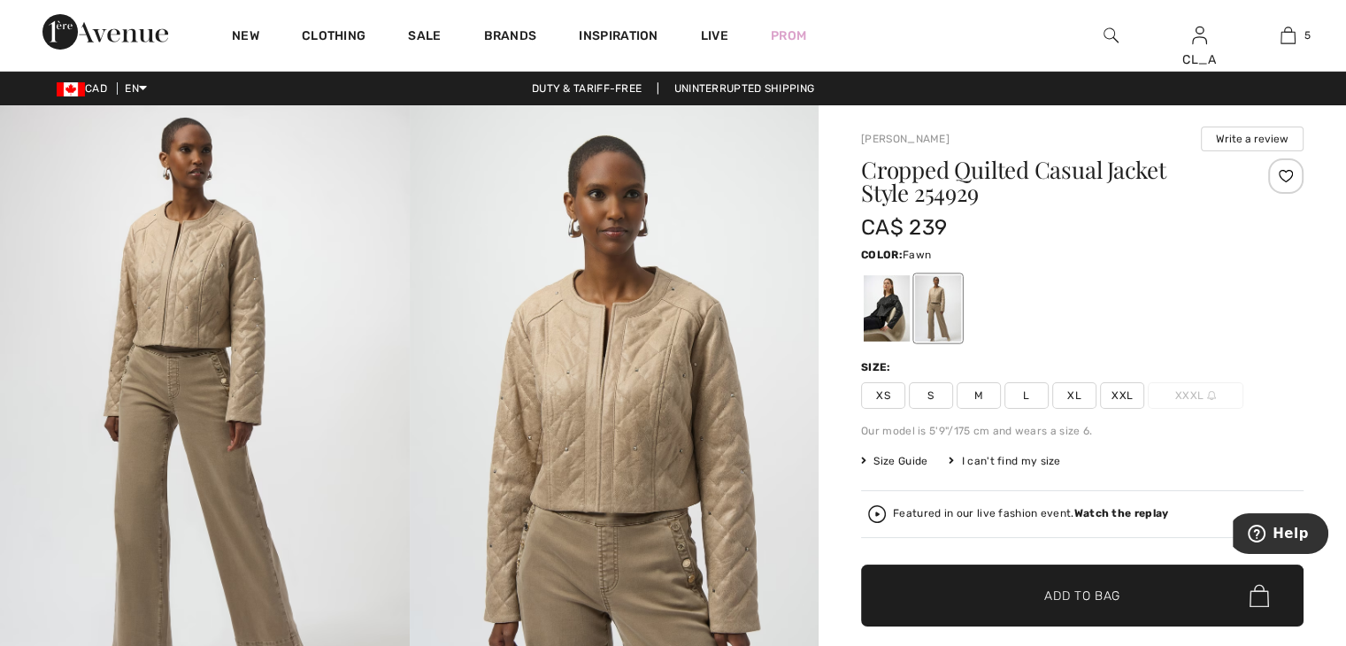
click at [307, 289] on img at bounding box center [205, 411] width 410 height 613
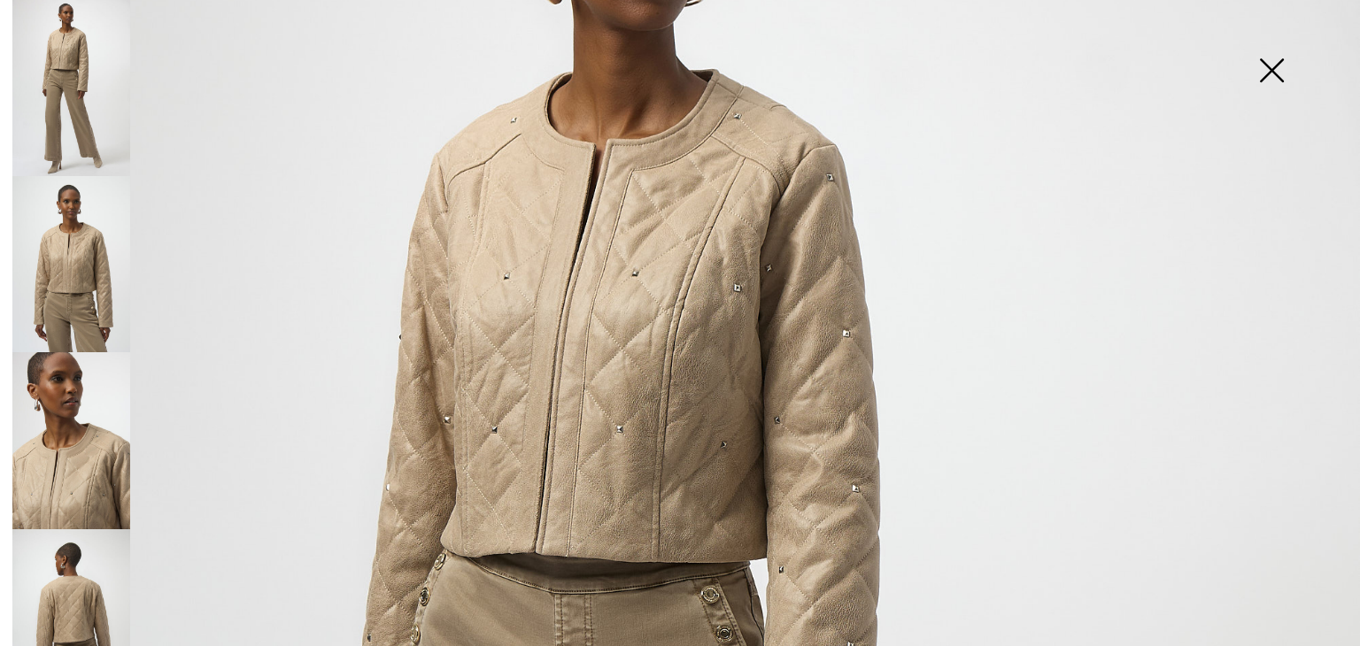
scroll to position [244, 0]
click at [41, 417] on img at bounding box center [71, 440] width 118 height 176
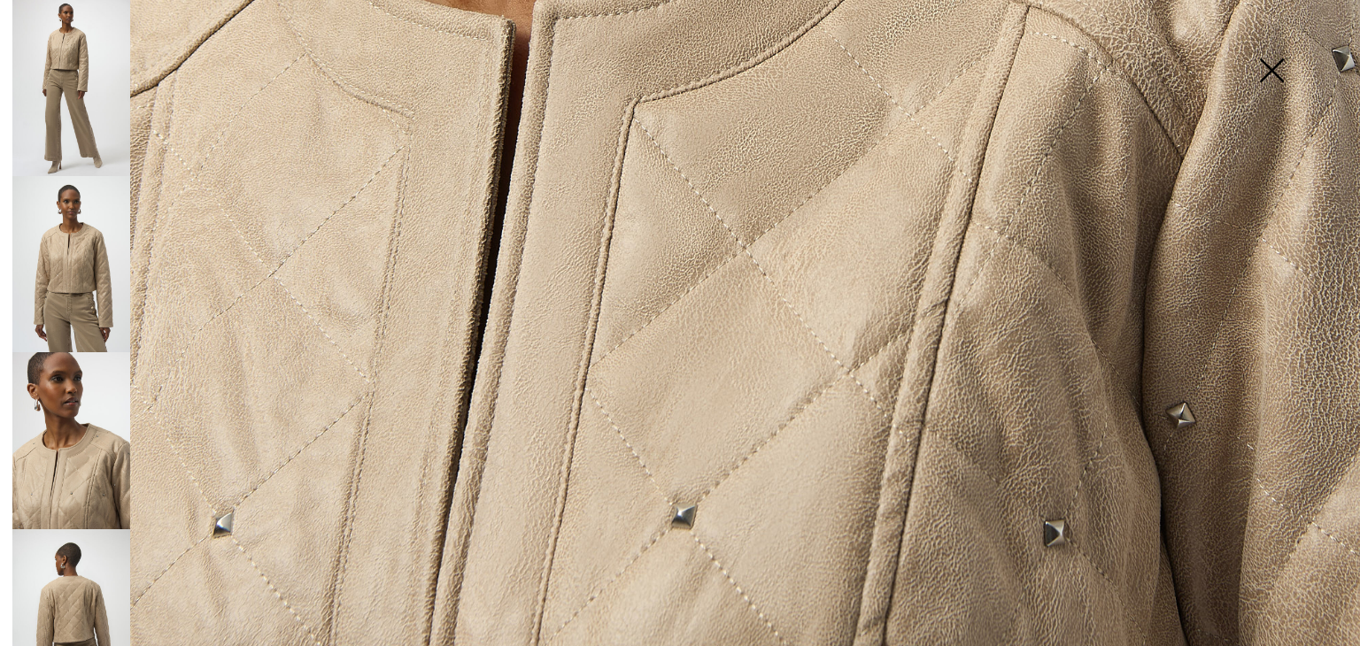
scroll to position [1111, 0]
click at [99, 569] on img at bounding box center [71, 617] width 118 height 176
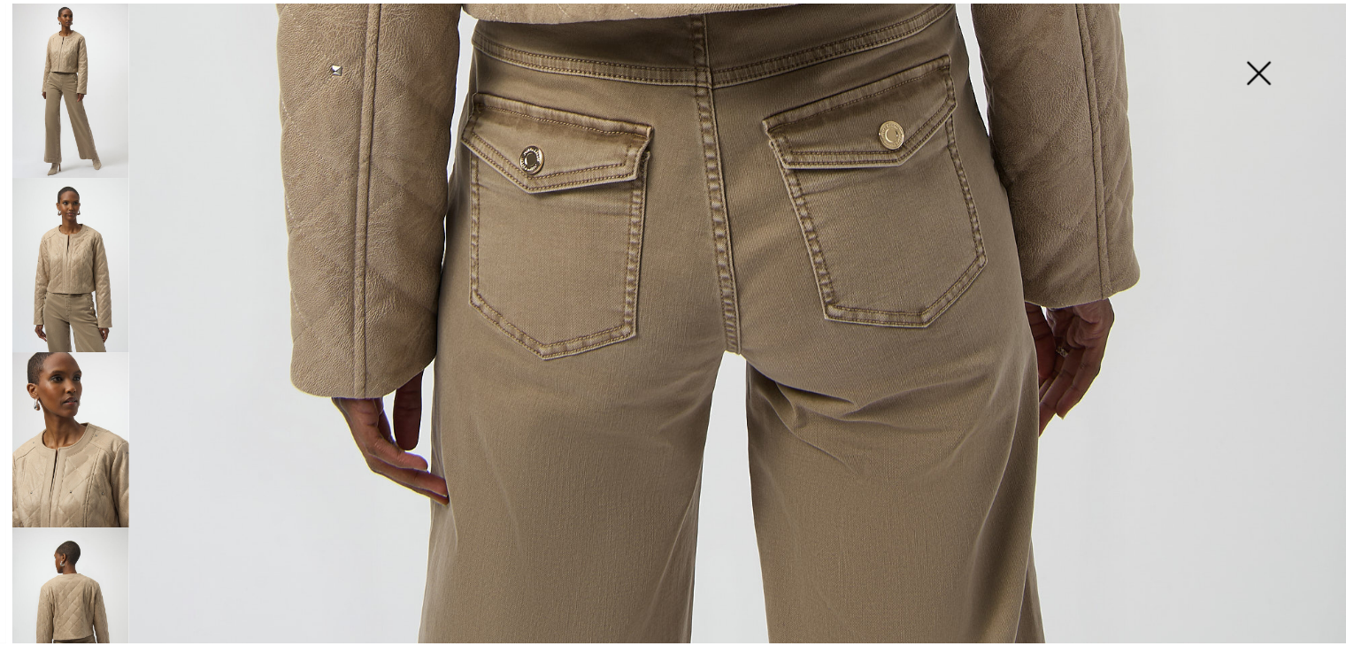
scroll to position [1296, 0]
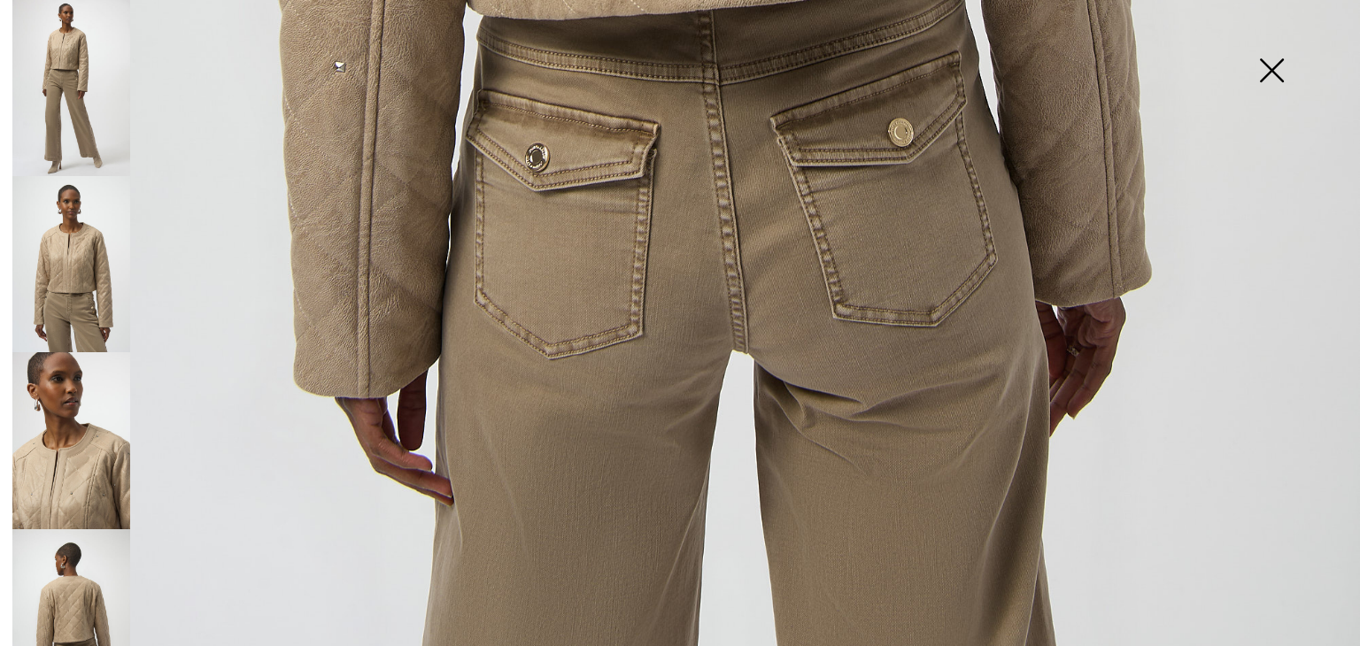
click at [1274, 71] on img at bounding box center [1271, 72] width 89 height 91
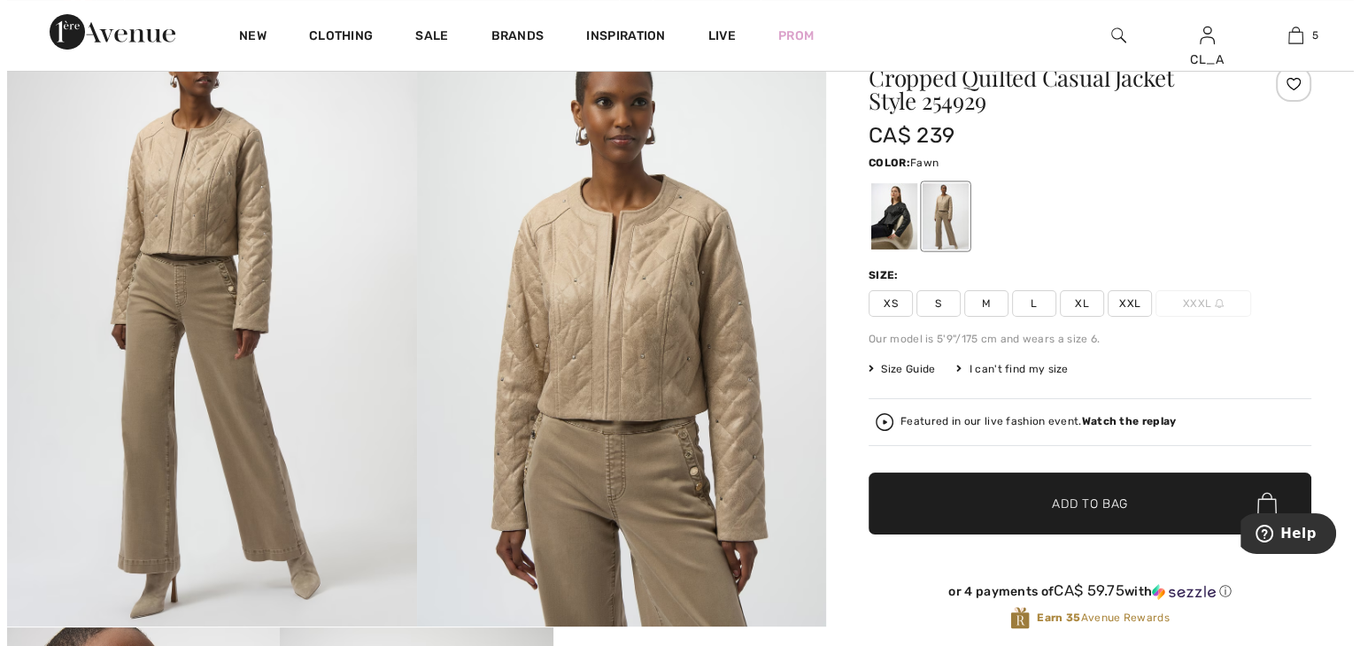
scroll to position [0, 0]
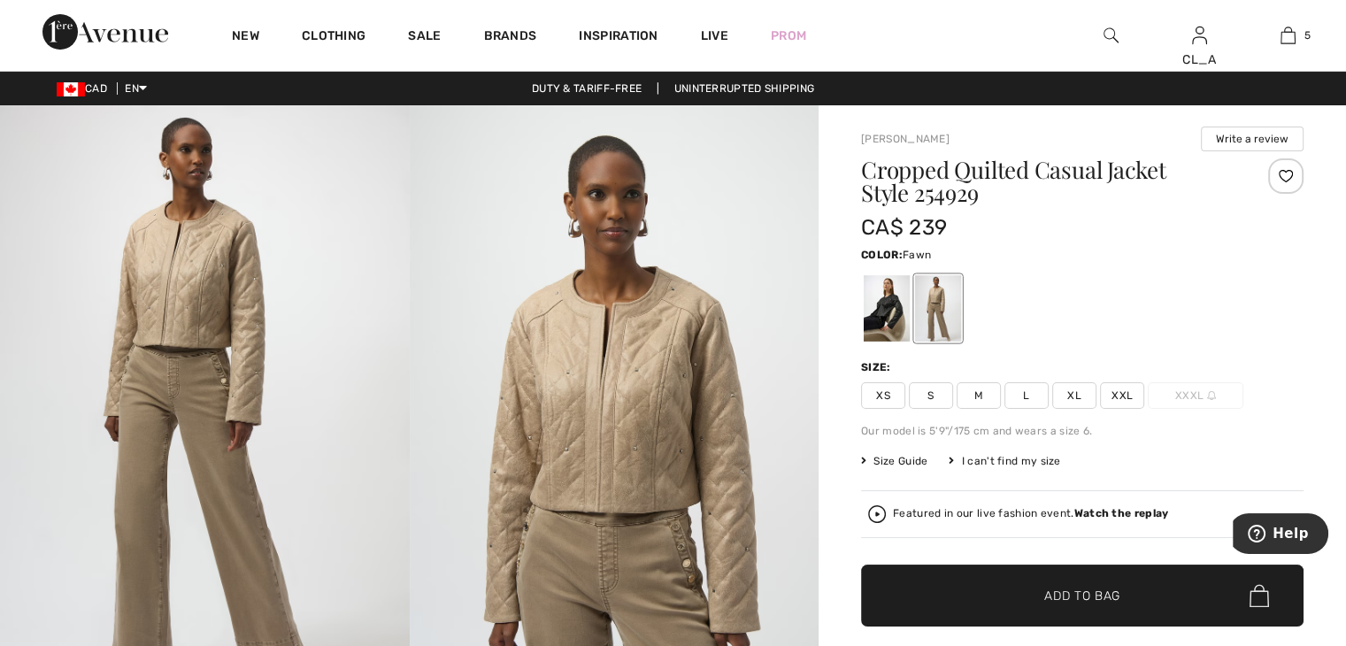
click at [974, 394] on span "M" at bounding box center [979, 395] width 44 height 27
click at [1085, 513] on strong "Watch the replay" at bounding box center [1122, 513] width 95 height 12
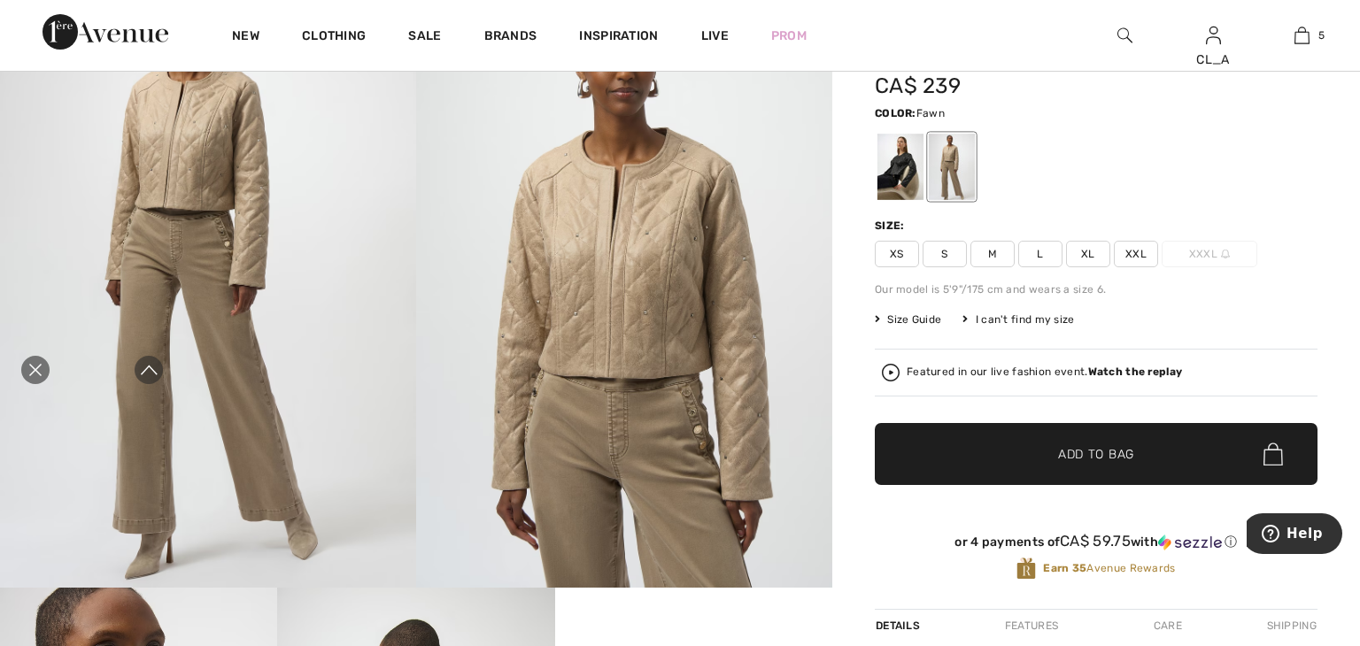
scroll to position [141, 0]
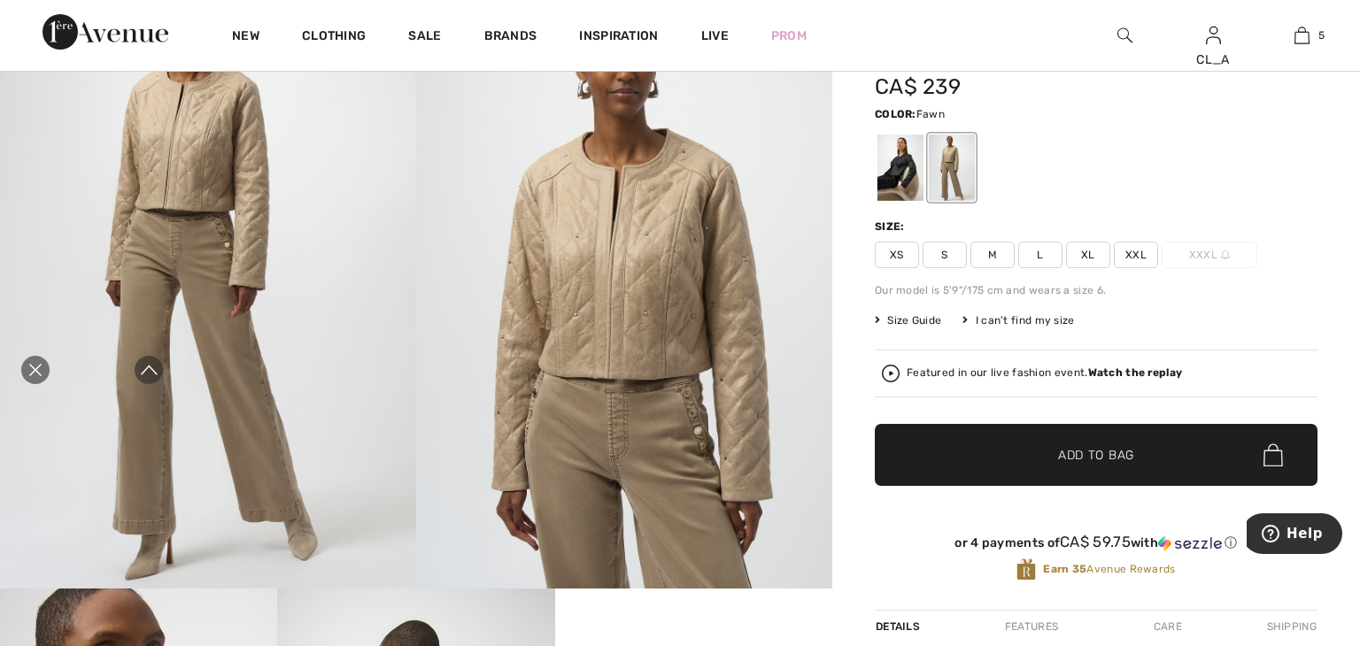
click at [980, 252] on span "M" at bounding box center [992, 255] width 44 height 27
click at [1021, 254] on span "L" at bounding box center [1040, 255] width 44 height 27
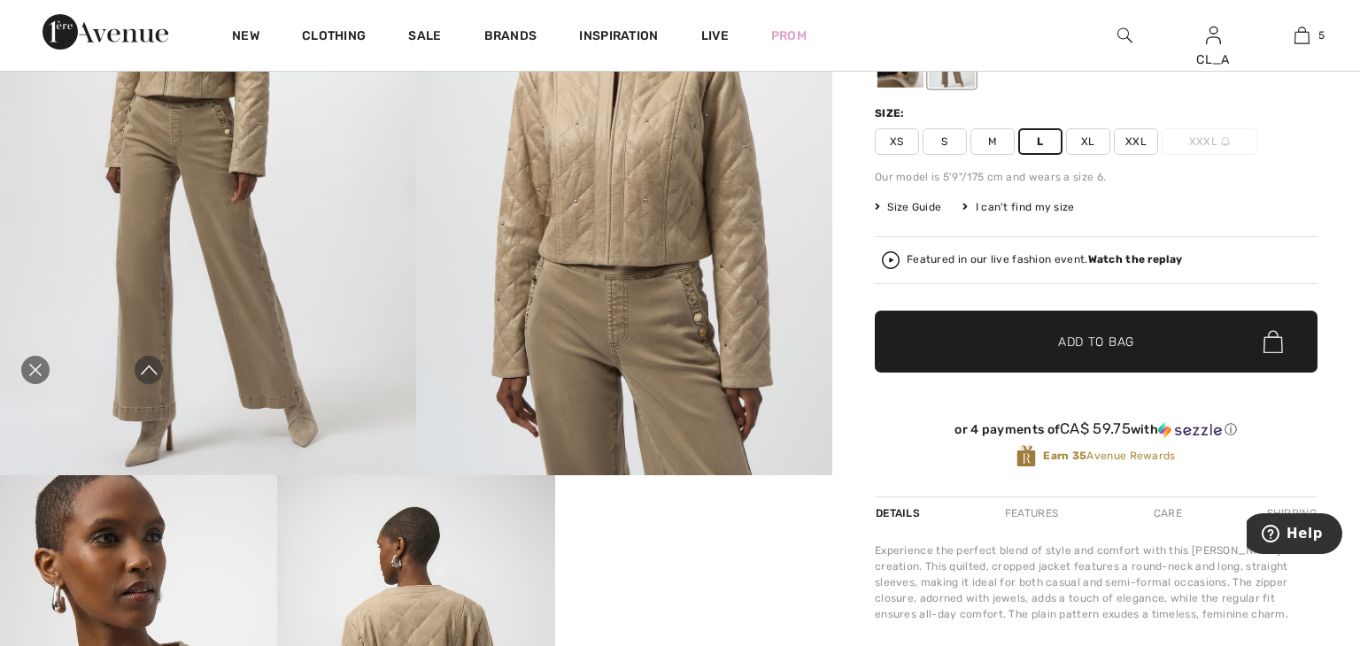
scroll to position [177, 0]
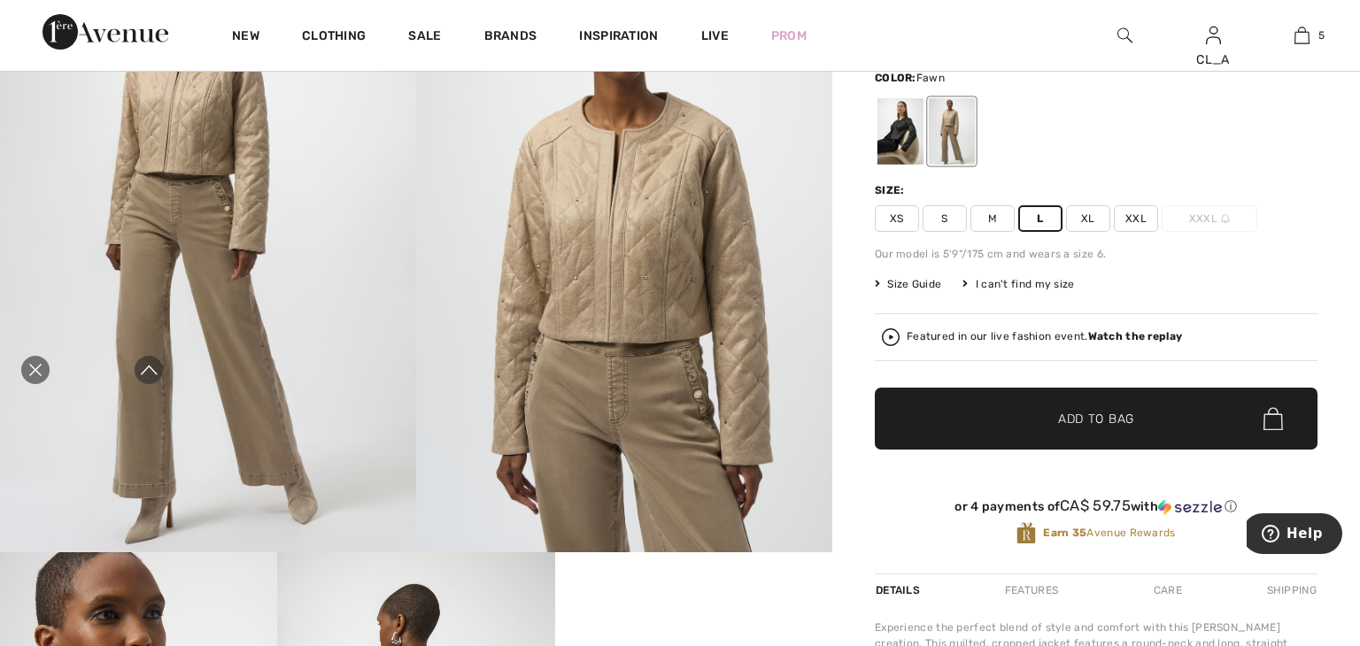
click at [979, 217] on span "M" at bounding box center [992, 218] width 44 height 27
click at [1026, 410] on span "✔ Added to Bag" at bounding box center [1069, 419] width 108 height 19
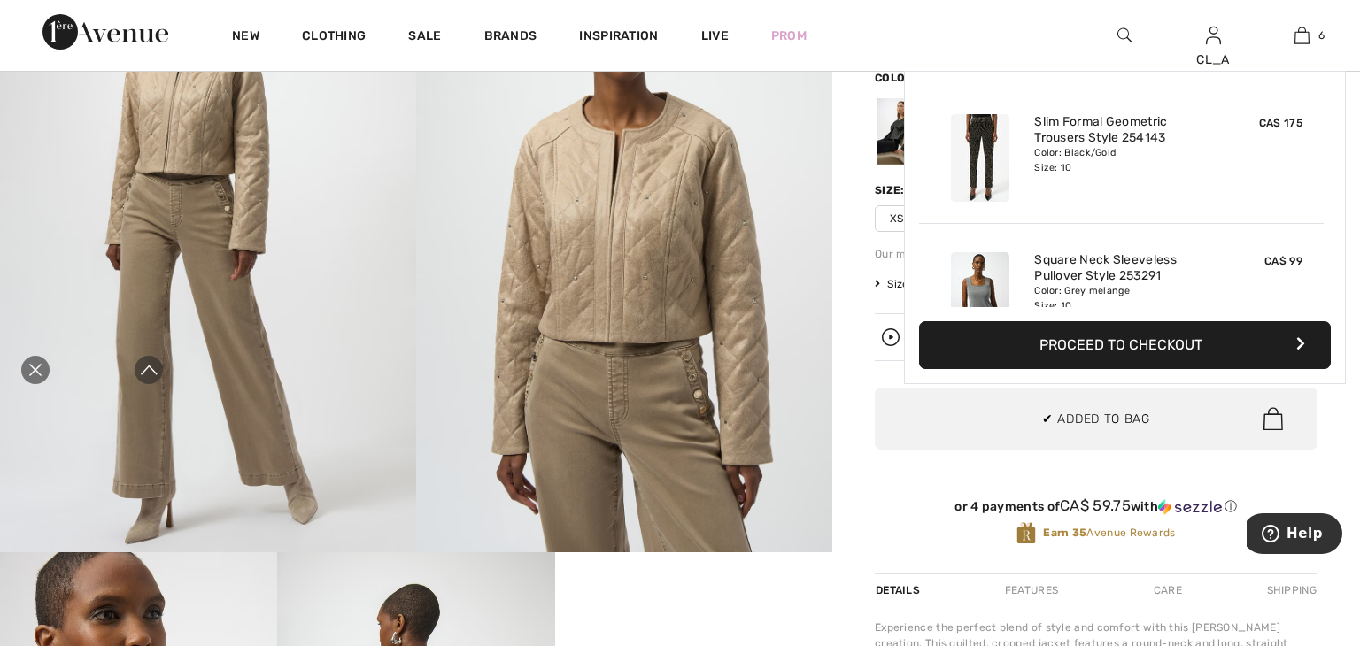
scroll to position [605, 0]
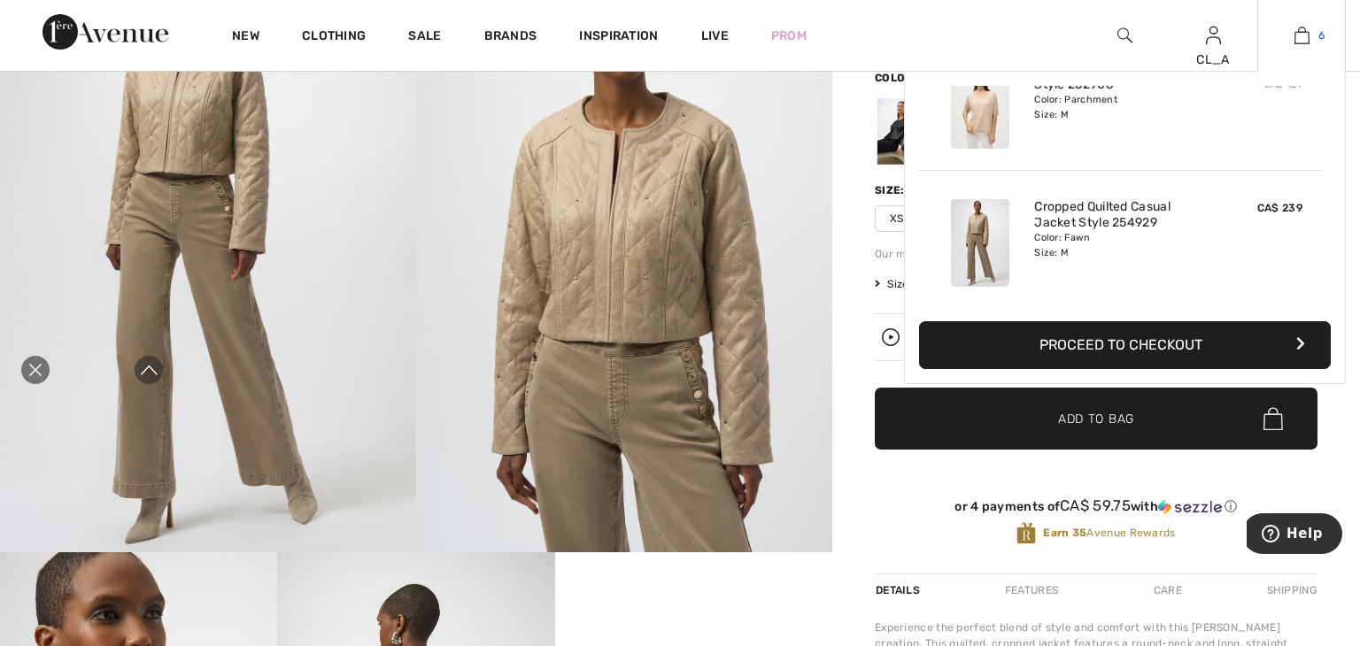
click at [1278, 36] on link "6" at bounding box center [1301, 35] width 87 height 21
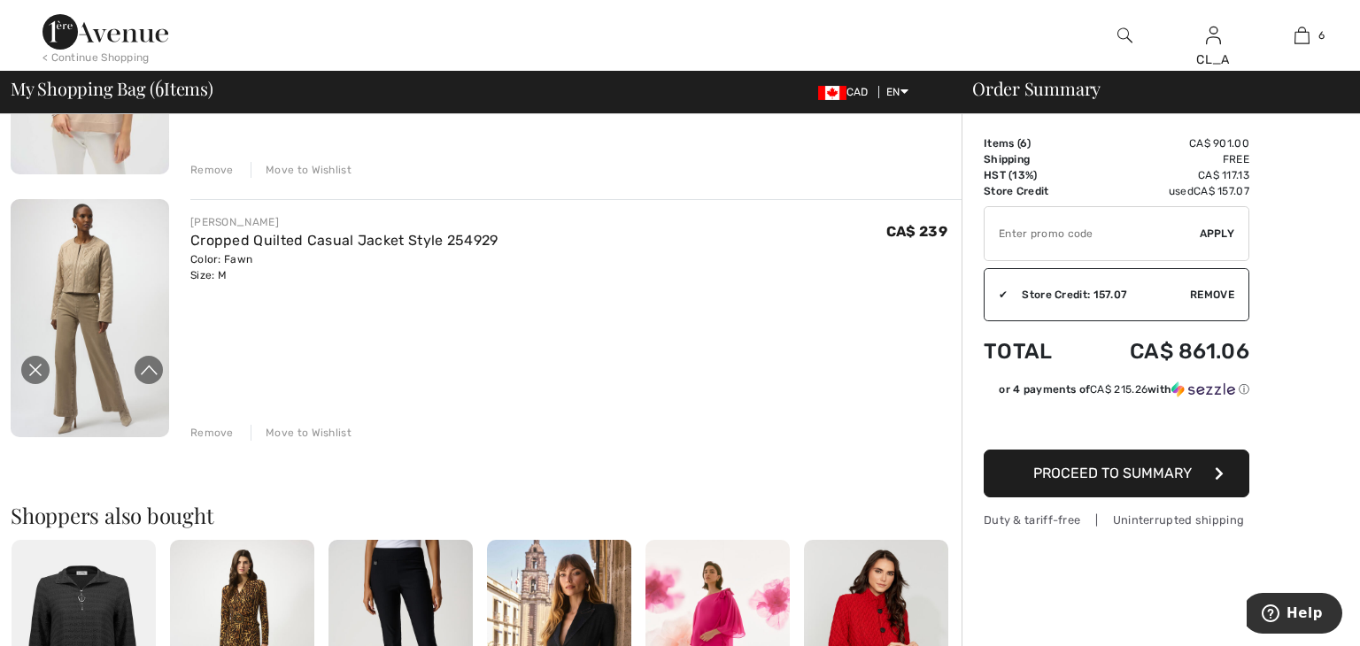
scroll to position [1370, 0]
click at [217, 158] on div "Remove Move to Wishlist" at bounding box center [575, 167] width 771 height 19
click at [216, 162] on div "Remove" at bounding box center [211, 170] width 43 height 16
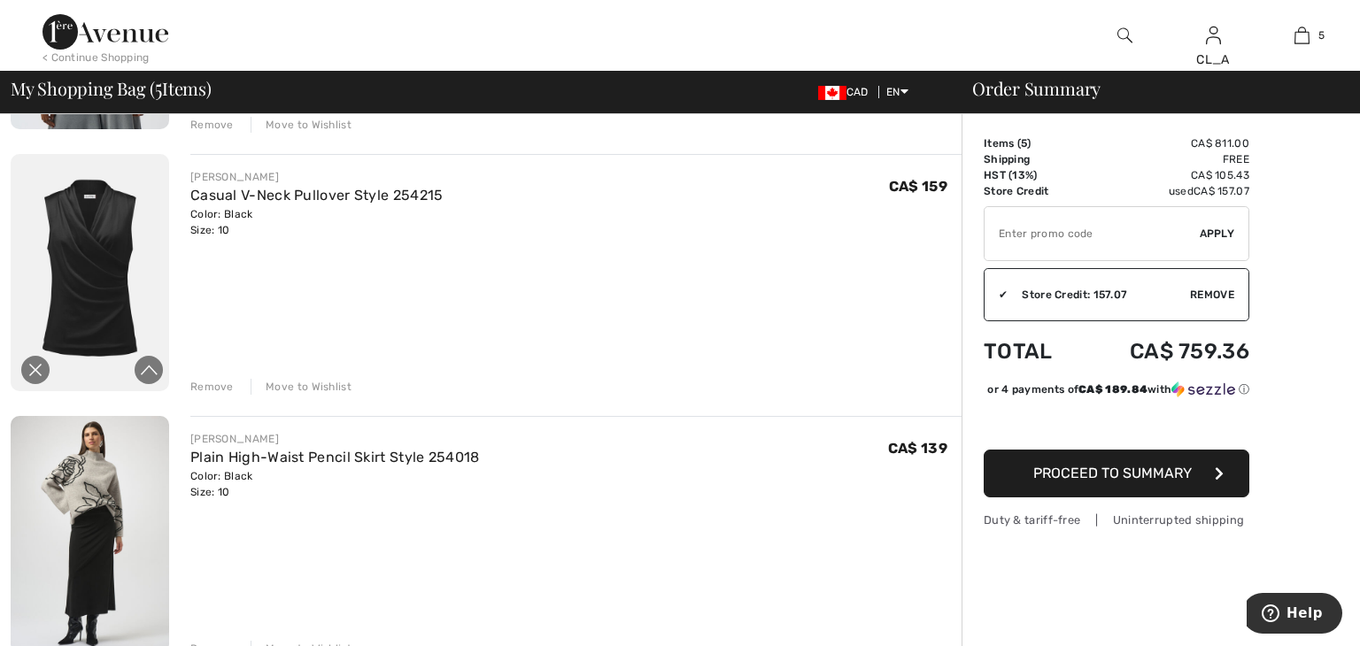
scroll to position [625, 0]
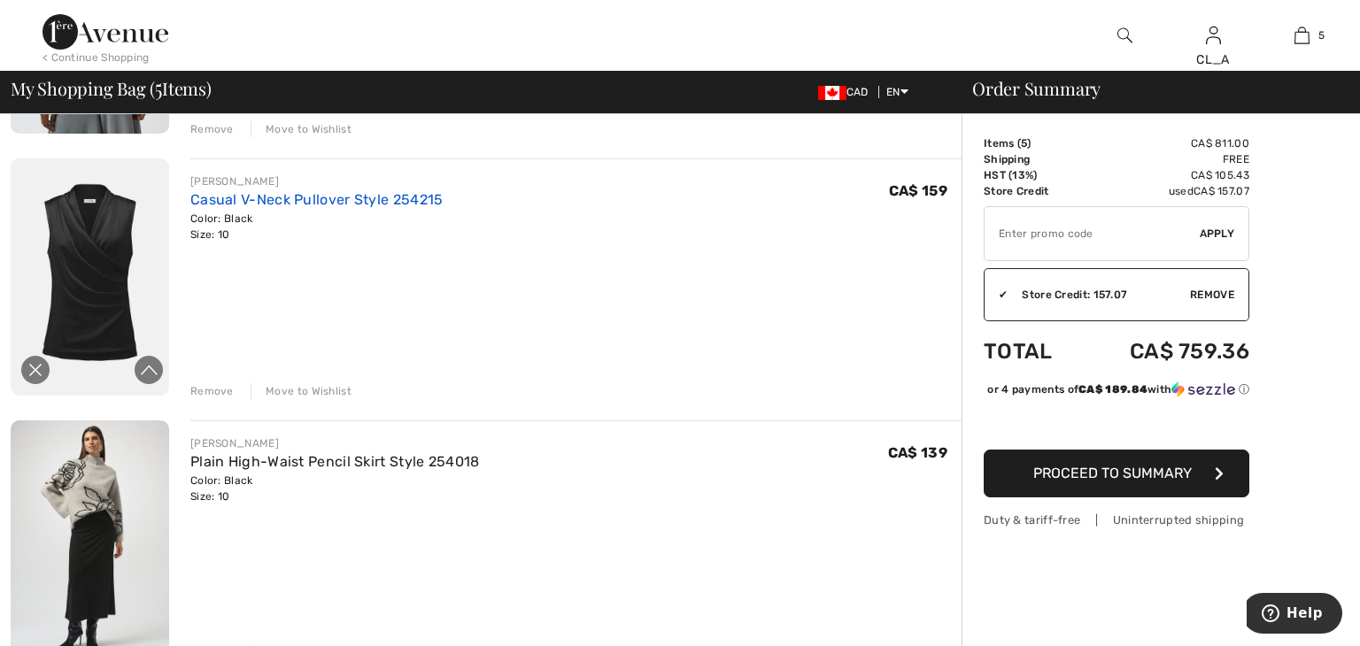
click at [223, 191] on link "Casual V-Neck Pullover Style 254215" at bounding box center [316, 199] width 253 height 17
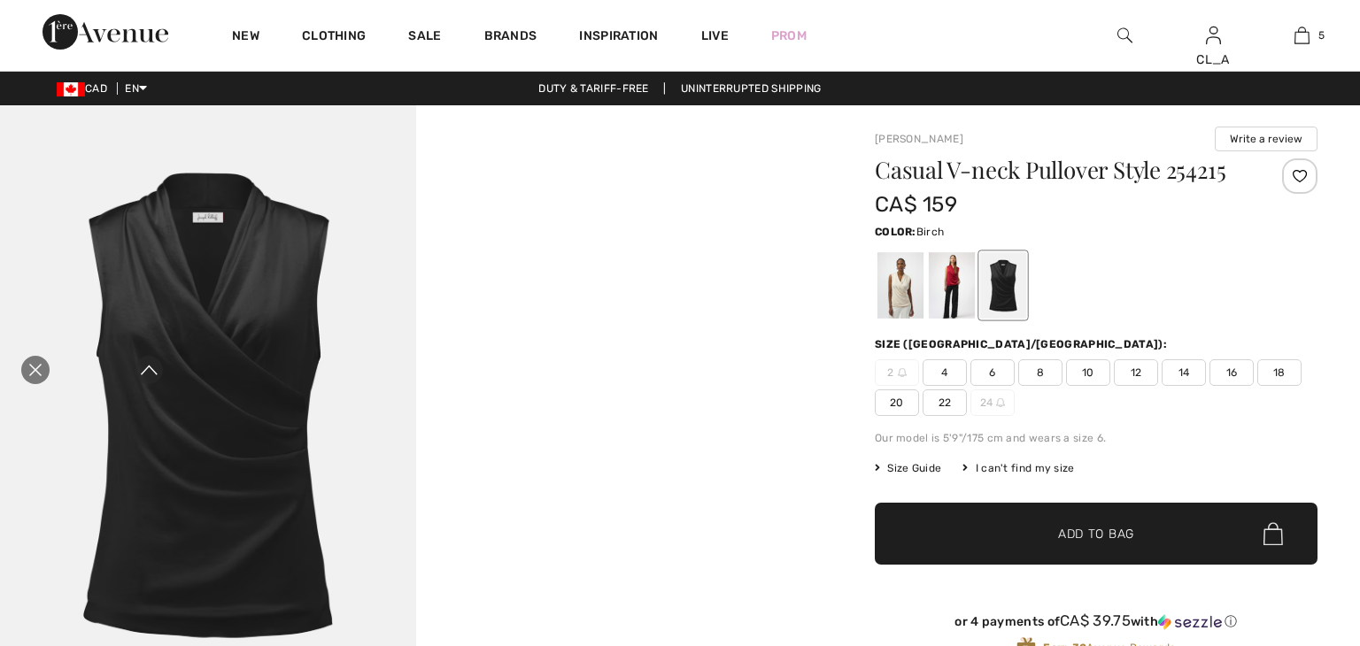
click at [880, 276] on div at bounding box center [900, 285] width 46 height 66
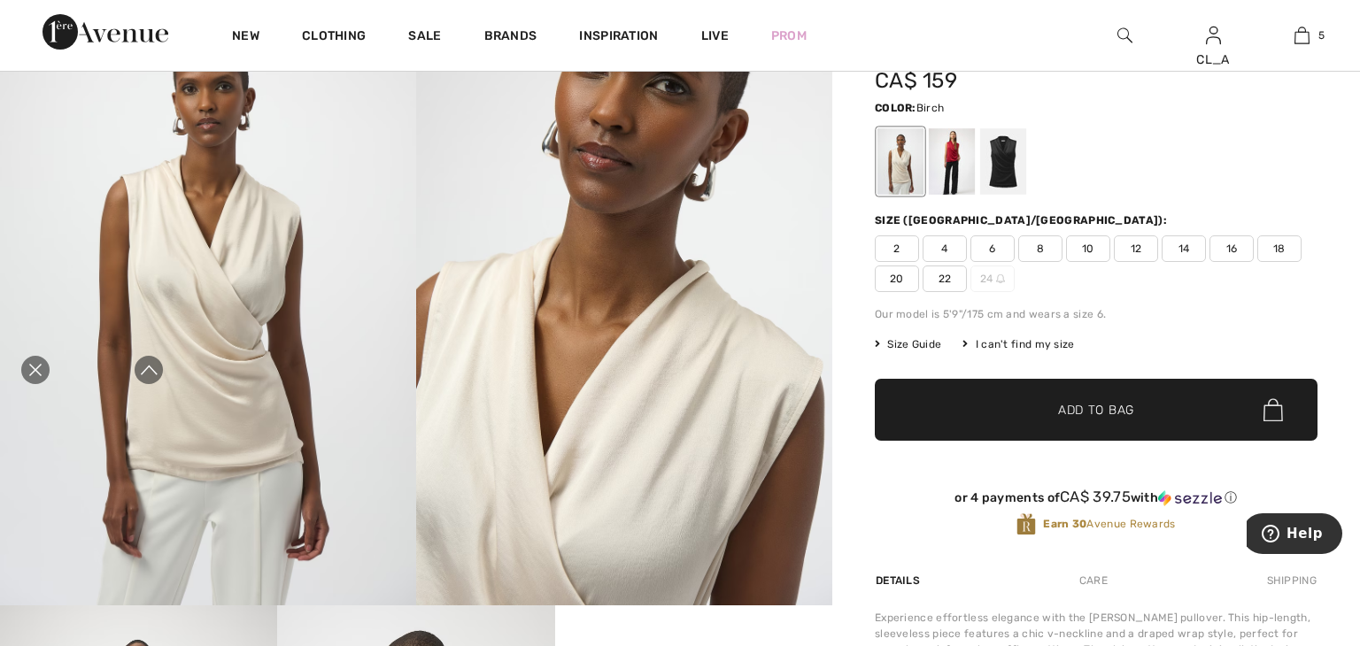
scroll to position [123, 0]
click at [1018, 245] on span "8" at bounding box center [1040, 249] width 44 height 27
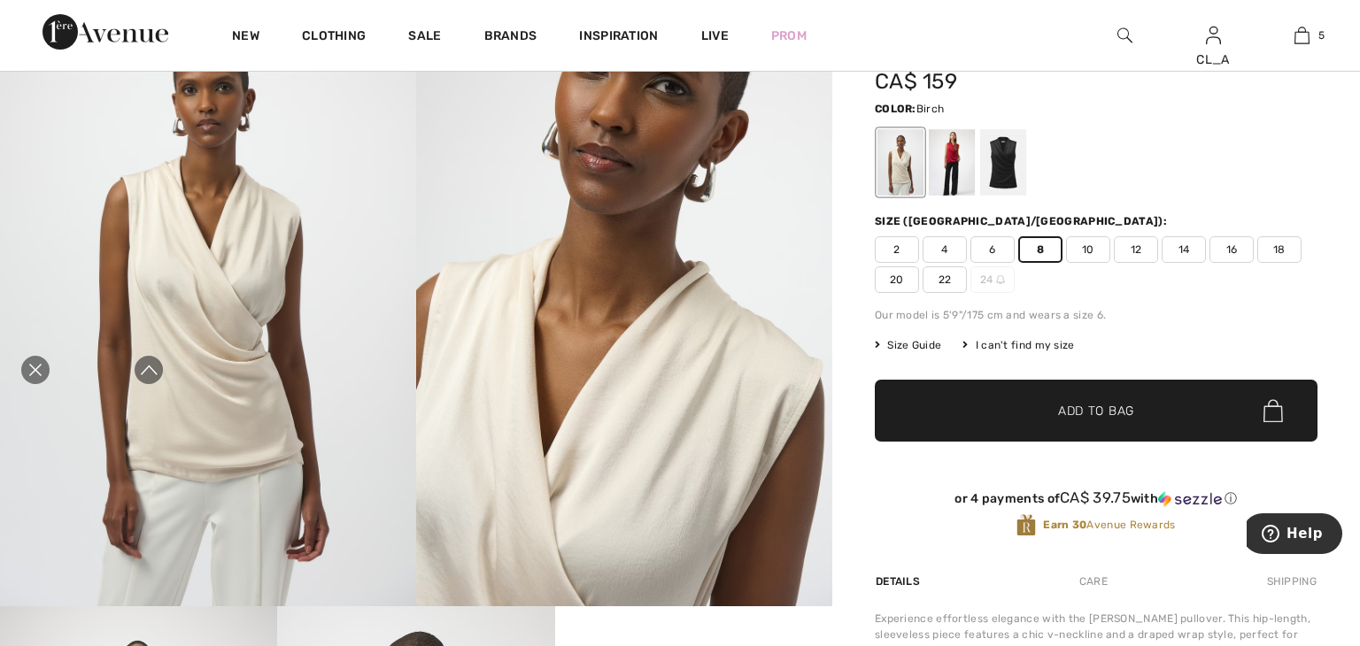
click at [1031, 424] on span "✔ Added to Bag Add to Bag" at bounding box center [1095, 411] width 443 height 62
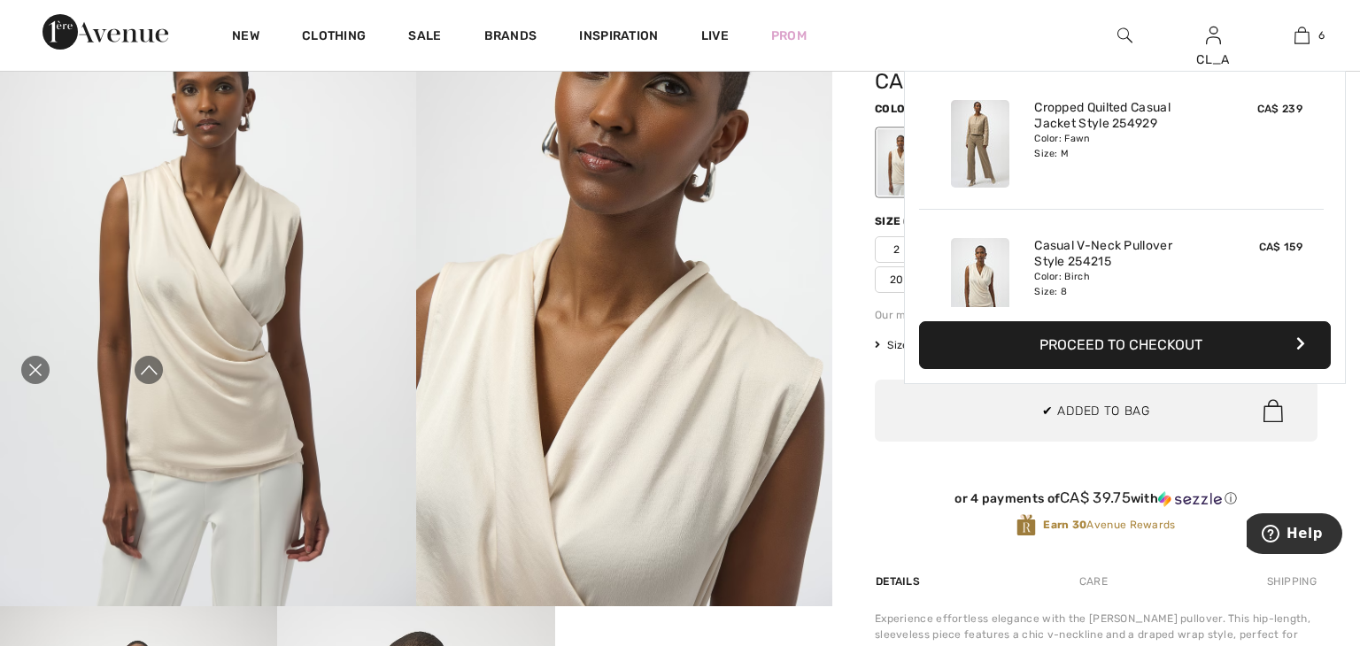
scroll to position [605, 0]
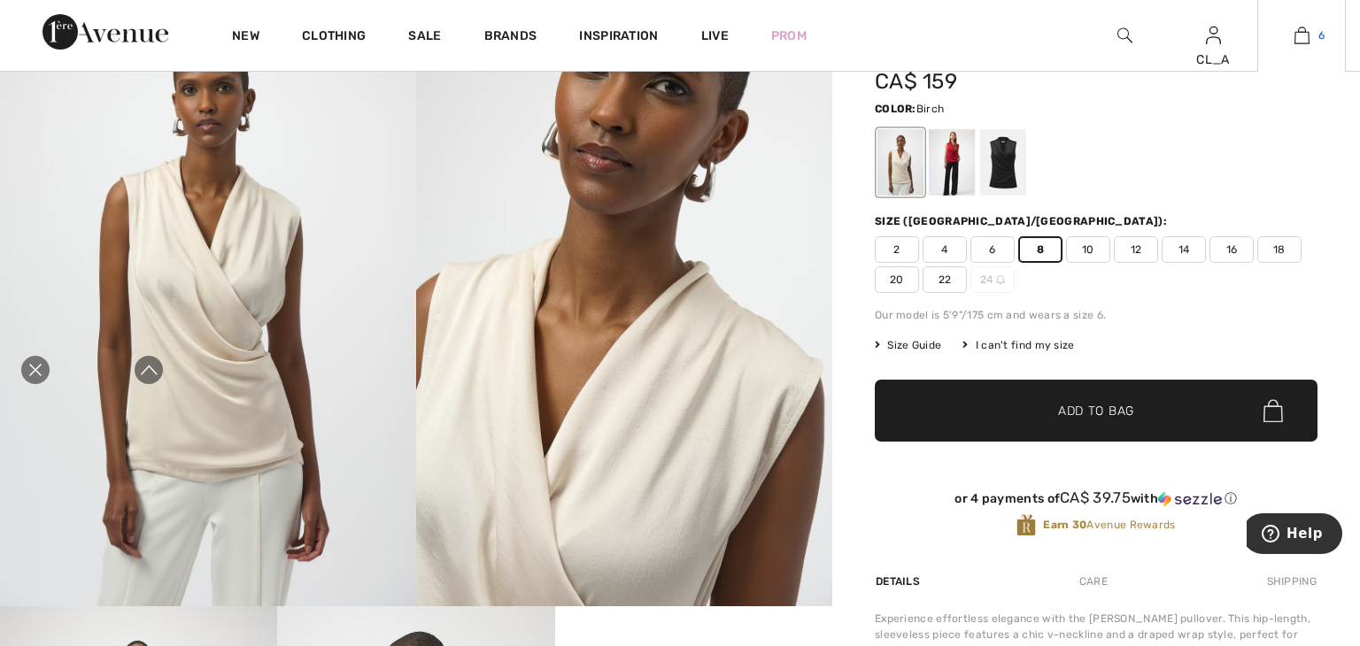
click at [1294, 36] on img at bounding box center [1301, 35] width 15 height 21
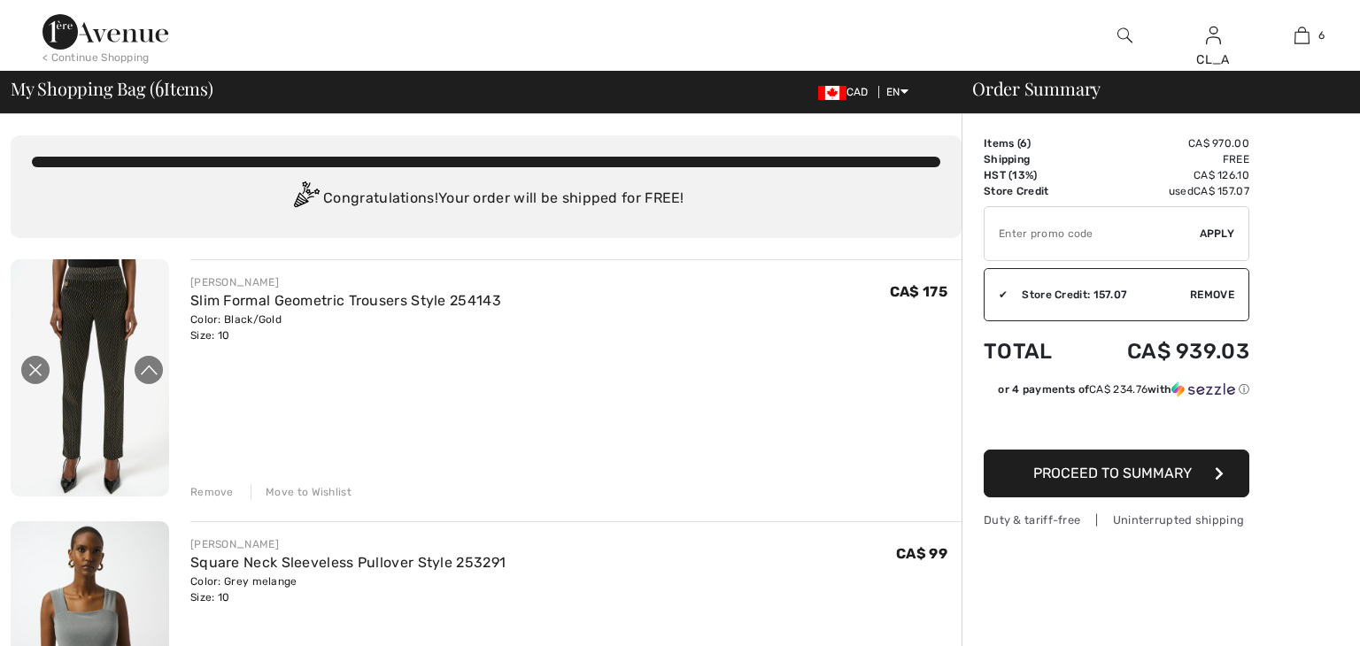
checkbox input "true"
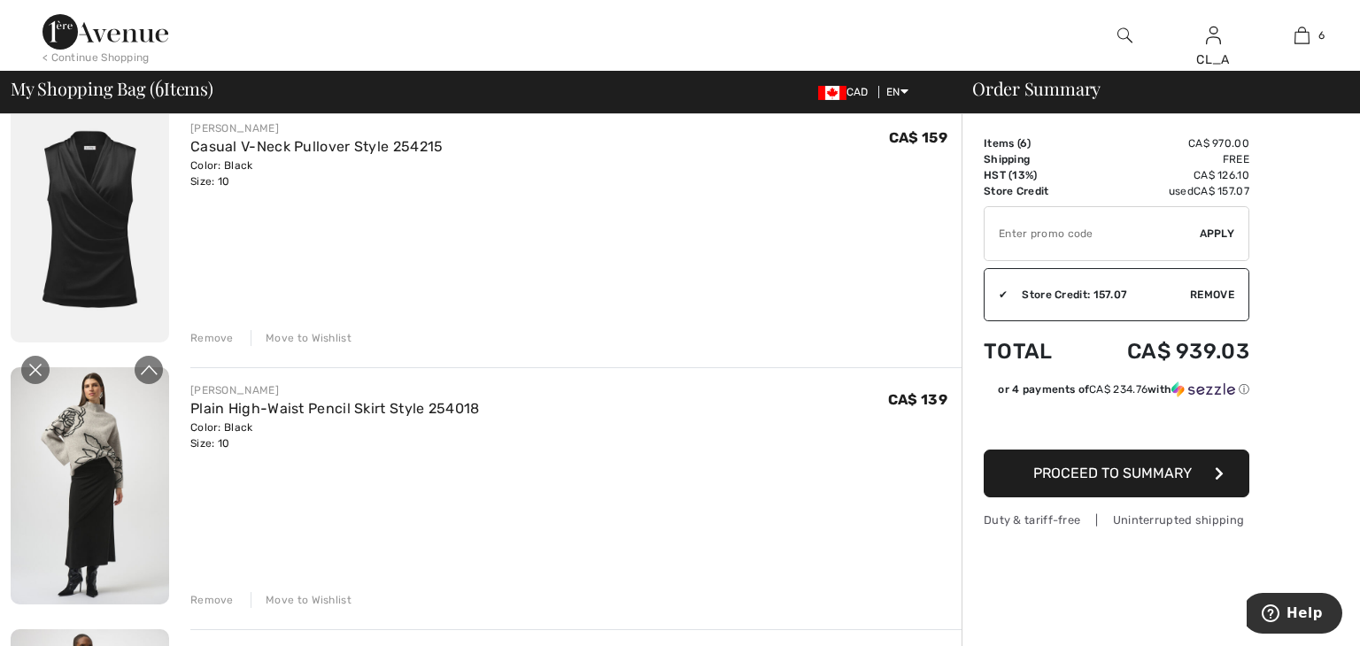
scroll to position [680, 0]
click at [216, 328] on div "Remove" at bounding box center [211, 336] width 43 height 16
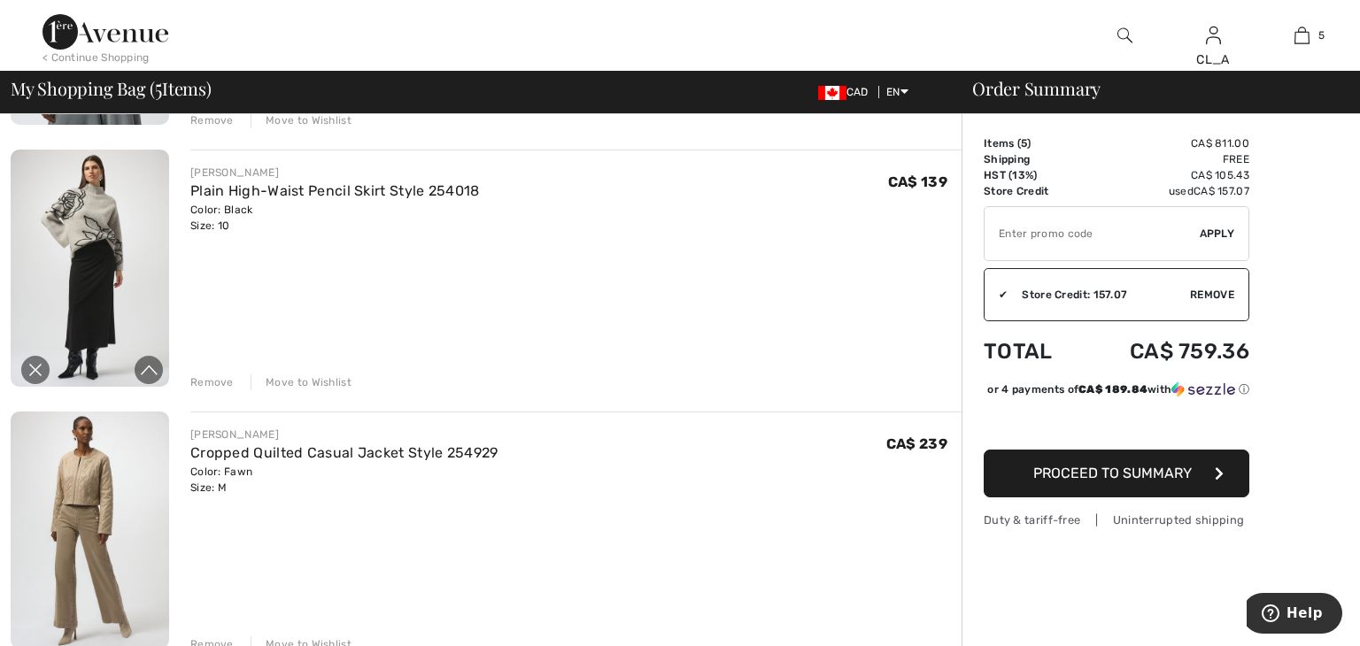
scroll to position [634, 0]
click at [984, 233] on input "TEXT" at bounding box center [1091, 233] width 215 height 53
type input "LIVE10"
click at [1199, 230] on span "Apply" at bounding box center [1216, 234] width 35 height 16
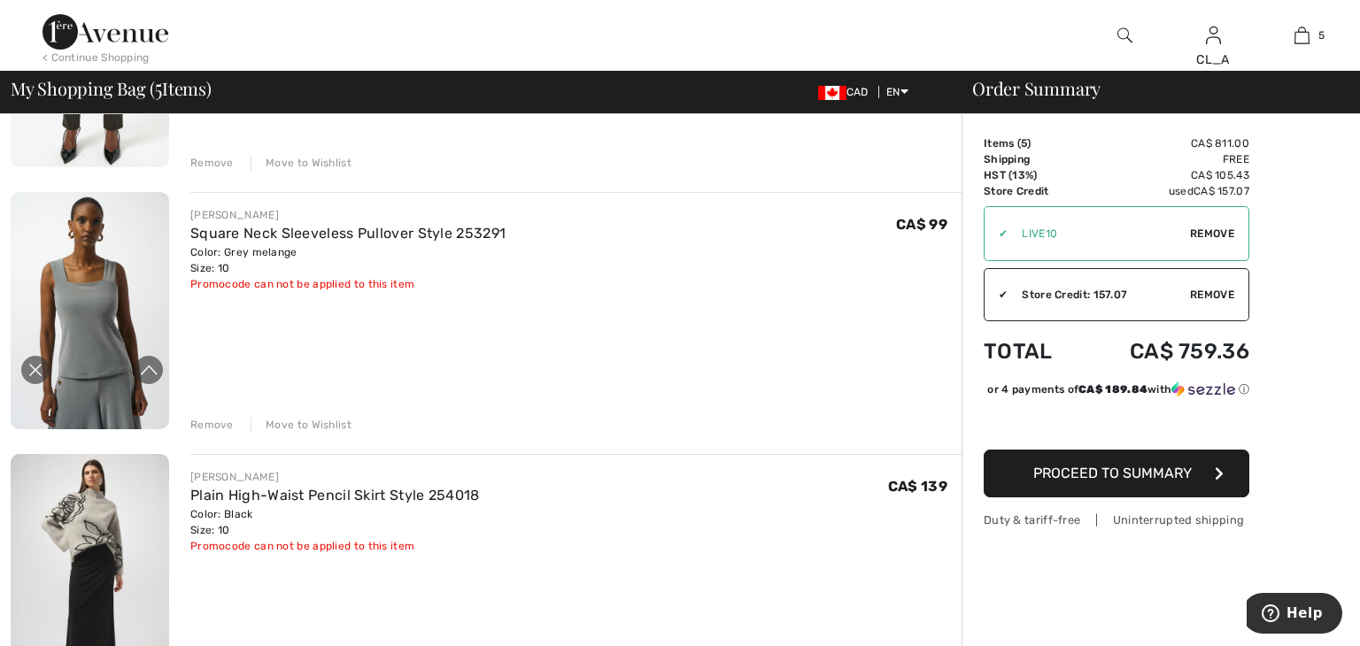
scroll to position [328, 0]
drag, startPoint x: 74, startPoint y: 272, endPoint x: 60, endPoint y: 232, distance: 42.3
click at [60, 232] on img at bounding box center [90, 311] width 158 height 237
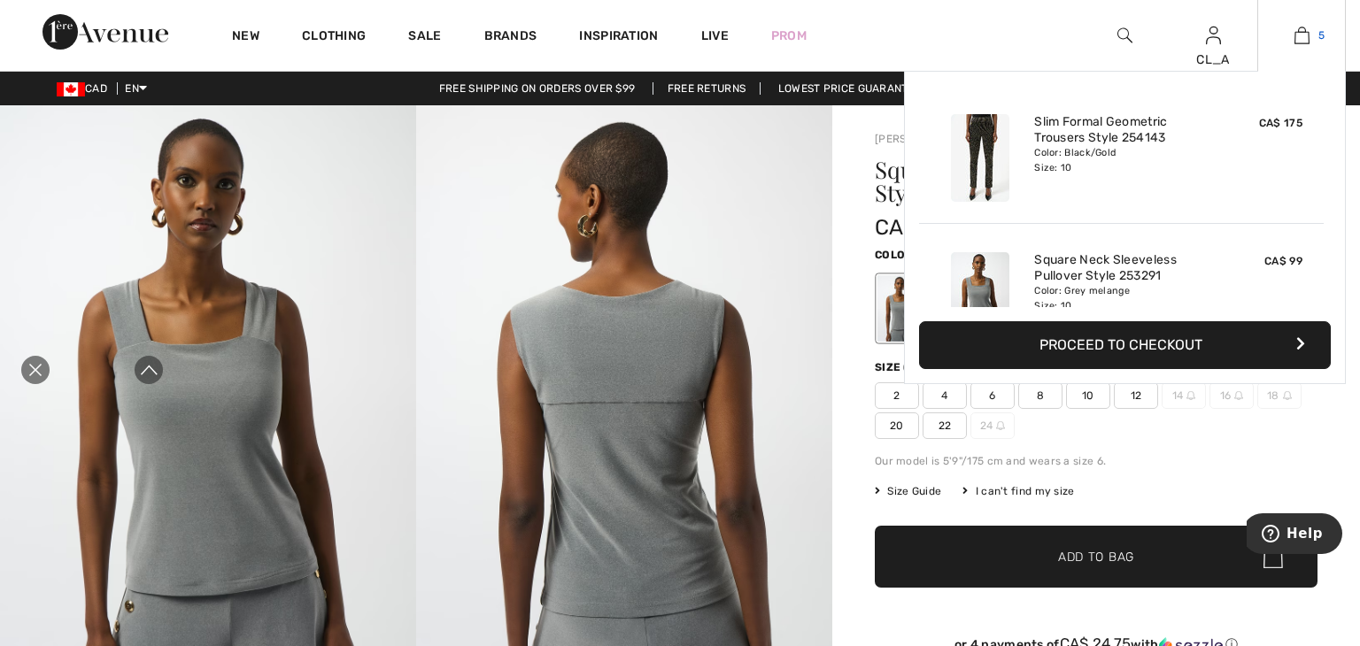
click at [1294, 26] on img at bounding box center [1301, 35] width 15 height 21
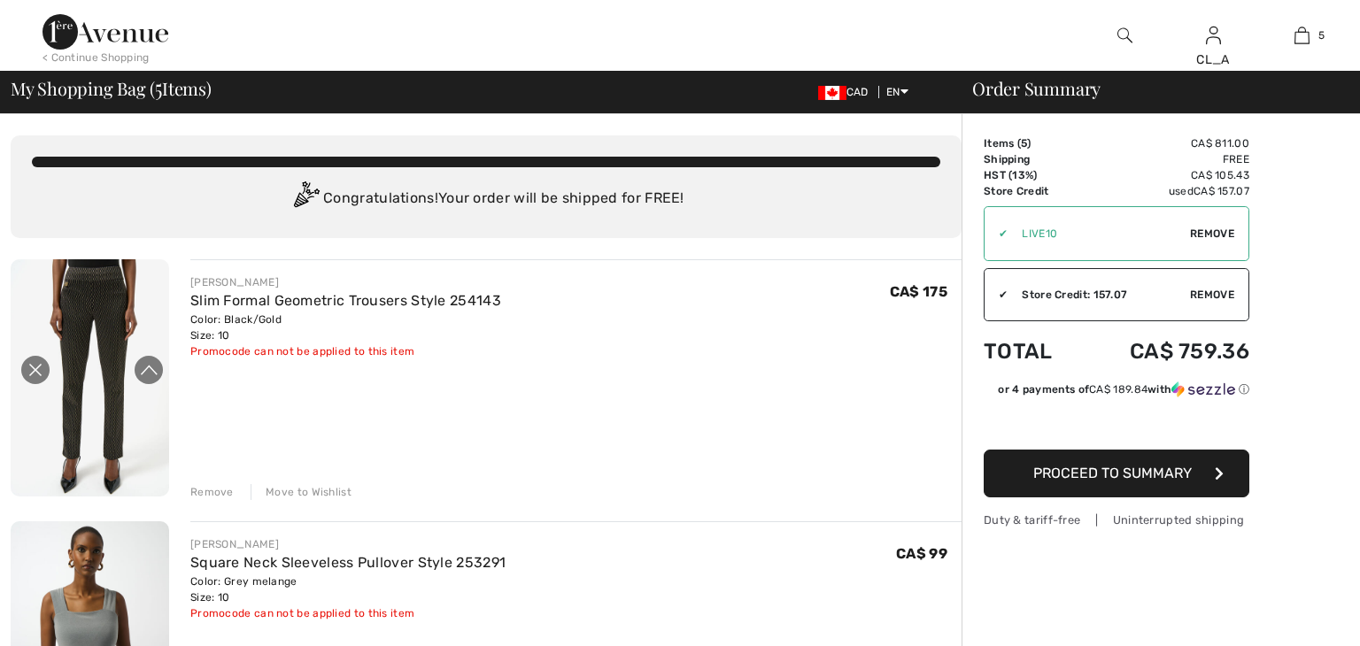
checkbox input "true"
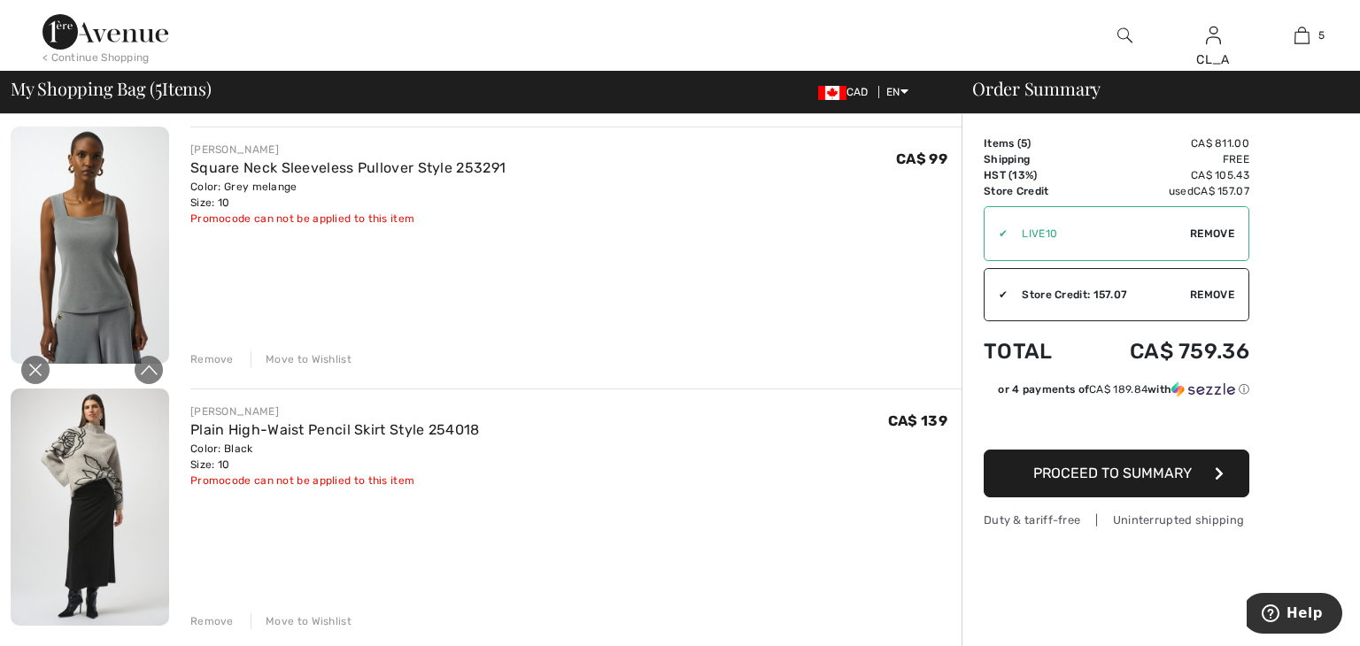
scroll to position [393, 0]
click at [217, 359] on div "Remove" at bounding box center [211, 361] width 43 height 16
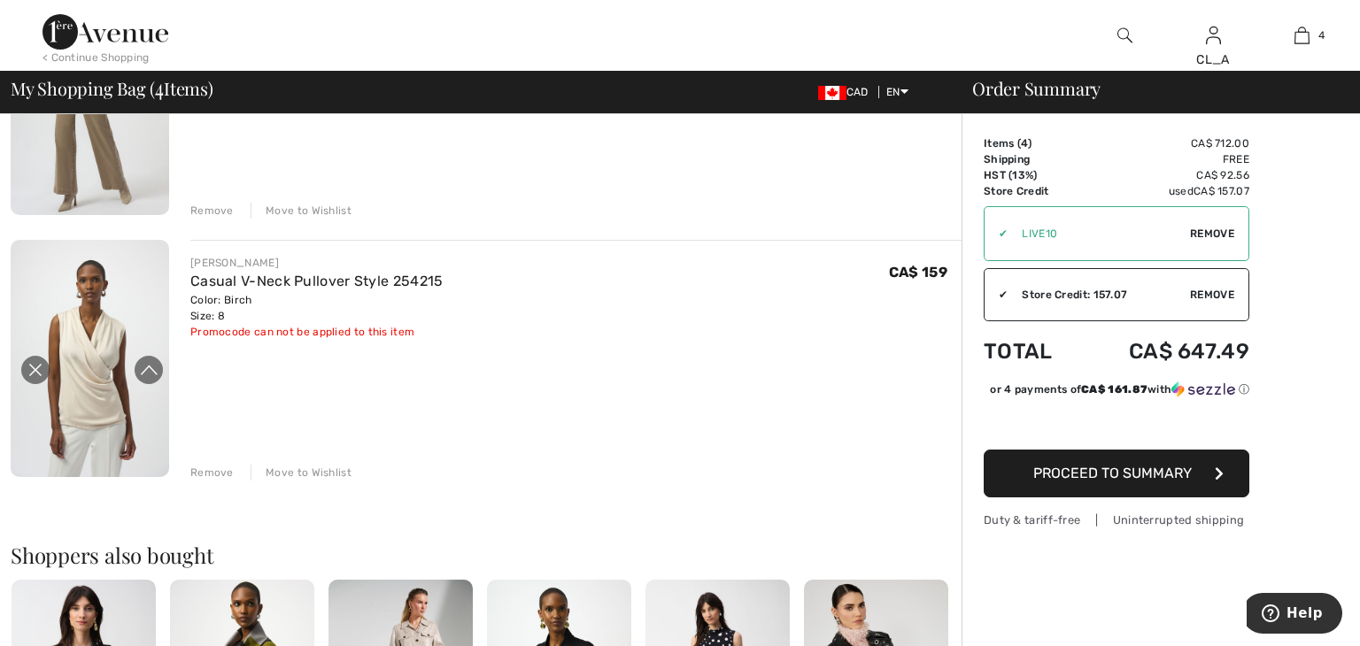
scroll to position [798, 0]
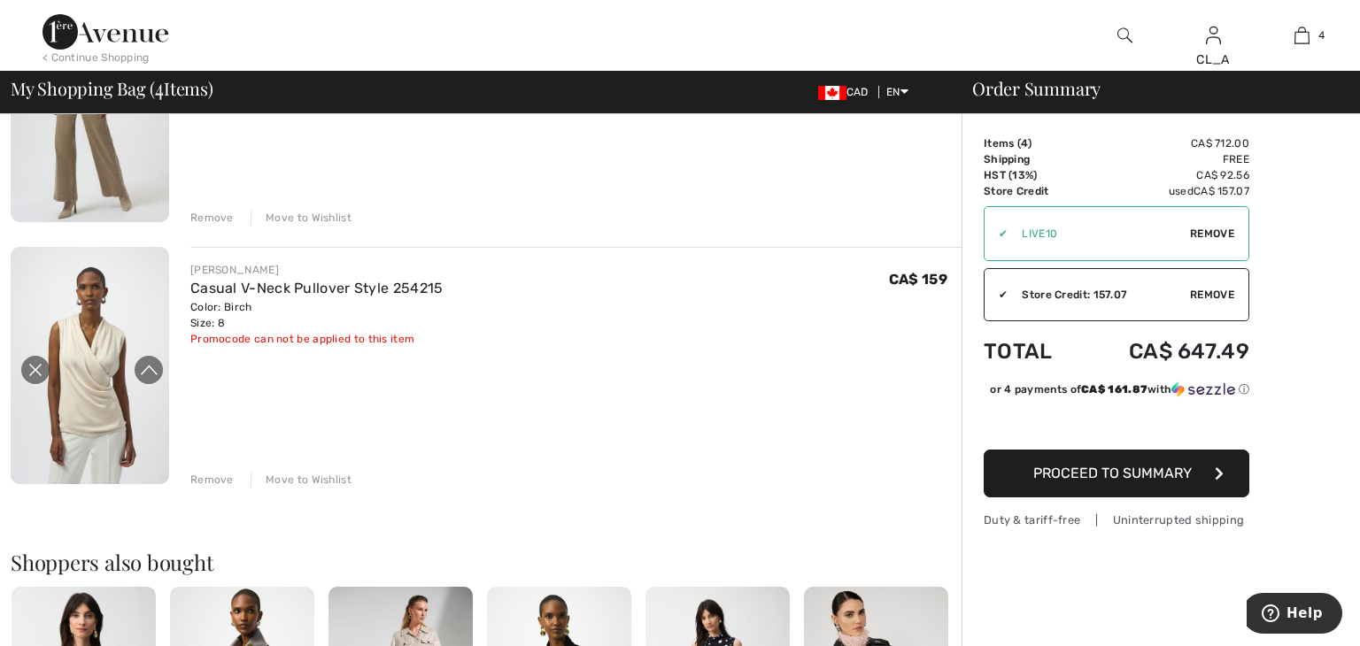
click at [1033, 471] on span "Proceed to Summary" at bounding box center [1112, 473] width 158 height 17
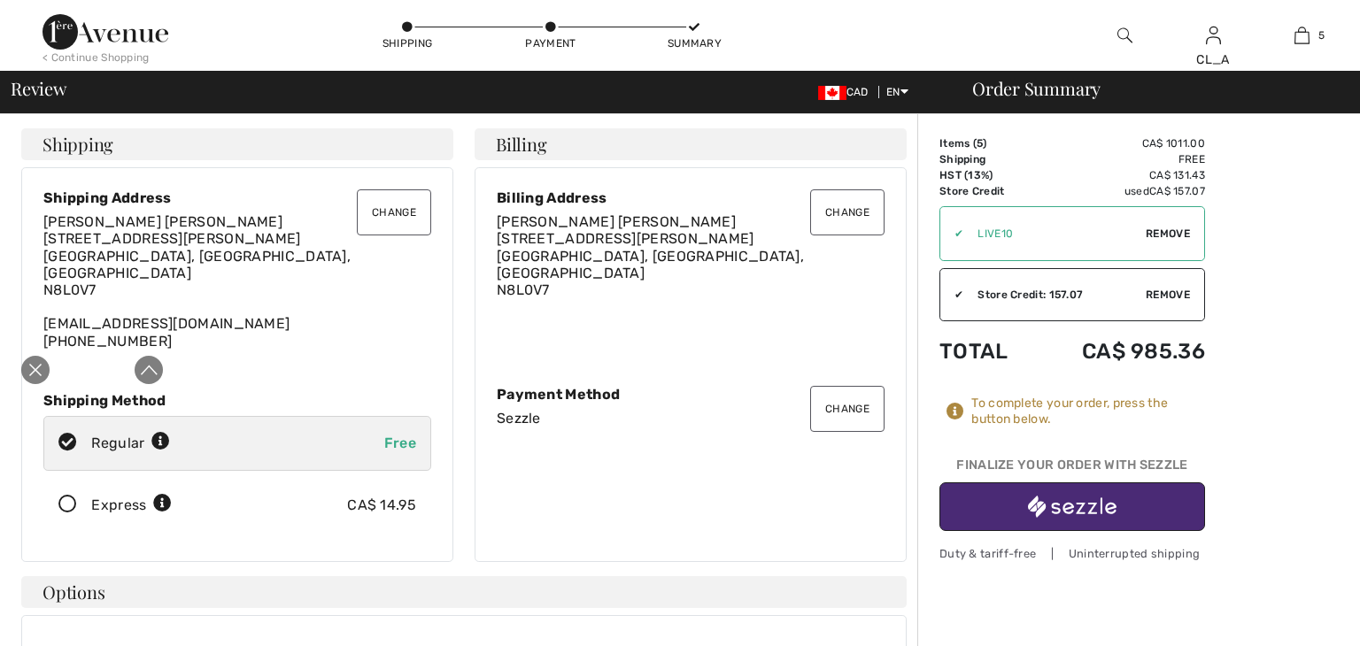
checkbox input "true"
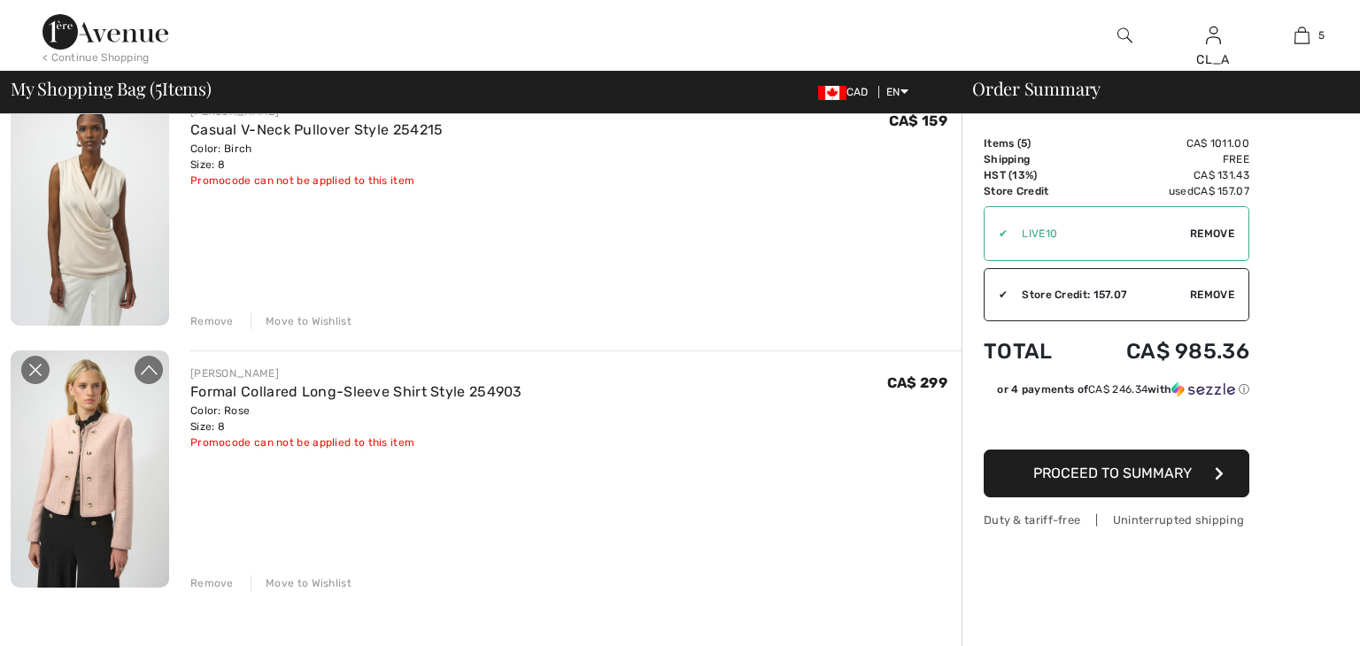
checkbox input "true"
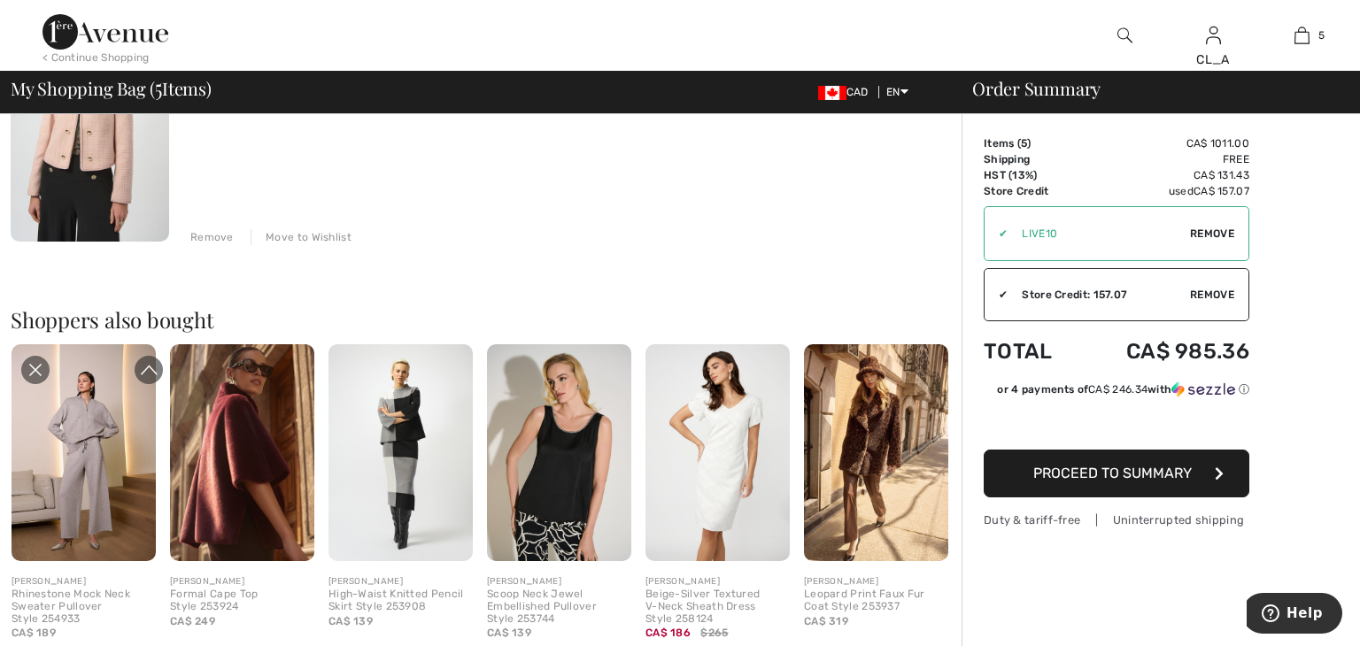
click at [283, 229] on div "Move to Wishlist" at bounding box center [300, 237] width 101 height 16
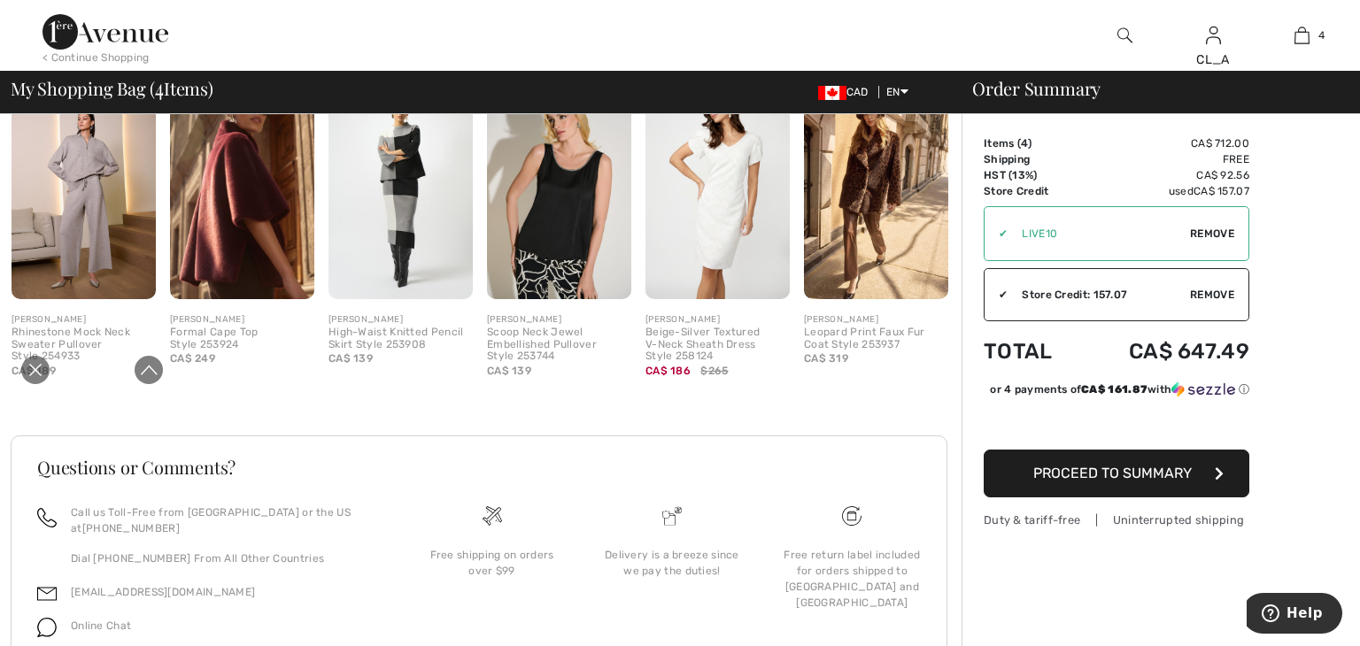
scroll to position [1282, 0]
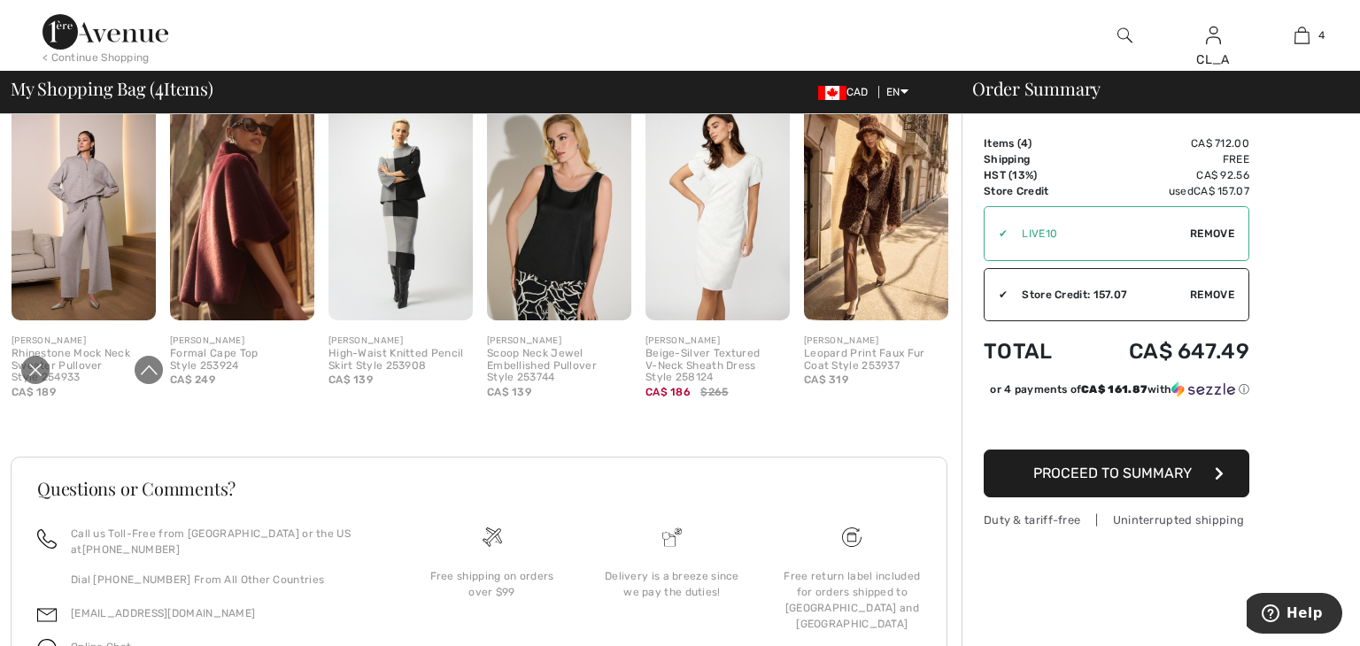
click at [1084, 478] on span "Proceed to Summary" at bounding box center [1112, 473] width 158 height 17
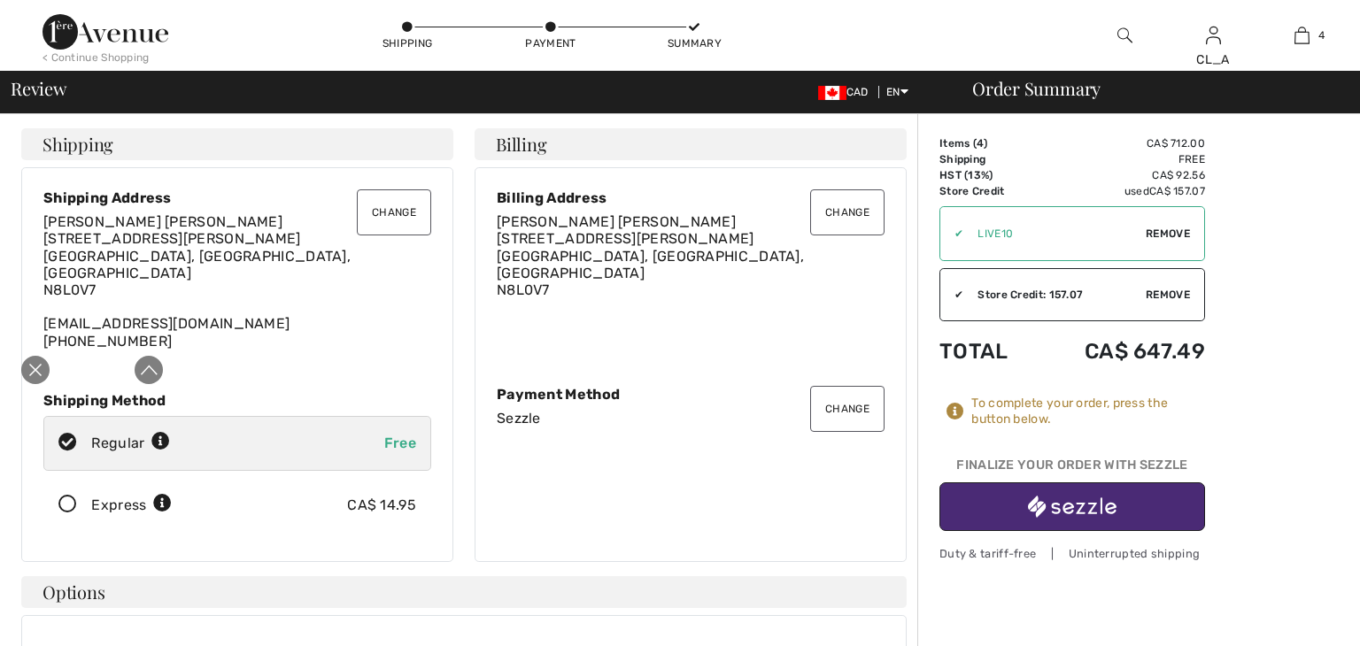
checkbox input "true"
click at [1075, 511] on img "button" at bounding box center [1072, 507] width 89 height 22
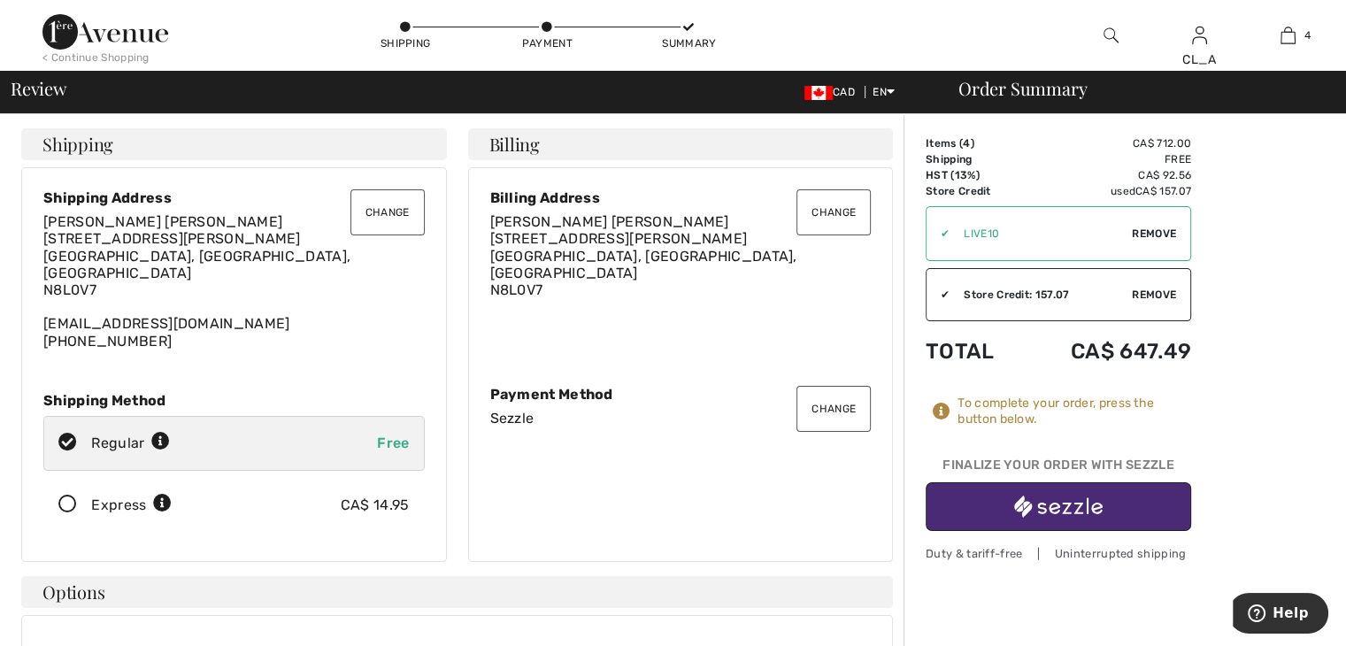
click at [1017, 507] on img "button" at bounding box center [1058, 507] width 89 height 22
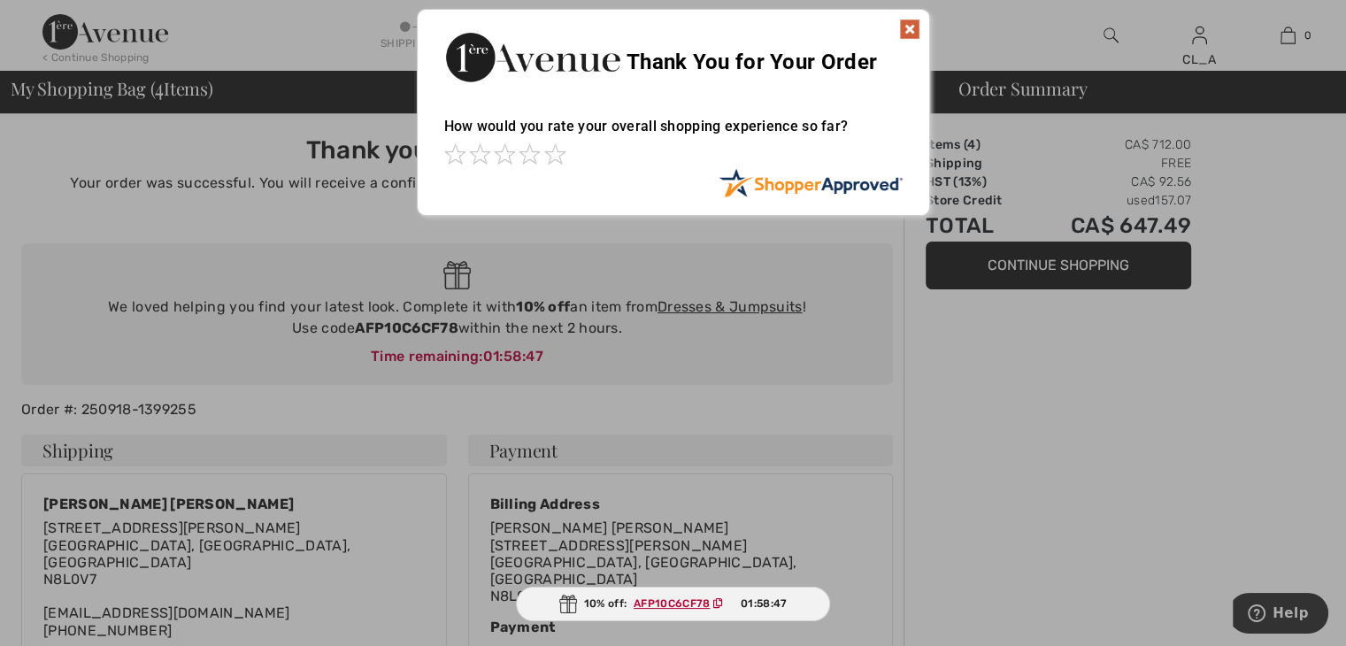
click at [912, 28] on img at bounding box center [909, 29] width 21 height 21
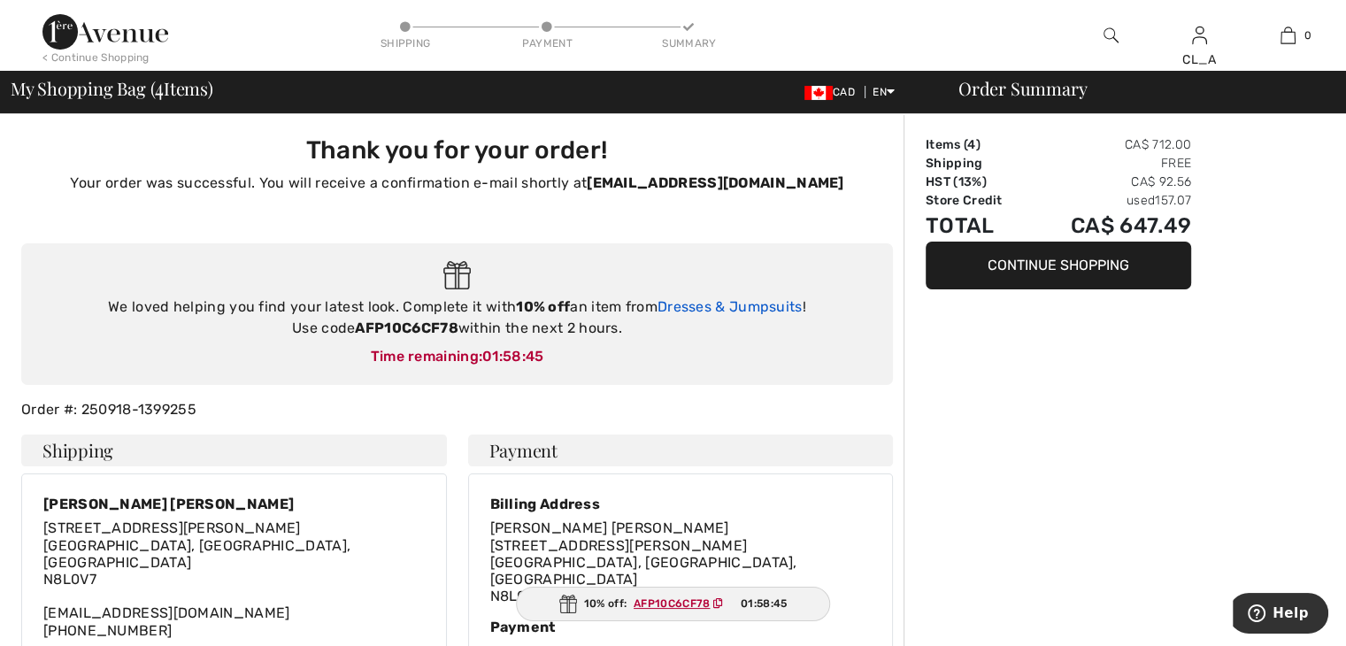
click at [745, 302] on link "Dresses & Jumpsuits" at bounding box center [730, 306] width 145 height 17
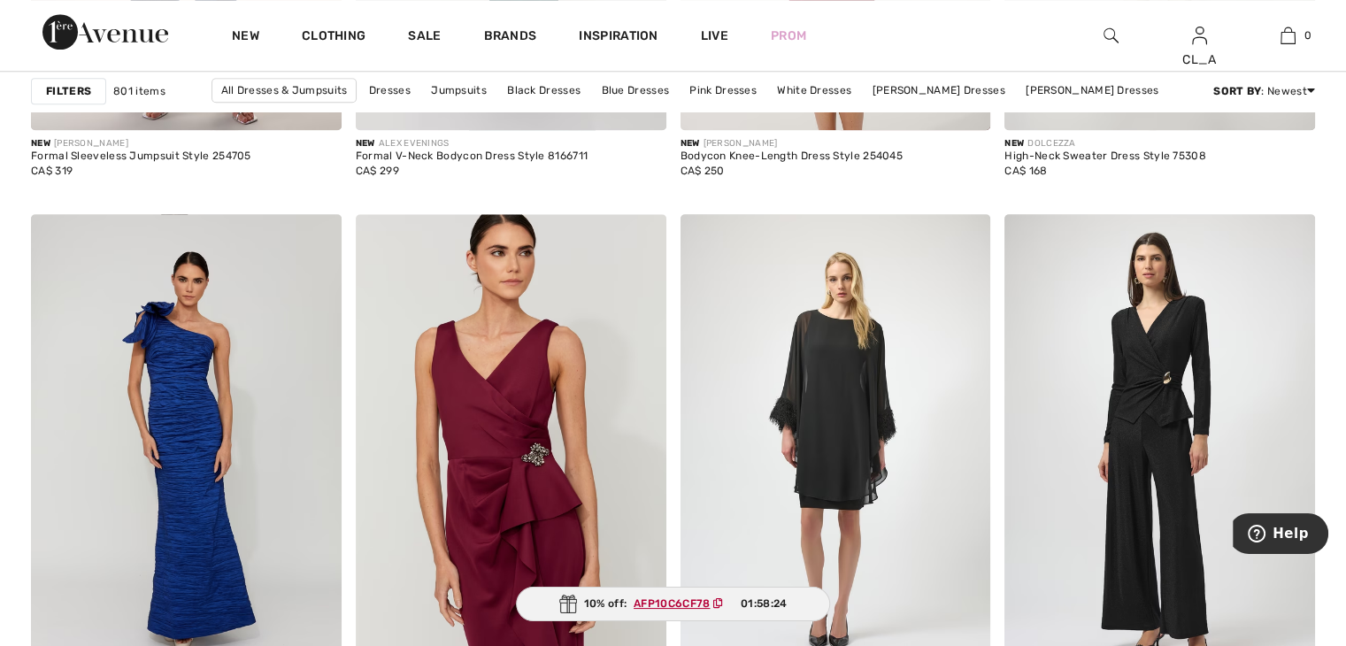
scroll to position [1703, 0]
